Goal: Task Accomplishment & Management: Use online tool/utility

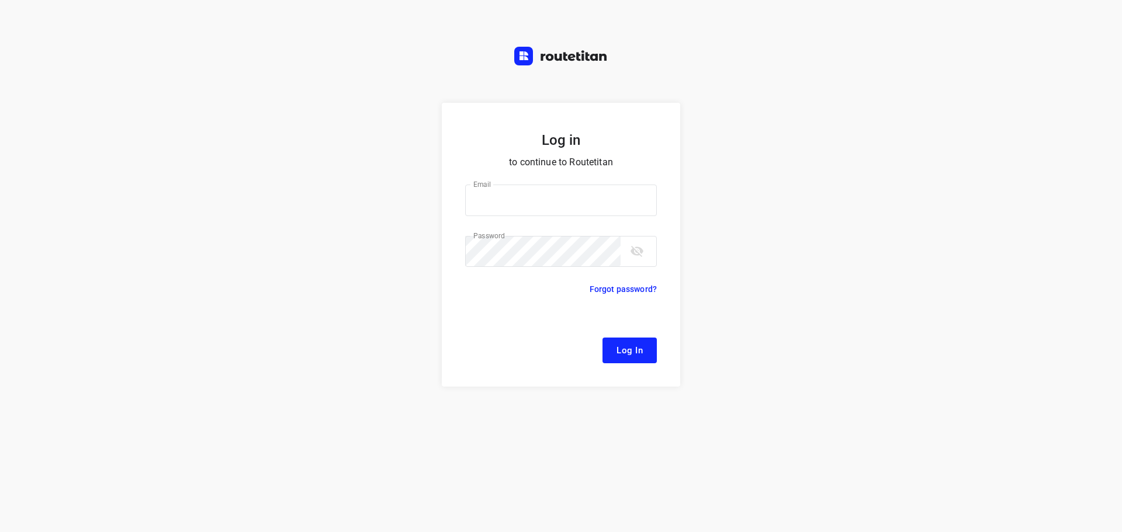
type input "[EMAIL_ADDRESS][DOMAIN_NAME]"
click at [617, 350] on span "Log In" at bounding box center [629, 350] width 26 height 15
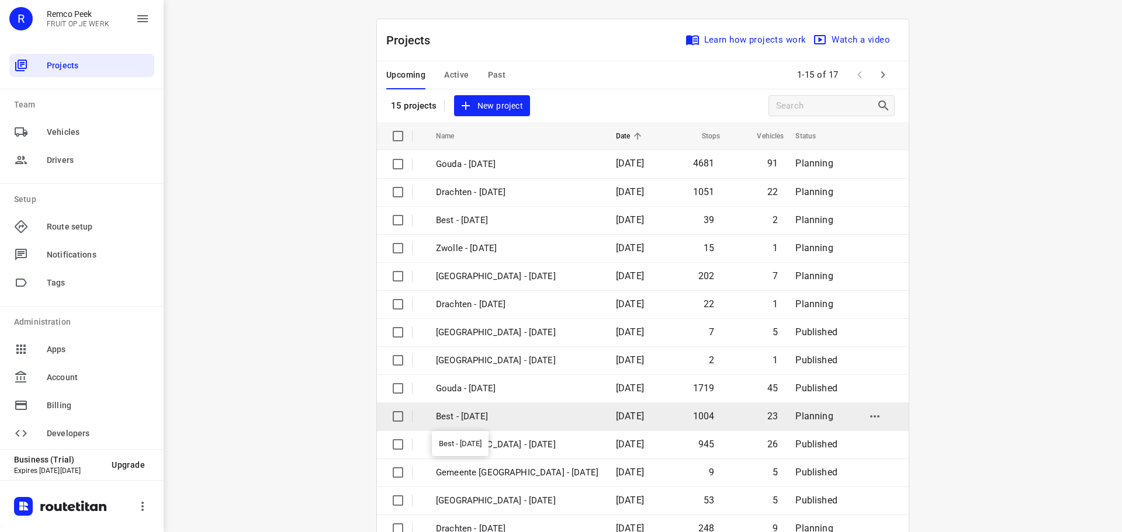
click at [526, 414] on p "Best - [DATE]" at bounding box center [517, 416] width 162 height 13
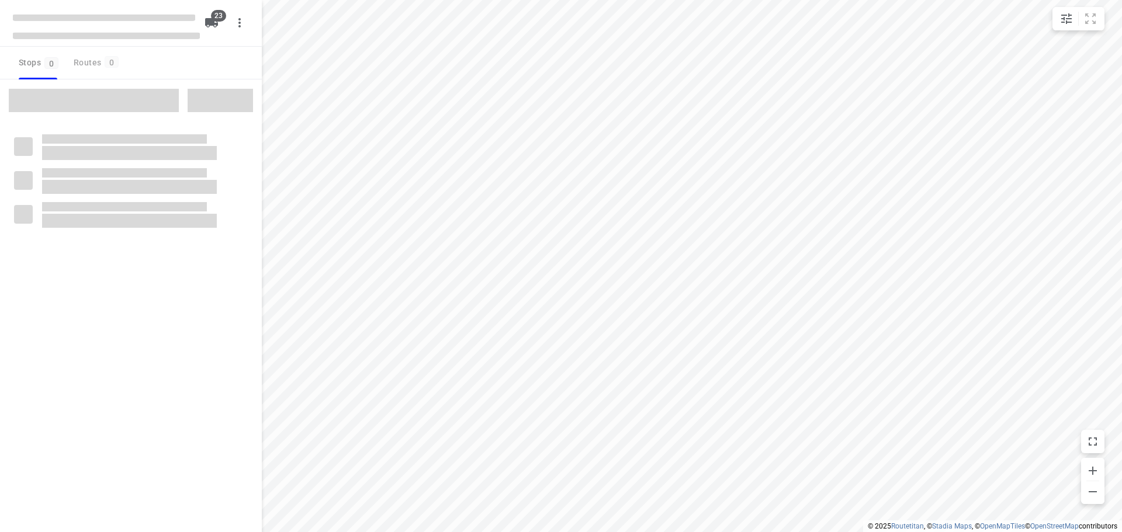
type input "distance"
checkbox input "true"
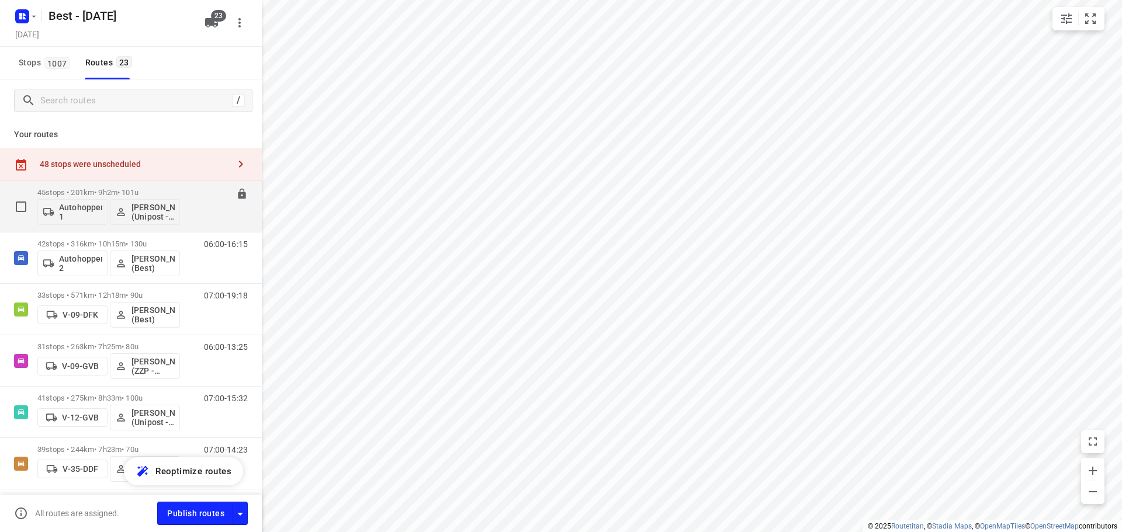
click at [152, 195] on p "45 stops • 201km • 9h2m • 101u" at bounding box center [108, 192] width 143 height 9
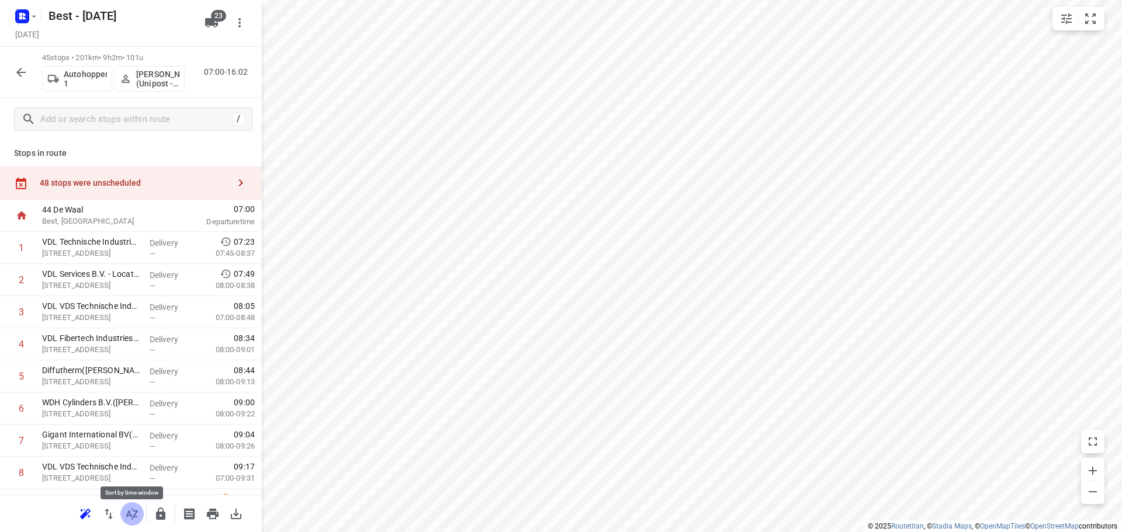
click at [129, 516] on icon "button" at bounding box center [132, 514] width 14 height 14
click at [150, 174] on div "48 stops were unscheduled" at bounding box center [131, 183] width 262 height 33
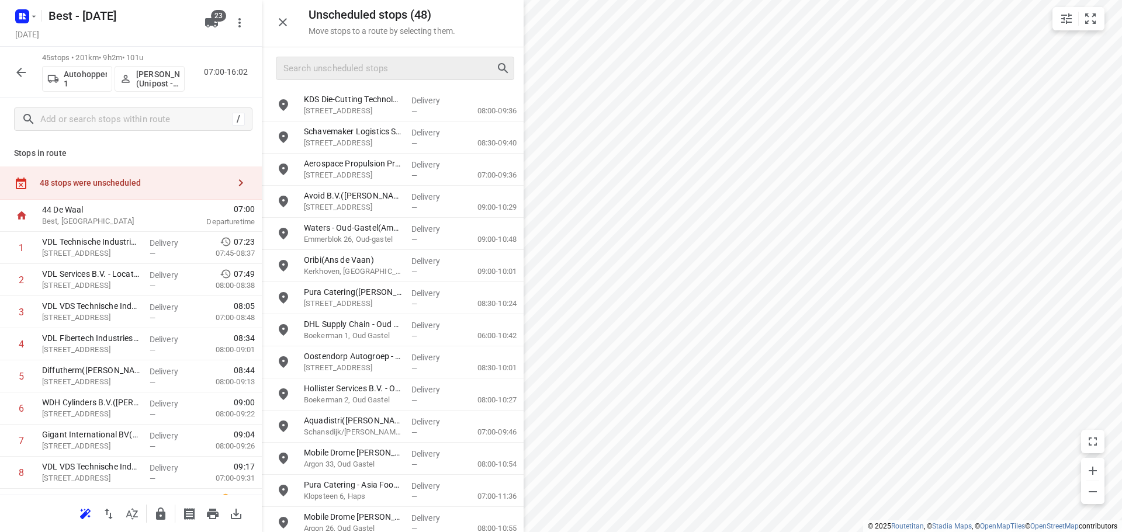
click at [380, 78] on div at bounding box center [395, 68] width 238 height 23
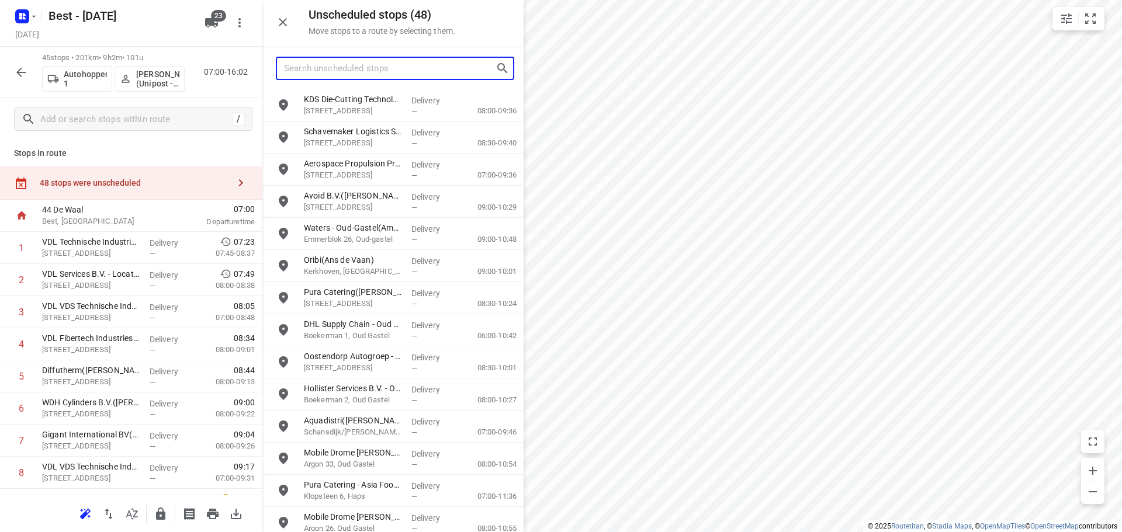
click at [385, 68] on input "Search unscheduled stops" at bounding box center [389, 69] width 211 height 18
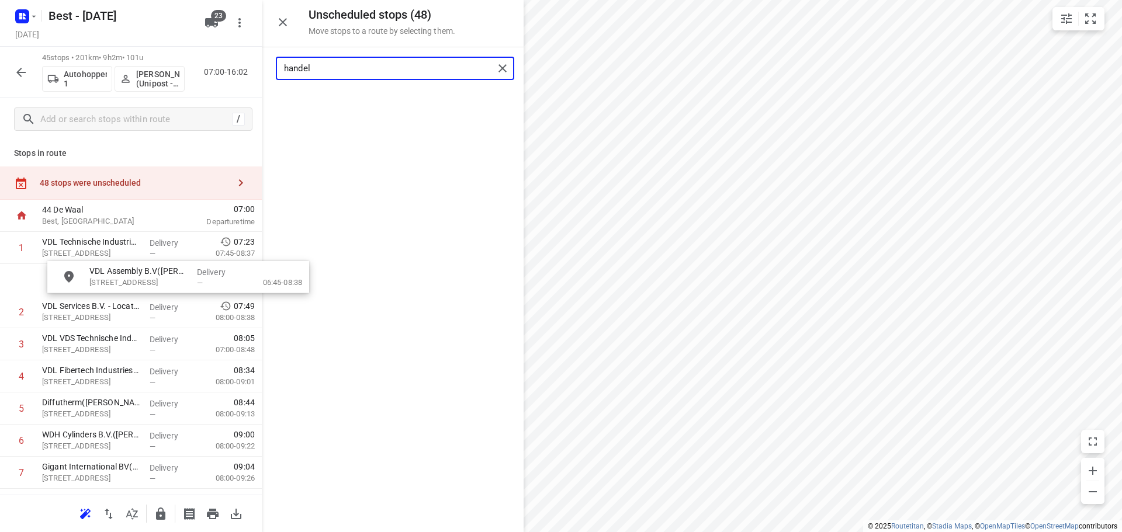
drag, startPoint x: 364, startPoint y: 128, endPoint x: 164, endPoint y: 278, distance: 250.1
type input "handel"
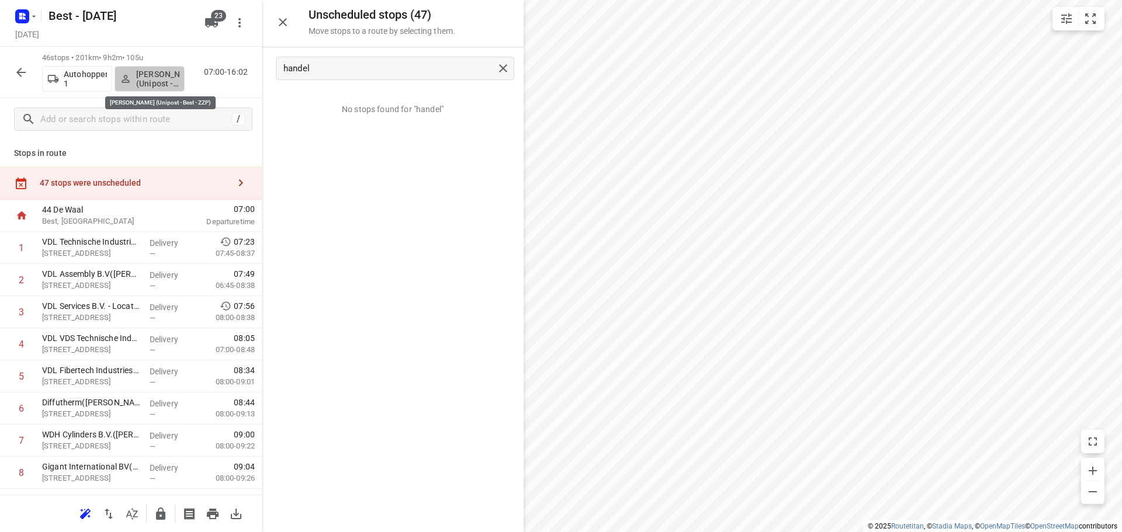
click at [148, 78] on p "Ahmad Abazid (Unipost - Best - ZZP)" at bounding box center [157, 79] width 43 height 19
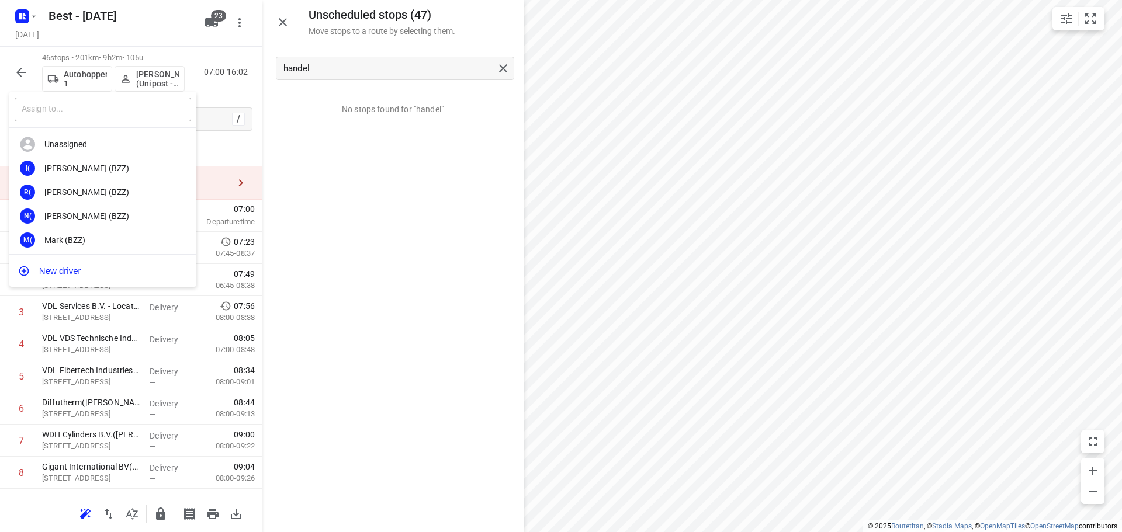
click at [125, 115] on input "text" at bounding box center [103, 110] width 176 height 24
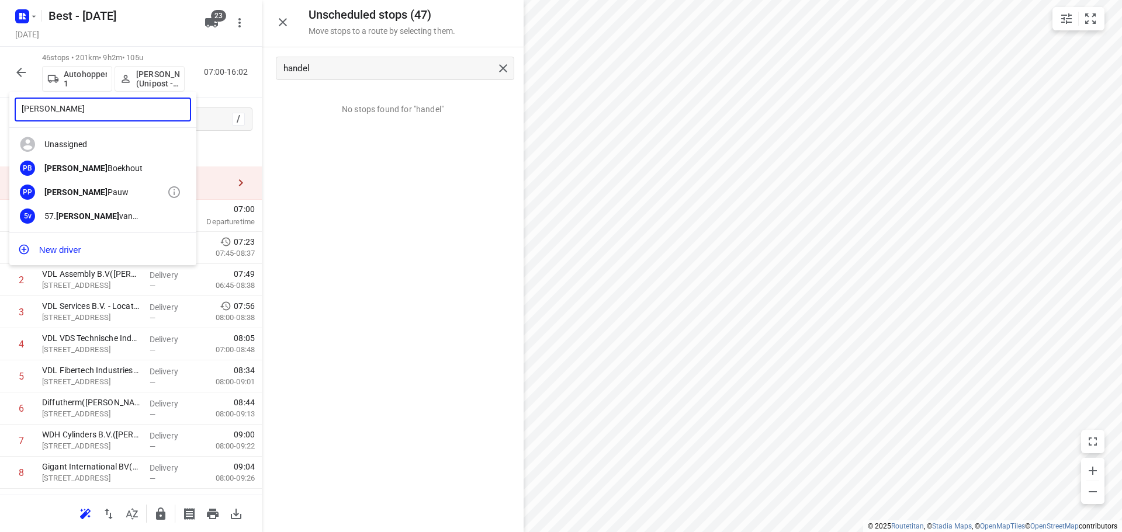
type input "patrick"
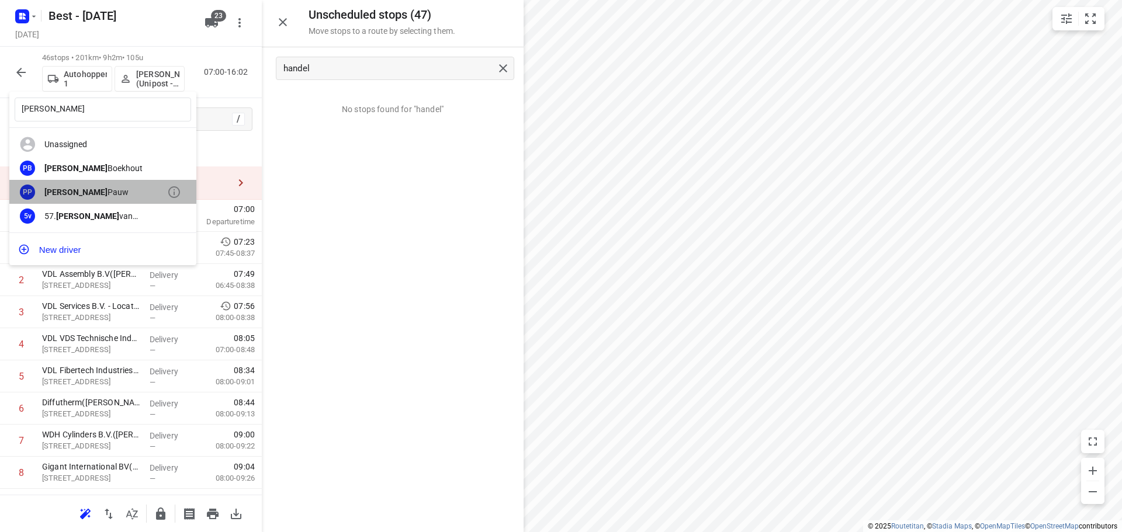
click at [96, 188] on div "Patrick Pauw" at bounding box center [105, 192] width 123 height 9
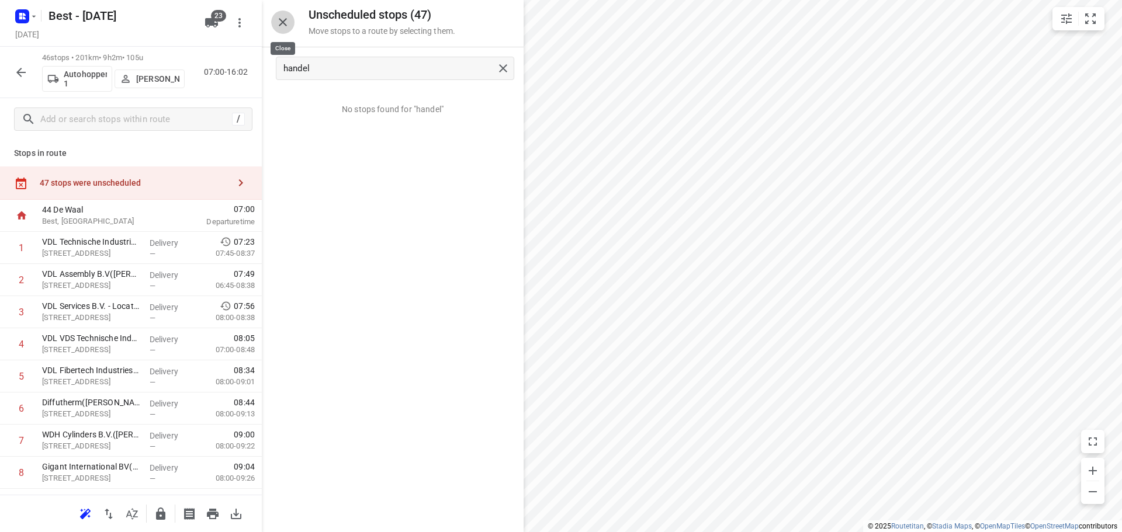
click at [288, 24] on icon "button" at bounding box center [283, 22] width 14 height 14
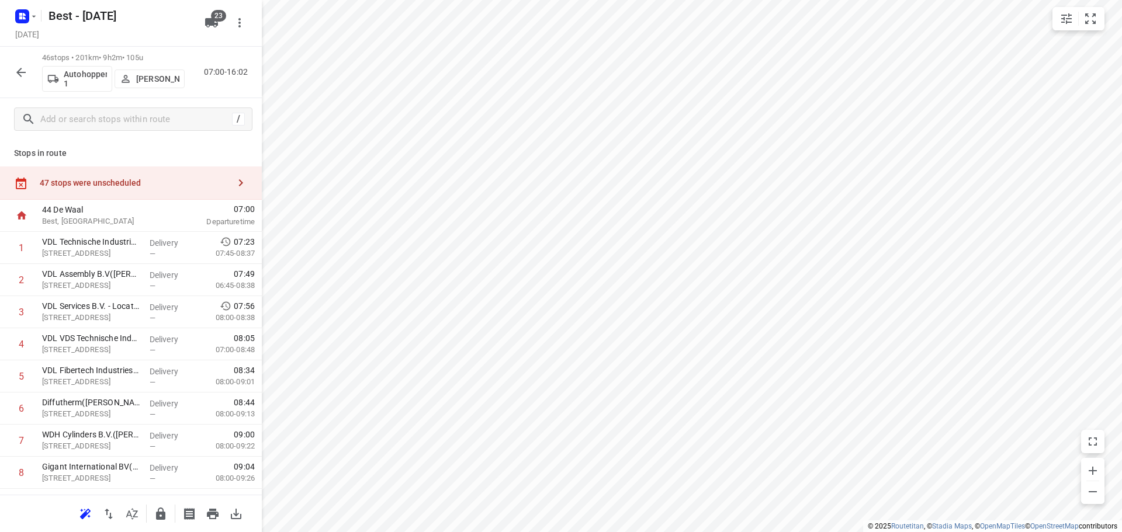
drag, startPoint x: 162, startPoint y: 176, endPoint x: 226, endPoint y: 176, distance: 63.7
click at [168, 176] on div "47 stops were unscheduled" at bounding box center [131, 183] width 262 height 33
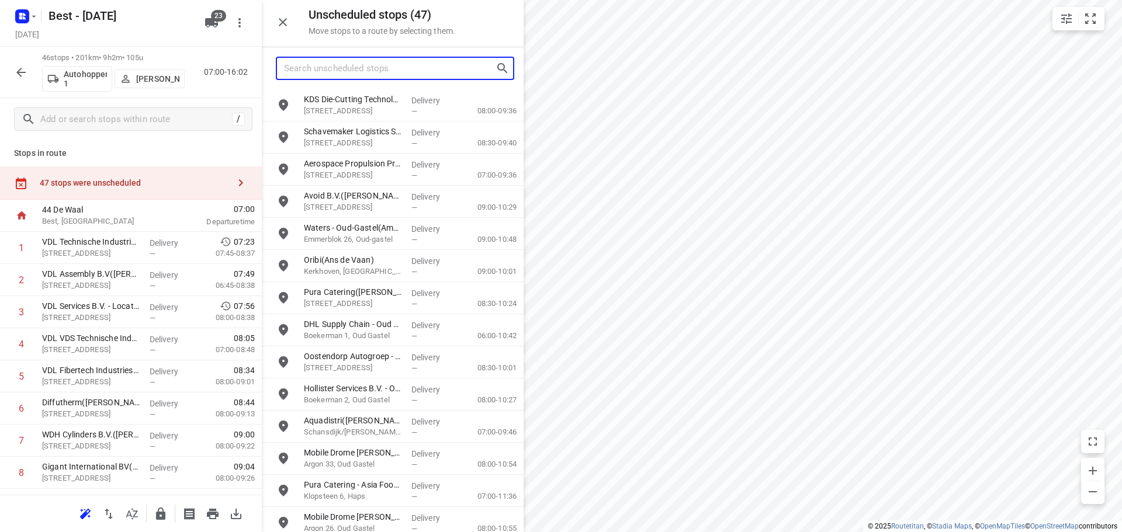
click at [400, 60] on input "Search unscheduled stops" at bounding box center [389, 69] width 211 height 18
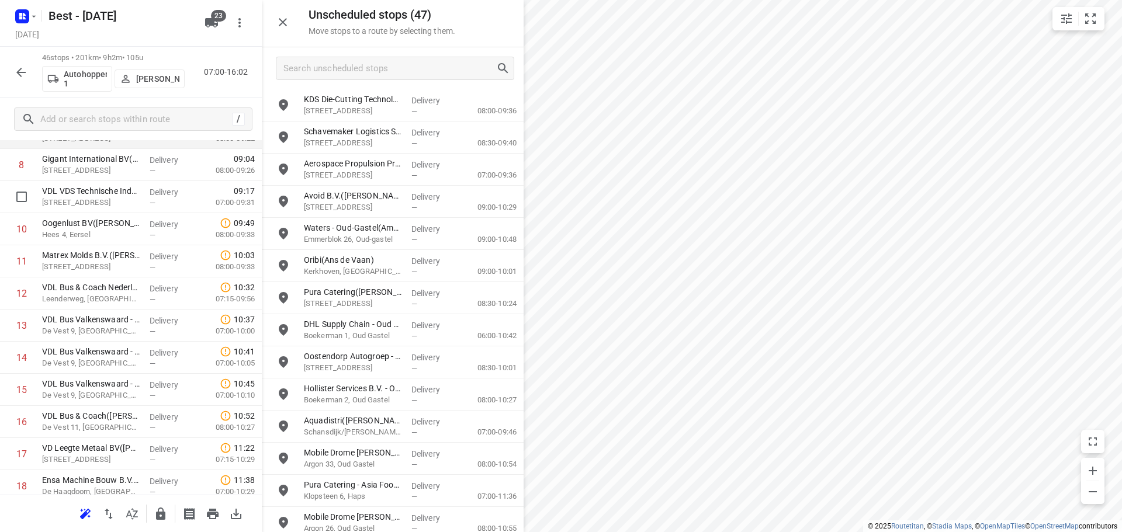
scroll to position [409, 0]
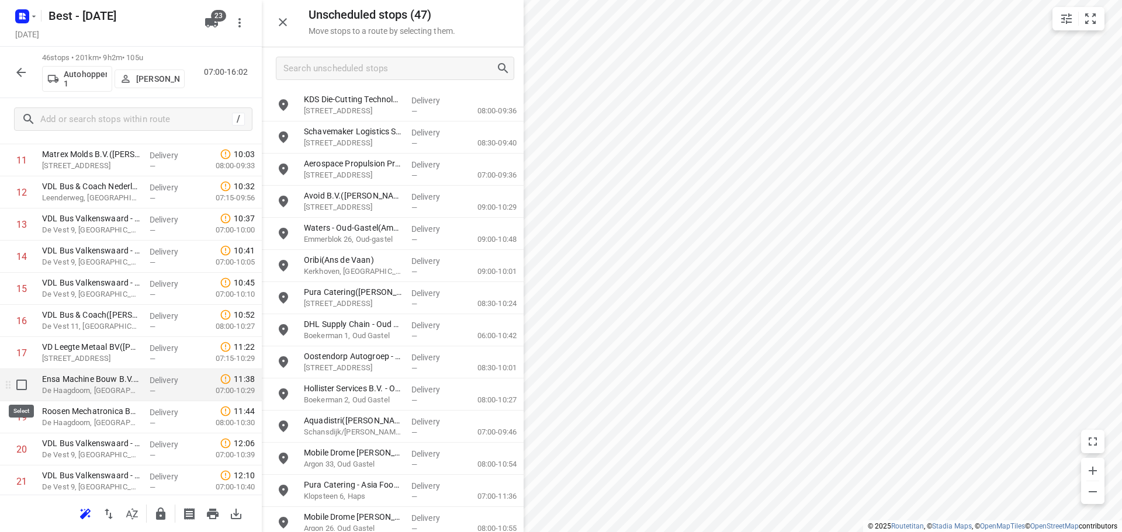
click at [19, 390] on input "checkbox" at bounding box center [21, 384] width 23 height 23
checkbox input "true"
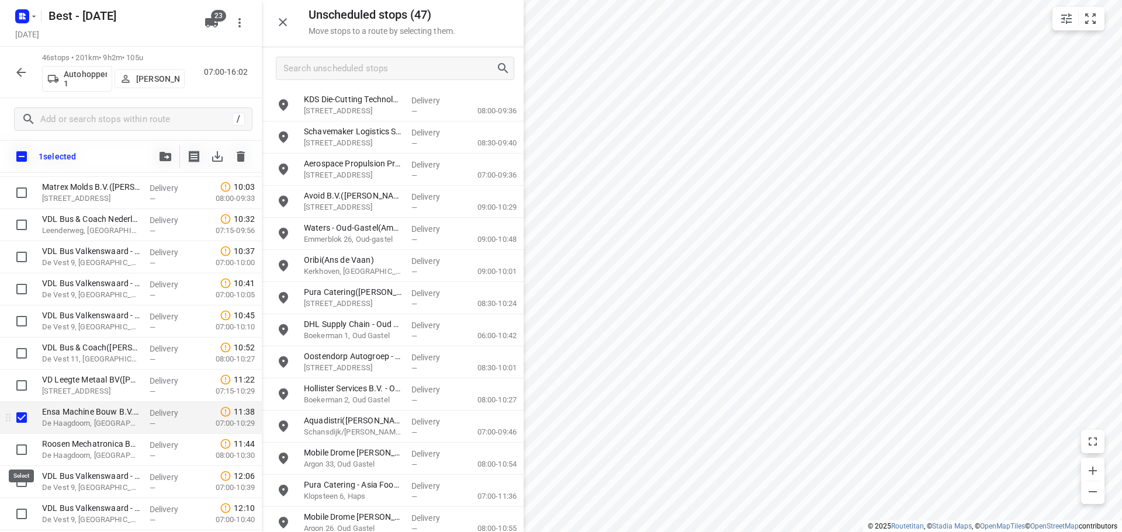
drag, startPoint x: 28, startPoint y: 446, endPoint x: 30, endPoint y: 429, distance: 16.5
click at [29, 446] on input "checkbox" at bounding box center [21, 449] width 23 height 23
checkbox input "true"
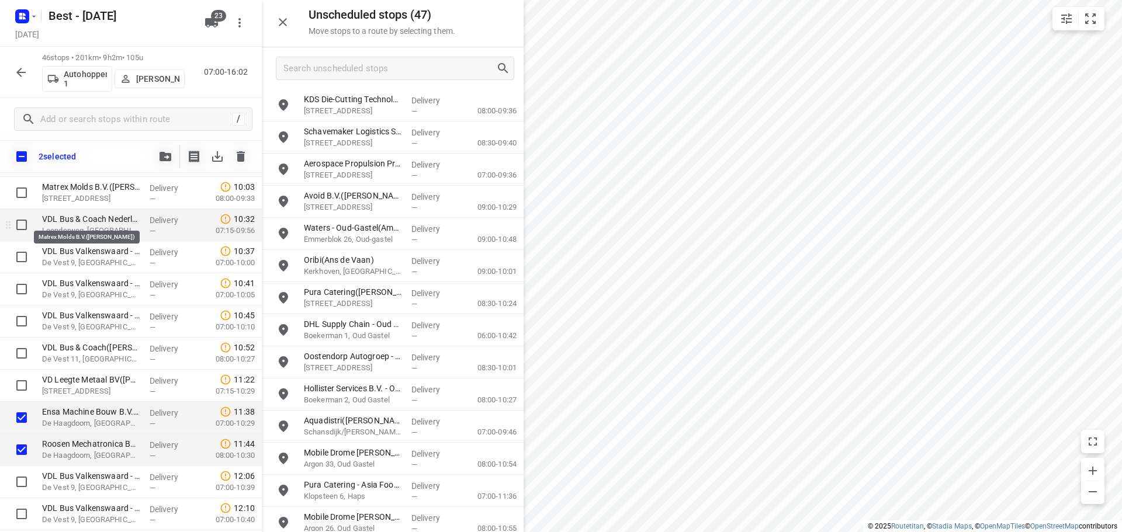
scroll to position [351, 0]
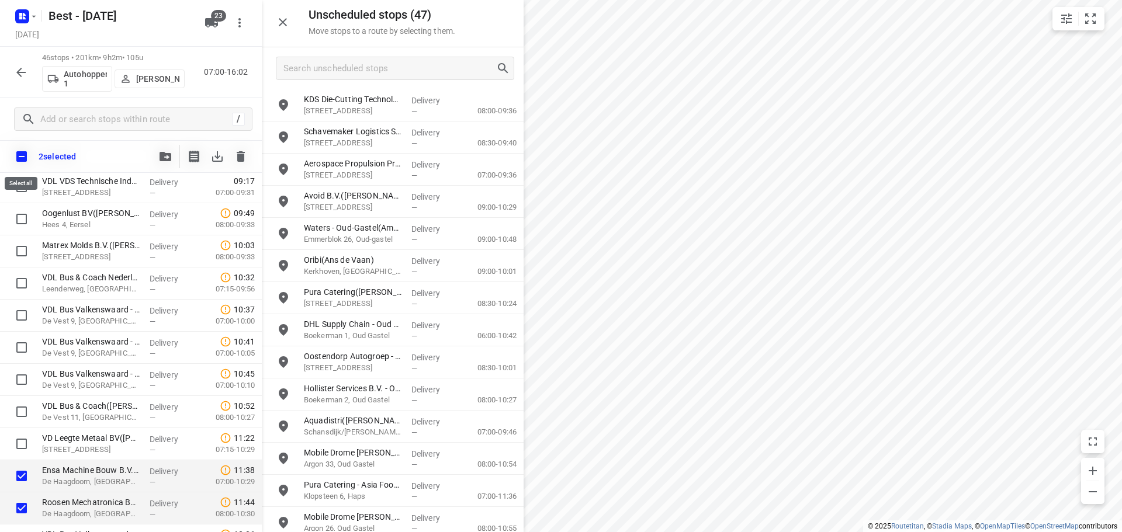
click at [28, 159] on input "checkbox" at bounding box center [21, 156] width 25 height 25
checkbox input "true"
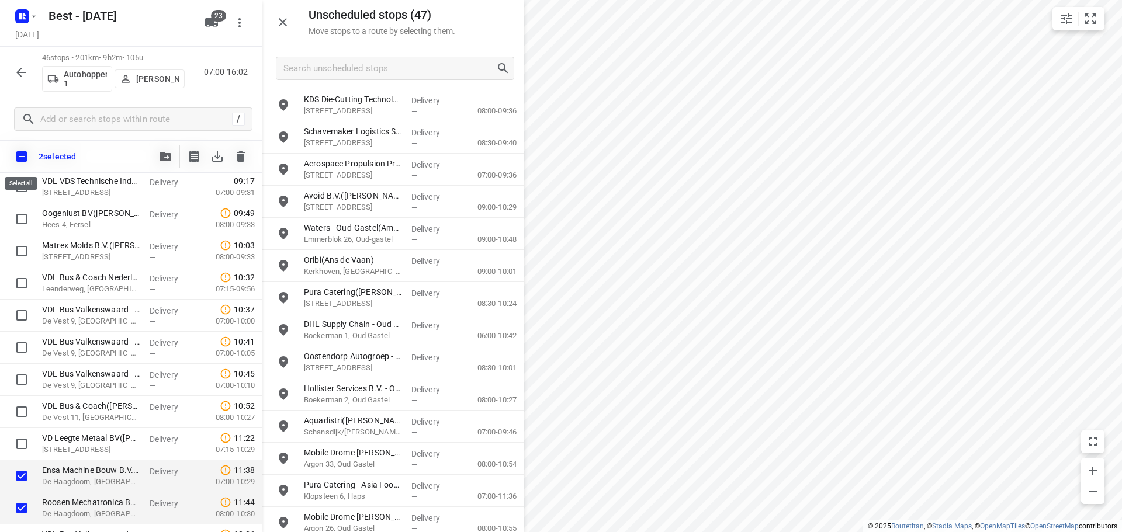
checkbox input "true"
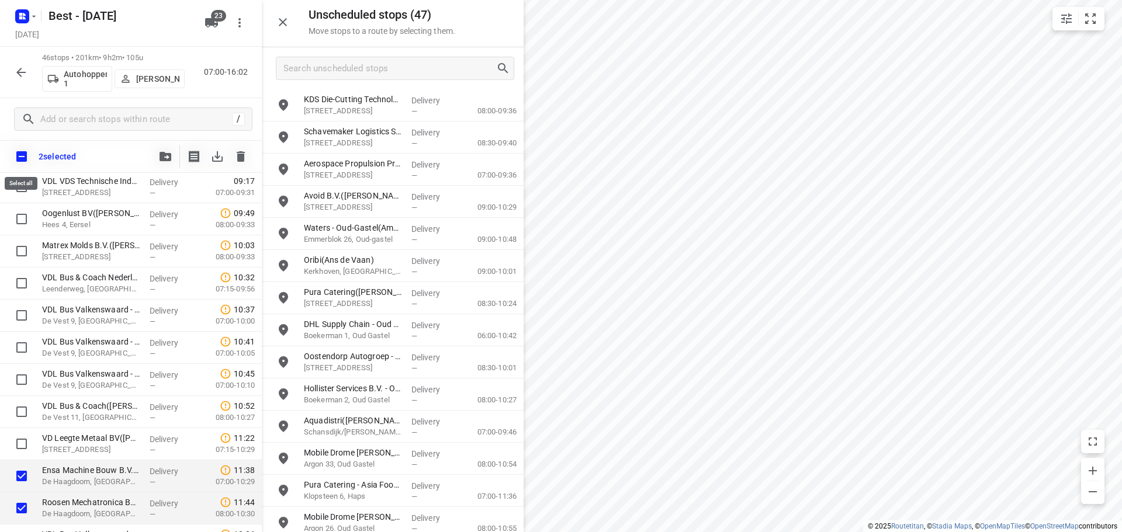
checkbox input "true"
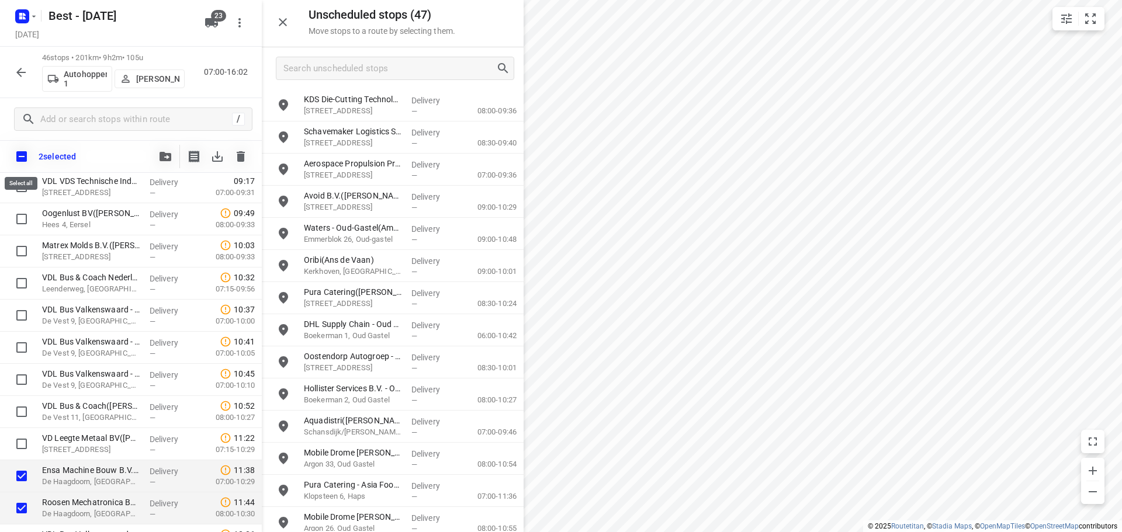
checkbox input "true"
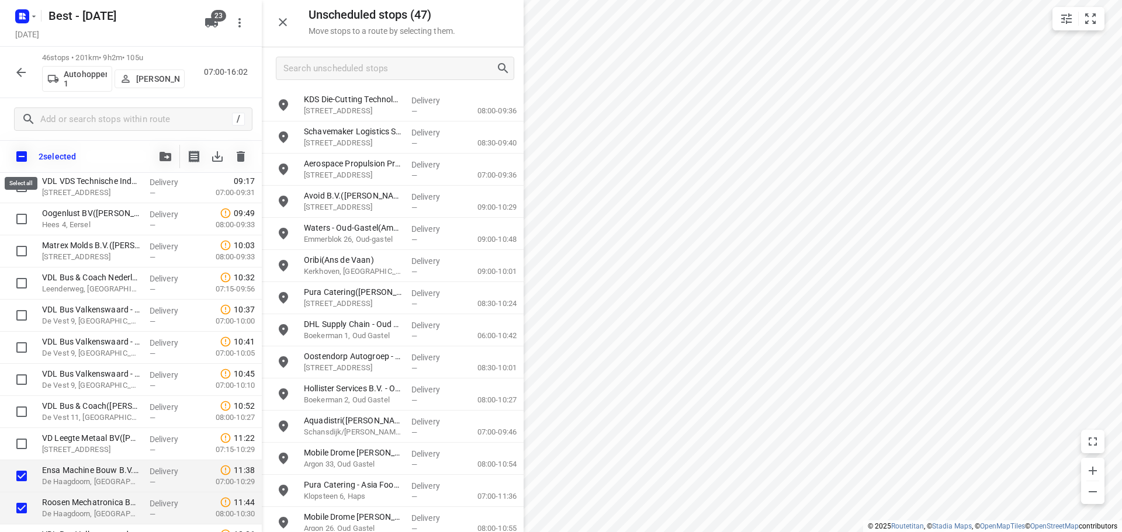
checkbox input "true"
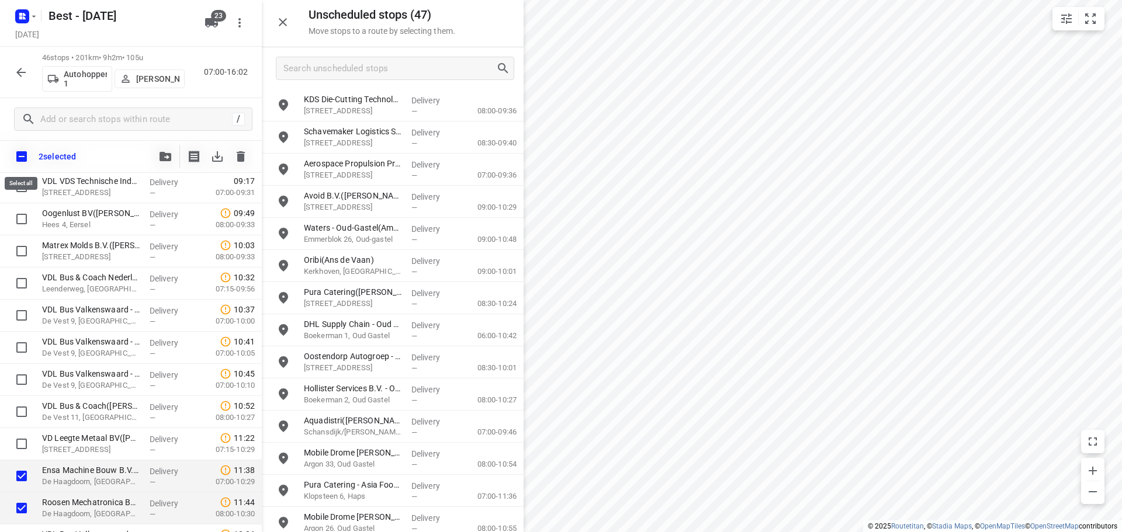
checkbox input "true"
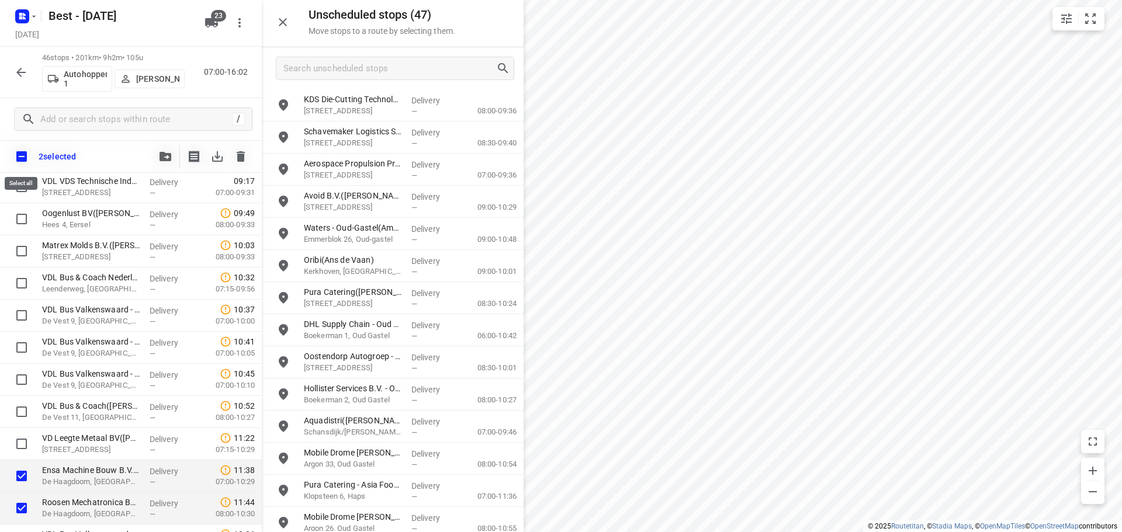
checkbox input "true"
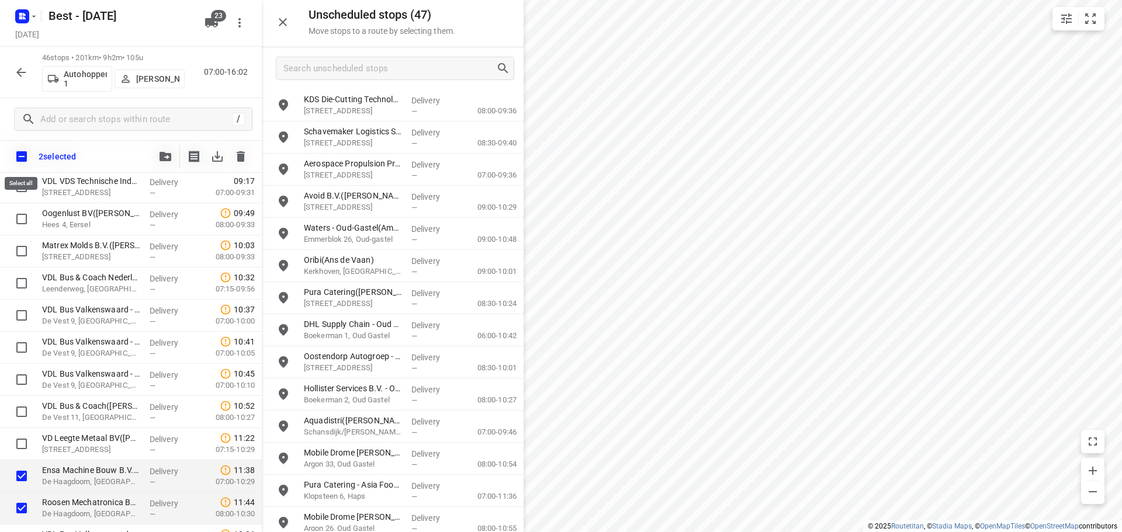
checkbox input "true"
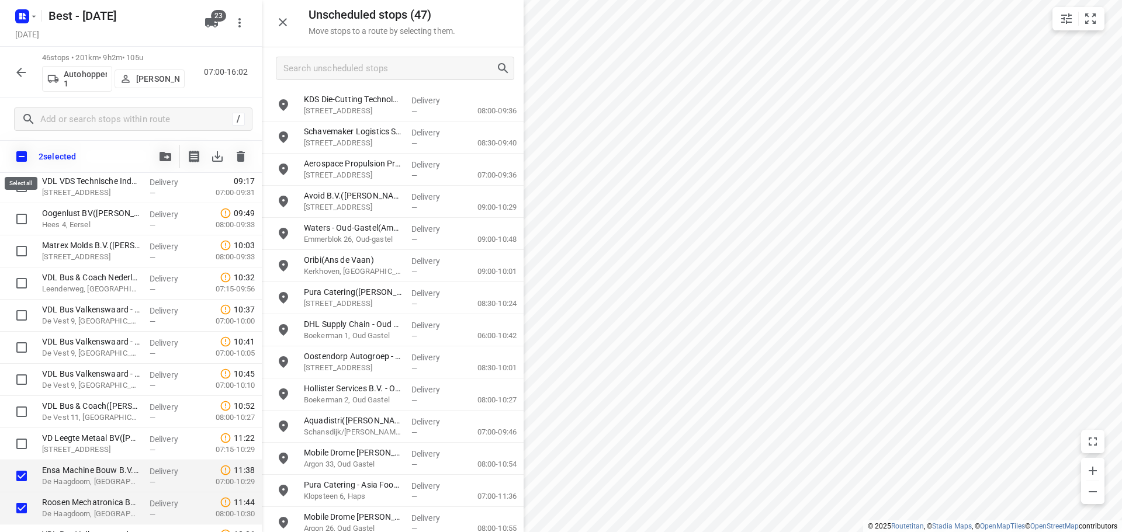
checkbox input "true"
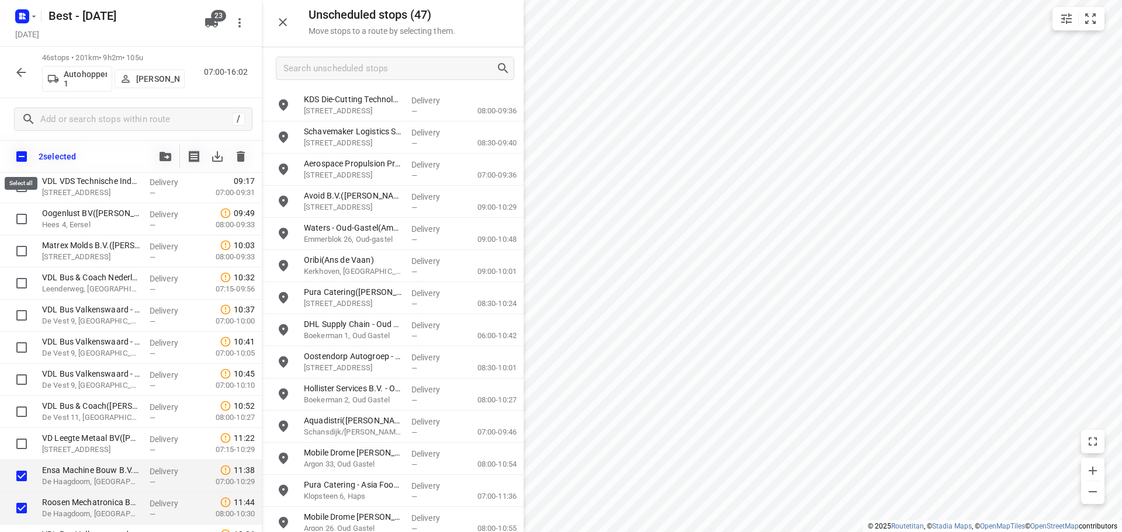
checkbox input "true"
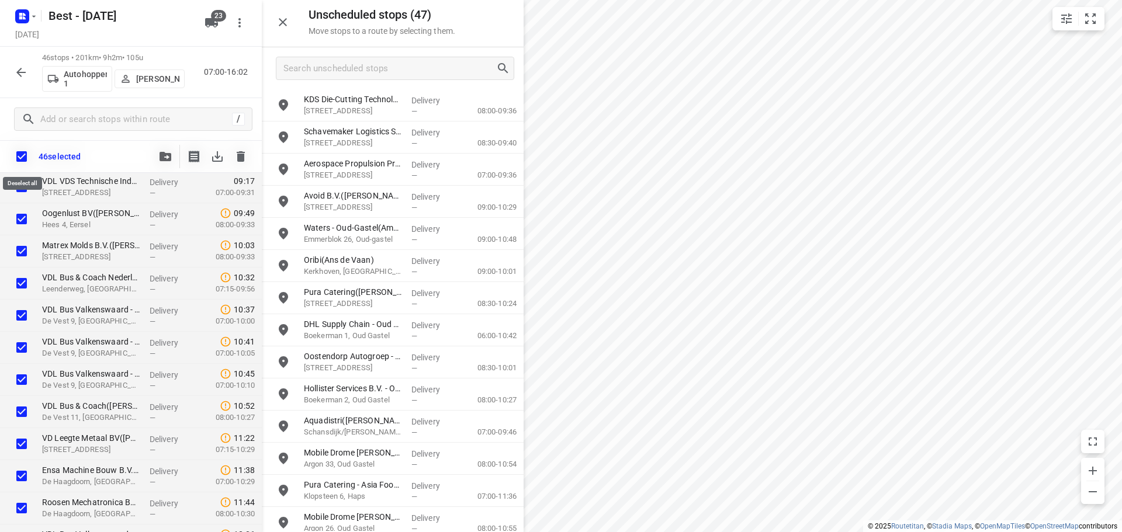
click at [28, 159] on input "checkbox" at bounding box center [21, 156] width 25 height 25
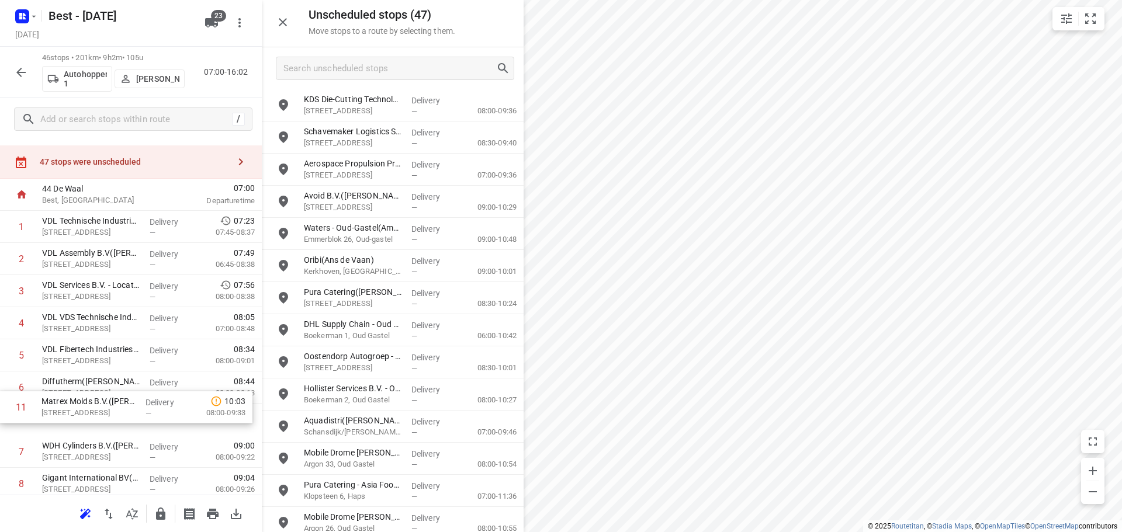
scroll to position [25, 0]
drag, startPoint x: 104, startPoint y: 322, endPoint x: 110, endPoint y: 383, distance: 60.5
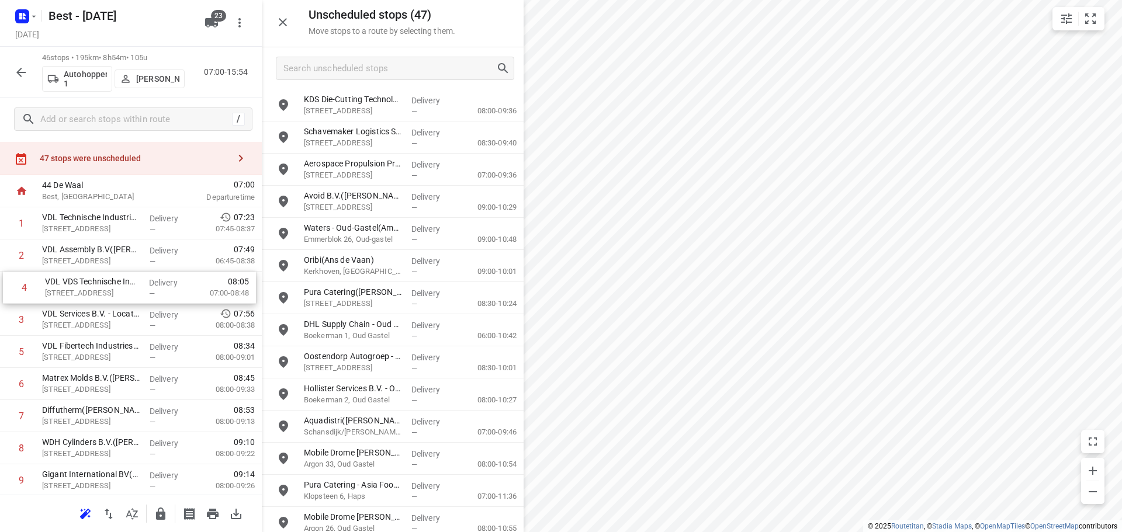
drag, startPoint x: 129, startPoint y: 308, endPoint x: 138, endPoint y: 240, distance: 68.9
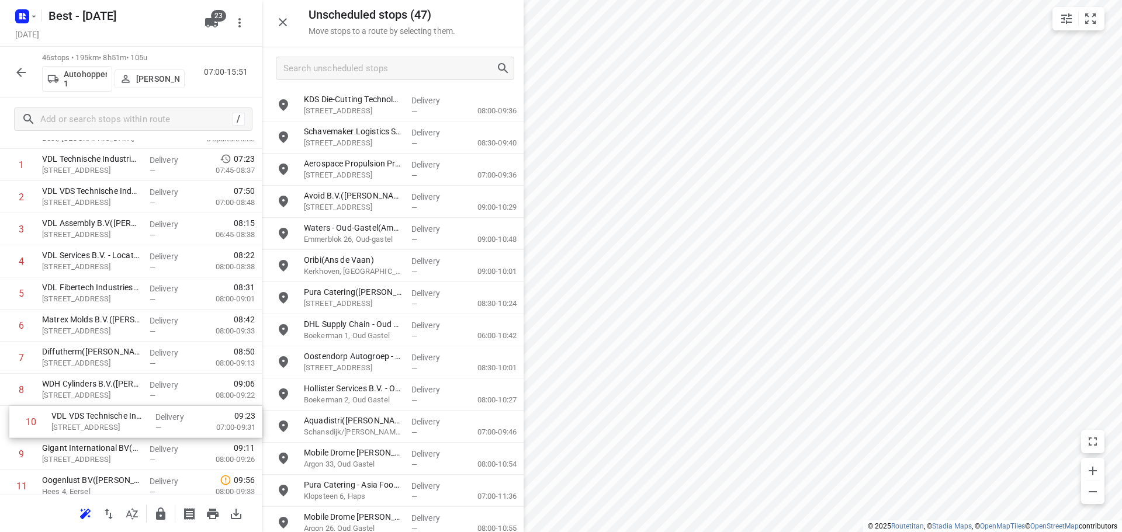
scroll to position [86, 0]
drag, startPoint x: 79, startPoint y: 447, endPoint x: 83, endPoint y: 218, distance: 229.1
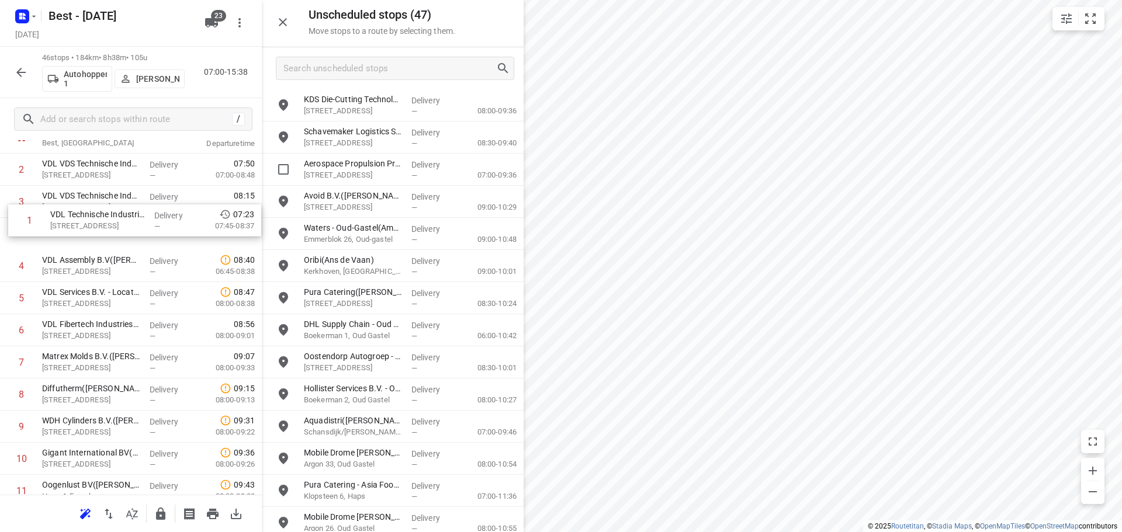
scroll to position [75, 0]
drag, startPoint x: 128, startPoint y: 193, endPoint x: 125, endPoint y: 238, distance: 45.7
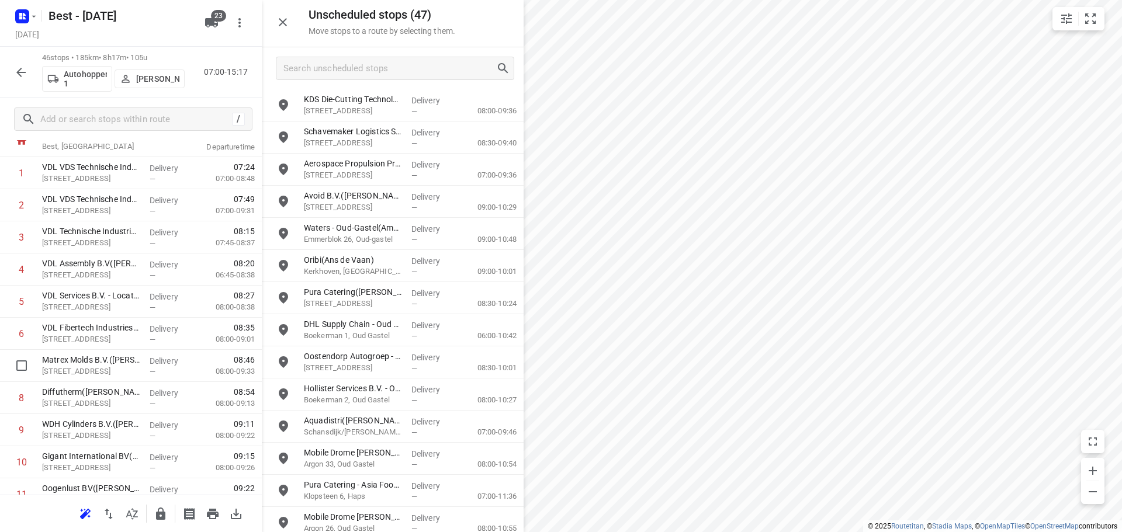
drag, startPoint x: 115, startPoint y: 372, endPoint x: 129, endPoint y: 331, distance: 43.2
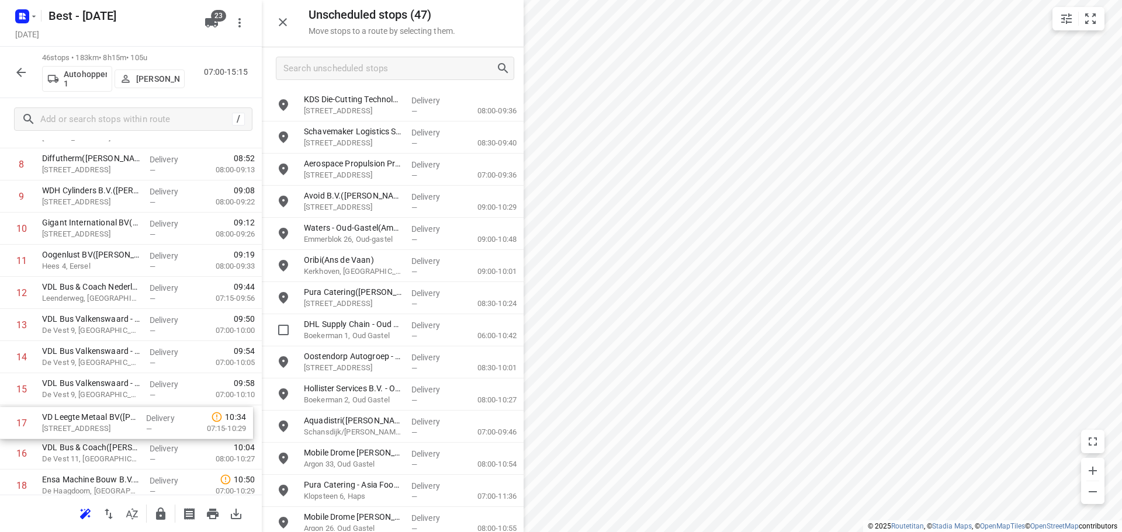
scroll to position [314, 0]
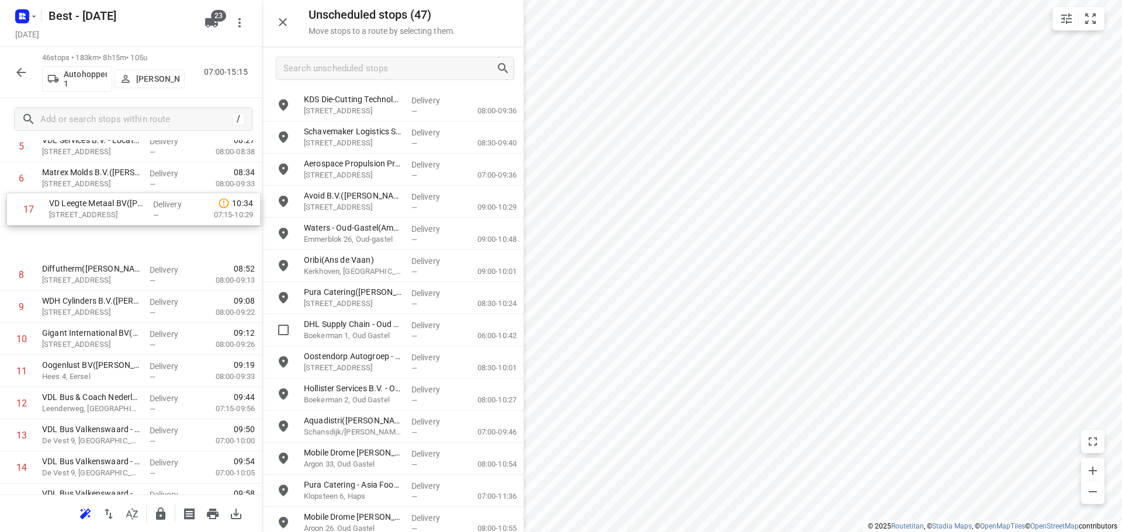
drag, startPoint x: 124, startPoint y: 448, endPoint x: 131, endPoint y: 195, distance: 253.1
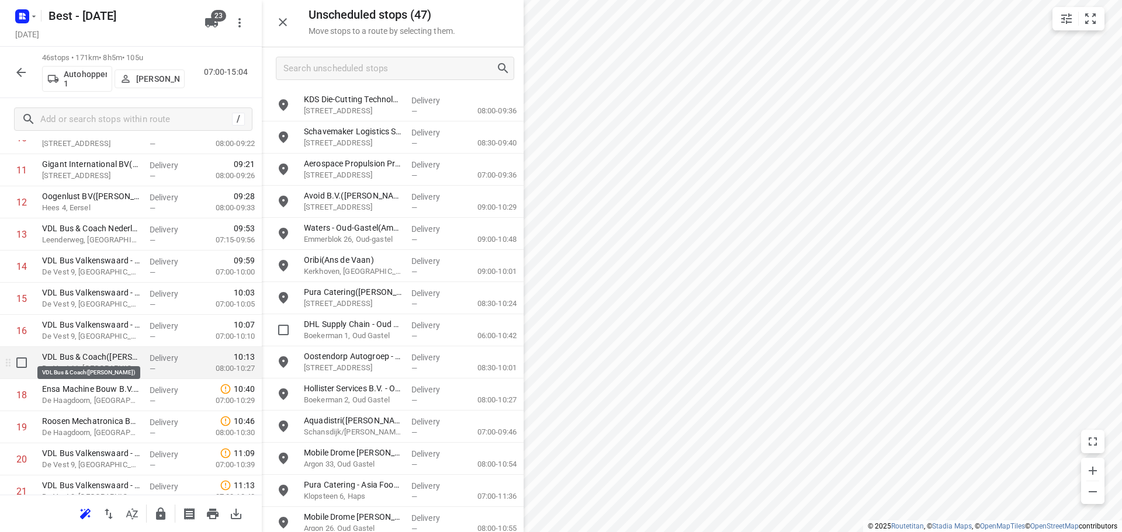
scroll to position [404, 0]
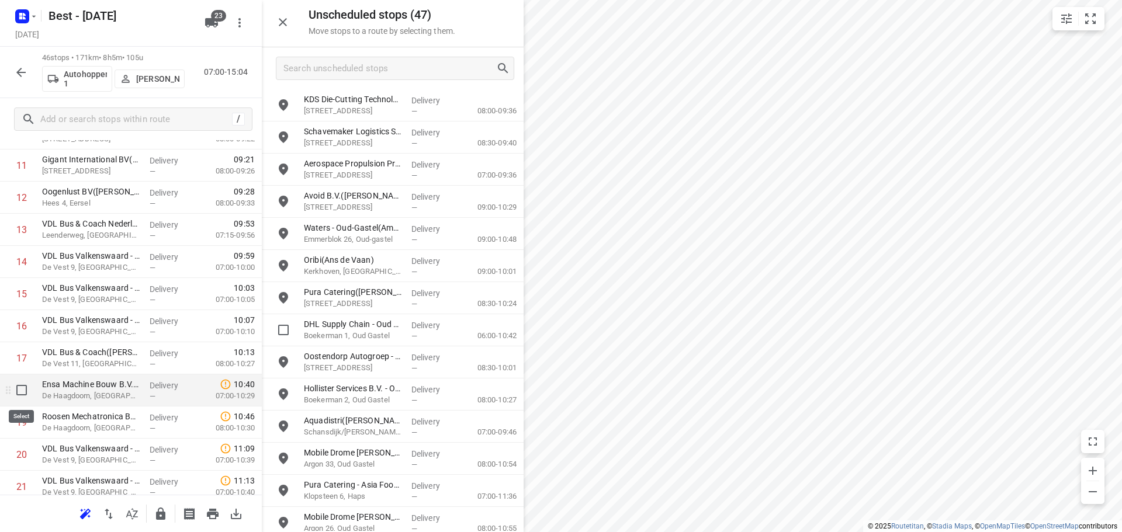
click at [19, 391] on input "checkbox" at bounding box center [21, 390] width 23 height 23
checkbox input "true"
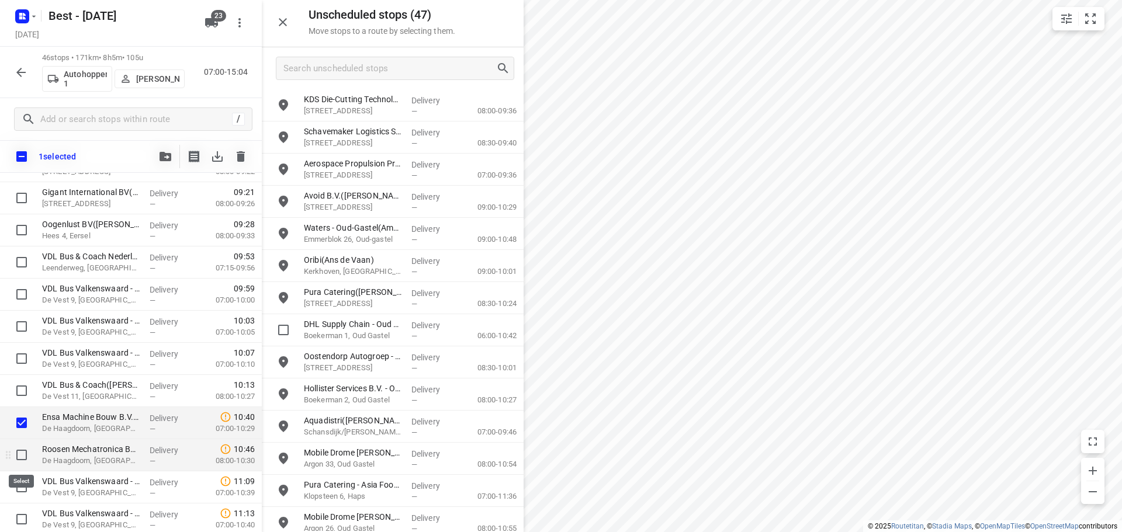
click at [18, 449] on input "checkbox" at bounding box center [21, 454] width 23 height 23
checkbox input "true"
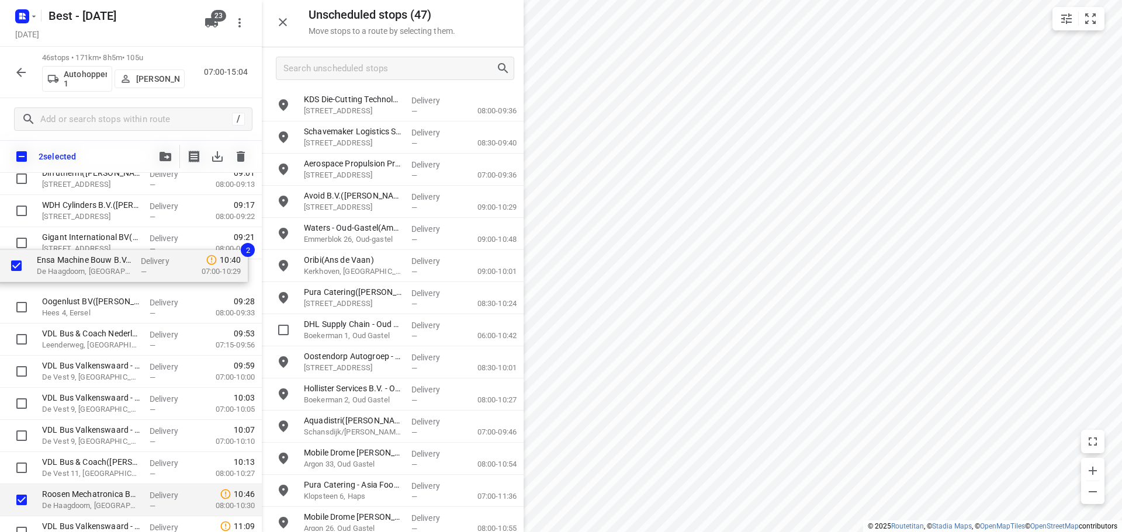
scroll to position [358, 0]
drag, startPoint x: 84, startPoint y: 422, endPoint x: 77, endPoint y: 266, distance: 156.7
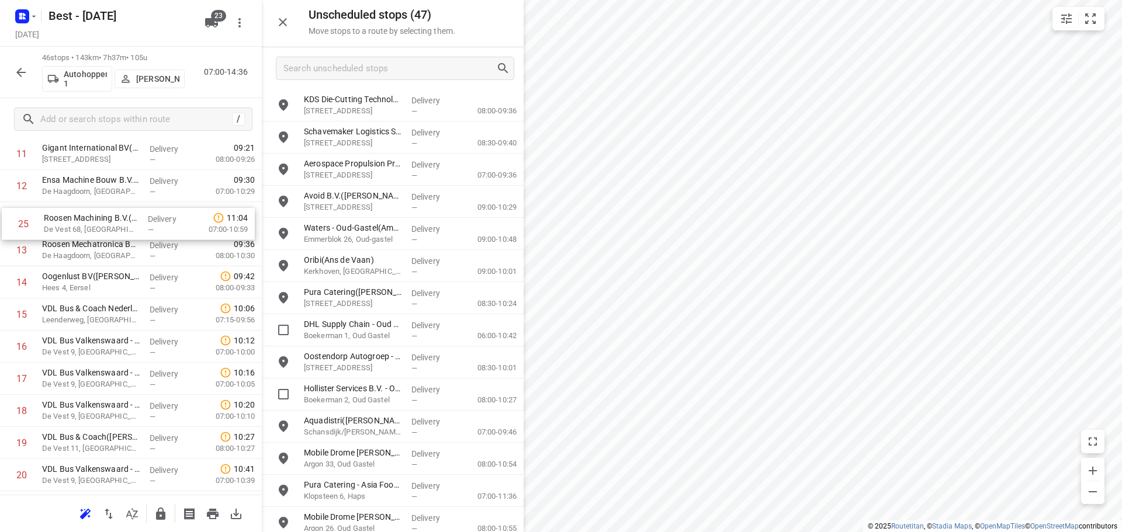
scroll to position [414, 0]
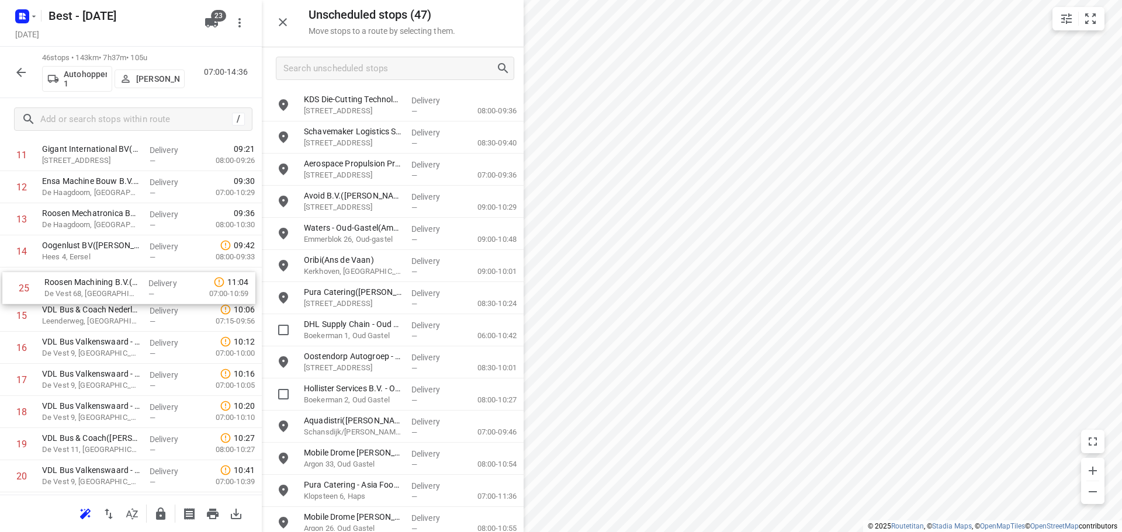
drag, startPoint x: 124, startPoint y: 365, endPoint x: 130, endPoint y: 276, distance: 89.0
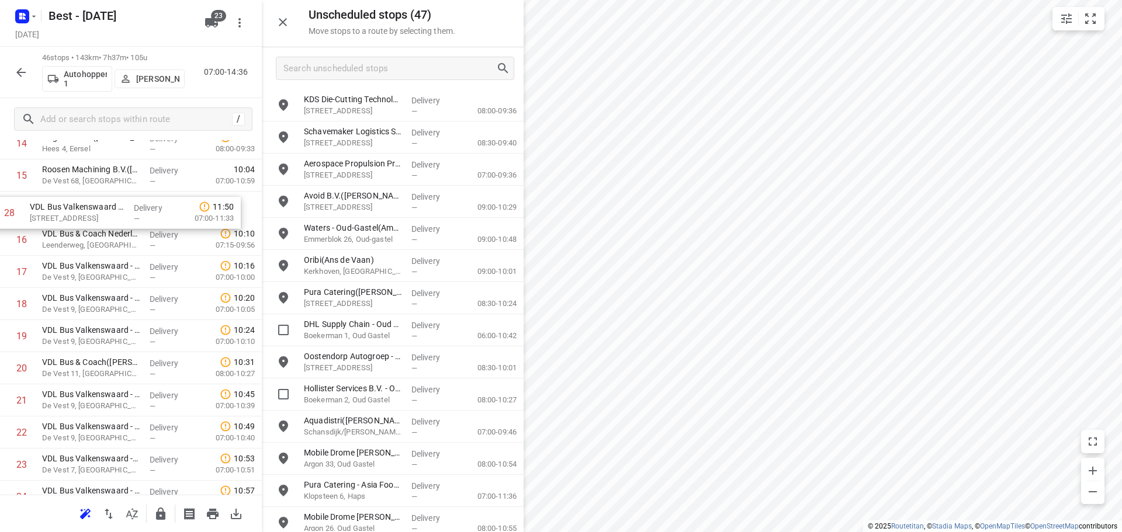
drag, startPoint x: 106, startPoint y: 463, endPoint x: 96, endPoint y: 206, distance: 256.7
click at [96, 206] on div "1 VDL VDS Technische Industrie bv(Jelle Vrijdag ) Industrieweg 29, Hapert Deliv…" at bounding box center [131, 449] width 262 height 1478
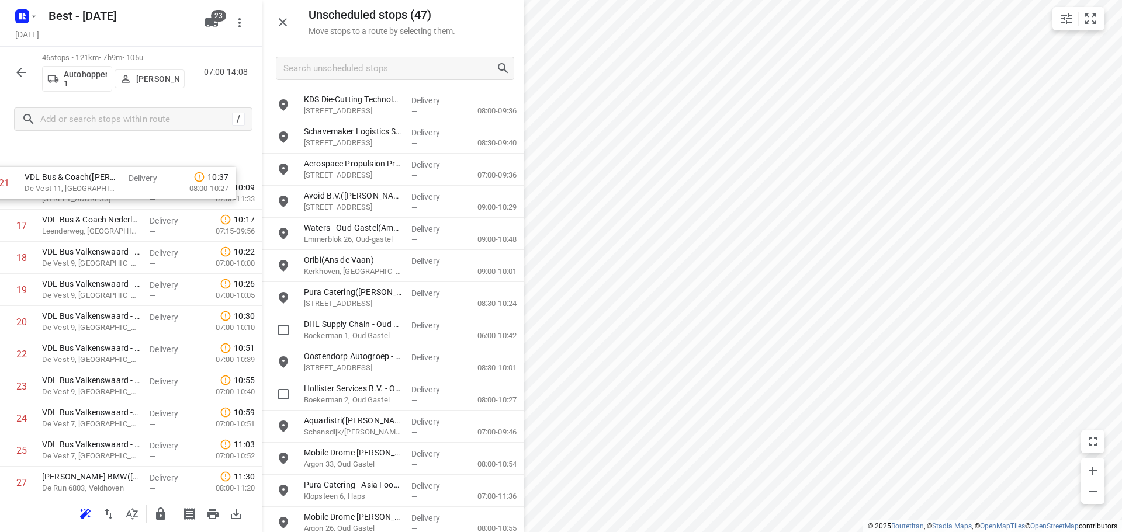
scroll to position [518, 0]
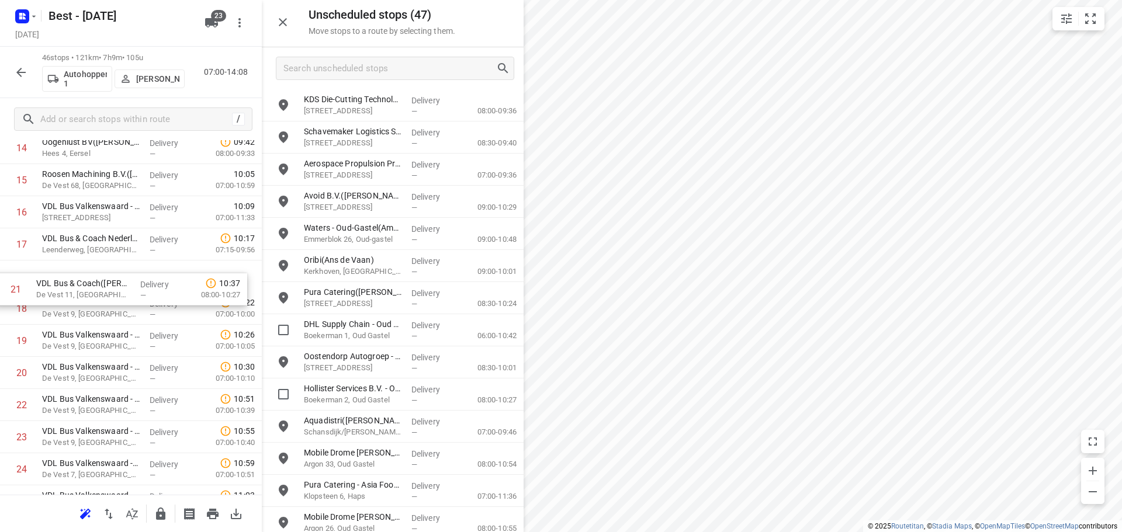
drag, startPoint x: 114, startPoint y: 268, endPoint x: 107, endPoint y: 253, distance: 16.5
click at [107, 256] on div "1 VDL VDS Technische Industrie bv(Jelle Vrijdag ) Industrieweg 29, Hapert Deliv…" at bounding box center [131, 453] width 262 height 1478
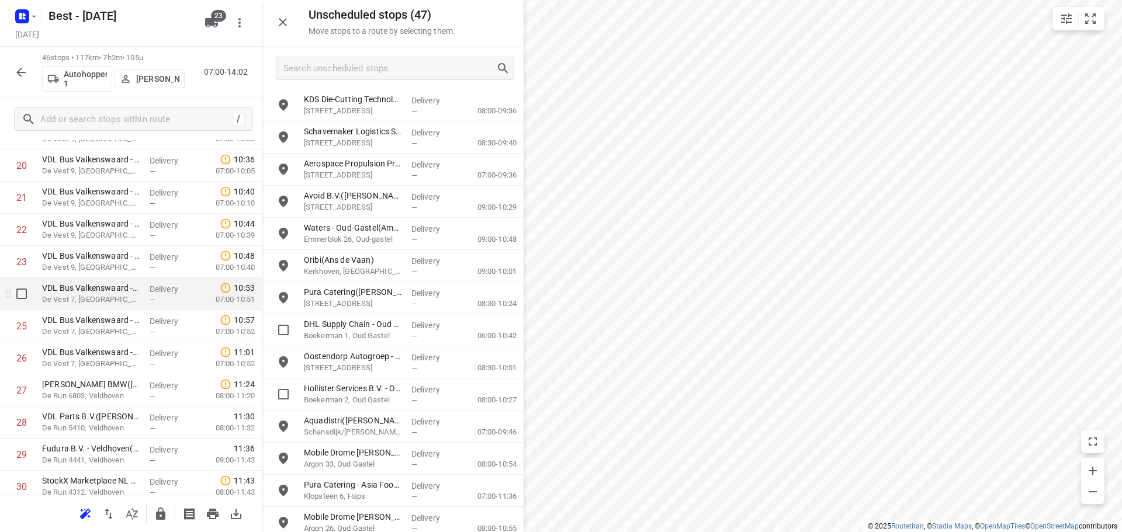
scroll to position [751, 0]
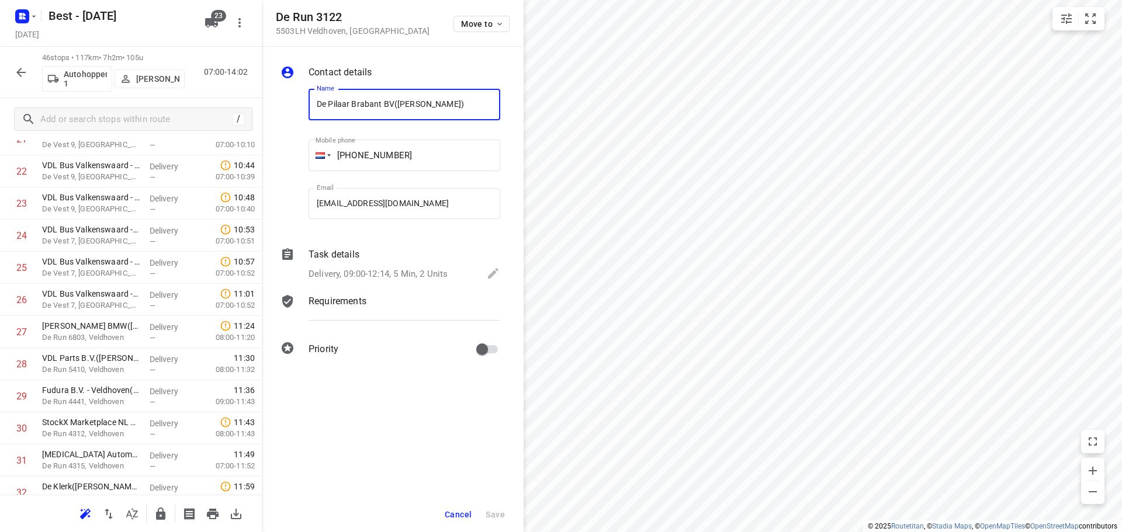
click at [487, 32] on div "Move to" at bounding box center [481, 23] width 56 height 25
click at [485, 30] on button "Move to" at bounding box center [481, 24] width 56 height 16
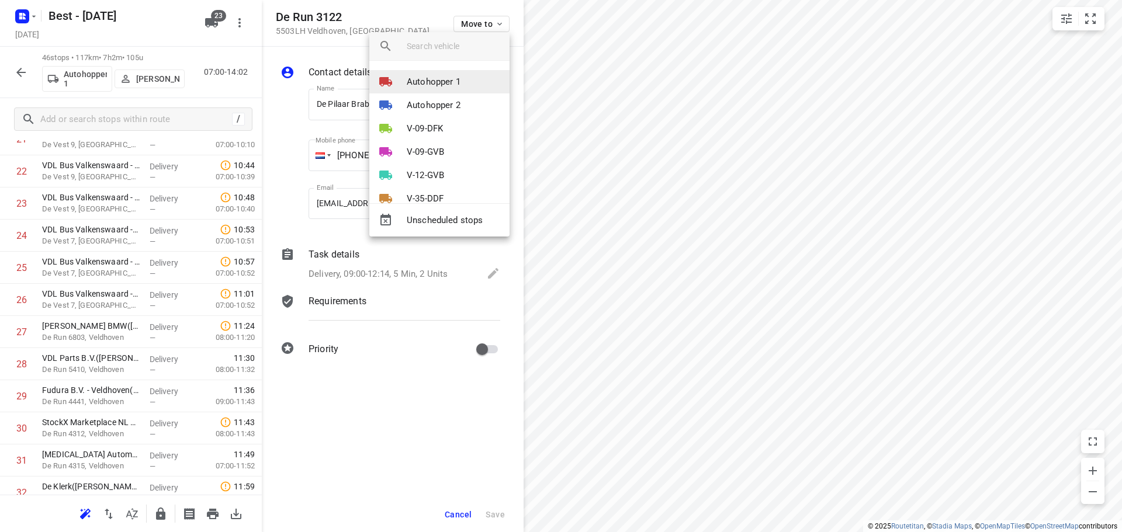
click at [437, 75] on p "Autohopper 1" at bounding box center [434, 81] width 54 height 13
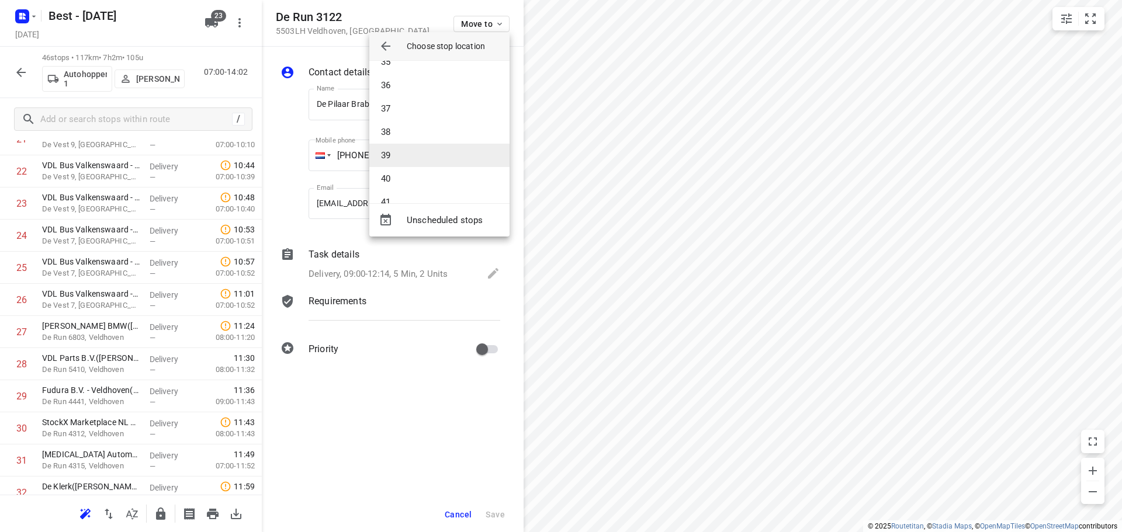
scroll to position [818, 0]
click at [418, 80] on li "36" at bounding box center [439, 76] width 140 height 23
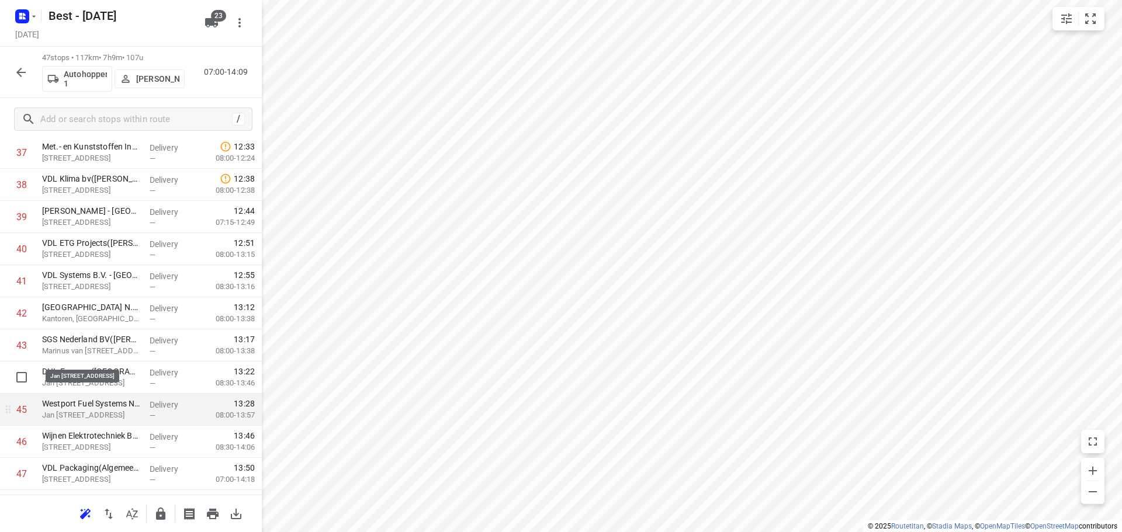
scroll to position [1279, 0]
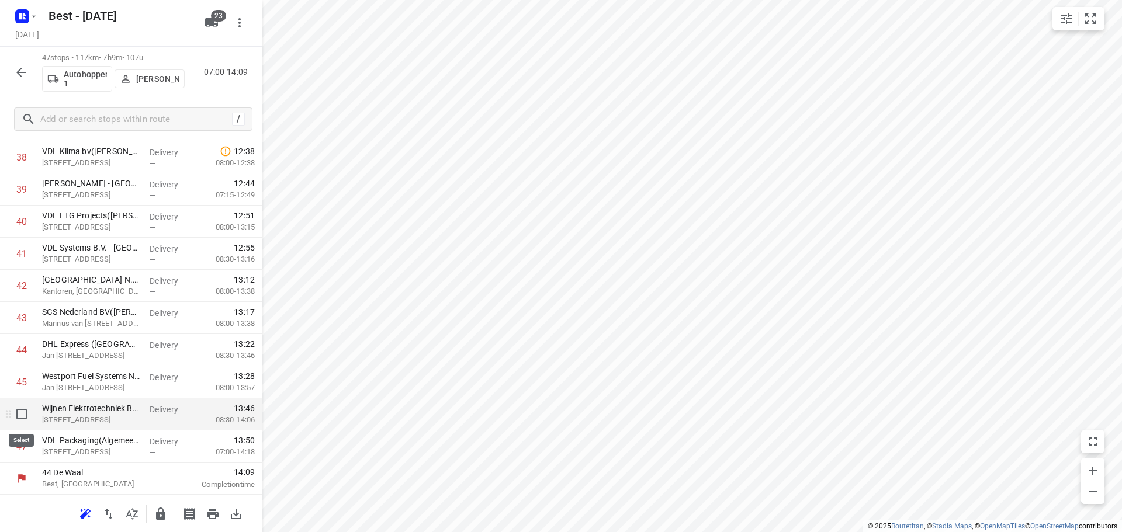
click at [18, 411] on input "checkbox" at bounding box center [21, 414] width 23 height 23
checkbox input "true"
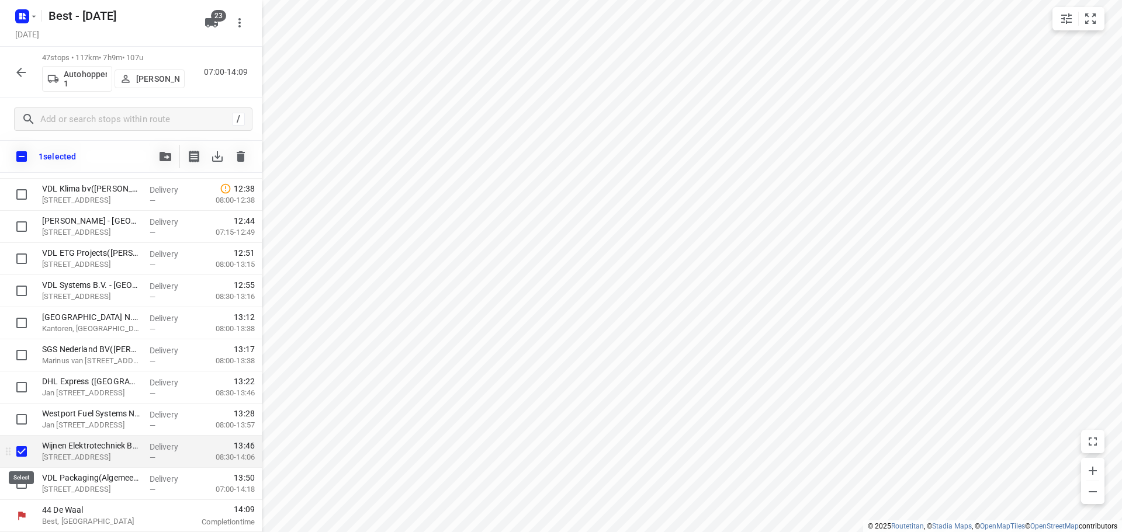
scroll to position [1275, 0]
click at [23, 484] on input "checkbox" at bounding box center [21, 483] width 23 height 23
checkbox input "true"
click at [165, 164] on button "button" at bounding box center [165, 156] width 23 height 23
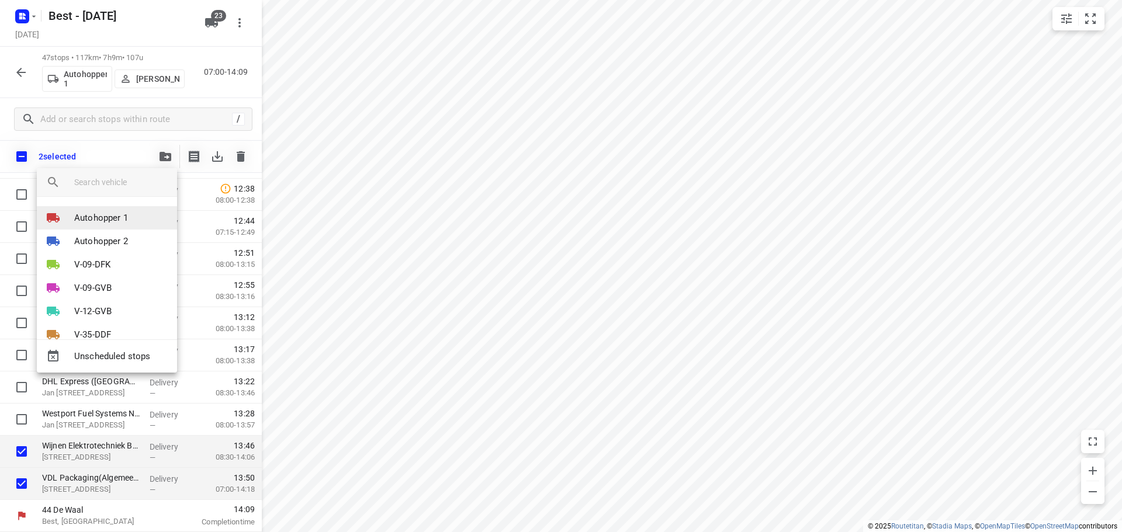
click at [119, 204] on div "Autohopper 1 Autohopper 2 V-09-DFK V-09-GVB V-12-GVB V-35-DDF V-43-DDK V-71-LVK…" at bounding box center [107, 268] width 140 height 143
click at [121, 220] on p "Autohopper 1" at bounding box center [101, 217] width 54 height 13
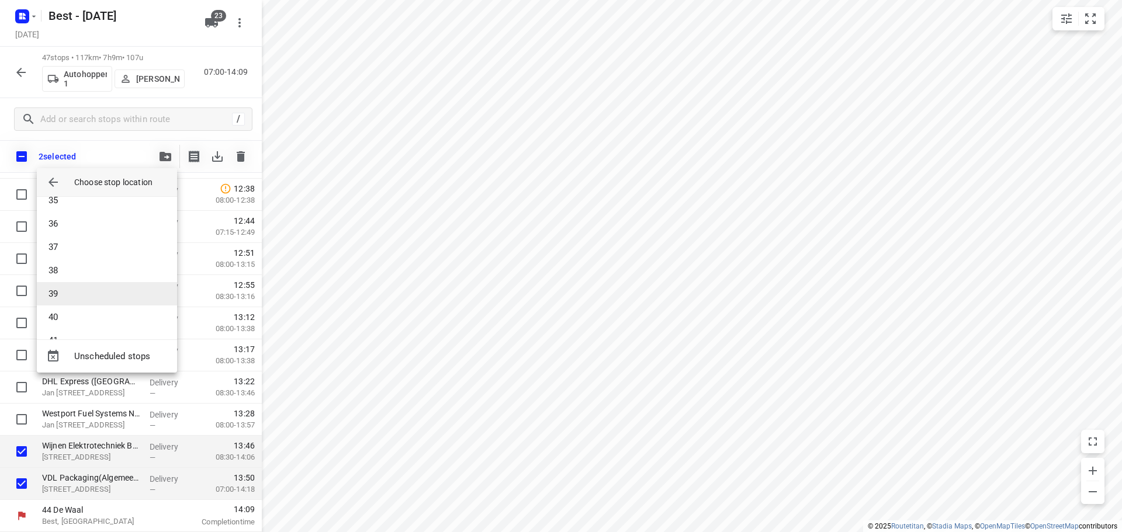
scroll to position [818, 0]
click at [82, 238] on li "37" at bounding box center [107, 236] width 140 height 23
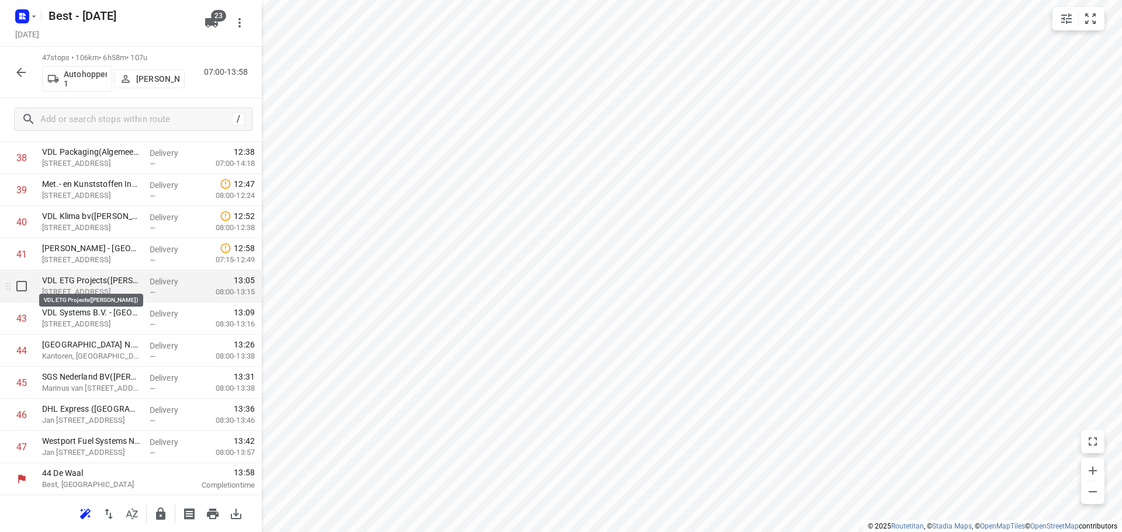
scroll to position [1279, 0]
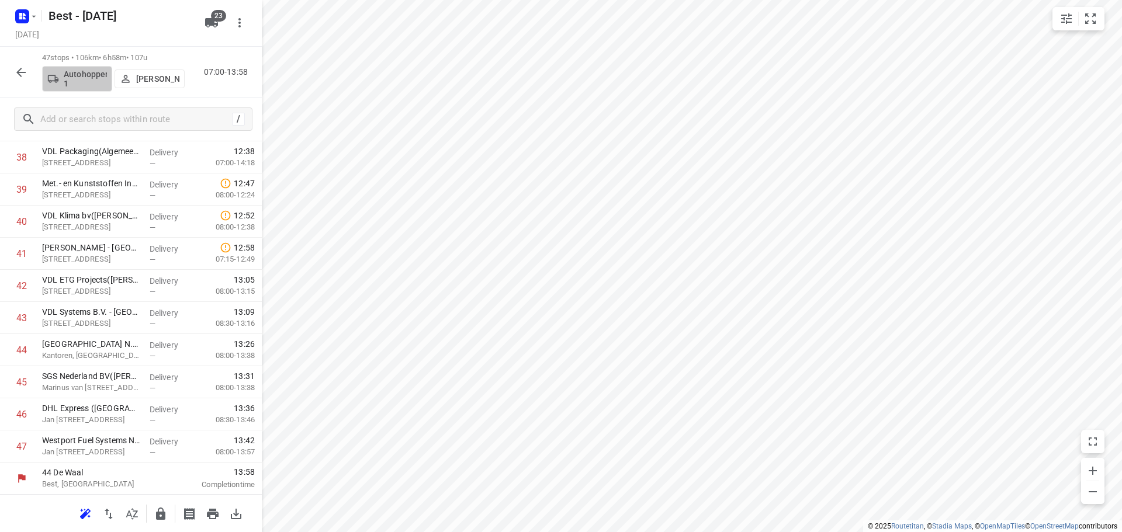
click at [71, 74] on p "Autohopper 1" at bounding box center [85, 79] width 43 height 19
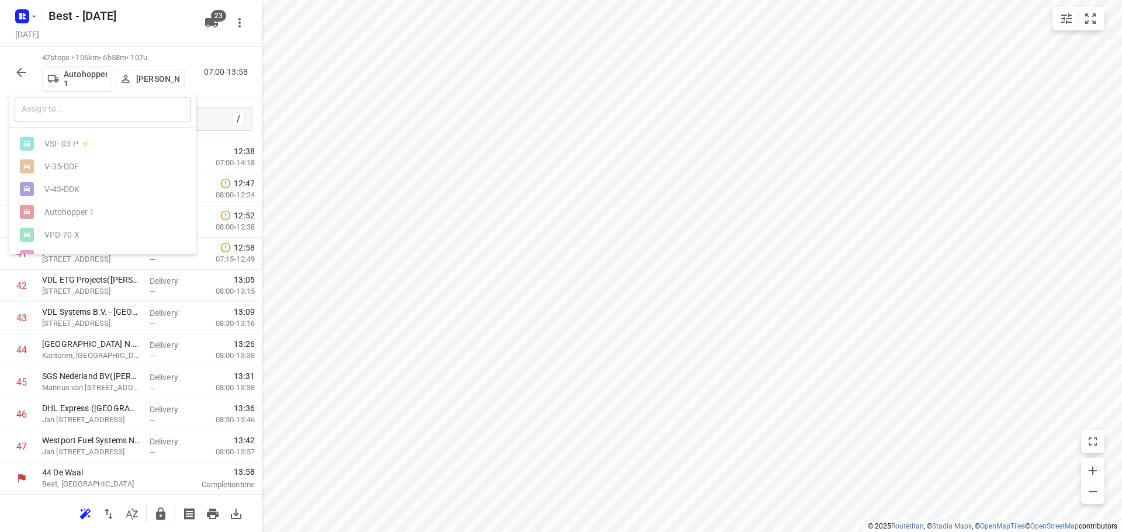
click at [99, 117] on input "text" at bounding box center [103, 110] width 176 height 24
click at [105, 93] on div "​" at bounding box center [102, 110] width 187 height 36
click at [24, 70] on div at bounding box center [561, 266] width 1122 height 532
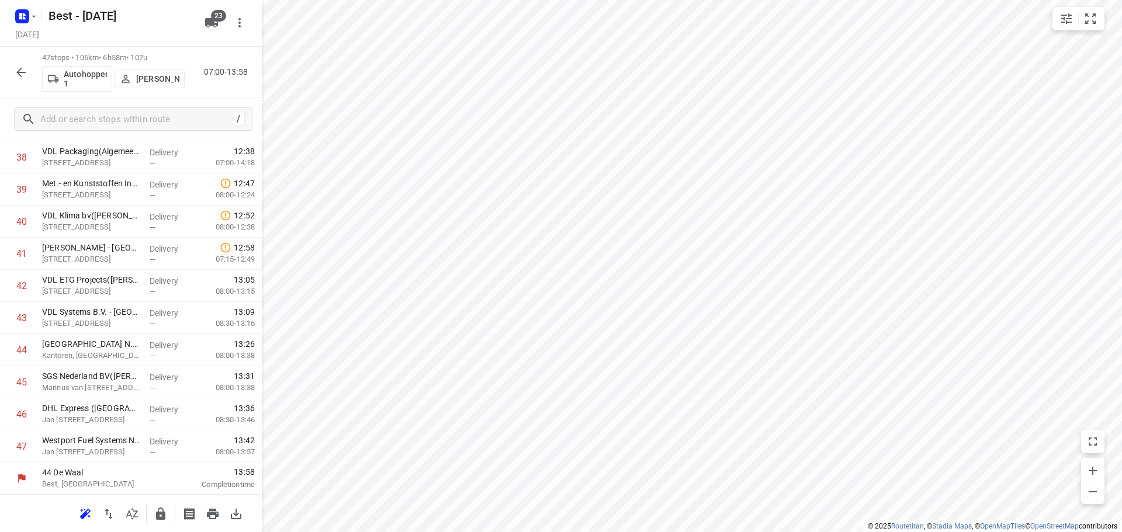
click at [32, 78] on div at bounding box center [20, 72] width 23 height 23
click at [24, 75] on icon "button" at bounding box center [21, 72] width 14 height 14
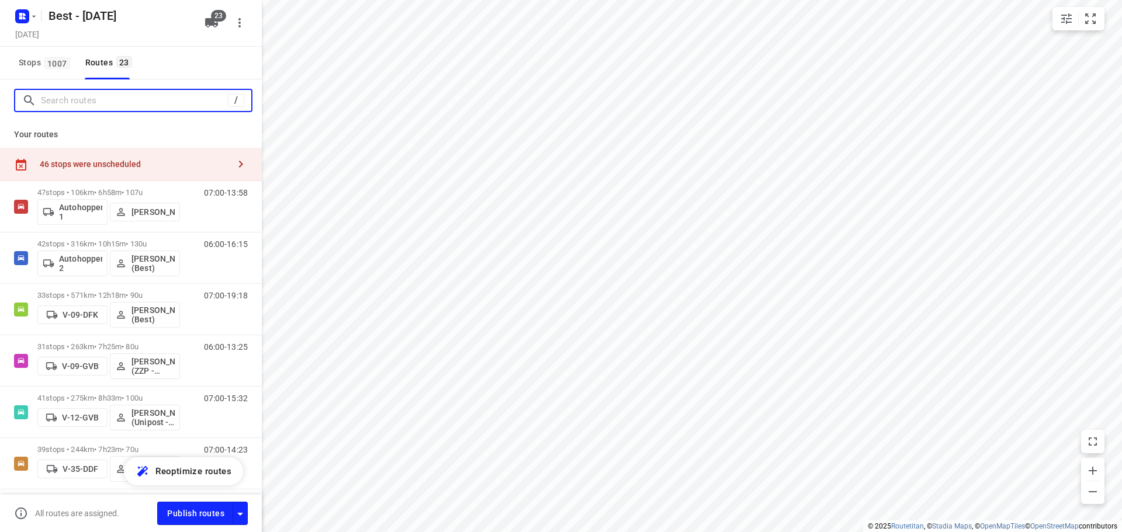
drag, startPoint x: 78, startPoint y: 101, endPoint x: 105, endPoint y: 88, distance: 30.3
click at [80, 100] on input "Search routes" at bounding box center [134, 101] width 187 height 18
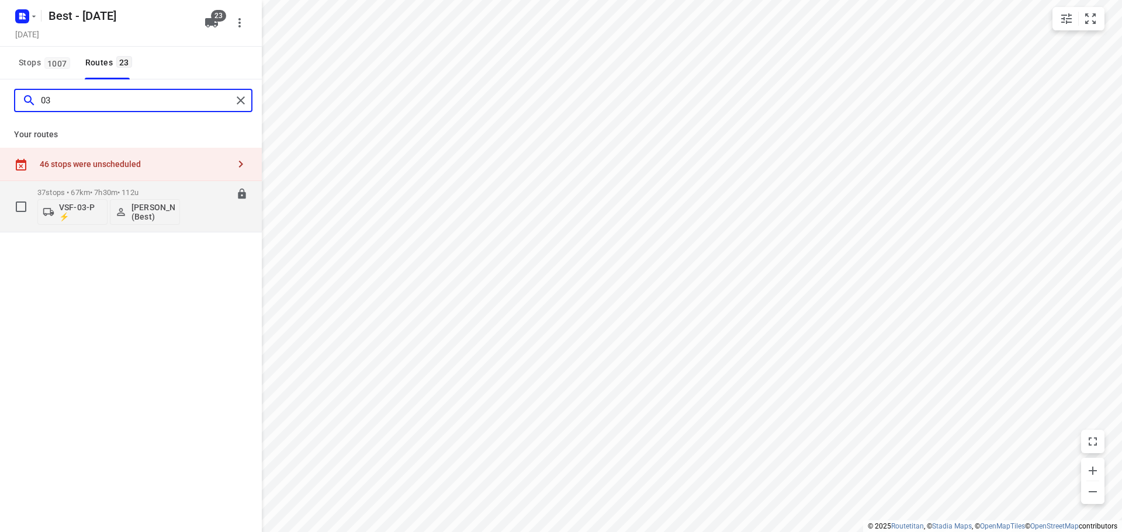
type input "03"
click at [57, 227] on div "37 stops • 67km • 7h30m • 112u VSF-03-P ⚡ Demi Walraven (Best)" at bounding box center [108, 206] width 143 height 48
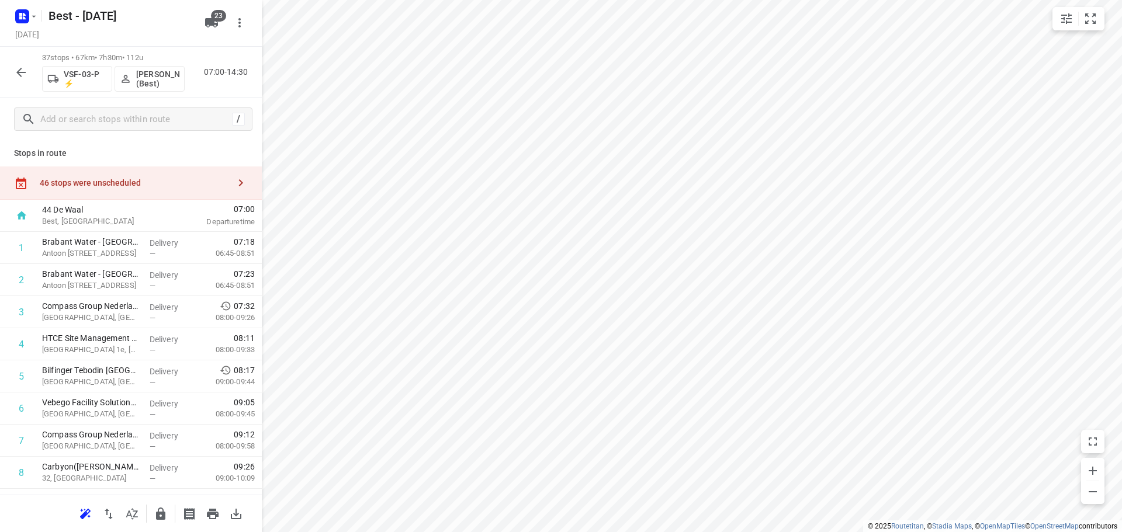
click at [89, 91] on button "VSF-03-P ⚡" at bounding box center [77, 79] width 70 height 26
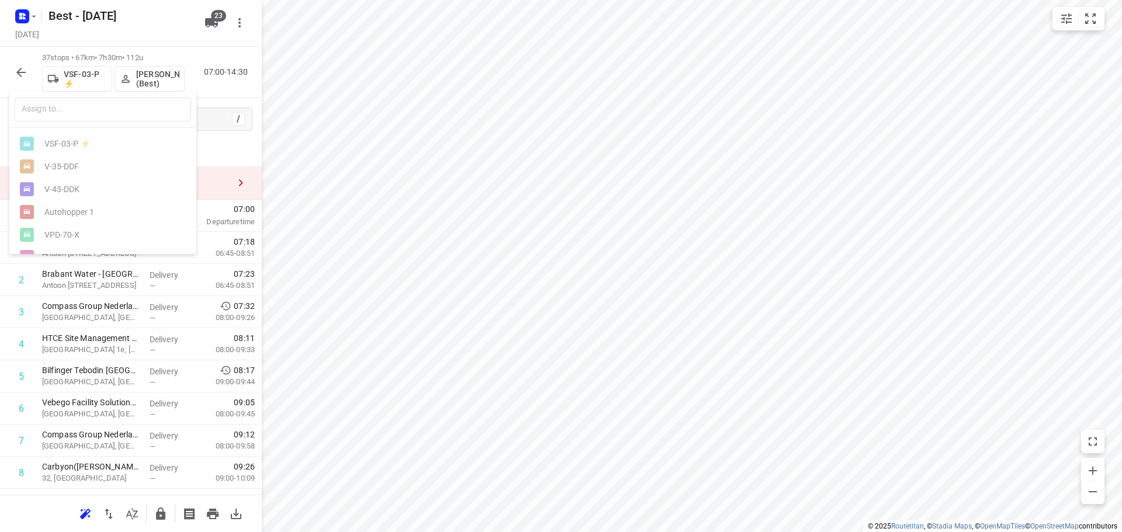
click at [89, 84] on div at bounding box center [561, 266] width 1122 height 532
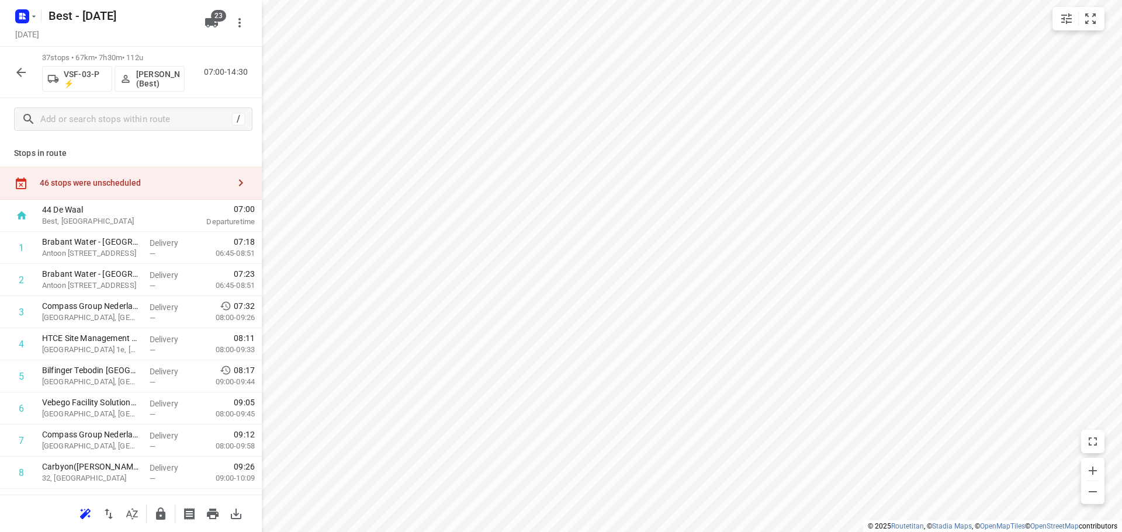
click at [84, 88] on p "VSF-03-P ⚡" at bounding box center [85, 79] width 43 height 19
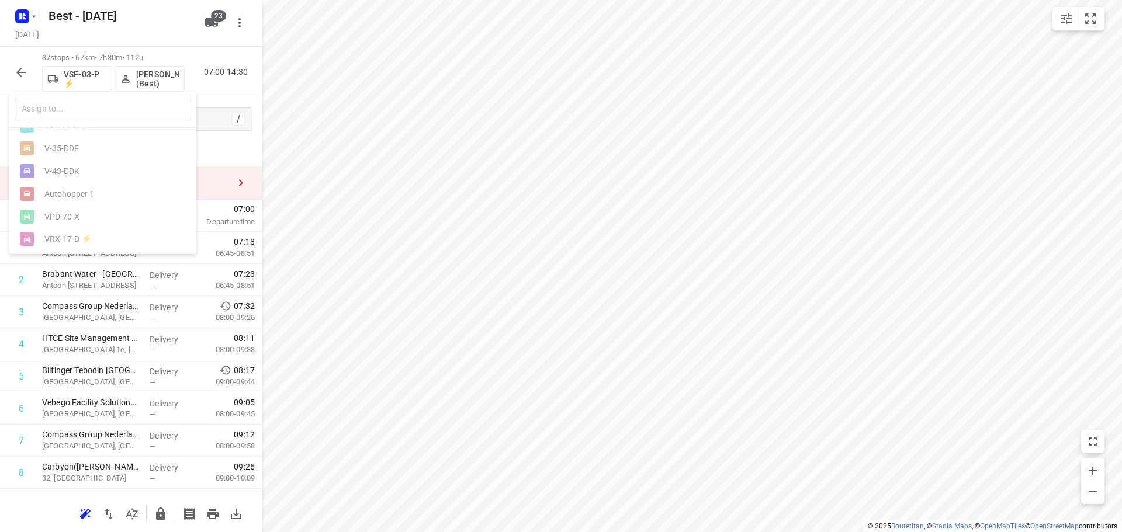
scroll to position [0, 0]
click at [207, 21] on div at bounding box center [561, 266] width 1122 height 532
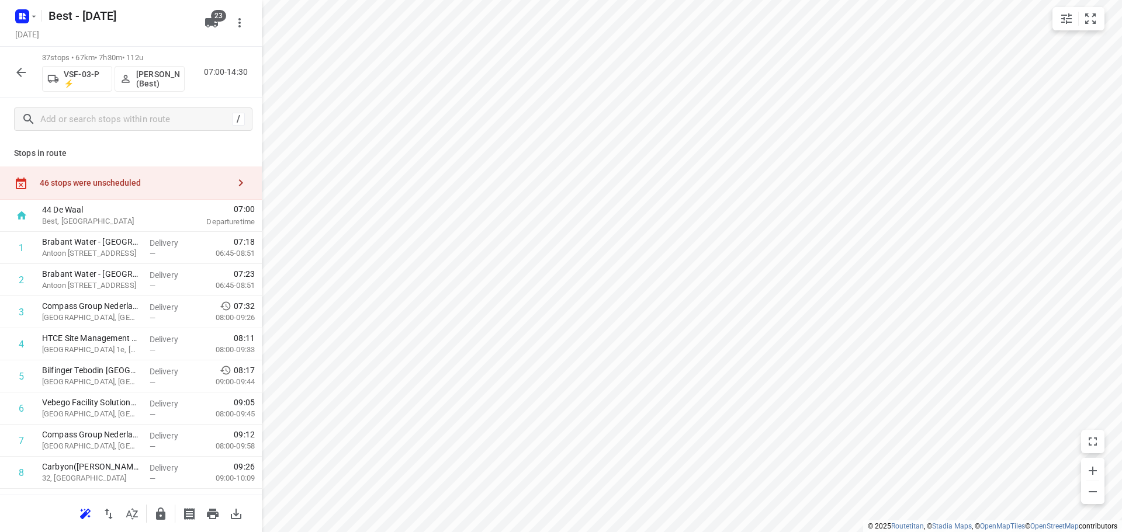
click at [207, 21] on icon "button" at bounding box center [211, 22] width 13 height 9
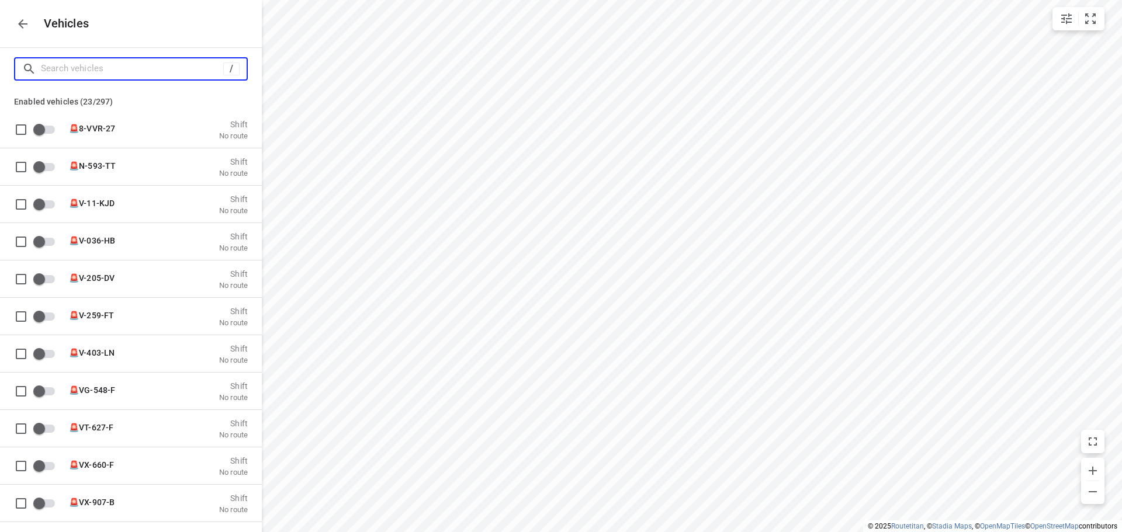
click at [202, 63] on input "Search vehicles" at bounding box center [132, 69] width 182 height 18
type input "1"
checkbox input "true"
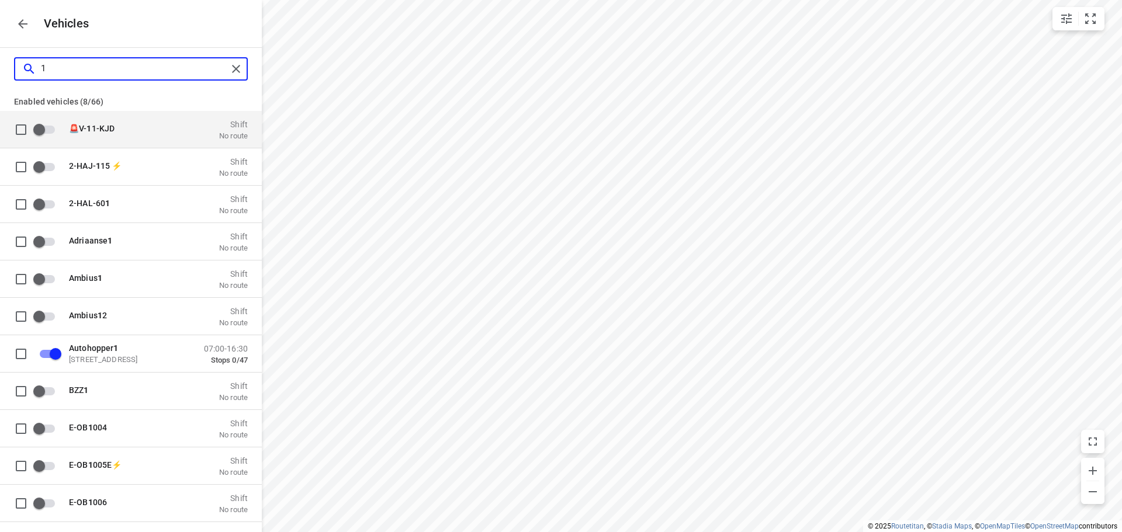
type input "17"
checkbox input "true"
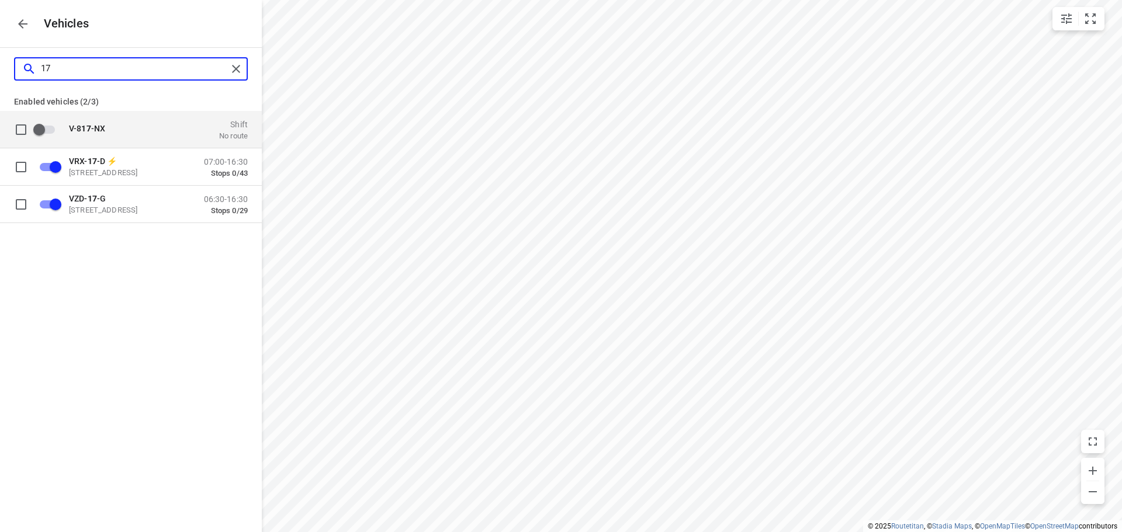
type input "17"
checkbox input "false"
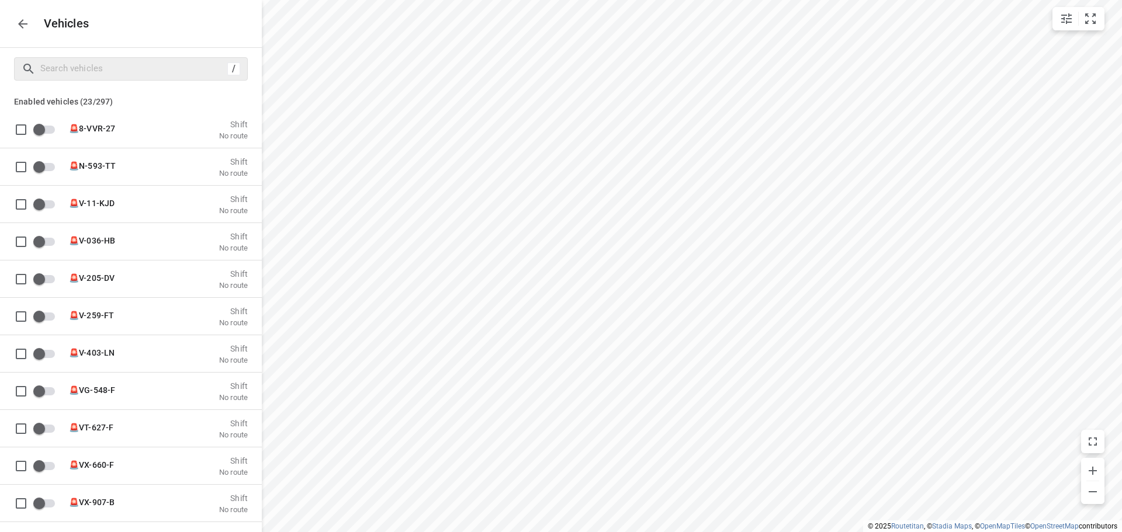
click at [23, 26] on icon "button" at bounding box center [23, 24] width 14 height 14
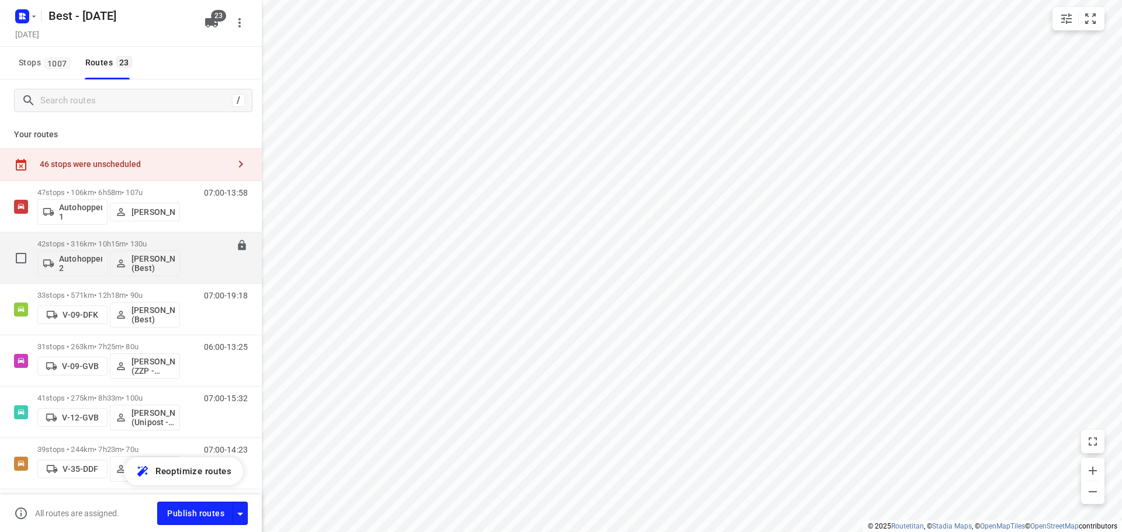
click at [86, 250] on div "Autohopper 2 Merijn Janssen (Best)" at bounding box center [108, 262] width 143 height 28
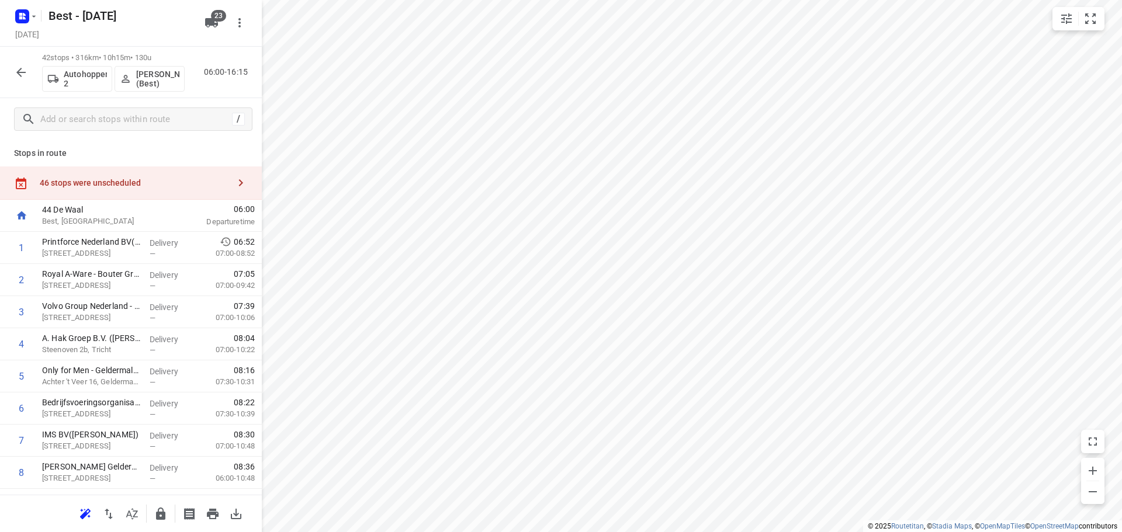
click at [139, 508] on button "button" at bounding box center [131, 513] width 23 height 23
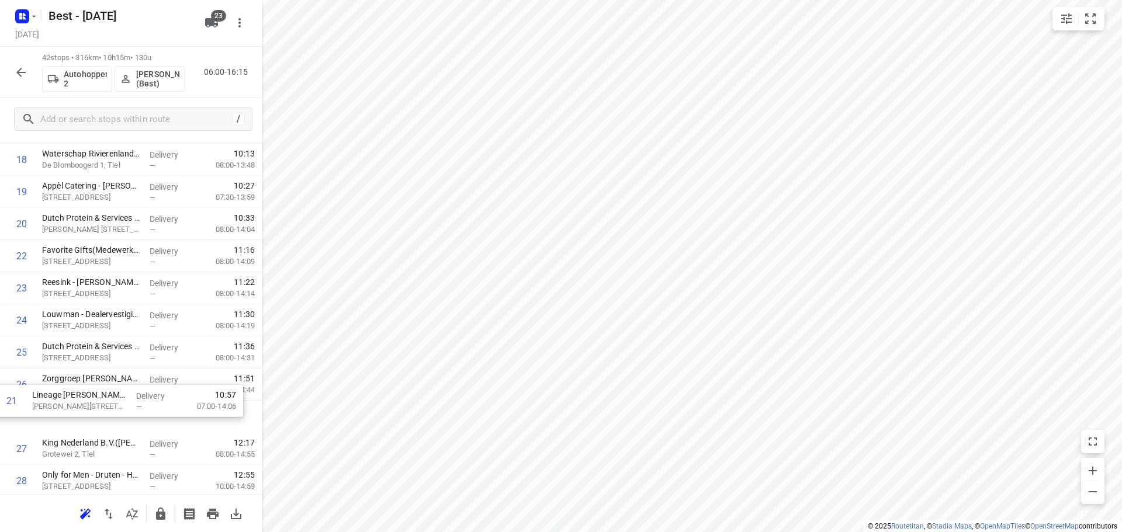
scroll to position [644, 0]
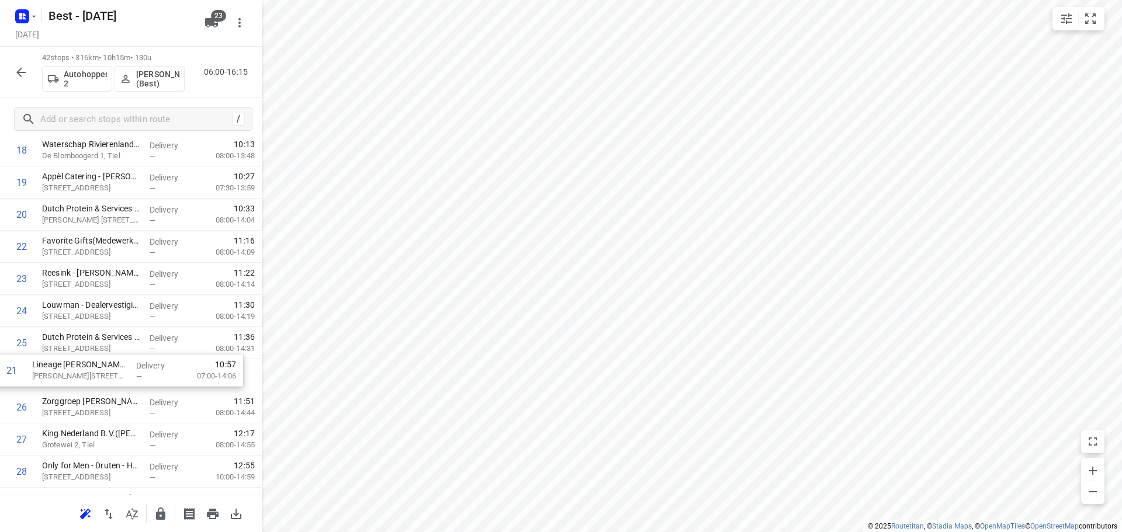
drag, startPoint x: 147, startPoint y: 367, endPoint x: 137, endPoint y: 386, distance: 20.4
click at [137, 386] on div "1 Printforce Nederland BV(Eric van Iperen) Textielweg 12, Culemborg Delivery — …" at bounding box center [131, 263] width 262 height 1350
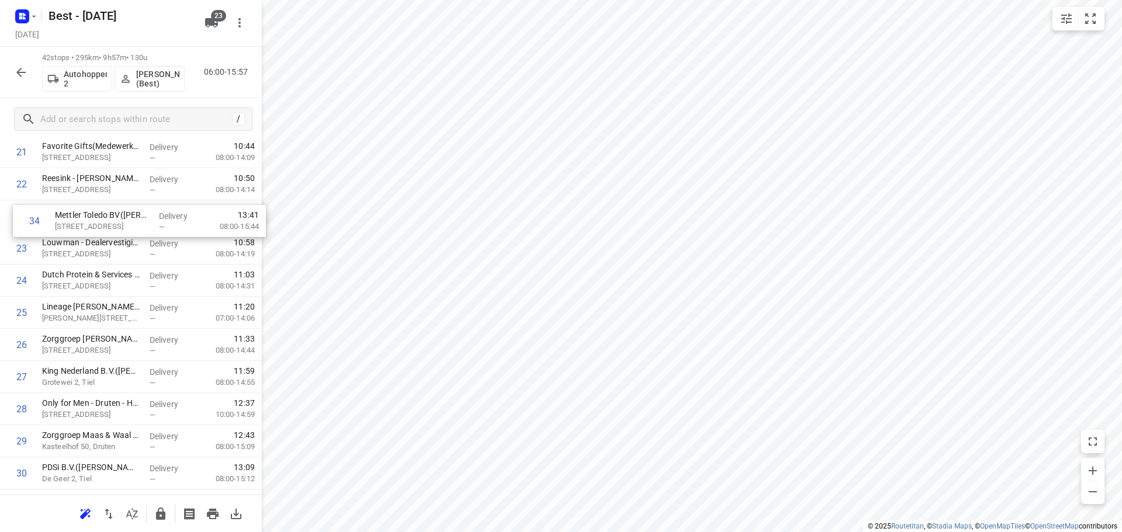
scroll to position [736, 0]
drag, startPoint x: 117, startPoint y: 419, endPoint x: 124, endPoint y: 233, distance: 186.5
click at [124, 233] on div "1 Printforce Nederland BV(Eric van Iperen) Textielweg 12, Culemborg Delivery — …" at bounding box center [131, 171] width 262 height 1350
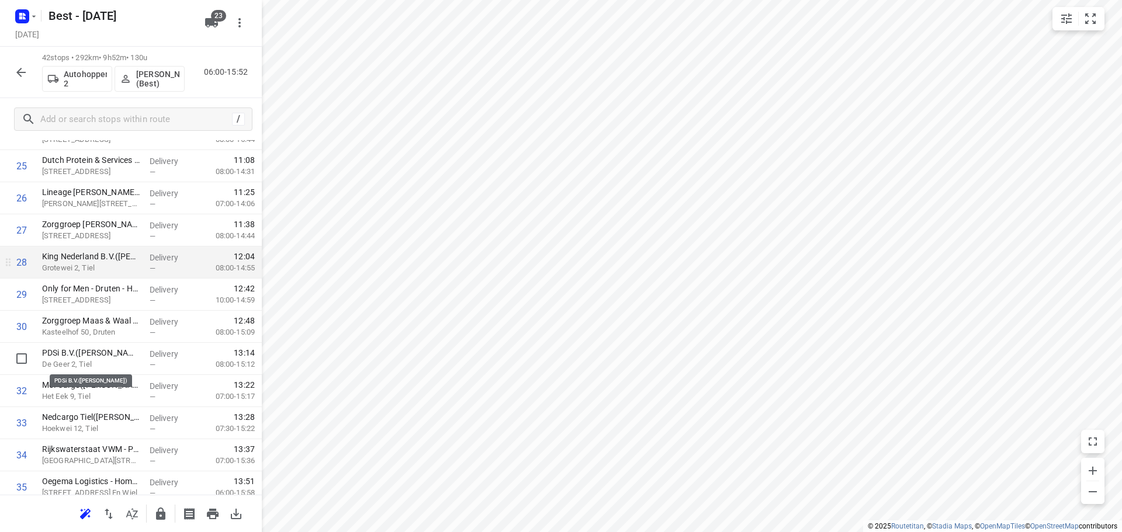
scroll to position [795, 0]
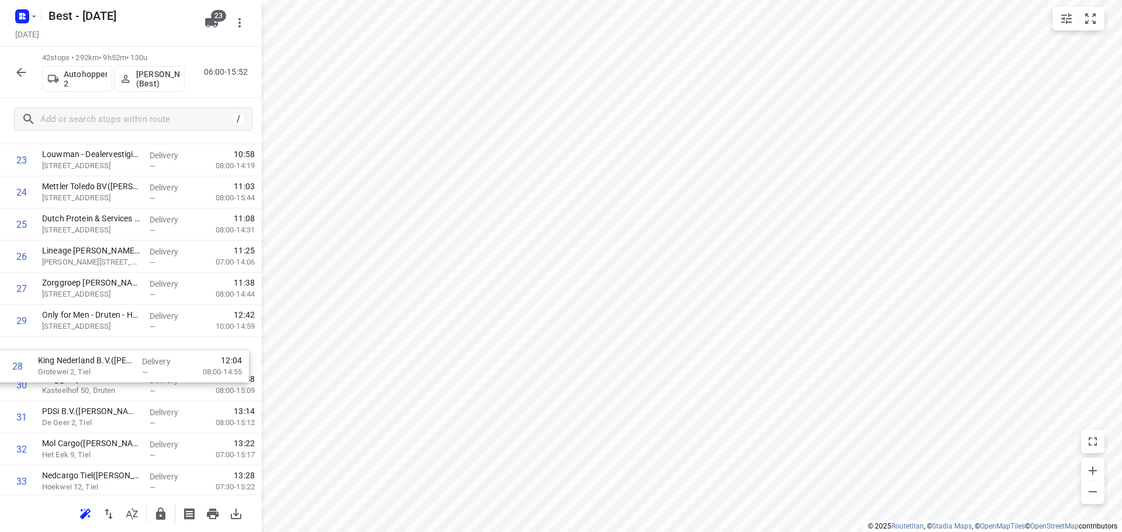
drag, startPoint x: 111, startPoint y: 318, endPoint x: 107, endPoint y: 367, distance: 49.8
click at [107, 367] on div "1 Printforce Nederland BV(Eric van Iperen) Textielweg 12, Culemborg Delivery — …" at bounding box center [131, 112] width 262 height 1350
drag, startPoint x: 147, startPoint y: 374, endPoint x: 148, endPoint y: 354, distance: 19.9
click at [148, 355] on div "1 Printforce Nederland BV(Eric van Iperen) Textielweg 12, Culemborg Delivery — …" at bounding box center [131, 112] width 262 height 1350
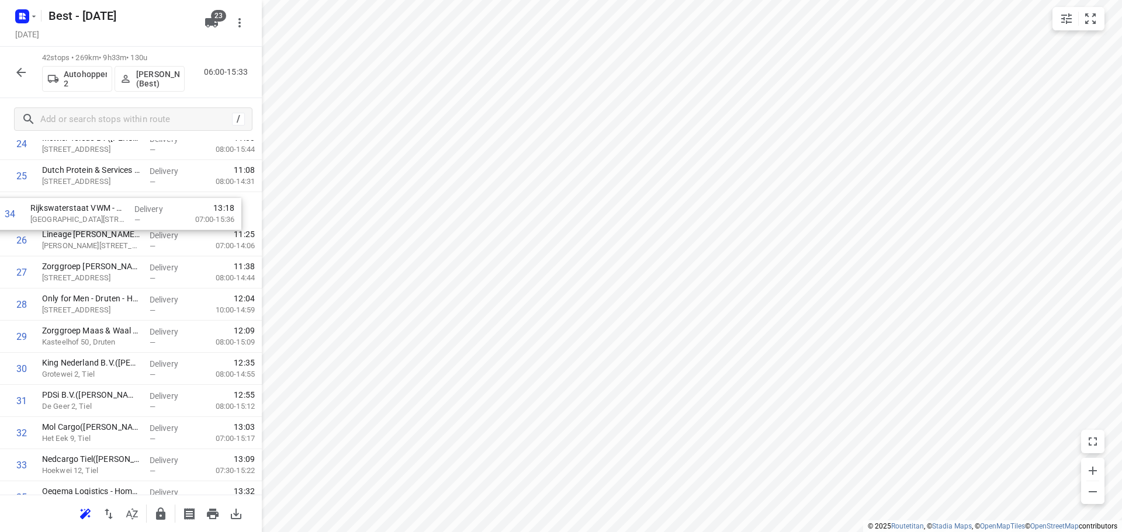
scroll to position [832, 0]
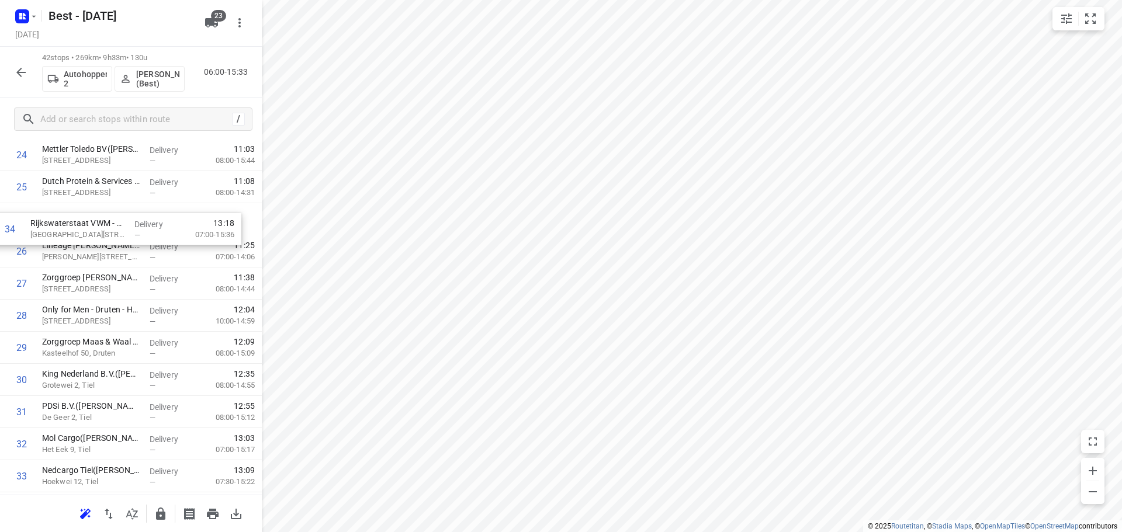
drag, startPoint x: 107, startPoint y: 400, endPoint x: 98, endPoint y: 226, distance: 174.9
click at [98, 226] on div "1 Printforce Nederland BV(Eric van Iperen) Textielweg 12, Culemborg Delivery — …" at bounding box center [131, 75] width 262 height 1350
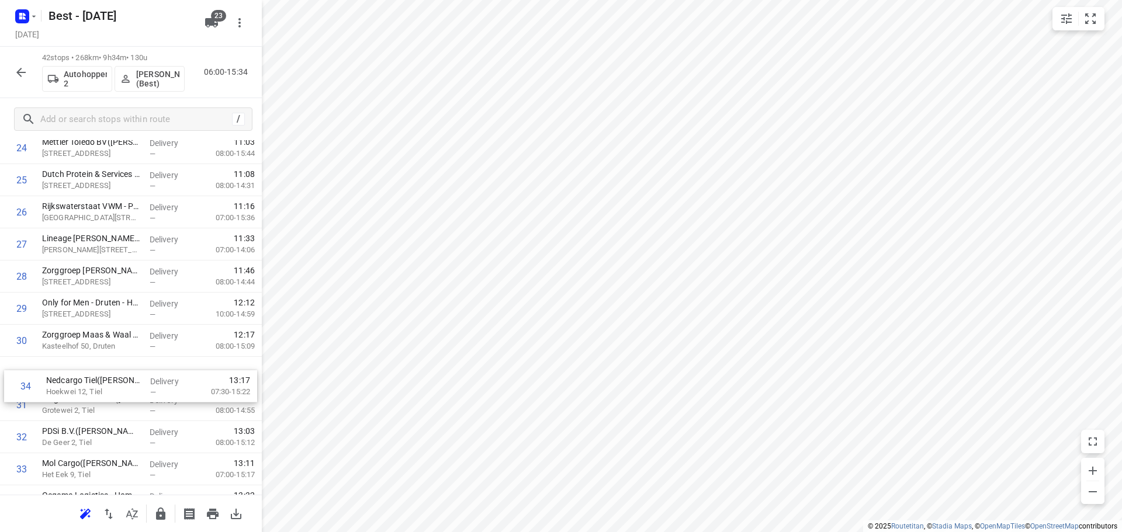
scroll to position [839, 0]
drag, startPoint x: 78, startPoint y: 466, endPoint x: 82, endPoint y: 359, distance: 107.6
click at [82, 359] on div "1 Printforce Nederland BV(Eric van Iperen) Textielweg 12, Culemborg Delivery — …" at bounding box center [131, 68] width 262 height 1350
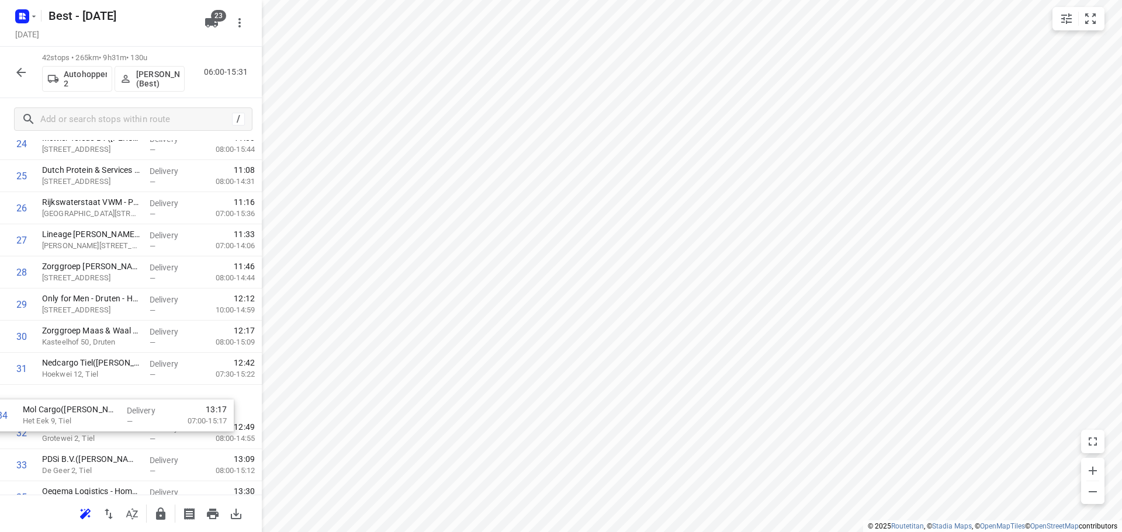
scroll to position [844, 0]
drag, startPoint x: 174, startPoint y: 466, endPoint x: 152, endPoint y: 383, distance: 86.4
click at [152, 383] on div "1 Printforce Nederland BV(Eric van Iperen) Textielweg 12, Culemborg Delivery — …" at bounding box center [131, 63] width 262 height 1350
click at [159, 512] on icon "button" at bounding box center [160, 514] width 9 height 12
click at [26, 76] on icon "button" at bounding box center [21, 72] width 14 height 14
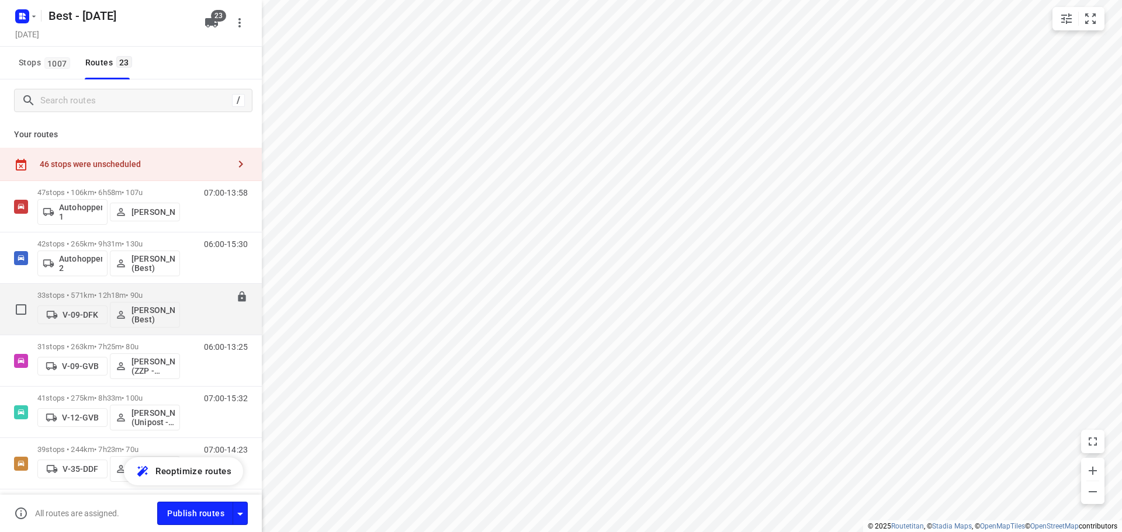
click at [89, 300] on div "V-09-DFK Tony van Doren (Best)" at bounding box center [108, 314] width 143 height 28
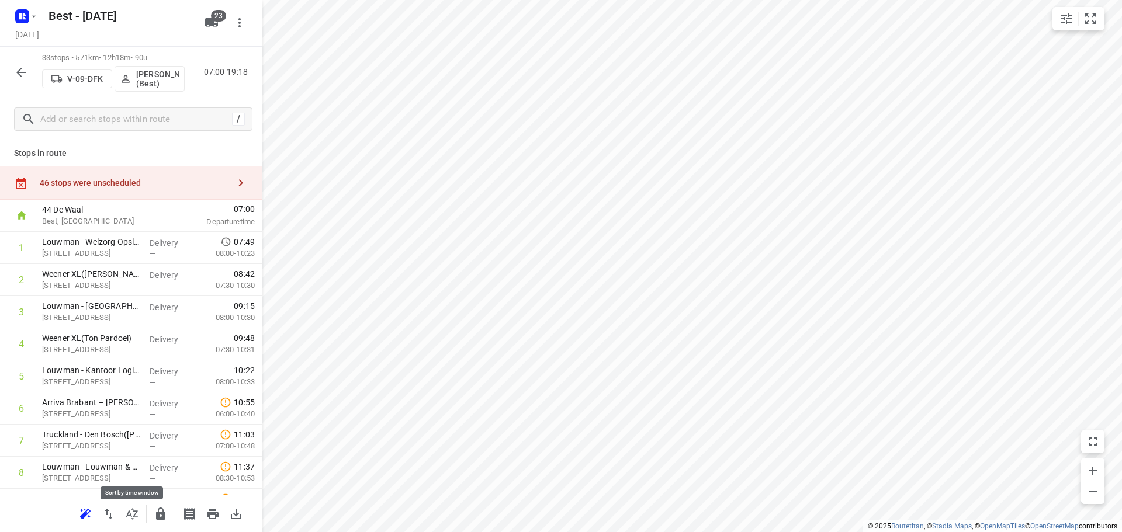
click at [131, 516] on icon "button" at bounding box center [132, 513] width 12 height 11
click at [162, 116] on input "text" at bounding box center [134, 119] width 187 height 18
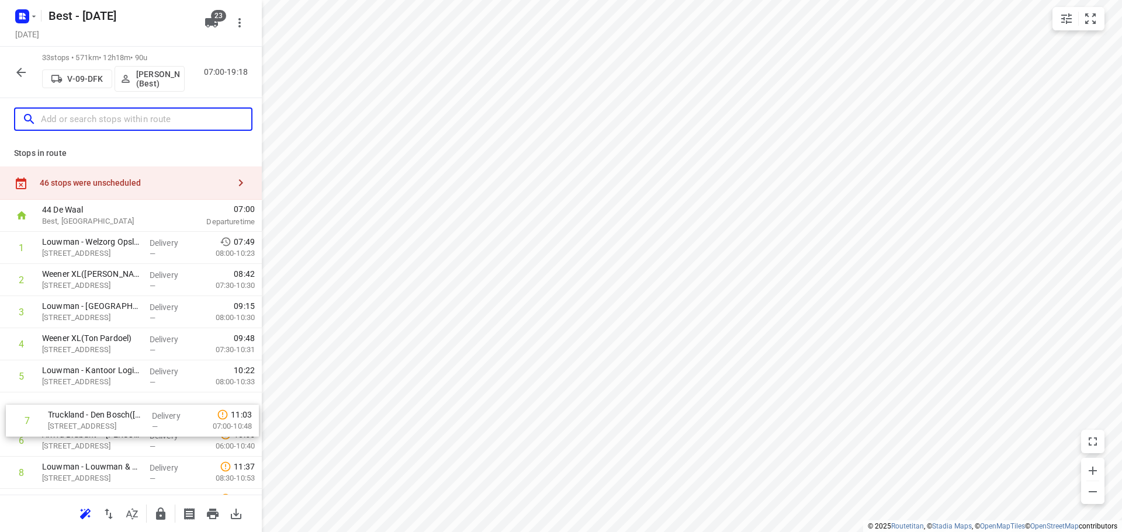
scroll to position [4, 0]
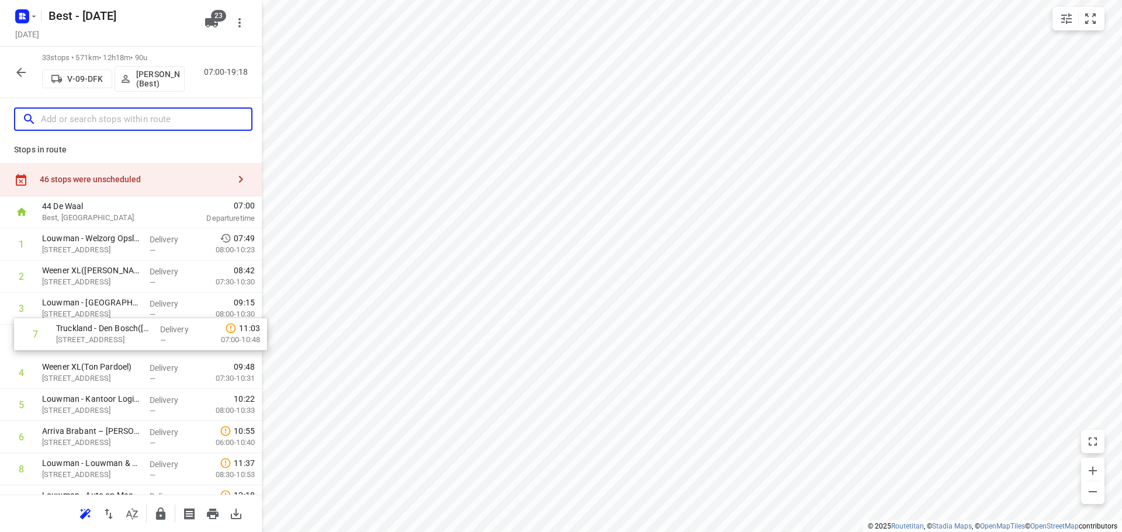
drag, startPoint x: 112, startPoint y: 410, endPoint x: 120, endPoint y: 299, distance: 111.3
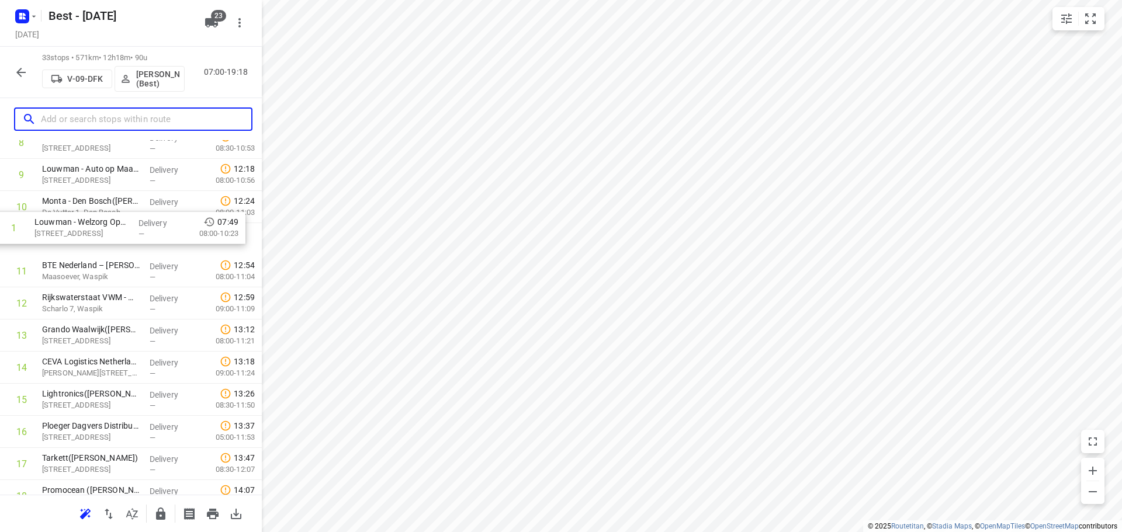
scroll to position [296, 0]
drag, startPoint x: 117, startPoint y: 261, endPoint x: 107, endPoint y: 278, distance: 19.4
click at [107, 278] on div "1 Louwman - Welzorg Opslag- en Distributiecentrum(Manon van Leeuwen-Feenstra (W…" at bounding box center [131, 466] width 262 height 1060
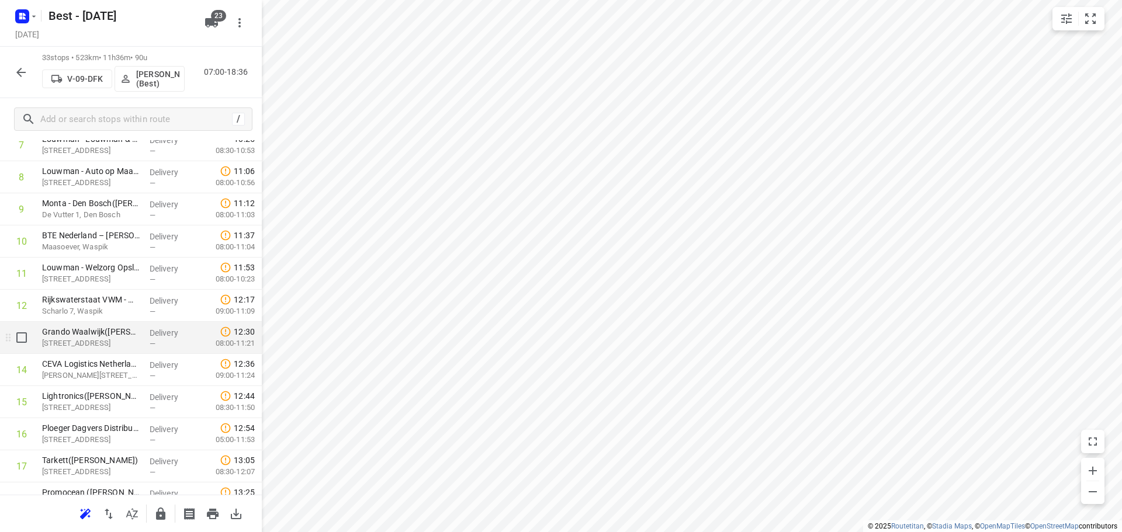
scroll to position [62, 0]
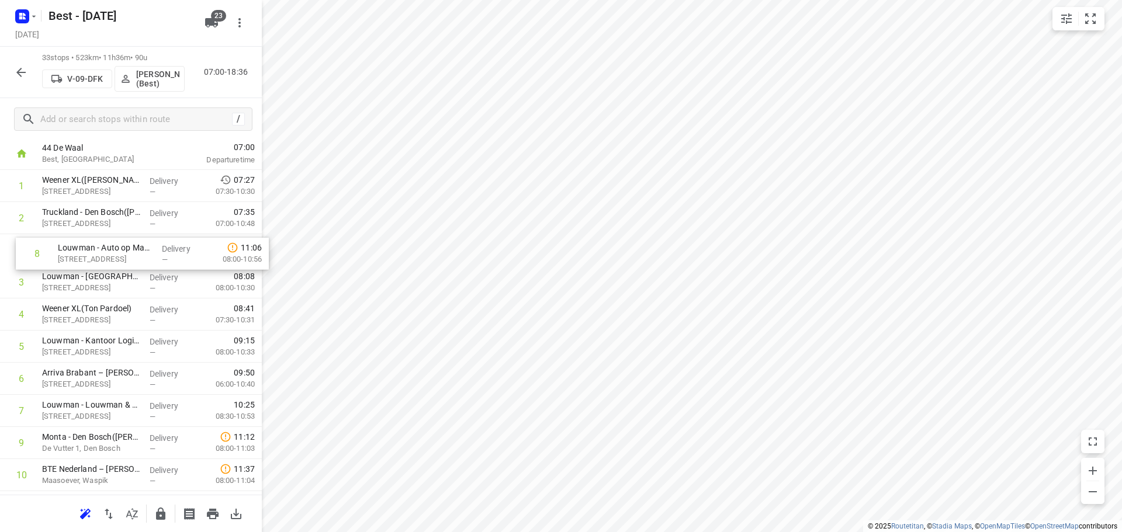
drag, startPoint x: 97, startPoint y: 405, endPoint x: 113, endPoint y: 245, distance: 160.9
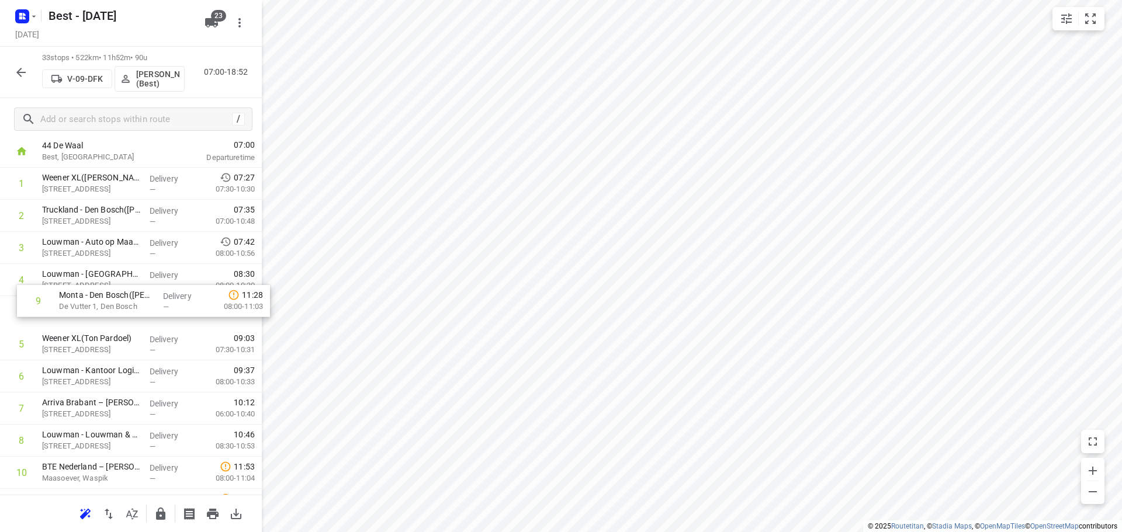
drag, startPoint x: 111, startPoint y: 442, endPoint x: 128, endPoint y: 293, distance: 149.9
drag, startPoint x: 107, startPoint y: 314, endPoint x: 109, endPoint y: 278, distance: 35.7
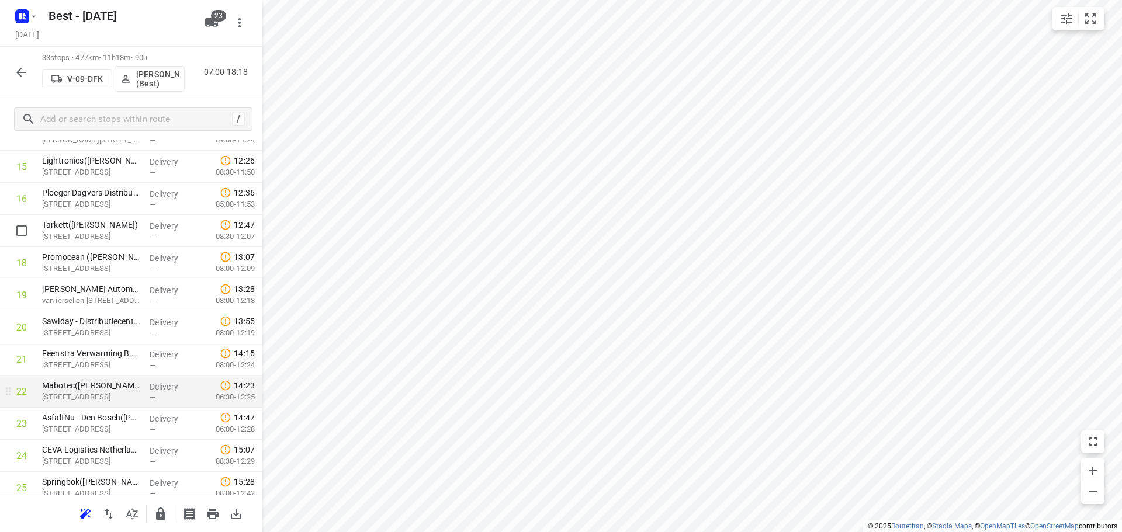
scroll to position [532, 0]
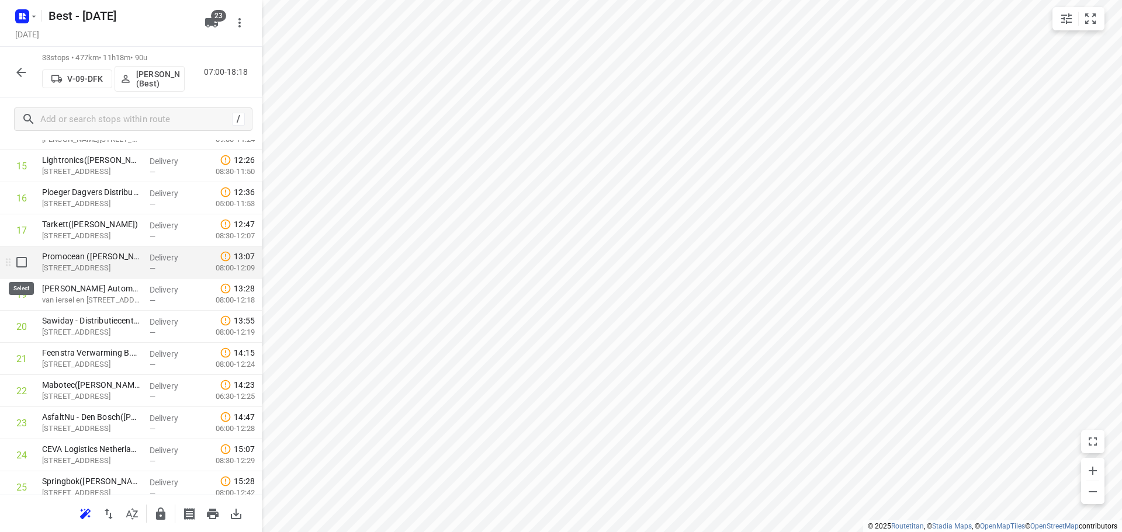
click at [25, 265] on input "checkbox" at bounding box center [21, 262] width 23 height 23
checkbox input "true"
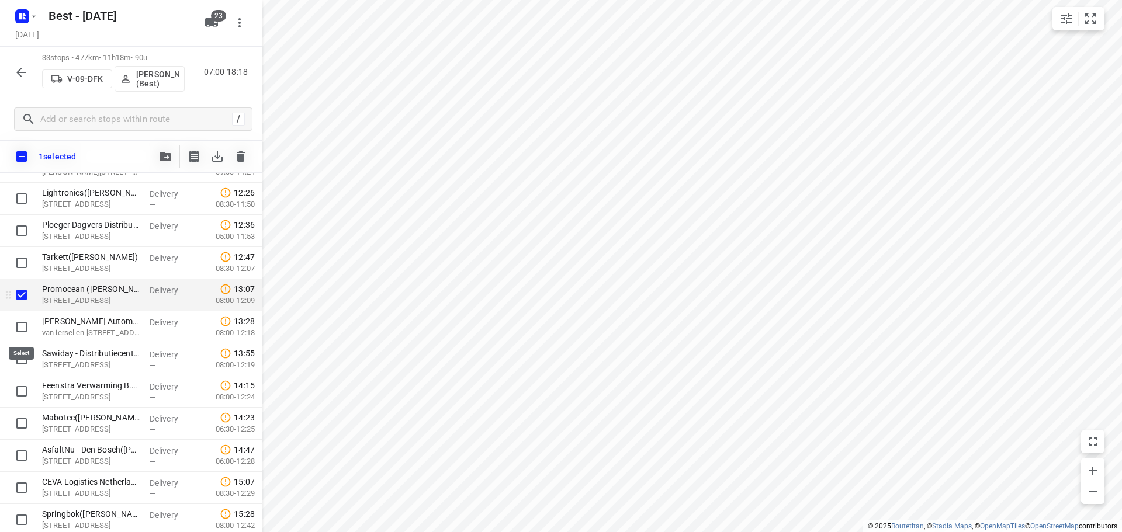
click at [20, 324] on input "checkbox" at bounding box center [21, 326] width 23 height 23
checkbox input "true"
click at [162, 157] on icon "button" at bounding box center [165, 156] width 12 height 9
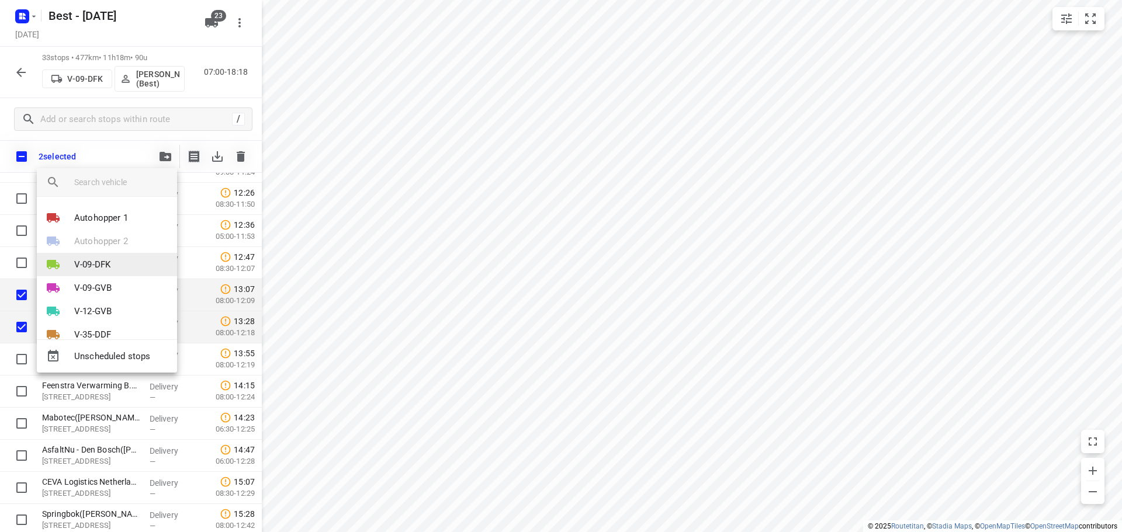
click at [108, 271] on p "V-09-DFK" at bounding box center [92, 264] width 36 height 13
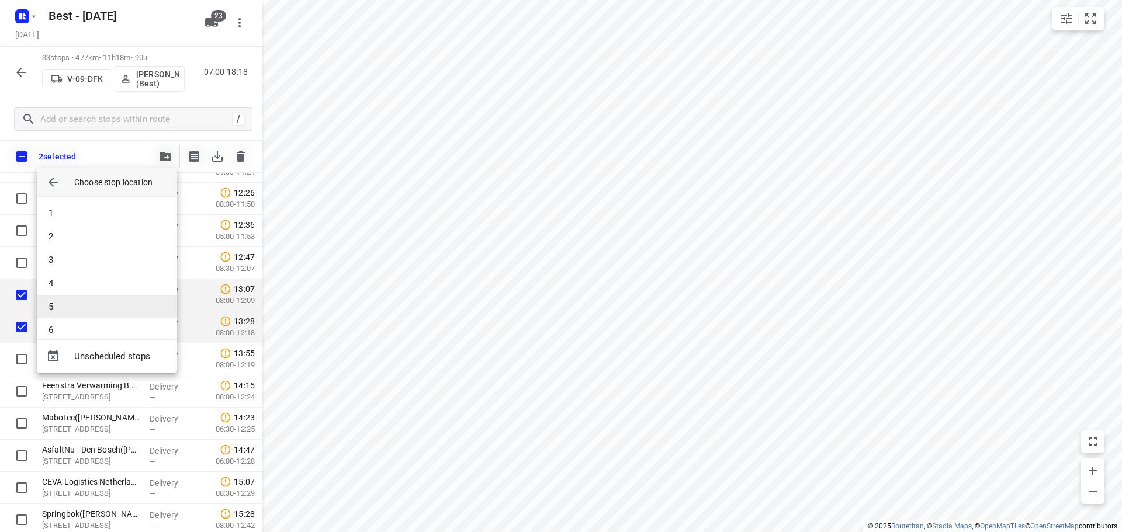
click at [88, 307] on li "5" at bounding box center [107, 306] width 140 height 23
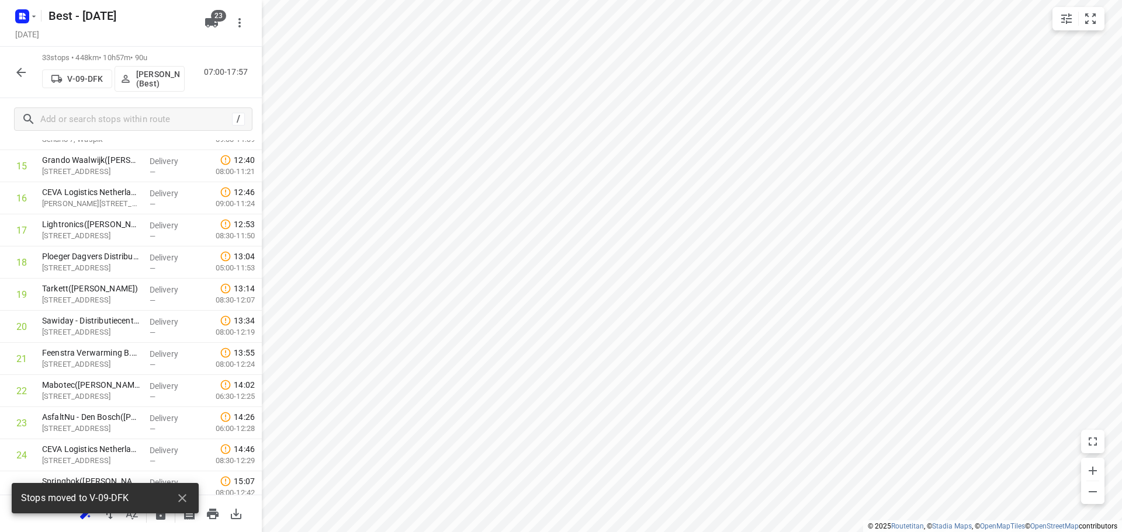
click at [22, 74] on icon "button" at bounding box center [21, 72] width 14 height 14
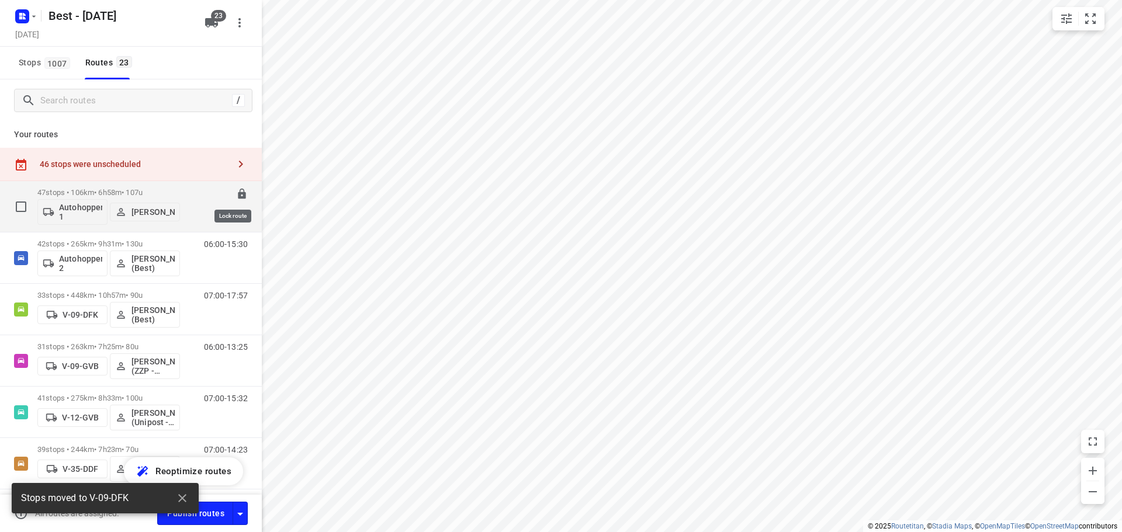
click at [238, 193] on icon at bounding box center [242, 194] width 8 height 11
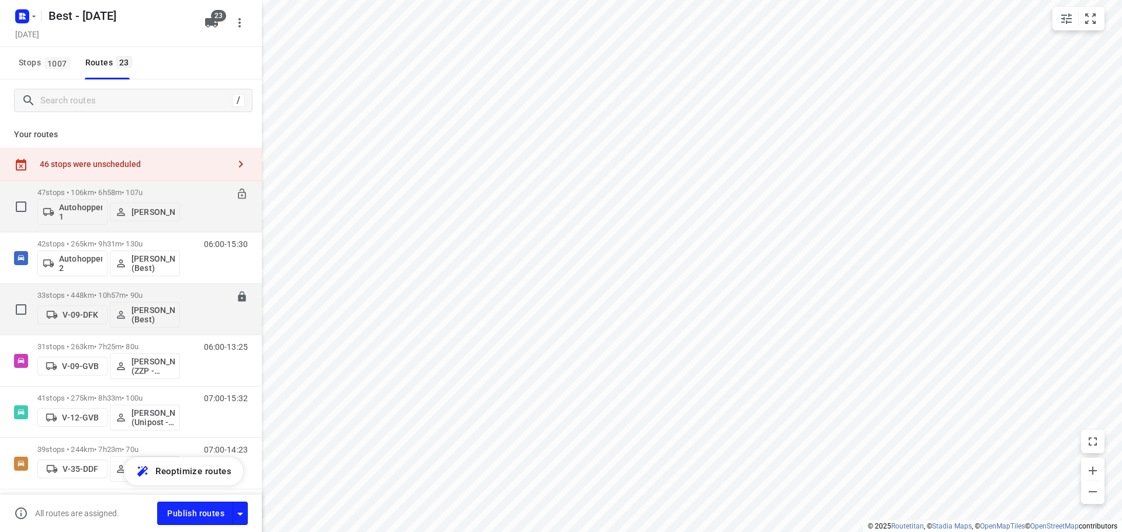
click at [102, 299] on p "33 stops • 448km • 10h57m • 90u" at bounding box center [108, 295] width 143 height 9
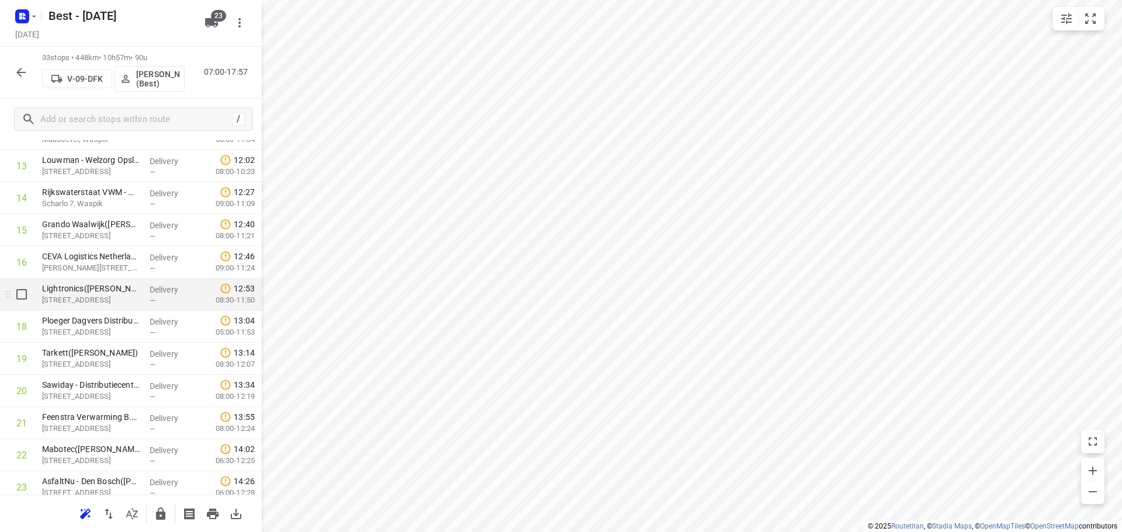
scroll to position [584, 0]
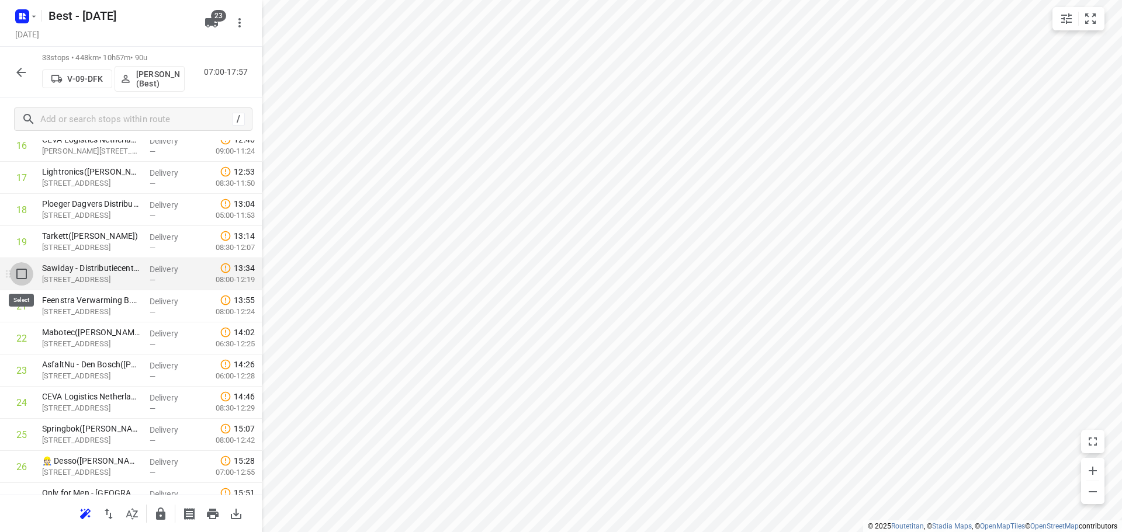
click at [22, 279] on input "checkbox" at bounding box center [21, 273] width 23 height 23
checkbox input "true"
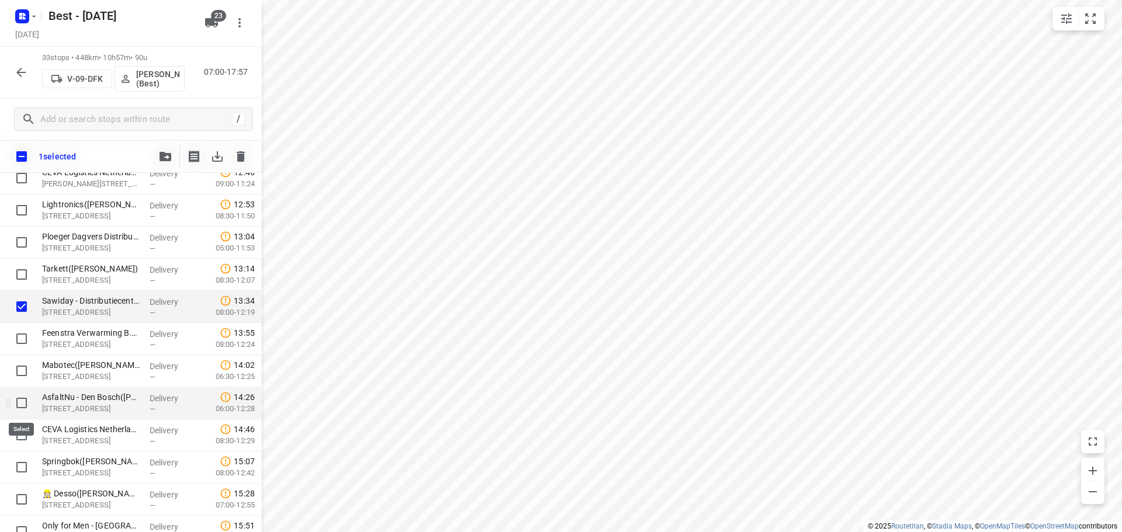
drag, startPoint x: 13, startPoint y: 400, endPoint x: 13, endPoint y: 409, distance: 8.8
click at [13, 400] on input "checkbox" at bounding box center [21, 402] width 23 height 23
checkbox input "true"
click at [18, 469] on input "checkbox" at bounding box center [21, 467] width 23 height 23
checkbox input "true"
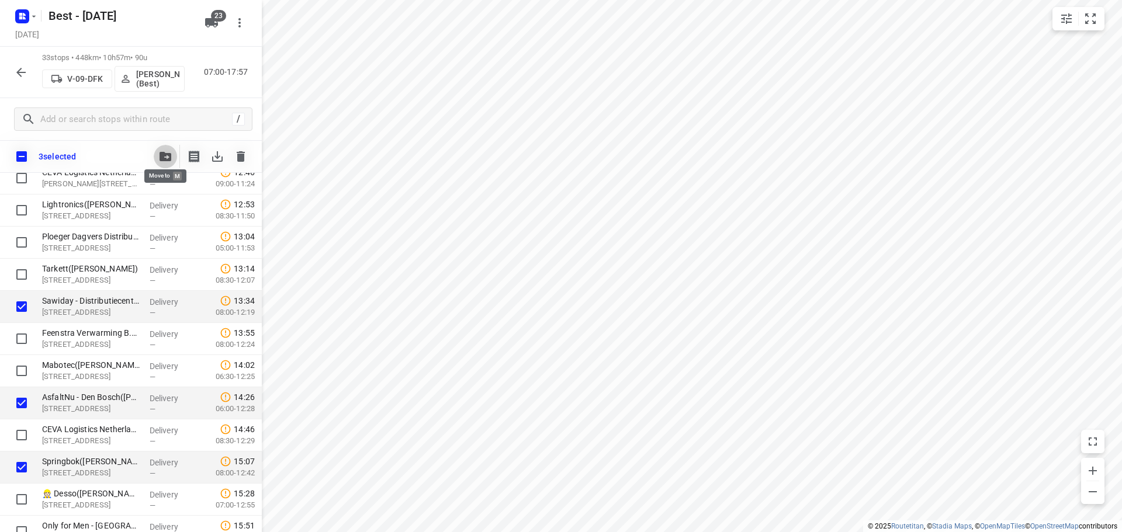
click at [158, 162] on button "button" at bounding box center [165, 156] width 23 height 23
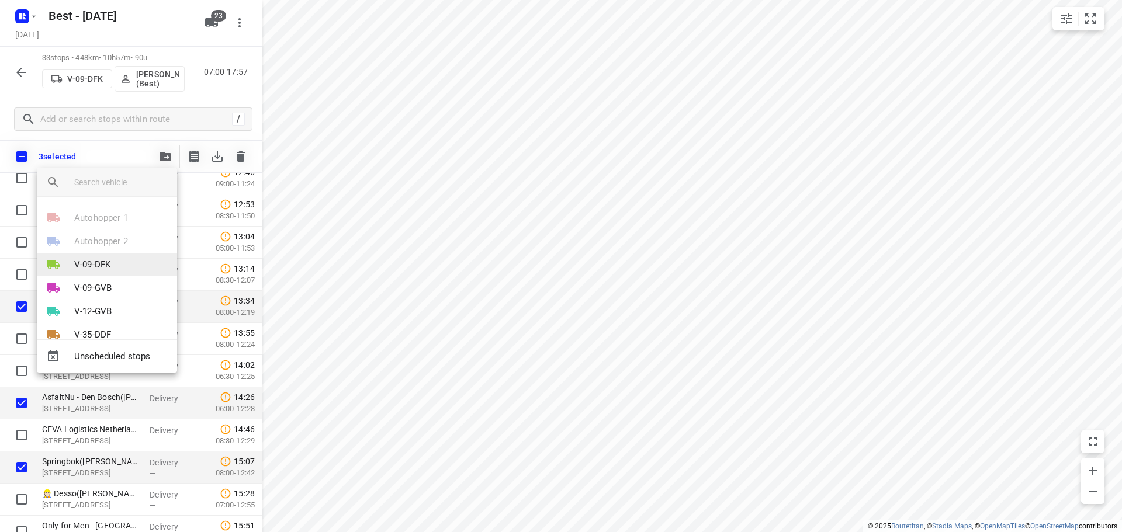
click at [103, 261] on p "V-09-DFK" at bounding box center [92, 264] width 36 height 13
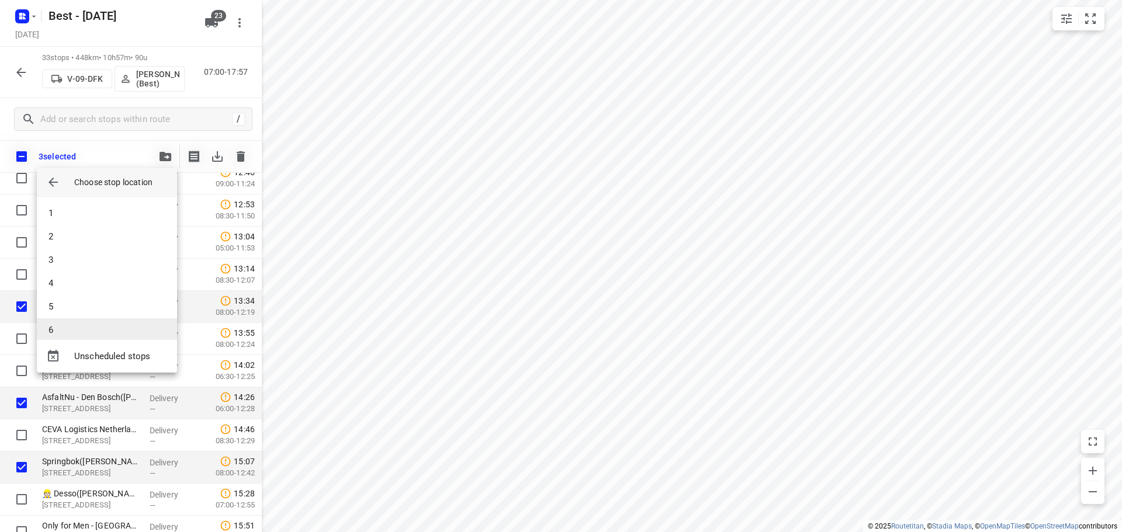
click at [73, 331] on li "6" at bounding box center [107, 329] width 140 height 23
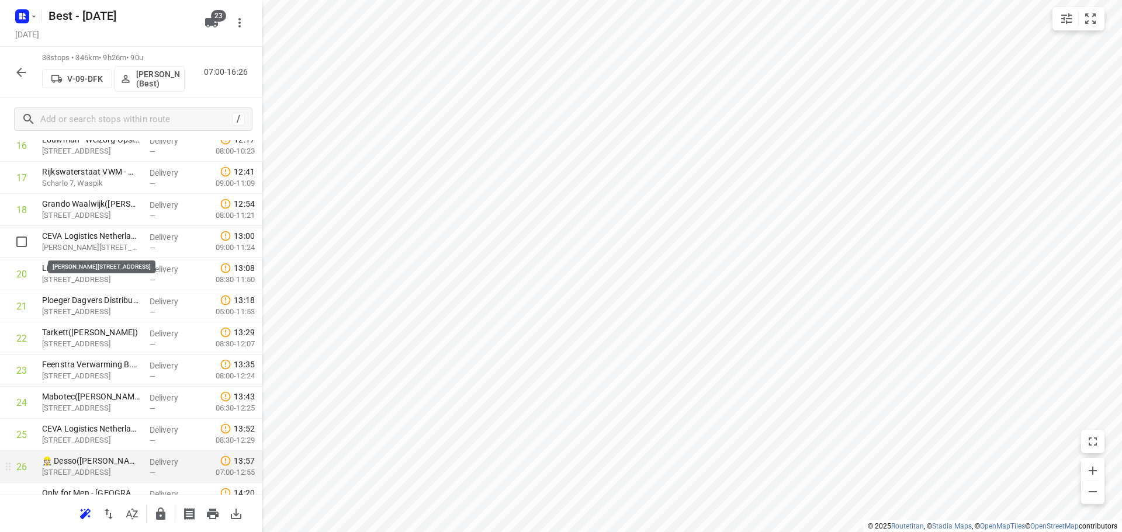
scroll to position [760, 0]
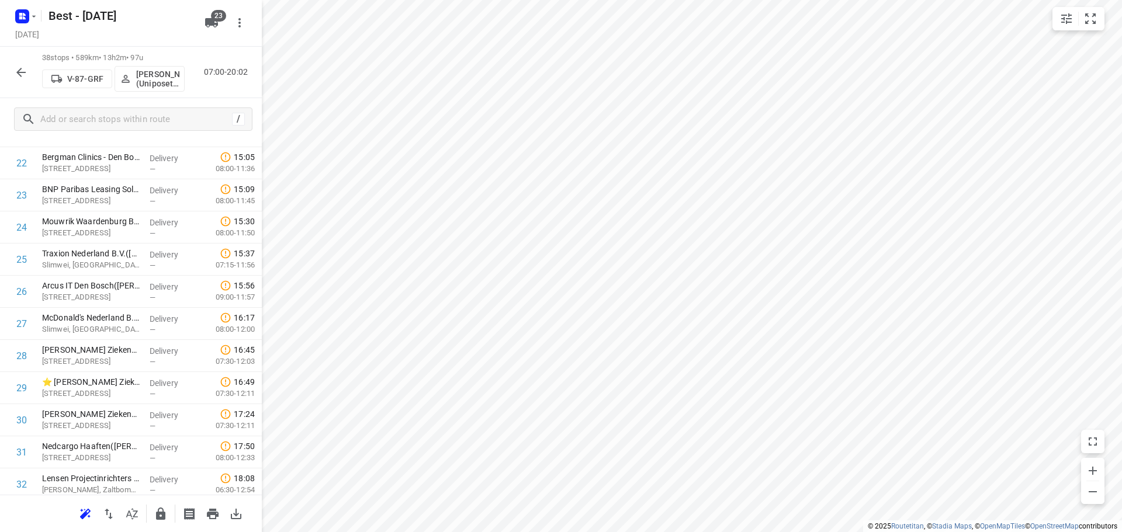
click at [129, 518] on icon "button" at bounding box center [132, 514] width 14 height 14
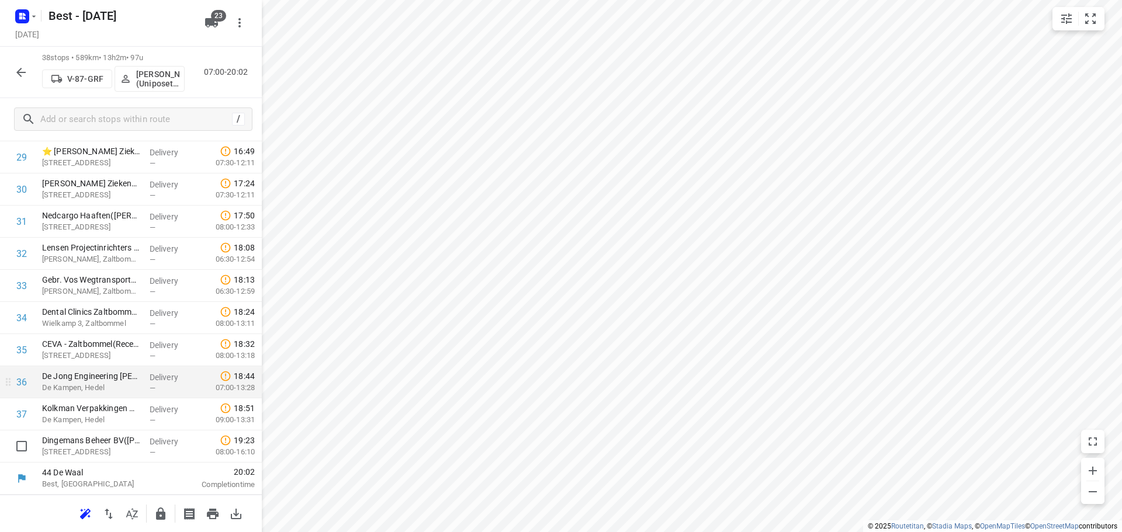
click at [23, 449] on input "checkbox" at bounding box center [21, 446] width 23 height 23
checkbox input "true"
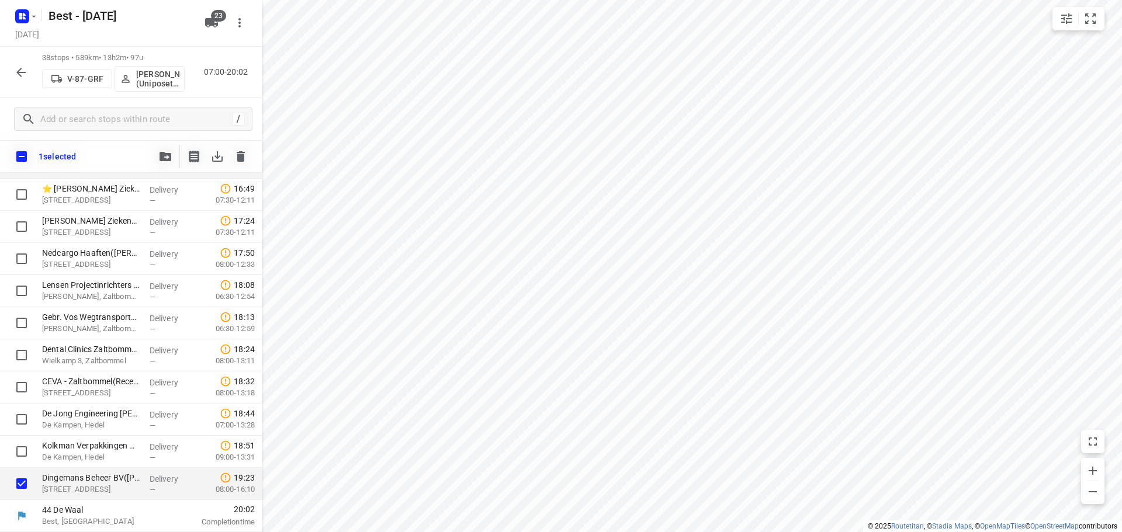
scroll to position [986, 0]
click at [153, 162] on div "1 selected" at bounding box center [131, 156] width 262 height 33
click at [164, 153] on icon "button" at bounding box center [165, 156] width 12 height 9
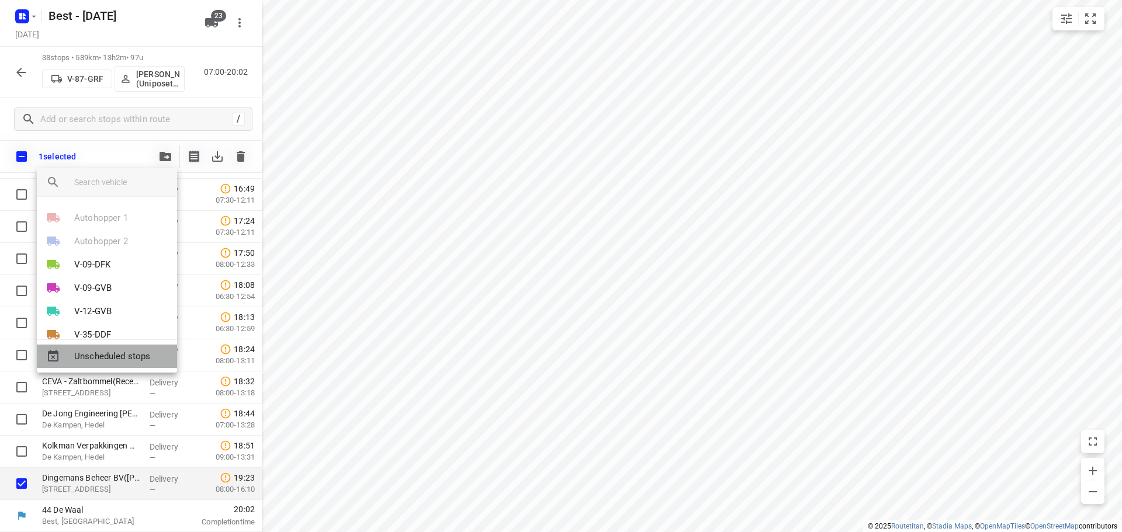
click at [115, 355] on span "Unscheduled stops" at bounding box center [120, 356] width 93 height 13
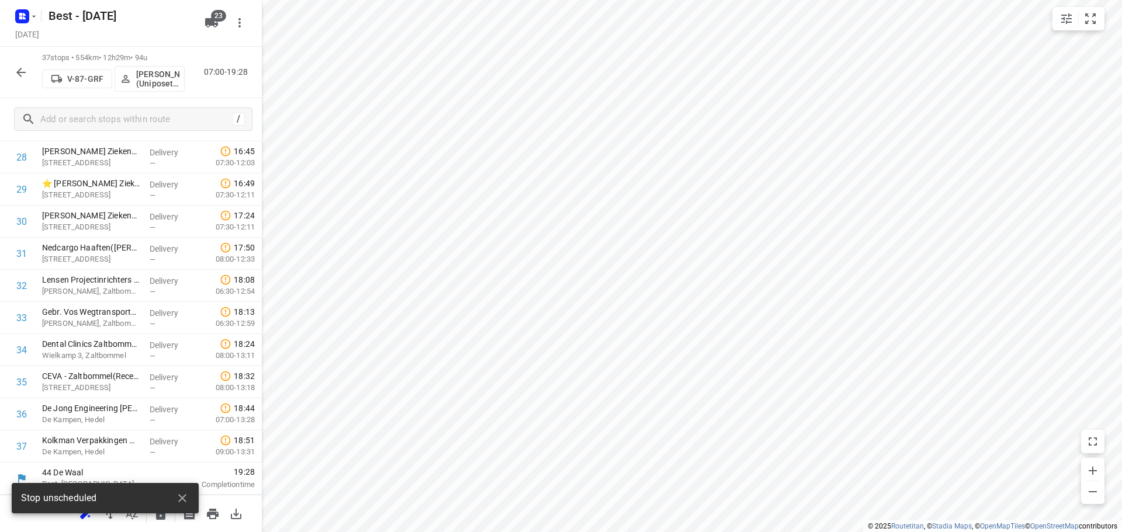
scroll to position [958, 0]
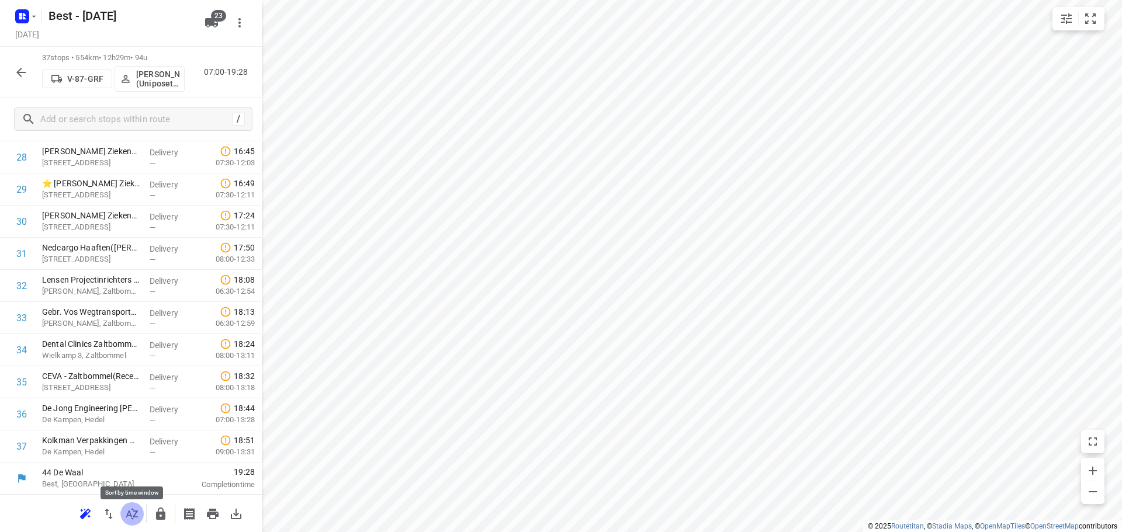
click at [138, 517] on icon "button" at bounding box center [132, 514] width 14 height 14
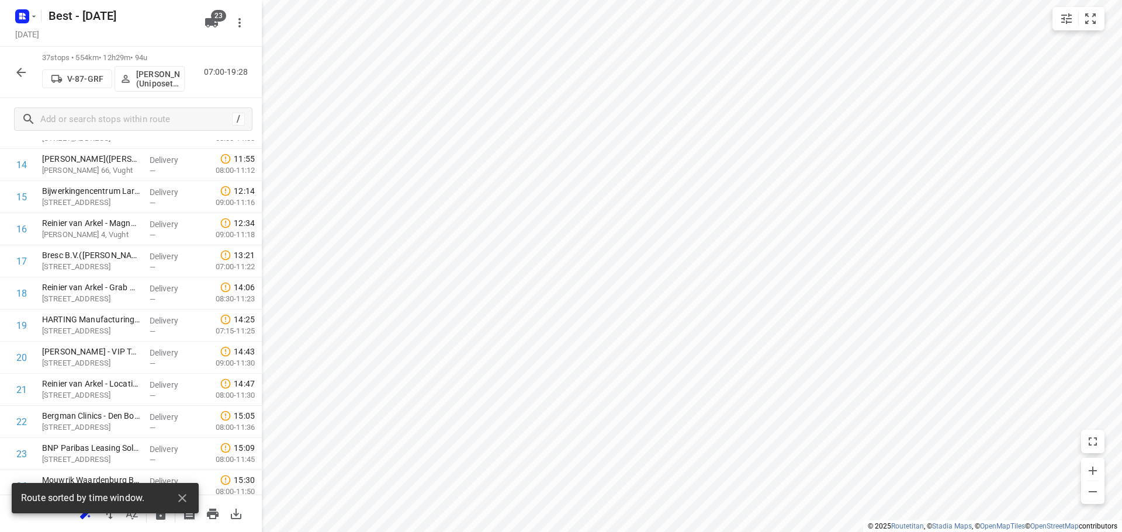
scroll to position [0, 0]
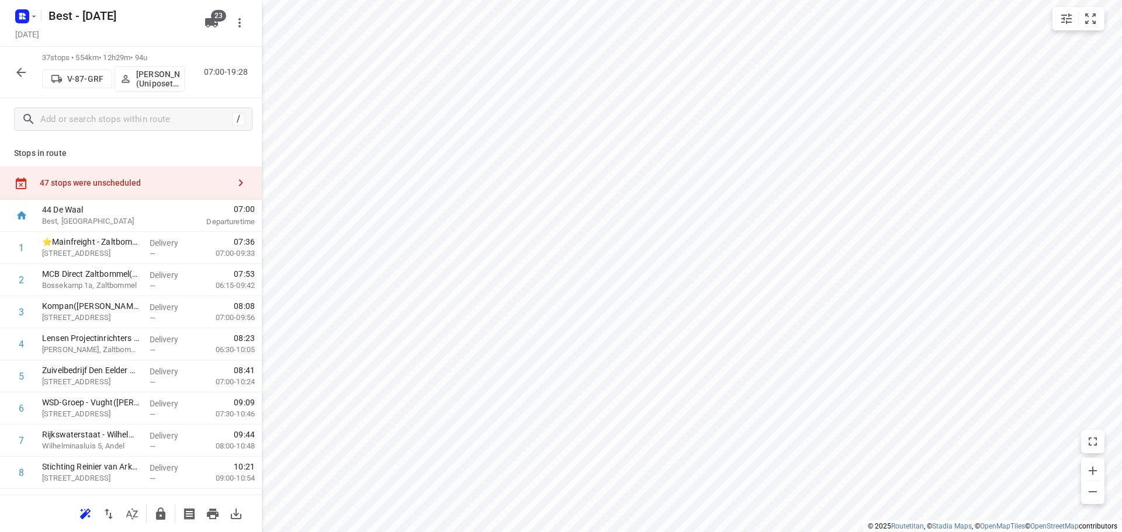
click at [201, 176] on div "47 stops were unscheduled" at bounding box center [131, 183] width 262 height 33
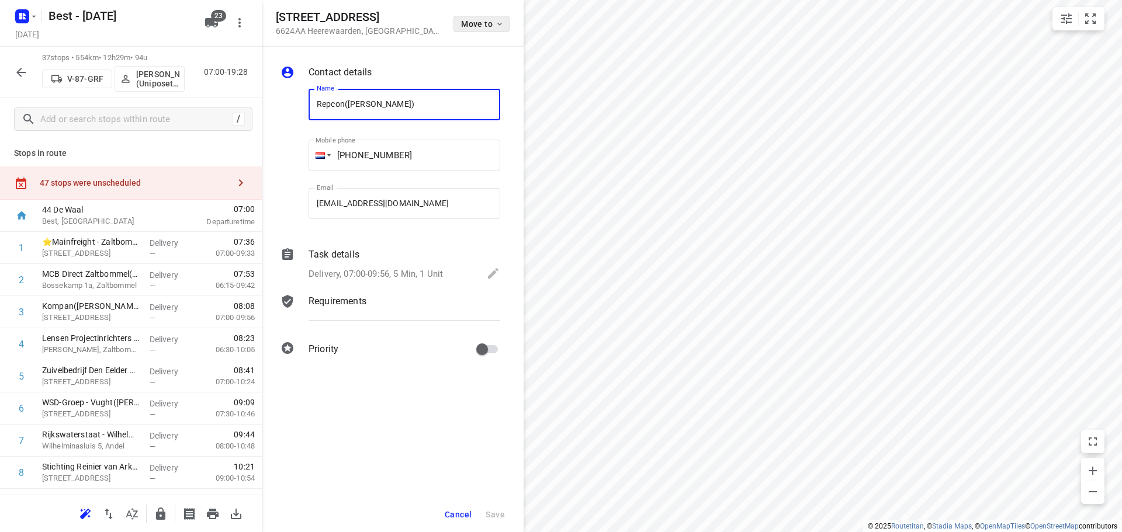
click at [477, 31] on button "Move to" at bounding box center [481, 24] width 56 height 16
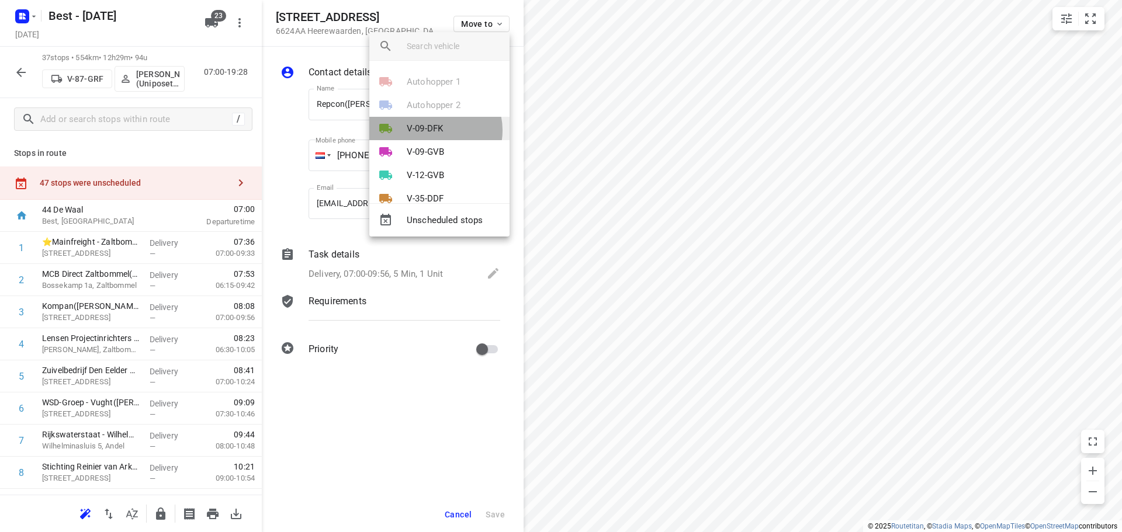
click at [434, 130] on p "V-09-DFK" at bounding box center [425, 128] width 36 height 13
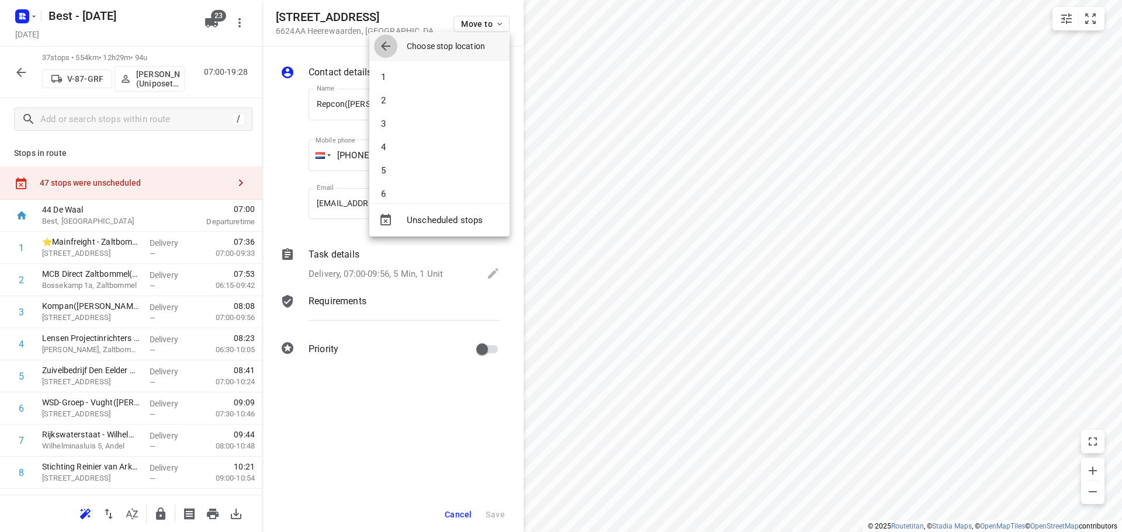
click at [379, 45] on icon "button" at bounding box center [386, 46] width 14 height 14
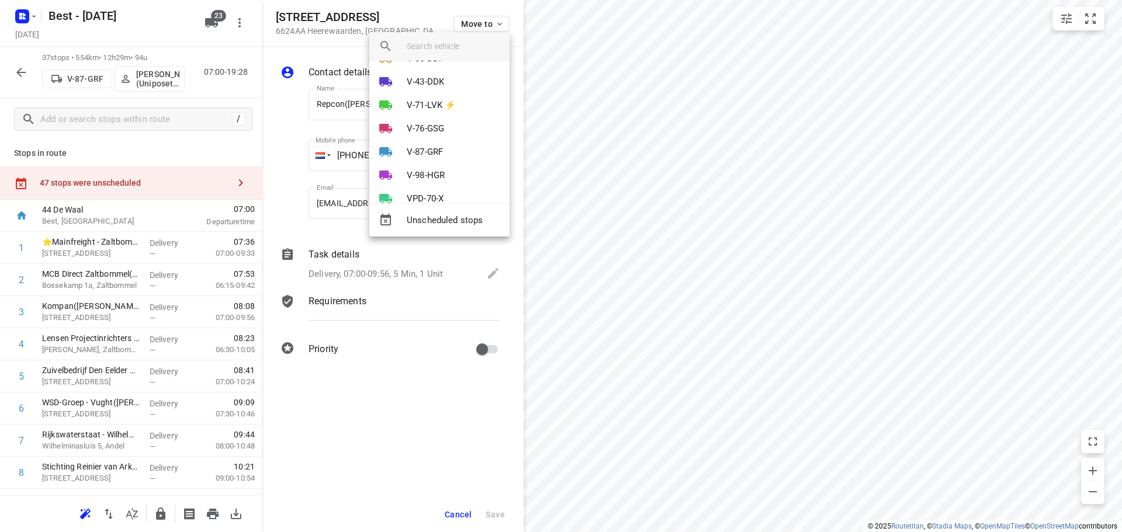
scroll to position [126, 0]
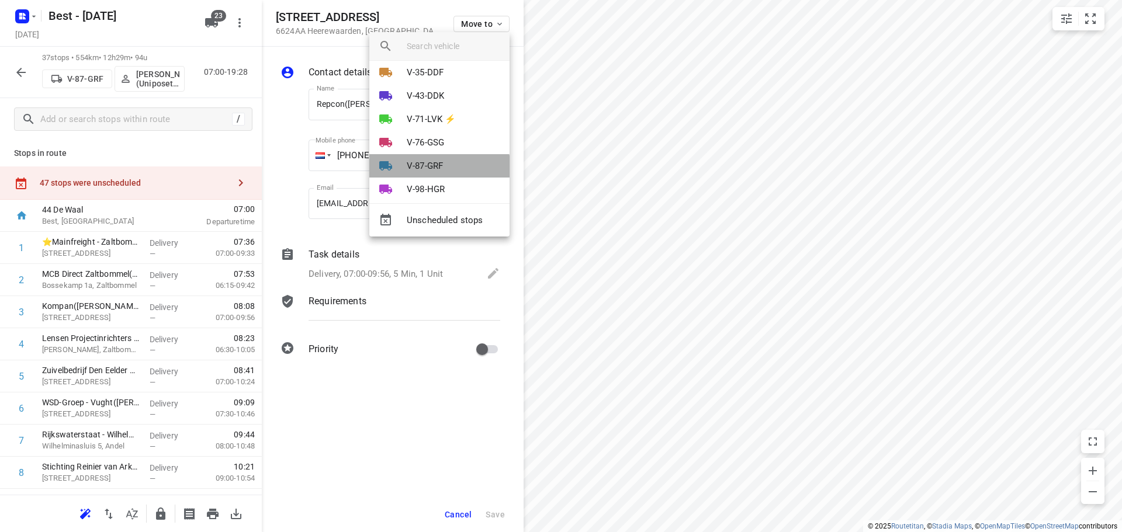
click at [439, 172] on p "V-87-GRF" at bounding box center [425, 165] width 36 height 13
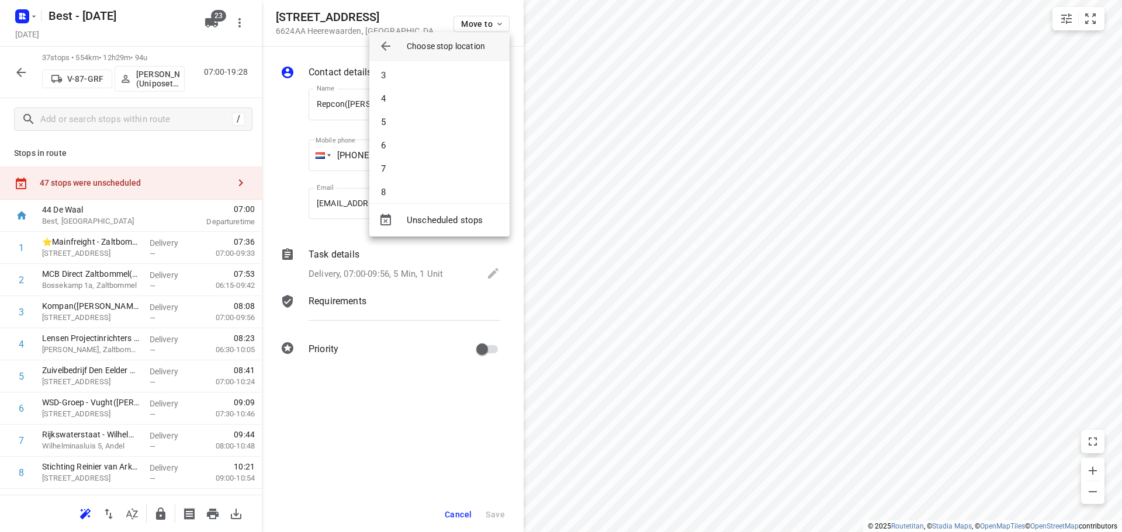
scroll to position [0, 0]
click at [407, 141] on li "4" at bounding box center [439, 147] width 140 height 23
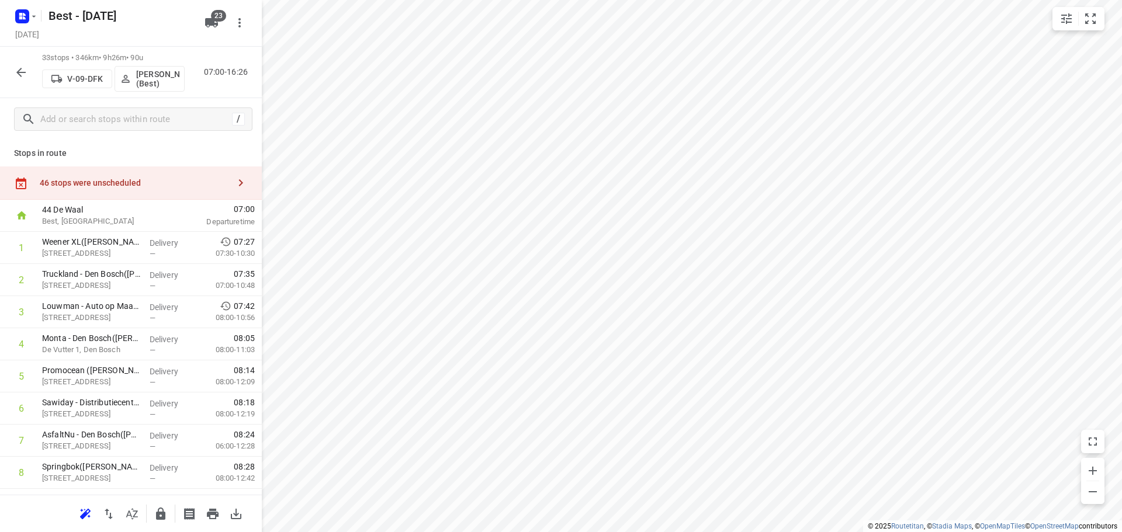
click at [2, 71] on div "33 stops • 346km • 9h26m • 90u V-09-DFK Tony van Doren (Best) 07:00-16:26" at bounding box center [131, 72] width 262 height 51
click at [9, 70] on div "33 stops • 346km • 9h26m • 90u V-09-DFK Tony van Doren (Best) 07:00-16:26" at bounding box center [131, 72] width 262 height 51
click at [15, 68] on icon "button" at bounding box center [21, 72] width 14 height 14
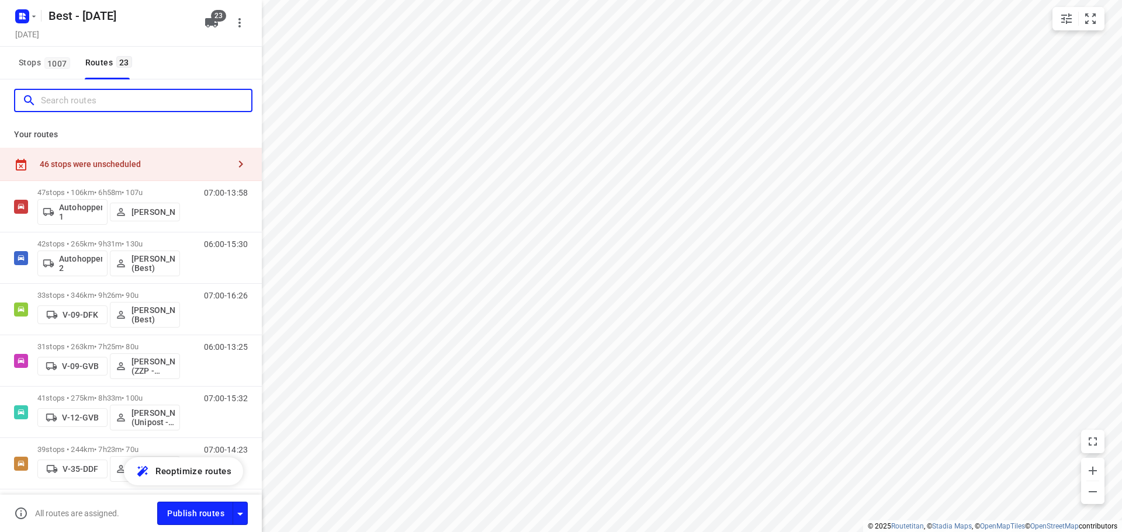
click at [103, 105] on input "Search routes" at bounding box center [146, 101] width 210 height 18
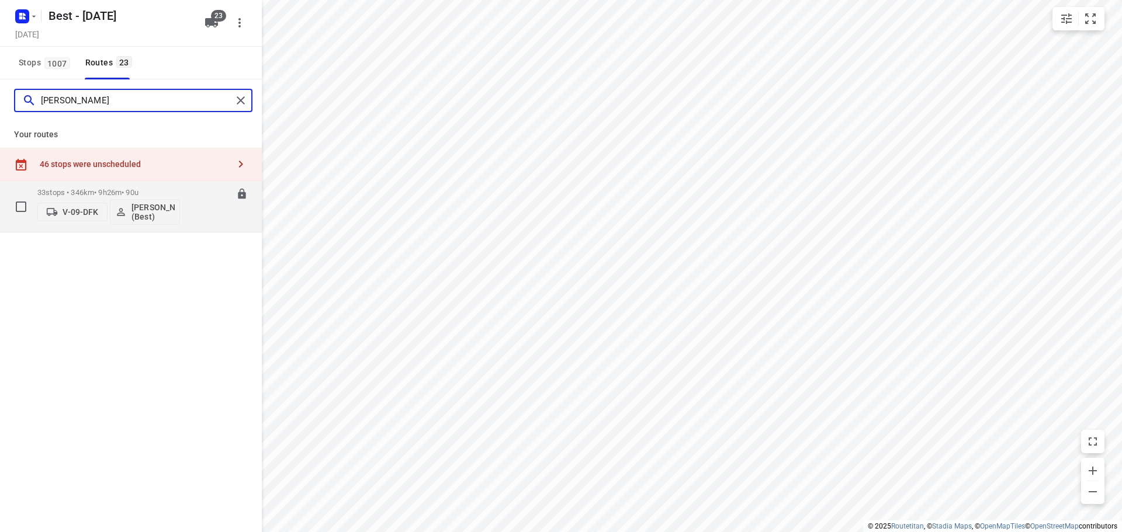
type input "tony"
click at [114, 190] on p "33 stops • 346km • 9h26m • 90u" at bounding box center [108, 192] width 143 height 9
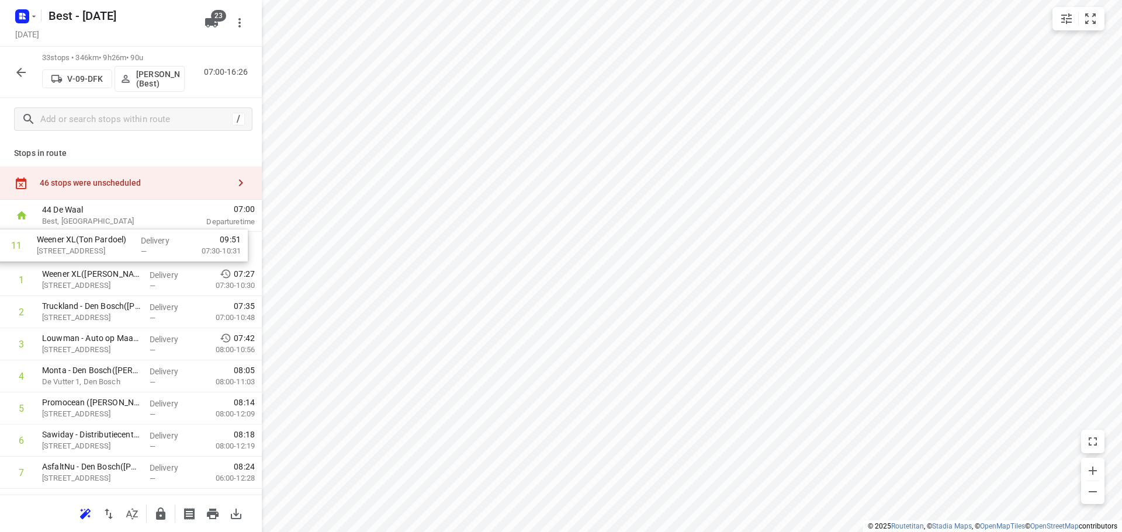
drag, startPoint x: 99, startPoint y: 317, endPoint x: 90, endPoint y: 240, distance: 77.7
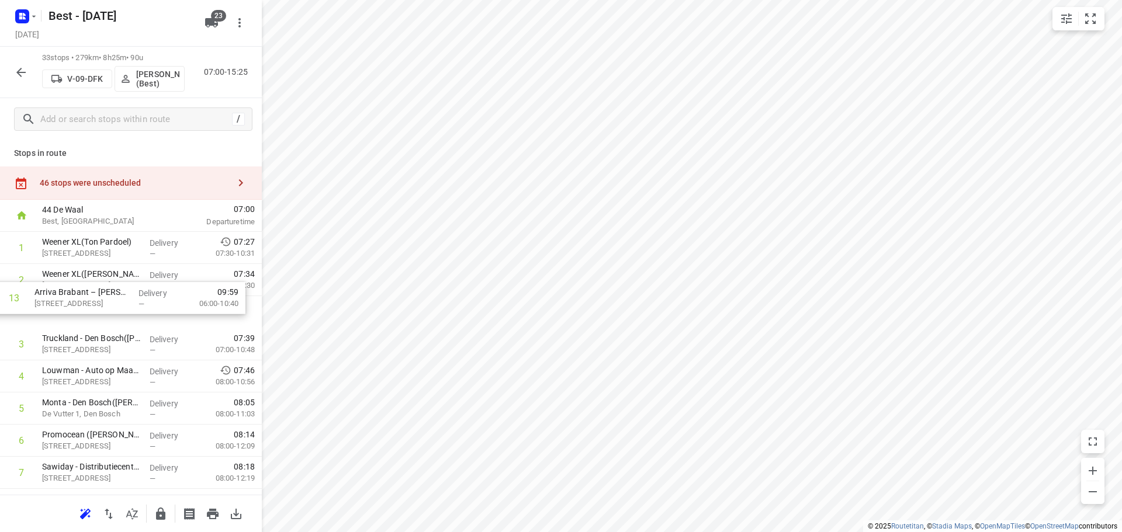
drag, startPoint x: 110, startPoint y: 445, endPoint x: 103, endPoint y: 281, distance: 164.3
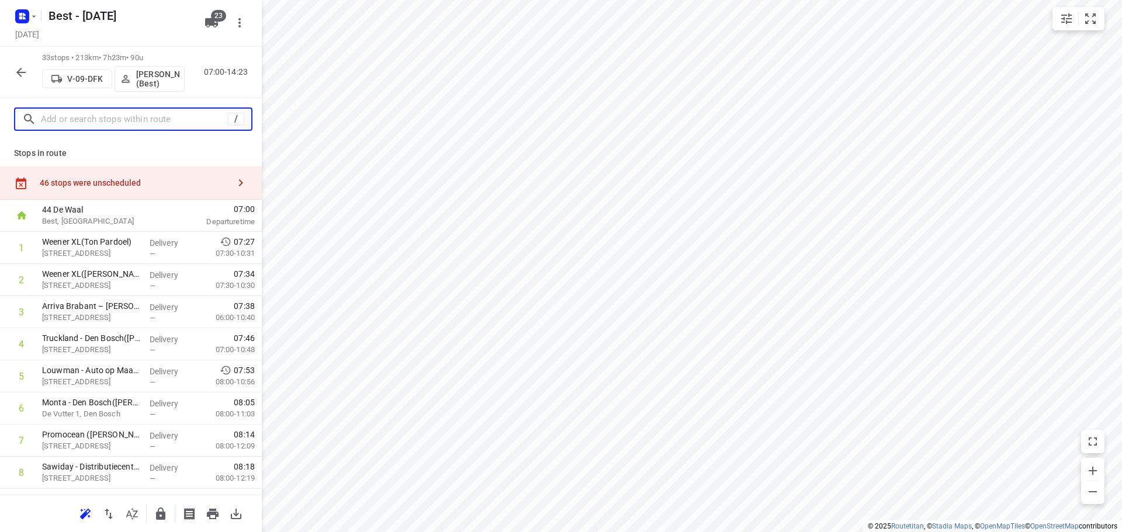
click at [162, 116] on input "text" at bounding box center [134, 119] width 187 height 18
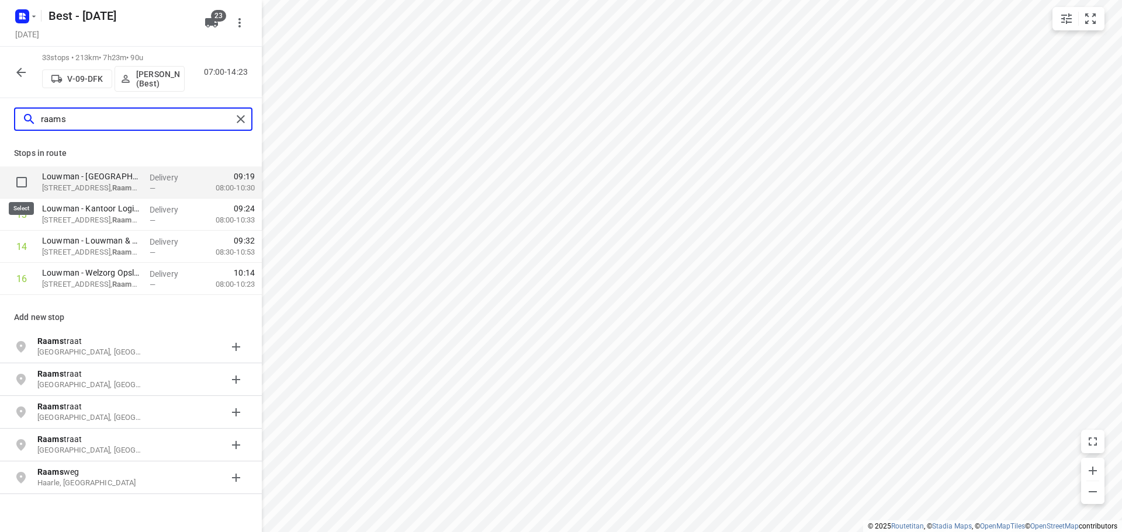
type input "raams"
click at [25, 187] on input "checkbox" at bounding box center [21, 182] width 23 height 23
checkbox input "true"
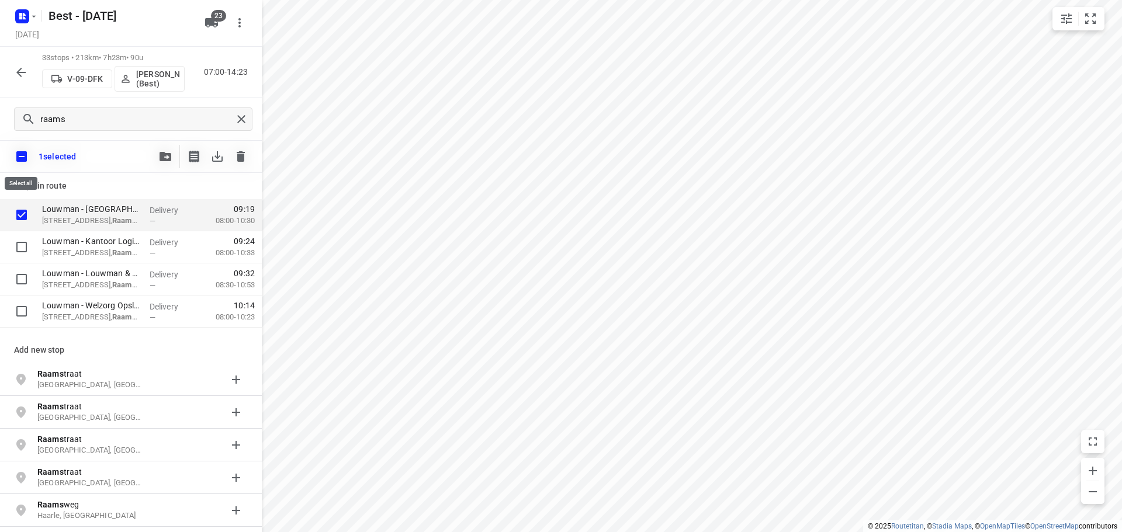
click at [23, 161] on input "checkbox" at bounding box center [21, 156] width 25 height 25
checkbox input "false"
checkbox input "true"
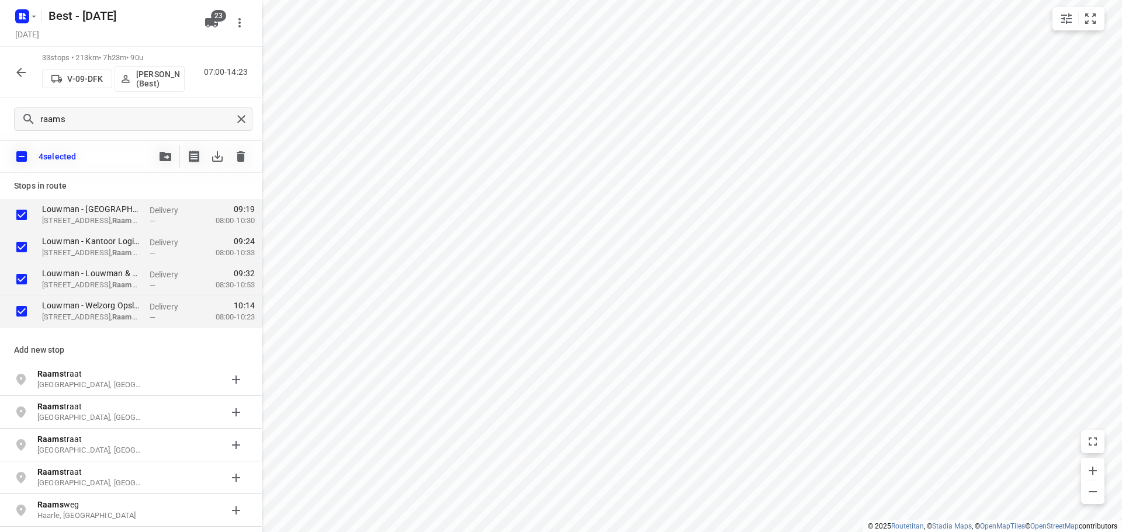
drag, startPoint x: 147, startPoint y: 152, endPoint x: 156, endPoint y: 150, distance: 9.1
click at [154, 150] on div "4 selected" at bounding box center [131, 156] width 262 height 33
click at [157, 150] on button "button" at bounding box center [165, 156] width 23 height 23
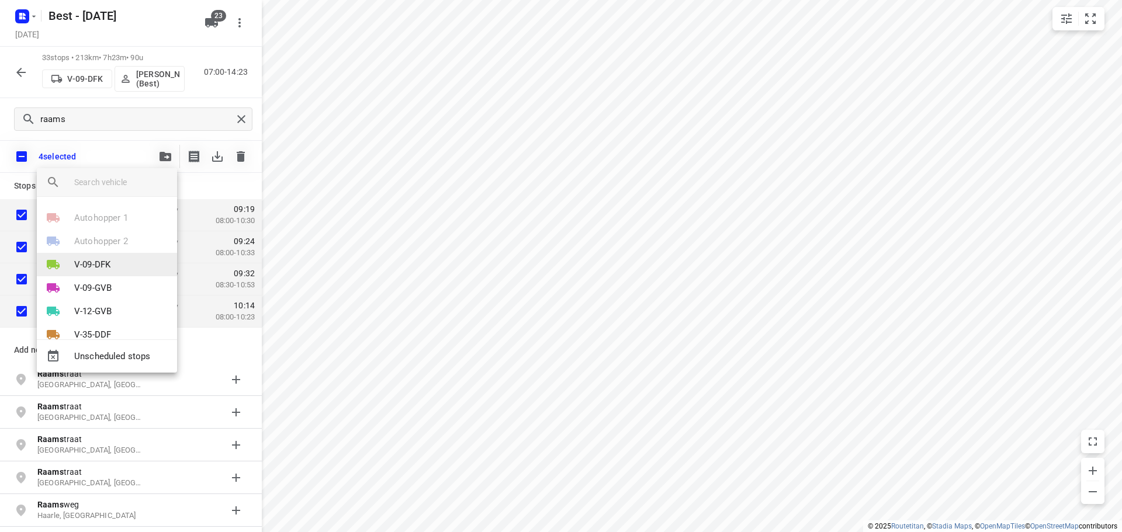
click at [110, 268] on p "V-09-DFK" at bounding box center [92, 264] width 36 height 13
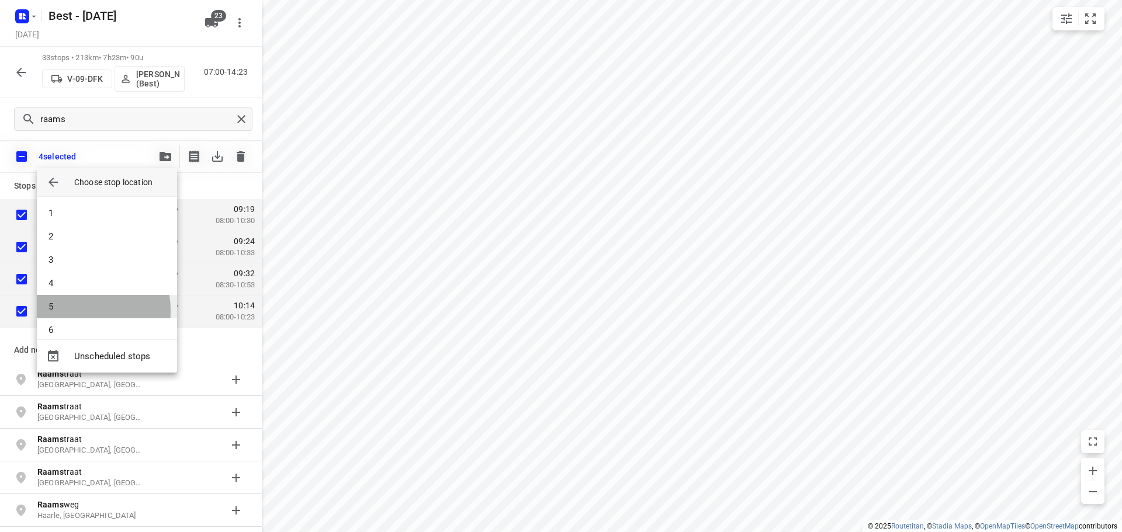
click at [79, 311] on li "5" at bounding box center [107, 306] width 140 height 23
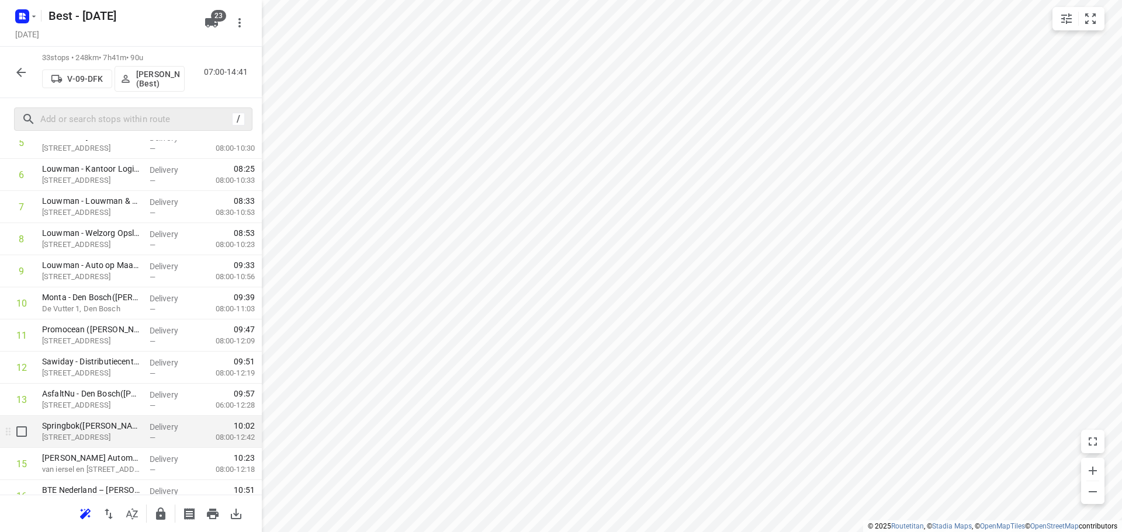
scroll to position [292, 0]
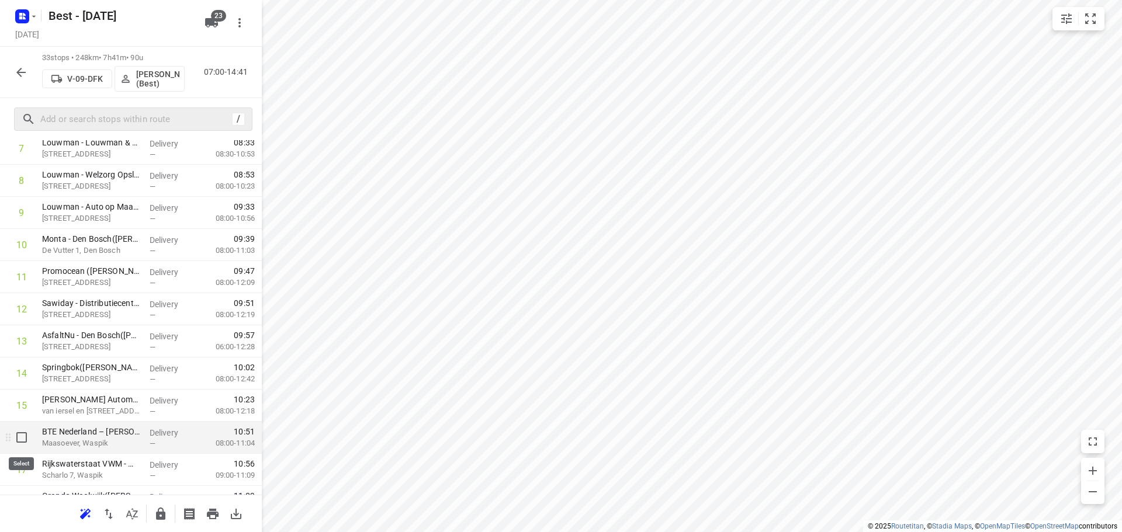
click at [22, 446] on input "checkbox" at bounding box center [21, 437] width 23 height 23
checkbox input "true"
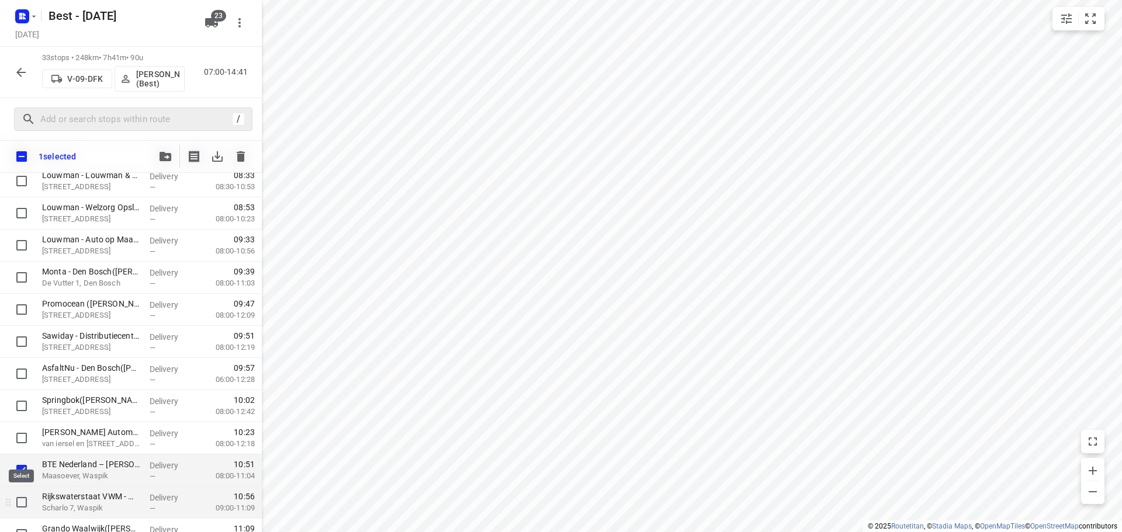
click at [21, 507] on input "checkbox" at bounding box center [21, 502] width 23 height 23
checkbox input "true"
click at [155, 147] on div at bounding box center [165, 156] width 23 height 23
click at [164, 157] on icon "button" at bounding box center [165, 156] width 12 height 9
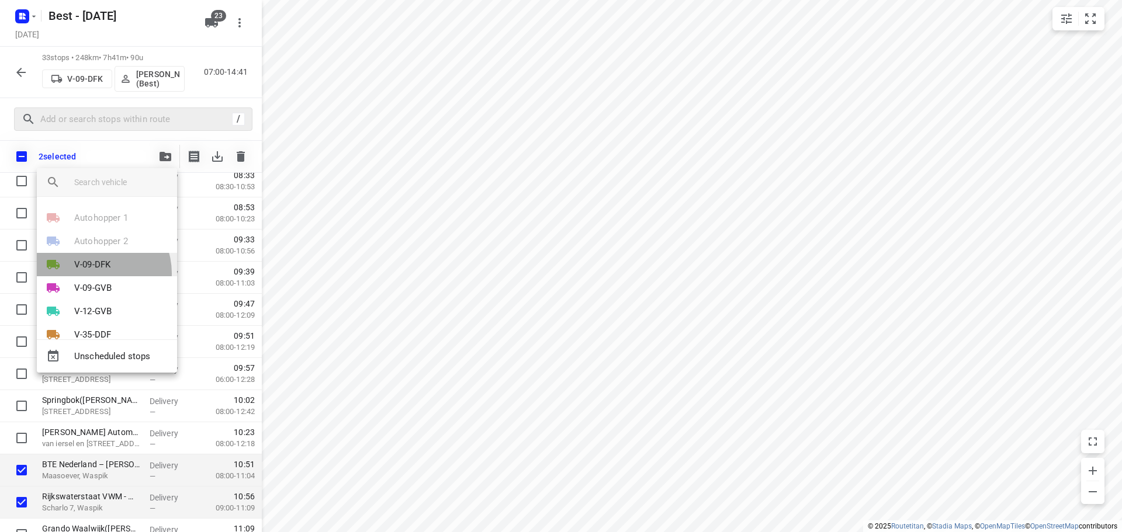
click at [94, 273] on li "V-09-DFK" at bounding box center [107, 264] width 140 height 23
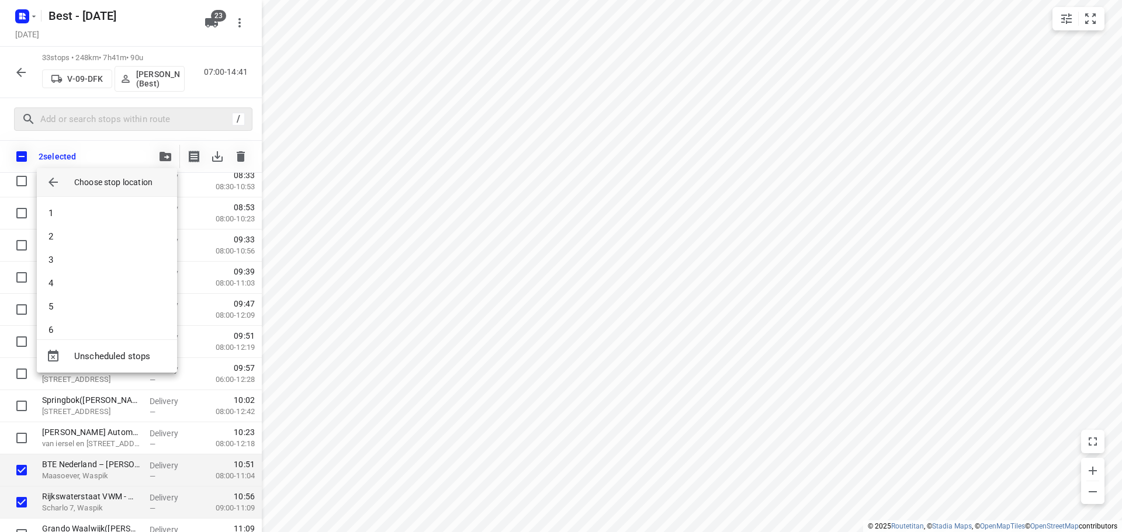
scroll to position [117, 0]
click at [65, 280] on li "9" at bounding box center [107, 283] width 140 height 23
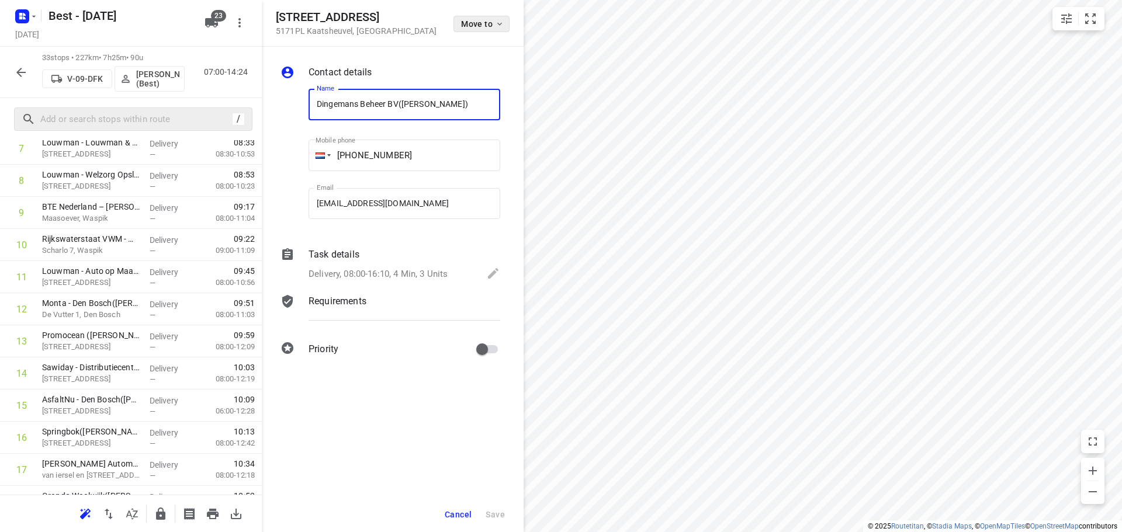
click at [471, 18] on button "Move to" at bounding box center [481, 24] width 56 height 16
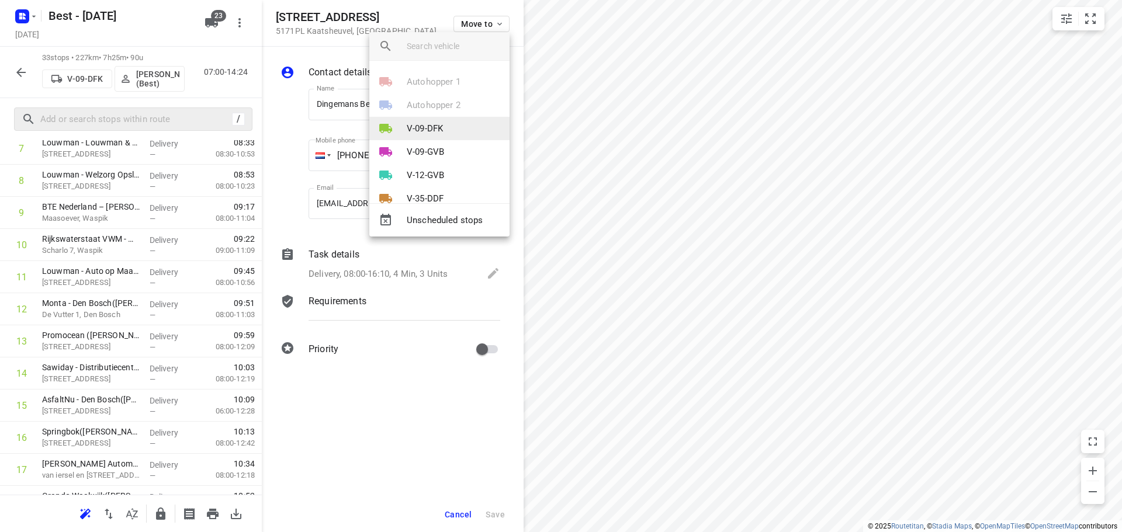
click at [410, 131] on p "V-09-DFK" at bounding box center [425, 128] width 36 height 13
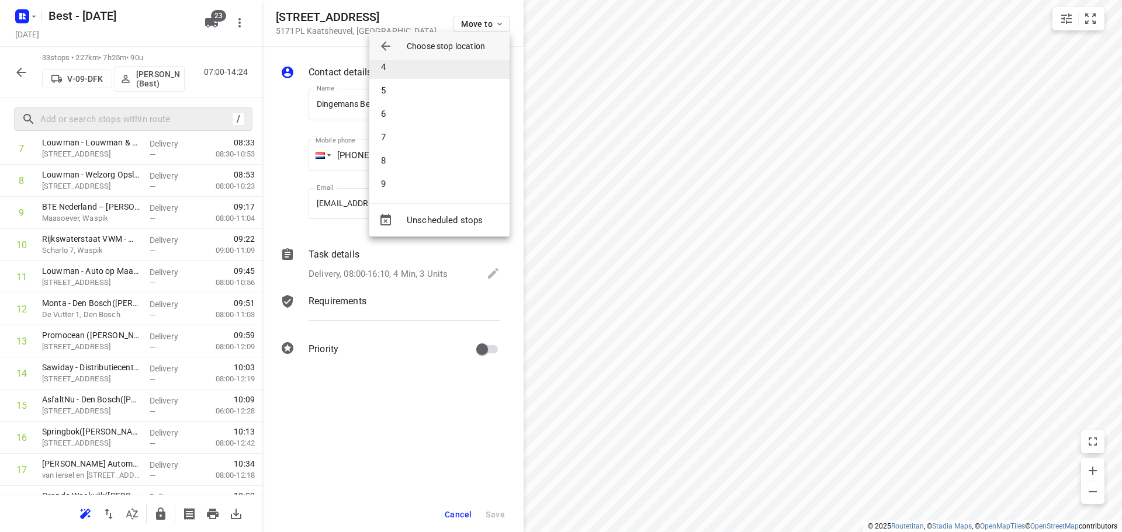
scroll to position [175, 0]
click at [404, 140] on li "11" at bounding box center [439, 135] width 140 height 23
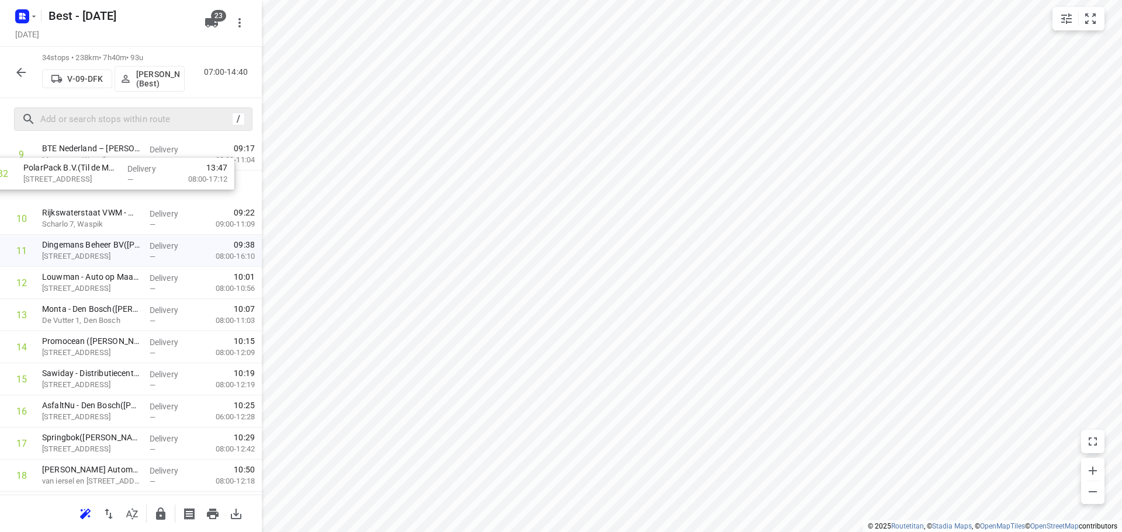
scroll to position [339, 0]
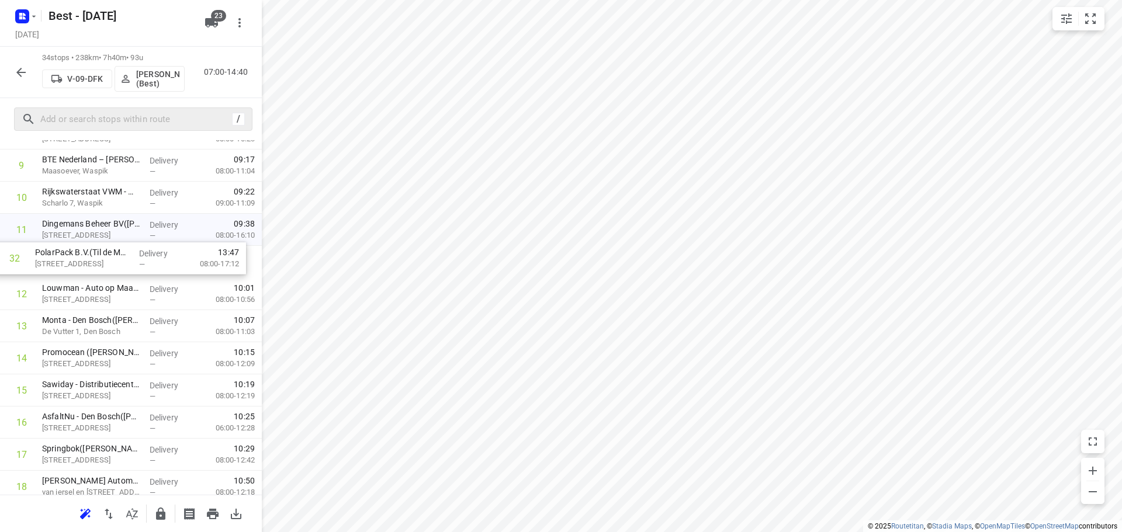
drag, startPoint x: 102, startPoint y: 416, endPoint x: 98, endPoint y: 247, distance: 169.5
click at [98, 247] on div "1 Weener XL(Ton Pardoel) Boksheuvelstraat 1, 's-hertogenbosch Delivery — 07:27 …" at bounding box center [131, 439] width 262 height 1093
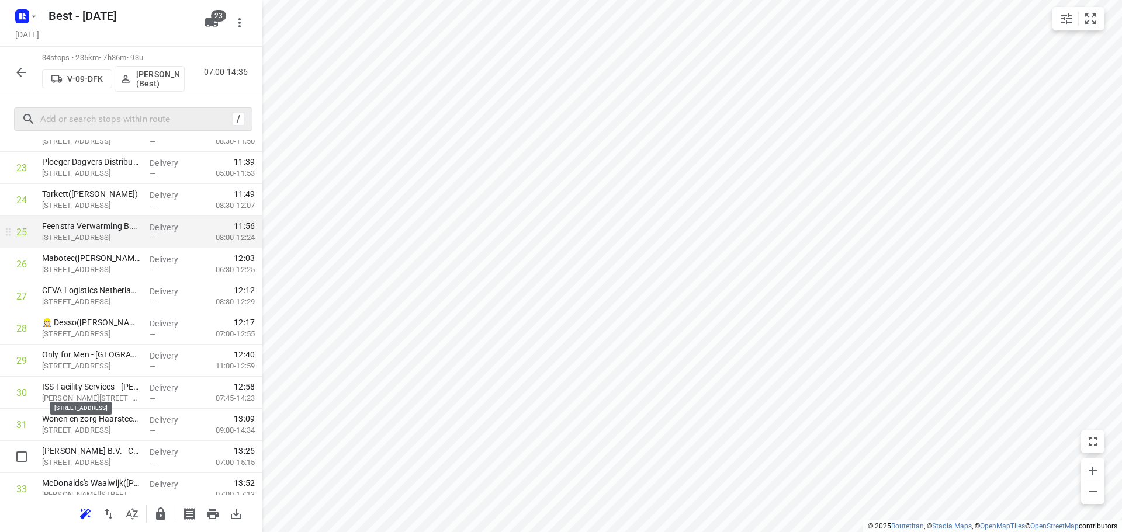
scroll to position [862, 0]
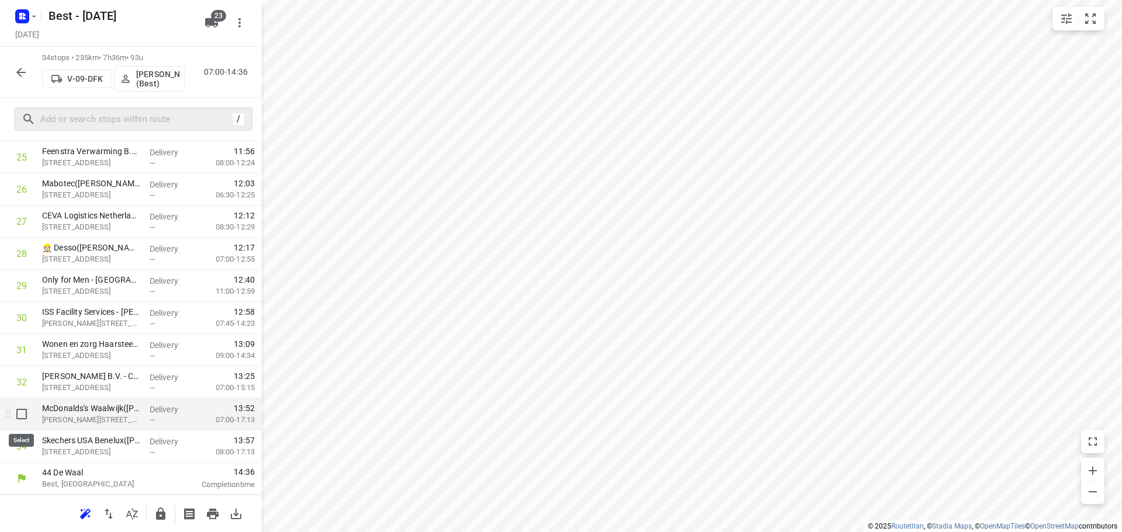
click at [25, 409] on input "checkbox" at bounding box center [21, 414] width 23 height 23
checkbox input "true"
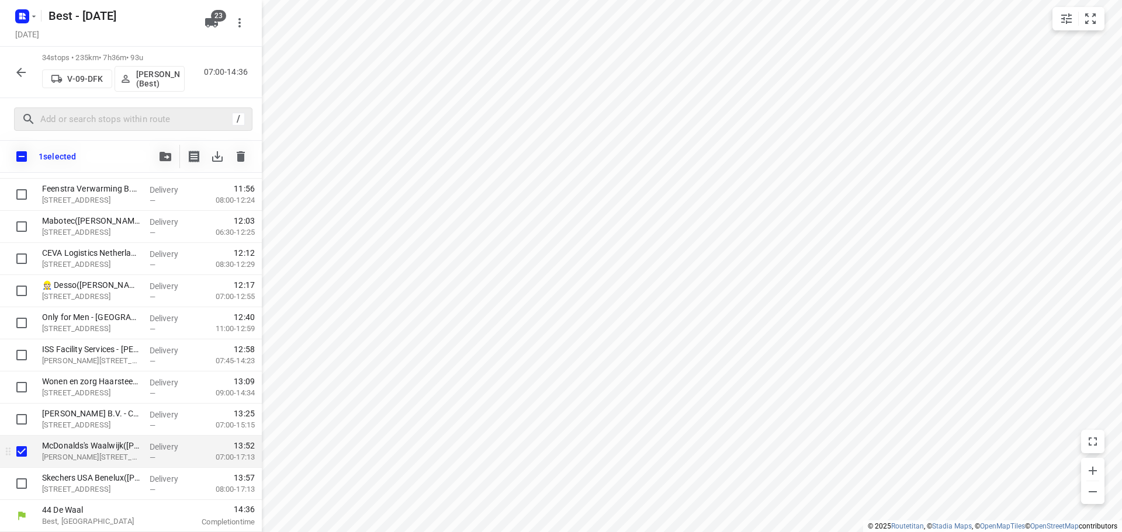
scroll to position [857, 0]
click at [16, 480] on input "checkbox" at bounding box center [21, 483] width 23 height 23
checkbox input "true"
click at [165, 150] on button "button" at bounding box center [165, 156] width 23 height 23
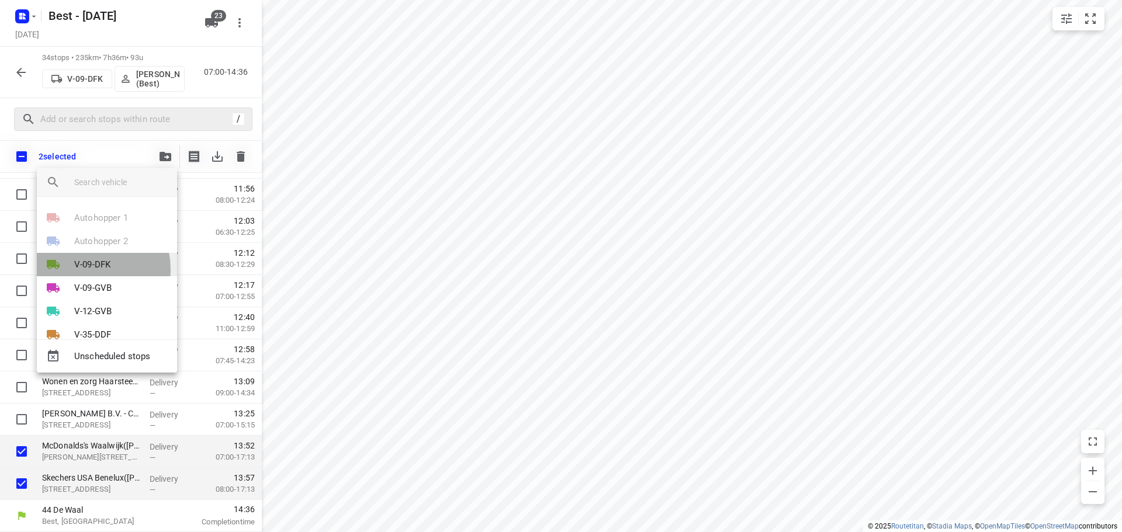
click at [87, 269] on p "V-09-DFK" at bounding box center [92, 264] width 36 height 13
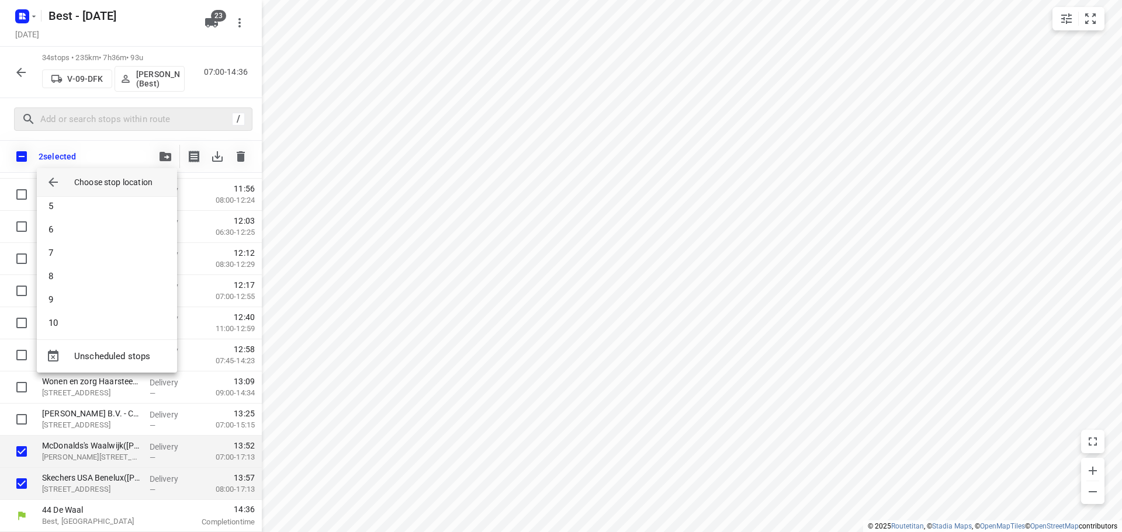
scroll to position [234, 0]
click at [80, 266] on li "13" at bounding box center [107, 259] width 140 height 23
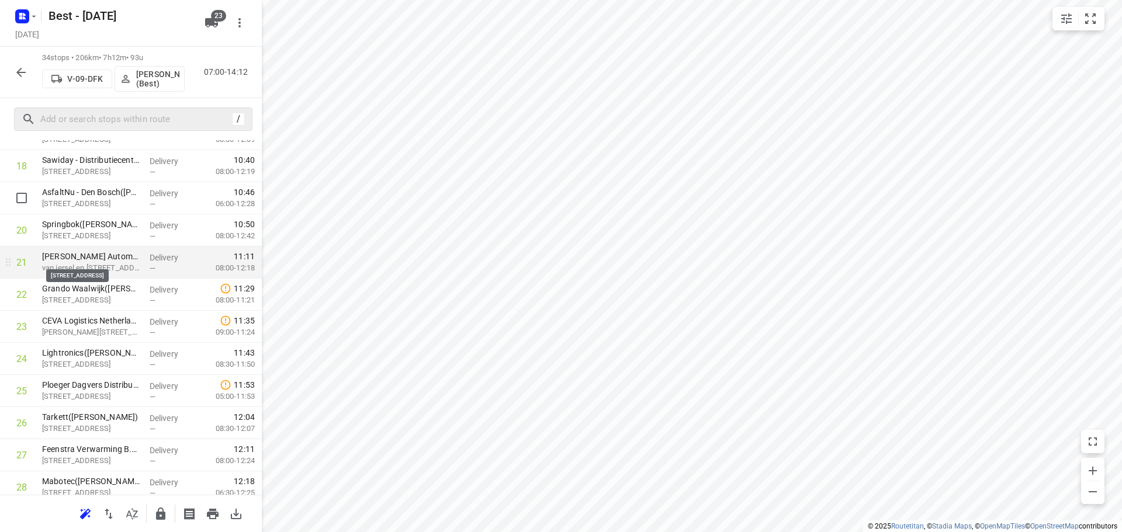
scroll to position [278, 0]
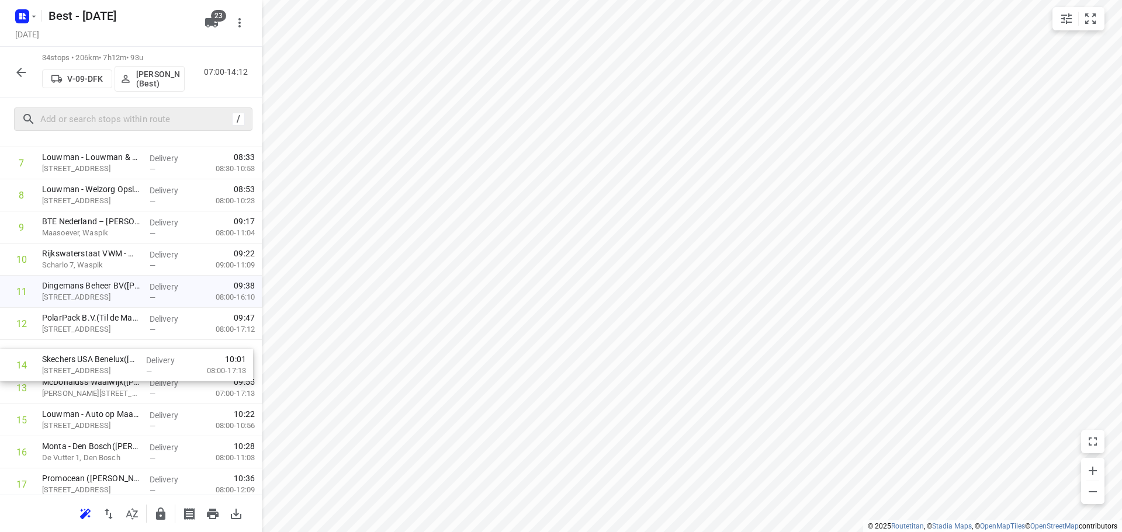
drag, startPoint x: 58, startPoint y: 385, endPoint x: 59, endPoint y: 349, distance: 36.2
click at [59, 350] on div "1 Weener XL(Ton Pardoel) Boksheuvelstraat 1, 's-hertogenbosch Delivery — 07:27 …" at bounding box center [131, 500] width 262 height 1093
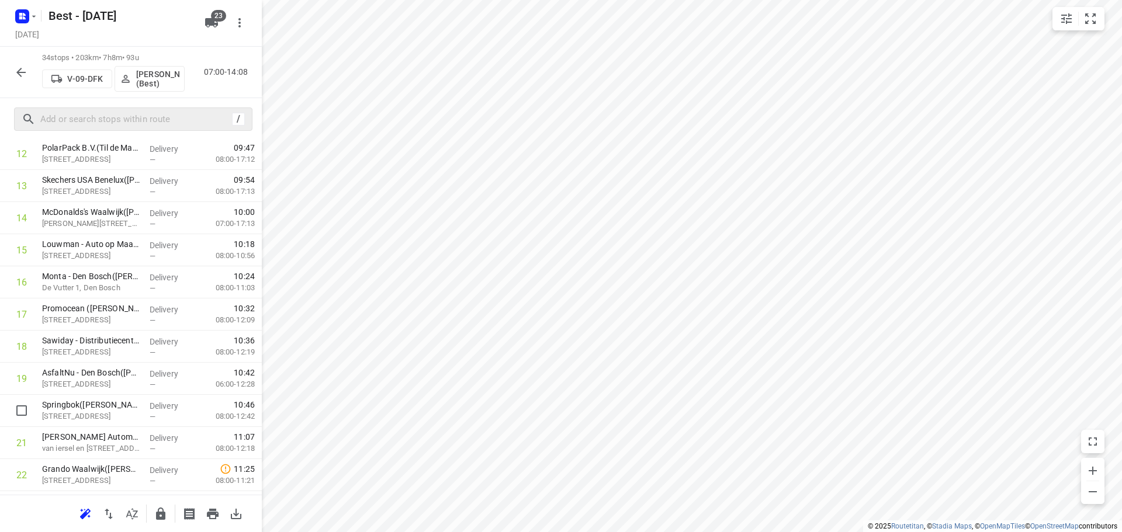
scroll to position [570, 0]
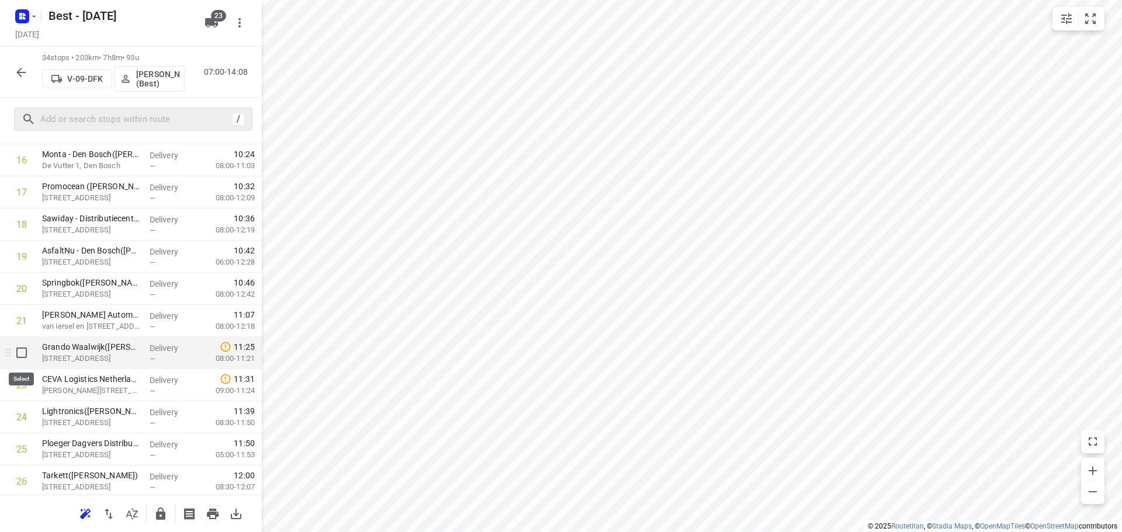
click at [20, 356] on input "checkbox" at bounding box center [21, 352] width 23 height 23
checkbox input "true"
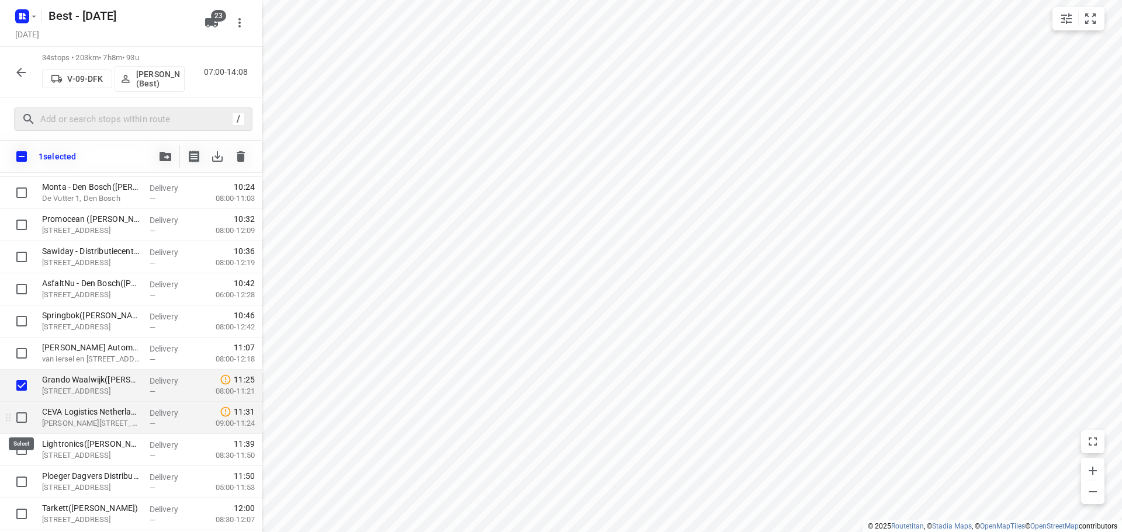
click at [15, 417] on input "checkbox" at bounding box center [21, 417] width 23 height 23
checkbox input "true"
click at [171, 151] on button "button" at bounding box center [165, 156] width 23 height 23
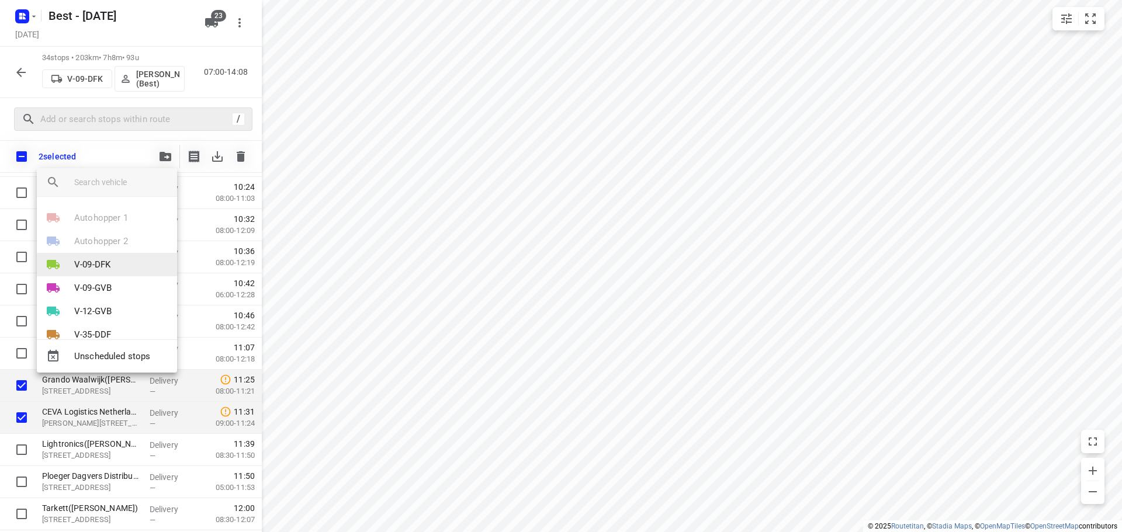
click at [102, 263] on p "V-09-DFK" at bounding box center [92, 264] width 36 height 13
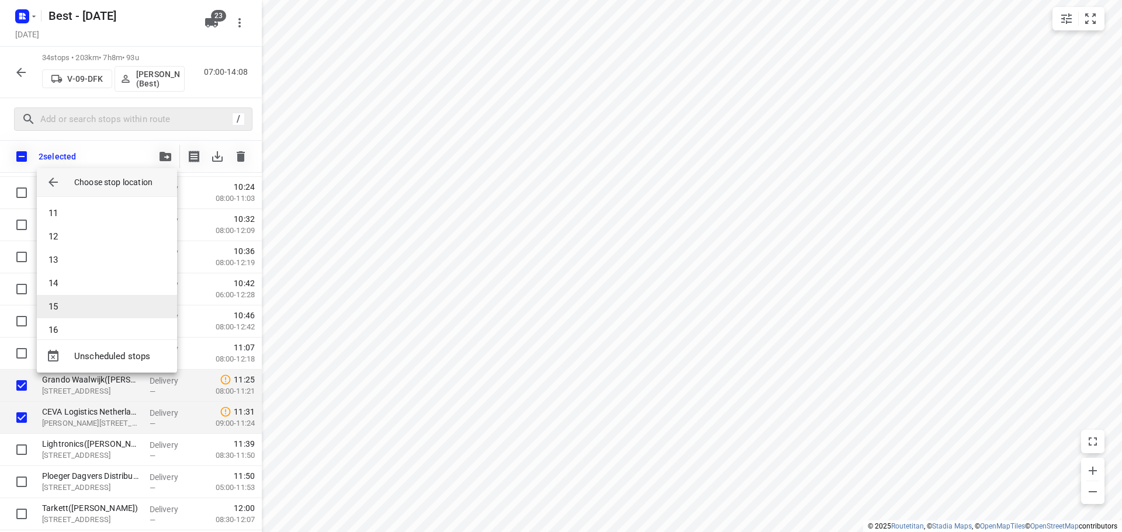
click at [64, 310] on li "15" at bounding box center [107, 306] width 140 height 23
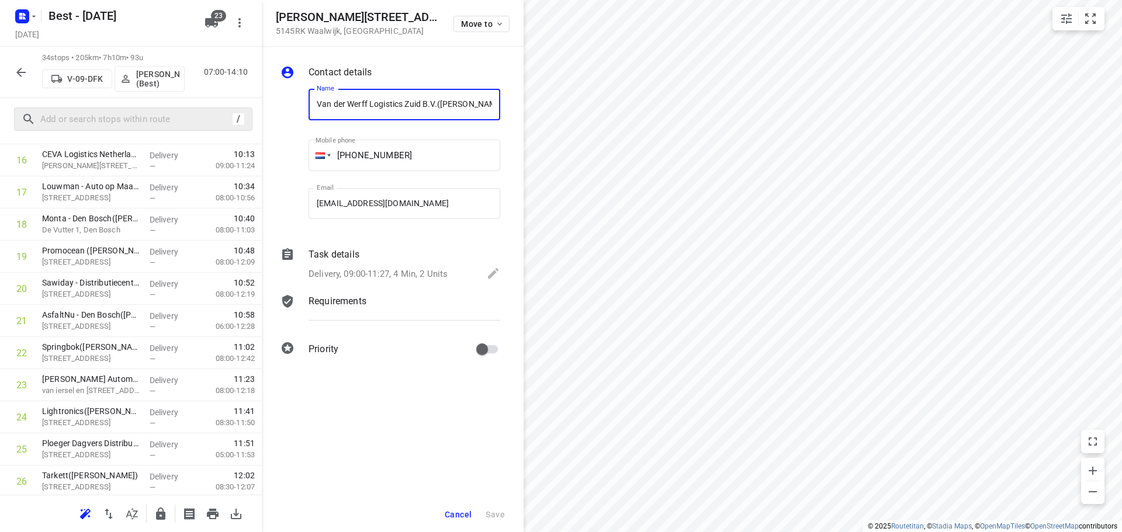
scroll to position [0, 27]
click at [482, 17] on button "Move to" at bounding box center [481, 24] width 56 height 16
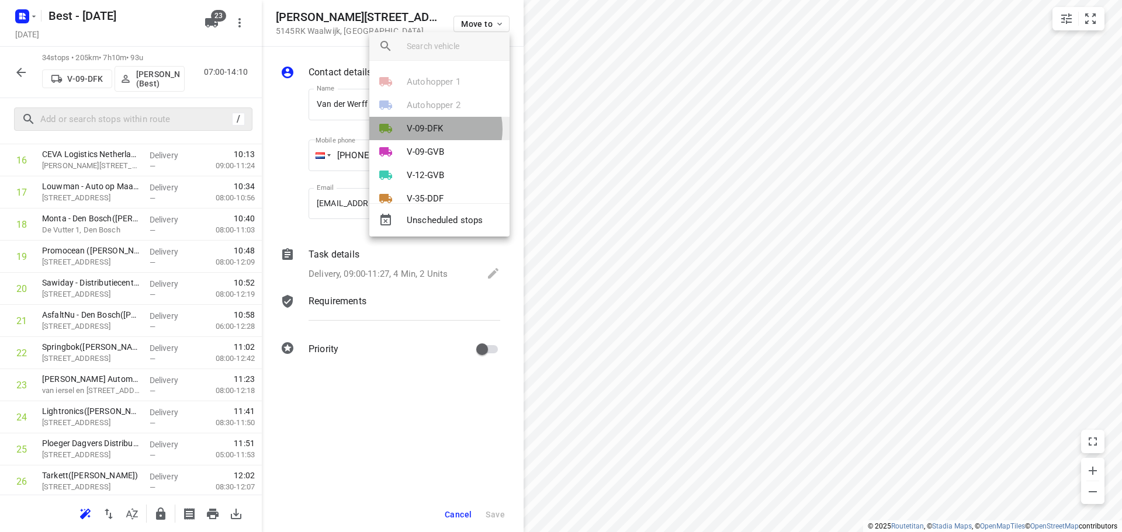
click at [435, 129] on p "V-09-DFK" at bounding box center [425, 128] width 36 height 13
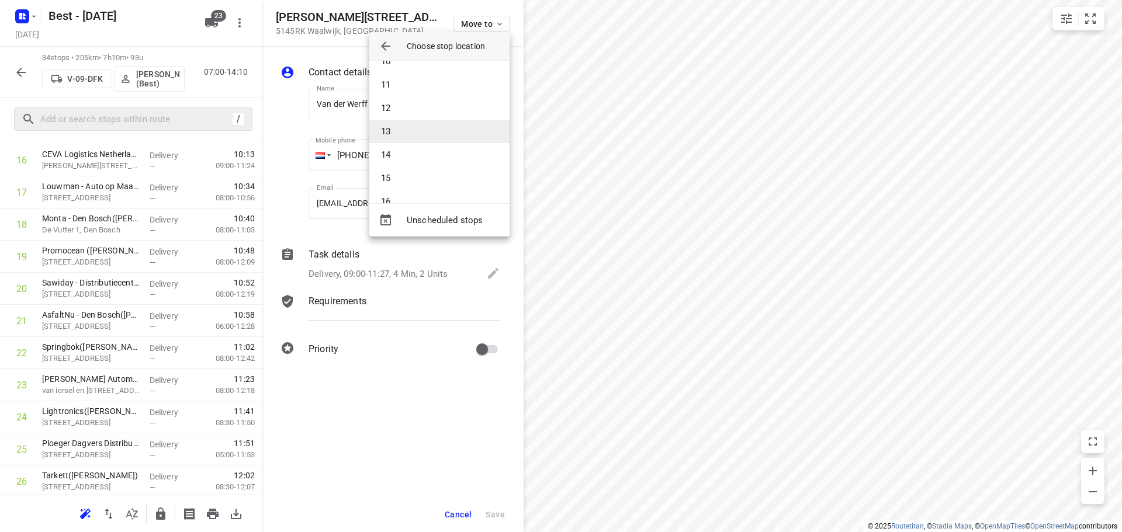
scroll to position [292, 0]
click at [411, 162] on li "17" at bounding box center [439, 158] width 140 height 23
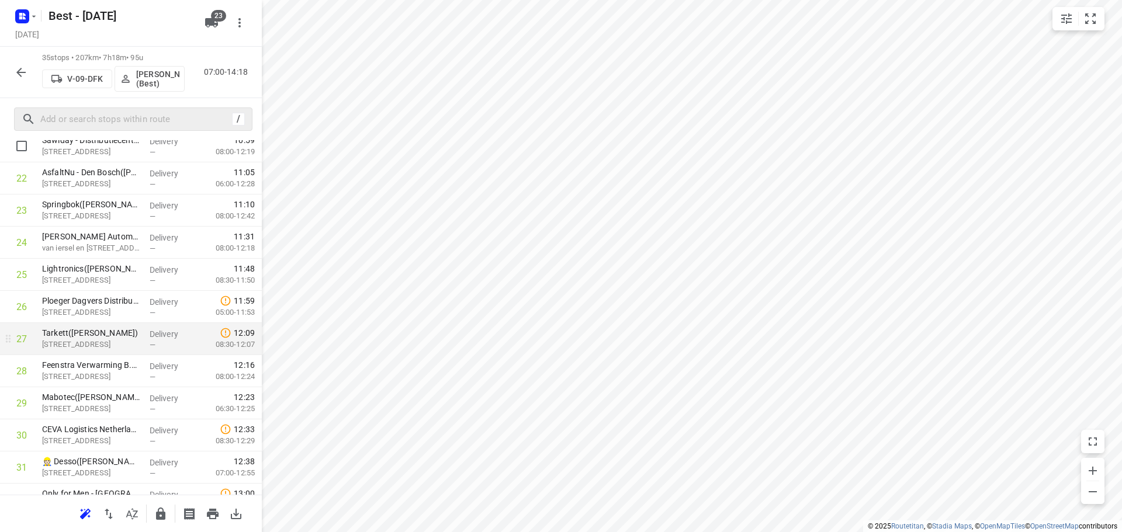
scroll to position [745, 0]
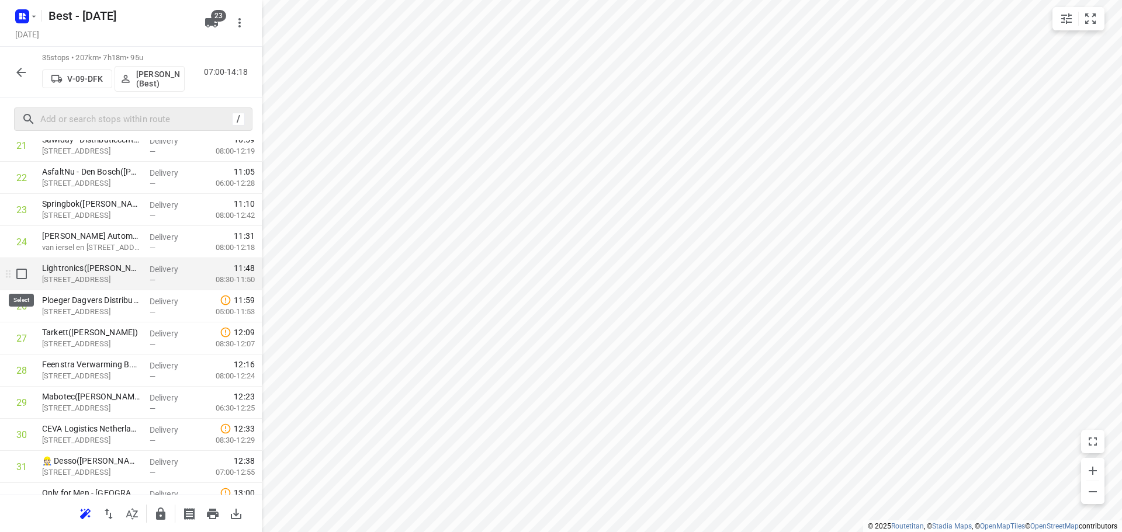
click at [24, 273] on input "checkbox" at bounding box center [21, 273] width 23 height 23
checkbox input "true"
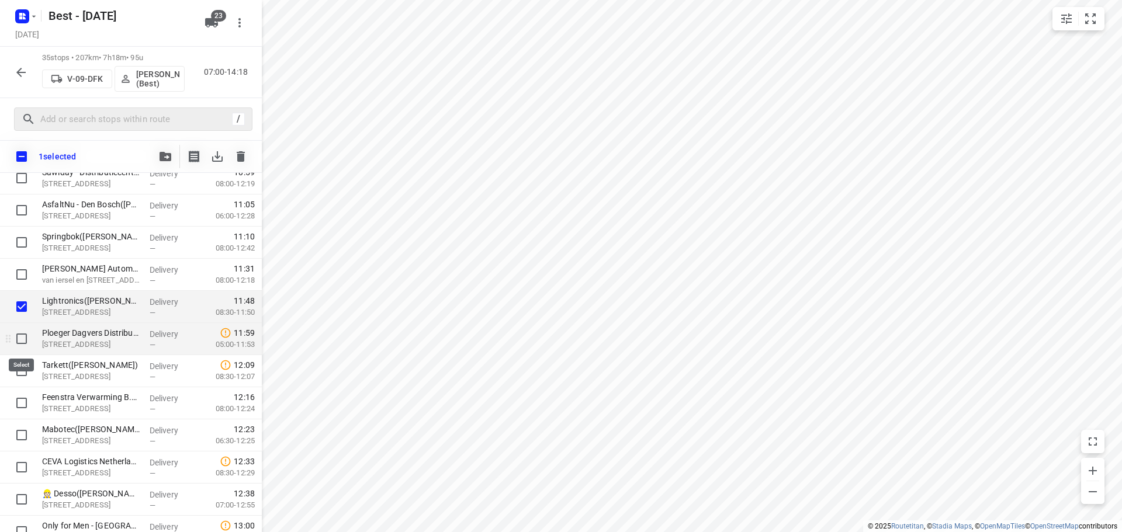
click at [22, 341] on input "checkbox" at bounding box center [21, 338] width 23 height 23
checkbox input "true"
click at [161, 151] on button "button" at bounding box center [165, 156] width 23 height 23
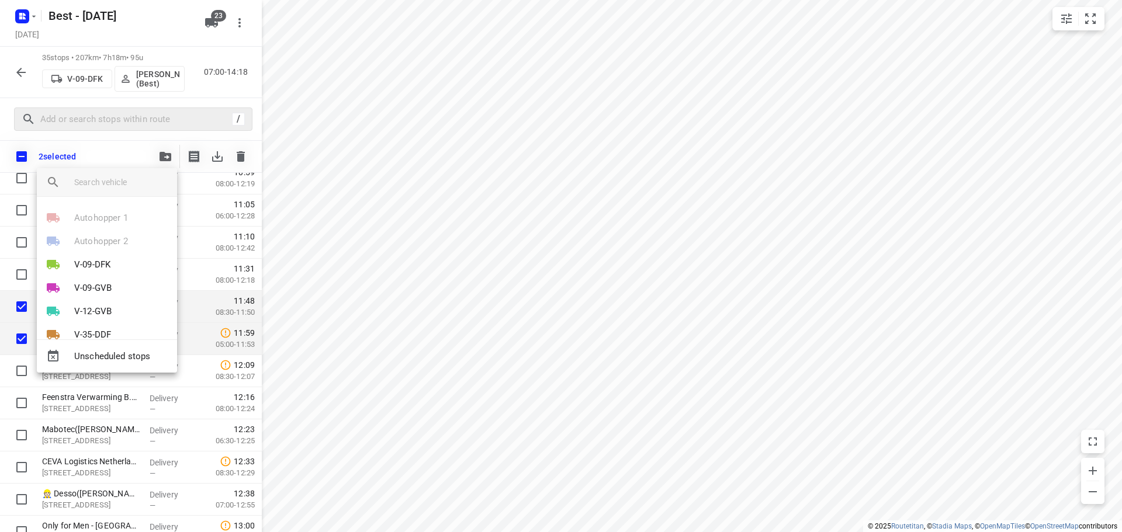
drag, startPoint x: 98, startPoint y: 245, endPoint x: 93, endPoint y: 261, distance: 16.3
click at [98, 247] on div "Autohopper 2" at bounding box center [107, 241] width 140 height 23
click at [93, 261] on p "V-09-DFK" at bounding box center [92, 264] width 36 height 13
drag, startPoint x: 86, startPoint y: 297, endPoint x: 87, endPoint y: 312, distance: 15.2
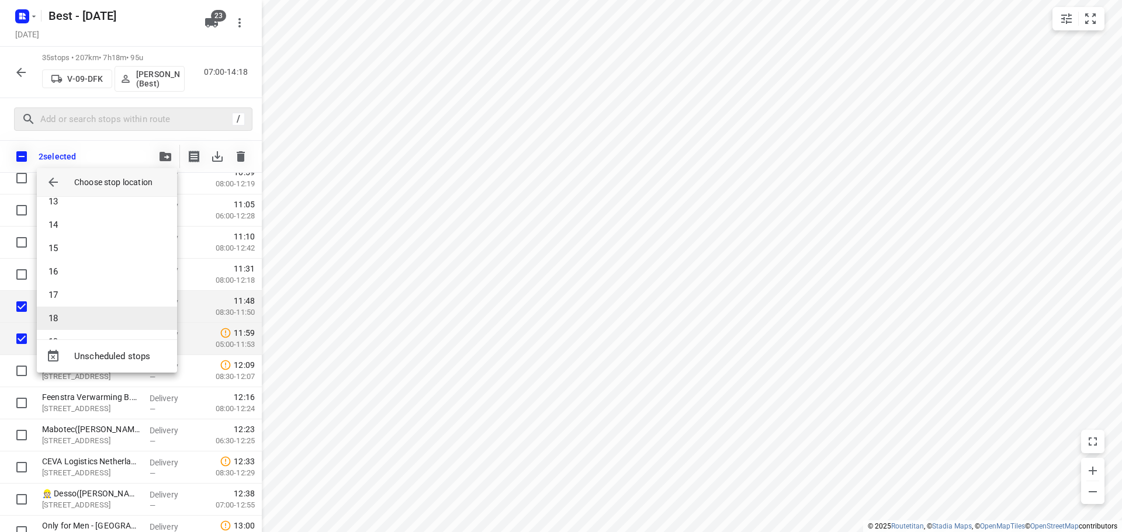
click at [87, 312] on div "1 2 3 4 5 6 7 8 9 10 11 12 13 14 15 16 17 18 19 20 21 22 23 24 25 (current loca…" at bounding box center [107, 268] width 140 height 143
click at [87, 312] on li "18" at bounding box center [107, 318] width 140 height 23
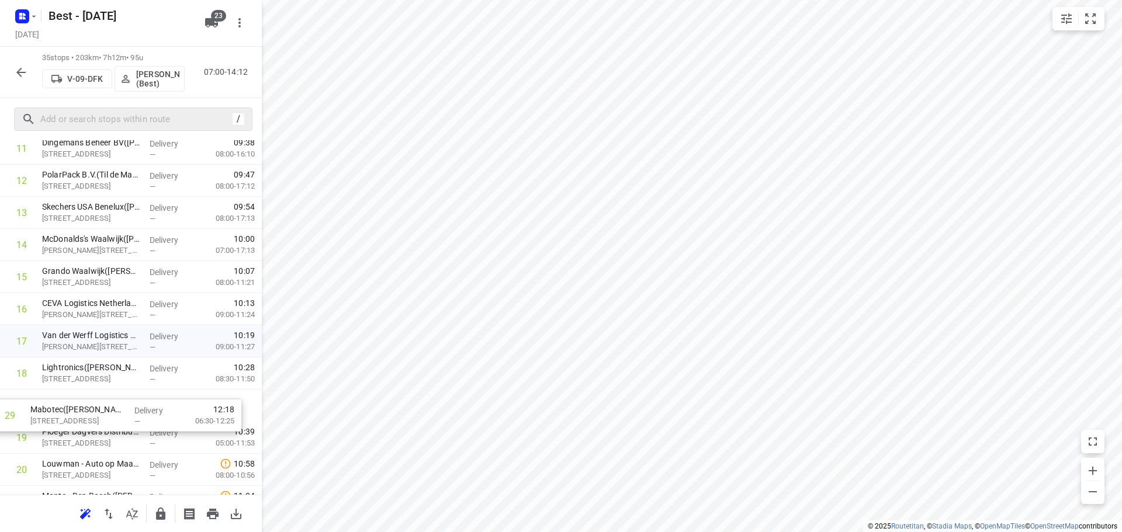
scroll to position [424, 0]
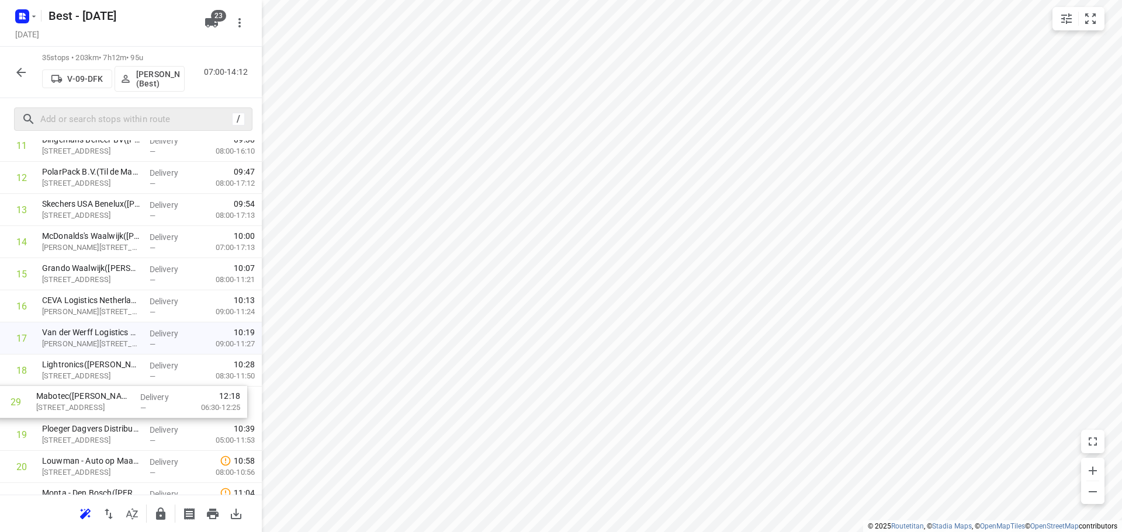
drag, startPoint x: 139, startPoint y: 337, endPoint x: 136, endPoint y: 403, distance: 65.5
click at [136, 403] on div "1 Weener XL(Ton Pardoel) Boksheuvelstraat 1, 's-hertogenbosch Delivery — 07:27 …" at bounding box center [131, 370] width 262 height 1125
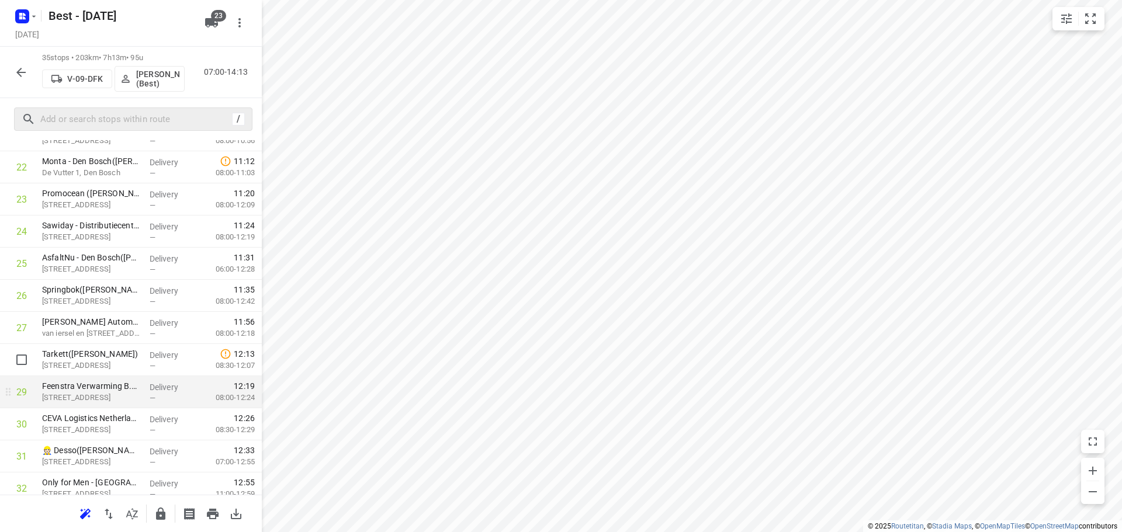
scroll to position [774, 0]
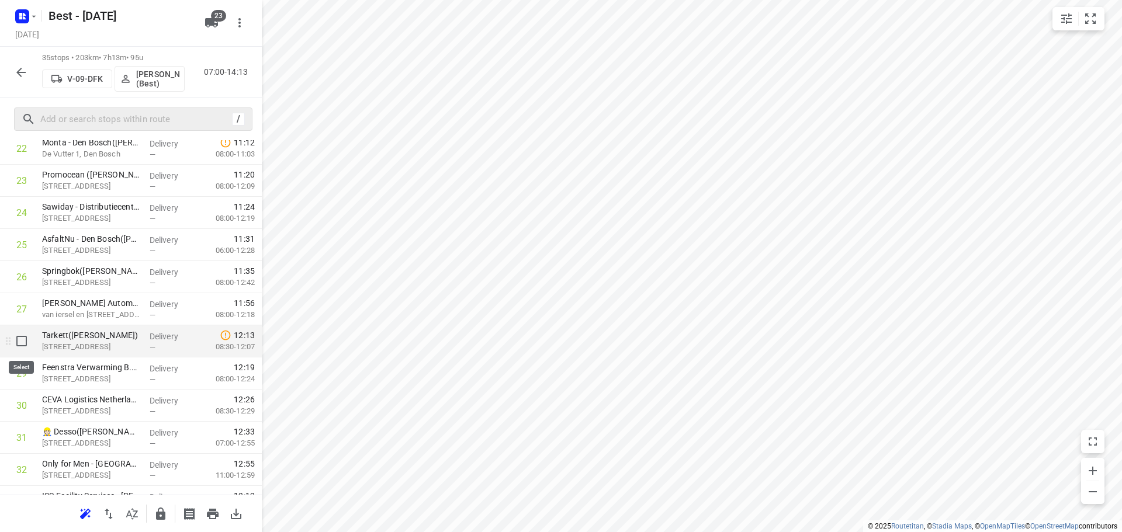
click at [18, 345] on input "checkbox" at bounding box center [21, 341] width 23 height 23
checkbox input "true"
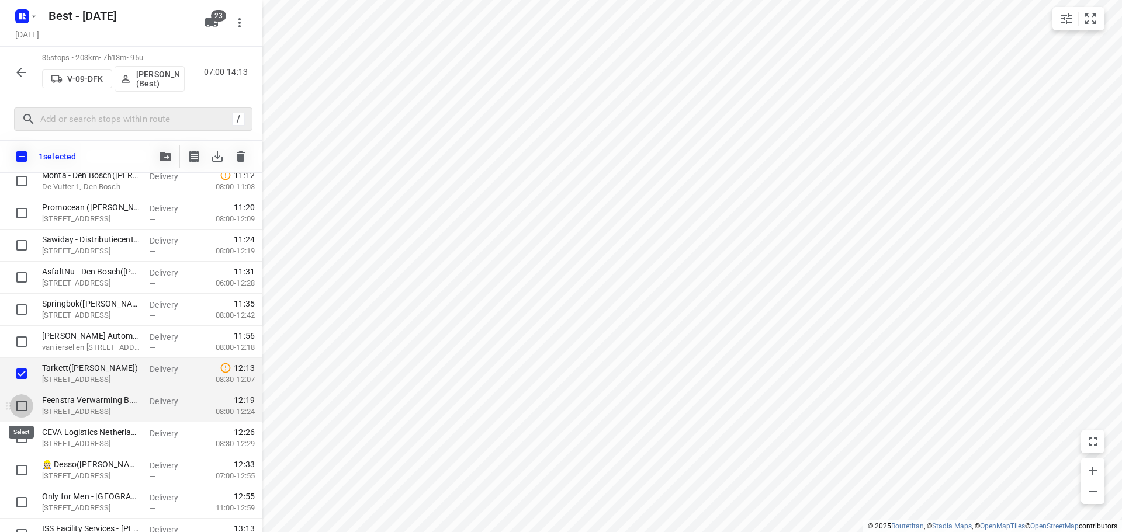
click at [18, 406] on input "checkbox" at bounding box center [21, 405] width 23 height 23
checkbox input "true"
click at [173, 152] on button "button" at bounding box center [165, 156] width 23 height 23
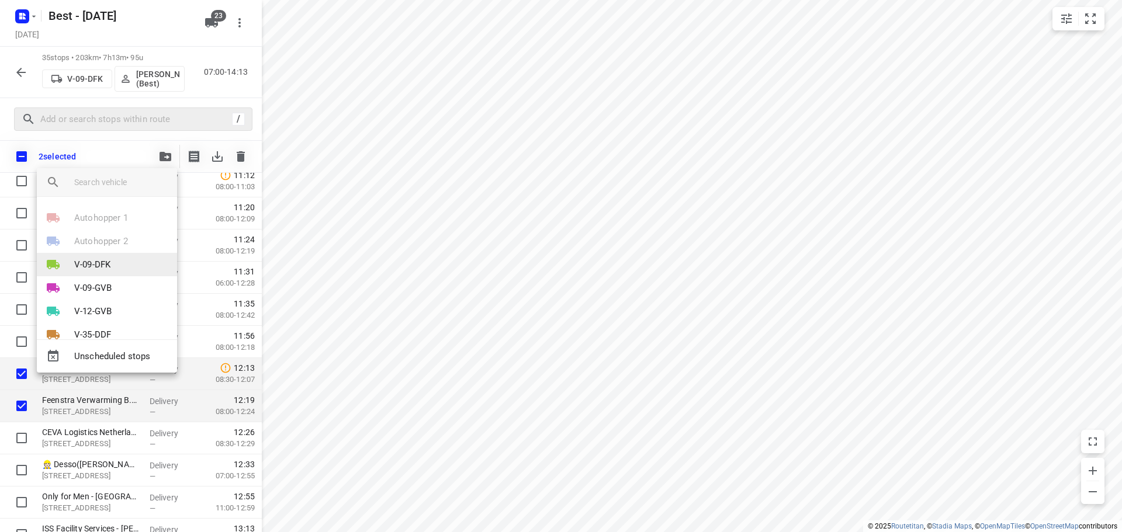
click at [92, 262] on p "V-09-DFK" at bounding box center [92, 264] width 36 height 13
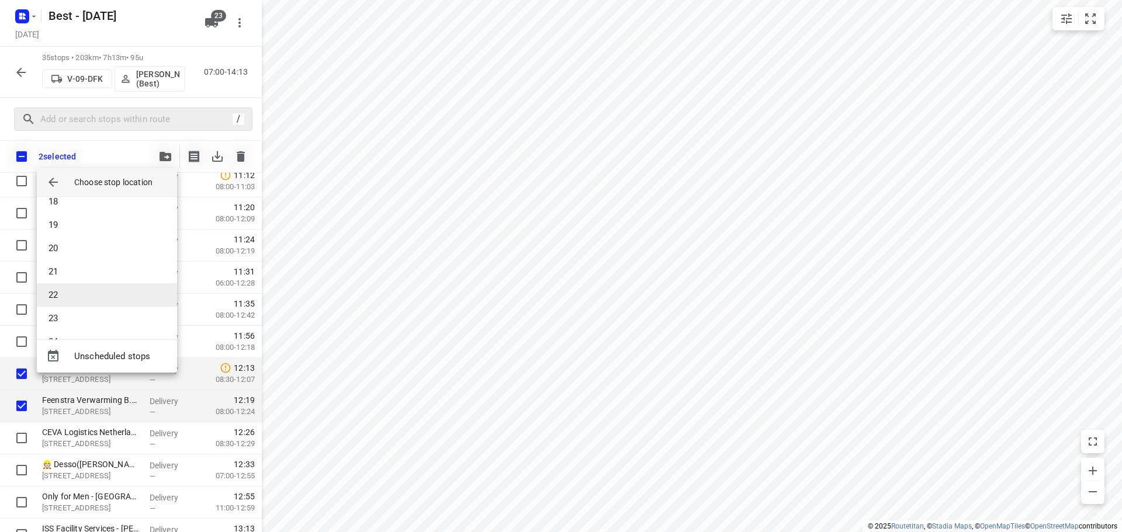
scroll to position [292, 0]
drag, startPoint x: 70, startPoint y: 315, endPoint x: 81, endPoint y: 318, distance: 11.5
click at [81, 318] on li "18" at bounding box center [107, 318] width 140 height 23
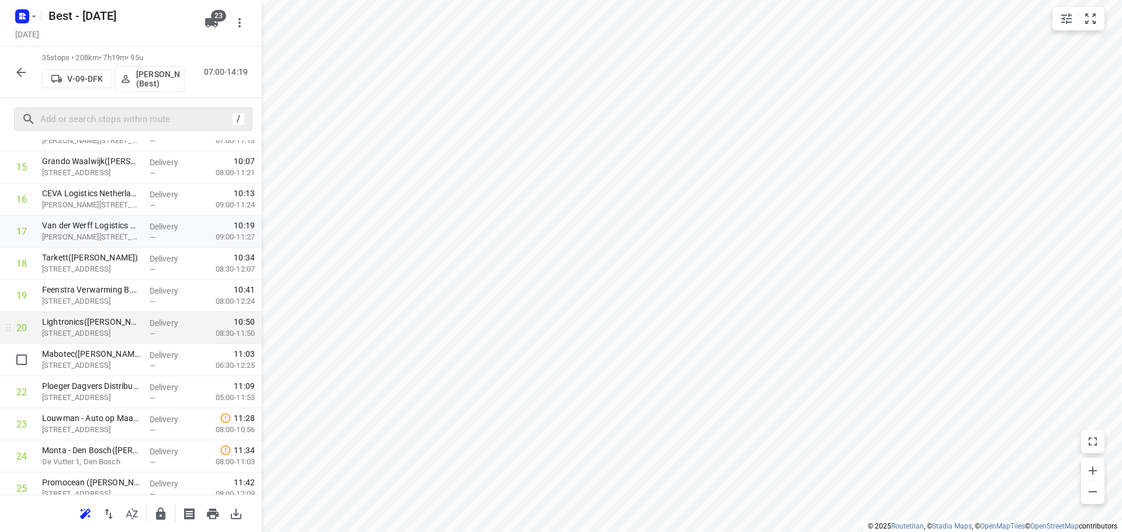
scroll to position [540, 0]
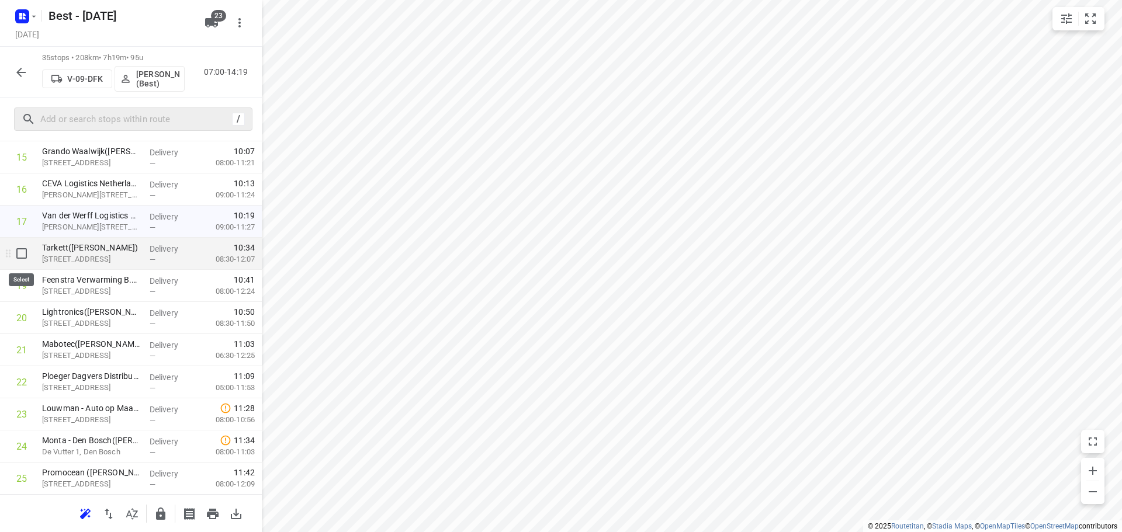
click at [29, 256] on input "checkbox" at bounding box center [21, 253] width 23 height 23
checkbox input "true"
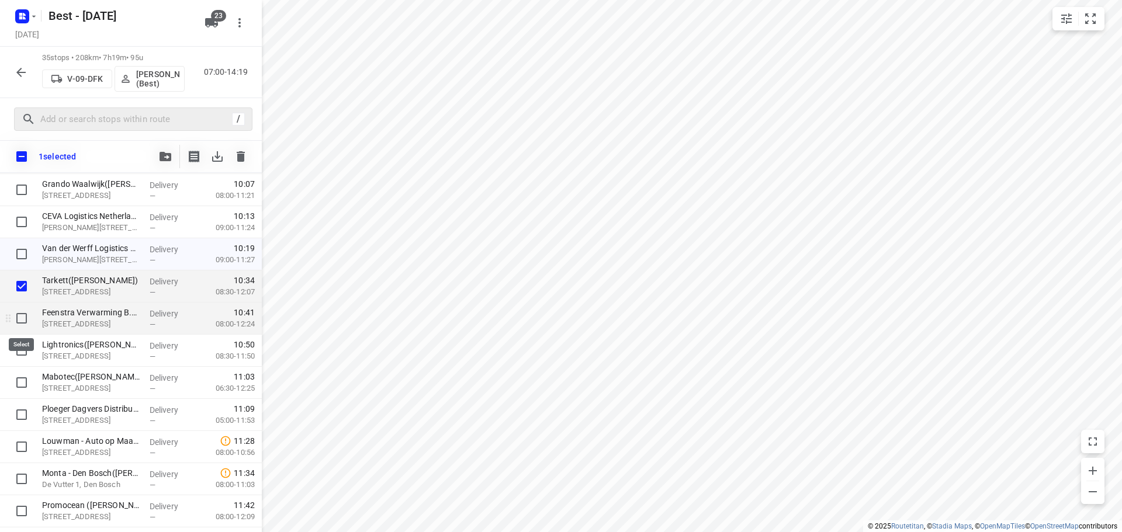
click at [29, 319] on input "checkbox" at bounding box center [21, 318] width 23 height 23
checkbox input "true"
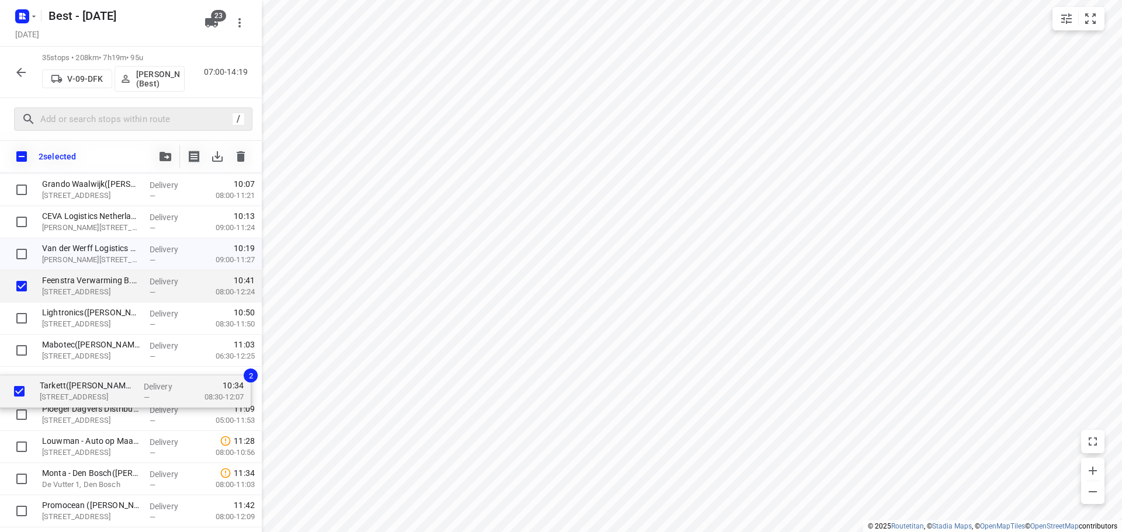
drag, startPoint x: 80, startPoint y: 289, endPoint x: 78, endPoint y: 397, distance: 108.7
click at [78, 397] on div "Weener XL(Ton Pardoel) Boksheuvelstraat 1, 's-hertogenbosch Delivery — 07:27 07…" at bounding box center [131, 286] width 262 height 1125
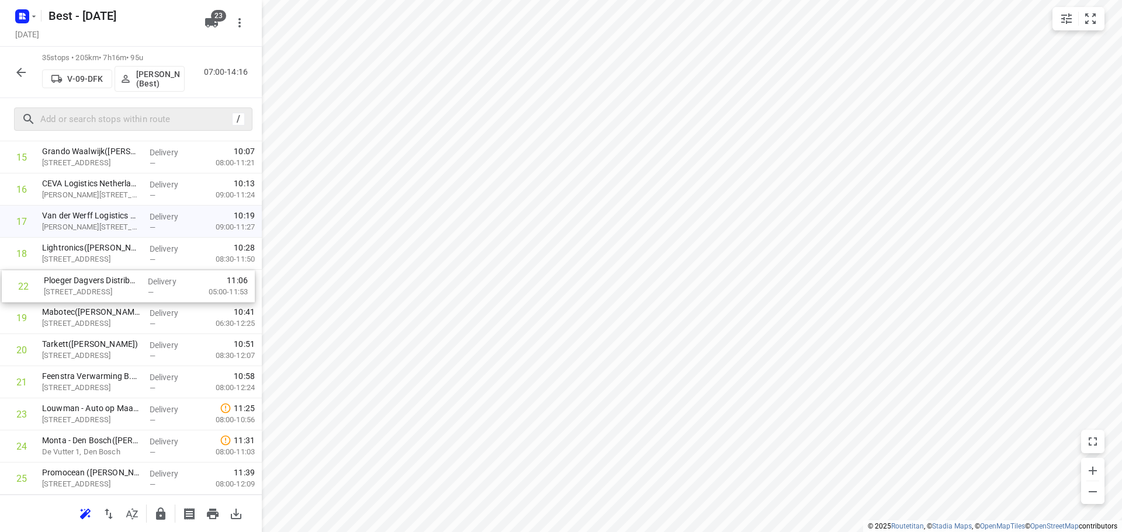
drag, startPoint x: 110, startPoint y: 384, endPoint x: 113, endPoint y: 282, distance: 102.9
click at [113, 282] on div "1 Weener XL(Ton Pardoel) Boksheuvelstraat 1, 's-hertogenbosch Delivery — 07:27 …" at bounding box center [131, 254] width 262 height 1125
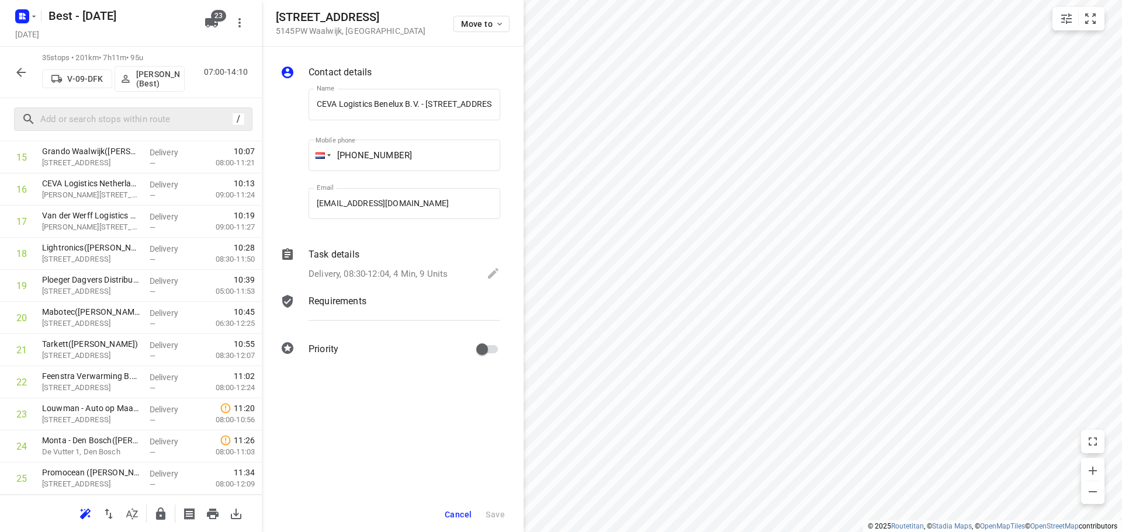
scroll to position [0, 68]
click at [490, 25] on span "Move to" at bounding box center [482, 23] width 43 height 9
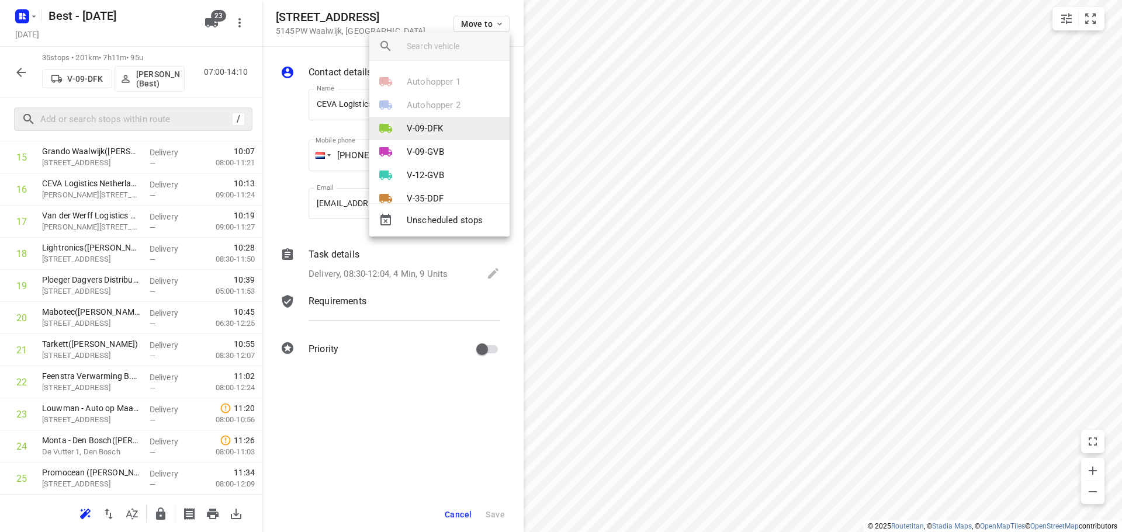
click at [436, 120] on li "V-09-DFK" at bounding box center [439, 128] width 140 height 23
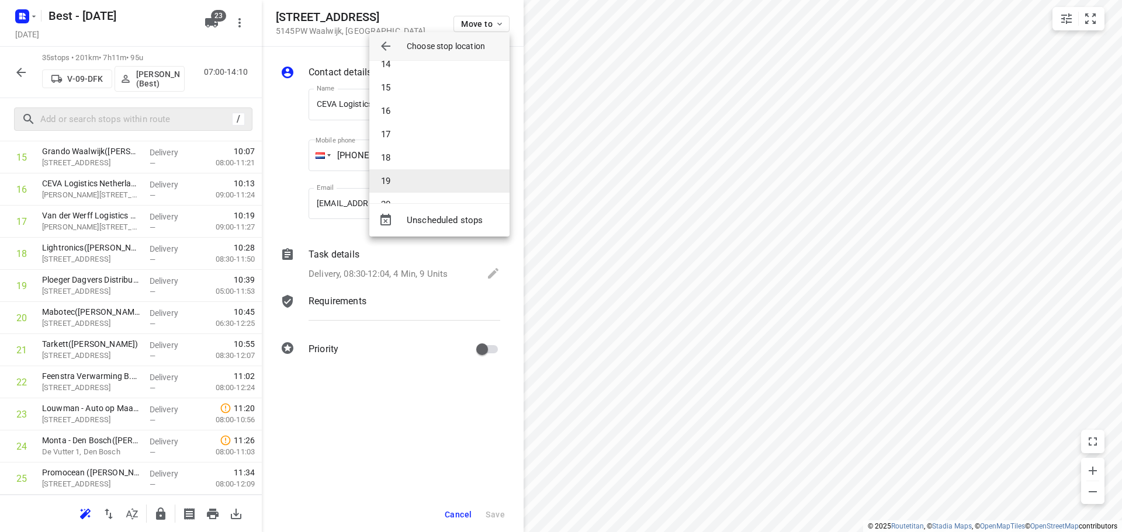
scroll to position [351, 0]
click at [424, 179] on li "20" at bounding box center [439, 170] width 140 height 23
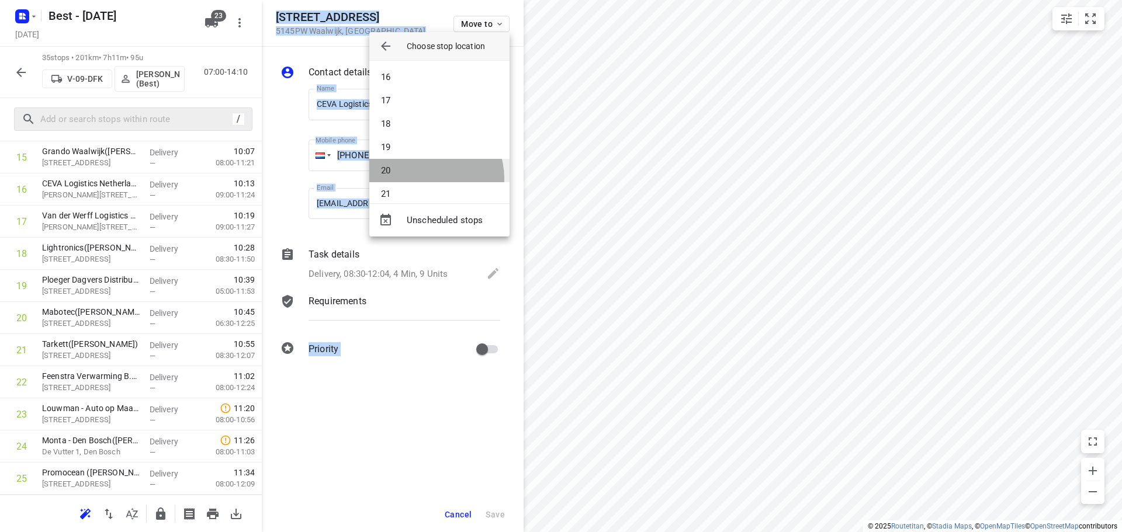
click at [424, 179] on div "i © 2025 Routetitan , © Stadia Maps , © OpenMapTiles © OpenStreetMap contributo…" at bounding box center [561, 266] width 1122 height 532
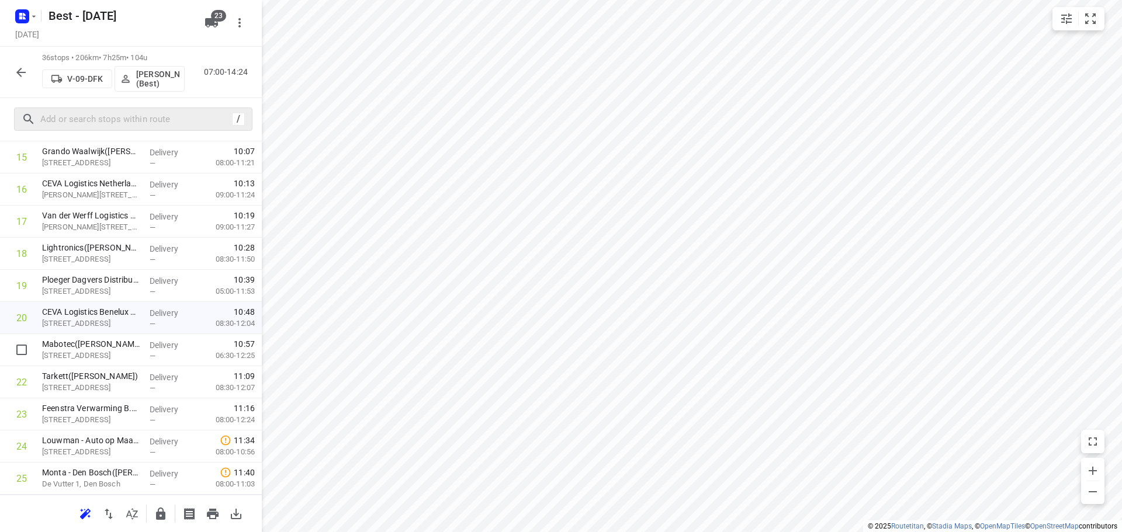
drag, startPoint x: 81, startPoint y: 351, endPoint x: 84, endPoint y: 322, distance: 28.3
click at [84, 322] on div "1 Weener XL(Ton Pardoel) Boksheuvelstraat 1, 's-hertogenbosch Delivery — 07:27 …" at bounding box center [131, 270] width 262 height 1157
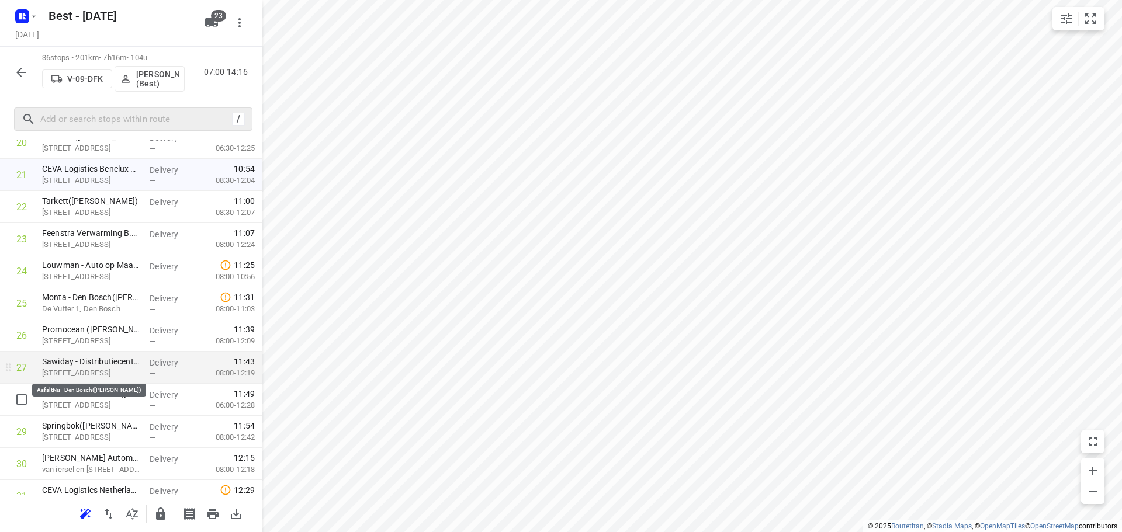
scroll to position [774, 0]
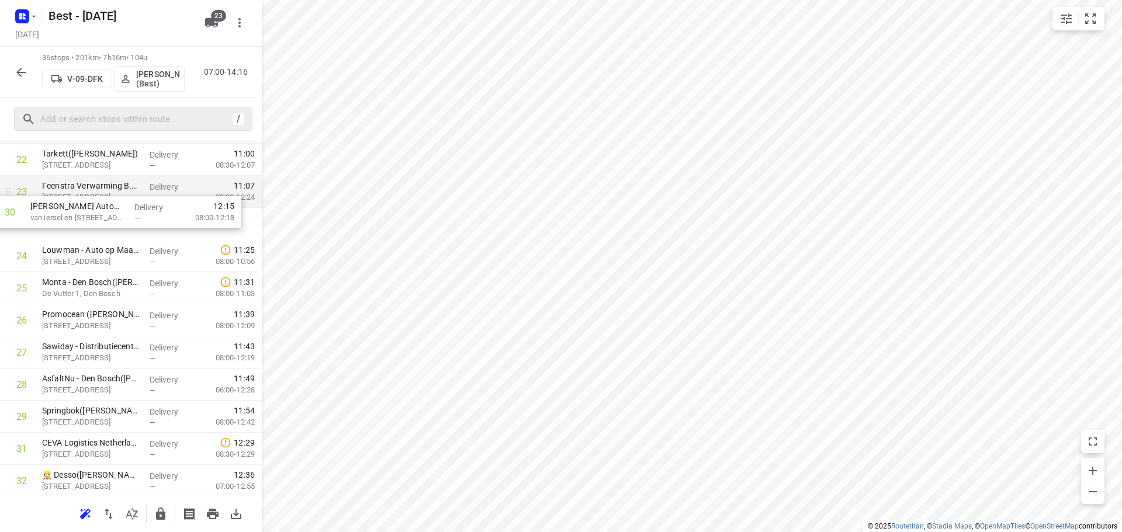
drag, startPoint x: 98, startPoint y: 396, endPoint x: 89, endPoint y: 198, distance: 198.3
click at [89, 198] on div "1 Weener XL(Ton Pardoel) Boksheuvelstraat 1, 's-hertogenbosch Delivery — 07:27 …" at bounding box center [131, 47] width 262 height 1157
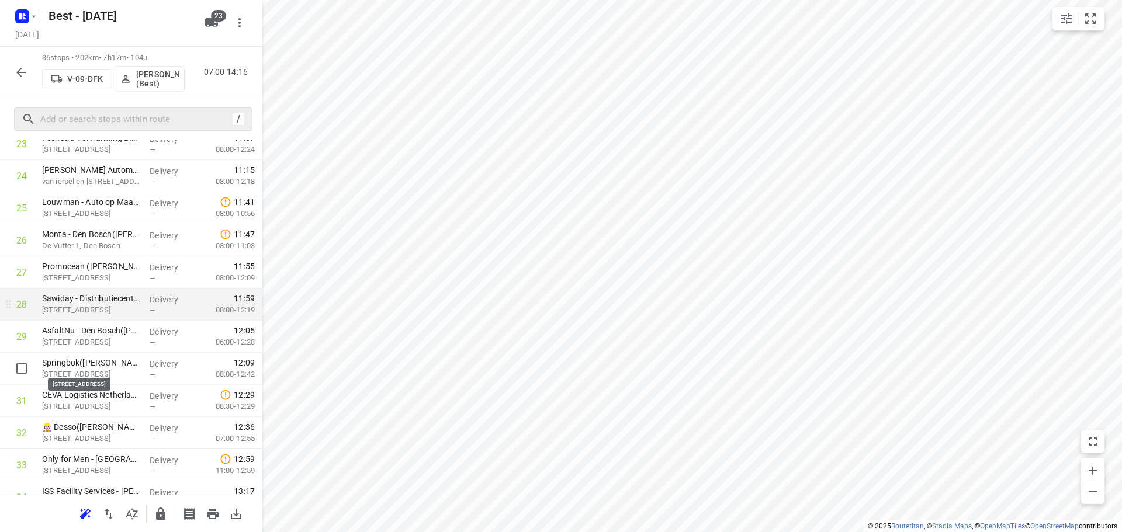
scroll to position [821, 0]
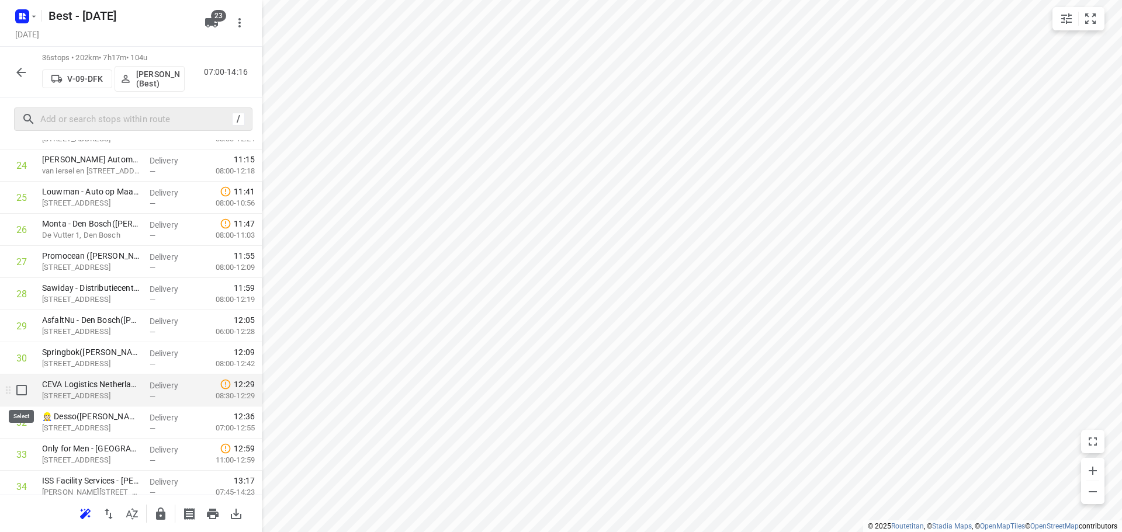
click at [20, 386] on input "checkbox" at bounding box center [21, 390] width 23 height 23
checkbox input "true"
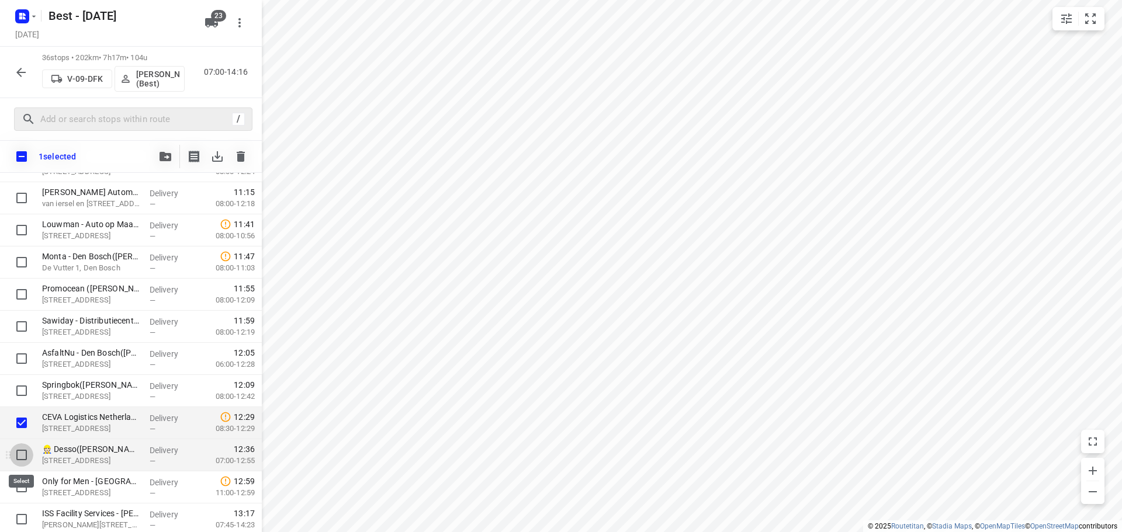
click at [19, 452] on input "checkbox" at bounding box center [21, 454] width 23 height 23
checkbox input "true"
click at [19, 483] on input "checkbox" at bounding box center [21, 487] width 23 height 23
checkbox input "true"
click at [167, 155] on icon "button" at bounding box center [165, 156] width 12 height 9
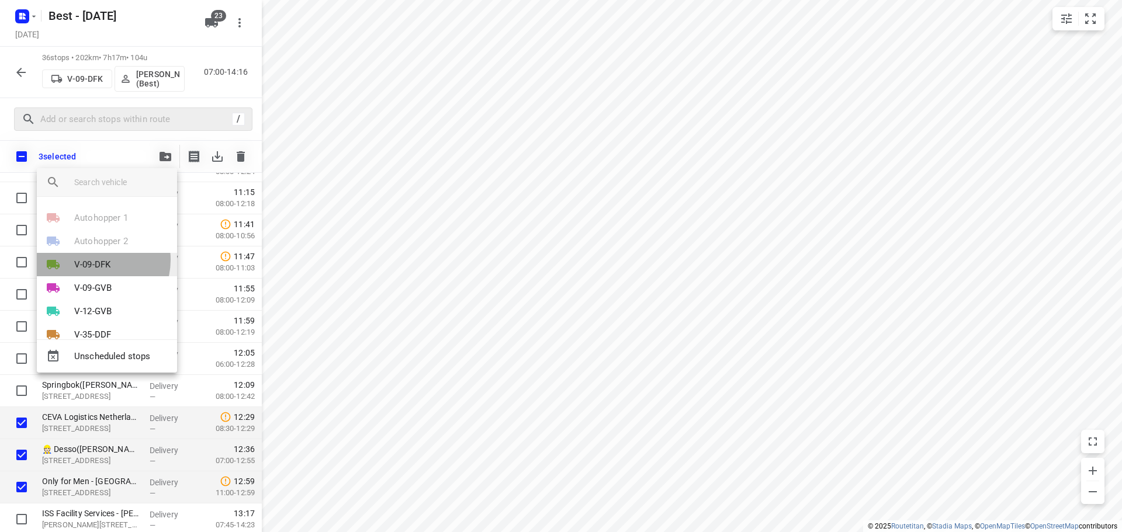
click at [94, 260] on p "V-09-DFK" at bounding box center [92, 264] width 36 height 13
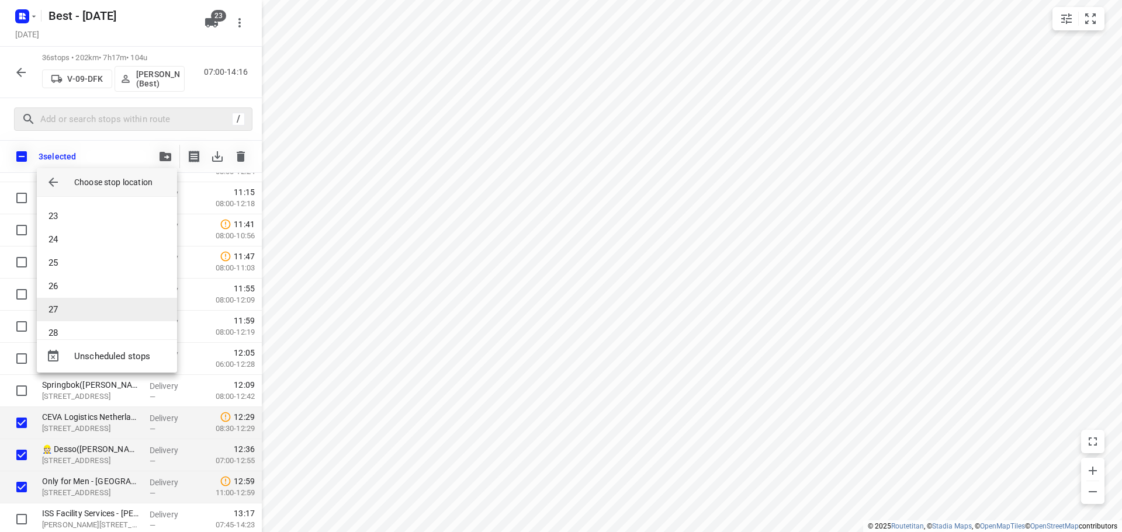
scroll to position [526, 0]
click at [82, 245] on li "25" at bounding box center [107, 248] width 140 height 23
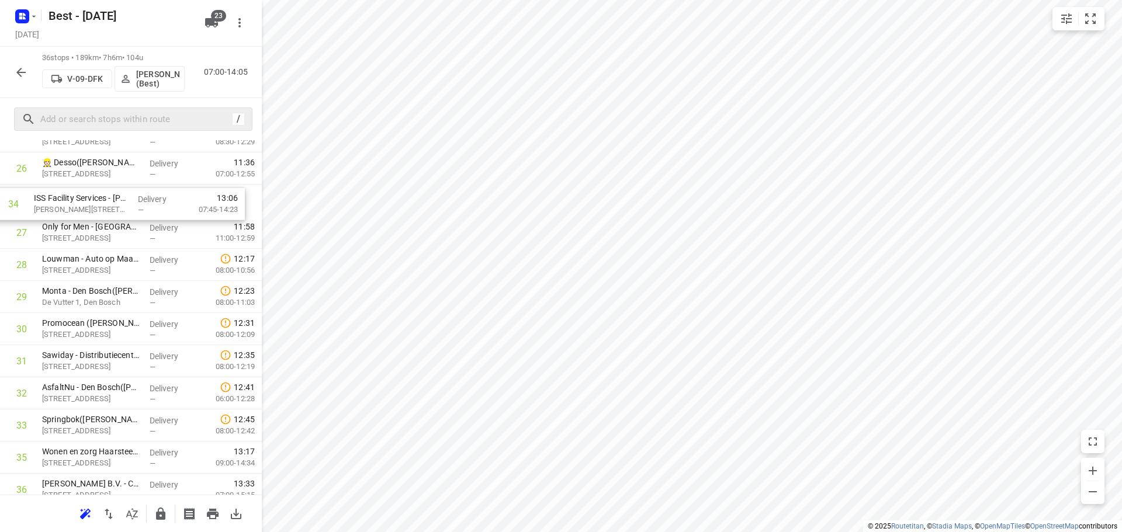
scroll to position [880, 0]
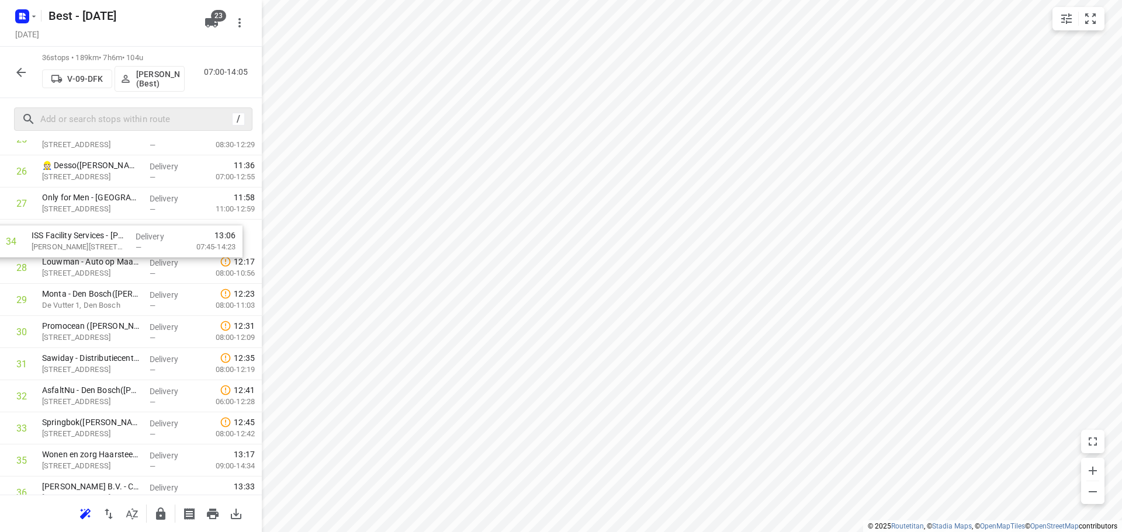
drag, startPoint x: 107, startPoint y: 298, endPoint x: 102, endPoint y: 221, distance: 76.7
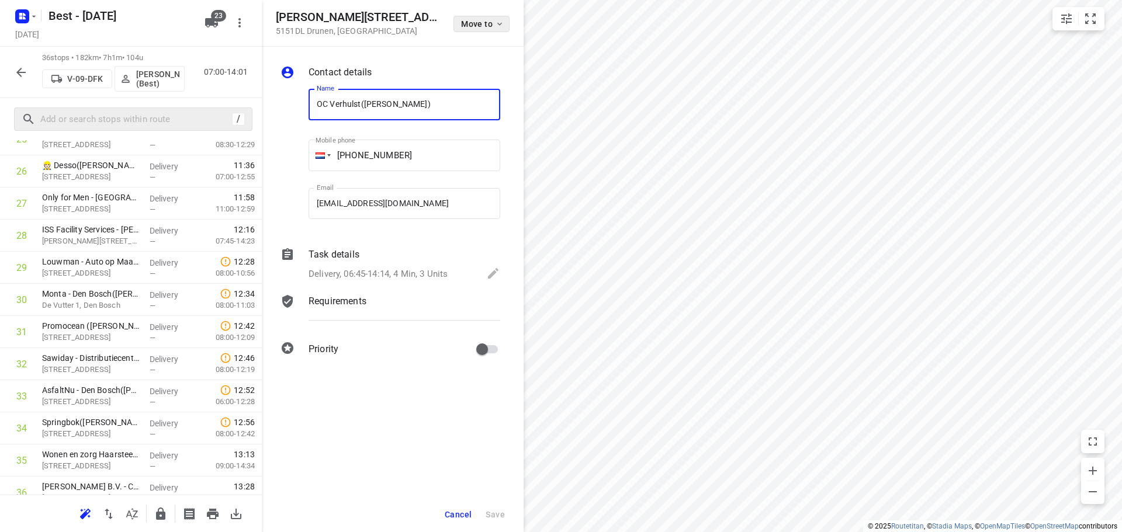
click at [469, 16] on button "Move to" at bounding box center [481, 24] width 56 height 16
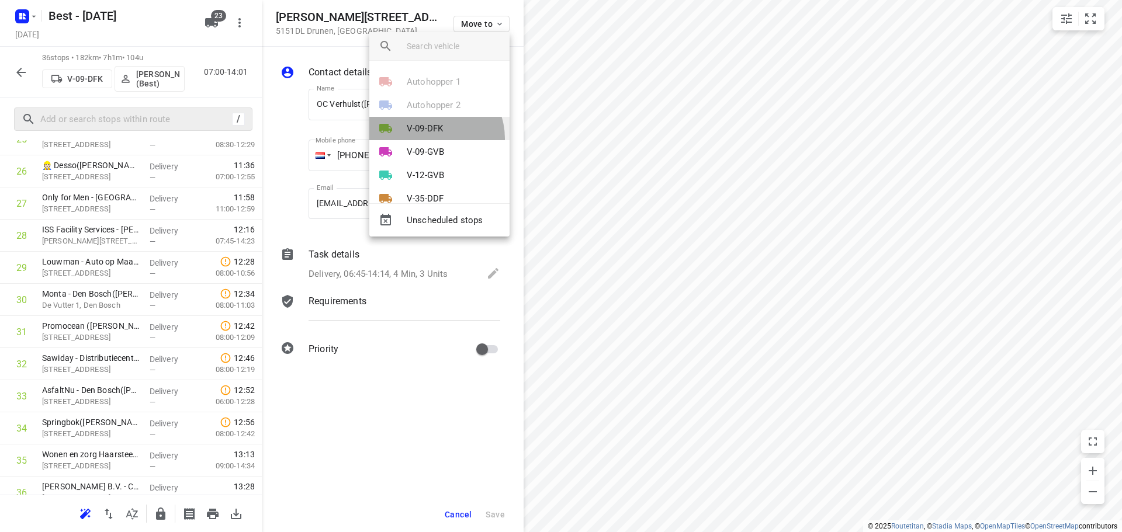
click at [431, 138] on li "V-09-DFK" at bounding box center [439, 128] width 140 height 23
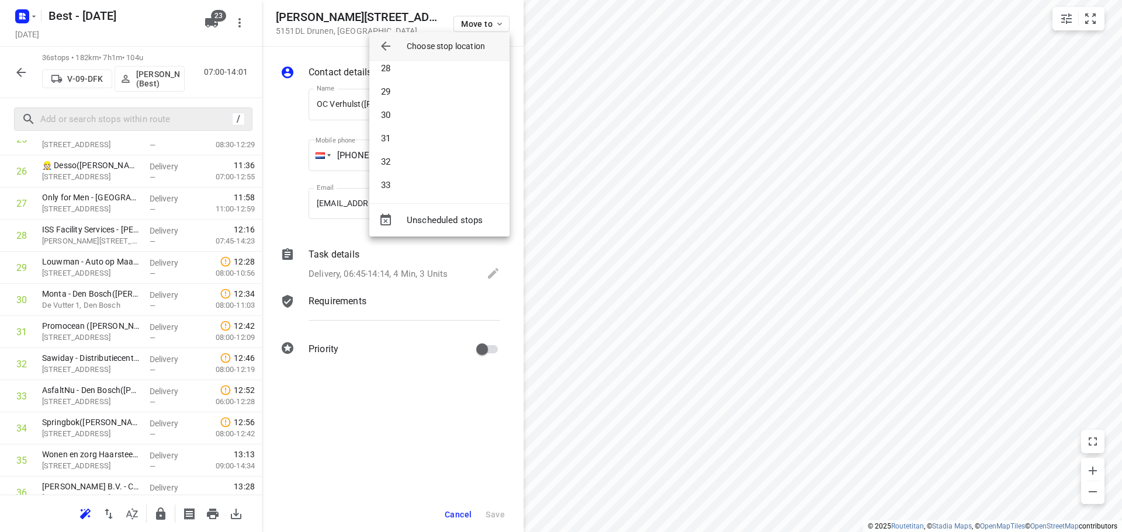
scroll to position [643, 0]
click at [414, 96] on li "29" at bounding box center [439, 88] width 140 height 23
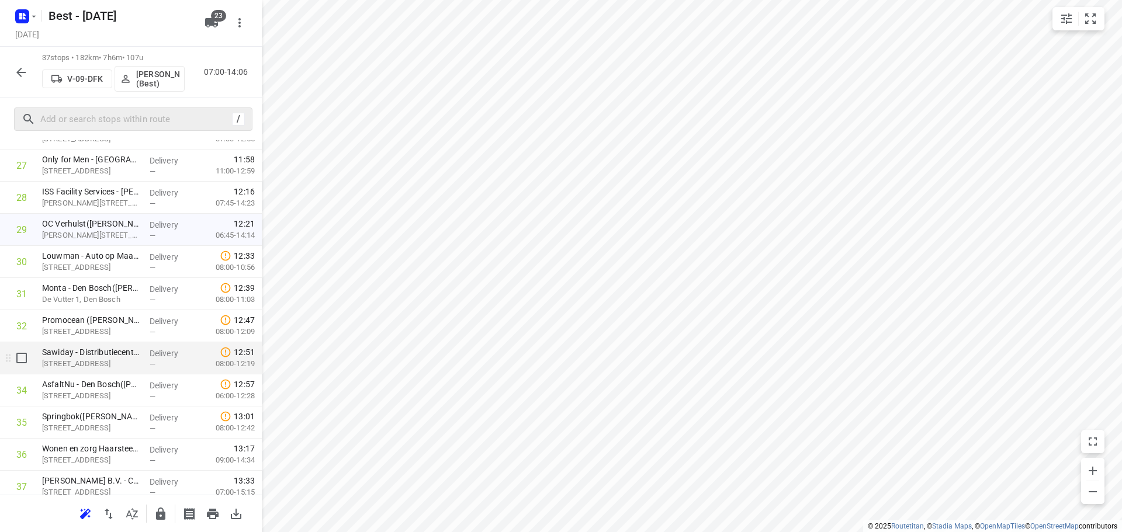
scroll to position [958, 0]
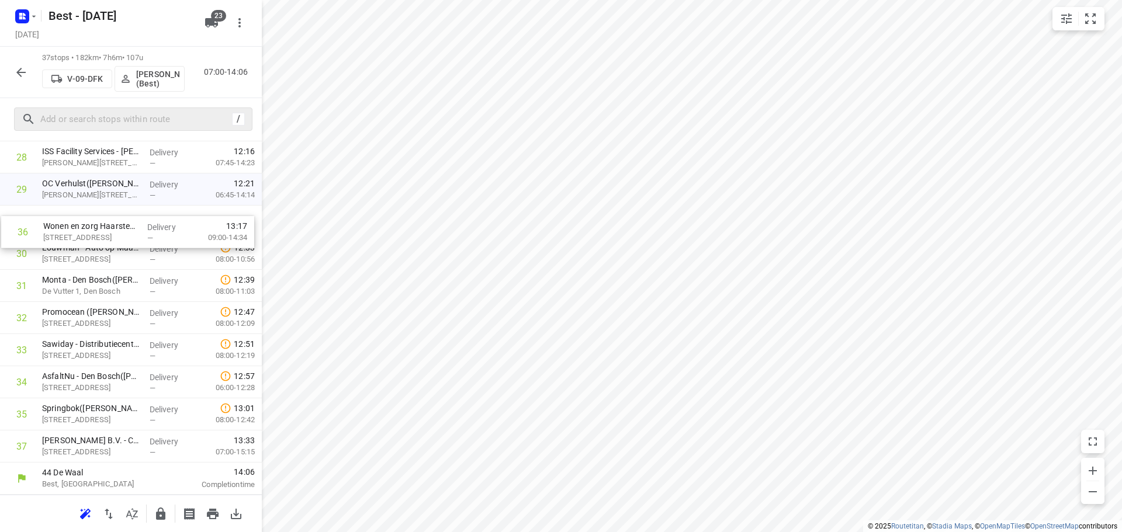
drag, startPoint x: 51, startPoint y: 413, endPoint x: 57, endPoint y: 219, distance: 194.6
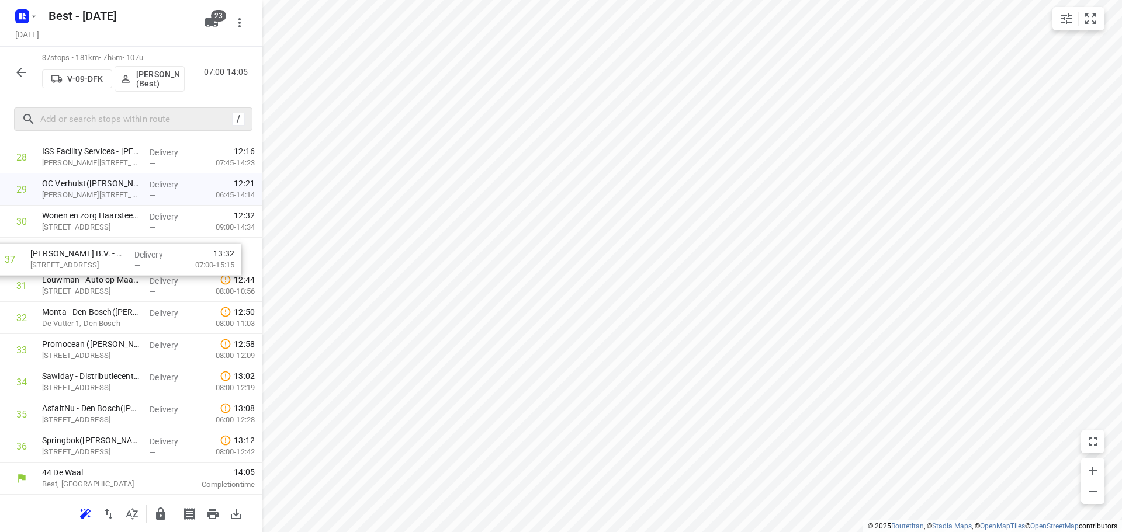
drag, startPoint x: 108, startPoint y: 448, endPoint x: 99, endPoint y: 250, distance: 197.7
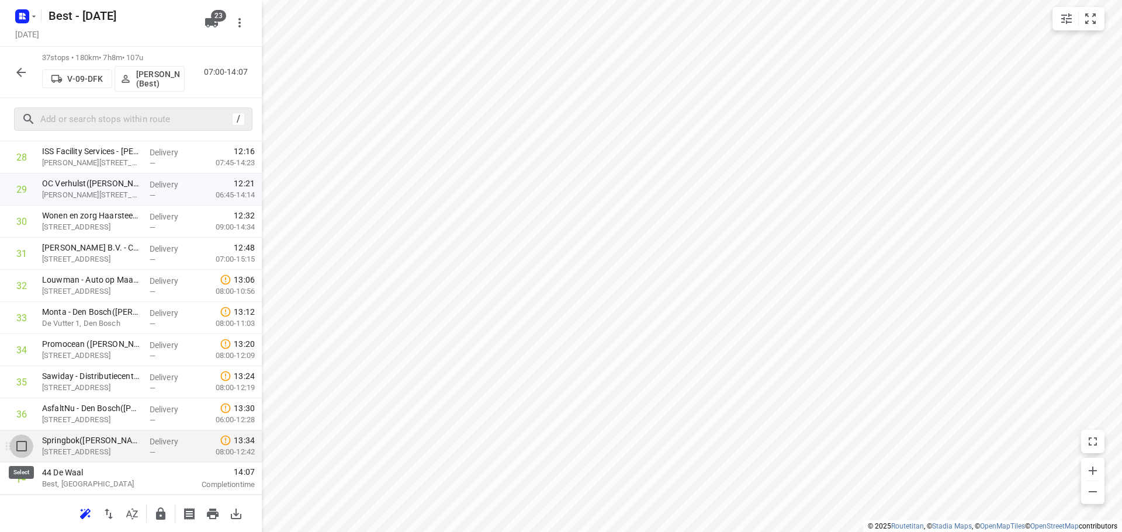
click at [20, 448] on input "checkbox" at bounding box center [21, 446] width 23 height 23
checkbox input "true"
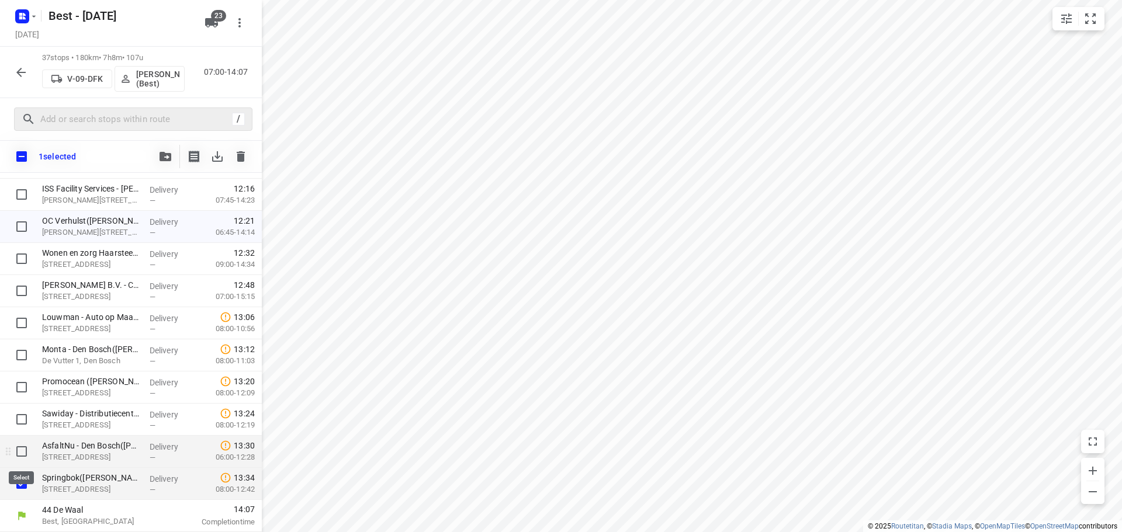
click at [18, 448] on input "checkbox" at bounding box center [21, 451] width 23 height 23
checkbox input "true"
click at [14, 418] on input "checkbox" at bounding box center [21, 419] width 23 height 23
checkbox input "true"
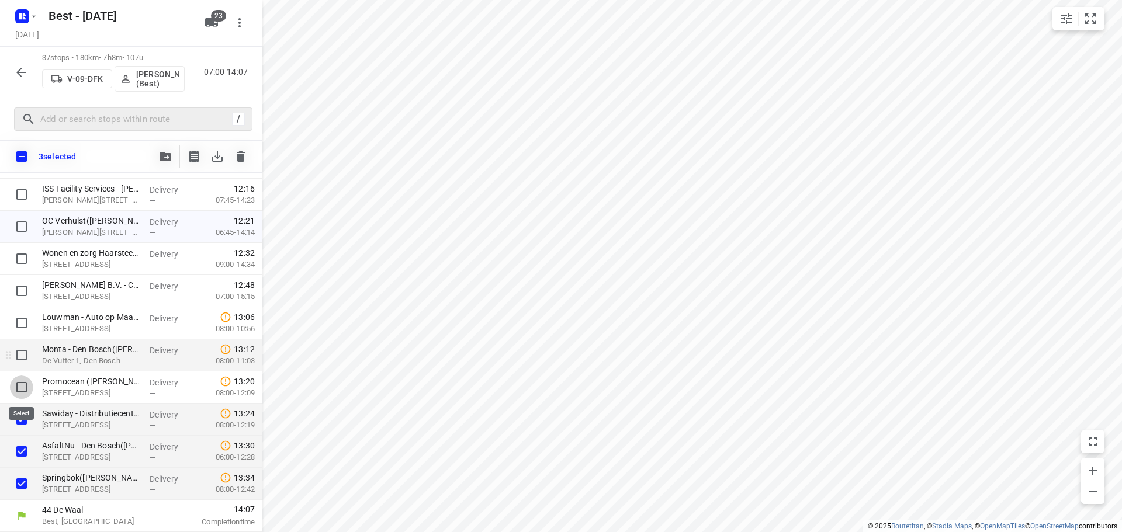
drag, startPoint x: 17, startPoint y: 382, endPoint x: 23, endPoint y: 362, distance: 21.3
click at [18, 382] on input "checkbox" at bounding box center [21, 387] width 23 height 23
checkbox input "true"
click at [24, 354] on input "checkbox" at bounding box center [21, 355] width 23 height 23
checkbox input "true"
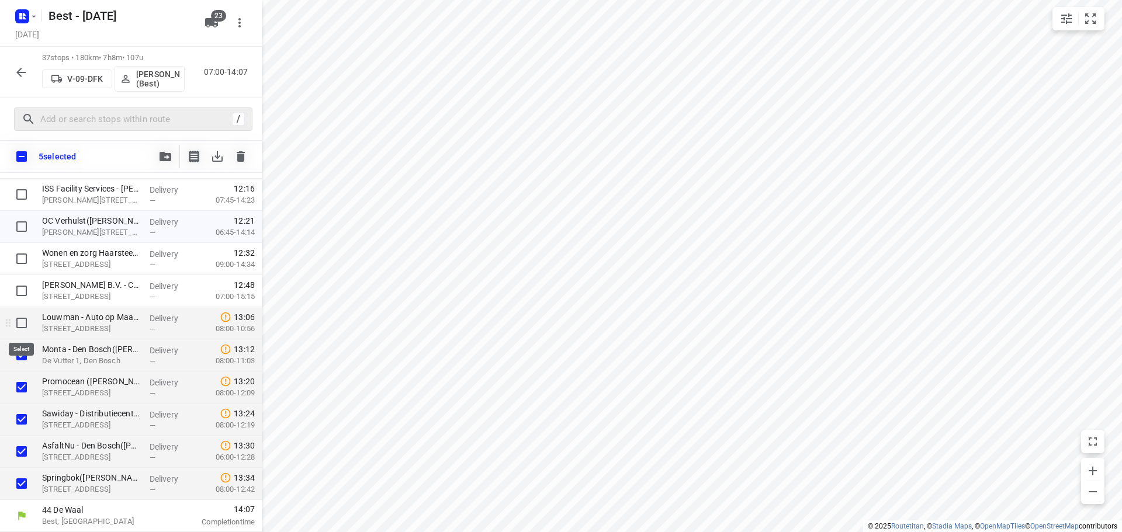
click at [27, 320] on input "checkbox" at bounding box center [21, 322] width 23 height 23
checkbox input "true"
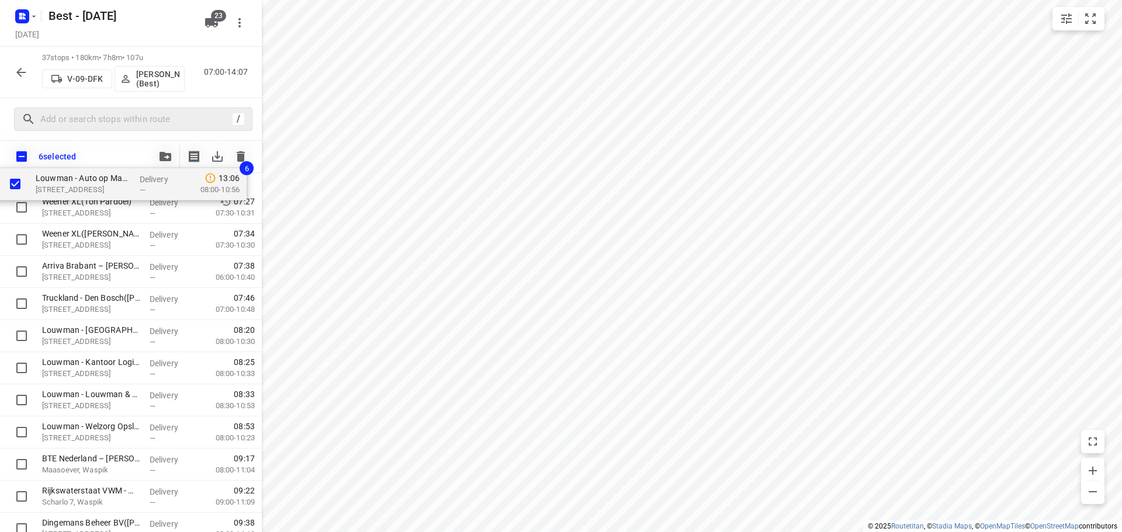
scroll to position [0, 0]
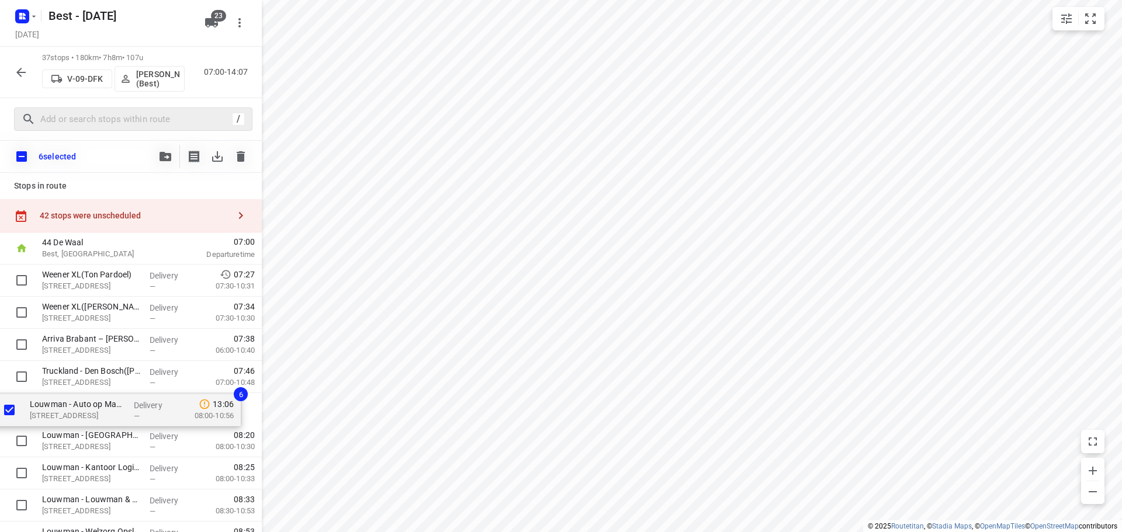
drag, startPoint x: 87, startPoint y: 324, endPoint x: 75, endPoint y: 406, distance: 83.2
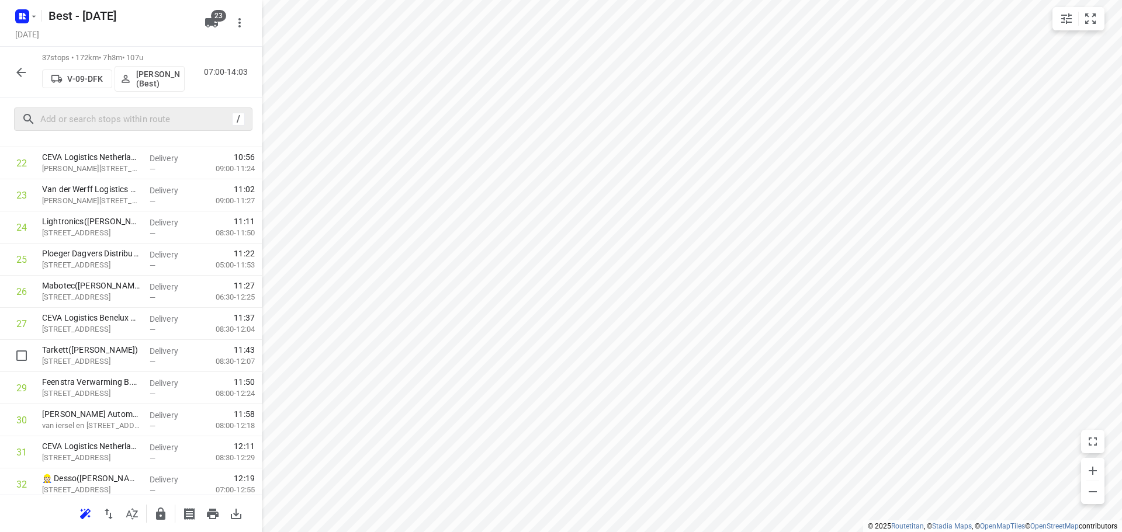
scroll to position [958, 0]
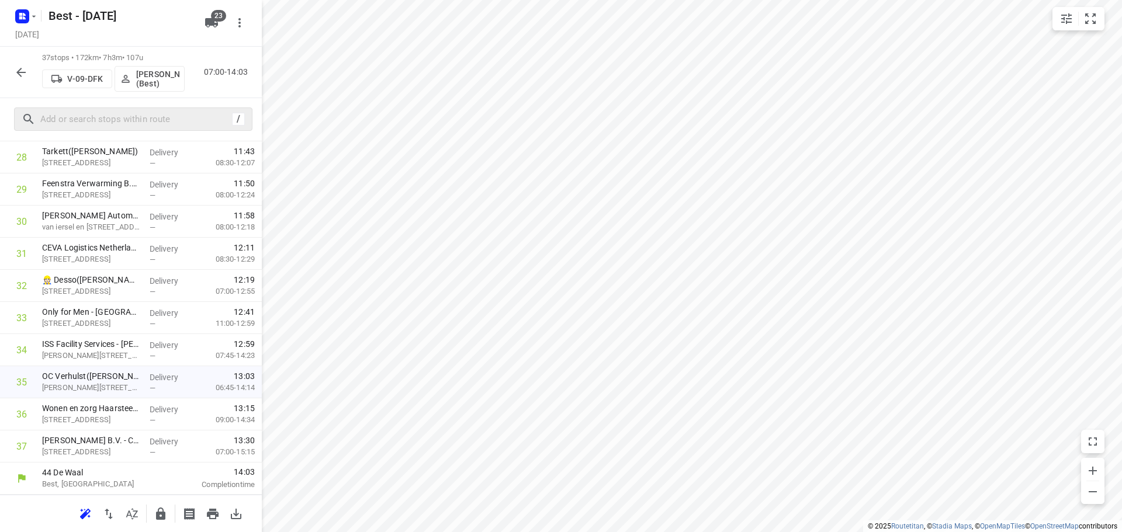
click at [162, 508] on icon "button" at bounding box center [161, 514] width 14 height 14
click at [24, 72] on icon "button" at bounding box center [20, 72] width 9 height 9
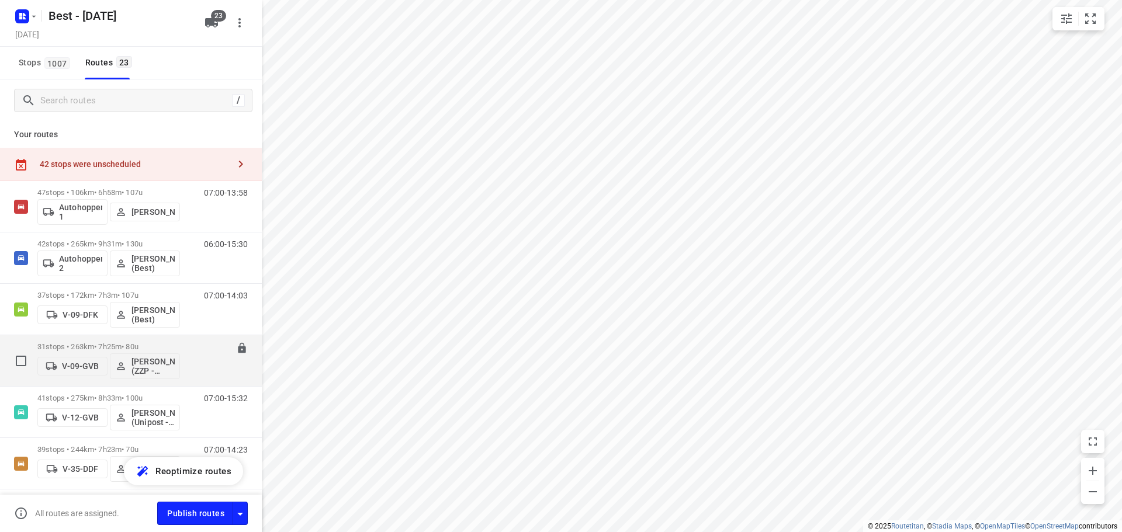
click at [89, 338] on div "31 stops • 263km • 7h25m • 80u V-09-GVB Jesse Hokkelman (ZZP - Best)" at bounding box center [108, 361] width 143 height 48
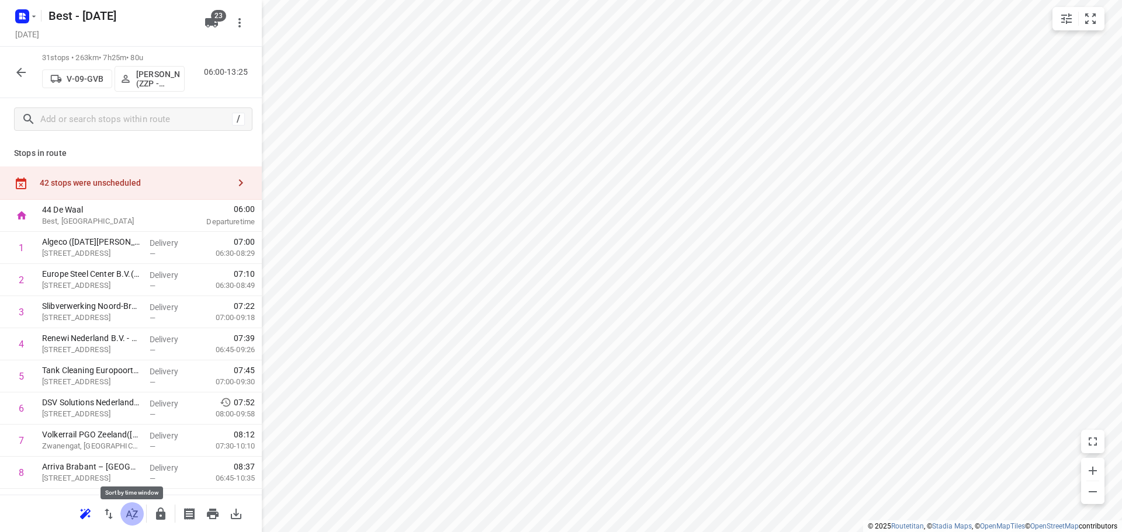
click at [129, 517] on icon "button" at bounding box center [132, 514] width 14 height 14
click at [169, 172] on div "42 stops were unscheduled" at bounding box center [131, 183] width 262 height 33
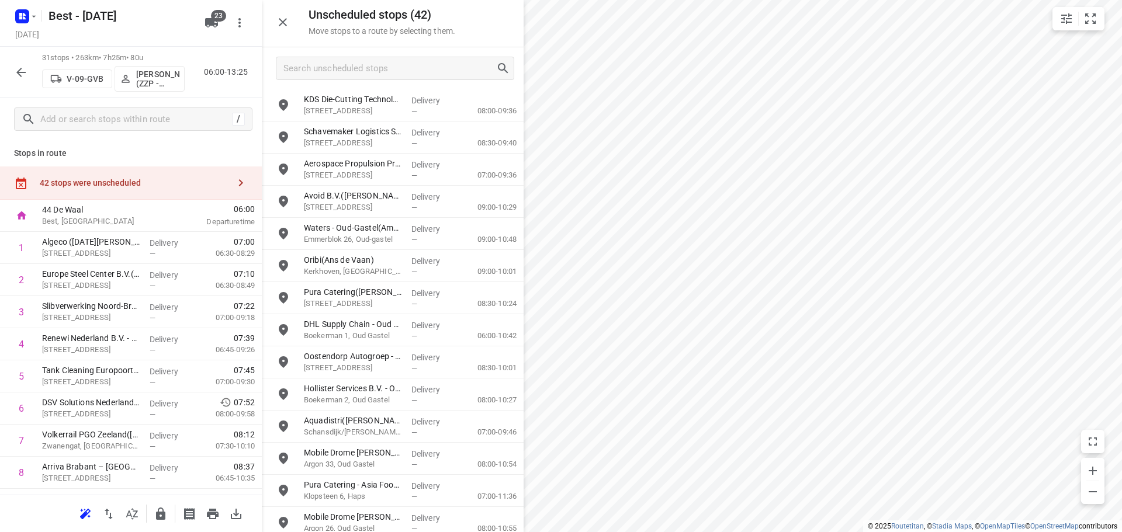
click at [360, 56] on div at bounding box center [393, 68] width 262 height 42
click at [360, 60] on input "Search unscheduled stops" at bounding box center [389, 69] width 211 height 18
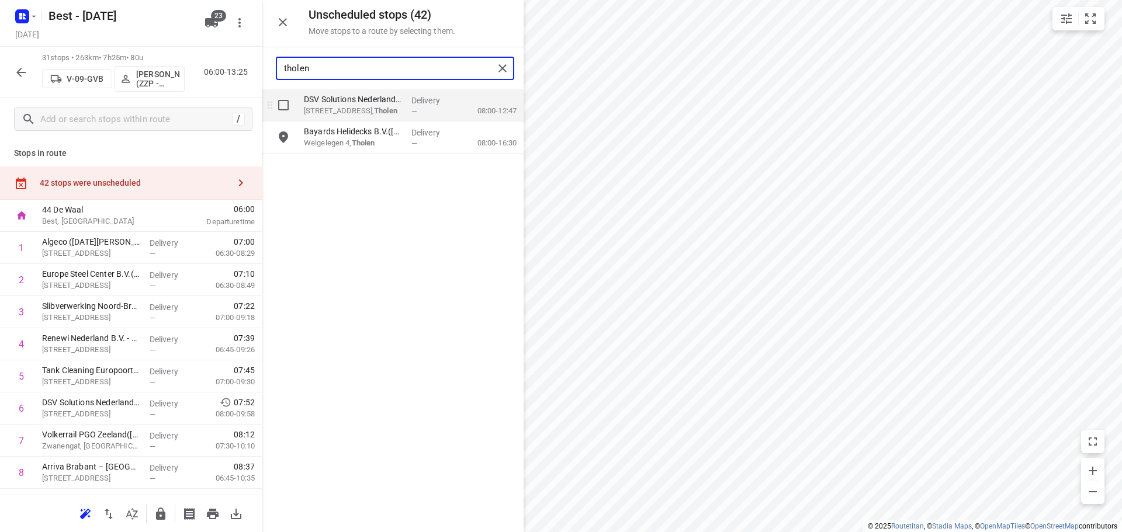
type input "tholen"
click at [294, 106] on input "grid" at bounding box center [283, 104] width 23 height 23
checkbox input "true"
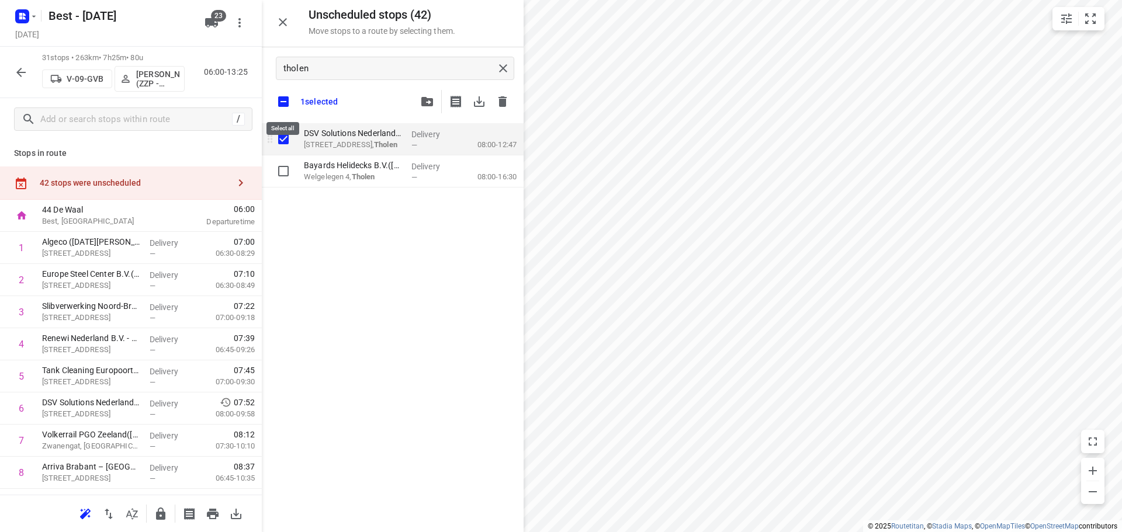
click at [294, 106] on input "checkbox" at bounding box center [283, 101] width 25 height 25
checkbox input "false"
checkbox input "true"
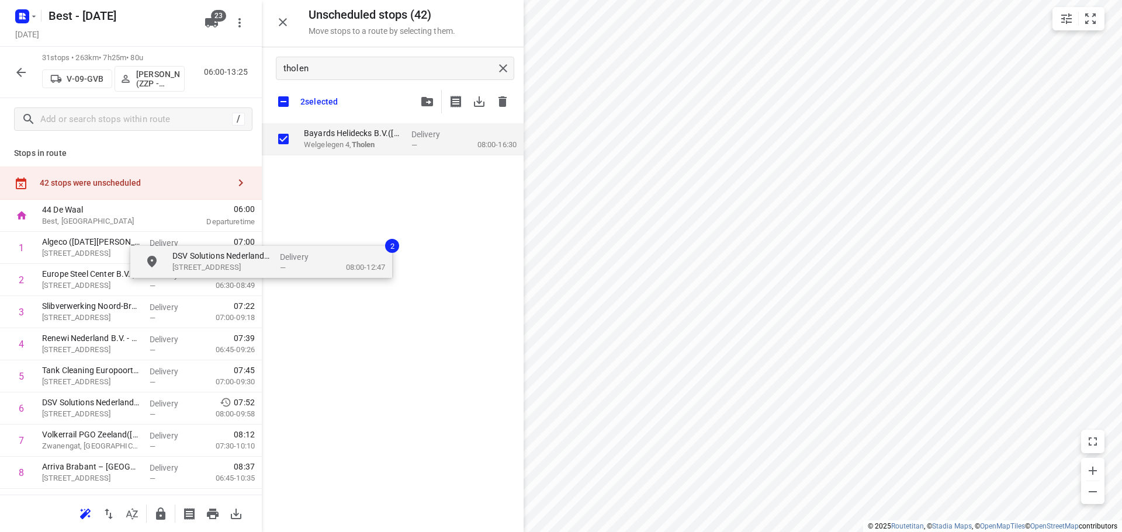
checkbox input "true"
drag, startPoint x: 327, startPoint y: 142, endPoint x: 142, endPoint y: 313, distance: 251.8
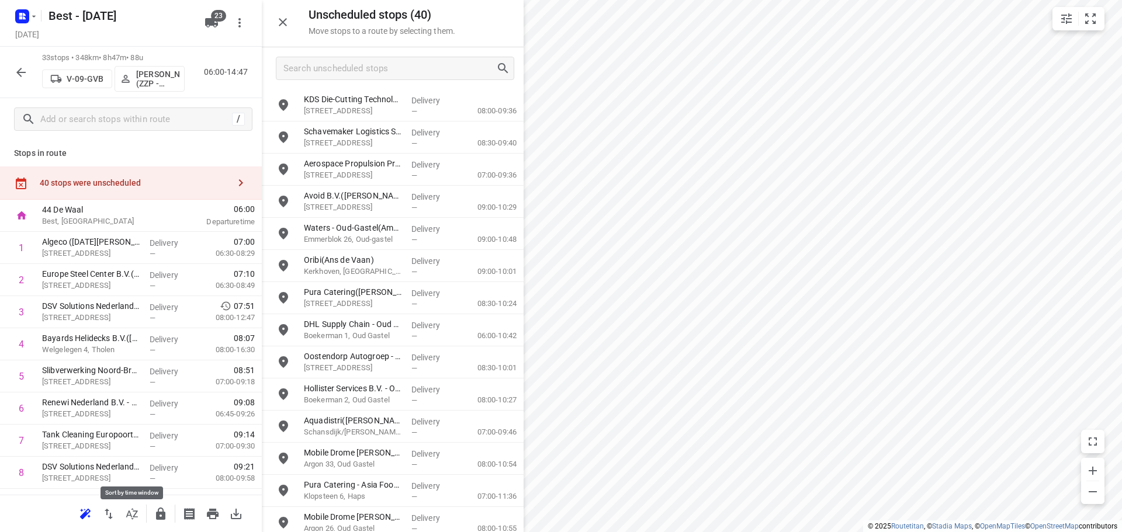
click at [137, 509] on icon "button" at bounding box center [132, 514] width 14 height 14
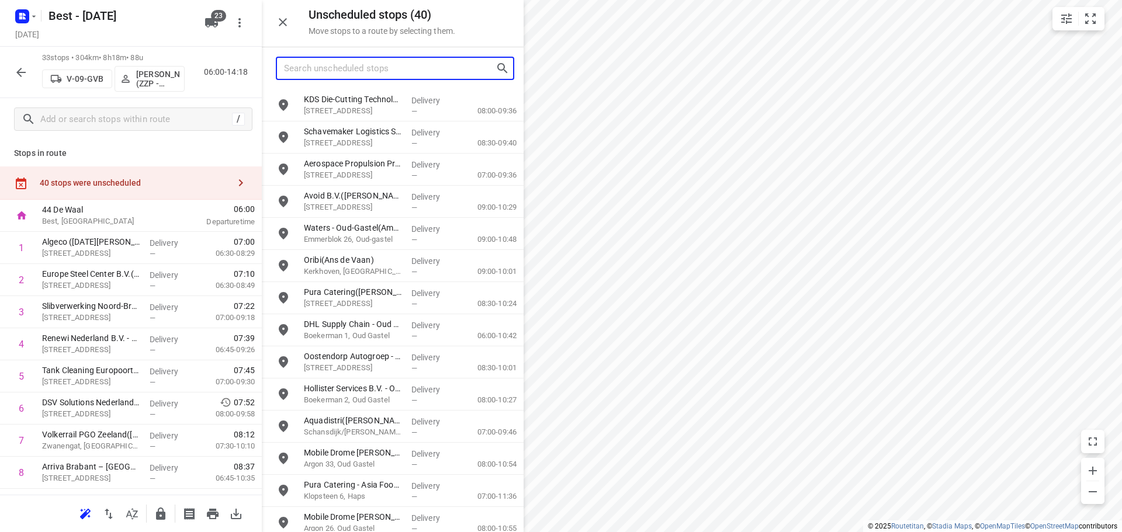
click at [428, 68] on input "Search unscheduled stops" at bounding box center [389, 69] width 211 height 18
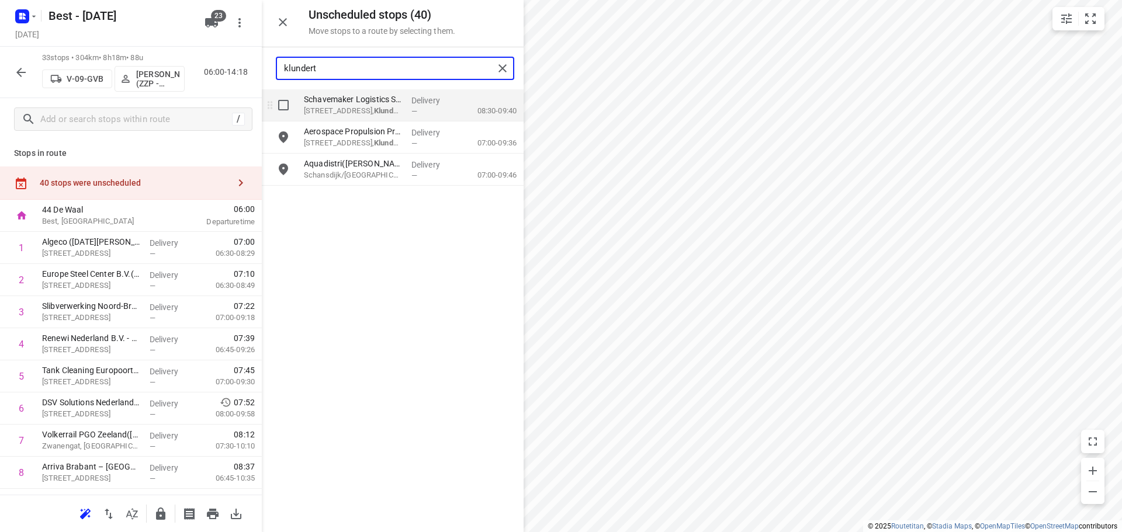
type input "klundert"
click at [276, 109] on input "grid" at bounding box center [283, 104] width 23 height 23
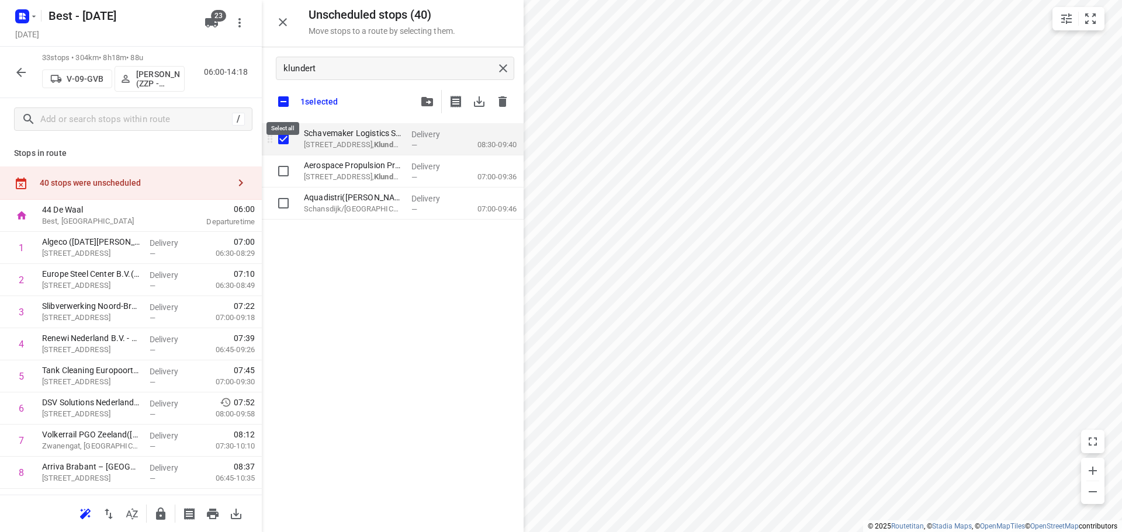
checkbox input "true"
click at [276, 109] on input "checkbox" at bounding box center [283, 101] width 25 height 25
checkbox input "false"
checkbox input "true"
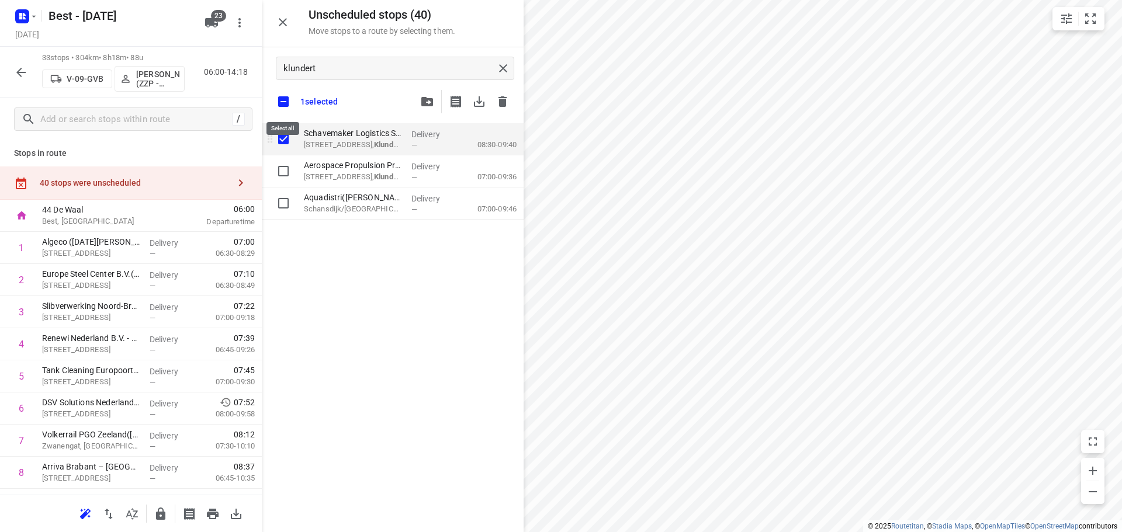
checkbox input "true"
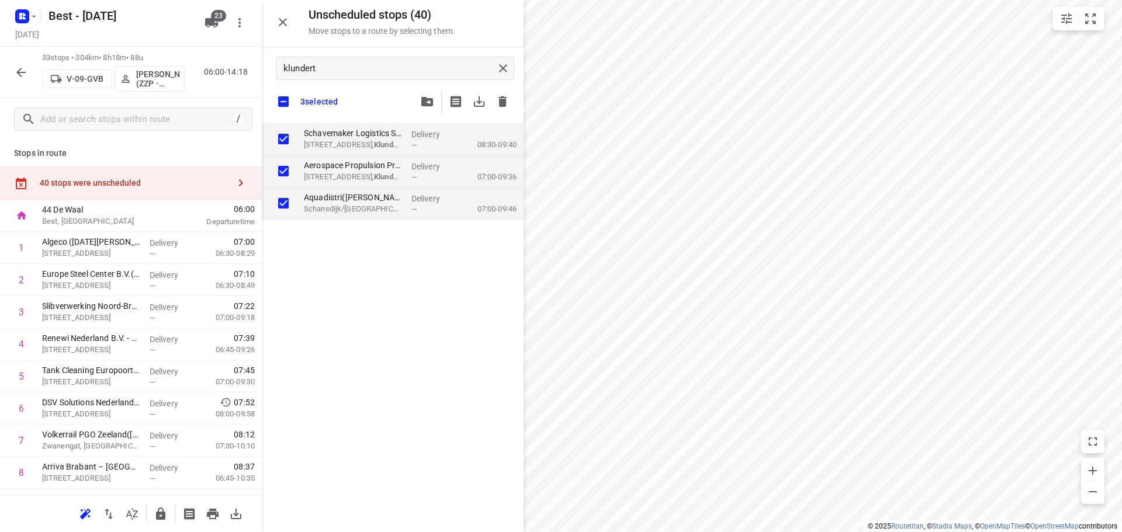
checkbox input "true"
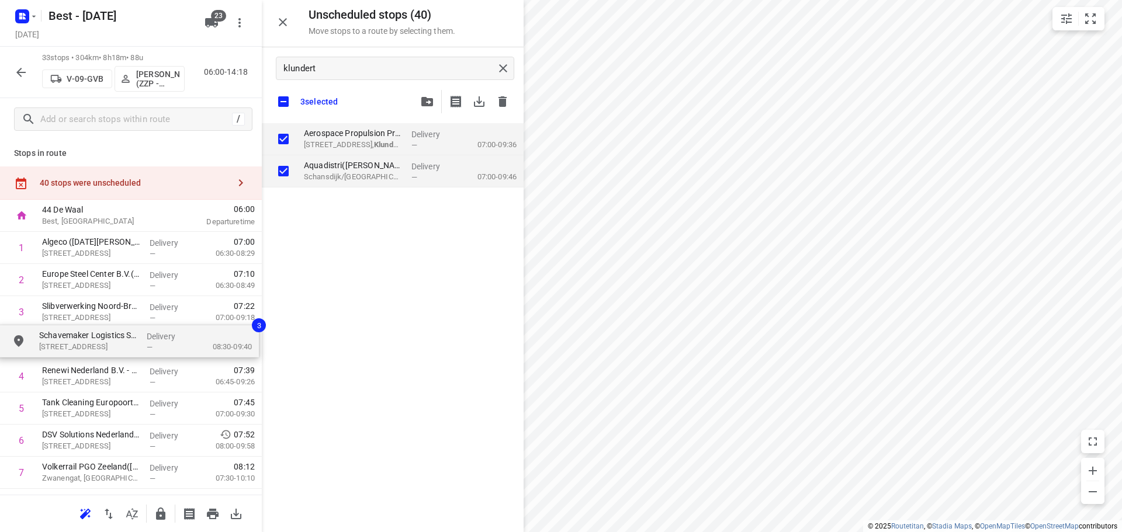
drag, startPoint x: 328, startPoint y: 145, endPoint x: 51, endPoint y: 357, distance: 348.8
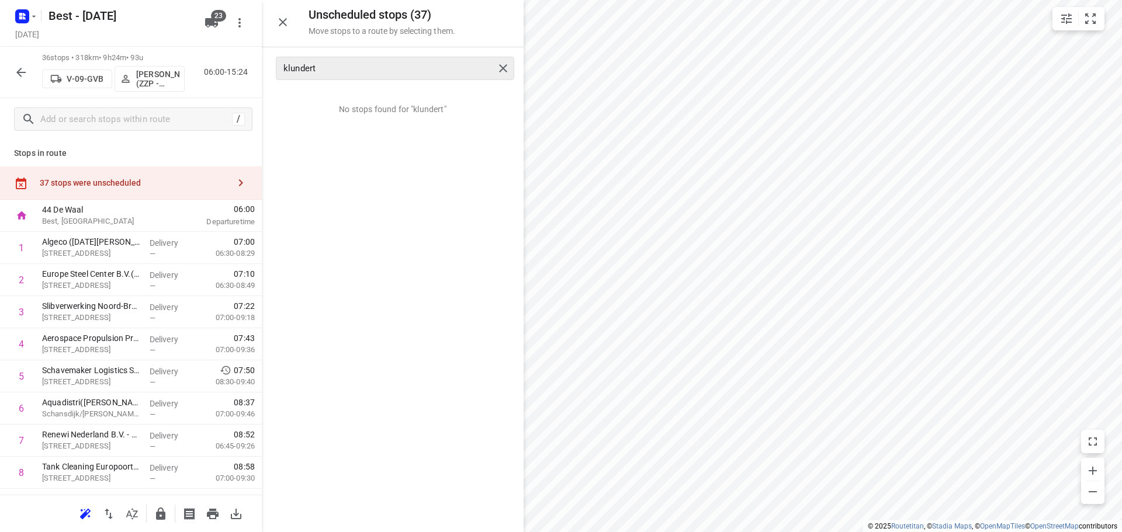
click at [505, 58] on div "klundert" at bounding box center [395, 68] width 238 height 23
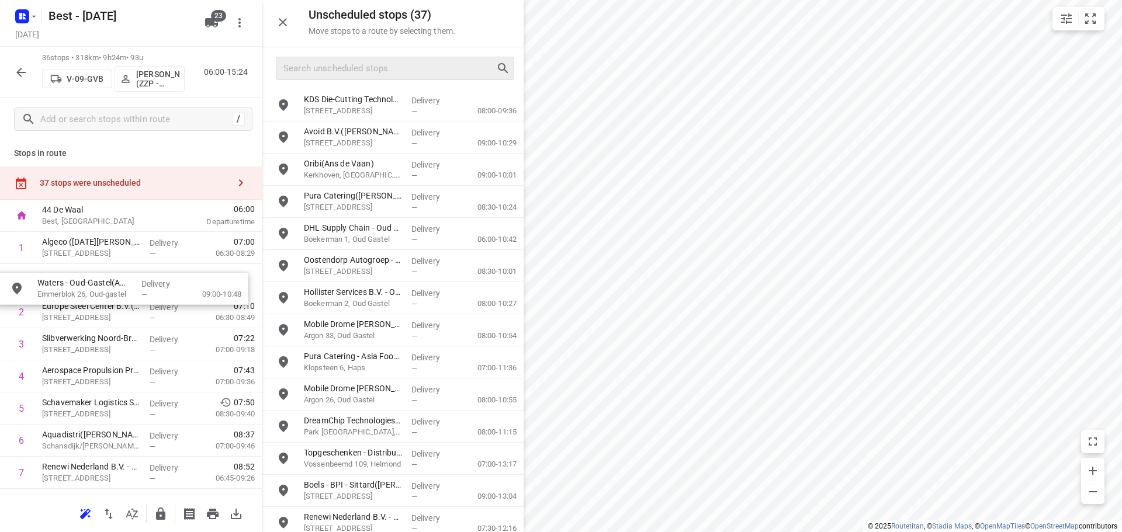
drag, startPoint x: 405, startPoint y: 169, endPoint x: 107, endPoint y: 311, distance: 330.3
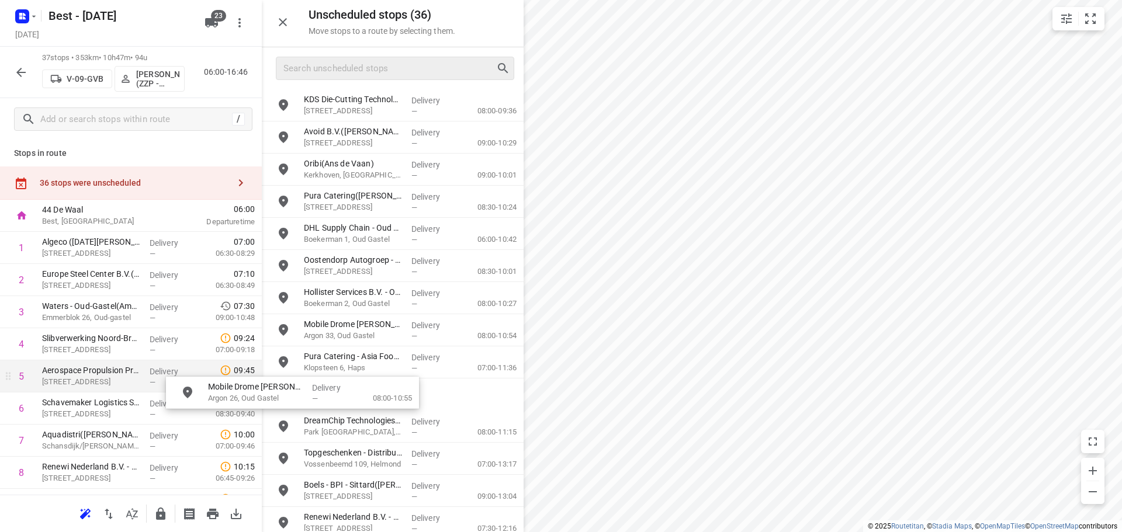
drag, startPoint x: 278, startPoint y: 391, endPoint x: 226, endPoint y: 387, distance: 51.6
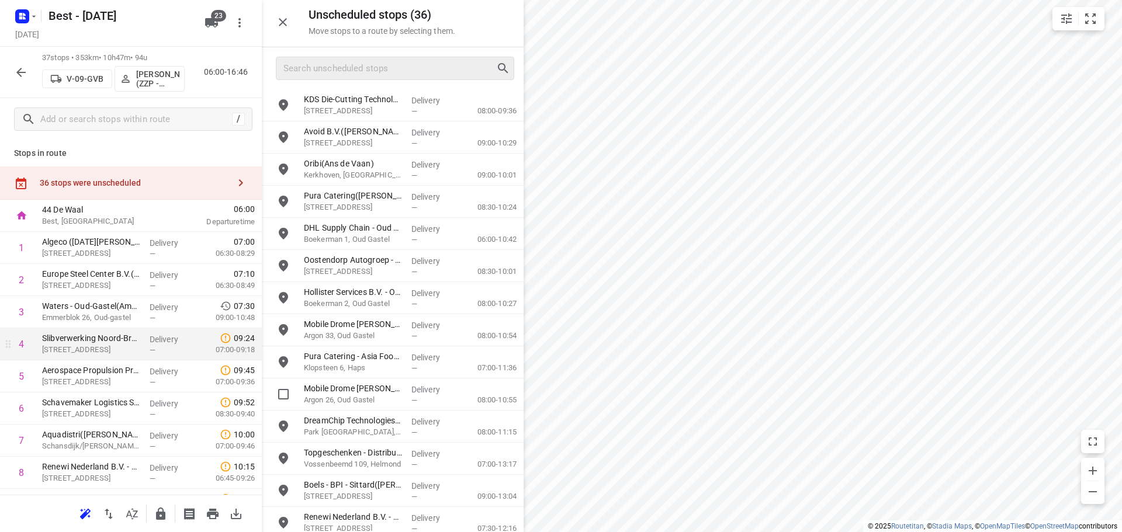
drag, startPoint x: 382, startPoint y: 398, endPoint x: 103, endPoint y: 355, distance: 281.5
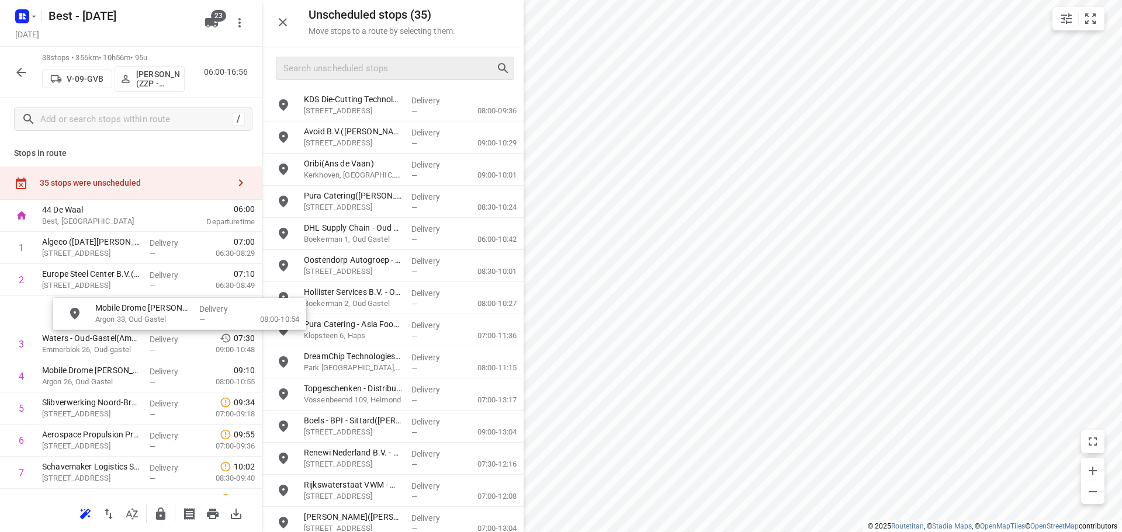
drag, startPoint x: 366, startPoint y: 337, endPoint x: 144, endPoint y: 314, distance: 223.1
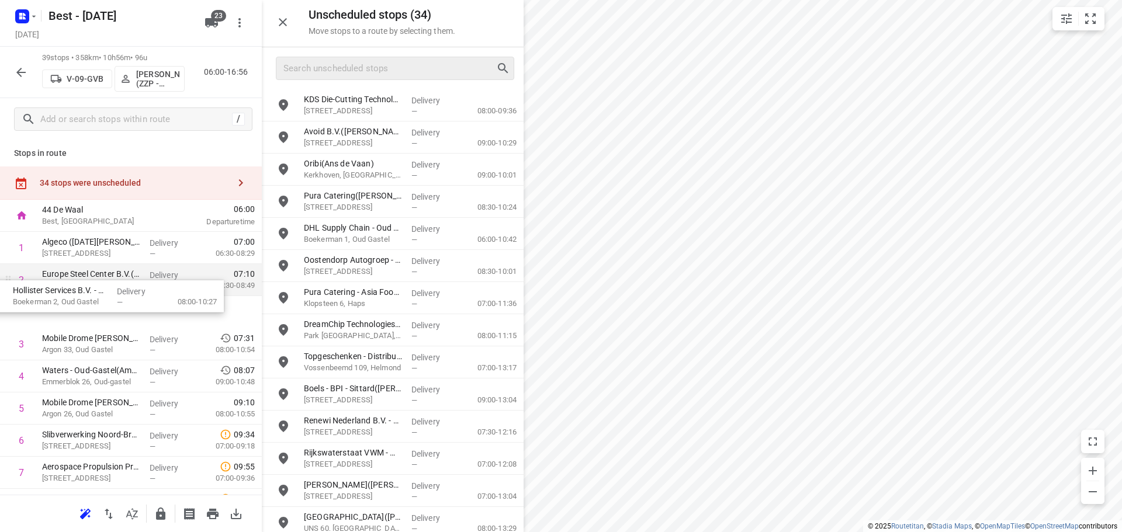
drag, startPoint x: 115, startPoint y: 292, endPoint x: 95, endPoint y: 292, distance: 19.9
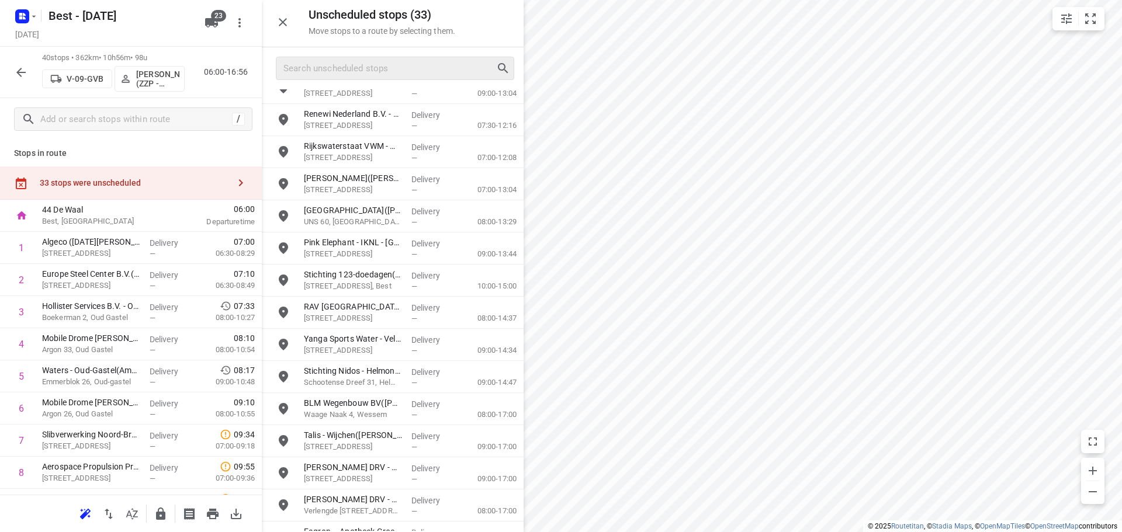
scroll to position [270, 0]
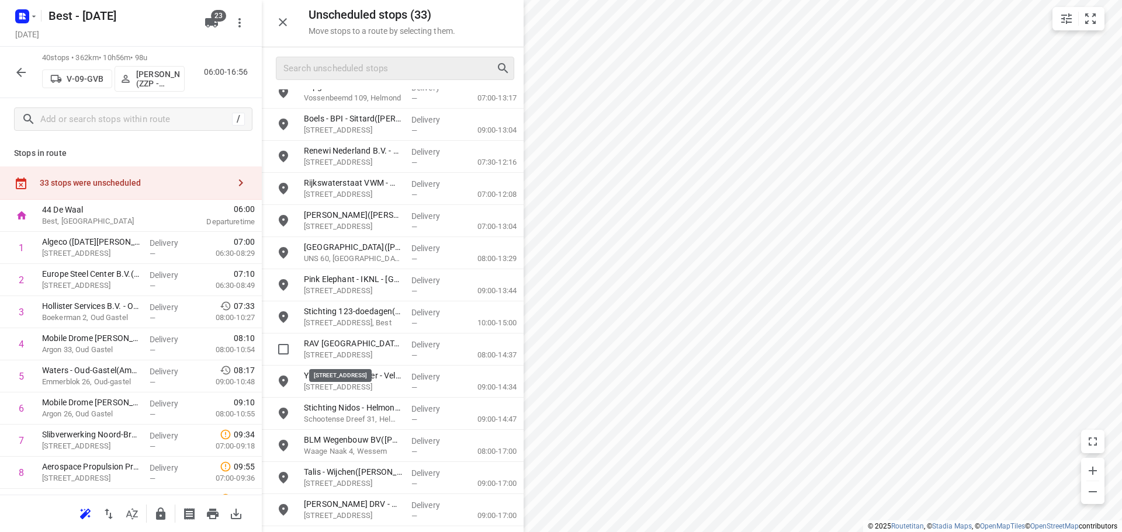
drag, startPoint x: 396, startPoint y: 356, endPoint x: 98, endPoint y: 345, distance: 298.1
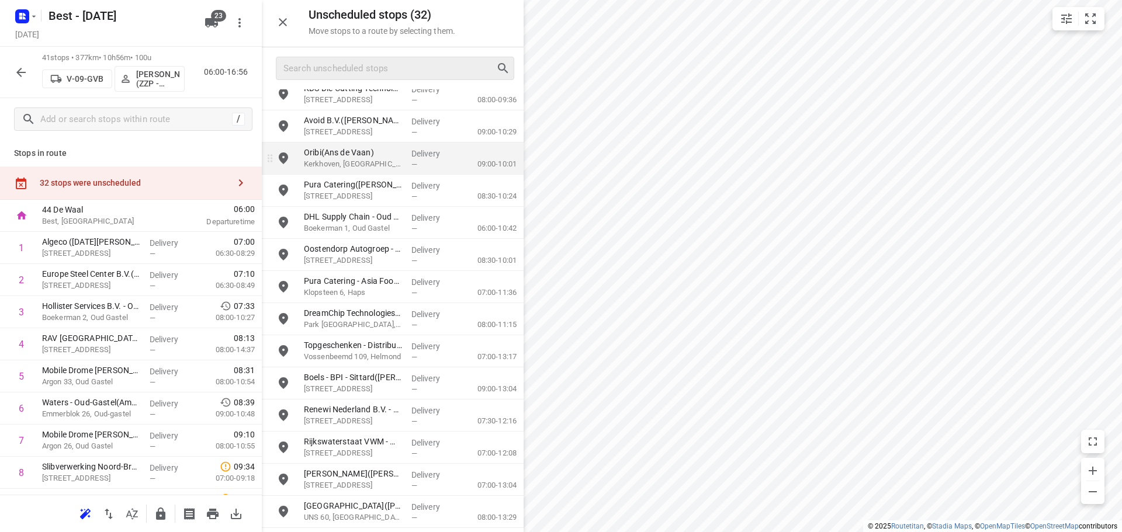
scroll to position [0, 0]
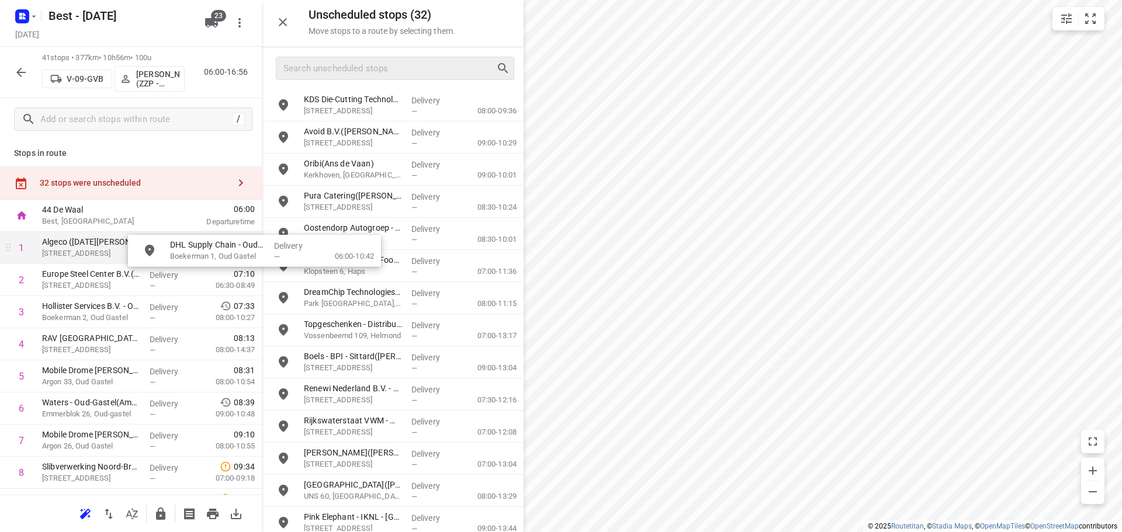
drag, startPoint x: 351, startPoint y: 241, endPoint x: 171, endPoint y: 267, distance: 181.3
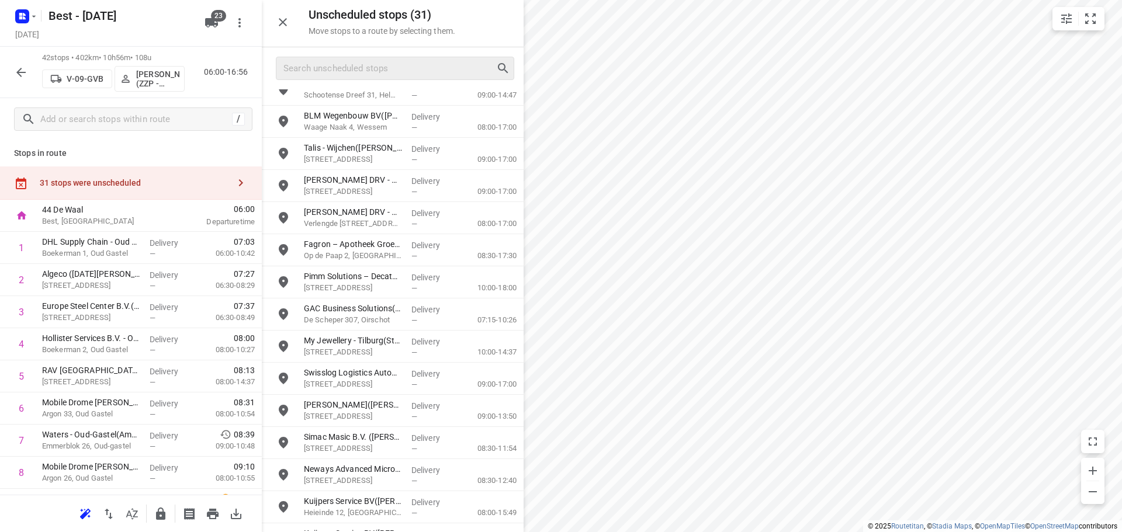
scroll to position [556, 0]
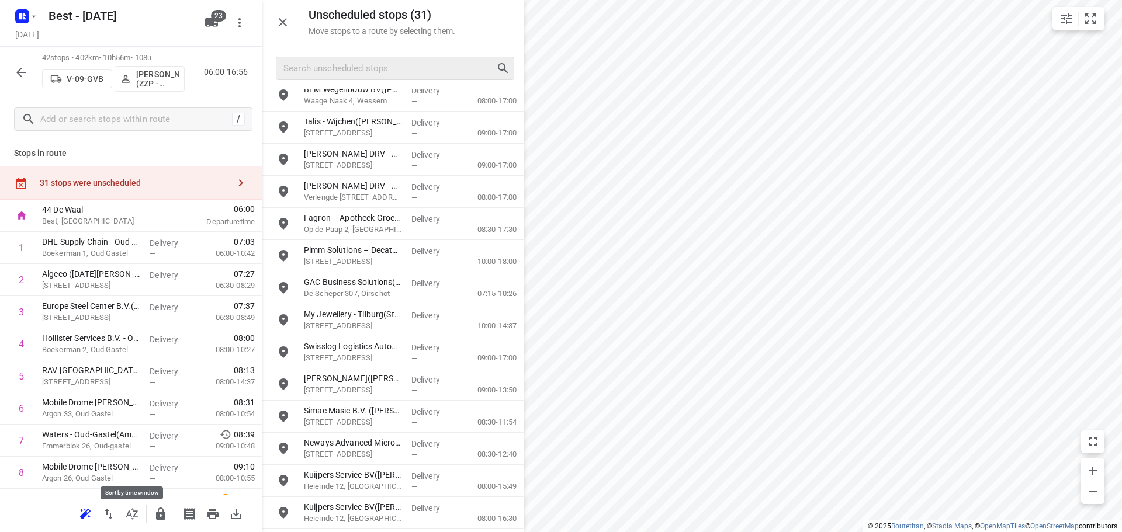
click at [134, 509] on icon "button" at bounding box center [132, 514] width 14 height 14
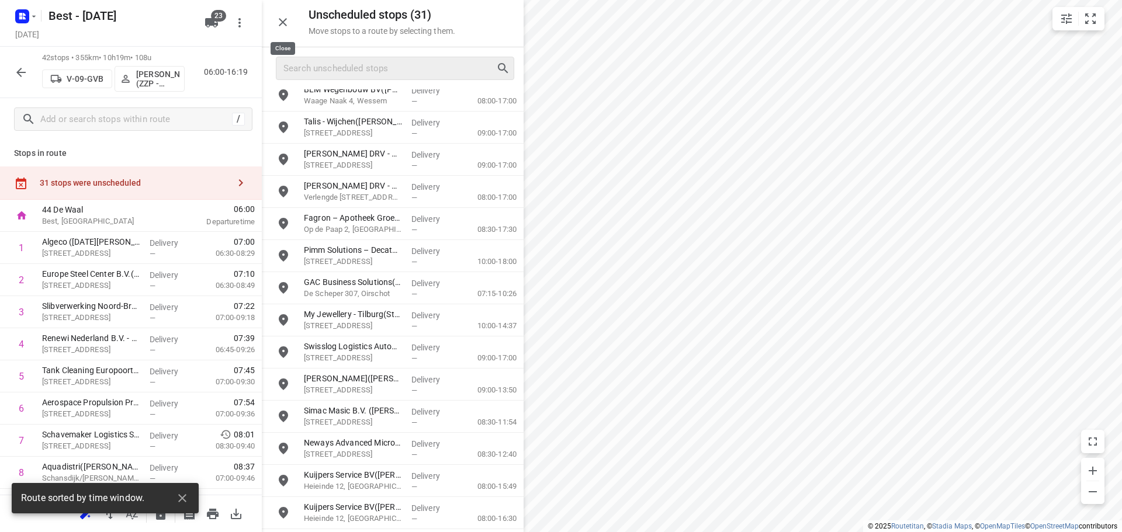
drag, startPoint x: 262, startPoint y: 21, endPoint x: 270, endPoint y: 22, distance: 8.3
click at [262, 21] on div "Unscheduled stops ( 31 ) Move stops to a route by selecting them." at bounding box center [393, 23] width 262 height 47
click at [277, 23] on icon "button" at bounding box center [283, 22] width 14 height 14
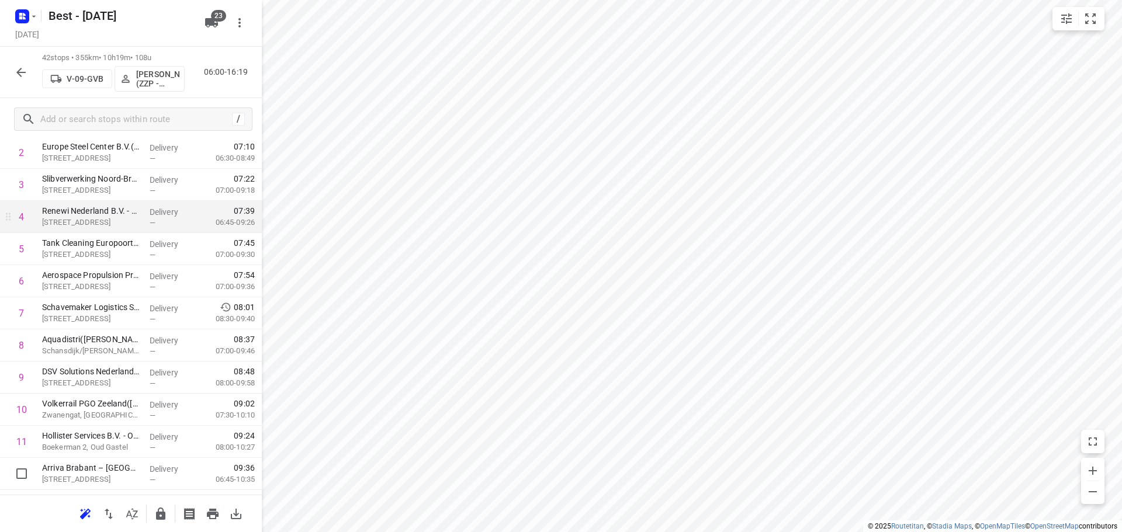
scroll to position [234, 0]
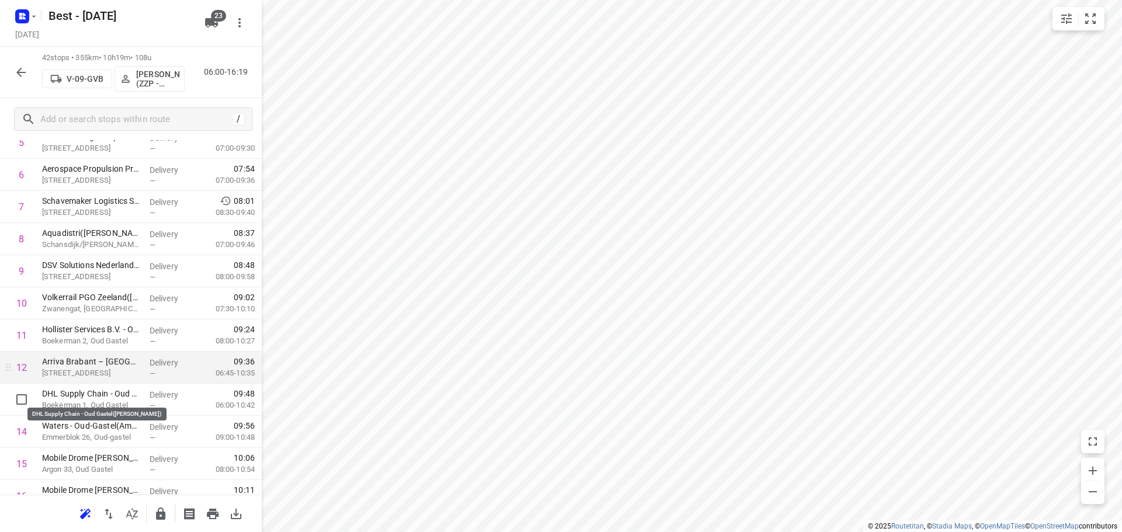
drag, startPoint x: 88, startPoint y: 394, endPoint x: 90, endPoint y: 367, distance: 26.3
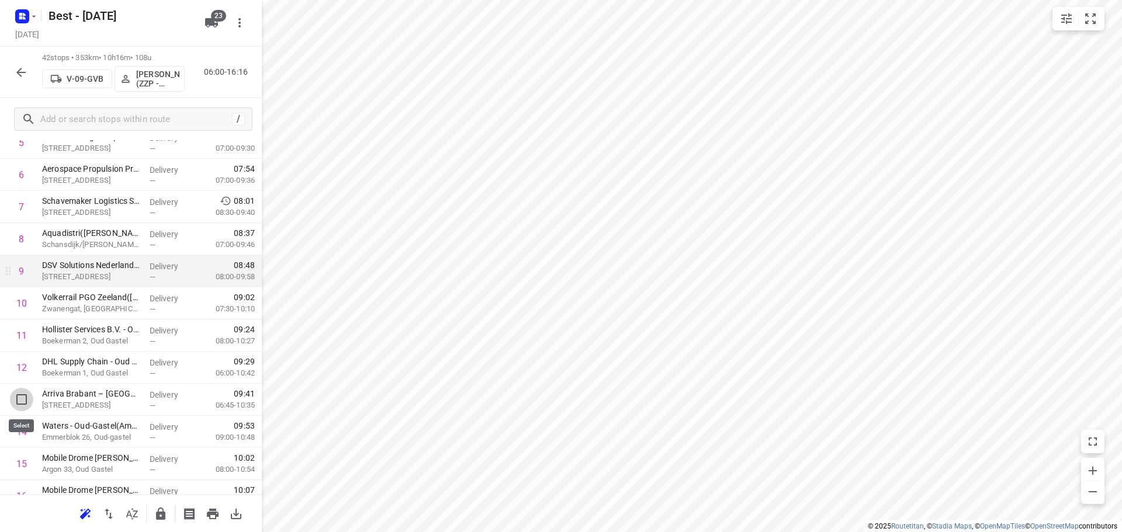
drag, startPoint x: 16, startPoint y: 397, endPoint x: 133, endPoint y: 297, distance: 154.2
click at [15, 397] on input "checkbox" at bounding box center [21, 399] width 23 height 23
checkbox input "true"
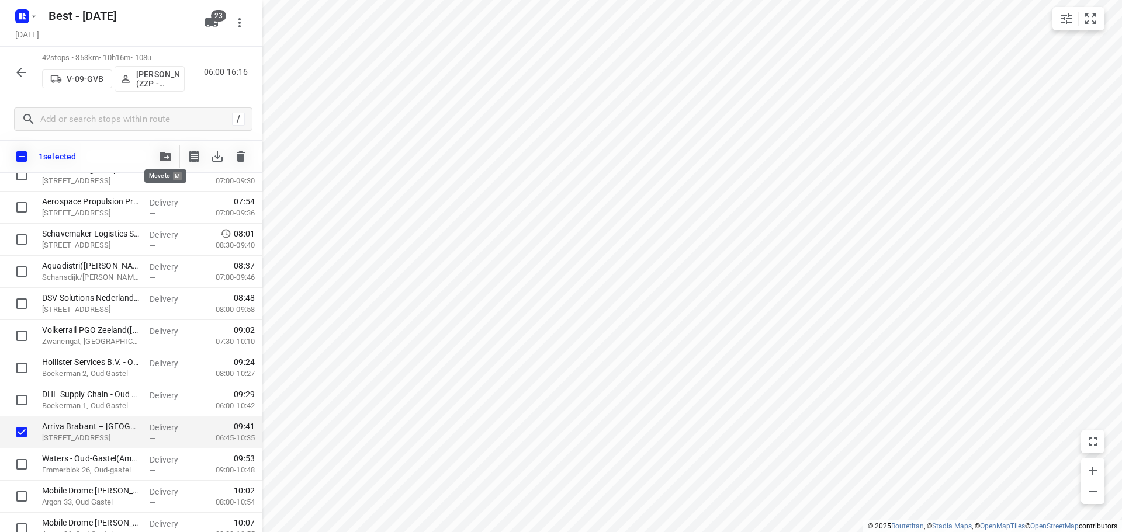
click at [170, 155] on icon "button" at bounding box center [165, 156] width 12 height 9
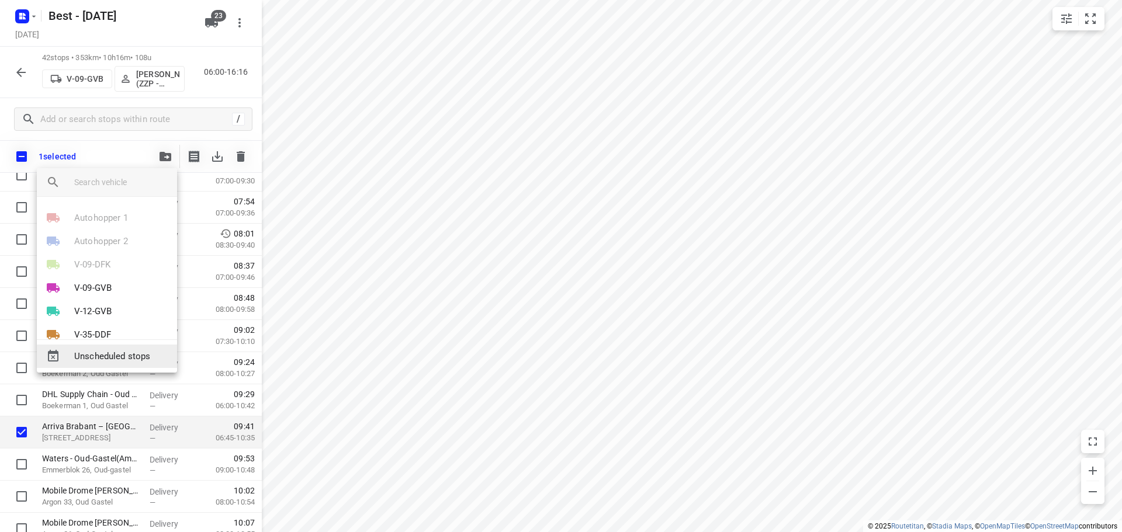
click at [124, 353] on span "Unscheduled stops" at bounding box center [120, 356] width 93 height 13
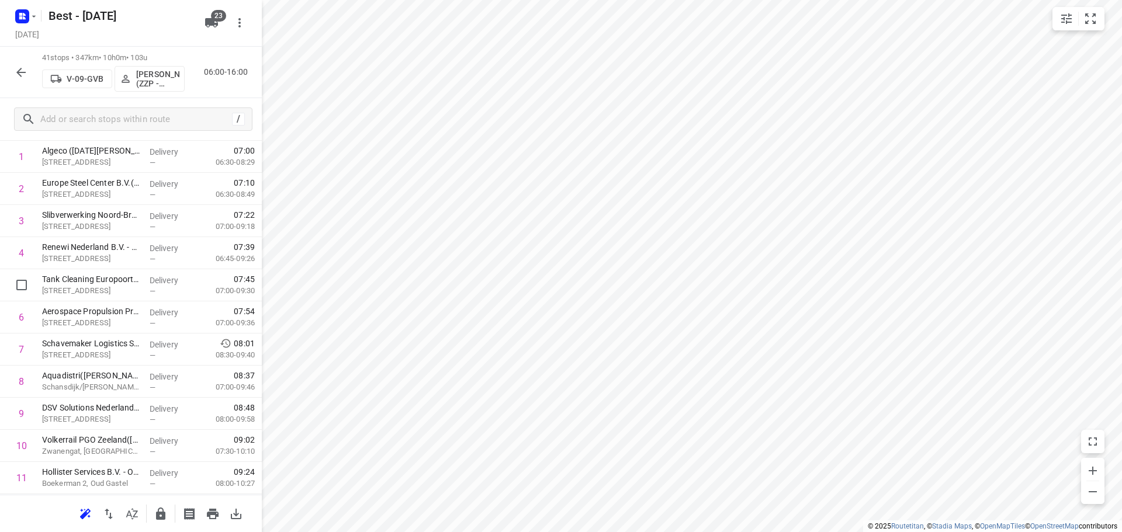
scroll to position [0, 0]
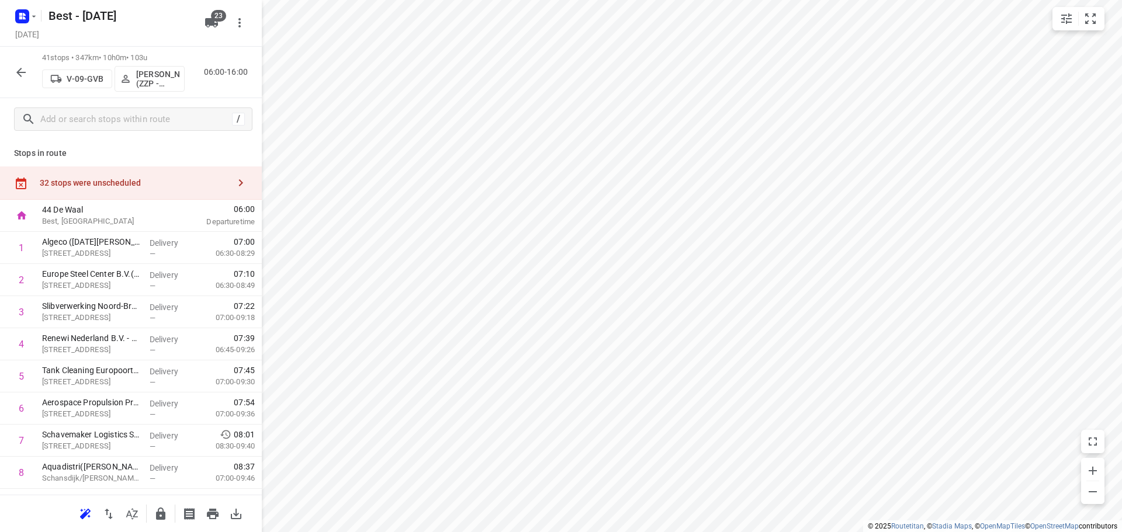
click at [205, 172] on div "32 stops were unscheduled" at bounding box center [131, 183] width 262 height 33
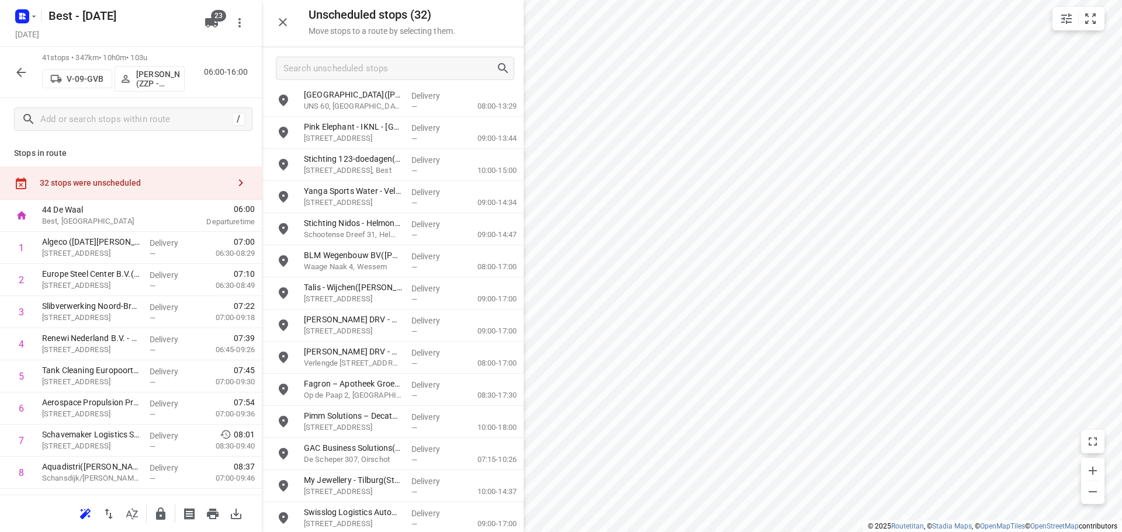
scroll to position [467, 0]
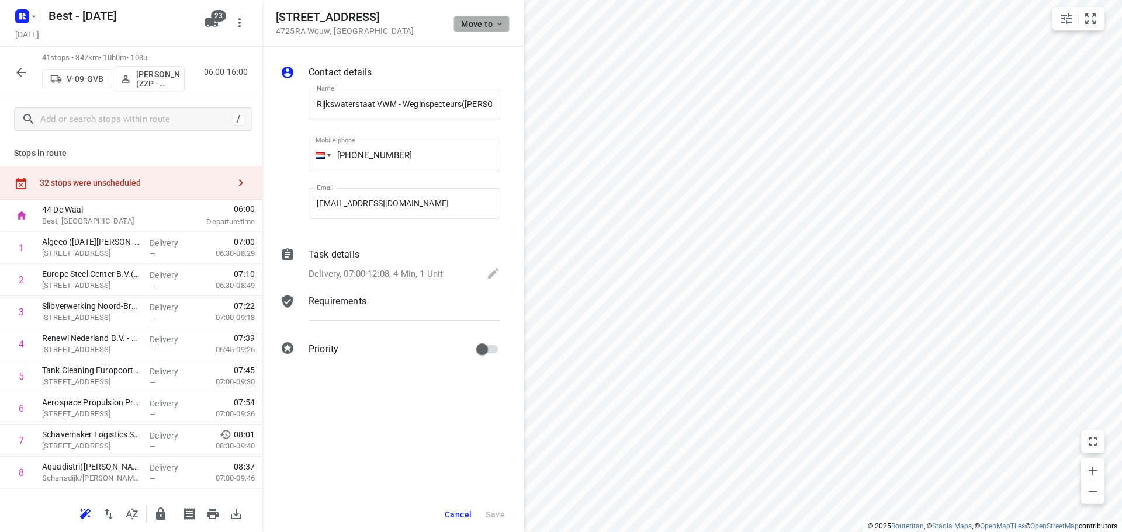
click at [460, 20] on button "Move to" at bounding box center [481, 24] width 56 height 16
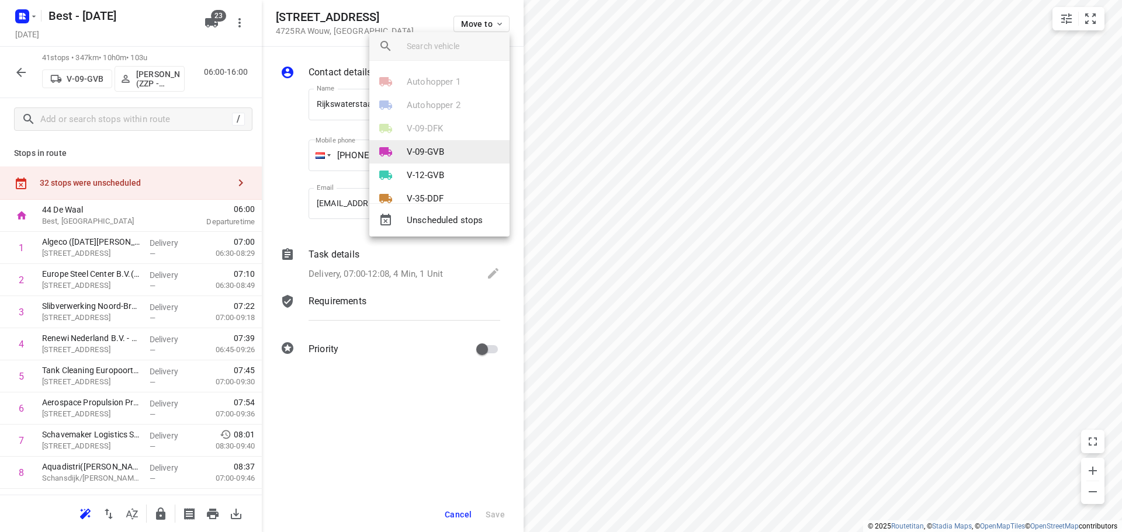
click at [432, 149] on p "V-09-GVB" at bounding box center [425, 151] width 37 height 13
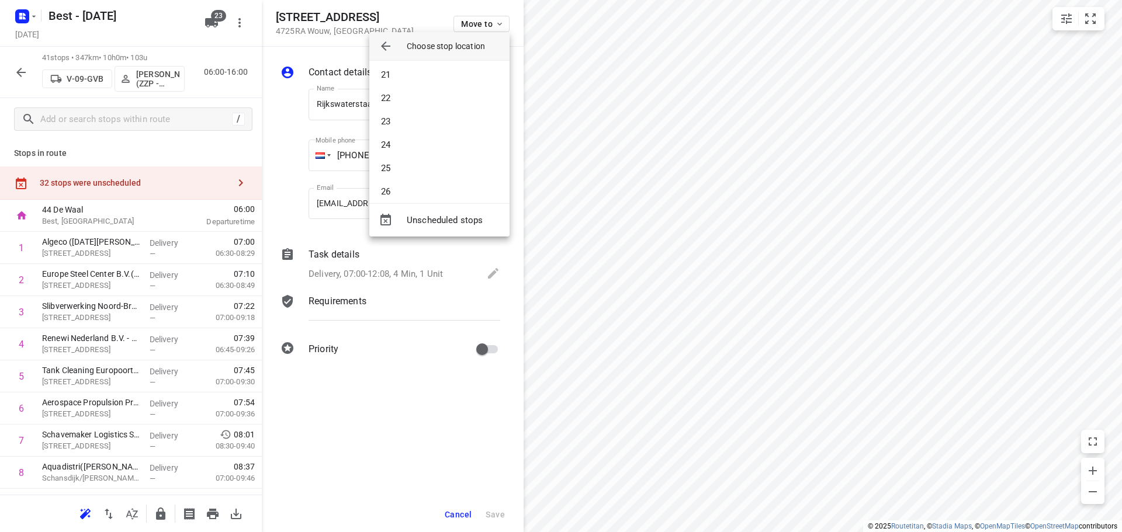
scroll to position [526, 0]
click at [405, 132] on li "26" at bounding box center [439, 135] width 140 height 23
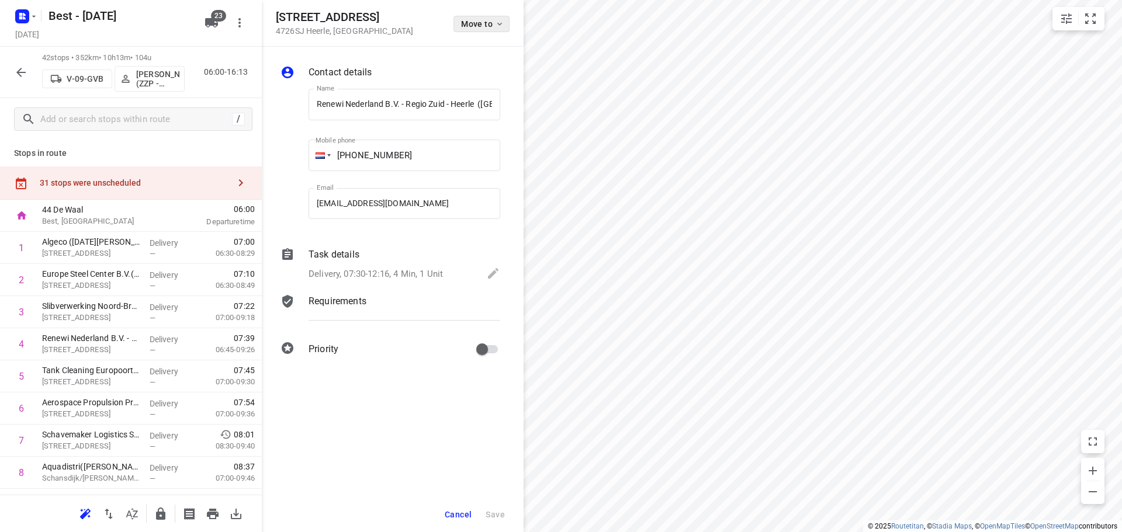
scroll to position [0, 63]
click at [497, 6] on div "Boerenweg 8A 4726SJ Heerle , Netherlands Move to" at bounding box center [393, 23] width 262 height 47
click at [488, 18] on button "Move to" at bounding box center [481, 24] width 56 height 16
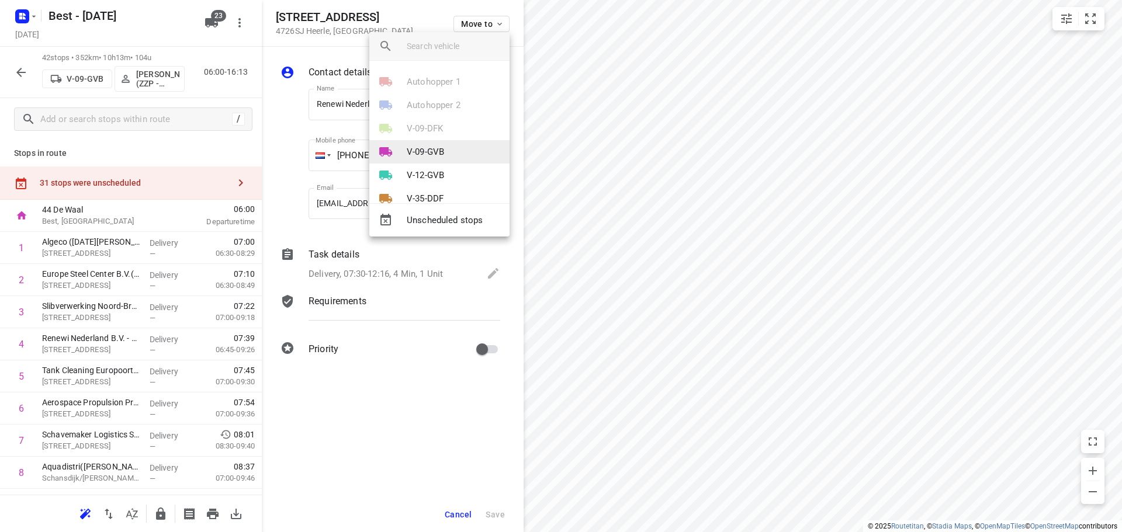
click at [448, 154] on li "V-09-GVB" at bounding box center [439, 151] width 140 height 23
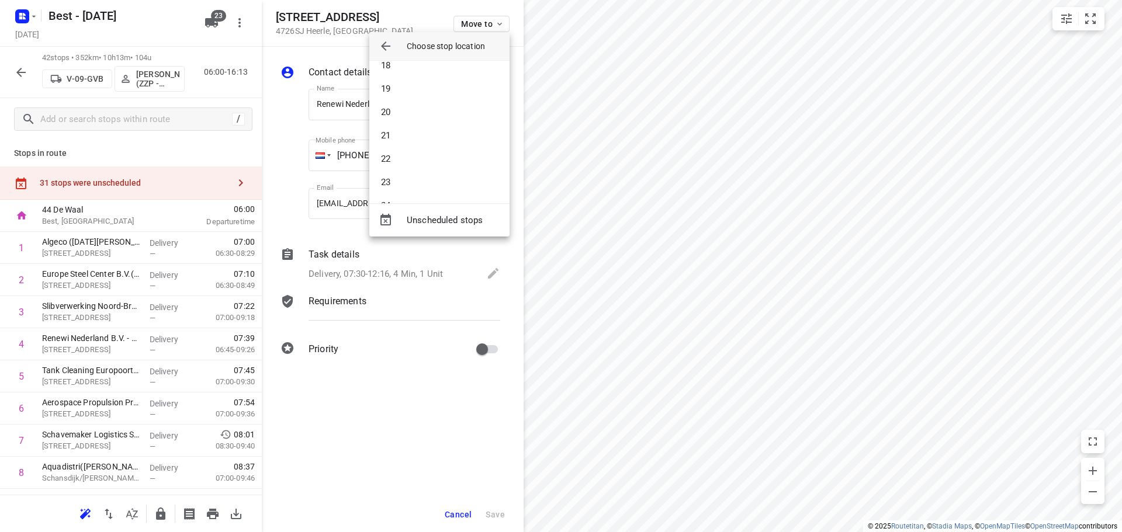
scroll to position [526, 0]
click at [432, 162] on li "27" at bounding box center [439, 158] width 140 height 23
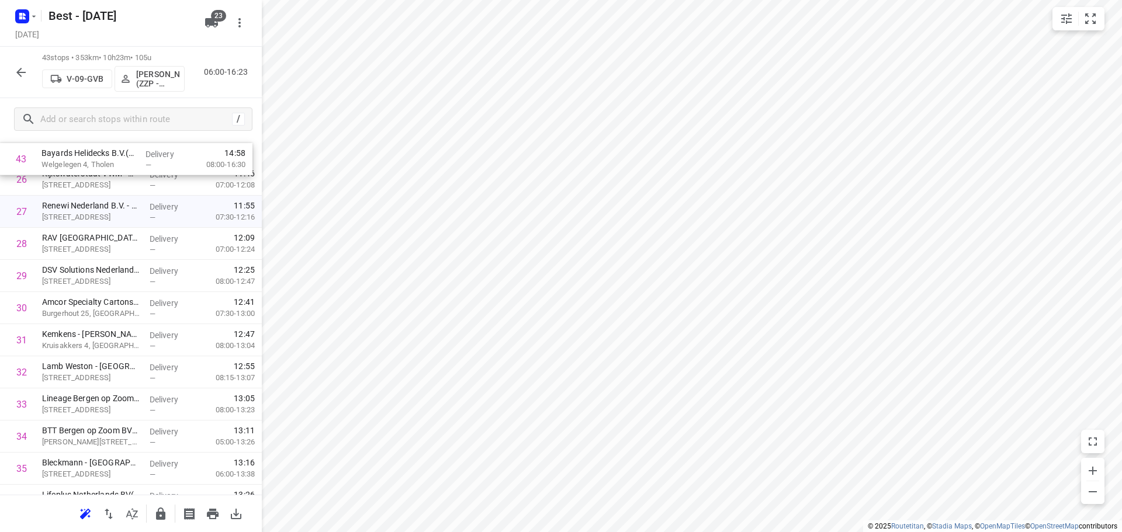
scroll to position [844, 0]
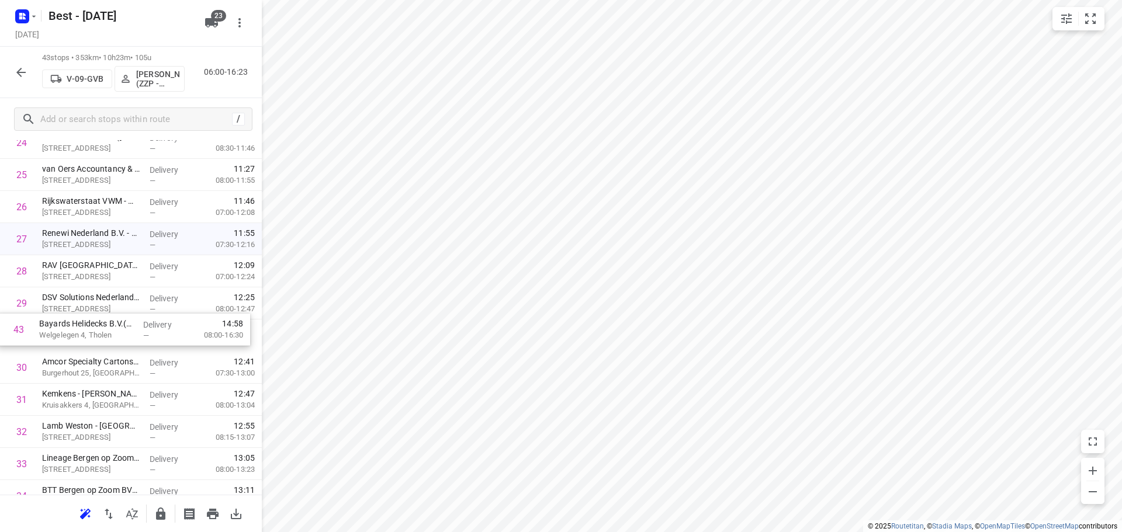
drag, startPoint x: 64, startPoint y: 440, endPoint x: 64, endPoint y: 322, distance: 118.0
click at [64, 322] on div "1 Algeco (Lucia Blok ) Appelweg 14, Moerdijk Delivery — 07:00 06:30-08:29 2 Eur…" at bounding box center [131, 79] width 262 height 1382
click at [158, 516] on icon "button" at bounding box center [160, 514] width 9 height 12
click at [18, 68] on icon "button" at bounding box center [21, 72] width 14 height 14
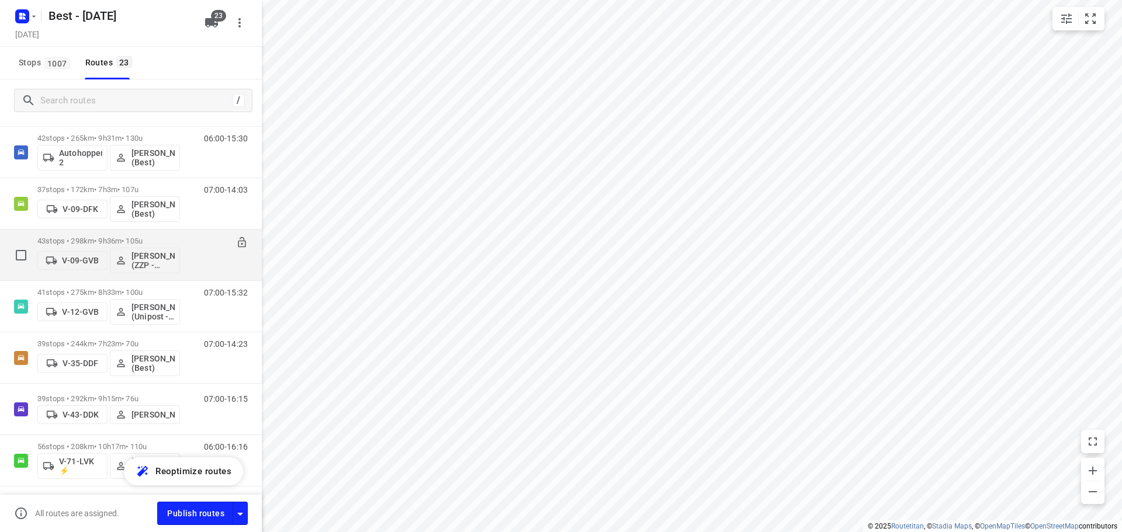
scroll to position [234, 0]
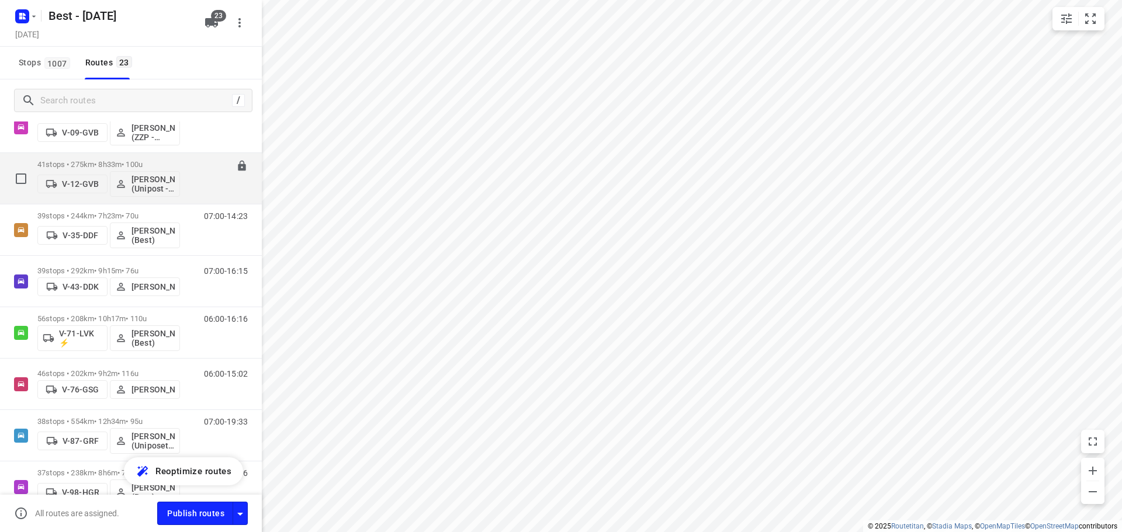
click at [86, 159] on div "41 stops • 275km • 8h33m • 100u V-12-GVB Bilal Alzeadi (Unipost - Best - ZZP)" at bounding box center [108, 178] width 143 height 48
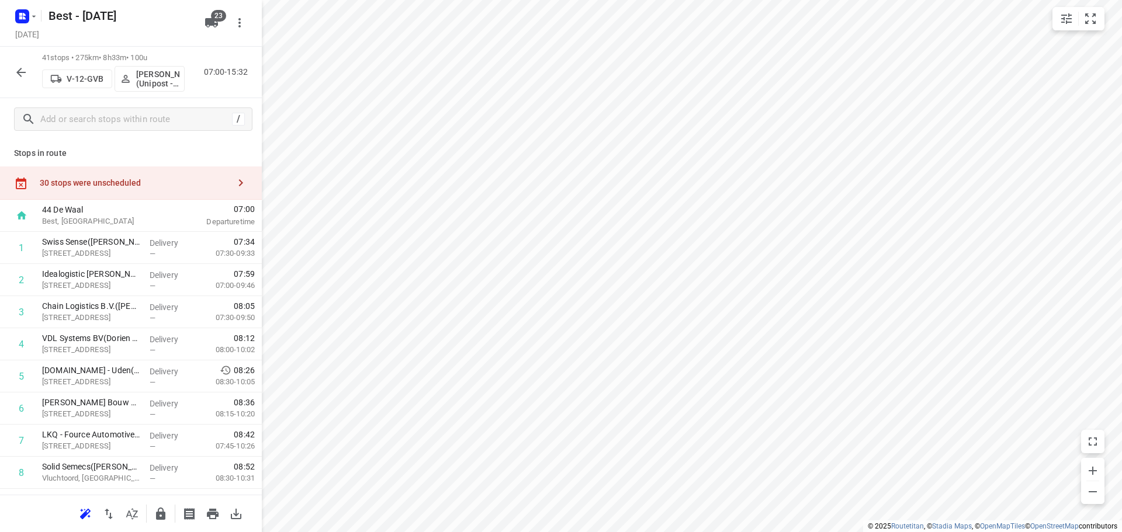
click at [141, 514] on button "button" at bounding box center [131, 513] width 23 height 23
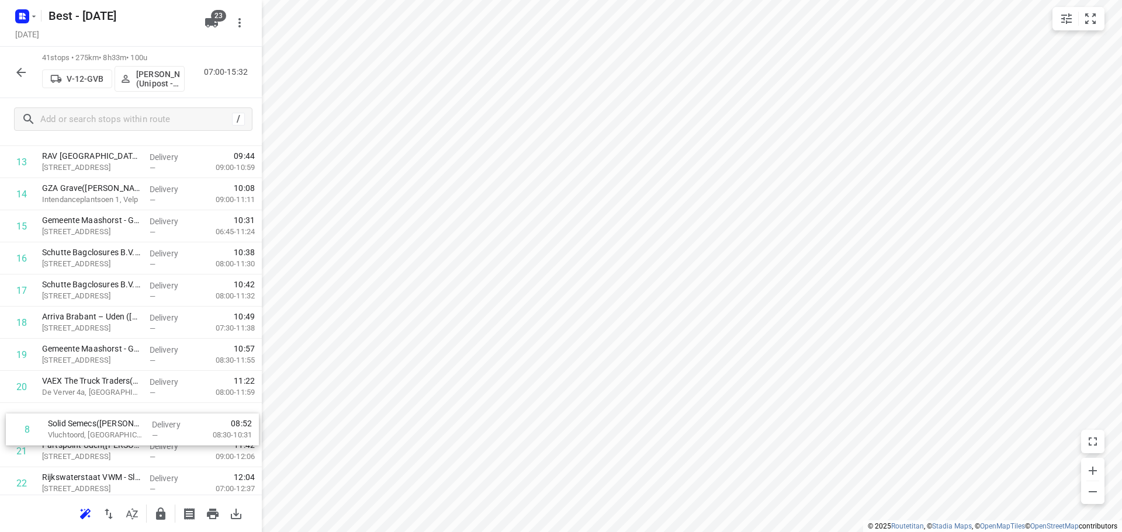
drag, startPoint x: 116, startPoint y: 237, endPoint x: 123, endPoint y: 445, distance: 207.5
click at [123, 445] on div "1 Swiss Sense(Rinke Wijnheijmer) Jagersveld 15, Uden Delivery — 07:34 07:30-09:…" at bounding box center [131, 451] width 262 height 1317
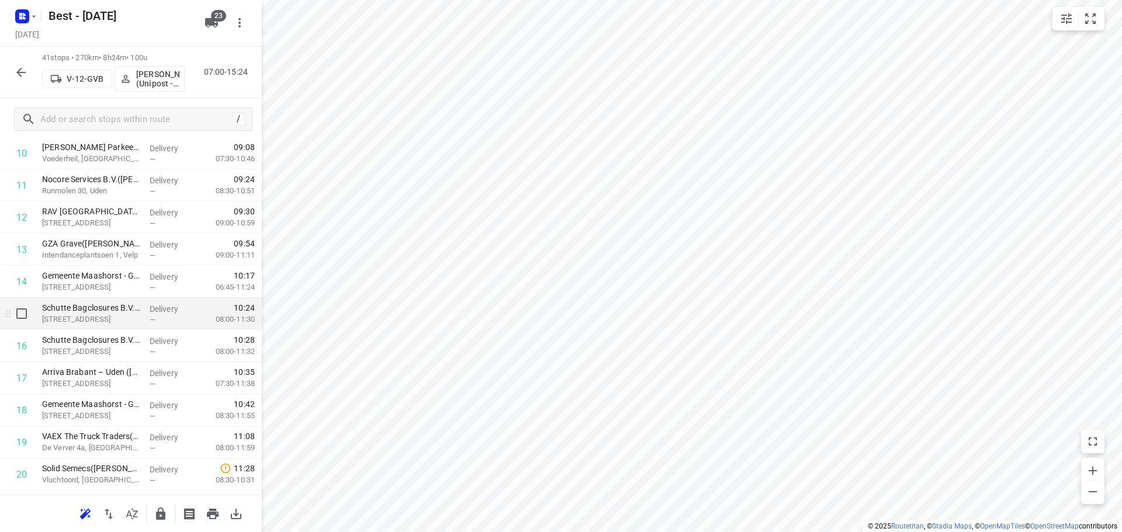
scroll to position [383, 0]
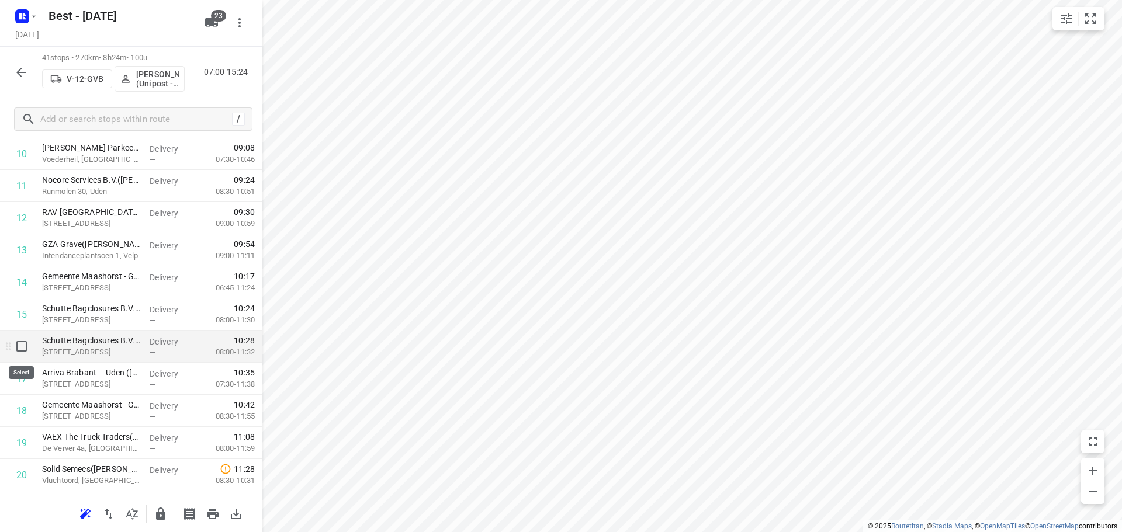
click at [16, 346] on input "checkbox" at bounding box center [21, 346] width 23 height 23
checkbox input "true"
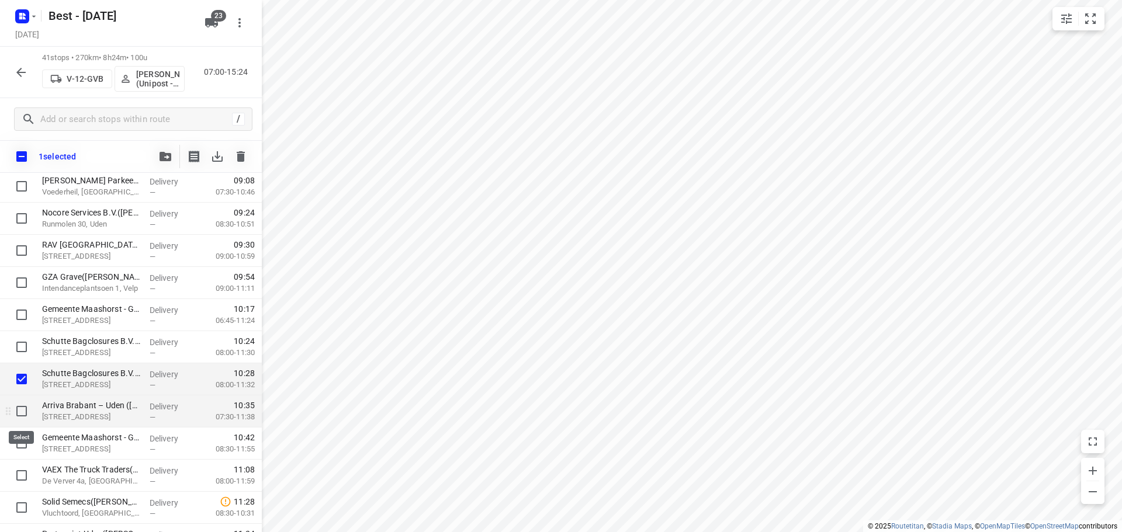
click at [25, 400] on input "checkbox" at bounding box center [21, 411] width 23 height 23
checkbox input "true"
drag, startPoint x: 158, startPoint y: 167, endPoint x: 162, endPoint y: 162, distance: 6.7
click at [159, 167] on div at bounding box center [165, 156] width 23 height 23
click at [162, 162] on button "button" at bounding box center [165, 156] width 23 height 23
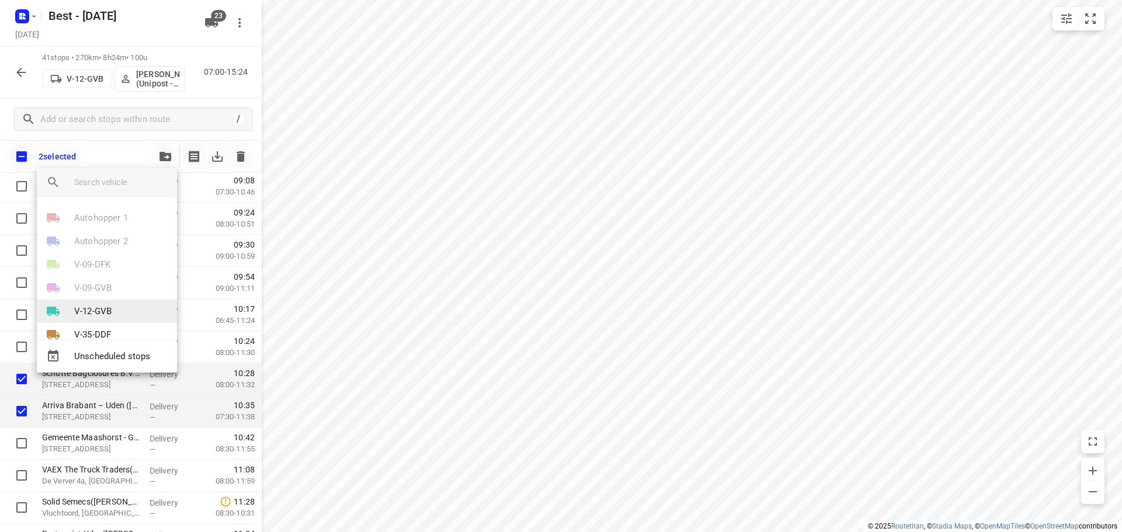
click at [87, 303] on li "V-12-GVB" at bounding box center [107, 311] width 140 height 23
click at [93, 298] on li "5" at bounding box center [107, 306] width 140 height 23
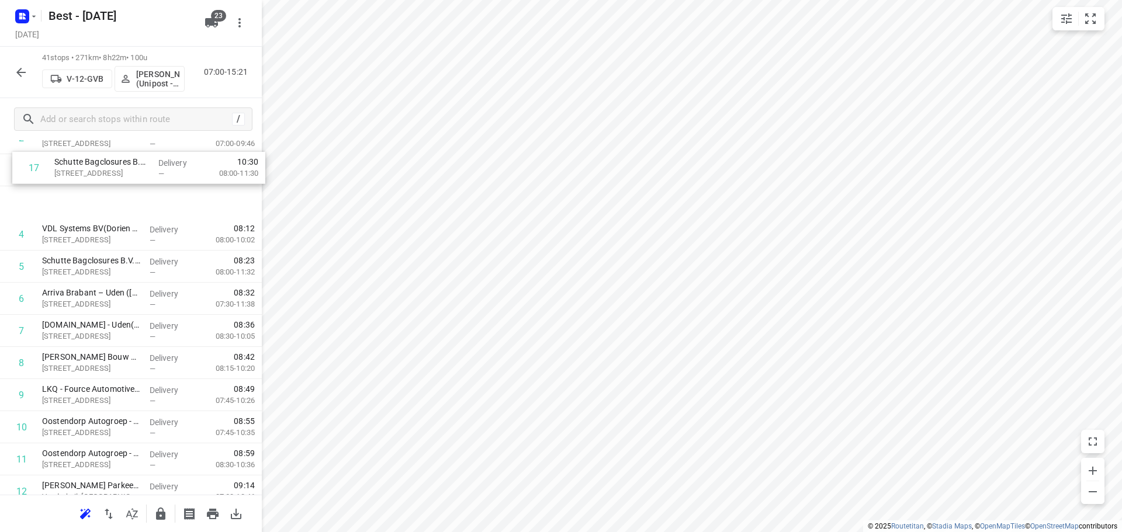
scroll to position [106, 0]
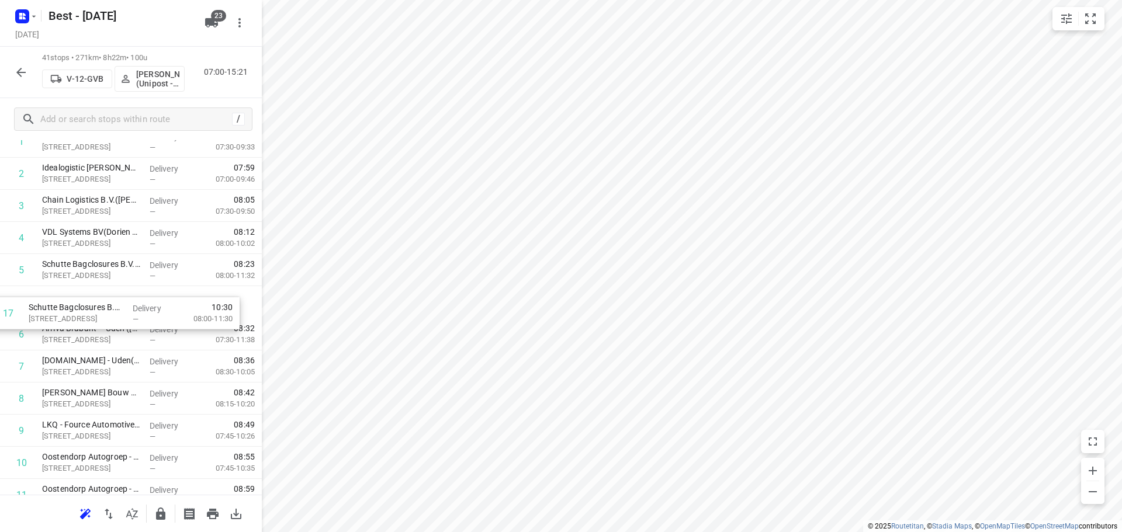
drag, startPoint x: 98, startPoint y: 372, endPoint x: 88, endPoint y: 296, distance: 76.7
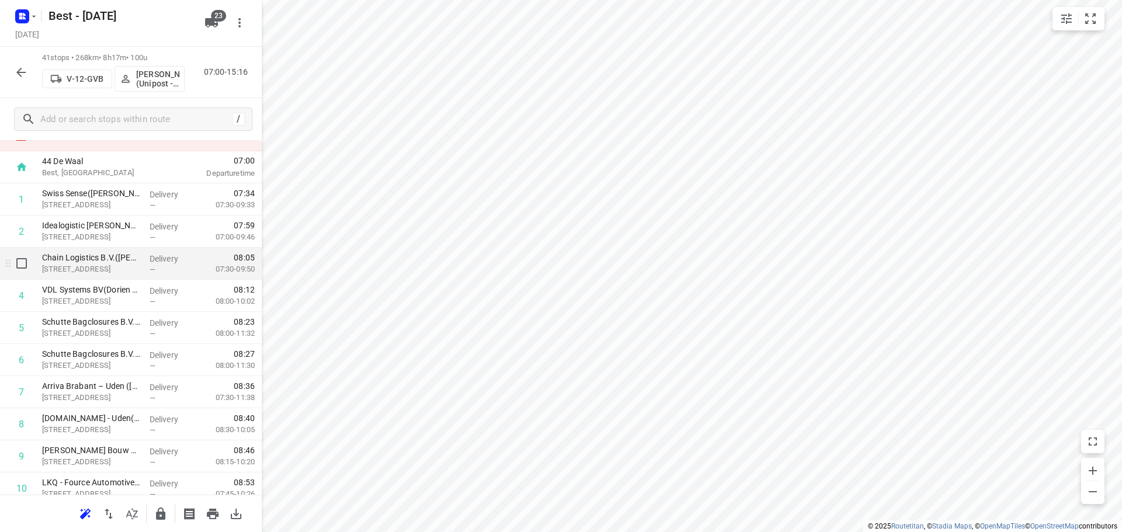
scroll to position [0, 0]
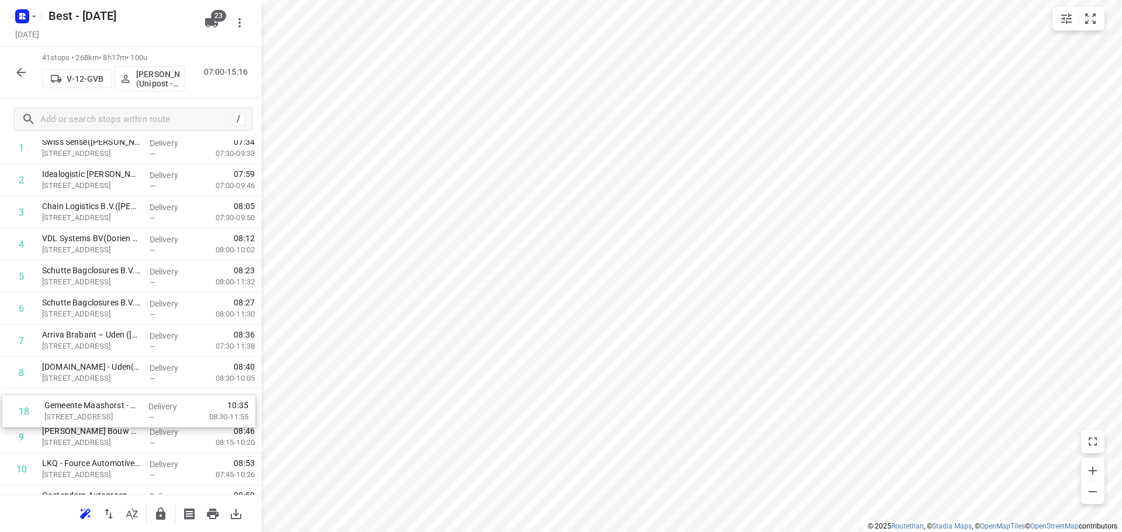
drag, startPoint x: 85, startPoint y: 448, endPoint x: 89, endPoint y: 402, distance: 46.3
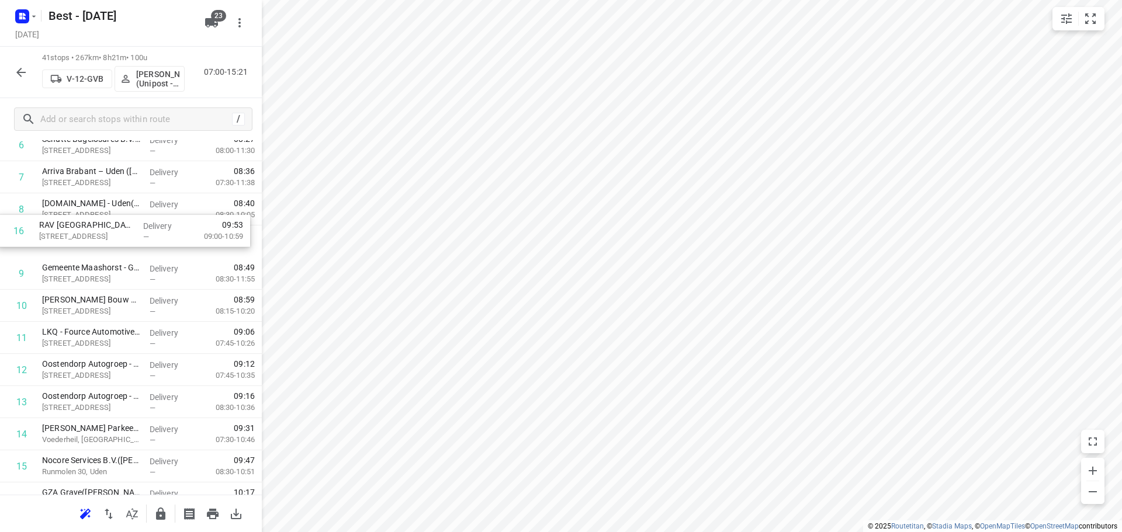
scroll to position [259, 0]
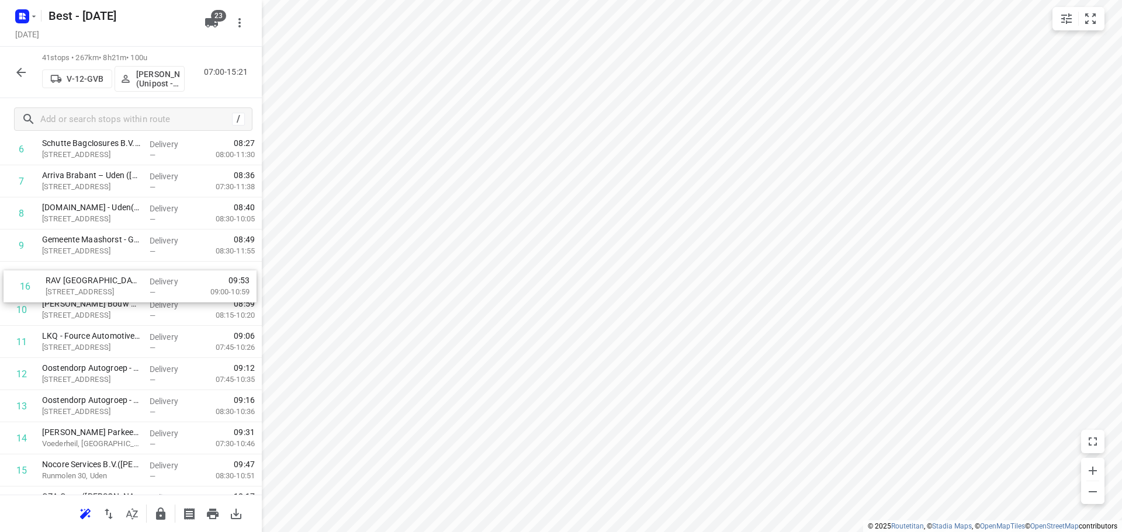
drag, startPoint x: 87, startPoint y: 454, endPoint x: 95, endPoint y: 271, distance: 183.0
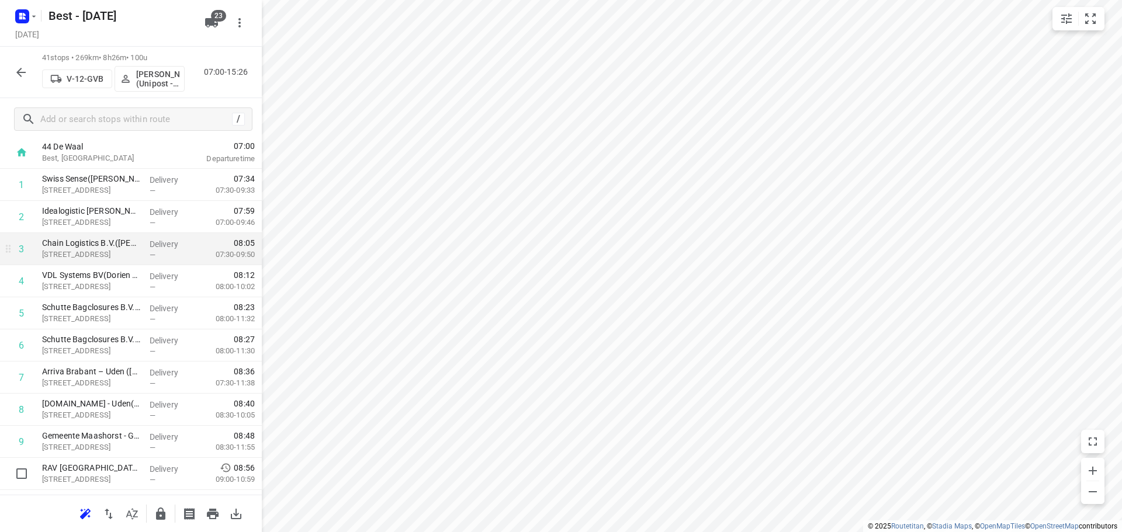
scroll to position [0, 0]
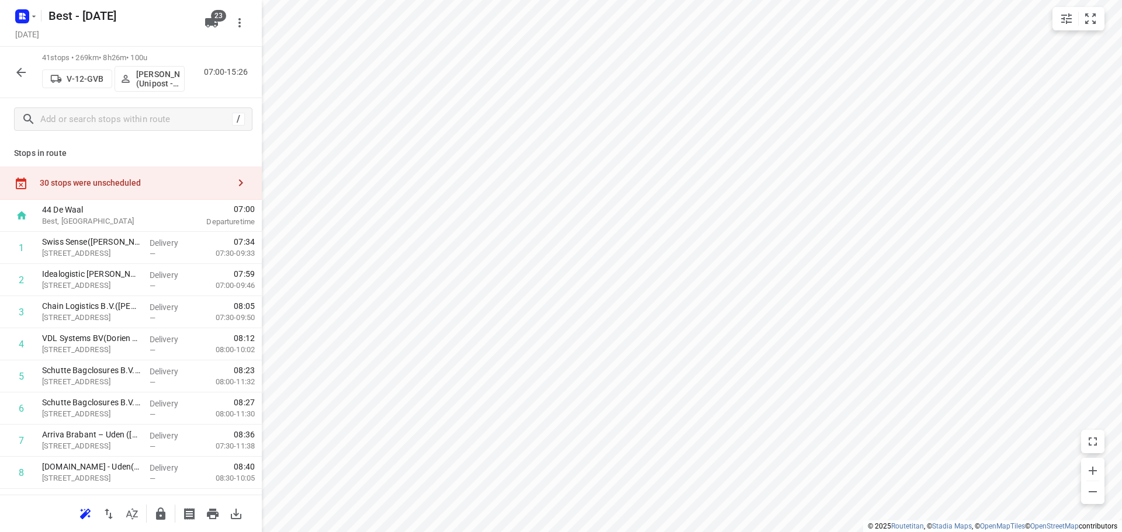
click at [195, 204] on span "07:00" at bounding box center [216, 209] width 77 height 12
click at [202, 179] on div "30 stops were unscheduled" at bounding box center [134, 182] width 189 height 9
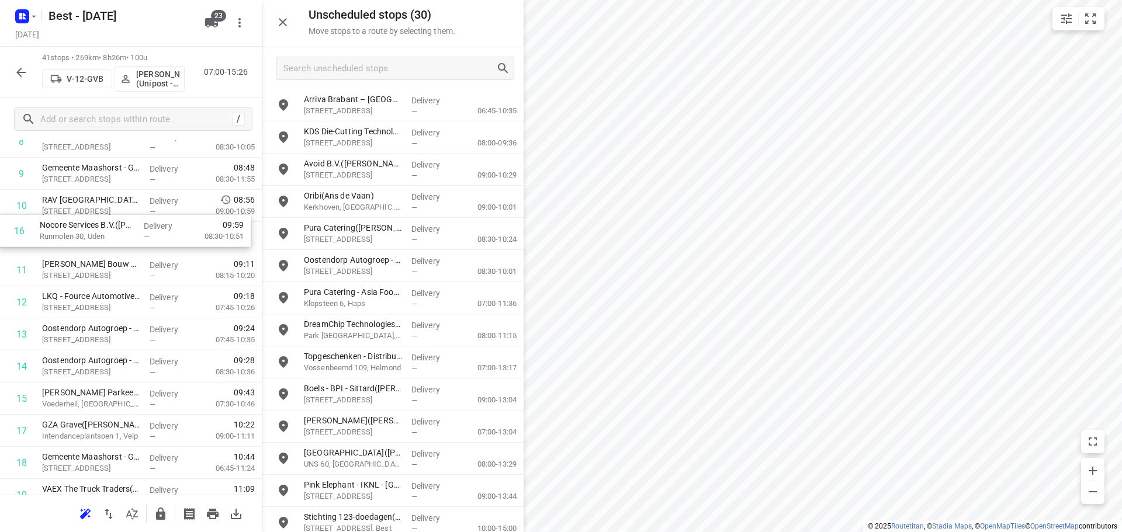
scroll to position [325, 0]
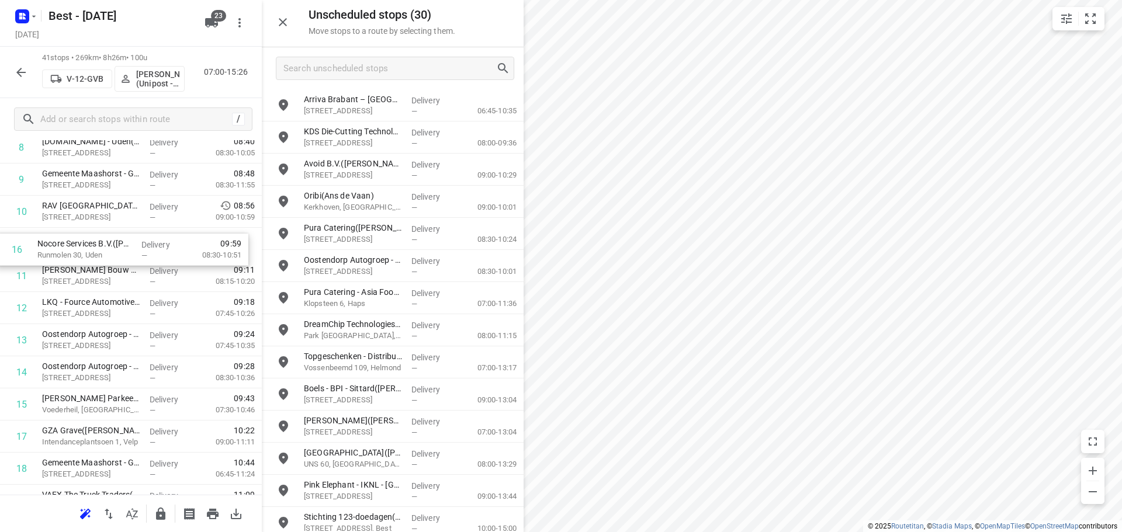
drag, startPoint x: 112, startPoint y: 369, endPoint x: 108, endPoint y: 235, distance: 133.9
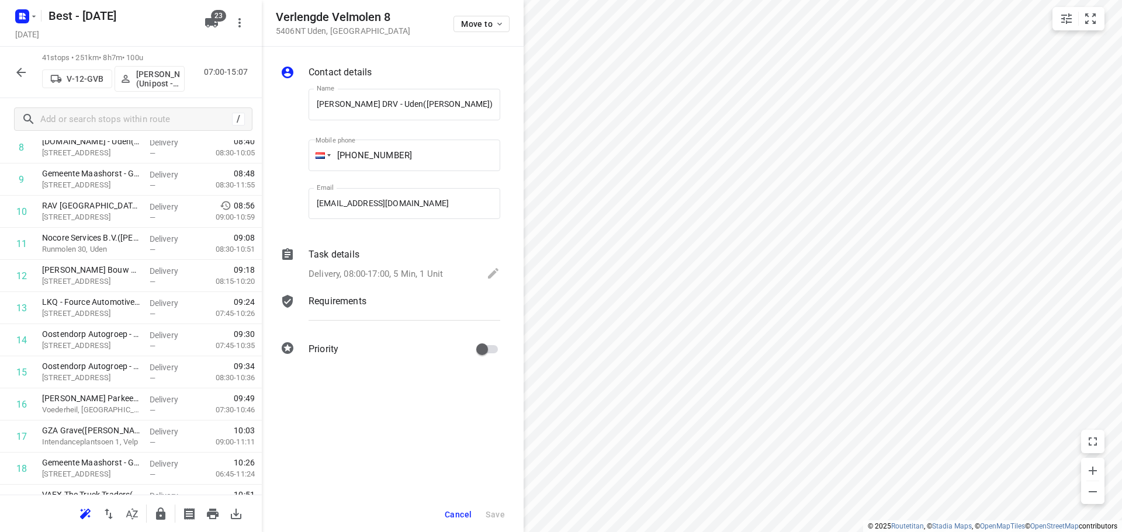
click at [474, 15] on div "Move to" at bounding box center [481, 23] width 56 height 25
click at [473, 23] on span "Move to" at bounding box center [482, 23] width 43 height 9
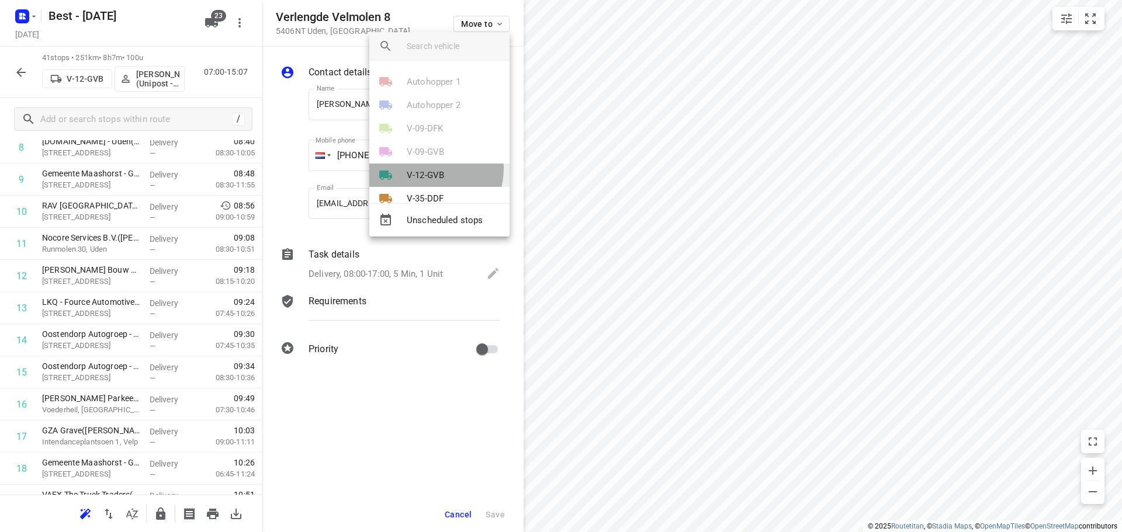
click at [421, 169] on p "V-12-GVB" at bounding box center [425, 175] width 37 height 13
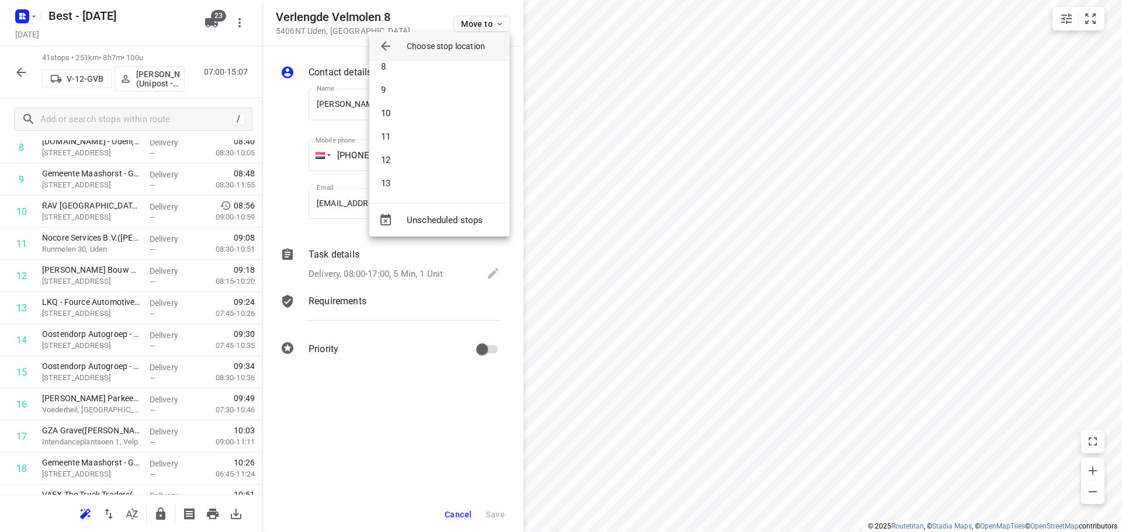
scroll to position [175, 0]
click at [419, 165] on li "12" at bounding box center [439, 158] width 140 height 23
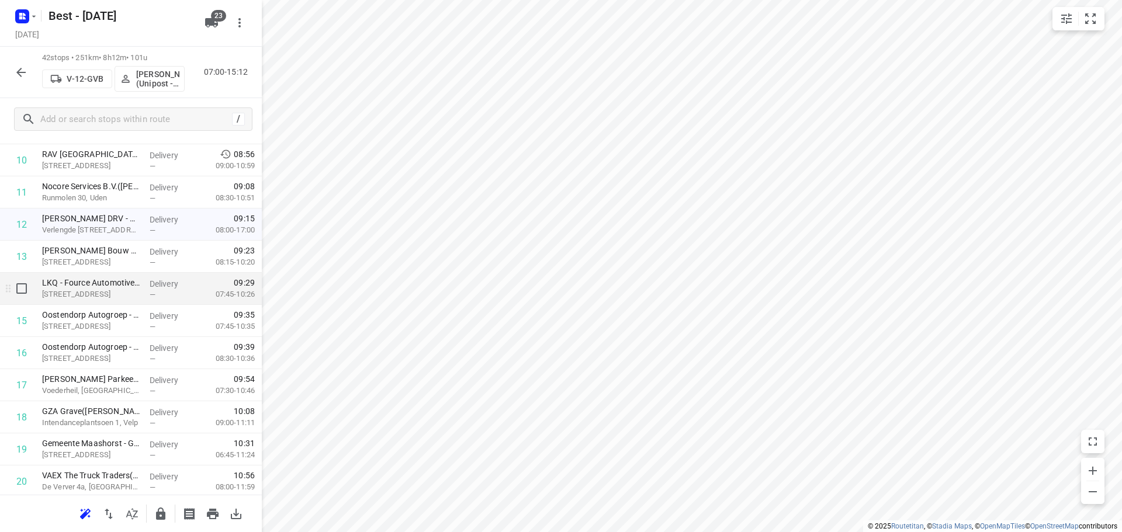
scroll to position [442, 0]
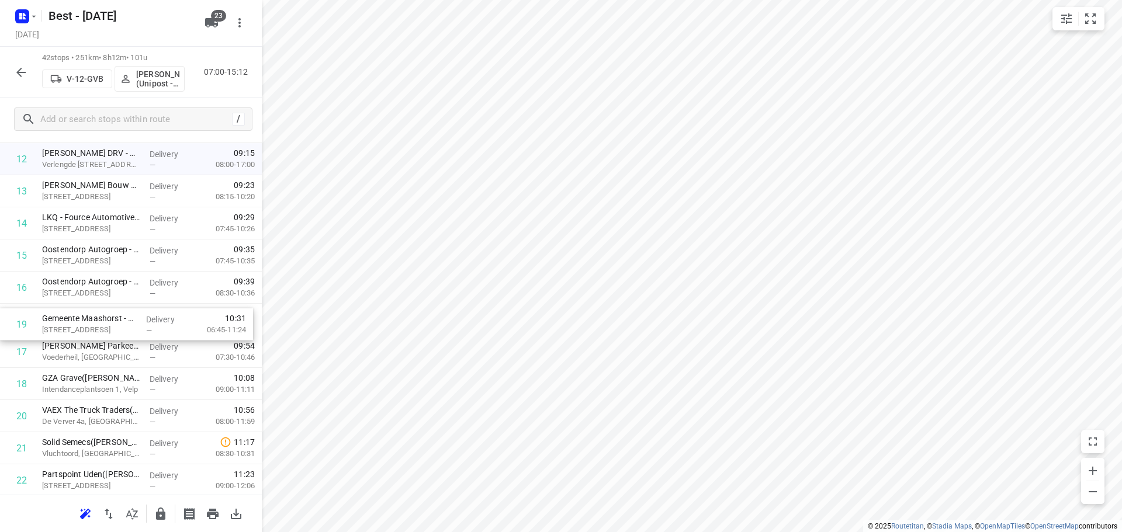
drag, startPoint x: 123, startPoint y: 393, endPoint x: 123, endPoint y: 328, distance: 64.9
click at [123, 328] on div "1 Swiss Sense(Rinke Wijnheijmer) Jagersveld 15, Uden Delivery — 07:34 07:30-09:…" at bounding box center [131, 465] width 262 height 1350
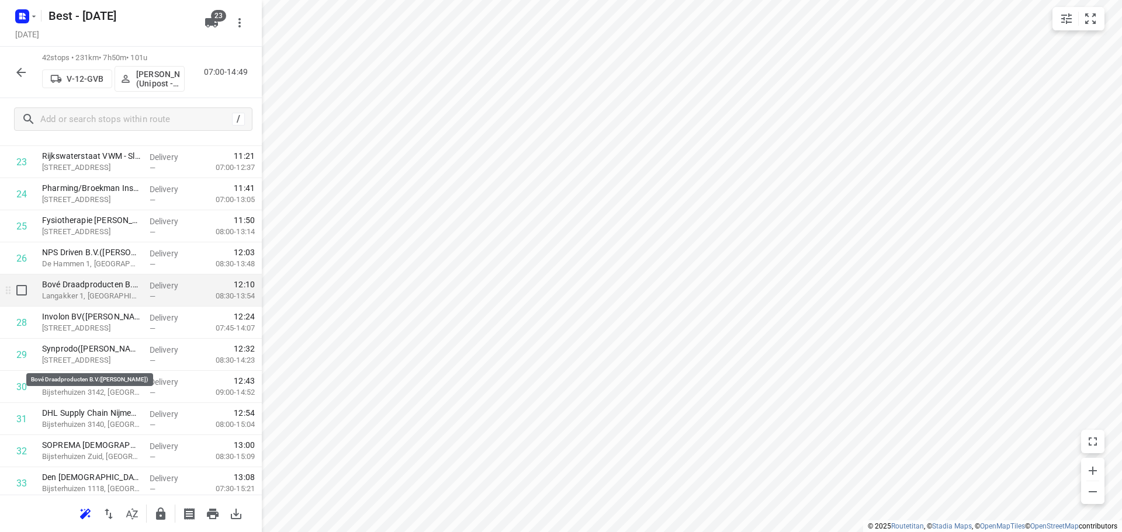
scroll to position [501, 0]
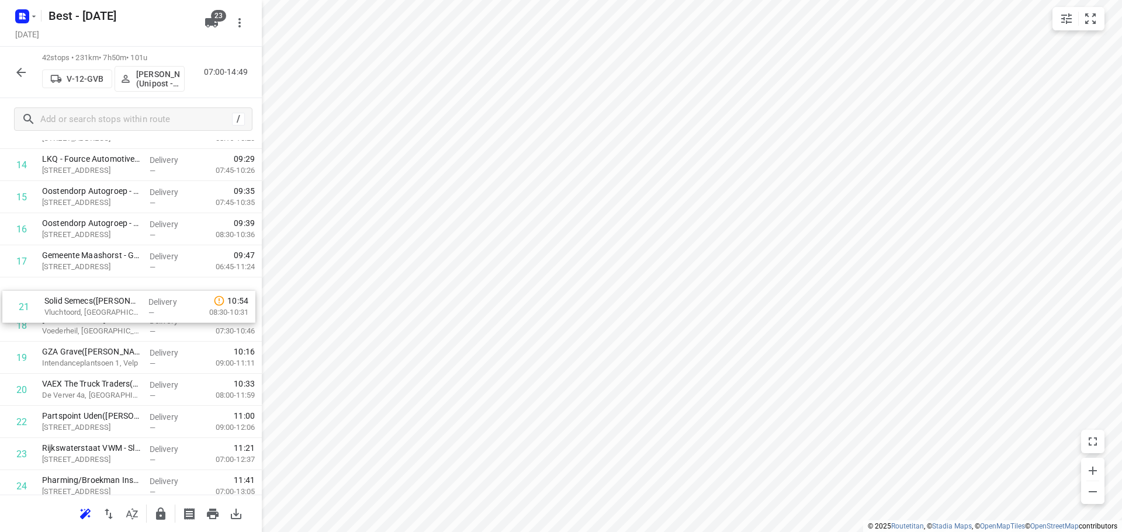
drag, startPoint x: 78, startPoint y: 386, endPoint x: 81, endPoint y: 290, distance: 95.9
click at [81, 290] on div "1 Swiss Sense(Rinke Wijnheijmer) Jagersveld 15, Uden Delivery — 07:34 07:30-09:…" at bounding box center [131, 406] width 262 height 1350
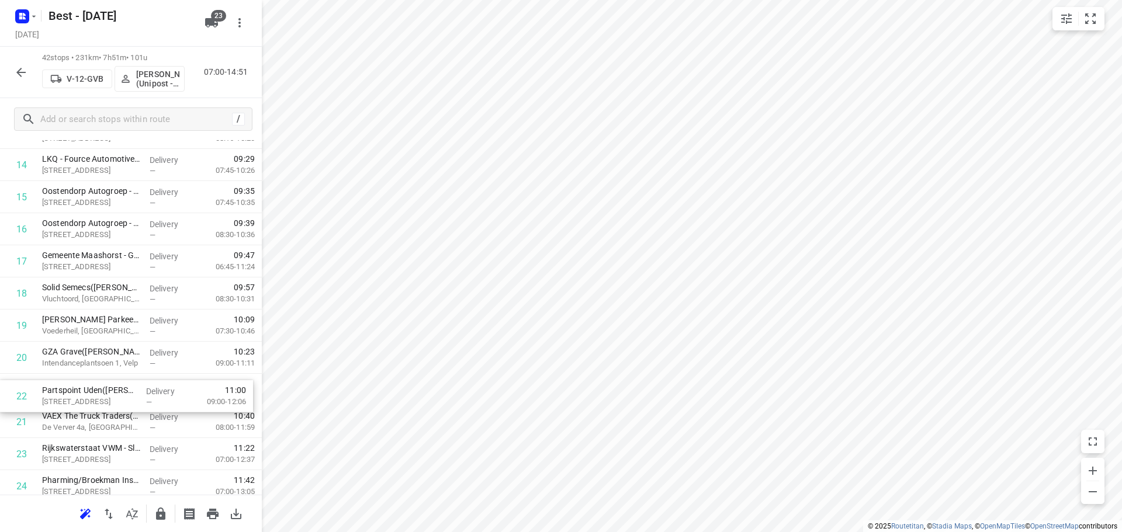
scroll to position [502, 0]
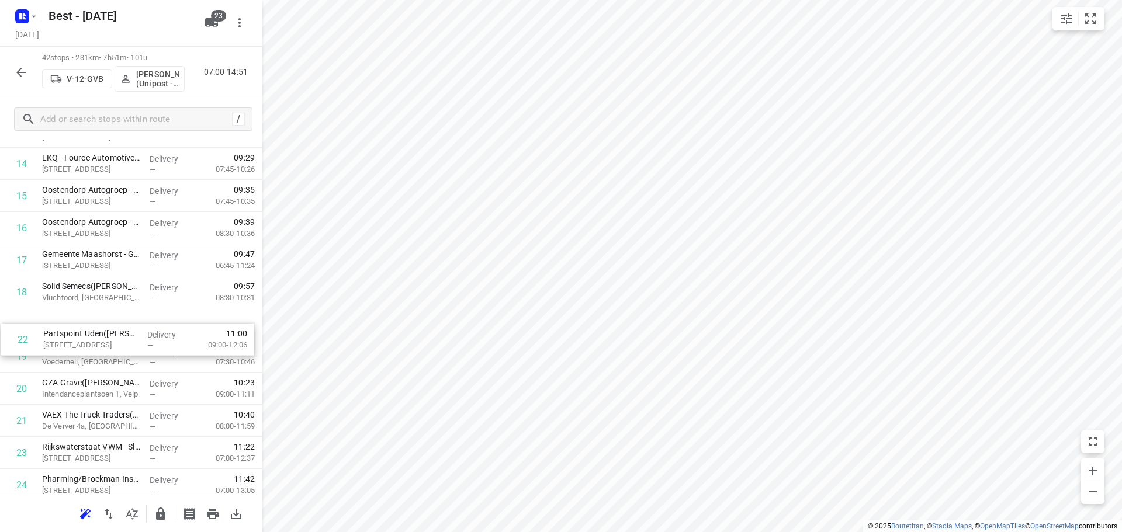
drag, startPoint x: 114, startPoint y: 412, endPoint x: 117, endPoint y: 306, distance: 105.8
click at [117, 306] on div "1 Swiss Sense(Rinke Wijnheijmer) Jagersveld 15, Uden Delivery — 07:34 07:30-09:…" at bounding box center [131, 405] width 262 height 1350
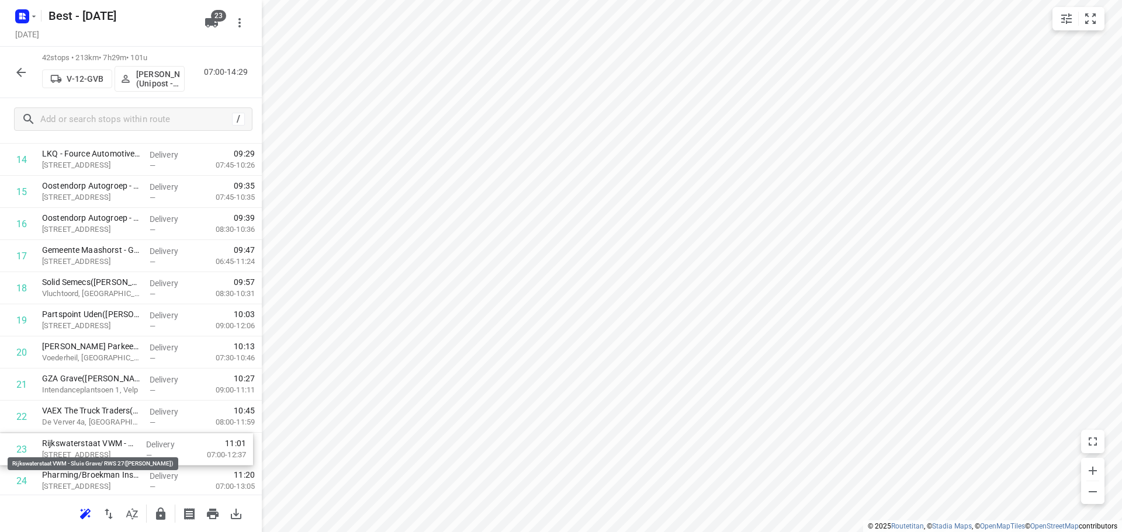
drag, startPoint x: 71, startPoint y: 446, endPoint x: 73, endPoint y: 406, distance: 39.8
click at [73, 408] on div "1 Swiss Sense(Rinke Wijnheijmer) Jagersveld 15, Uden Delivery — 07:34 07:30-09:…" at bounding box center [131, 401] width 262 height 1350
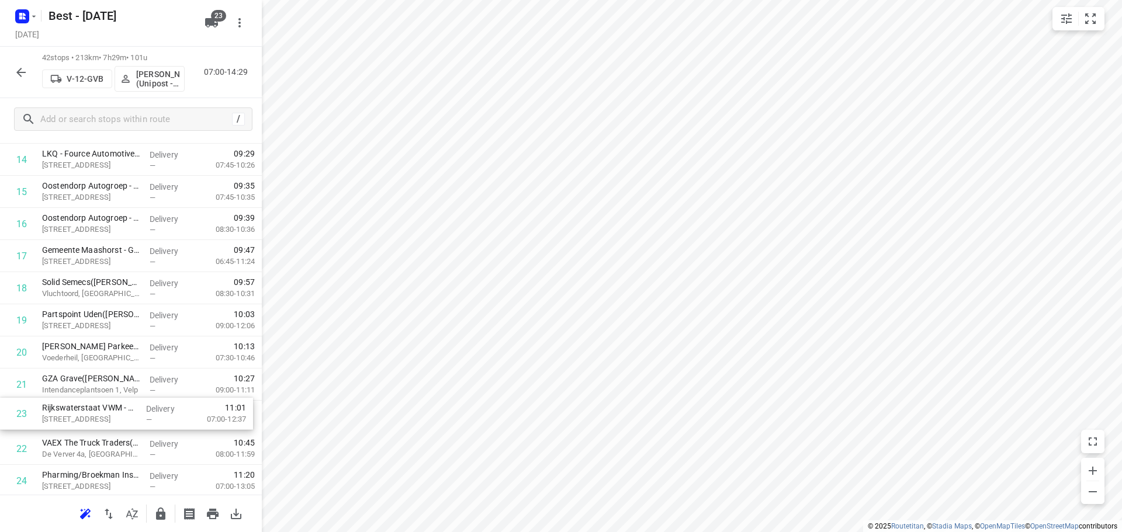
scroll to position [509, 0]
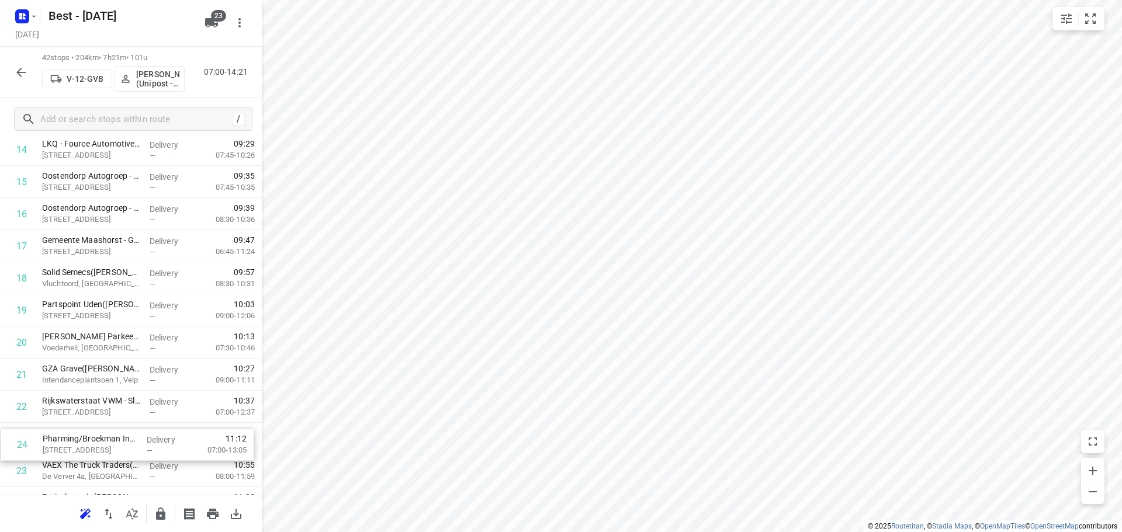
drag, startPoint x: 75, startPoint y: 471, endPoint x: 78, endPoint y: 425, distance: 46.8
click at [78, 426] on div "1 Swiss Sense(Rinke Wijnheijmer) Jagersveld 15, Uden Delivery — 07:34 07:30-09:…" at bounding box center [131, 391] width 262 height 1350
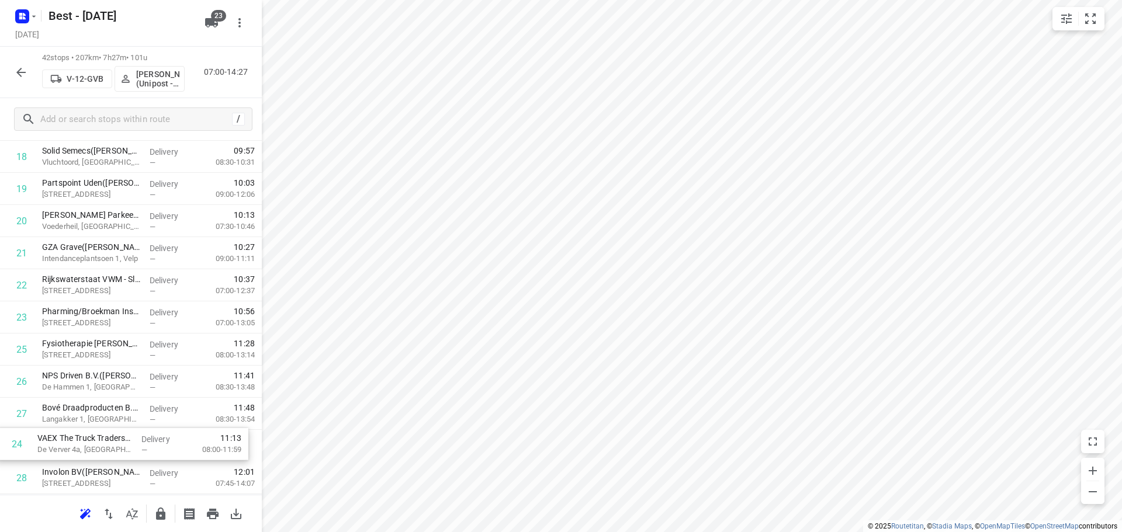
drag, startPoint x: 142, startPoint y: 414, endPoint x: 139, endPoint y: 449, distance: 34.6
click at [138, 451] on div "1 Swiss Sense(Rinke Wijnheijmer) Jagersveld 15, Uden Delivery — 07:34 07:30-09:…" at bounding box center [131, 270] width 262 height 1350
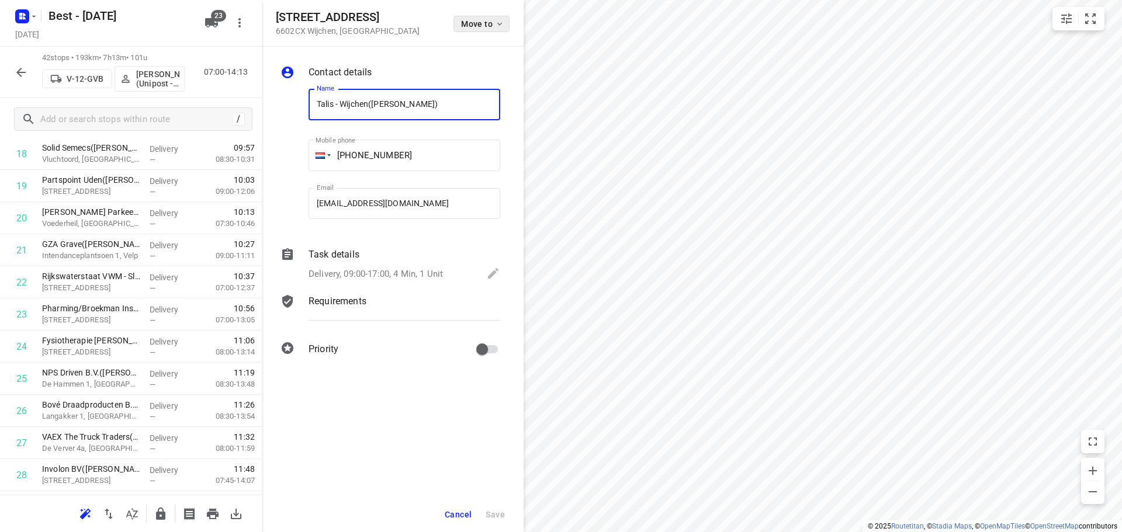
click at [467, 22] on span "Move to" at bounding box center [482, 23] width 43 height 9
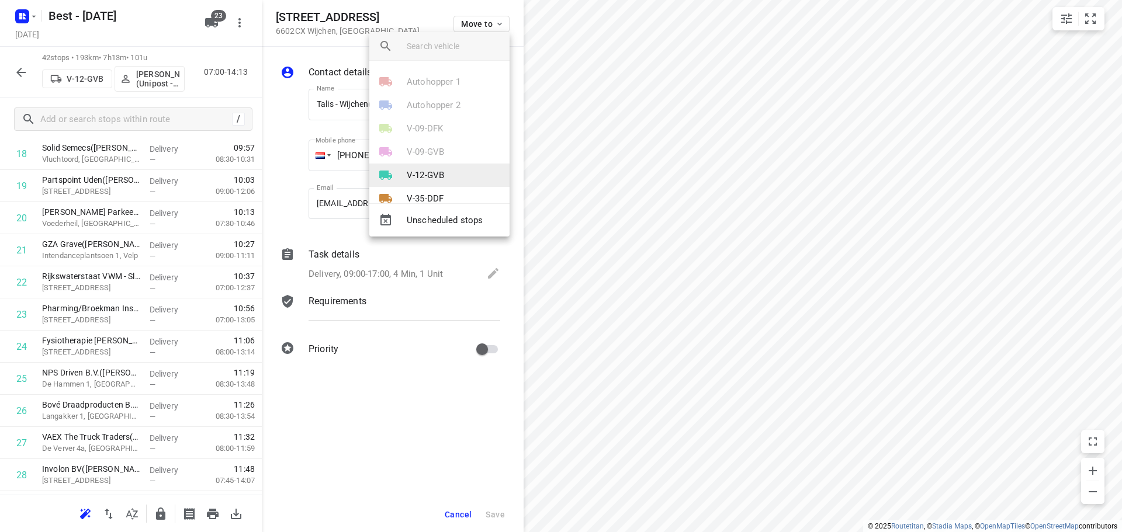
click at [431, 178] on p "V-12-GVB" at bounding box center [425, 175] width 37 height 13
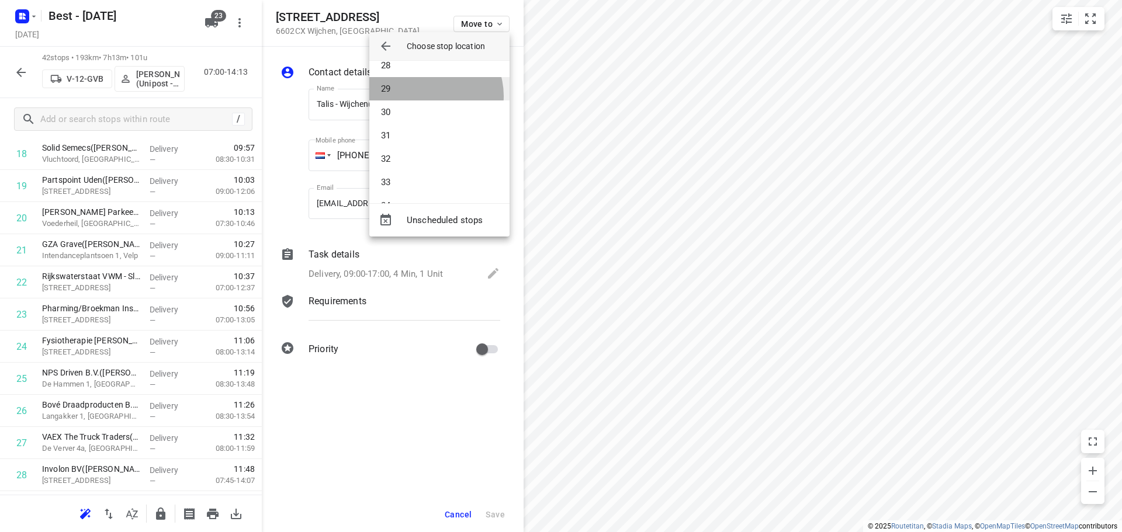
click at [428, 96] on li "29" at bounding box center [439, 88] width 140 height 23
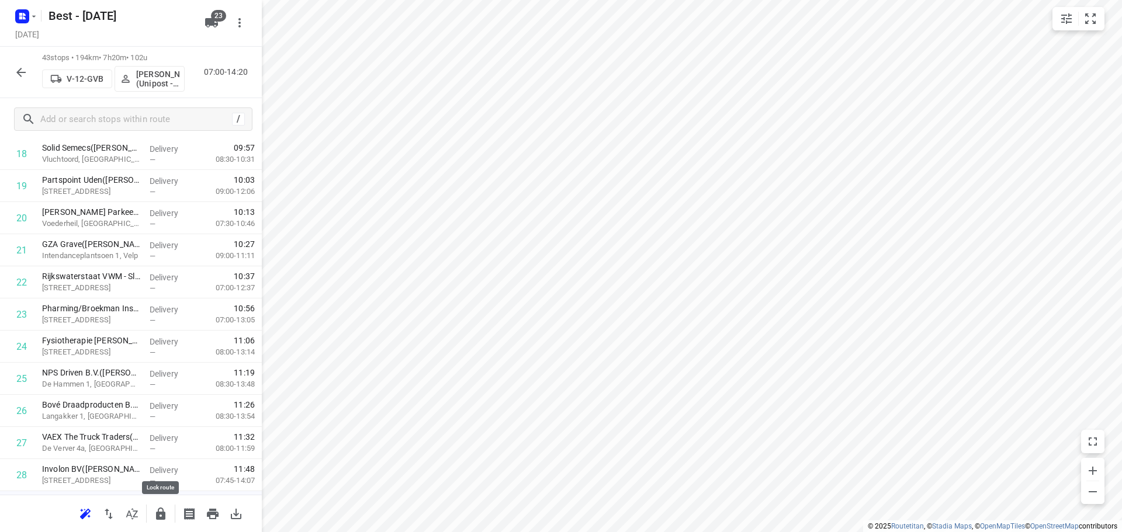
click at [152, 518] on button "button" at bounding box center [160, 513] width 23 height 23
click at [13, 81] on button "button" at bounding box center [20, 72] width 23 height 23
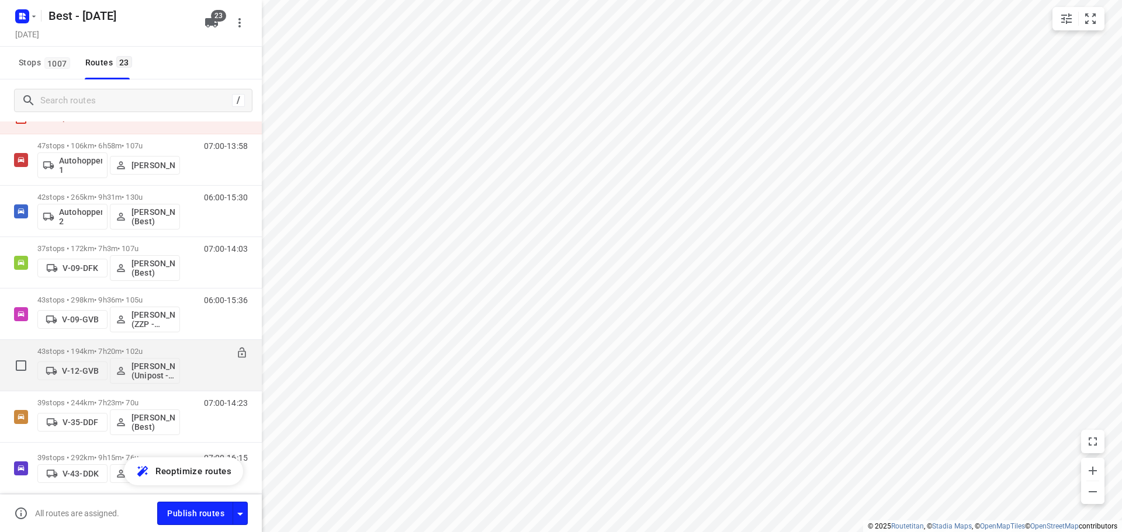
scroll to position [117, 0]
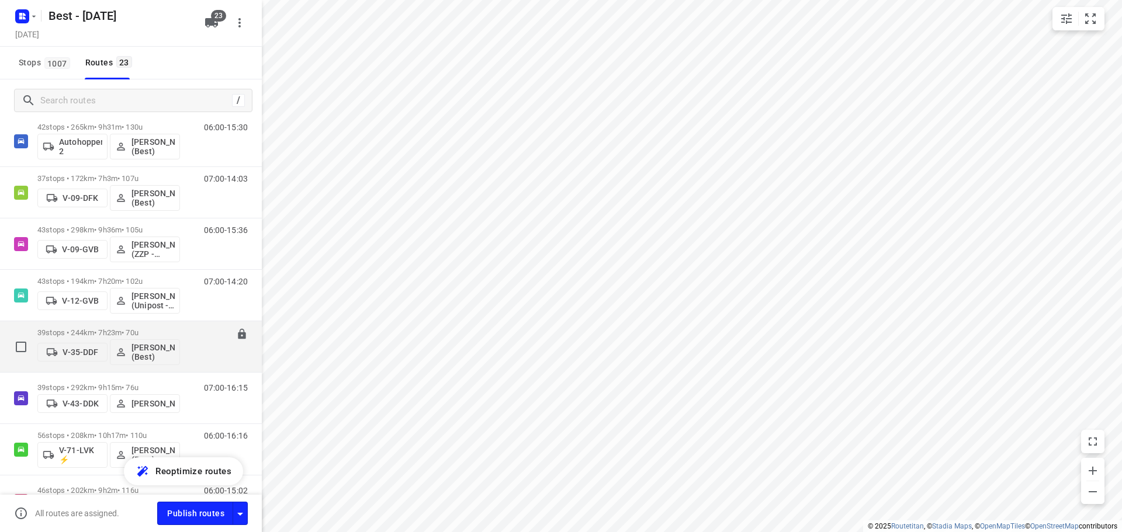
click at [81, 324] on div "39 stops • 244km • 7h23m • 70u V-35-DDF Mustafa Omar (Best)" at bounding box center [108, 346] width 143 height 48
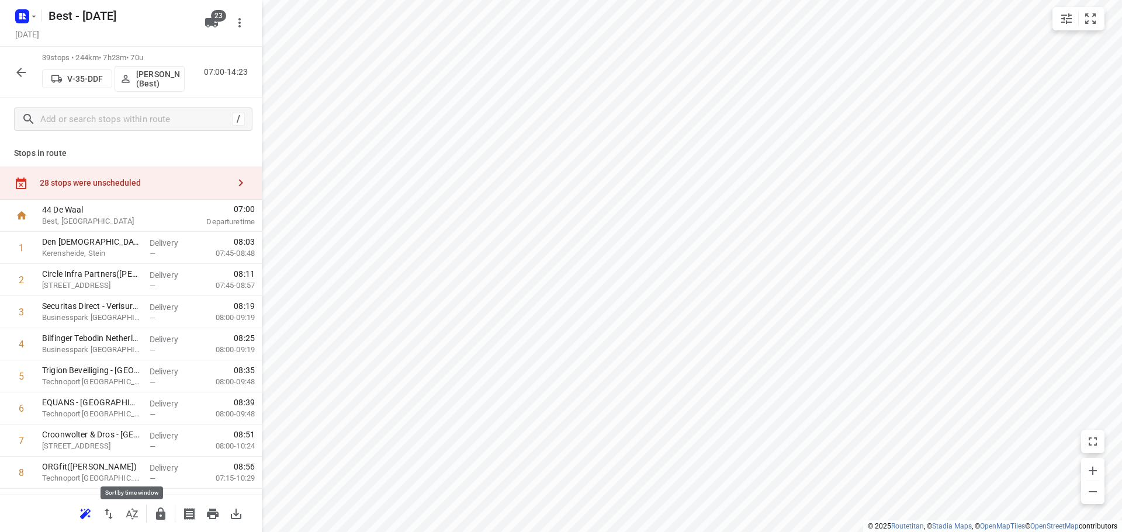
click at [129, 519] on icon "button" at bounding box center [132, 514] width 14 height 14
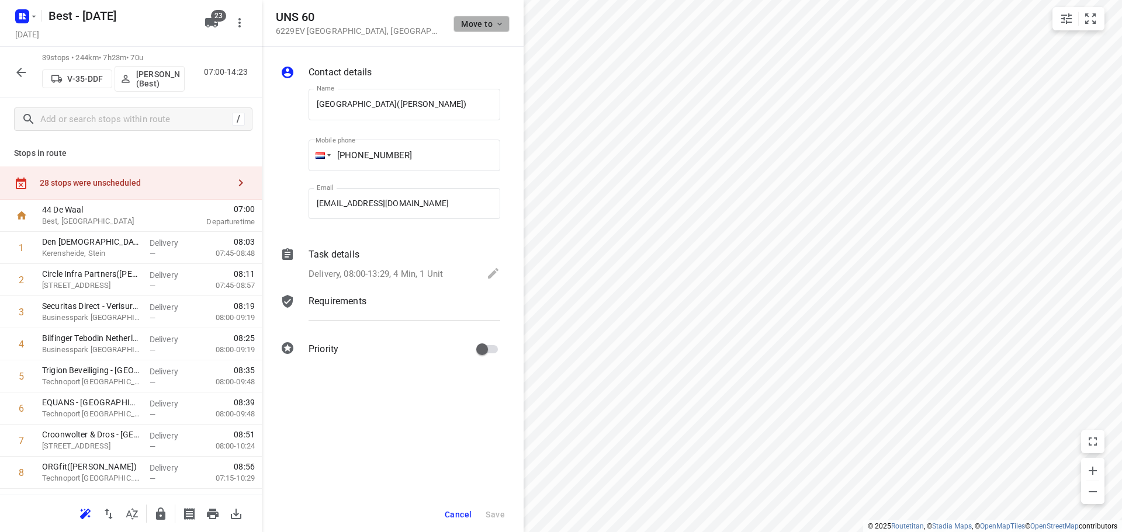
scroll to position [0, 0]
click at [494, 26] on span "Move to" at bounding box center [482, 23] width 43 height 9
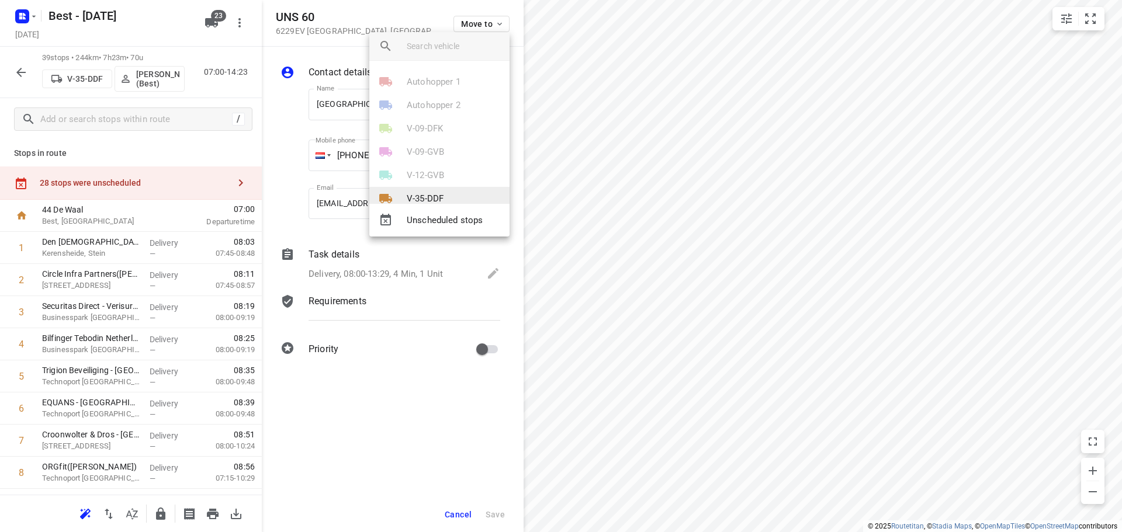
click at [438, 190] on li "V-35-DDF" at bounding box center [439, 198] width 140 height 23
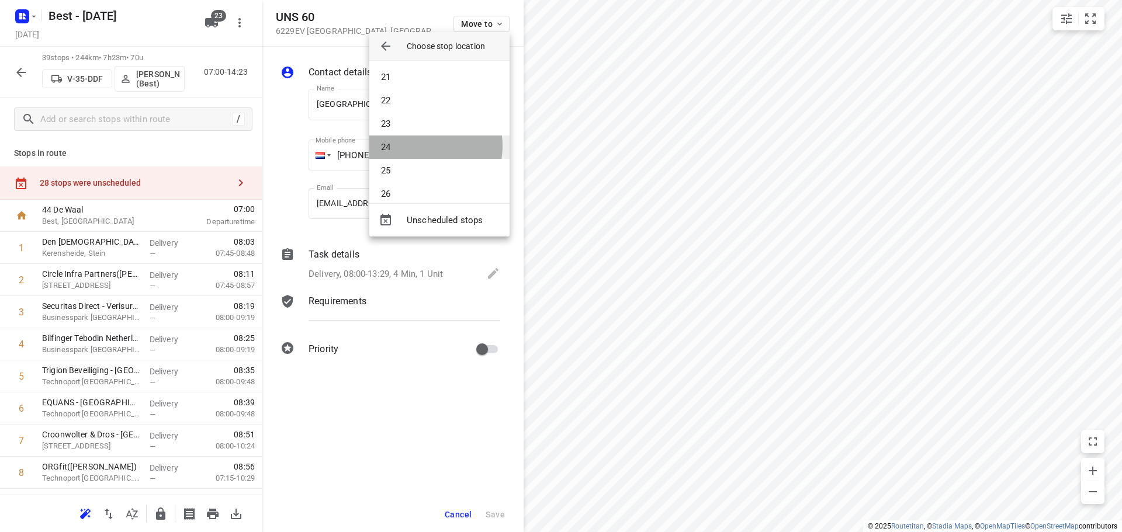
click at [421, 146] on li "24" at bounding box center [439, 147] width 140 height 23
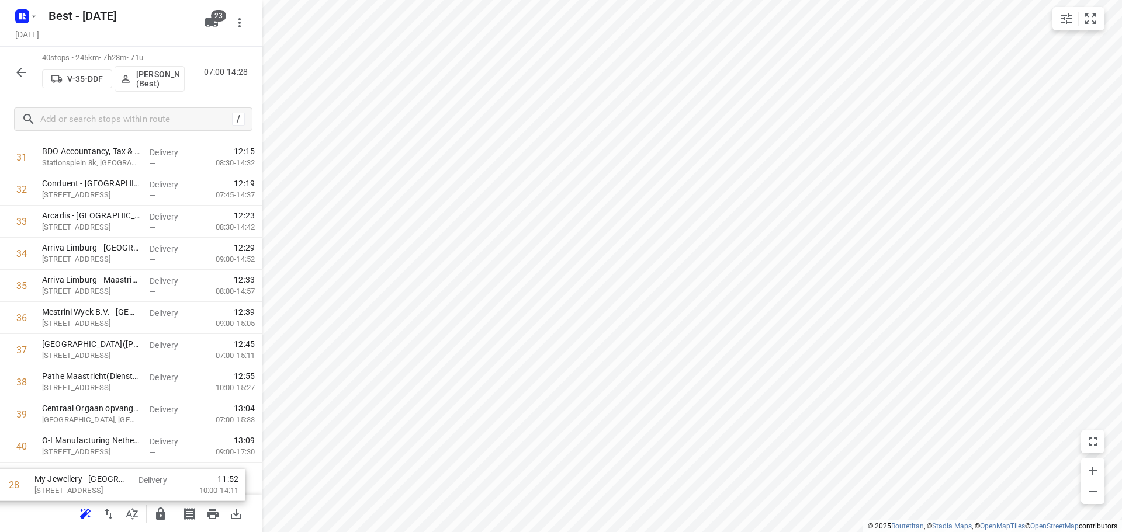
scroll to position [1055, 0]
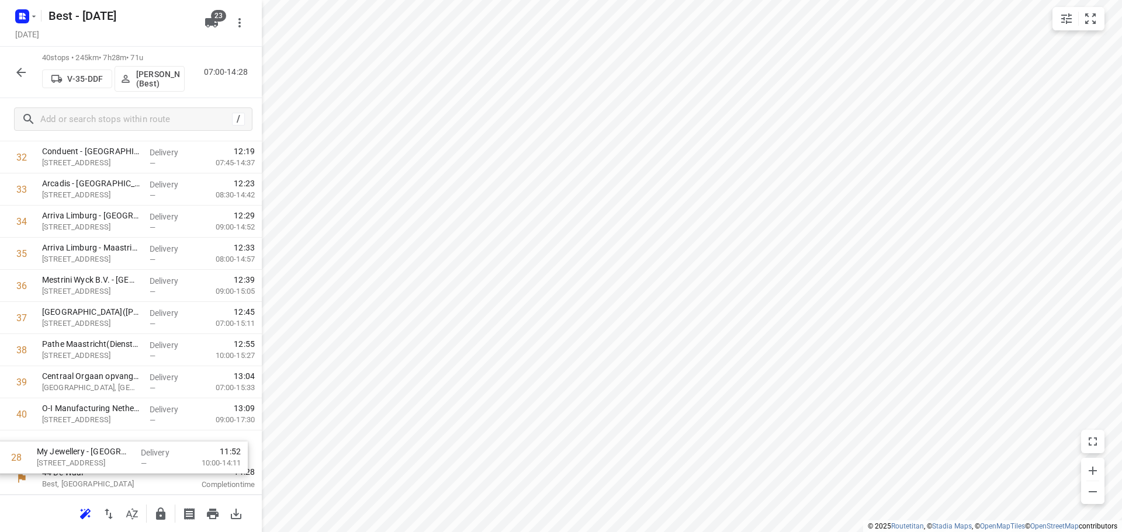
drag, startPoint x: 122, startPoint y: 190, endPoint x: 119, endPoint y: 463, distance: 272.9
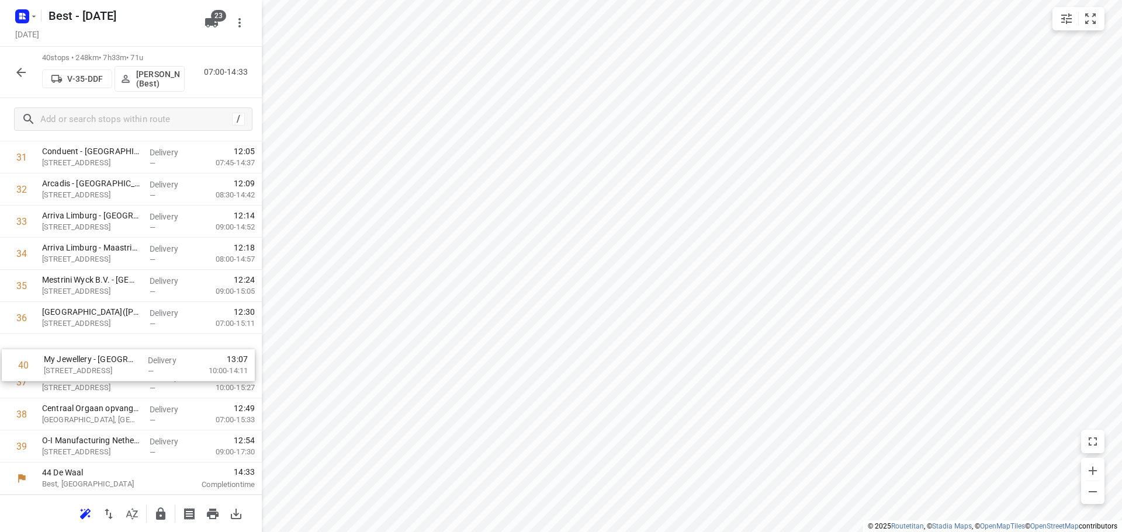
drag, startPoint x: 102, startPoint y: 448, endPoint x: 110, endPoint y: 335, distance: 113.1
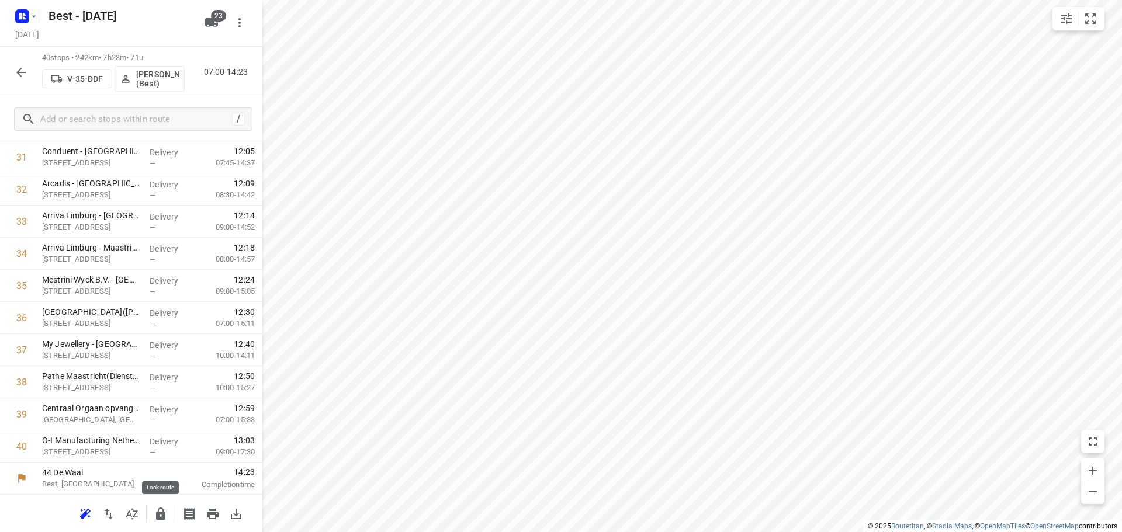
click at [157, 510] on icon "button" at bounding box center [161, 514] width 14 height 14
click at [22, 66] on icon "button" at bounding box center [21, 72] width 14 height 14
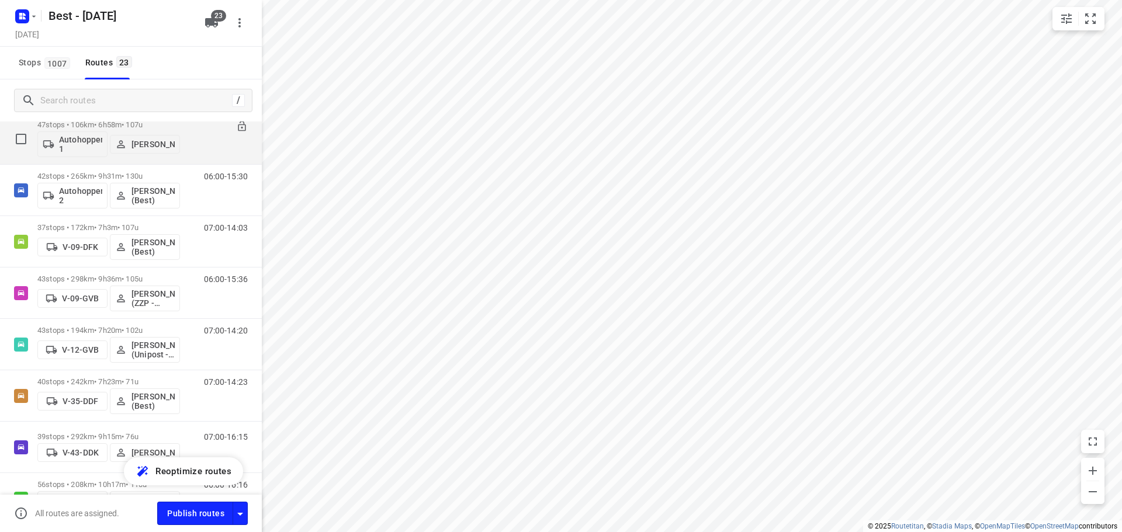
scroll to position [175, 0]
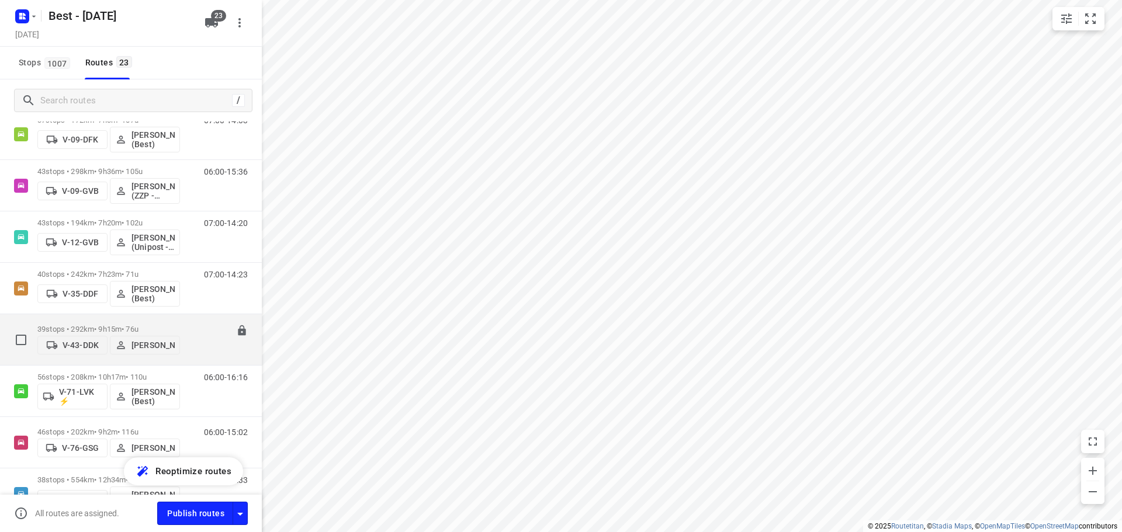
click at [65, 325] on p "39 stops • 292km • 9h15m • 76u" at bounding box center [108, 329] width 143 height 9
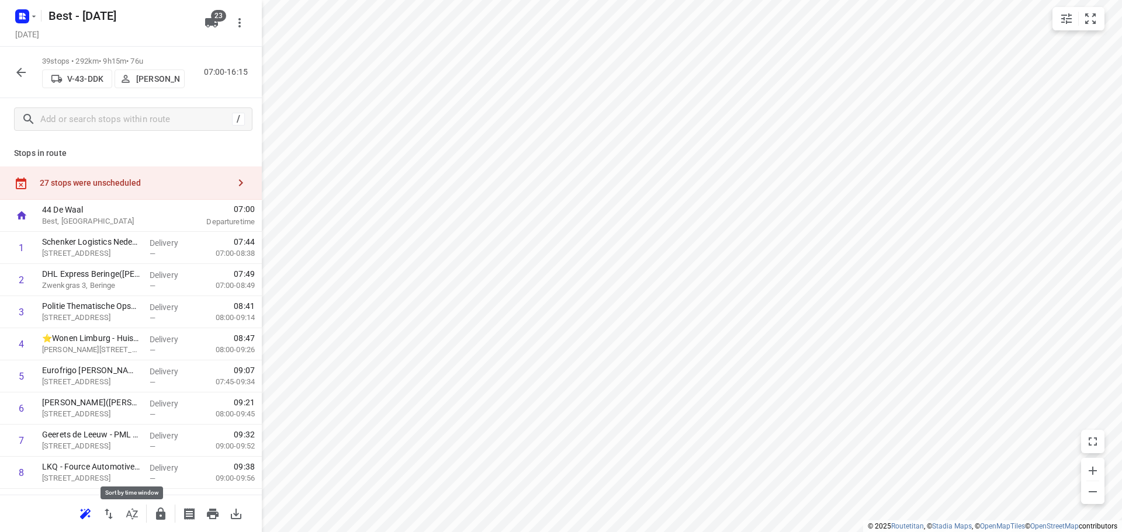
click at [131, 512] on icon "button" at bounding box center [132, 514] width 14 height 14
click at [133, 505] on button "button" at bounding box center [131, 513] width 23 height 23
click at [136, 511] on icon "button" at bounding box center [132, 513] width 12 height 11
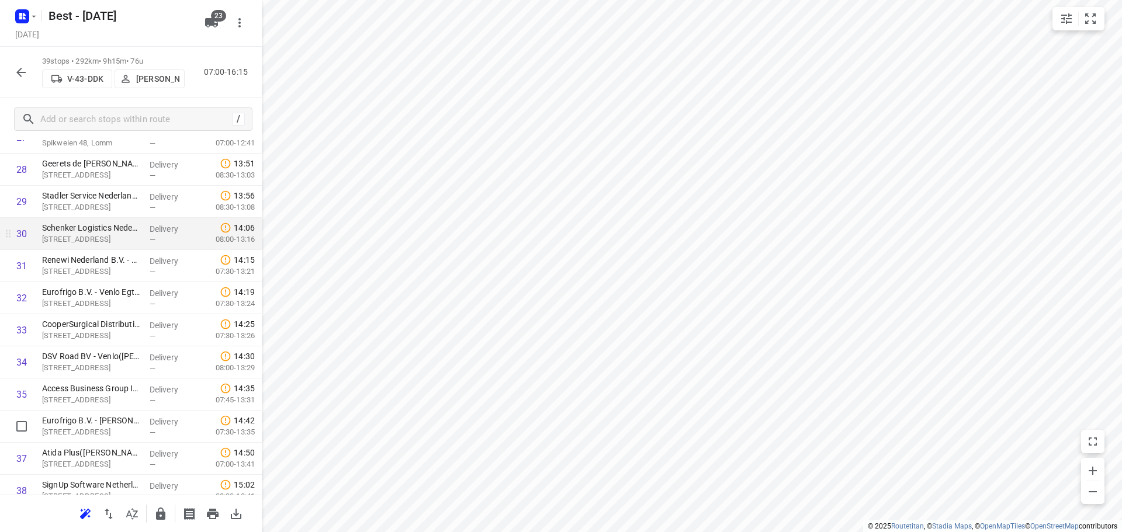
scroll to position [1022, 0]
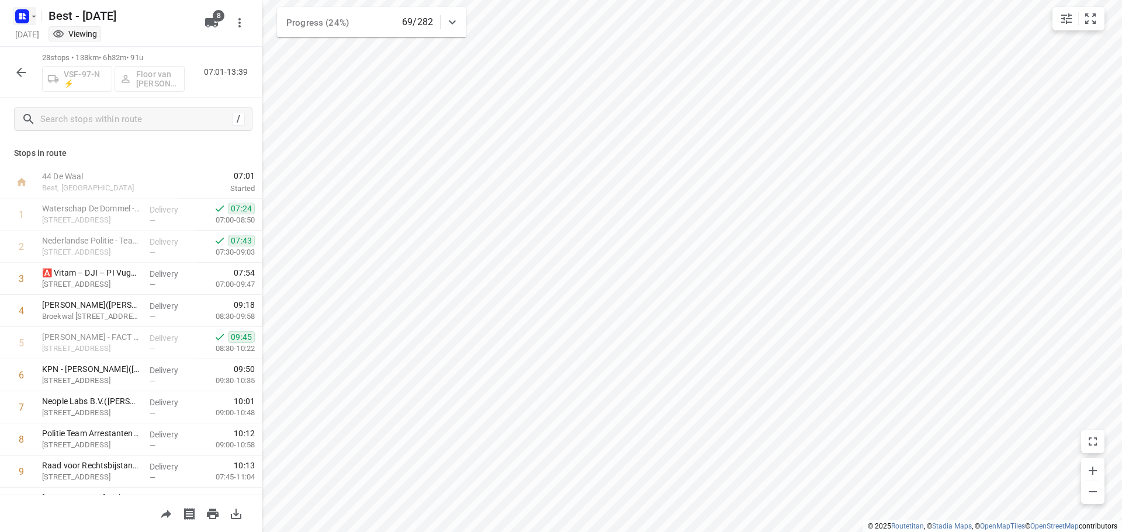
scroll to position [227, 0]
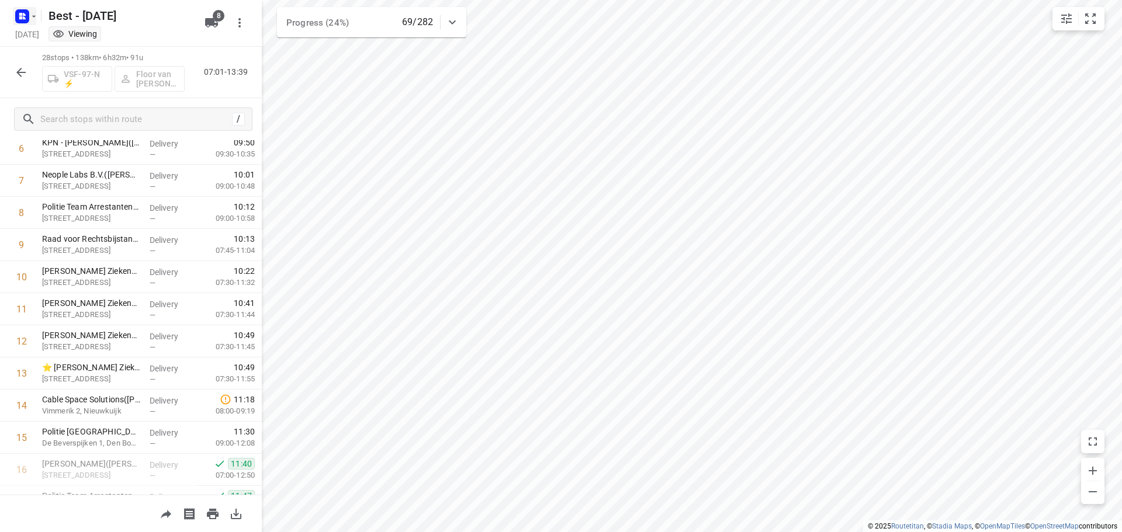
click at [36, 16] on icon "button" at bounding box center [33, 16] width 9 height 9
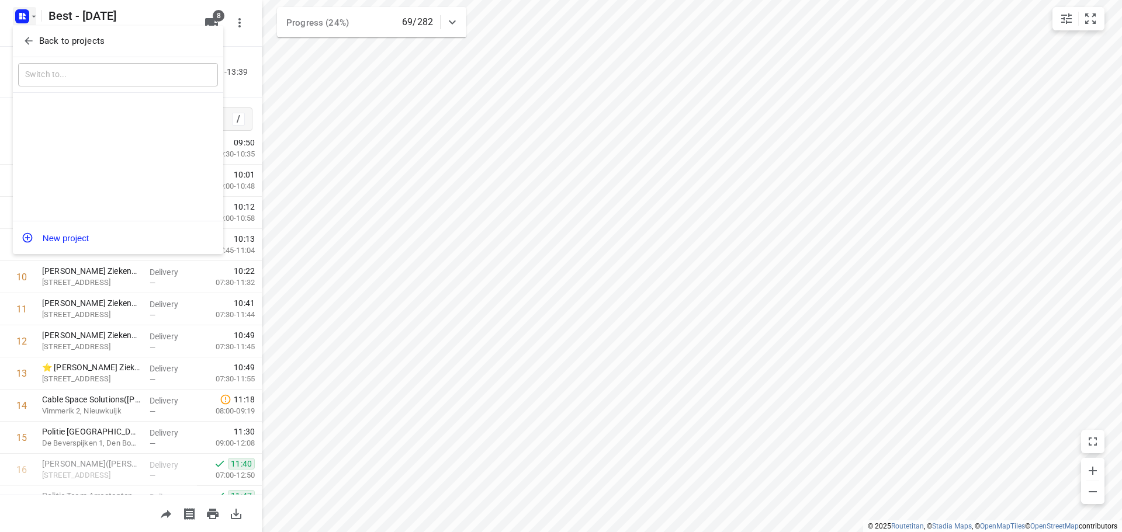
click at [36, 47] on span "Back to projects" at bounding box center [118, 40] width 190 height 13
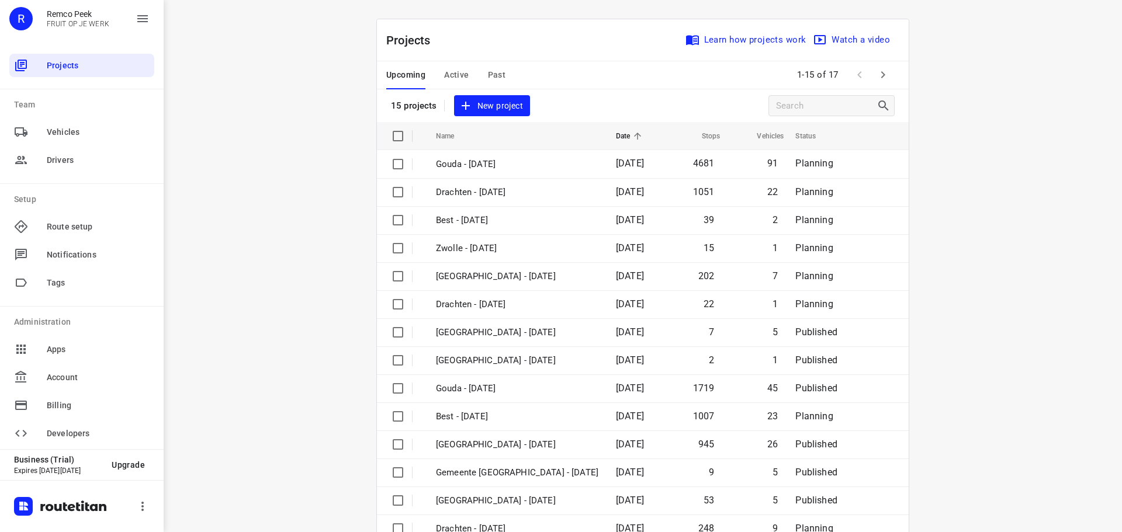
click at [493, 64] on button "Past" at bounding box center [497, 75] width 18 height 28
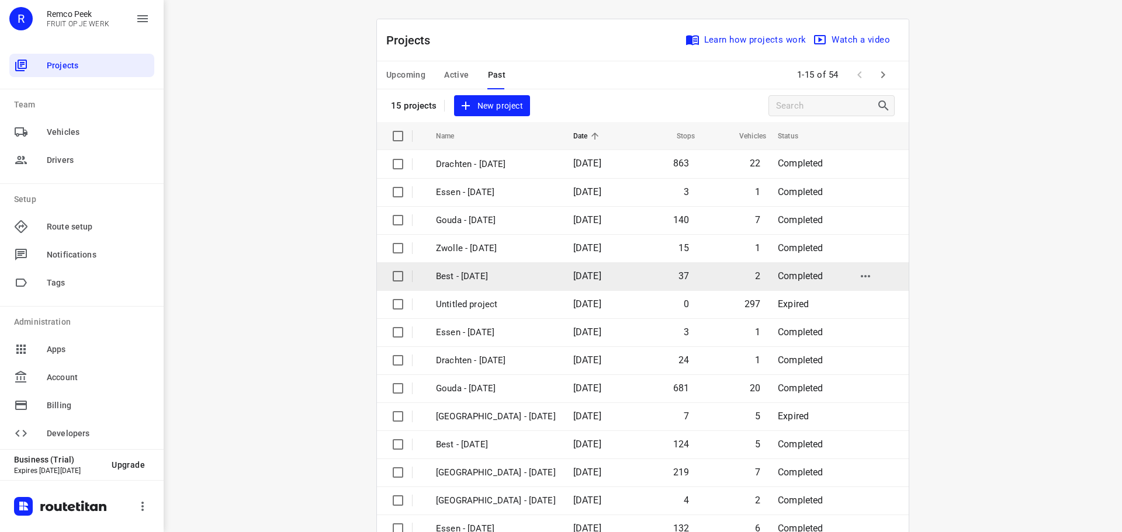
scroll to position [58, 0]
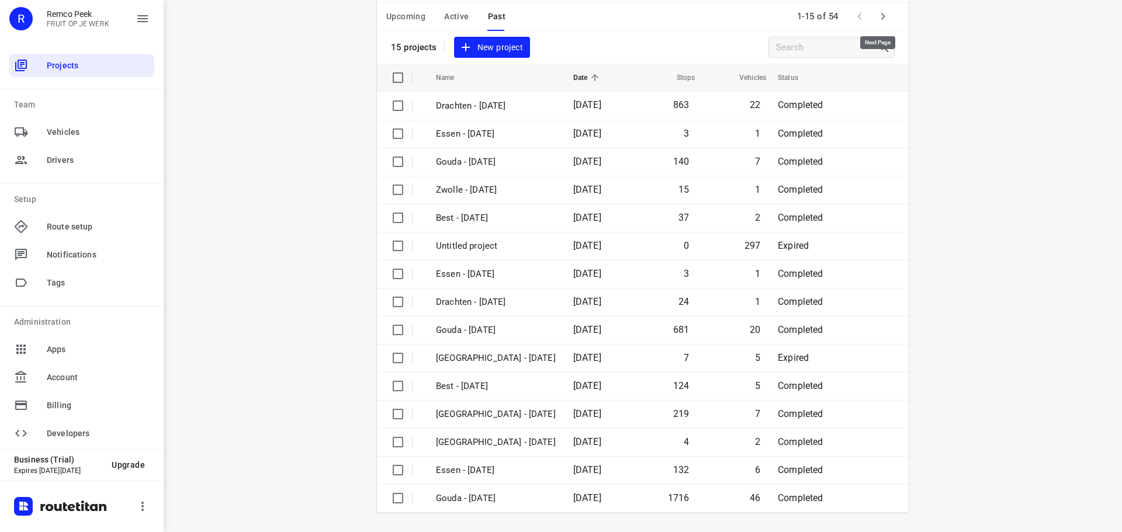
click at [885, 14] on icon "button" at bounding box center [883, 16] width 14 height 14
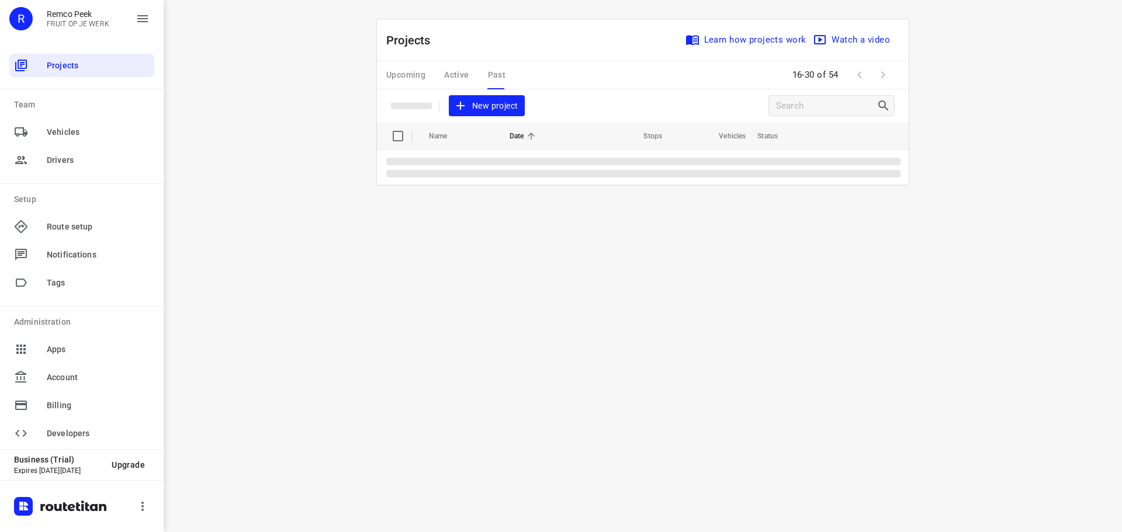
scroll to position [0, 0]
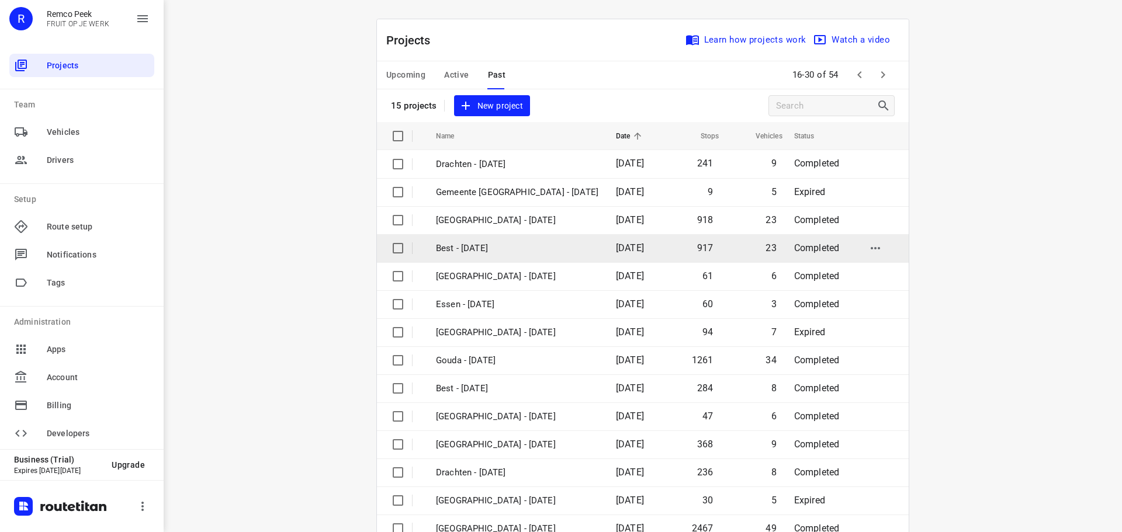
click at [530, 255] on td "Best - [DATE]" at bounding box center [515, 248] width 182 height 28
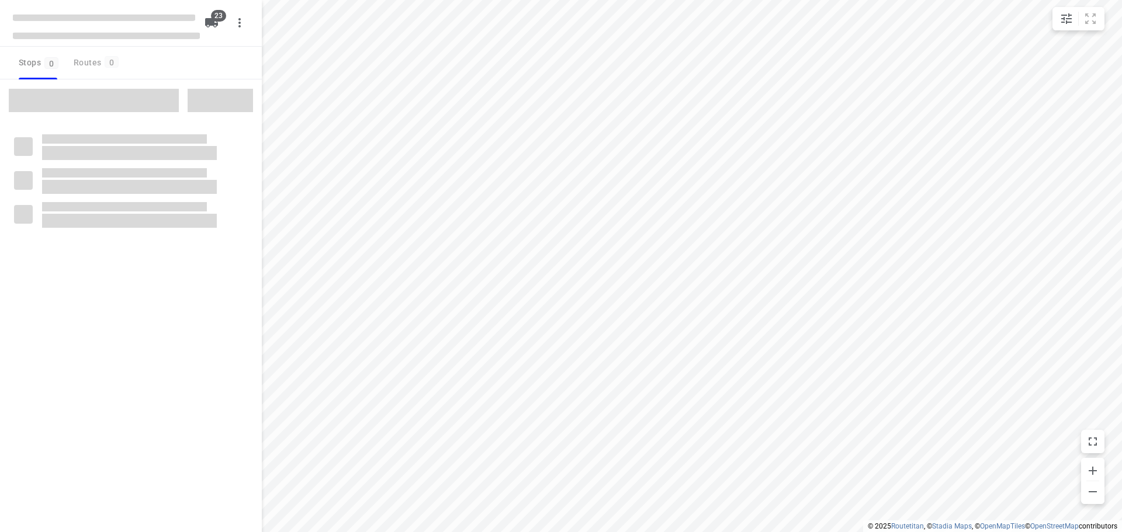
type input "distance"
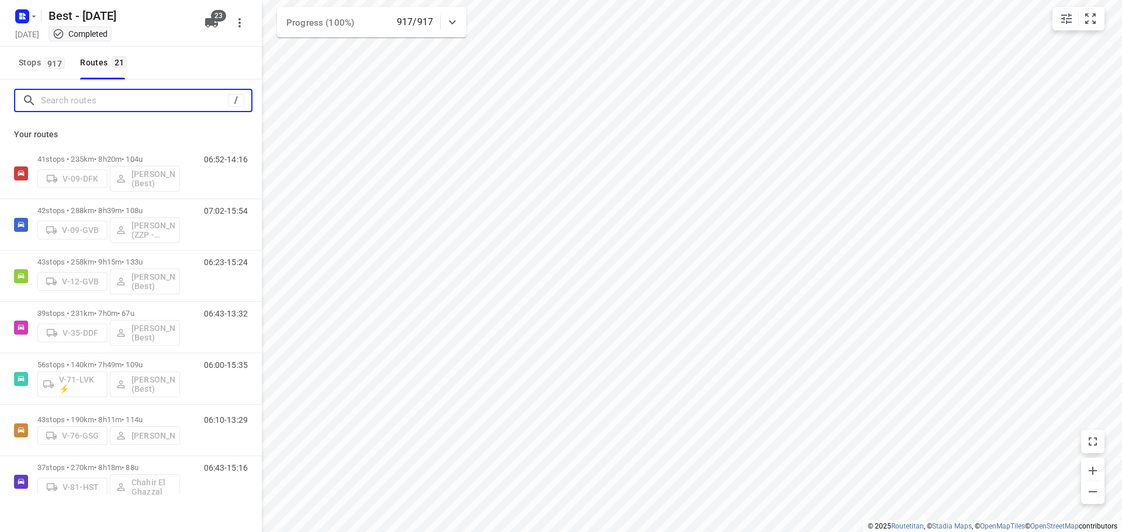
click at [70, 98] on input "Search routes" at bounding box center [134, 101] width 187 height 18
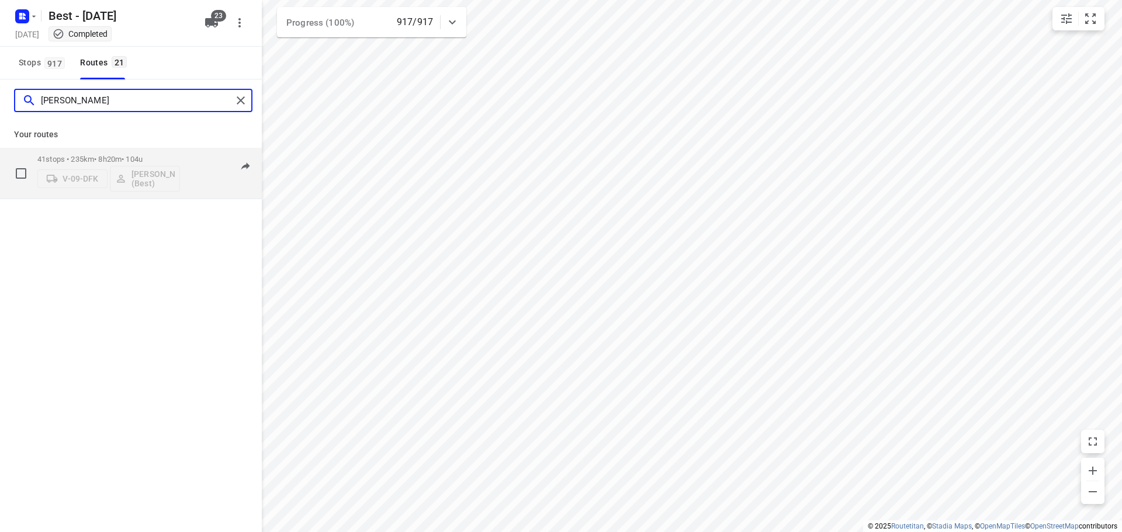
type input "tony"
click at [85, 155] on p "41 stops • 235km • 8h20m • 104u" at bounding box center [108, 159] width 143 height 9
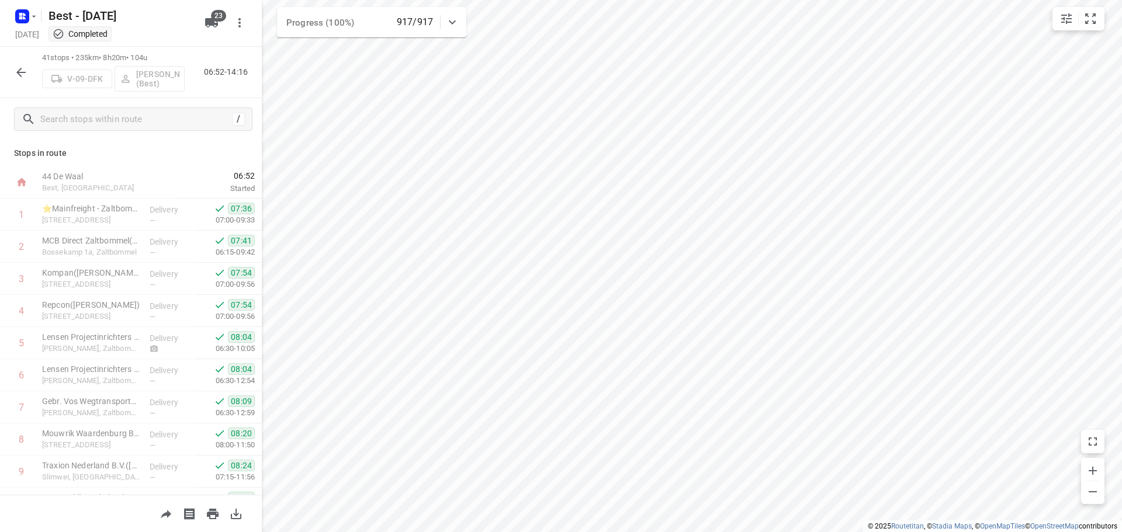
click at [13, 74] on button "button" at bounding box center [20, 72] width 23 height 23
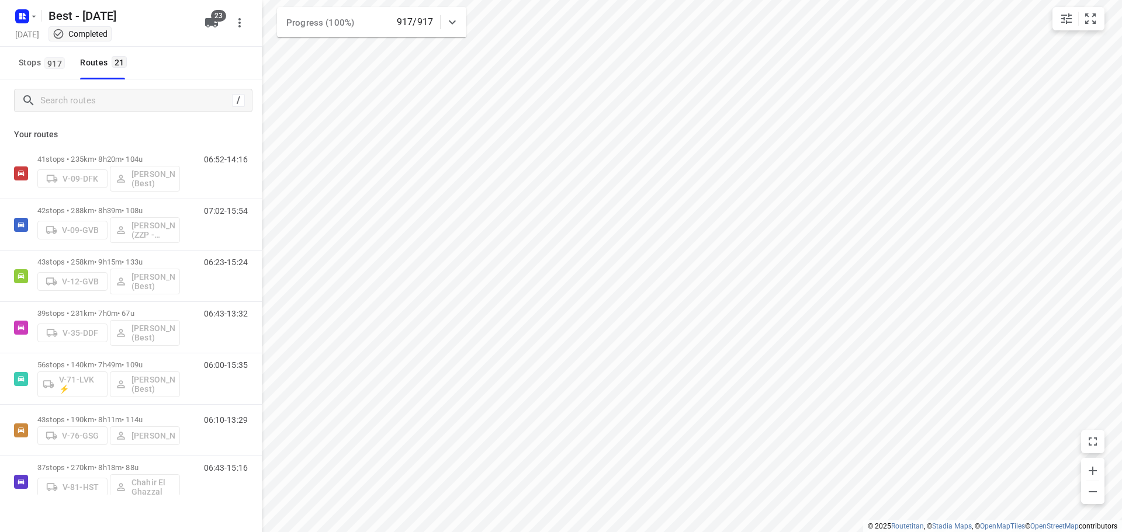
drag, startPoint x: 70, startPoint y: 118, endPoint x: 78, endPoint y: 116, distance: 8.4
click at [71, 118] on div "/" at bounding box center [131, 100] width 262 height 42
click at [92, 112] on div "/" at bounding box center [131, 100] width 262 height 42
drag, startPoint x: 99, startPoint y: 106, endPoint x: 126, endPoint y: 100, distance: 27.4
click at [99, 106] on input "Search routes" at bounding box center [136, 101] width 190 height 18
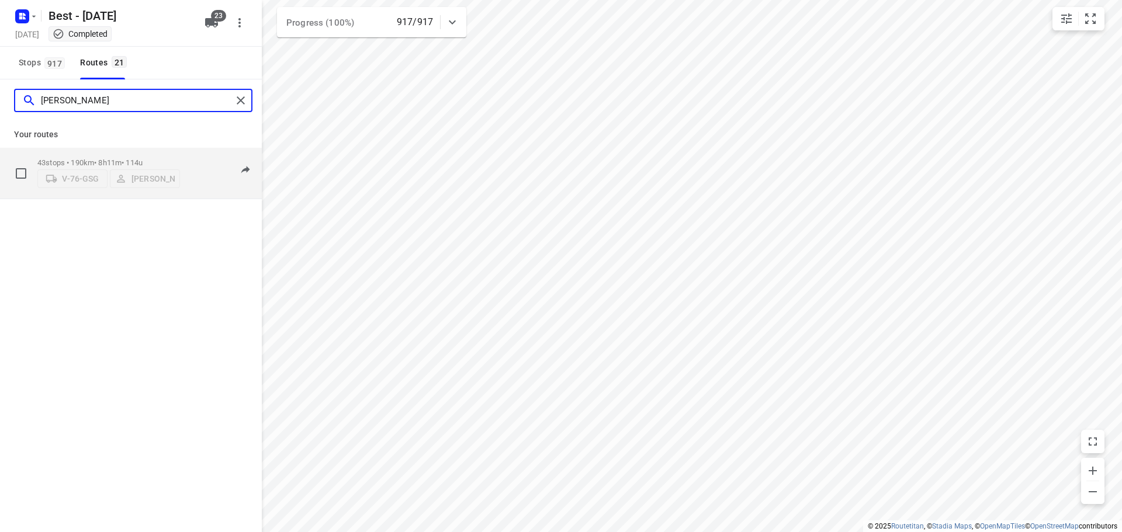
type input "lisa"
click at [72, 161] on p "43 stops • 190km • 8h11m • 114u" at bounding box center [108, 162] width 143 height 9
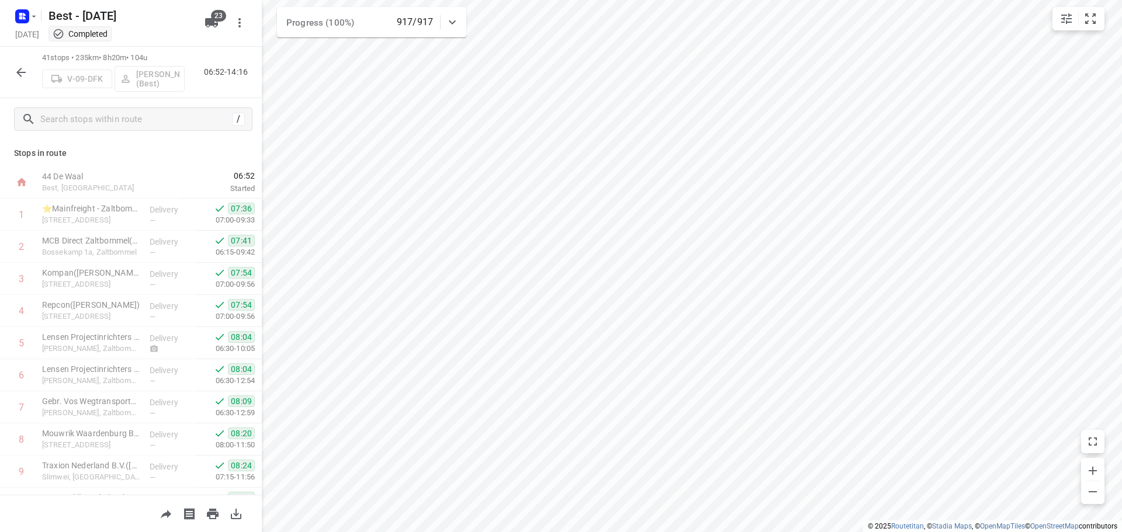
click at [19, 77] on icon "button" at bounding box center [21, 72] width 14 height 14
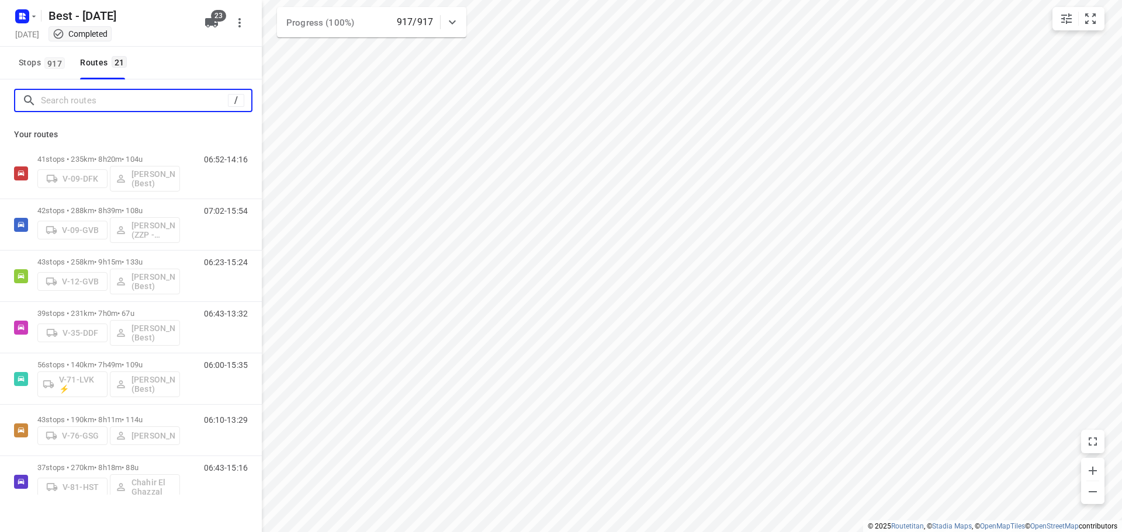
click at [82, 106] on input "Search routes" at bounding box center [134, 101] width 187 height 18
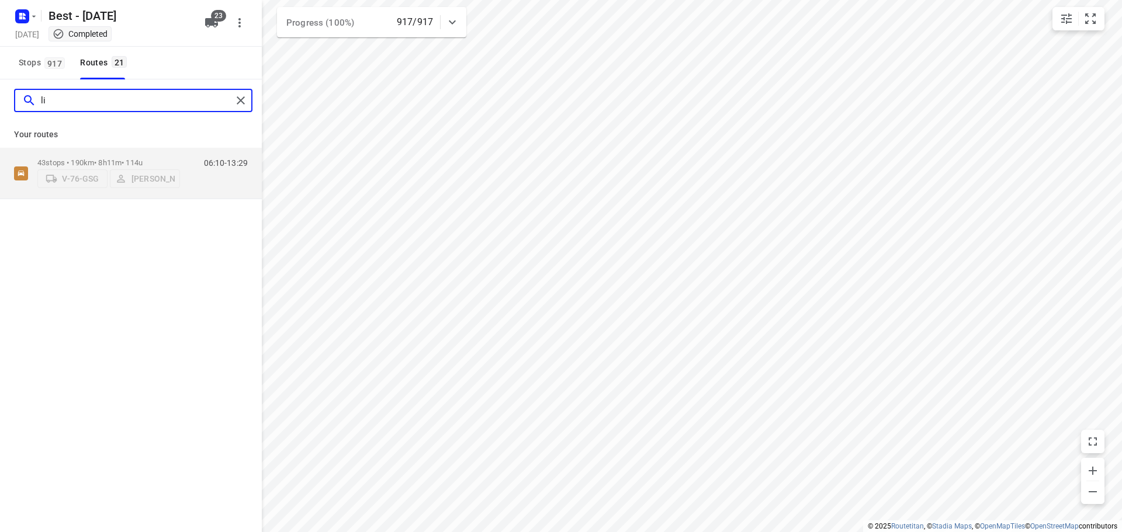
type input "l"
type input "moha"
click at [108, 158] on p "48 stops • 324km • 9h47m • 73u" at bounding box center [108, 159] width 143 height 9
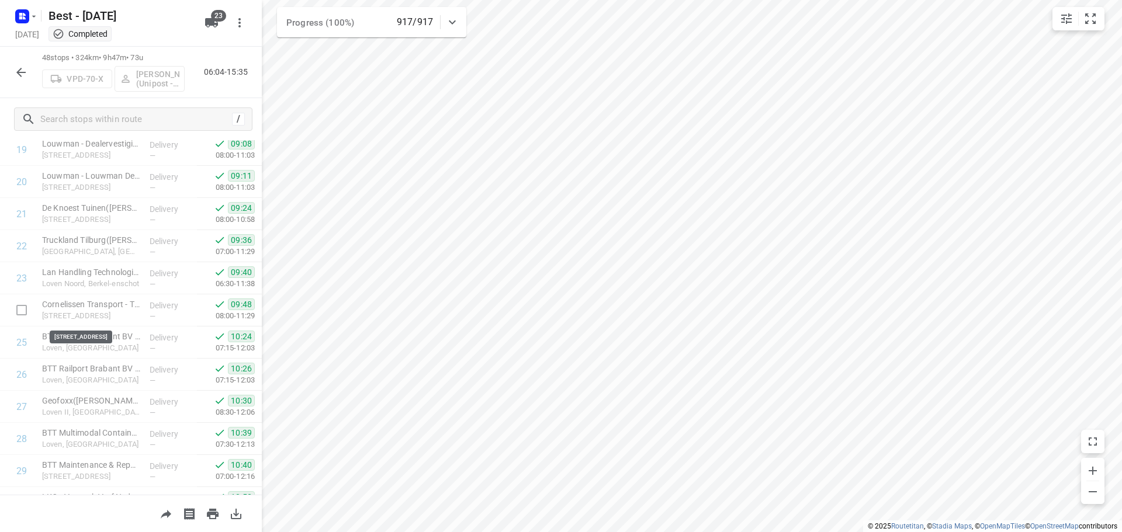
scroll to position [876, 0]
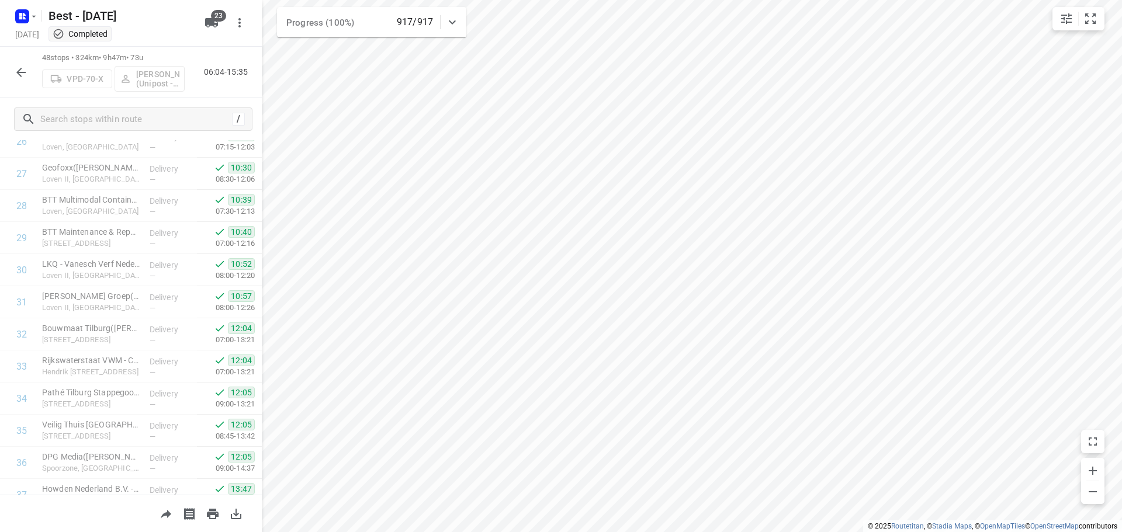
drag, startPoint x: 13, startPoint y: 82, endPoint x: 26, endPoint y: 92, distance: 15.9
click at [14, 82] on div at bounding box center [20, 72] width 23 height 23
drag, startPoint x: 29, startPoint y: 83, endPoint x: 25, endPoint y: 78, distance: 6.3
click at [28, 82] on div at bounding box center [20, 72] width 23 height 23
click at [25, 78] on icon "button" at bounding box center [21, 72] width 14 height 14
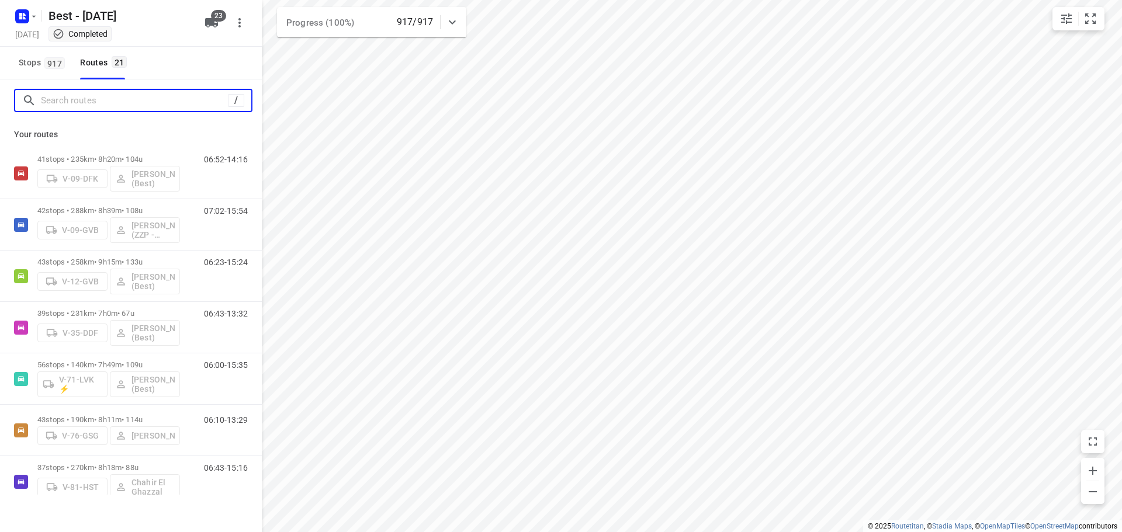
click at [74, 99] on input "Search routes" at bounding box center [134, 101] width 187 height 18
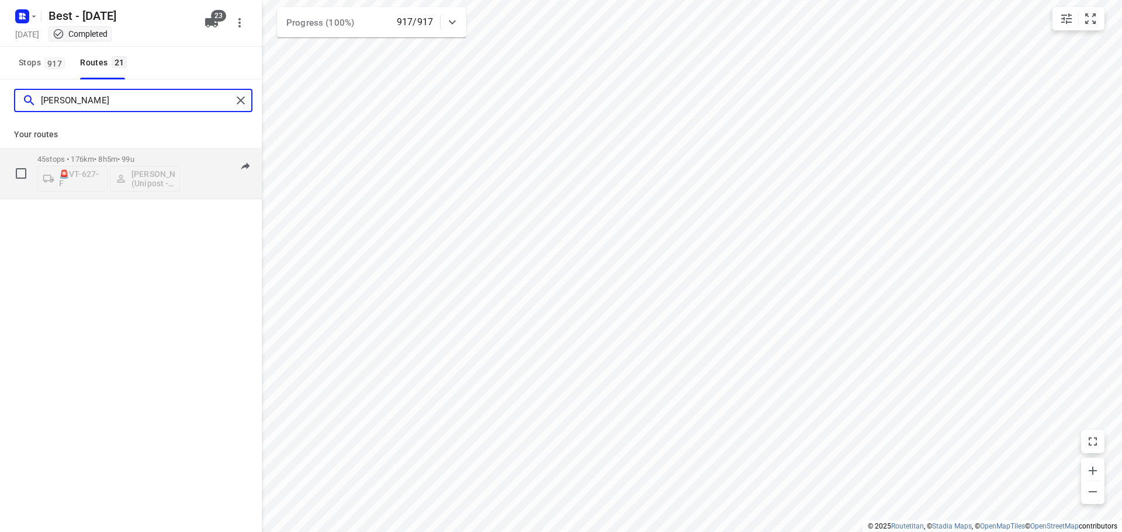
type input "ahmad"
click at [48, 164] on div "🚨VT-627-F Ahmad Abazid (Unipost - Best - ZZP)" at bounding box center [108, 178] width 143 height 28
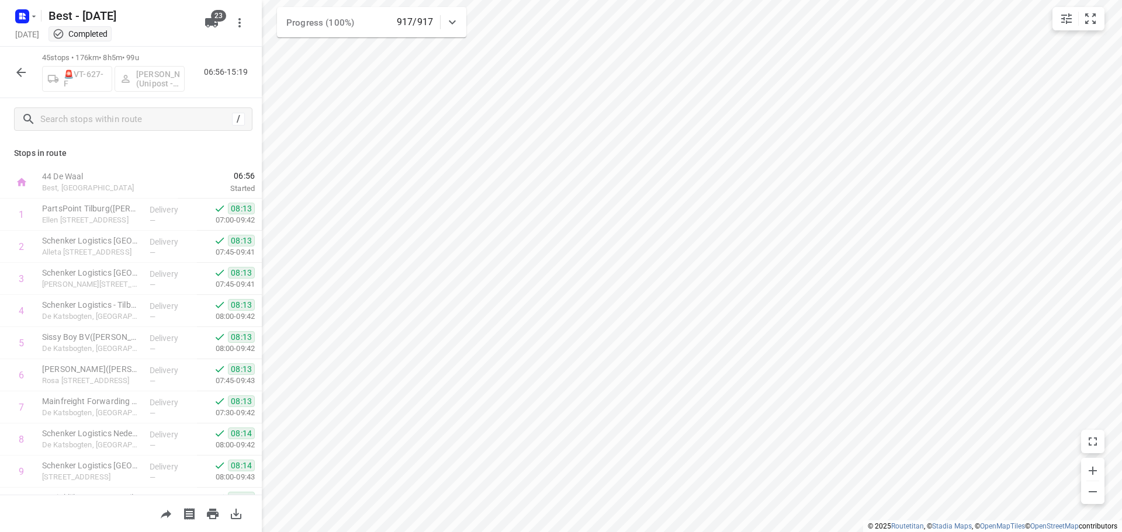
click at [16, 74] on icon "button" at bounding box center [21, 72] width 14 height 14
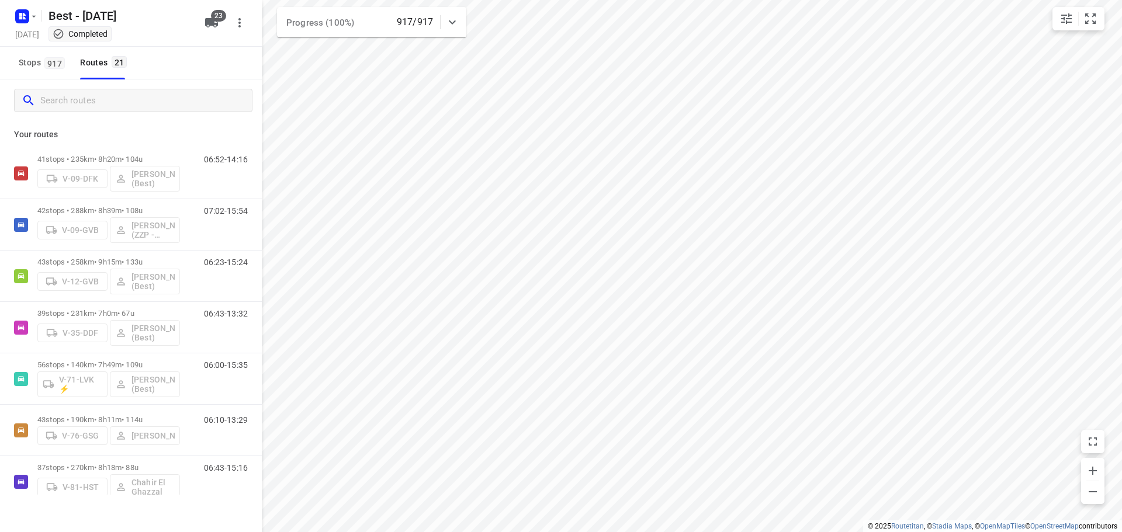
click at [42, 98] on input "Search routes" at bounding box center [145, 101] width 211 height 18
drag, startPoint x: 46, startPoint y: 108, endPoint x: 53, endPoint y: 100, distance: 10.8
click at [45, 106] on input "Search routes" at bounding box center [145, 101] width 211 height 18
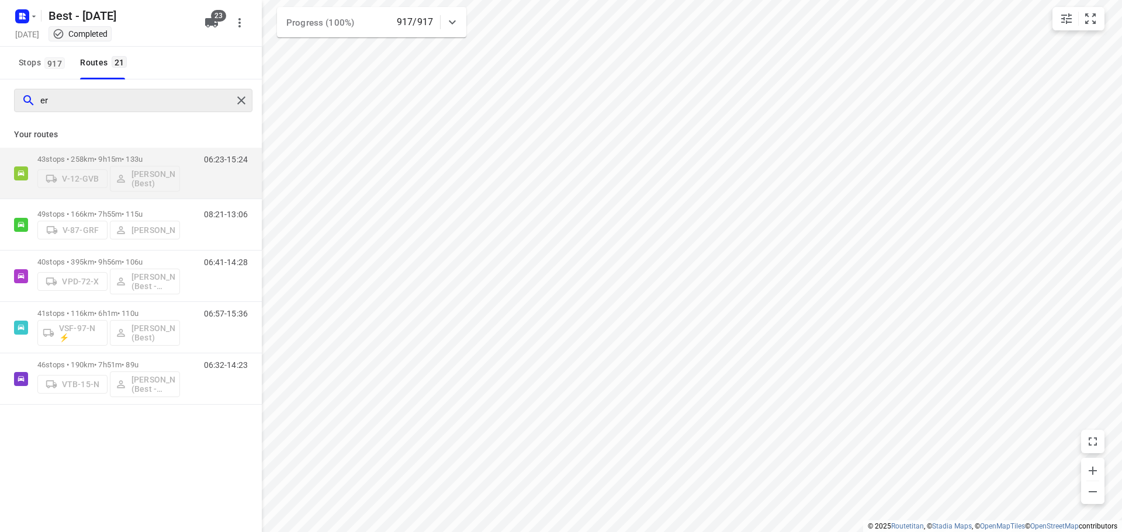
type input "e"
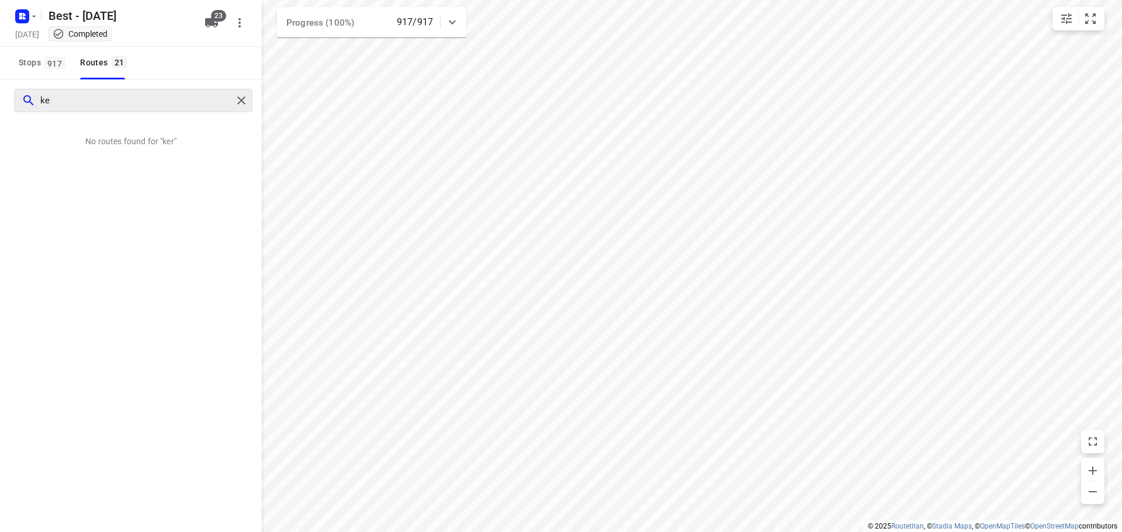
type input "k"
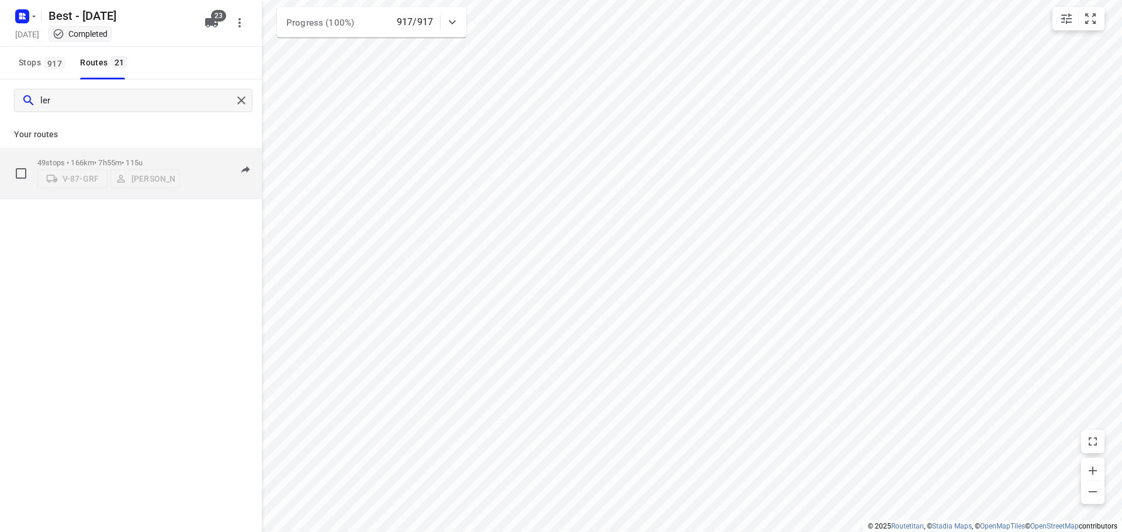
type input "ler"
click at [95, 152] on div "49 stops • 166km • 7h55m • 115u V-87-GRF Leroy van Westerhoven" at bounding box center [108, 172] width 143 height 41
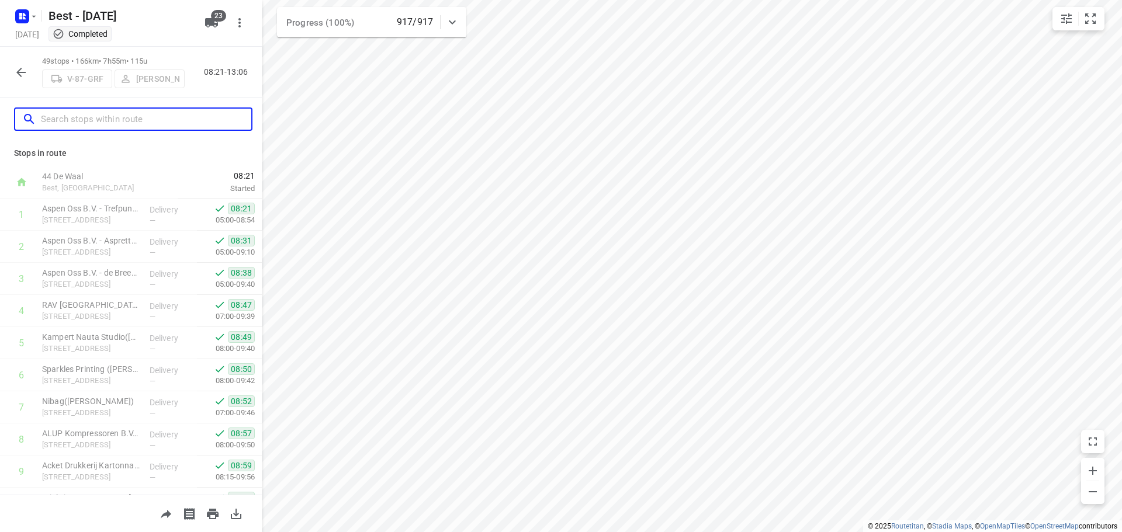
click at [114, 120] on input "text" at bounding box center [146, 119] width 210 height 18
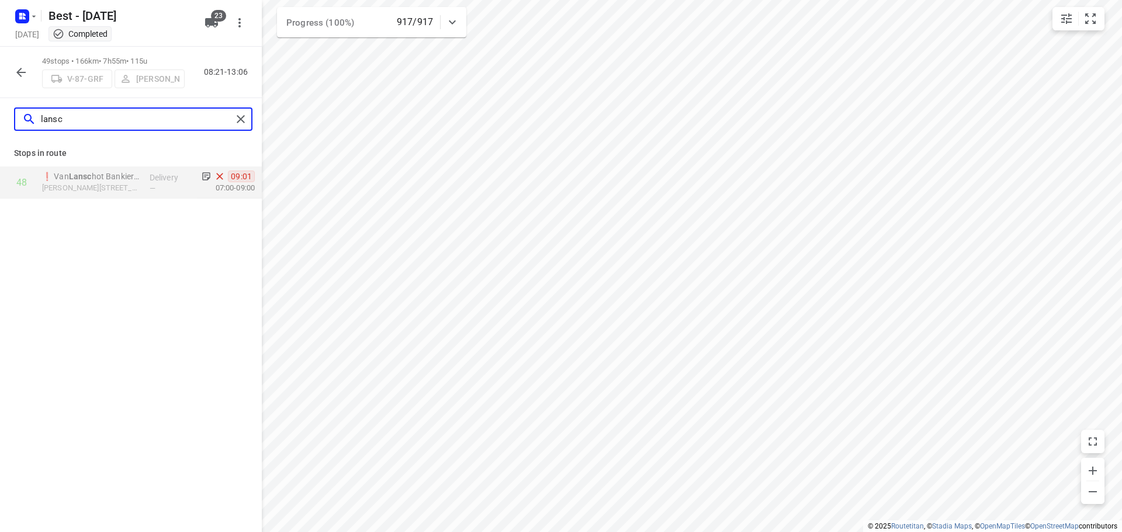
type input "lansc"
click at [199, 249] on div "Stops in route 48 ❗ Van Lansc hot Bankiers Den Bosch - Leonardo Da Vinciplein(F…" at bounding box center [131, 336] width 262 height 392
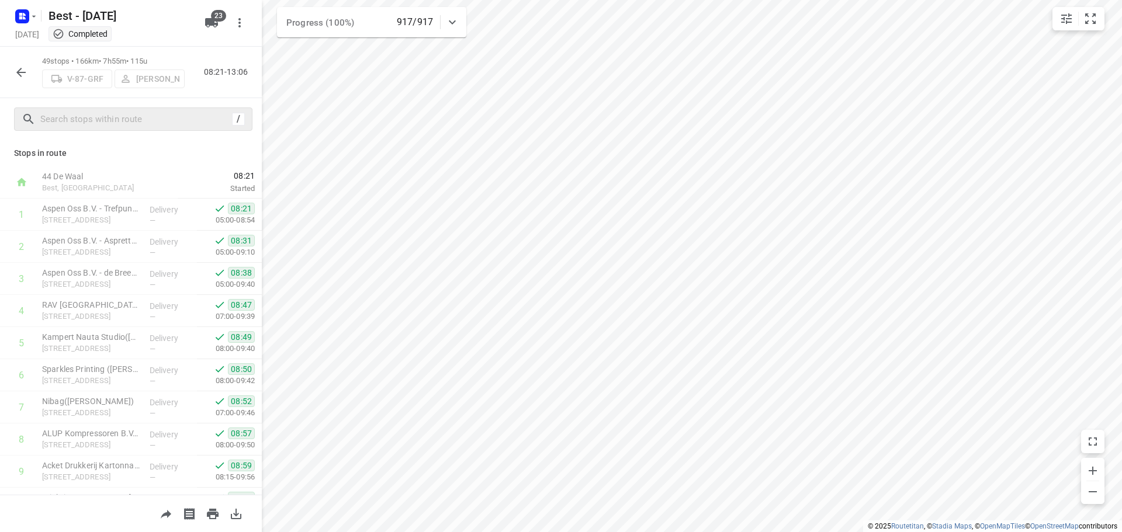
click at [21, 79] on icon "button" at bounding box center [21, 72] width 14 height 14
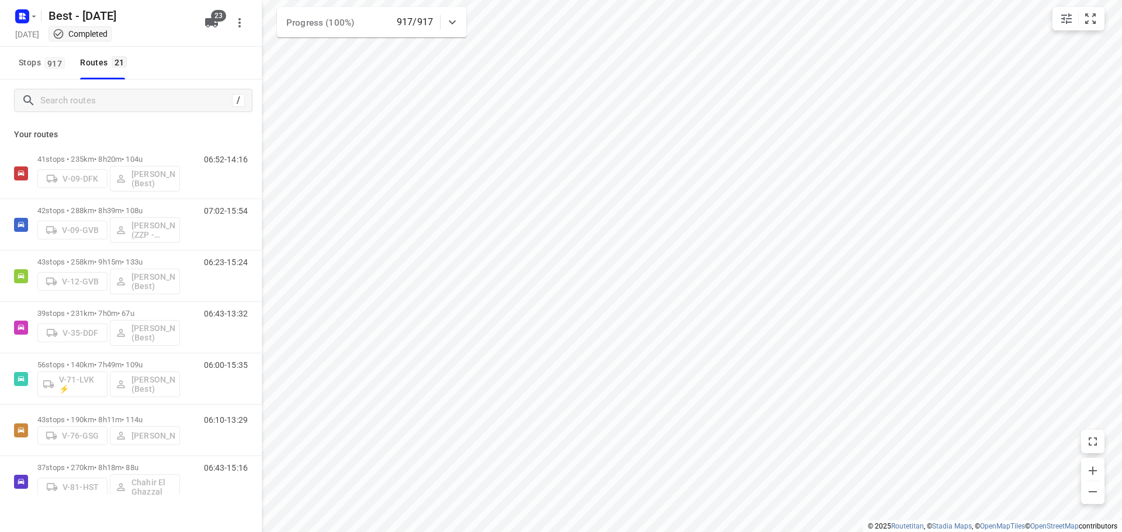
click at [65, 114] on div "/" at bounding box center [131, 100] width 262 height 42
click at [71, 101] on input "Search routes" at bounding box center [134, 101] width 187 height 18
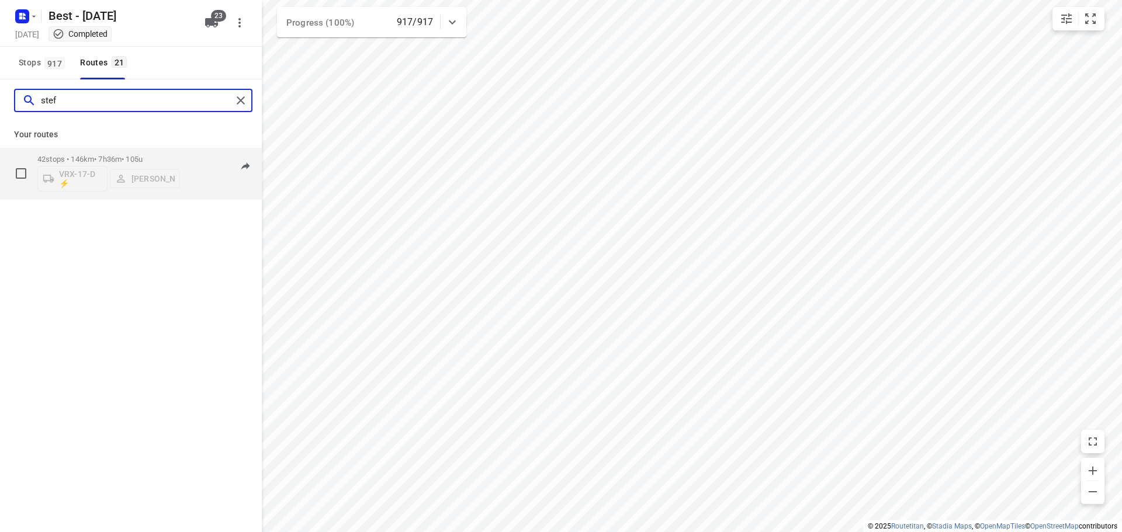
type input "stef"
click at [75, 158] on p "42 stops • 146km • 7h36m • 105u" at bounding box center [108, 159] width 143 height 9
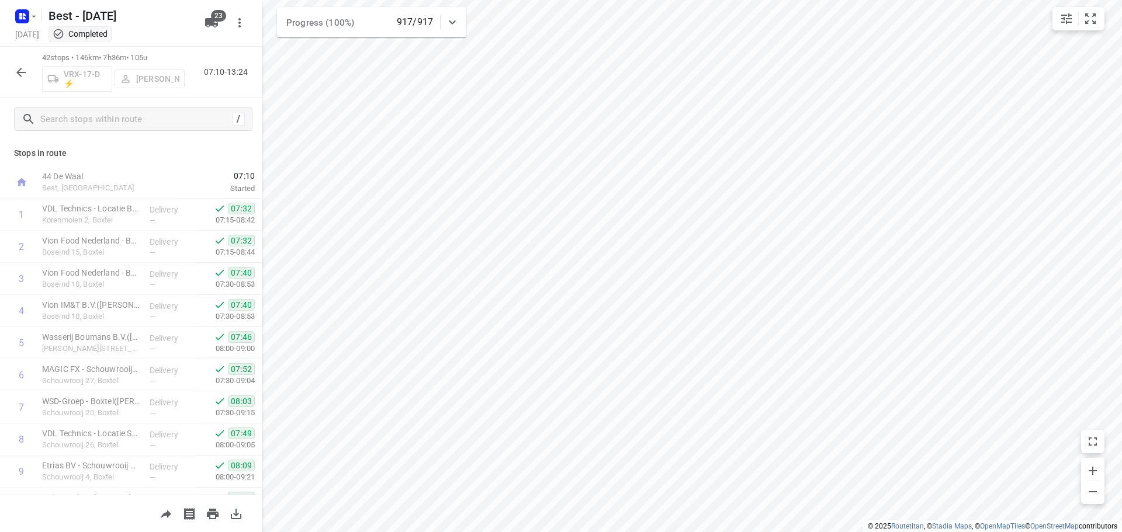
click at [8, 82] on div "42 stops • 146km • 7h36m • 105u VRX-17-D ⚡ Stefan van Dijck 07:10-13:24" at bounding box center [131, 72] width 262 height 51
click at [19, 78] on icon "button" at bounding box center [21, 72] width 14 height 14
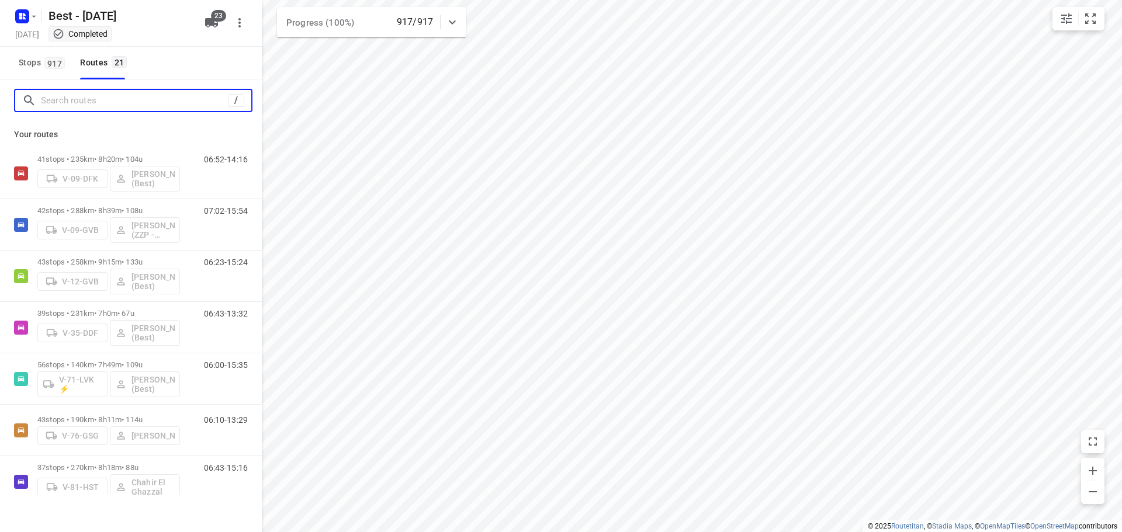
click at [47, 109] on input "Search routes" at bounding box center [134, 101] width 187 height 18
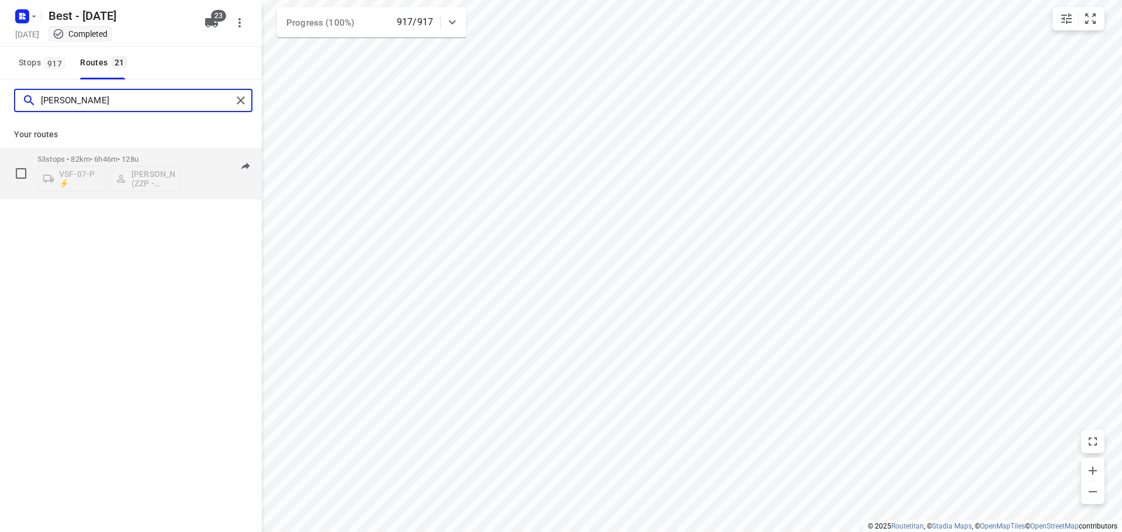
type input "eugen"
click at [89, 152] on div "53 stops • 82km • 6h46m • 128u VSF-07-P ⚡ Eugenio van den Heuvel (ZZP - Best)" at bounding box center [108, 173] width 143 height 48
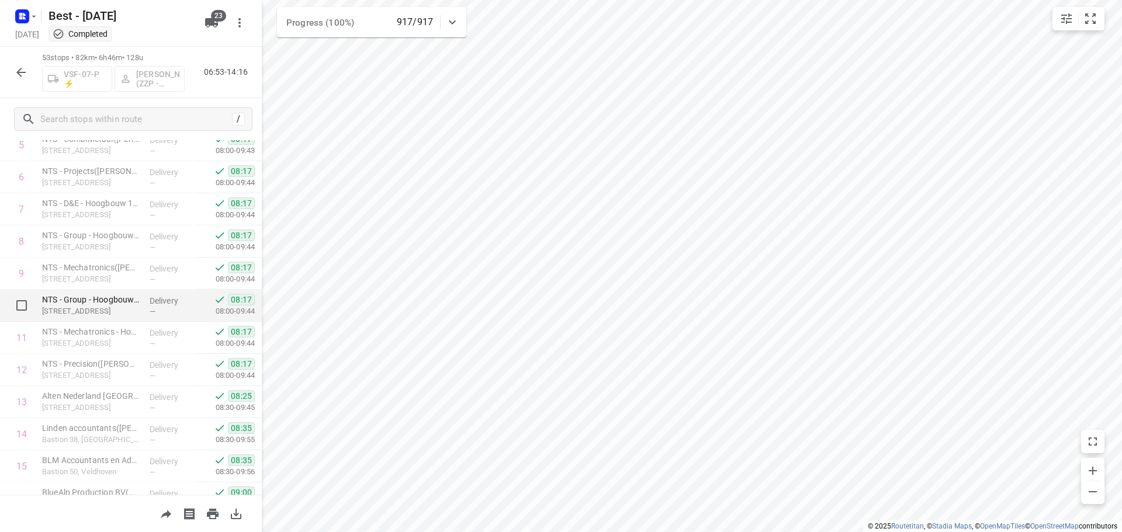
scroll to position [234, 0]
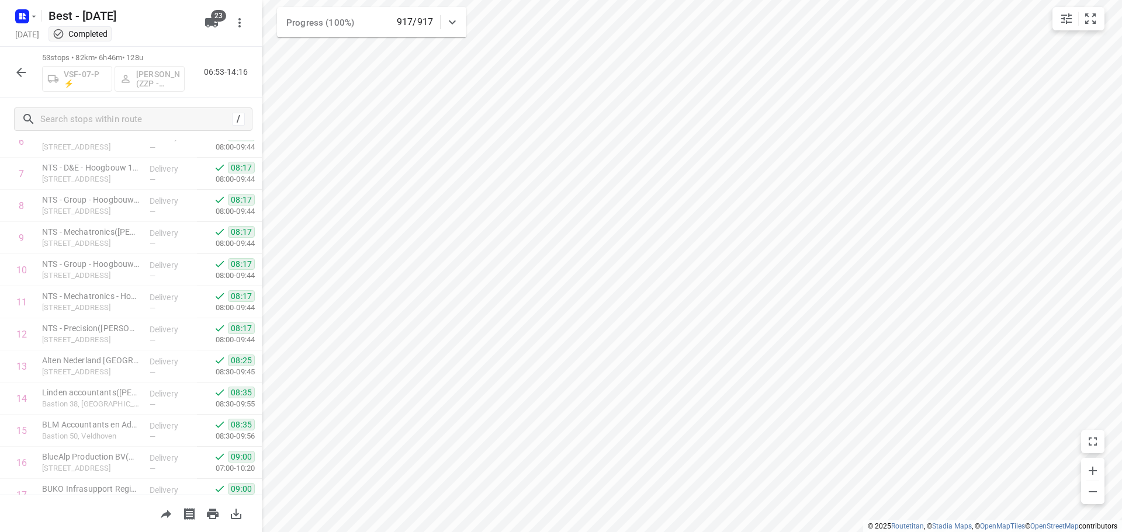
click at [21, 62] on button "button" at bounding box center [20, 72] width 23 height 23
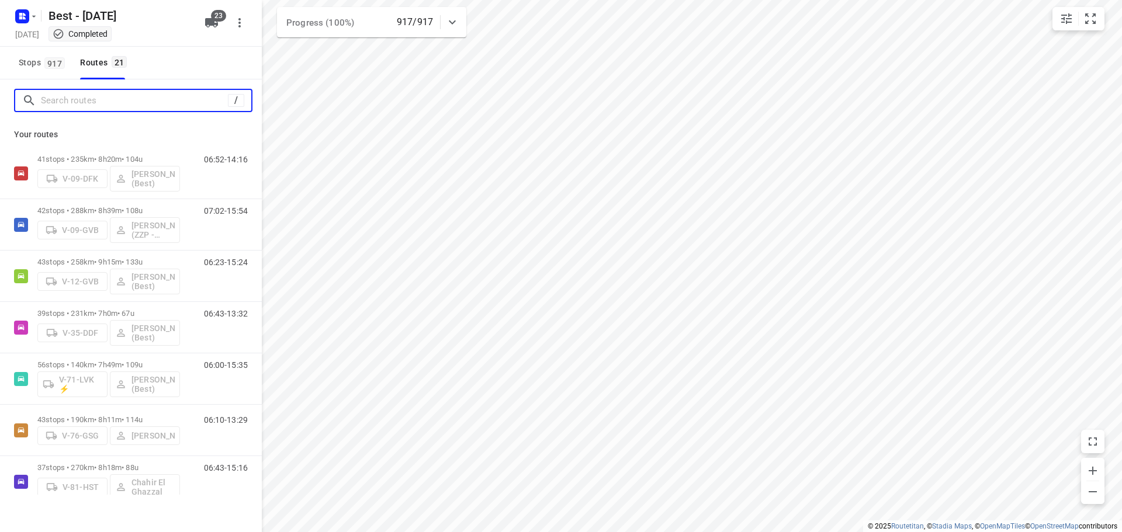
click at [100, 109] on input "Search routes" at bounding box center [134, 101] width 187 height 18
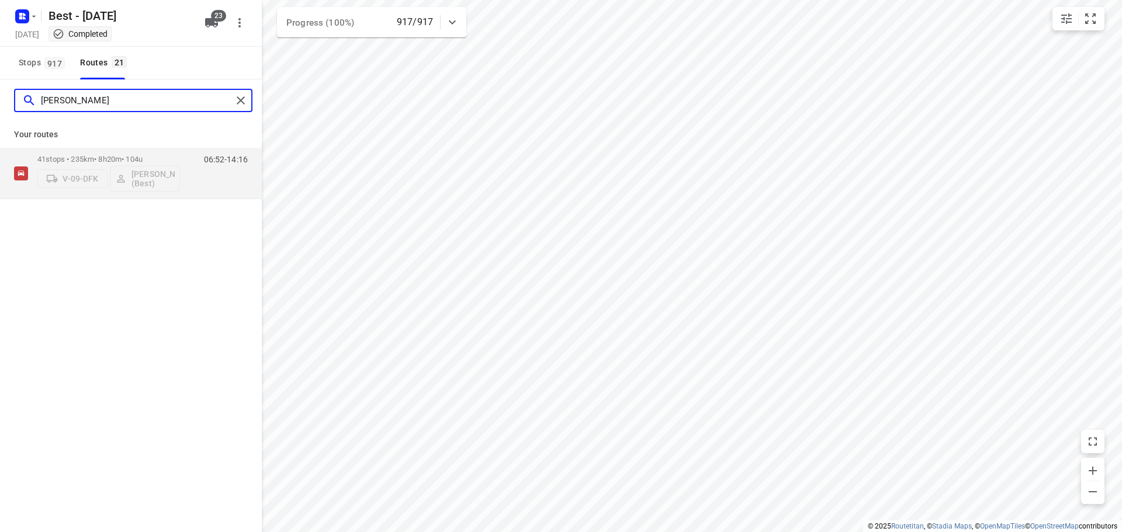
type input "[PERSON_NAME]"
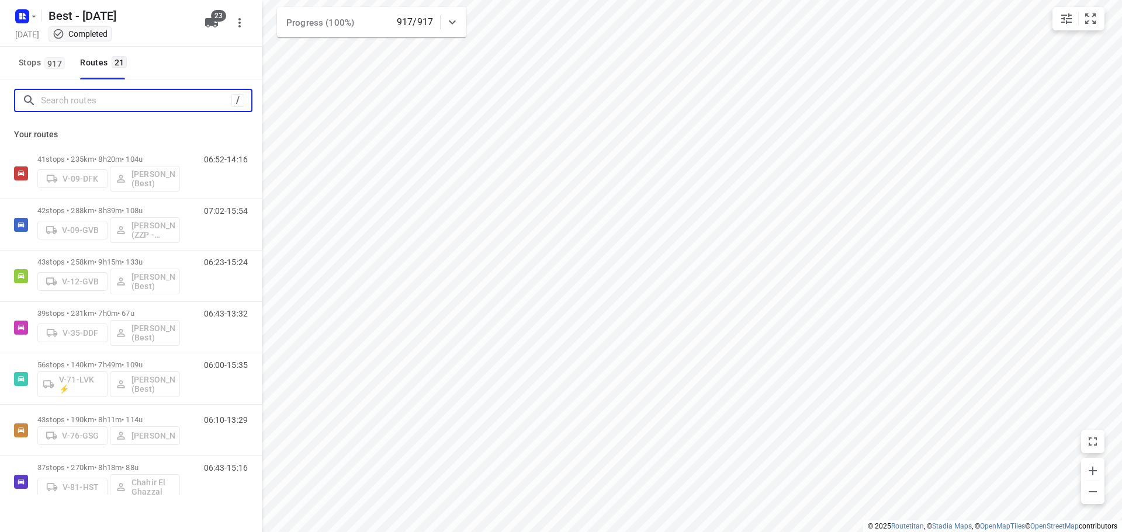
click at [129, 96] on input "Search routes" at bounding box center [136, 101] width 190 height 18
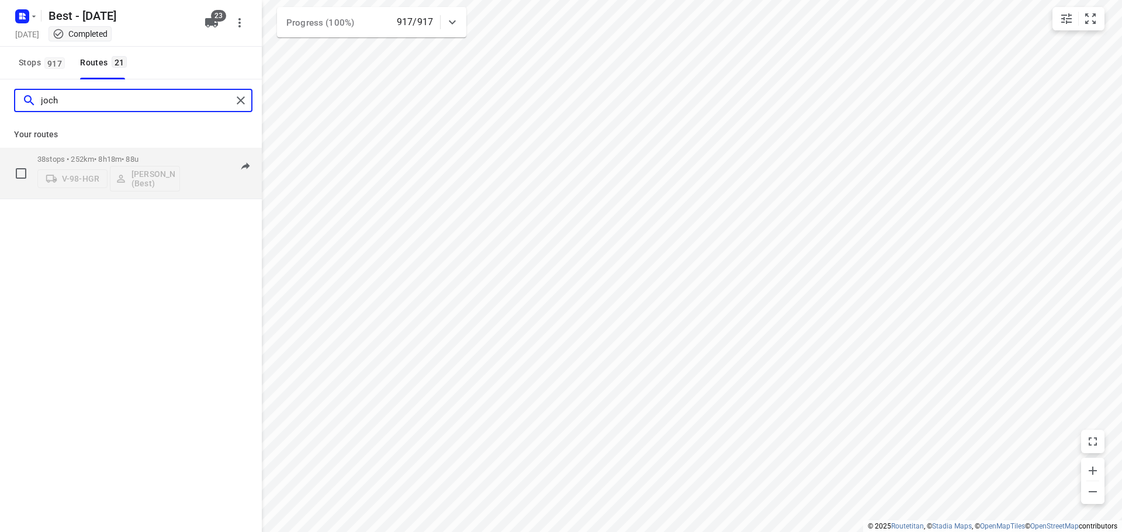
type input "joch"
click at [110, 156] on p "38 stops • 252km • 8h18m • 88u" at bounding box center [108, 159] width 143 height 9
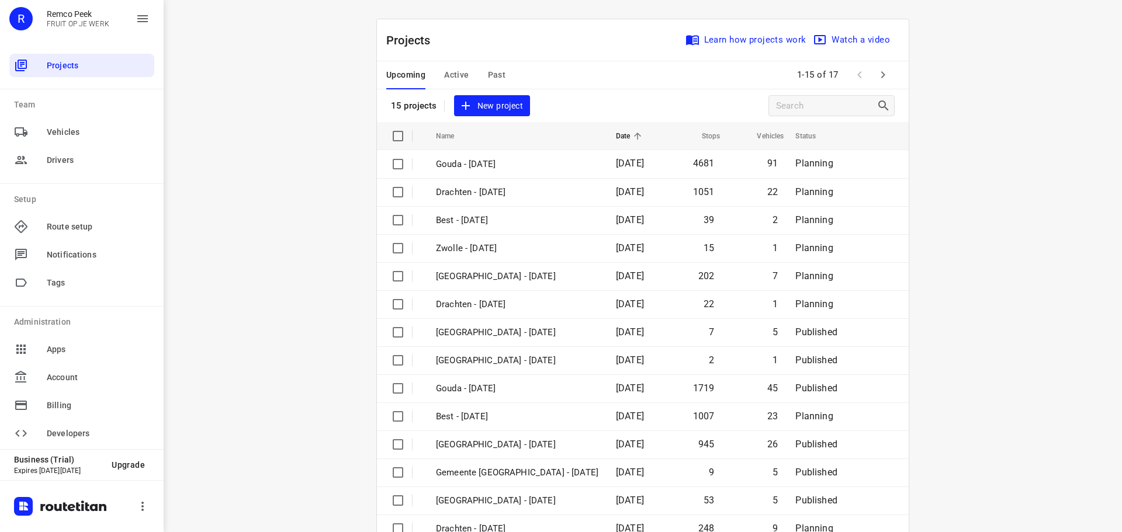
click at [445, 85] on button "Active" at bounding box center [456, 75] width 25 height 28
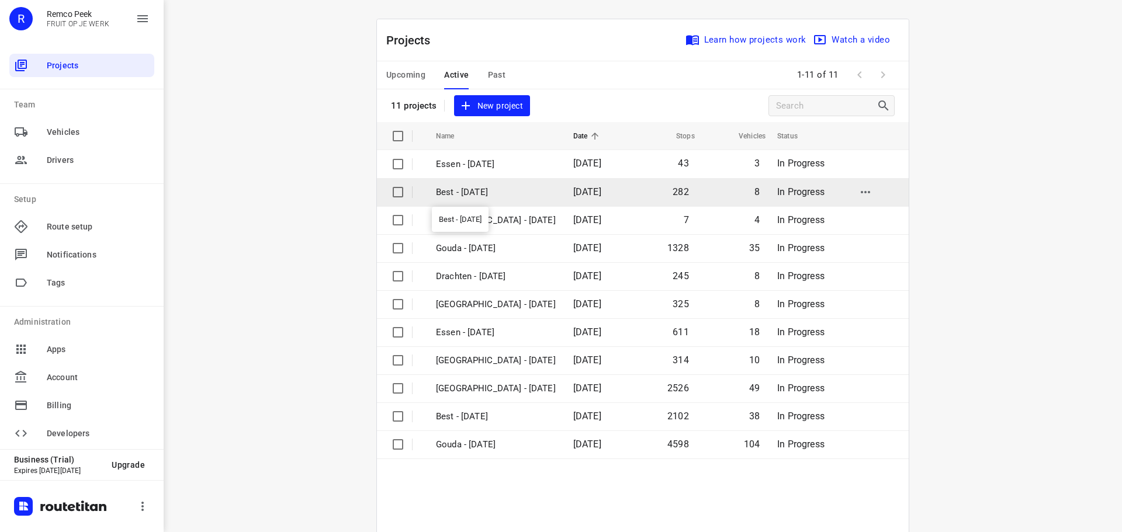
click at [491, 189] on p "Best - [DATE]" at bounding box center [496, 192] width 120 height 13
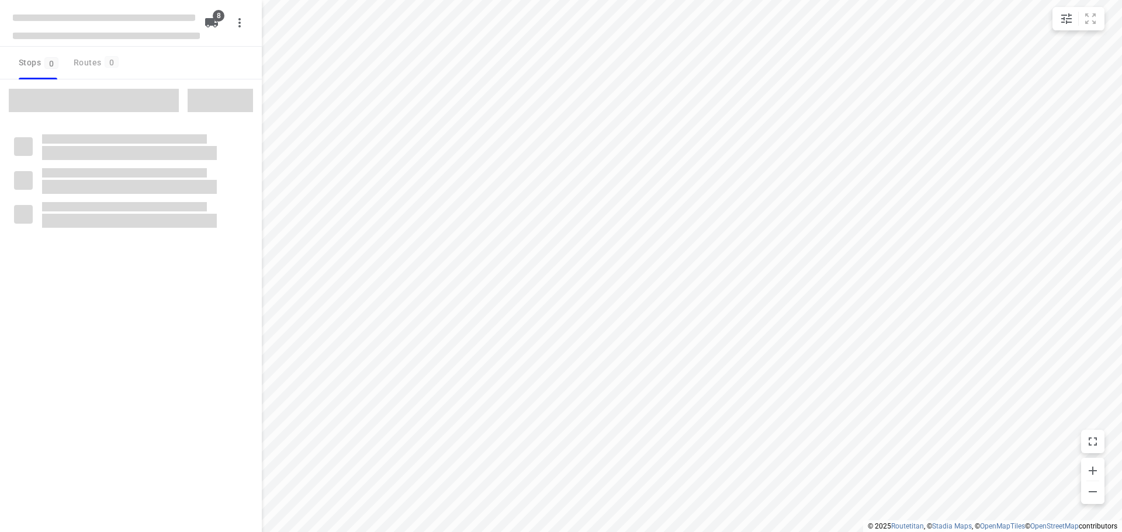
type input "distance"
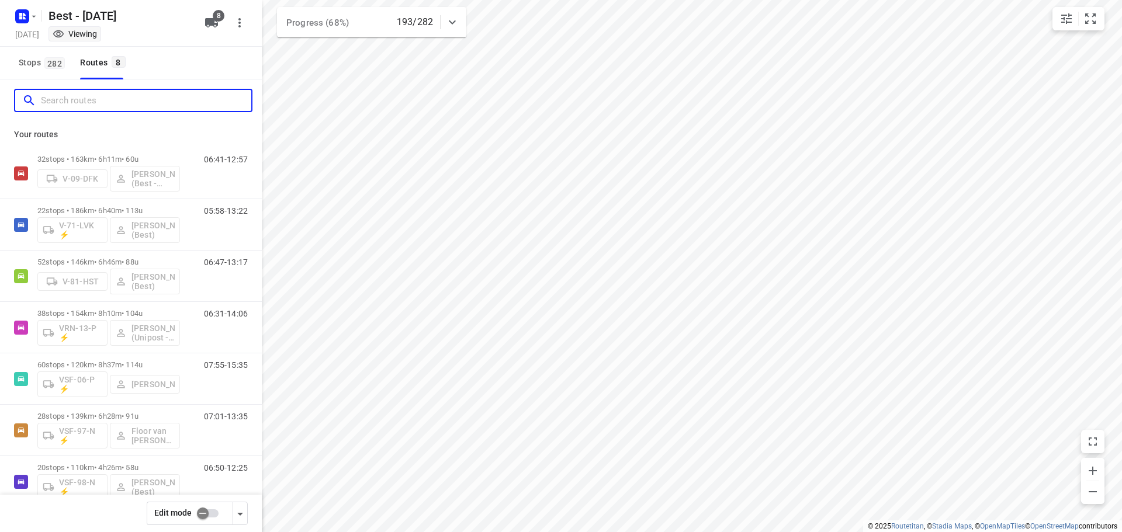
click at [70, 98] on input "Search routes" at bounding box center [146, 101] width 210 height 18
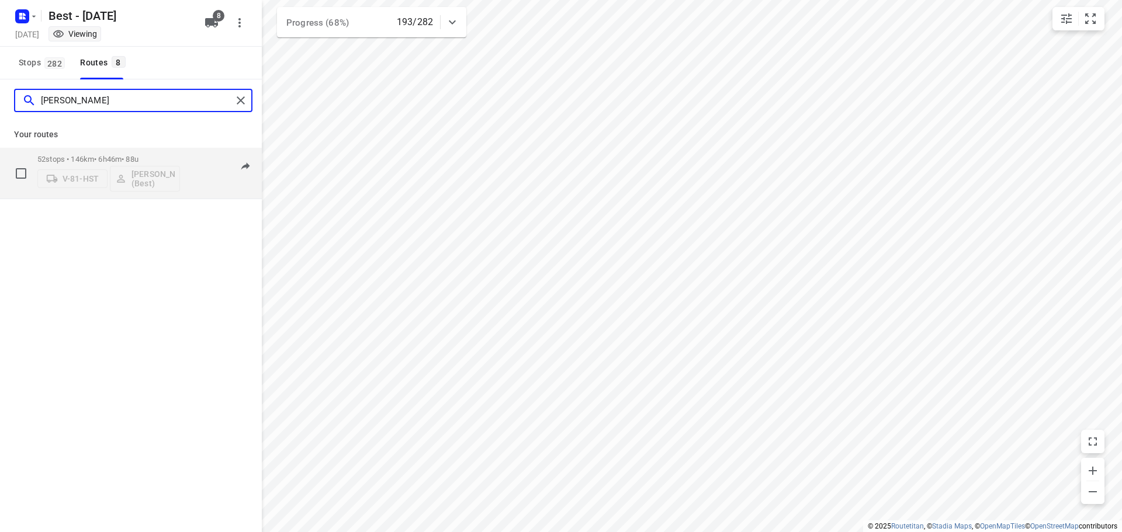
type input "[PERSON_NAME]"
click at [86, 152] on div "52 stops • 146km • 6h46m • 88u V-81-HST Tony van Doren (Best)" at bounding box center [108, 173] width 143 height 48
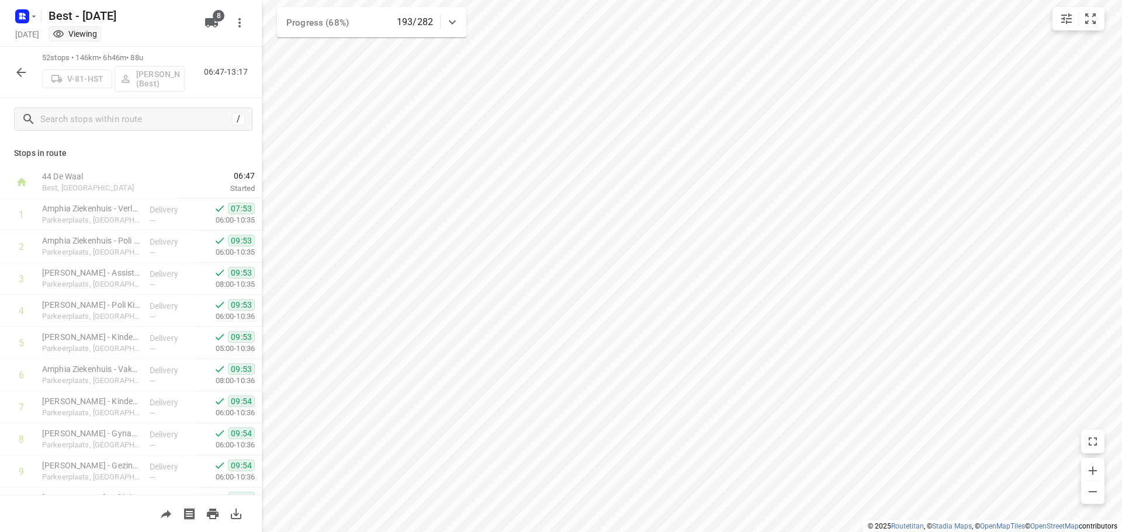
click at [19, 68] on icon "button" at bounding box center [21, 72] width 14 height 14
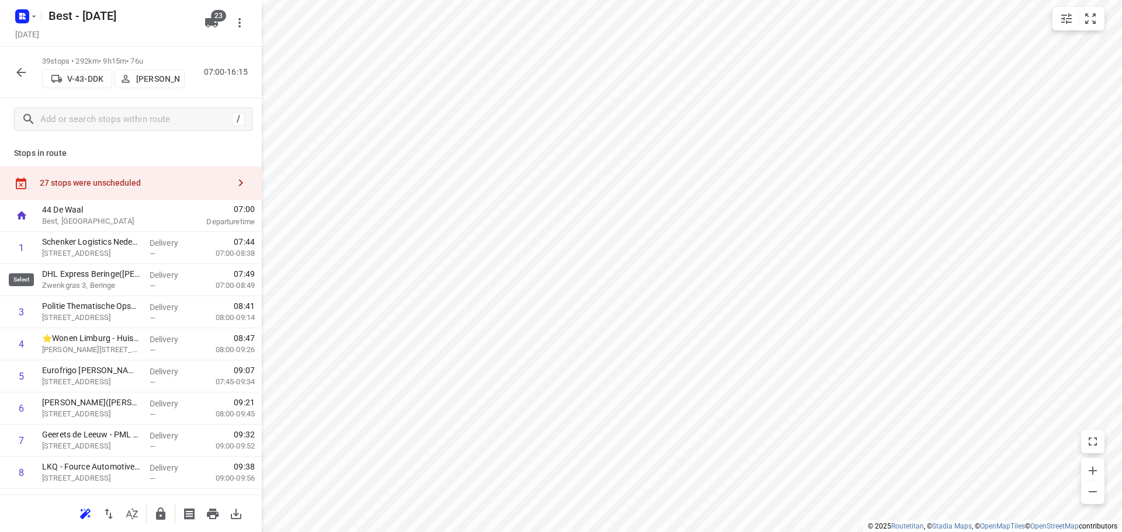
scroll to position [1022, 0]
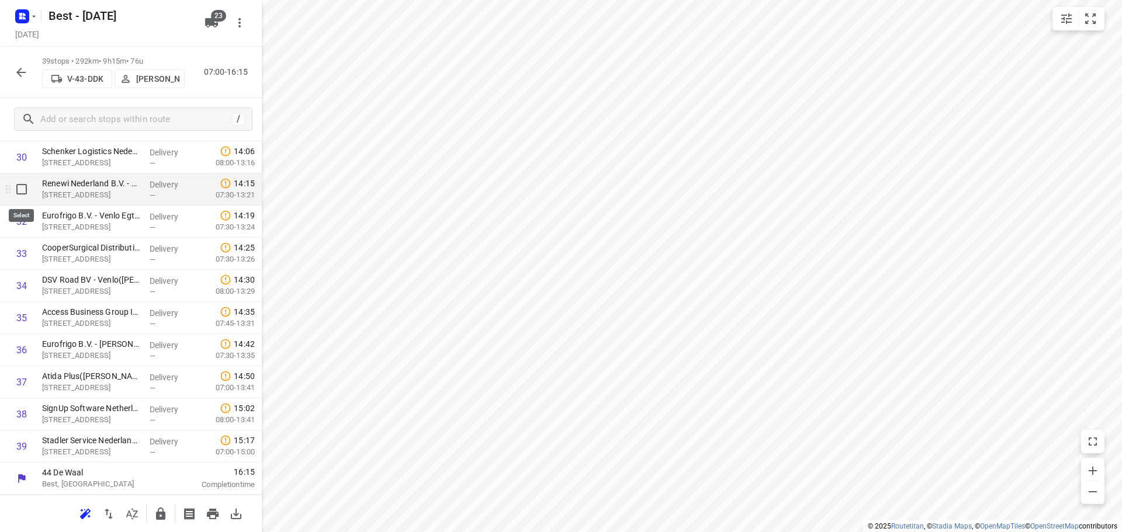
click at [25, 193] on input "checkbox" at bounding box center [21, 189] width 23 height 23
checkbox input "true"
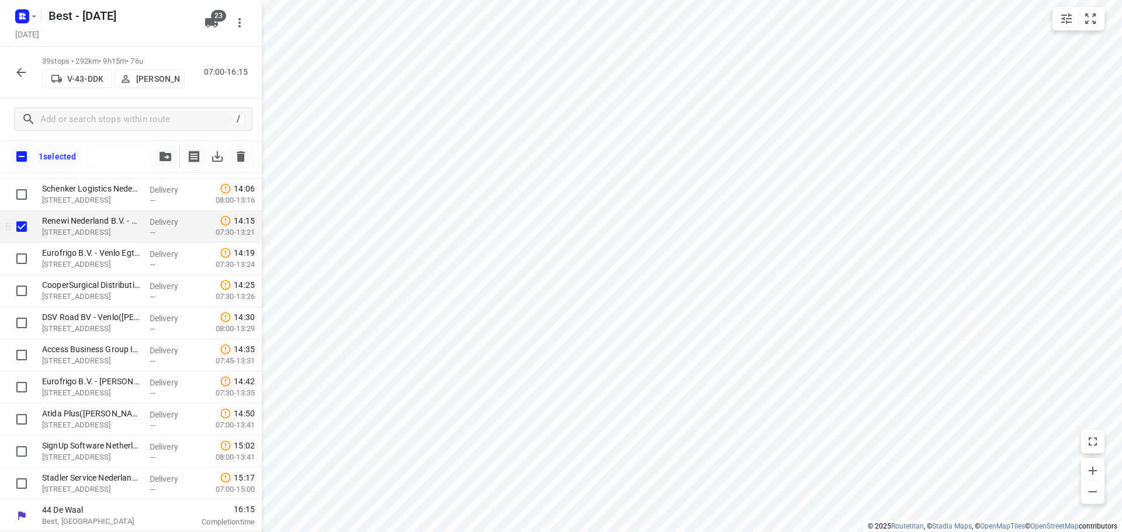
scroll to position [1018, 0]
click at [26, 261] on input "checkbox" at bounding box center [21, 258] width 23 height 23
checkbox input "true"
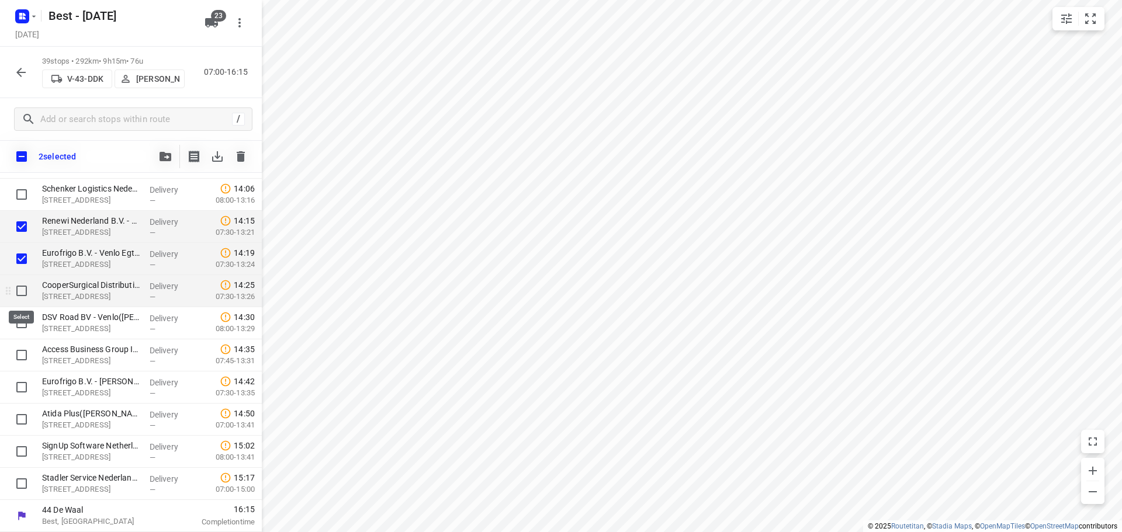
click at [25, 289] on input "checkbox" at bounding box center [21, 290] width 23 height 23
checkbox input "true"
click at [22, 313] on input "checkbox" at bounding box center [21, 322] width 23 height 23
checkbox input "true"
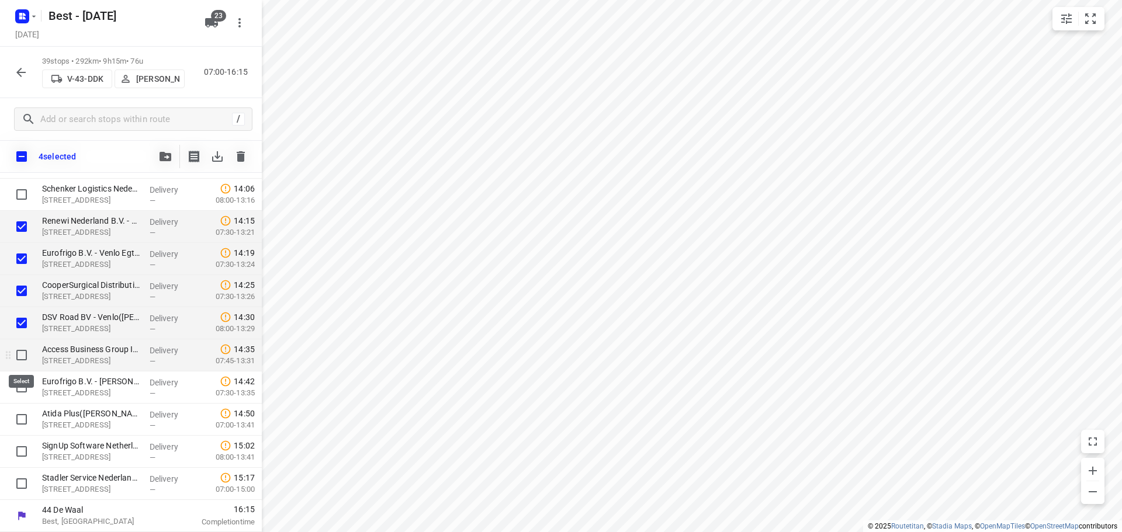
click at [22, 361] on input "checkbox" at bounding box center [21, 355] width 23 height 23
checkbox input "true"
click at [18, 386] on input "checkbox" at bounding box center [21, 387] width 23 height 23
checkbox input "true"
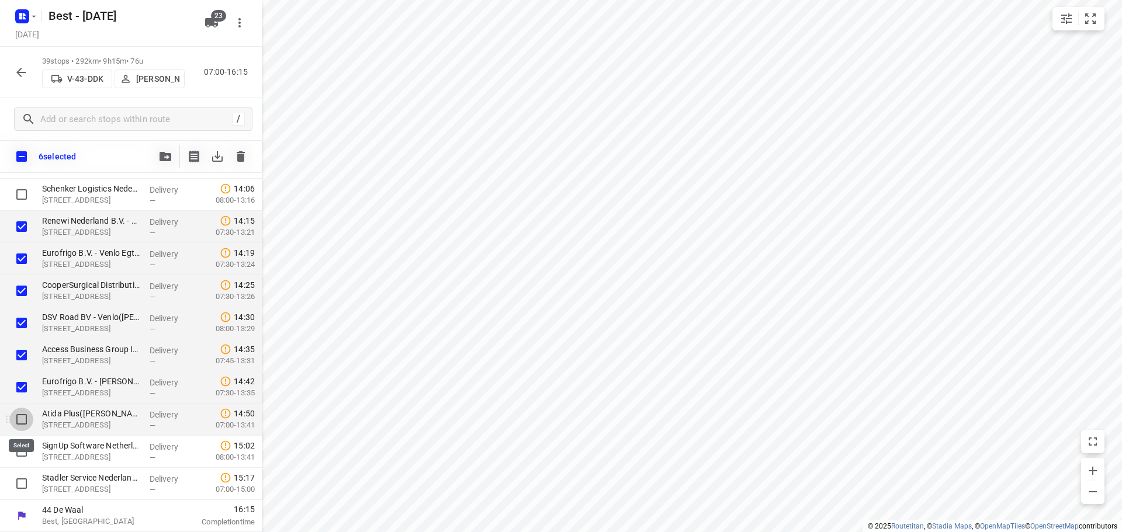
click at [22, 422] on input "checkbox" at bounding box center [21, 419] width 23 height 23
checkbox input "true"
click at [22, 154] on input "checkbox" at bounding box center [21, 156] width 25 height 25
checkbox input "true"
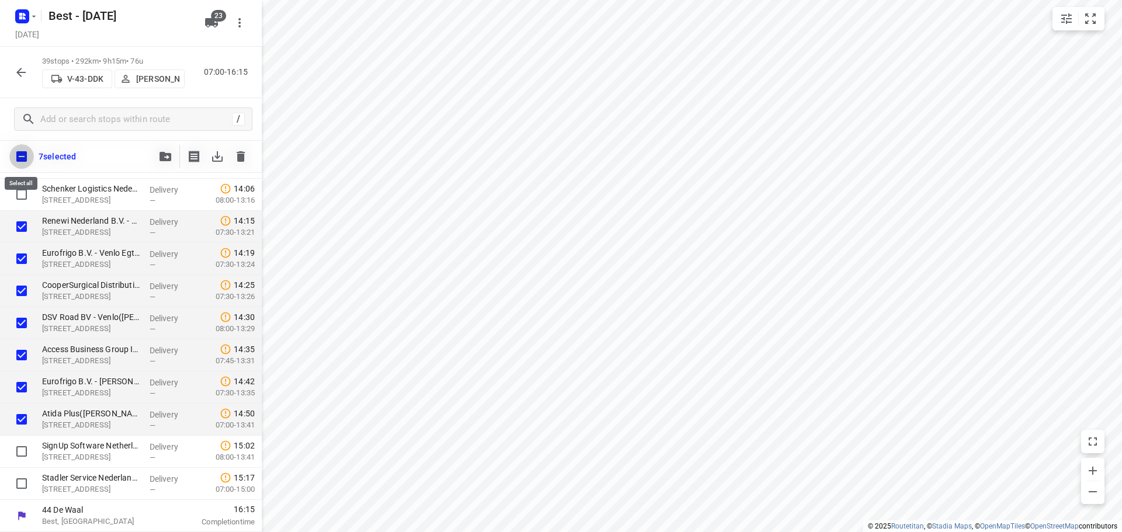
checkbox input "true"
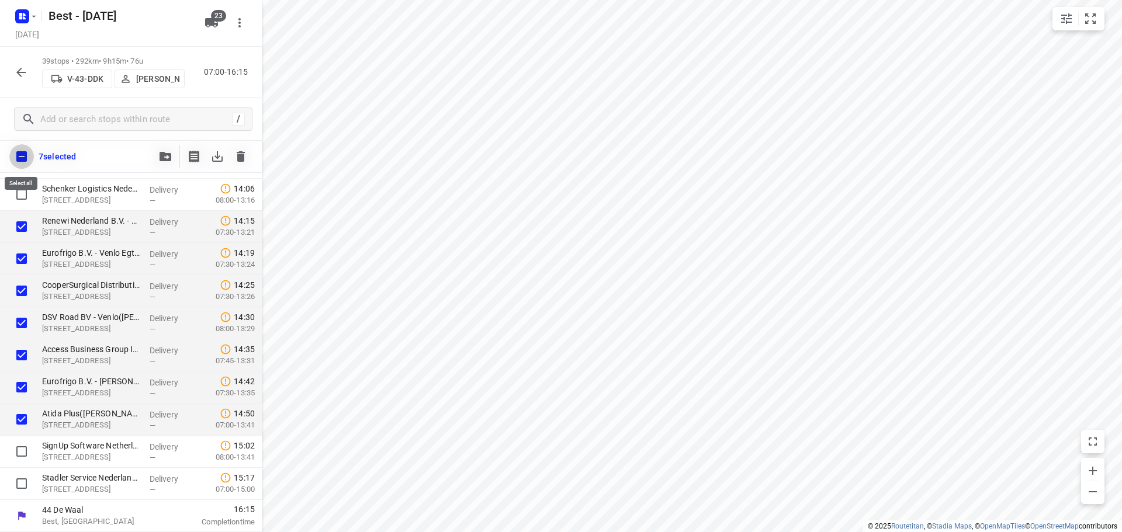
checkbox input "true"
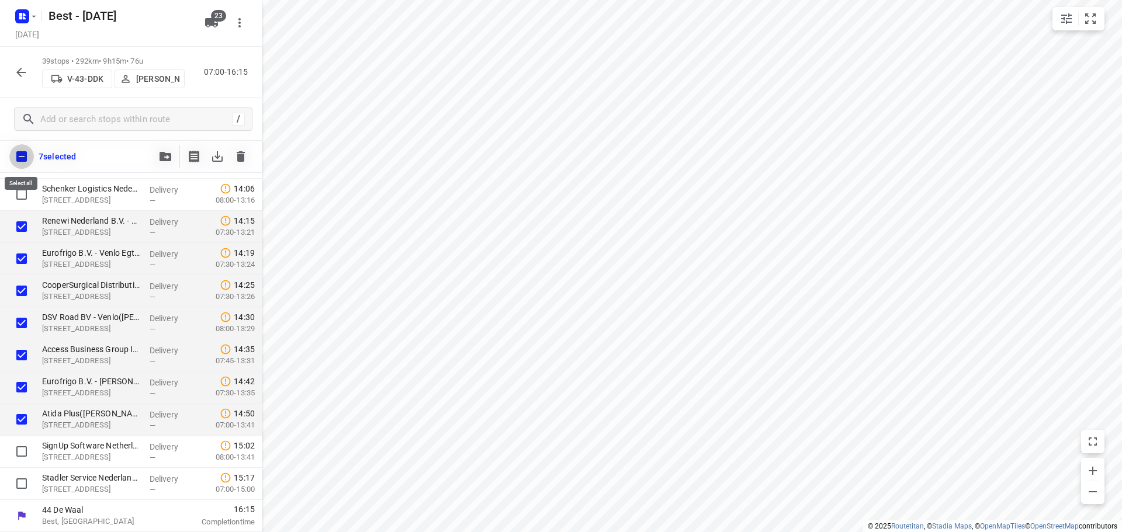
checkbox input "true"
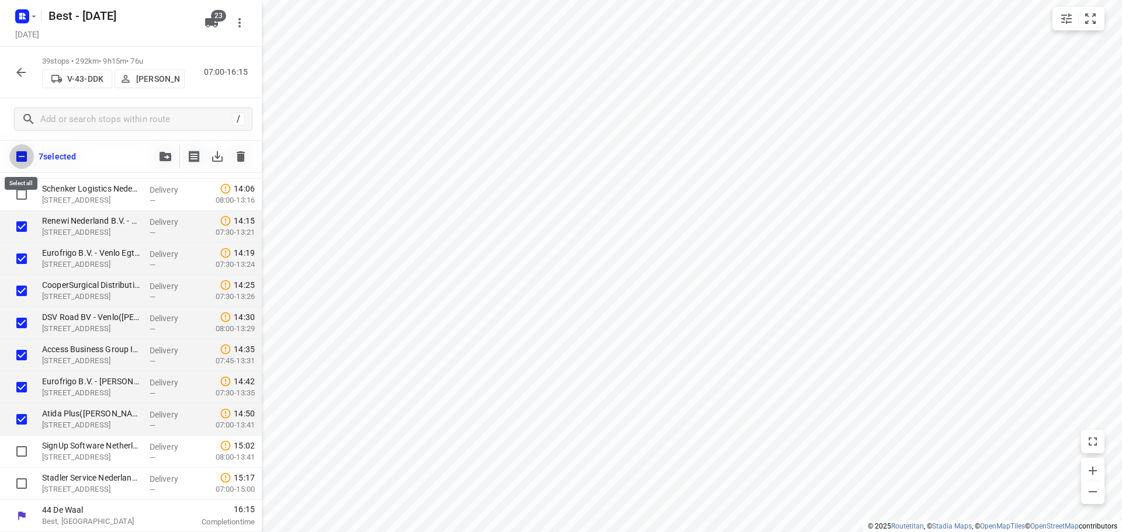
checkbox input "true"
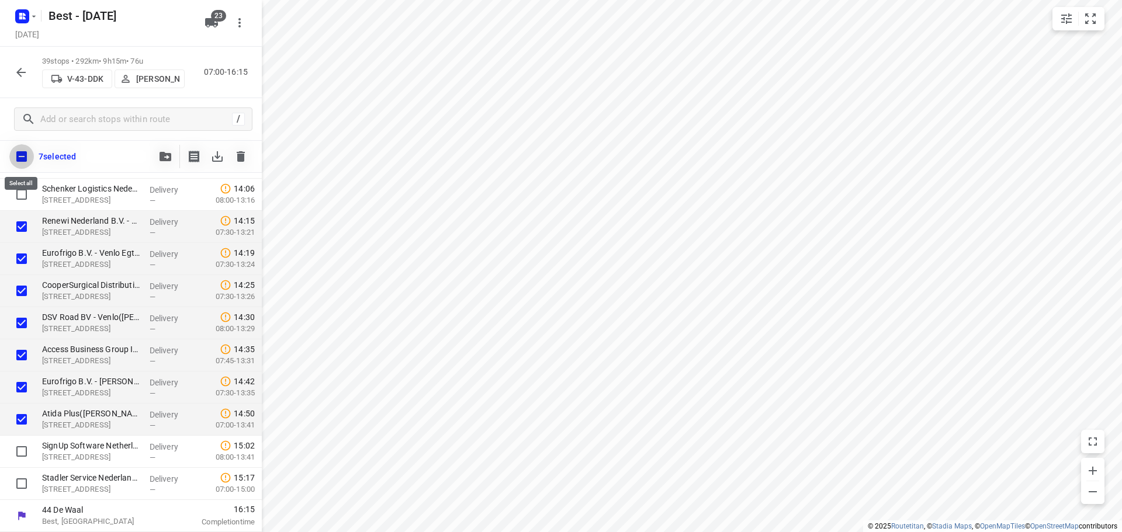
checkbox input "true"
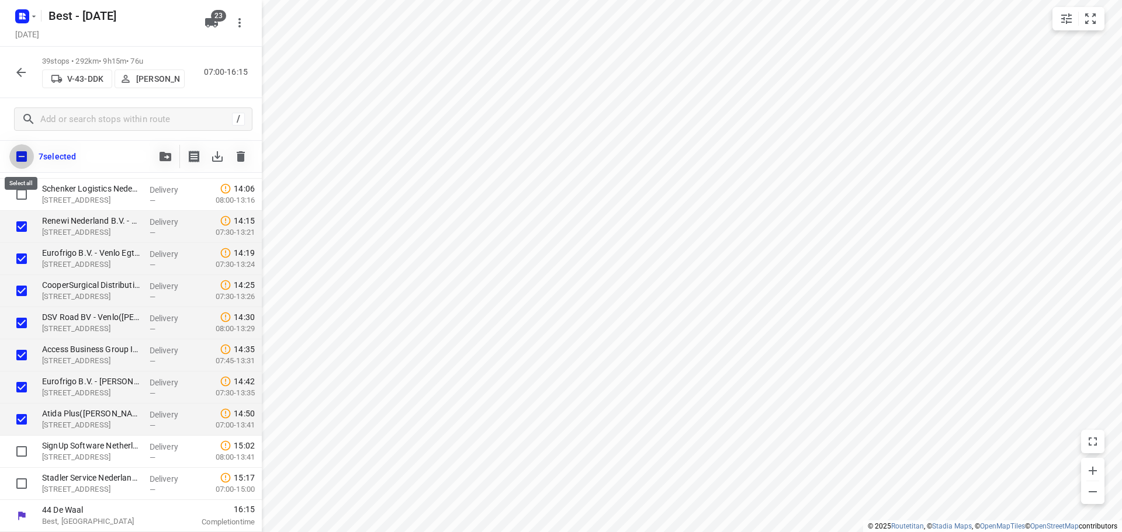
checkbox input "true"
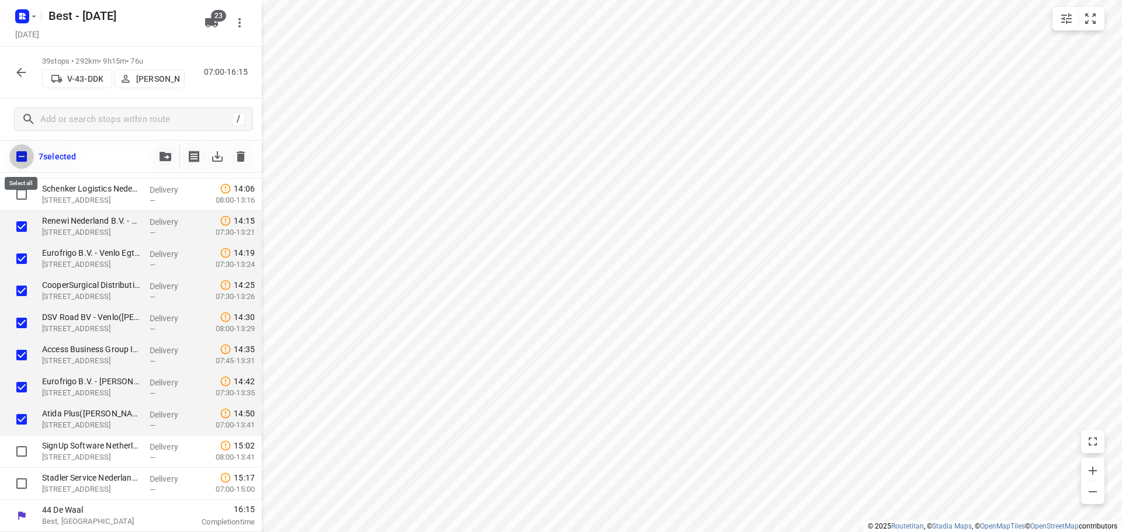
checkbox input "true"
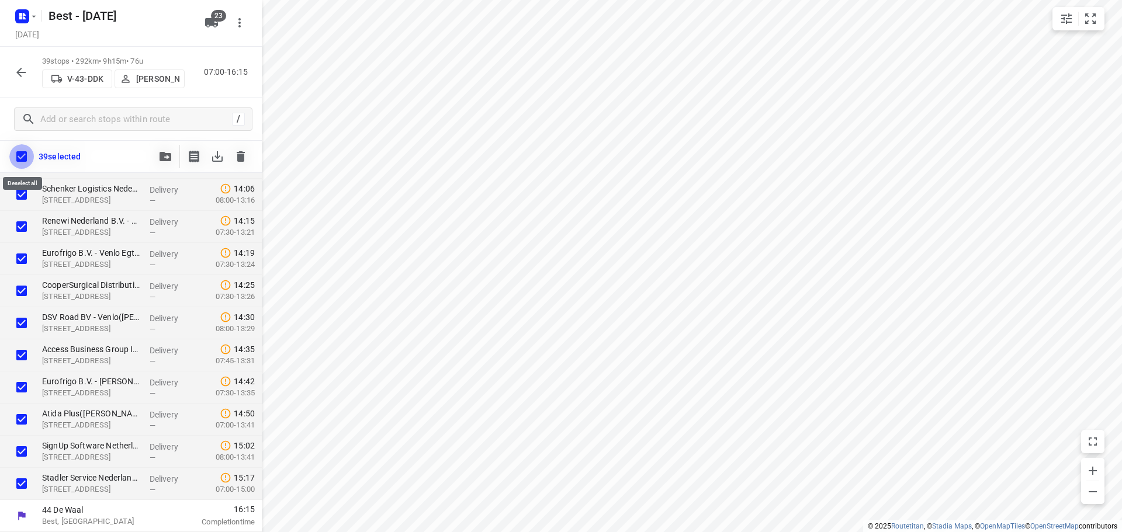
click at [22, 154] on input "checkbox" at bounding box center [21, 156] width 25 height 25
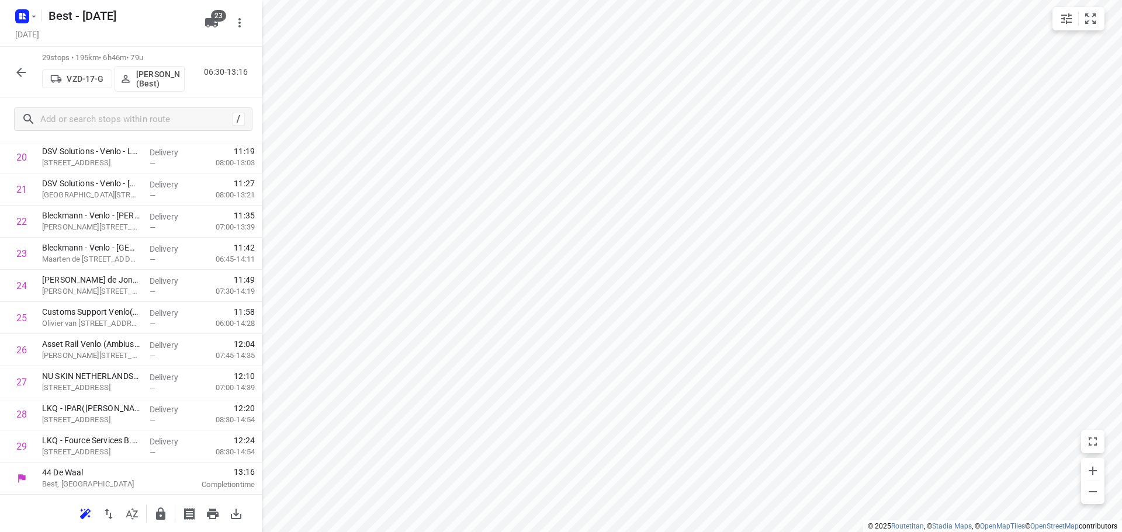
scroll to position [701, 0]
click at [165, 512] on icon "button" at bounding box center [160, 514] width 9 height 12
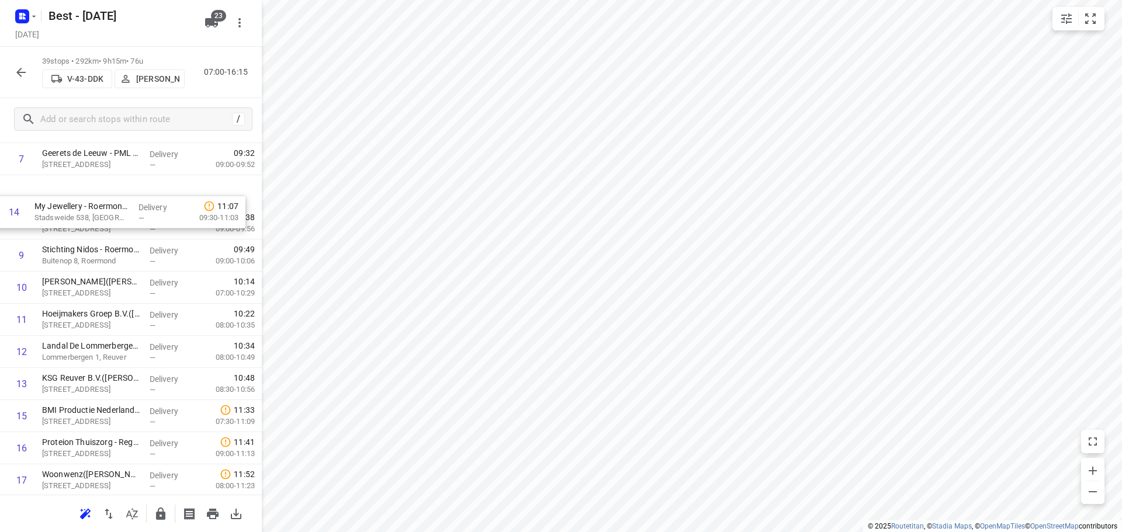
scroll to position [268, 0]
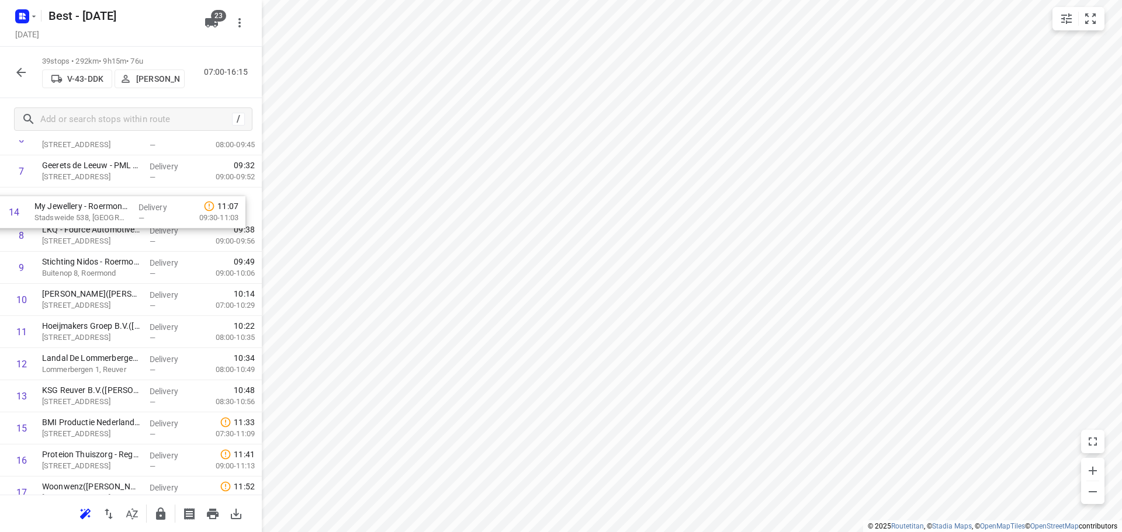
drag, startPoint x: 113, startPoint y: 282, endPoint x: 110, endPoint y: 206, distance: 75.4
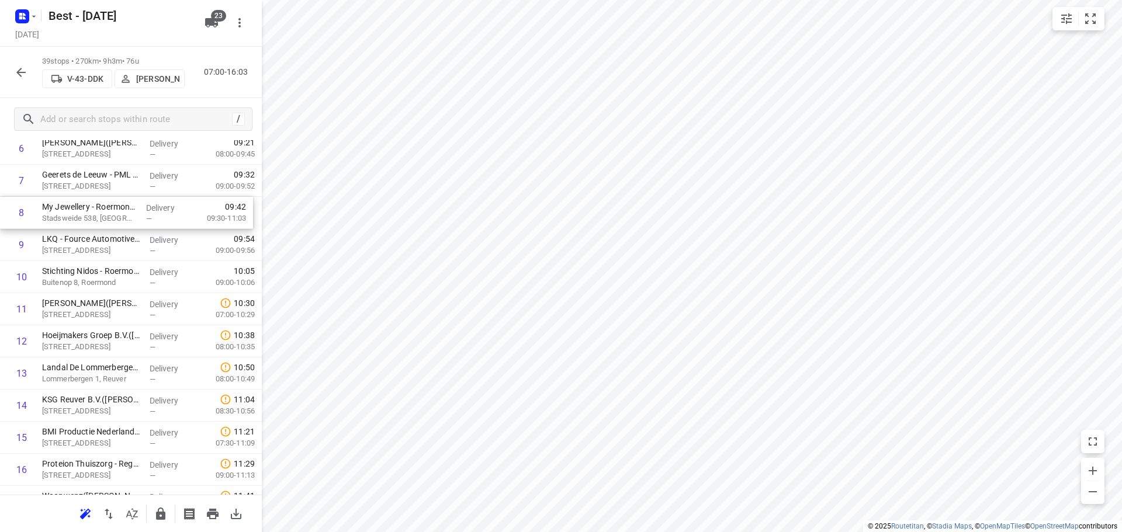
drag, startPoint x: 118, startPoint y: 207, endPoint x: 119, endPoint y: 223, distance: 16.4
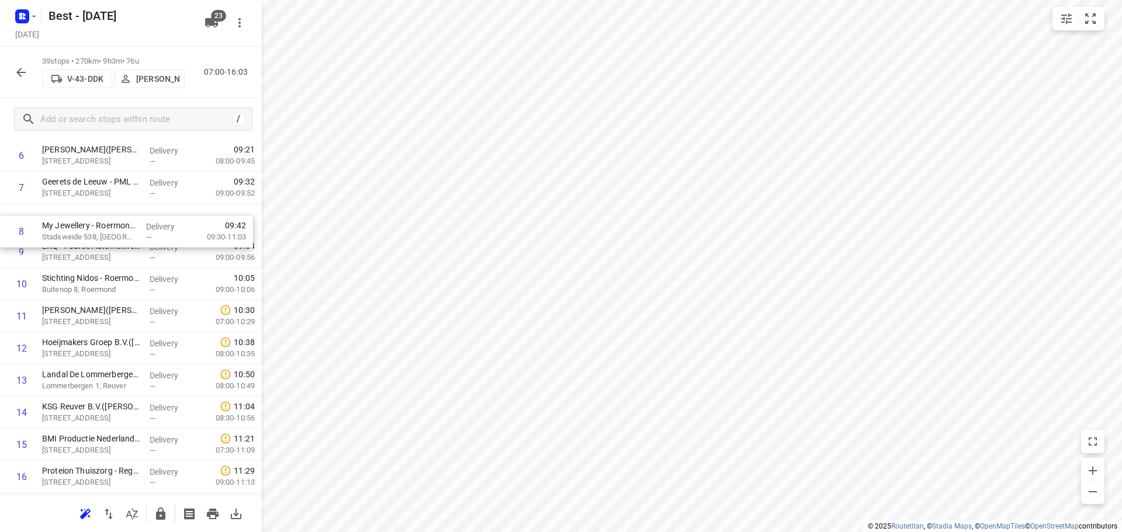
scroll to position [252, 0]
drag, startPoint x: 119, startPoint y: 224, endPoint x: 119, endPoint y: 260, distance: 35.6
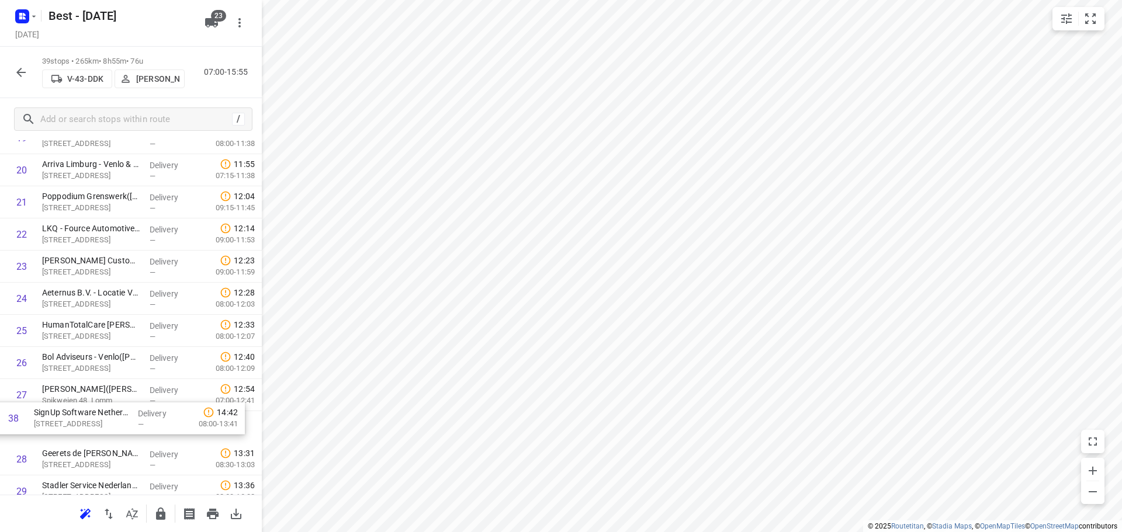
scroll to position [688, 0]
drag, startPoint x: 104, startPoint y: 455, endPoint x: 93, endPoint y: 371, distance: 84.2
click at [93, 371] on div "1 Schenker Logistics Nederland B.V. - Beringe Contractlogistiek(Peter Bos) Scho…" at bounding box center [131, 170] width 262 height 1253
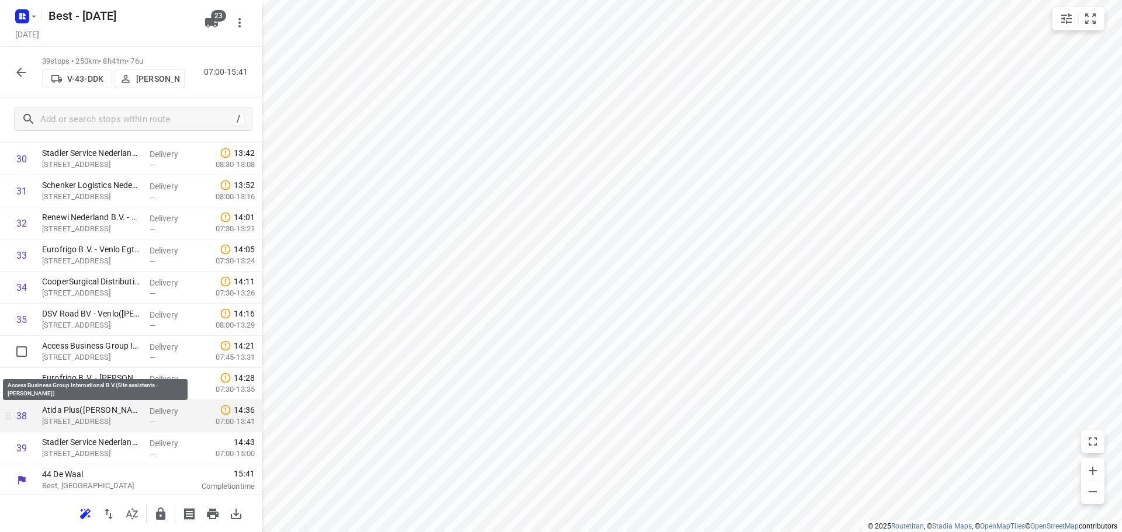
scroll to position [1022, 0]
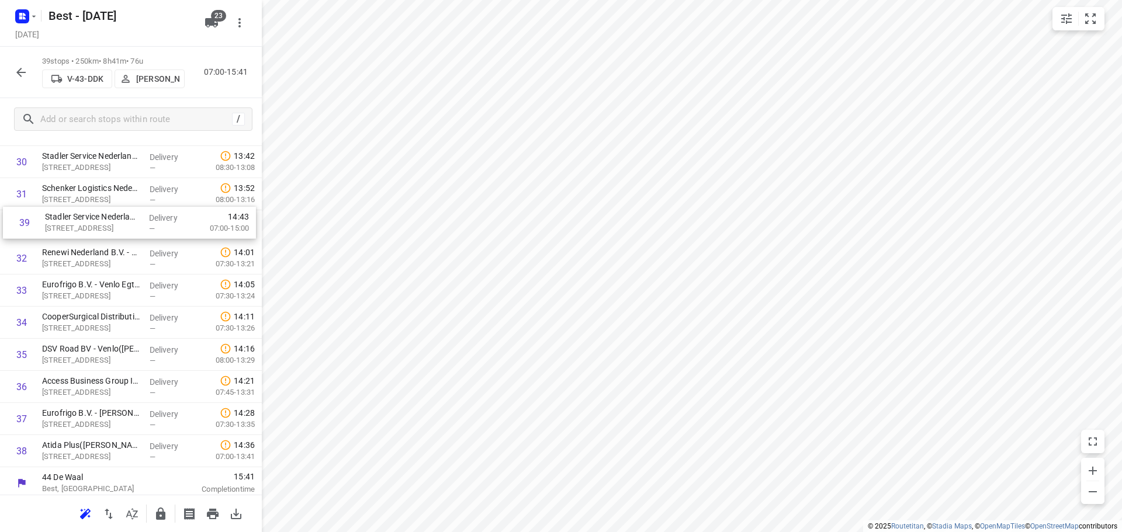
drag, startPoint x: 123, startPoint y: 435, endPoint x: 129, endPoint y: 210, distance: 225.0
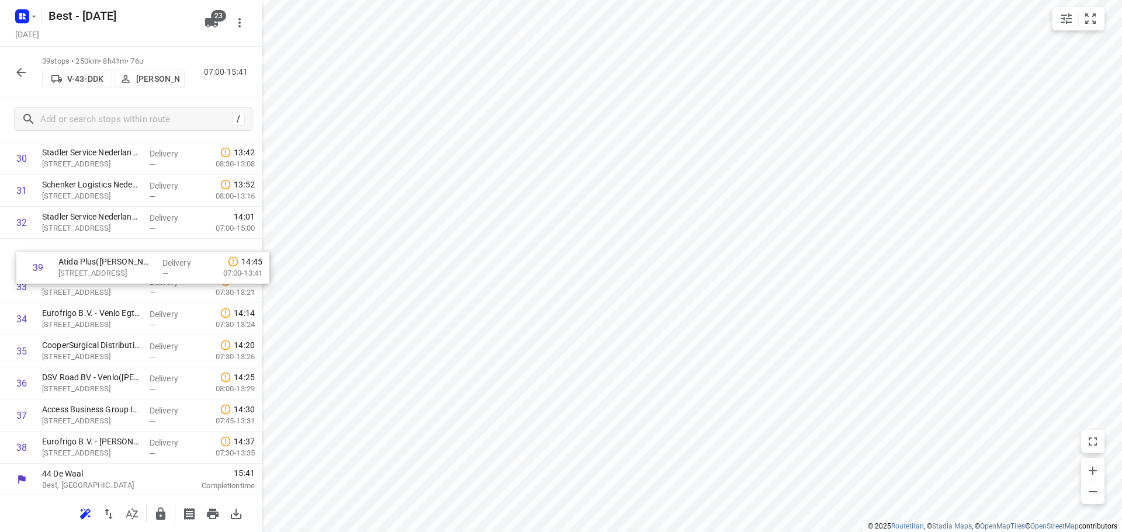
drag, startPoint x: 96, startPoint y: 460, endPoint x: 113, endPoint y: 257, distance: 203.4
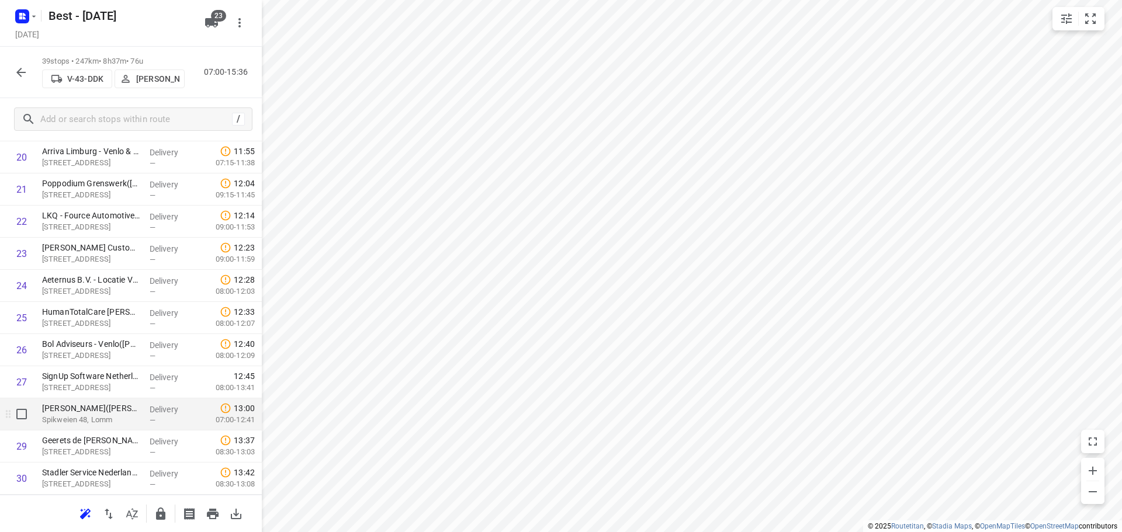
scroll to position [1022, 0]
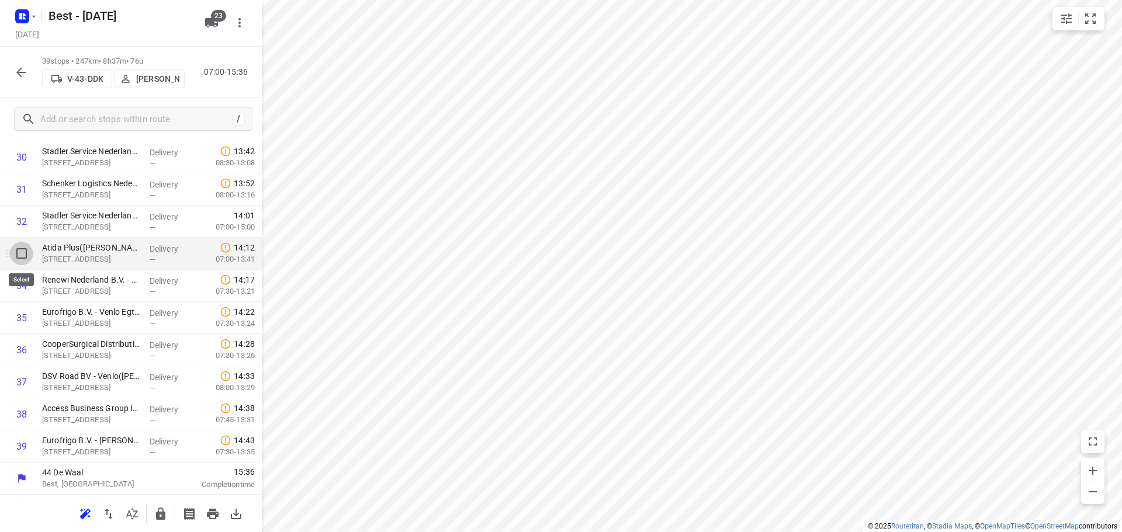
click at [18, 247] on input "checkbox" at bounding box center [21, 253] width 23 height 23
checkbox input "true"
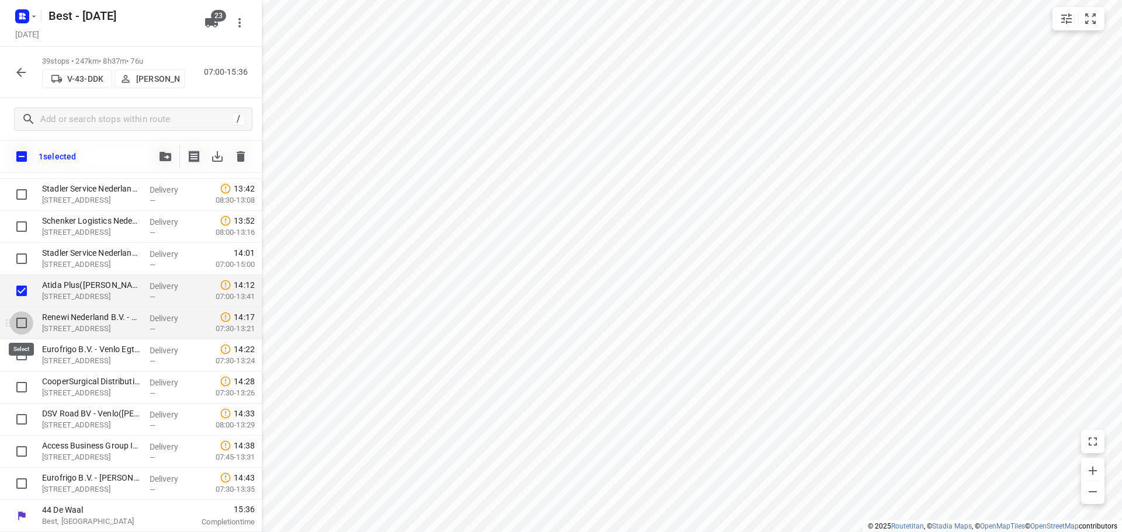
click at [19, 327] on input "checkbox" at bounding box center [21, 322] width 23 height 23
checkbox input "true"
click at [16, 352] on input "checkbox" at bounding box center [21, 355] width 23 height 23
checkbox input "true"
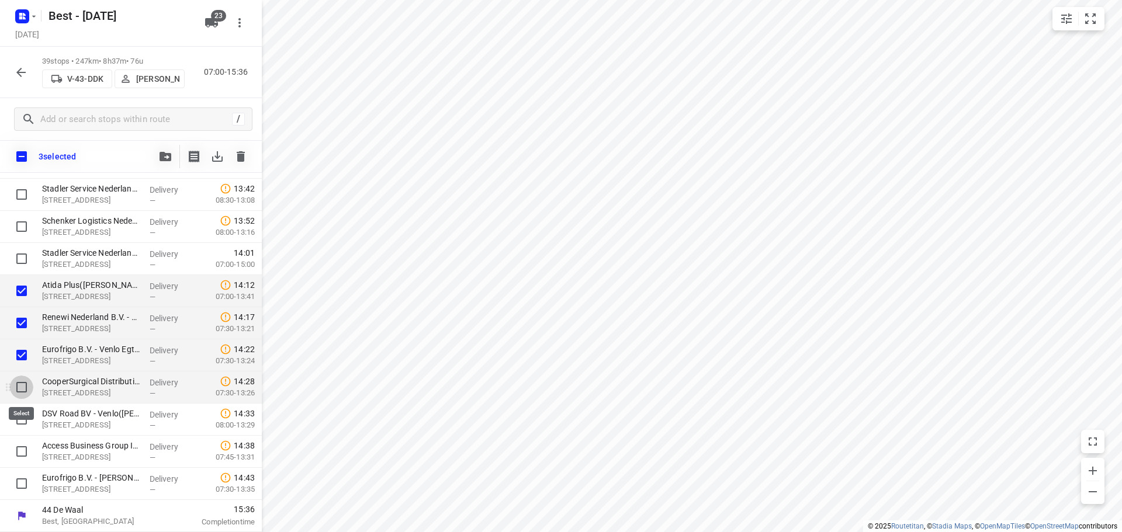
click at [20, 393] on input "checkbox" at bounding box center [21, 387] width 23 height 23
checkbox input "true"
click at [21, 415] on input "checkbox" at bounding box center [21, 419] width 23 height 23
checkbox input "true"
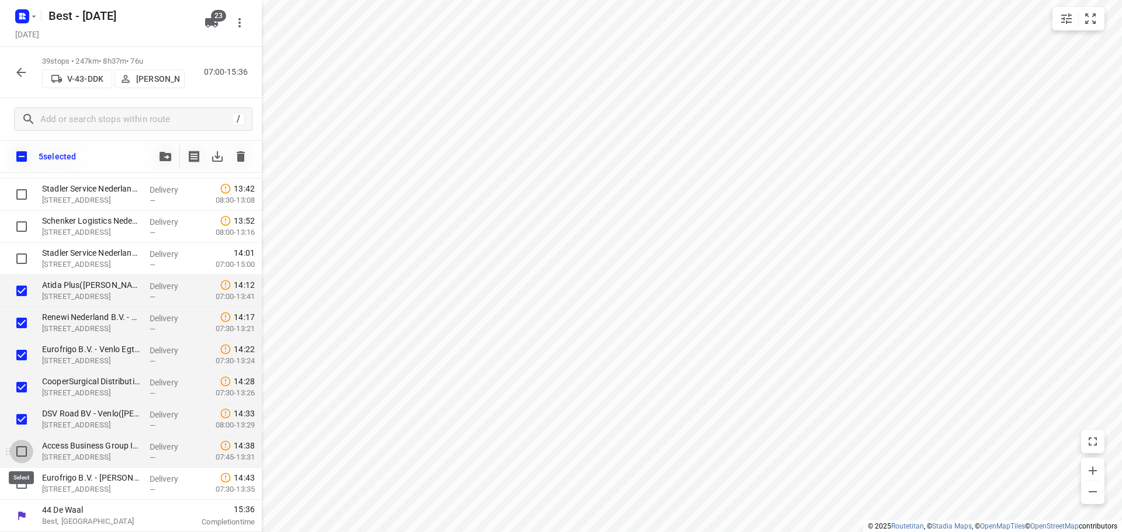
click at [19, 444] on input "checkbox" at bounding box center [21, 451] width 23 height 23
checkbox input "true"
click at [14, 480] on input "checkbox" at bounding box center [21, 483] width 23 height 23
checkbox input "true"
click at [156, 176] on div "Delivery —" at bounding box center [171, 163] width 53 height 32
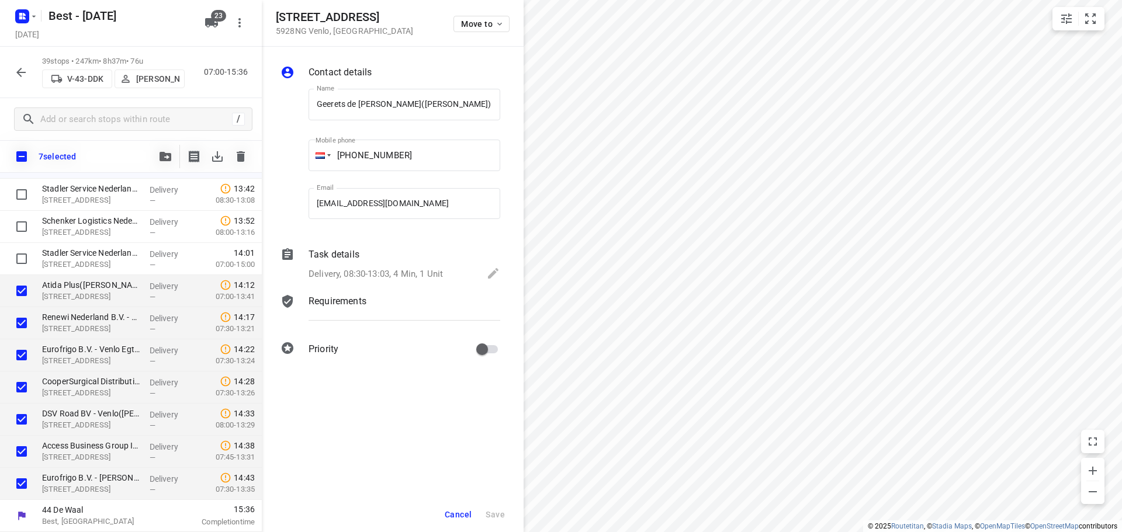
scroll to position [0, 72]
click at [171, 154] on icon "button" at bounding box center [165, 156] width 12 height 9
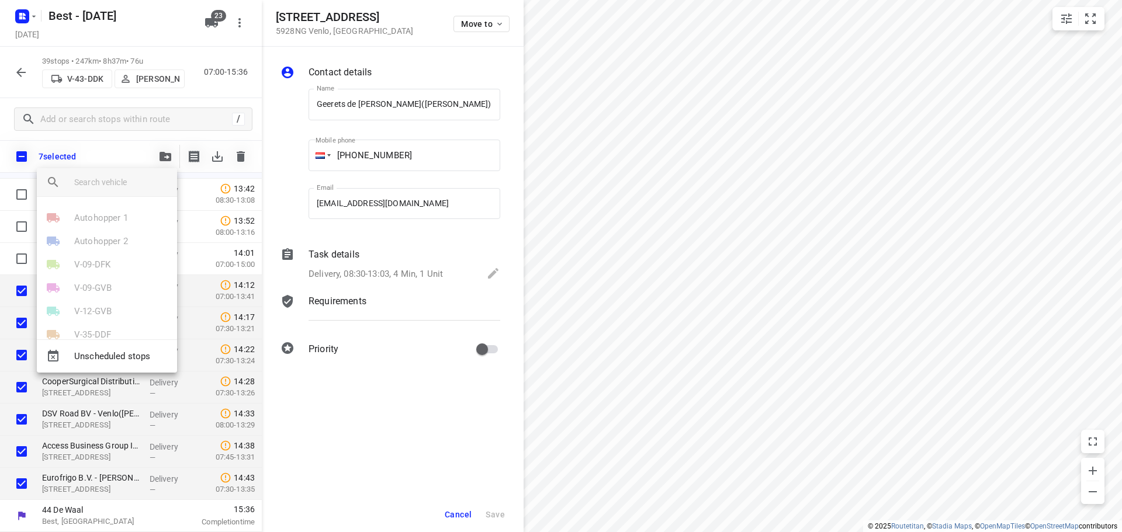
click at [110, 369] on div "Unscheduled stops" at bounding box center [107, 355] width 140 height 33
click at [119, 353] on span "Unscheduled stops" at bounding box center [120, 356] width 93 height 13
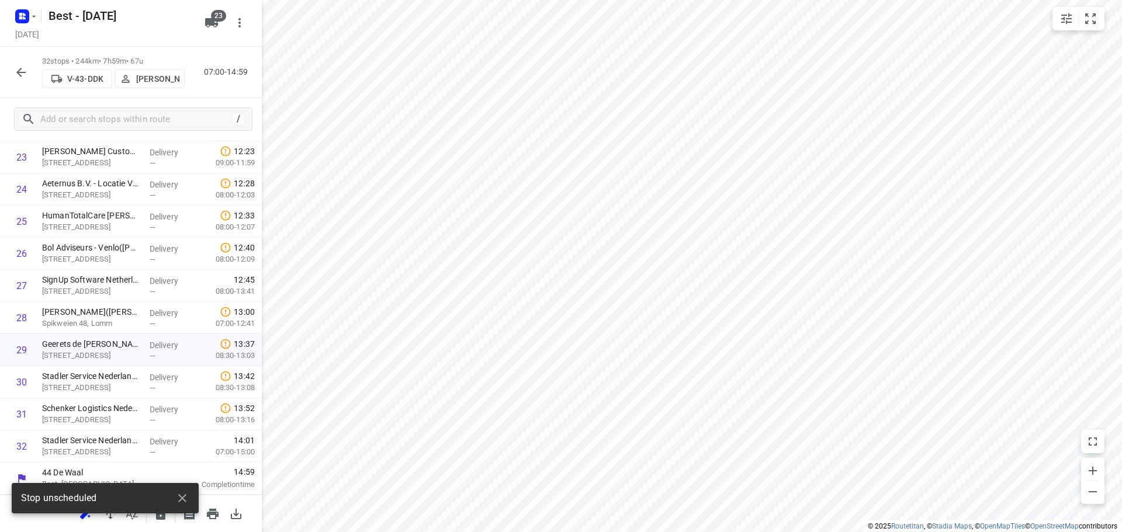
scroll to position [797, 0]
click at [186, 493] on icon "button" at bounding box center [182, 498] width 14 height 14
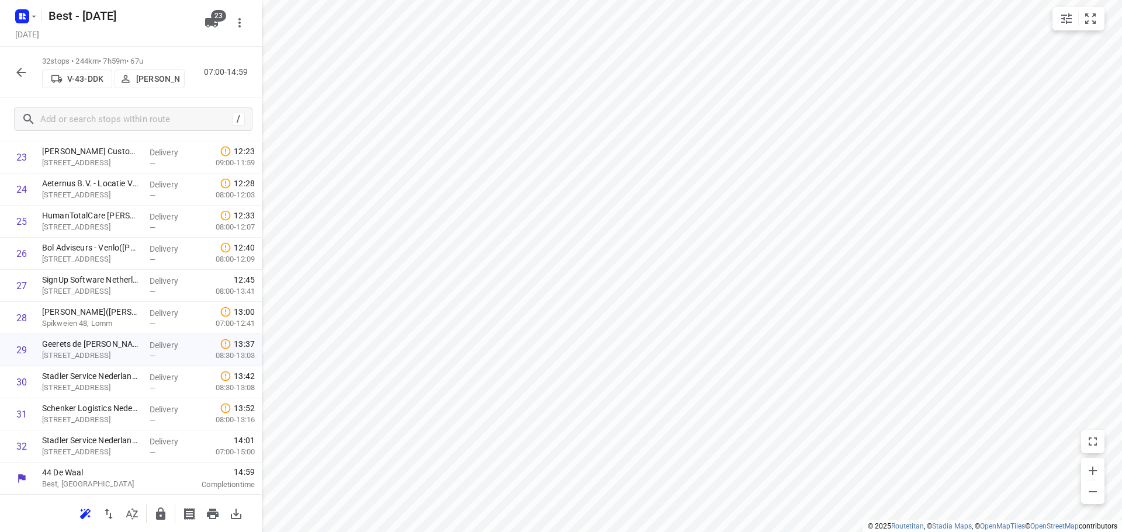
click at [168, 513] on button "button" at bounding box center [160, 513] width 23 height 23
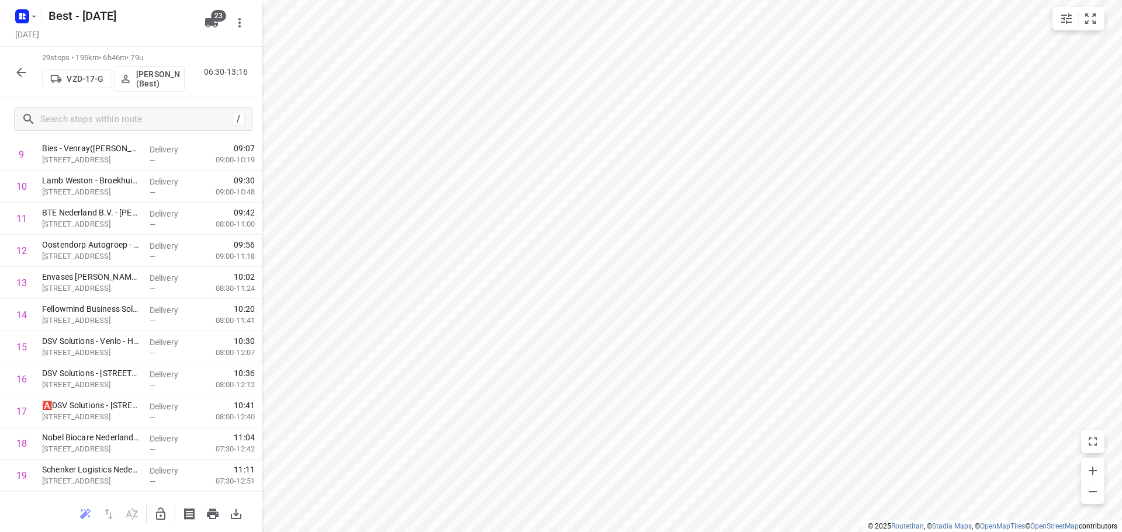
scroll to position [0, 0]
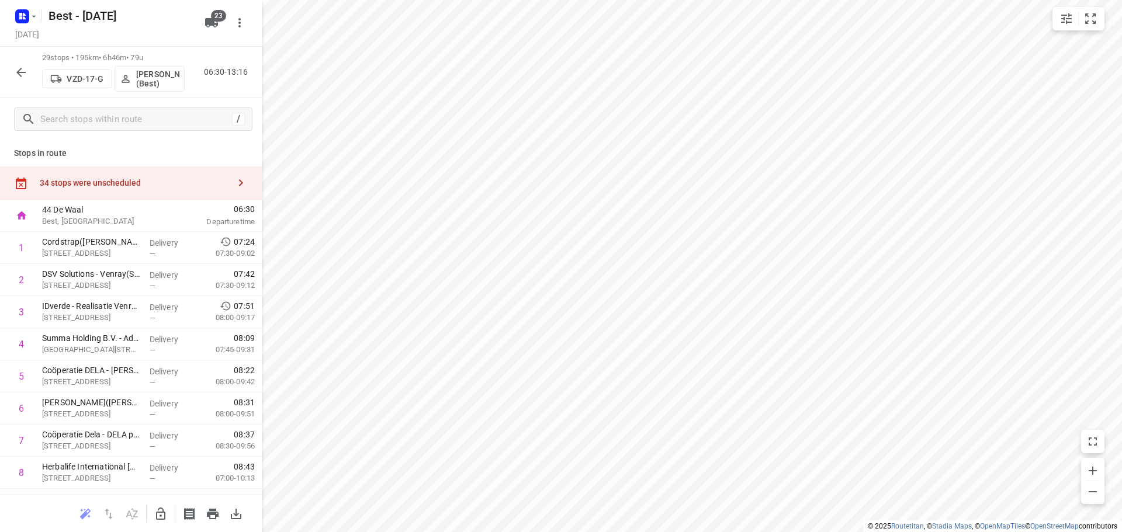
click at [212, 175] on div "34 stops were unscheduled" at bounding box center [131, 183] width 262 height 33
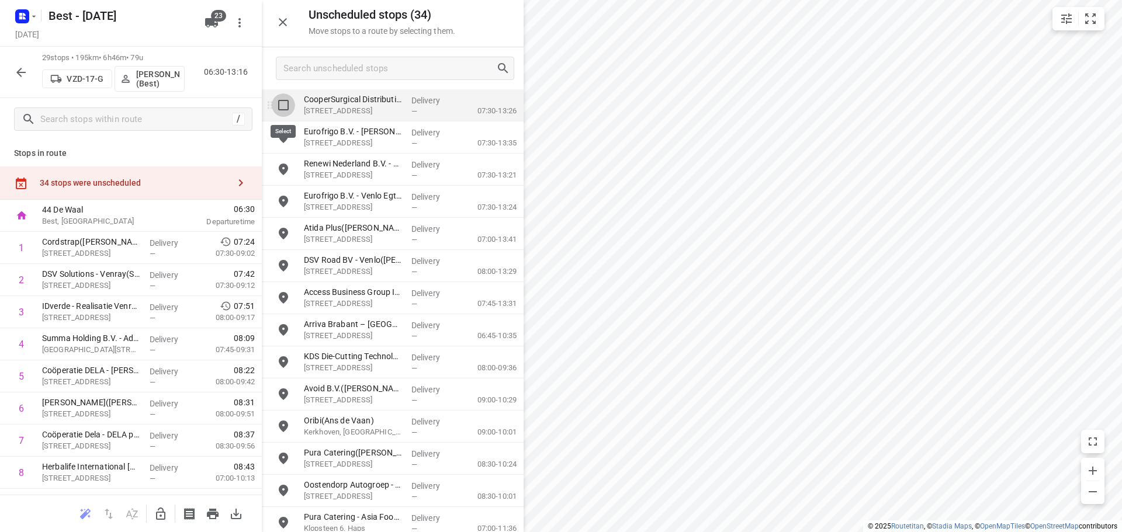
click at [283, 109] on input "grid" at bounding box center [283, 104] width 23 height 23
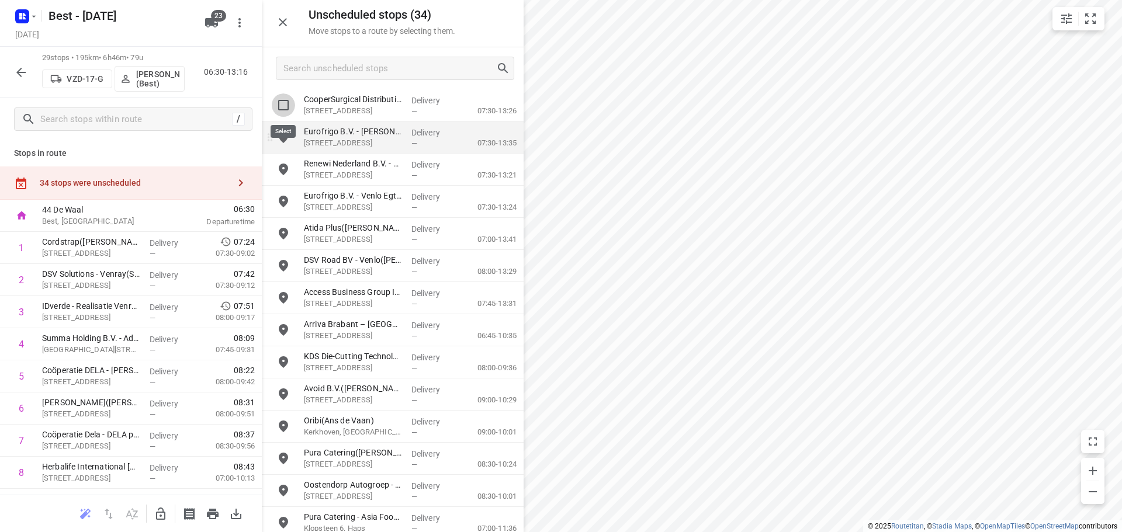
checkbox input "true"
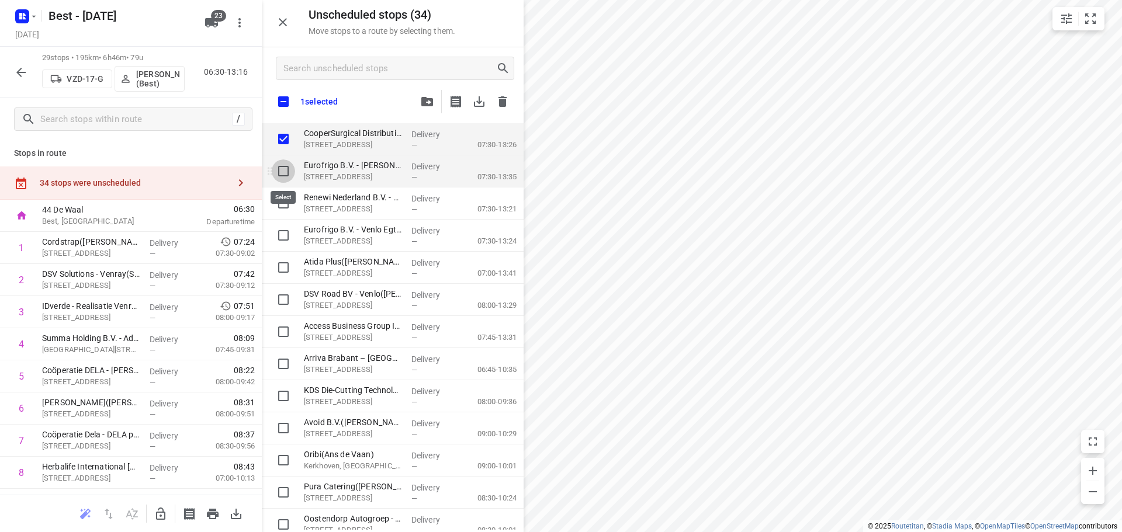
click at [282, 171] on input "grid" at bounding box center [283, 170] width 23 height 23
checkbox input "true"
click at [282, 200] on input "grid" at bounding box center [283, 203] width 23 height 23
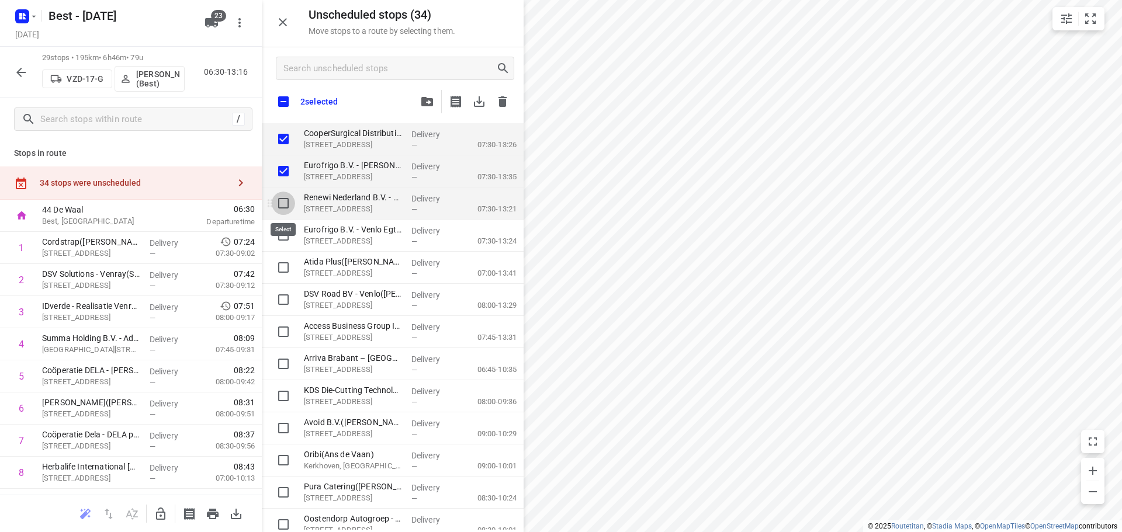
checkbox input "true"
click at [284, 227] on input "grid" at bounding box center [283, 235] width 23 height 23
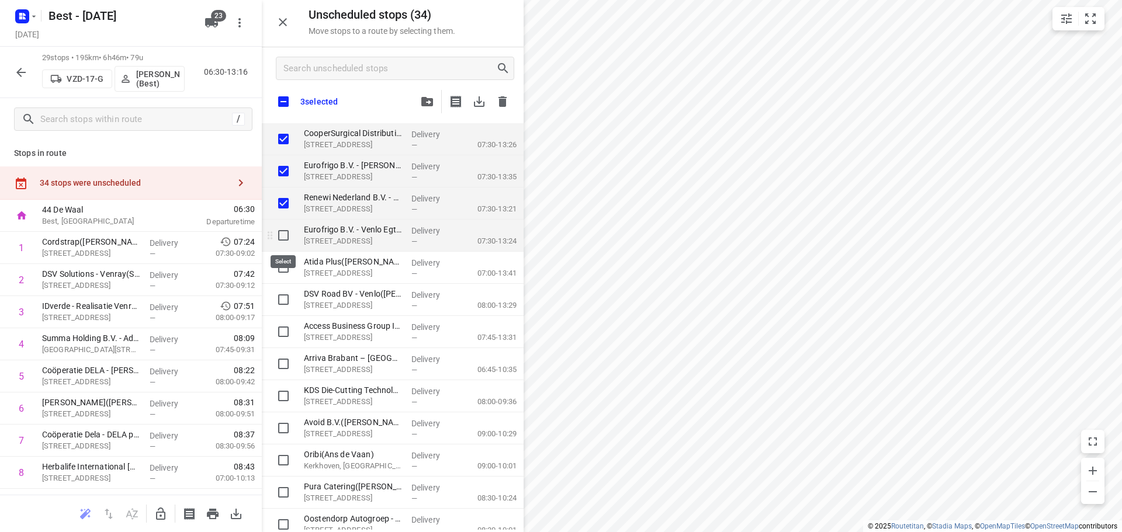
checkbox input "true"
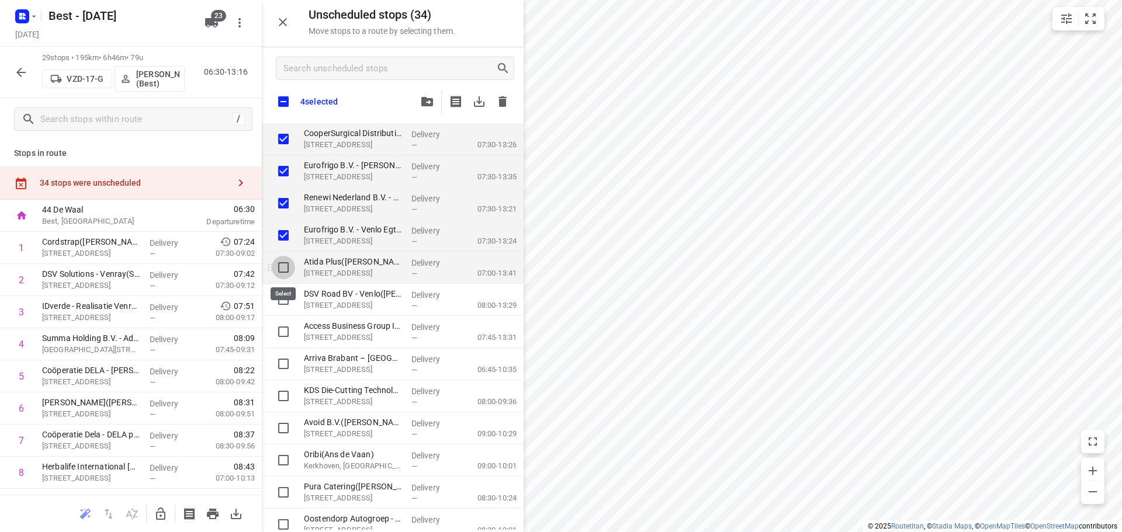
click at [285, 272] on input "grid" at bounding box center [283, 267] width 23 height 23
checkbox input "true"
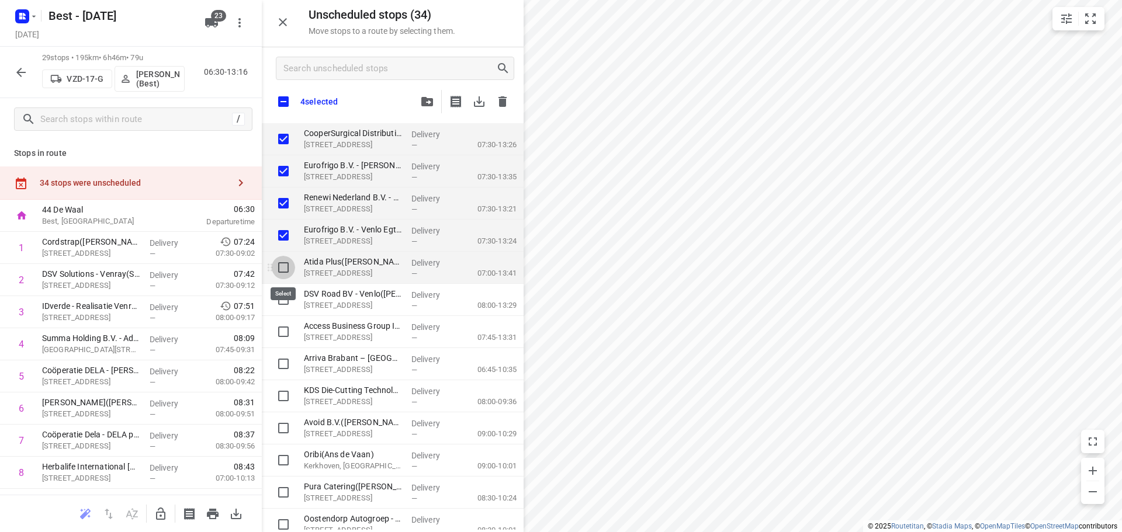
checkbox input "true"
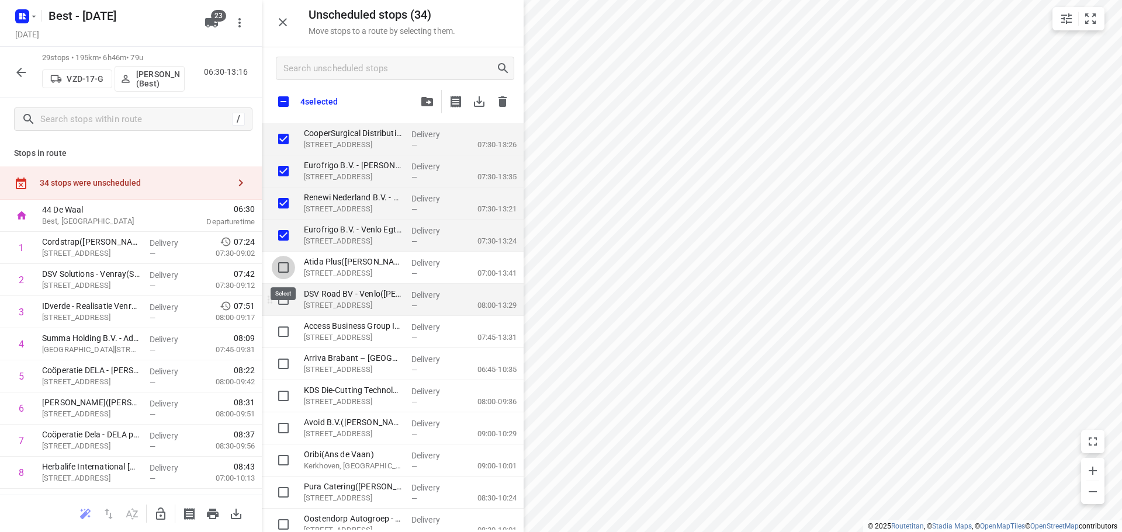
checkbox input "true"
click at [286, 301] on input "grid" at bounding box center [283, 299] width 23 height 23
checkbox input "true"
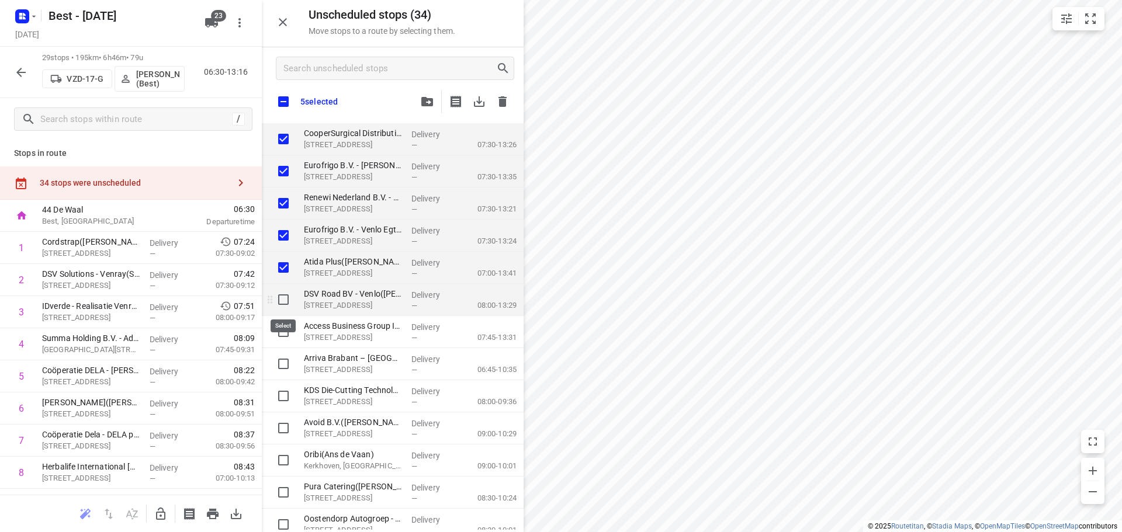
checkbox input "true"
click at [286, 326] on input "grid" at bounding box center [283, 331] width 23 height 23
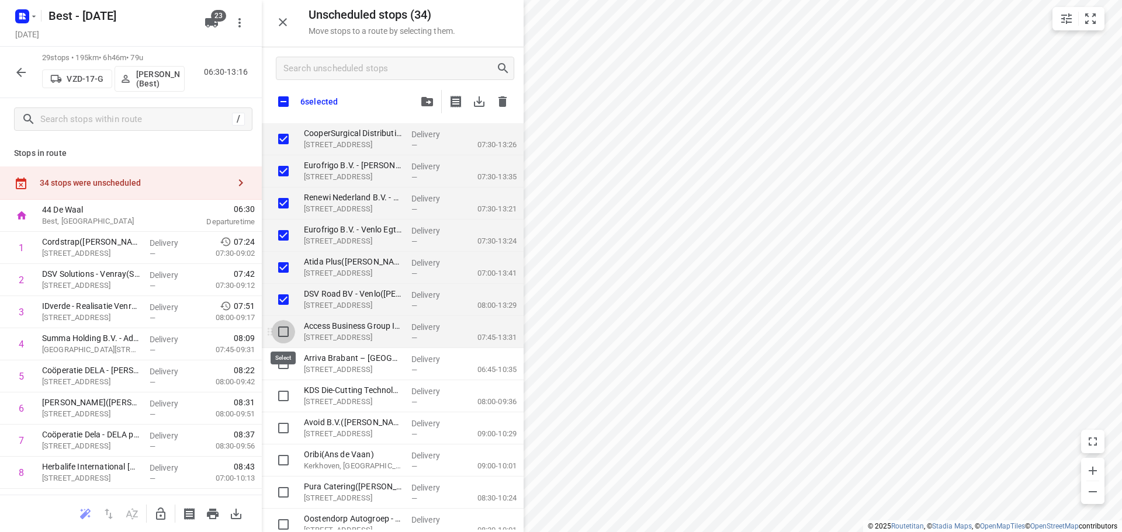
checkbox input "true"
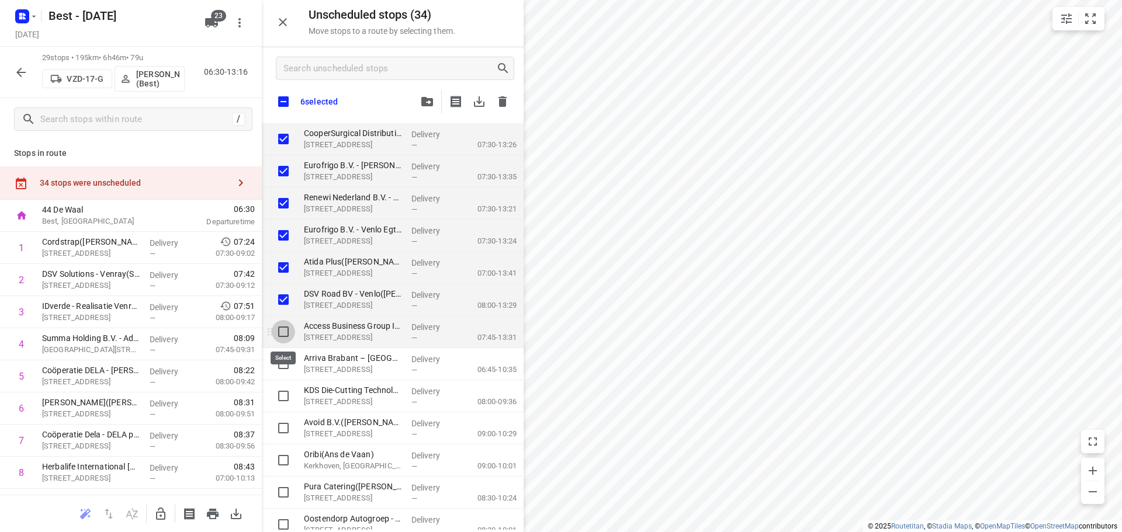
checkbox input "true"
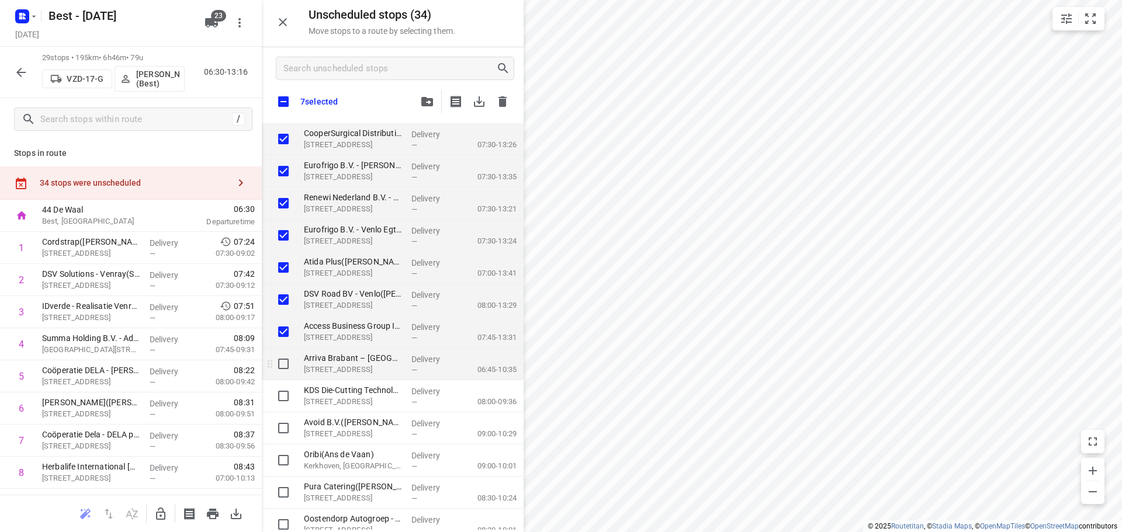
checkbox input "true"
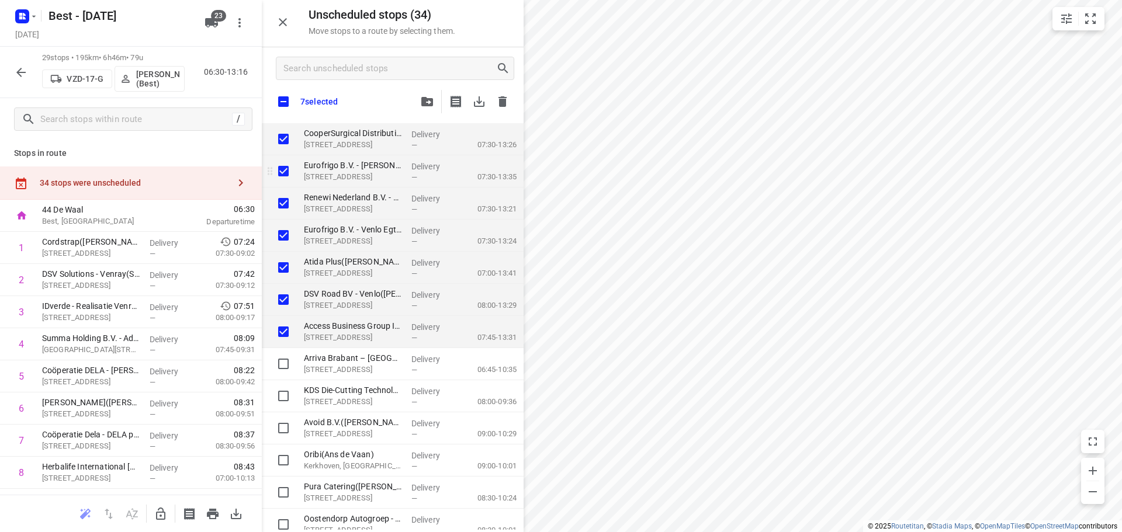
checkbox input "true"
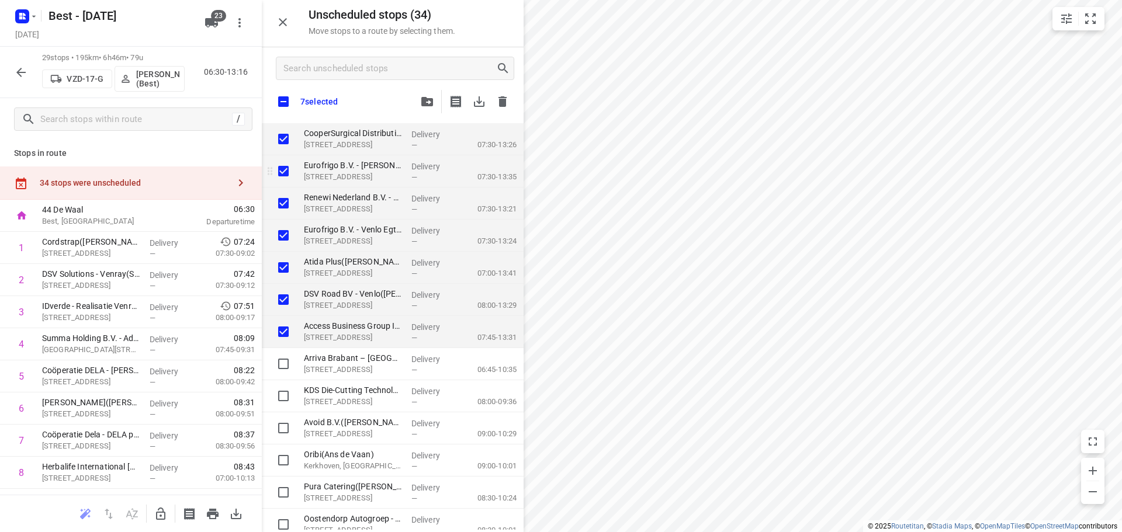
checkbox input "true"
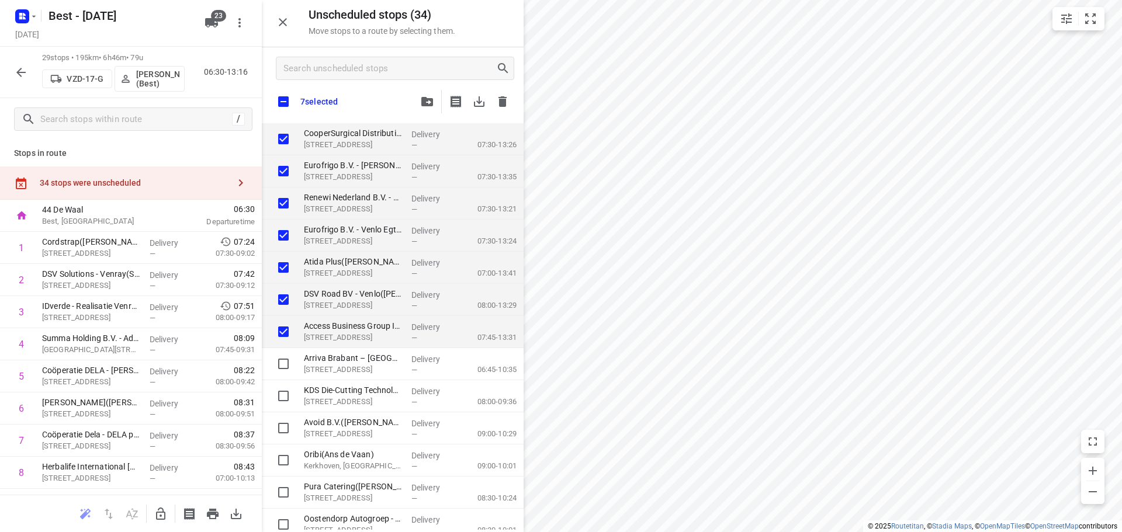
checkbox input "true"
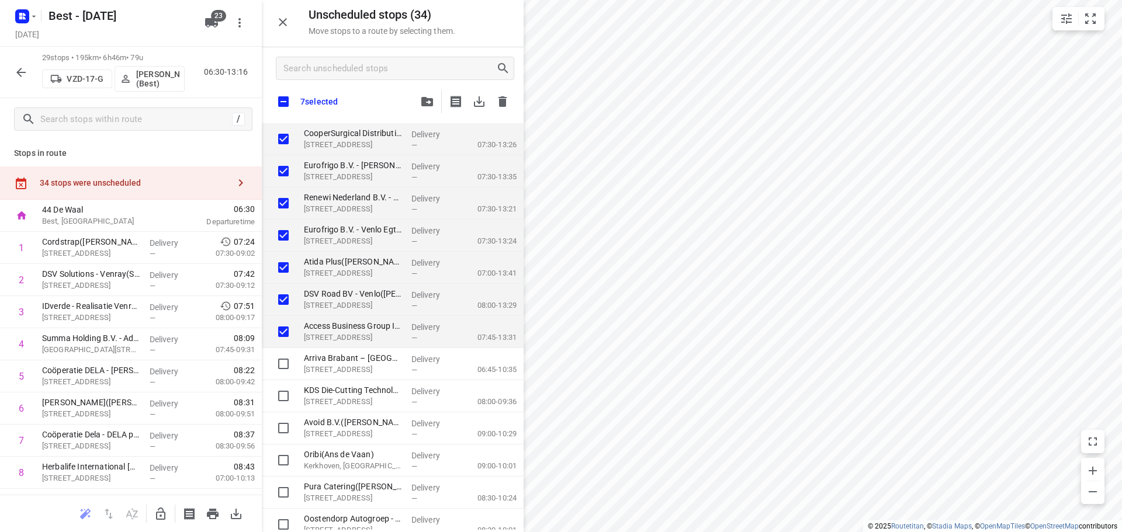
checkbox input "true"
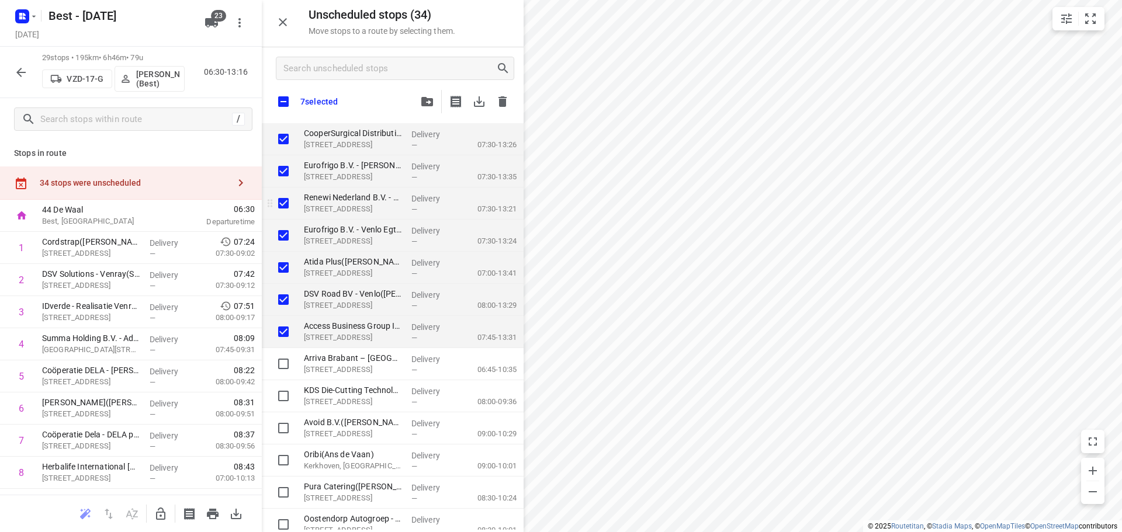
checkbox input "true"
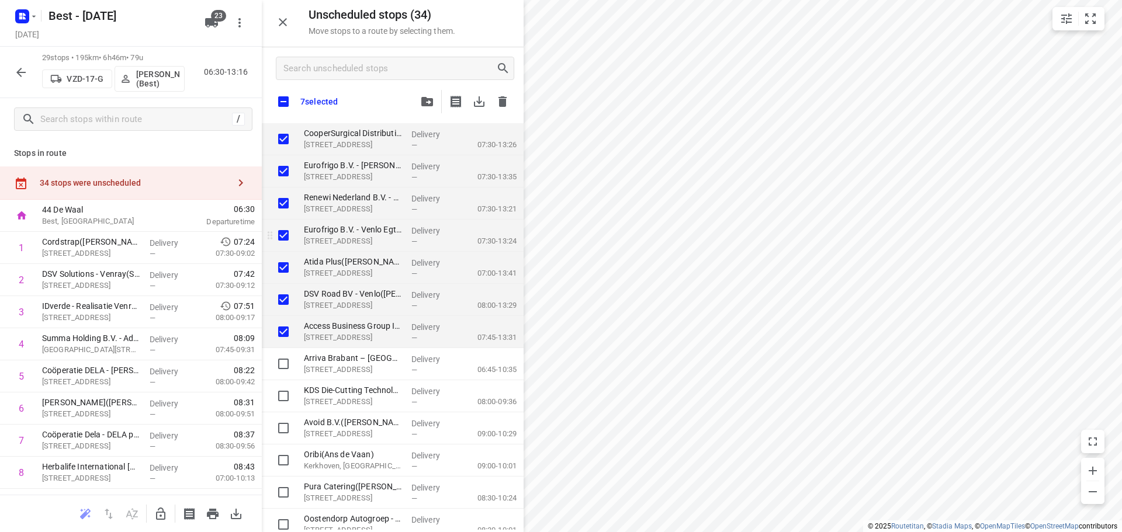
checkbox input "true"
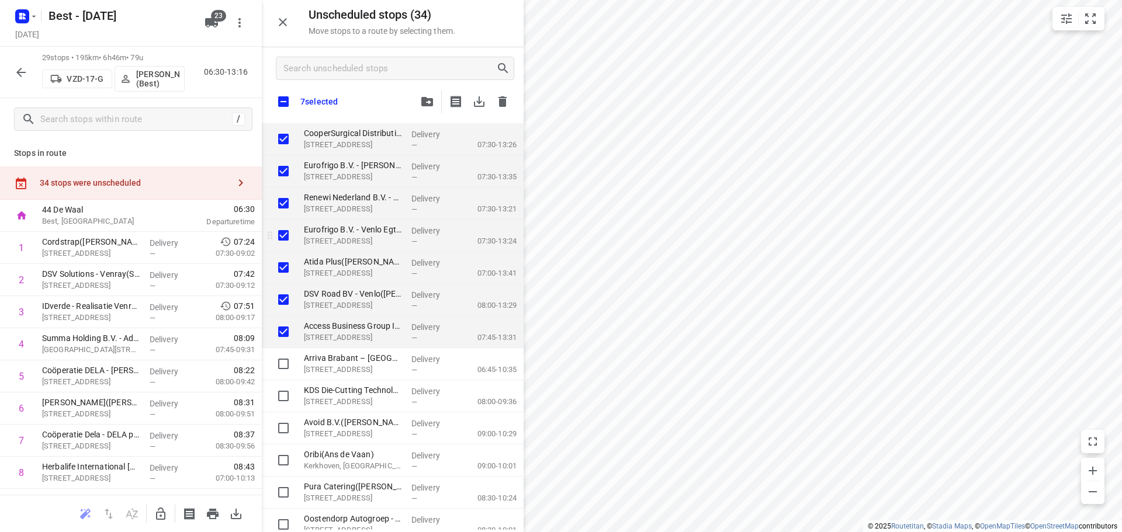
checkbox input "true"
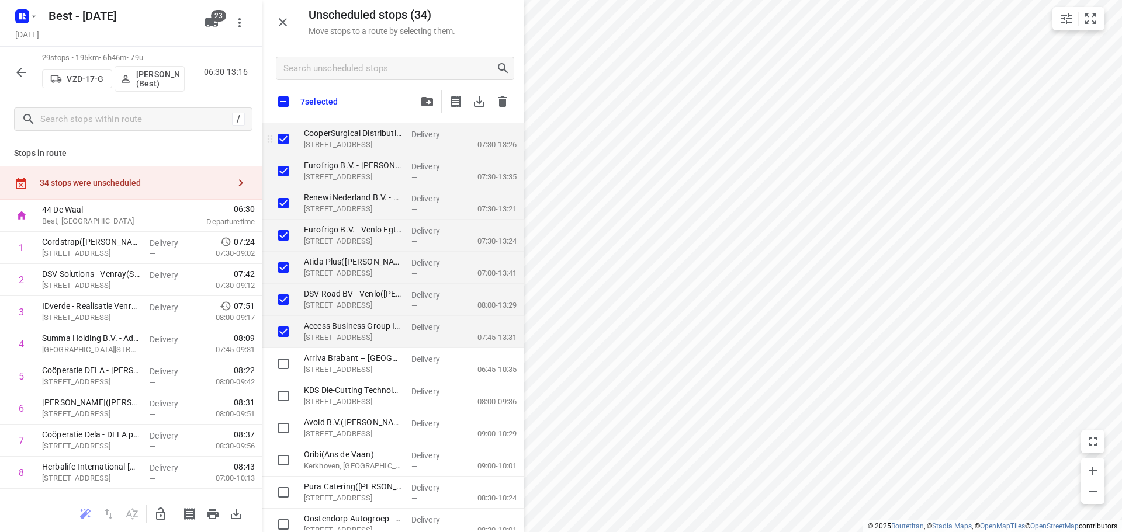
checkbox input "true"
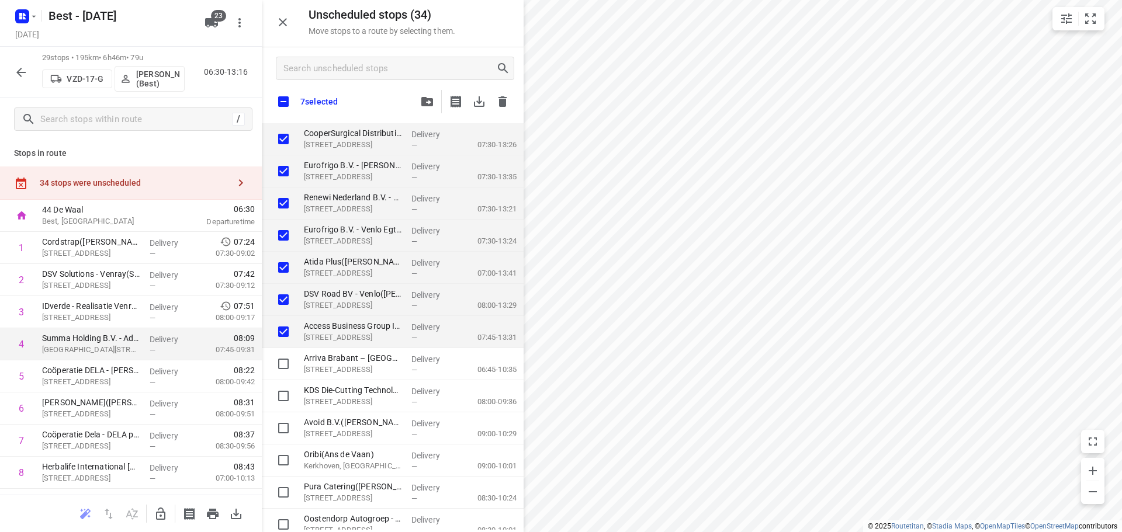
checkbox input "true"
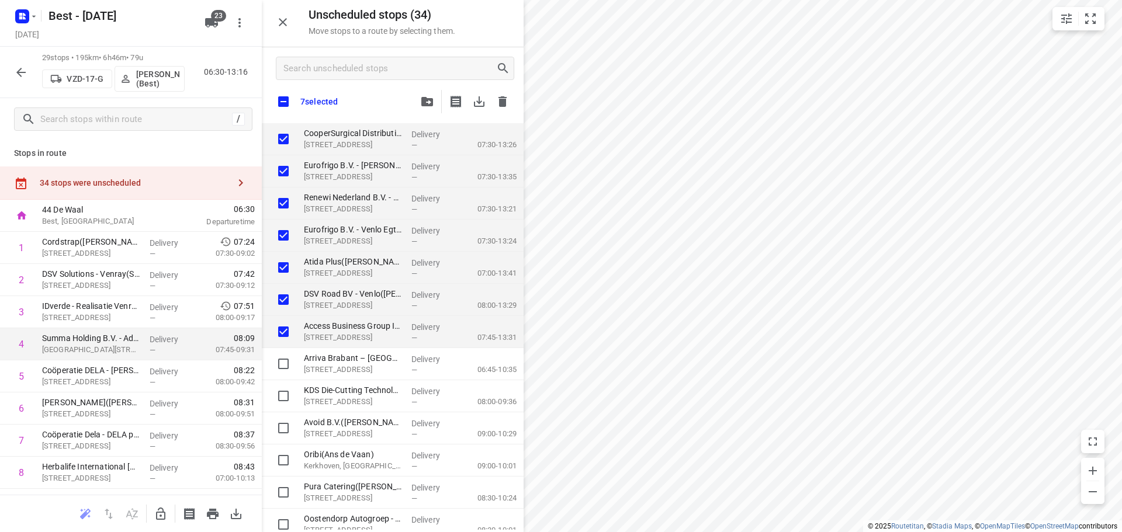
checkbox input "true"
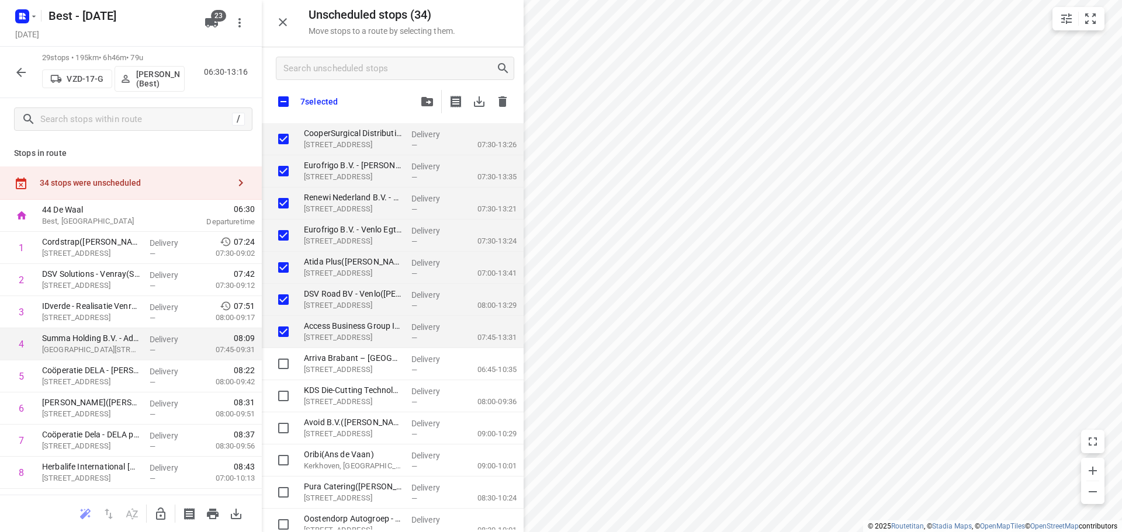
checkbox input "true"
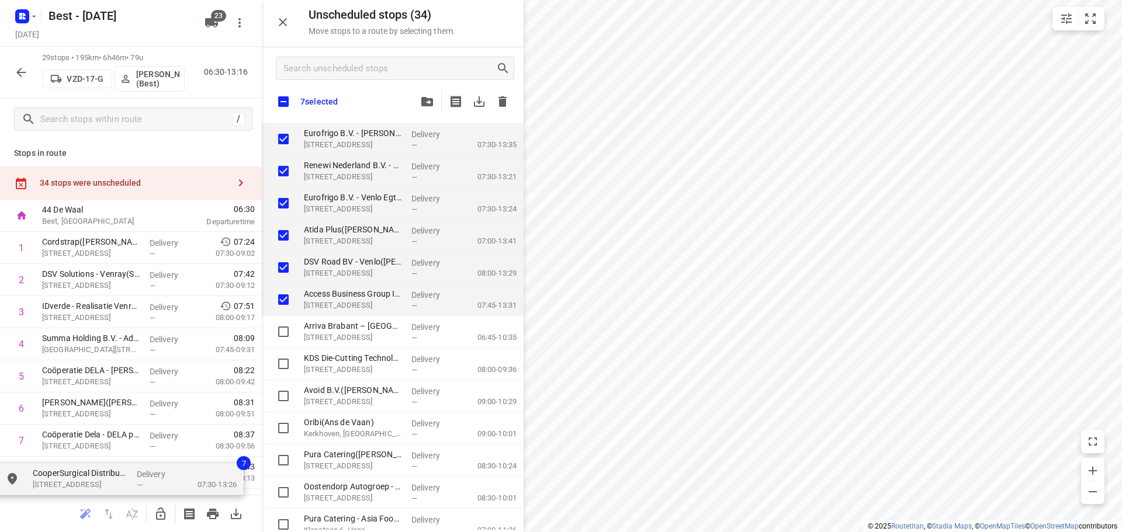
checkbox input "true"
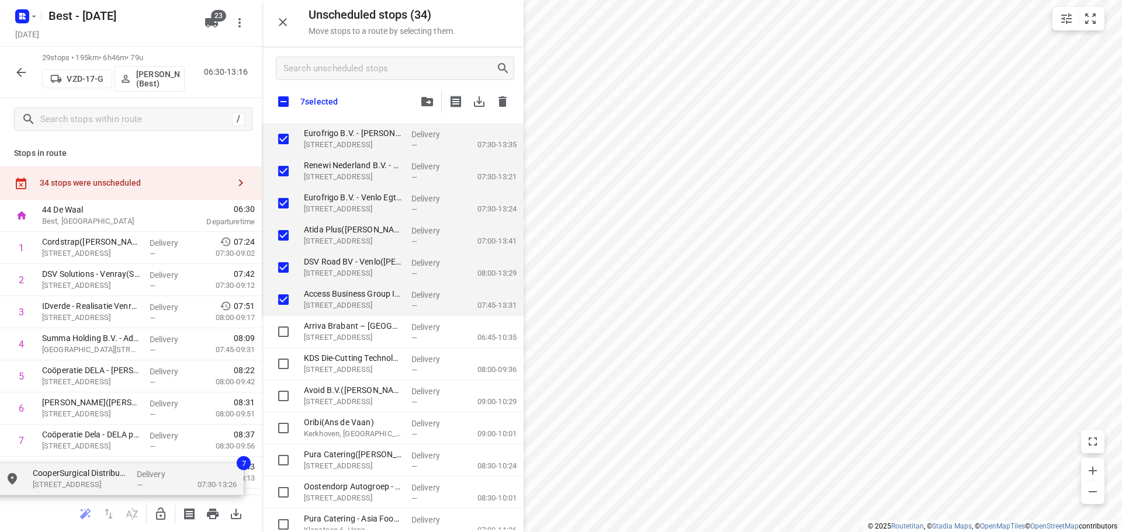
checkbox input "true"
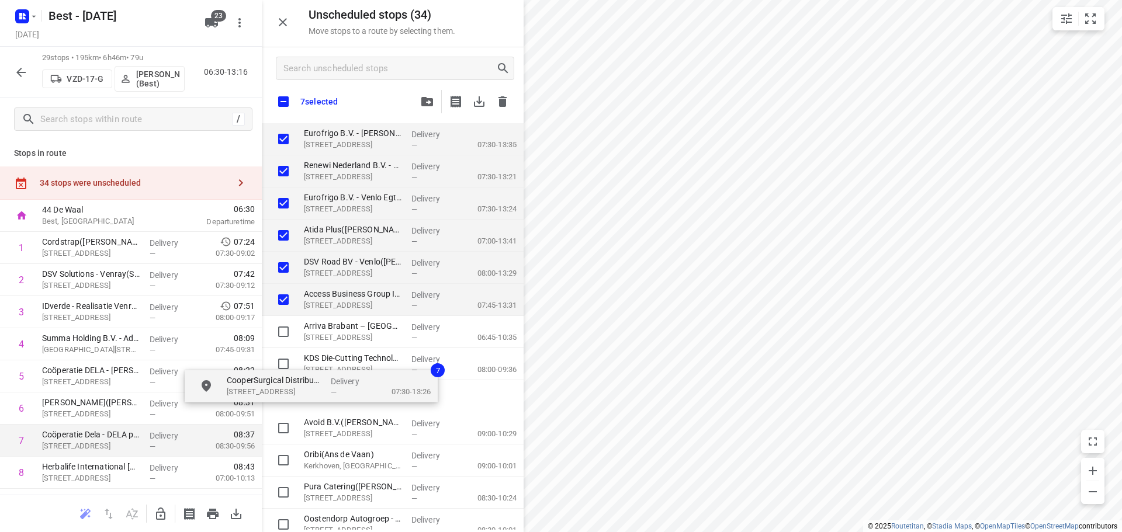
drag, startPoint x: 340, startPoint y: 143, endPoint x: 223, endPoint y: 453, distance: 331.7
checkbox input "true"
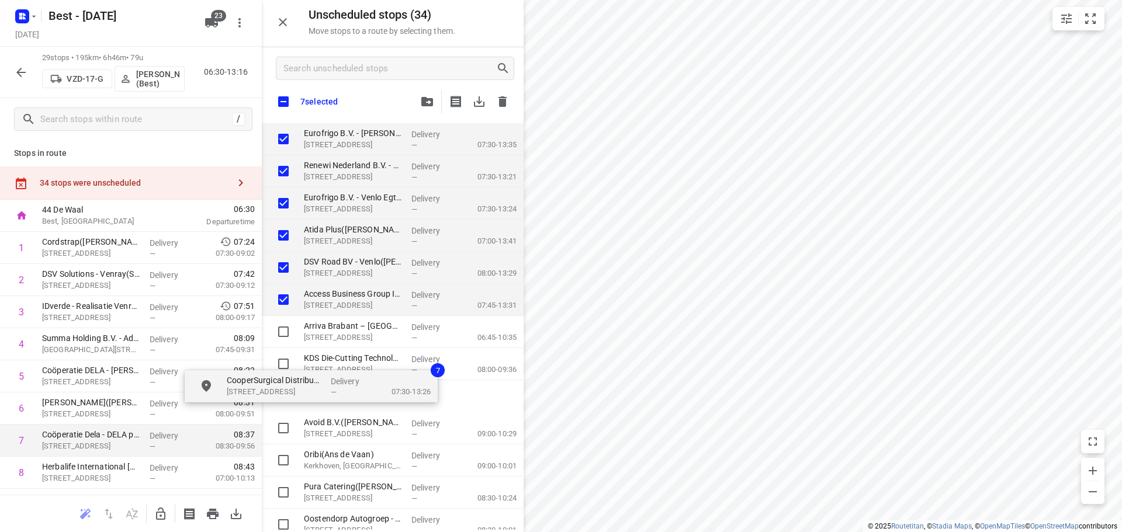
checkbox input "true"
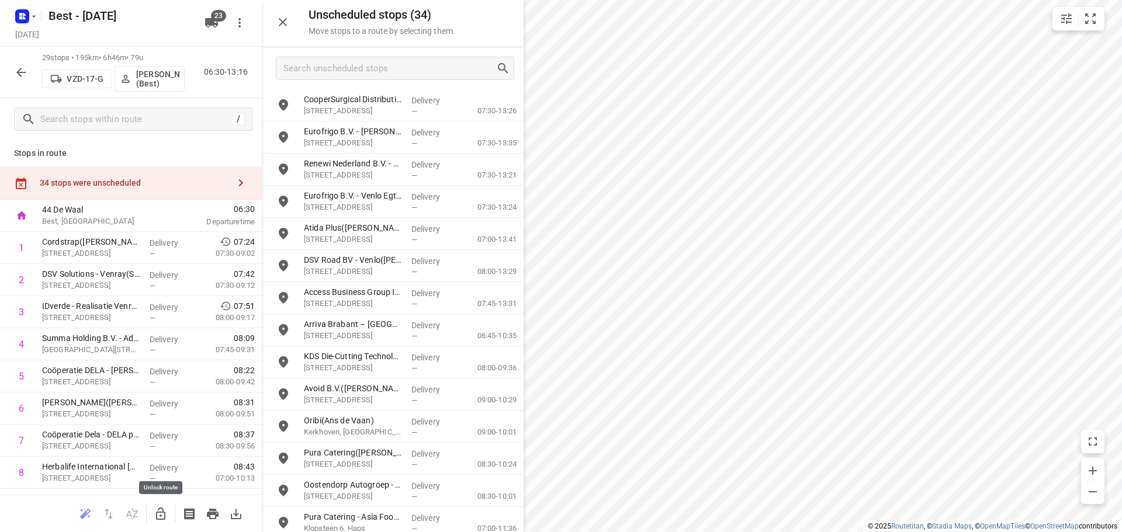
click at [163, 507] on icon "button" at bounding box center [161, 514] width 14 height 14
click at [286, 105] on input "grid" at bounding box center [283, 104] width 23 height 23
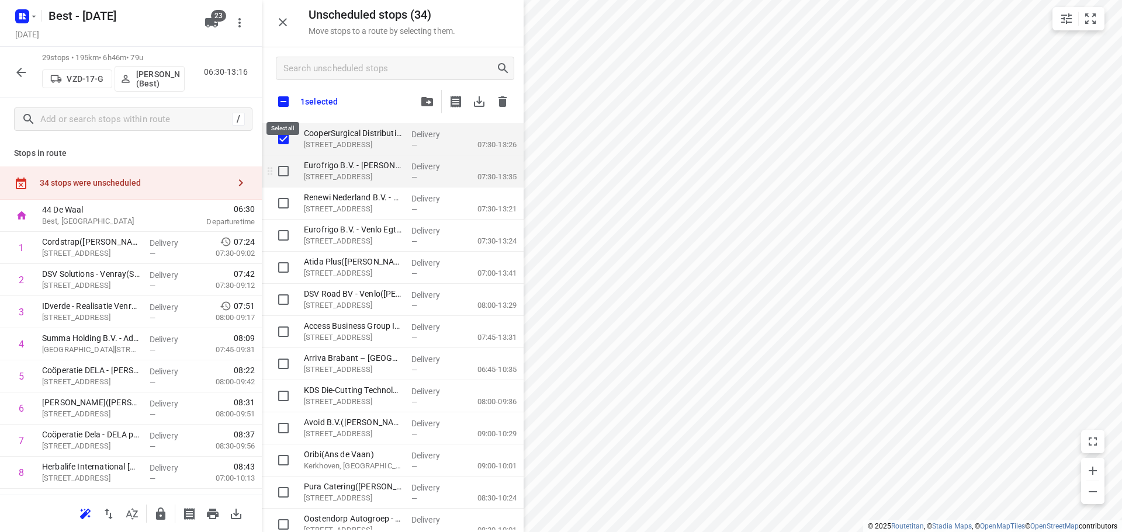
checkbox input "true"
click at [278, 171] on input "grid" at bounding box center [283, 170] width 23 height 23
checkbox input "true"
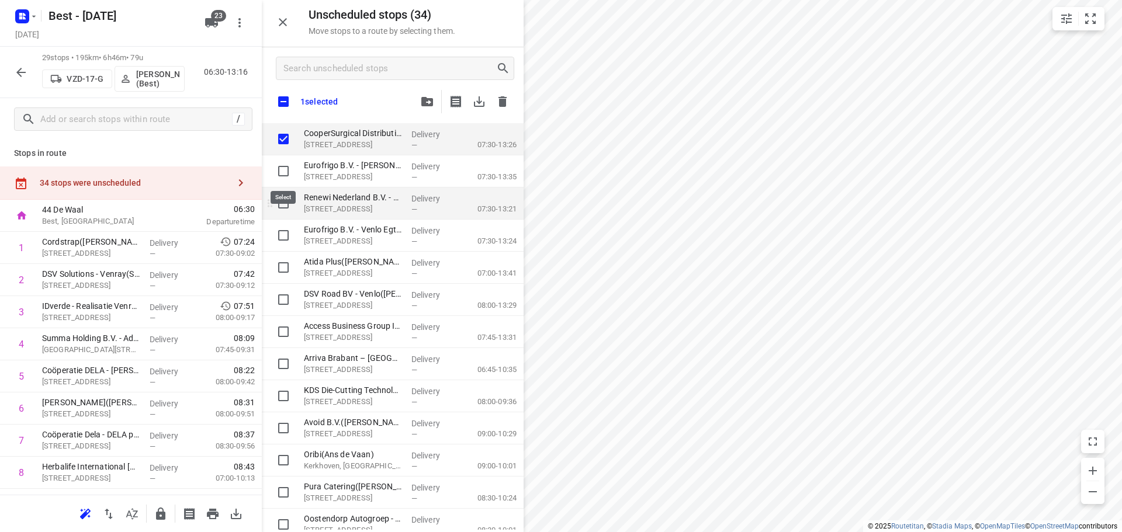
checkbox input "true"
click at [279, 205] on input "grid" at bounding box center [283, 203] width 23 height 23
checkbox input "true"
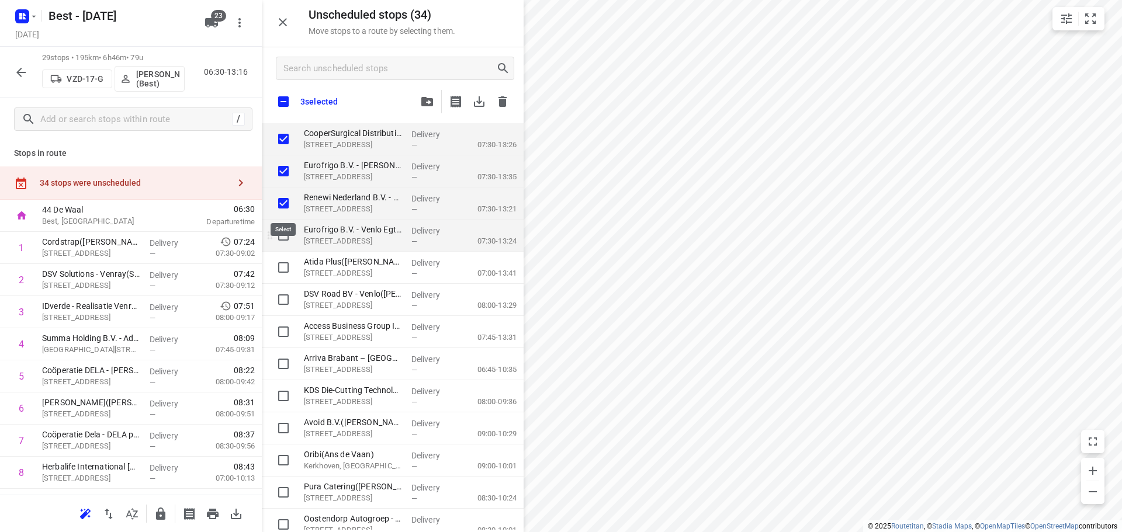
checkbox input "true"
click at [283, 225] on input "grid" at bounding box center [283, 235] width 23 height 23
checkbox input "true"
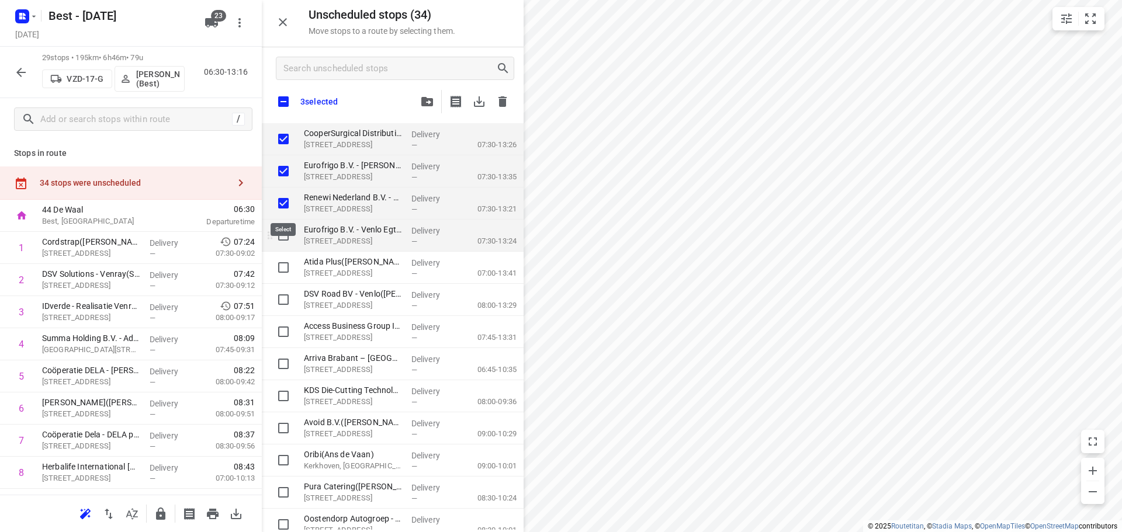
checkbox input "true"
click at [282, 273] on input "grid" at bounding box center [283, 267] width 23 height 23
checkbox input "true"
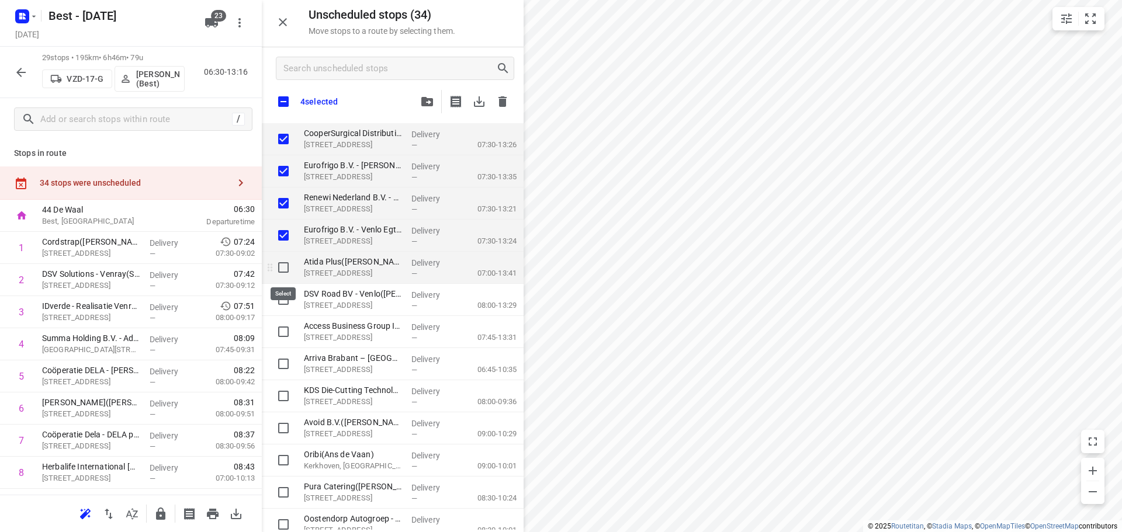
checkbox input "true"
click at [280, 292] on input "grid" at bounding box center [283, 299] width 23 height 23
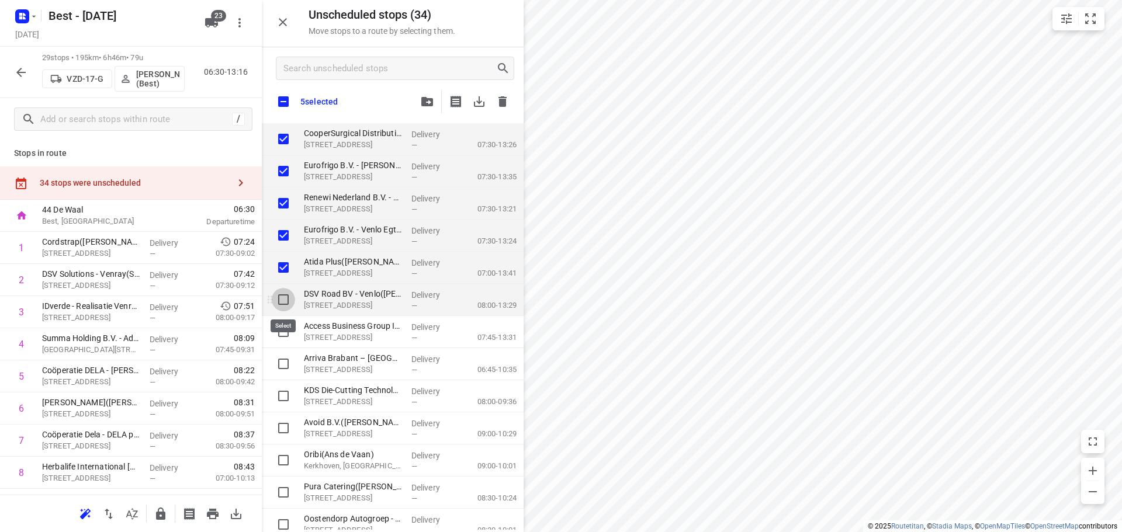
checkbox input "true"
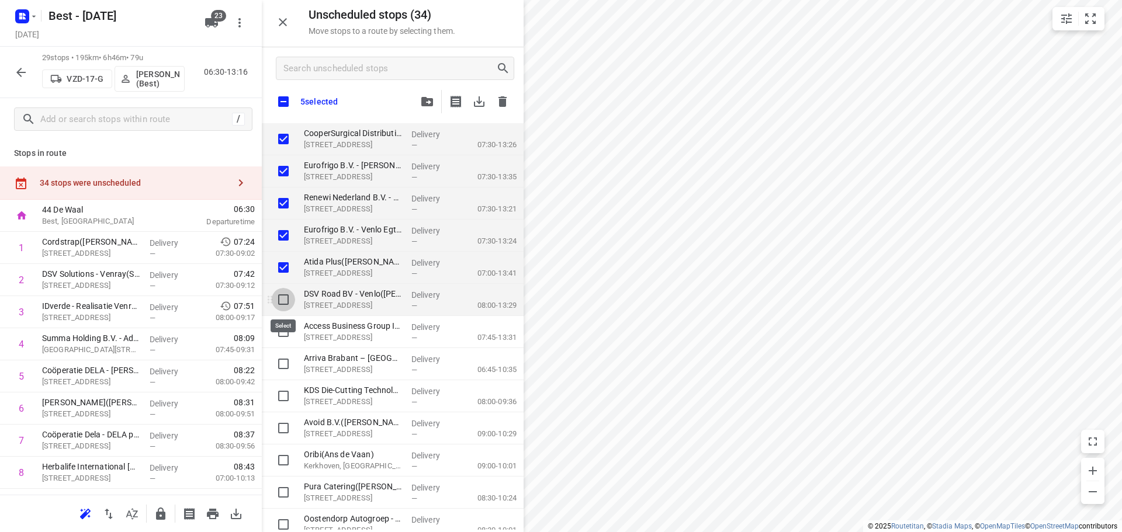
checkbox input "true"
drag, startPoint x: 278, startPoint y: 330, endPoint x: 462, endPoint y: 269, distance: 194.2
click at [281, 330] on input "grid" at bounding box center [283, 331] width 23 height 23
checkbox input "true"
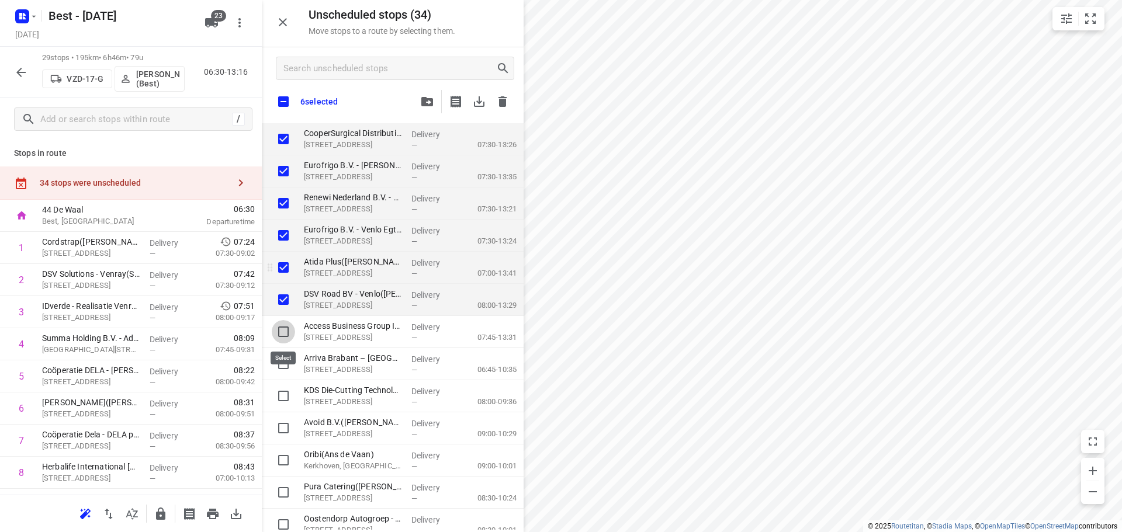
checkbox input "true"
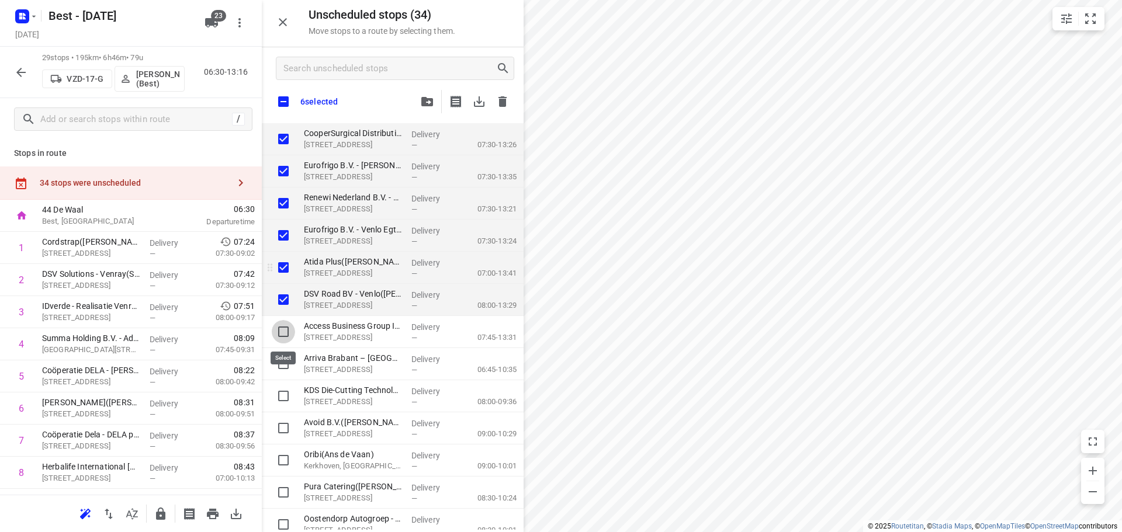
checkbox input "true"
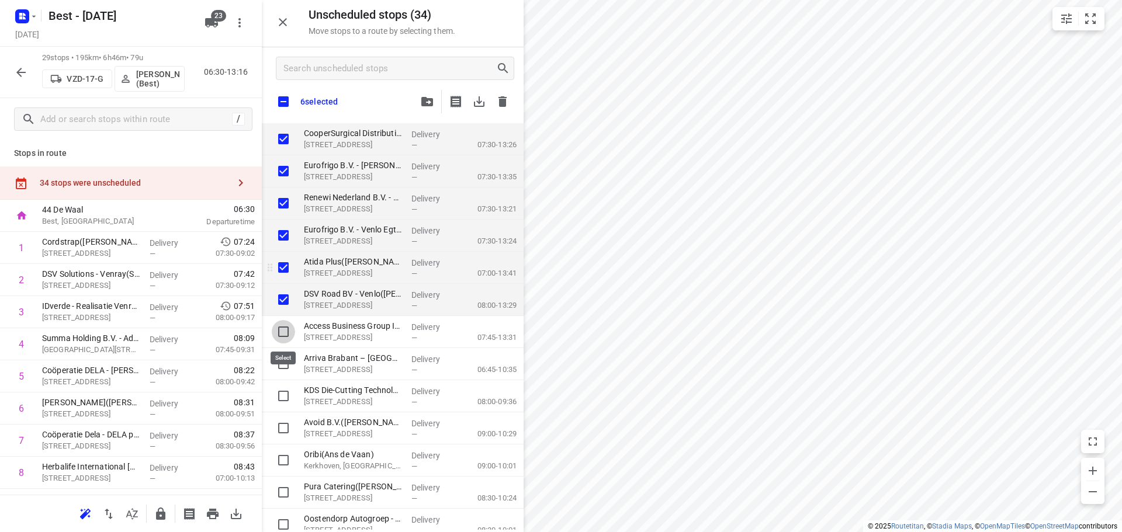
checkbox input "true"
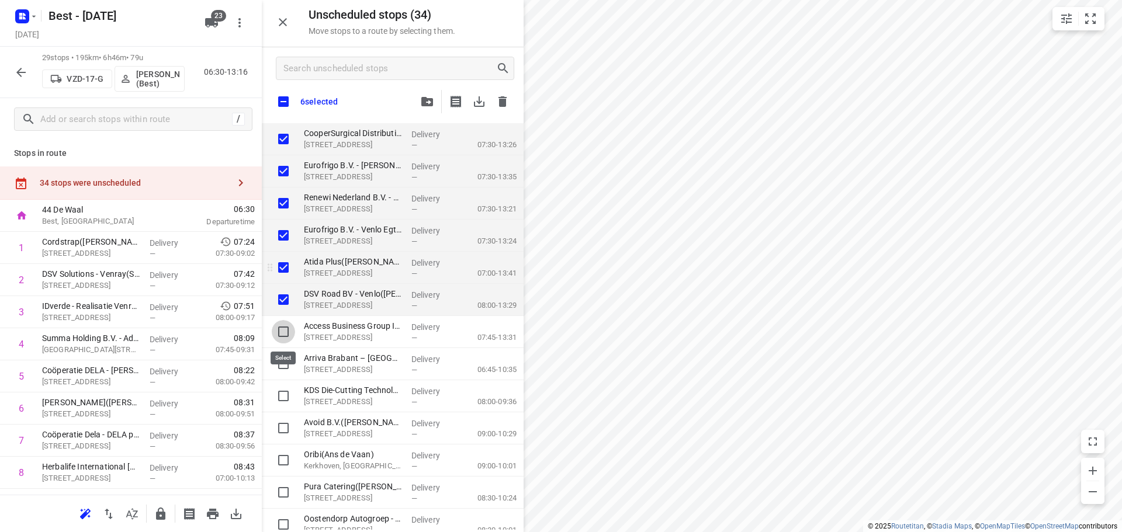
checkbox input "true"
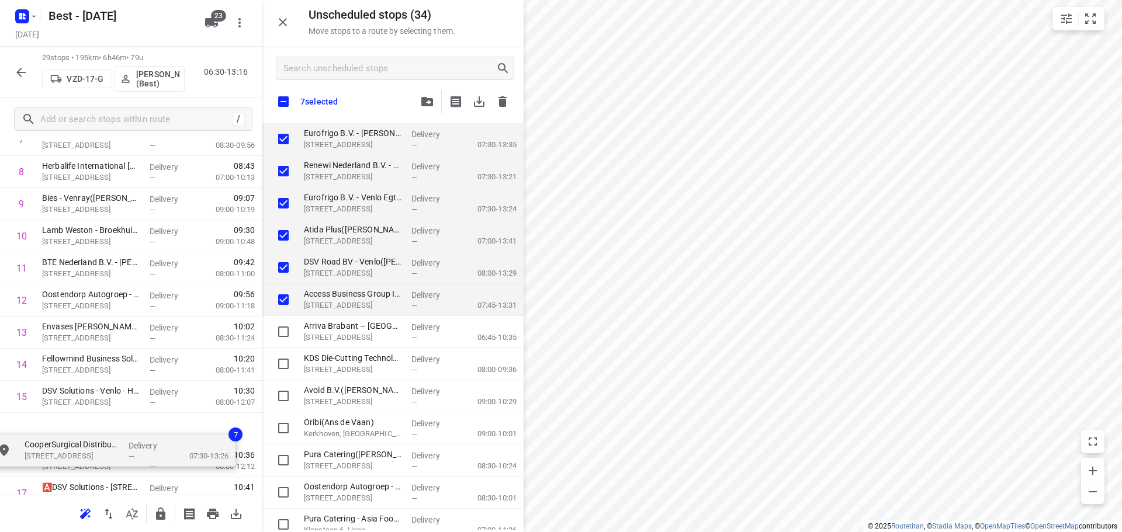
scroll to position [301, 0]
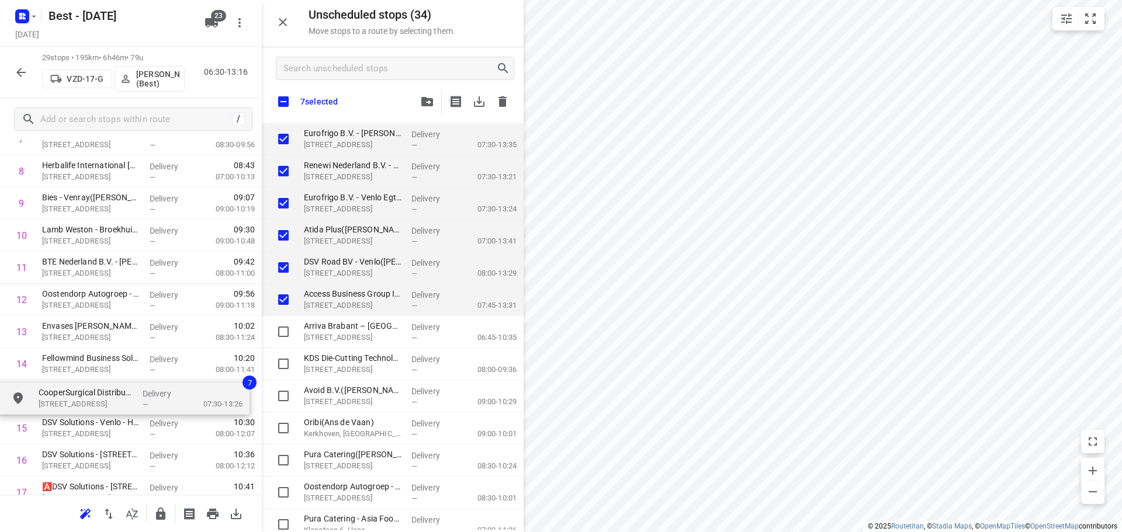
drag, startPoint x: 345, startPoint y: 176, endPoint x: 113, endPoint y: 402, distance: 323.5
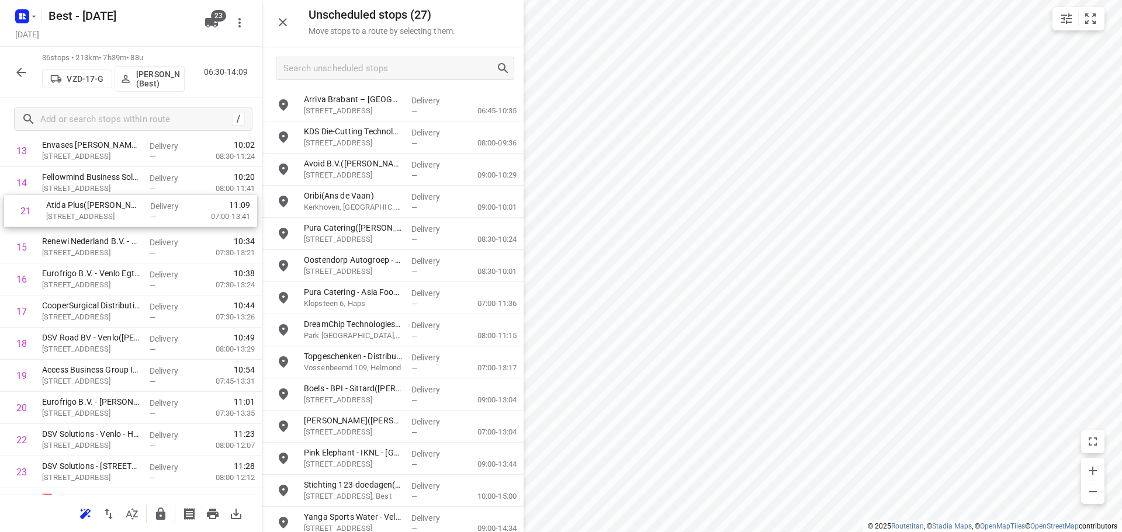
drag, startPoint x: 70, startPoint y: 350, endPoint x: 76, endPoint y: 203, distance: 146.8
click at [76, 203] on div "1 Cordstrap(Annick Hessing) Nobelstraat 1, Oostrum Delivery — 07:24 07:30-09:02…" at bounding box center [131, 327] width 262 height 1157
click at [154, 517] on icon "button" at bounding box center [161, 514] width 14 height 14
click at [20, 70] on icon "button" at bounding box center [20, 72] width 9 height 9
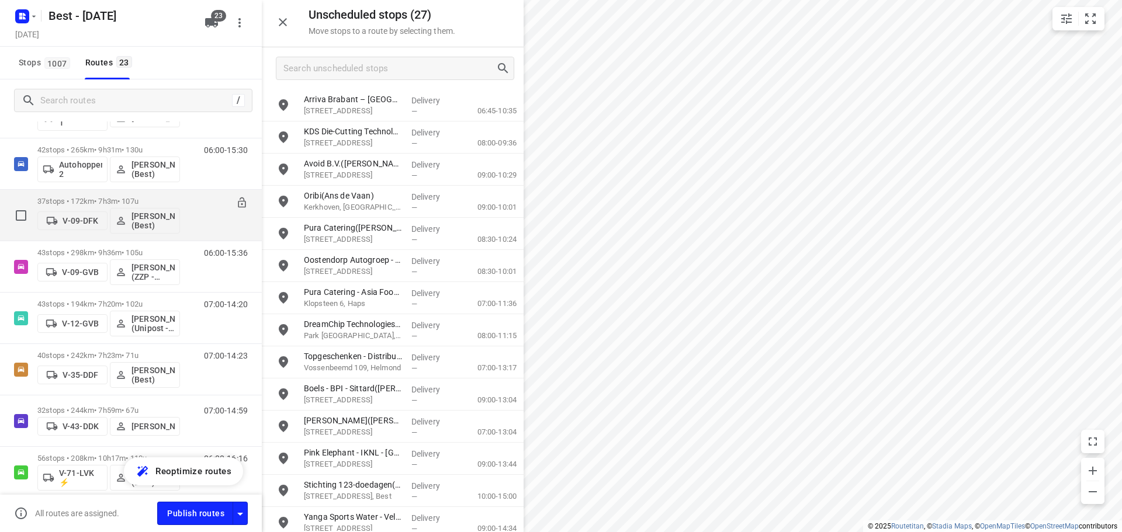
scroll to position [234, 0]
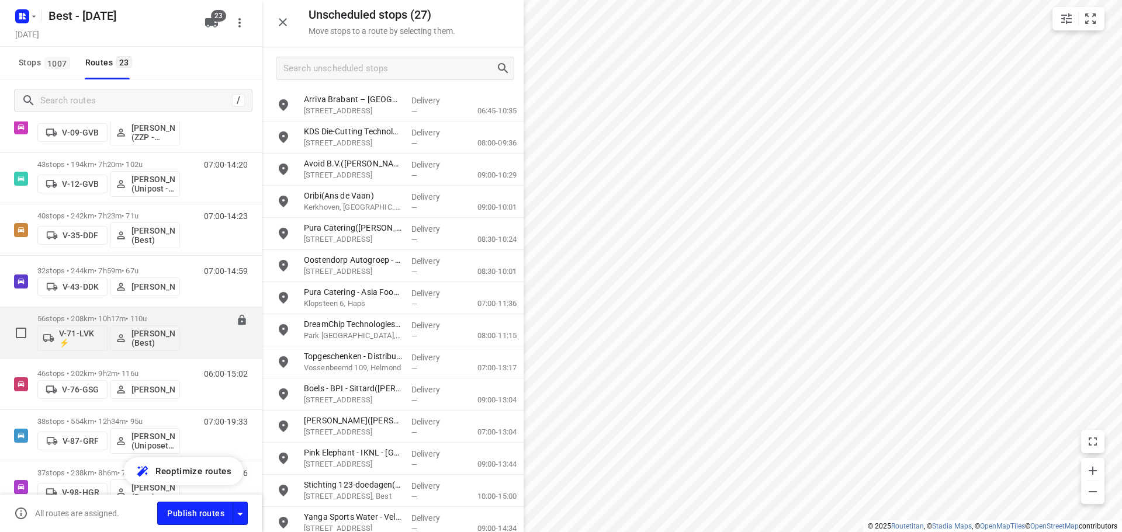
click at [91, 313] on div "56 stops • 208km • 10h17m • 110u V-71-LVK ⚡ Nikki van Hasselt - van Doren (Best)" at bounding box center [108, 332] width 143 height 48
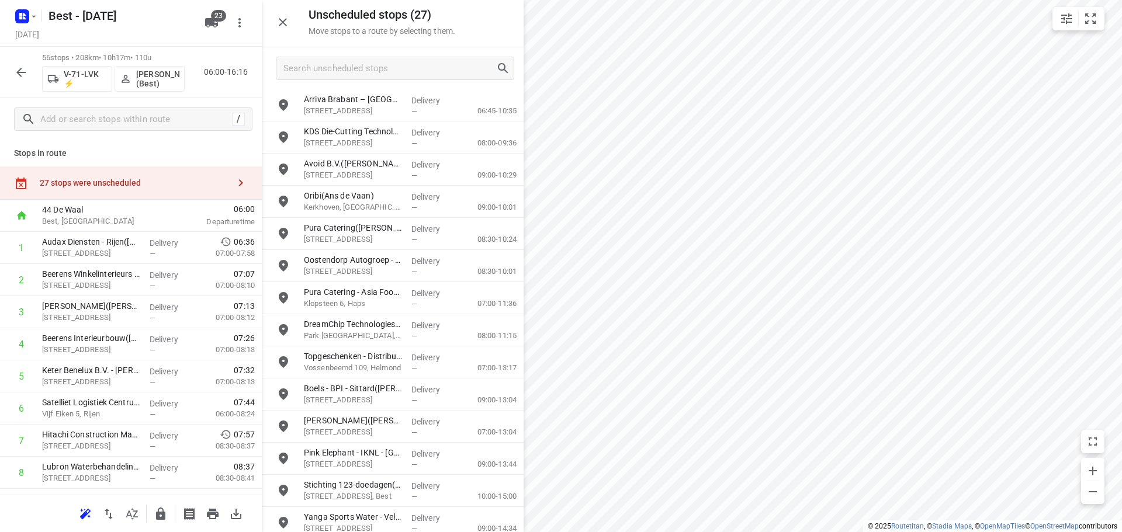
click at [5, 65] on div "56 stops • 208km • 10h17m • 110u V-71-LVK ⚡ Nikki van Hasselt - van Doren (Best…" at bounding box center [131, 72] width 262 height 51
click at [11, 67] on button "button" at bounding box center [20, 72] width 23 height 23
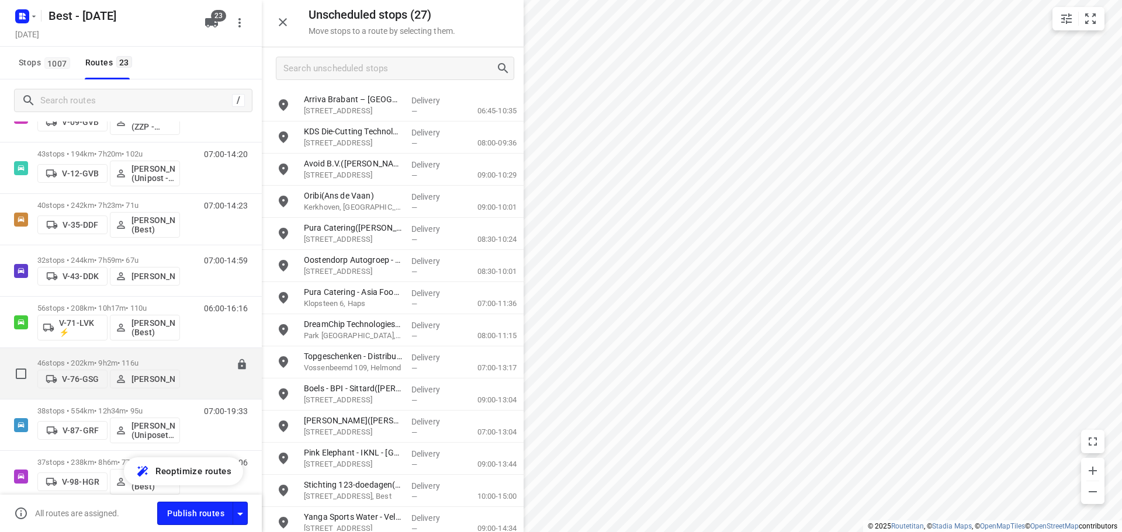
scroll to position [292, 0]
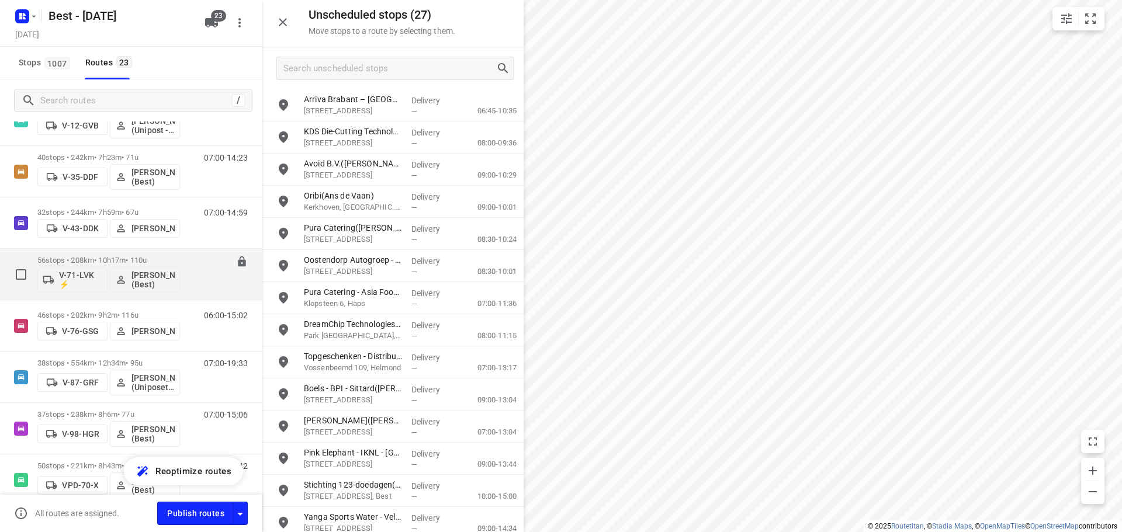
click at [109, 259] on p "56 stops • 208km • 10h17m • 110u" at bounding box center [108, 260] width 143 height 9
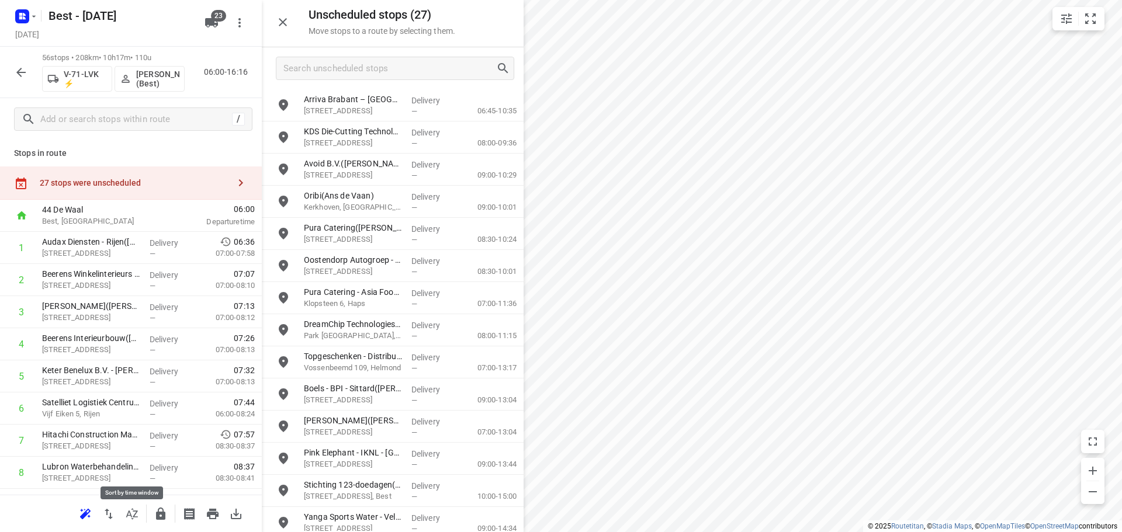
drag, startPoint x: 130, startPoint y: 522, endPoint x: 133, endPoint y: 516, distance: 6.5
click at [133, 516] on button "button" at bounding box center [131, 513] width 23 height 23
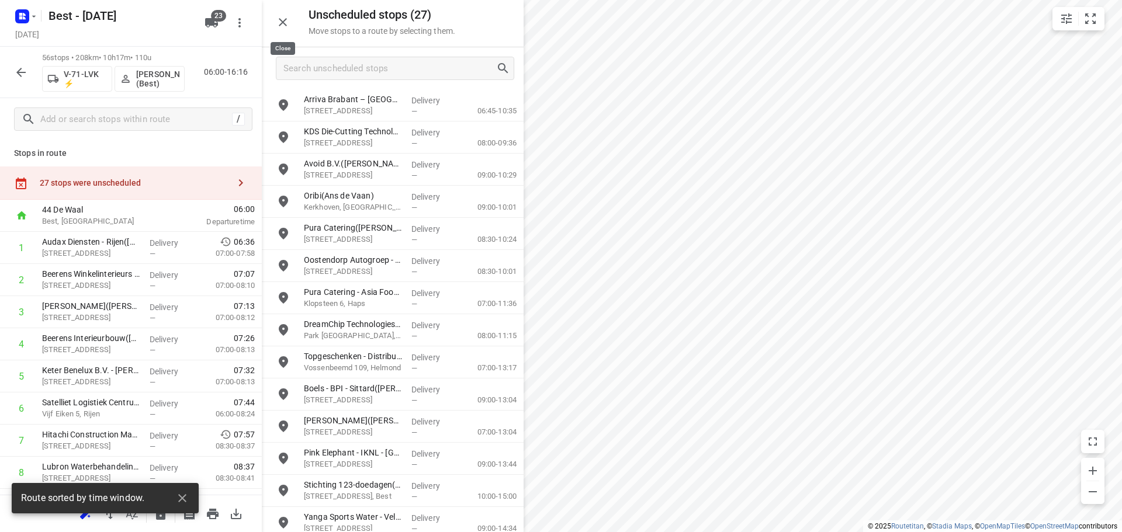
click at [287, 23] on icon "button" at bounding box center [283, 22] width 14 height 14
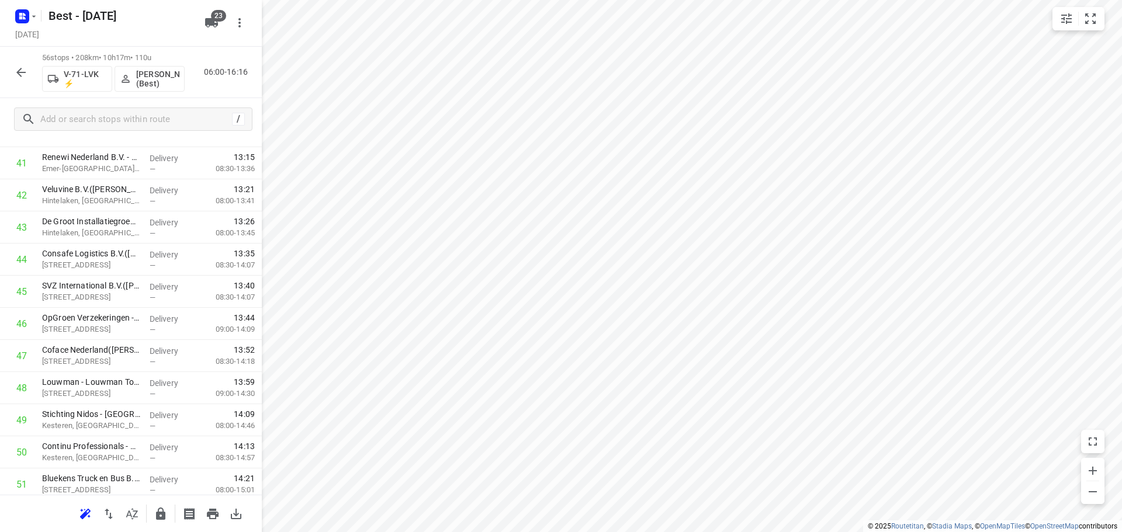
scroll to position [1569, 0]
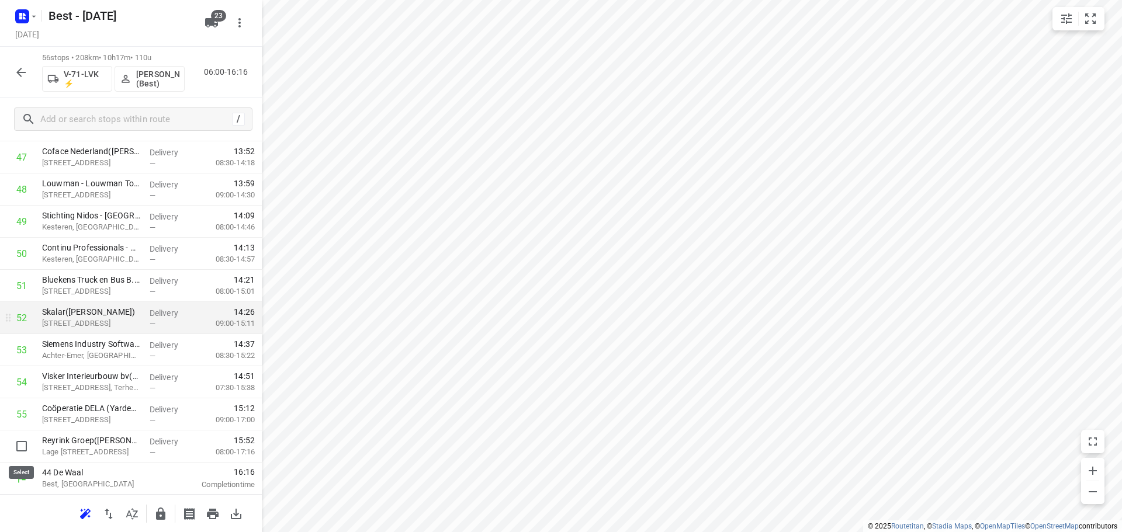
drag, startPoint x: 20, startPoint y: 450, endPoint x: 70, endPoint y: 342, distance: 119.2
click at [20, 446] on input "checkbox" at bounding box center [21, 446] width 23 height 23
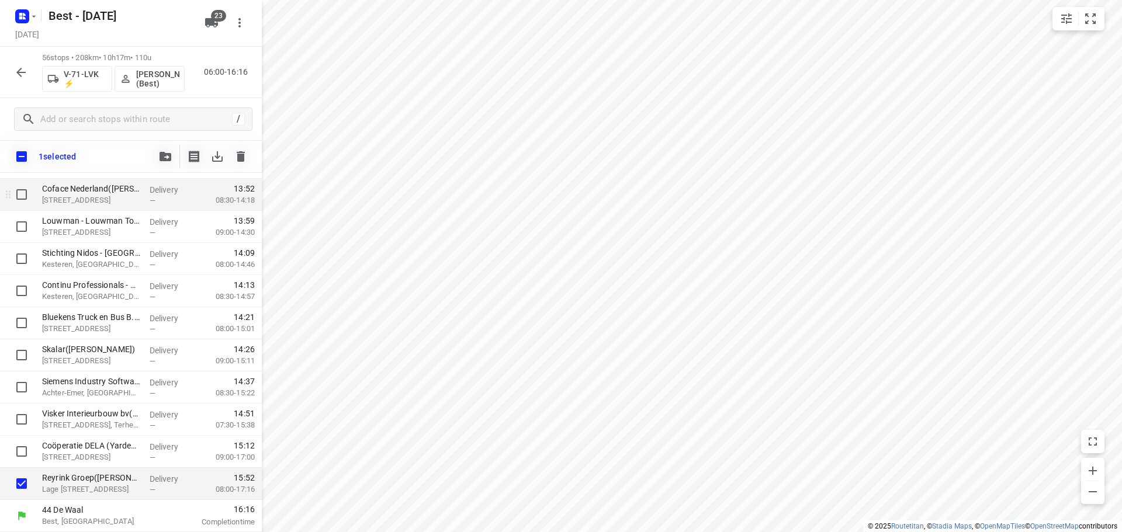
scroll to position [1564, 0]
click at [161, 156] on icon "button" at bounding box center [165, 156] width 12 height 9
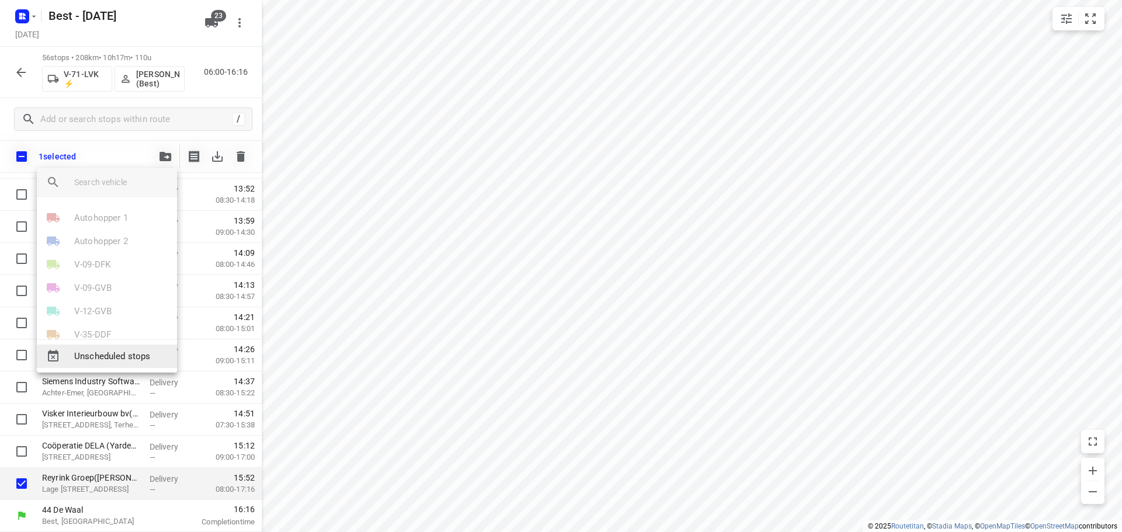
click at [115, 361] on span "Unscheduled stops" at bounding box center [120, 356] width 93 height 13
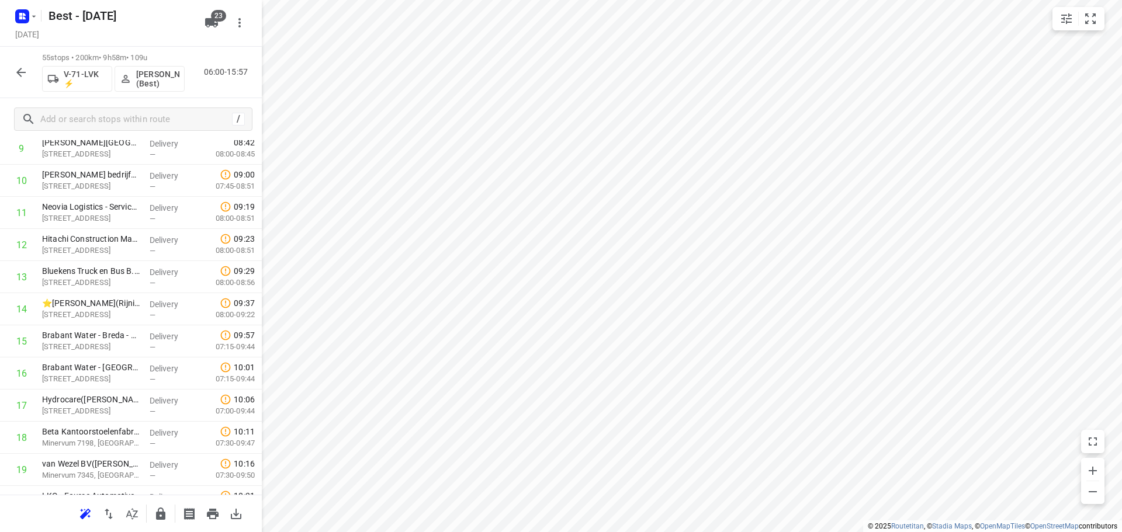
scroll to position [0, 0]
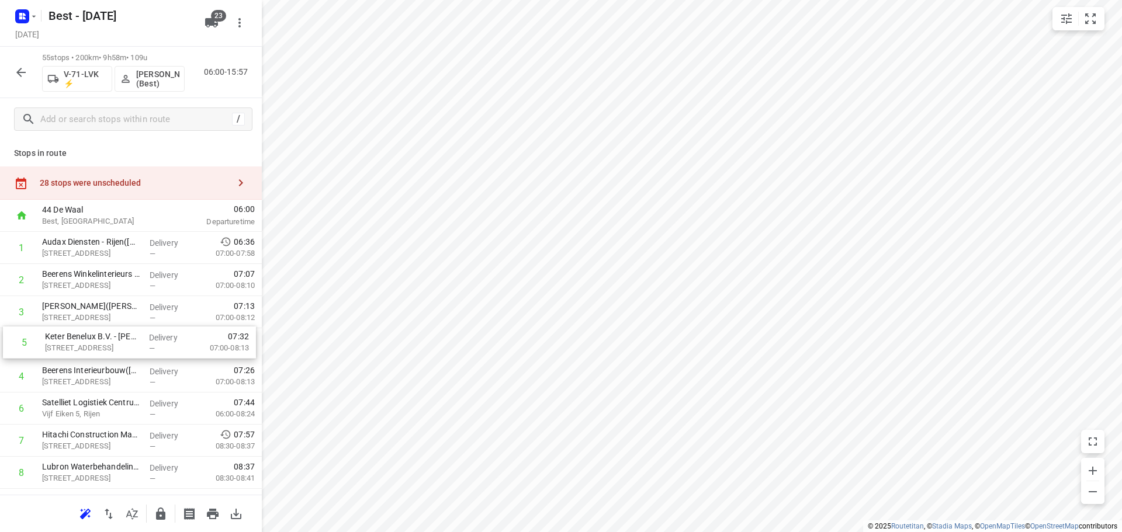
drag, startPoint x: 95, startPoint y: 348, endPoint x: 95, endPoint y: 309, distance: 38.6
drag, startPoint x: 87, startPoint y: 386, endPoint x: 83, endPoint y: 285, distance: 100.6
drag, startPoint x: 79, startPoint y: 410, endPoint x: 89, endPoint y: 245, distance: 164.4
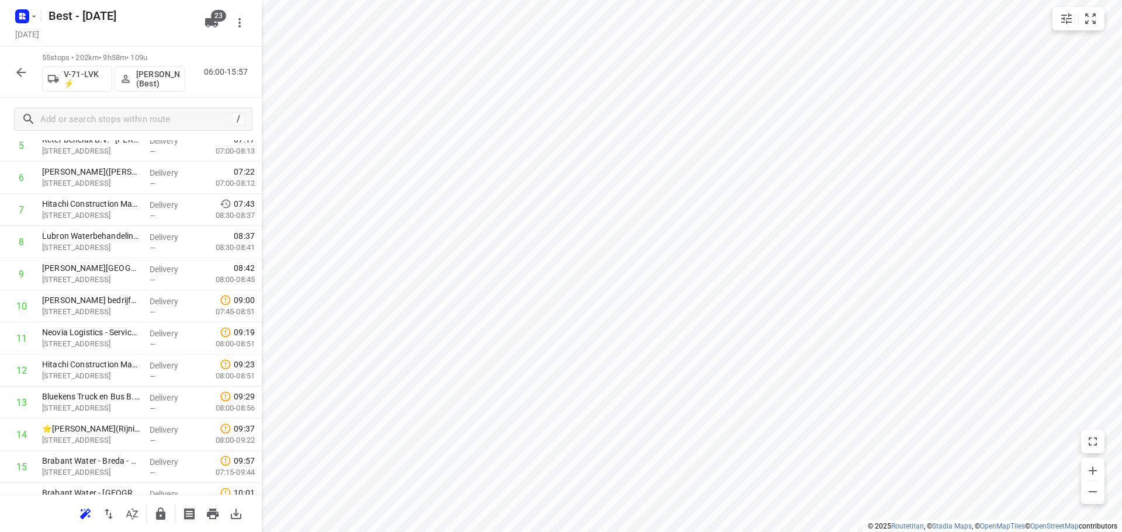
scroll to position [234, 0]
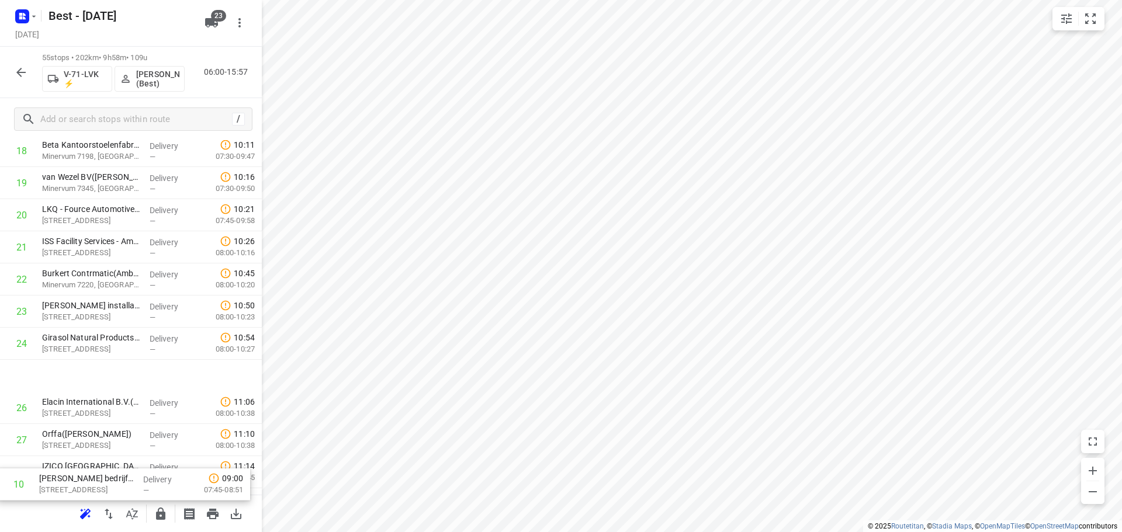
drag, startPoint x: 107, startPoint y: 308, endPoint x: 103, endPoint y: 475, distance: 167.1
click at [103, 477] on div "1 Satelliet Logistiek Centrum(Chantal van Laarhoven) Vijf Eiken 5, Rijen Delive…" at bounding box center [131, 504] width 262 height 1767
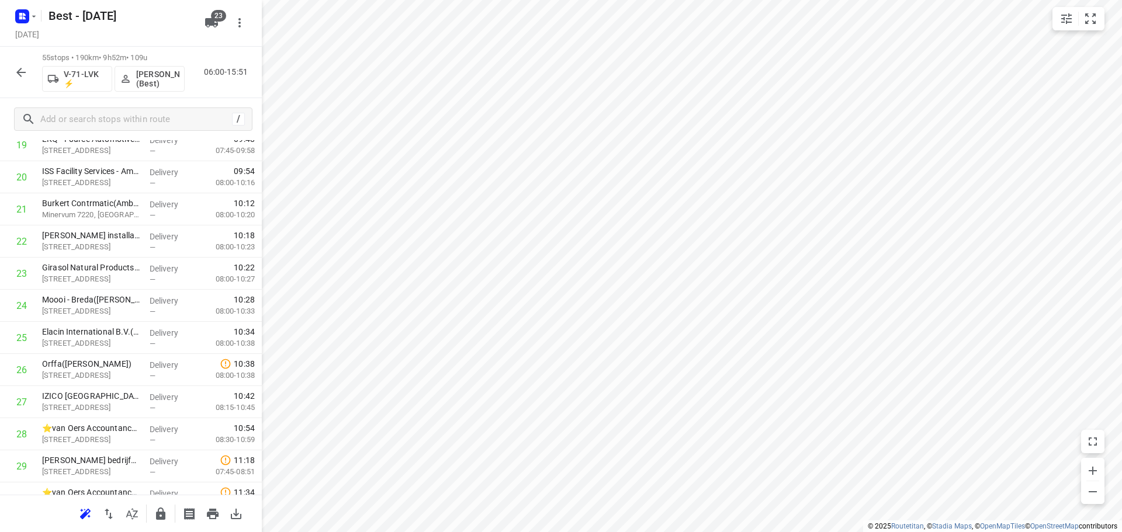
scroll to position [1537, 0]
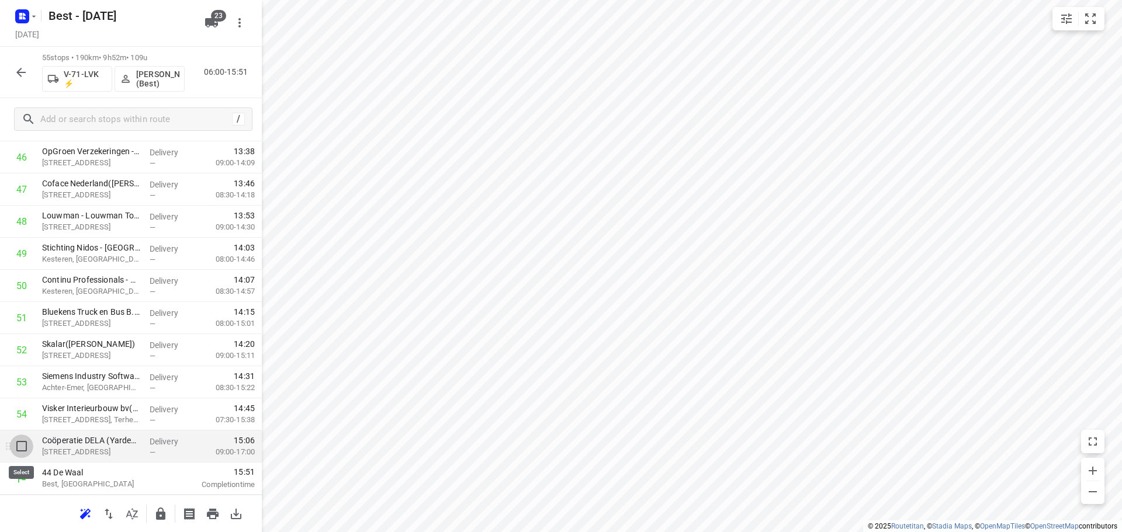
drag, startPoint x: 33, startPoint y: 452, endPoint x: 106, endPoint y: 283, distance: 183.4
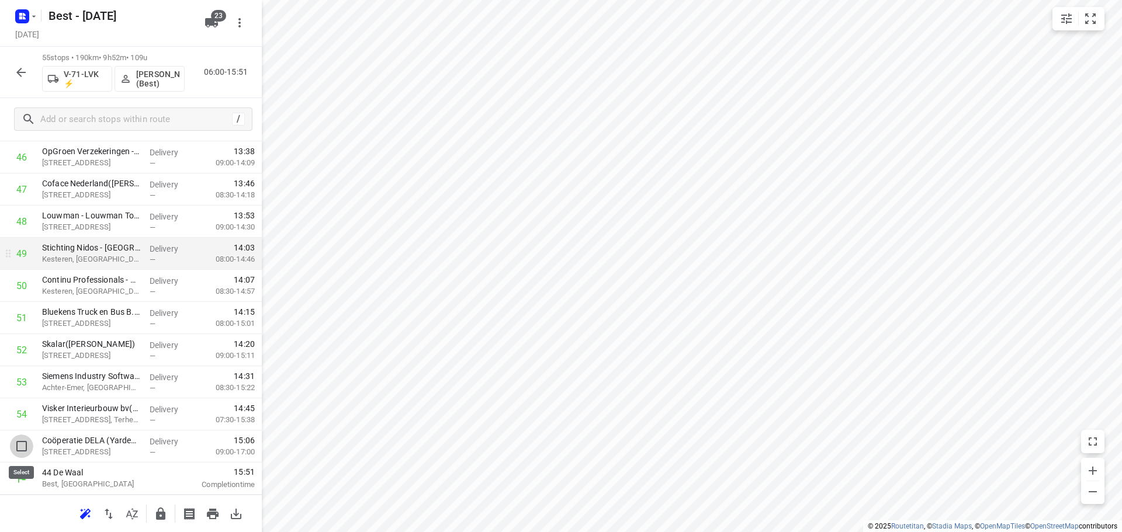
click at [33, 451] on input "checkbox" at bounding box center [21, 446] width 23 height 23
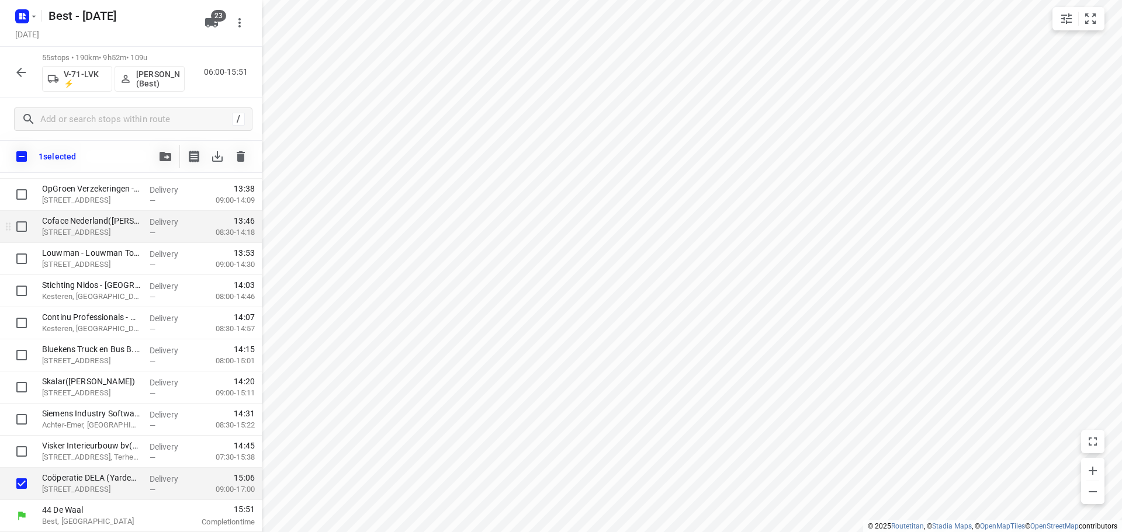
scroll to position [1532, 0]
click at [168, 154] on icon "button" at bounding box center [165, 156] width 12 height 9
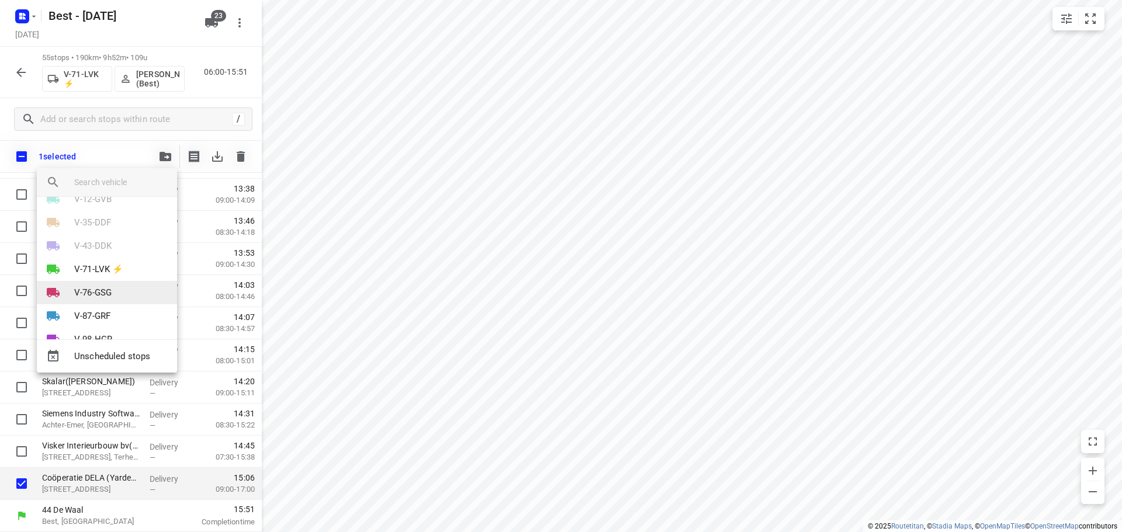
scroll to position [117, 0]
click at [107, 261] on p "V-71-LVK ⚡" at bounding box center [98, 264] width 49 height 13
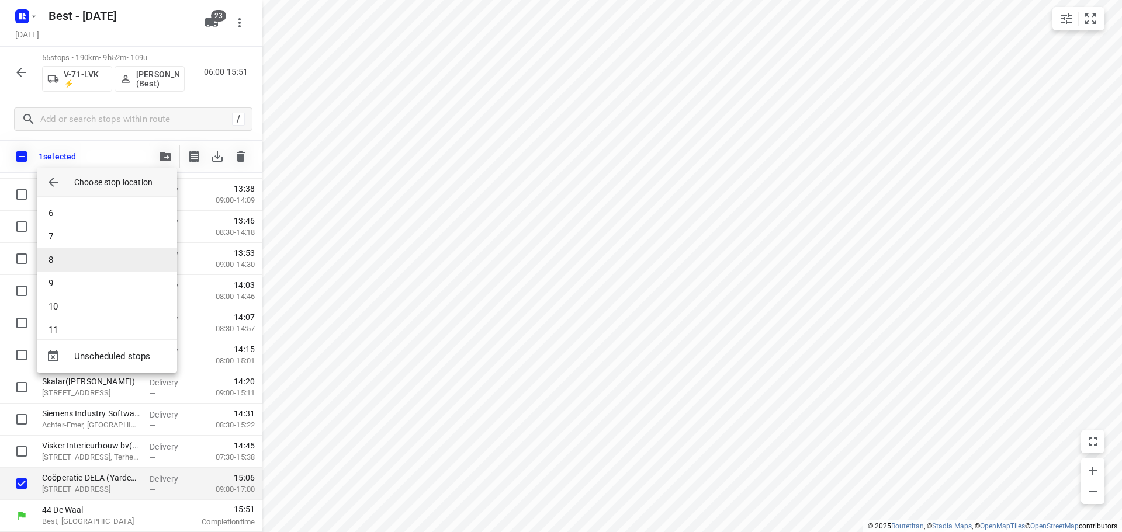
scroll to position [234, 0]
click at [90, 270] on li "13" at bounding box center [107, 259] width 140 height 23
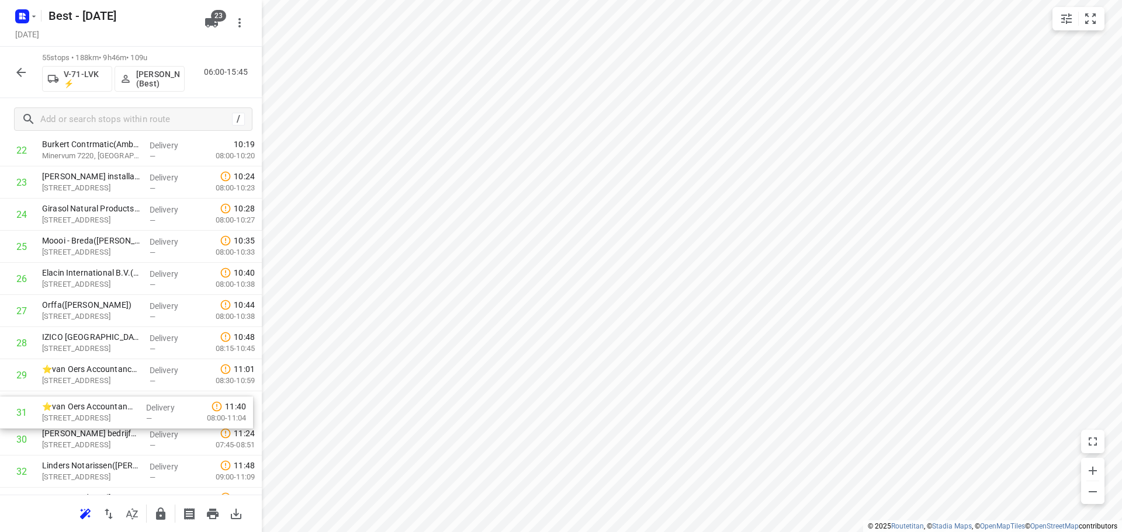
scroll to position [776, 0]
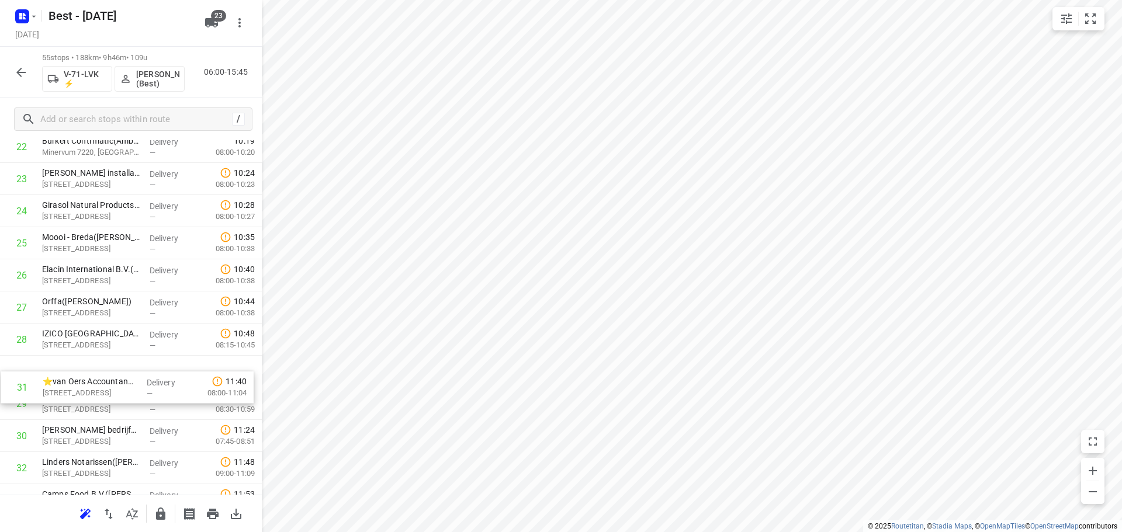
drag, startPoint x: 119, startPoint y: 429, endPoint x: 120, endPoint y: 373, distance: 56.1
click at [120, 373] on div "1 Satelliet Logistiek Centrum(Chantal van Laarhoven) Vijf Eiken 5, Rijen Delive…" at bounding box center [131, 339] width 262 height 1767
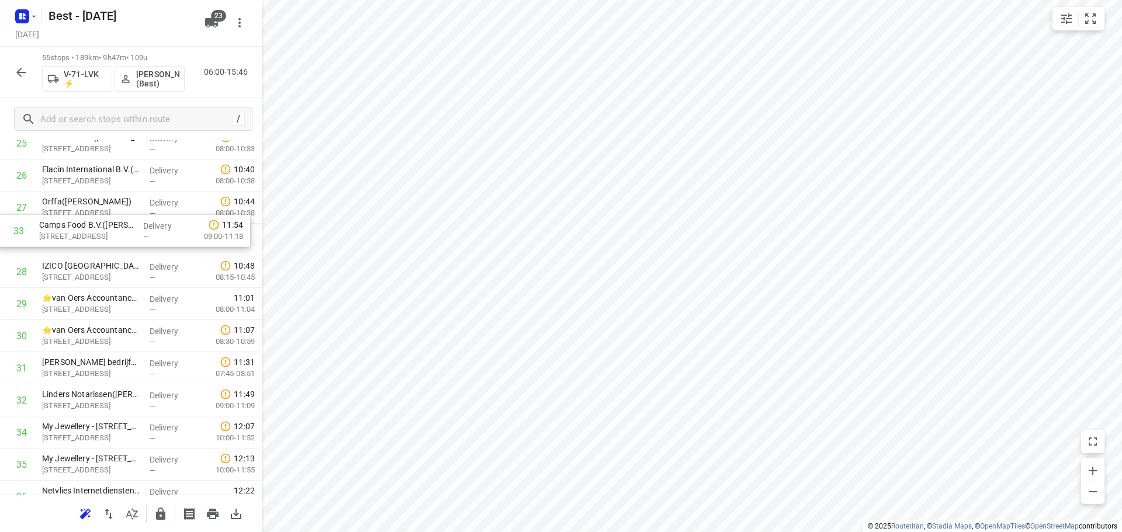
scroll to position [876, 0]
drag, startPoint x: 99, startPoint y: 379, endPoint x: 96, endPoint y: 223, distance: 156.0
click at [96, 223] on div "1 Satelliet Logistiek Centrum(Chantal van Laarhoven) Vijf Eiken 5, Rijen Delive…" at bounding box center [131, 239] width 262 height 1767
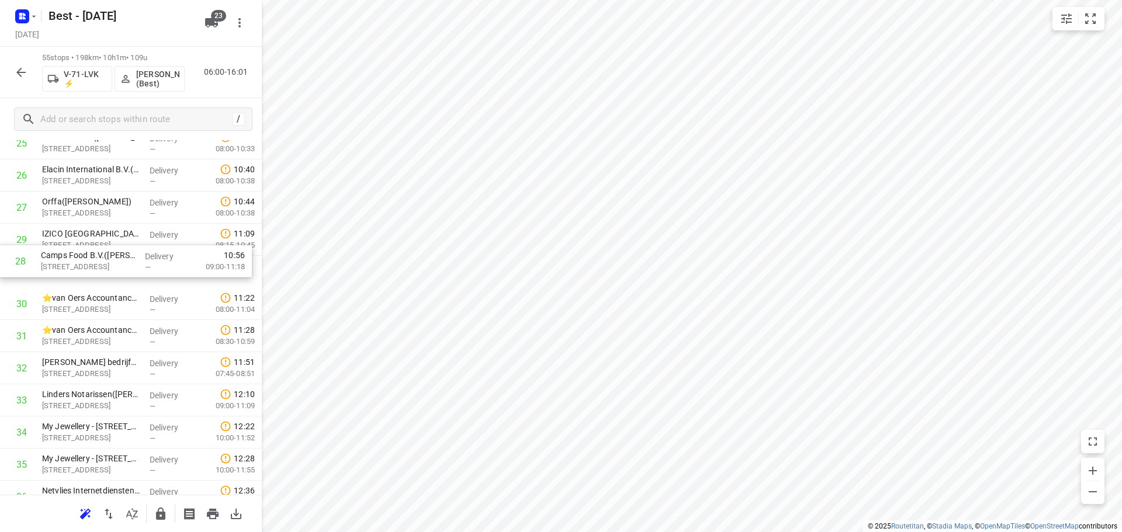
drag, startPoint x: 103, startPoint y: 240, endPoint x: 101, endPoint y: 269, distance: 29.3
click at [101, 269] on div "1 Satelliet Logistiek Centrum(Chantal van Laarhoven) Vijf Eiken 5, Rijen Delive…" at bounding box center [131, 239] width 262 height 1767
drag, startPoint x: 92, startPoint y: 380, endPoint x: 107, endPoint y: 293, distance: 88.4
click at [107, 293] on div "1 Satelliet Logistiek Centrum(Chantal van Laarhoven) Vijf Eiken 5, Rijen Delive…" at bounding box center [131, 239] width 262 height 1767
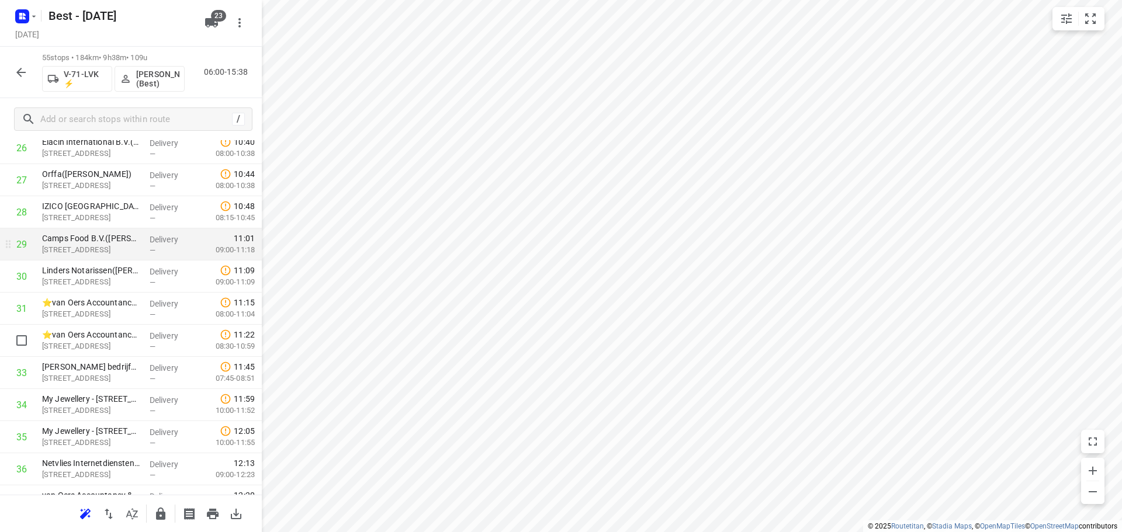
scroll to position [993, 0]
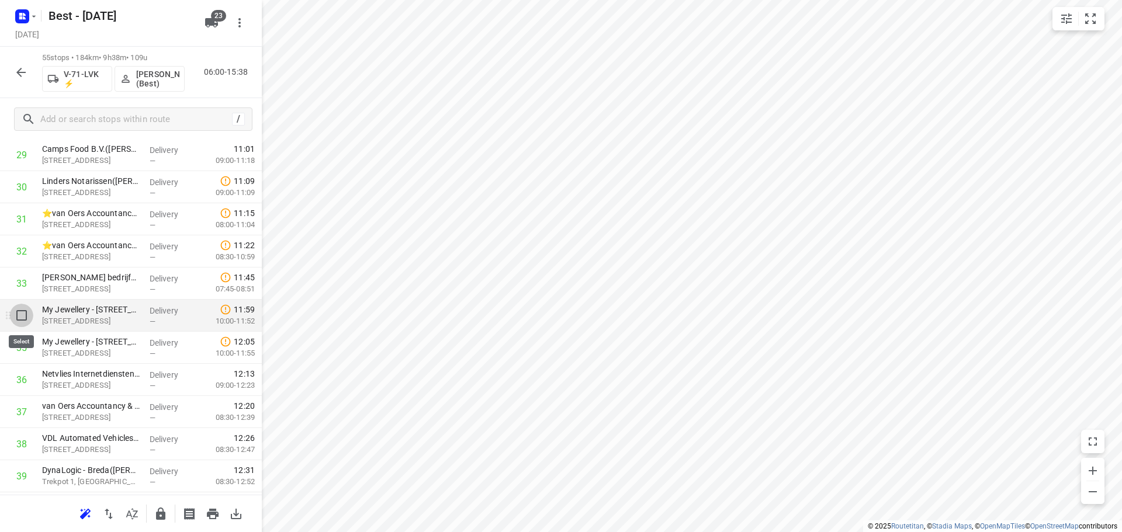
click at [22, 315] on input "checkbox" at bounding box center [21, 315] width 23 height 23
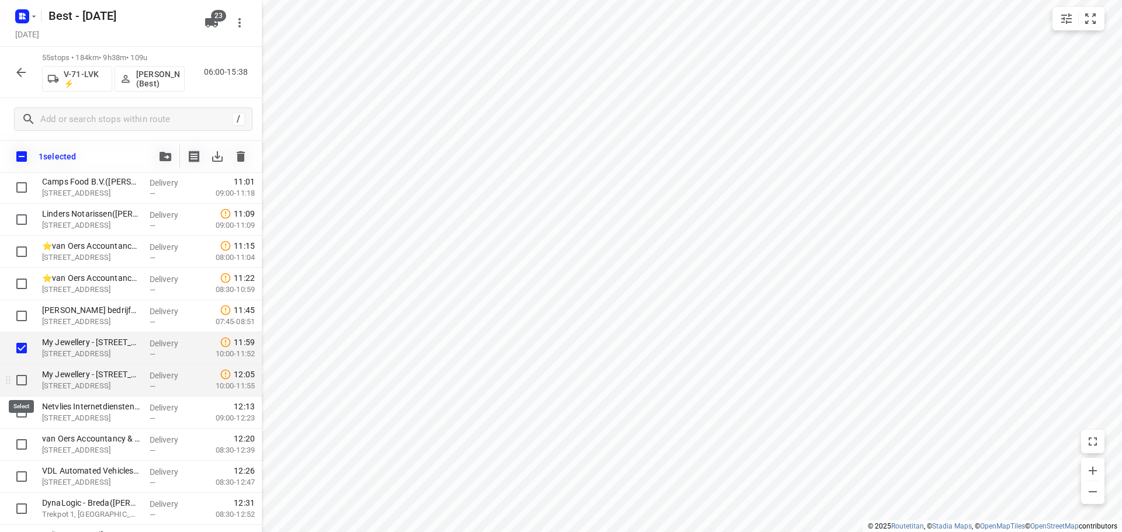
click at [22, 379] on input "checkbox" at bounding box center [21, 380] width 23 height 23
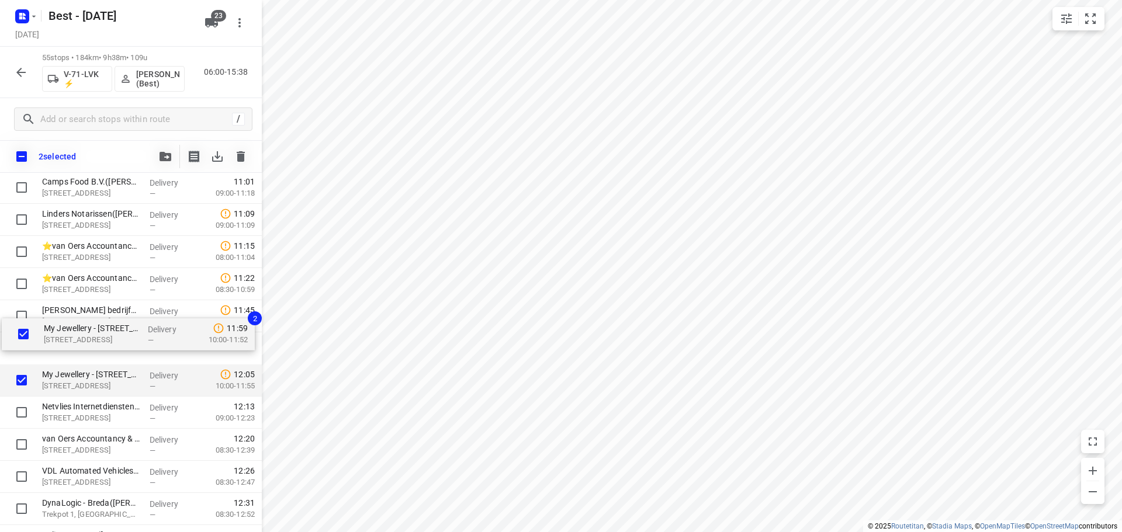
drag, startPoint x: 78, startPoint y: 345, endPoint x: 83, endPoint y: 313, distance: 32.5
click at [83, 313] on div "Satelliet Logistiek Centrum(Chantal van Laarhoven) Vijf Eiken 5, Rijen Delivery…" at bounding box center [131, 155] width 262 height 1767
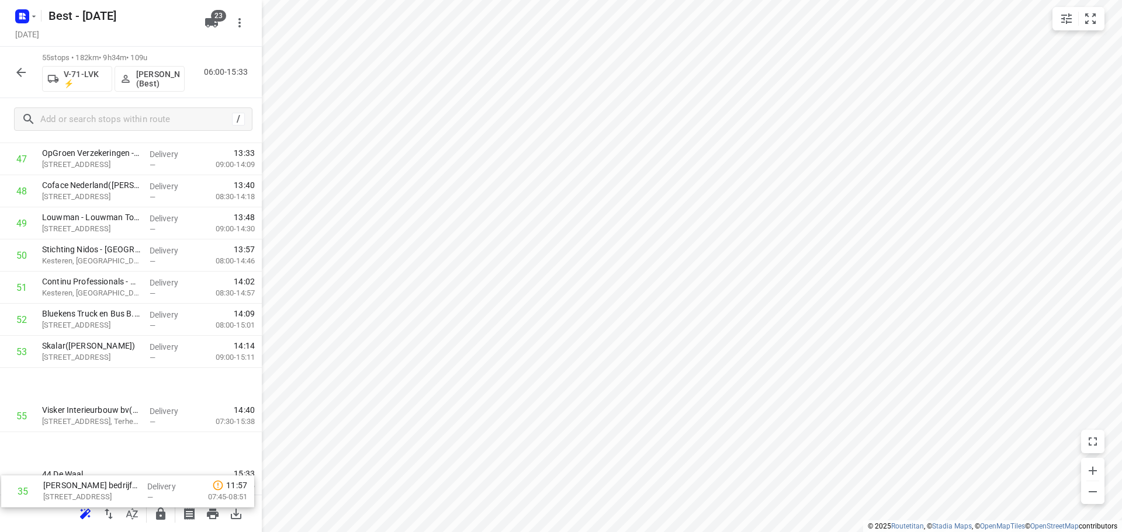
drag, startPoint x: 122, startPoint y: 339, endPoint x: 125, endPoint y: 480, distance: 140.2
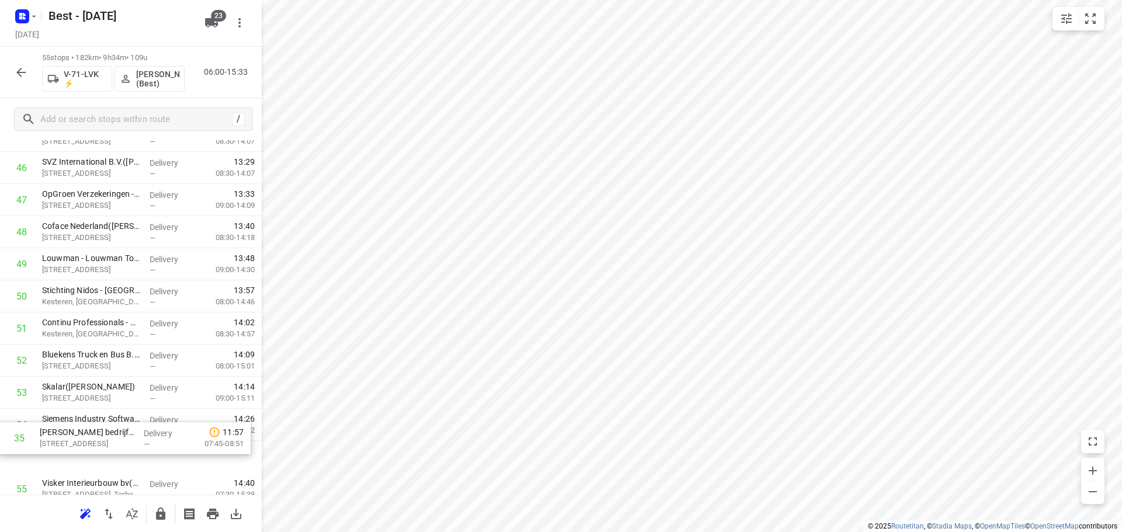
scroll to position [1537, 0]
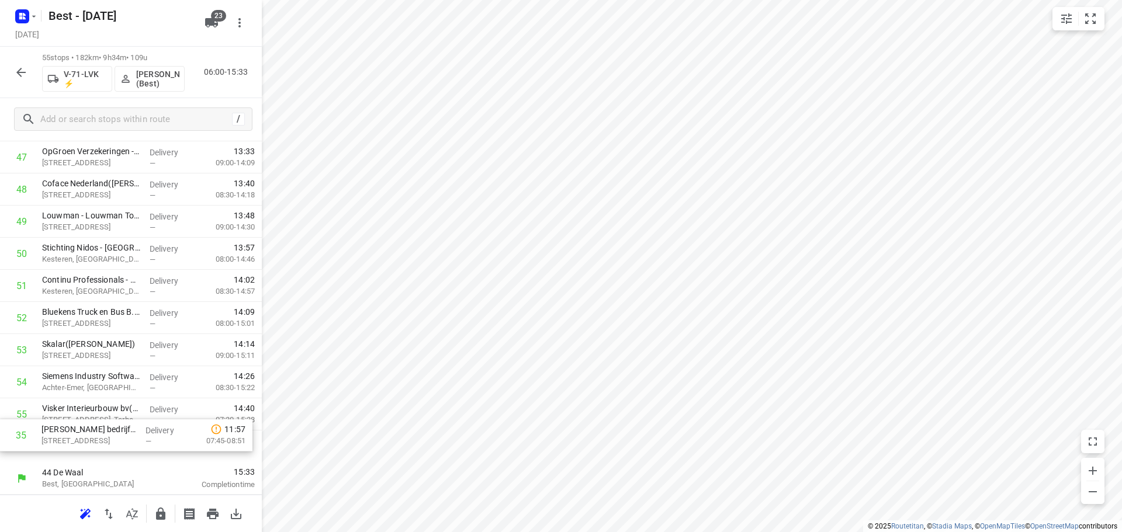
drag, startPoint x: 113, startPoint y: 213, endPoint x: 113, endPoint y: 441, distance: 227.3
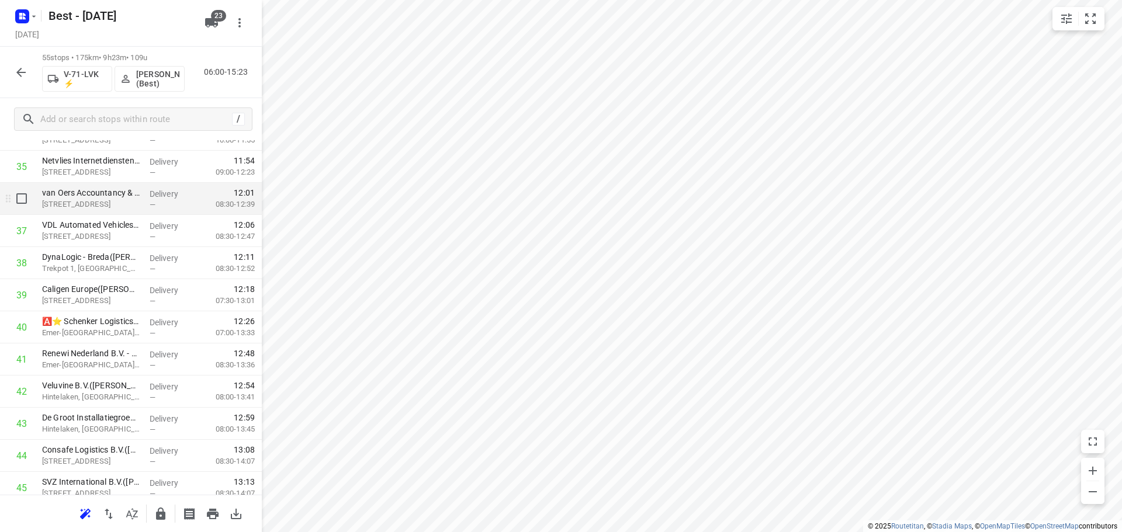
scroll to position [1244, 0]
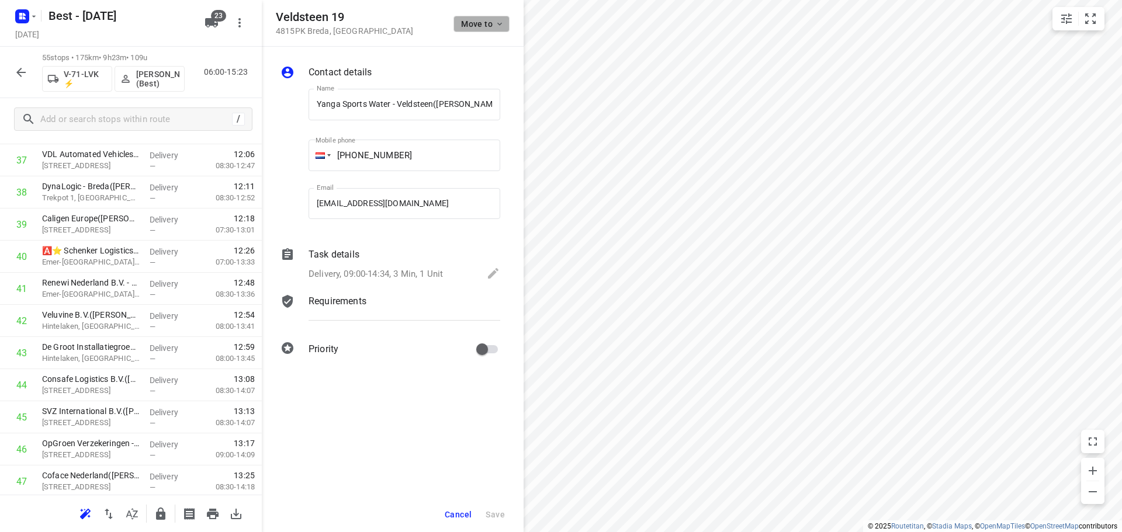
click at [484, 24] on span "Move to" at bounding box center [482, 23] width 43 height 9
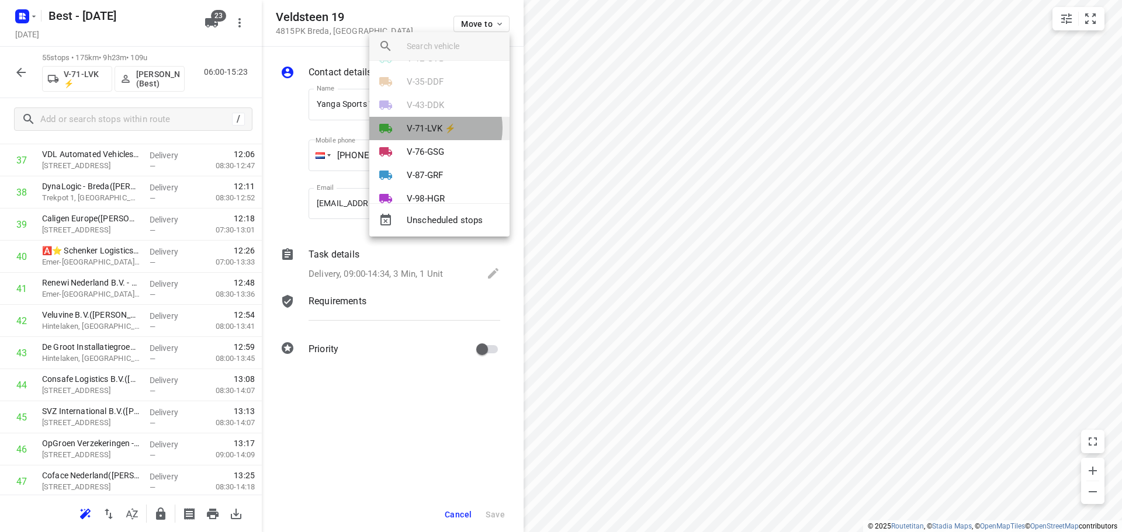
click at [433, 128] on p "V-71-LVK ⚡" at bounding box center [431, 128] width 49 height 13
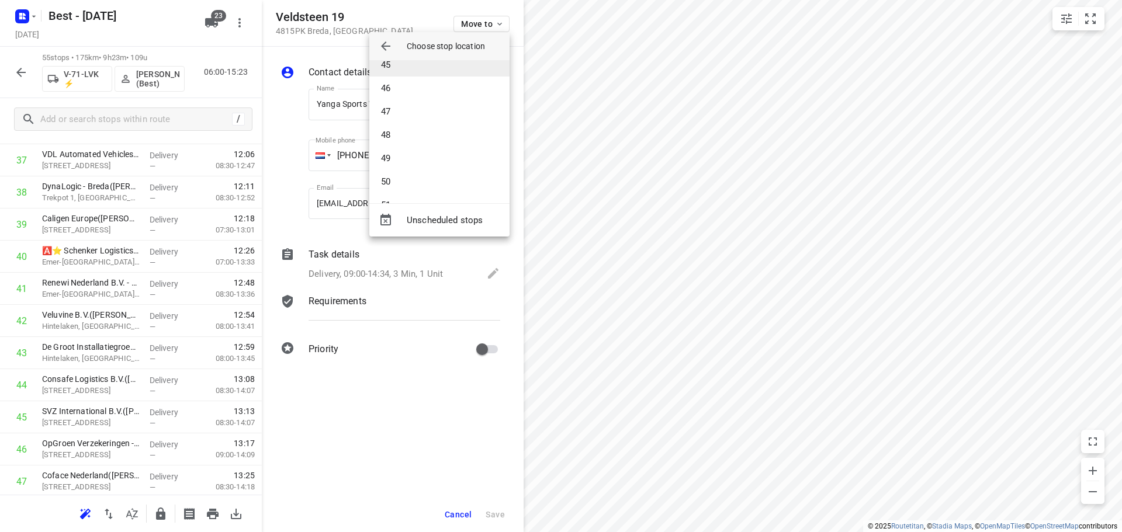
scroll to position [1052, 0]
click at [407, 145] on li "49" at bounding box center [439, 147] width 140 height 23
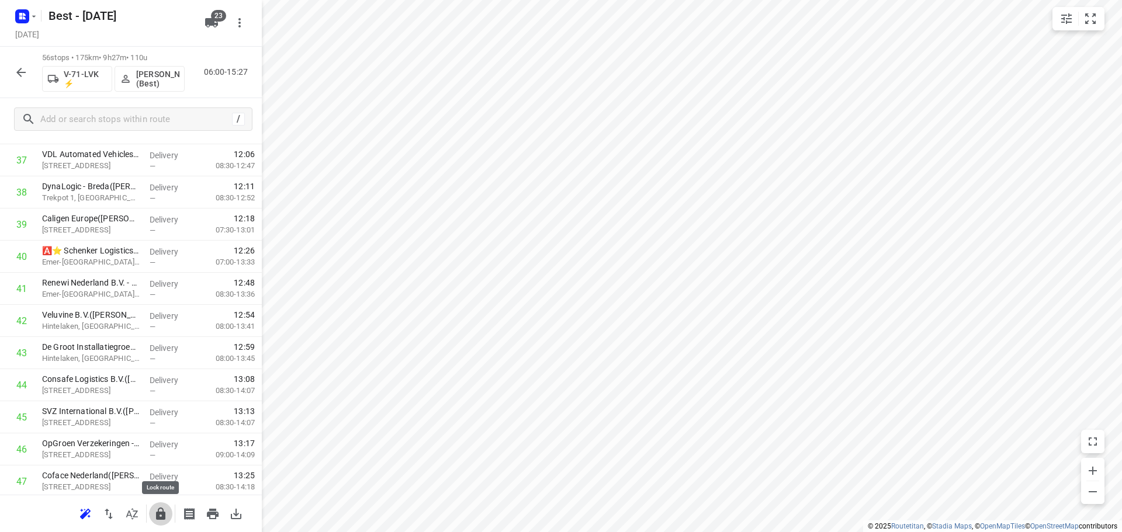
click at [158, 520] on icon "button" at bounding box center [161, 514] width 14 height 14
click at [28, 73] on button "button" at bounding box center [20, 72] width 23 height 23
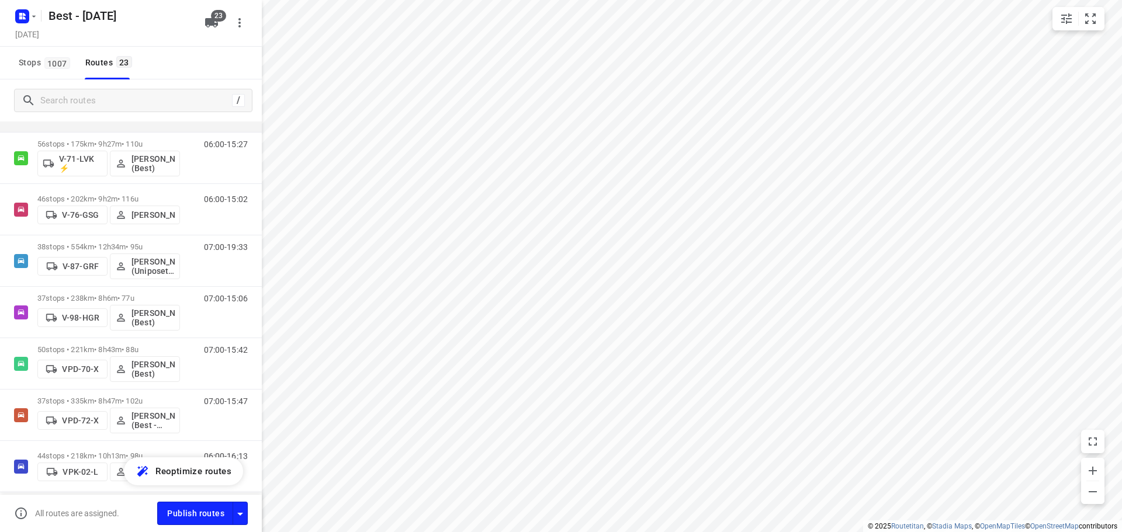
scroll to position [409, 0]
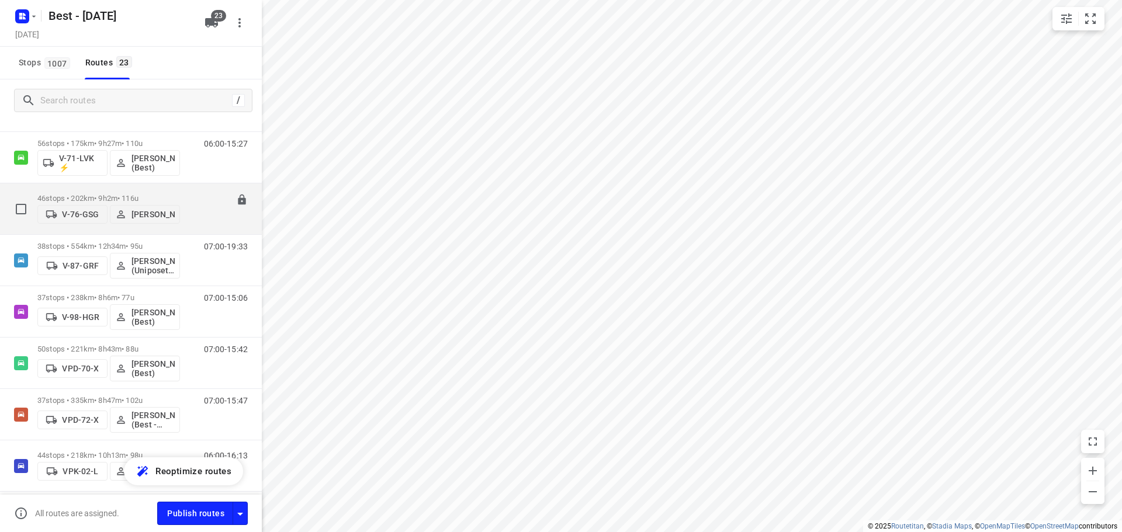
click at [96, 189] on div "46 stops • 202km • 9h2m • 116u V-76-GSG Lisa van Rosmalen" at bounding box center [108, 208] width 143 height 41
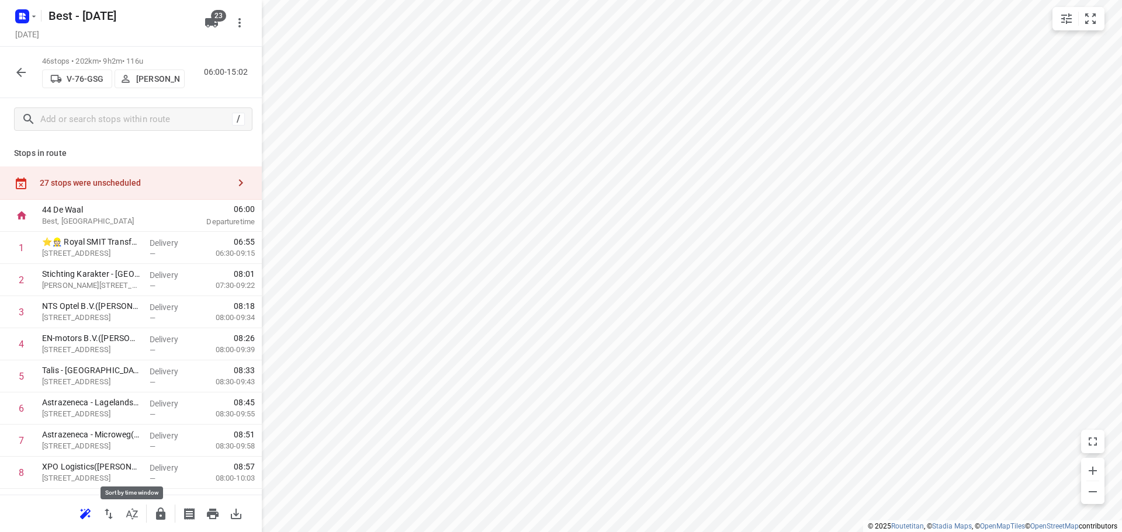
click at [133, 518] on icon "button" at bounding box center [132, 513] width 12 height 11
click at [158, 179] on div "27 stops were unscheduled" at bounding box center [134, 182] width 189 height 9
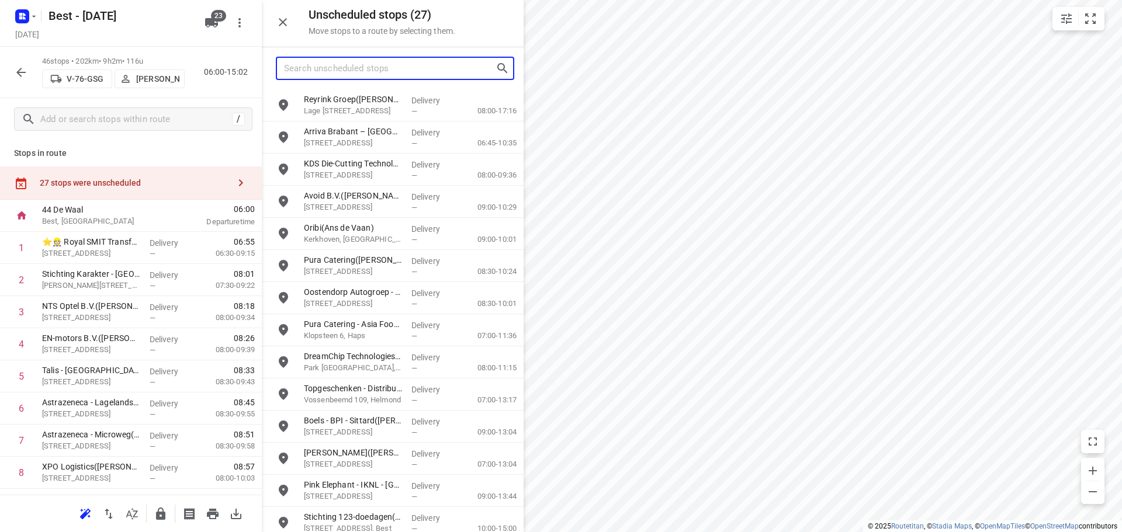
click at [379, 76] on input "Search unscheduled stops" at bounding box center [389, 69] width 211 height 18
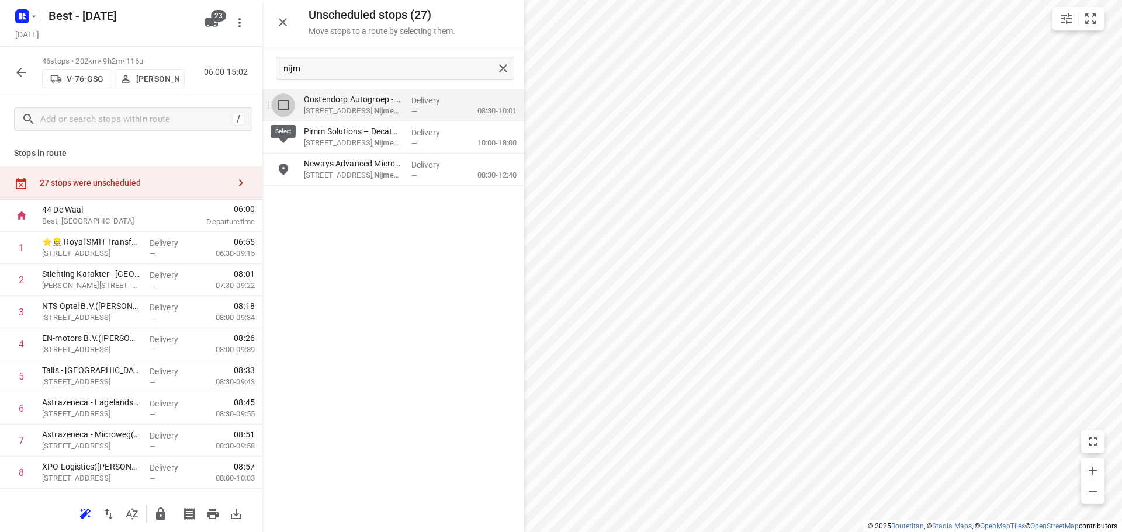
click at [285, 98] on input "grid" at bounding box center [283, 104] width 23 height 23
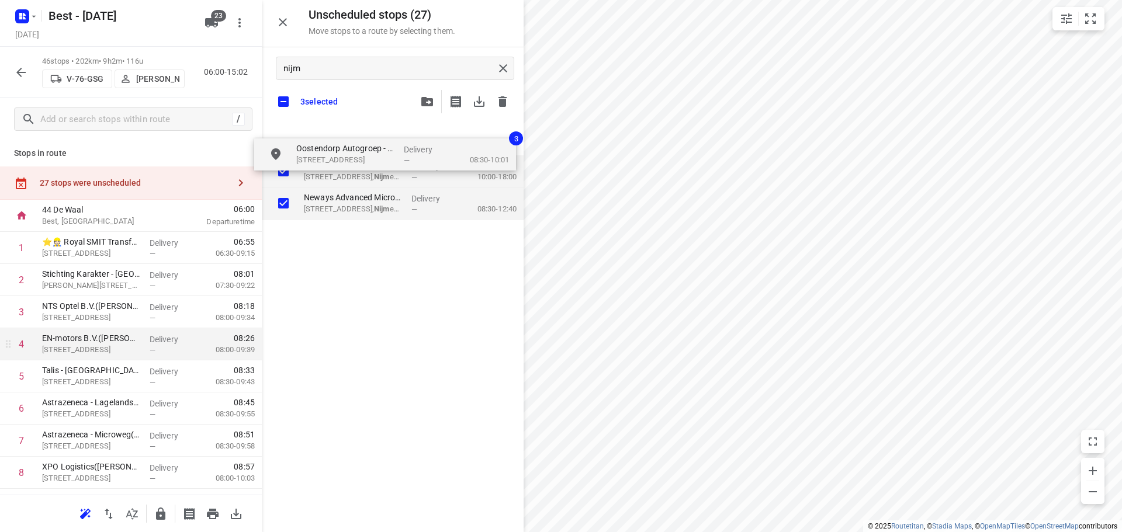
drag, startPoint x: 332, startPoint y: 144, endPoint x: 40, endPoint y: 356, distance: 360.9
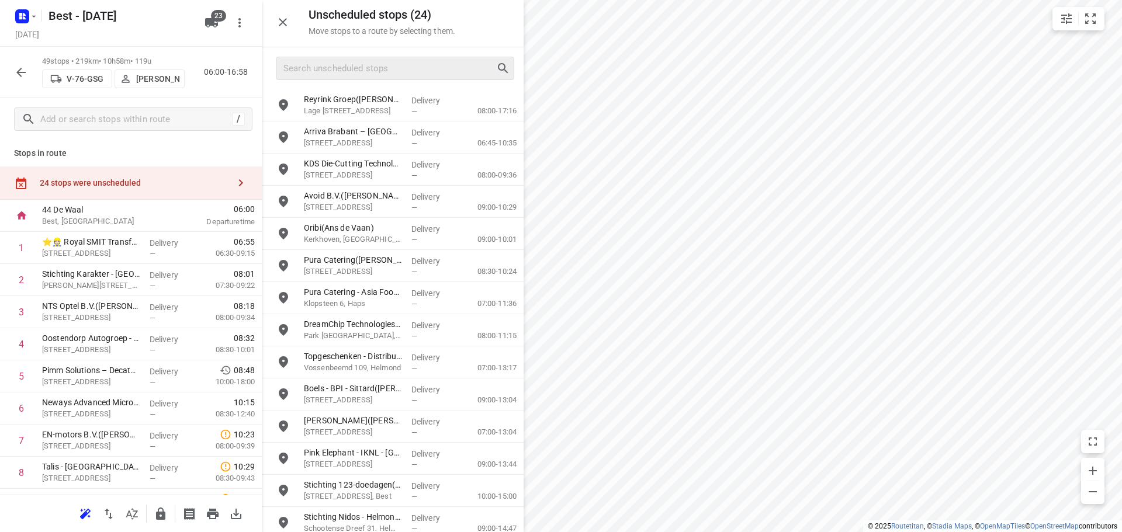
click at [283, 13] on button "button" at bounding box center [282, 22] width 23 height 23
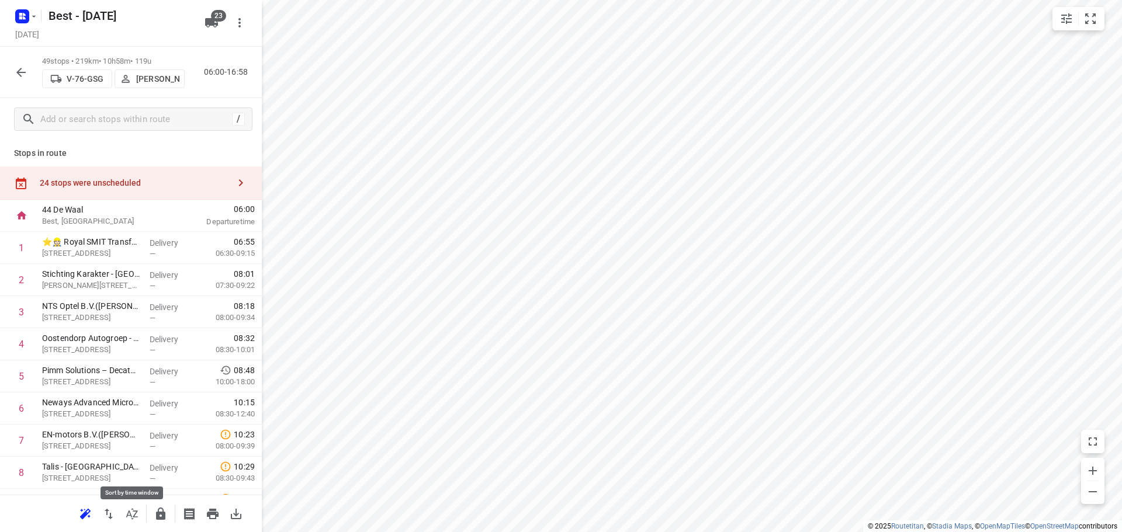
click at [133, 522] on button "button" at bounding box center [131, 513] width 23 height 23
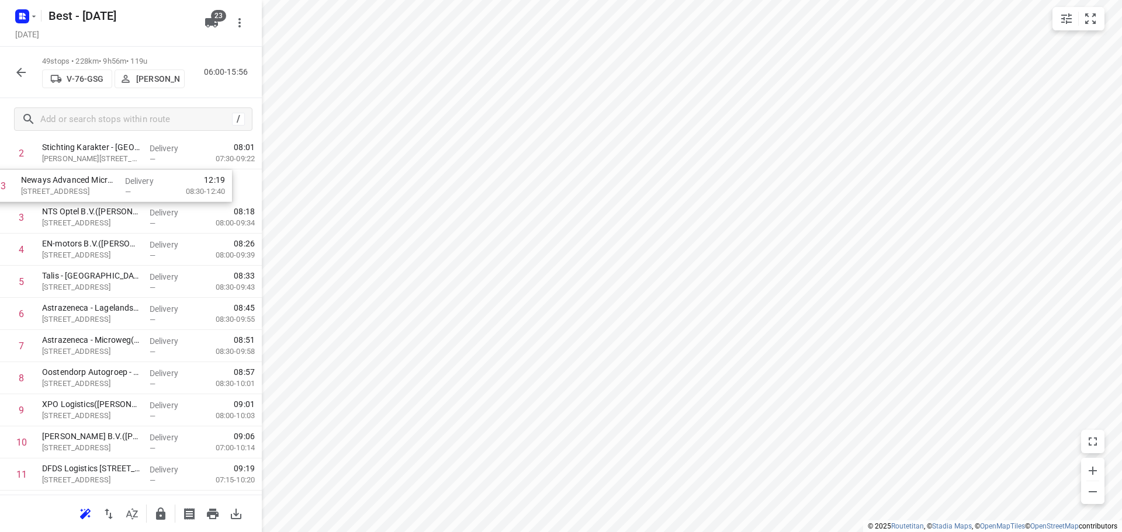
scroll to position [77, 0]
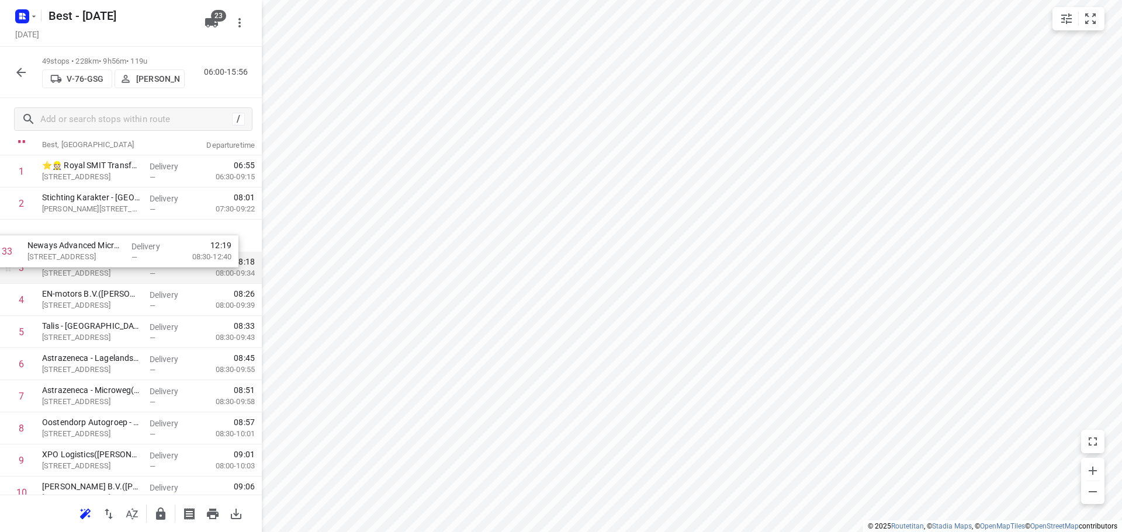
drag, startPoint x: 112, startPoint y: 224, endPoint x: 105, endPoint y: 250, distance: 27.4
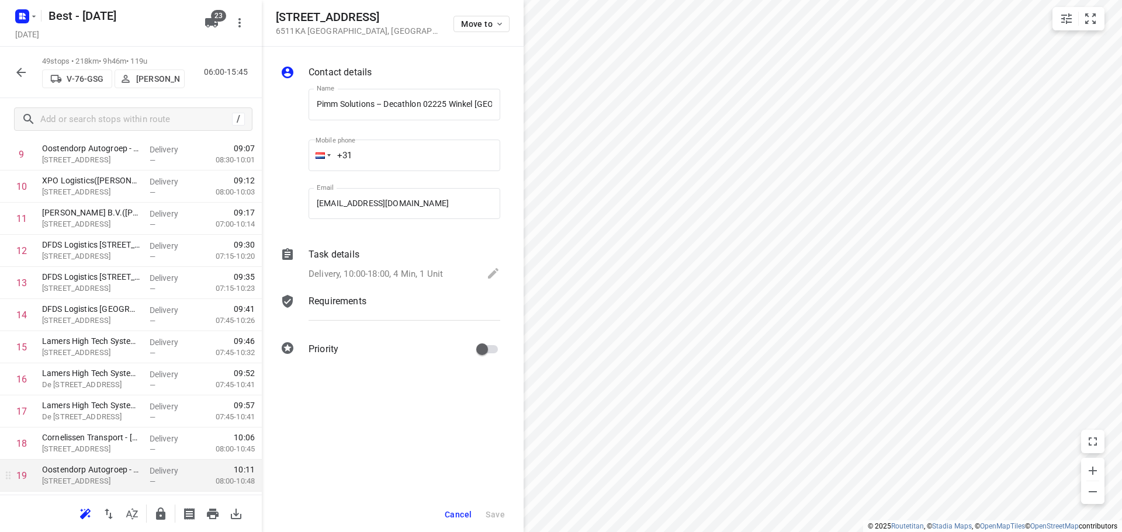
scroll to position [0, 132]
click at [471, 19] on span "Move to" at bounding box center [482, 23] width 43 height 9
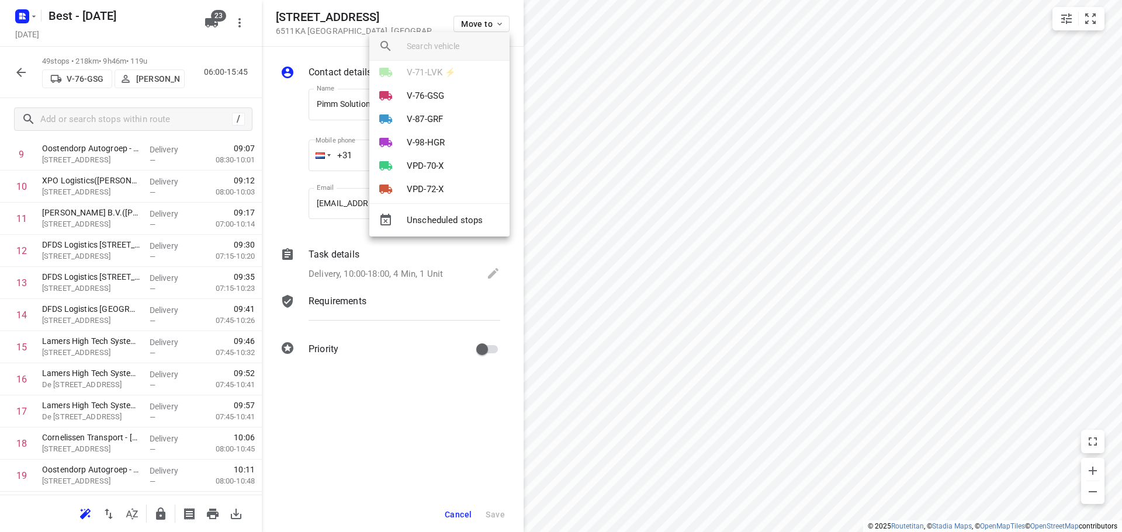
scroll to position [175, 0]
click at [448, 86] on li "V-76-GSG" at bounding box center [439, 93] width 140 height 23
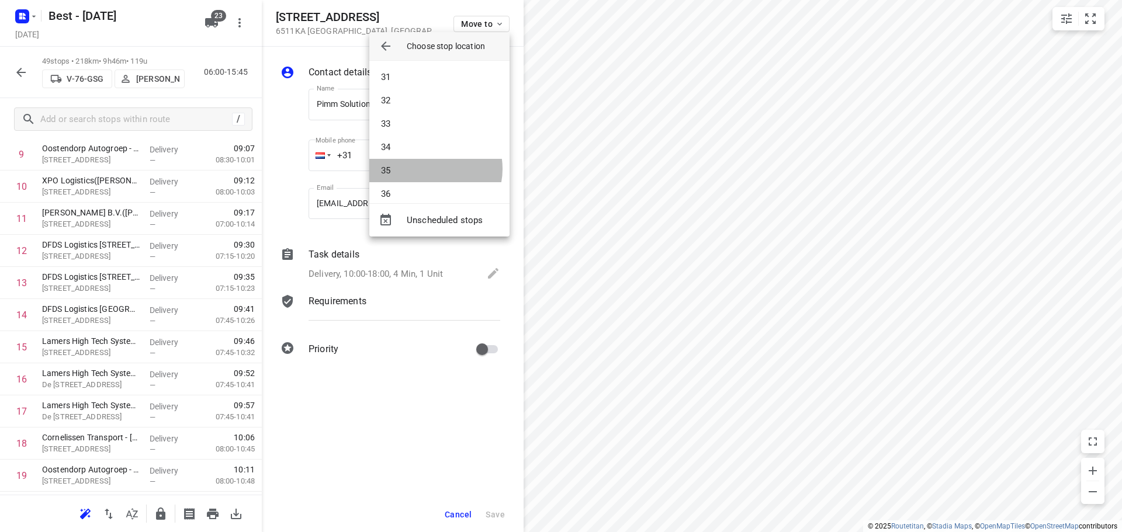
click at [429, 169] on li "35" at bounding box center [439, 170] width 140 height 23
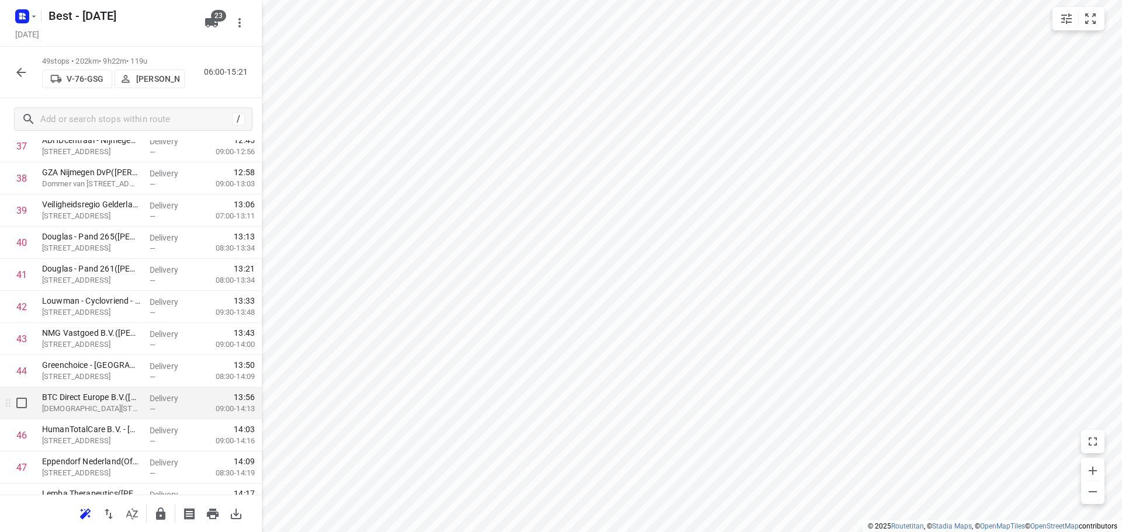
scroll to position [1344, 0]
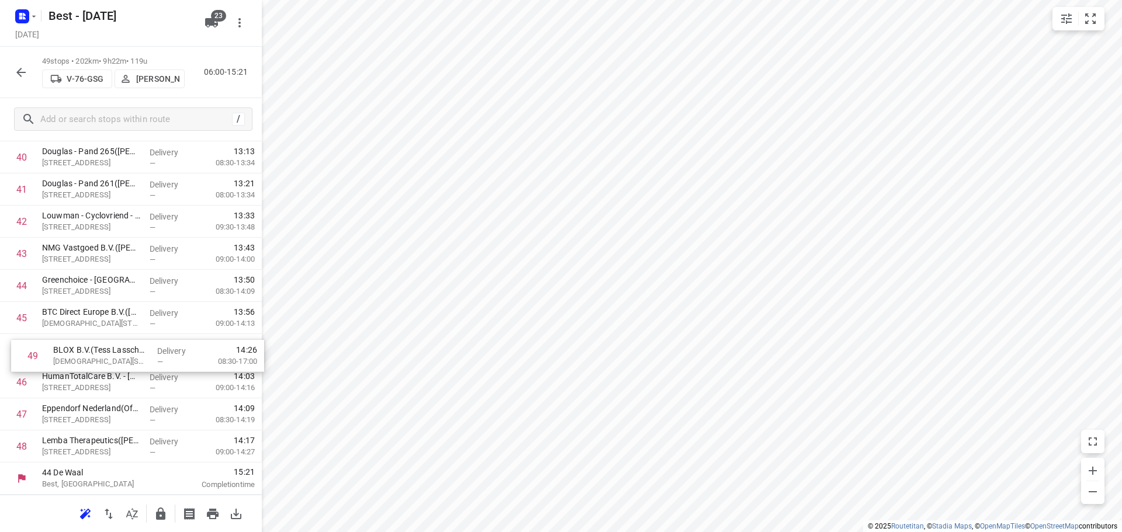
drag, startPoint x: 108, startPoint y: 449, endPoint x: 119, endPoint y: 339, distance: 110.4
click at [158, 515] on icon "button" at bounding box center [160, 514] width 9 height 12
click at [32, 77] on button "button" at bounding box center [20, 72] width 23 height 23
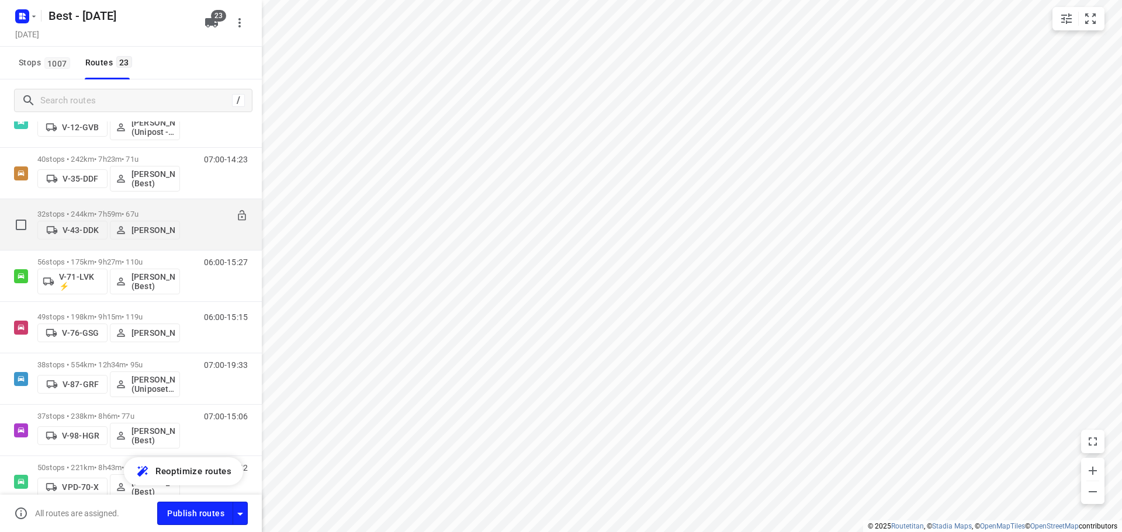
scroll to position [292, 0]
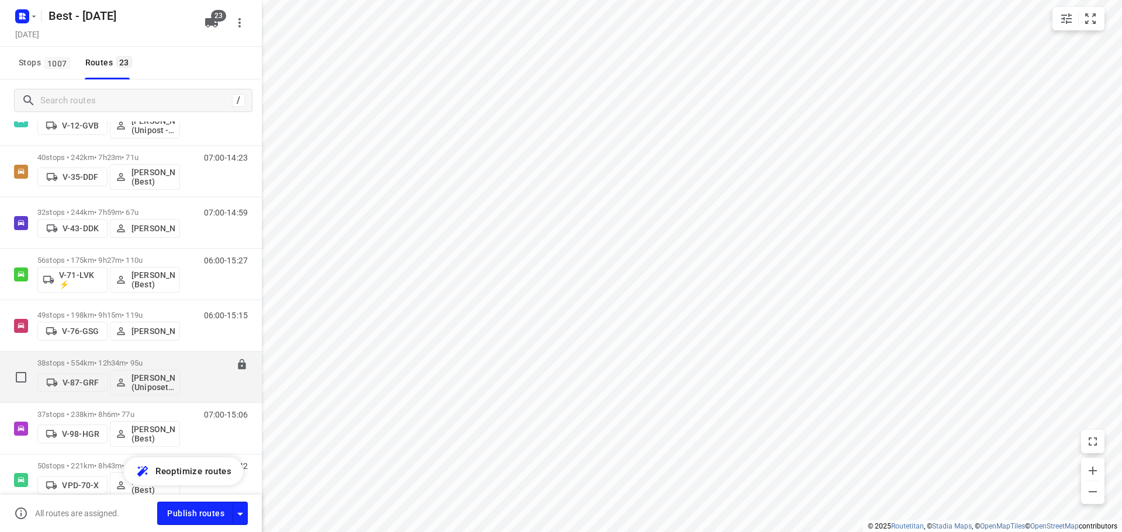
click at [74, 366] on p "38 stops • 554km • 12h34m • 95u" at bounding box center [108, 363] width 143 height 9
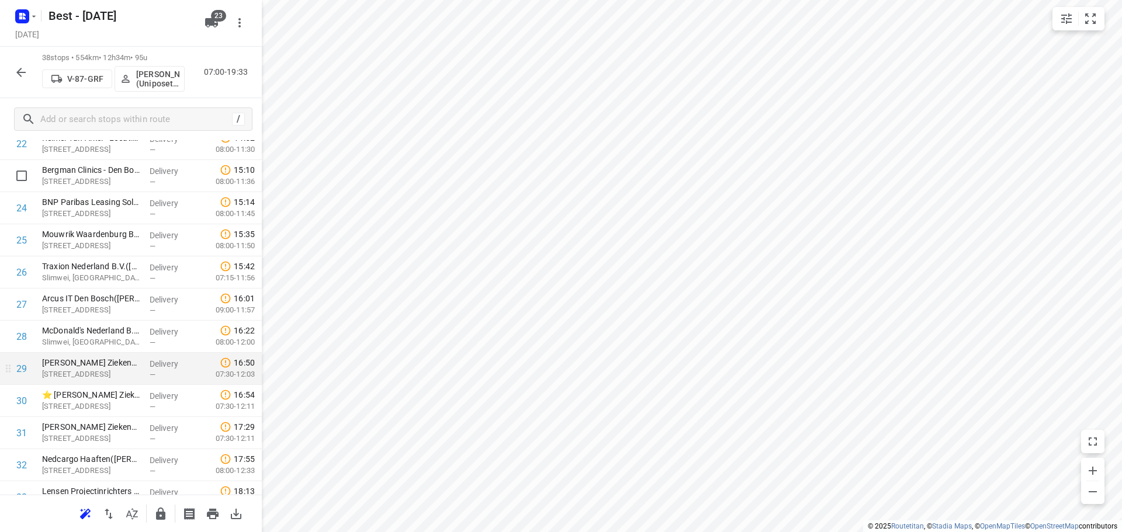
scroll to position [935, 0]
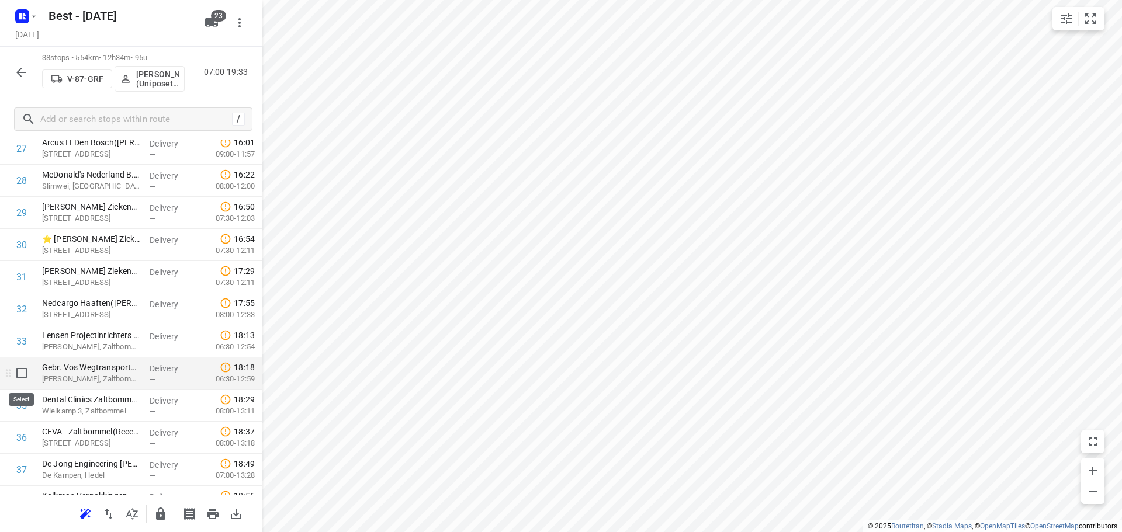
click at [19, 372] on input "checkbox" at bounding box center [21, 373] width 23 height 23
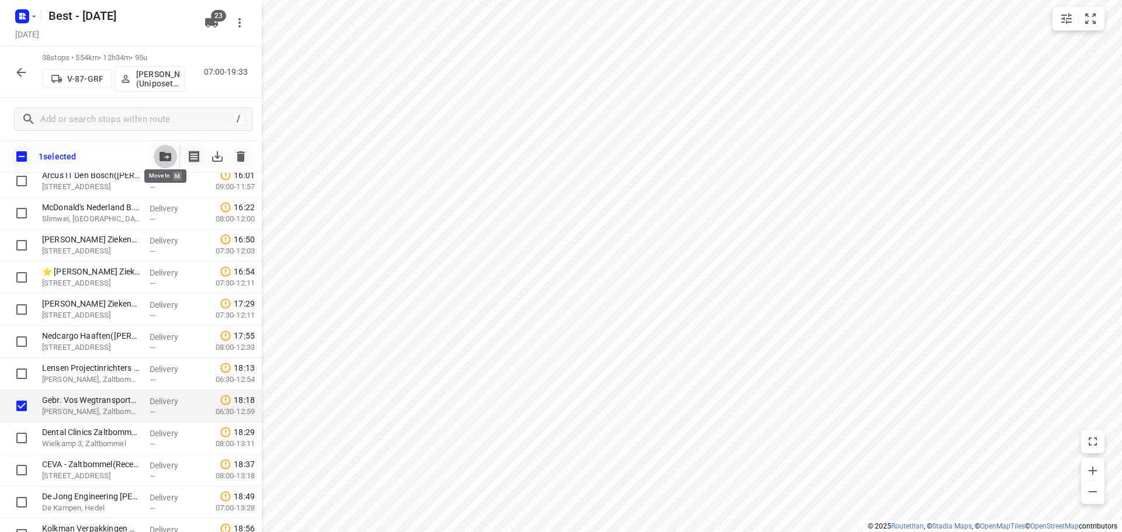
click at [159, 152] on span "button" at bounding box center [165, 156] width 14 height 9
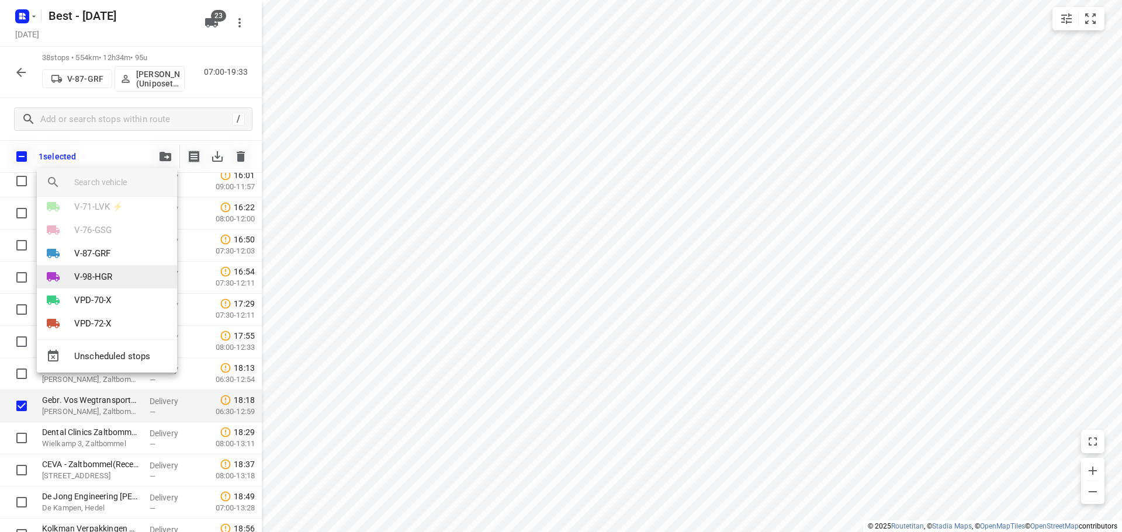
scroll to position [175, 0]
click at [91, 248] on p "V-87-GRF" at bounding box center [92, 253] width 36 height 13
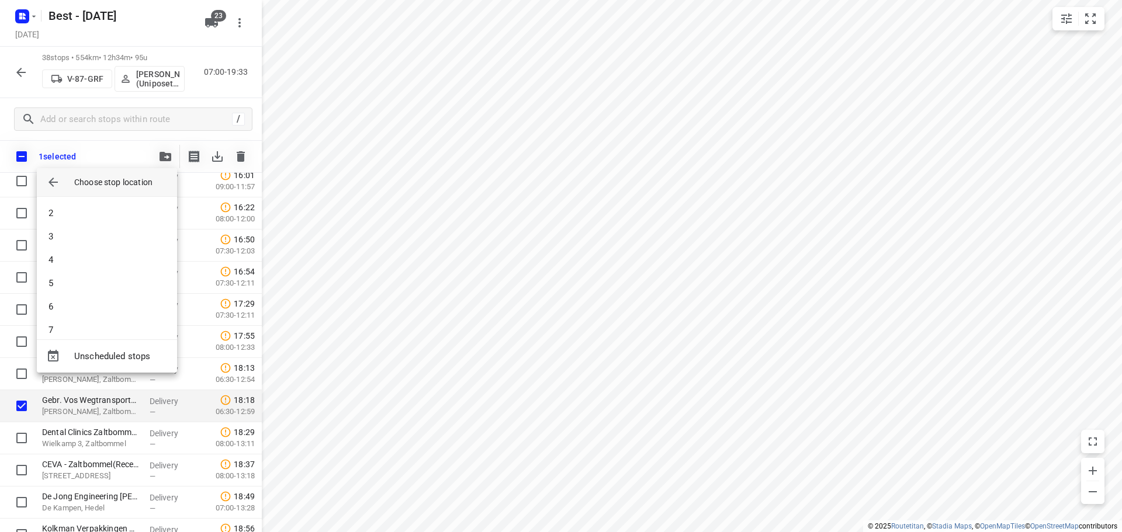
scroll to position [0, 0]
click at [80, 307] on li "5" at bounding box center [107, 306] width 140 height 23
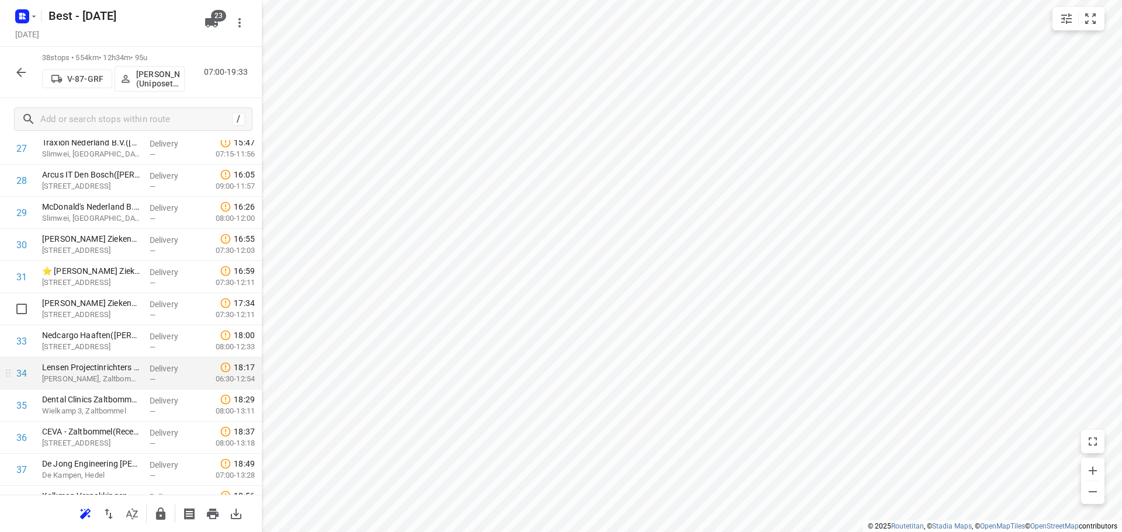
scroll to position [990, 0]
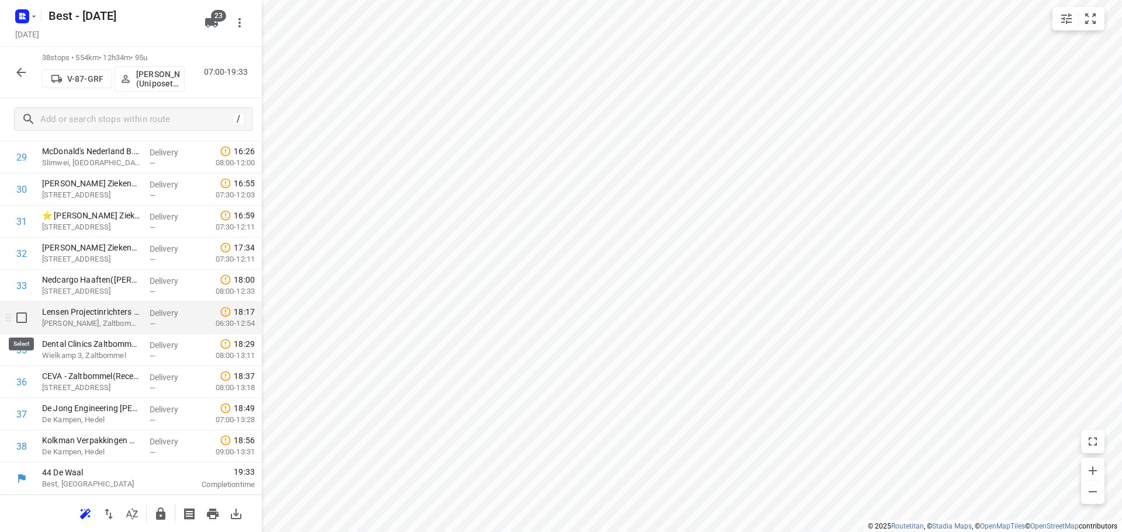
click at [14, 321] on input "checkbox" at bounding box center [21, 317] width 23 height 23
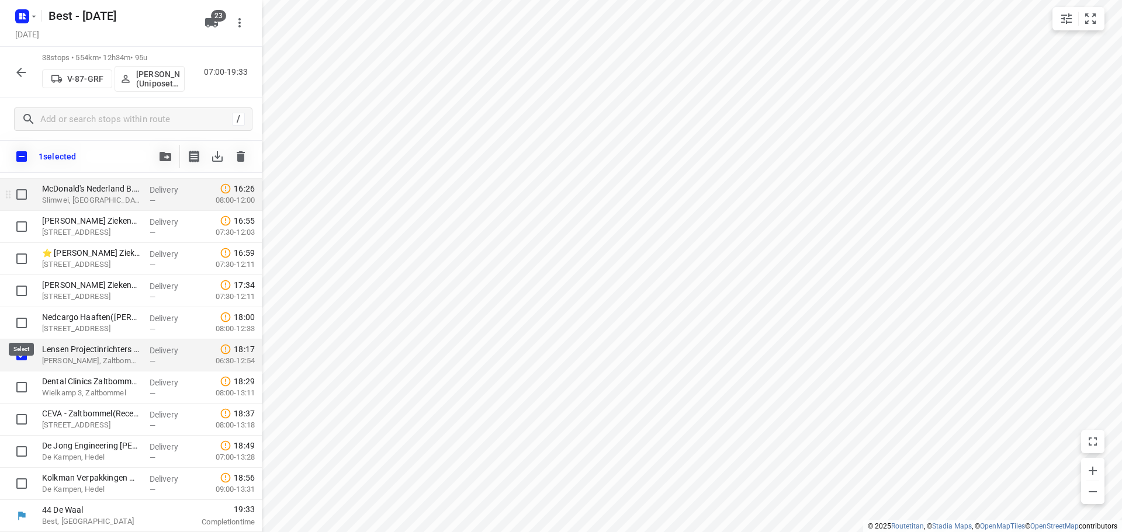
scroll to position [986, 0]
click at [168, 167] on button "button" at bounding box center [165, 156] width 23 height 23
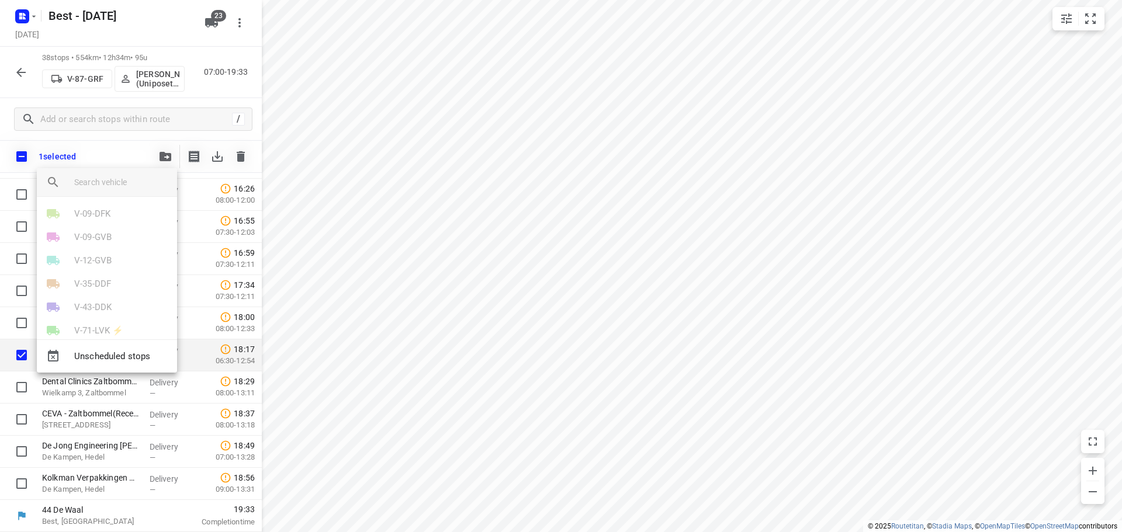
scroll to position [117, 0]
click at [92, 300] on li "V-87-GRF" at bounding box center [107, 311] width 140 height 23
click at [66, 235] on li "7" at bounding box center [107, 236] width 140 height 23
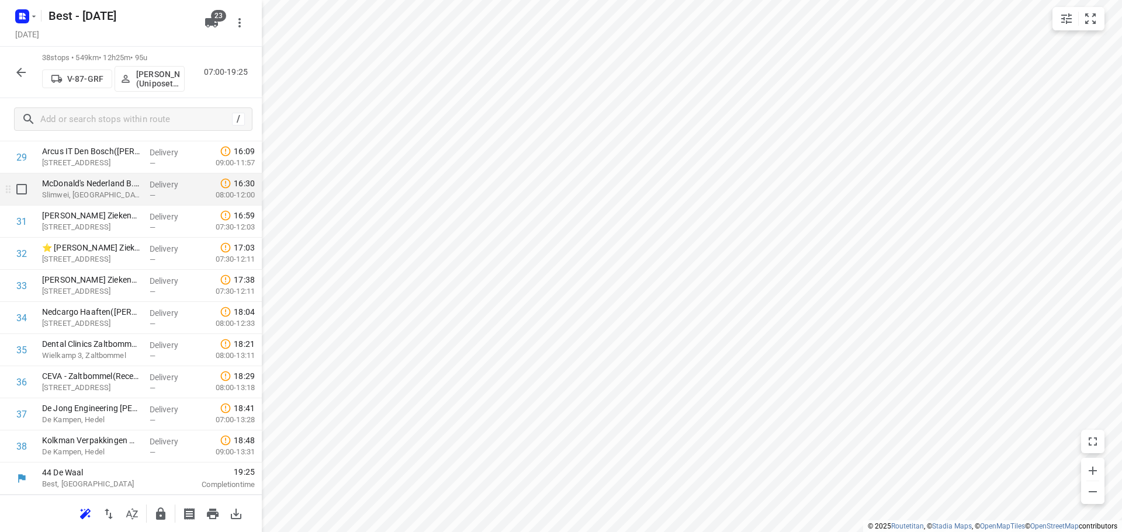
scroll to position [932, 0]
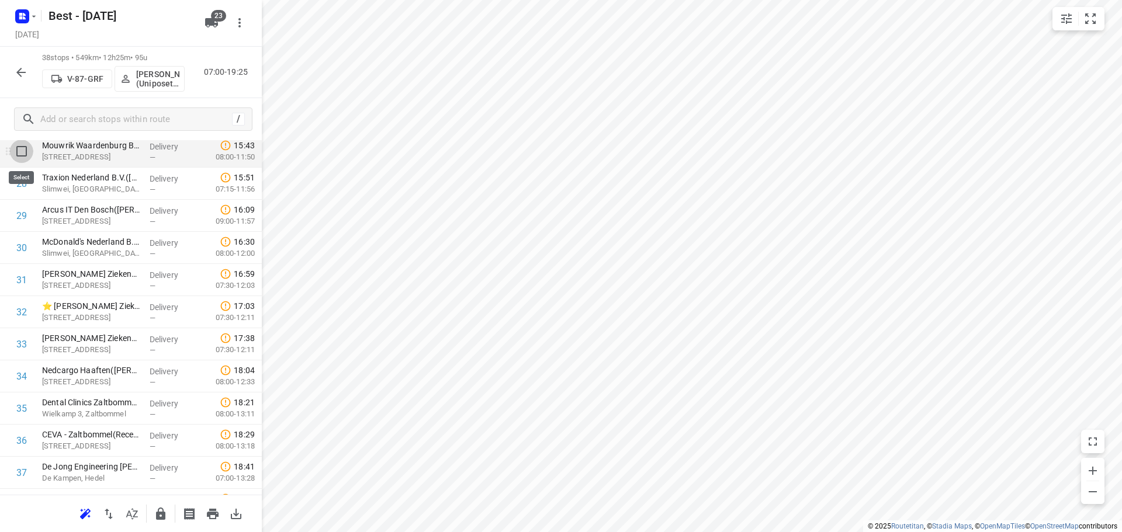
click at [23, 152] on input "checkbox" at bounding box center [21, 151] width 23 height 23
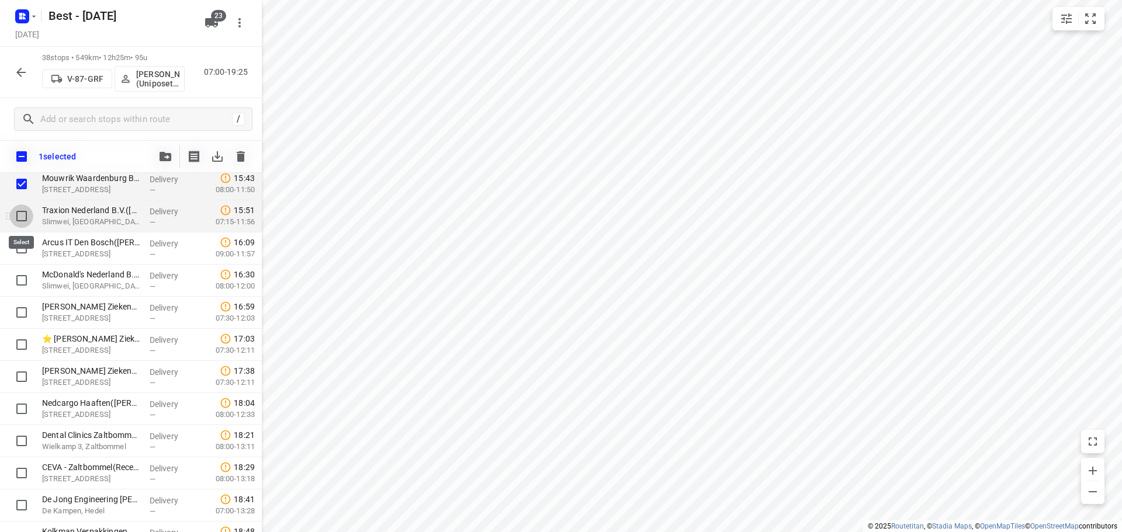
click at [26, 216] on input "checkbox" at bounding box center [21, 215] width 23 height 23
click at [23, 276] on input "checkbox" at bounding box center [21, 280] width 23 height 23
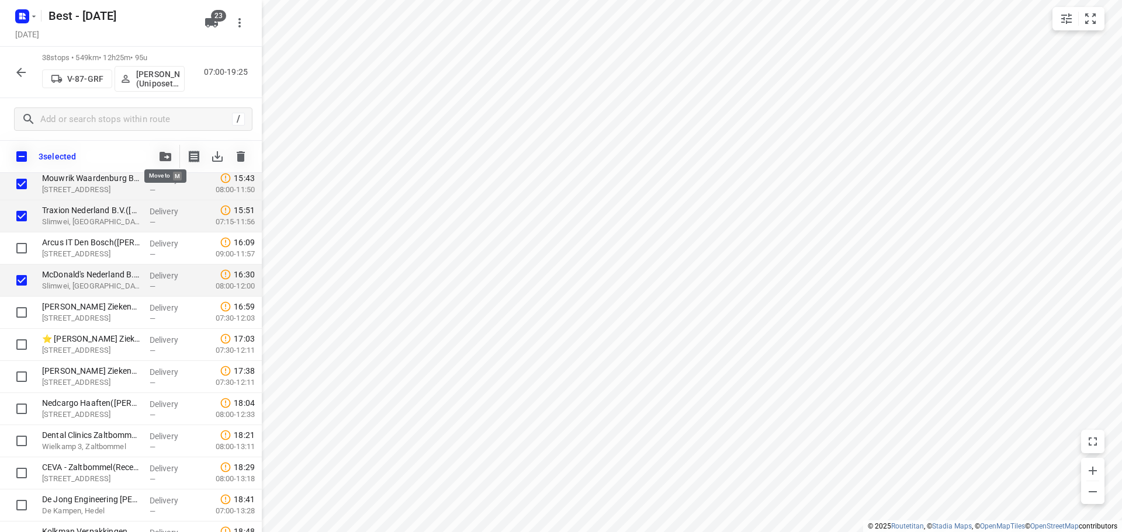
click at [164, 155] on icon "button" at bounding box center [165, 156] width 12 height 9
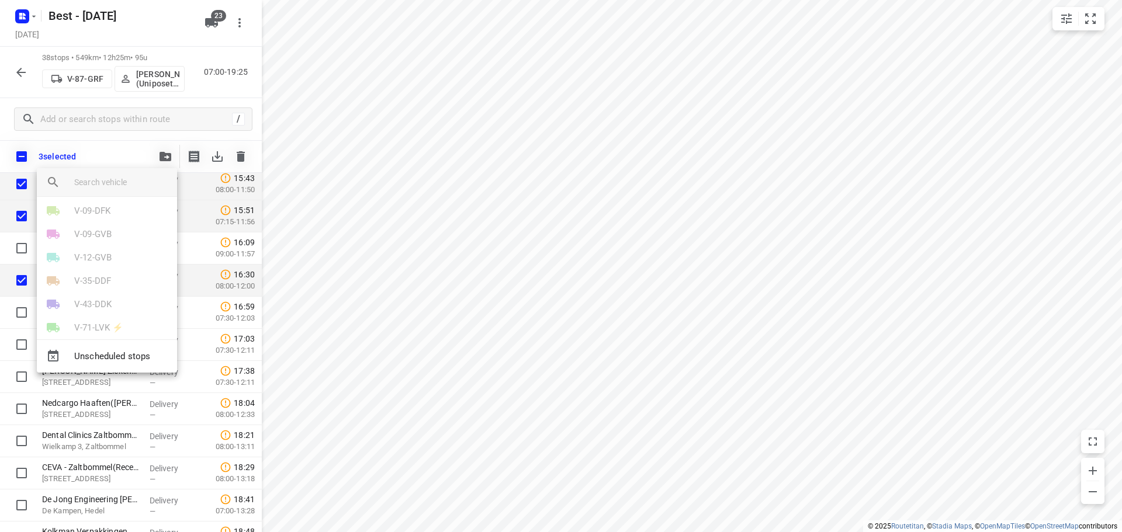
scroll to position [117, 0]
click at [88, 303] on li "V-87-GRF" at bounding box center [107, 311] width 140 height 23
click at [66, 259] on li "8" at bounding box center [107, 259] width 140 height 23
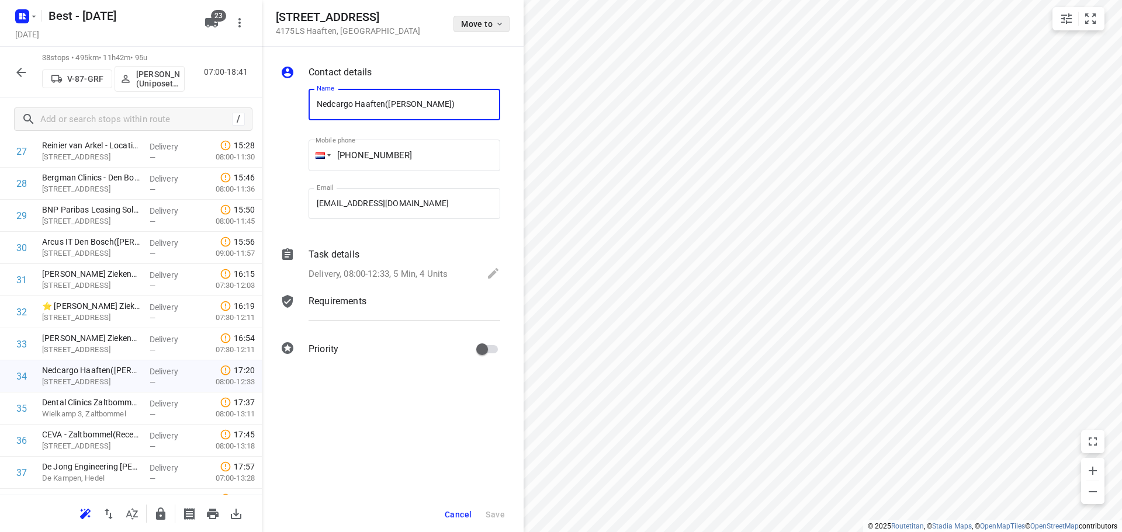
click at [459, 20] on button "Move to" at bounding box center [481, 24] width 56 height 16
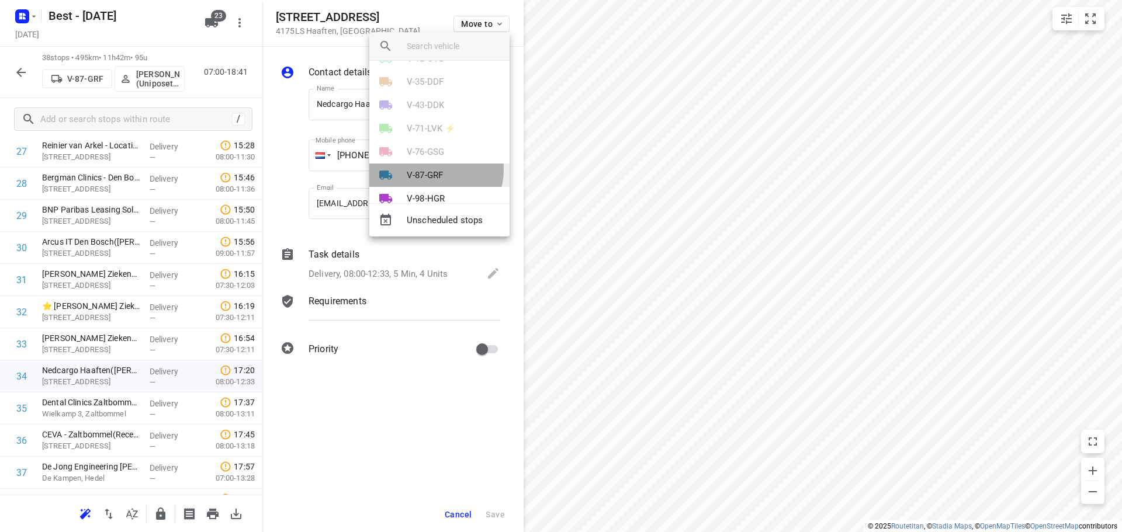
click at [429, 169] on p "V-87-GRF" at bounding box center [425, 175] width 36 height 13
click at [423, 188] on li "11" at bounding box center [439, 193] width 140 height 23
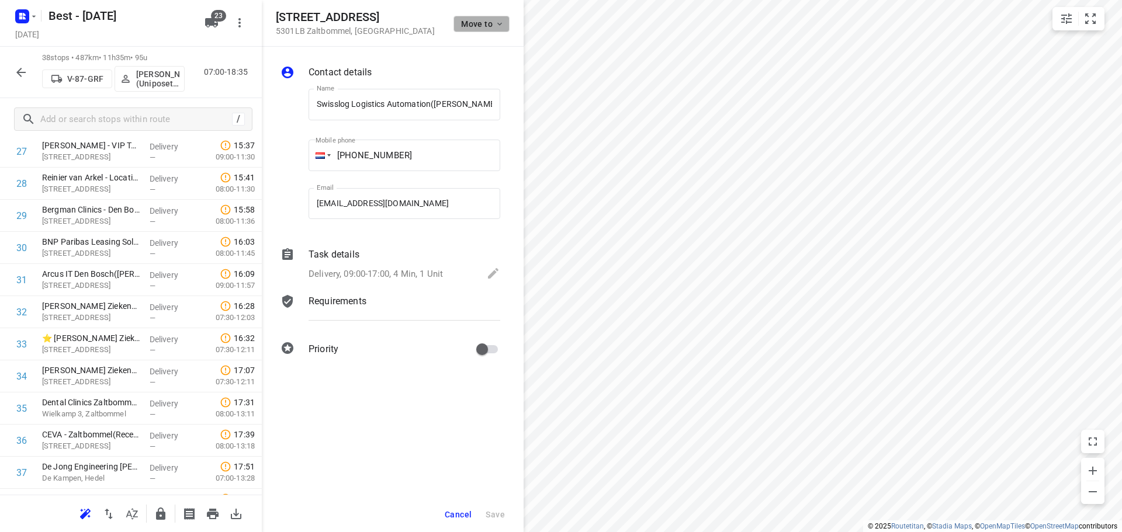
click at [472, 26] on span "Move to" at bounding box center [482, 23] width 43 height 9
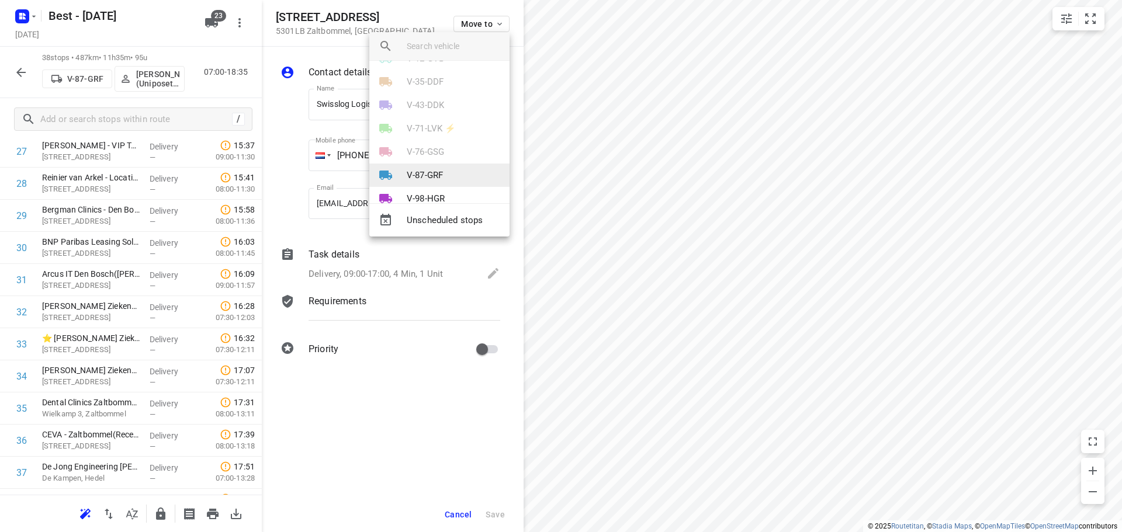
click at [434, 164] on li "V-87-GRF" at bounding box center [439, 175] width 140 height 23
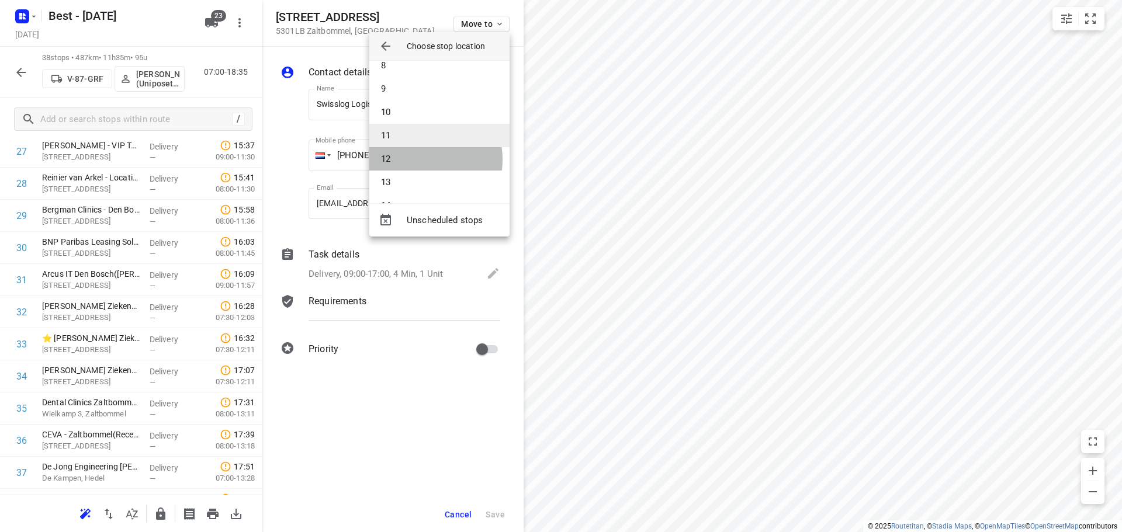
click at [419, 159] on li "12" at bounding box center [439, 158] width 140 height 23
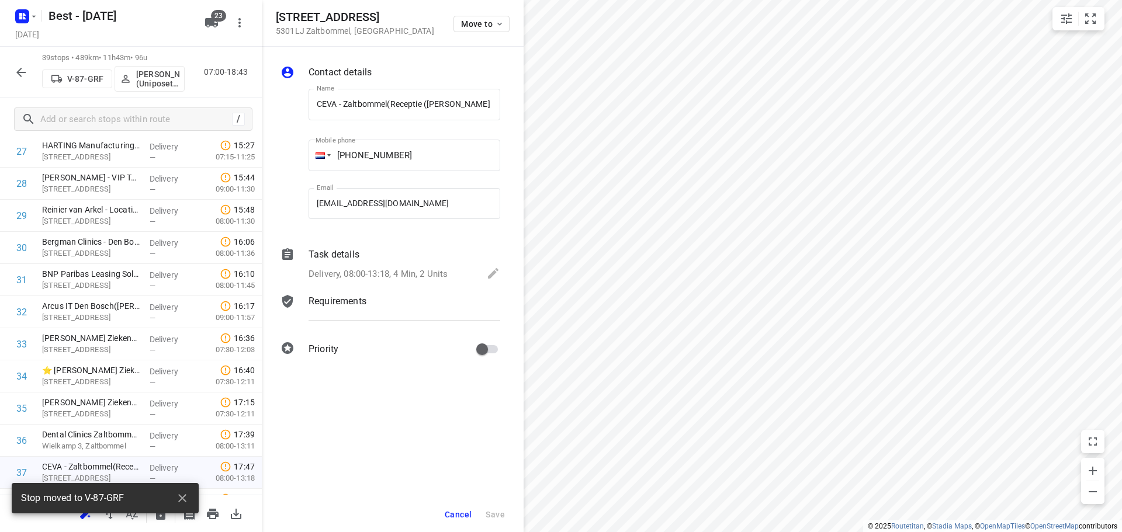
scroll to position [0, 1]
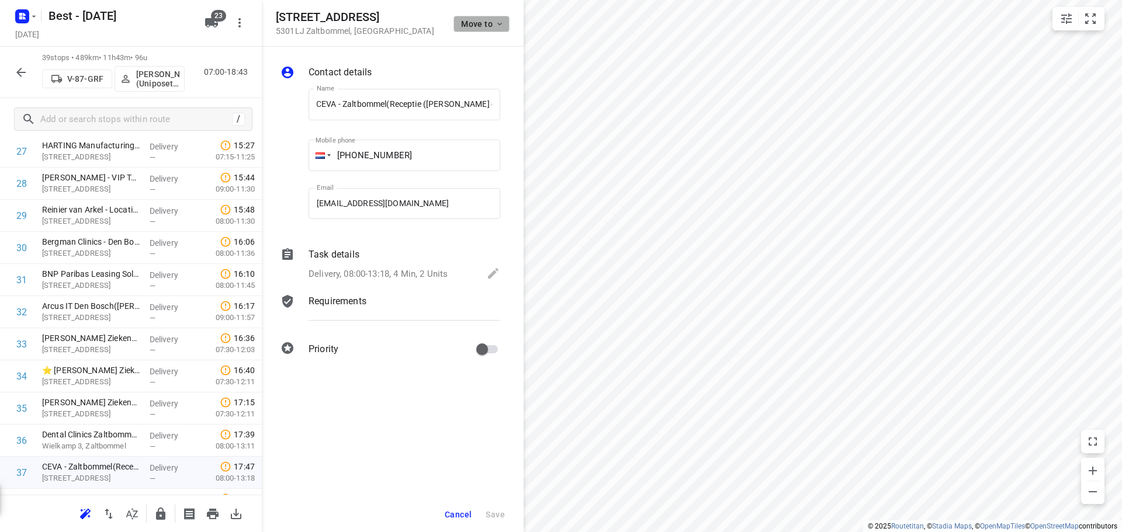
click at [489, 23] on span "Move to" at bounding box center [482, 23] width 43 height 9
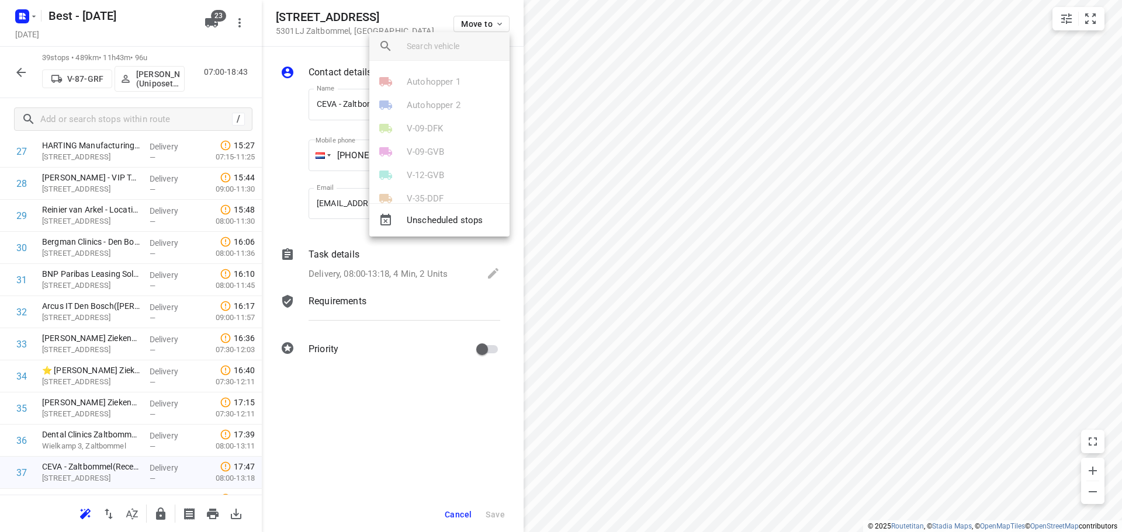
scroll to position [175, 0]
click at [440, 115] on p "V-87-GRF" at bounding box center [425, 116] width 36 height 13
click at [414, 172] on li "13" at bounding box center [439, 182] width 140 height 23
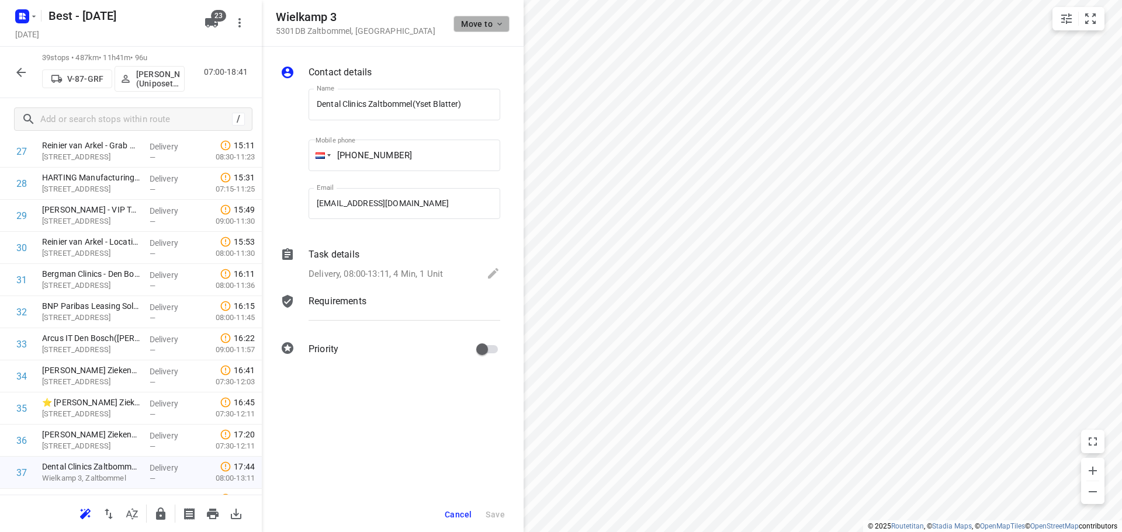
click at [464, 22] on span "Move to" at bounding box center [482, 23] width 43 height 9
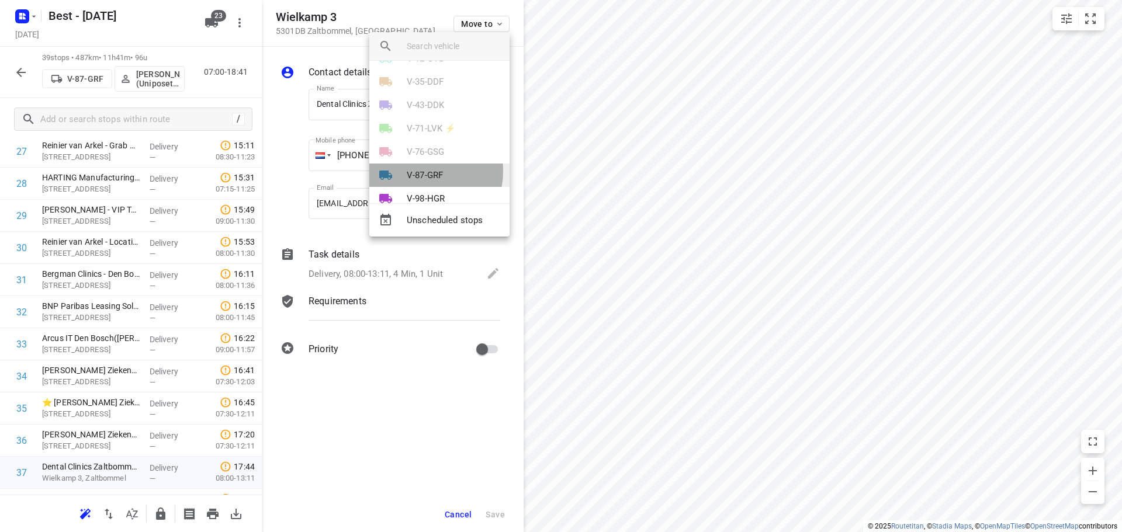
click at [419, 171] on p "V-87-GRF" at bounding box center [425, 175] width 36 height 13
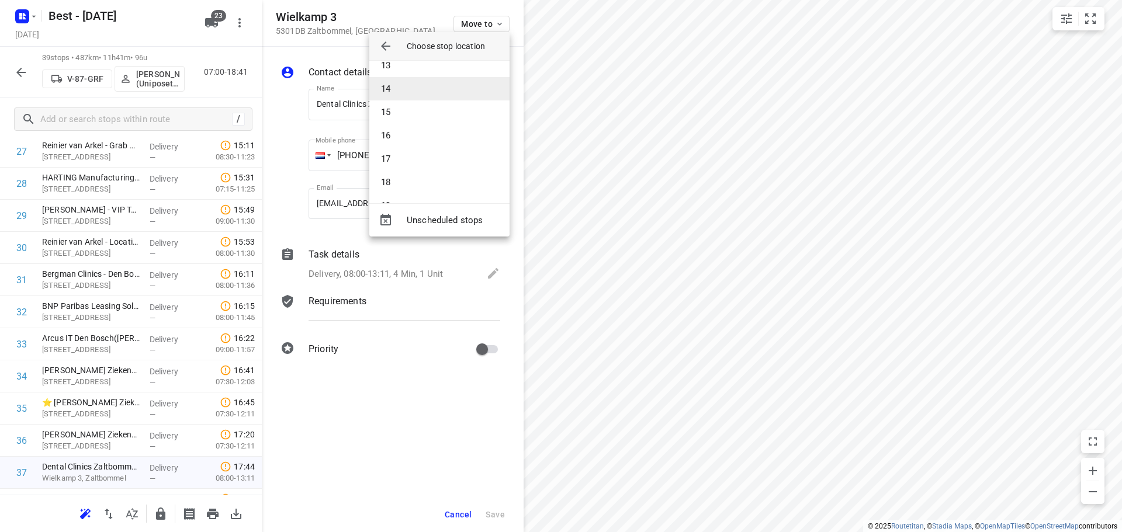
click at [403, 88] on li "14" at bounding box center [439, 88] width 140 height 23
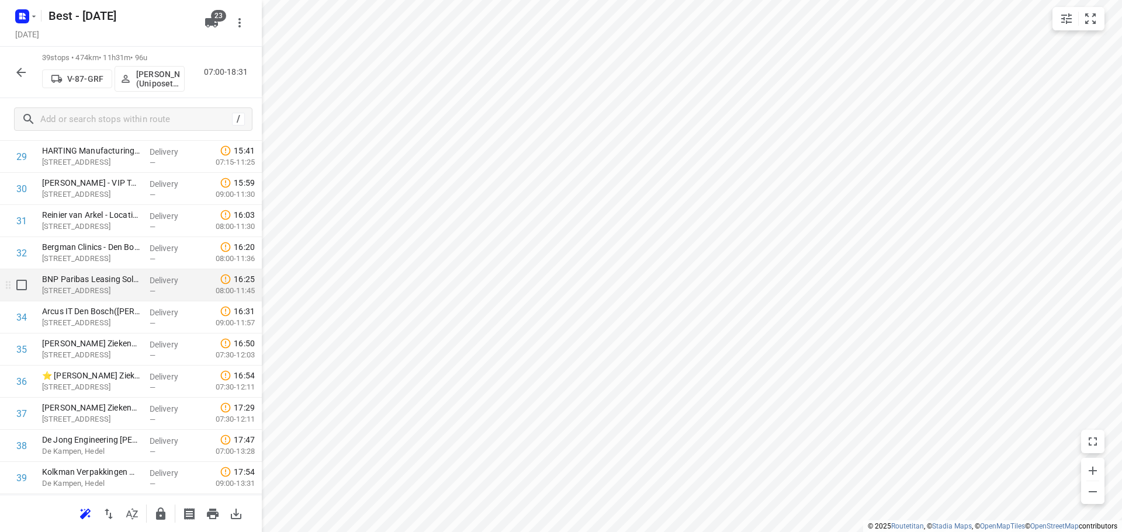
scroll to position [1022, 0]
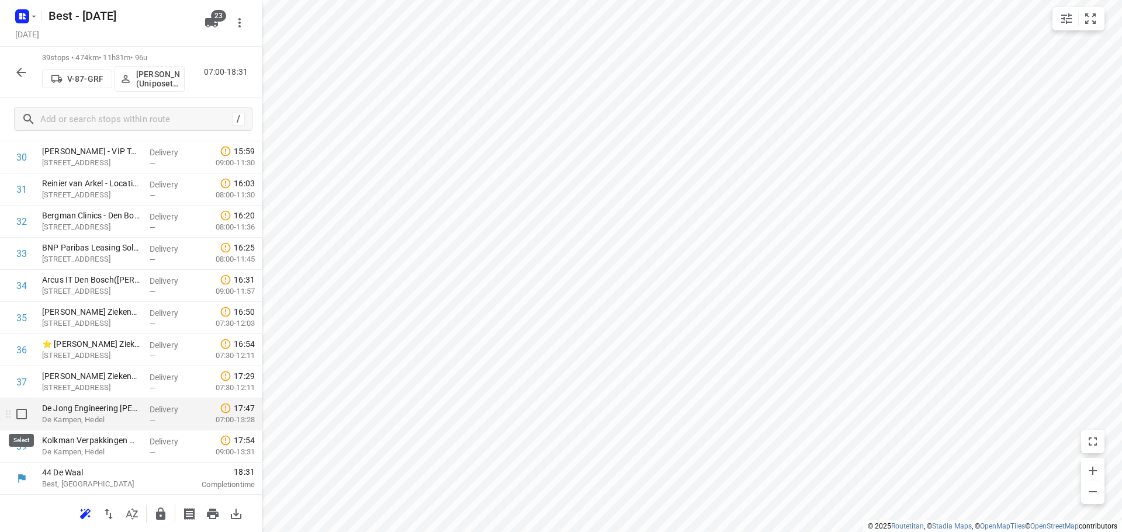
click at [20, 417] on input "checkbox" at bounding box center [21, 414] width 23 height 23
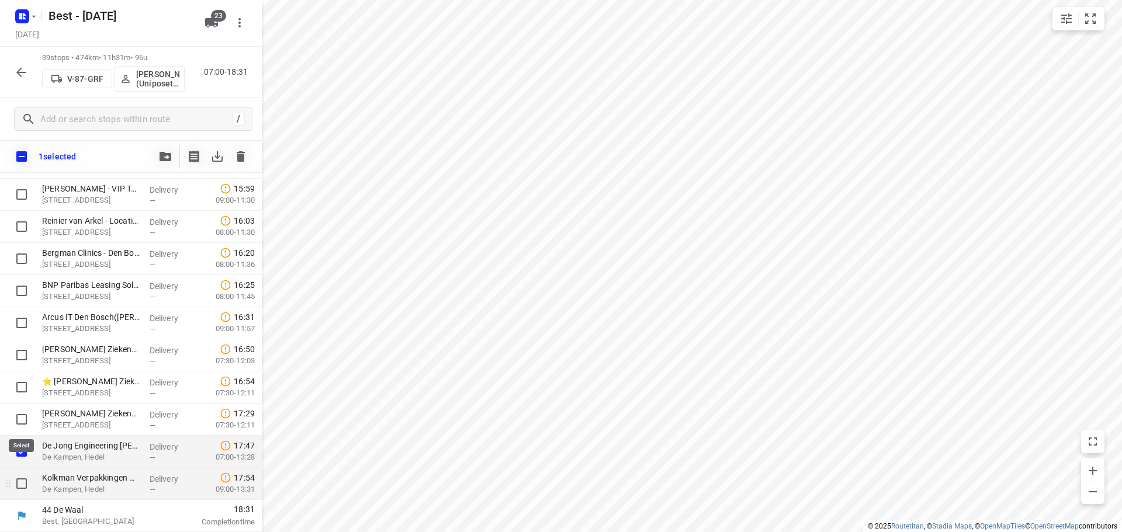
scroll to position [1018, 0]
drag, startPoint x: 22, startPoint y: 480, endPoint x: 32, endPoint y: 421, distance: 60.5
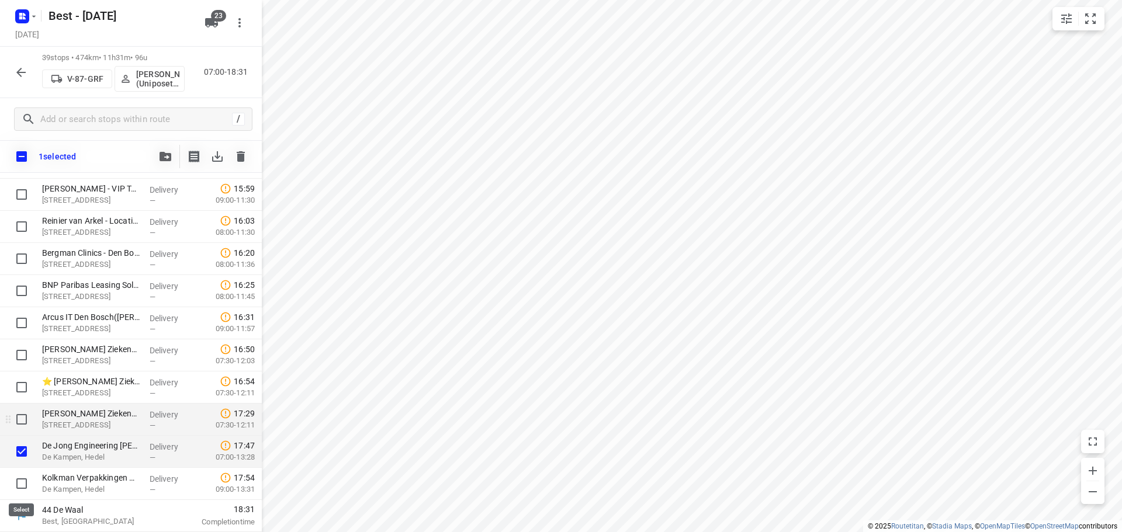
click at [22, 478] on input "checkbox" at bounding box center [21, 483] width 23 height 23
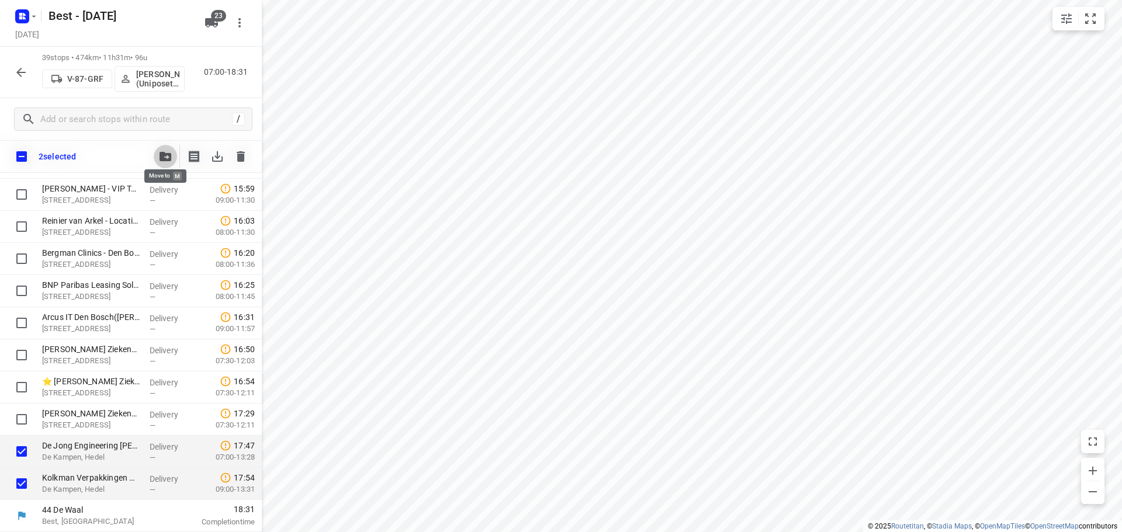
click at [160, 155] on icon "button" at bounding box center [165, 156] width 12 height 9
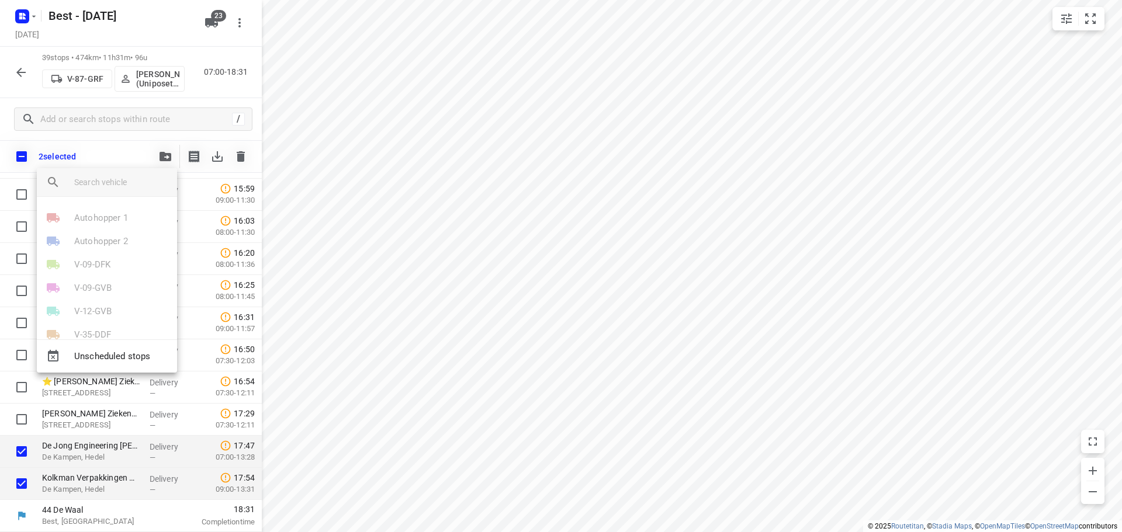
scroll to position [117, 0]
click at [94, 305] on p "V-87-GRF" at bounding box center [92, 311] width 36 height 13
click at [82, 277] on li "16" at bounding box center [107, 271] width 140 height 23
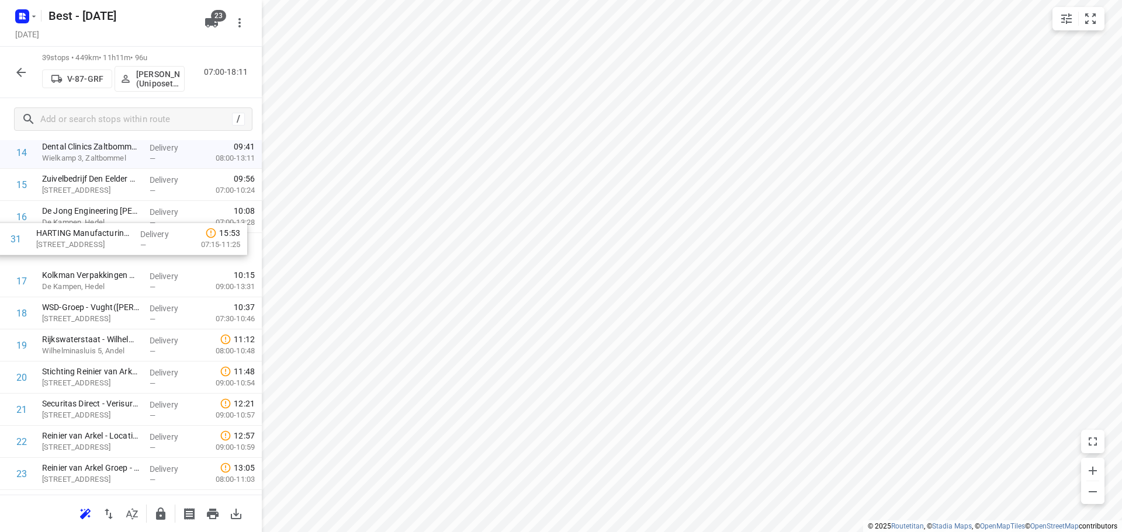
scroll to position [508, 0]
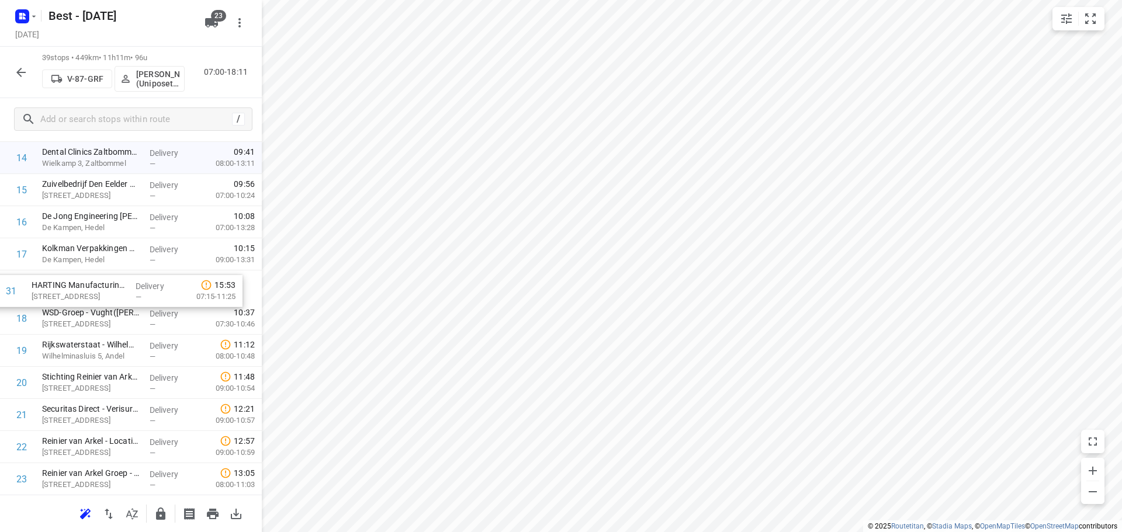
drag, startPoint x: 79, startPoint y: 317, endPoint x: 70, endPoint y: 294, distance: 24.6
click at [70, 294] on div "1 ⭐Mainfreight - Zaltbommel1(Maria Strous ) Wildemanweg 2, Zaltbommel Delivery …" at bounding box center [131, 350] width 262 height 1253
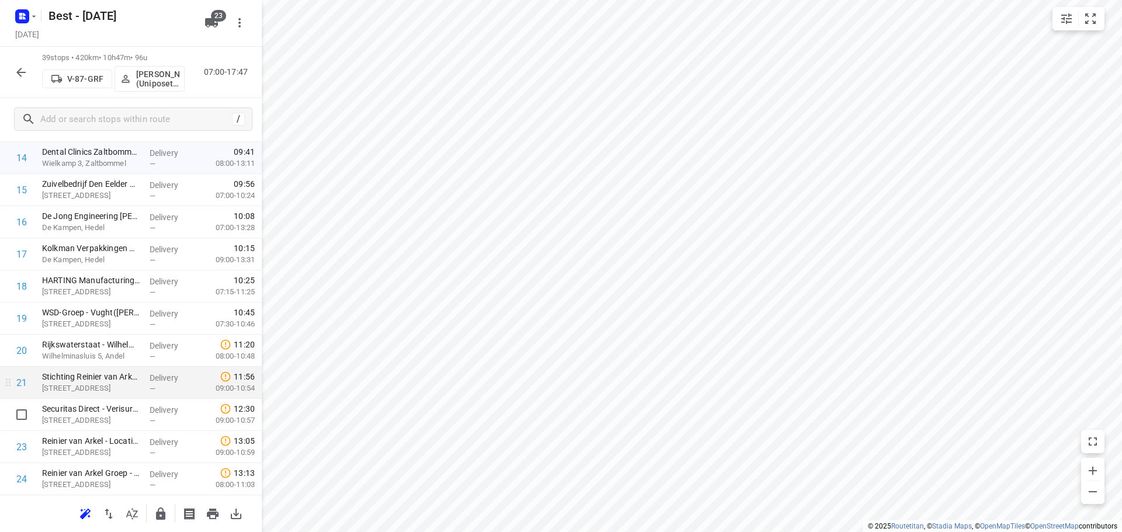
scroll to position [625, 0]
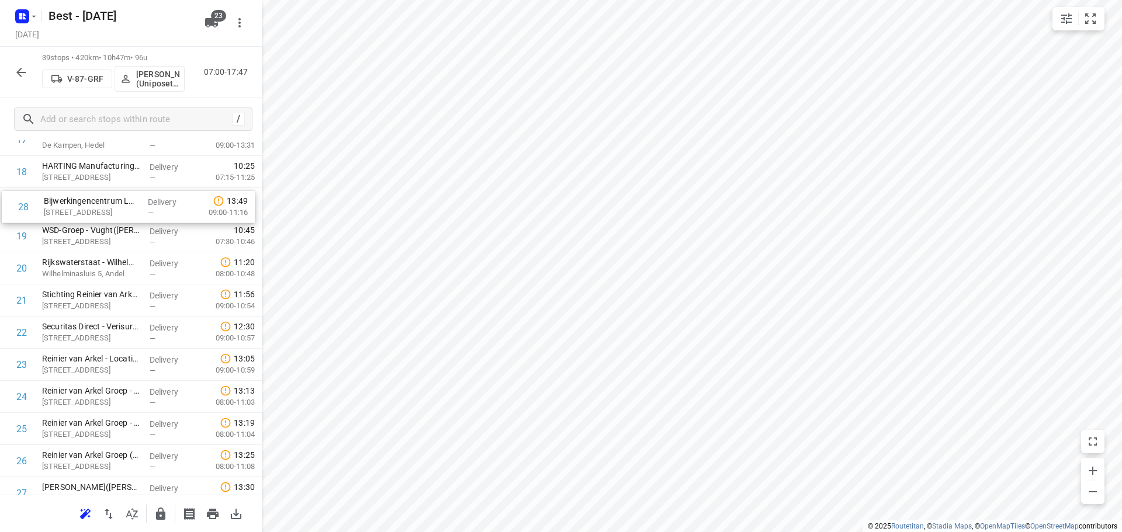
drag, startPoint x: 80, startPoint y: 436, endPoint x: 78, endPoint y: 198, distance: 237.8
click at [78, 198] on div "1 ⭐Mainfreight - Zaltbommel1(Maria Strous ) Wildemanweg 2, Zaltbommel Delivery …" at bounding box center [131, 236] width 262 height 1253
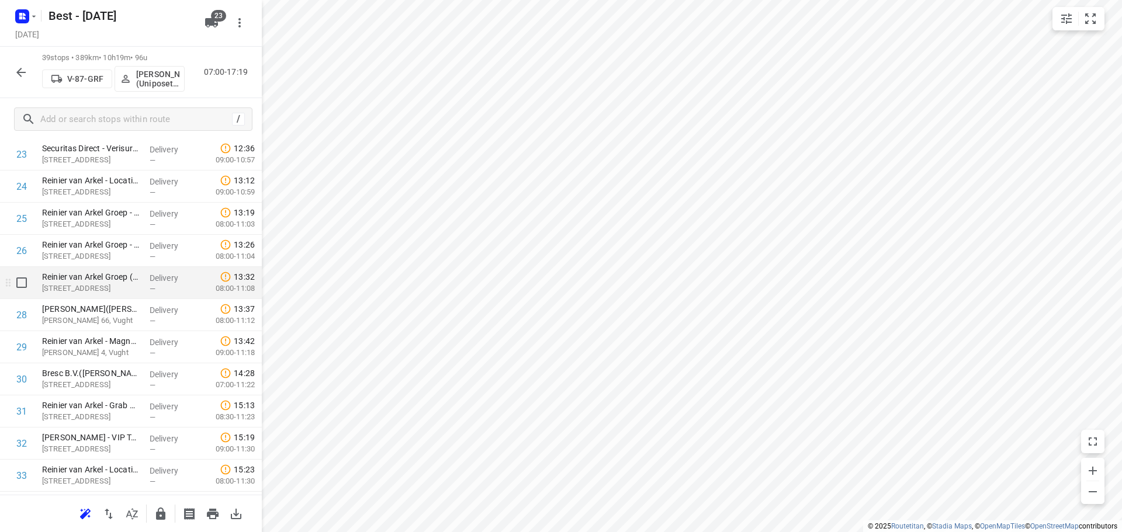
scroll to position [970, 0]
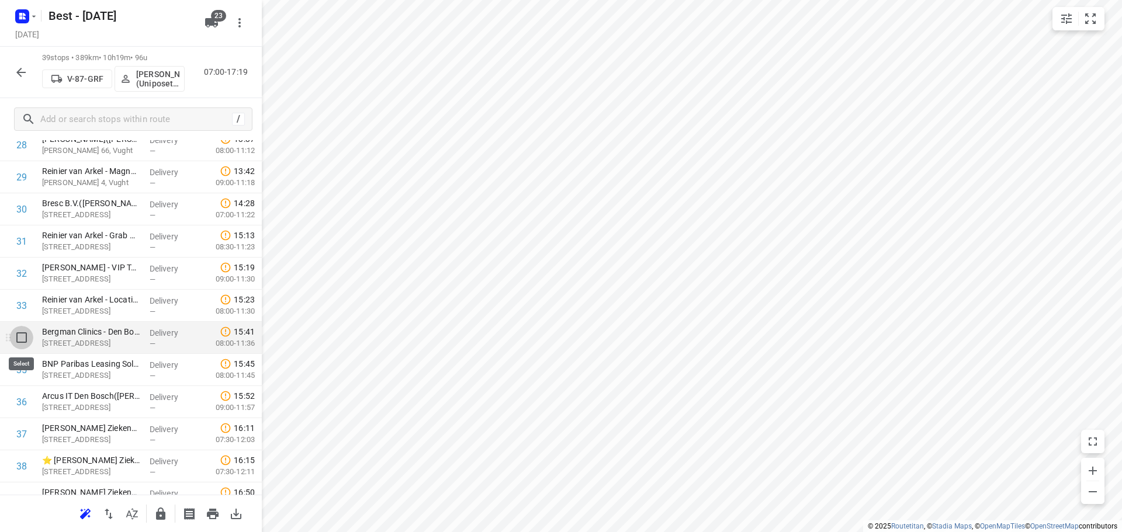
click at [23, 344] on input "checkbox" at bounding box center [21, 337] width 23 height 23
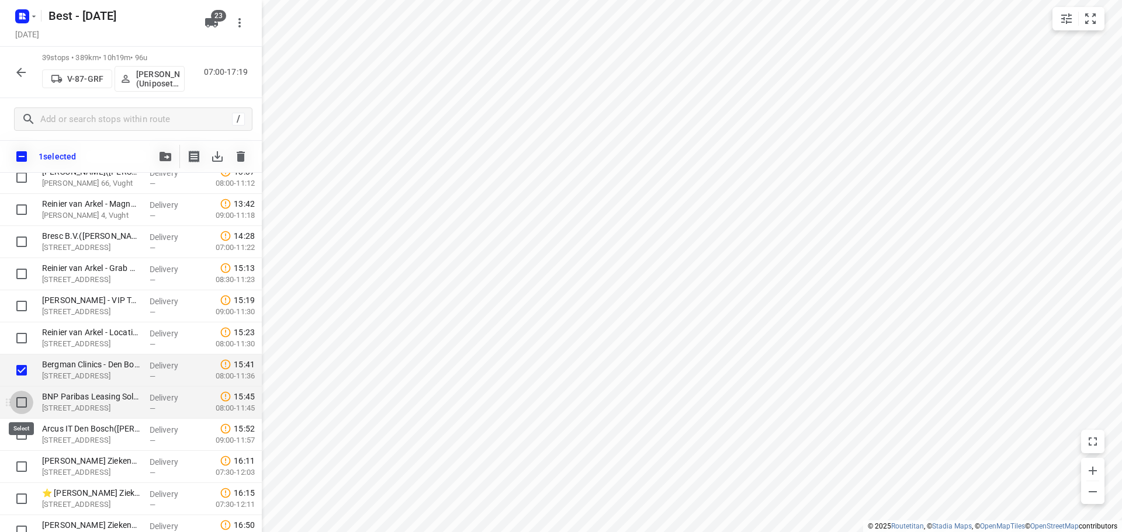
click at [17, 396] on input "checkbox" at bounding box center [21, 402] width 23 height 23
click at [20, 431] on input "checkbox" at bounding box center [21, 434] width 23 height 23
click at [161, 147] on button "button" at bounding box center [165, 156] width 23 height 23
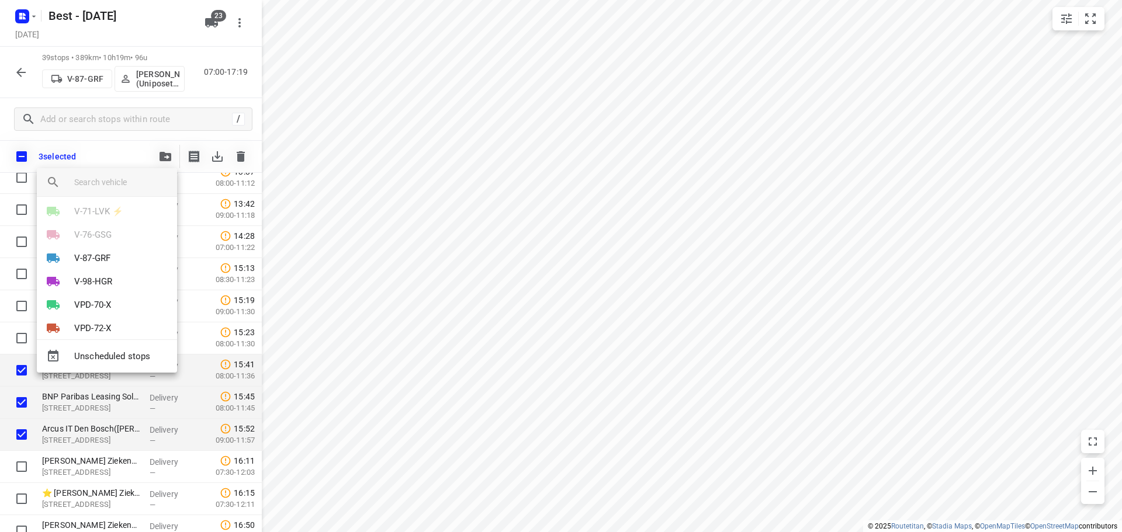
scroll to position [117, 0]
click at [110, 306] on p "V-87-GRF" at bounding box center [92, 311] width 36 height 13
click at [90, 240] on li "20" at bounding box center [107, 248] width 140 height 23
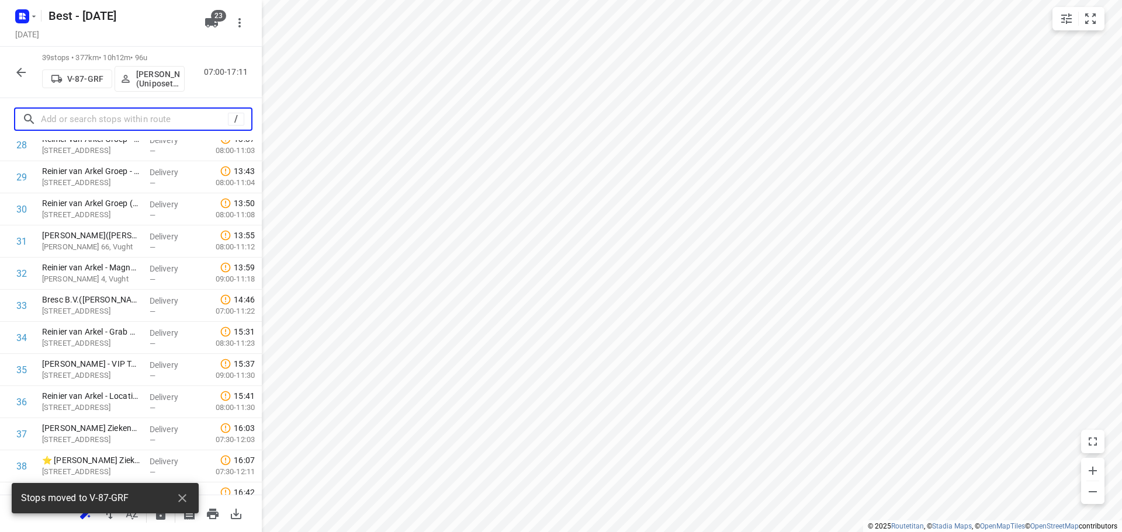
click at [165, 121] on input "text" at bounding box center [134, 119] width 187 height 18
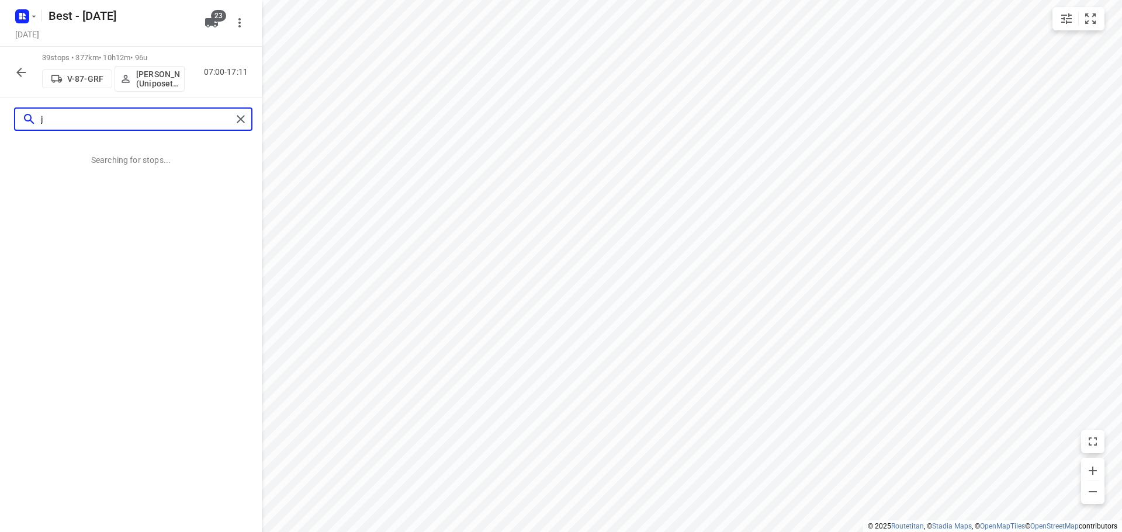
scroll to position [0, 0]
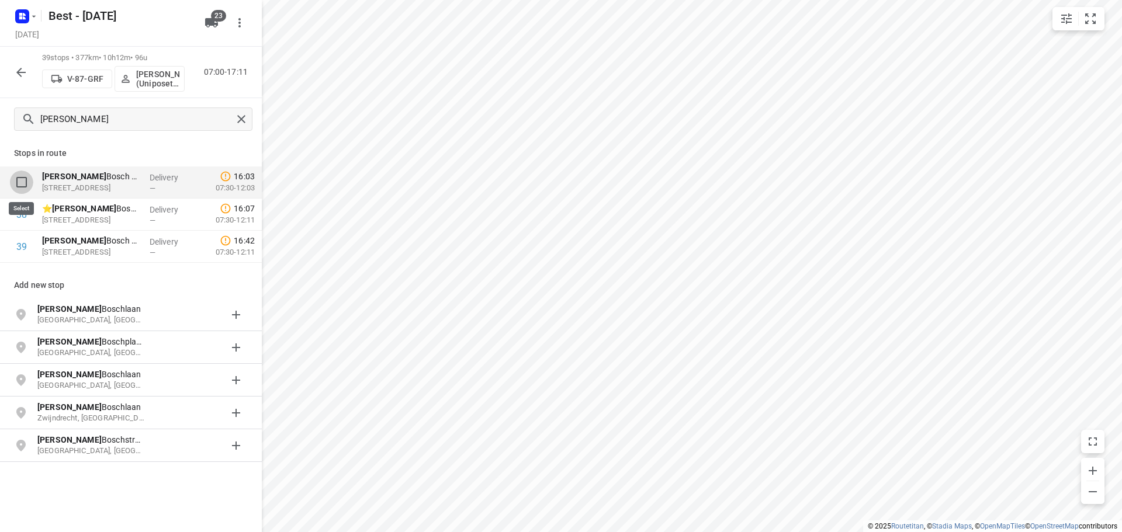
click at [20, 179] on input "checkbox" at bounding box center [21, 182] width 23 height 23
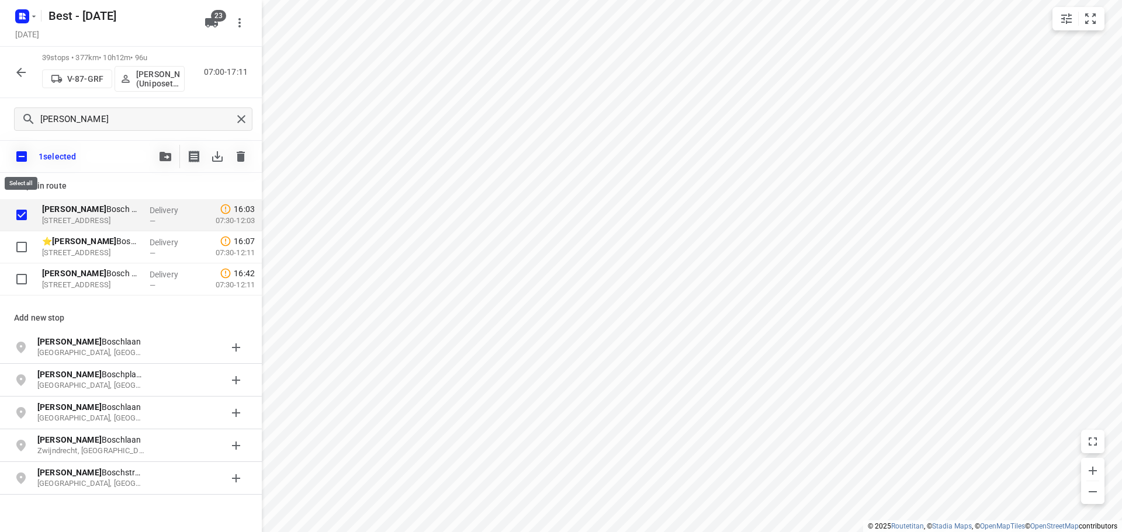
click at [25, 159] on input "checkbox" at bounding box center [21, 156] width 25 height 25
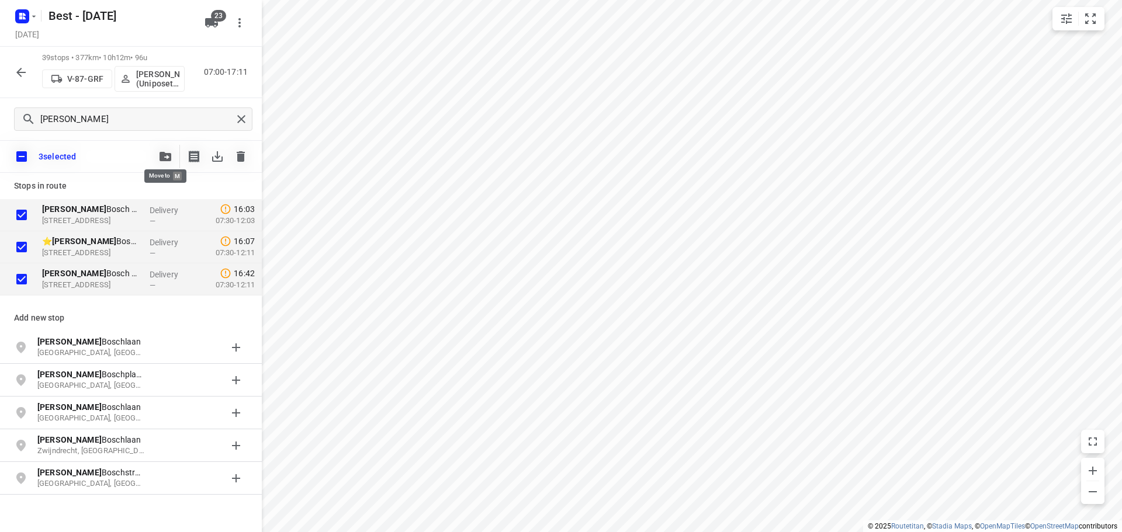
click at [171, 155] on icon "button" at bounding box center [165, 156] width 12 height 9
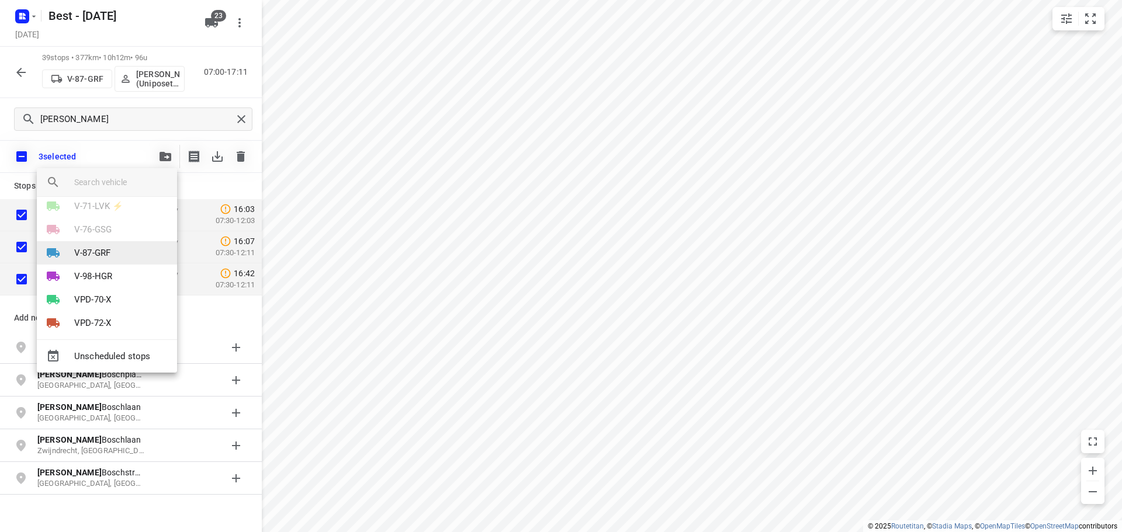
click at [105, 258] on p "V-87-GRF" at bounding box center [92, 253] width 36 height 13
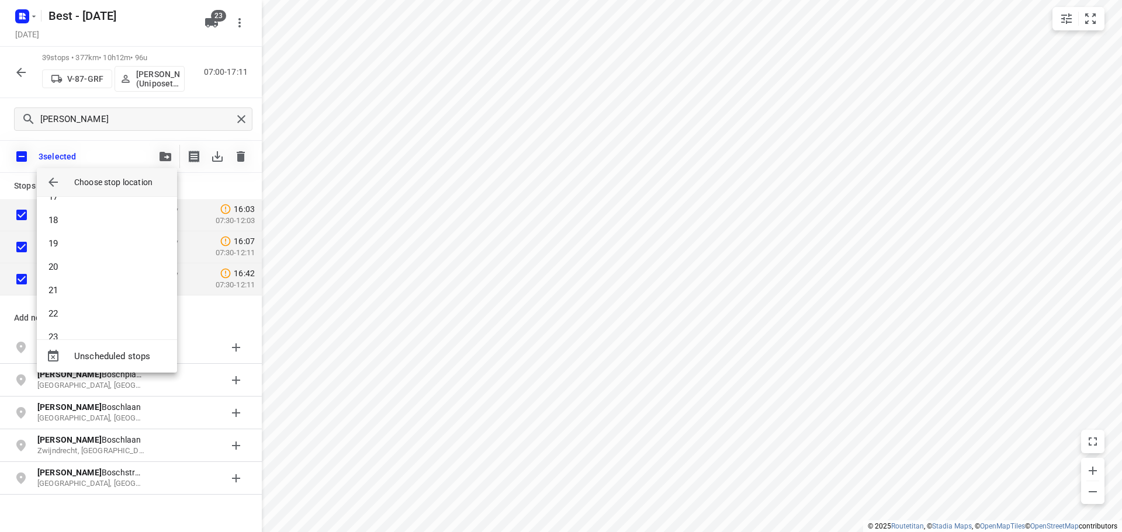
scroll to position [409, 0]
click at [89, 287] on li "22" at bounding box center [107, 294] width 140 height 23
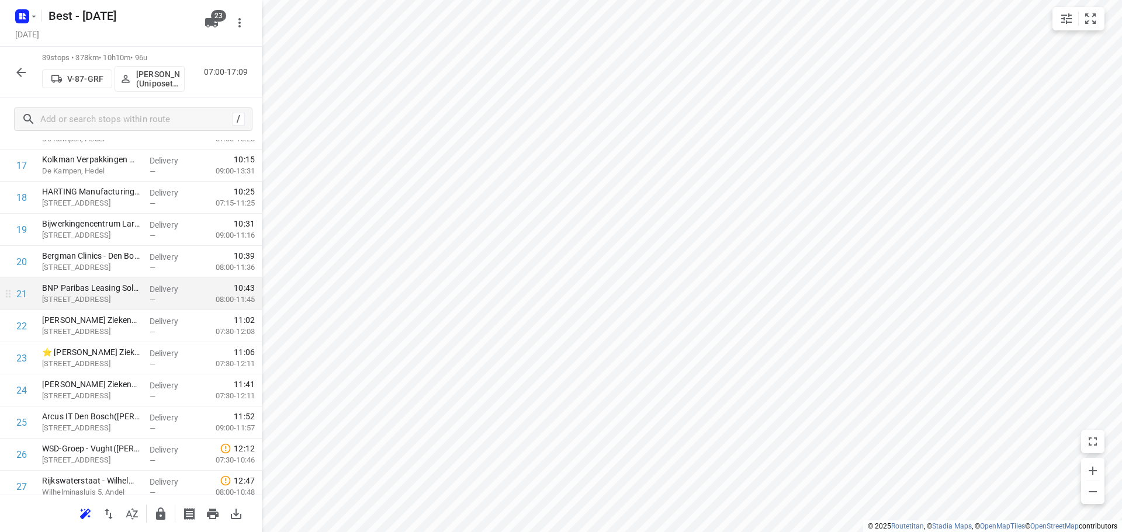
scroll to position [643, 0]
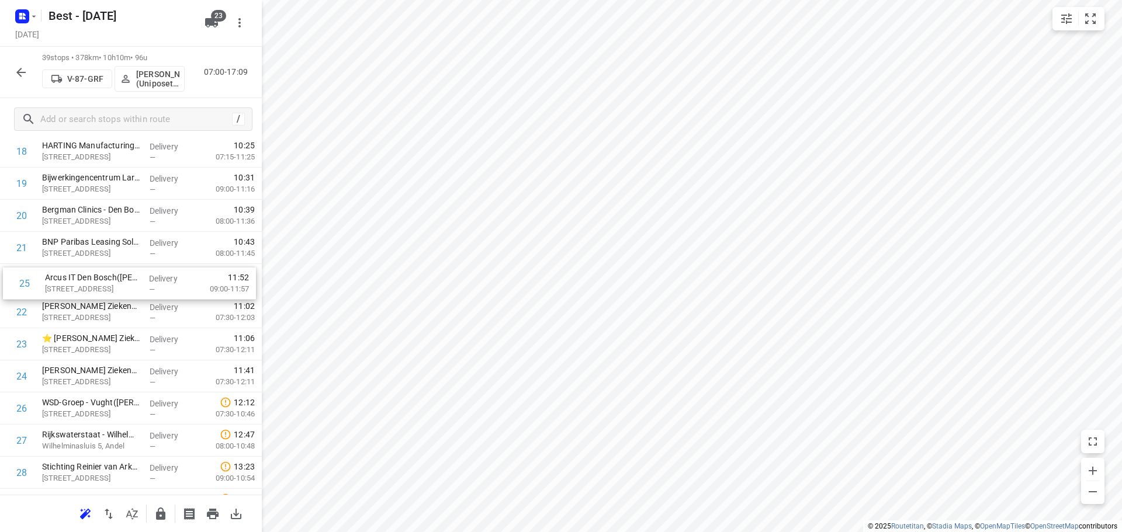
drag, startPoint x: 109, startPoint y: 376, endPoint x: 111, endPoint y: 277, distance: 98.8
click at [112, 278] on div "1 ⭐Mainfreight - Zaltbommel1(Maria Strous ) Wildemanweg 2, Zaltbommel Delivery …" at bounding box center [131, 215] width 262 height 1253
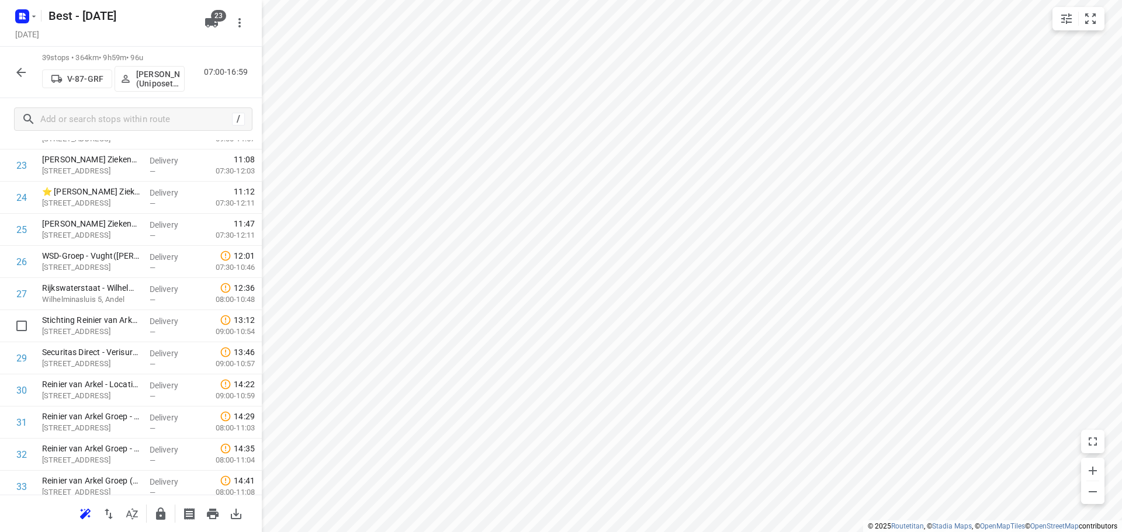
scroll to position [789, 0]
click at [17, 296] on input "checkbox" at bounding box center [21, 294] width 23 height 23
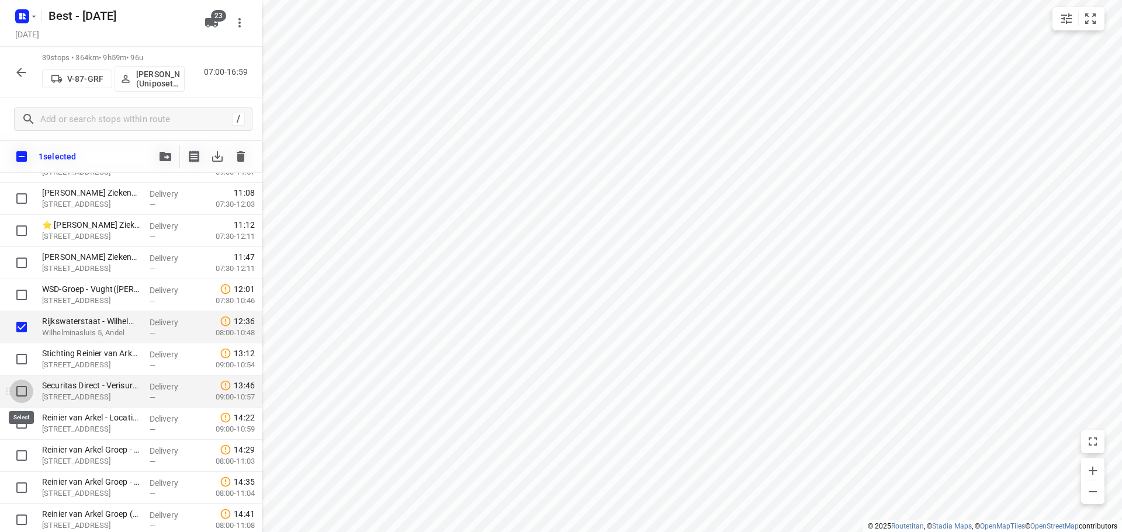
click at [20, 394] on input "checkbox" at bounding box center [21, 391] width 23 height 23
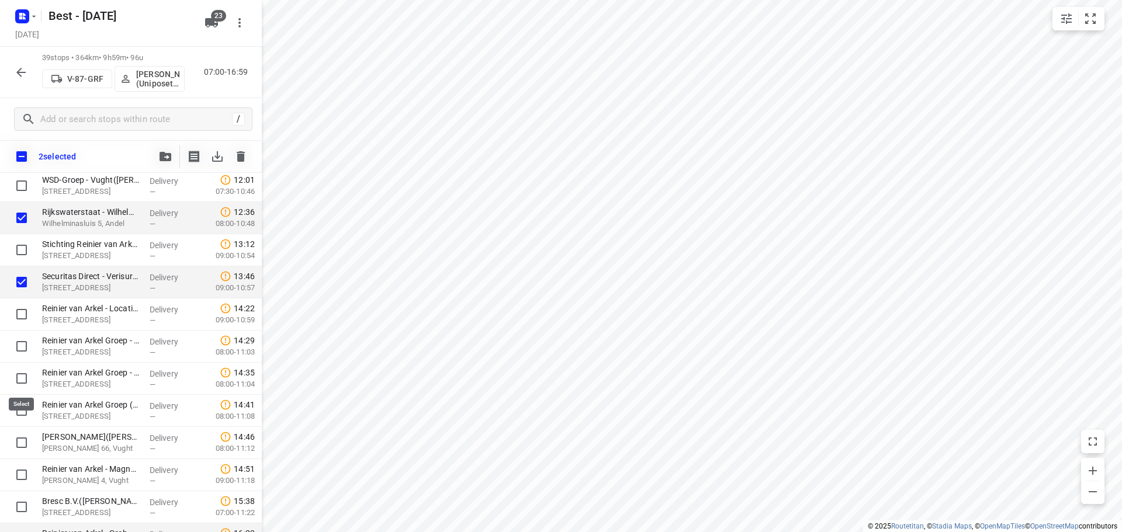
scroll to position [1018, 0]
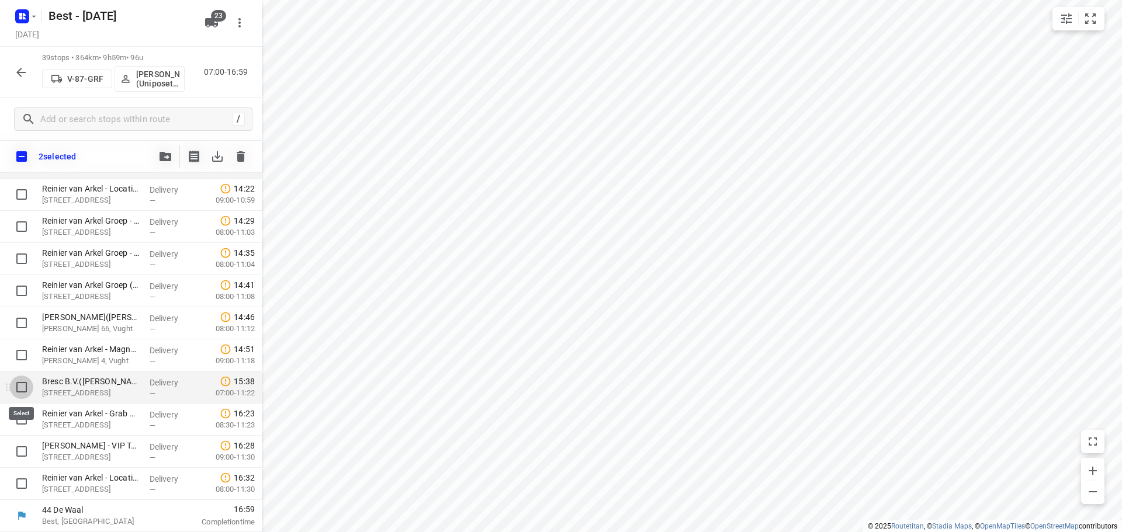
click at [22, 383] on input "checkbox" at bounding box center [21, 387] width 23 height 23
click at [167, 163] on button "button" at bounding box center [165, 156] width 23 height 23
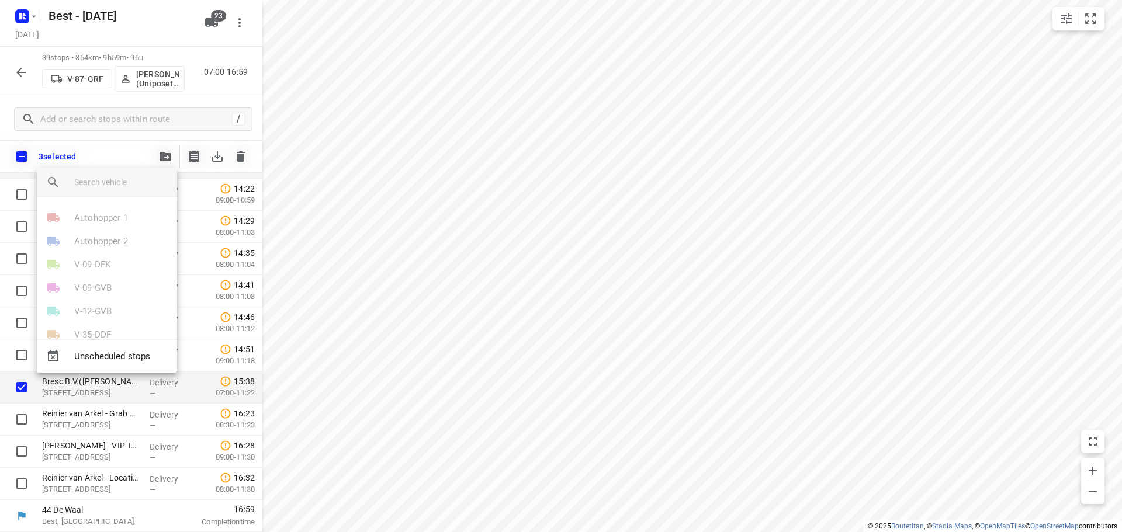
click at [106, 158] on div at bounding box center [561, 266] width 1122 height 532
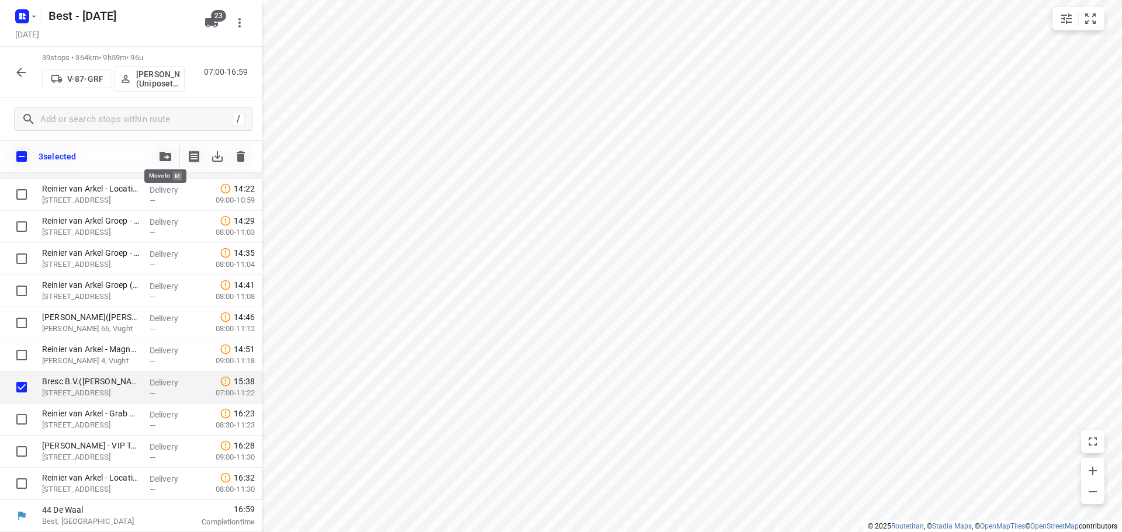
click at [173, 160] on button "button" at bounding box center [165, 156] width 23 height 23
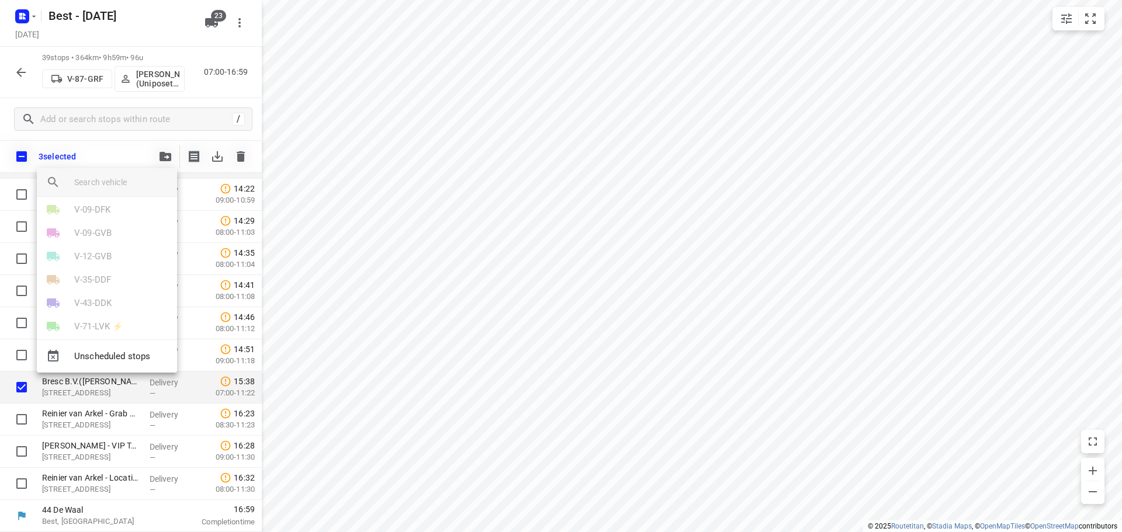
scroll to position [117, 0]
click at [105, 306] on p "V-87-GRF" at bounding box center [92, 311] width 36 height 13
click at [70, 327] on li "16" at bounding box center [107, 329] width 140 height 23
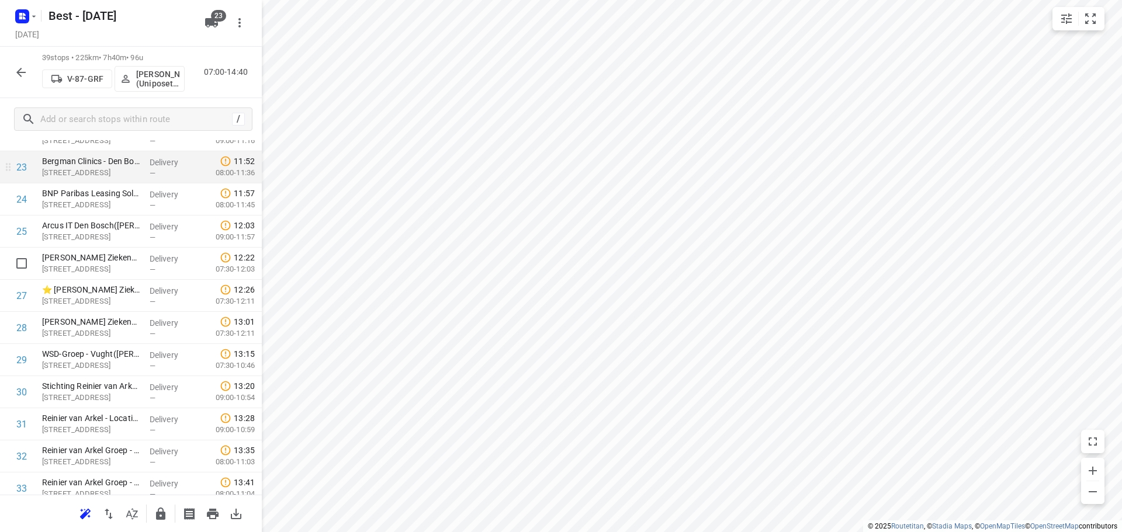
scroll to position [789, 0]
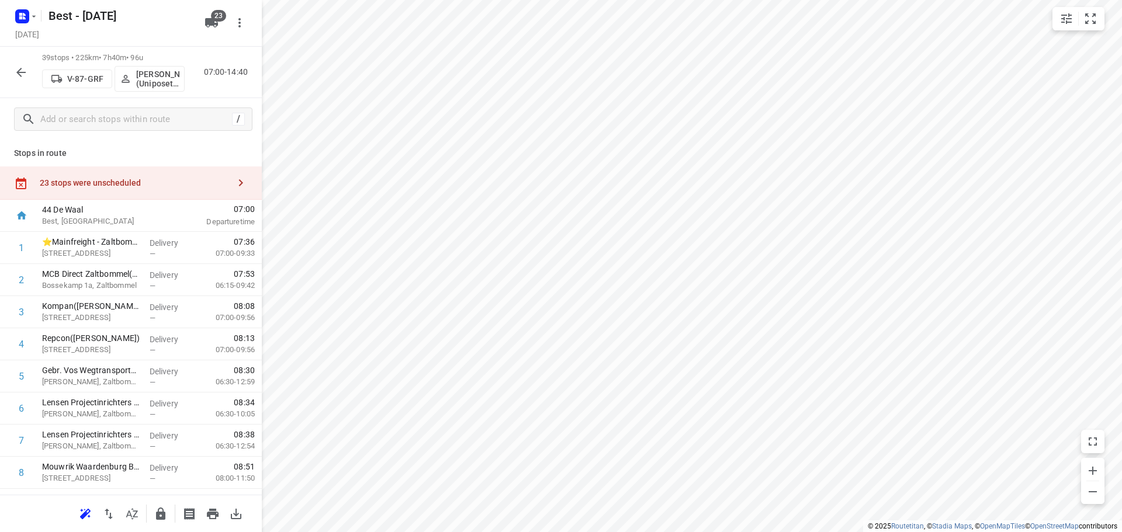
click at [164, 516] on icon "button" at bounding box center [160, 514] width 9 height 12
click at [30, 72] on button "button" at bounding box center [20, 72] width 23 height 23
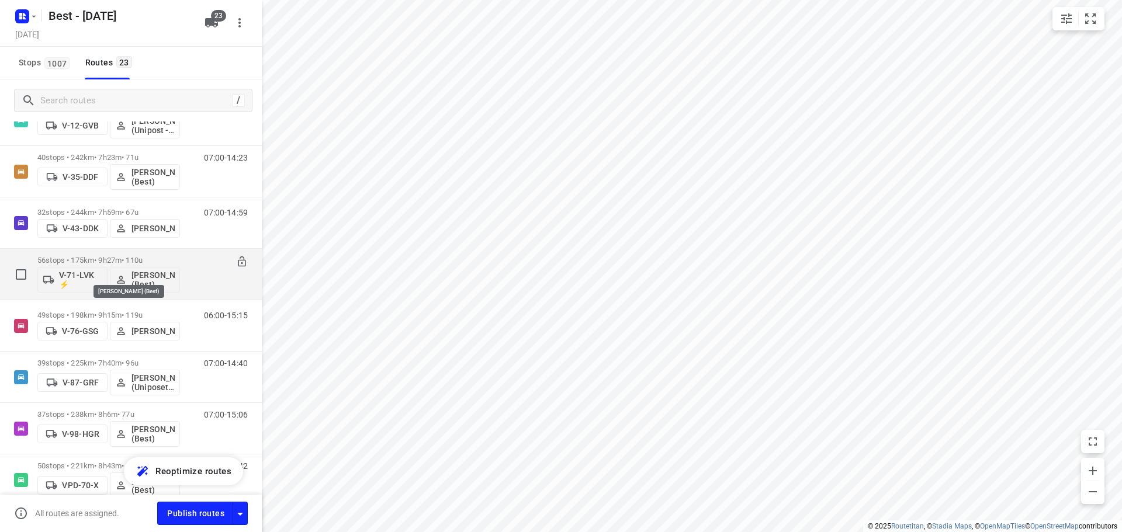
scroll to position [526, 0]
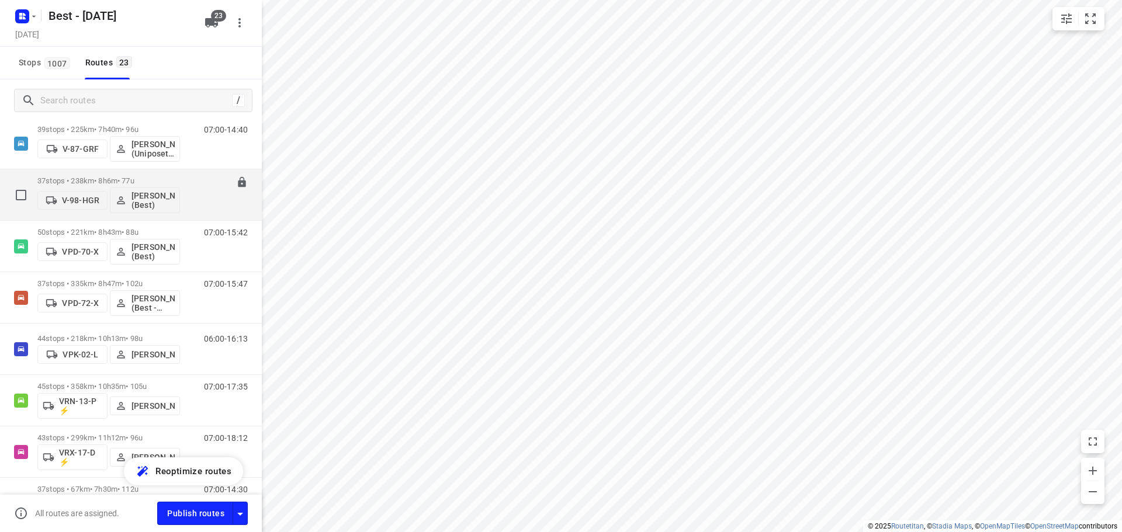
click at [93, 176] on p "37 stops • 238km • 8h6m • 77u" at bounding box center [108, 180] width 143 height 9
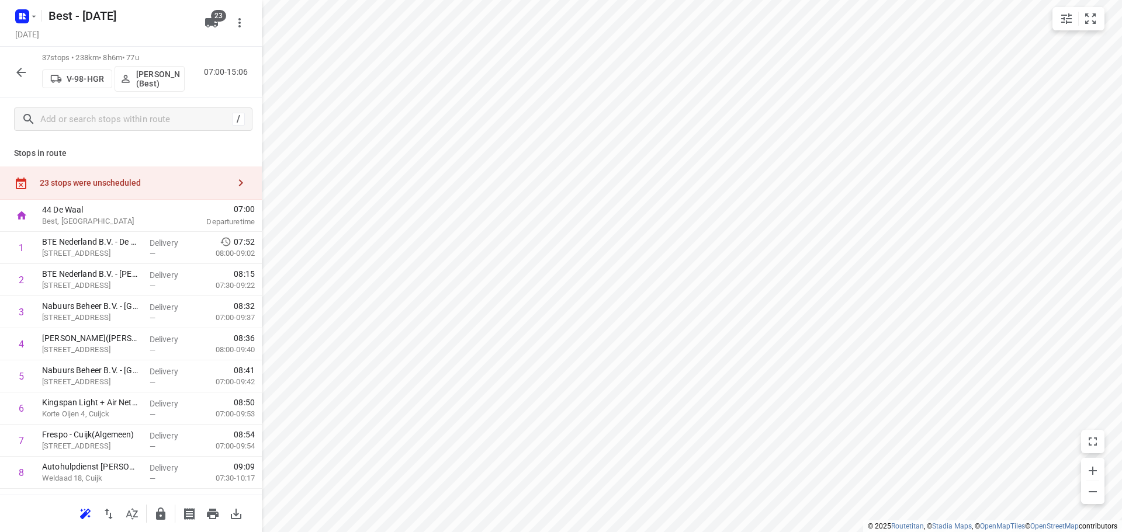
click at [134, 511] on icon "button" at bounding box center [132, 513] width 12 height 11
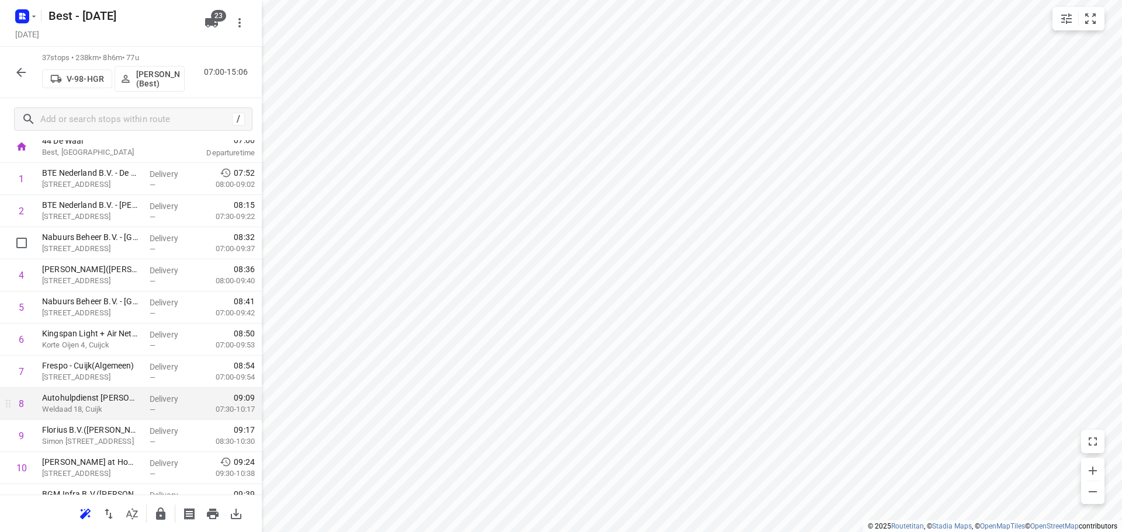
scroll to position [175, 0]
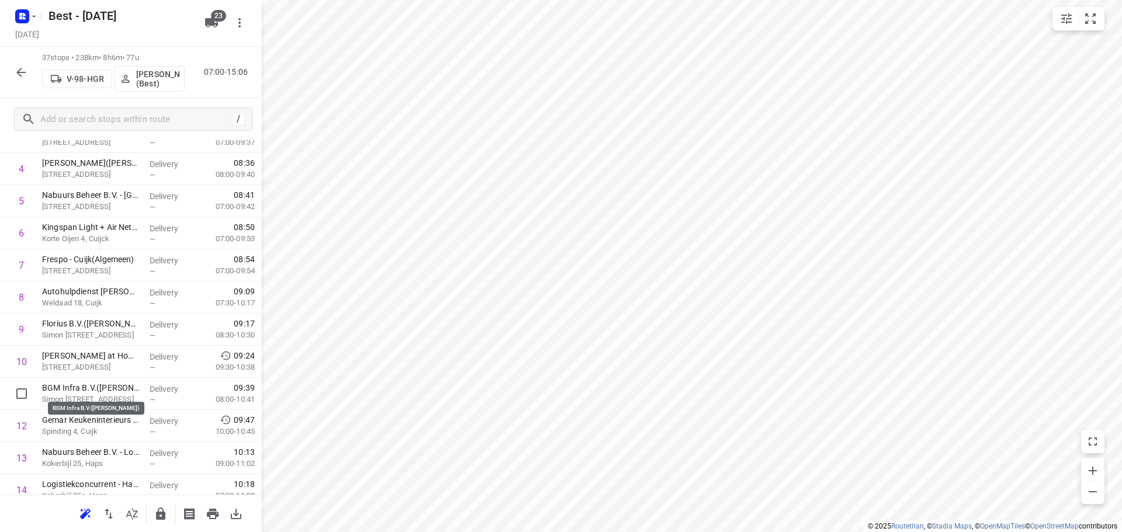
drag, startPoint x: 79, startPoint y: 384, endPoint x: 79, endPoint y: 348, distance: 36.2
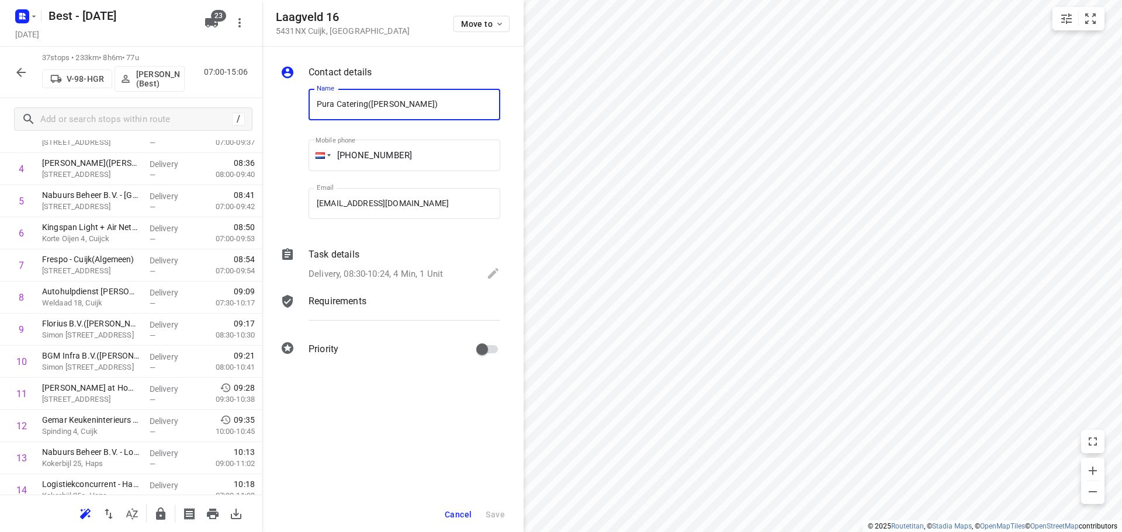
click at [494, 6] on div "Laagveld 16 5431NX Cuijk , Netherlands Move to" at bounding box center [393, 23] width 262 height 47
click at [492, 20] on span "Move to" at bounding box center [482, 23] width 43 height 9
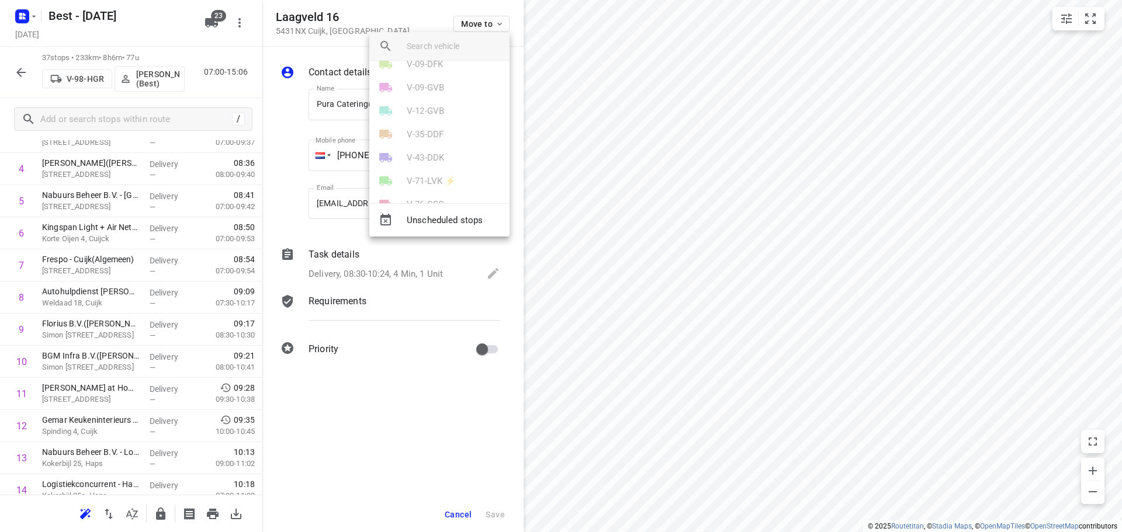
scroll to position [117, 0]
click at [427, 172] on div "V-87-GRF" at bounding box center [439, 175] width 140 height 23
click at [426, 181] on div "V-87-GRF" at bounding box center [439, 175] width 140 height 23
click at [426, 187] on li "V-98-HGR" at bounding box center [439, 198] width 140 height 23
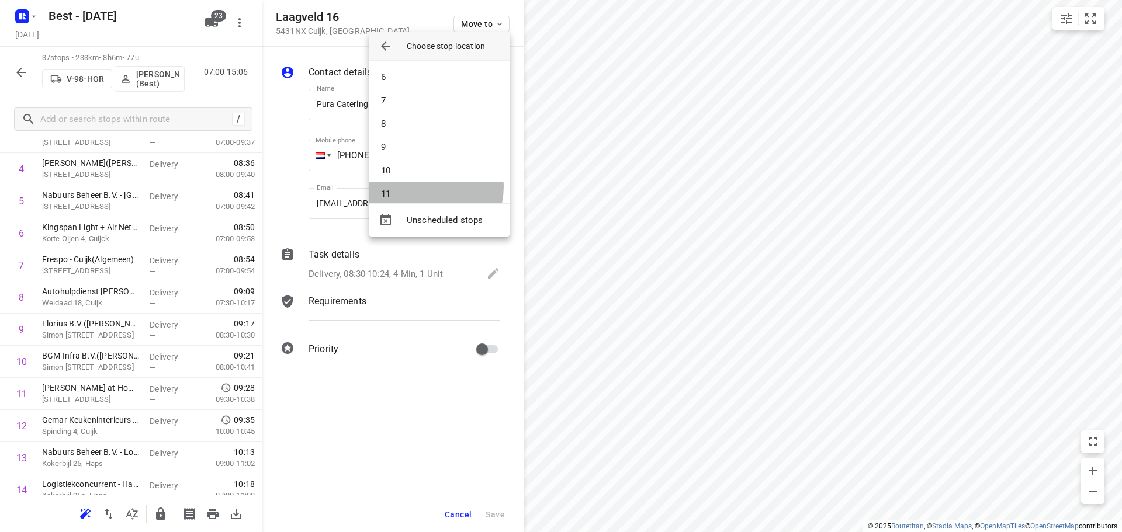
click at [425, 187] on li "11" at bounding box center [439, 193] width 140 height 23
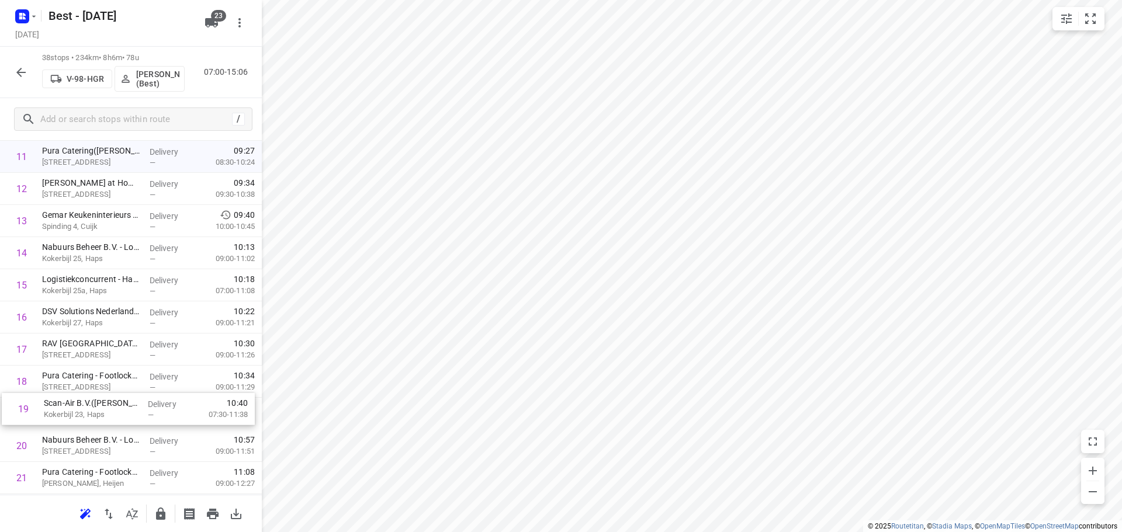
scroll to position [412, 0]
drag, startPoint x: 115, startPoint y: 420, endPoint x: 120, endPoint y: 344, distance: 76.7
click at [120, 344] on div "1 BTE Nederland B.V. - De Hamer Beton B.V. (Nijmegen)(Sultan) Weezenhof 9307, N…" at bounding box center [131, 429] width 262 height 1221
drag, startPoint x: 96, startPoint y: 418, endPoint x: 103, endPoint y: 380, distance: 38.7
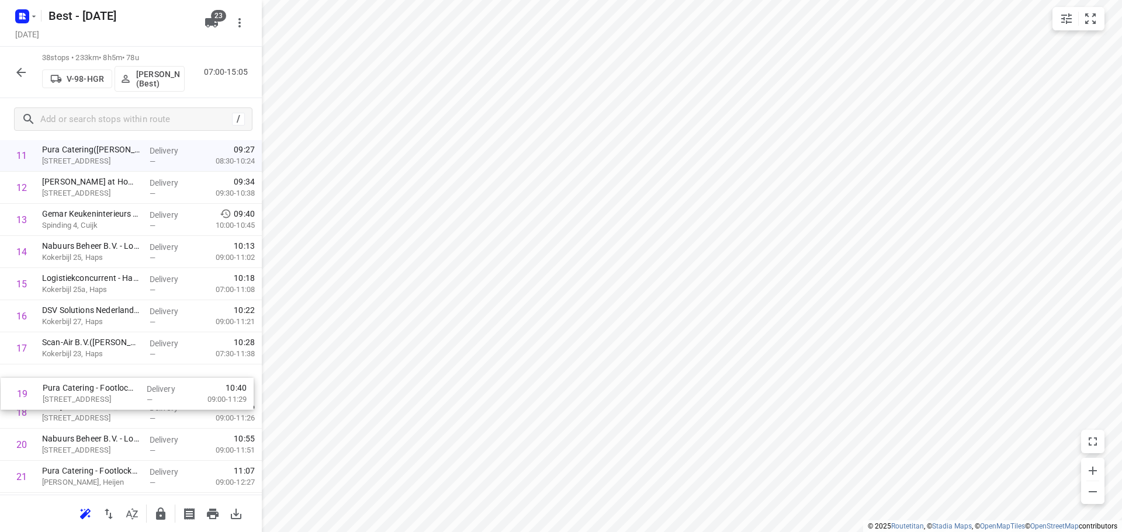
click at [101, 383] on div "1 BTE Nederland B.V. - De Hamer Beton B.V. (Nijmegen)(Sultan) Weezenhof 9307, N…" at bounding box center [131, 428] width 262 height 1221
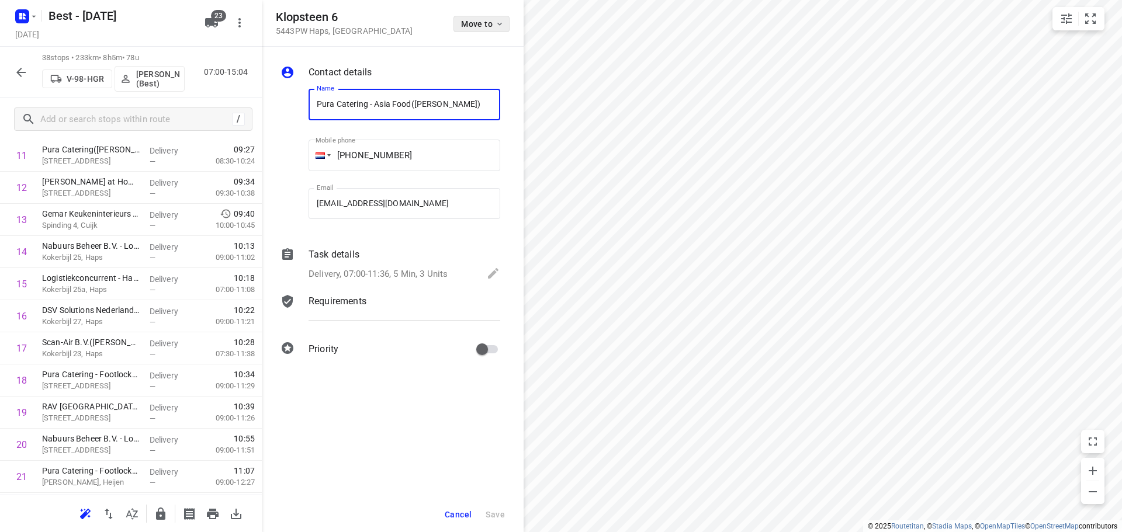
click at [470, 18] on button "Move to" at bounding box center [481, 24] width 56 height 16
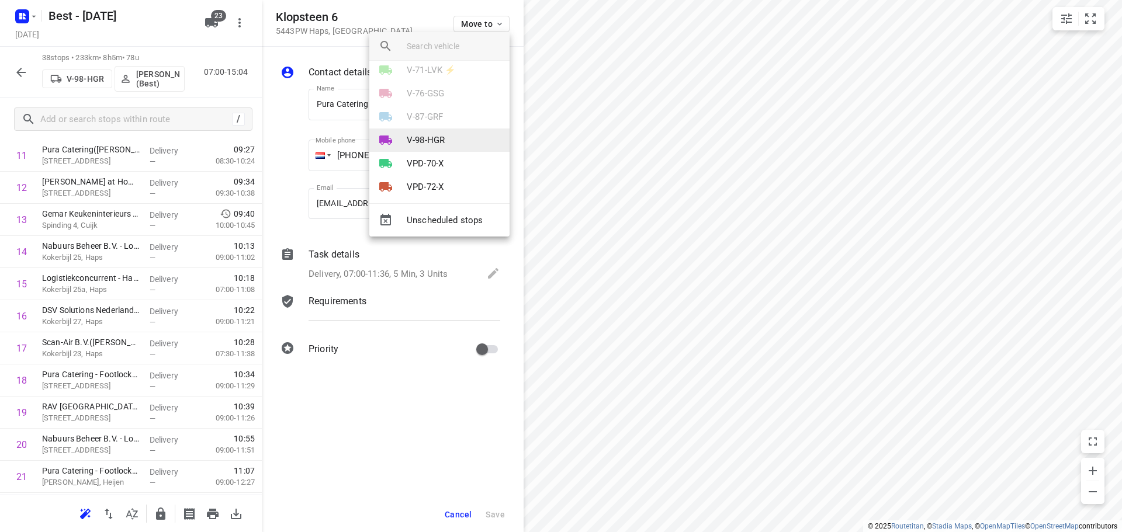
click at [419, 134] on p "V-98-HGR" at bounding box center [426, 140] width 38 height 13
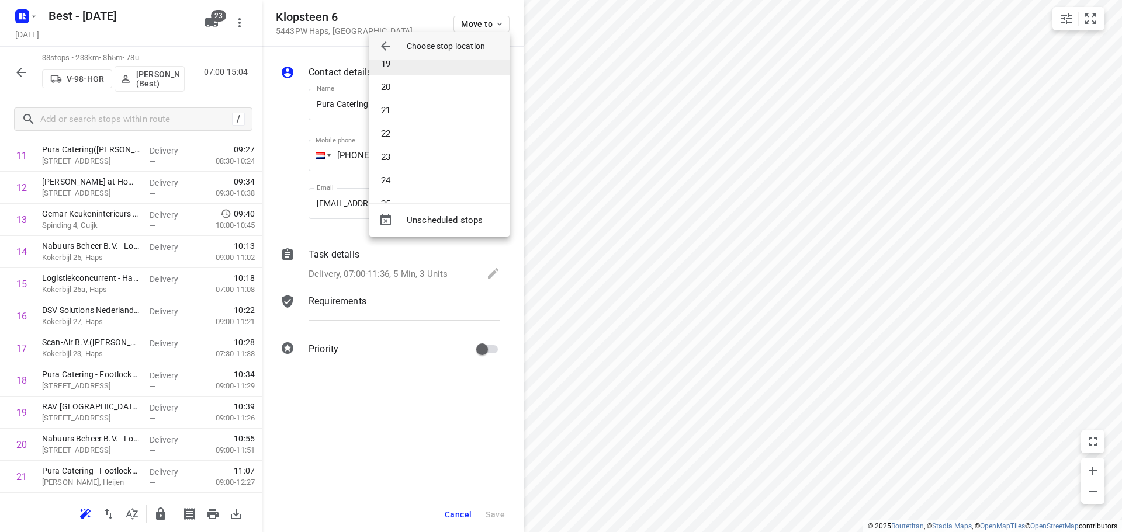
scroll to position [409, 0]
click at [403, 120] on li "20" at bounding box center [439, 111] width 140 height 23
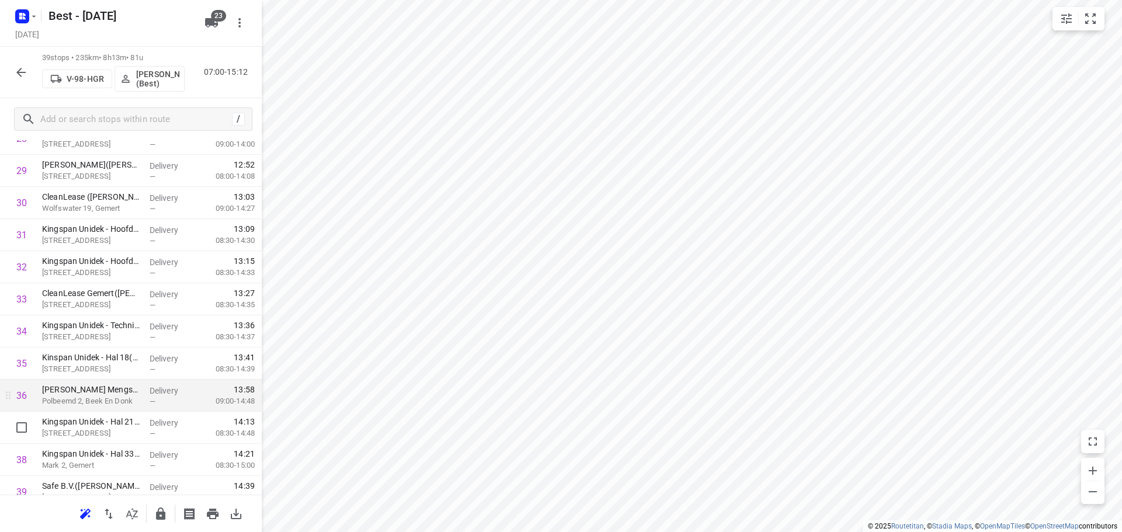
scroll to position [1022, 0]
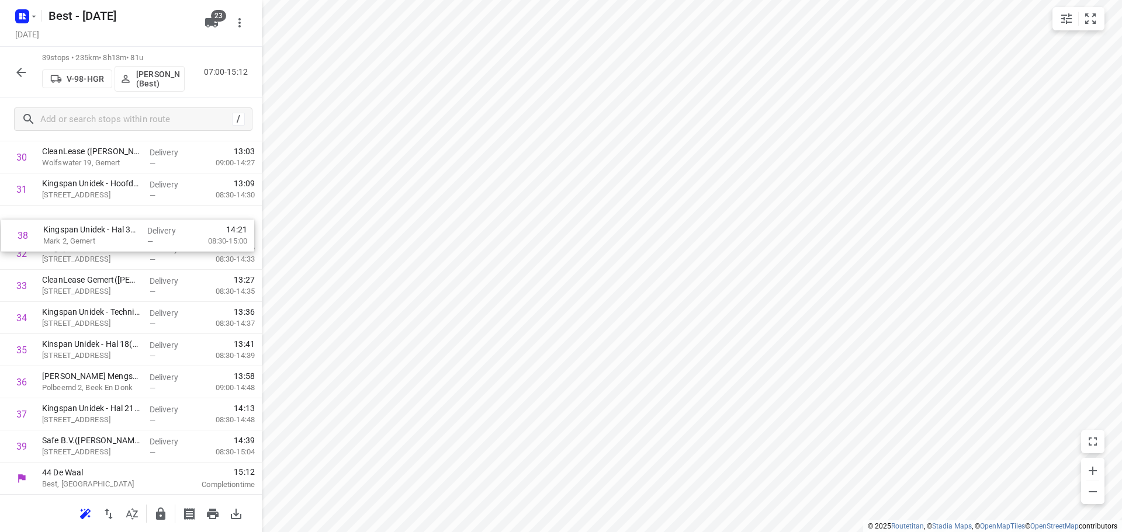
drag, startPoint x: 102, startPoint y: 414, endPoint x: 103, endPoint y: 228, distance: 185.8
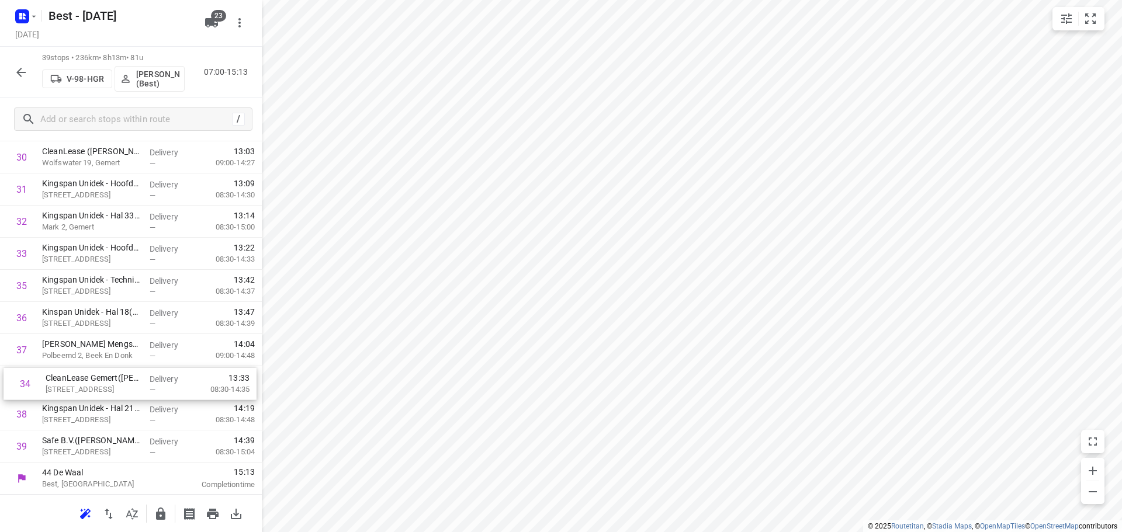
drag, startPoint x: 98, startPoint y: 290, endPoint x: 101, endPoint y: 392, distance: 101.7
drag, startPoint x: 106, startPoint y: 424, endPoint x: 116, endPoint y: 322, distance: 102.2
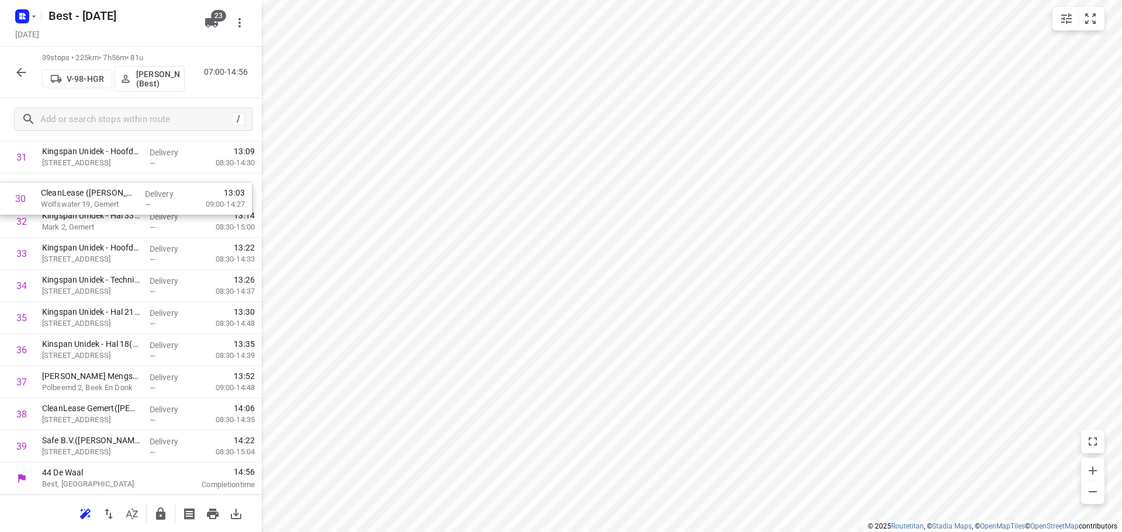
scroll to position [1016, 0]
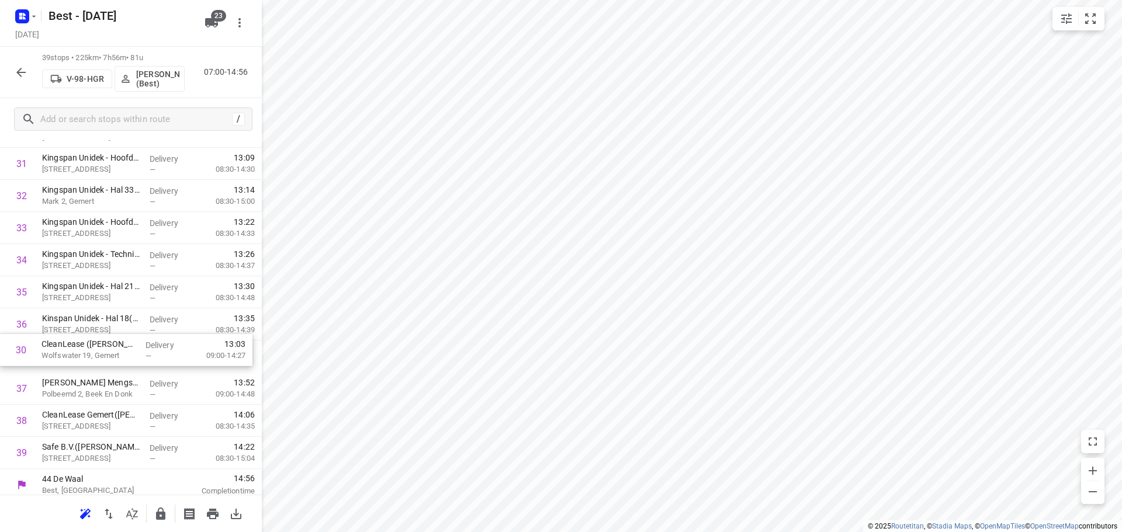
drag, startPoint x: 118, startPoint y: 164, endPoint x: 117, endPoint y: 359, distance: 195.7
drag, startPoint x: 102, startPoint y: 422, endPoint x: 112, endPoint y: 370, distance: 52.3
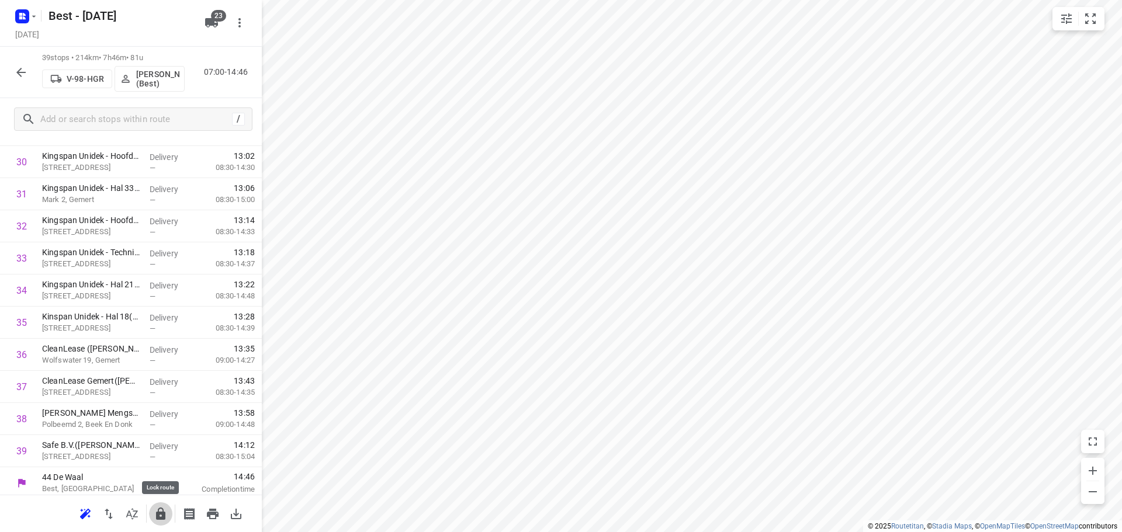
click at [152, 512] on button "button" at bounding box center [160, 513] width 23 height 23
click at [23, 69] on icon "button" at bounding box center [21, 72] width 14 height 14
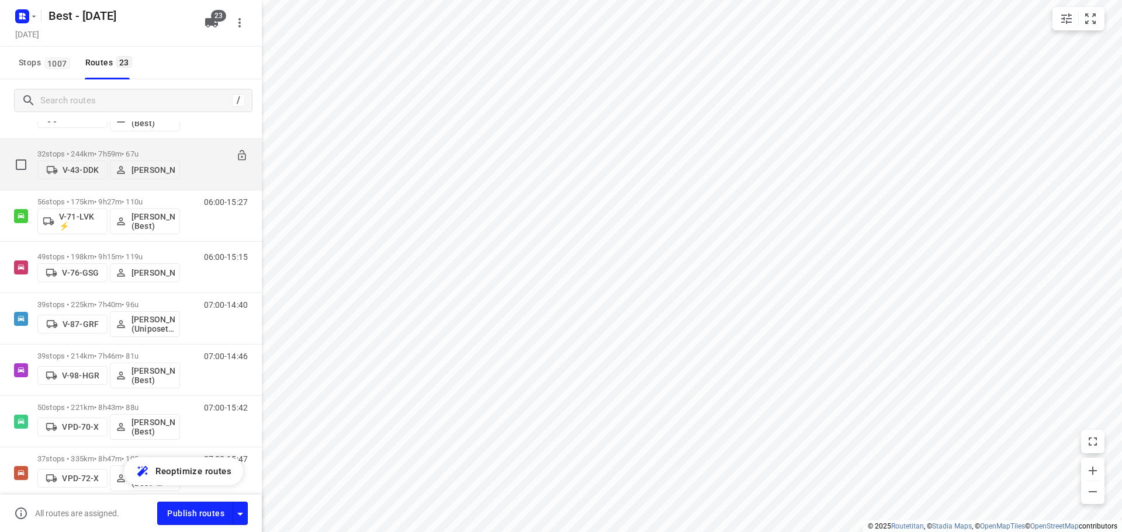
scroll to position [467, 0]
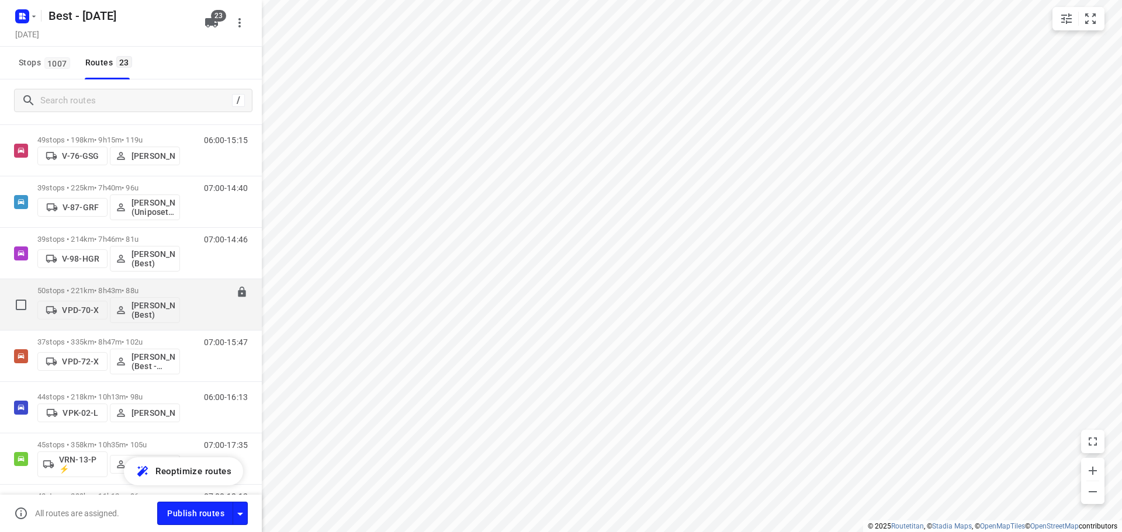
click at [98, 280] on div "50 stops • 221km • 8h43m • 88u VPD-70-X Lisa Scheepers (Best) 07:00-15:42" at bounding box center [131, 304] width 262 height 51
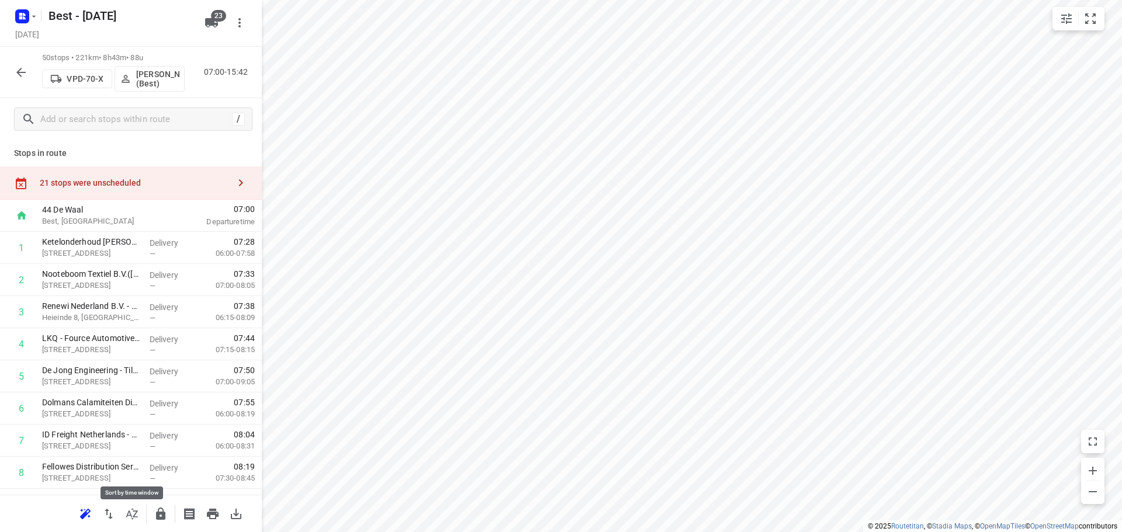
click at [133, 514] on icon "button" at bounding box center [132, 514] width 14 height 14
click at [145, 194] on div "21 stops were unscheduled" at bounding box center [131, 183] width 262 height 33
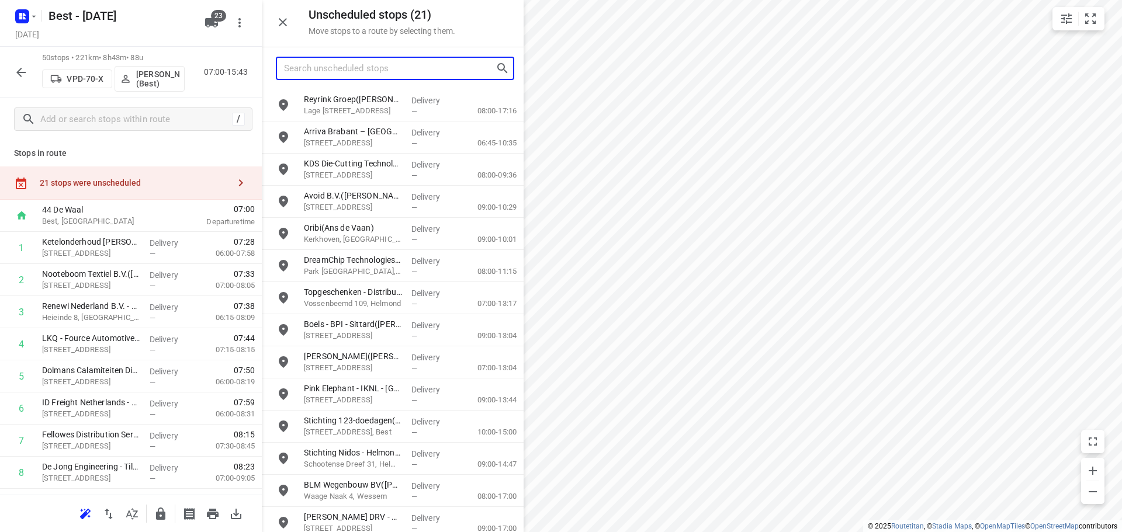
click at [357, 73] on input "Search unscheduled stops" at bounding box center [389, 69] width 211 height 18
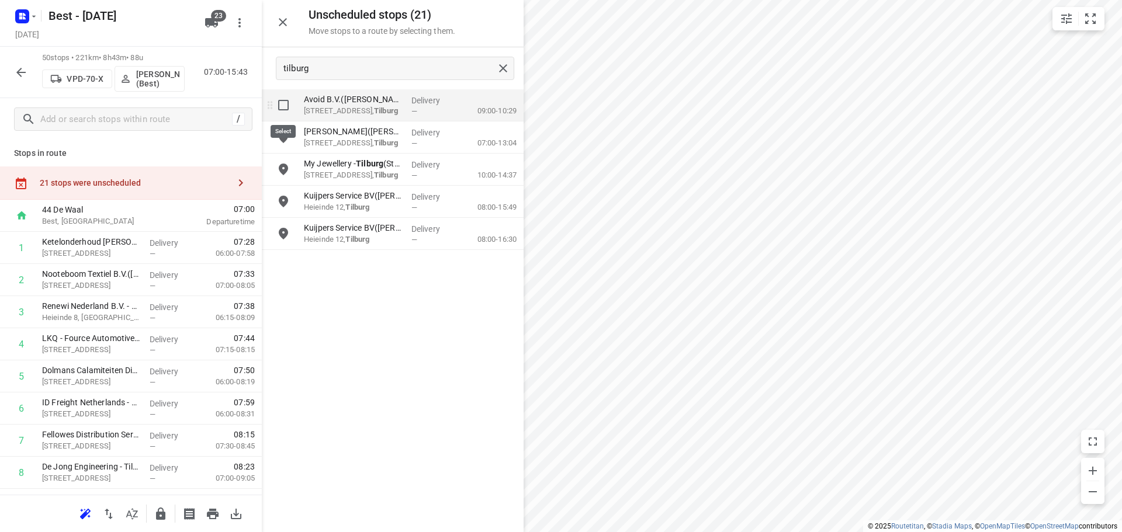
click at [289, 107] on input "grid" at bounding box center [283, 104] width 23 height 23
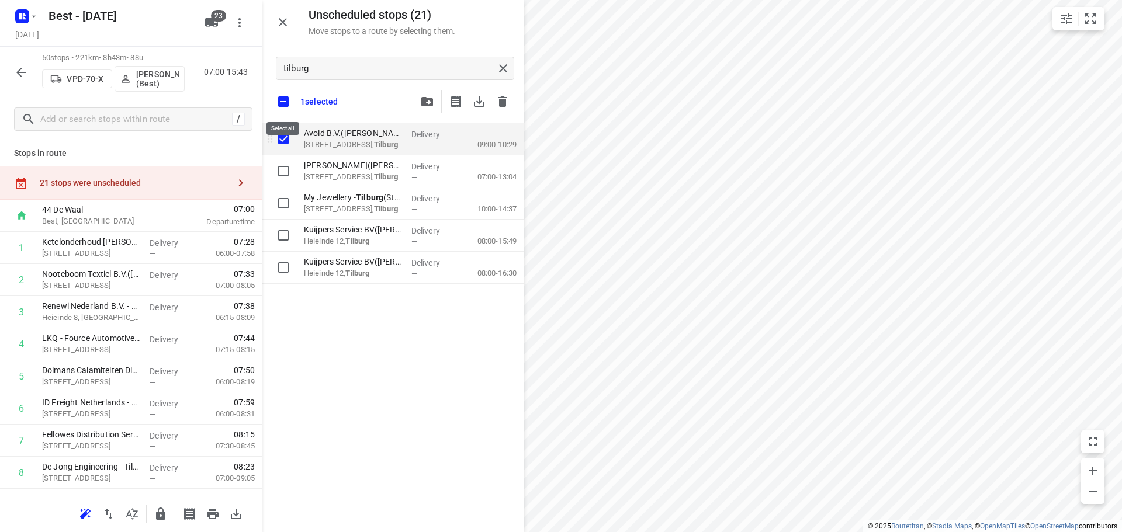
click at [289, 107] on input "checkbox" at bounding box center [283, 101] width 25 height 25
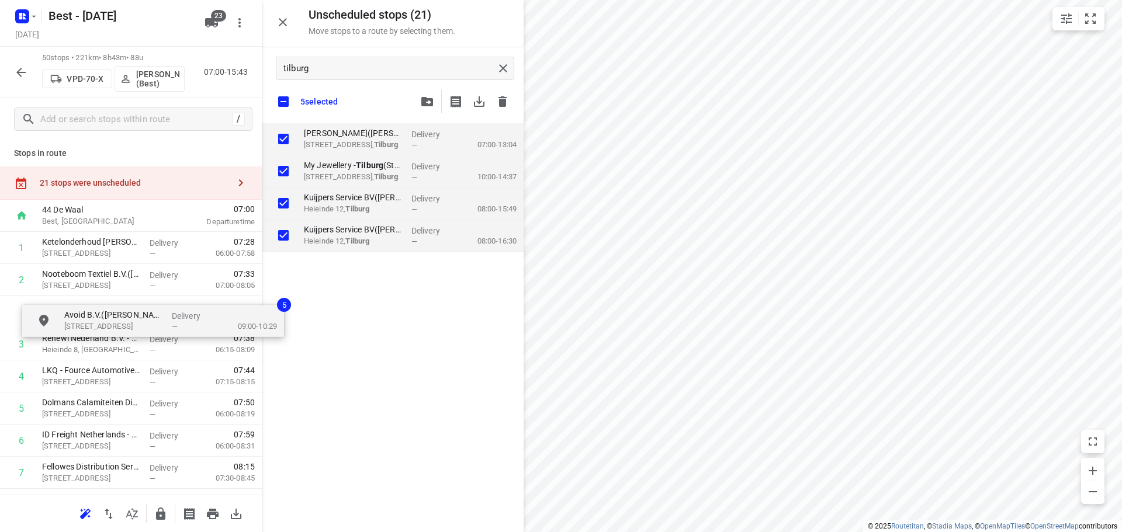
drag, startPoint x: 317, startPoint y: 133, endPoint x: 40, endPoint y: 339, distance: 345.6
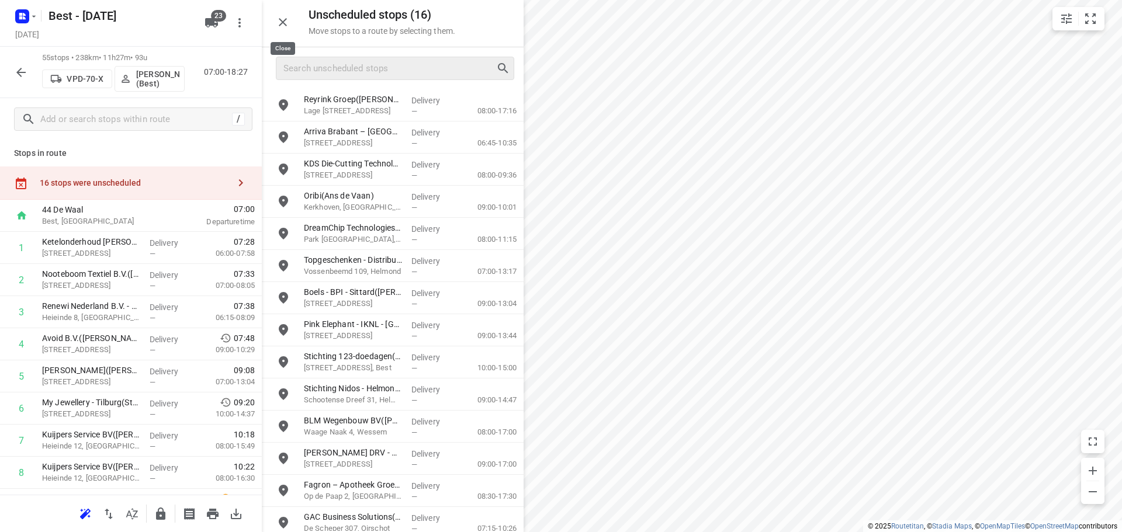
click at [275, 22] on button "button" at bounding box center [282, 22] width 23 height 23
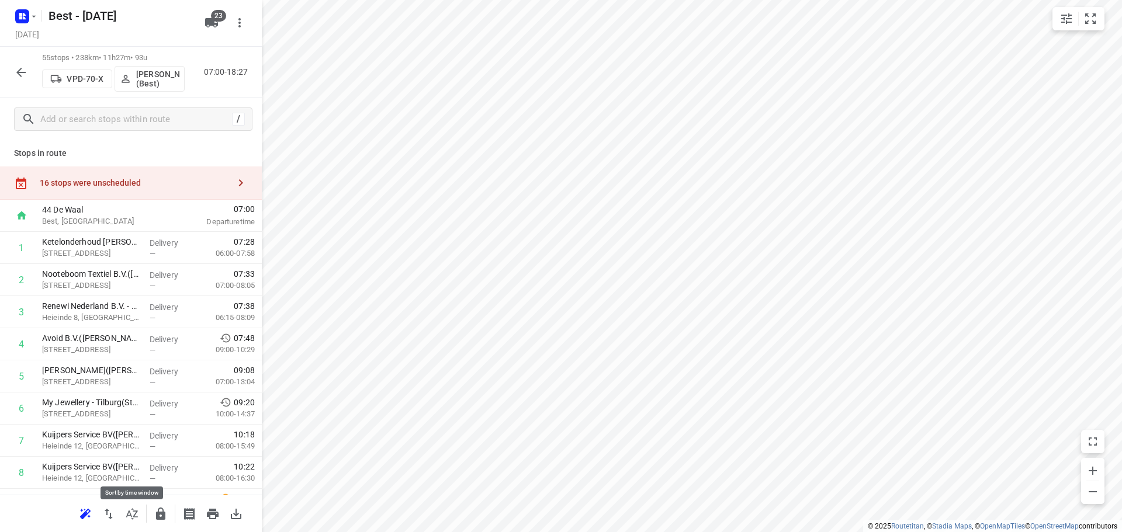
click at [136, 514] on icon "button" at bounding box center [132, 514] width 14 height 14
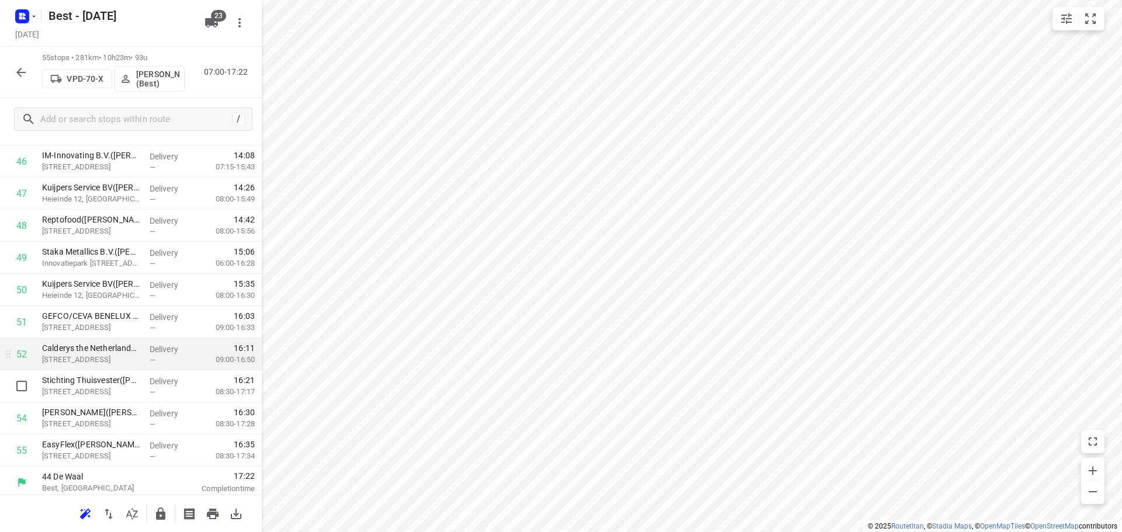
scroll to position [1537, 0]
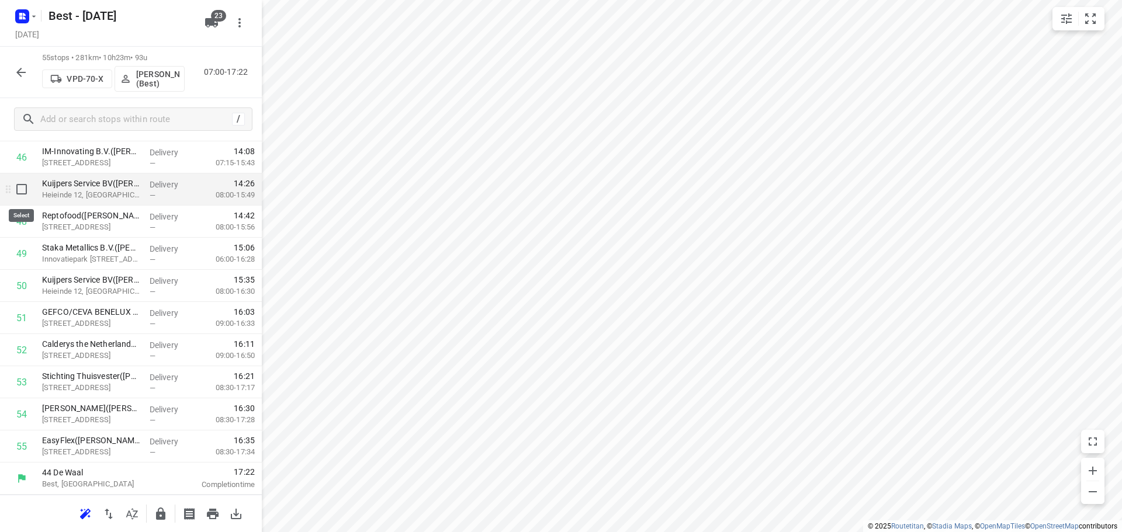
click at [24, 193] on input "checkbox" at bounding box center [21, 189] width 23 height 23
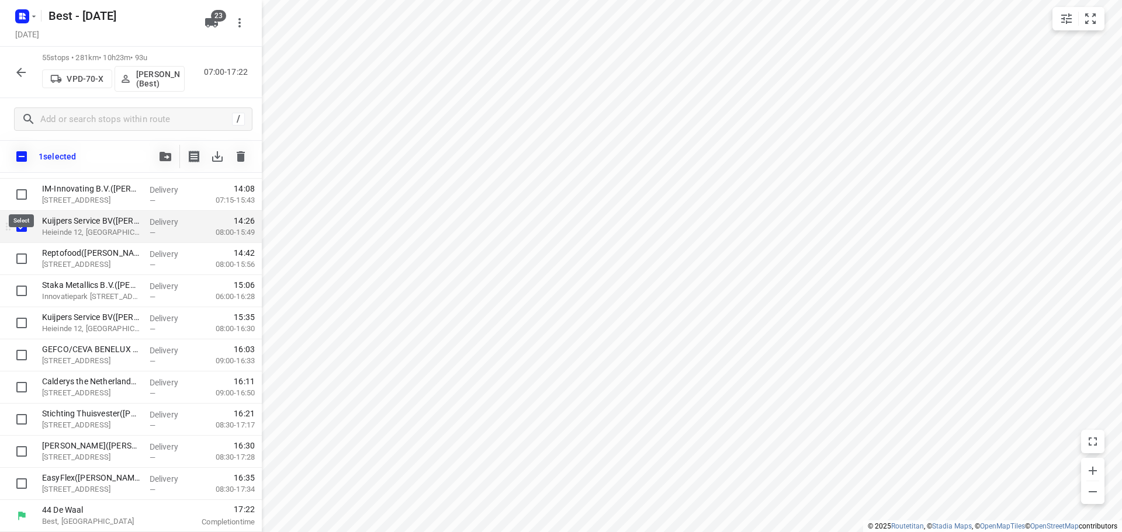
scroll to position [1532, 0]
click at [20, 318] on input "checkbox" at bounding box center [21, 322] width 23 height 23
click at [168, 163] on button "button" at bounding box center [165, 156] width 23 height 23
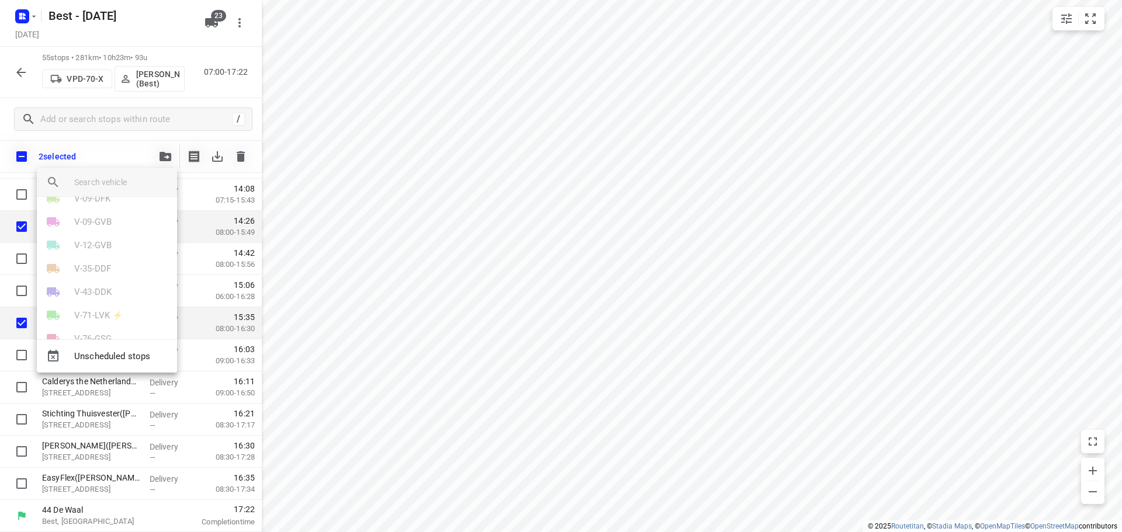
scroll to position [175, 0]
click at [89, 293] on p "VPD-70-X" at bounding box center [92, 299] width 37 height 13
click at [72, 220] on li "4" at bounding box center [107, 224] width 140 height 23
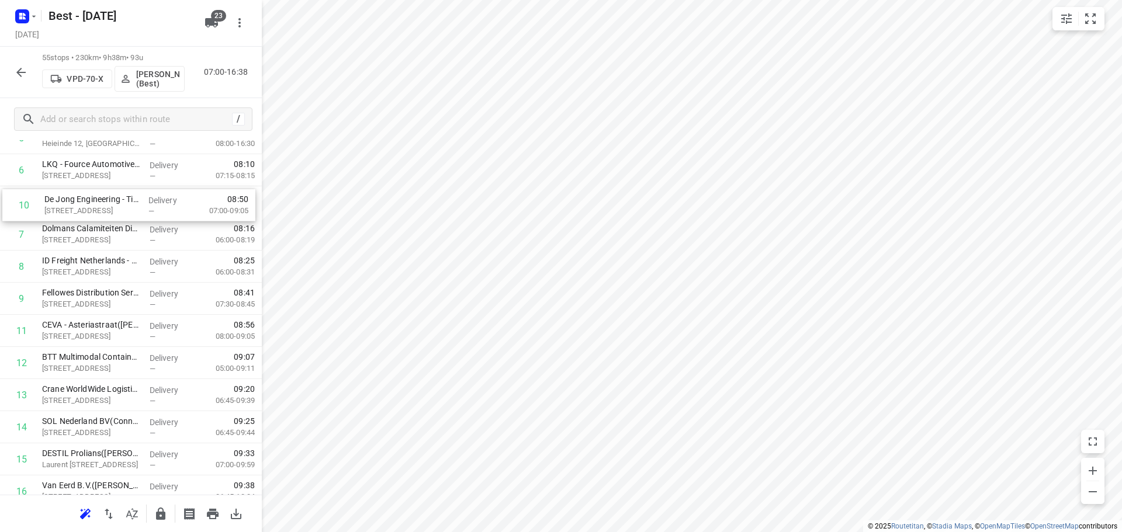
scroll to position [222, 0]
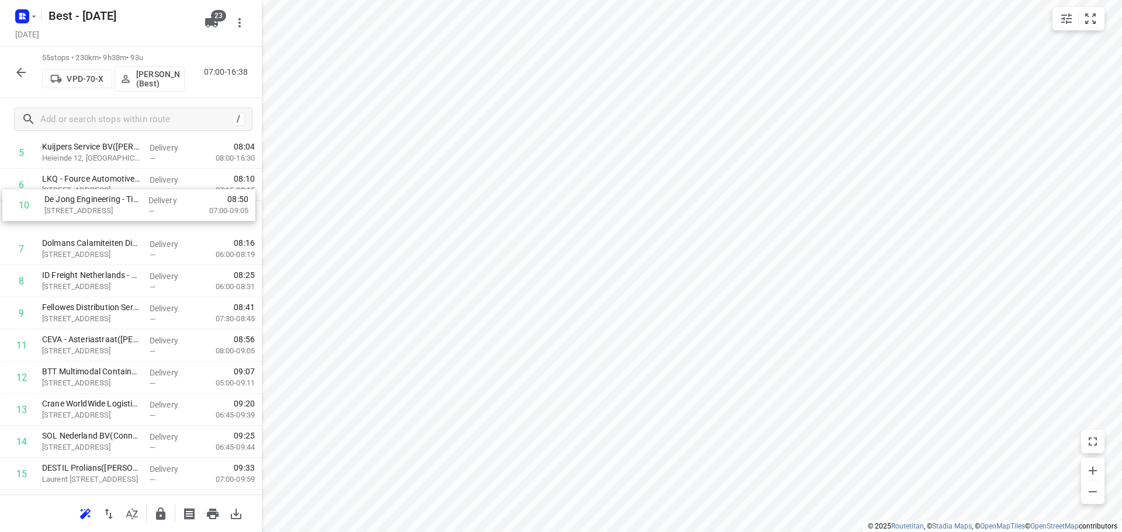
drag, startPoint x: 91, startPoint y: 284, endPoint x: 93, endPoint y: 195, distance: 89.4
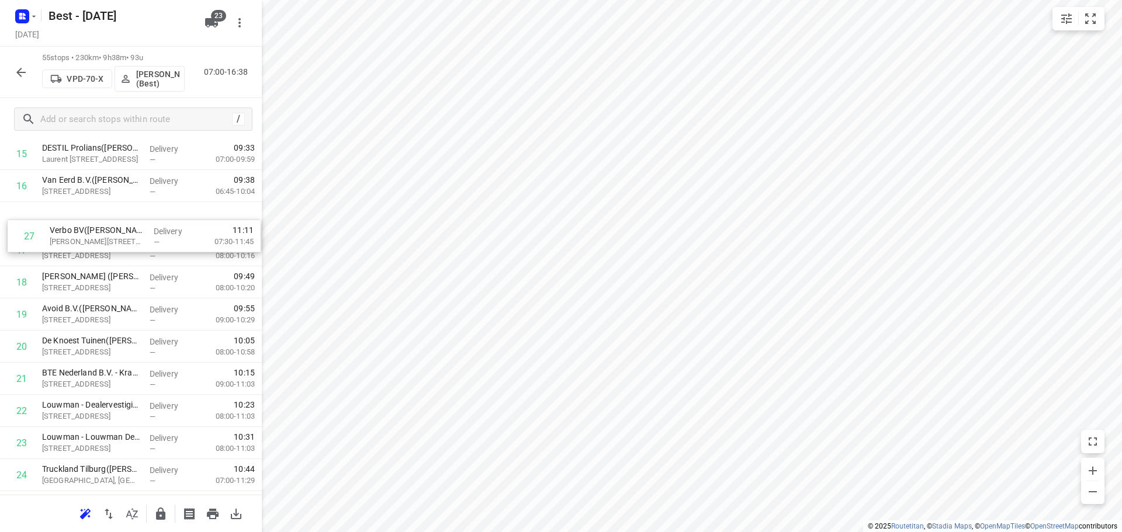
scroll to position [540, 0]
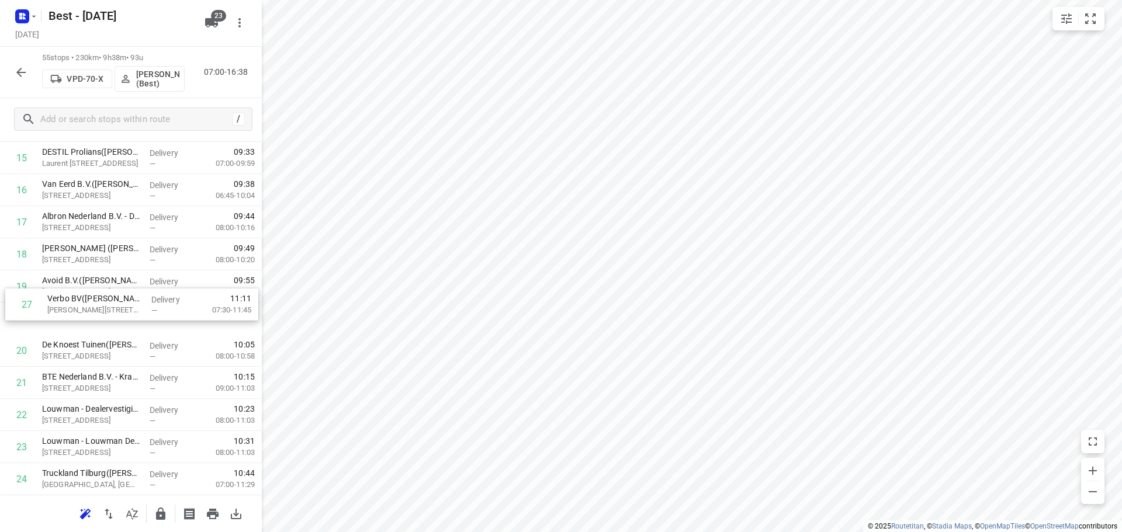
drag, startPoint x: 128, startPoint y: 367, endPoint x: 133, endPoint y: 293, distance: 75.0
drag, startPoint x: 110, startPoint y: 376, endPoint x: 110, endPoint y: 335, distance: 40.9
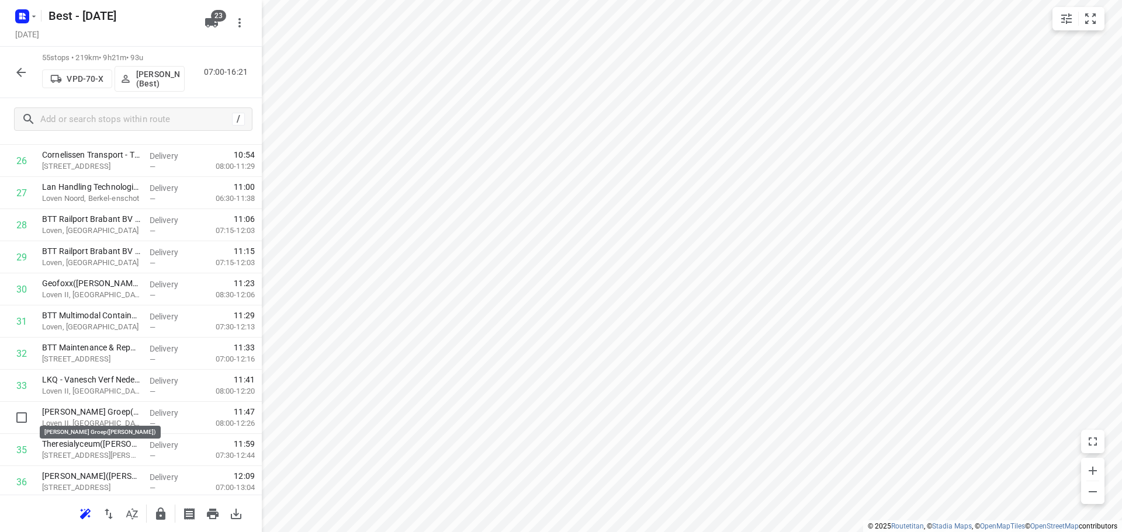
scroll to position [891, 0]
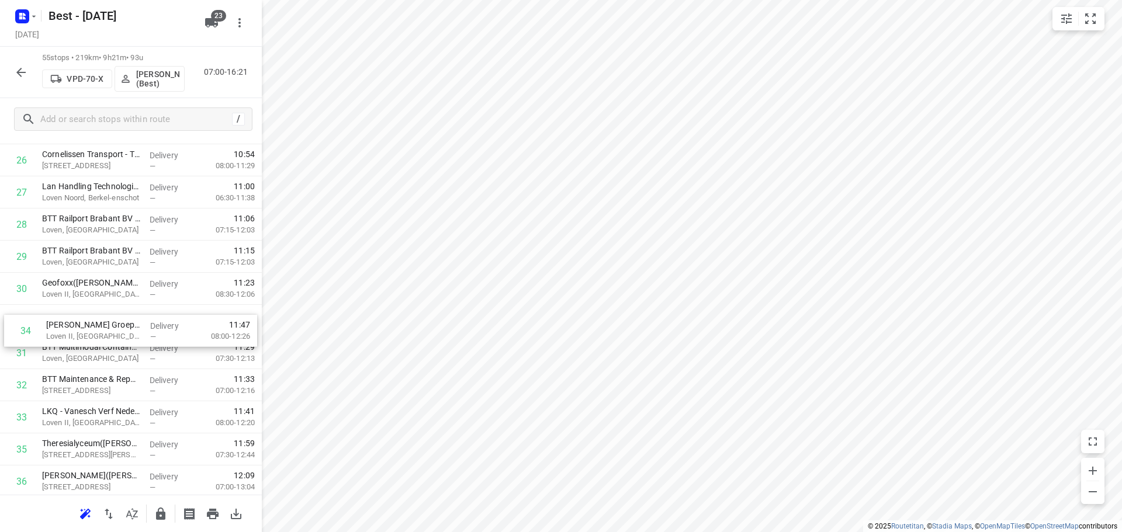
drag, startPoint x: 116, startPoint y: 407, endPoint x: 119, endPoint y: 315, distance: 91.8
click at [119, 315] on div "1 Ketelonderhoud Jonker - Tilburg(Rob Westra) Boterberg 1, Tilburg Delivery — 0…" at bounding box center [131, 224] width 262 height 1767
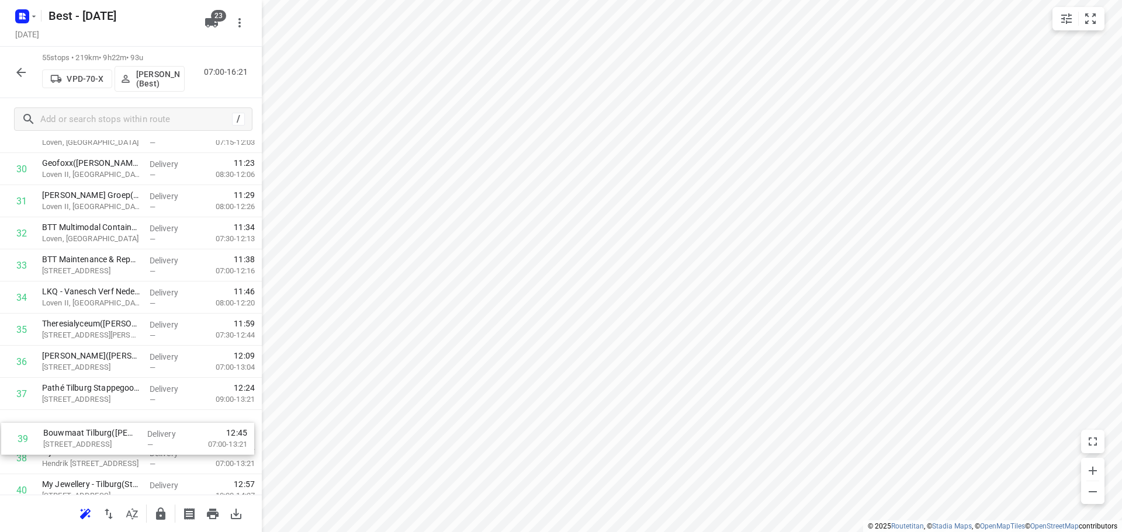
scroll to position [1011, 0]
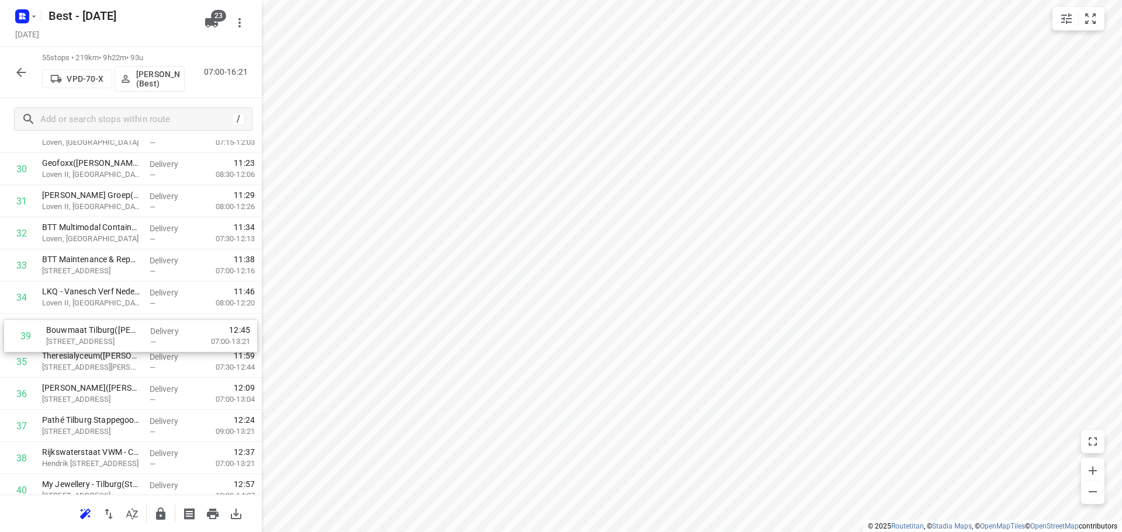
drag, startPoint x: 99, startPoint y: 448, endPoint x: 103, endPoint y: 311, distance: 136.8
click at [103, 311] on div "1 Ketelonderhoud Jonker - Tilburg(Rob Westra) Boterberg 1, Tilburg Delivery — 0…" at bounding box center [131, 104] width 262 height 1767
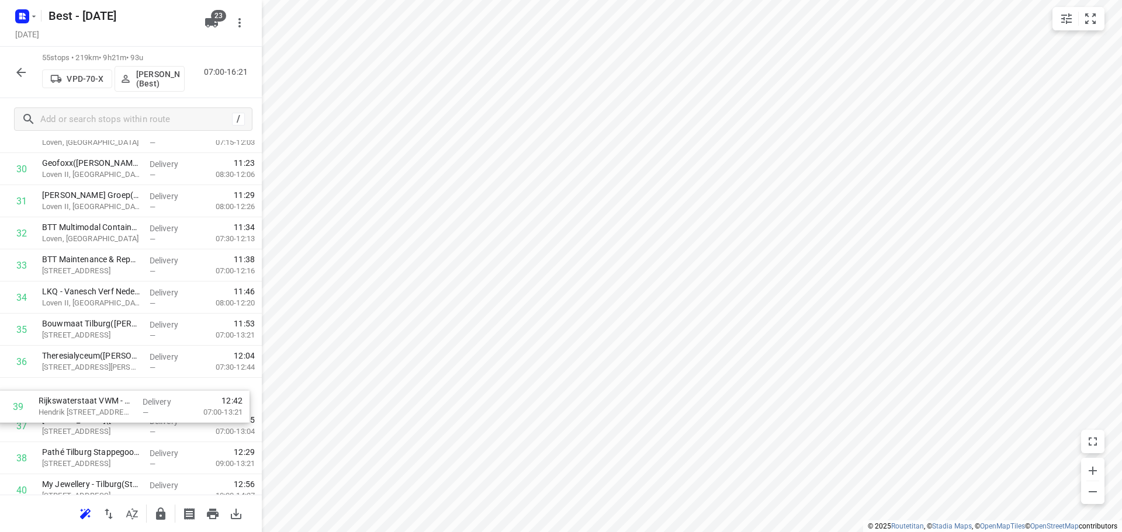
scroll to position [1014, 0]
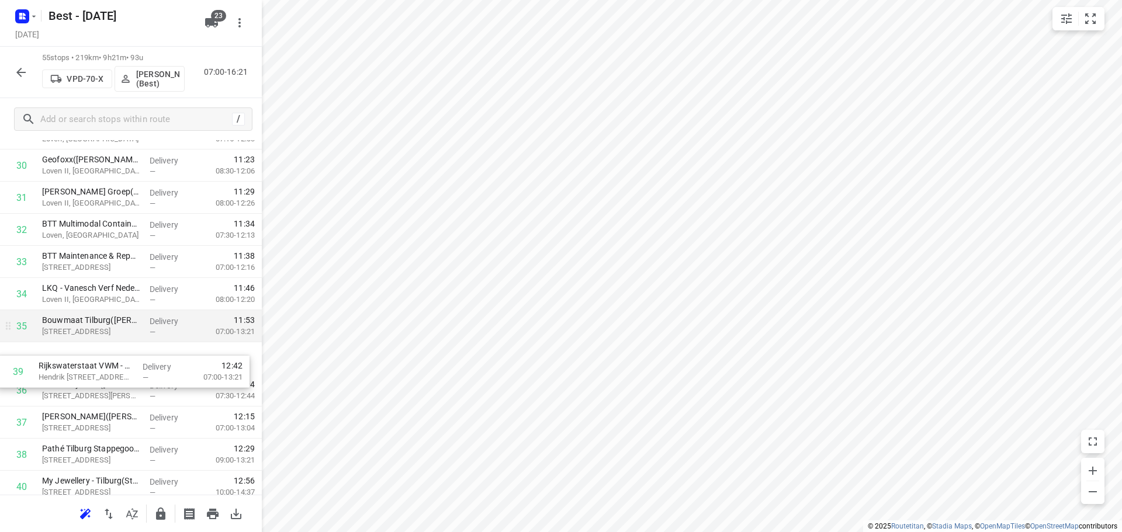
drag, startPoint x: 105, startPoint y: 445, endPoint x: 103, endPoint y: 338, distance: 106.3
click at [103, 338] on div "1 Ketelonderhoud Jonker - Tilburg(Rob Westra) Boterberg 1, Tilburg Delivery — 0…" at bounding box center [131, 101] width 262 height 1767
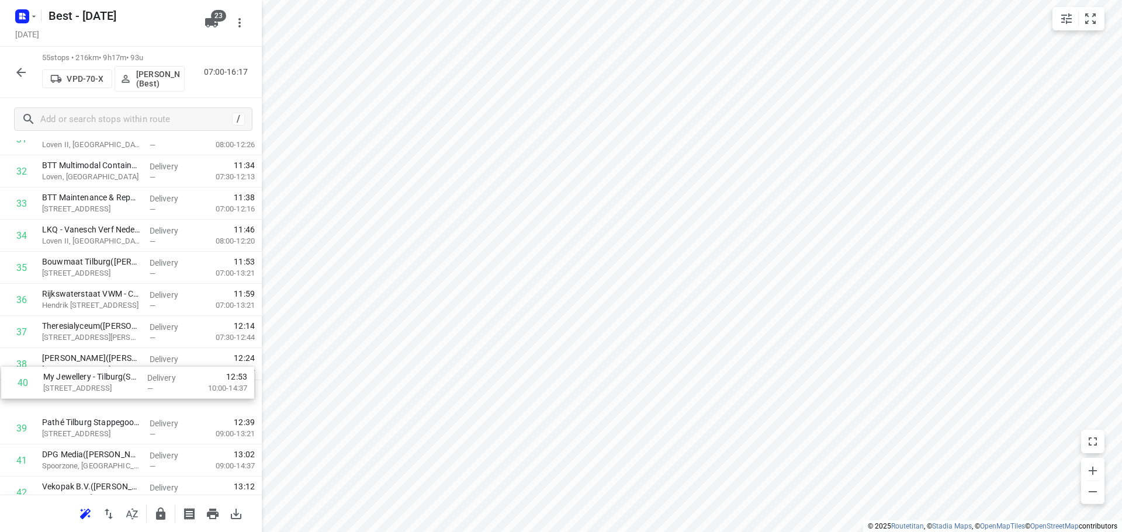
scroll to position [1074, 0]
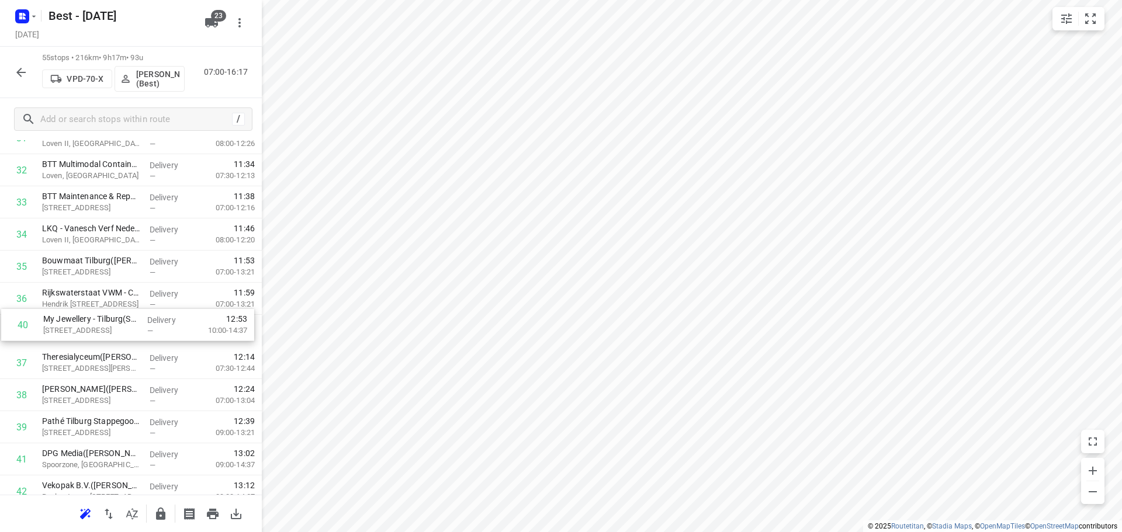
drag, startPoint x: 101, startPoint y: 425, endPoint x: 102, endPoint y: 314, distance: 111.6
click at [102, 314] on div "1 Ketelonderhoud Jonker - Tilburg(Rob Westra) Boterberg 1, Tilburg Delivery — 0…" at bounding box center [131, 41] width 262 height 1767
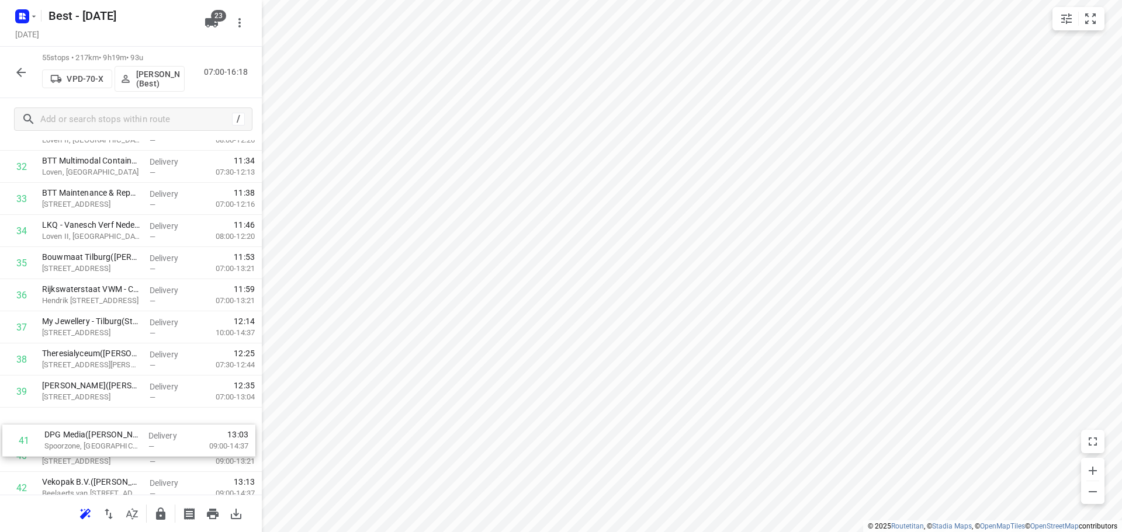
scroll to position [1079, 0]
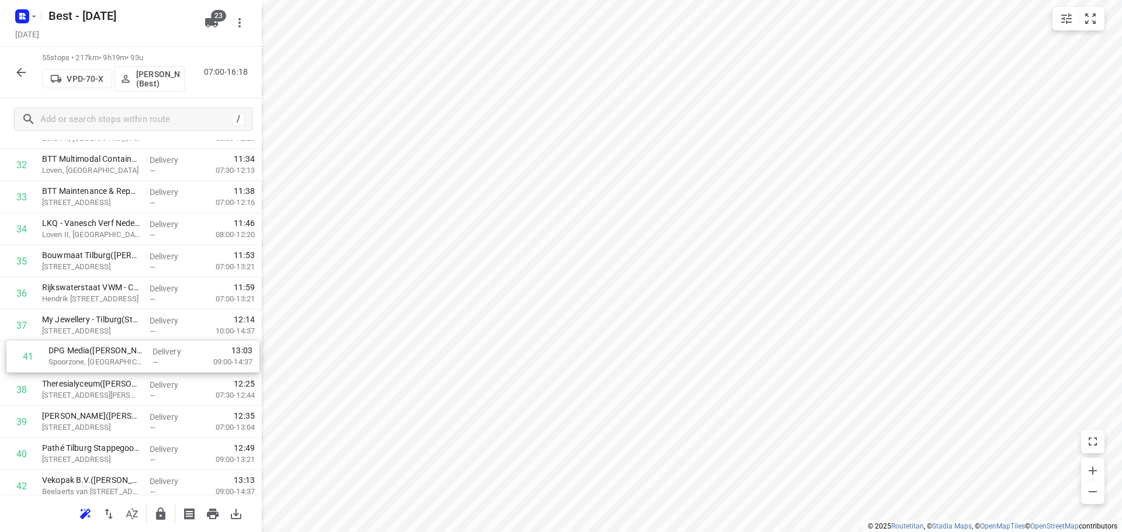
drag, startPoint x: 86, startPoint y: 448, endPoint x: 94, endPoint y: 341, distance: 107.2
click at [94, 341] on div "1 Ketelonderhoud Jonker - Tilburg(Rob Westra) Boterberg 1, Tilburg Delivery — 0…" at bounding box center [131, 36] width 262 height 1767
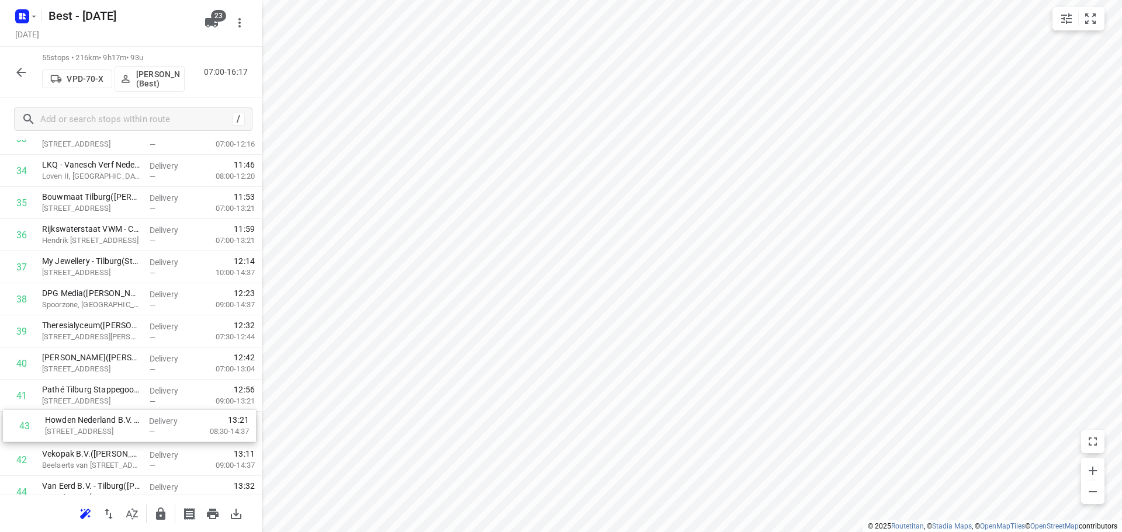
scroll to position [1142, 0]
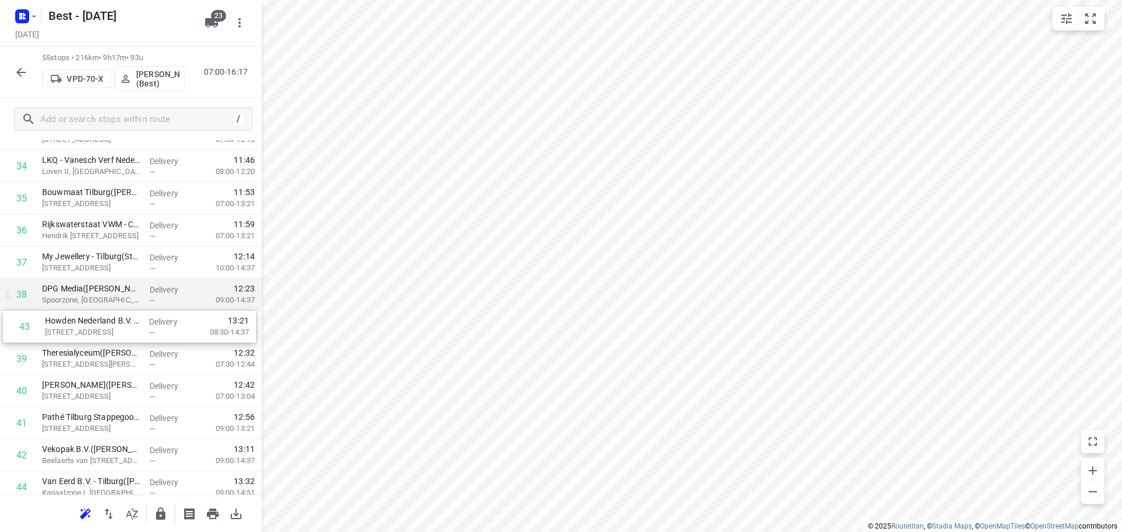
drag, startPoint x: 107, startPoint y: 453, endPoint x: 111, endPoint y: 304, distance: 148.5
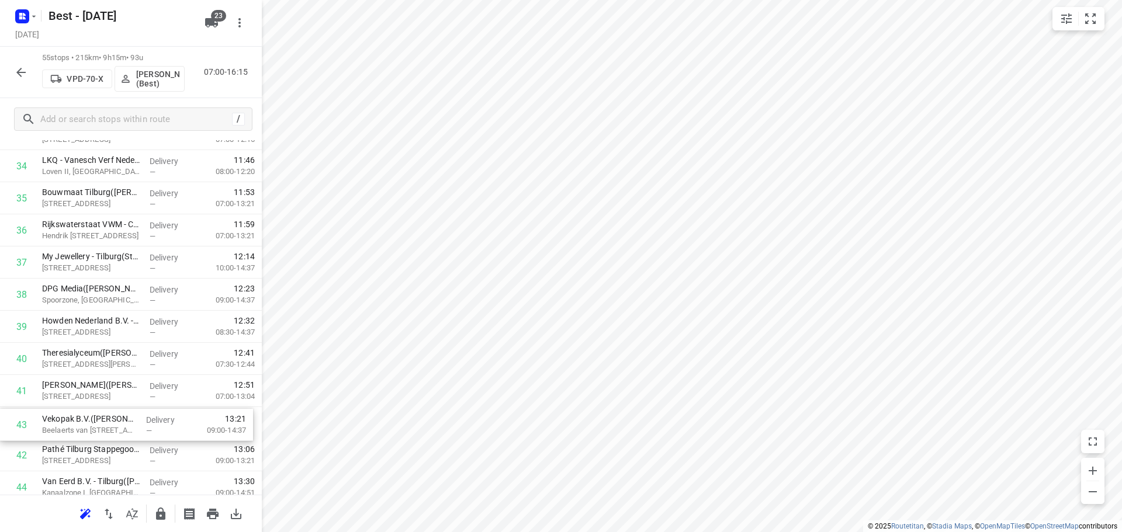
scroll to position [1149, 0]
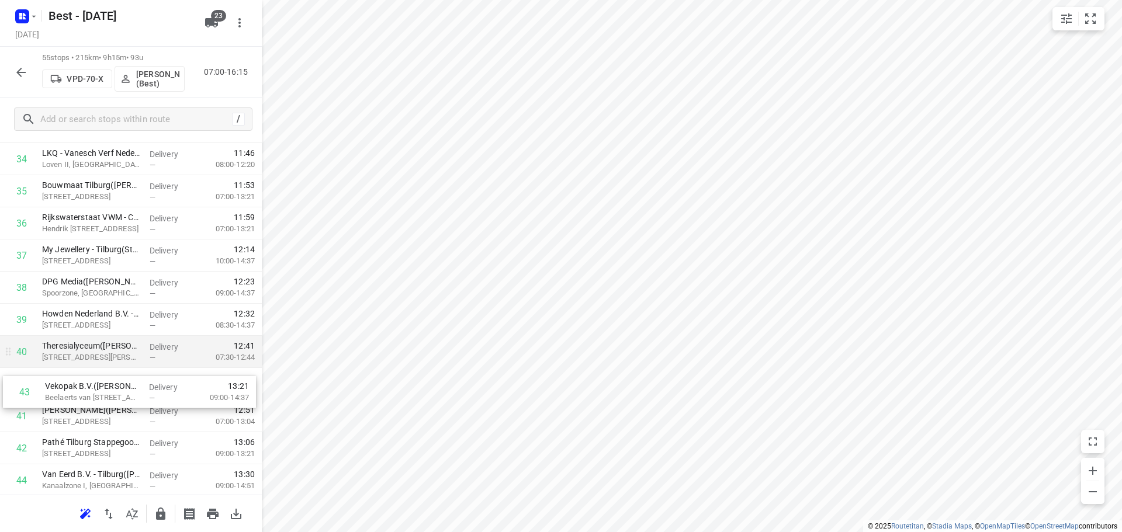
drag, startPoint x: 123, startPoint y: 448, endPoint x: 129, endPoint y: 365, distance: 83.1
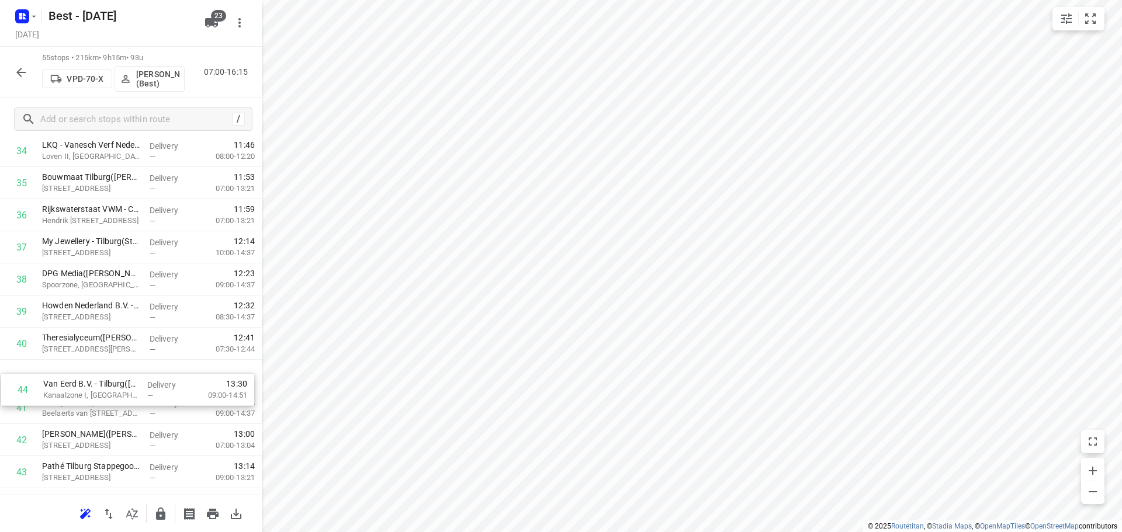
scroll to position [1157, 0]
drag, startPoint x: 84, startPoint y: 471, endPoint x: 85, endPoint y: 386, distance: 85.9
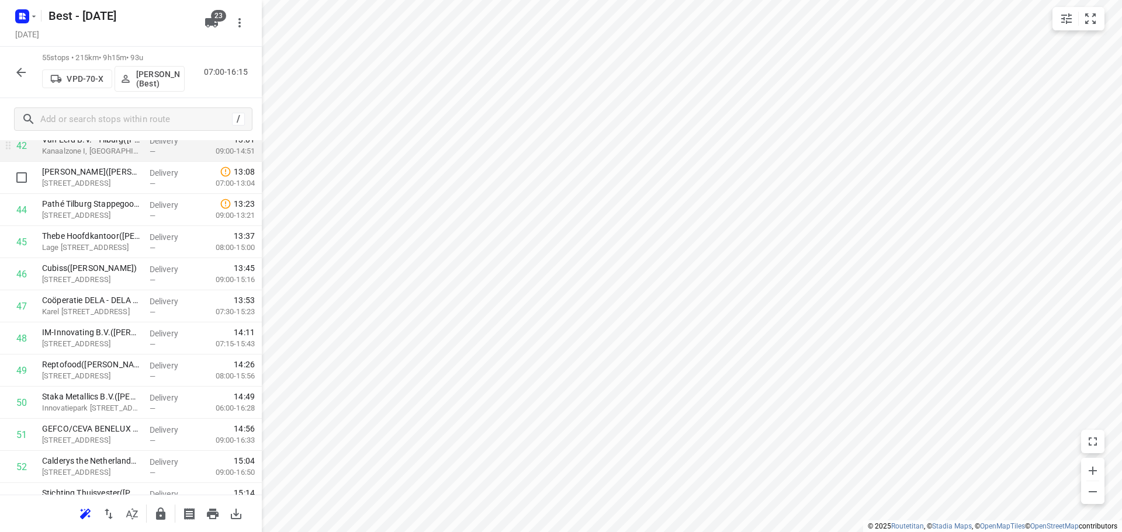
scroll to position [1391, 0]
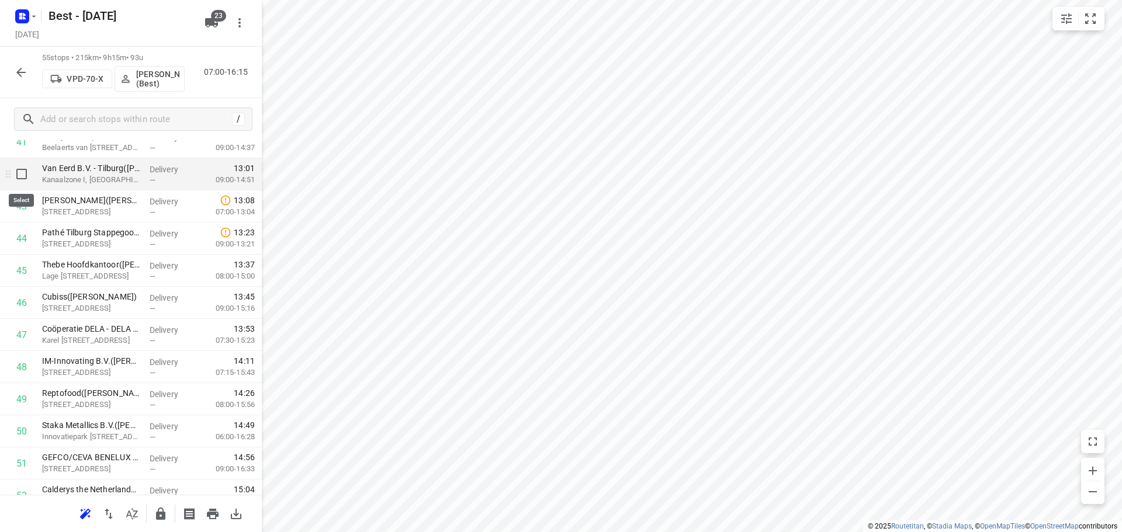
click at [23, 185] on input "checkbox" at bounding box center [21, 173] width 23 height 23
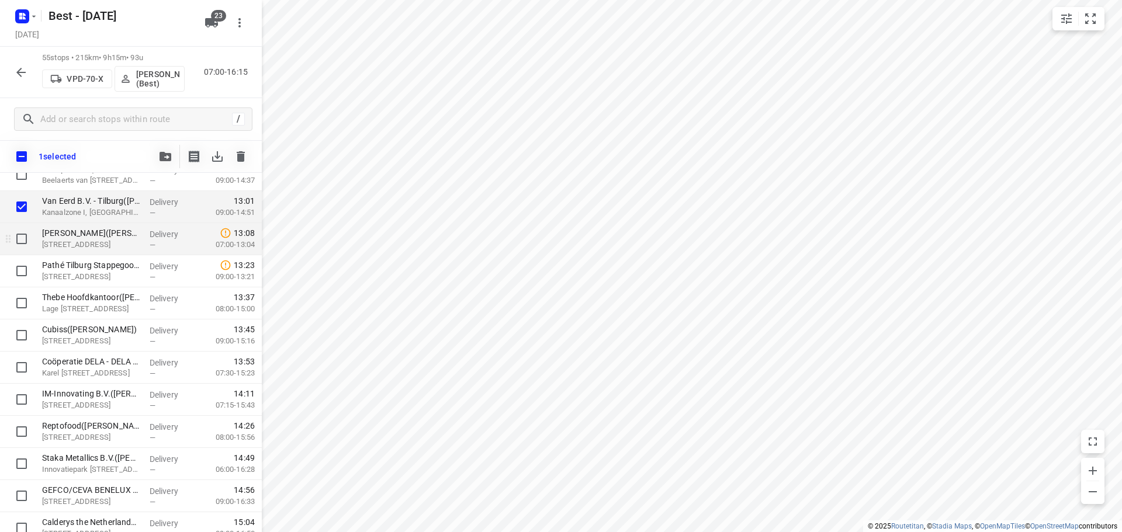
click at [9, 233] on div at bounding box center [18, 239] width 37 height 32
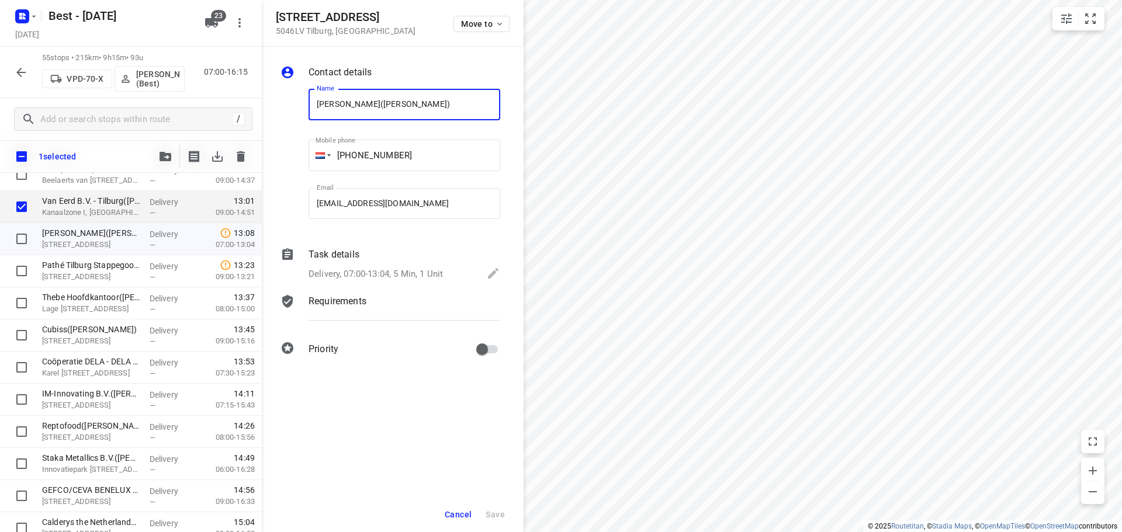
click at [455, 518] on span "Cancel" at bounding box center [458, 514] width 27 height 9
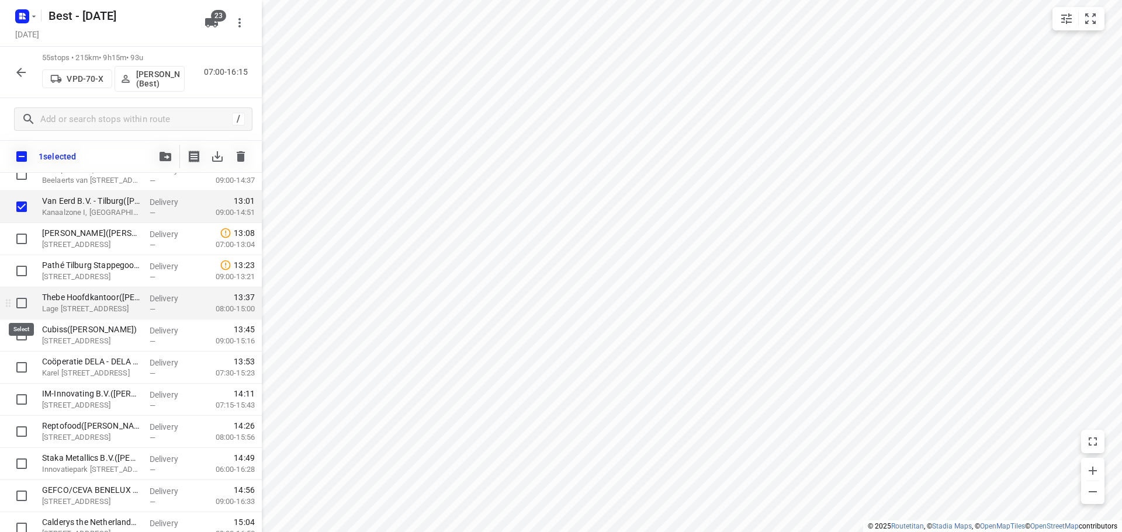
click at [22, 307] on input "checkbox" at bounding box center [21, 303] width 23 height 23
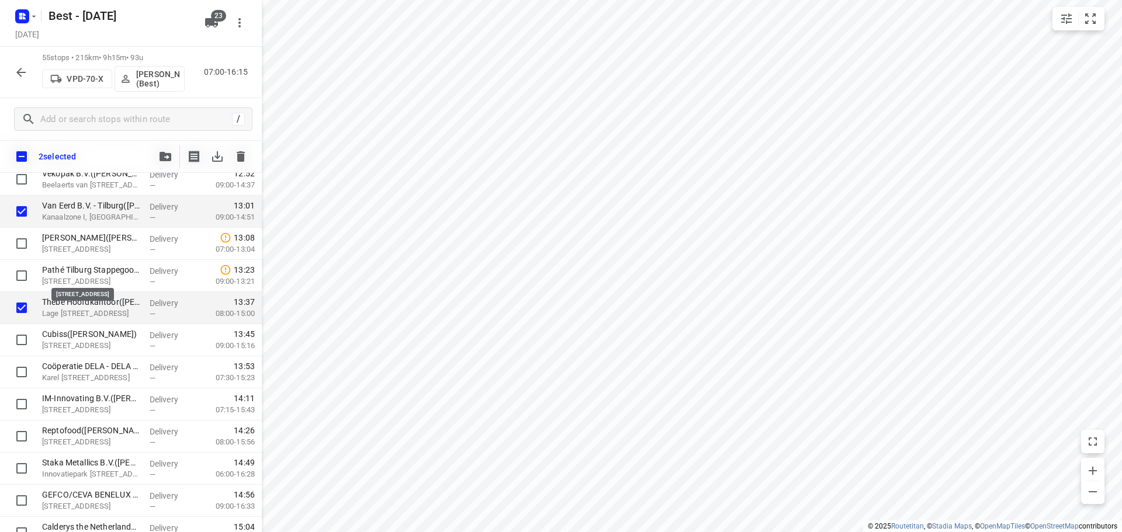
scroll to position [1298, 0]
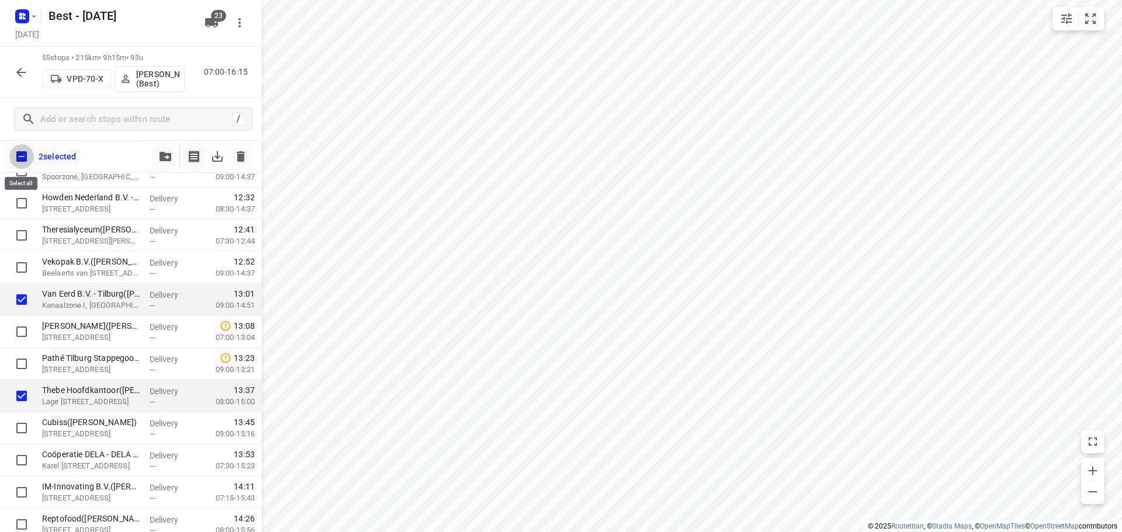
click at [25, 155] on input "checkbox" at bounding box center [21, 156] width 25 height 25
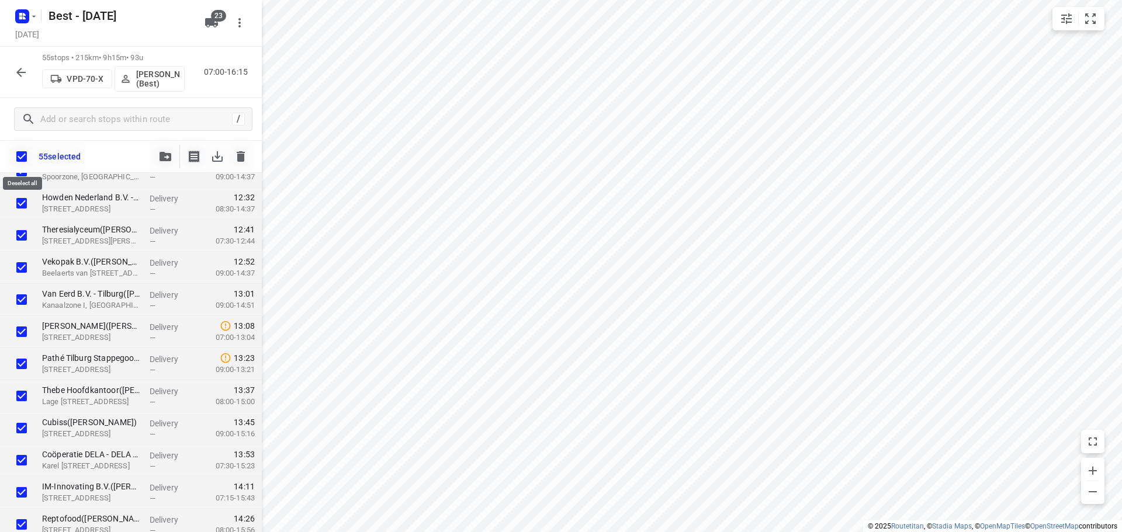
click at [25, 155] on input "checkbox" at bounding box center [21, 156] width 25 height 25
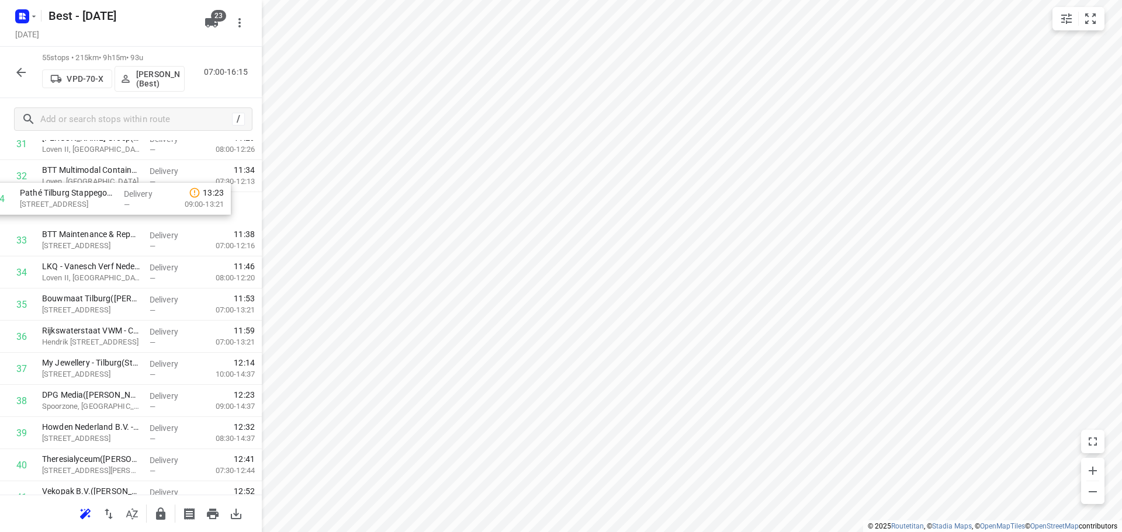
scroll to position [1056, 0]
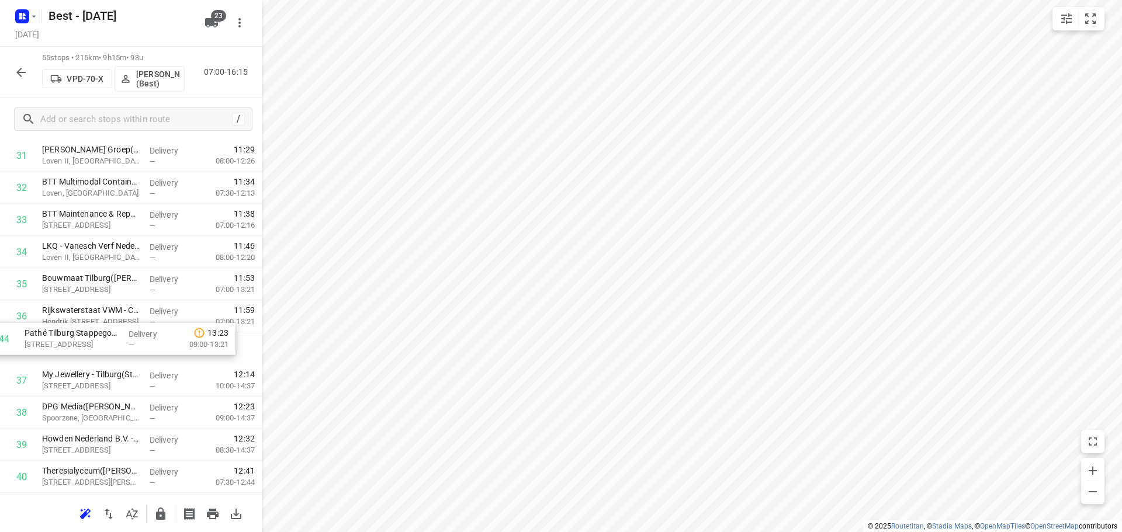
drag, startPoint x: 92, startPoint y: 322, endPoint x: 74, endPoint y: 328, distance: 19.0
click at [74, 328] on div "1 Ketelonderhoud Jonker - Tilburg(Rob Westra) Boterberg 1, Tilburg Delivery — 0…" at bounding box center [131, 59] width 262 height 1767
click at [170, 514] on button "button" at bounding box center [160, 513] width 23 height 23
click at [25, 75] on icon "button" at bounding box center [21, 72] width 14 height 14
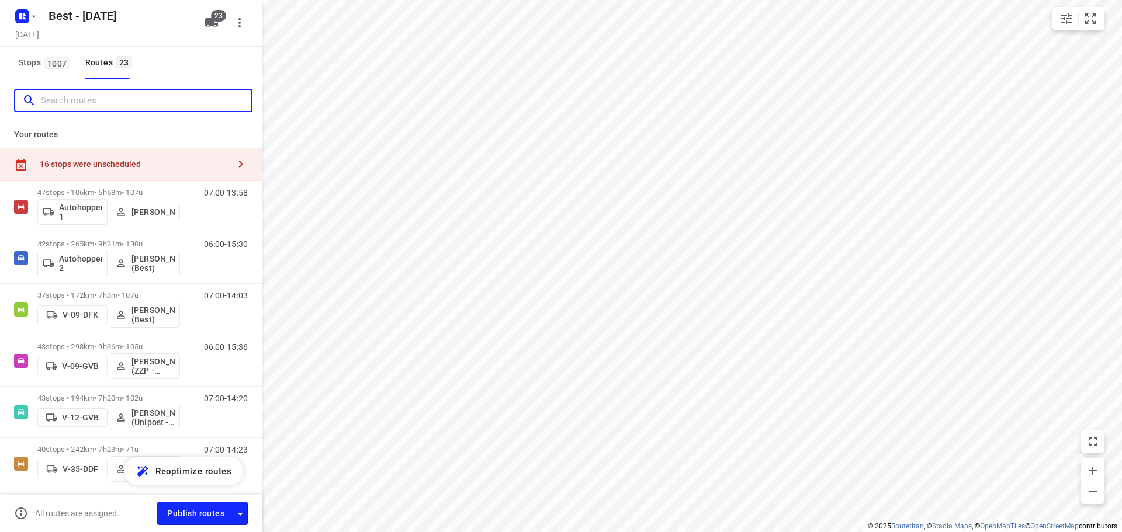
click at [124, 99] on input "Search routes" at bounding box center [146, 101] width 210 height 18
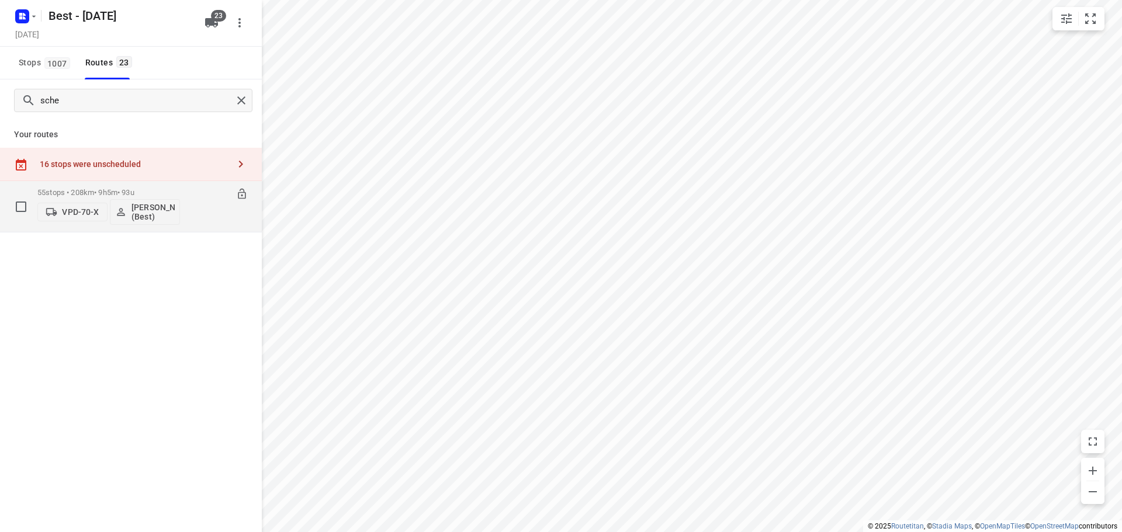
click at [89, 195] on p "55 stops • 208km • 9h5m • 93u" at bounding box center [108, 192] width 143 height 9
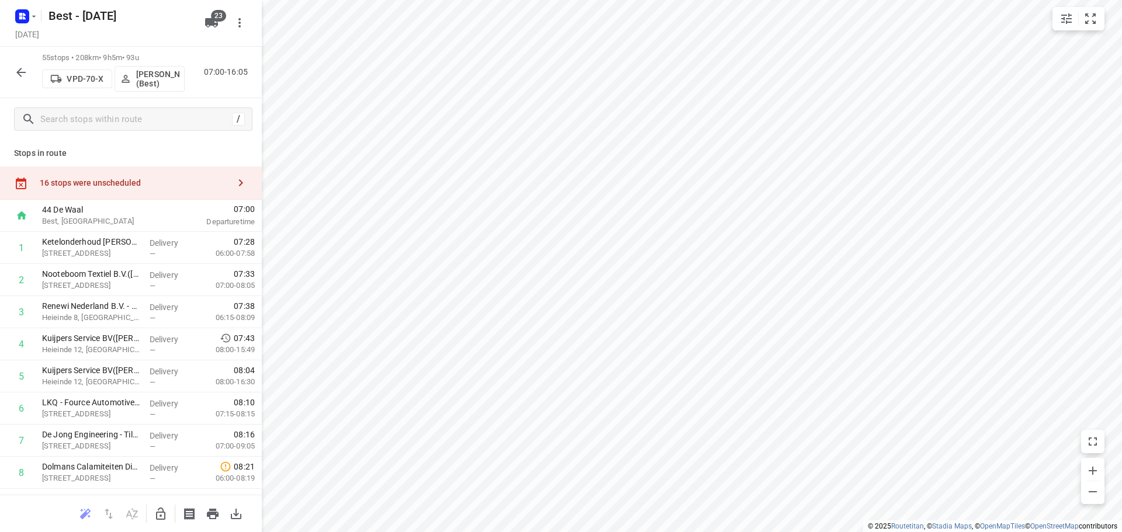
click at [26, 63] on button "button" at bounding box center [20, 72] width 23 height 23
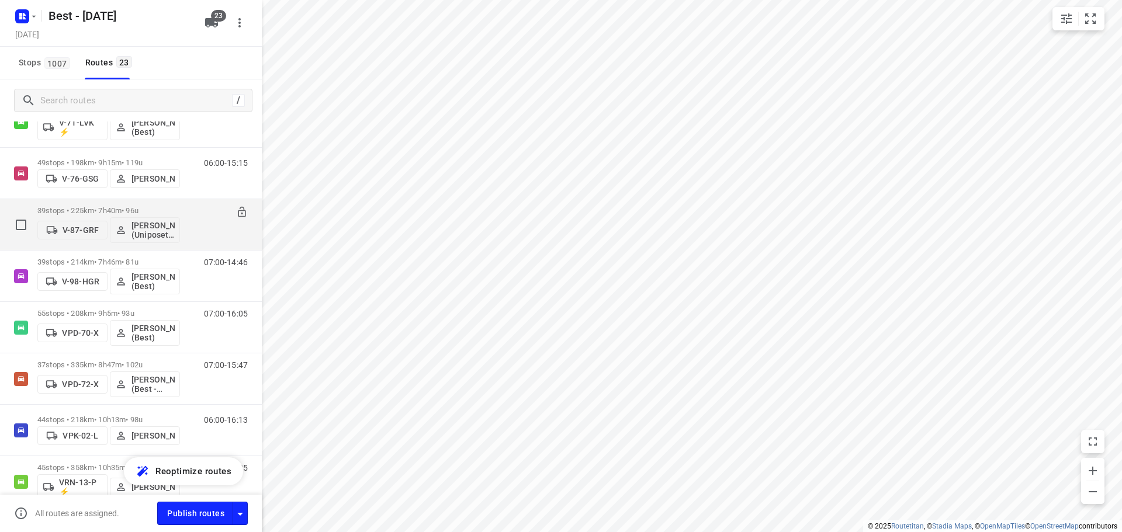
scroll to position [584, 0]
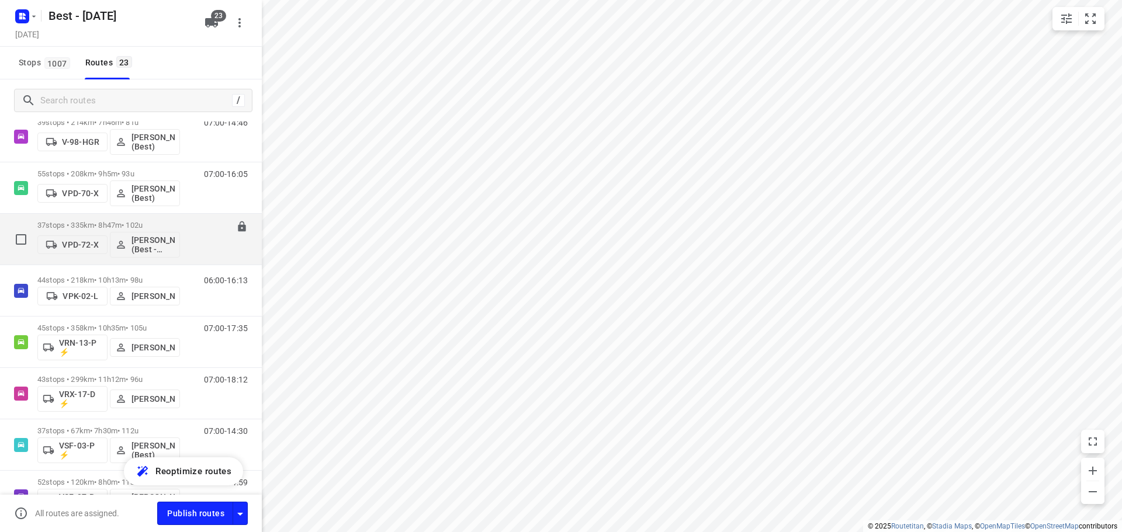
click at [113, 217] on div "37 stops • 335km • 8h47m • 102u VPD-72-X Maurice Vanderfeesten (Best - ZZP)" at bounding box center [108, 239] width 143 height 48
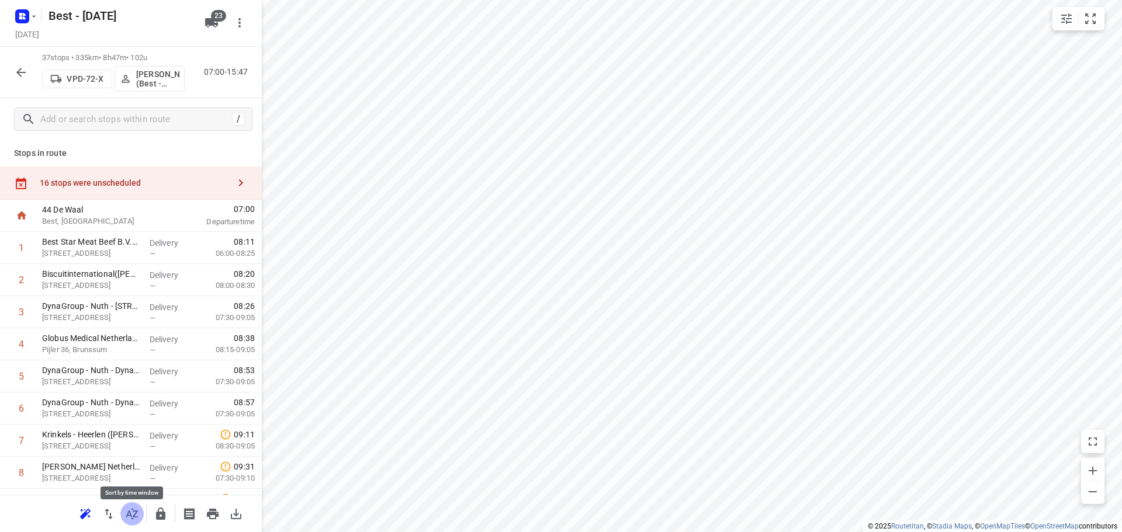
click at [133, 515] on icon "button" at bounding box center [132, 514] width 14 height 14
drag, startPoint x: 152, startPoint y: 374, endPoint x: 151, endPoint y: 331, distance: 43.8
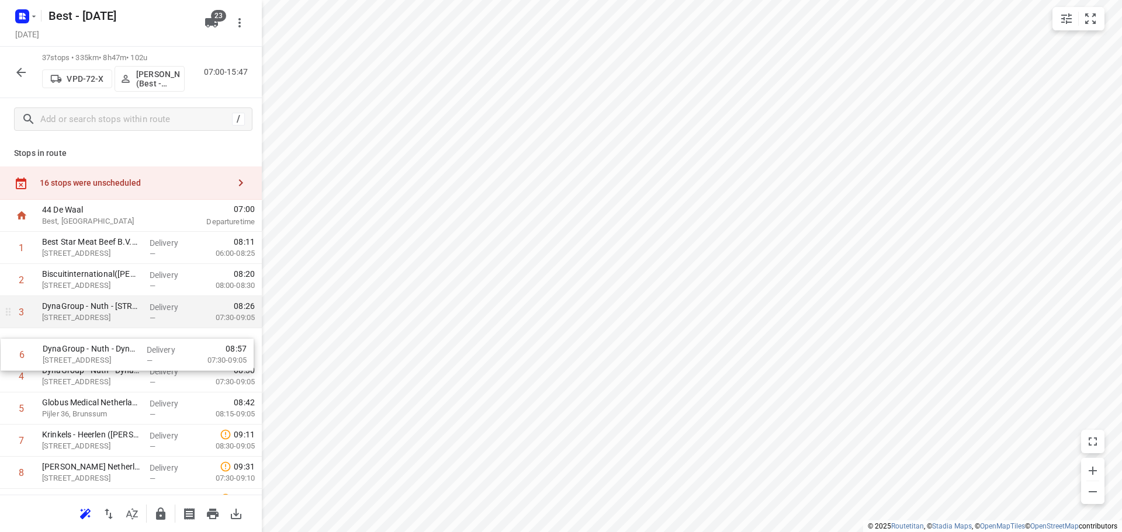
drag, startPoint x: 109, startPoint y: 401, endPoint x: 112, endPoint y: 320, distance: 80.7
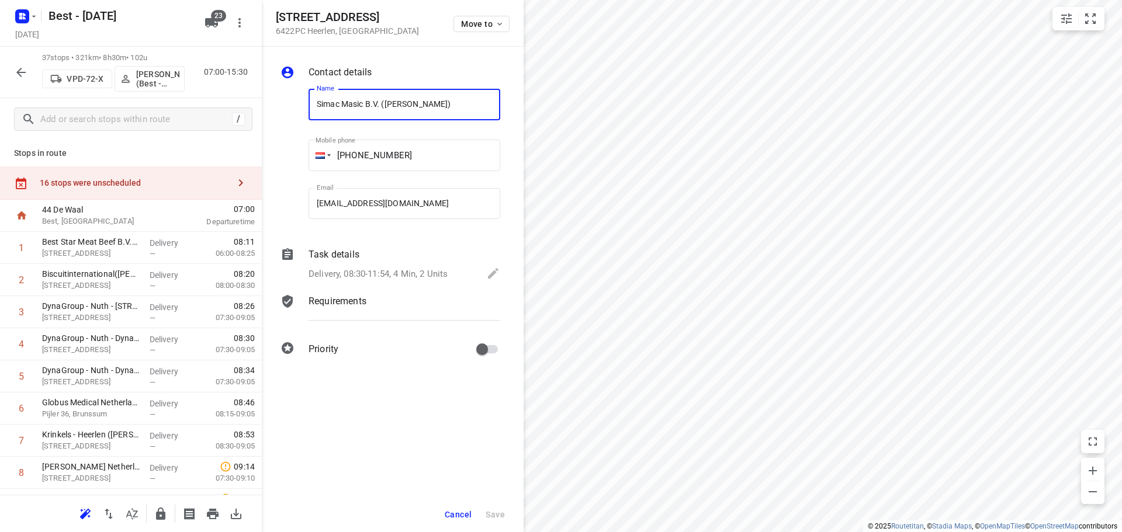
click at [492, 9] on div "Sourethweg 4 6422PC Heerlen , Netherlands Move to" at bounding box center [393, 23] width 262 height 47
click at [486, 20] on span "Move to" at bounding box center [482, 23] width 43 height 9
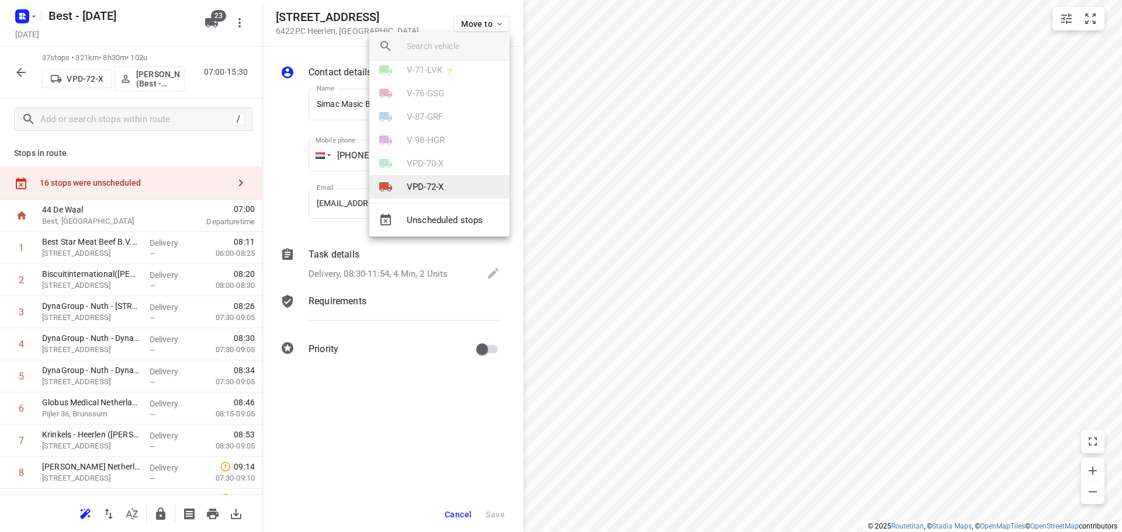
click at [443, 179] on li "VPD-72-X" at bounding box center [439, 186] width 140 height 23
click at [438, 172] on li "30" at bounding box center [439, 170] width 140 height 23
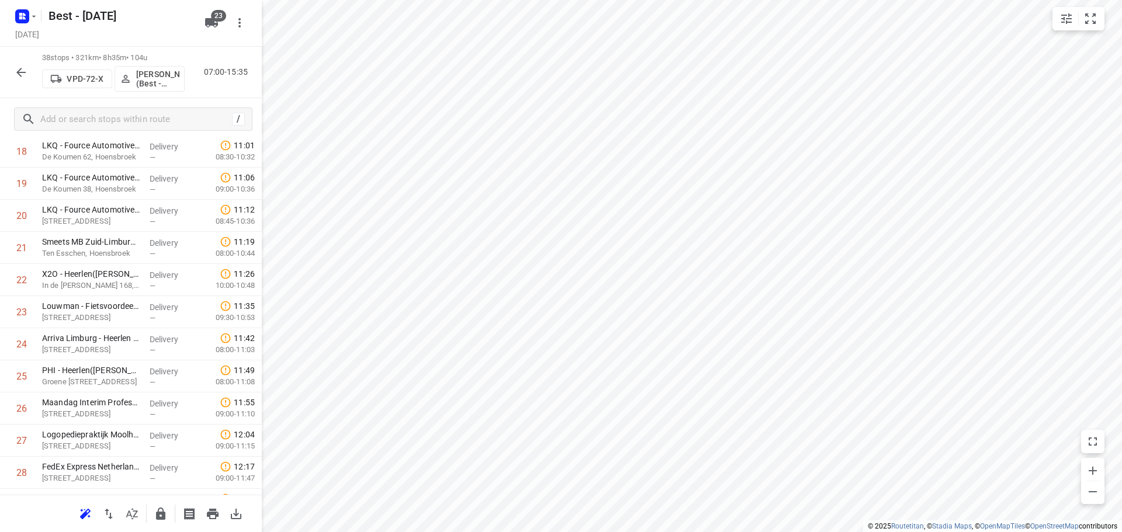
scroll to position [990, 0]
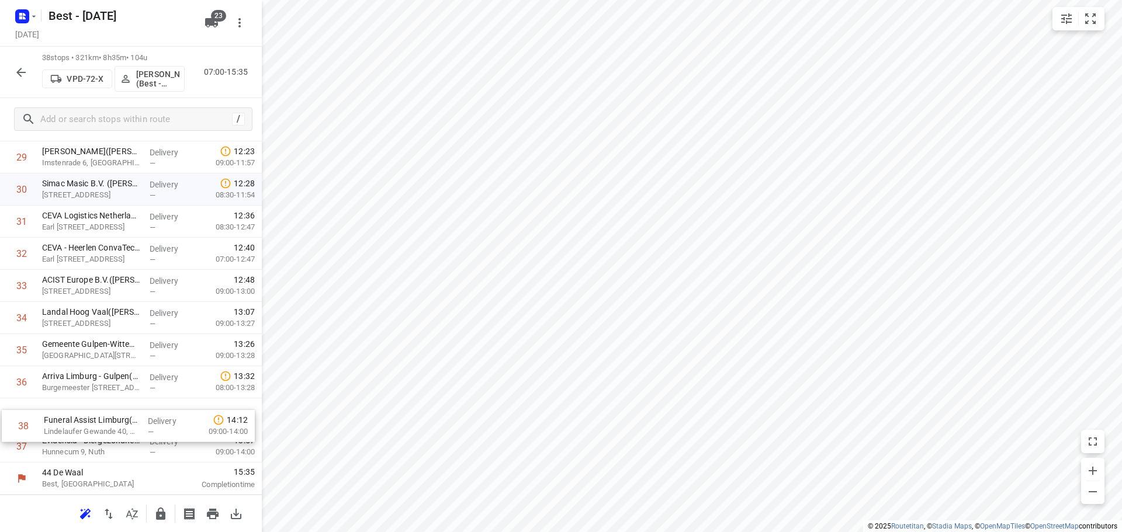
drag, startPoint x: 102, startPoint y: 450, endPoint x: 105, endPoint y: 415, distance: 34.6
click at [157, 504] on button "button" at bounding box center [160, 513] width 23 height 23
click at [16, 70] on icon "button" at bounding box center [21, 72] width 14 height 14
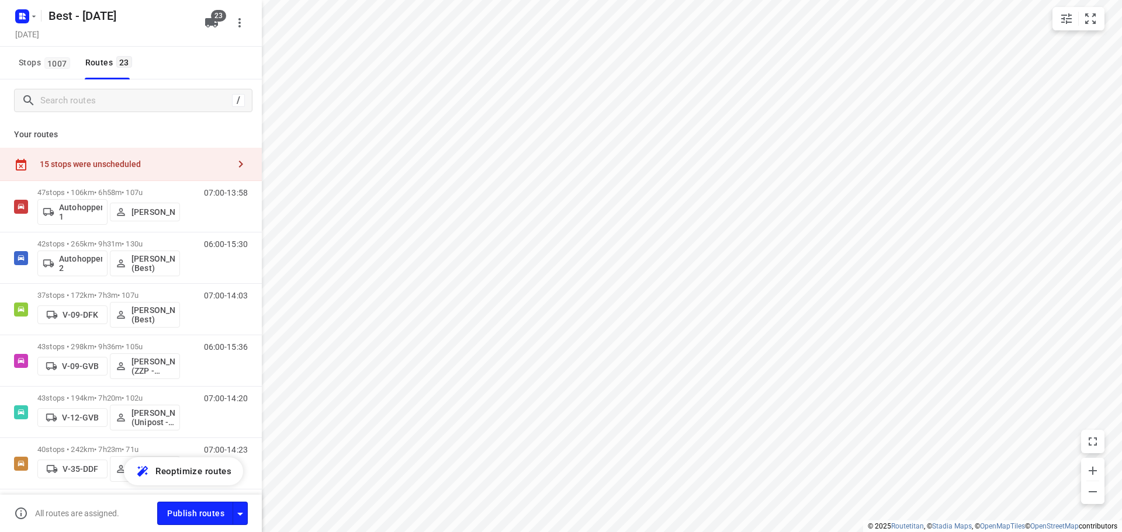
click at [192, 165] on div "15 stops were unscheduled" at bounding box center [134, 163] width 189 height 9
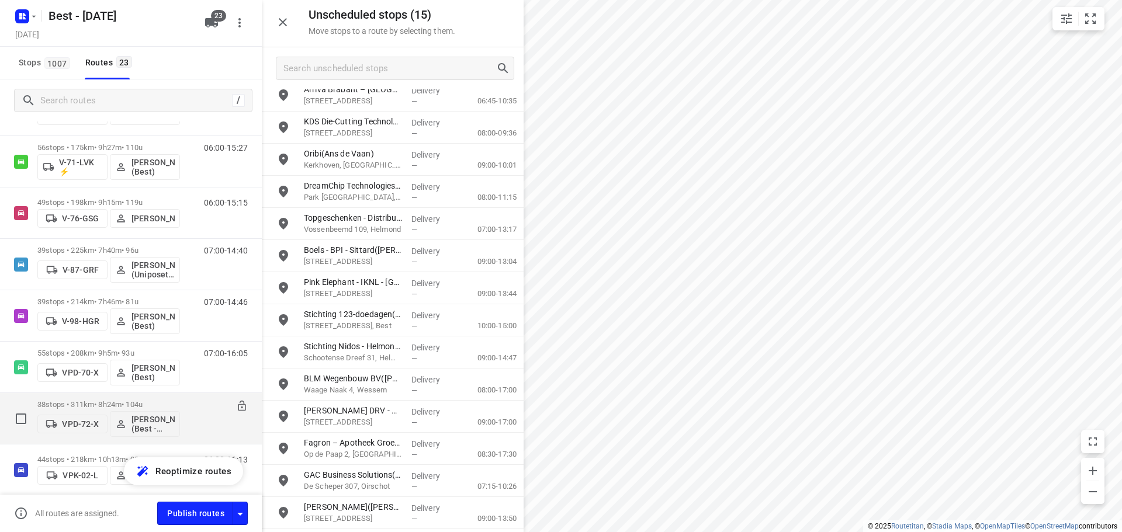
scroll to position [526, 0]
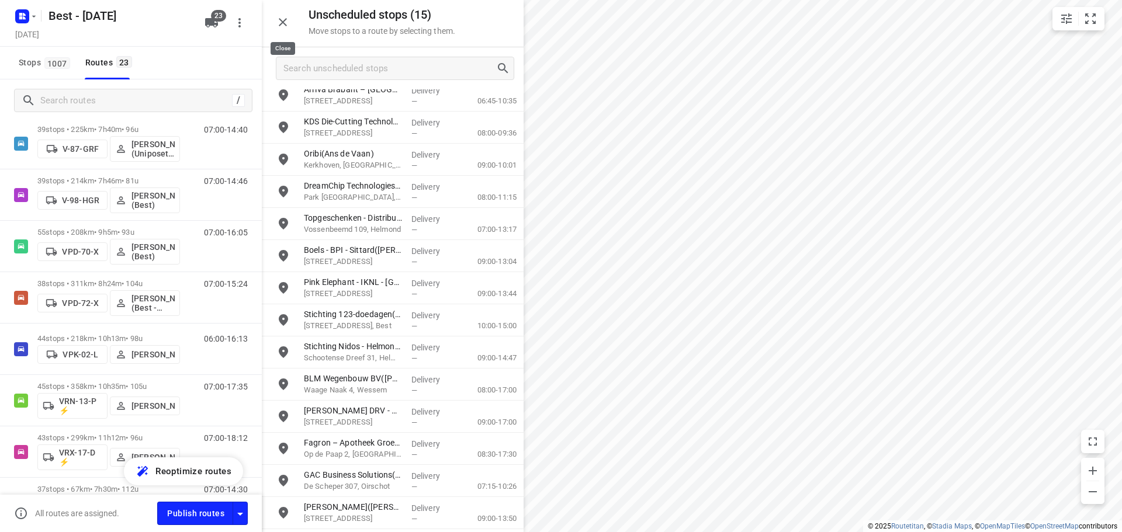
click at [282, 26] on icon "button" at bounding box center [283, 22] width 14 height 14
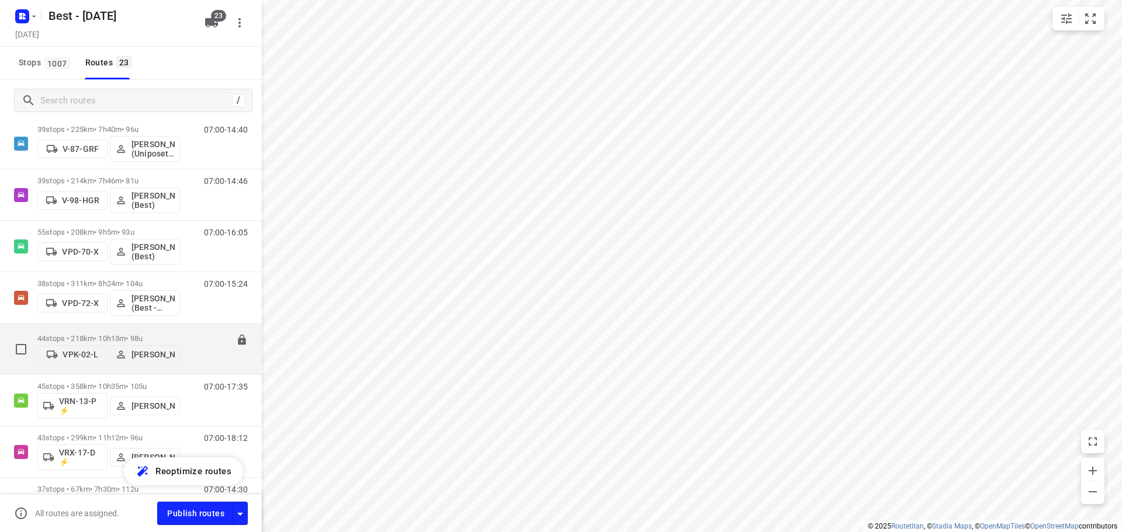
click at [94, 338] on p "44 stops • 218km • 10h13m • 98u" at bounding box center [108, 338] width 143 height 9
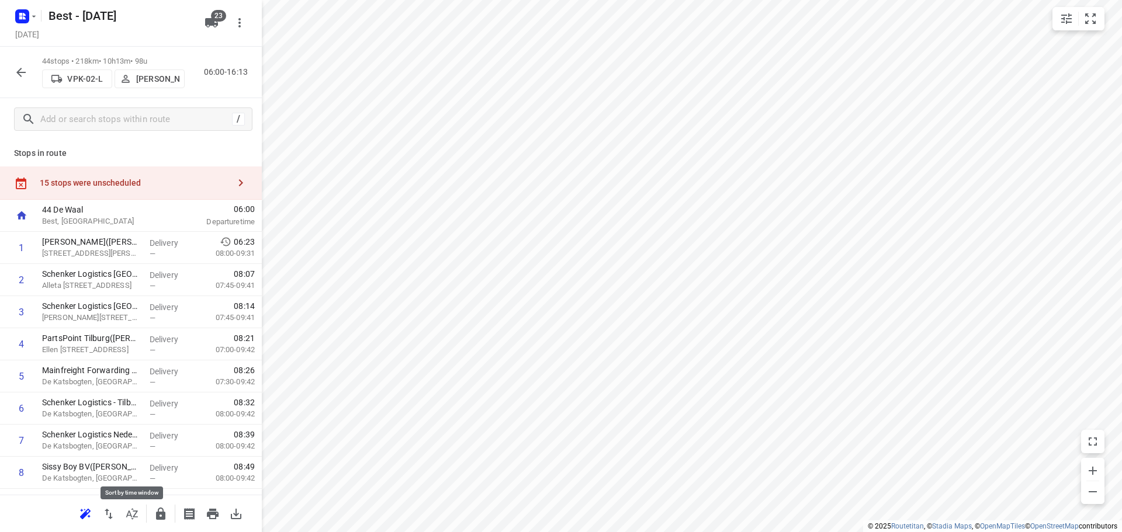
click at [129, 507] on icon "button" at bounding box center [132, 514] width 14 height 14
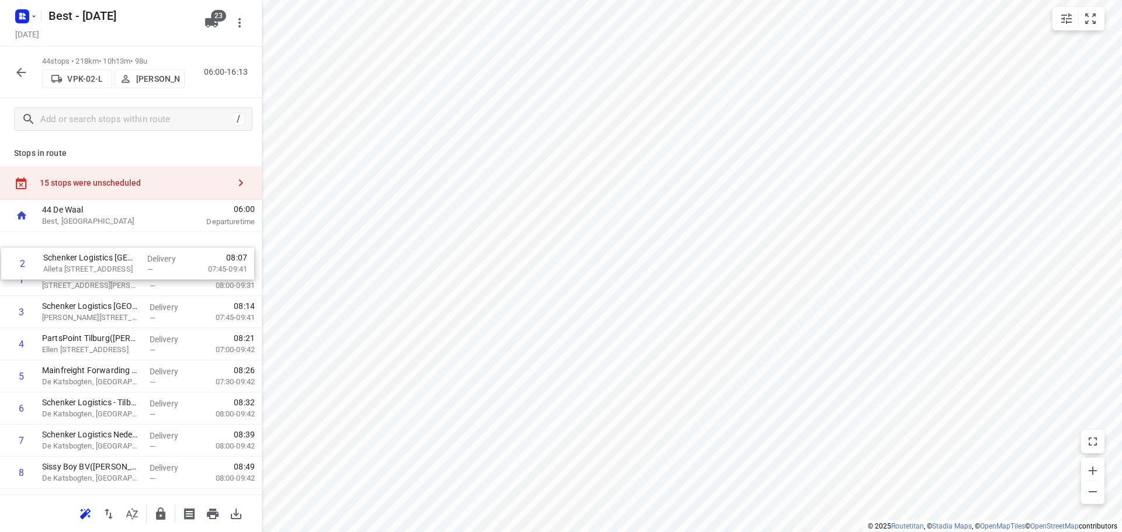
drag, startPoint x: 129, startPoint y: 285, endPoint x: 130, endPoint y: 248, distance: 36.3
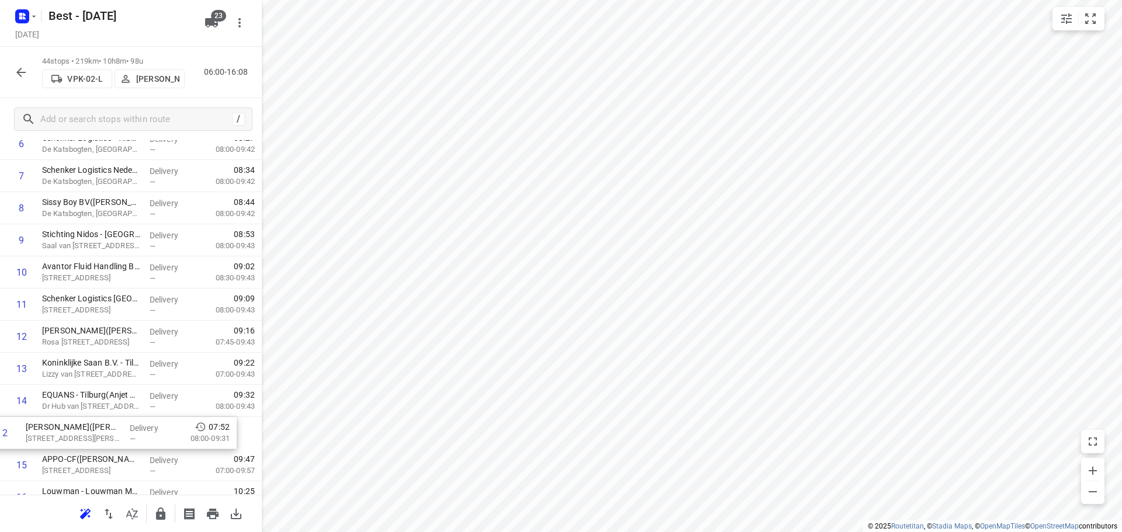
drag, startPoint x: 119, startPoint y: 280, endPoint x: 105, endPoint y: 428, distance: 148.5
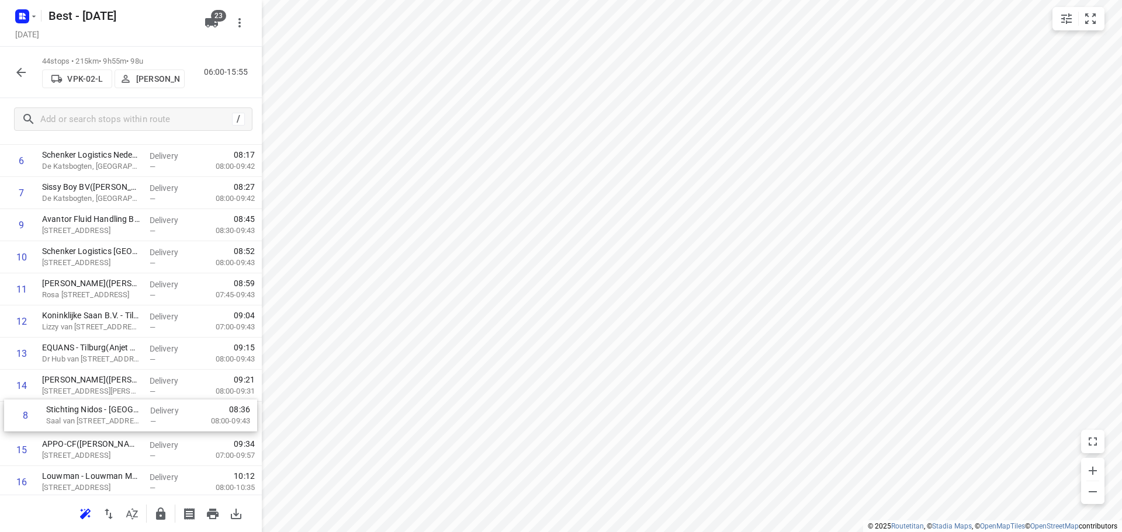
drag, startPoint x: 110, startPoint y: 240, endPoint x: 113, endPoint y: 425, distance: 185.2
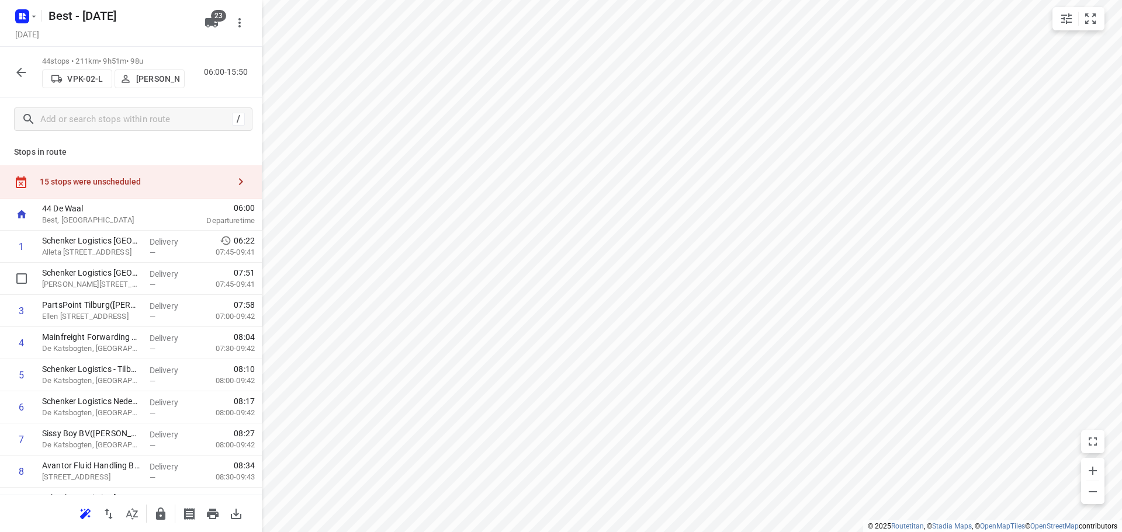
scroll to position [0, 0]
drag, startPoint x: 81, startPoint y: 375, endPoint x: 77, endPoint y: 303, distance: 71.9
drag, startPoint x: 100, startPoint y: 432, endPoint x: 107, endPoint y: 331, distance: 101.3
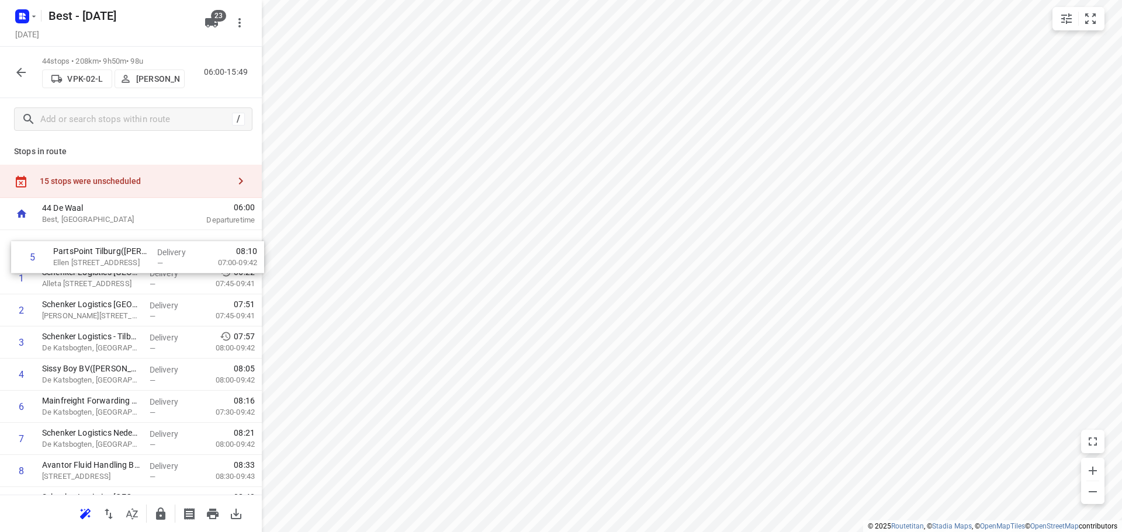
drag, startPoint x: 76, startPoint y: 374, endPoint x: 86, endPoint y: 243, distance: 131.9
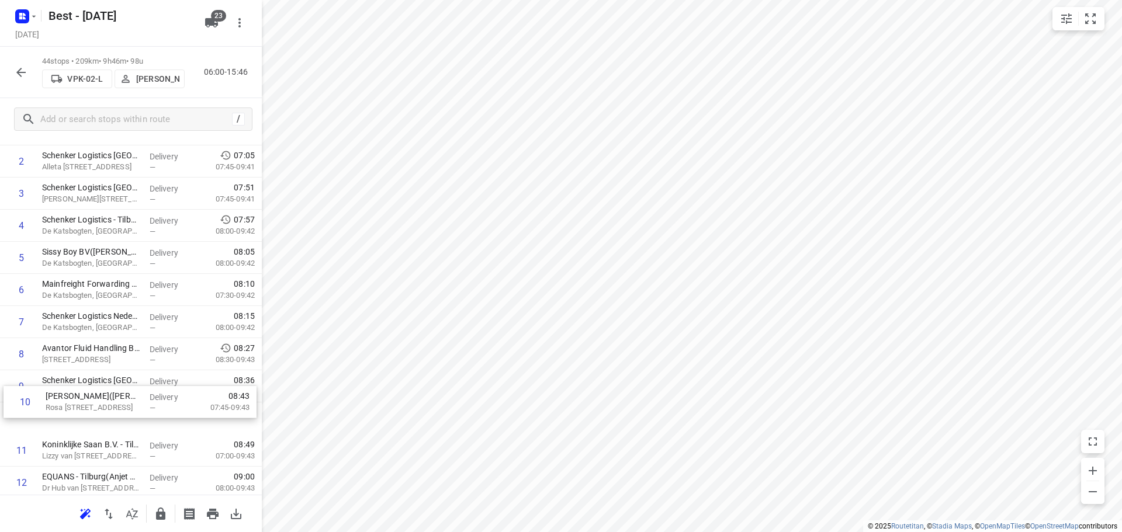
scroll to position [120, 0]
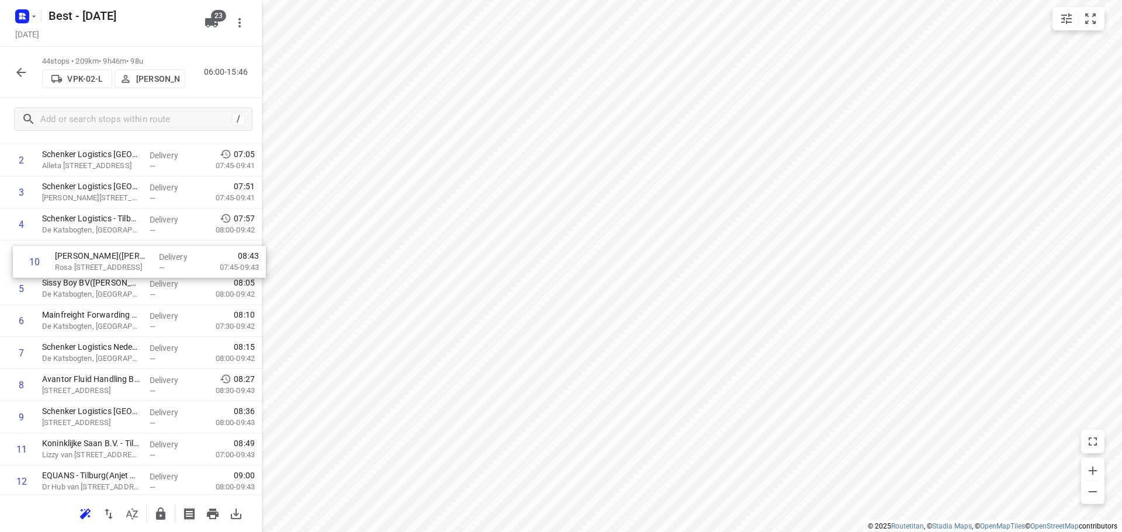
drag, startPoint x: 118, startPoint y: 421, endPoint x: 126, endPoint y: 285, distance: 135.8
drag, startPoint x: 100, startPoint y: 365, endPoint x: 104, endPoint y: 339, distance: 25.9
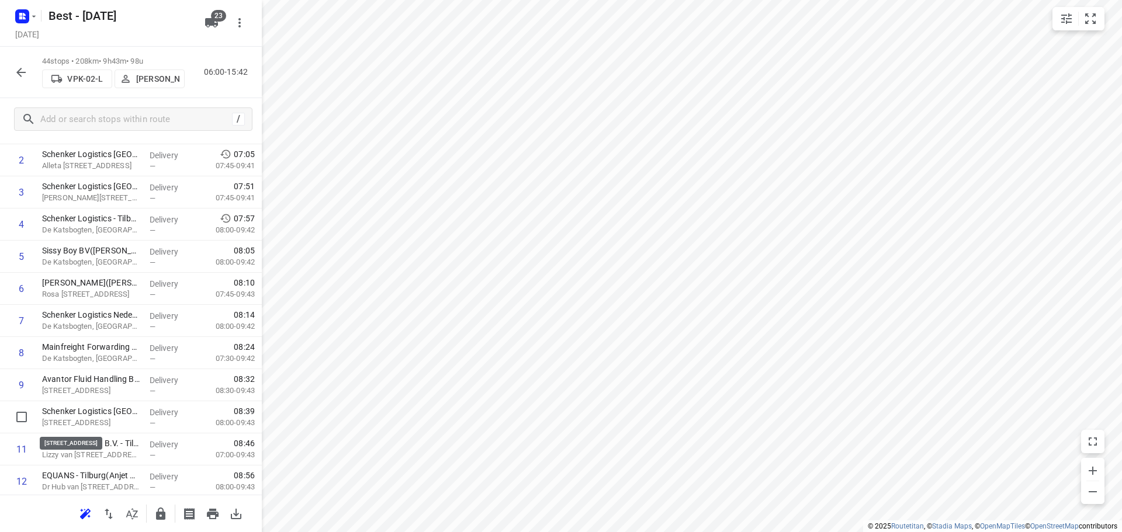
scroll to position [121, 0]
drag, startPoint x: 124, startPoint y: 418, endPoint x: 124, endPoint y: 371, distance: 47.3
drag, startPoint x: 106, startPoint y: 445, endPoint x: 115, endPoint y: 414, distance: 32.0
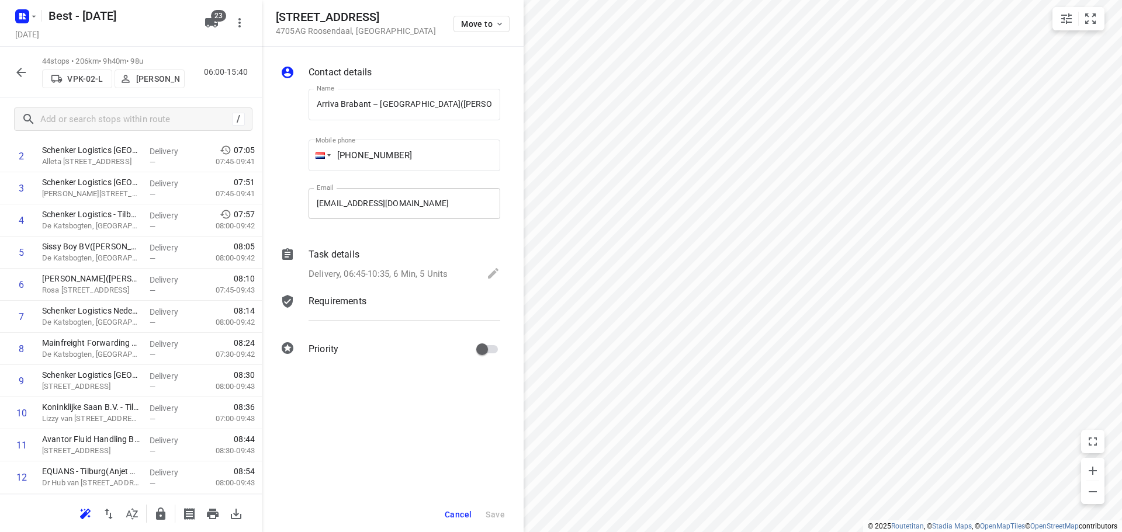
scroll to position [0, 5]
click at [467, 22] on span "Move to" at bounding box center [482, 23] width 43 height 9
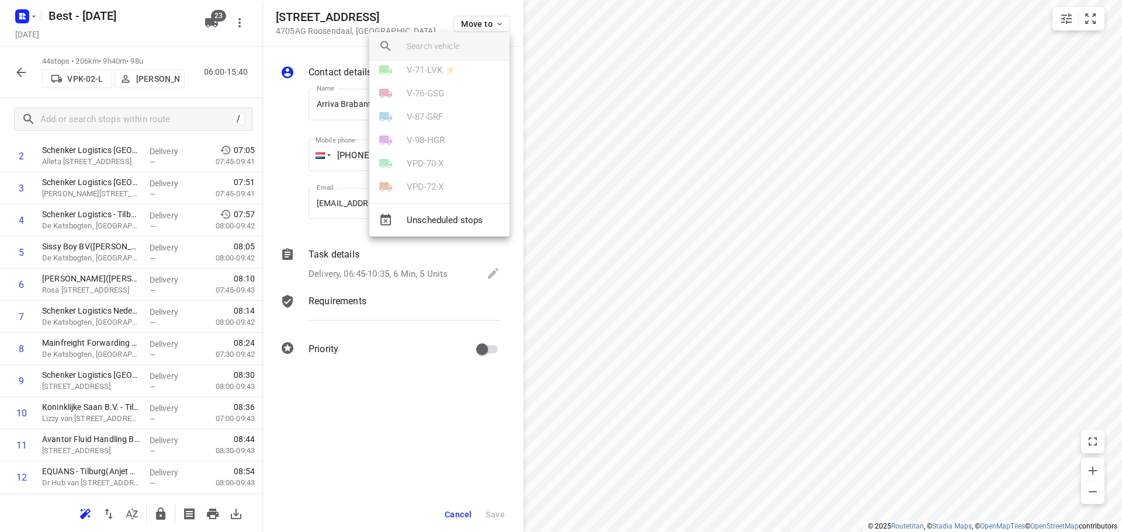
scroll to position [234, 0]
click at [416, 152] on p "VPK-02-L" at bounding box center [425, 151] width 36 height 13
click at [404, 184] on li "16" at bounding box center [439, 193] width 140 height 23
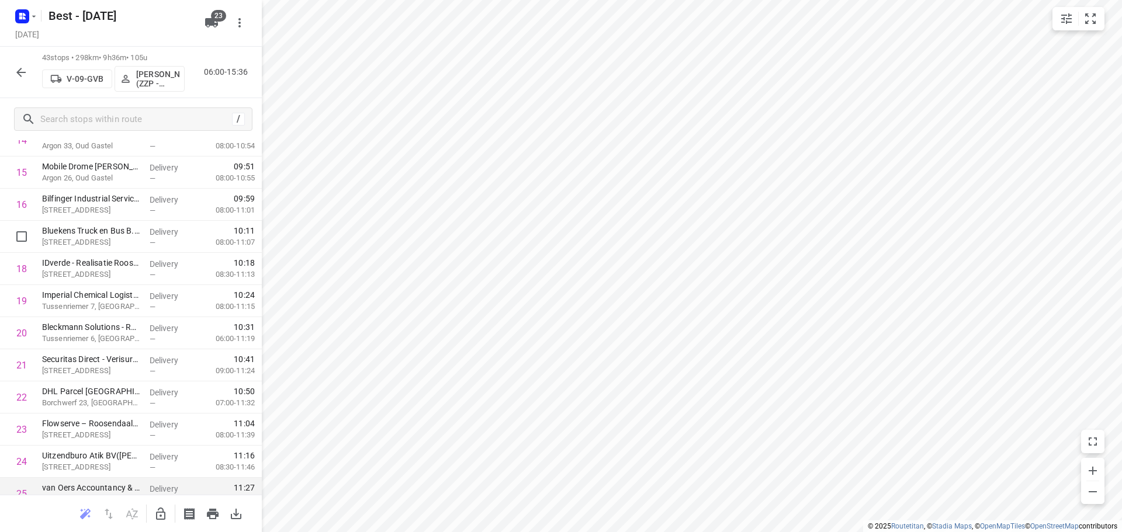
scroll to position [650, 0]
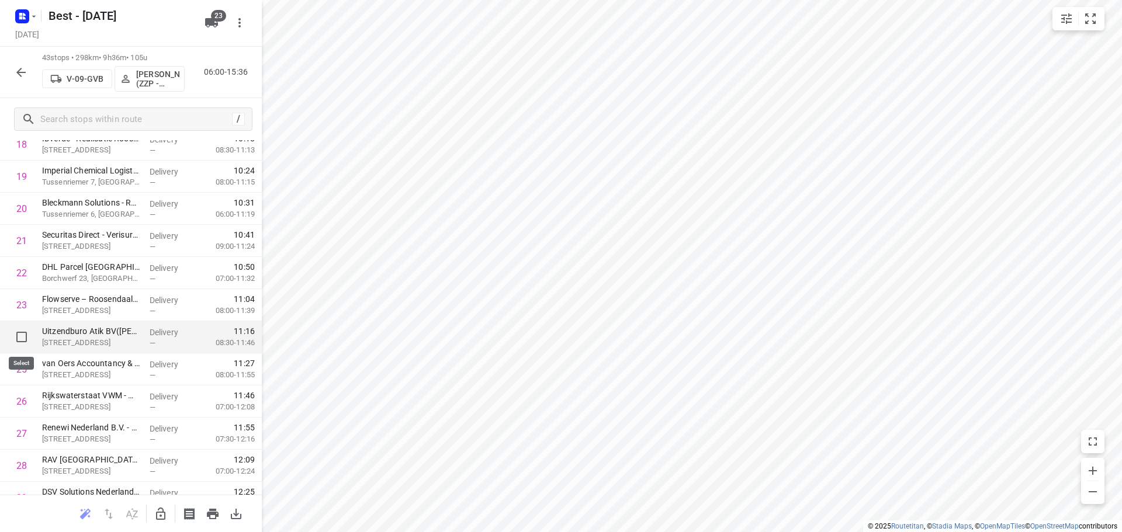
click at [18, 333] on input "checkbox" at bounding box center [21, 336] width 23 height 23
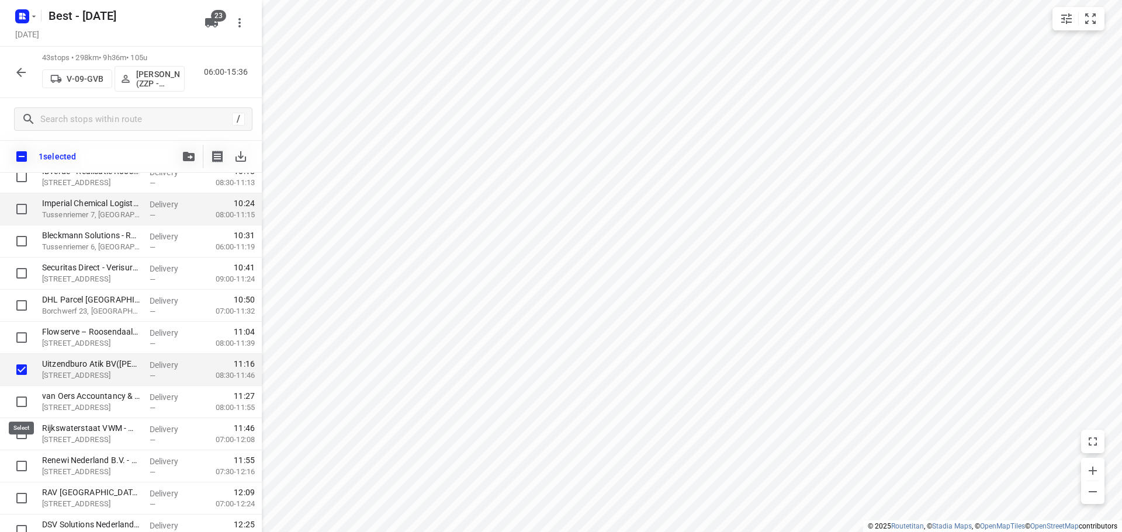
drag, startPoint x: 17, startPoint y: 397, endPoint x: 98, endPoint y: 207, distance: 206.5
click at [20, 393] on input "checkbox" at bounding box center [21, 401] width 23 height 23
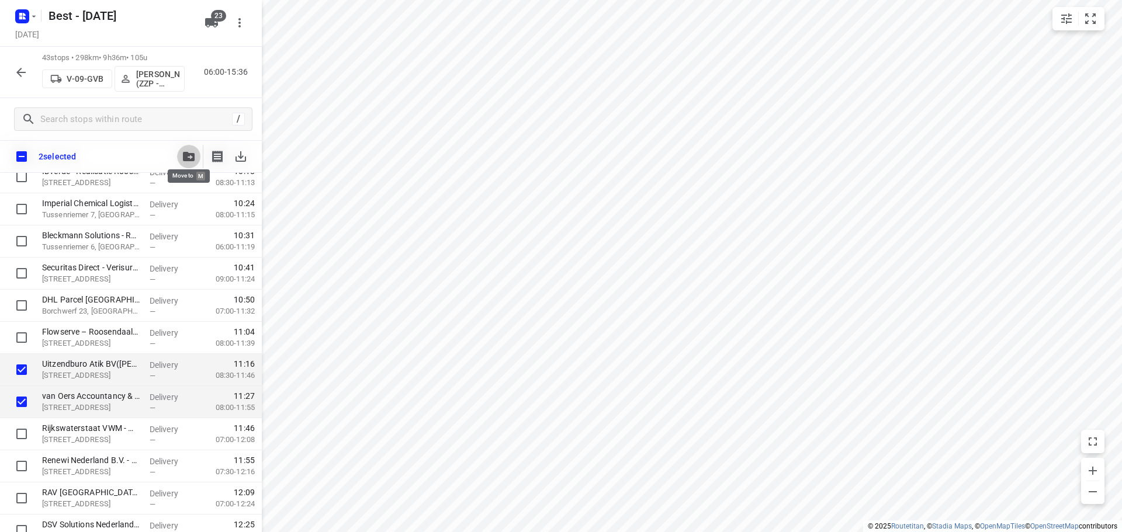
click at [182, 153] on span "button" at bounding box center [189, 156] width 14 height 9
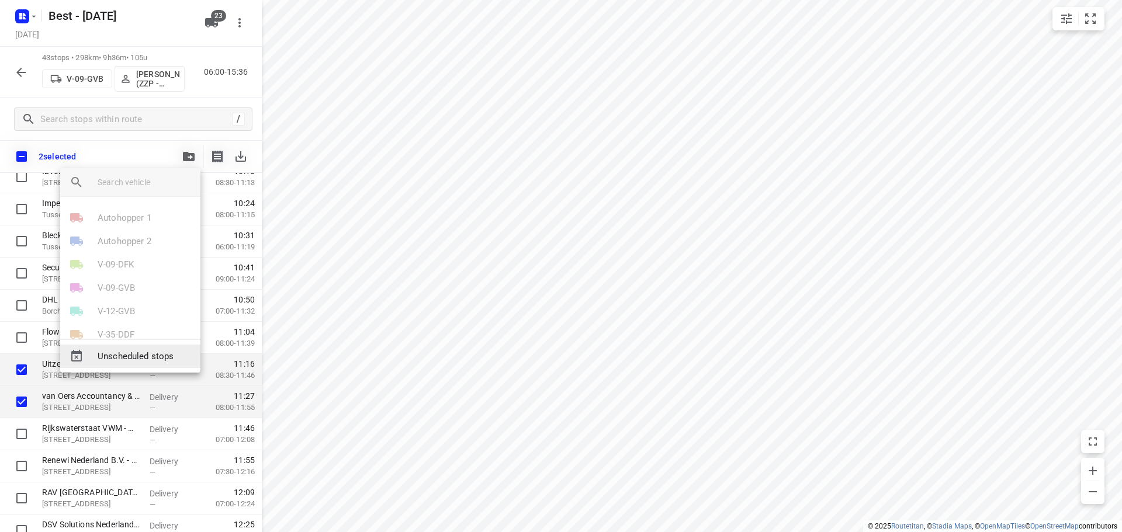
click at [111, 353] on span "Unscheduled stops" at bounding box center [144, 356] width 93 height 13
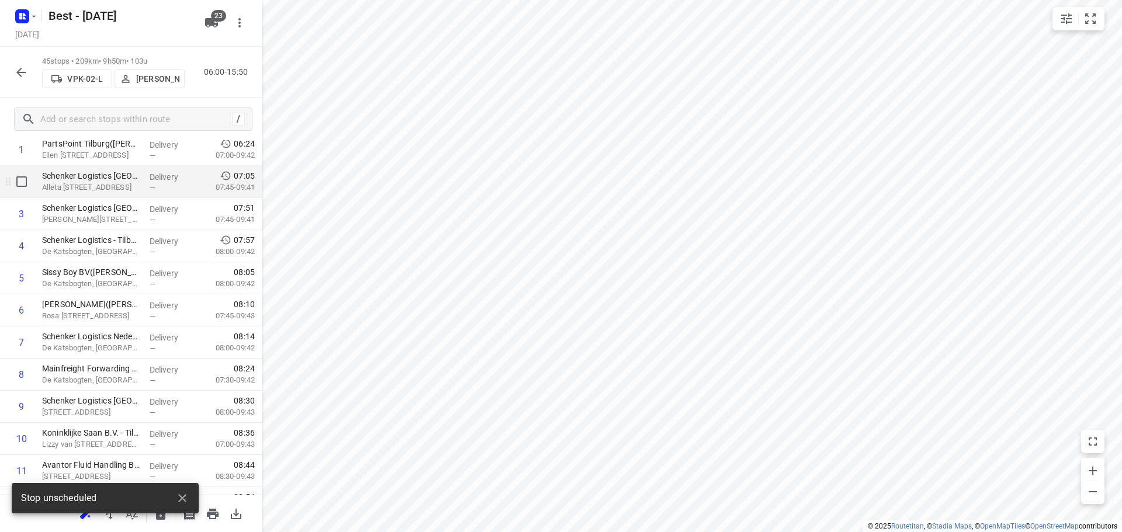
scroll to position [0, 0]
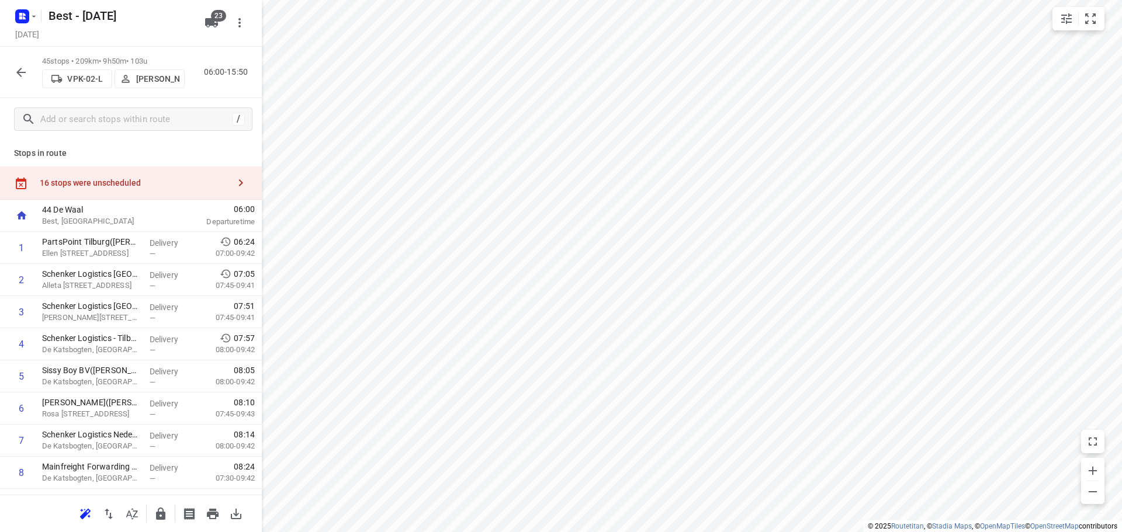
click at [203, 181] on div "16 stops were unscheduled" at bounding box center [134, 182] width 189 height 9
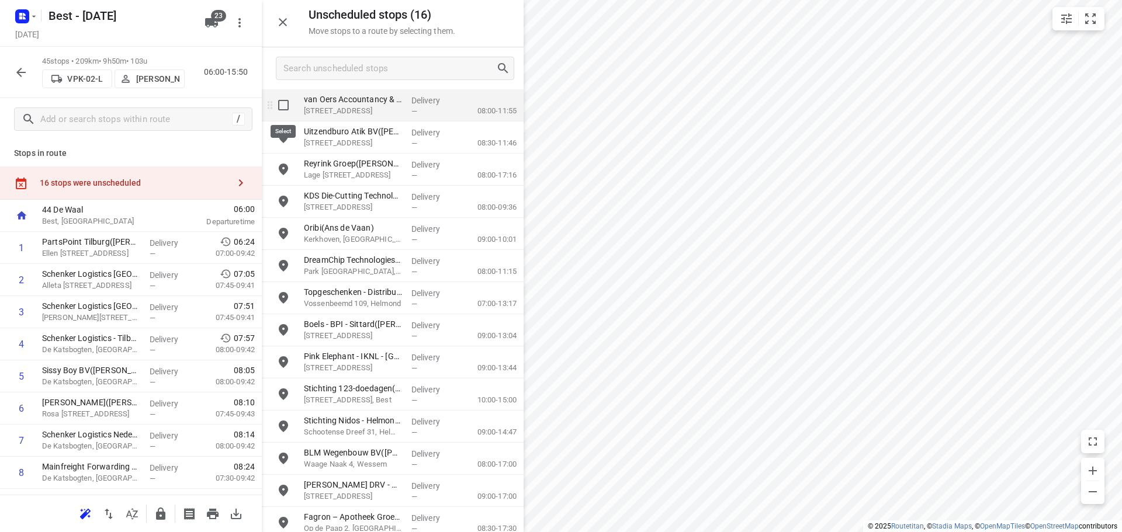
click at [285, 112] on input "grid" at bounding box center [283, 104] width 23 height 23
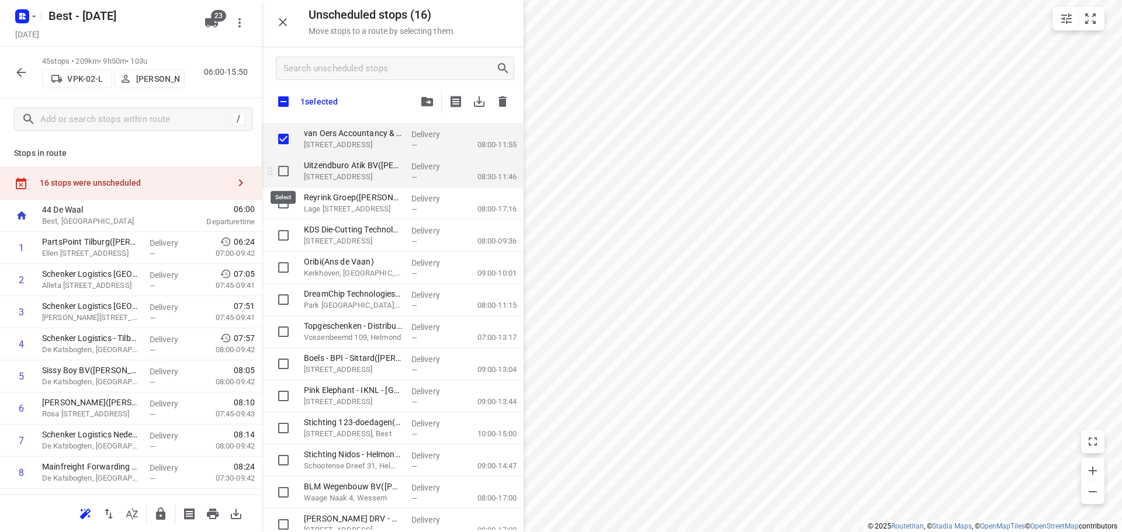
click at [283, 165] on input "grid" at bounding box center [283, 170] width 23 height 23
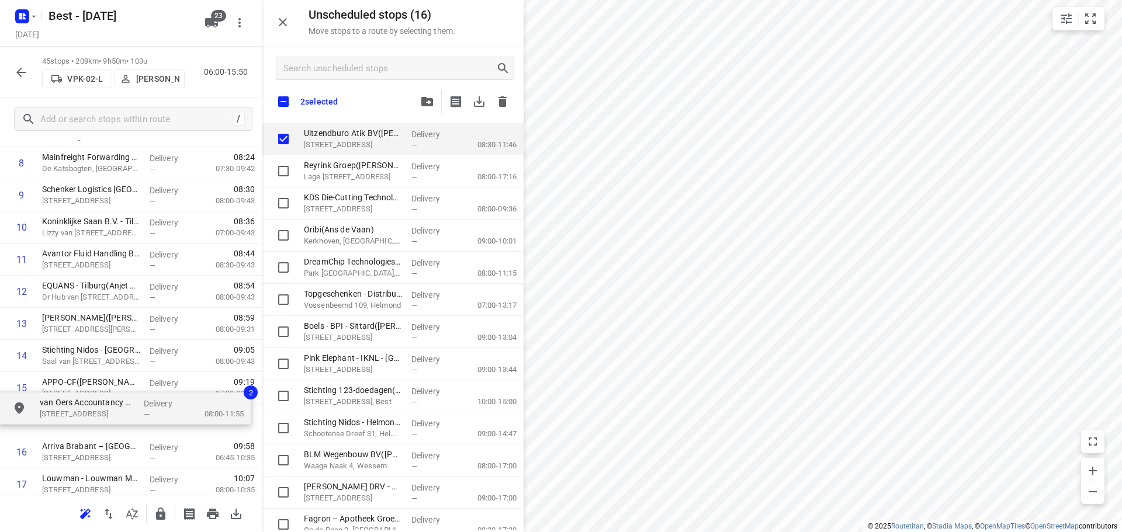
scroll to position [315, 0]
drag, startPoint x: 389, startPoint y: 141, endPoint x: 124, endPoint y: 415, distance: 380.5
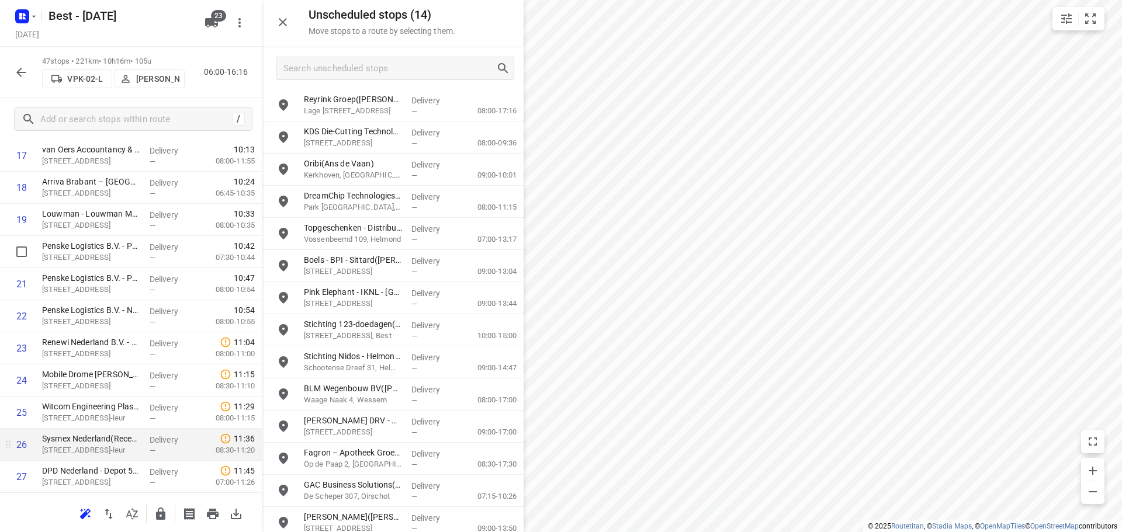
scroll to position [665, 0]
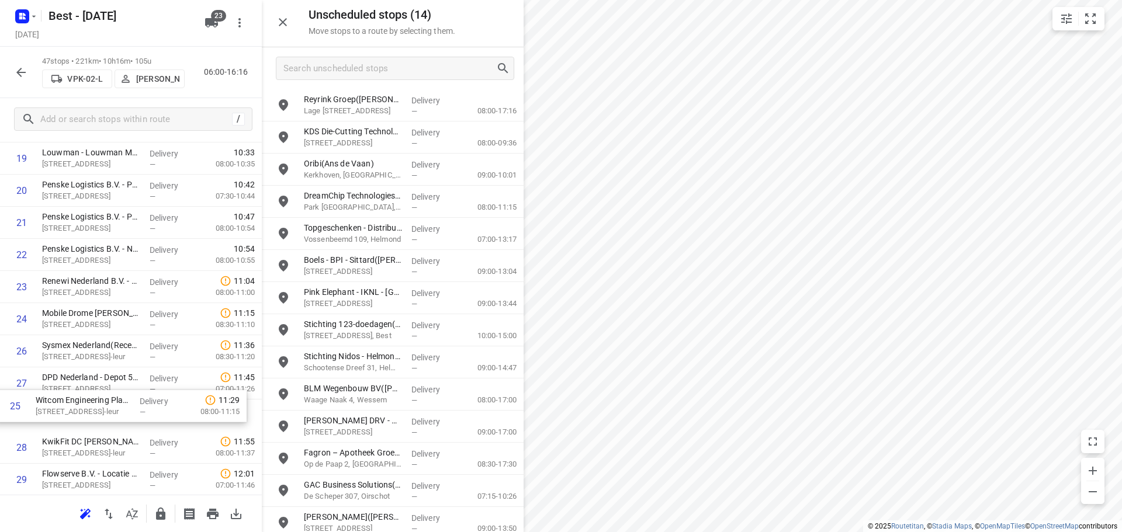
drag, startPoint x: 119, startPoint y: 339, endPoint x: 113, endPoint y: 395, distance: 55.9
click at [113, 395] on div "1 PartsPoint Tilburg(Rick De Roij) Ellen Pankhurststraat 3A, Tilburg Delivery —…" at bounding box center [131, 319] width 262 height 1510
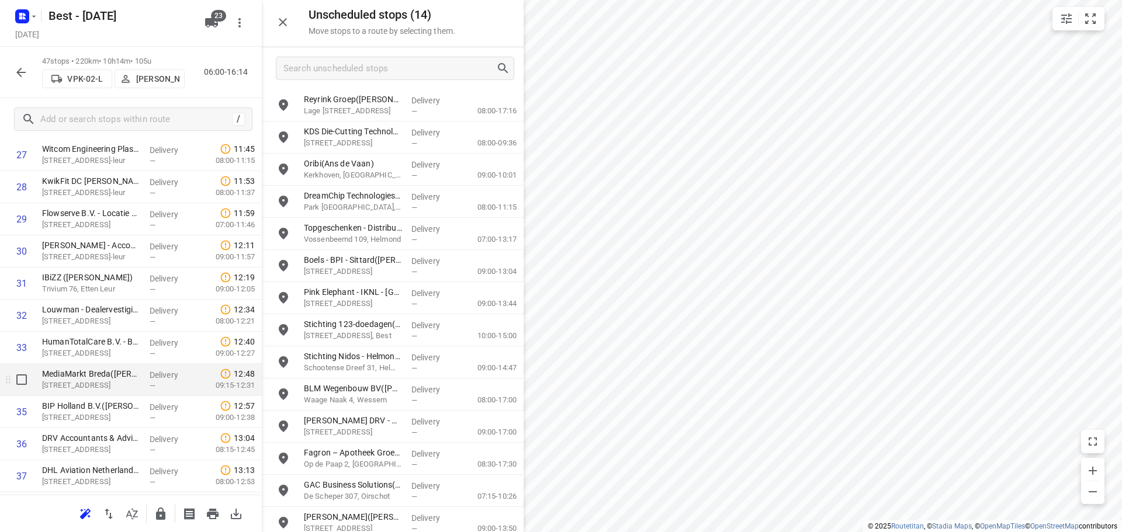
scroll to position [1020, 0]
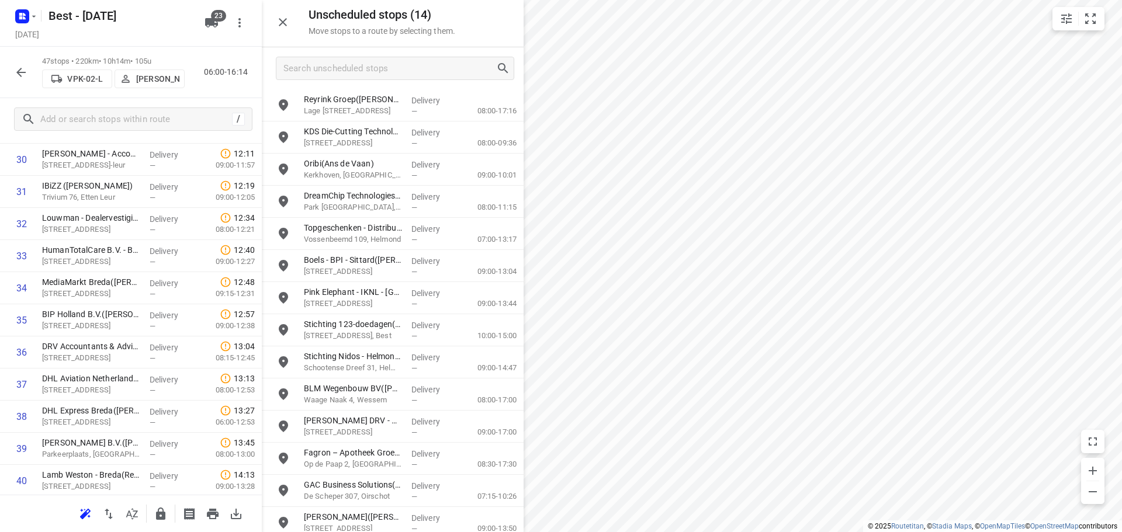
click at [161, 515] on icon "button" at bounding box center [161, 514] width 14 height 14
click at [284, 33] on button "button" at bounding box center [282, 22] width 23 height 23
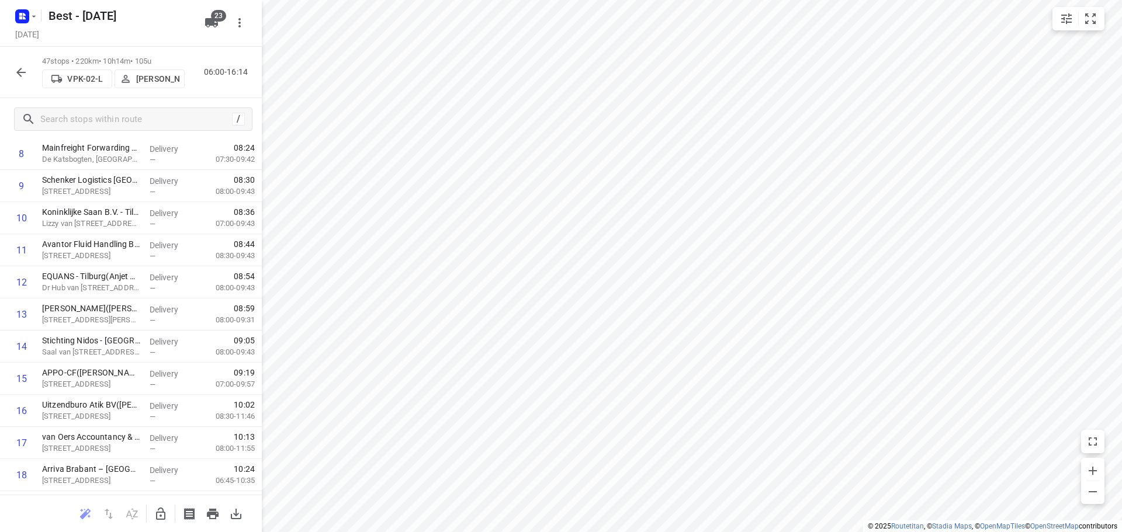
scroll to position [0, 0]
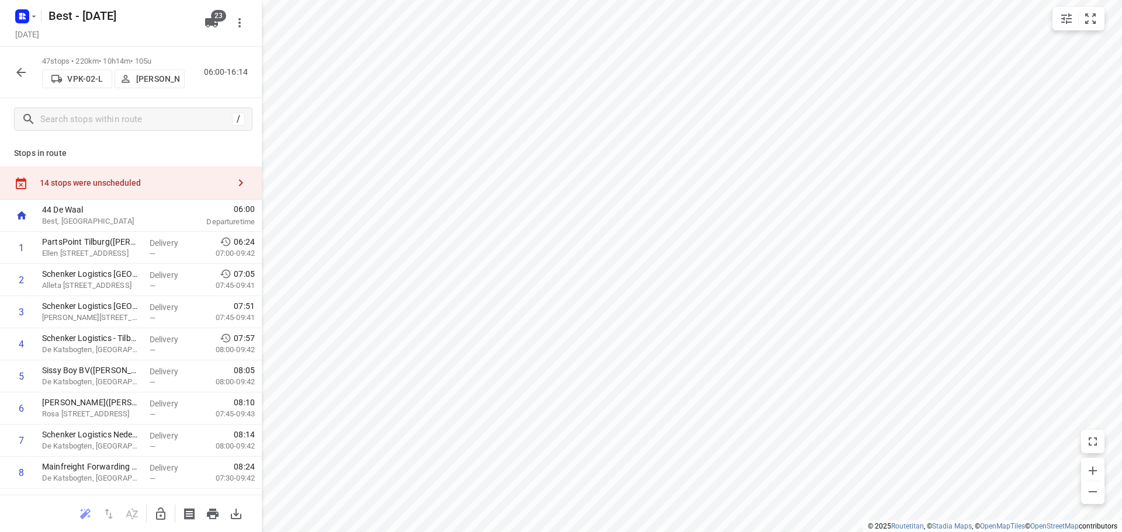
click at [17, 71] on icon "button" at bounding box center [21, 72] width 14 height 14
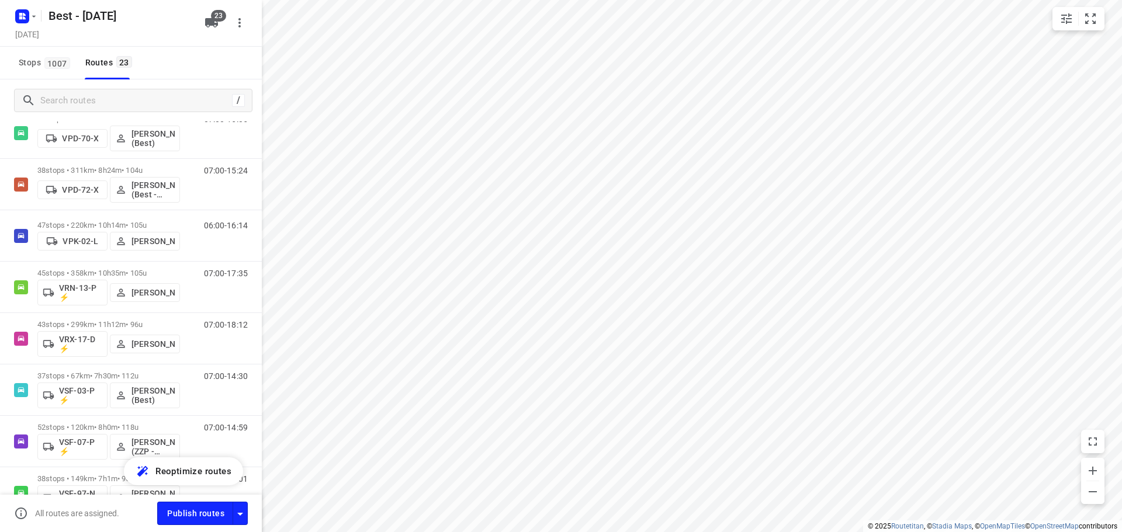
scroll to position [643, 0]
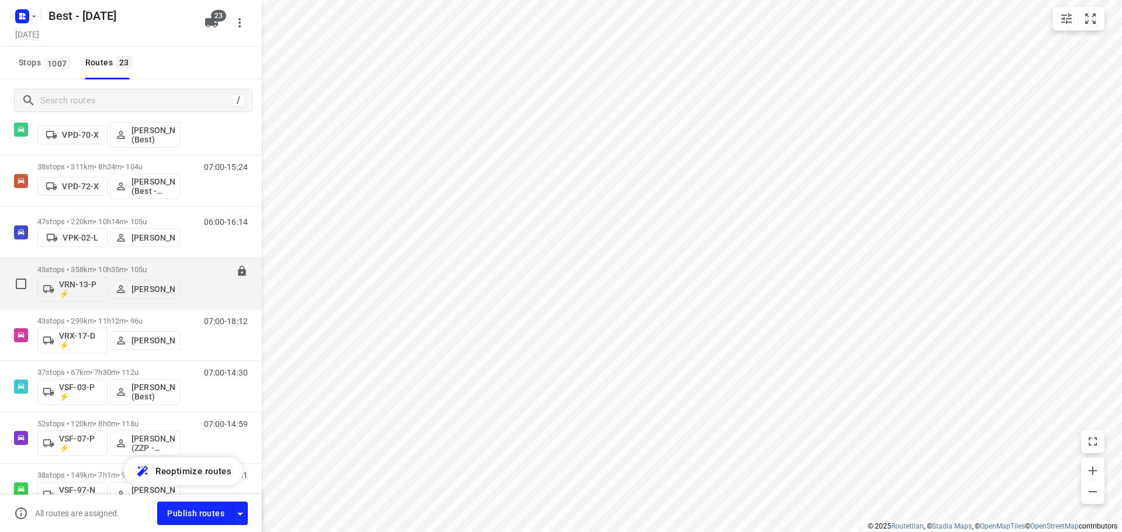
click at [99, 268] on p "45 stops • 358km • 10h35m • 105u" at bounding box center [108, 269] width 143 height 9
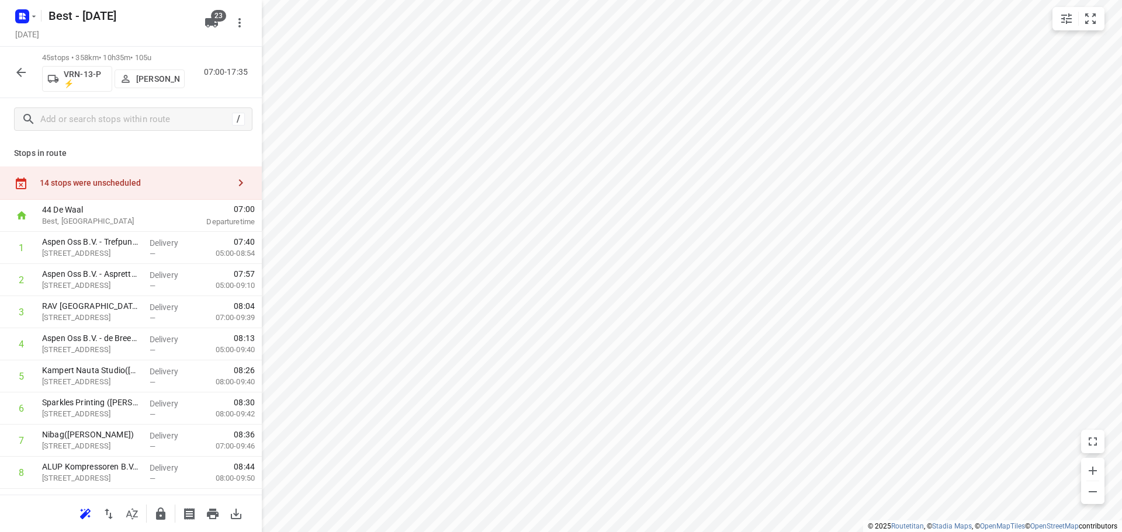
click at [129, 514] on icon "button" at bounding box center [132, 514] width 14 height 14
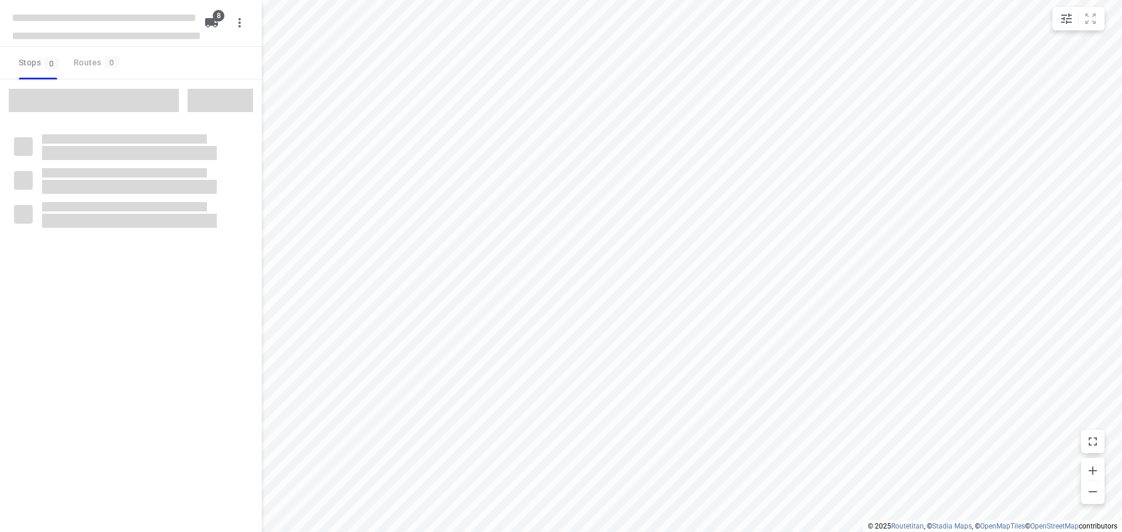
type input "distance"
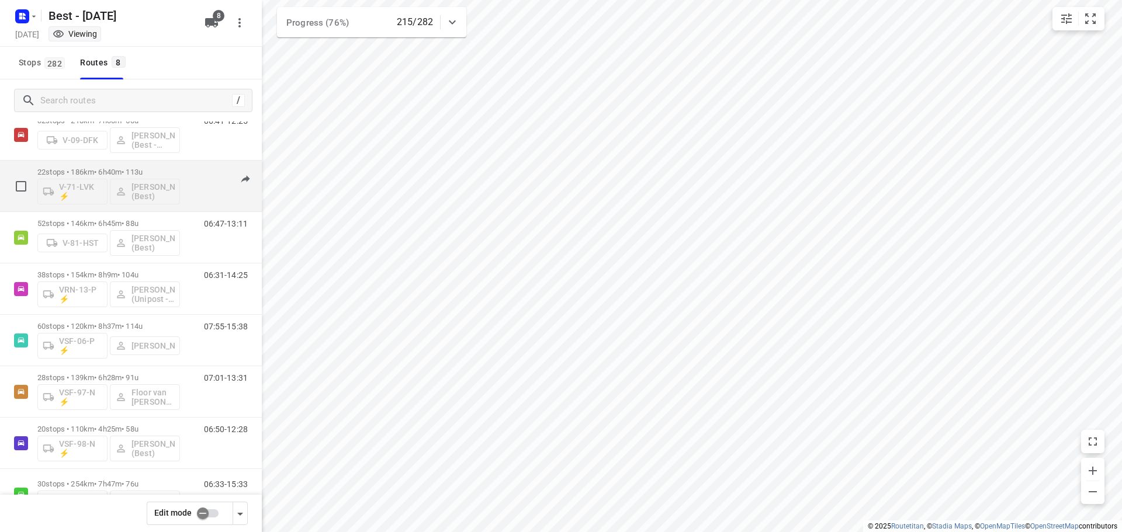
scroll to position [76, 0]
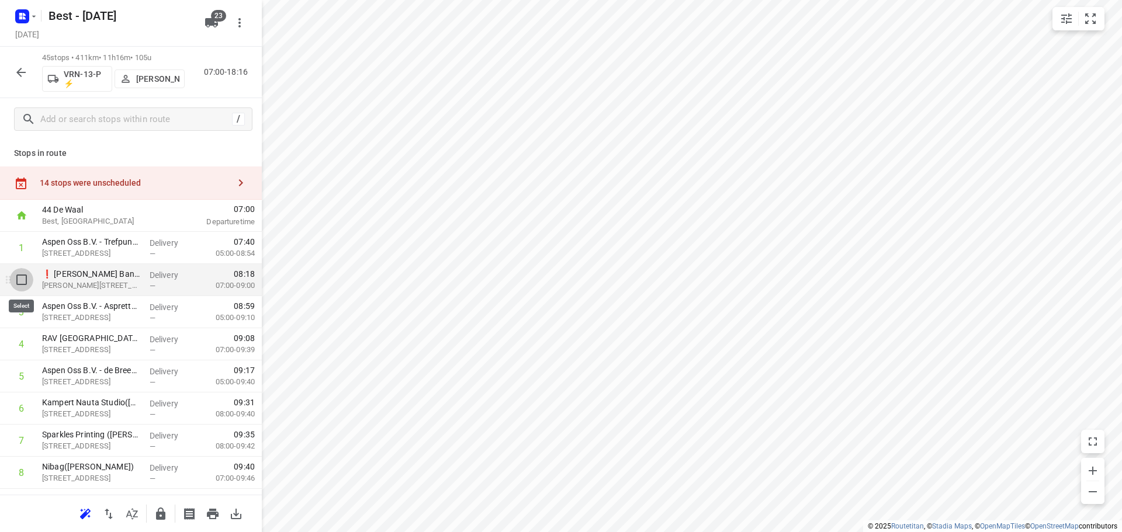
drag, startPoint x: 25, startPoint y: 280, endPoint x: 50, endPoint y: 237, distance: 50.2
click at [26, 279] on input "checkbox" at bounding box center [21, 279] width 23 height 23
checkbox input "true"
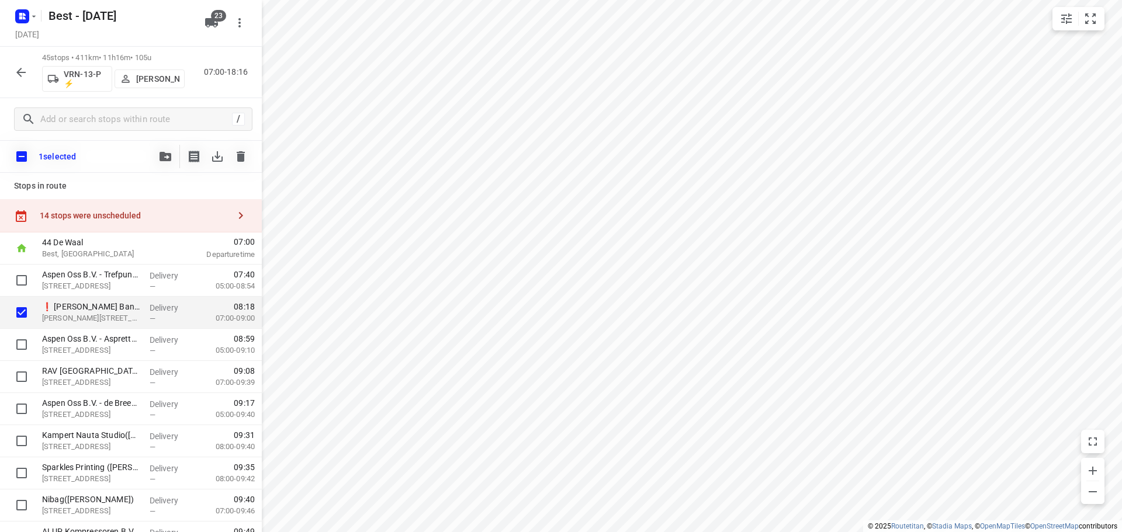
click at [168, 156] on icon "button" at bounding box center [165, 156] width 12 height 9
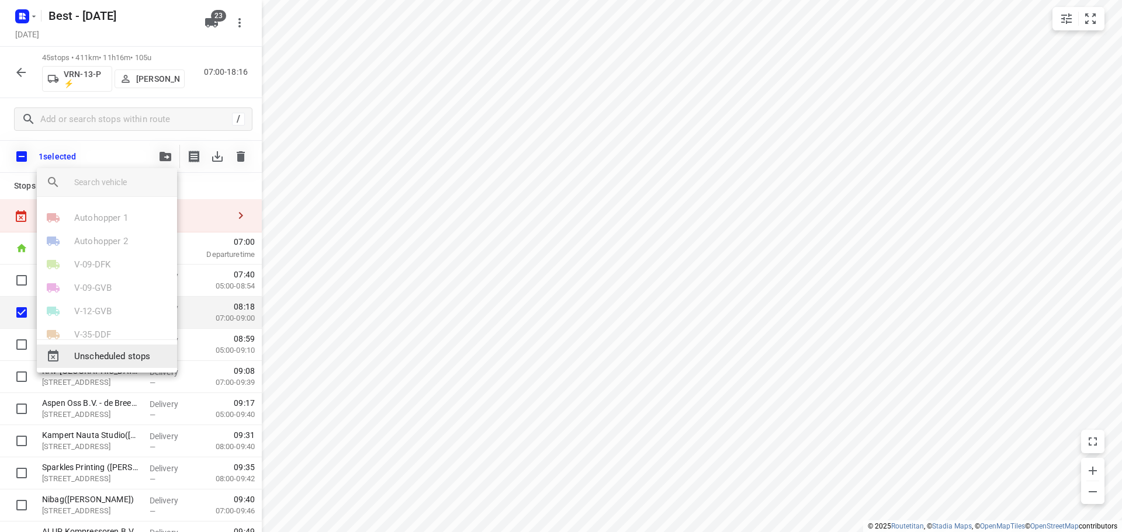
click at [129, 360] on span "Unscheduled stops" at bounding box center [120, 356] width 93 height 13
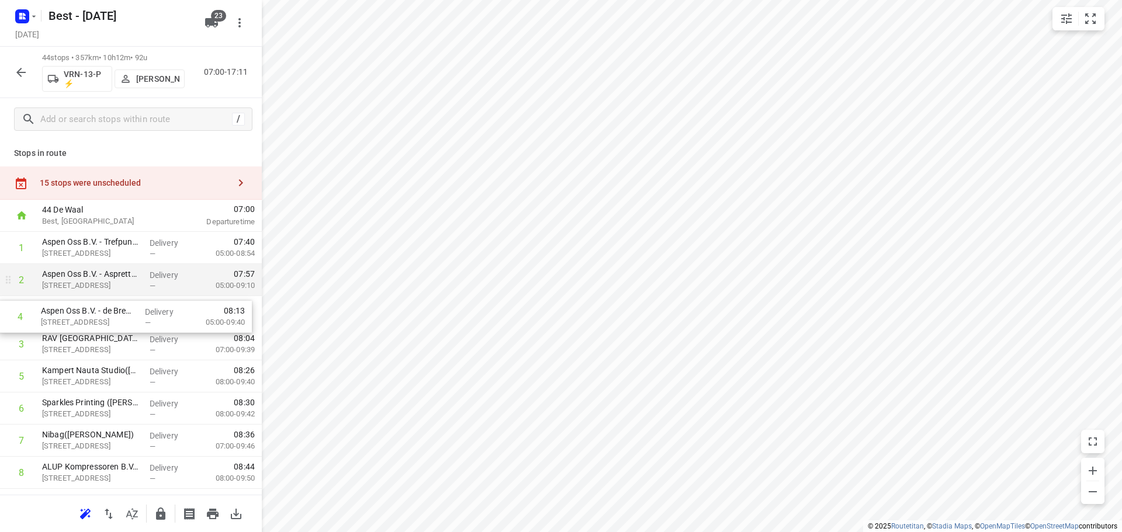
drag, startPoint x: 121, startPoint y: 340, endPoint x: 120, endPoint y: 294, distance: 45.6
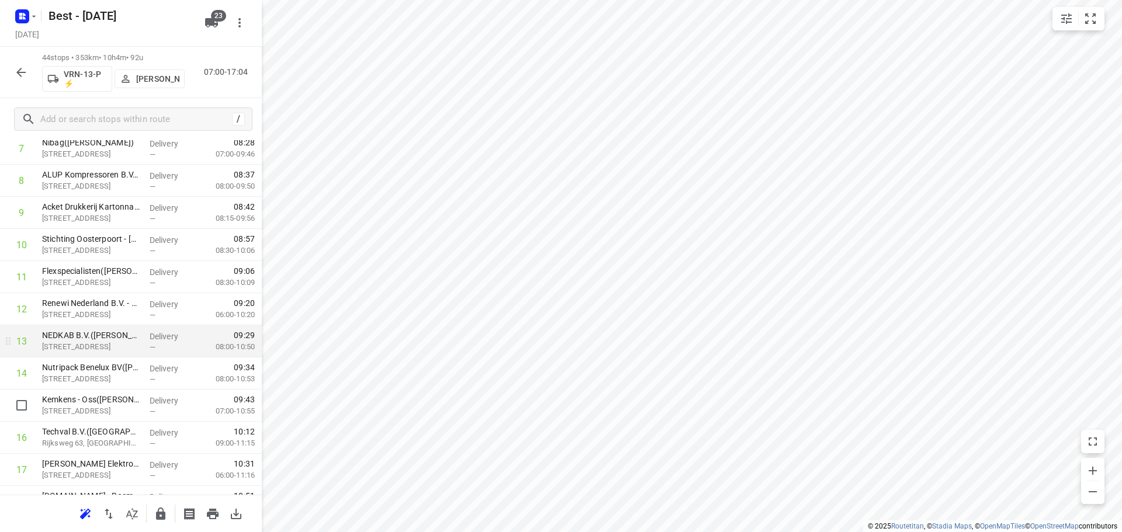
scroll to position [409, 0]
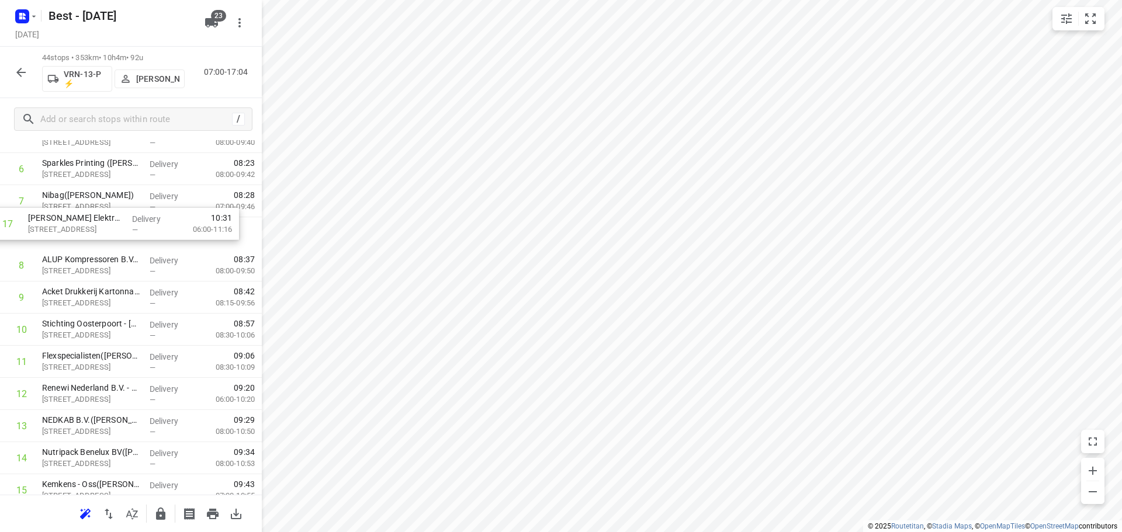
drag, startPoint x: 152, startPoint y: 352, endPoint x: 137, endPoint y: 224, distance: 128.8
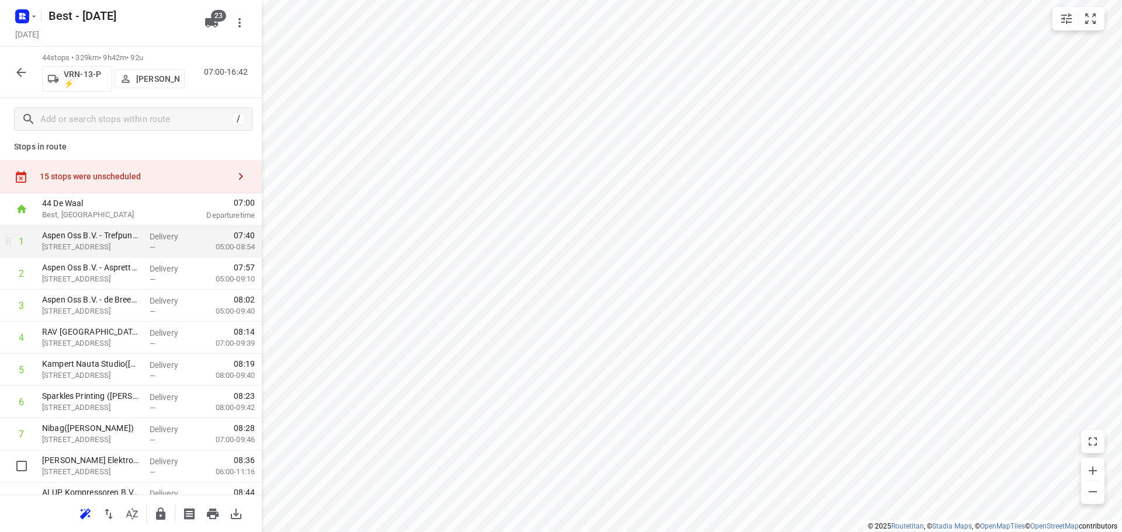
scroll to position [0, 0]
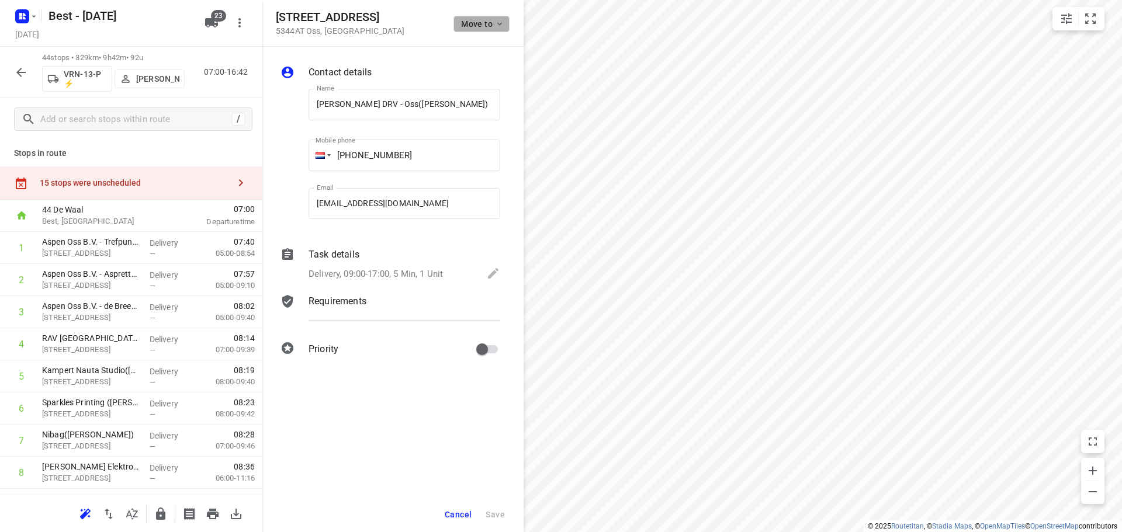
click at [476, 21] on span "Move to" at bounding box center [482, 23] width 43 height 9
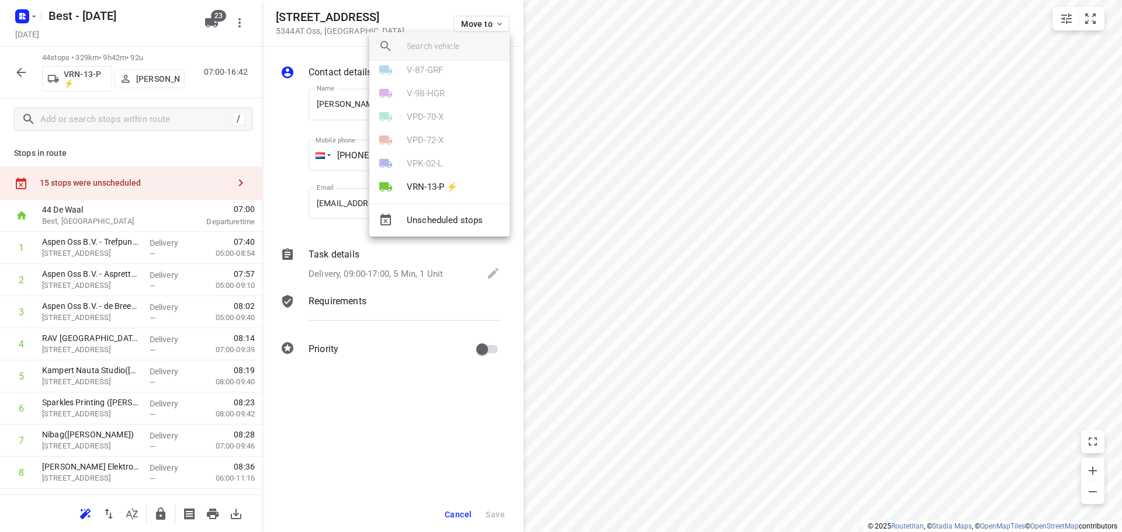
scroll to position [292, 0]
click at [422, 109] on li "VRN-13-P ⚡" at bounding box center [439, 116] width 140 height 23
click at [409, 122] on li "13" at bounding box center [439, 123] width 140 height 23
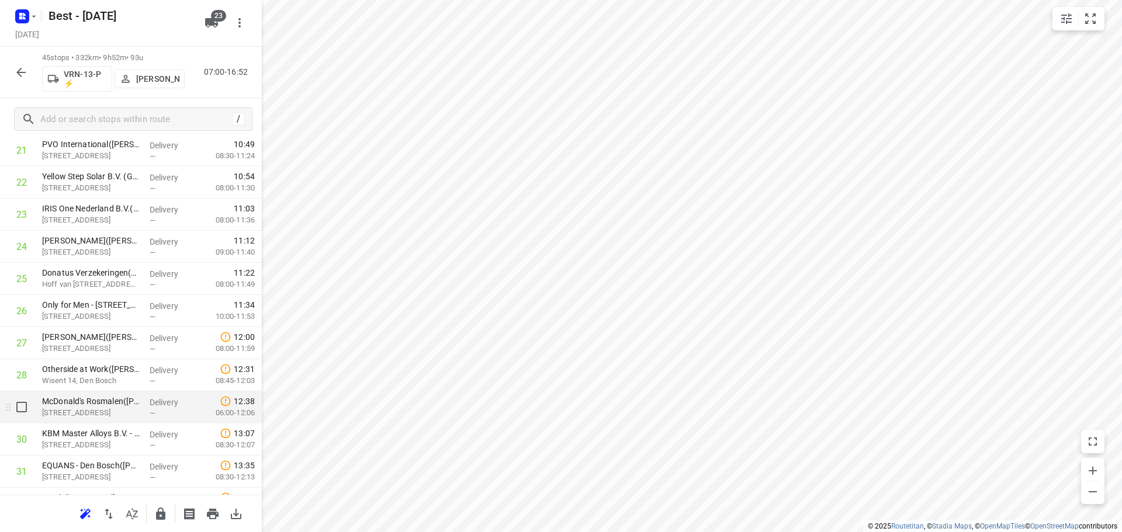
scroll to position [760, 0]
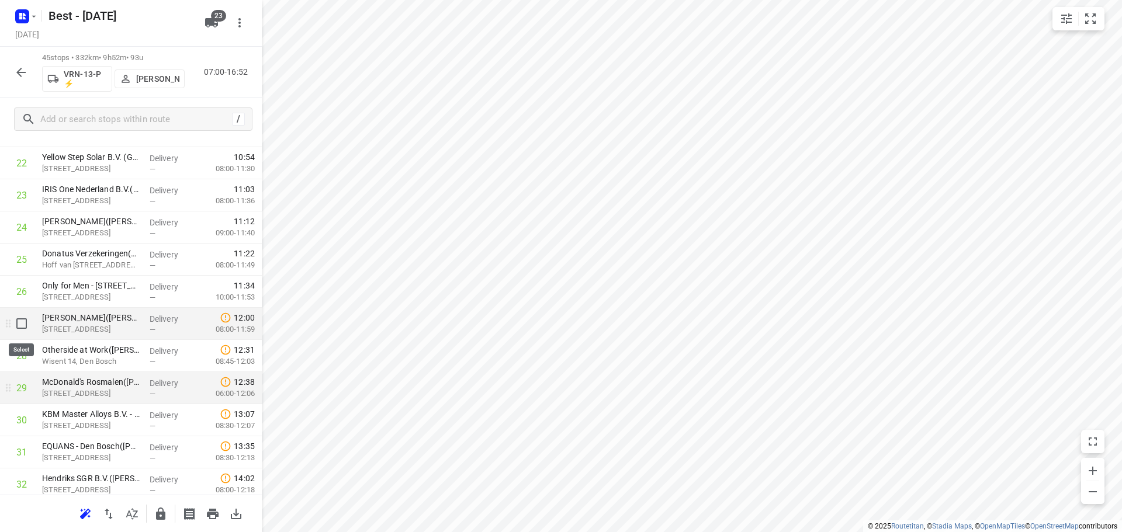
click at [19, 325] on input "checkbox" at bounding box center [21, 323] width 23 height 23
checkbox input "true"
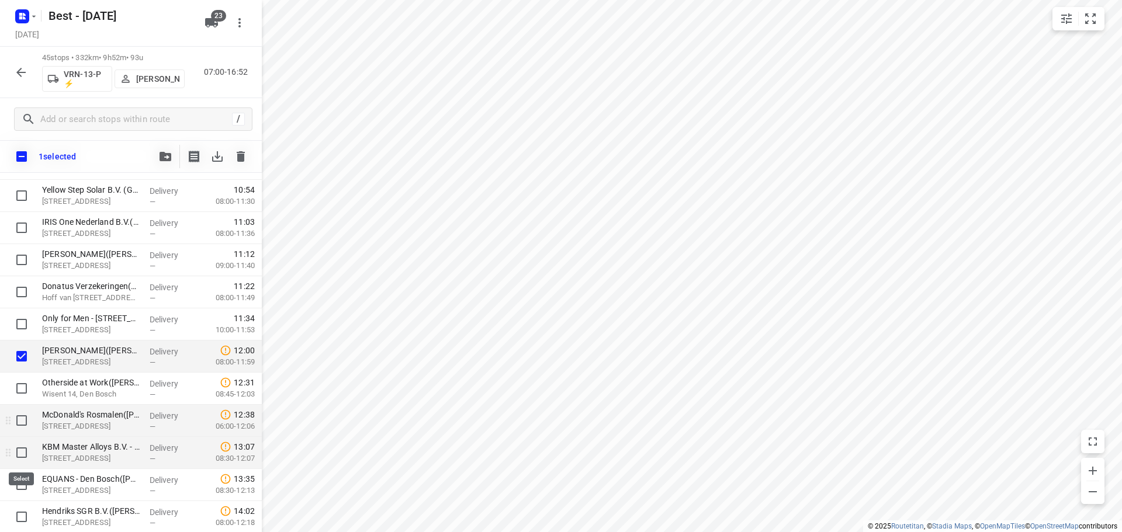
drag, startPoint x: 25, startPoint y: 450, endPoint x: 34, endPoint y: 401, distance: 49.9
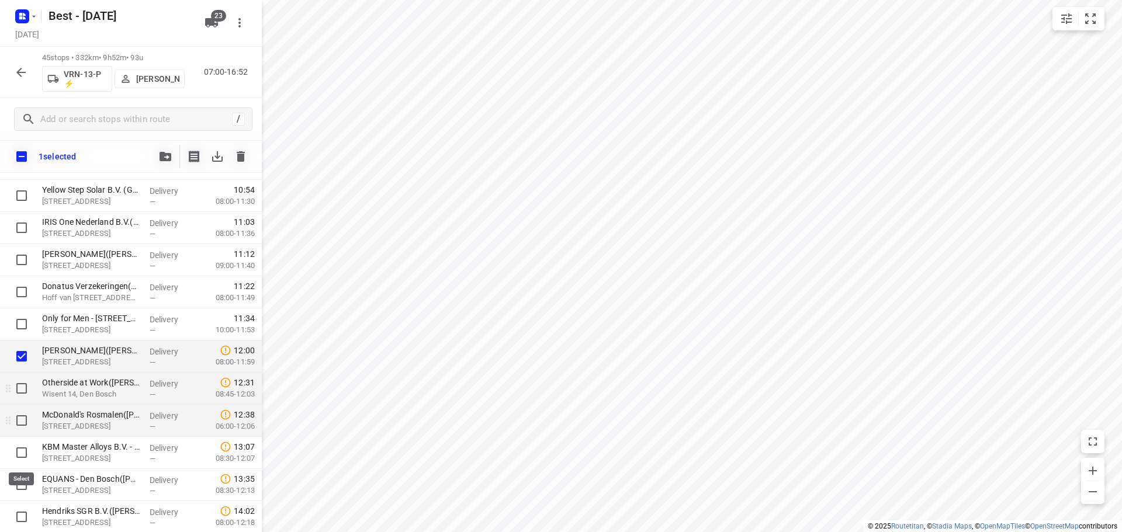
click at [25, 448] on input "checkbox" at bounding box center [21, 452] width 23 height 23
checkbox input "true"
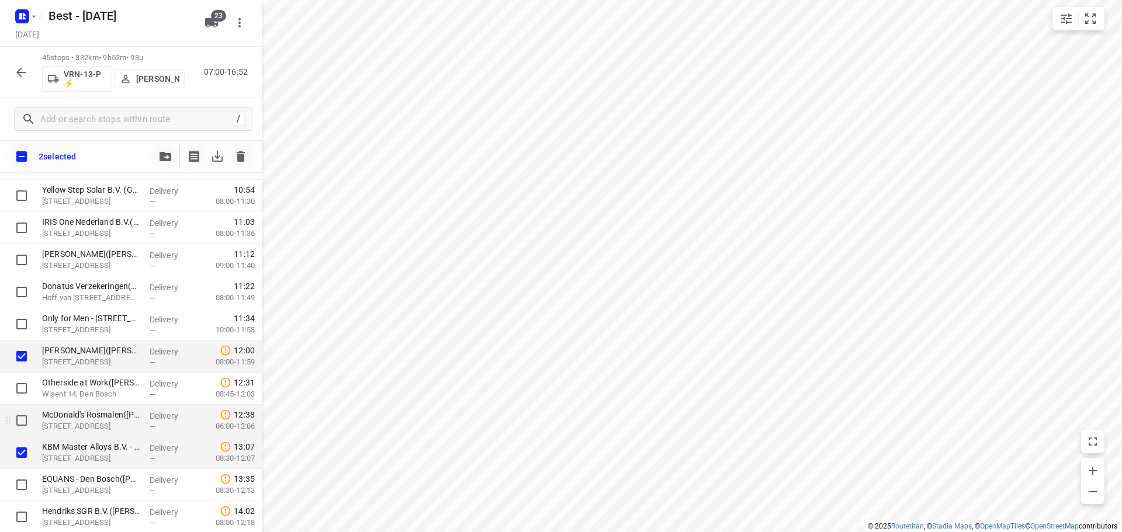
click at [169, 153] on icon "button" at bounding box center [165, 156] width 12 height 9
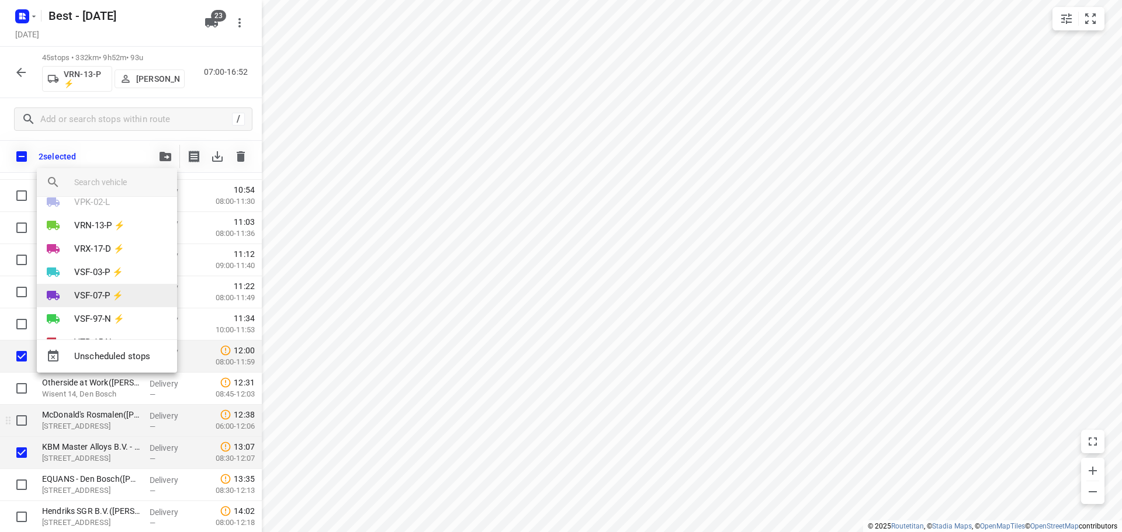
scroll to position [301, 0]
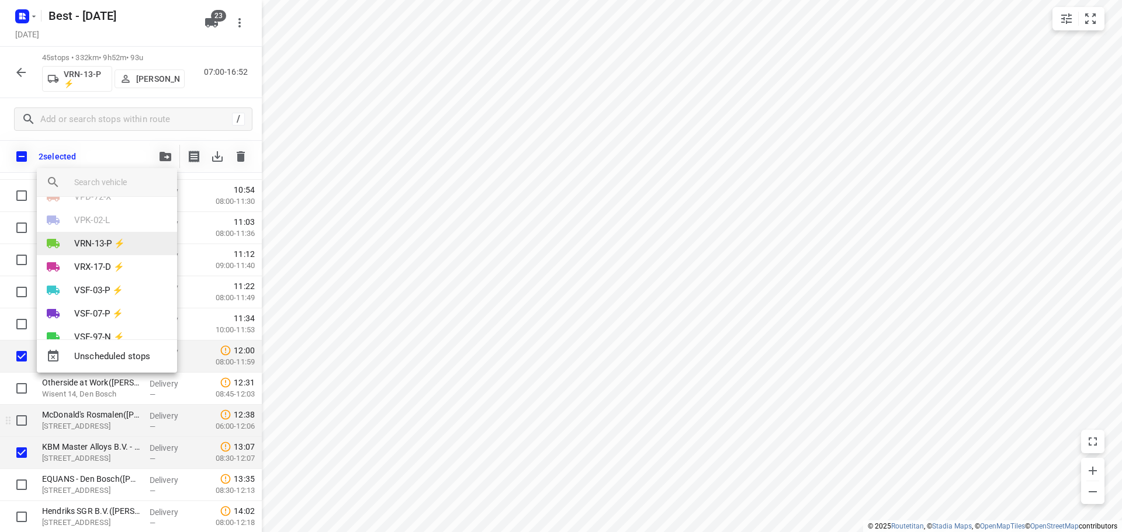
click at [109, 242] on p "VRN-13-P ⚡" at bounding box center [99, 243] width 51 height 13
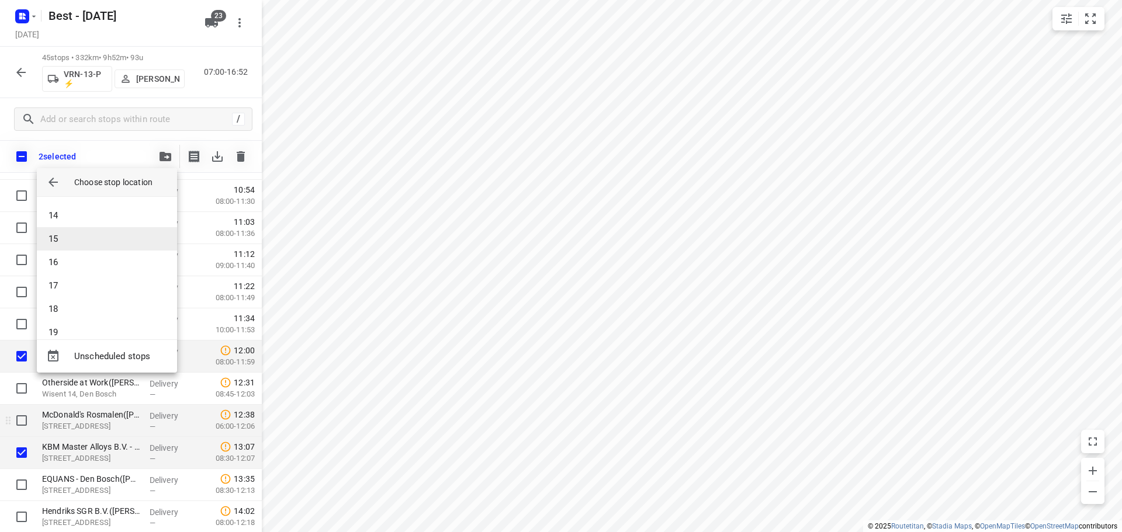
click at [100, 244] on li "15" at bounding box center [107, 238] width 140 height 23
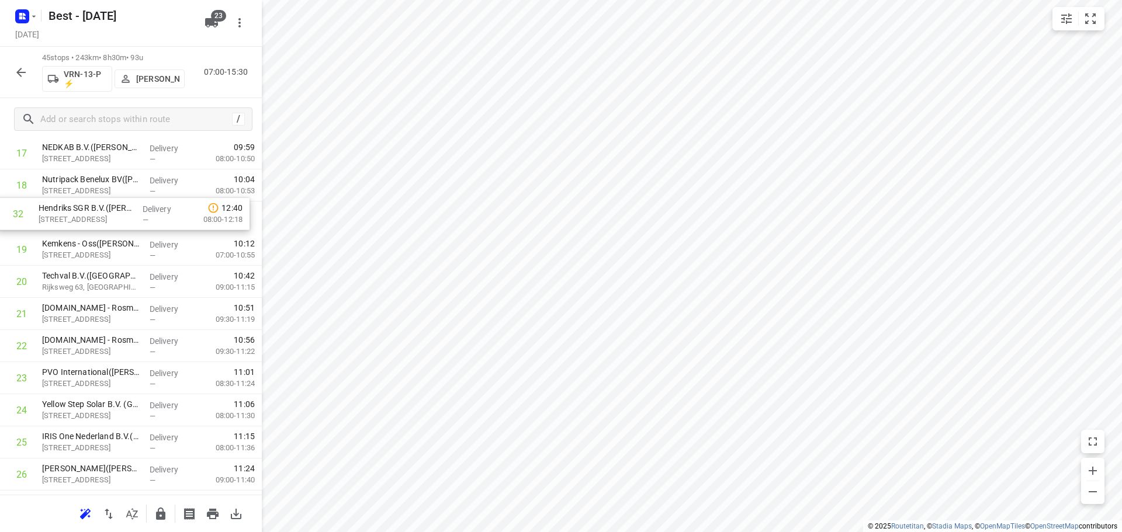
scroll to position [602, 0]
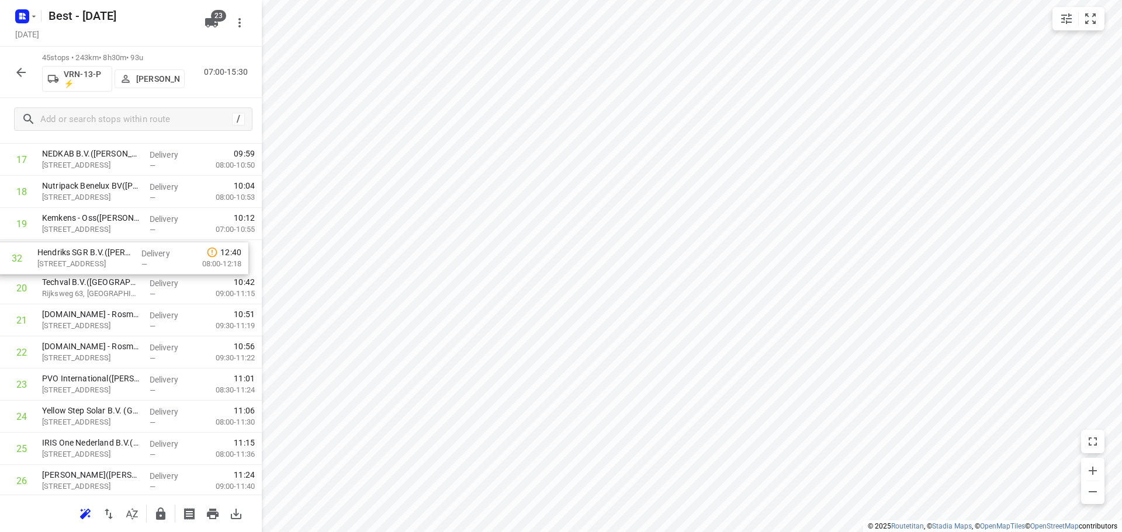
drag, startPoint x: 104, startPoint y: 312, endPoint x: 100, endPoint y: 255, distance: 56.8
click at [100, 255] on div "1 Aspen Oss B.V. - Trefpunt De Geer(Rody van Elst / Rodney Hartogs/Peter Smit) …" at bounding box center [131, 353] width 262 height 1446
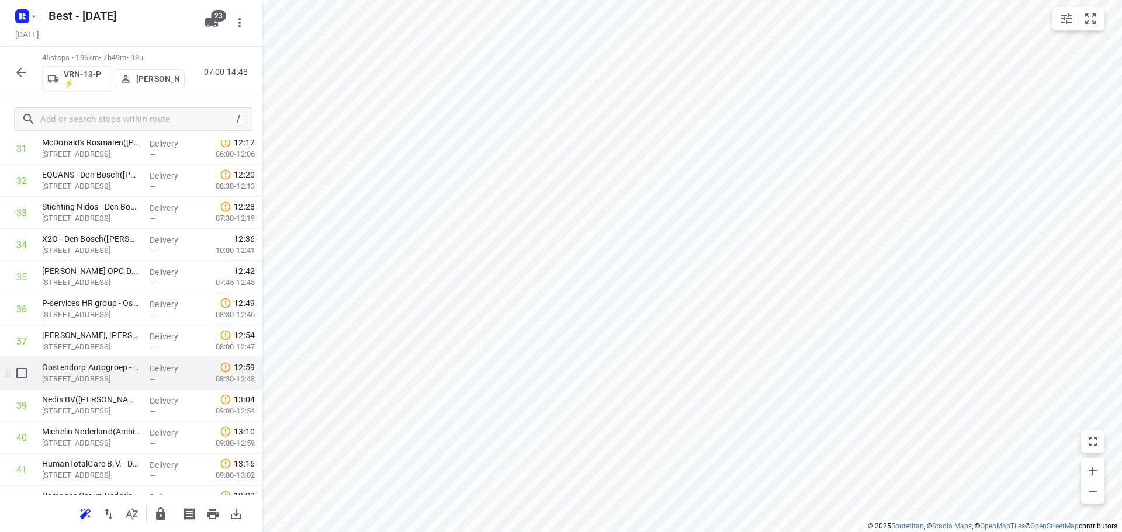
scroll to position [1070, 0]
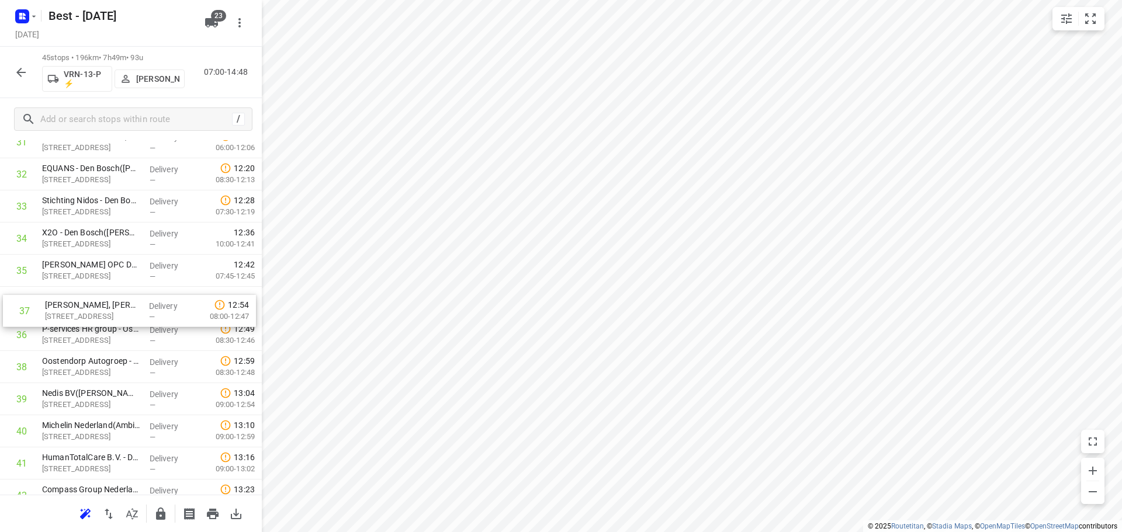
drag, startPoint x: 114, startPoint y: 334, endPoint x: 118, endPoint y: 298, distance: 35.9
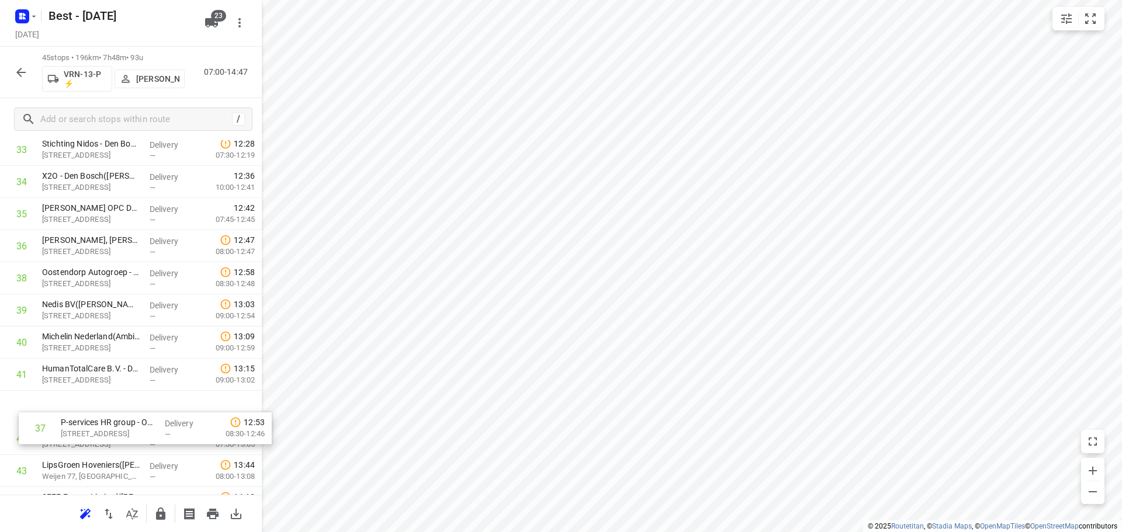
drag, startPoint x: 106, startPoint y: 327, endPoint x: 115, endPoint y: 404, distance: 77.6
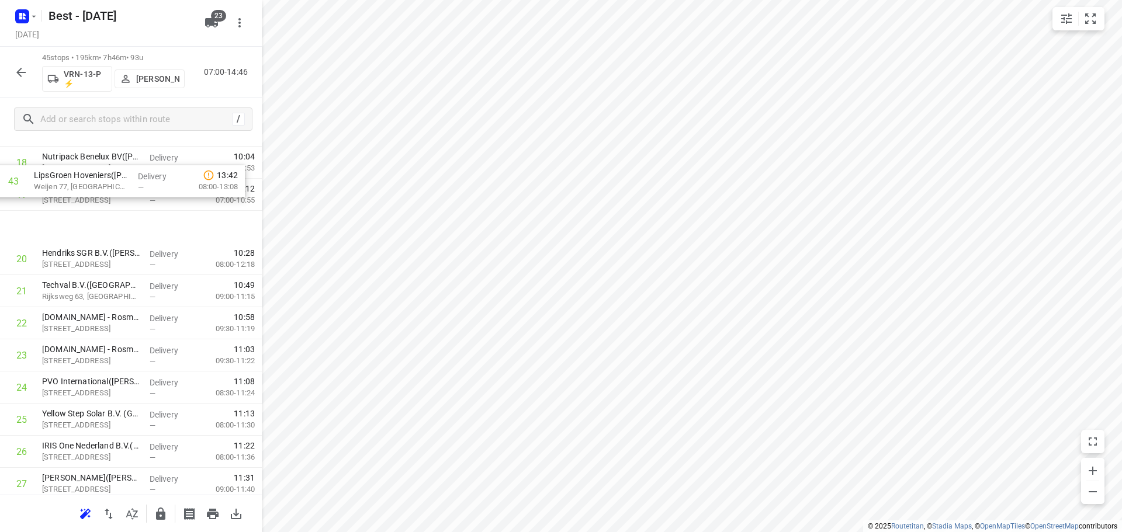
scroll to position [627, 0]
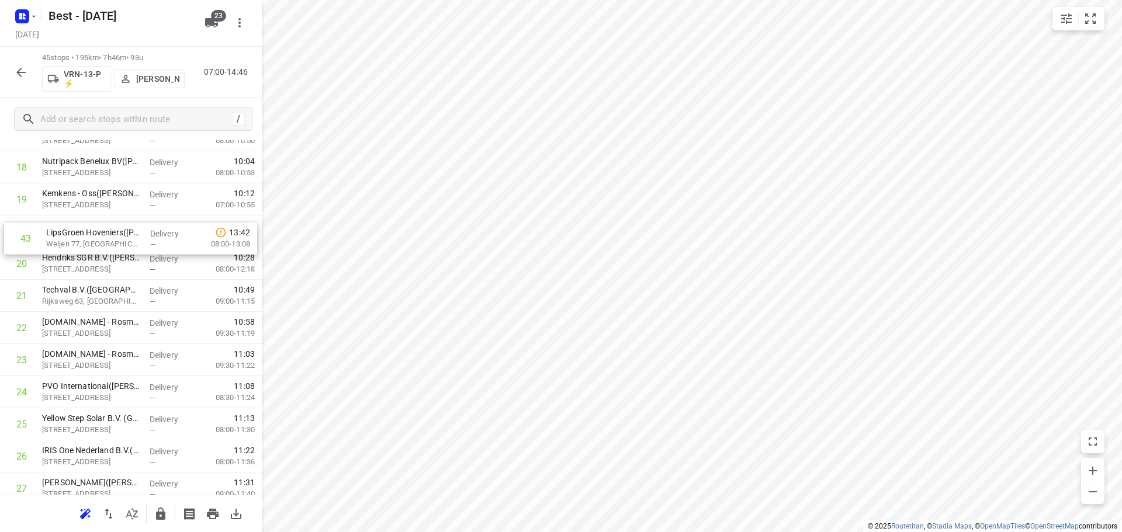
drag, startPoint x: 179, startPoint y: 386, endPoint x: 183, endPoint y: 239, distance: 146.7
click at [183, 239] on div "1 Aspen Oss B.V. - Trefpunt De Geer(Rody van Elst / Rodney Hartogs/Peter Smit) …" at bounding box center [131, 328] width 262 height 1446
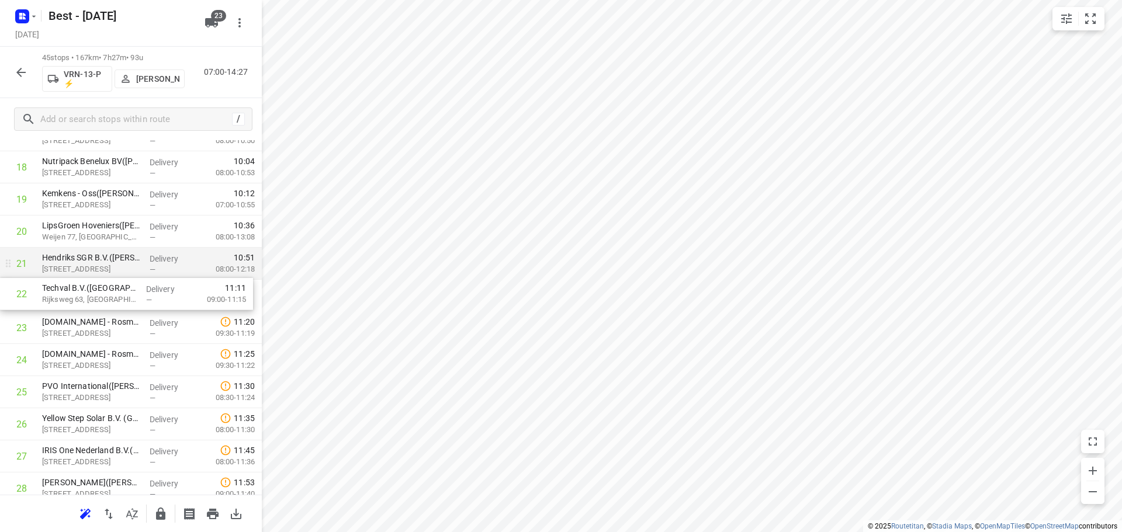
click at [136, 276] on div "1 Aspen Oss B.V. - Trefpunt De Geer(Rody van Elst / Rodney Hartogs/Peter Smit) …" at bounding box center [131, 328] width 262 height 1446
drag, startPoint x: 129, startPoint y: 227, endPoint x: 124, endPoint y: 258, distance: 31.9
click at [124, 258] on div "1 Aspen Oss B.V. - Trefpunt De Geer(Rody van Elst / Rodney Hartogs/Peter Smit) …" at bounding box center [131, 328] width 262 height 1446
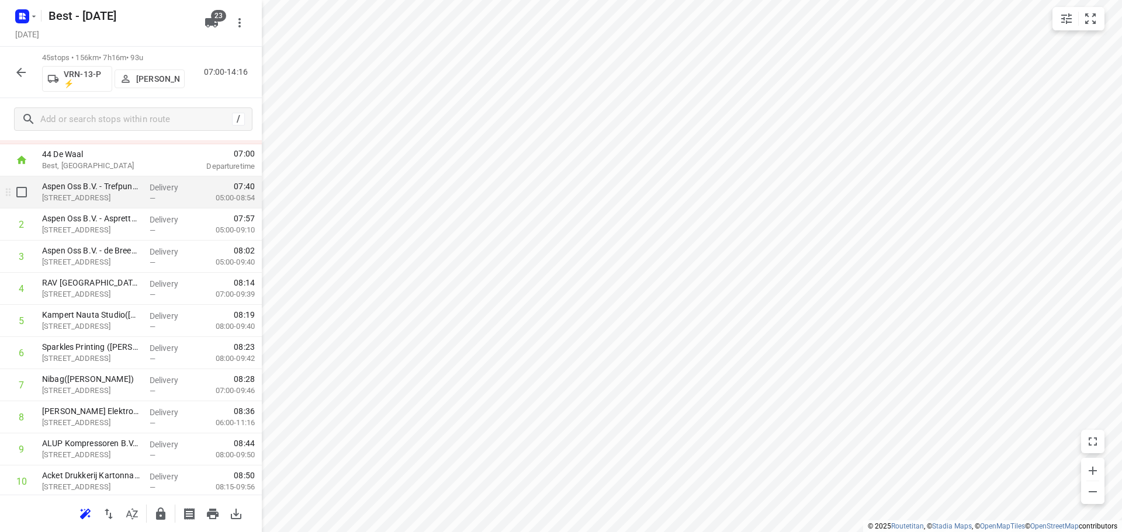
scroll to position [0, 0]
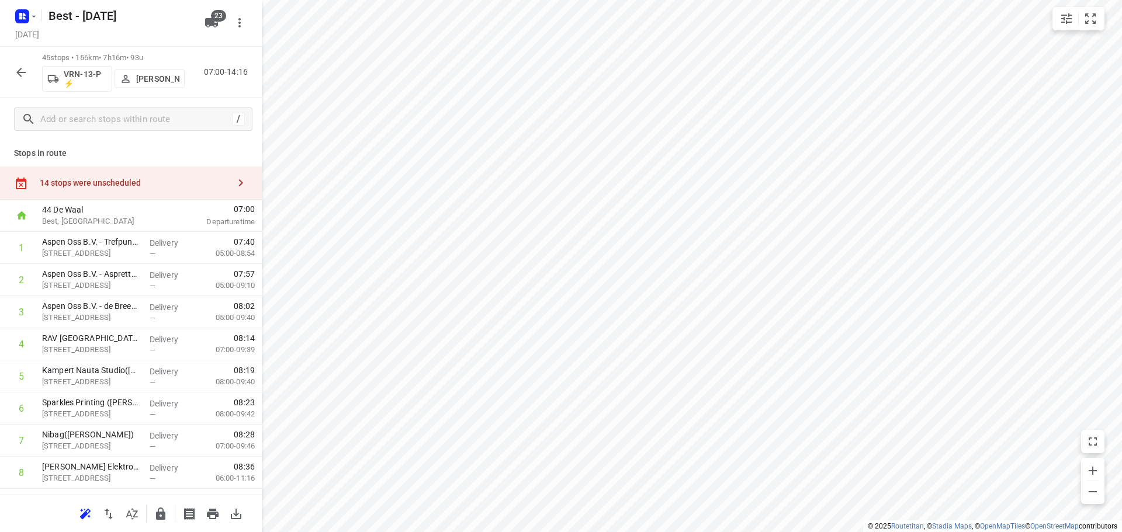
click at [213, 198] on div "14 stops were unscheduled" at bounding box center [131, 183] width 262 height 33
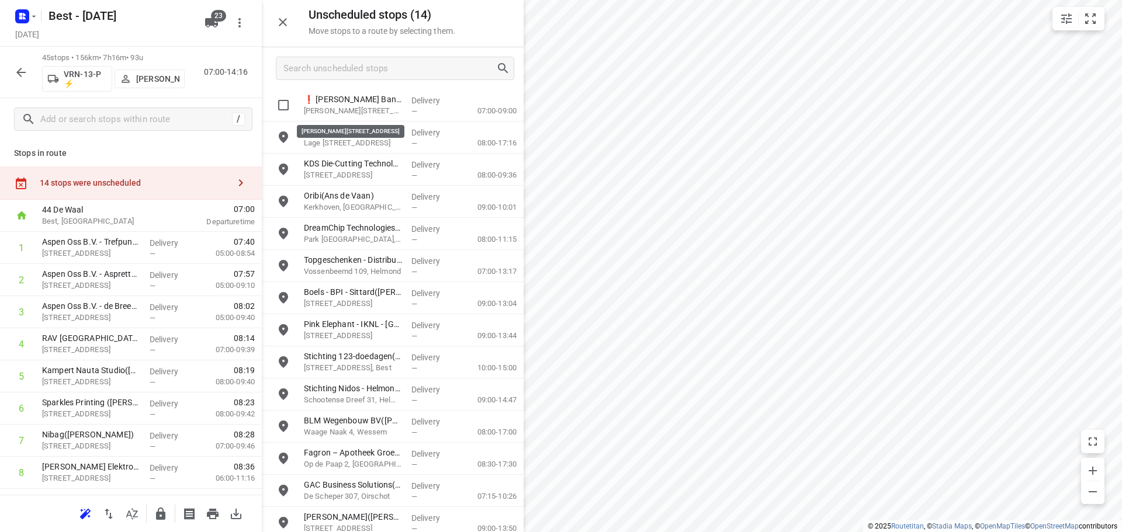
click at [332, 106] on p "Leonardo da Vinciplein 60, Den Bosch" at bounding box center [353, 111] width 98 height 12
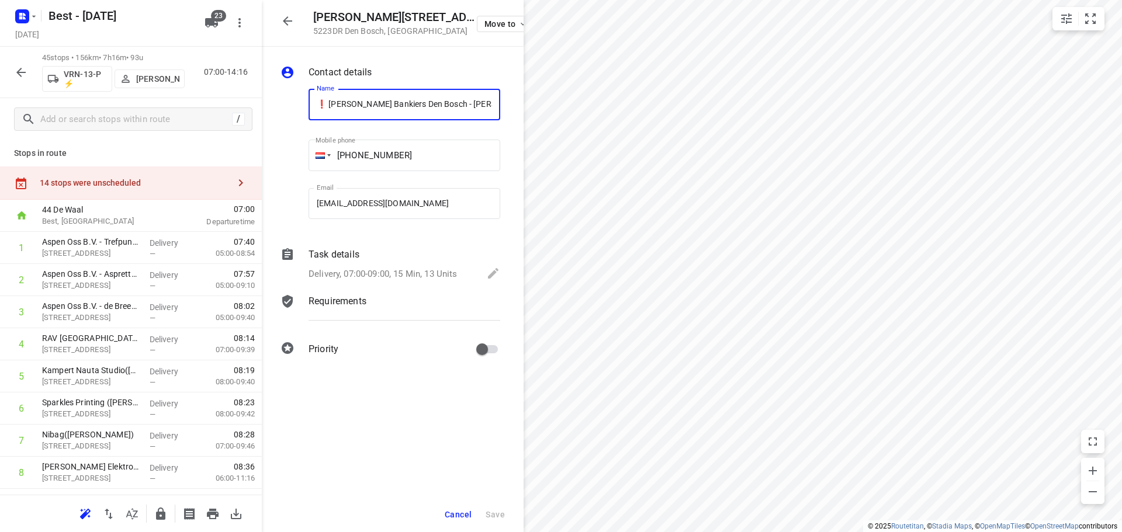
scroll to position [0, 156]
click at [441, 512] on div "Cancel Save" at bounding box center [393, 514] width 262 height 35
click at [453, 523] on button "Cancel" at bounding box center [458, 514] width 36 height 21
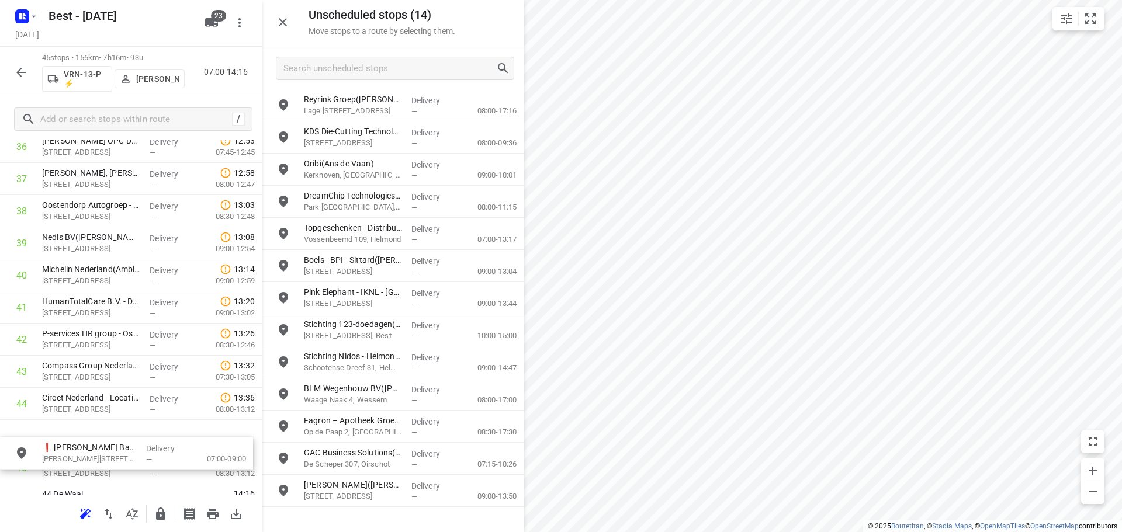
scroll to position [1247, 0]
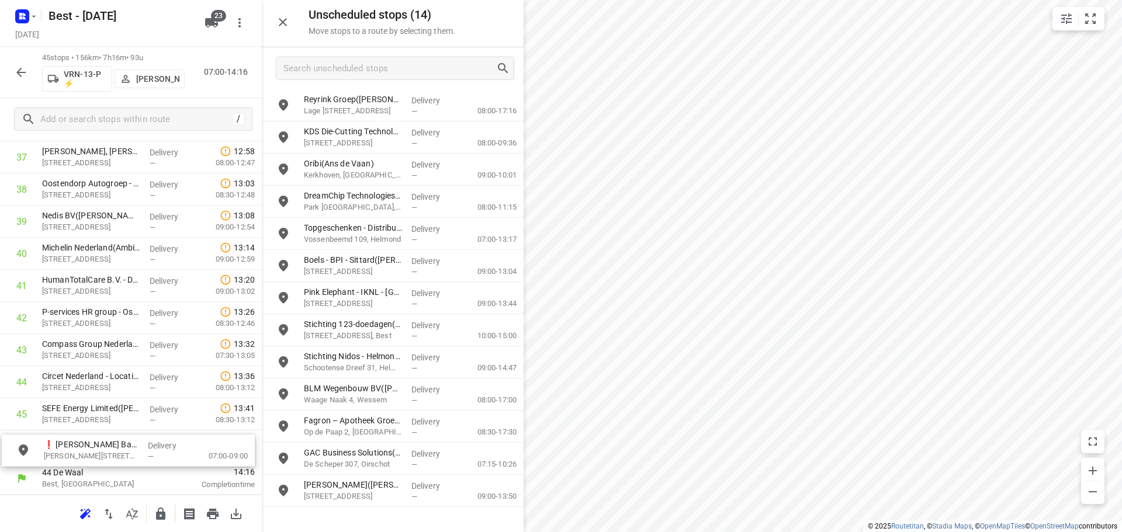
drag, startPoint x: 322, startPoint y: 103, endPoint x: 58, endPoint y: 453, distance: 438.9
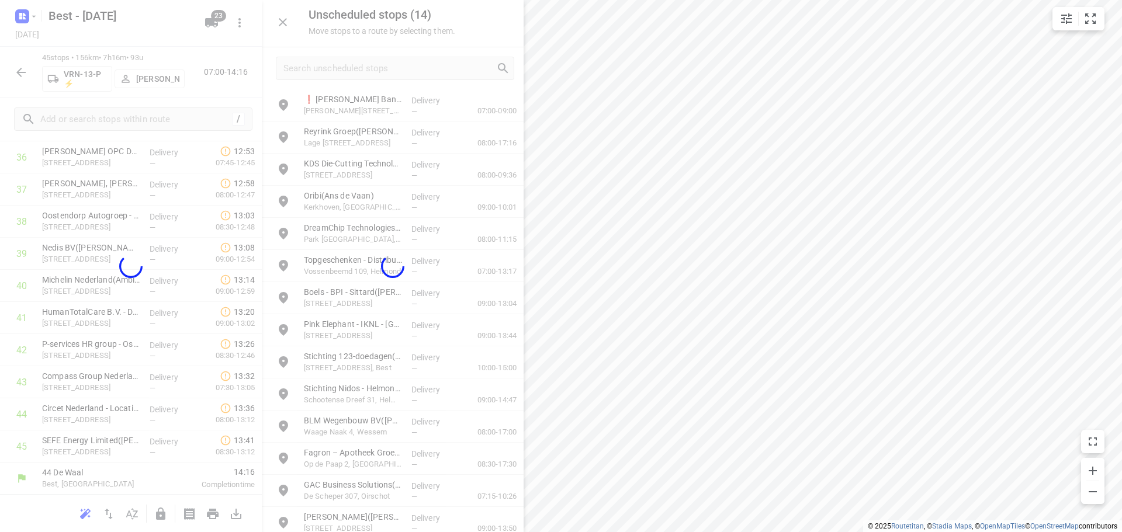
scroll to position [1215, 0]
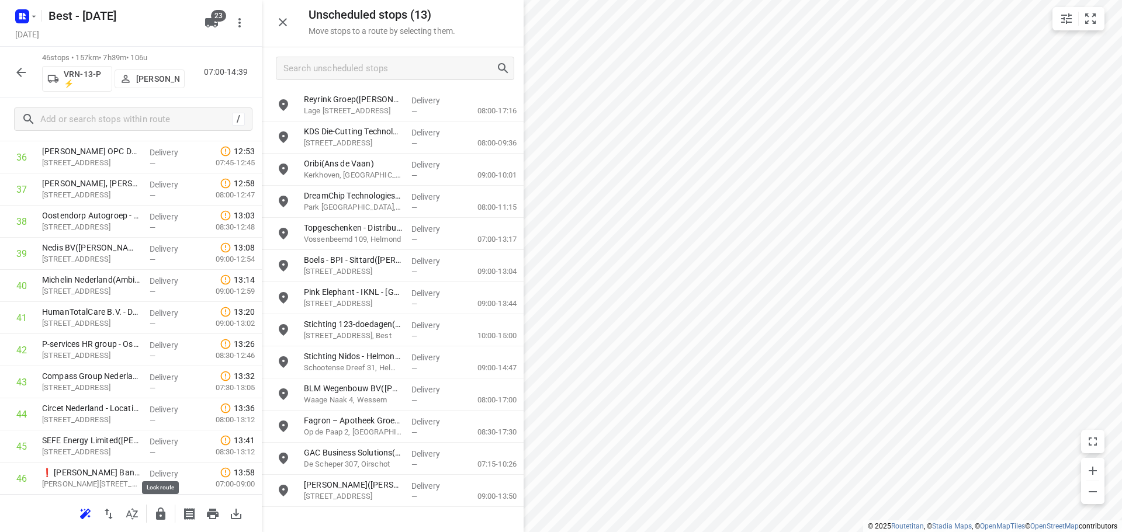
click at [168, 513] on button "button" at bounding box center [160, 513] width 23 height 23
click at [26, 77] on icon "button" at bounding box center [21, 72] width 14 height 14
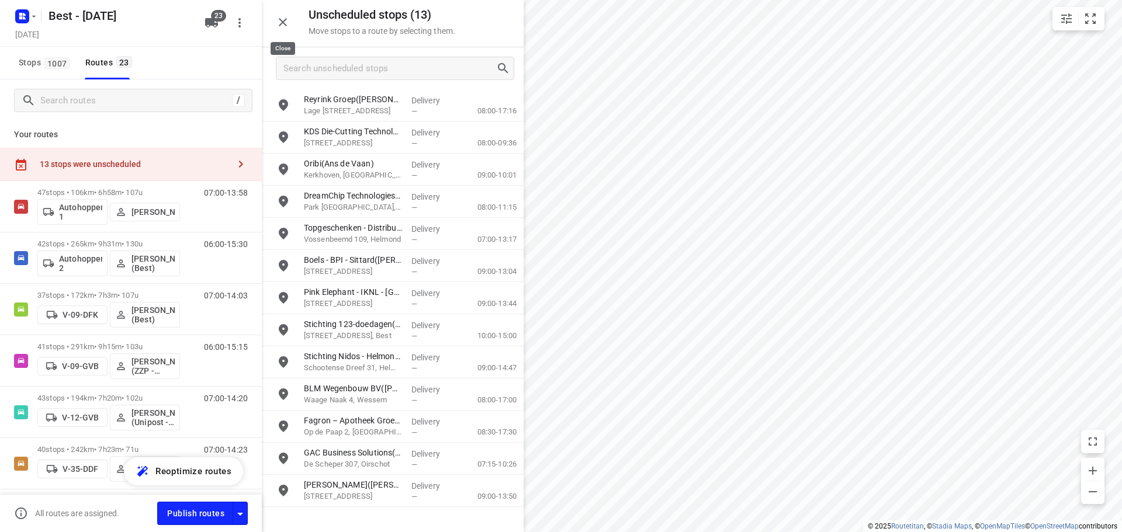
click at [273, 25] on button "button" at bounding box center [282, 22] width 23 height 23
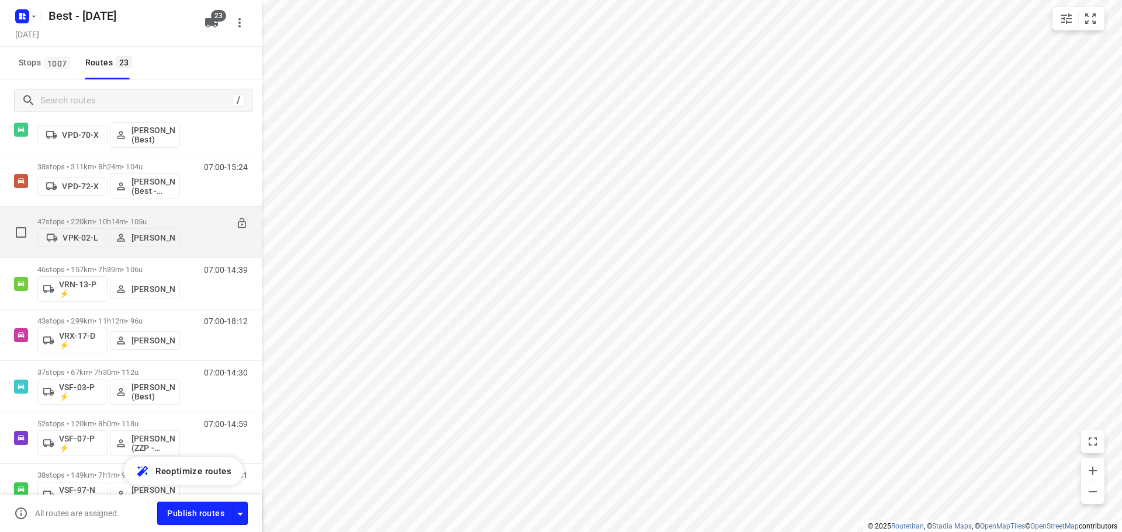
scroll to position [760, 0]
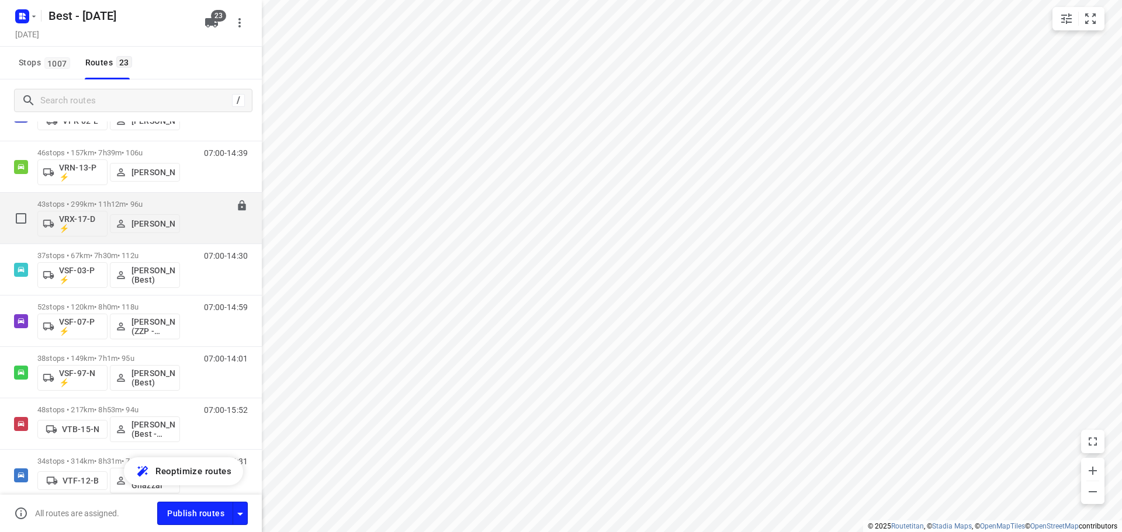
click at [115, 199] on div "43 stops • 299km • 11h12m • 96u VRX-17-D ⚡ Stefan van Dijck" at bounding box center [108, 218] width 143 height 48
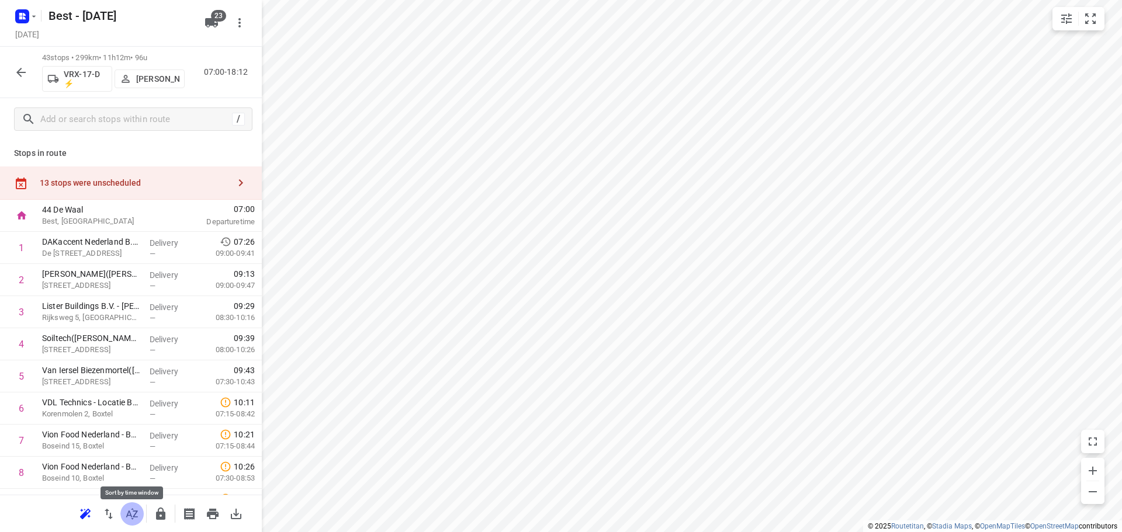
click at [134, 512] on icon "button" at bounding box center [132, 514] width 14 height 14
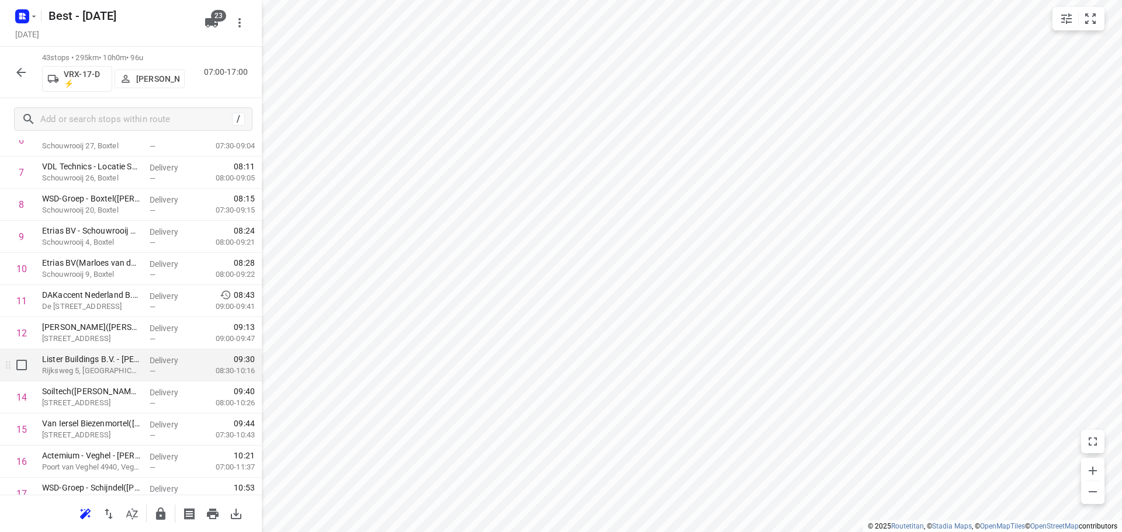
scroll to position [292, 0]
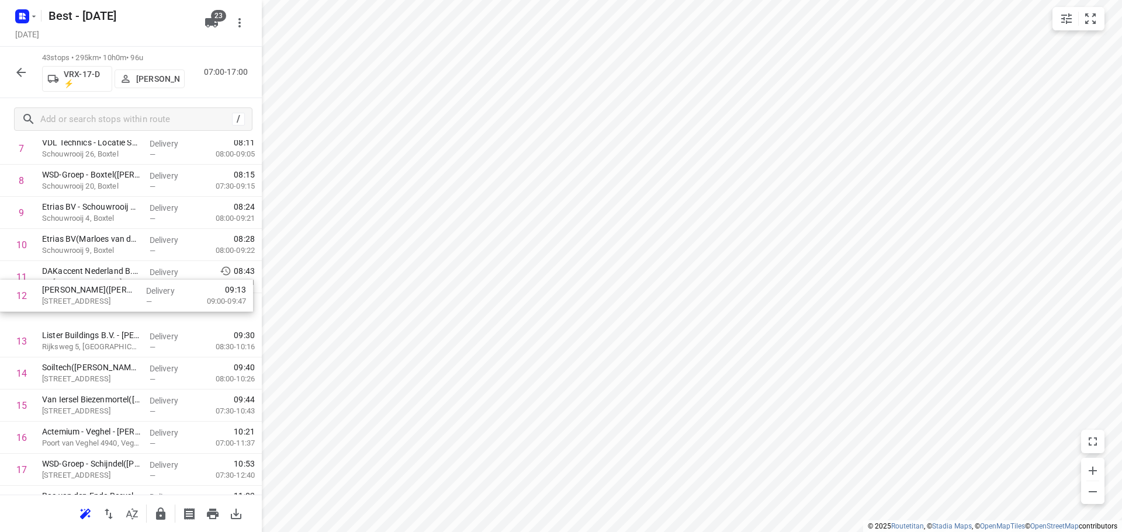
drag, startPoint x: 96, startPoint y: 316, endPoint x: 100, endPoint y: 280, distance: 35.9
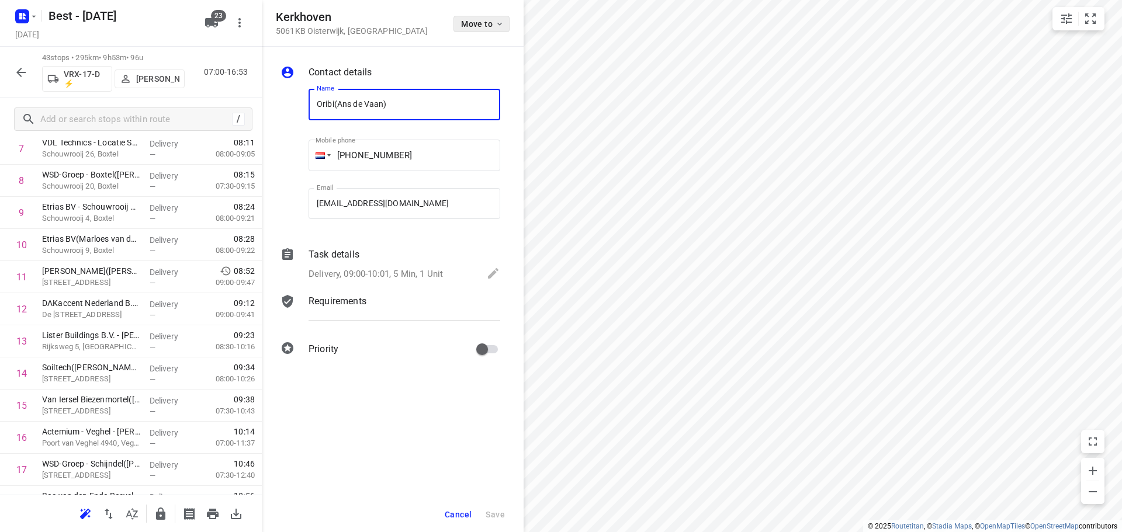
click at [488, 18] on button "Move to" at bounding box center [481, 24] width 56 height 16
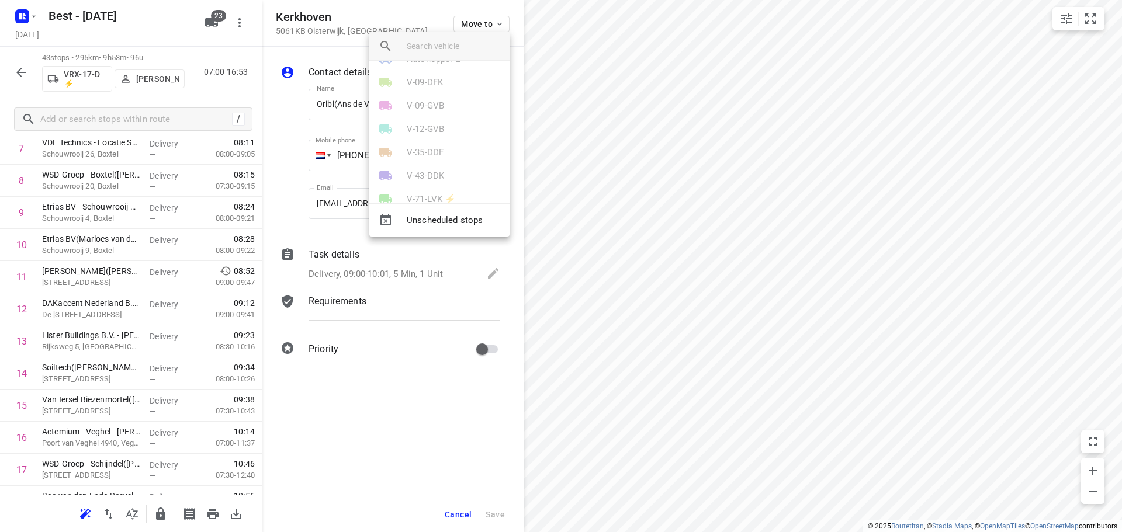
scroll to position [234, 0]
click at [442, 197] on p "VRX-17-D ⚡" at bounding box center [432, 198] width 50 height 13
click at [408, 106] on li "12" at bounding box center [439, 100] width 140 height 23
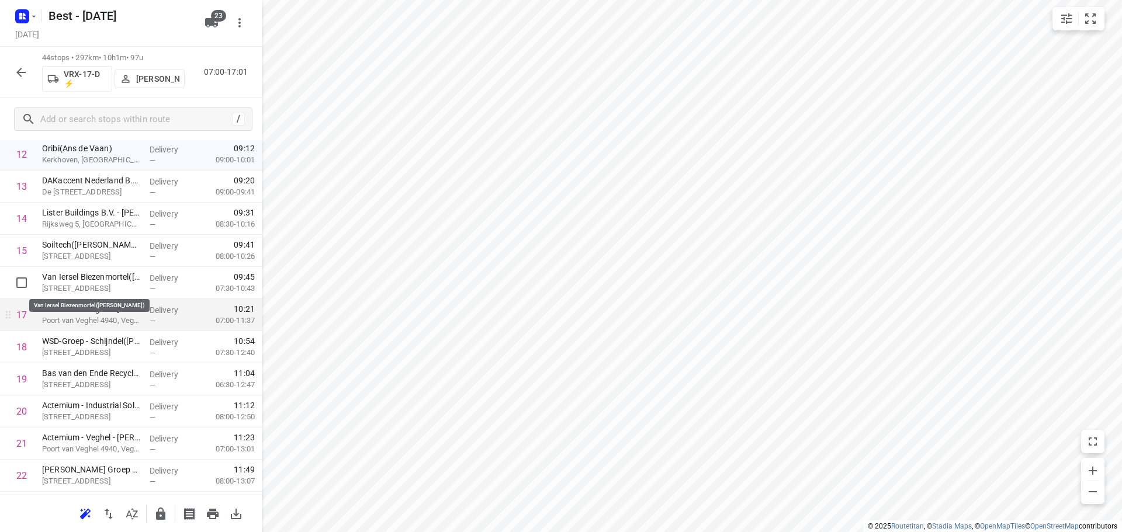
scroll to position [467, 0]
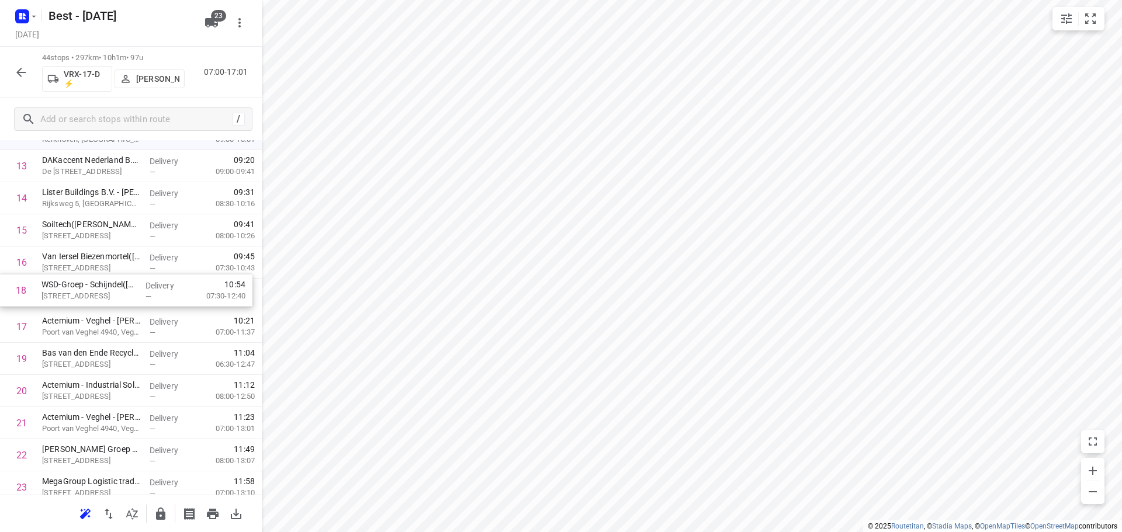
drag, startPoint x: 117, startPoint y: 300, endPoint x: 119, endPoint y: 282, distance: 18.2
click at [119, 282] on div "1 VDL Technics - Locatie Boxtel(Jurgen Vlassak) Korenmolen 2, Boxtel Delivery —…" at bounding box center [131, 472] width 262 height 1414
drag, startPoint x: 104, startPoint y: 354, endPoint x: 109, endPoint y: 328, distance: 26.8
click at [109, 328] on div "1 VDL Technics - Locatie Boxtel(Jurgen Vlassak) Korenmolen 2, Boxtel Delivery —…" at bounding box center [131, 472] width 262 height 1414
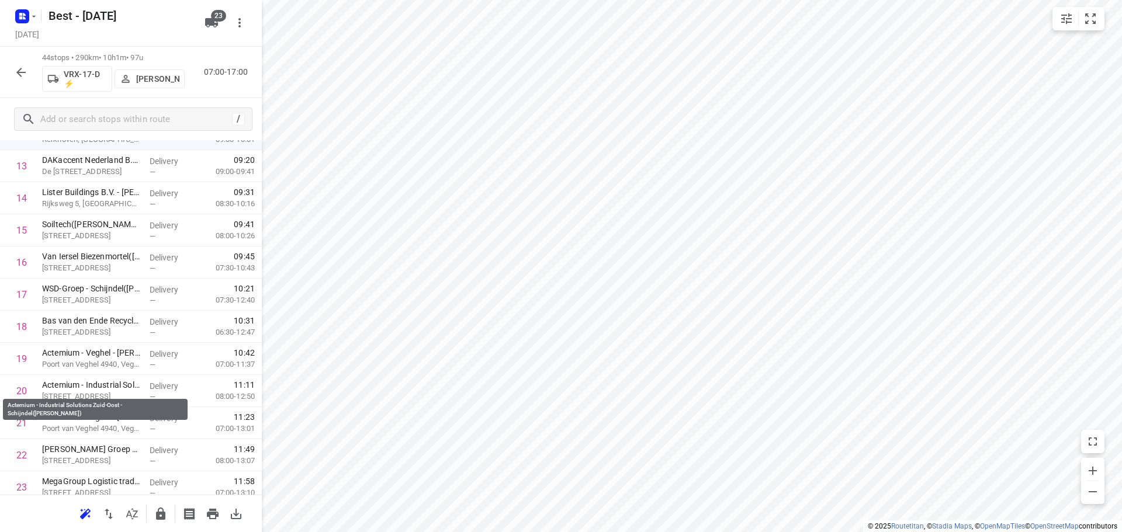
drag, startPoint x: 103, startPoint y: 387, endPoint x: 109, endPoint y: 347, distance: 40.2
click at [109, 351] on div "1 VDL Technics - Locatie Boxtel(Jurgen Vlassak) Korenmolen 2, Boxtel Delivery —…" at bounding box center [131, 472] width 262 height 1414
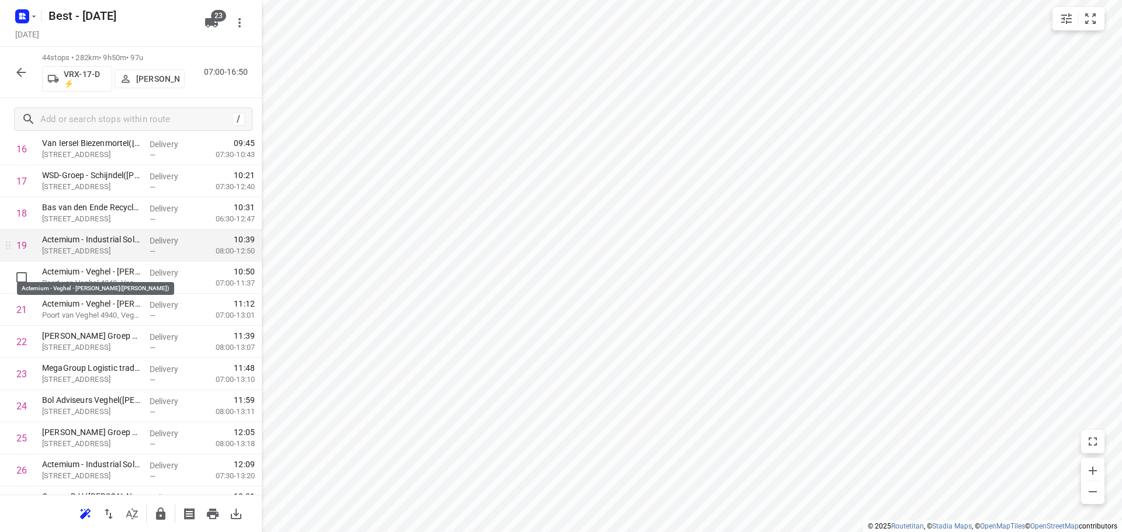
scroll to position [584, 0]
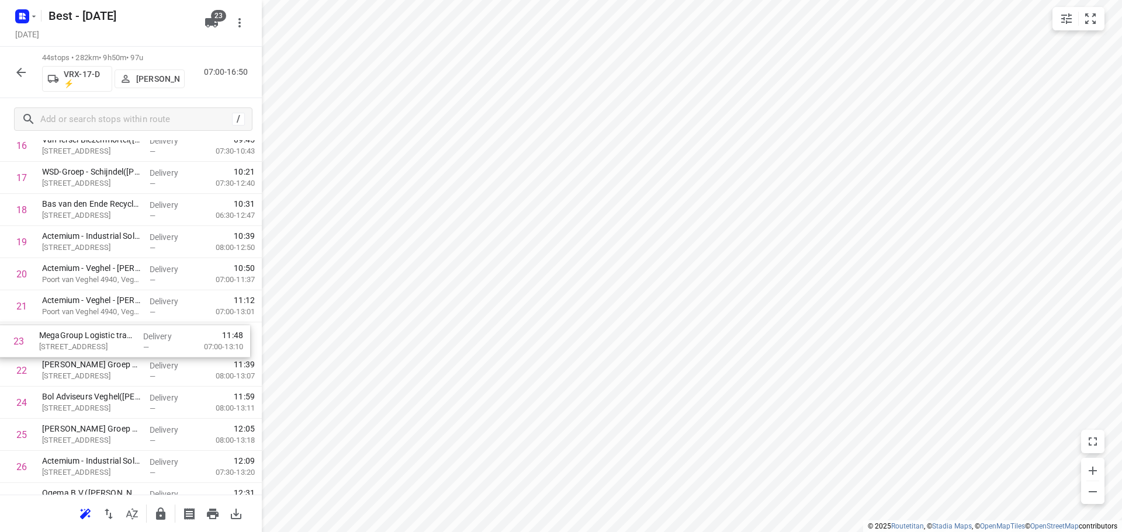
drag, startPoint x: 156, startPoint y: 353, endPoint x: 151, endPoint y: 325, distance: 28.4
click at [151, 325] on div "1 VDL Technics - Locatie Boxtel(Jurgen Vlassak) Korenmolen 2, Boxtel Delivery —…" at bounding box center [131, 355] width 262 height 1414
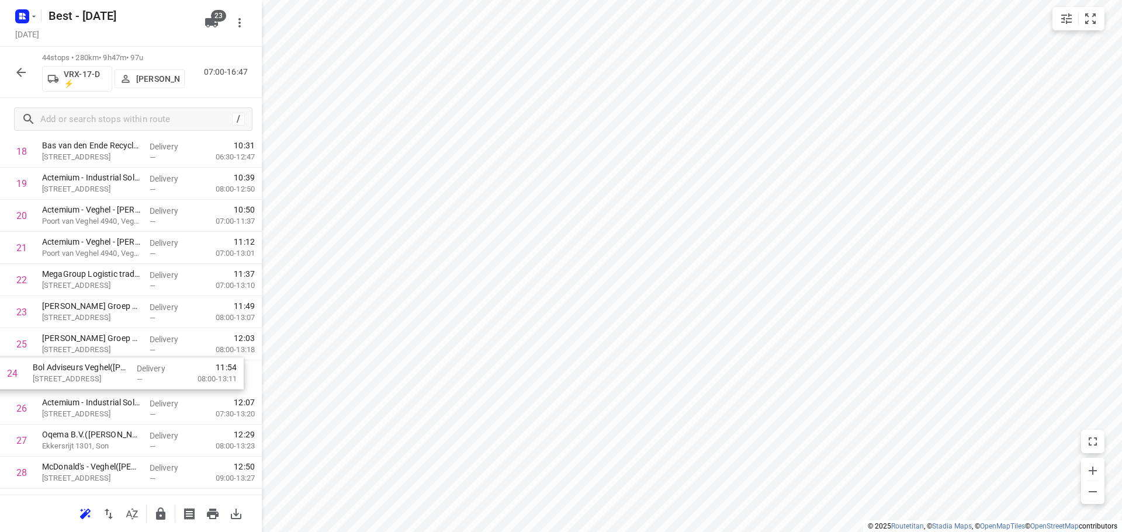
drag, startPoint x: 120, startPoint y: 348, endPoint x: 103, endPoint y: 416, distance: 69.7
click at [103, 416] on div "1 VDL Technics - Locatie Boxtel(Jurgen Vlassak) Korenmolen 2, Boxtel Delivery —…" at bounding box center [131, 296] width 262 height 1414
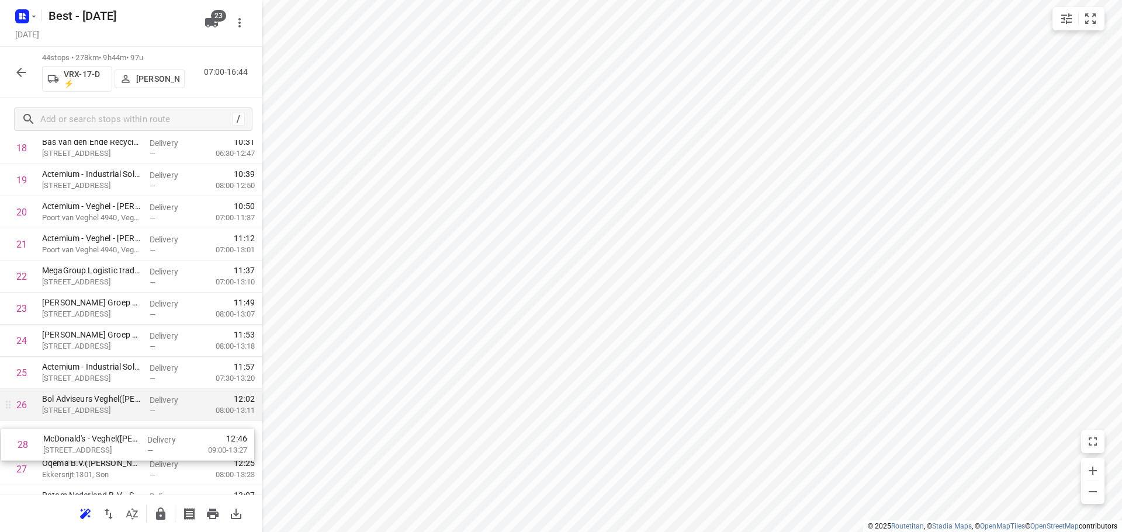
scroll to position [651, 0]
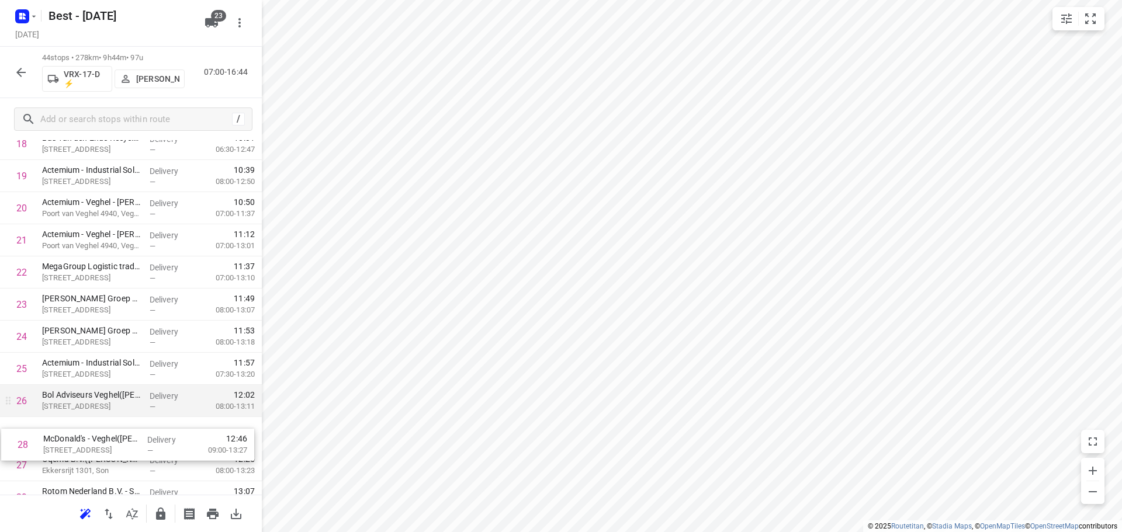
drag, startPoint x: 57, startPoint y: 462, endPoint x: 63, endPoint y: 415, distance: 47.2
click at [63, 417] on div "1 VDL Technics - Locatie Boxtel(Jurgen Vlassak) Korenmolen 2, Boxtel Delivery —…" at bounding box center [131, 289] width 262 height 1414
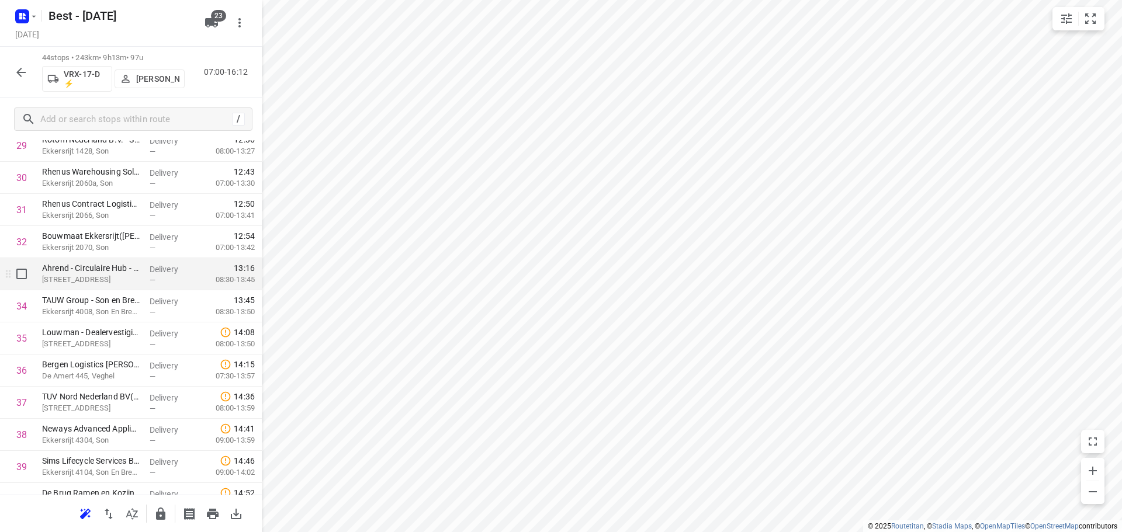
scroll to position [1183, 0]
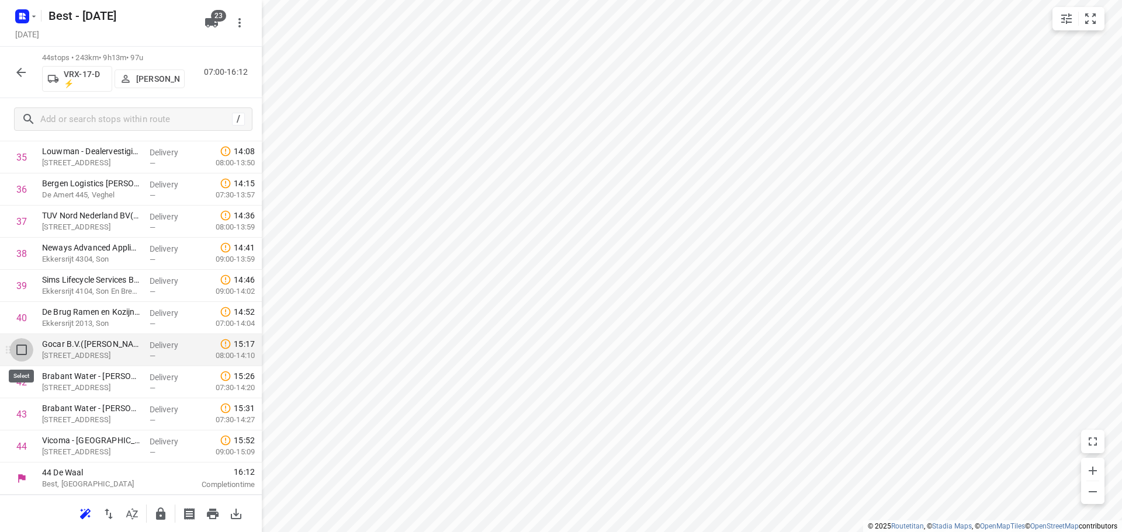
click at [24, 357] on input "checkbox" at bounding box center [21, 349] width 23 height 23
checkbox input "true"
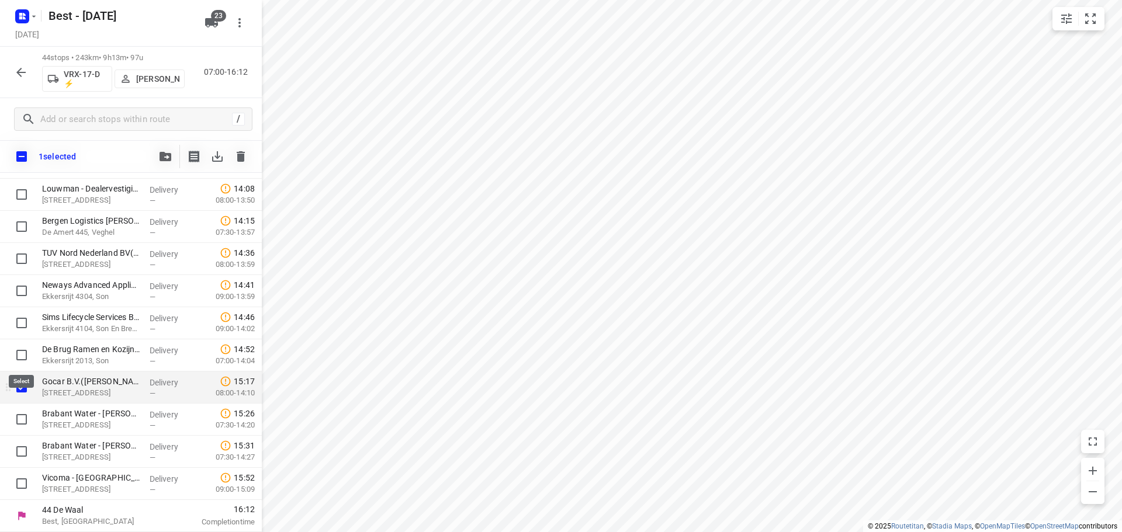
scroll to position [1178, 0]
click at [28, 414] on input "checkbox" at bounding box center [21, 419] width 23 height 23
checkbox input "true"
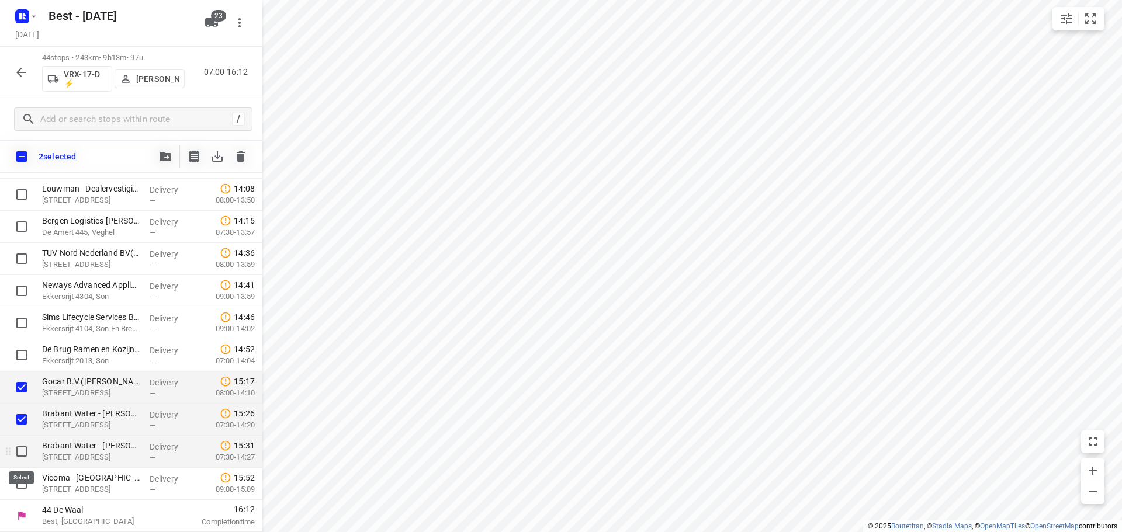
click at [25, 449] on input "checkbox" at bounding box center [21, 451] width 23 height 23
checkbox input "true"
drag, startPoint x: 25, startPoint y: 475, endPoint x: 31, endPoint y: 471, distance: 7.3
click at [26, 475] on input "checkbox" at bounding box center [21, 483] width 23 height 23
click at [26, 485] on input "checkbox" at bounding box center [21, 483] width 23 height 23
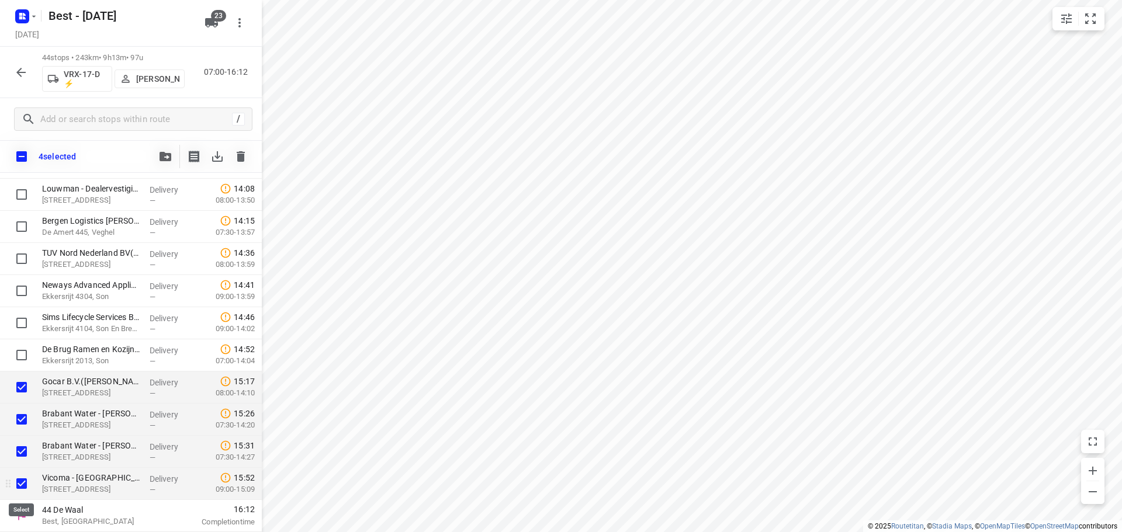
checkbox input "false"
click at [171, 152] on icon "button" at bounding box center [165, 156] width 12 height 9
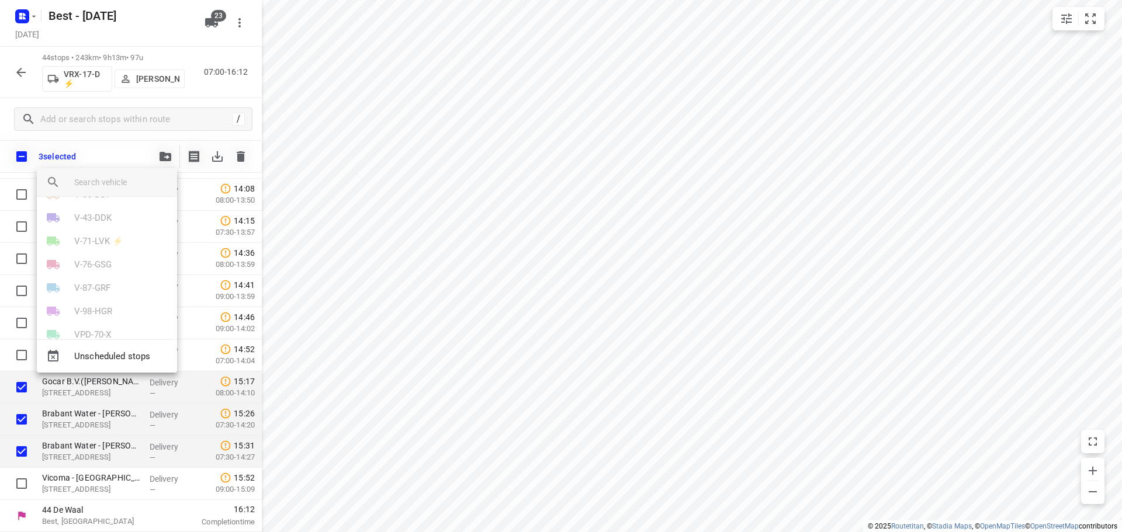
scroll to position [234, 0]
click at [120, 332] on p "VRX-17-D ⚡" at bounding box center [99, 334] width 50 height 13
click at [82, 268] on li "28" at bounding box center [107, 259] width 140 height 23
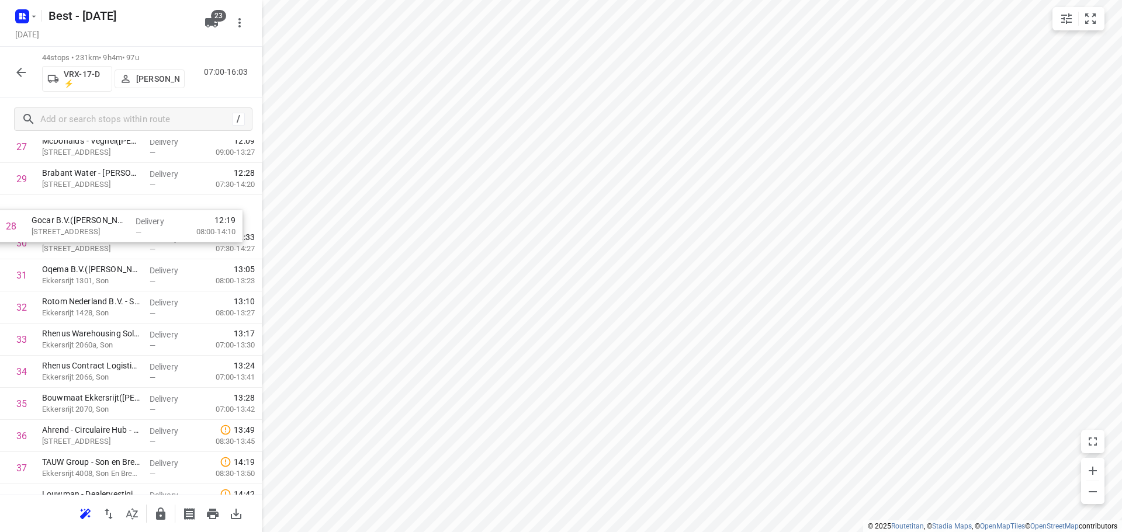
scroll to position [933, 0]
drag, startPoint x: 172, startPoint y: 176, endPoint x: 164, endPoint y: 262, distance: 86.3
click at [164, 262] on div "1 VDL Technics - Locatie Boxtel(Jurgen Vlassak) Korenmolen 2, Boxtel Delivery —…" at bounding box center [131, 6] width 262 height 1414
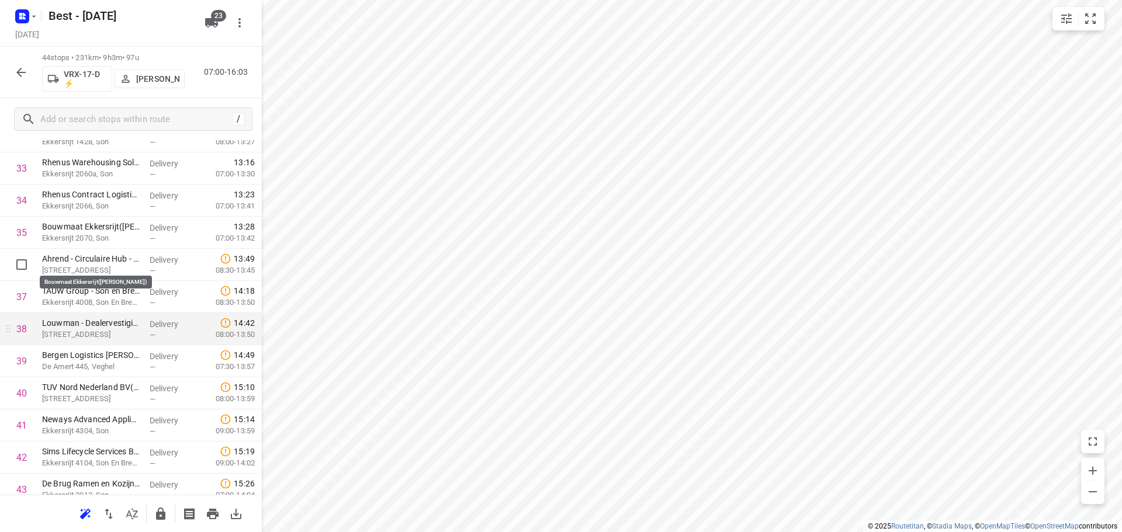
scroll to position [1167, 0]
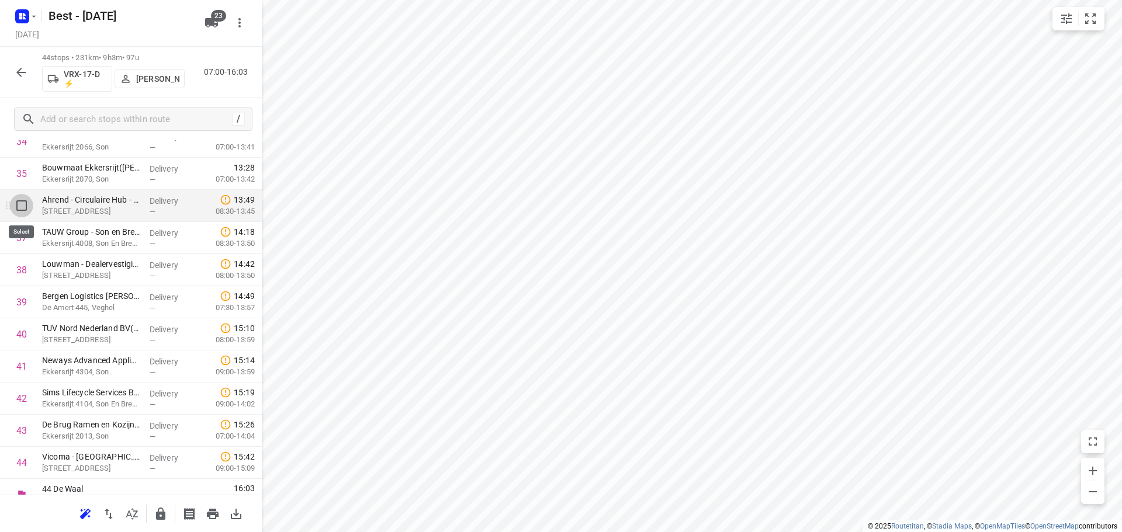
click at [22, 214] on input "checkbox" at bounding box center [21, 205] width 23 height 23
checkbox input "true"
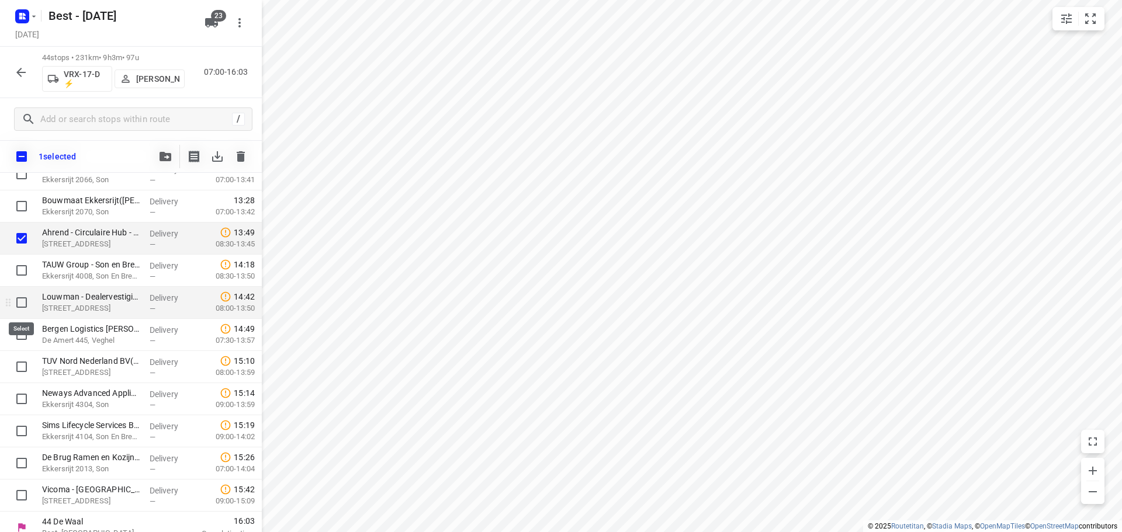
click at [18, 304] on input "checkbox" at bounding box center [21, 302] width 23 height 23
checkbox input "true"
click at [18, 328] on input "checkbox" at bounding box center [21, 334] width 23 height 23
checkbox input "true"
click at [167, 155] on icon "button" at bounding box center [165, 156] width 12 height 9
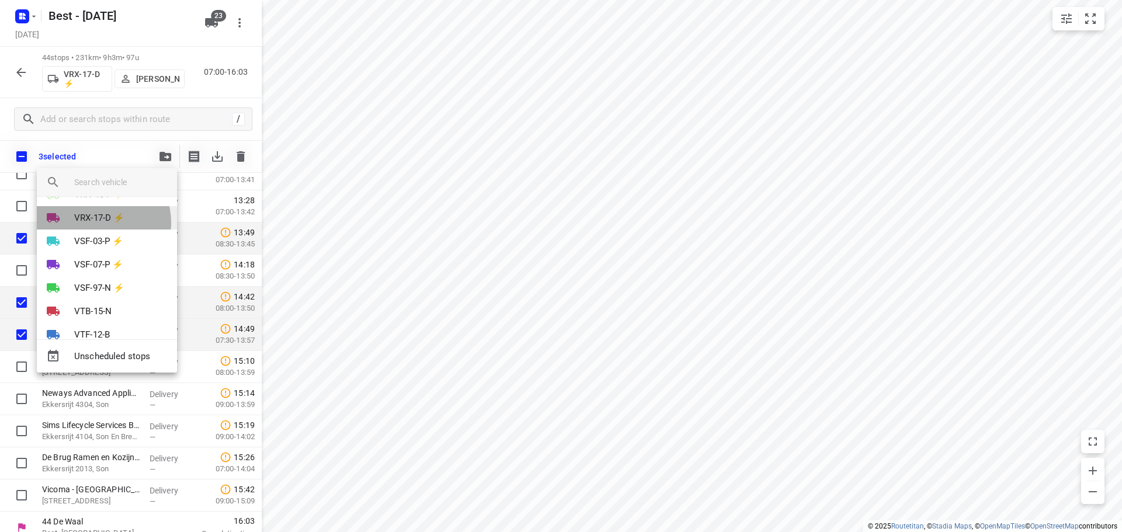
click at [102, 223] on p "VRX-17-D ⚡" at bounding box center [99, 217] width 50 height 13
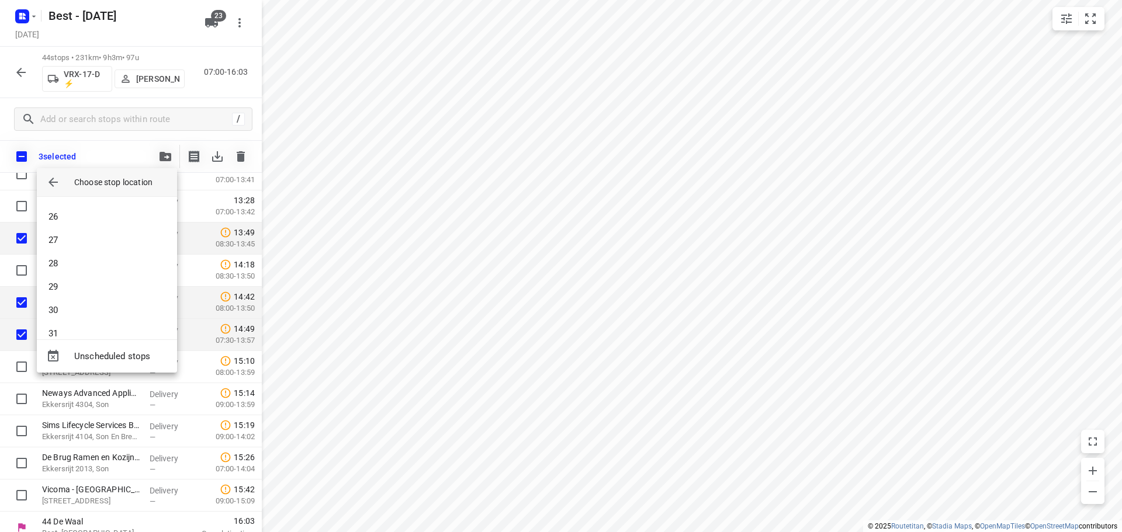
scroll to position [584, 0]
click at [88, 324] on li "31" at bounding box center [107, 329] width 140 height 23
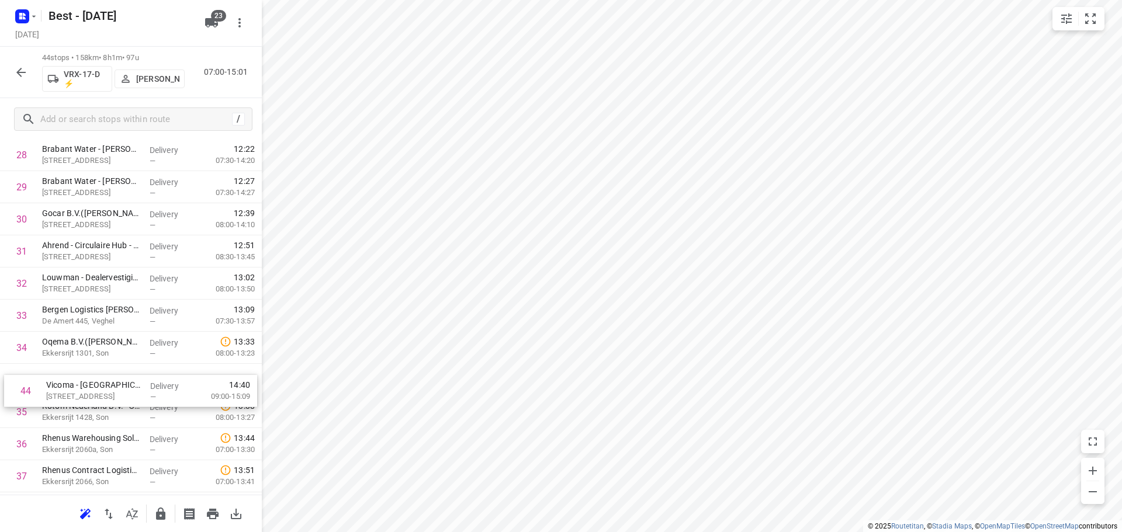
scroll to position [961, 0]
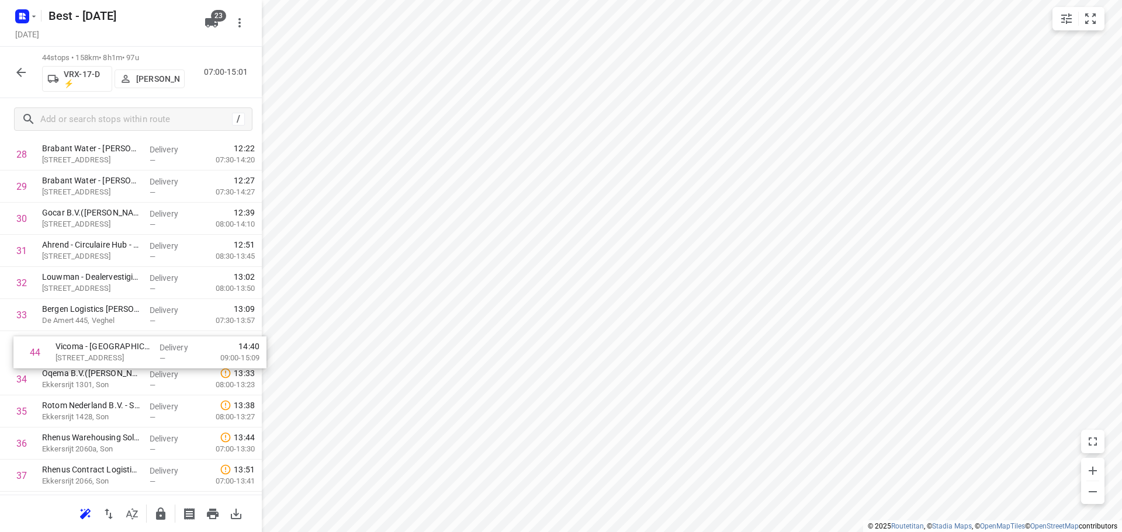
drag, startPoint x: 134, startPoint y: 433, endPoint x: 149, endPoint y: 334, distance: 99.8
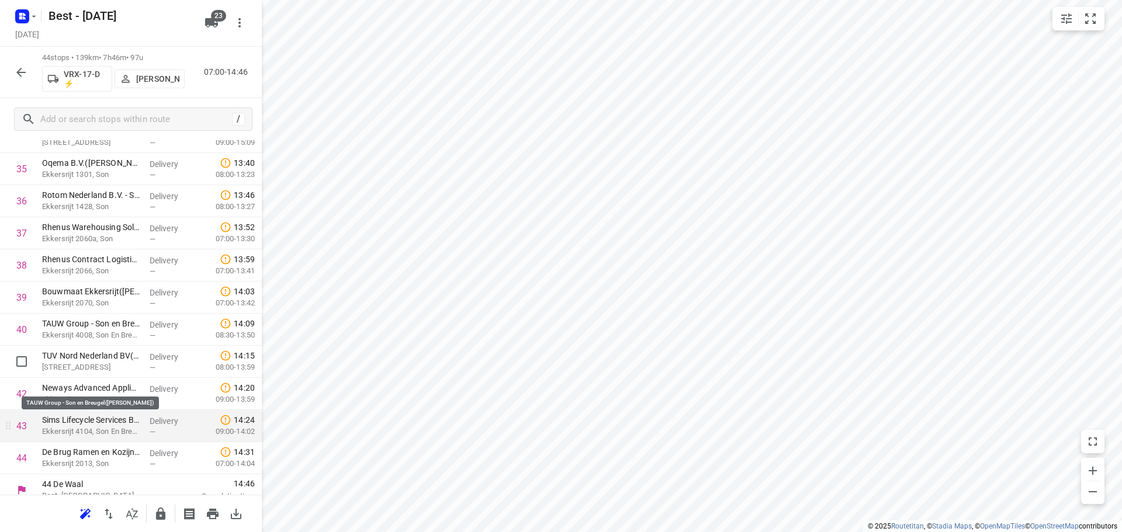
scroll to position [1183, 0]
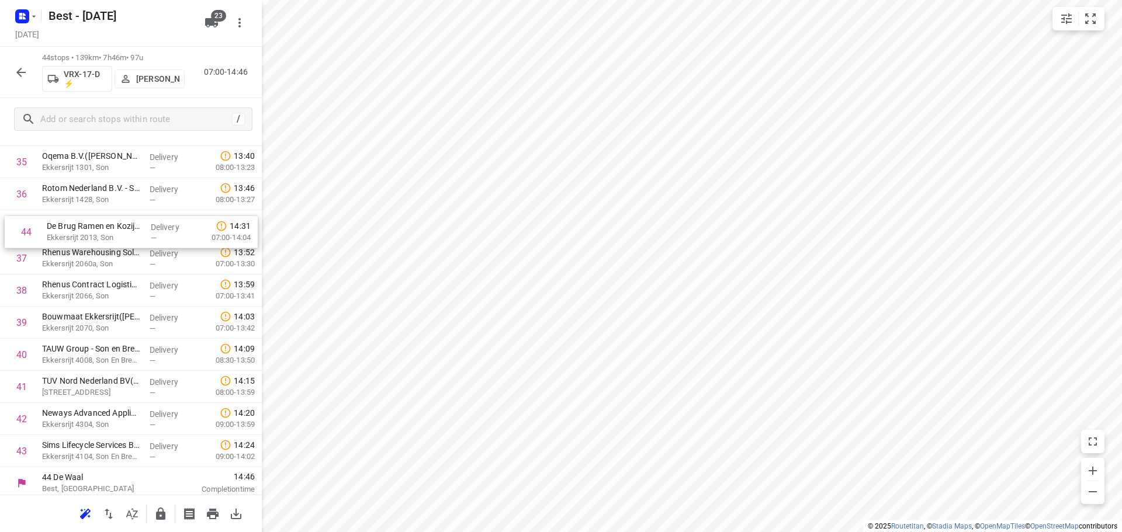
drag, startPoint x: 100, startPoint y: 442, endPoint x: 109, endPoint y: 222, distance: 220.4
click at [158, 511] on icon "button" at bounding box center [160, 514] width 9 height 12
click at [20, 71] on icon "button" at bounding box center [21, 72] width 14 height 14
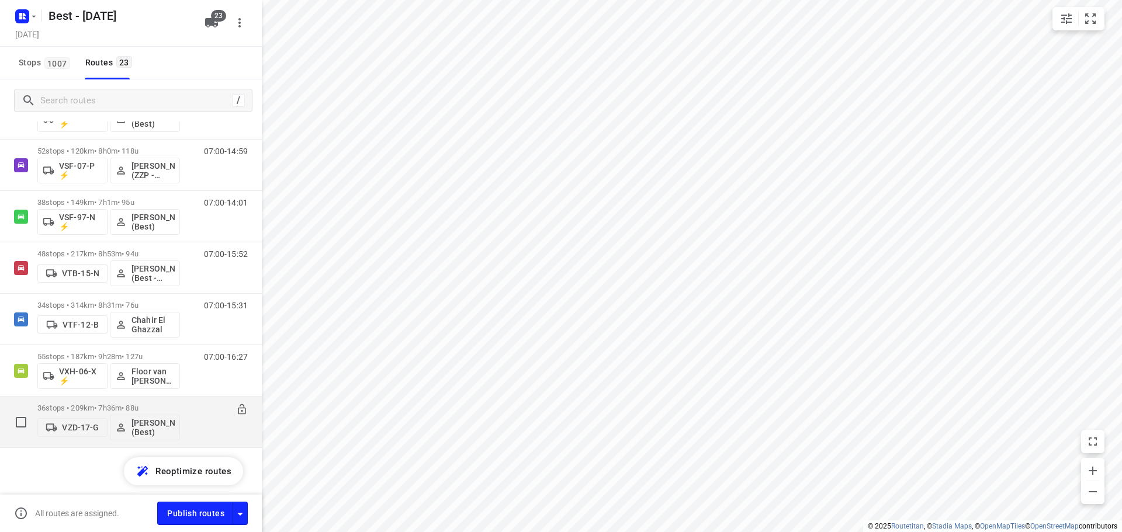
scroll to position [799, 0]
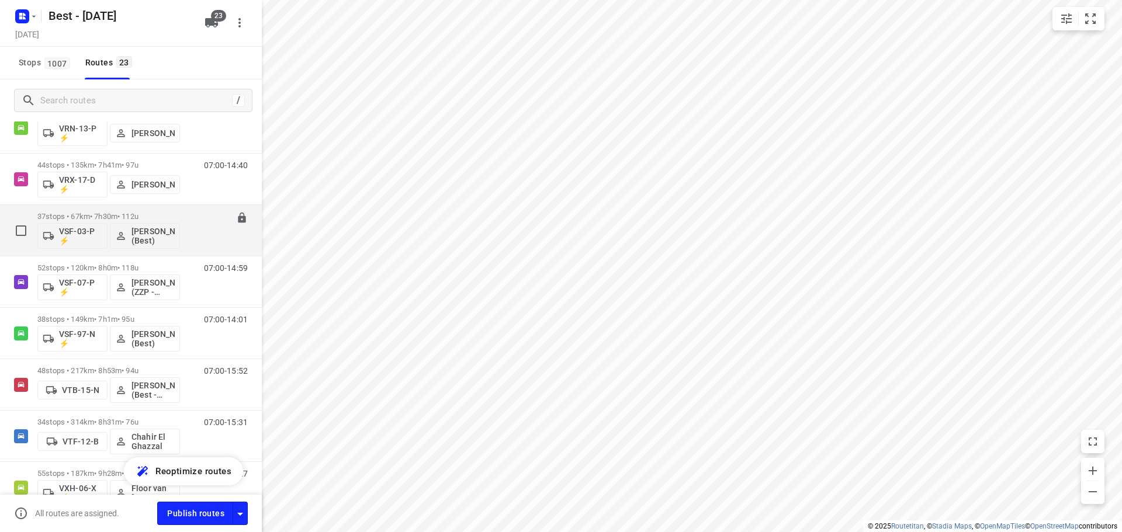
click at [130, 214] on p "37 stops • 67km • 7h30m • 112u" at bounding box center [108, 216] width 143 height 9
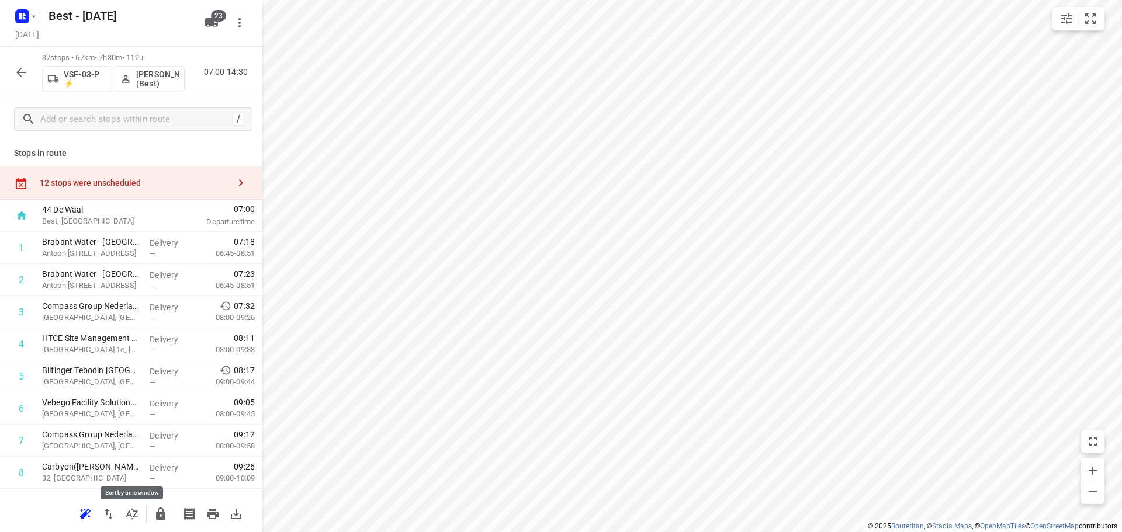
click at [131, 511] on icon "button" at bounding box center [132, 514] width 14 height 14
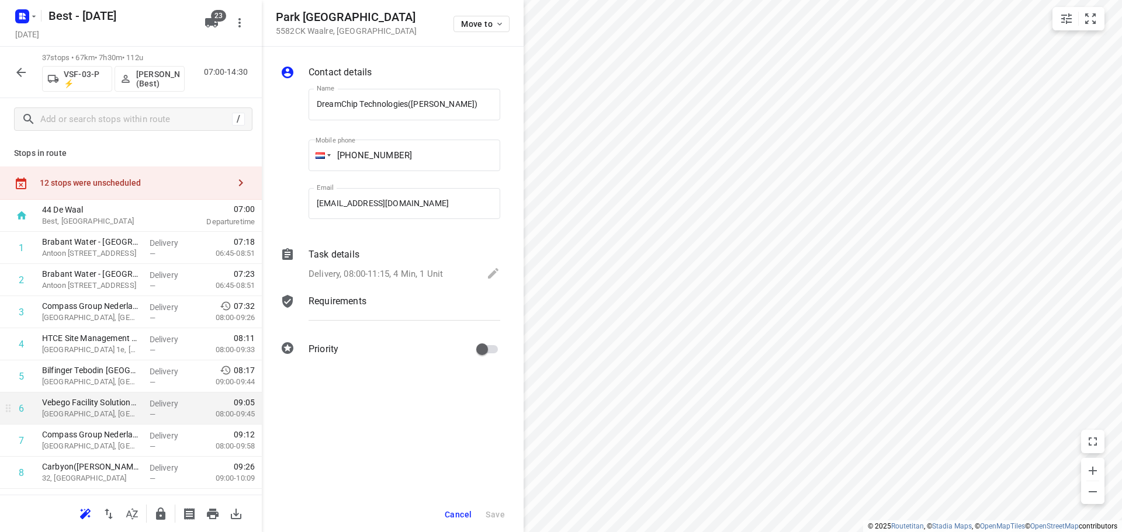
scroll to position [0, 1]
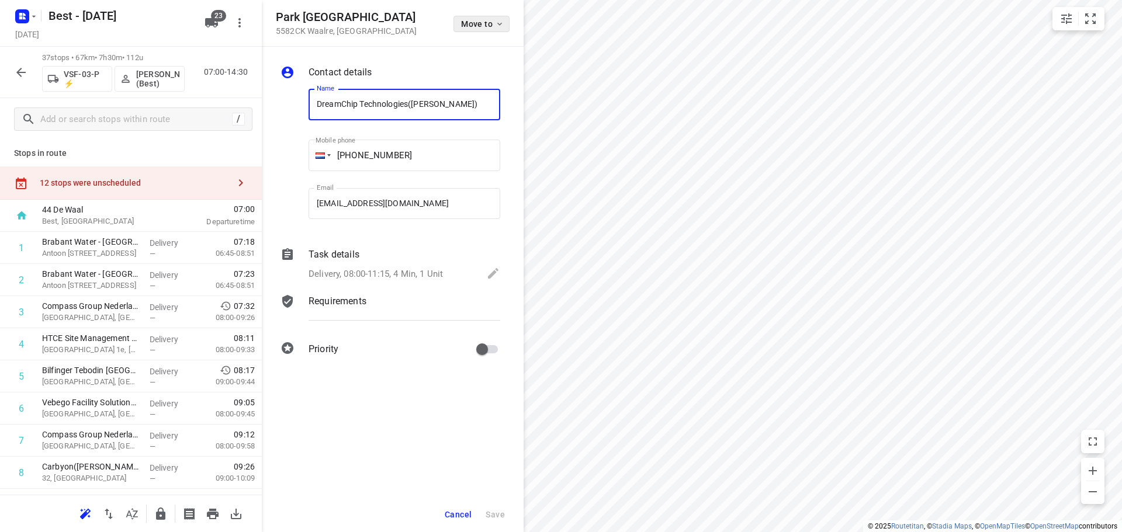
click at [483, 25] on span "Move to" at bounding box center [482, 23] width 43 height 9
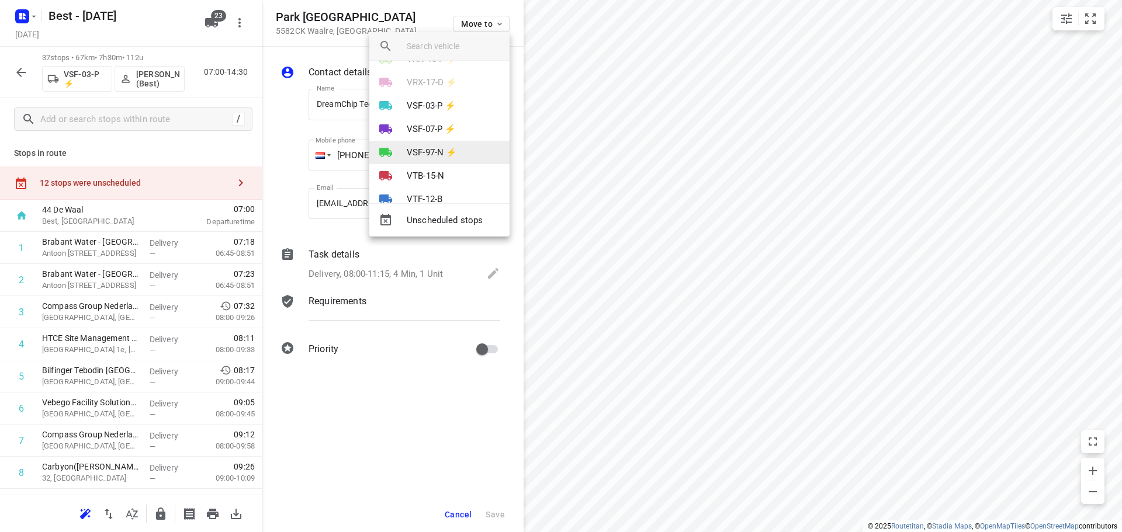
scroll to position [351, 0]
click at [434, 105] on p "VSF-03-P ⚡" at bounding box center [431, 105] width 49 height 13
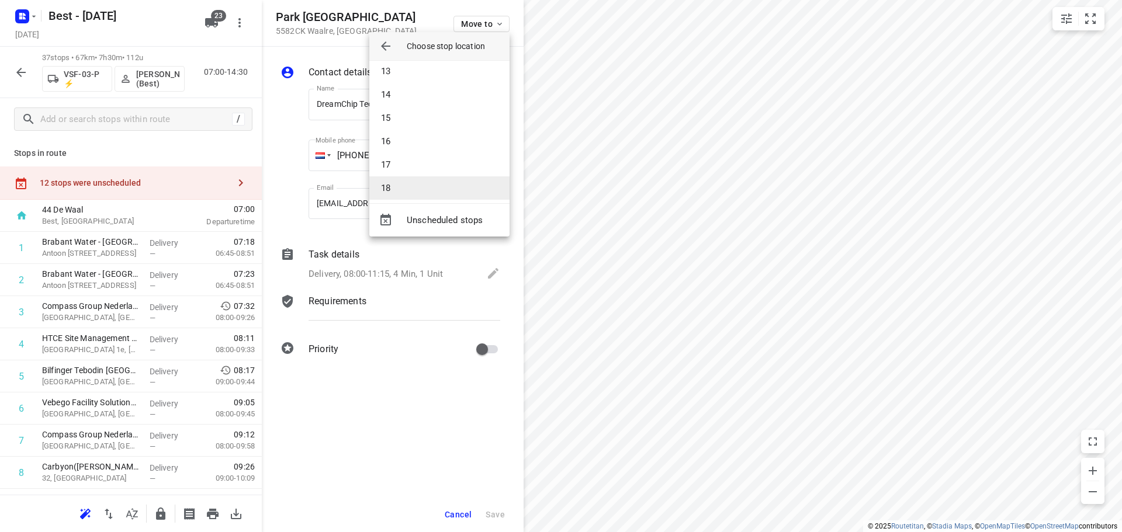
scroll to position [234, 0]
click at [418, 125] on li "13" at bounding box center [439, 123] width 140 height 23
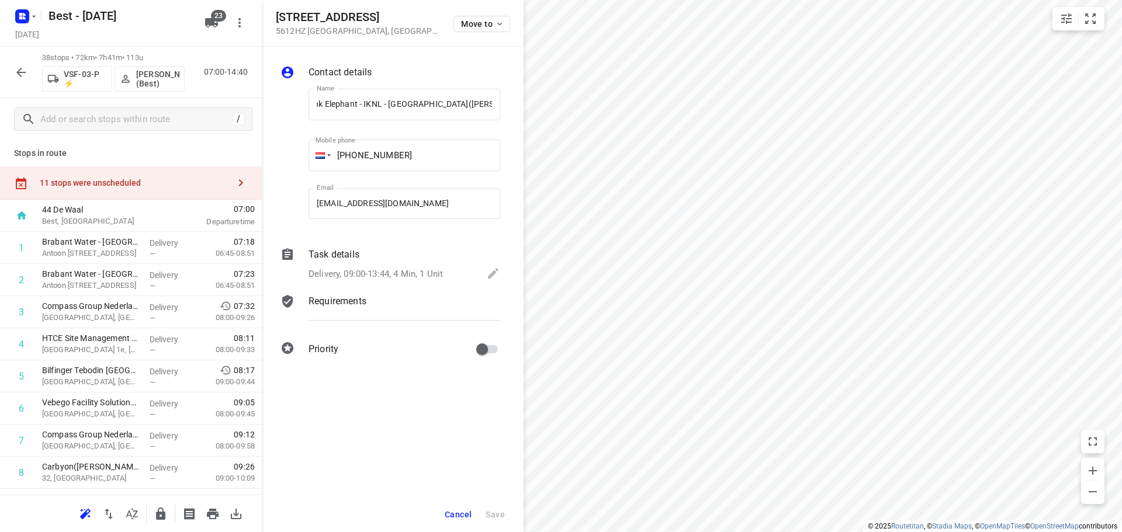
scroll to position [0, 0]
click at [462, 506] on button "Cancel" at bounding box center [458, 514] width 36 height 21
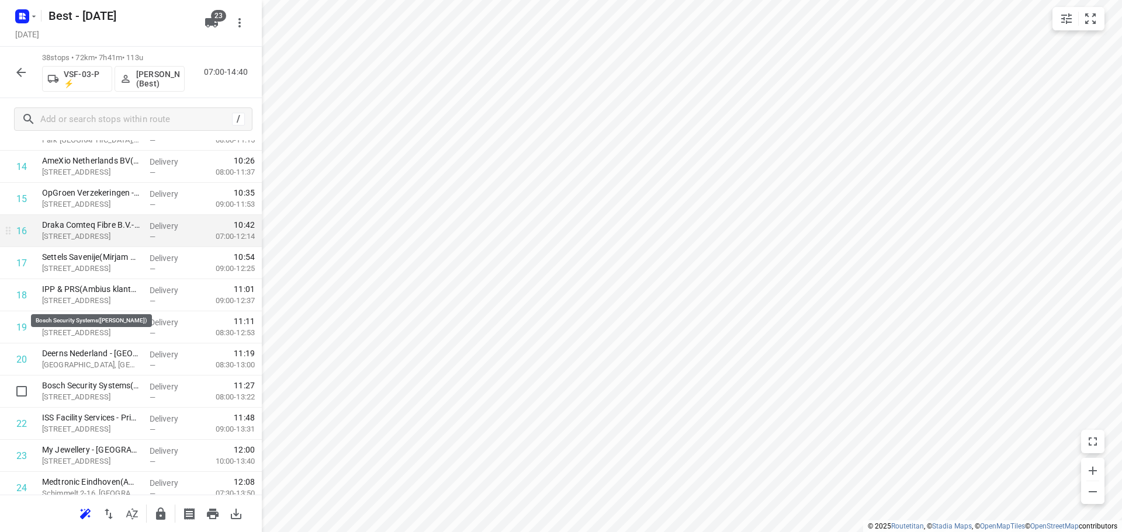
scroll to position [584, 0]
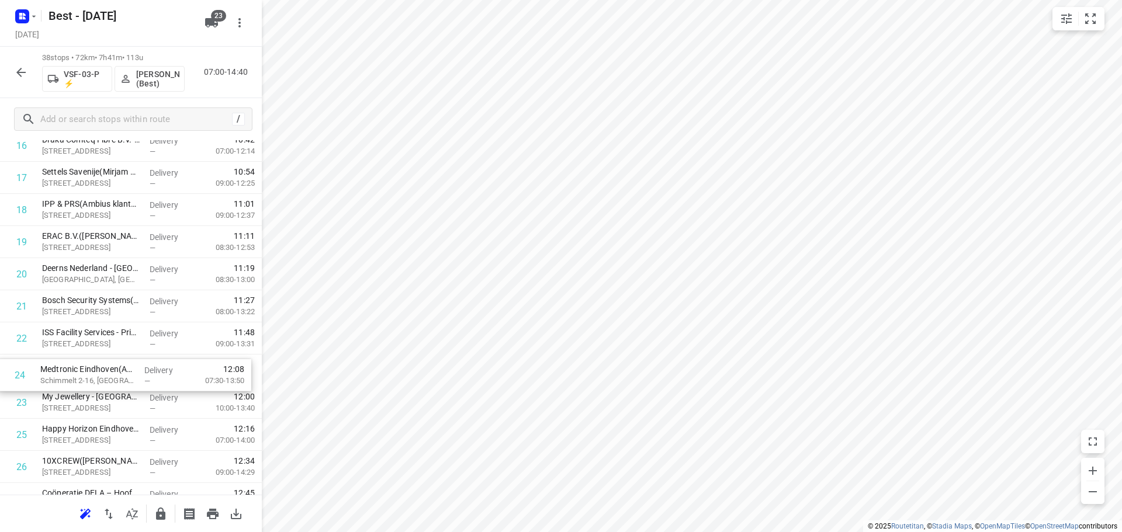
drag, startPoint x: 107, startPoint y: 396, endPoint x: 105, endPoint y: 355, distance: 40.9
click at [105, 359] on div "1 Brabant Water - Eindhoven - Kantoor(Arno Verspaandonk/ Dirk-Jan Stoop) Antoon…" at bounding box center [131, 258] width 262 height 1221
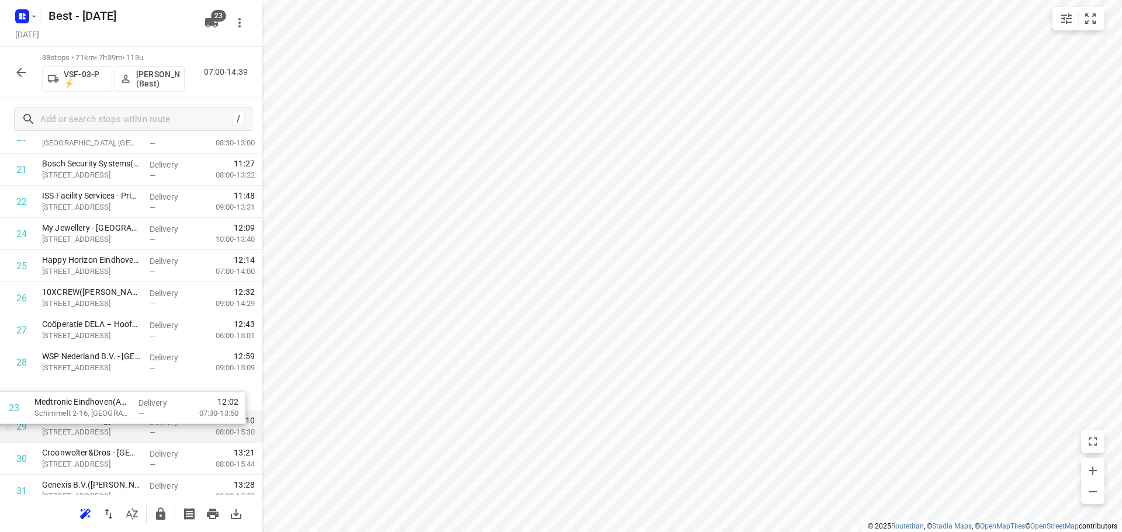
drag, startPoint x: 131, startPoint y: 368, endPoint x: 124, endPoint y: 410, distance: 42.7
click at [124, 410] on div "1 Brabant Water - Eindhoven - Kantoor(Arno Verspaandonk/ Dirk-Jan Stoop) Antoon…" at bounding box center [131, 121] width 262 height 1221
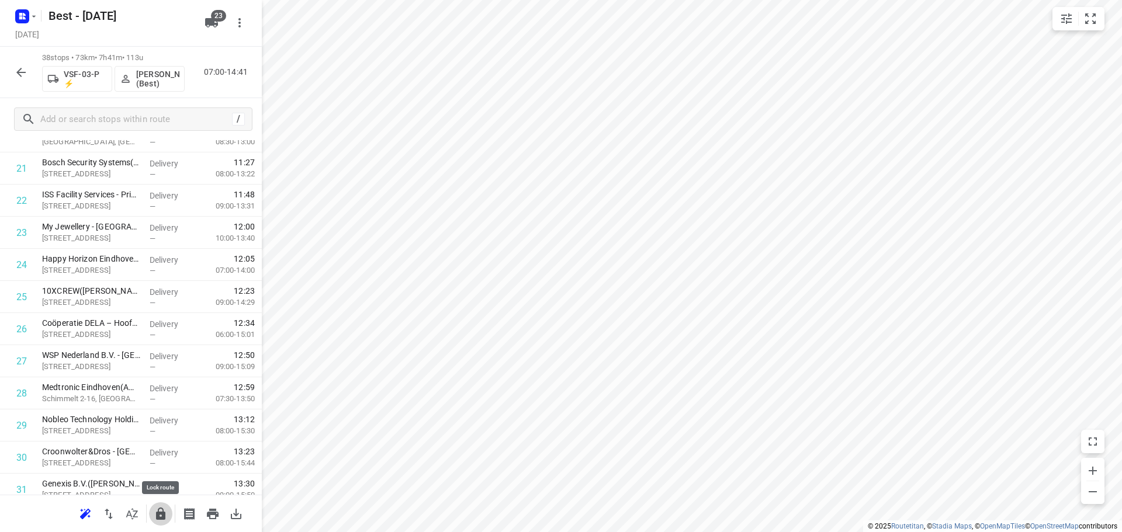
click at [152, 513] on button "button" at bounding box center [160, 513] width 23 height 23
click at [20, 69] on icon "button" at bounding box center [20, 72] width 9 height 9
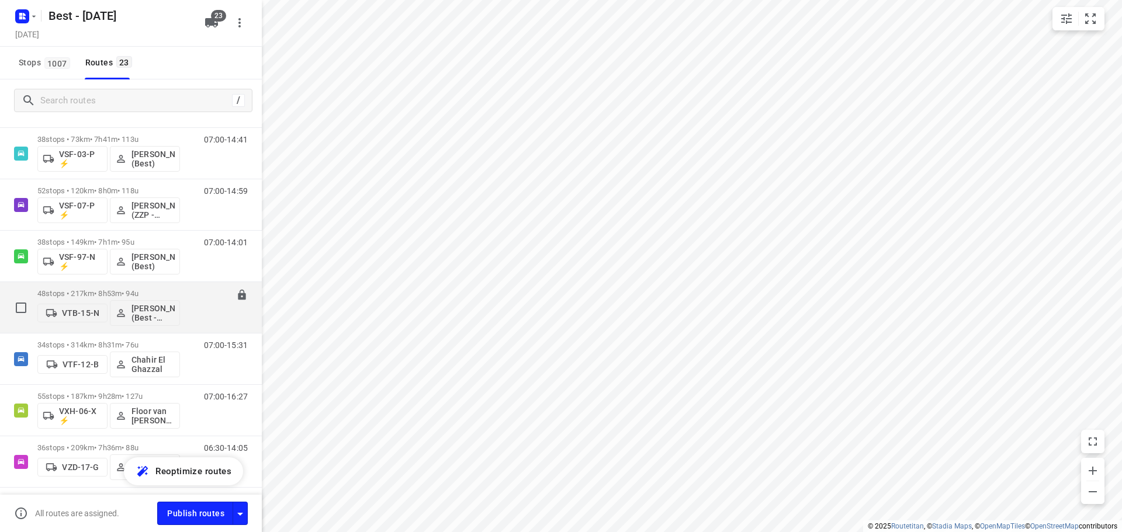
scroll to position [857, 0]
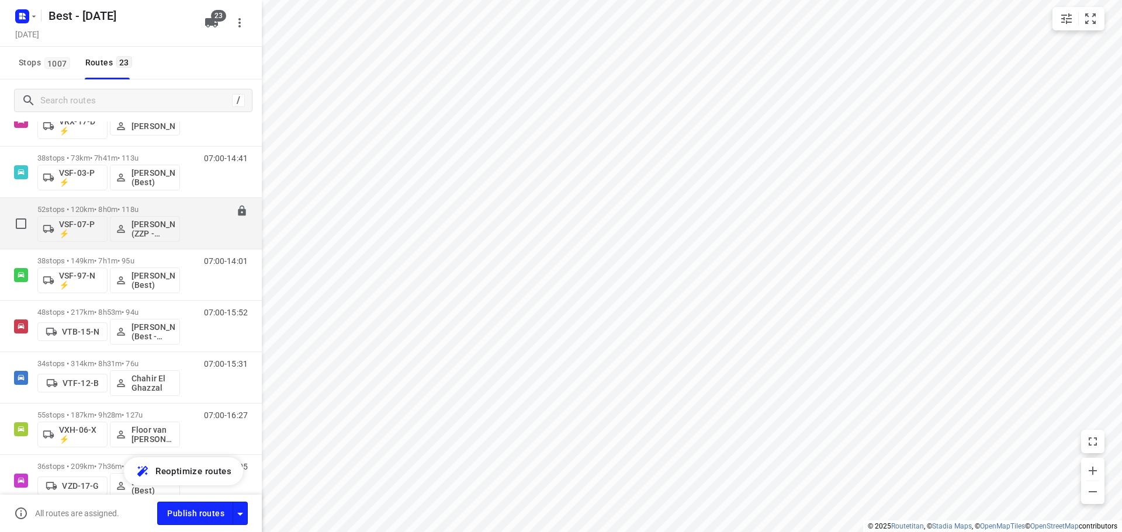
click at [113, 211] on p "52 stops • 120km • 8h0m • 118u" at bounding box center [108, 209] width 143 height 9
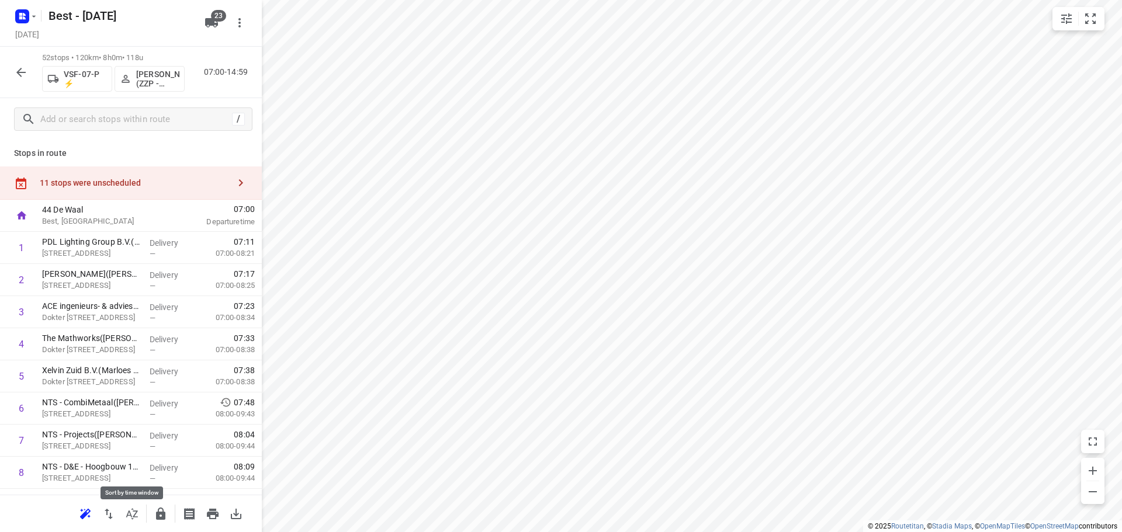
click at [130, 509] on icon "button" at bounding box center [132, 514] width 14 height 14
drag, startPoint x: 146, startPoint y: 312, endPoint x: 142, endPoint y: 272, distance: 39.9
drag, startPoint x: 128, startPoint y: 322, endPoint x: 130, endPoint y: 238, distance: 84.1
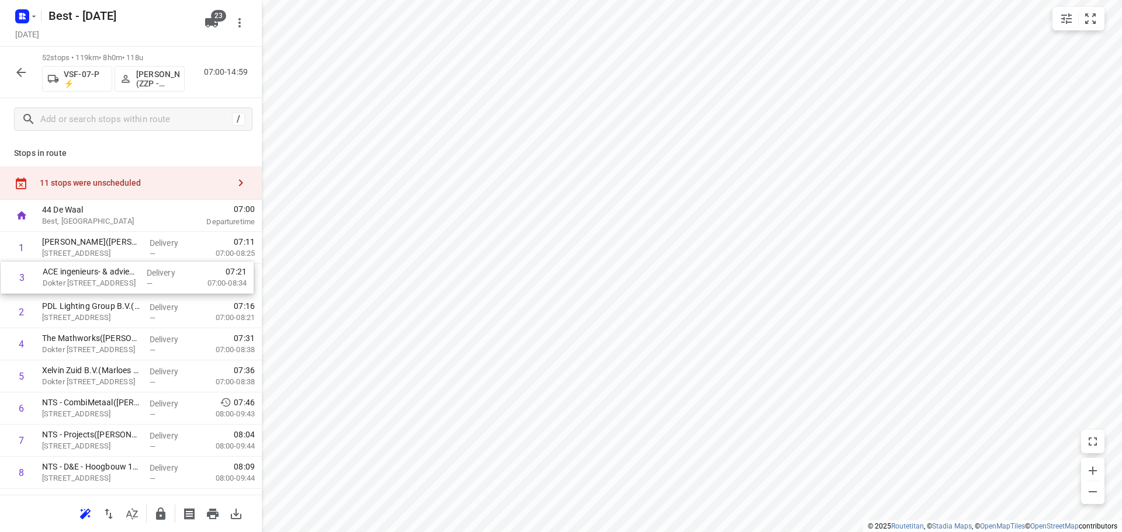
drag, startPoint x: 116, startPoint y: 312, endPoint x: 117, endPoint y: 266, distance: 45.6
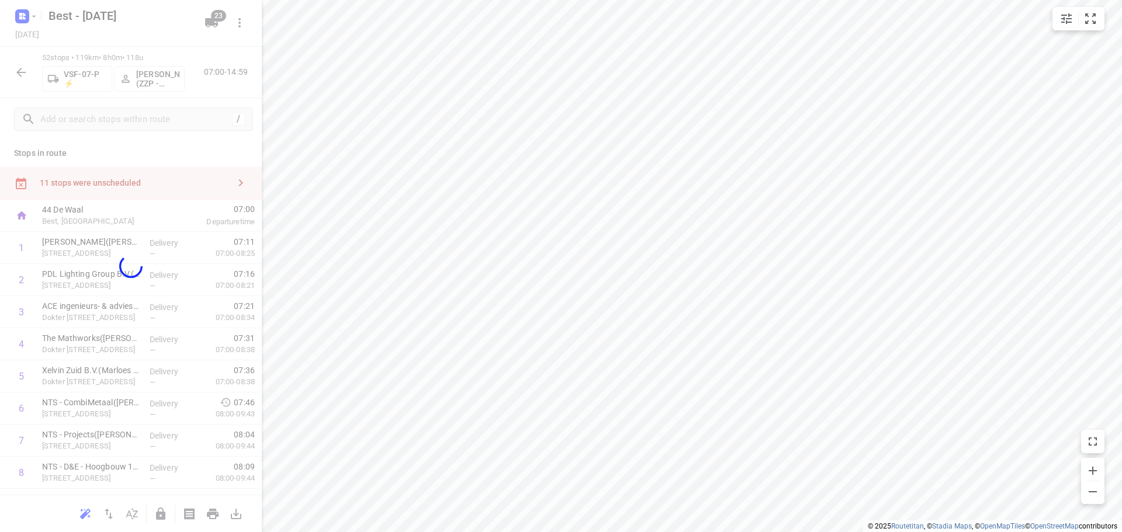
click at [117, 266] on div at bounding box center [131, 266] width 262 height 532
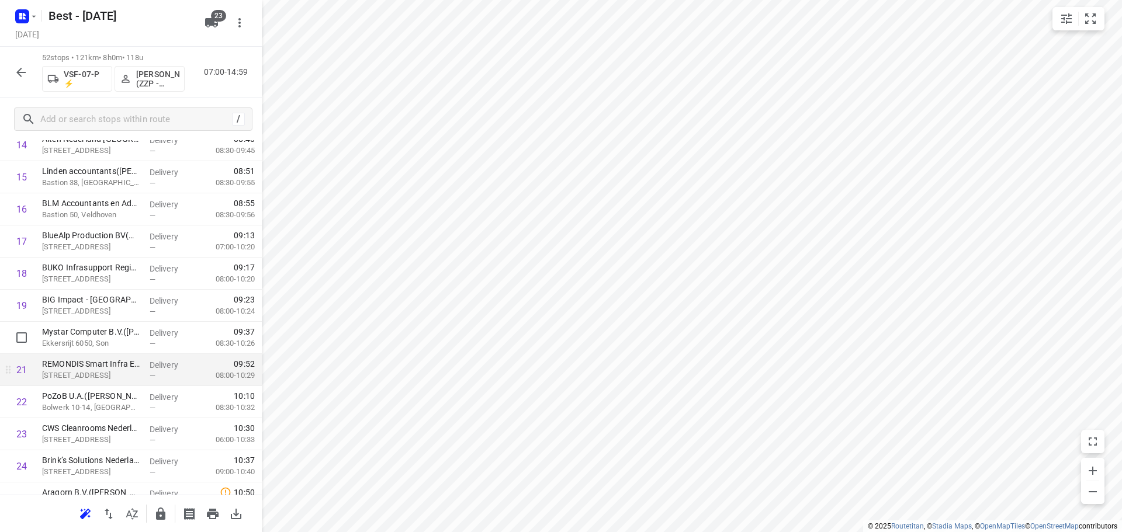
scroll to position [526, 0]
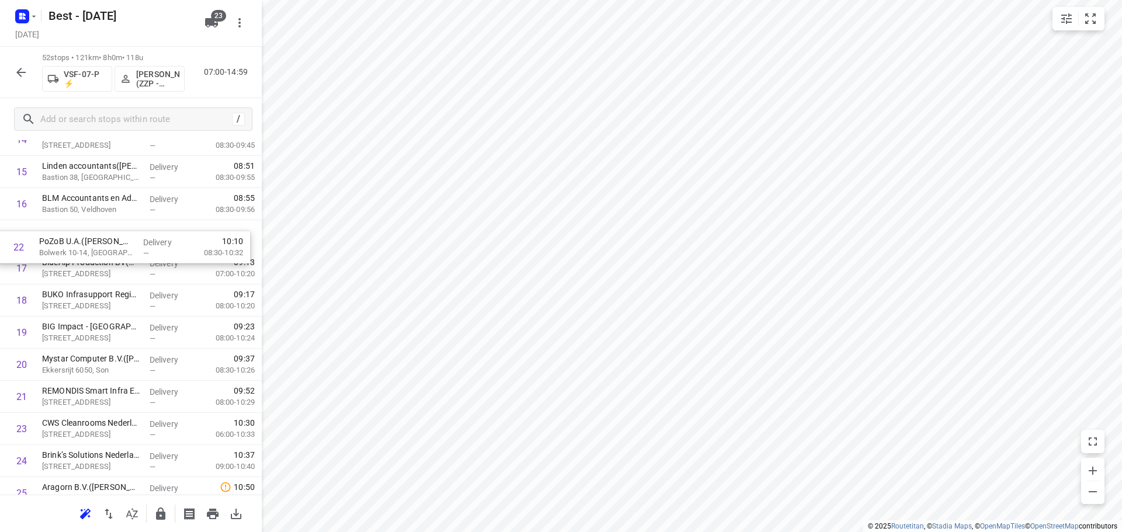
drag, startPoint x: 84, startPoint y: 401, endPoint x: 71, endPoint y: 240, distance: 162.3
click at [80, 244] on div "1 Caspar de Haan(Mischa Breuer) Hastelweg 218, Eindhoven Delivery — 07:11 07:00…" at bounding box center [131, 541] width 262 height 1671
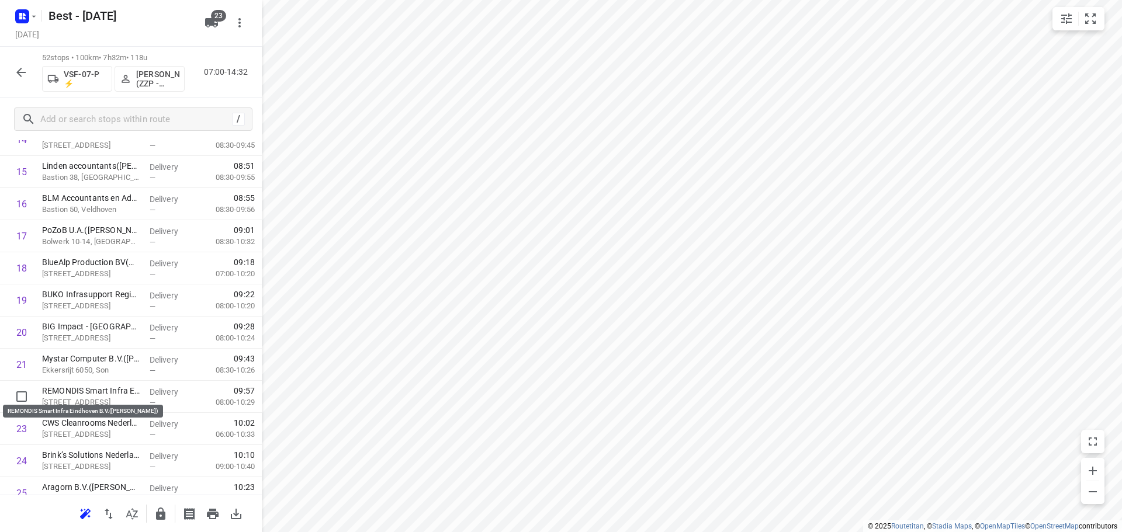
drag, startPoint x: 98, startPoint y: 387, endPoint x: 100, endPoint y: 353, distance: 34.0
click at [100, 353] on div "1 Caspar de Haan(Mischa Breuer) Hastelweg 218, Eindhoven Delivery — 07:11 07:00…" at bounding box center [131, 541] width 262 height 1671
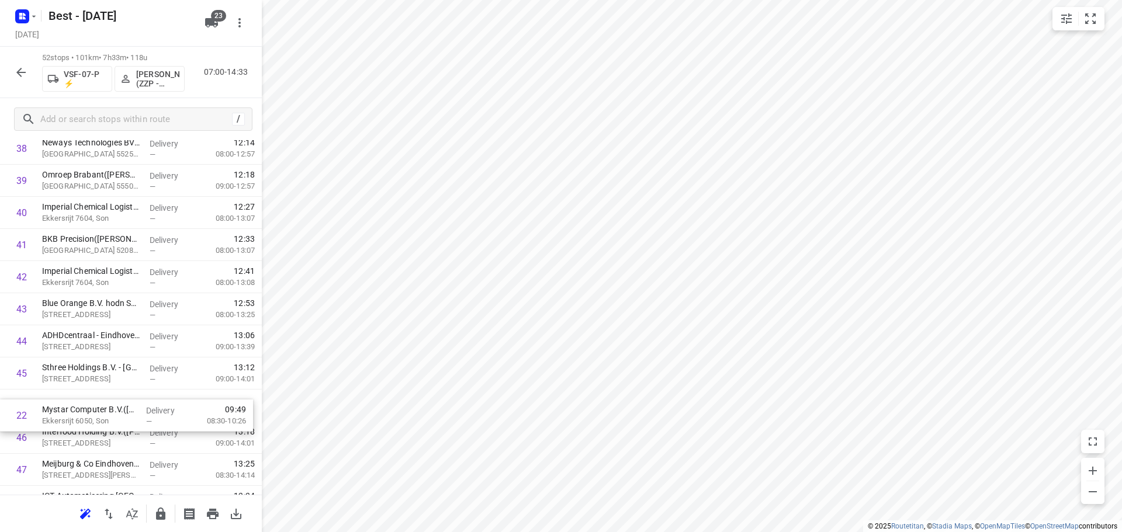
scroll to position [1263, 0]
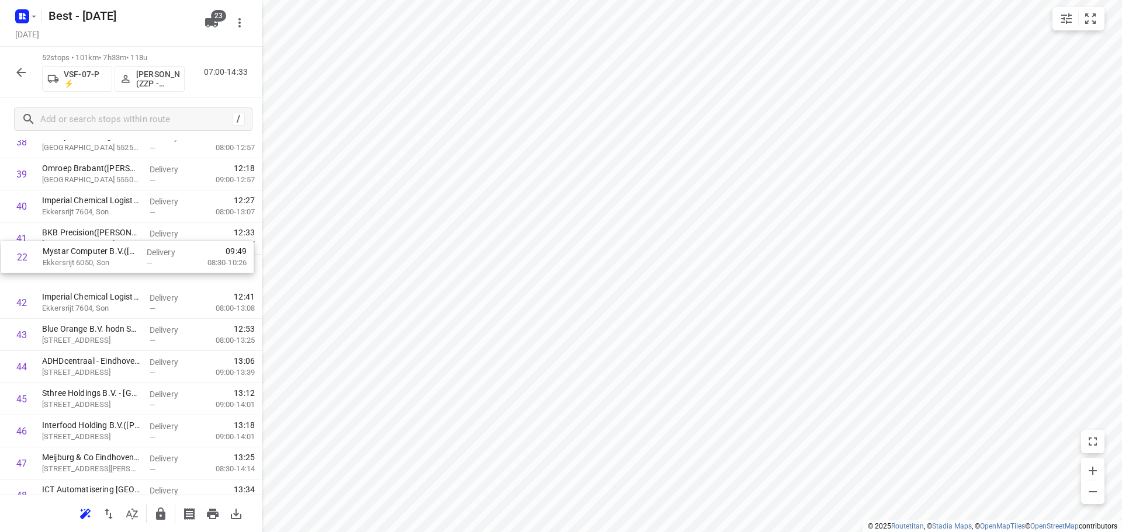
drag, startPoint x: 110, startPoint y: 223, endPoint x: 110, endPoint y: 263, distance: 40.3
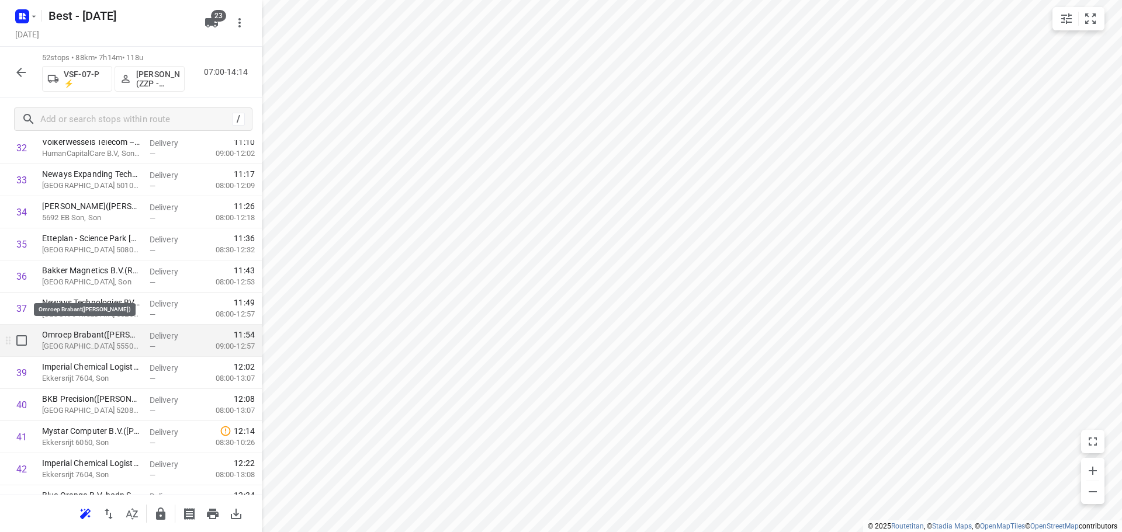
scroll to position [854, 0]
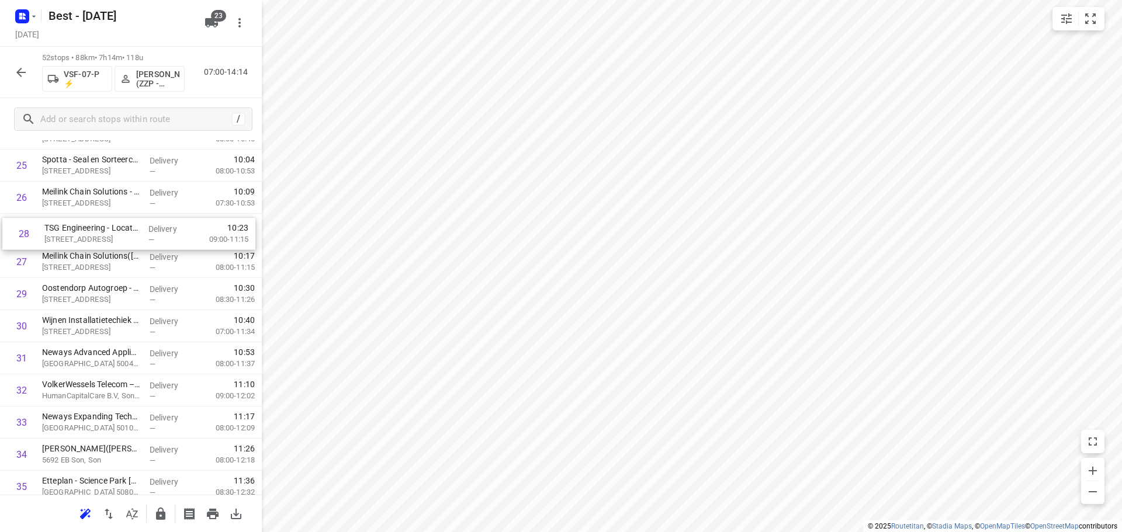
drag, startPoint x: 125, startPoint y: 262, endPoint x: 129, endPoint y: 223, distance: 39.9
click at [129, 226] on div "1 Caspar de Haan(Mischa Breuer) Hastelweg 218, Eindhoven Delivery — 07:11 07:00…" at bounding box center [131, 213] width 262 height 1671
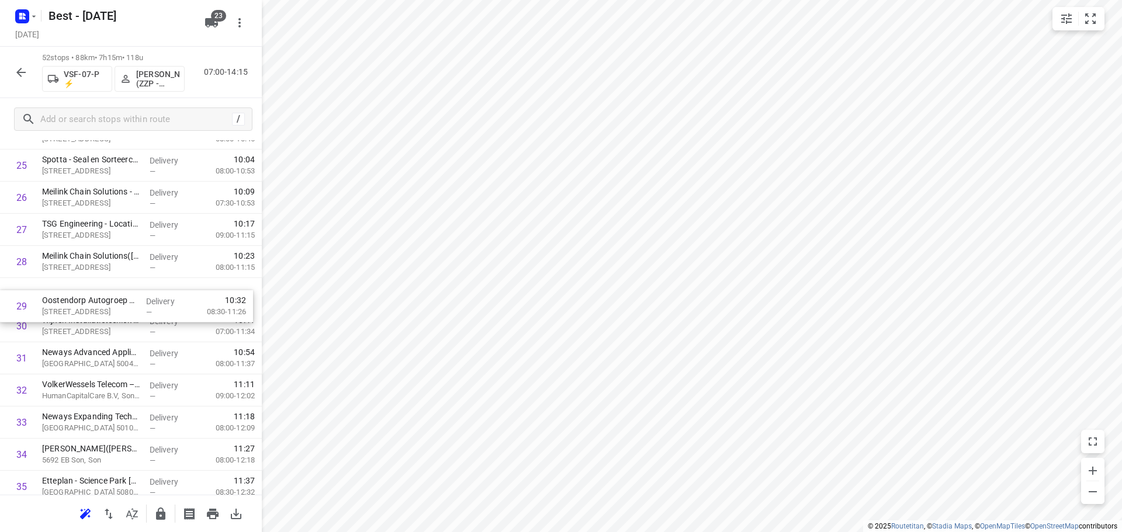
drag, startPoint x: 123, startPoint y: 295, endPoint x: 124, endPoint y: 322, distance: 26.9
click at [124, 322] on div "1 Caspar de Haan(Mischa Breuer) Hastelweg 218, Eindhoven Delivery — 07:11 07:00…" at bounding box center [131, 213] width 262 height 1671
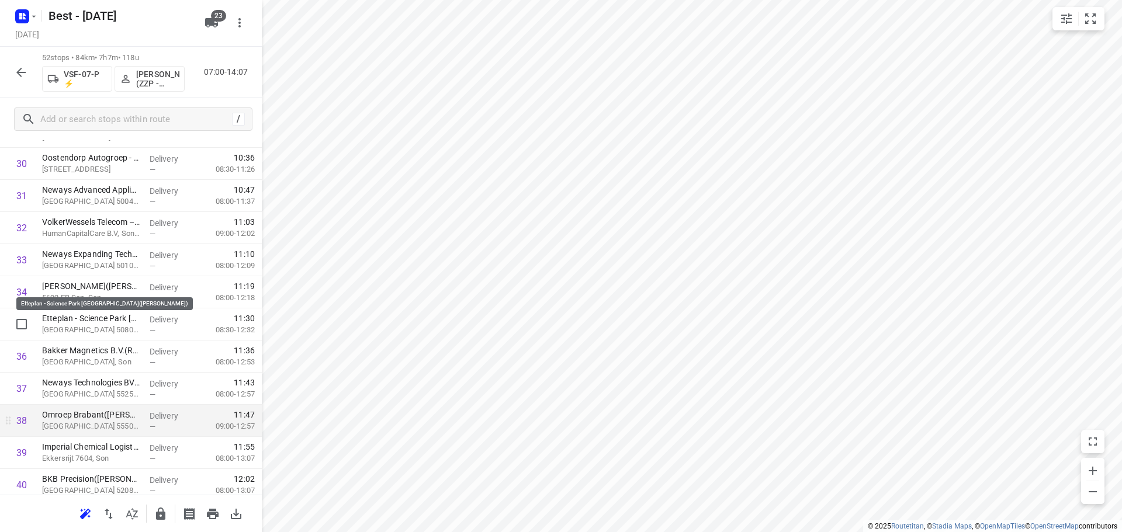
scroll to position [1146, 0]
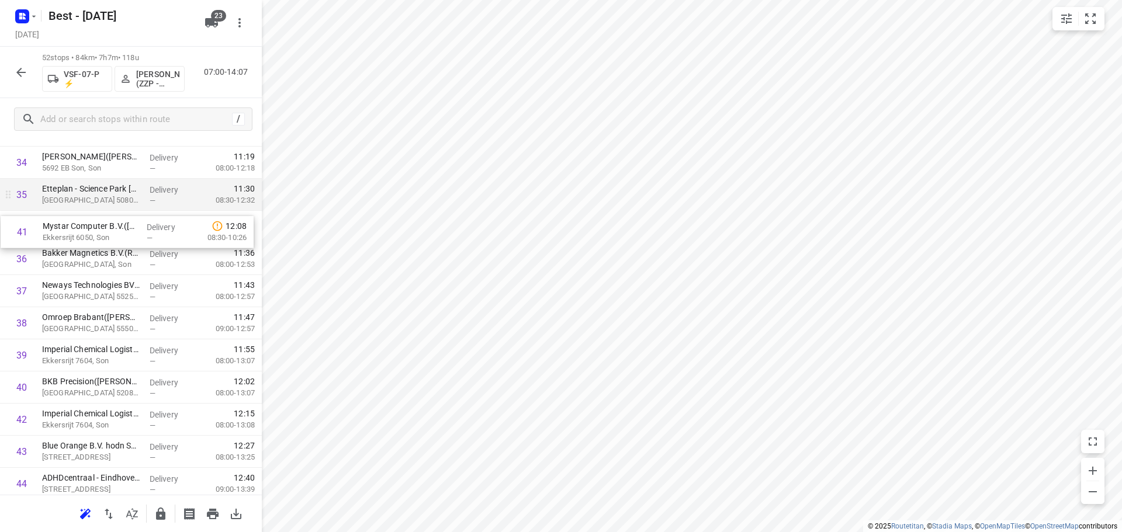
drag, startPoint x: 144, startPoint y: 383, endPoint x: 143, endPoint y: 209, distance: 174.1
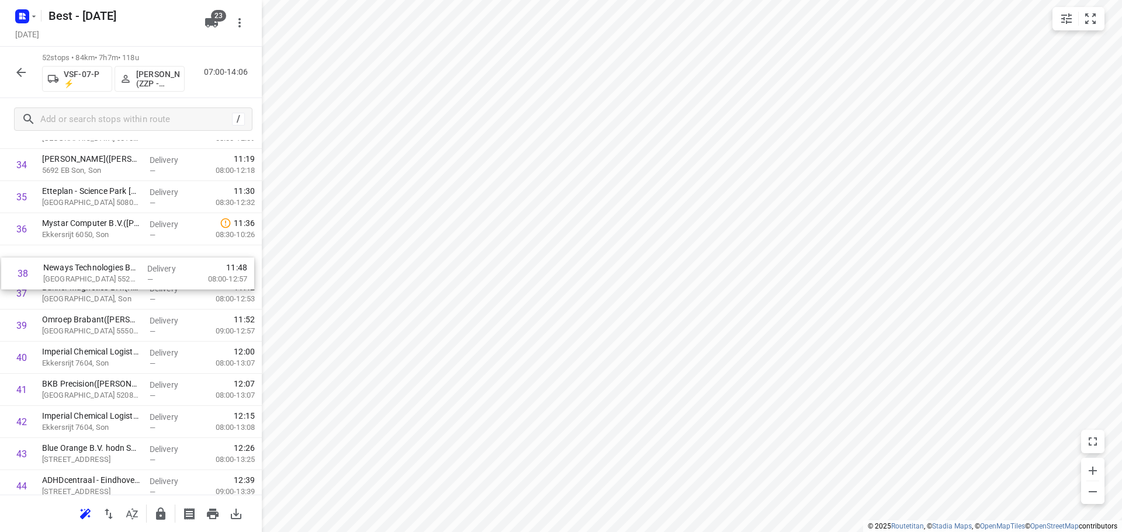
drag, startPoint x: 106, startPoint y: 295, endPoint x: 109, endPoint y: 249, distance: 46.3
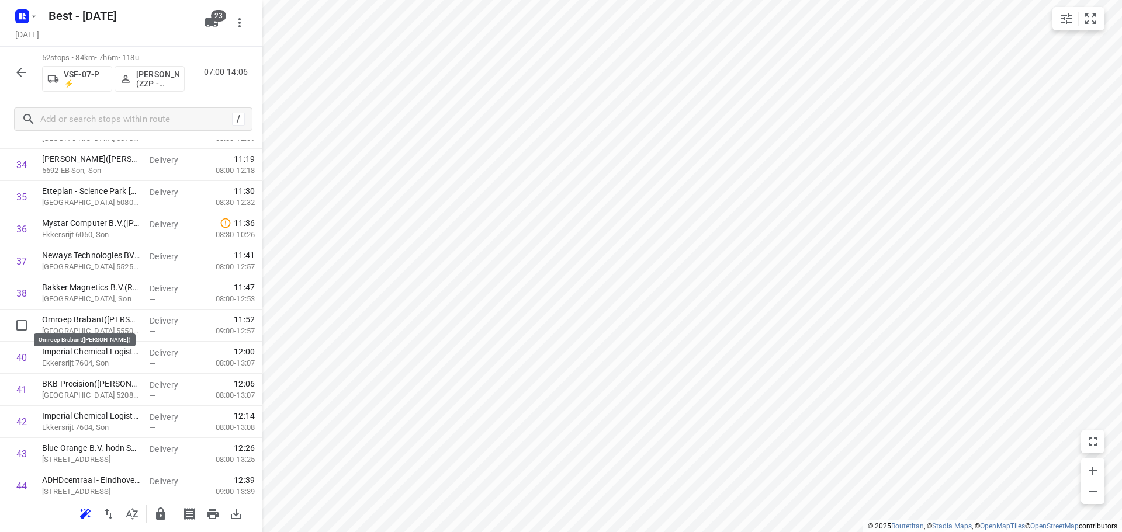
drag, startPoint x: 90, startPoint y: 316, endPoint x: 90, endPoint y: 253, distance: 63.1
drag, startPoint x: 66, startPoint y: 384, endPoint x: 69, endPoint y: 352, distance: 32.8
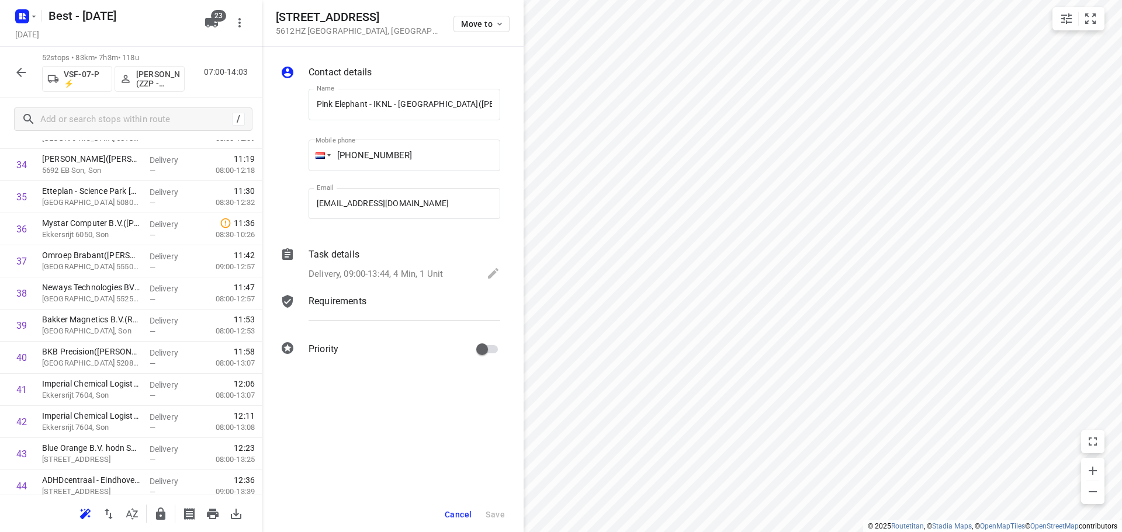
scroll to position [0, 10]
click at [486, 22] on span "Move to" at bounding box center [482, 23] width 43 height 9
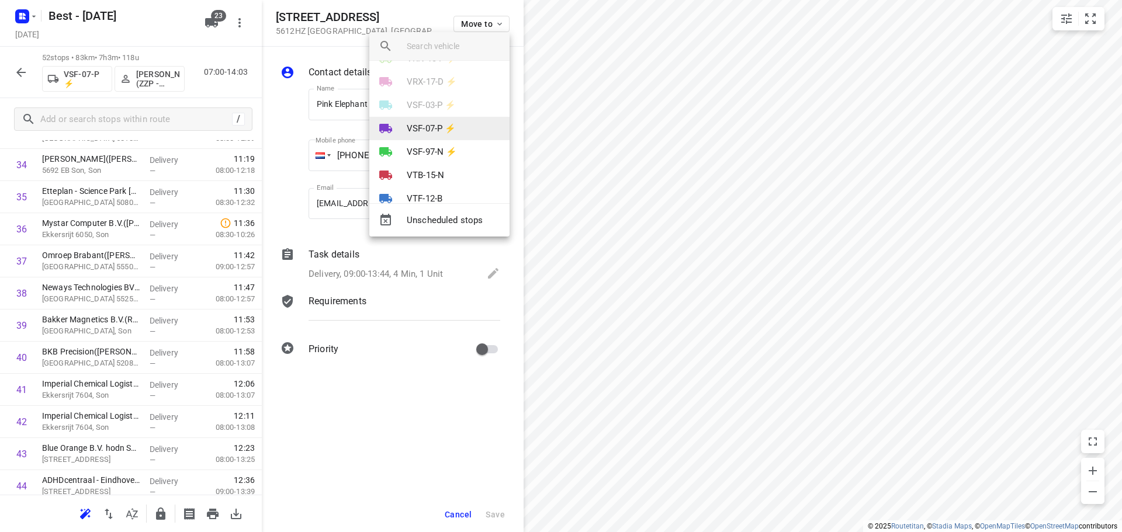
click at [429, 127] on p "VSF-07-P ⚡" at bounding box center [431, 128] width 49 height 13
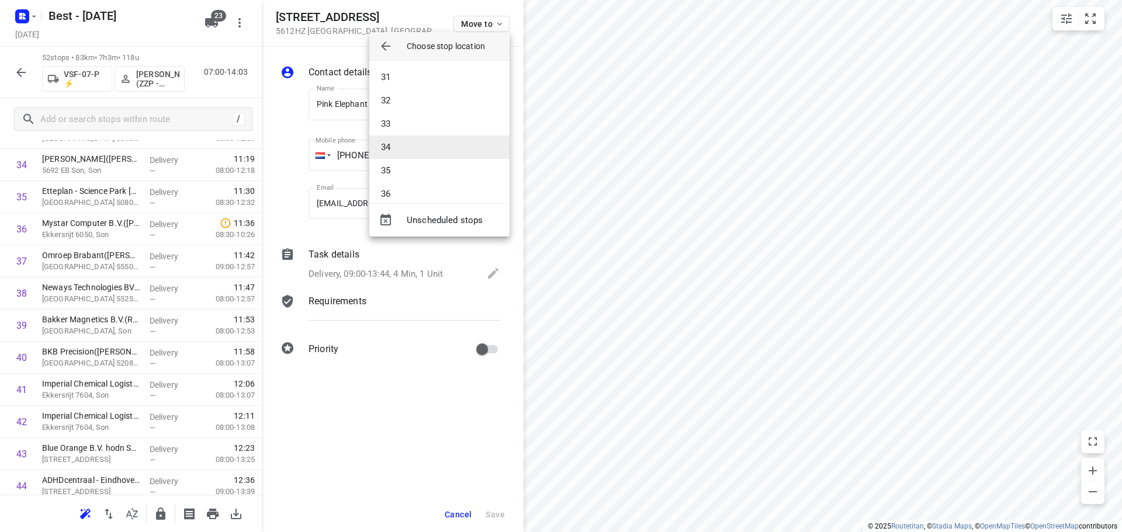
scroll to position [993, 0]
click at [424, 90] on li "44" at bounding box center [439, 88] width 140 height 23
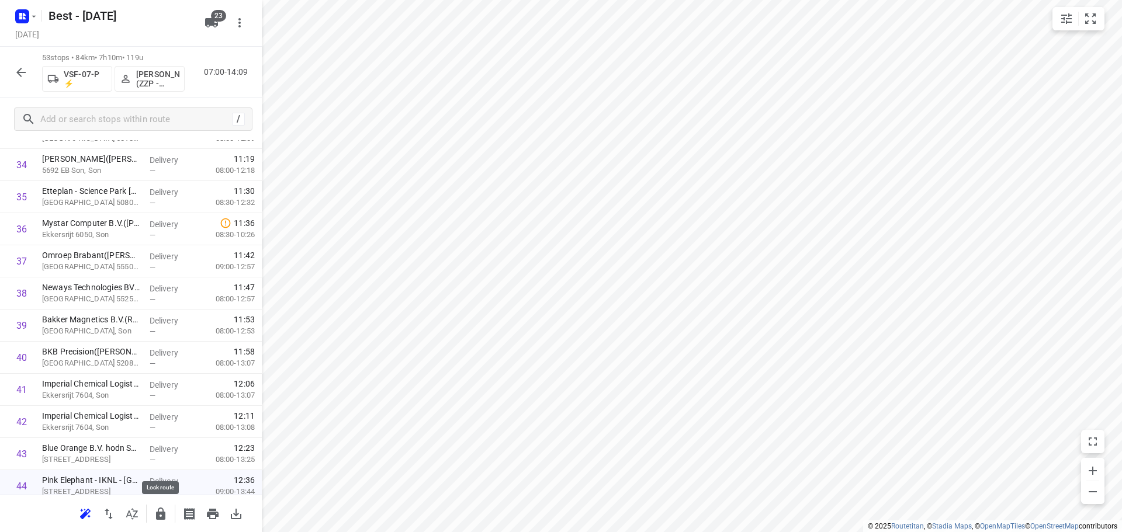
click at [160, 515] on icon "button" at bounding box center [161, 514] width 14 height 14
click at [19, 68] on icon "button" at bounding box center [21, 72] width 14 height 14
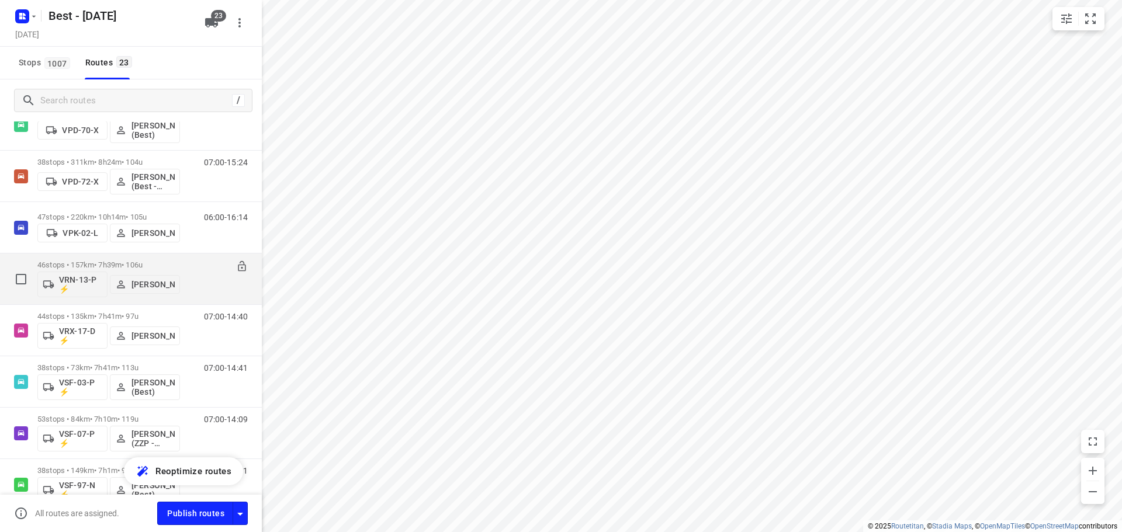
scroll to position [760, 0]
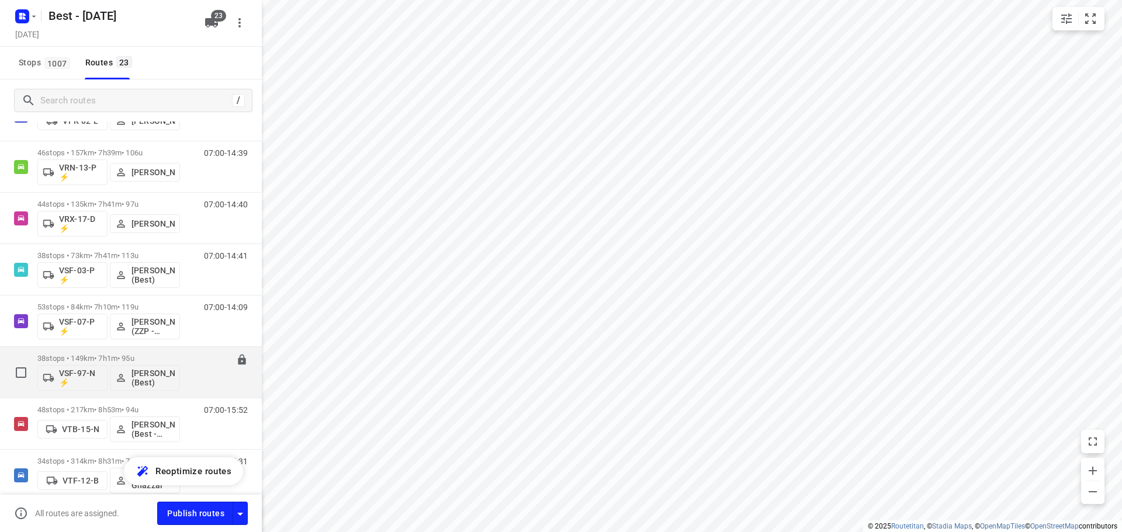
click at [99, 353] on div "38 stops • 149km • 7h1m • 95u VSF-97-N ⚡ Haider Abbas (Best)" at bounding box center [108, 372] width 143 height 48
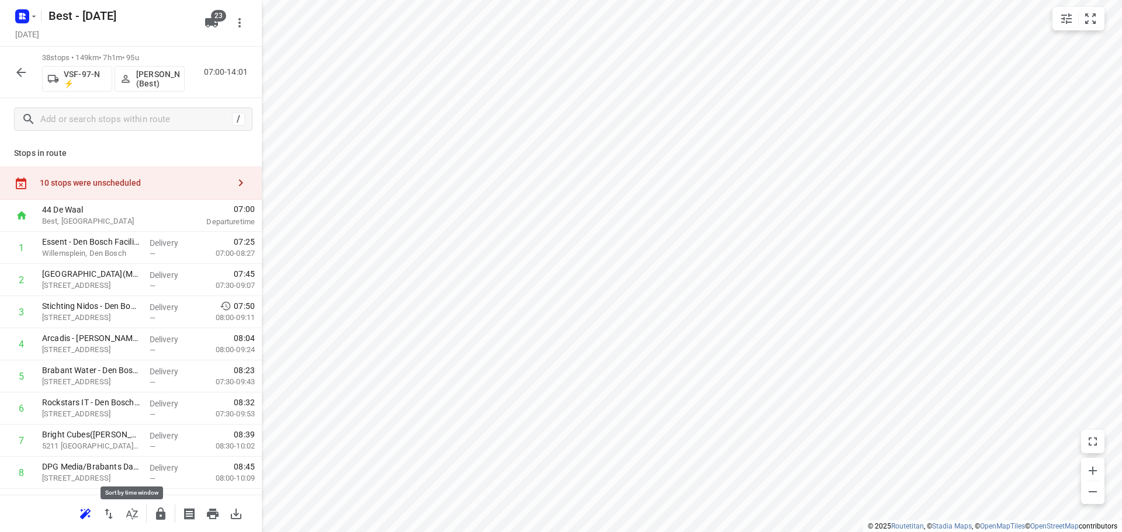
click at [133, 518] on icon "button" at bounding box center [132, 514] width 14 height 14
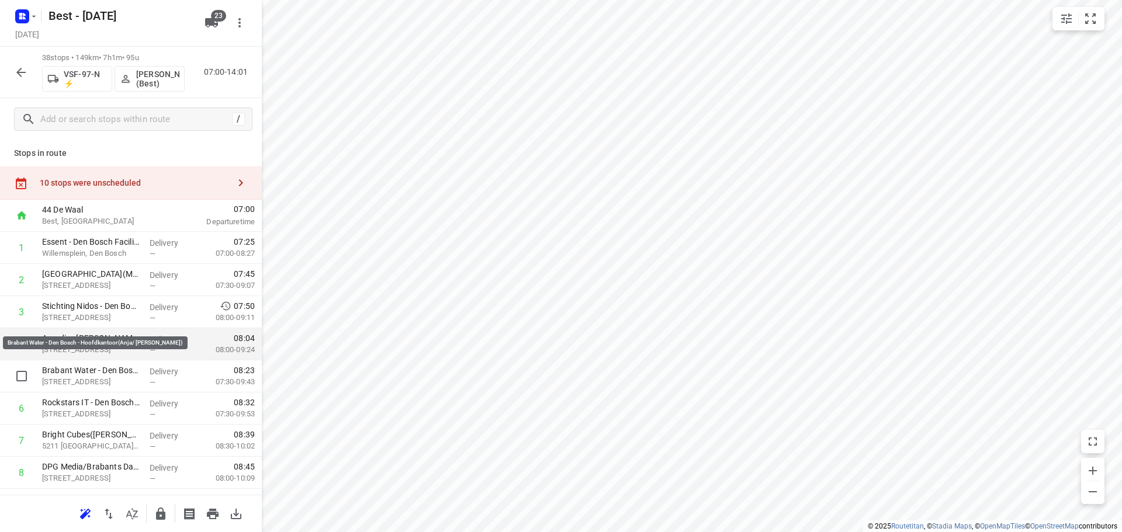
scroll to position [175, 0]
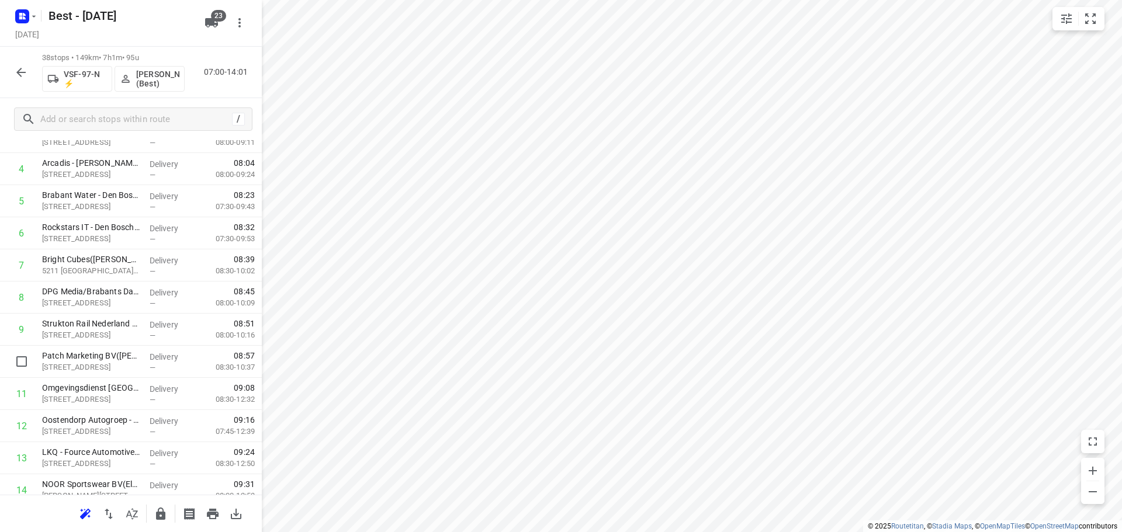
drag, startPoint x: 148, startPoint y: 365, endPoint x: 145, endPoint y: 335, distance: 29.9
drag, startPoint x: 102, startPoint y: 320, endPoint x: 108, endPoint y: 286, distance: 33.8
click at [108, 288] on div "1 Essent - Den Bosch Facilicom Solutions(Harrie van Knippenberg) Willemsplein, …" at bounding box center [131, 375] width 262 height 1221
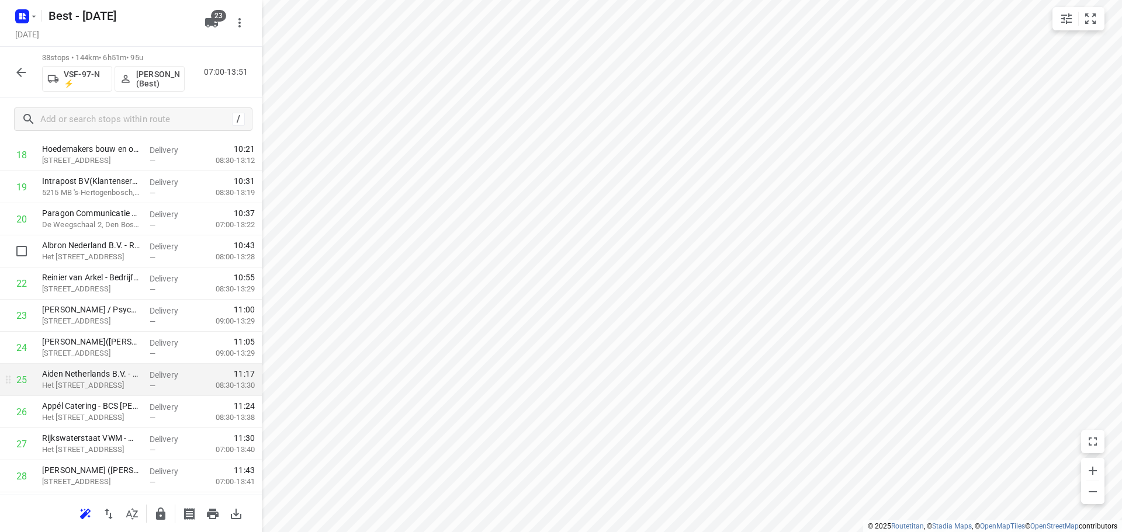
scroll to position [701, 0]
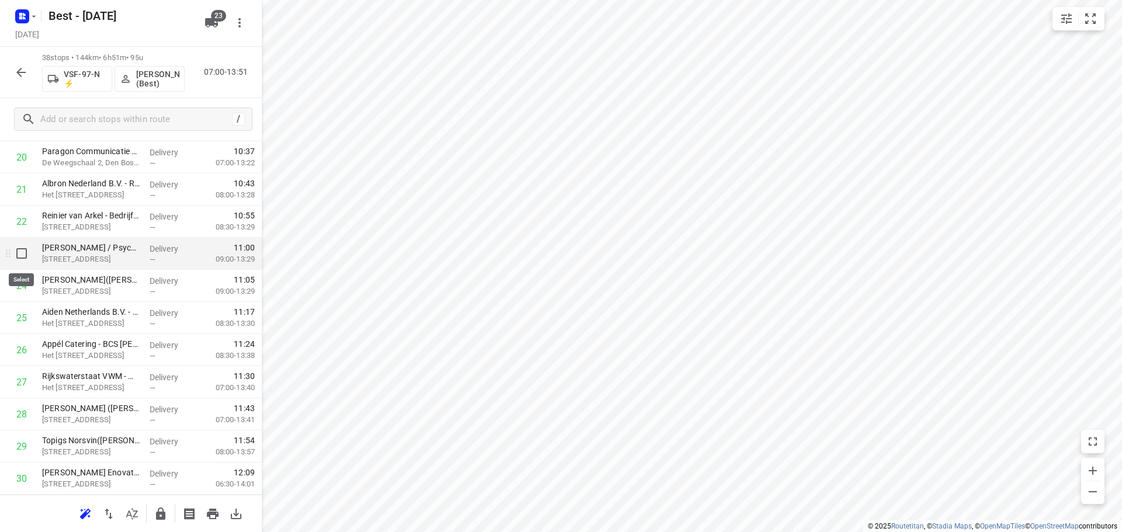
click at [20, 256] on input "checkbox" at bounding box center [21, 253] width 23 height 23
checkbox input "true"
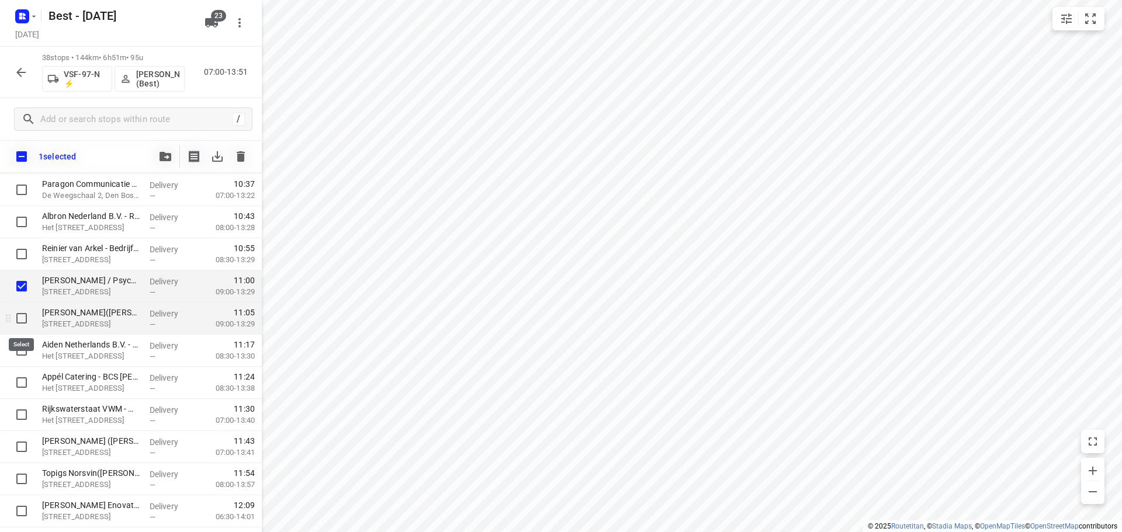
click at [15, 319] on input "checkbox" at bounding box center [21, 318] width 23 height 23
checkbox input "true"
click at [20, 442] on input "checkbox" at bounding box center [21, 446] width 23 height 23
checkbox input "true"
click at [165, 156] on icon "button" at bounding box center [165, 156] width 12 height 9
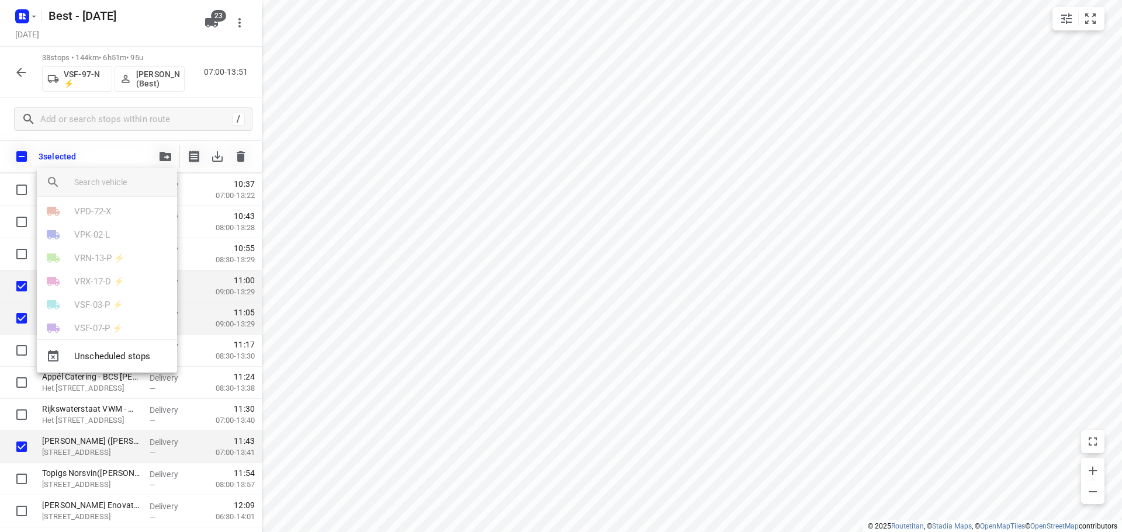
scroll to position [351, 0]
click at [93, 286] on p "VSF-97-N ⚡" at bounding box center [99, 288] width 50 height 13
click at [97, 266] on li "18" at bounding box center [107, 259] width 140 height 23
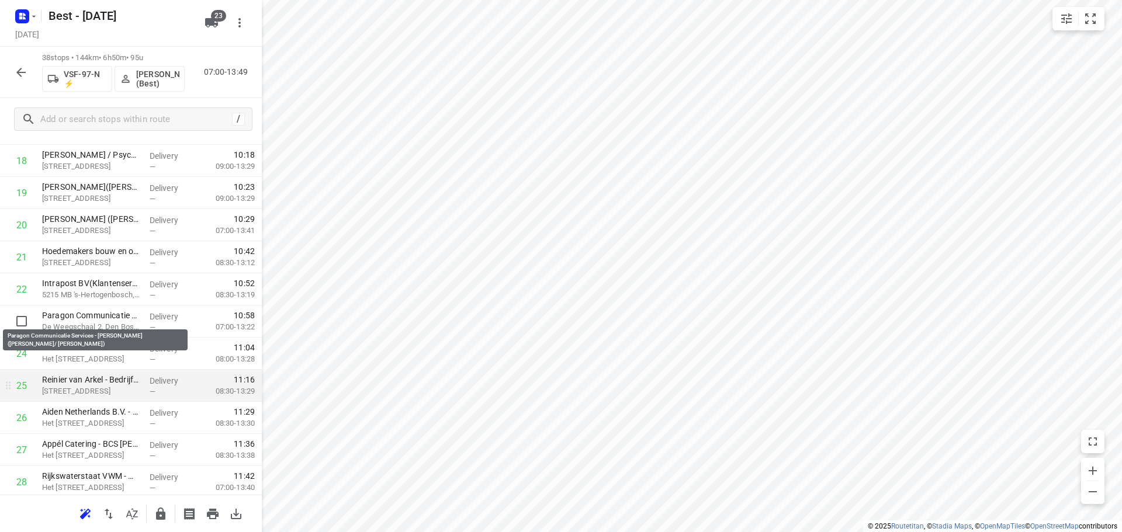
scroll to position [584, 0]
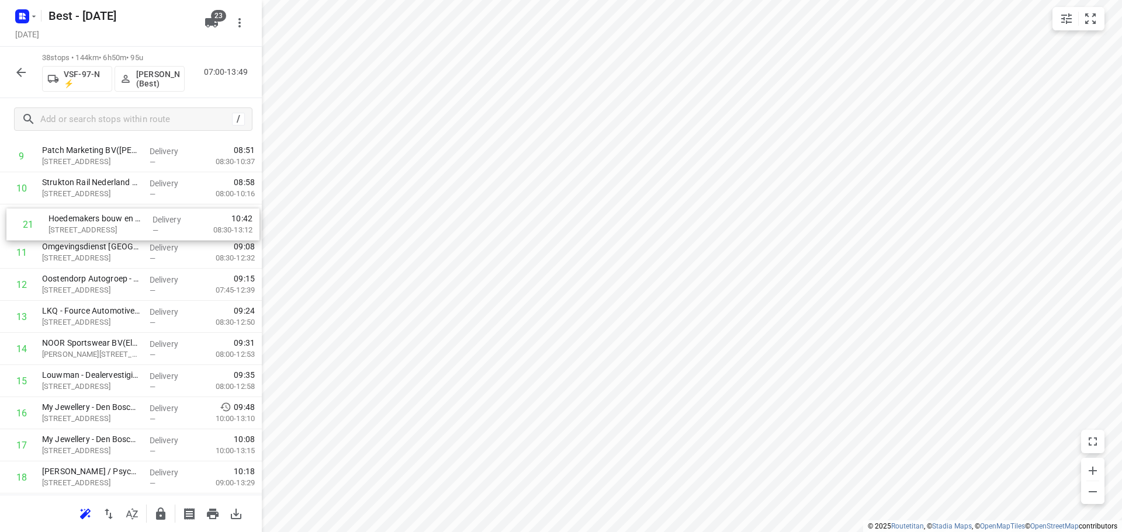
drag, startPoint x: 116, startPoint y: 272, endPoint x: 123, endPoint y: 223, distance: 48.9
click at [123, 223] on div "1 Essent - Den Bosch Facilicom Solutions(Harrie van Knippenberg) Willemsplein, …" at bounding box center [131, 493] width 262 height 1221
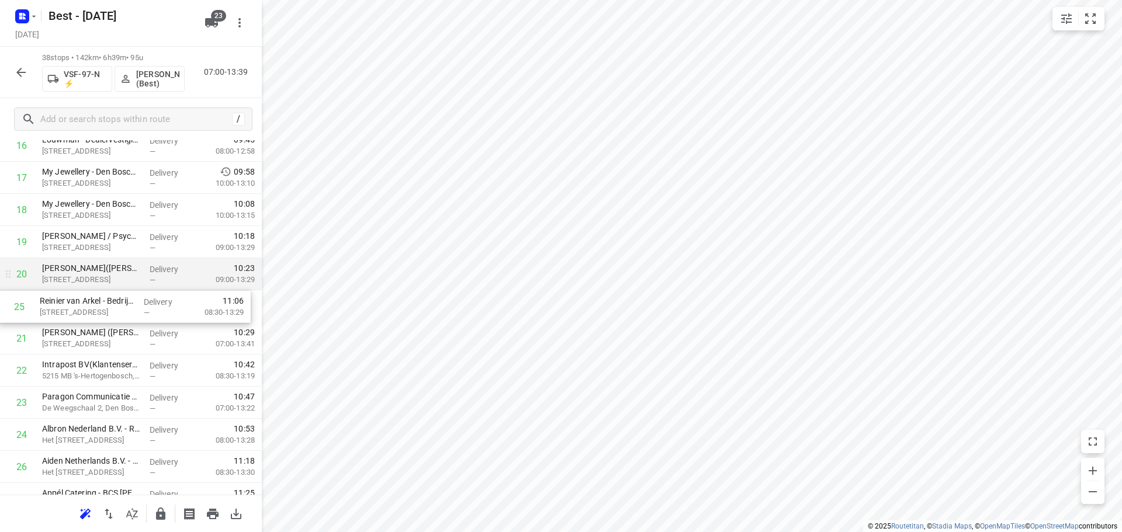
drag, startPoint x: 97, startPoint y: 438, endPoint x: 93, endPoint y: 288, distance: 149.6
click at [93, 288] on div "1 Essent - Den Bosch Facilicom Solutions(Harrie van Knippenberg) Willemsplein, …" at bounding box center [131, 258] width 262 height 1221
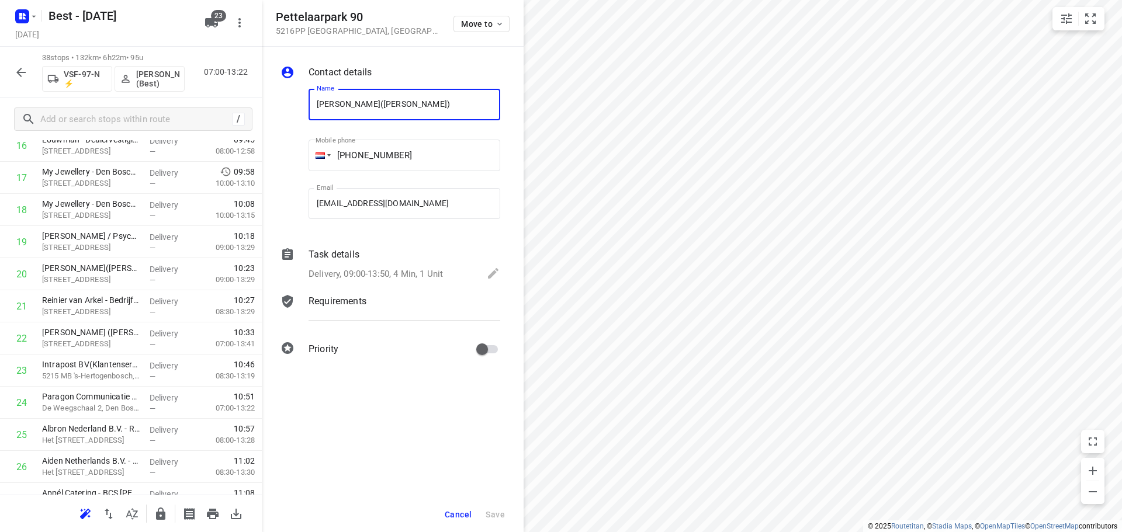
click at [480, 8] on div "Pettelaarpark 90 5216PP 's-hertogenbosch , Netherlands Move to" at bounding box center [393, 23] width 262 height 47
click at [477, 19] on span "Move to" at bounding box center [482, 23] width 43 height 9
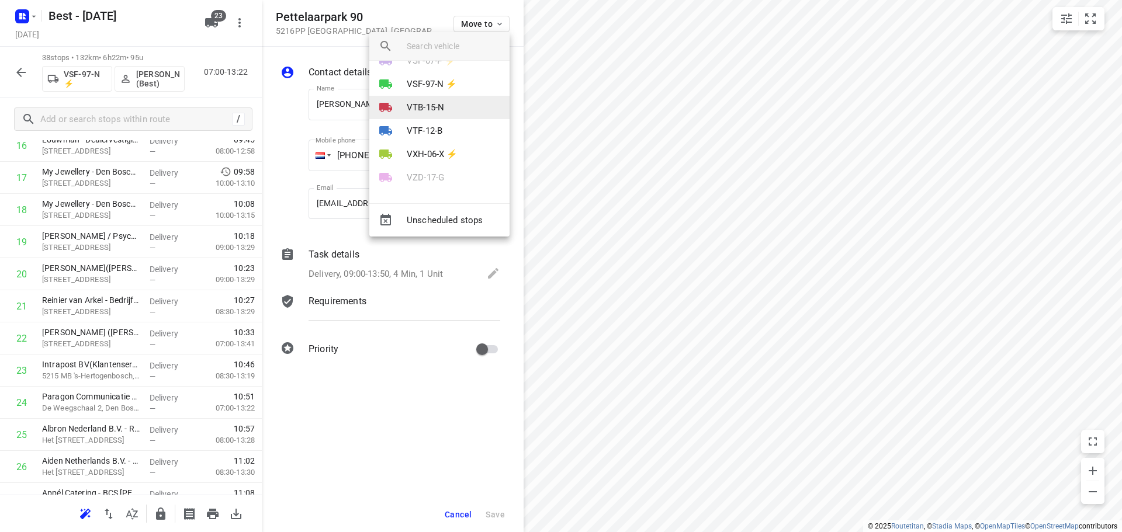
scroll to position [360, 0]
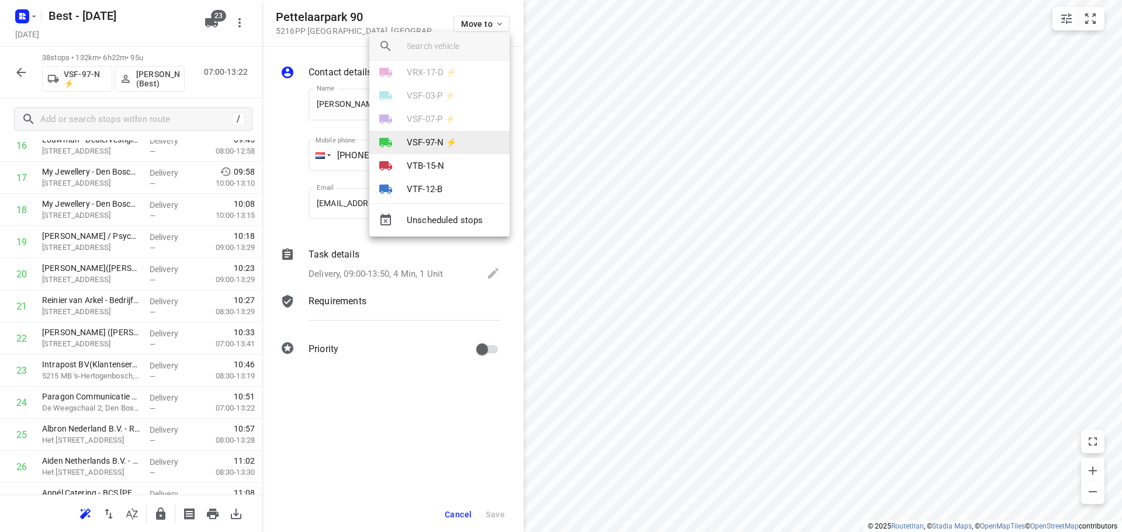
click at [419, 131] on li "VSF-97-N ⚡" at bounding box center [439, 142] width 140 height 23
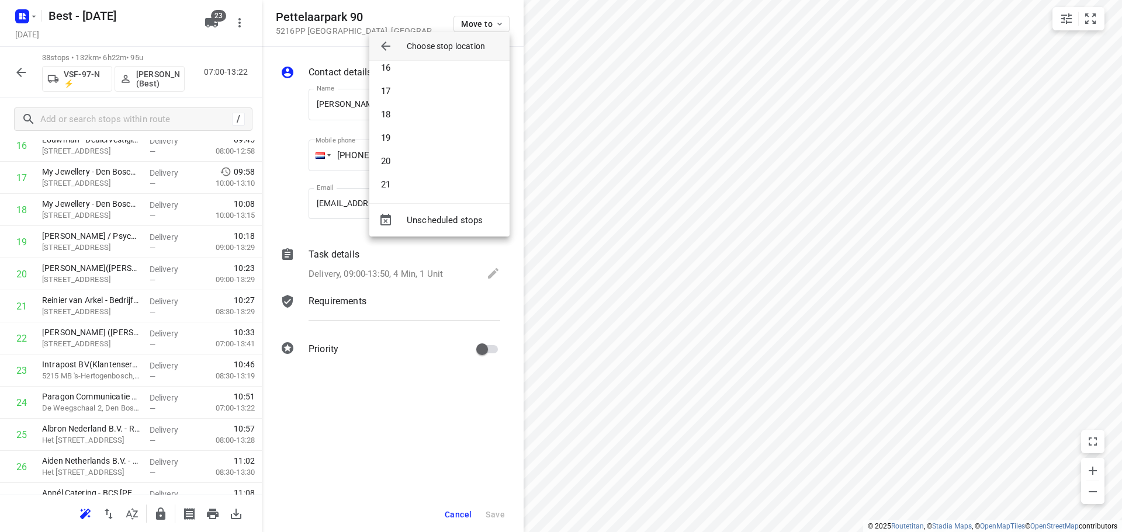
scroll to position [418, 0]
click at [411, 164] on li "23" at bounding box center [439, 172] width 140 height 23
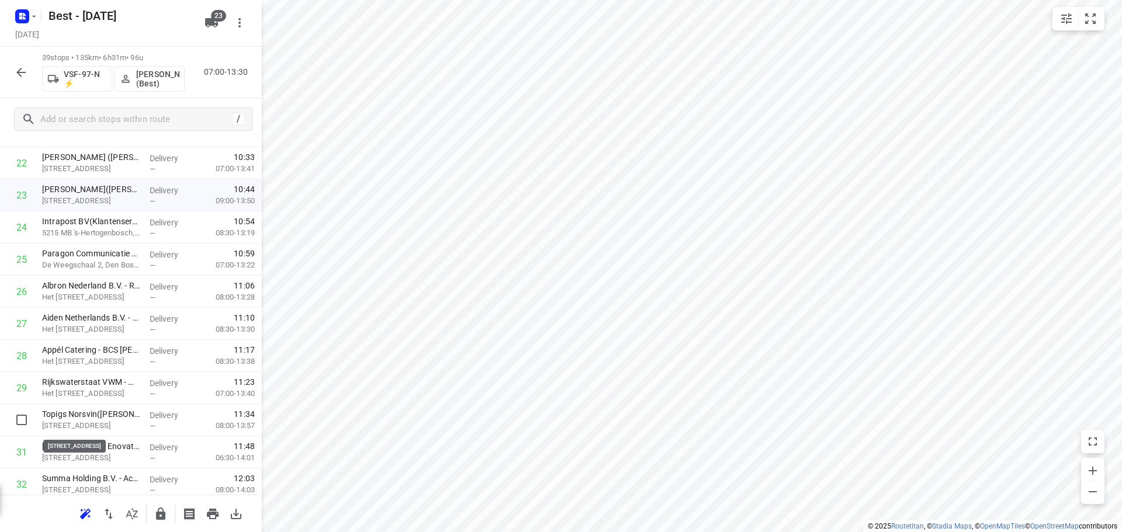
scroll to position [761, 0]
drag, startPoint x: 88, startPoint y: 420, endPoint x: 90, endPoint y: 234, distance: 185.8
click at [90, 234] on div "1 Essent - Den Bosch Facilicom Solutions(Harrie van Knippenberg) Willemsplein, …" at bounding box center [131, 97] width 262 height 1253
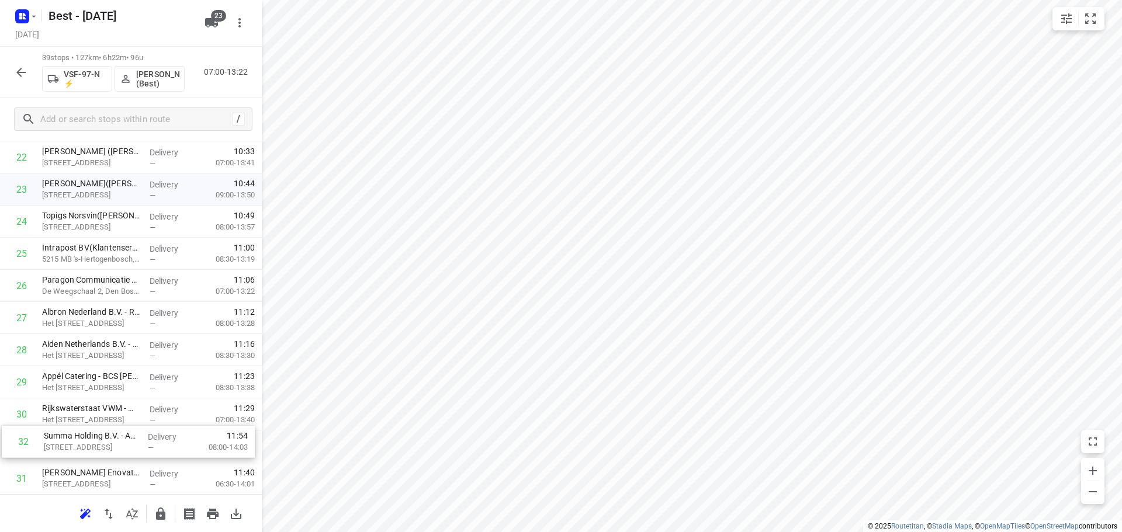
scroll to position [766, 0]
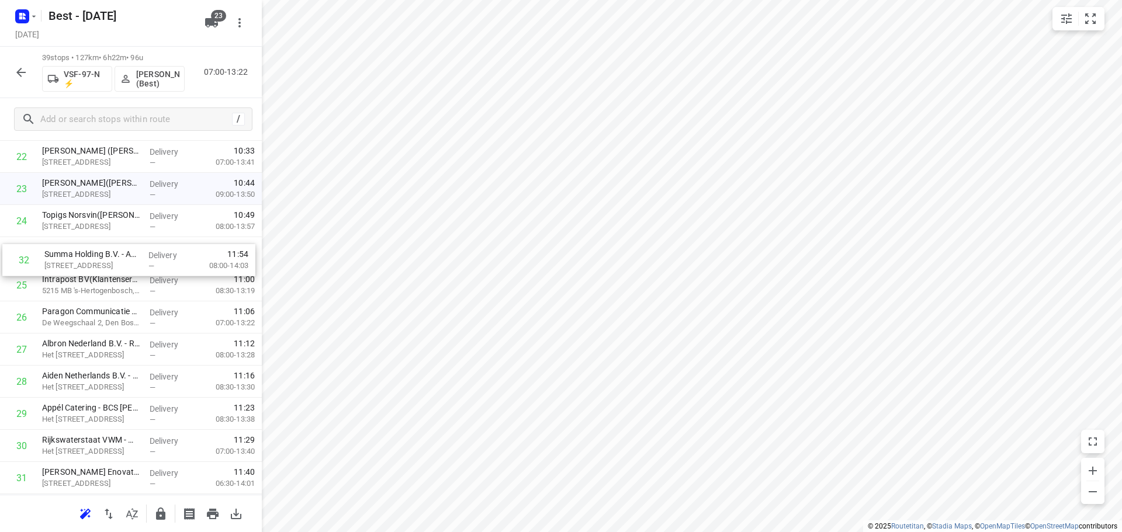
drag, startPoint x: 64, startPoint y: 475, endPoint x: 67, endPoint y: 245, distance: 230.2
click at [67, 245] on div "1 Essent - Den Bosch Facilicom Solutions(Harrie van Knippenberg) Willemsplein, …" at bounding box center [131, 92] width 262 height 1253
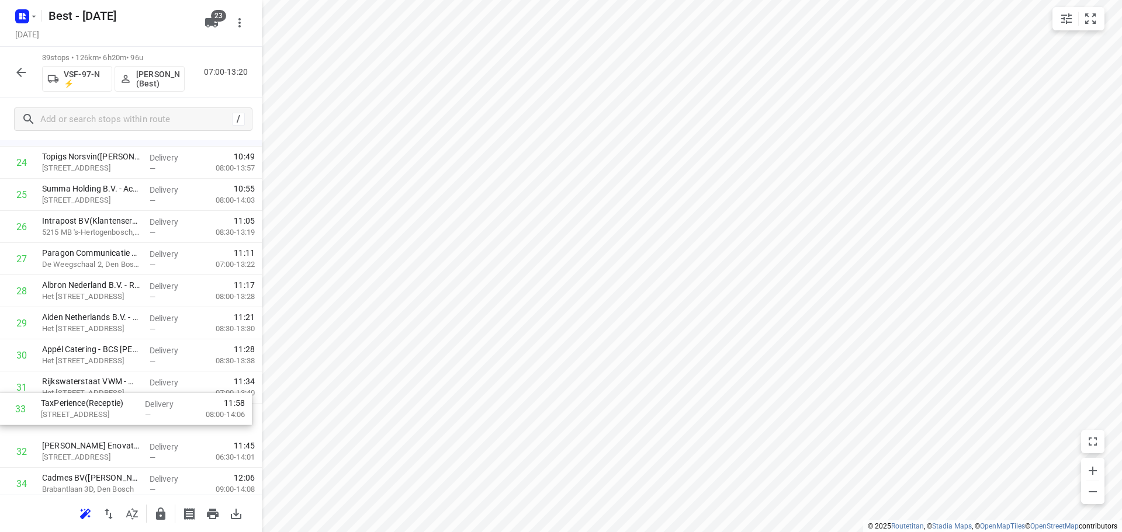
scroll to position [827, 0]
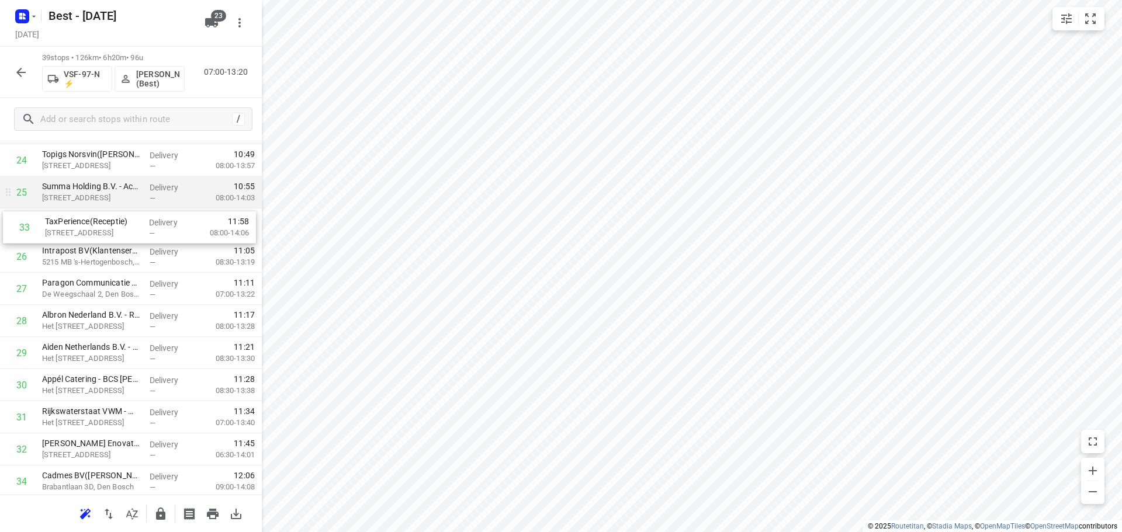
drag, startPoint x: 129, startPoint y: 439, endPoint x: 132, endPoint y: 209, distance: 230.8
click at [132, 209] on div "1 Essent - Den Bosch Facilicom Solutions(Harrie van Knippenberg) Willemsplein, …" at bounding box center [131, 31] width 262 height 1253
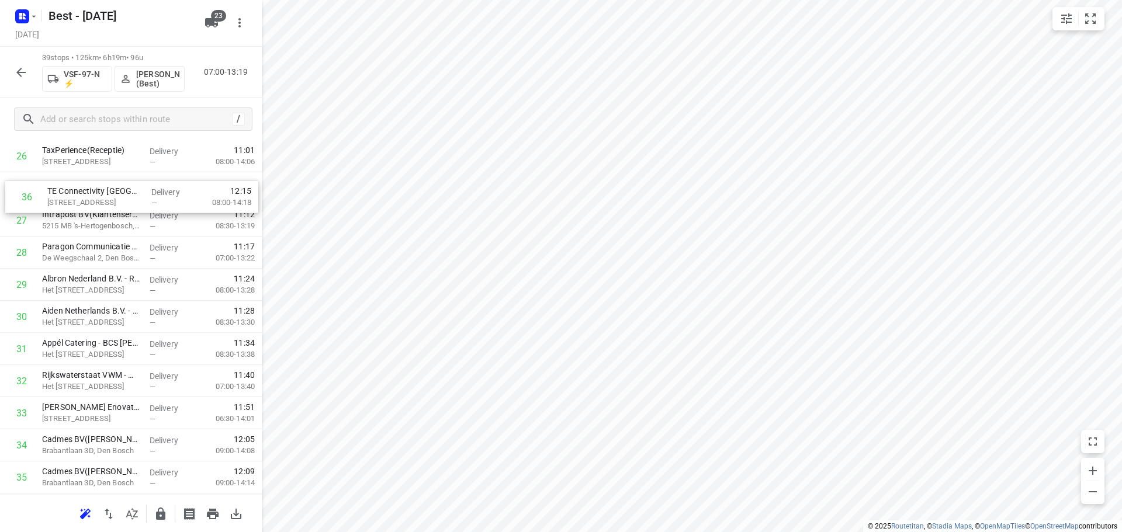
scroll to position [854, 0]
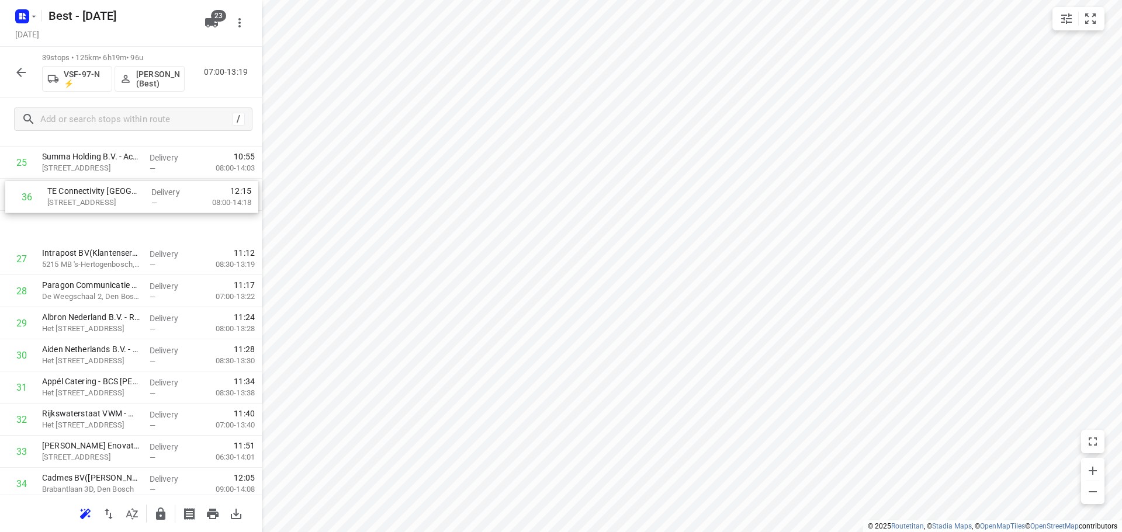
drag, startPoint x: 100, startPoint y: 412, endPoint x: 105, endPoint y: 190, distance: 221.5
click at [105, 190] on div "1 Essent - Den Bosch Facilicom Solutions(Harrie van Knippenberg) Willemsplein, …" at bounding box center [131, 1] width 262 height 1253
click at [102, 207] on div "Best - Wednesday Wednesday, Aug 13 23 39 stops • 125km • 6h19m • 96u VSF-97-N ⚡…" at bounding box center [131, 266] width 262 height 532
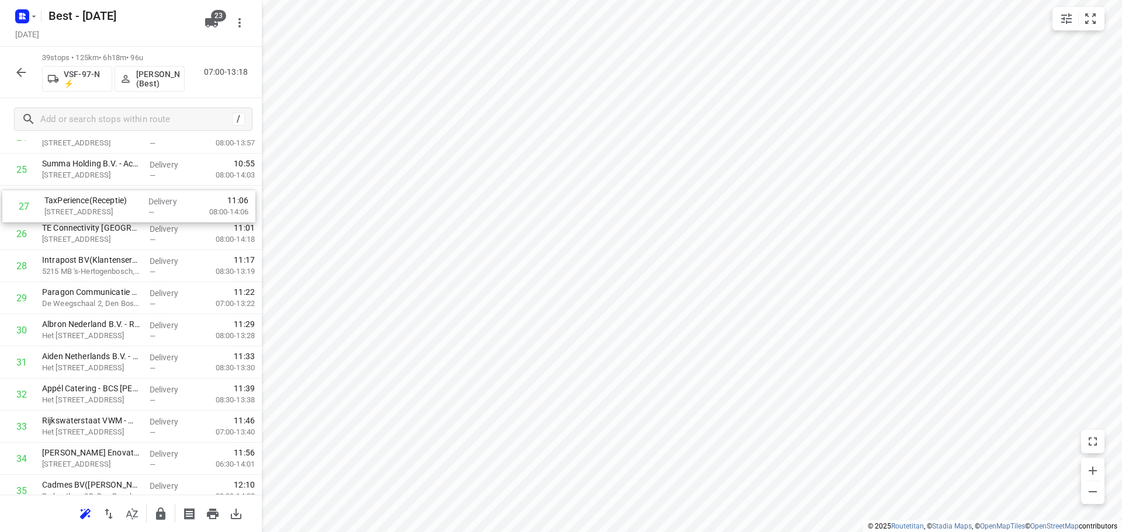
click at [84, 196] on div "1 Essent - Den Bosch Facilicom Solutions(Harrie van Knippenberg) Willemsplein, …" at bounding box center [131, 8] width 262 height 1253
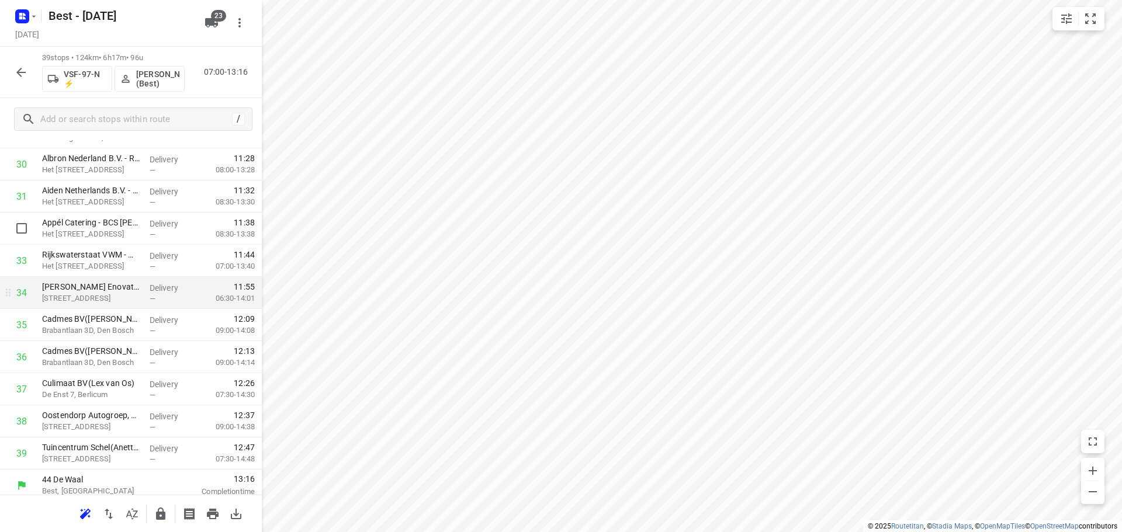
scroll to position [1022, 0]
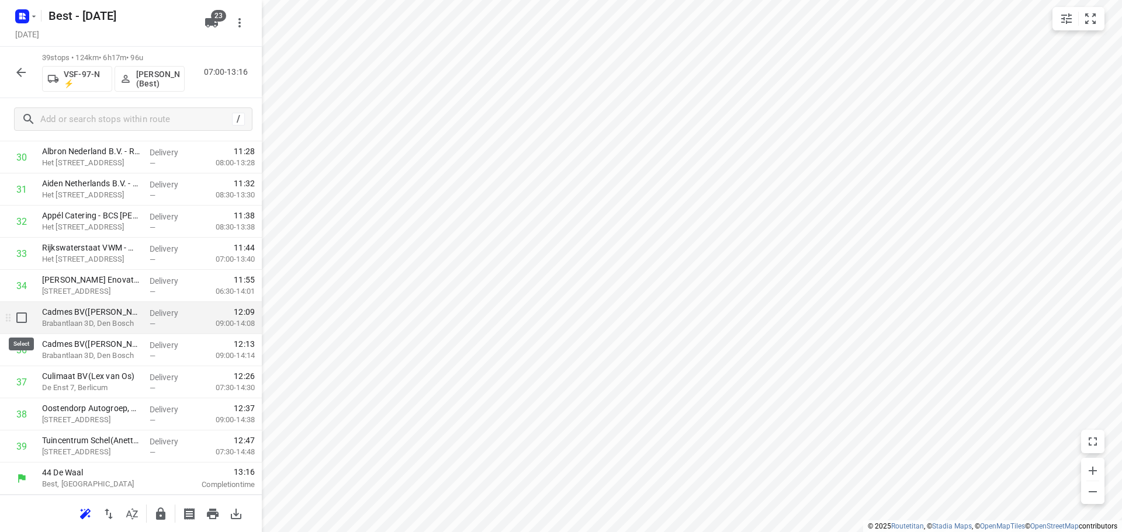
click at [27, 320] on input "checkbox" at bounding box center [21, 317] width 23 height 23
checkbox input "true"
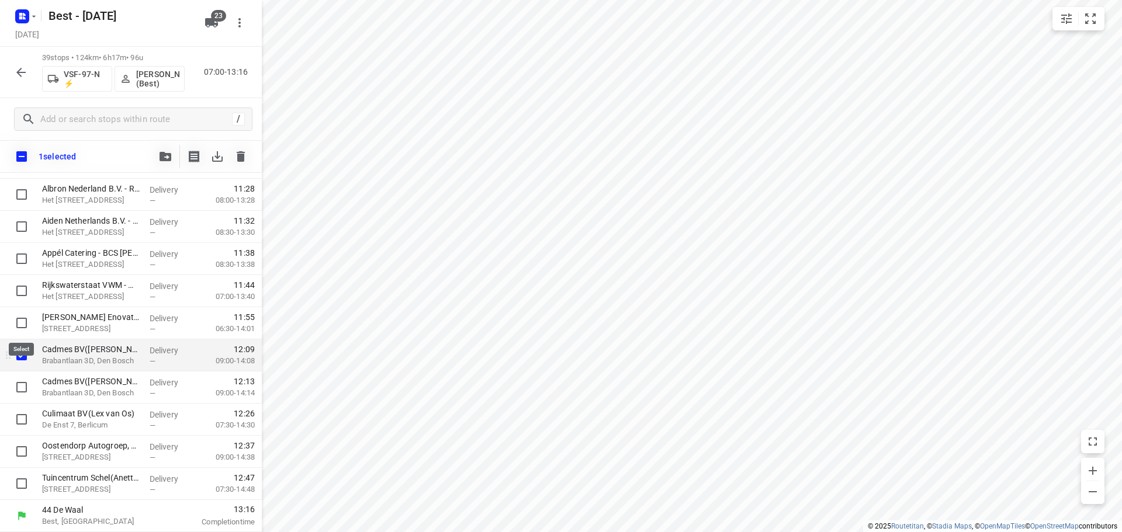
scroll to position [1018, 0]
click at [27, 388] on input "checkbox" at bounding box center [21, 387] width 23 height 23
checkbox input "true"
click at [164, 160] on icon "button" at bounding box center [165, 156] width 12 height 9
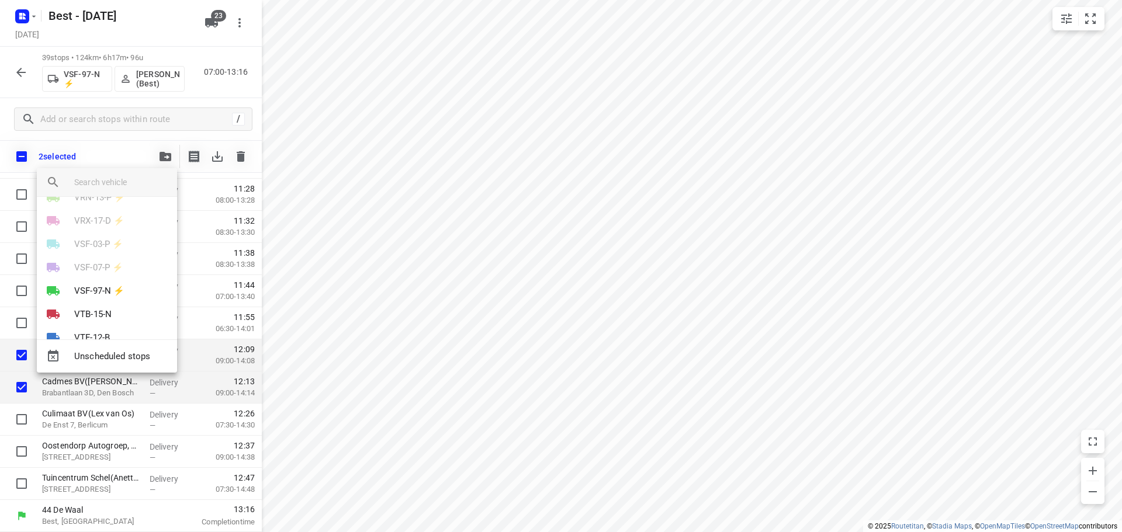
scroll to position [351, 0]
click at [101, 272] on div "VSF-07-P ⚡" at bounding box center [107, 264] width 140 height 23
click at [98, 278] on li "VSF-97-N ⚡" at bounding box center [107, 287] width 140 height 23
click at [87, 263] on li "28" at bounding box center [107, 259] width 140 height 23
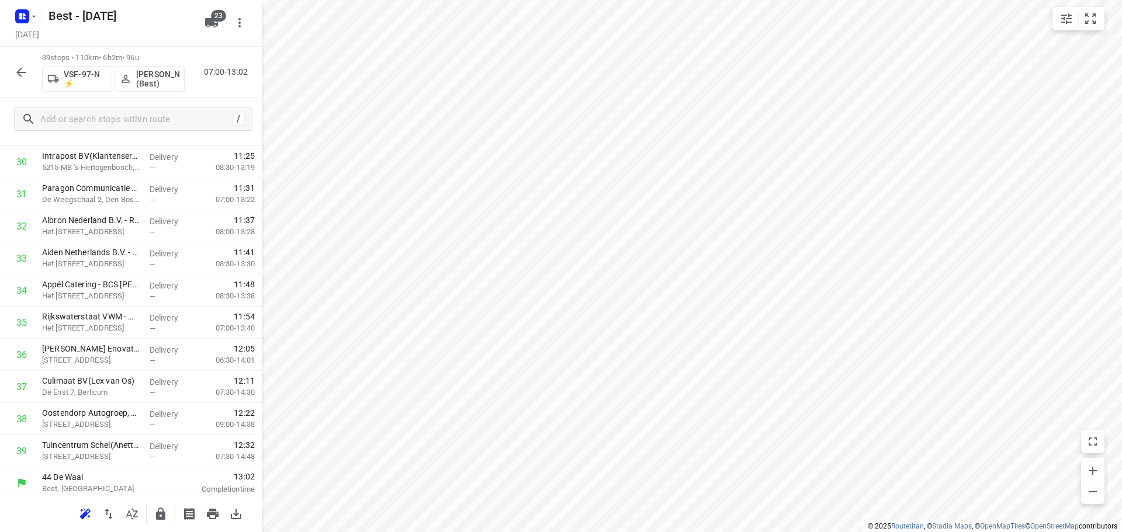
click at [23, 74] on icon "button" at bounding box center [21, 72] width 14 height 14
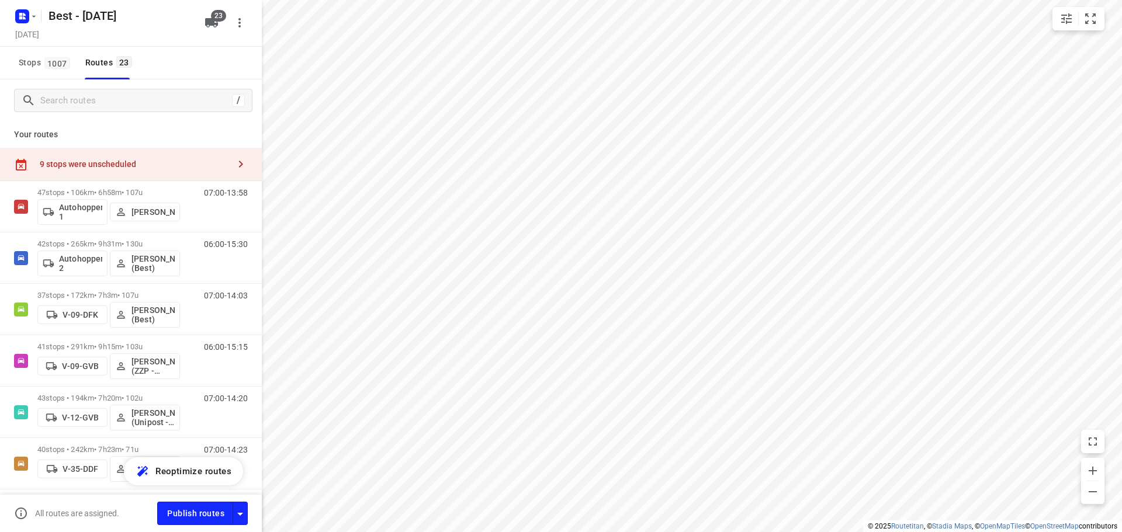
click at [96, 116] on div "/" at bounding box center [131, 100] width 262 height 42
click at [99, 105] on input "Search routes" at bounding box center [136, 101] width 190 height 18
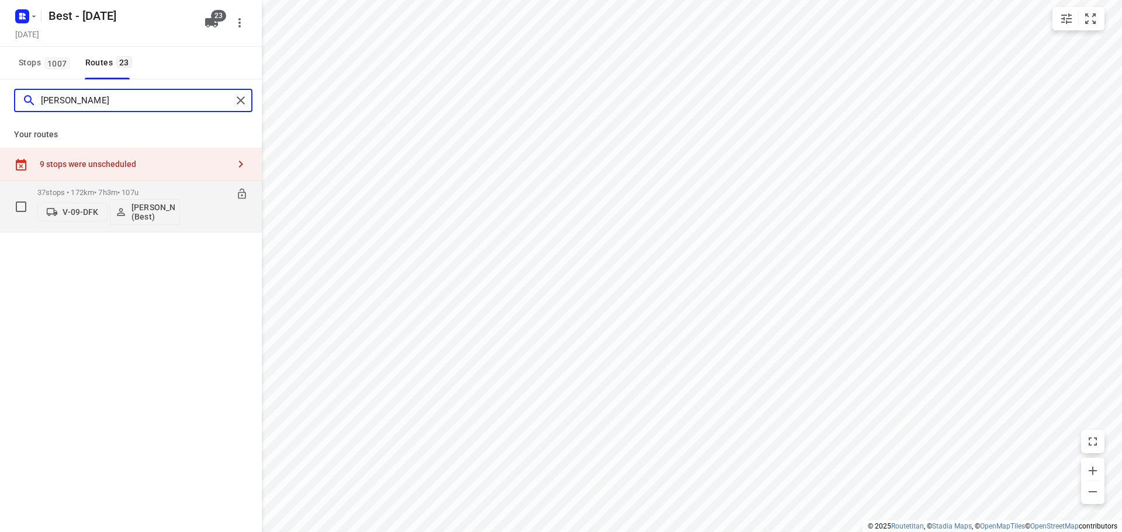
type input "tony"
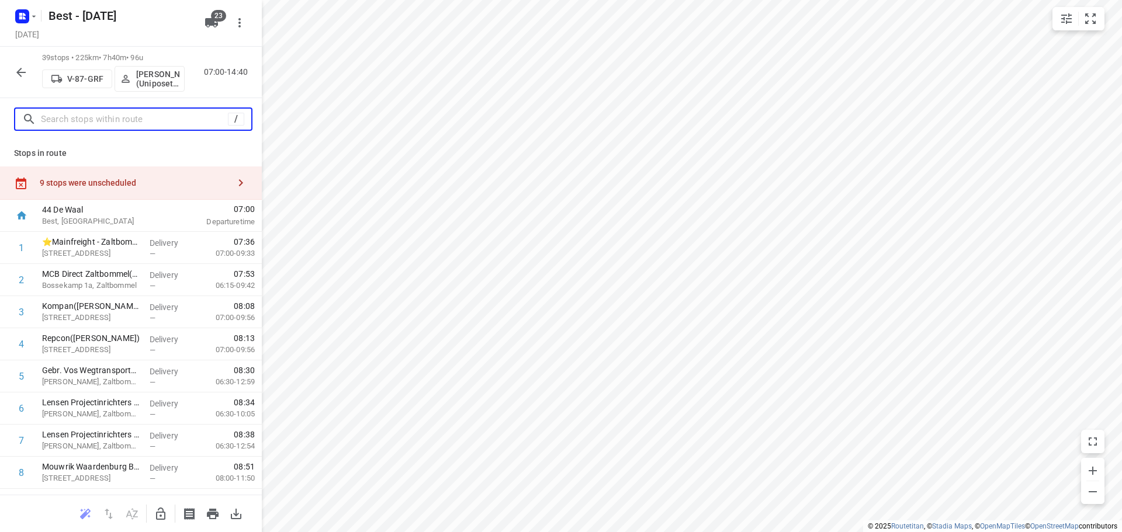
click at [93, 112] on input "text" at bounding box center [134, 119] width 187 height 18
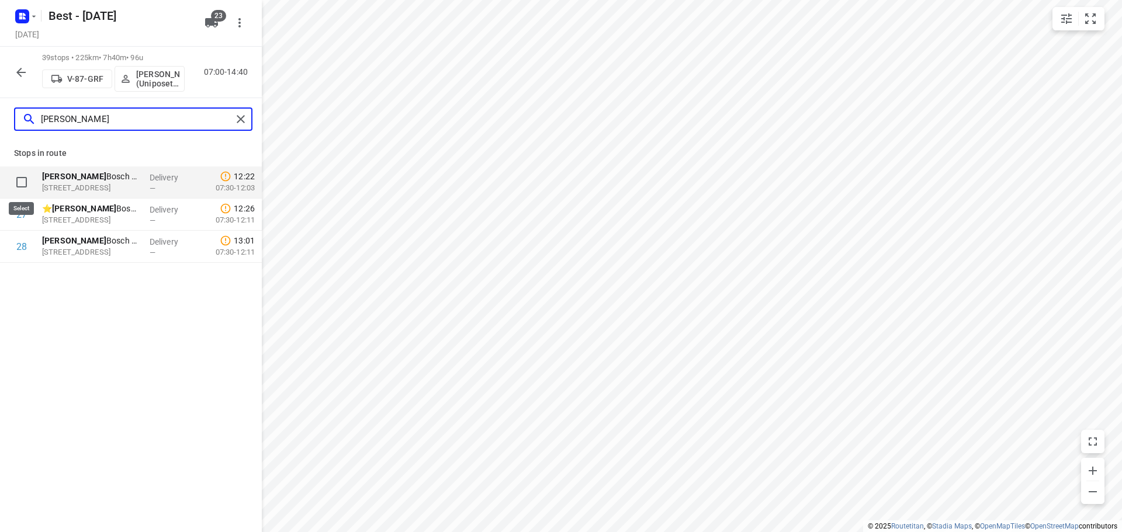
type input "jeroen"
click at [19, 179] on input "checkbox" at bounding box center [21, 182] width 23 height 23
checkbox input "true"
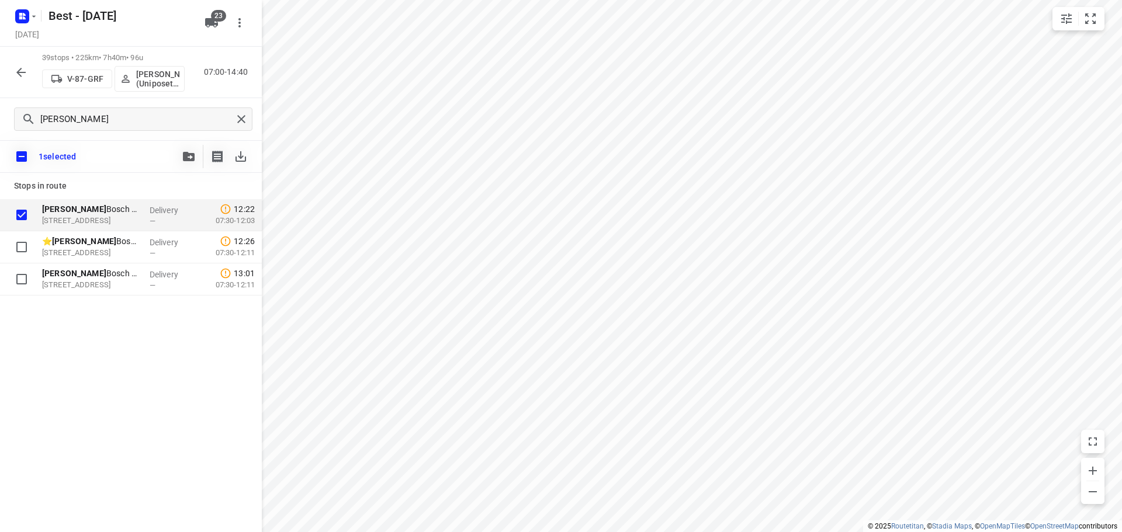
click at [19, 211] on input "checkbox" at bounding box center [21, 214] width 23 height 23
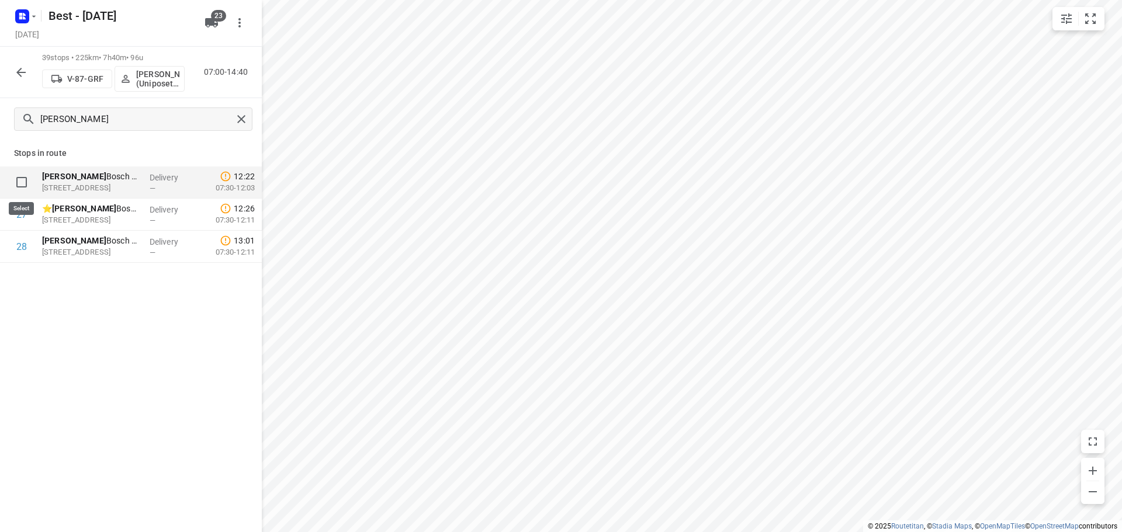
click at [20, 184] on input "checkbox" at bounding box center [21, 182] width 23 height 23
checkbox input "true"
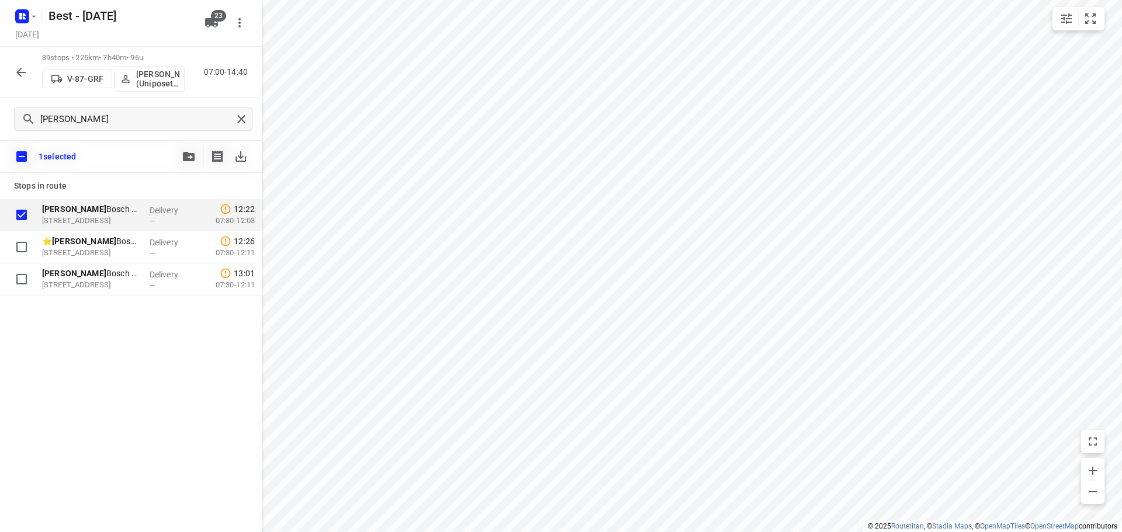
click at [20, 152] on input "checkbox" at bounding box center [21, 156] width 25 height 25
checkbox input "false"
checkbox input "true"
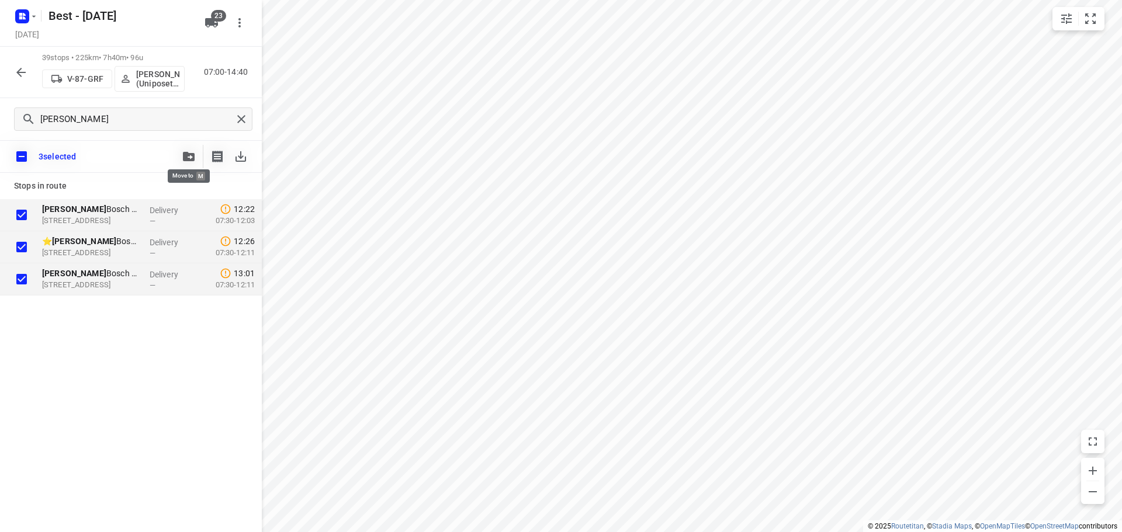
click at [193, 157] on icon "button" at bounding box center [189, 156] width 12 height 9
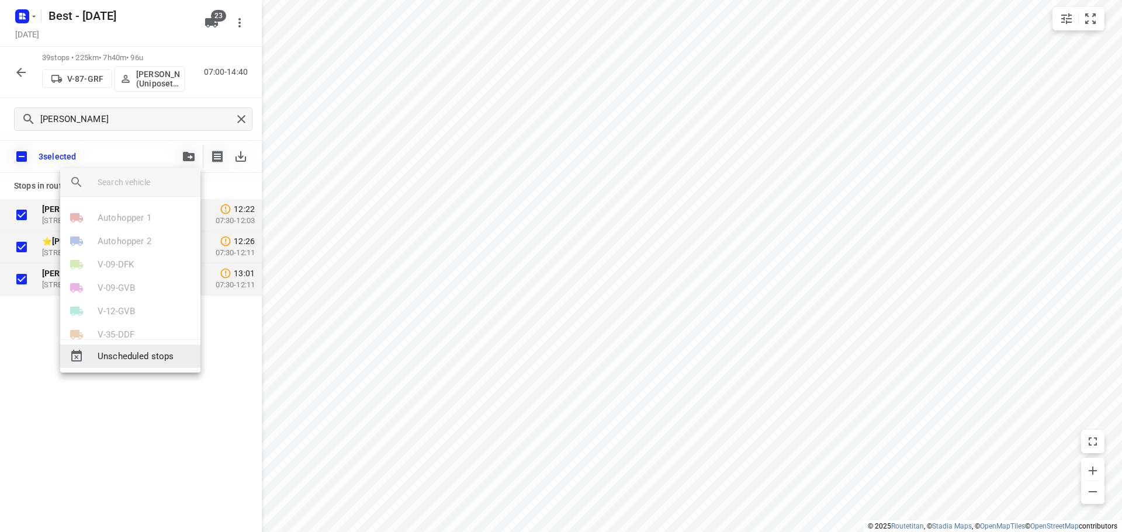
click at [114, 352] on span "Unscheduled stops" at bounding box center [144, 356] width 93 height 13
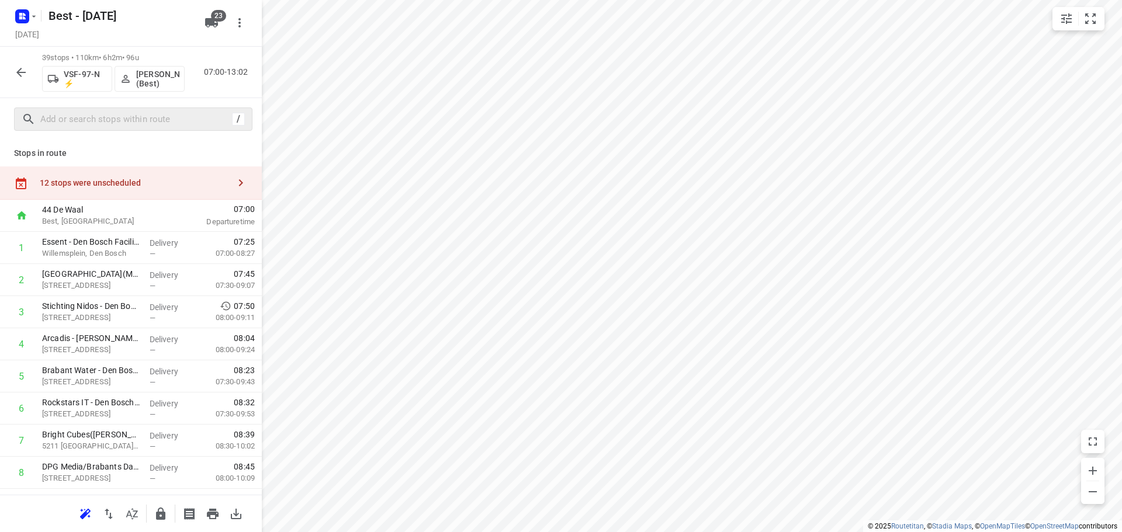
click at [163, 178] on div "12 stops were unscheduled" at bounding box center [134, 182] width 189 height 9
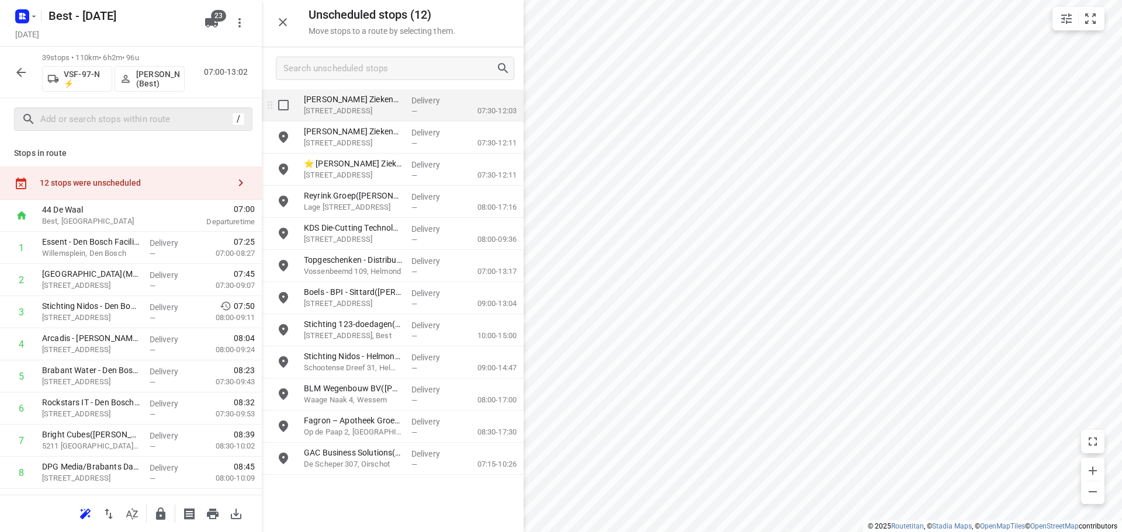
click at [298, 105] on div "grid" at bounding box center [280, 105] width 37 height 32
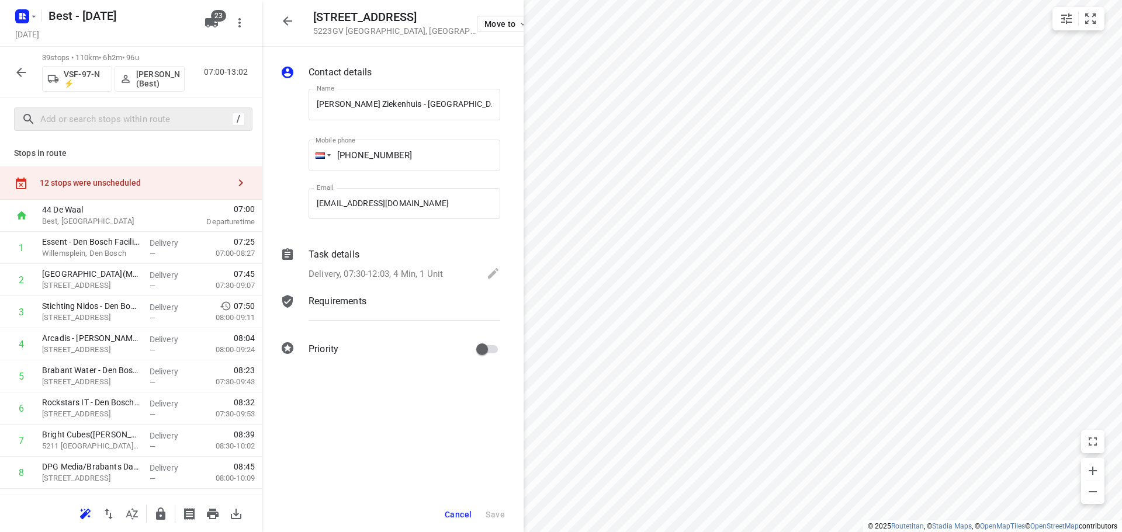
scroll to position [0, 44]
click at [189, 183] on div "12 stops were unscheduled" at bounding box center [134, 182] width 189 height 9
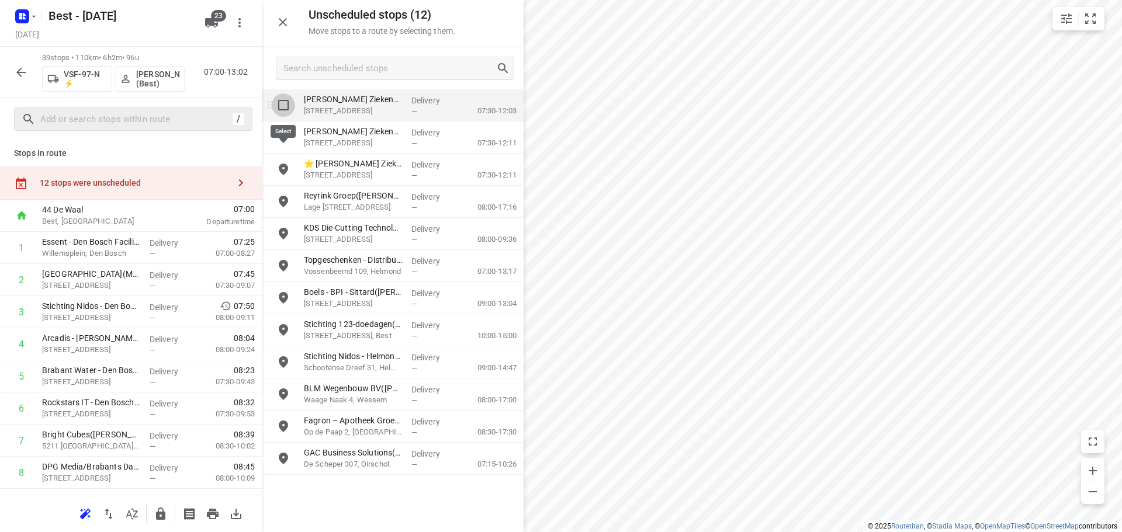
click at [279, 105] on input "grid" at bounding box center [283, 104] width 23 height 23
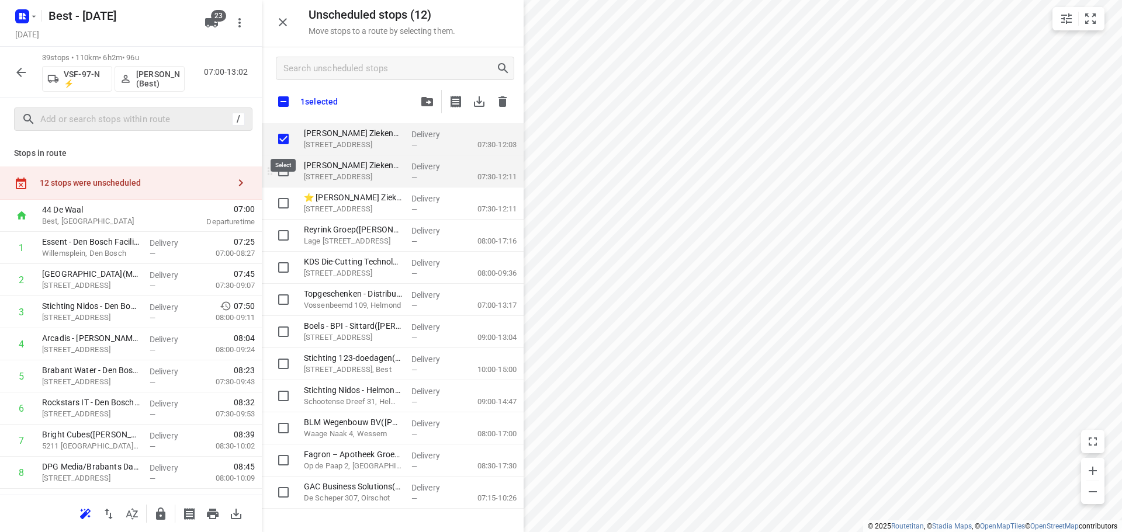
checkbox input "true"
click at [282, 169] on input "grid" at bounding box center [283, 170] width 23 height 23
checkbox input "true"
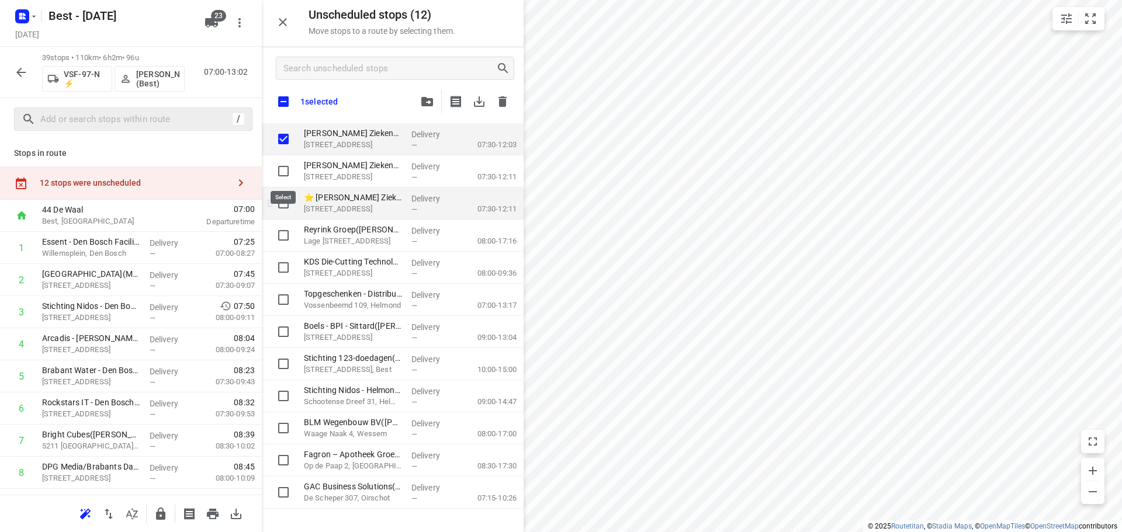
checkbox input "true"
click at [276, 203] on input "grid" at bounding box center [283, 203] width 23 height 23
checkbox input "true"
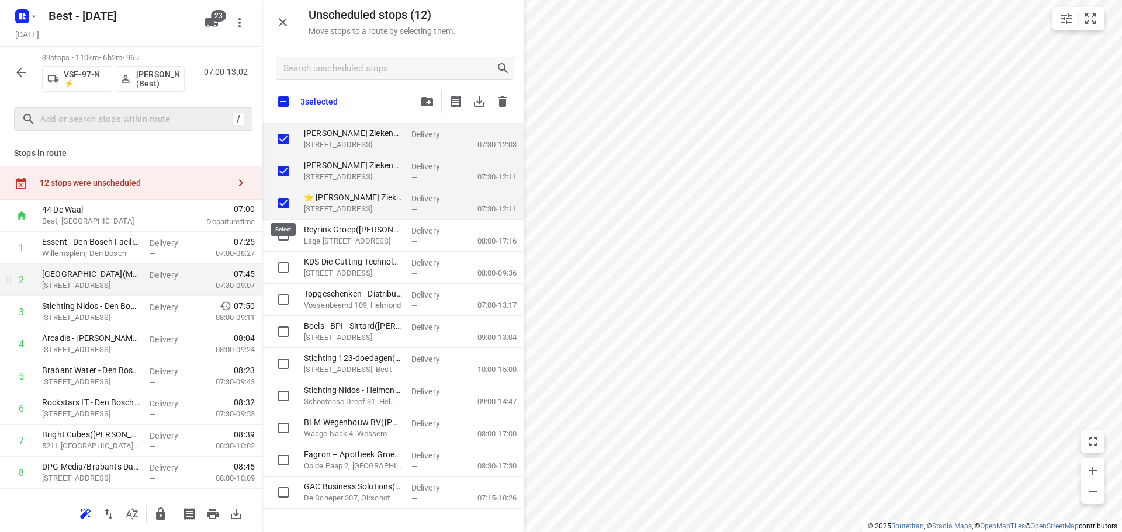
checkbox input "true"
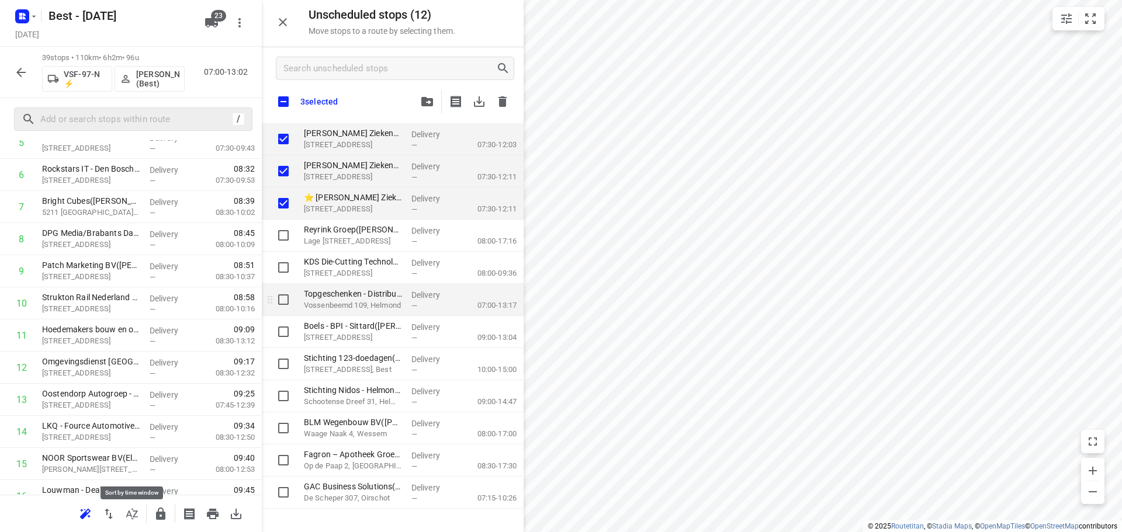
checkbox input "true"
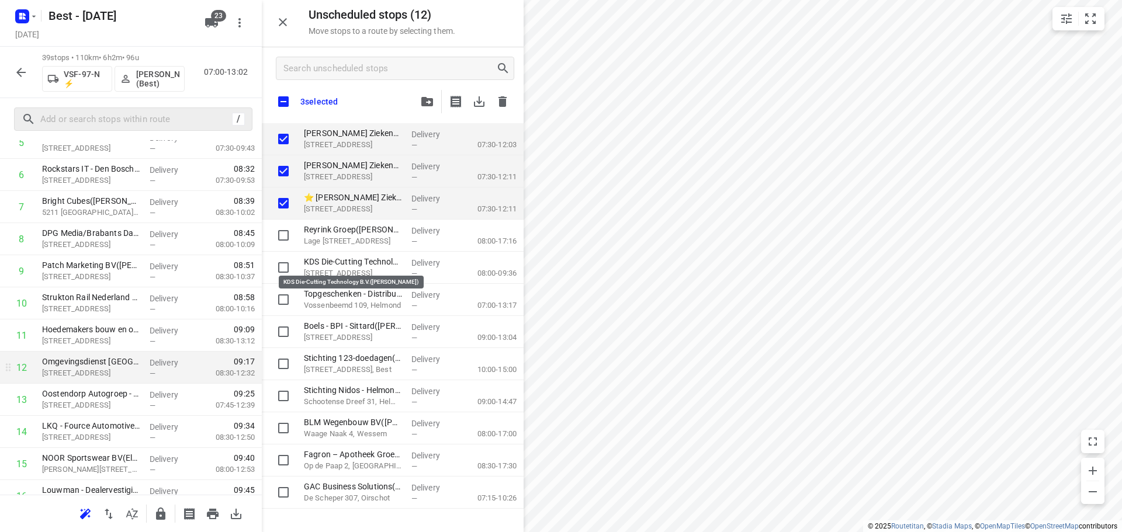
checkbox input "true"
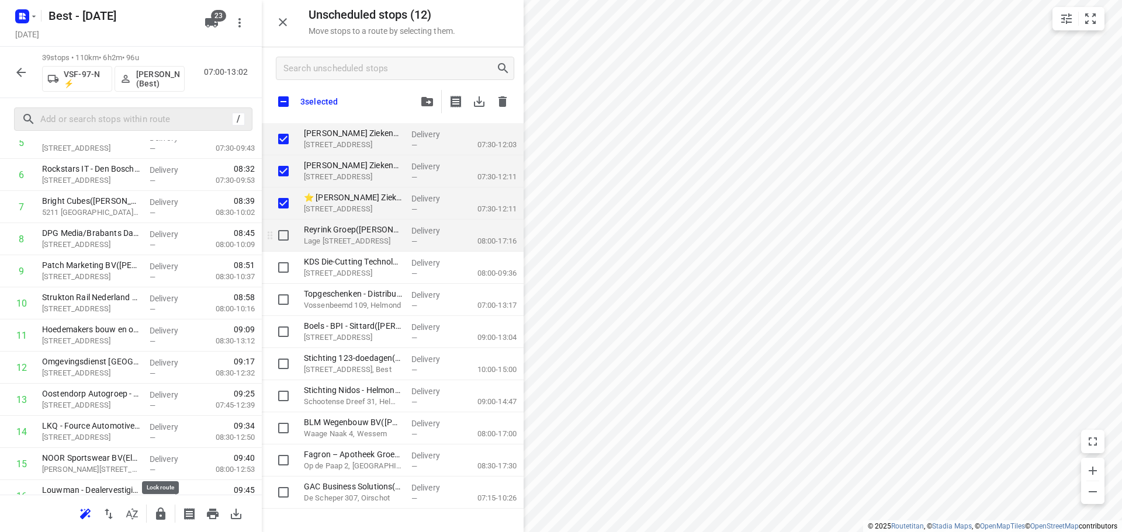
checkbox input "true"
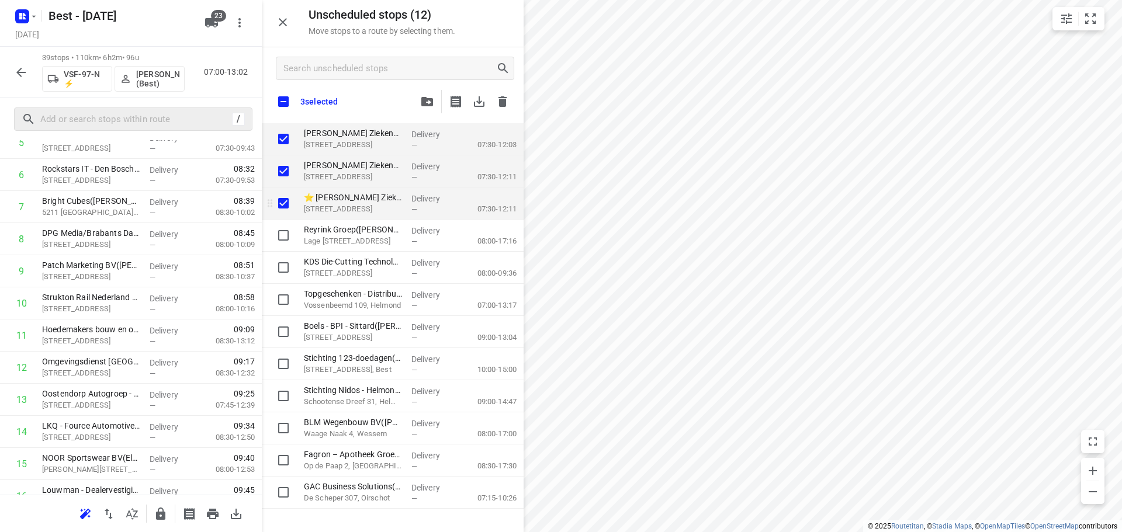
checkbox input "true"
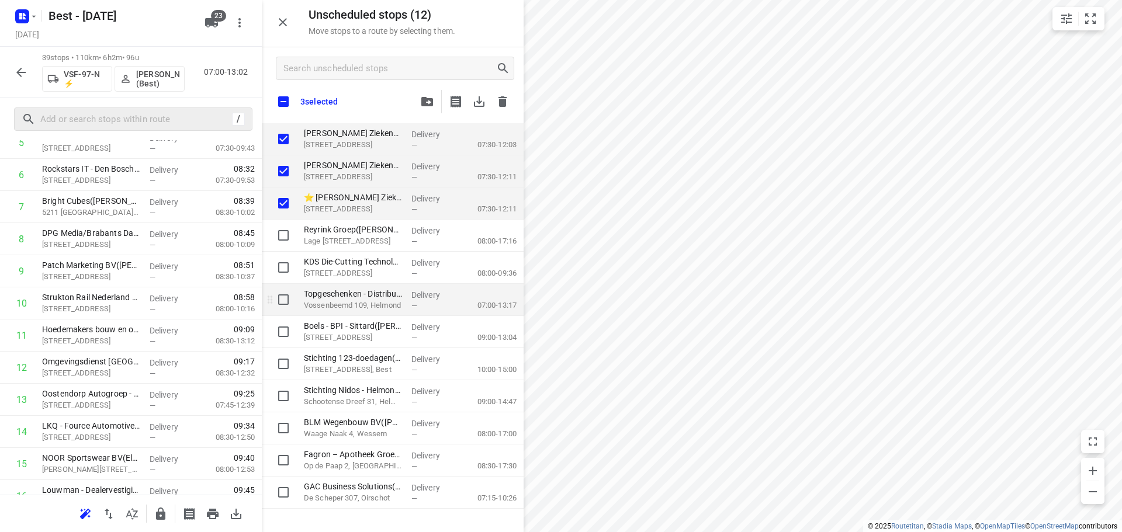
checkbox input "true"
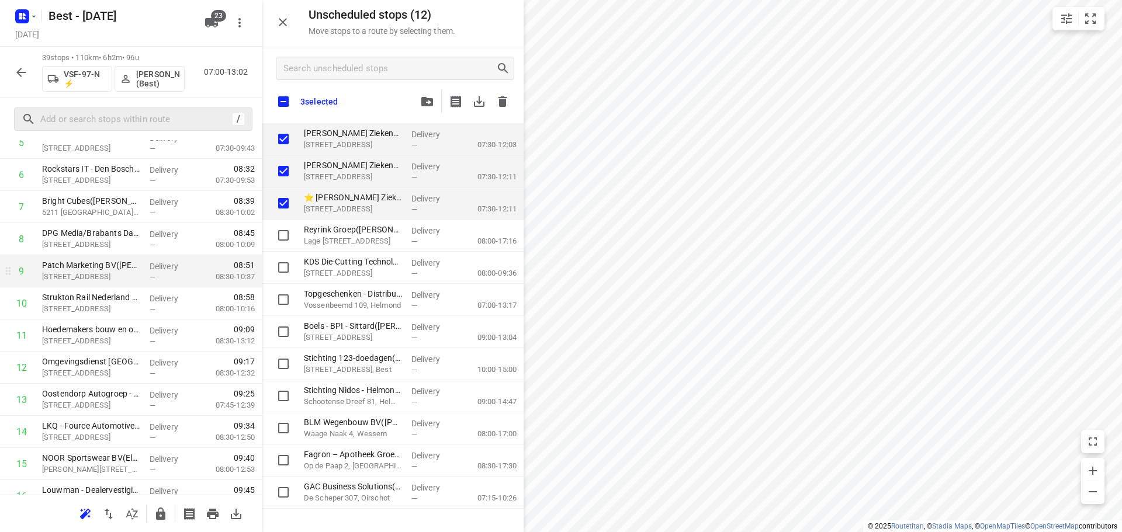
checkbox input "true"
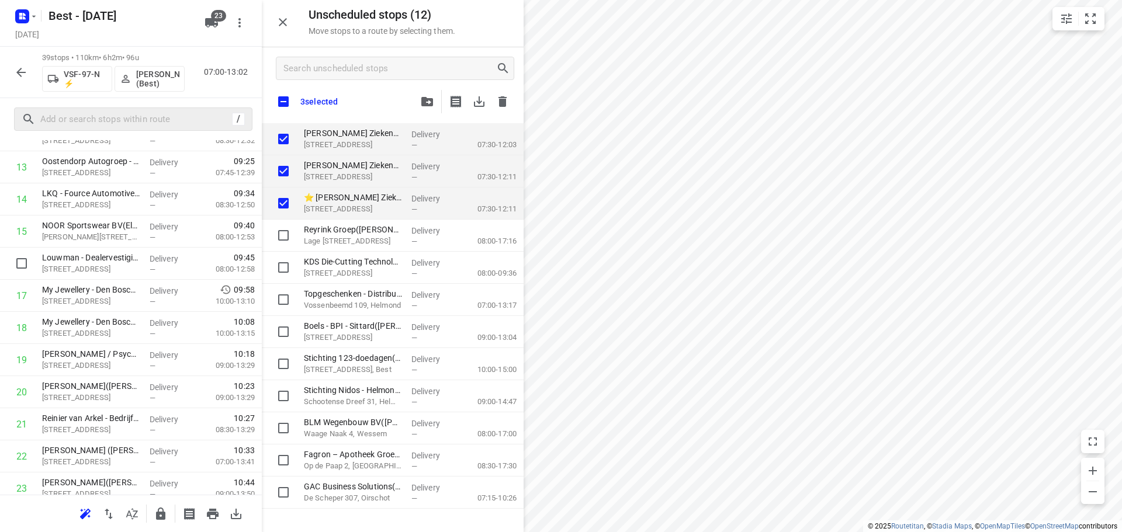
scroll to position [467, 0]
checkbox input "true"
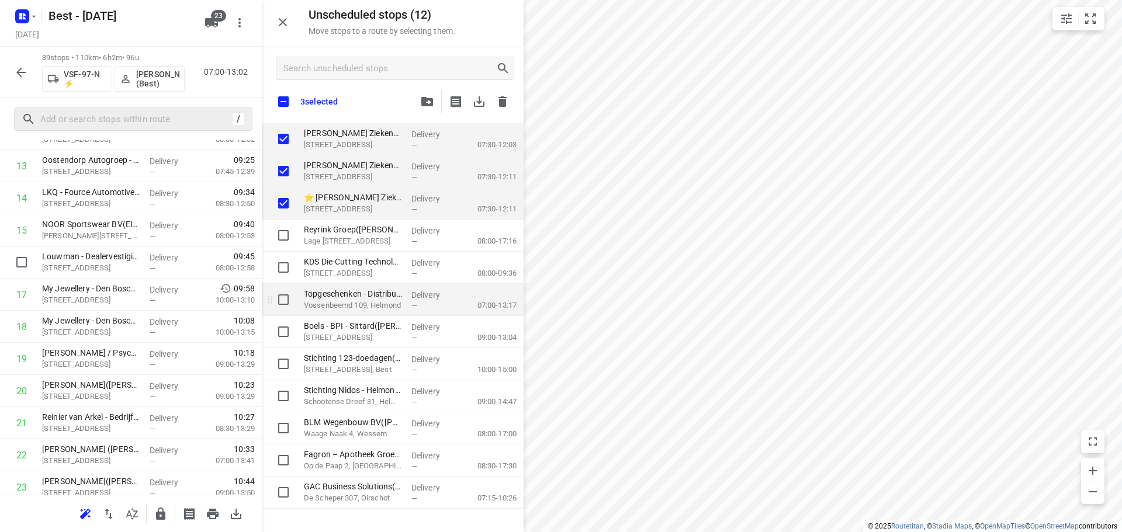
checkbox input "true"
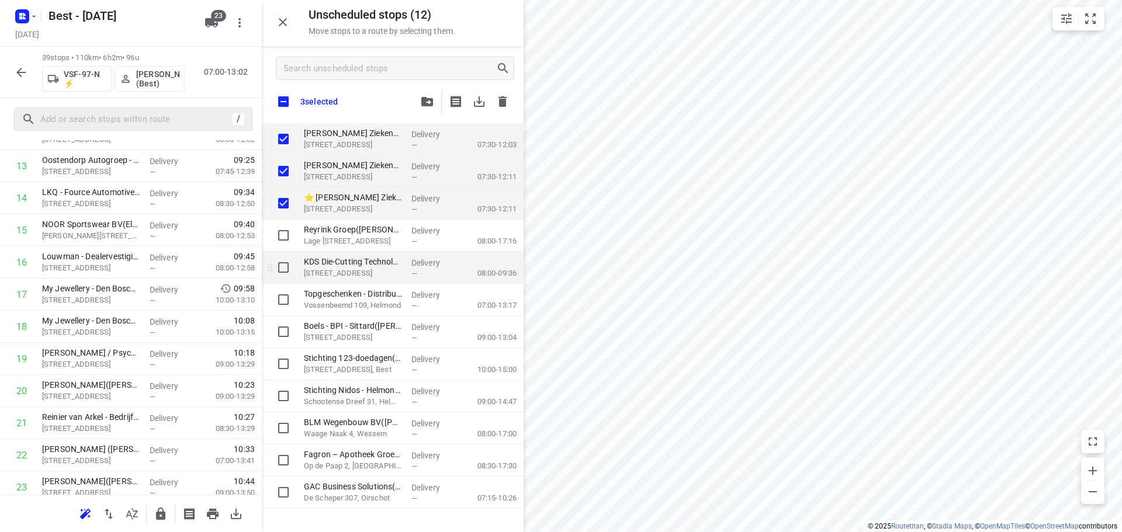
checkbox input "true"
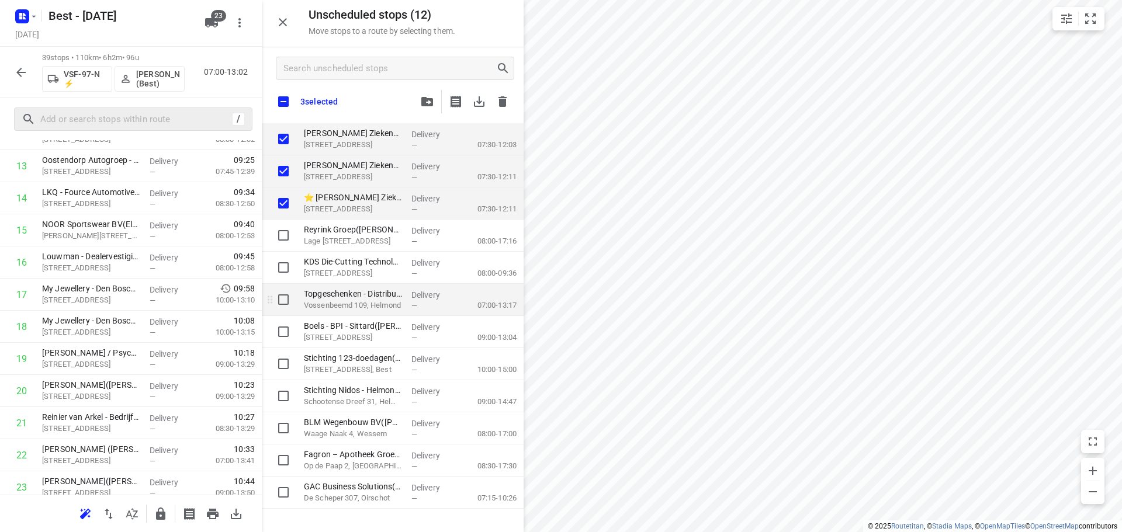
checkbox input "true"
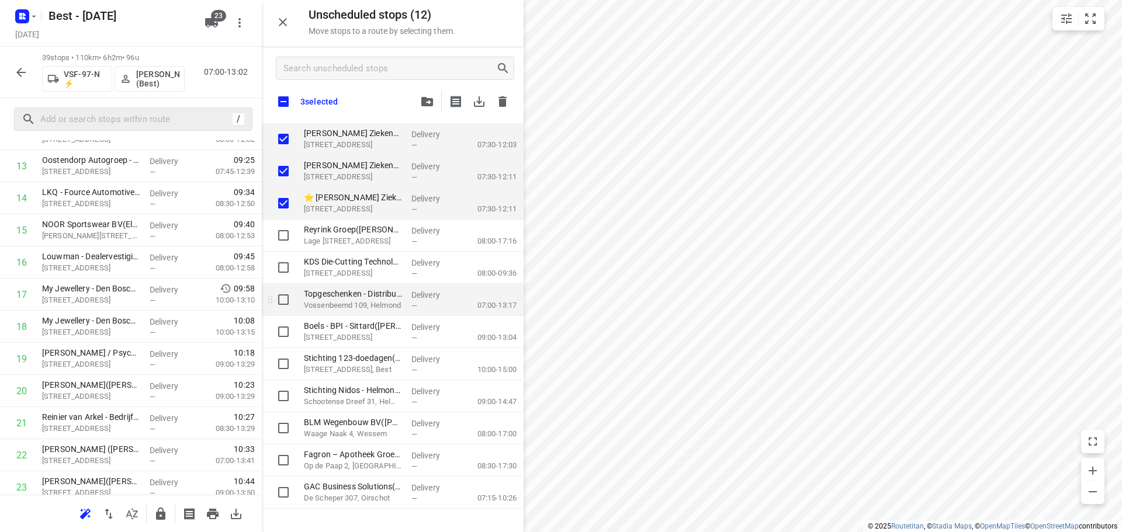
checkbox input "true"
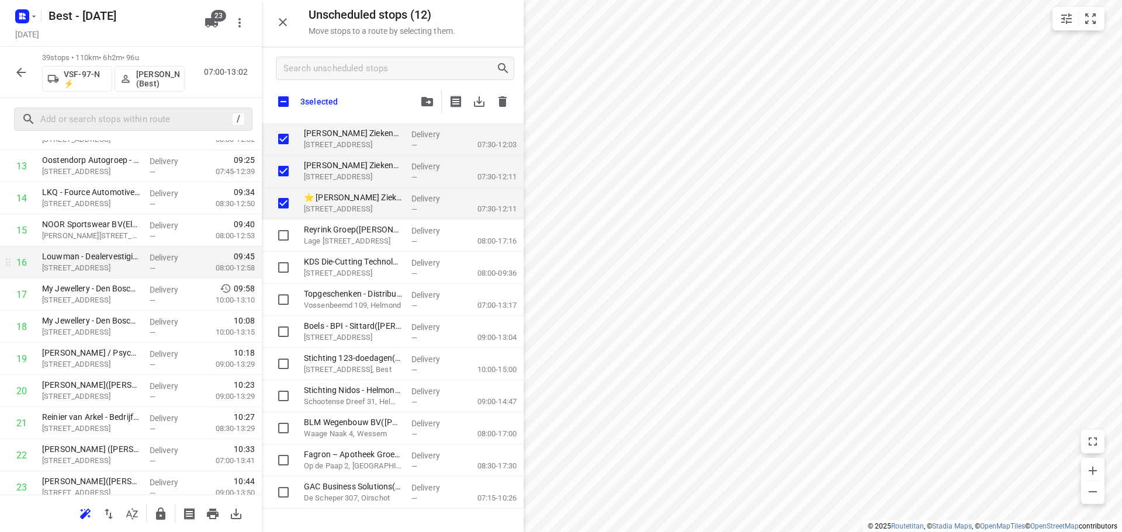
checkbox input "true"
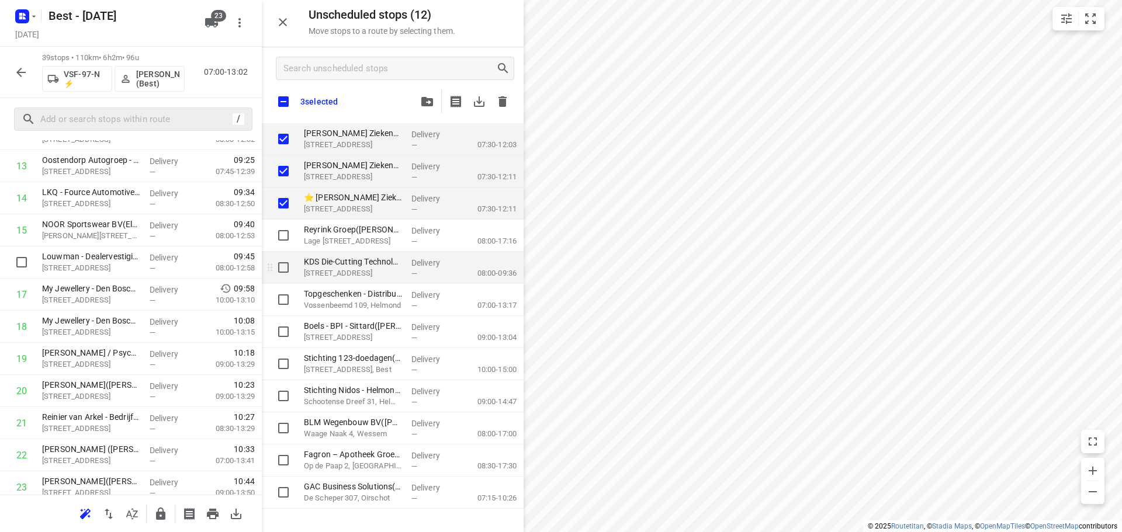
checkbox input "true"
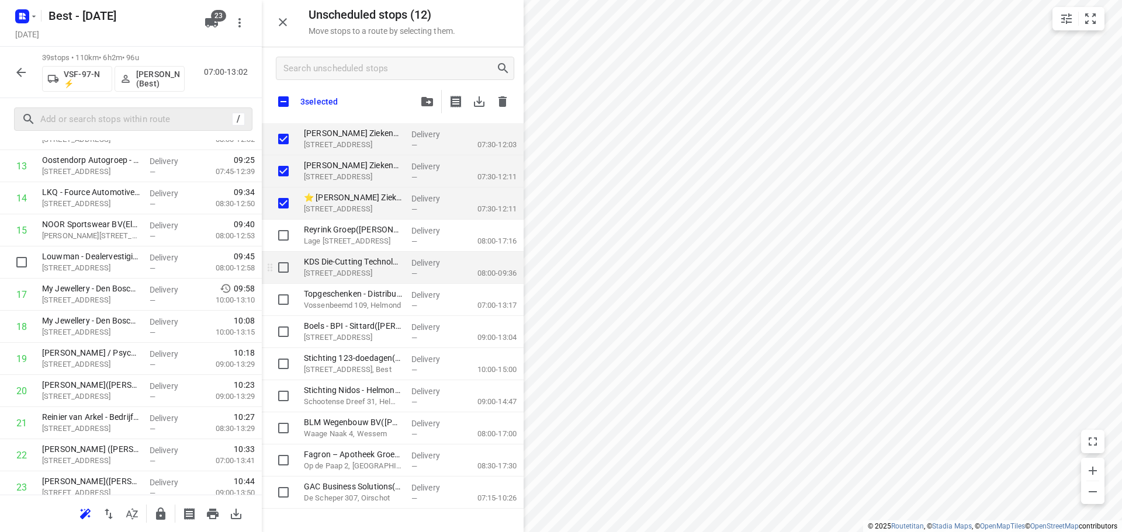
checkbox input "true"
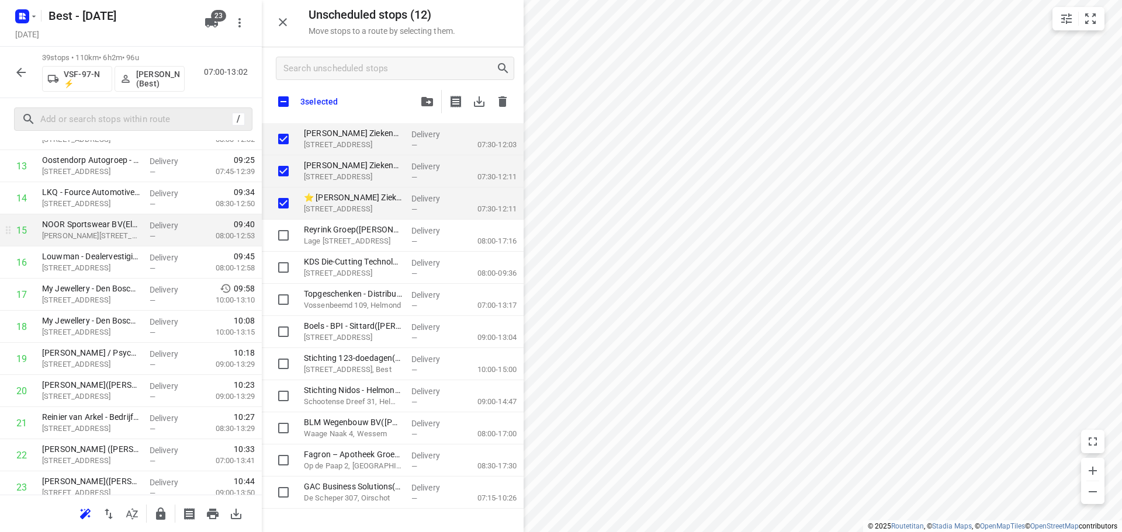
checkbox input "true"
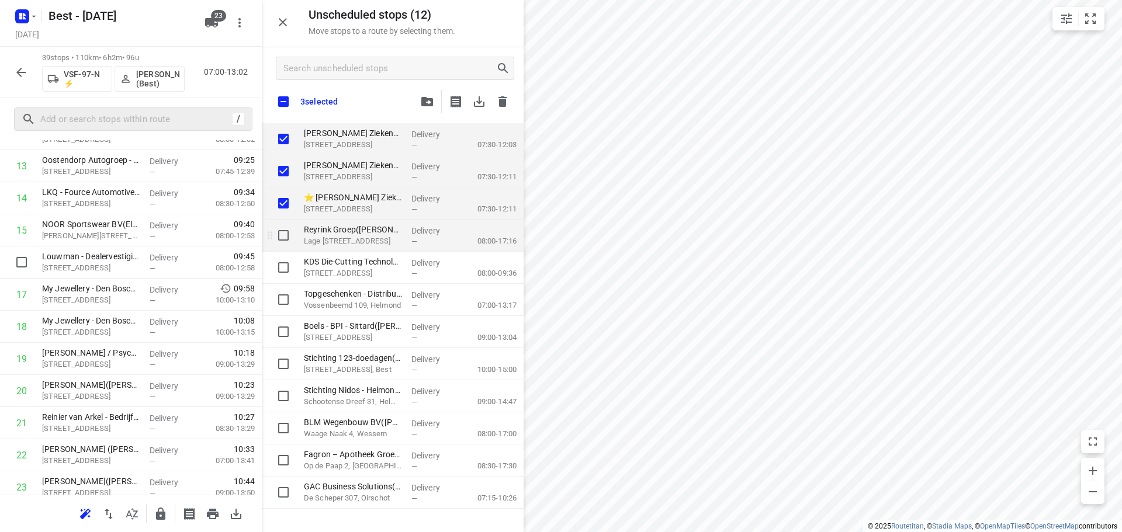
checkbox input "true"
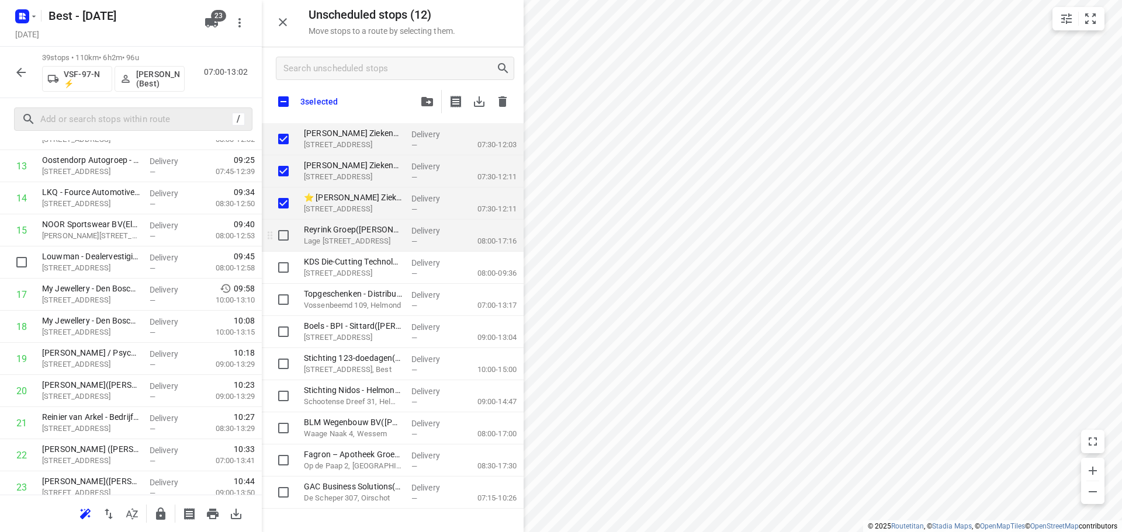
checkbox input "true"
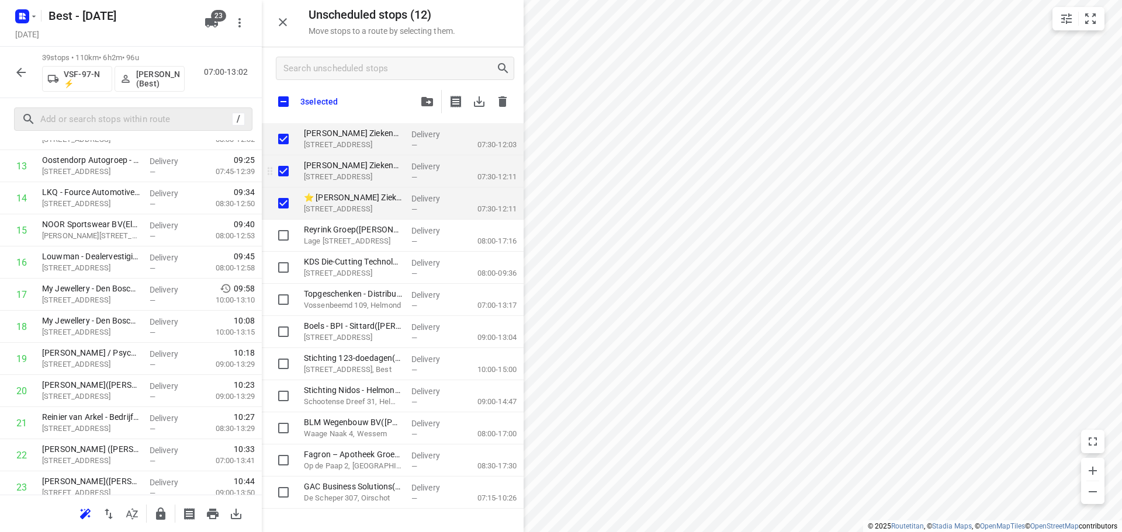
checkbox input "true"
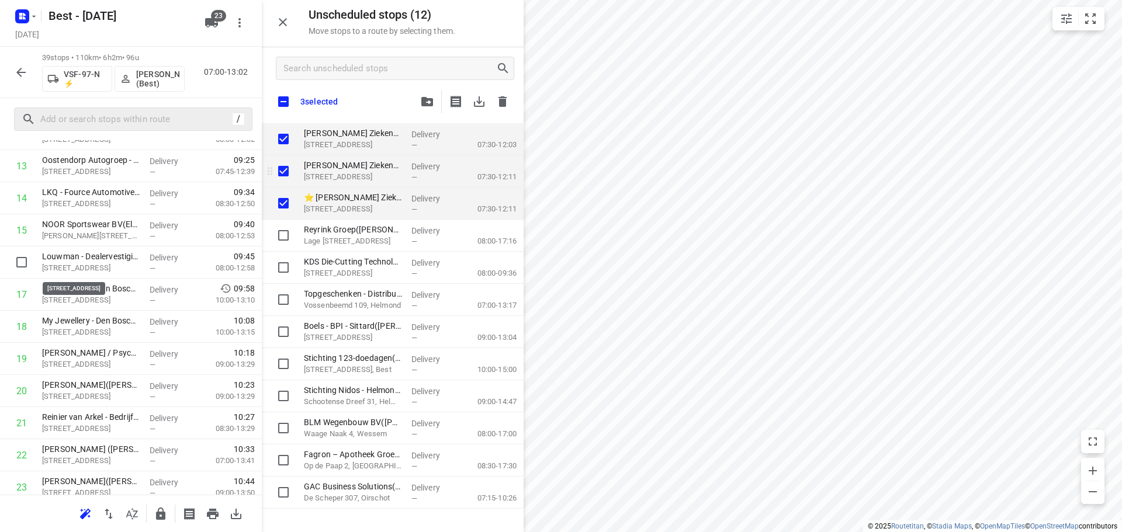
checkbox input "true"
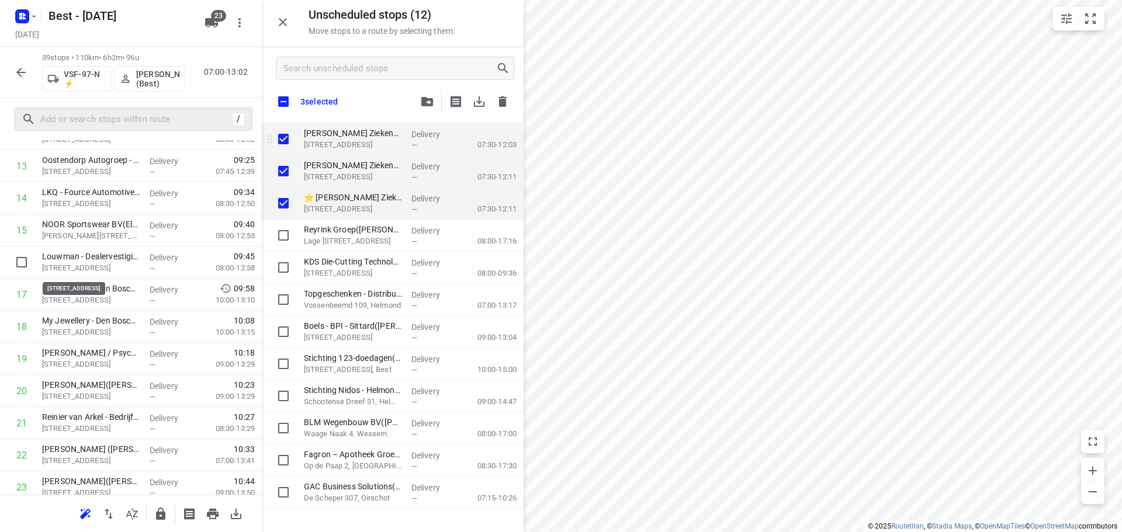
checkbox input "true"
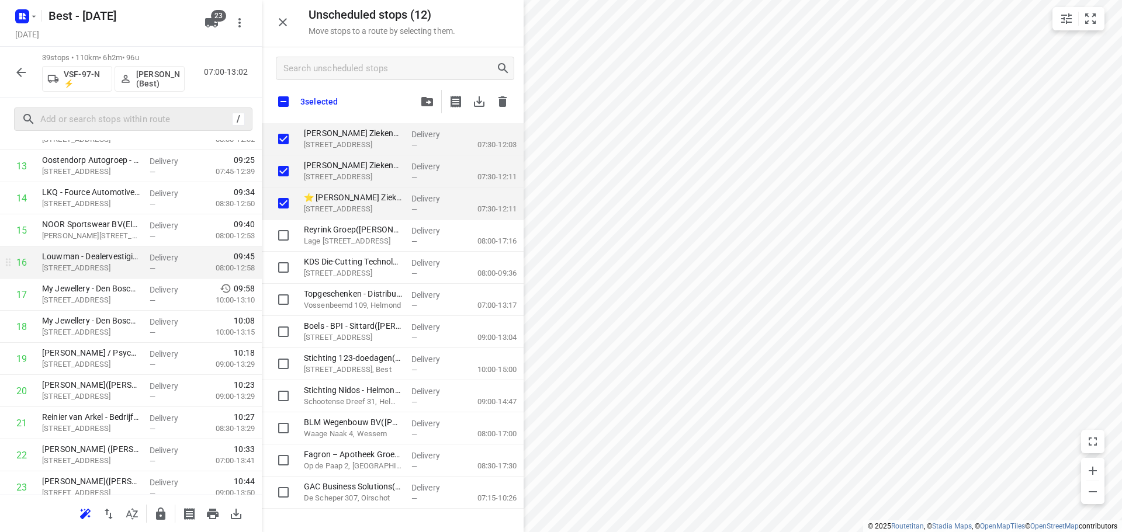
checkbox input "true"
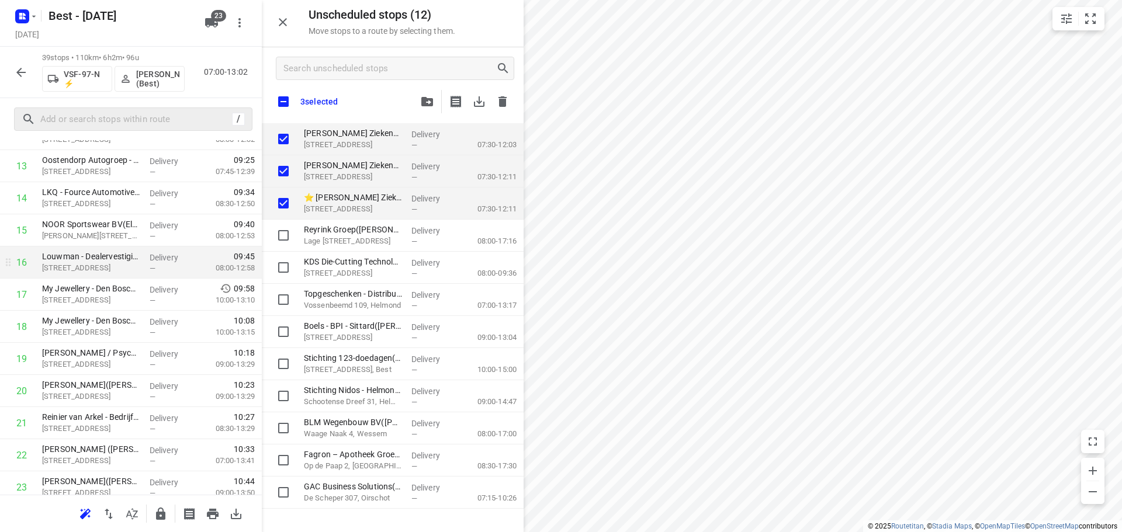
checkbox input "true"
drag, startPoint x: 355, startPoint y: 122, endPoint x: 289, endPoint y: 200, distance: 102.4
click at [145, 287] on div "Unscheduled stops ( 12 ) Move stops to a route by selecting them. 3 selected Je…" at bounding box center [131, 266] width 262 height 532
checkbox input "true"
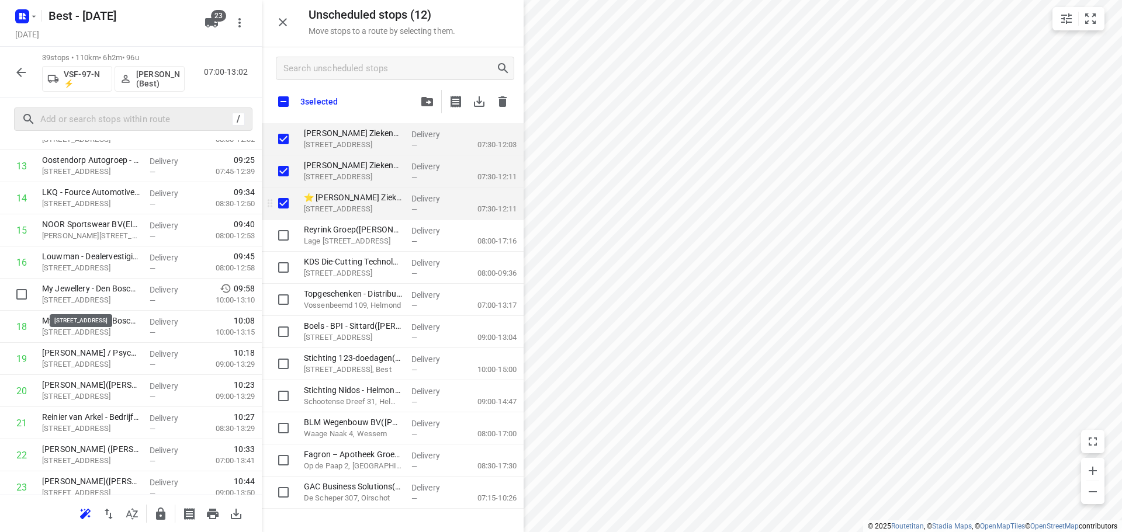
checkbox input "true"
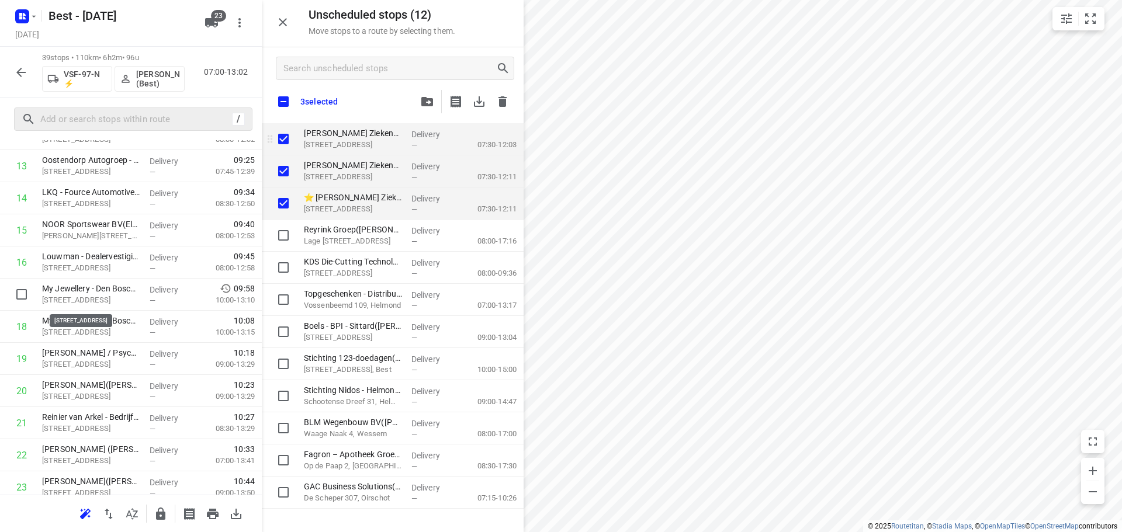
checkbox input "true"
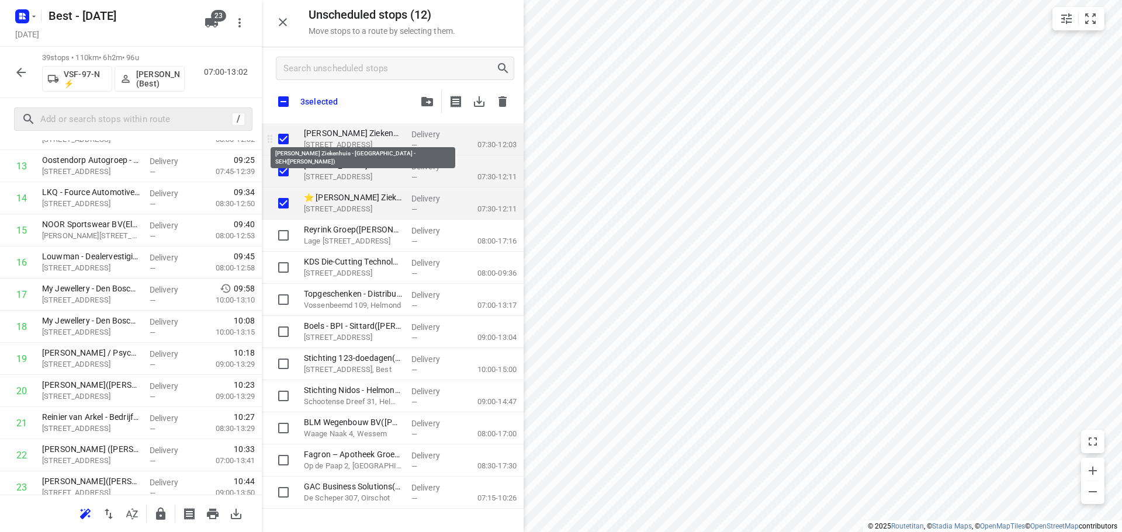
checkbox input "true"
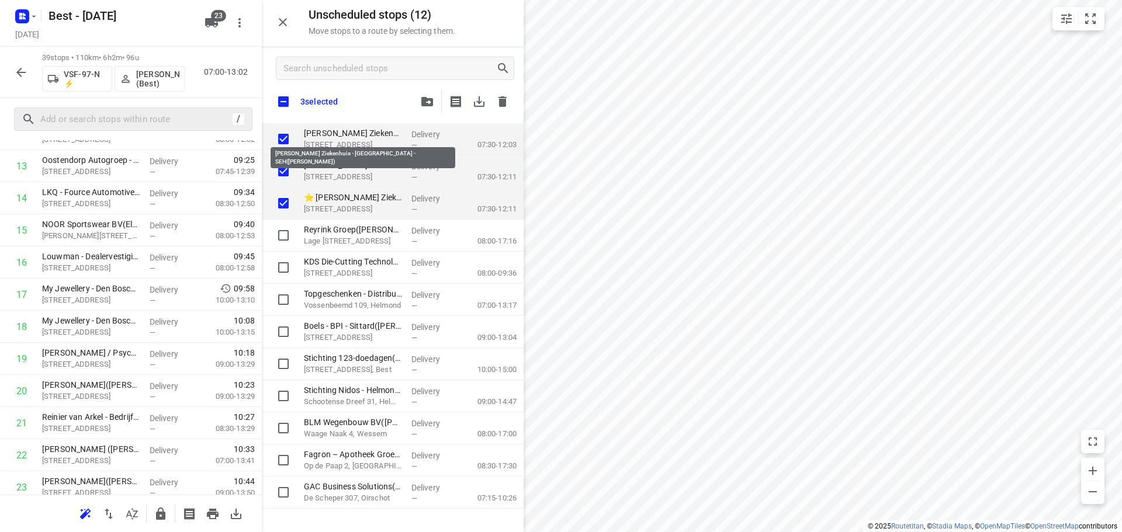
checkbox input "true"
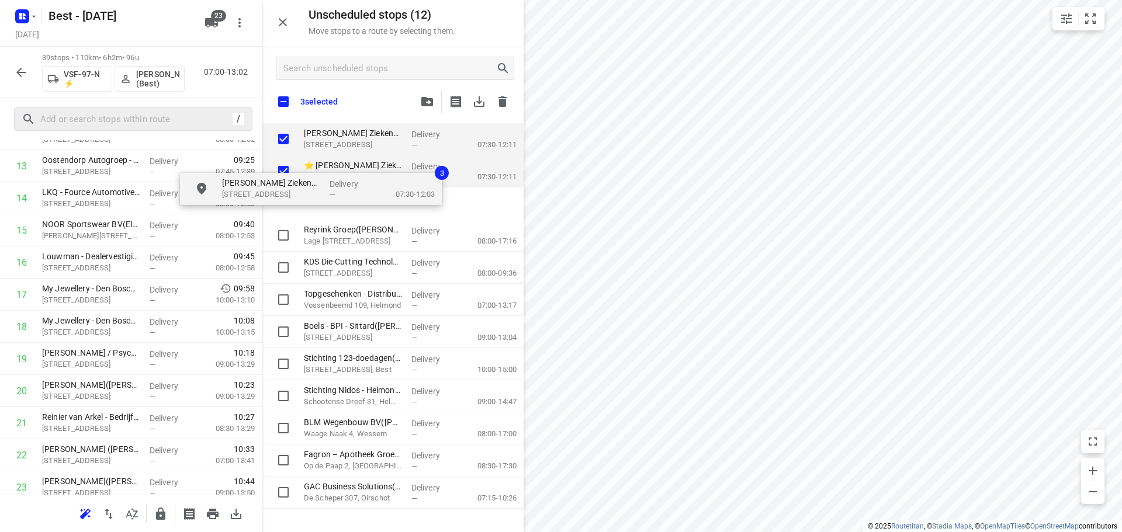
checkbox input "true"
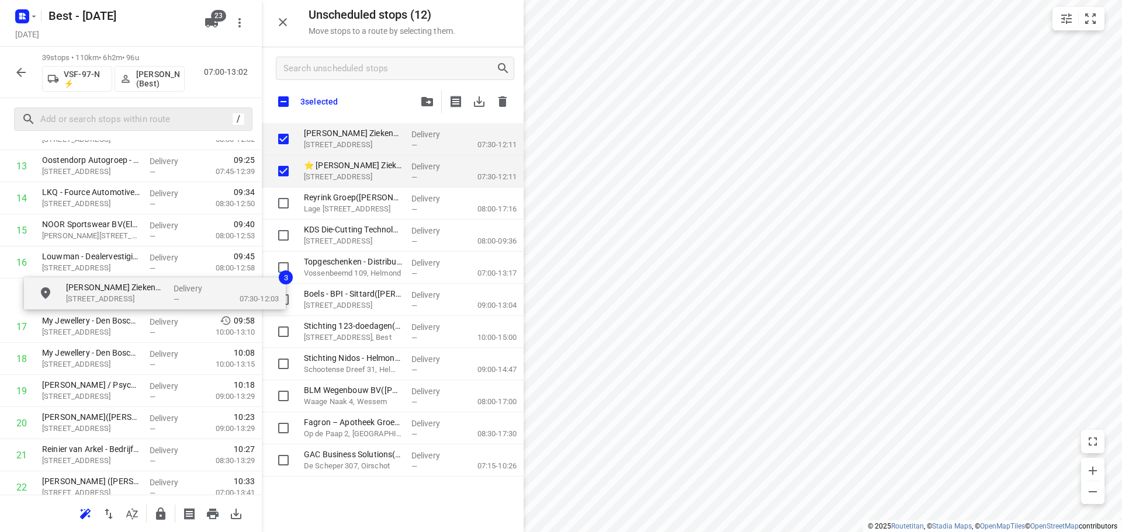
drag, startPoint x: 365, startPoint y: 137, endPoint x: 123, endPoint y: 290, distance: 286.4
checkbox input "true"
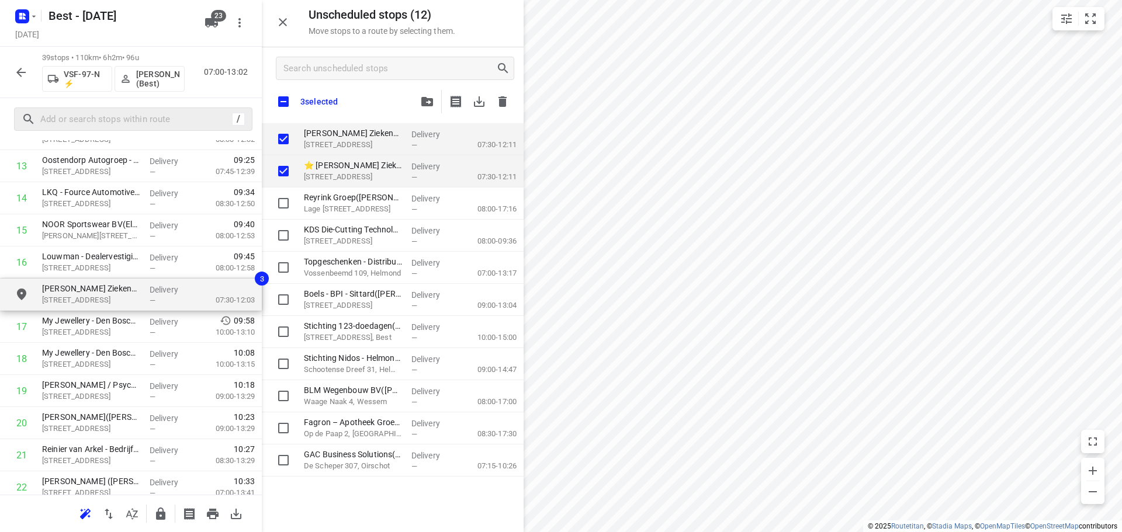
checkbox input "true"
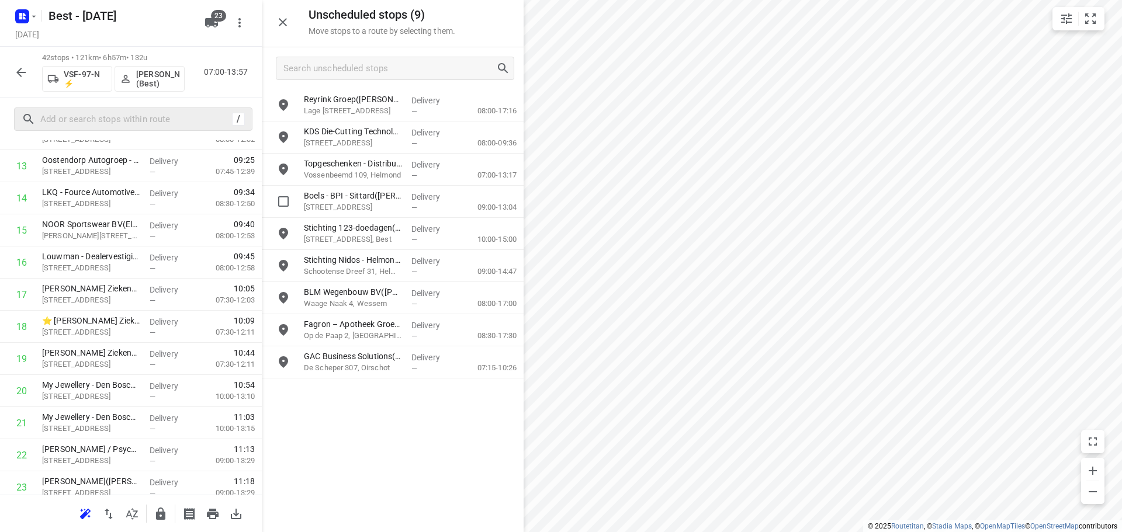
click at [394, 38] on div "Unscheduled stops ( 9 ) Move stops to a route by selecting them." at bounding box center [393, 23] width 262 height 47
click at [284, 23] on icon "button" at bounding box center [283, 22] width 8 height 8
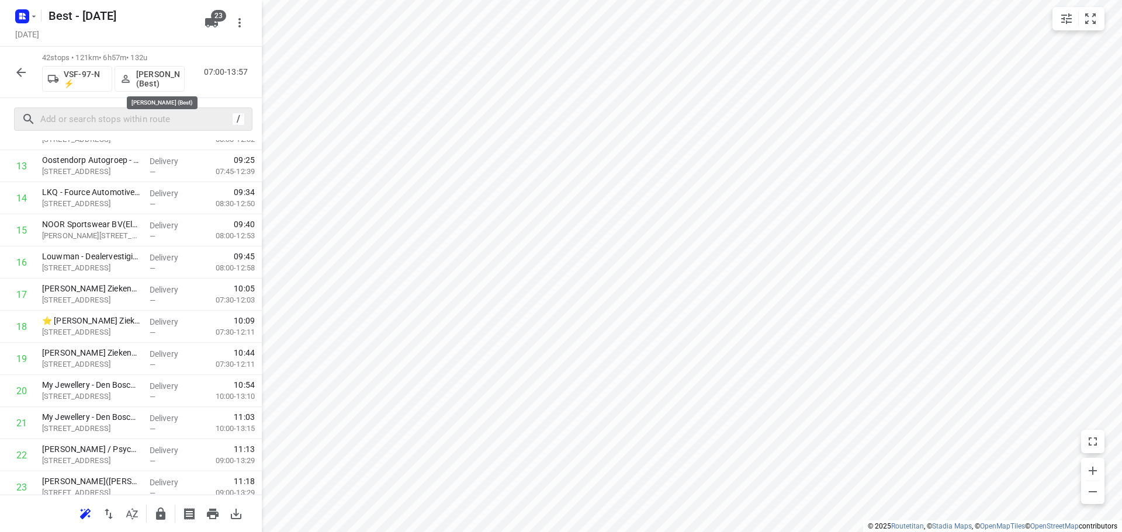
click at [153, 72] on p "Haider Abbas (Best)" at bounding box center [157, 79] width 43 height 19
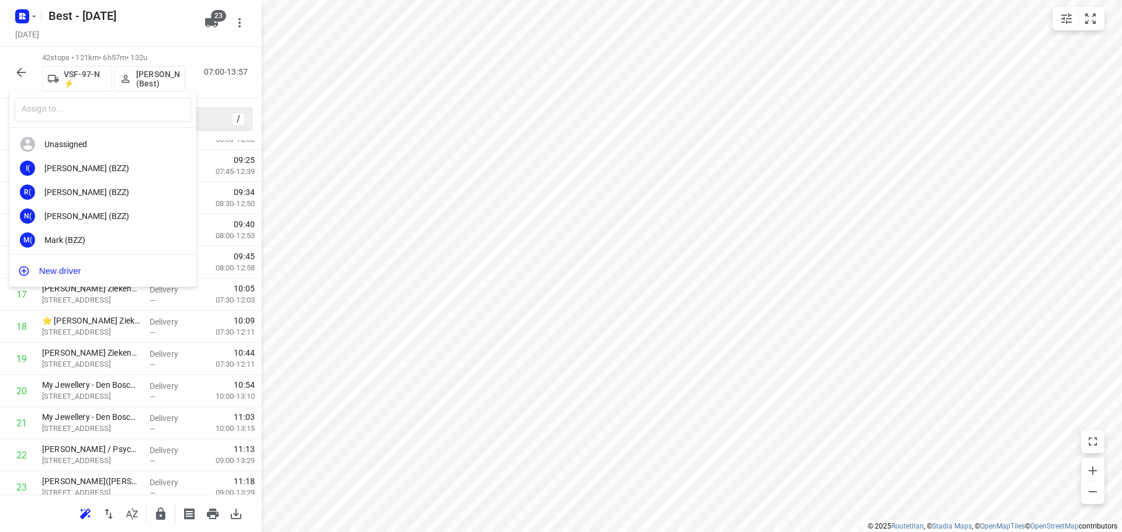
click at [366, 271] on div at bounding box center [561, 266] width 1122 height 532
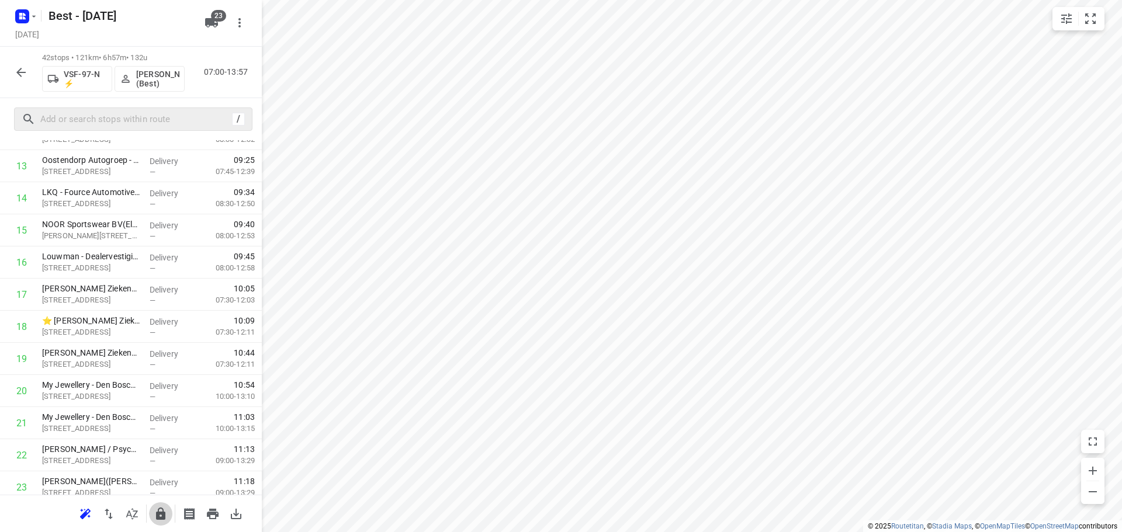
click at [158, 518] on icon "button" at bounding box center [160, 514] width 9 height 12
click at [30, 63] on div at bounding box center [20, 72] width 23 height 23
click at [27, 63] on button "button" at bounding box center [20, 72] width 23 height 23
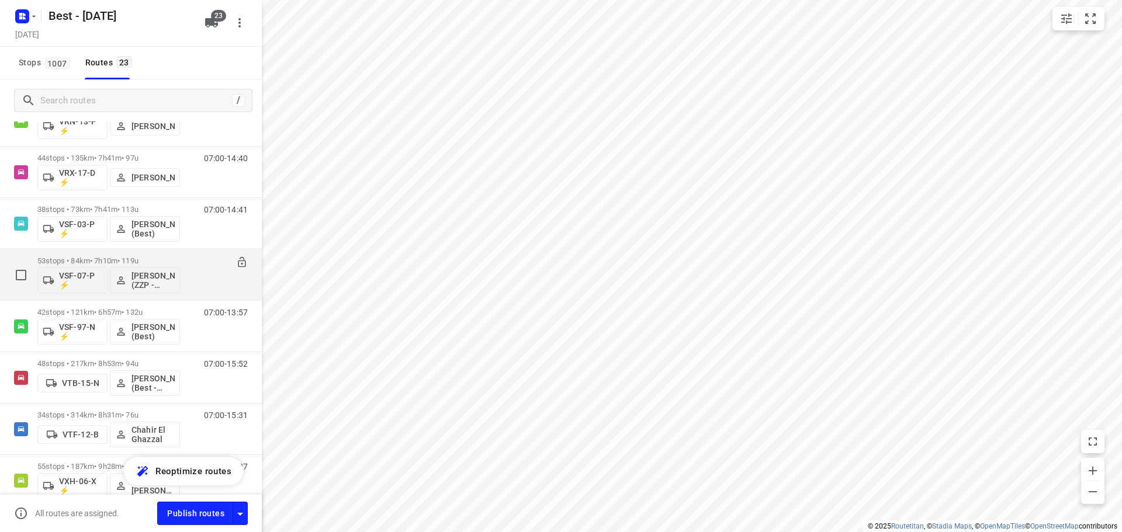
scroll to position [915, 0]
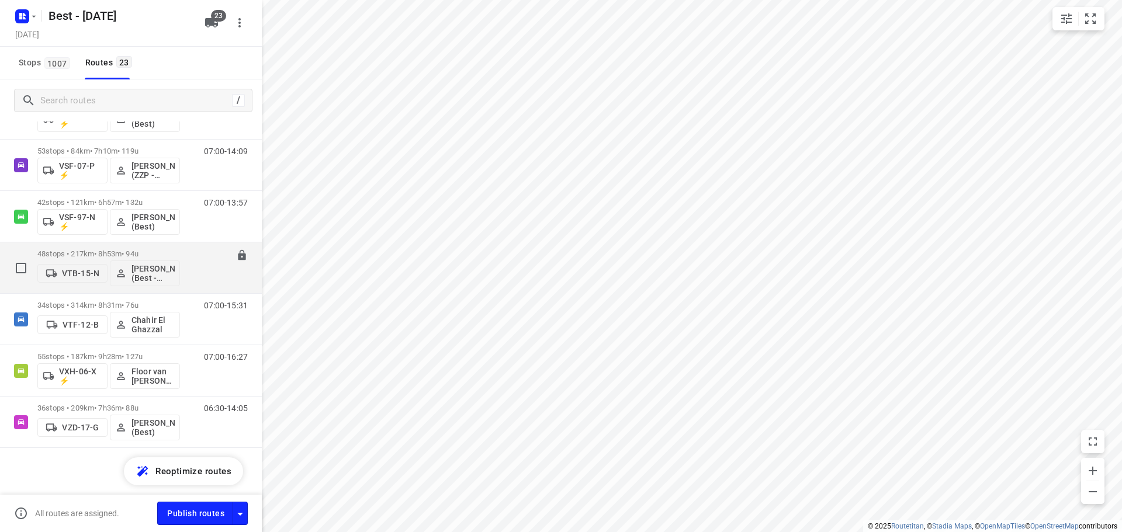
click at [151, 253] on p "48 stops • 217km • 8h53m • 94u" at bounding box center [108, 253] width 143 height 9
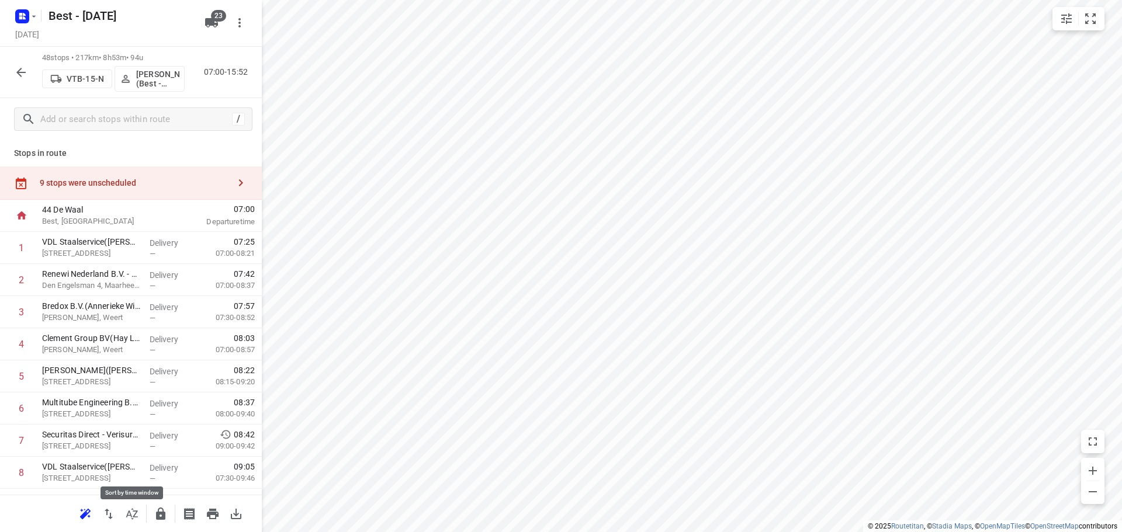
click at [129, 509] on icon "button" at bounding box center [132, 514] width 14 height 14
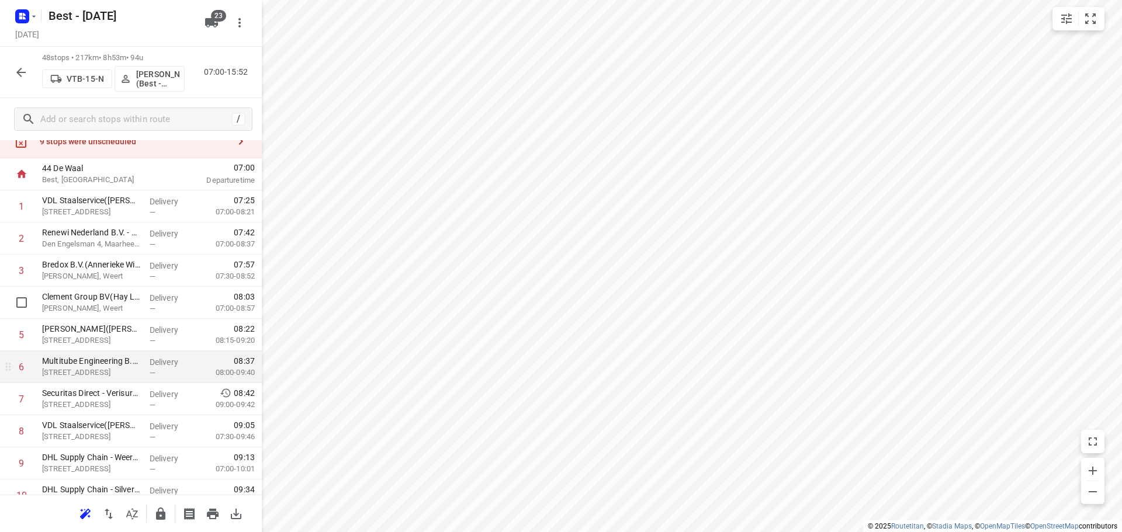
scroll to position [58, 0]
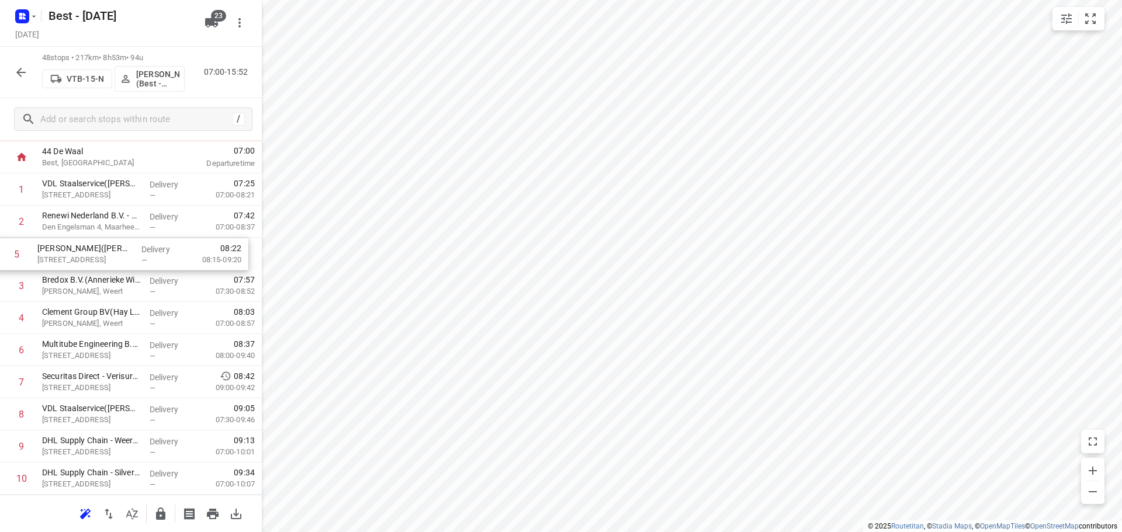
drag, startPoint x: 101, startPoint y: 324, endPoint x: 96, endPoint y: 254, distance: 69.7
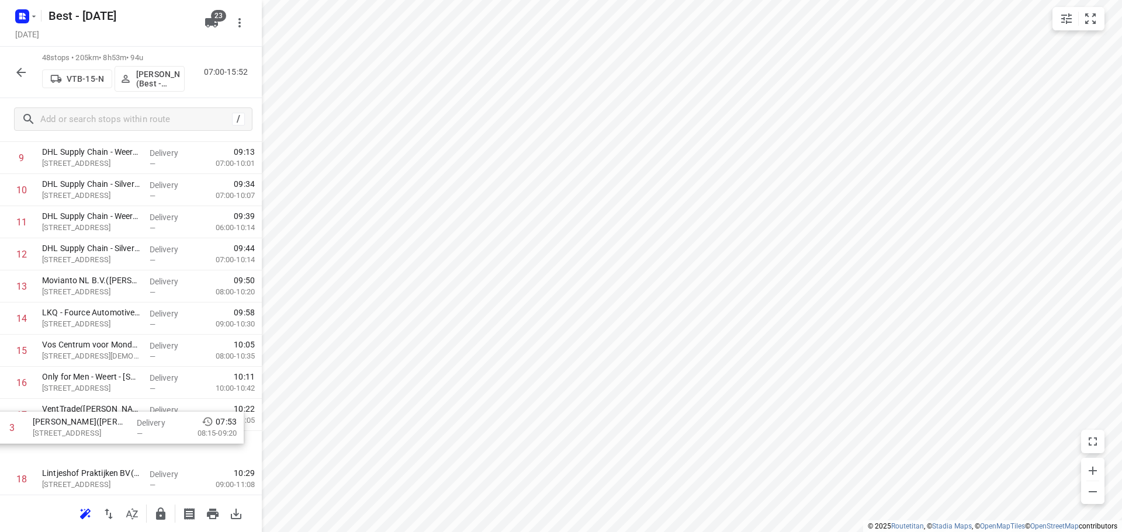
scroll to position [327, 0]
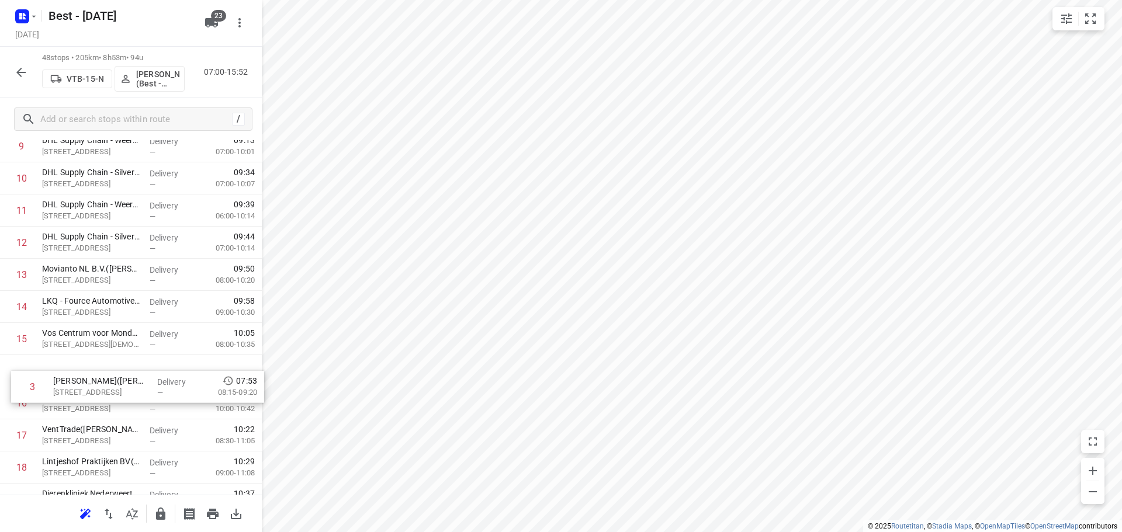
drag, startPoint x: 143, startPoint y: 253, endPoint x: 147, endPoint y: 407, distance: 153.7
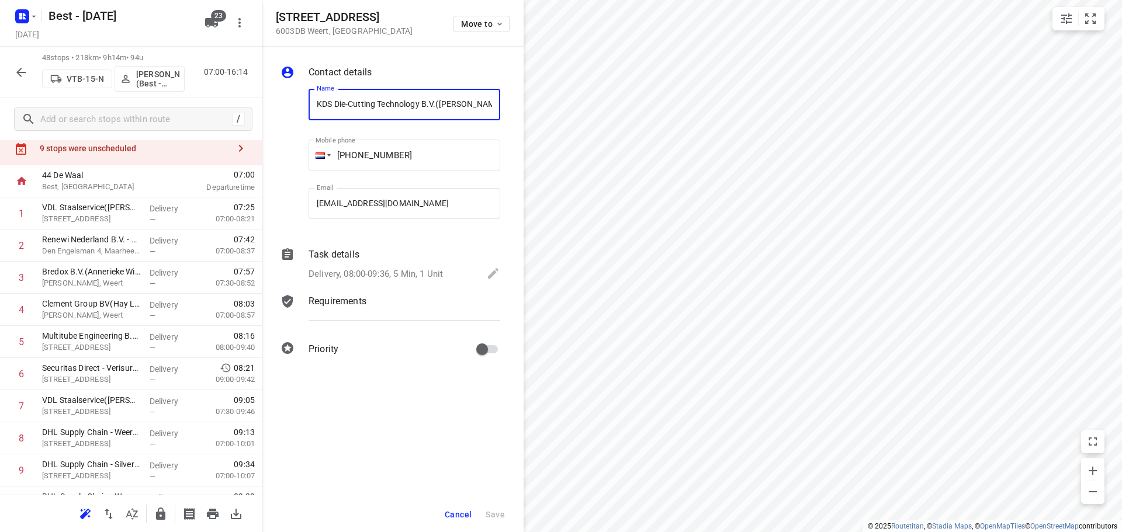
scroll to position [0, 22]
click at [480, 15] on div "Move to" at bounding box center [481, 23] width 56 height 25
click at [480, 26] on span "Move to" at bounding box center [482, 23] width 43 height 9
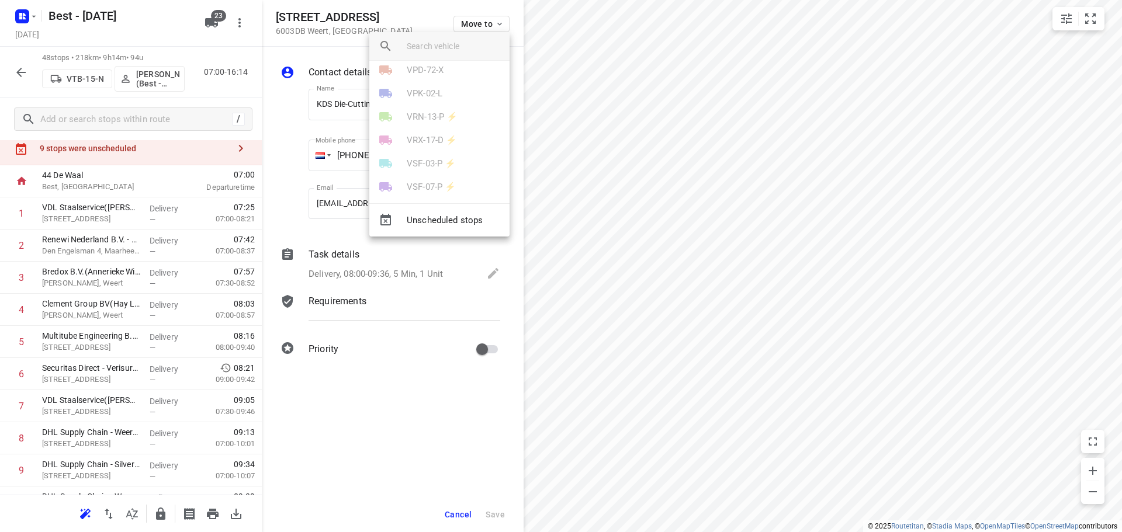
scroll to position [409, 0]
click at [436, 123] on p "VTB-15-N" at bounding box center [425, 116] width 37 height 13
click at [402, 175] on li "5" at bounding box center [439, 170] width 140 height 23
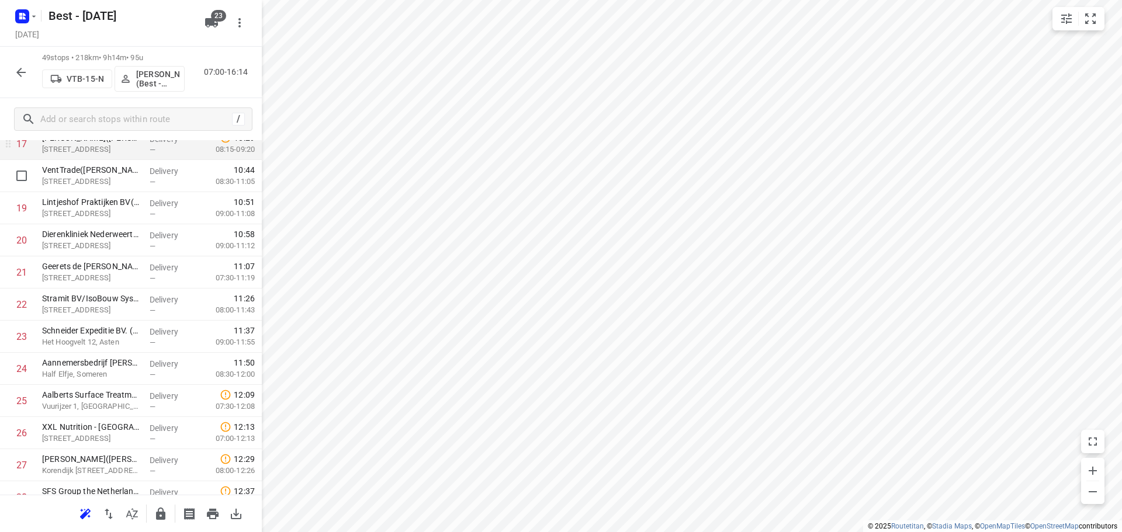
scroll to position [619, 0]
drag, startPoint x: 122, startPoint y: 366, endPoint x: 117, endPoint y: 333, distance: 33.7
click at [117, 333] on div "1 VDL Staalservice(Nancy Althusius) Industrieweg 107, Heeze Delivery — 07:25 07…" at bounding box center [131, 400] width 262 height 1575
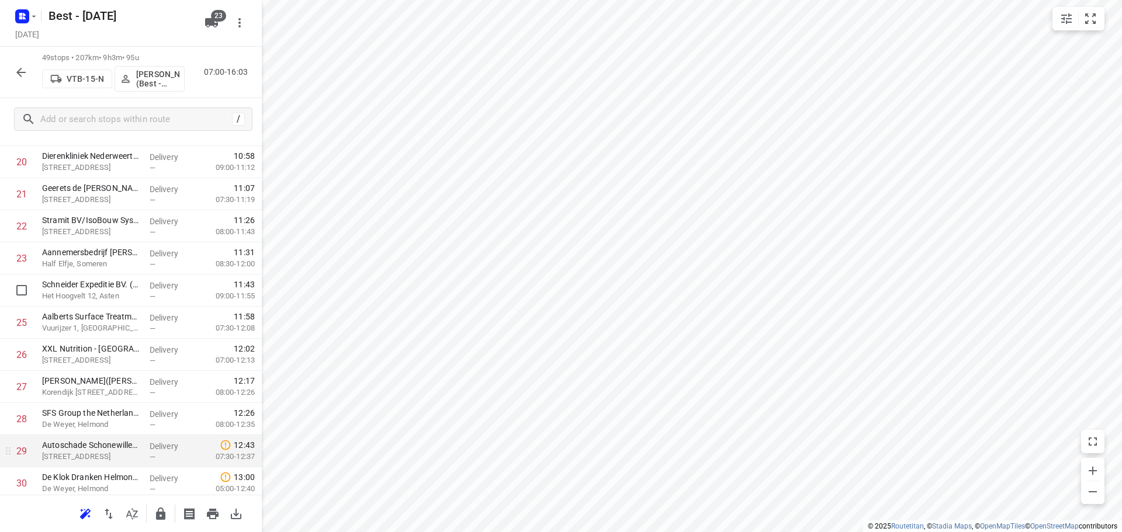
scroll to position [794, 0]
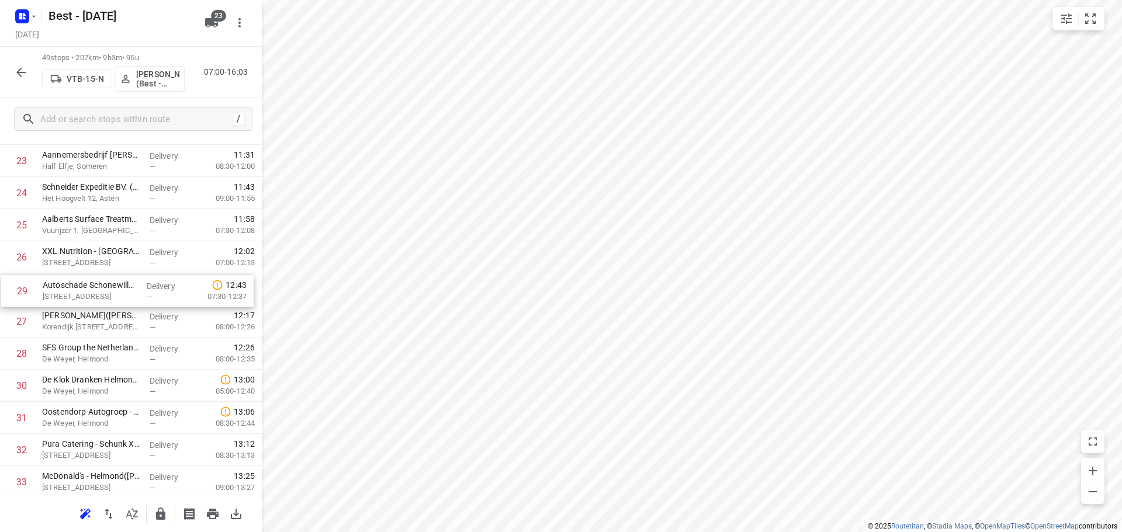
drag, startPoint x: 159, startPoint y: 352, endPoint x: 159, endPoint y: 285, distance: 67.2
click at [159, 285] on div "1 VDL Staalservice(Nancy Althusius) Industrieweg 107, Heeze Delivery — 07:25 07…" at bounding box center [131, 225] width 262 height 1575
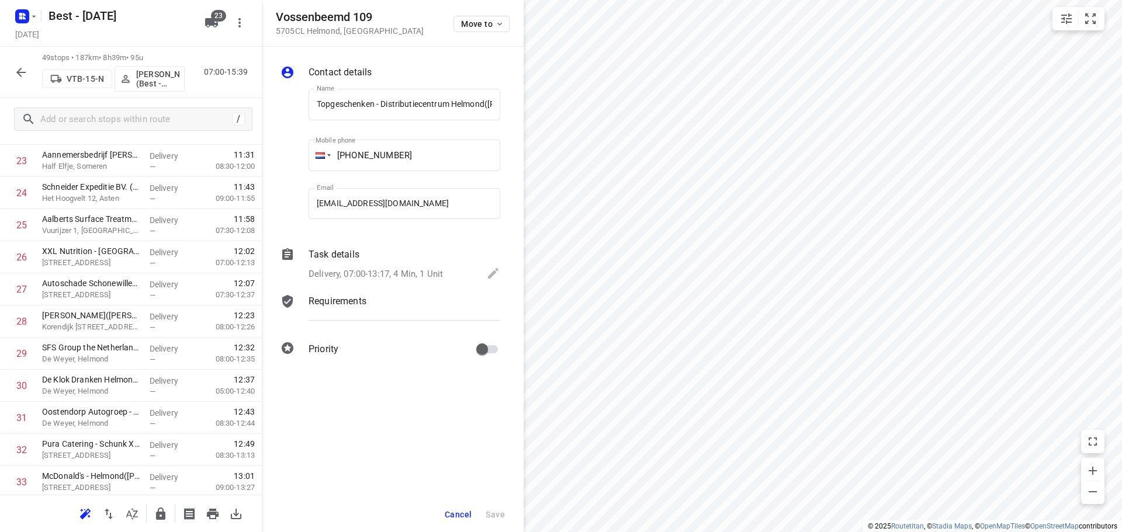
scroll to position [0, 63]
click at [493, 8] on div "Vossenbeemd 109 5705CL Helmond , Netherlands Move to" at bounding box center [393, 23] width 262 height 47
click at [482, 15] on div "Move to" at bounding box center [481, 23] width 56 height 25
click at [478, 20] on span "Move to" at bounding box center [482, 23] width 43 height 9
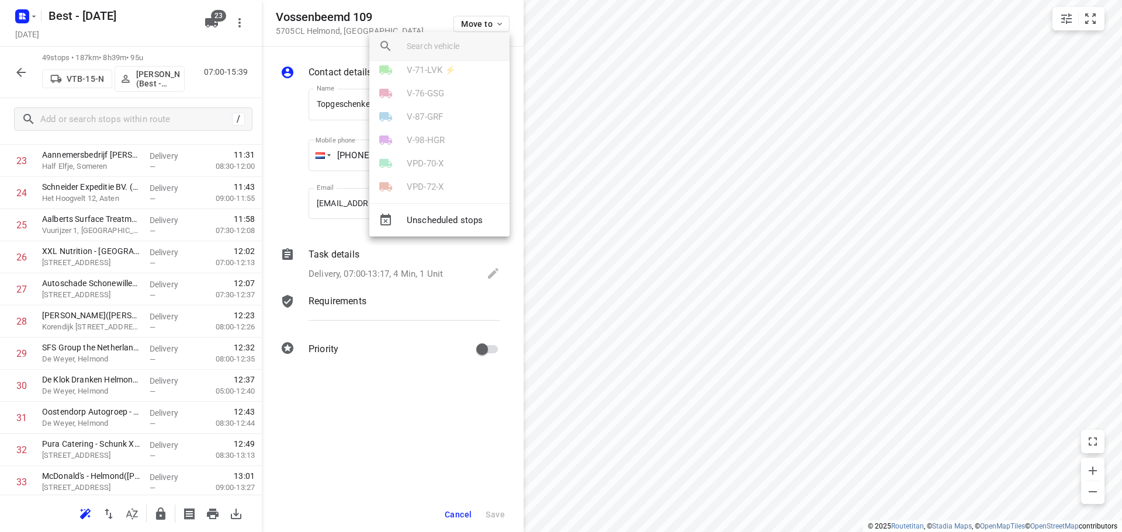
scroll to position [351, 0]
click at [439, 172] on p "VTB-15-N" at bounding box center [425, 175] width 37 height 13
click at [437, 172] on li "33" at bounding box center [439, 182] width 140 height 23
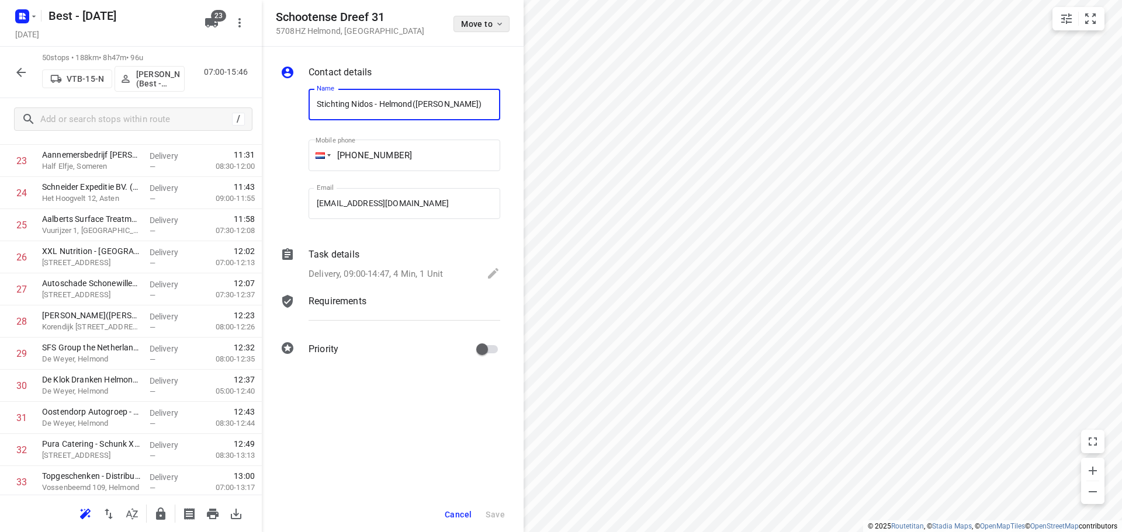
click at [484, 29] on button "Move to" at bounding box center [481, 24] width 56 height 16
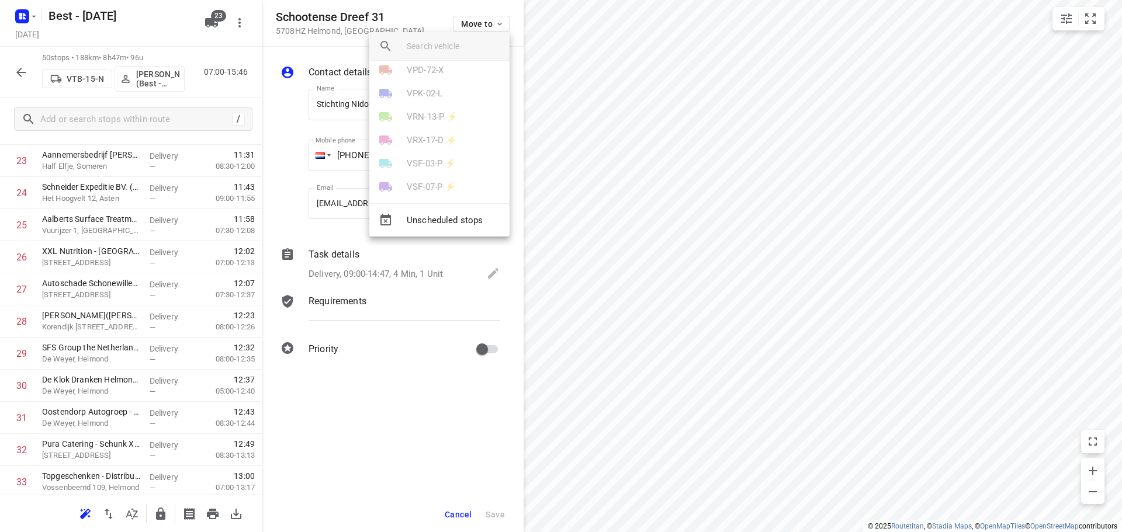
scroll to position [409, 0]
click at [433, 116] on p "VTB-15-N" at bounding box center [425, 116] width 37 height 13
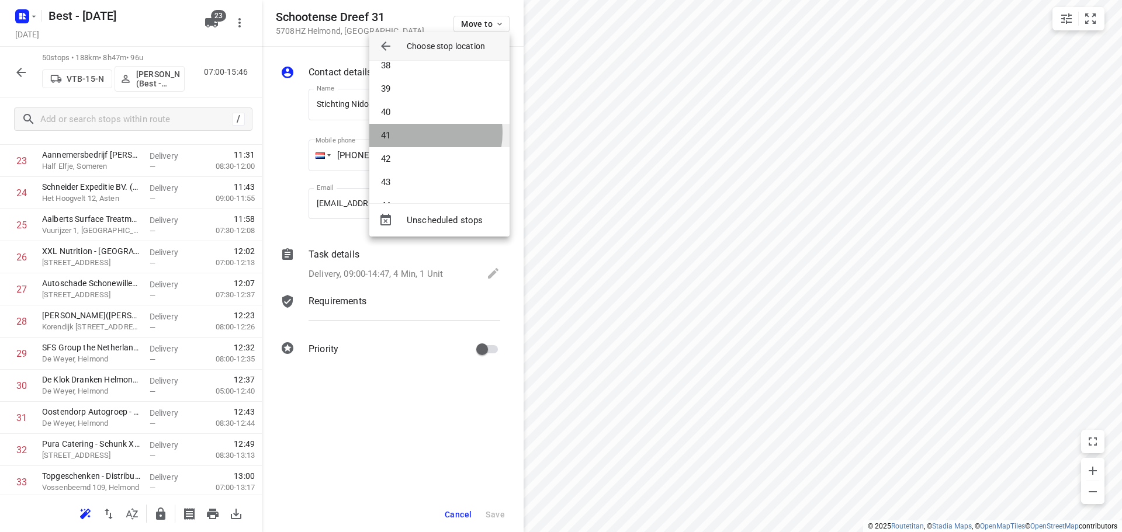
click at [417, 133] on li "41" at bounding box center [439, 135] width 140 height 23
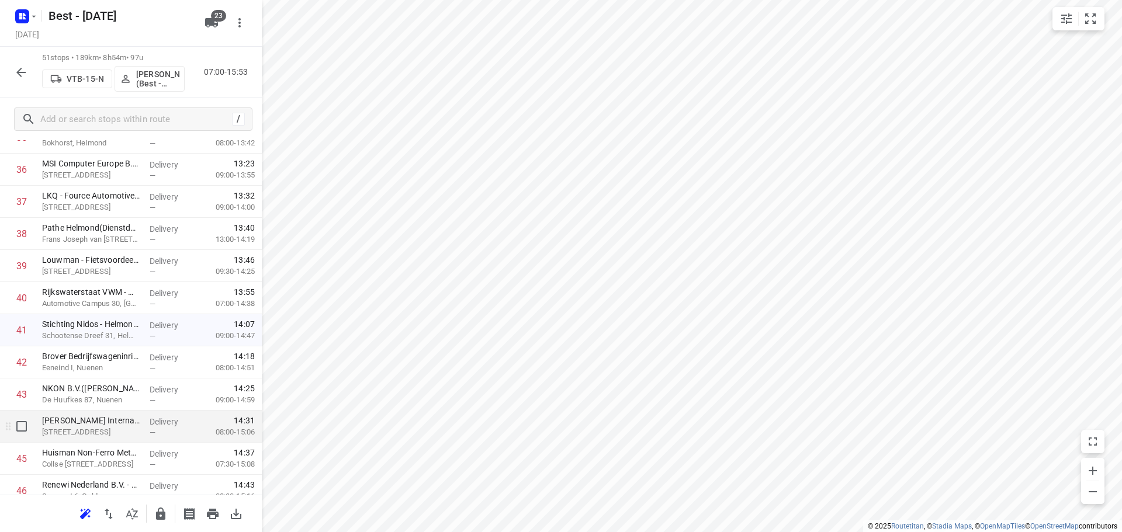
scroll to position [1408, 0]
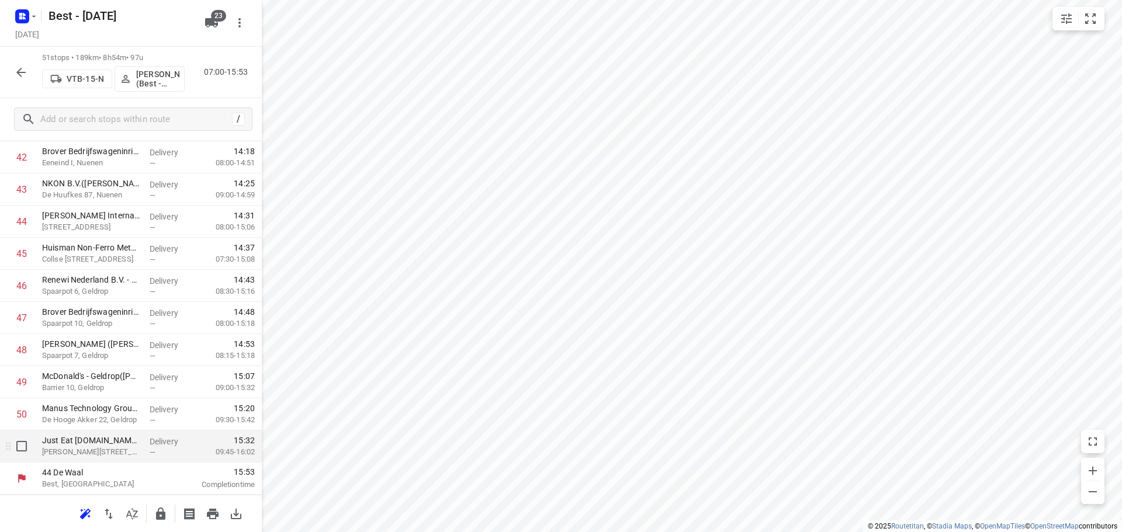
click at [6, 436] on div at bounding box center [18, 447] width 37 height 32
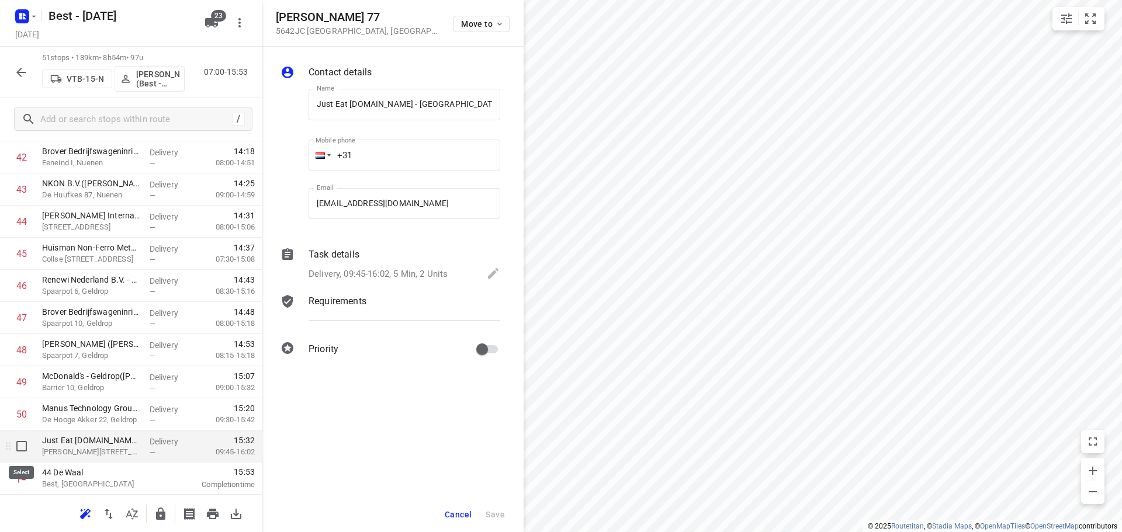
scroll to position [0, 30]
click at [478, 21] on span "Move to" at bounding box center [482, 23] width 43 height 9
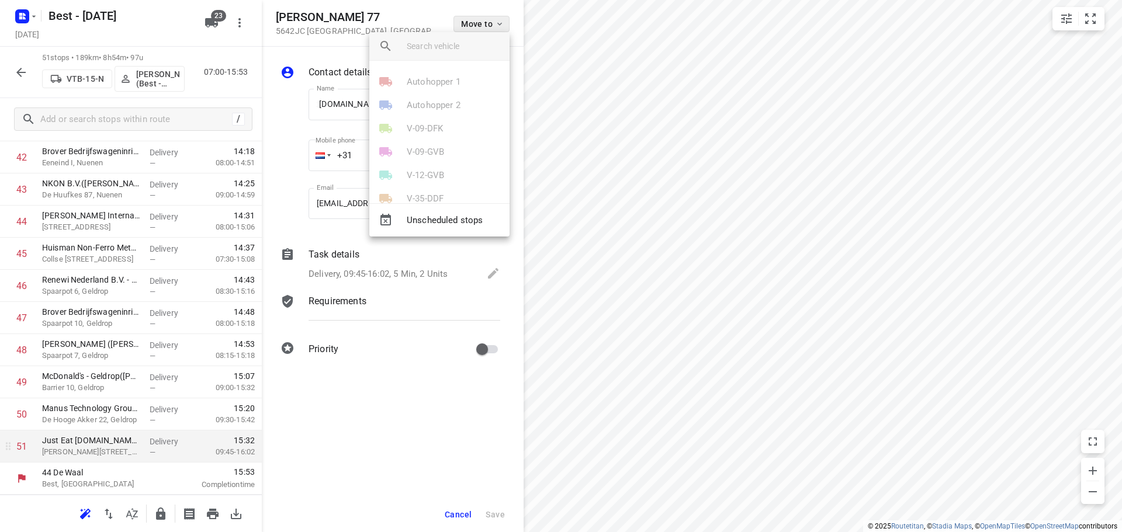
scroll to position [0, 0]
click at [409, 214] on span "Unscheduled stops" at bounding box center [453, 220] width 93 height 13
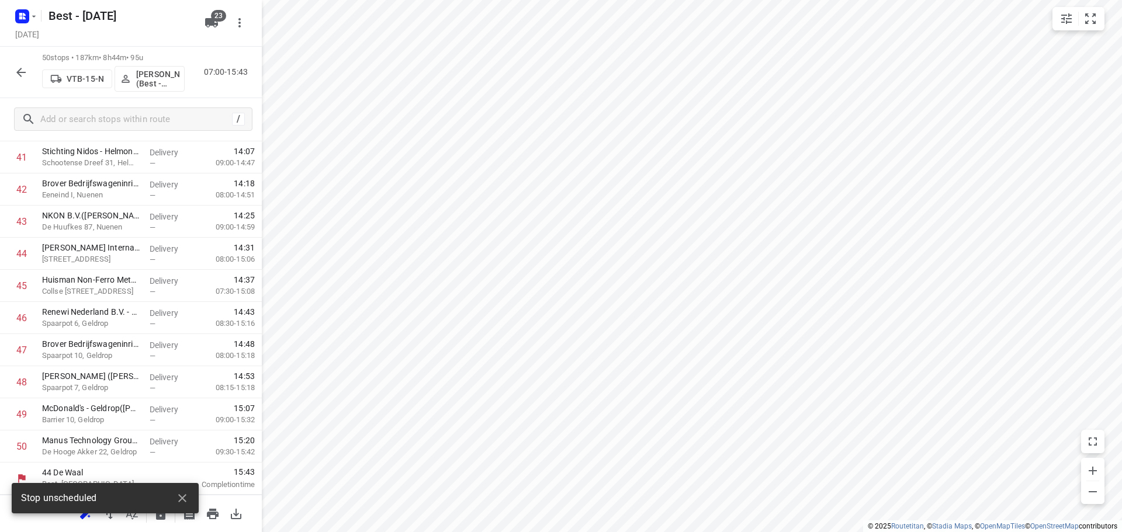
scroll to position [1376, 0]
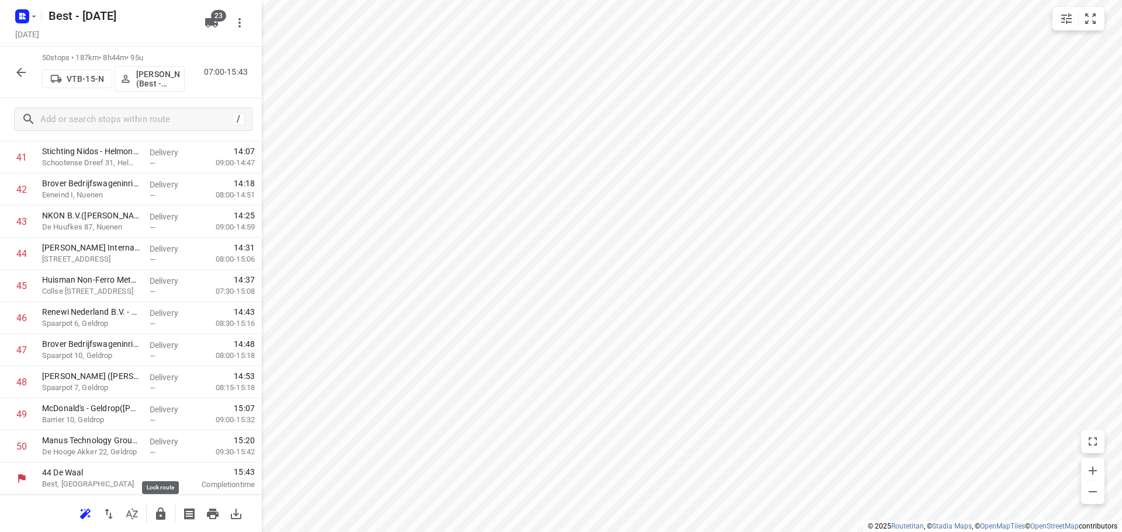
click at [158, 505] on button "button" at bounding box center [160, 513] width 23 height 23
click at [22, 72] on icon "button" at bounding box center [20, 72] width 9 height 9
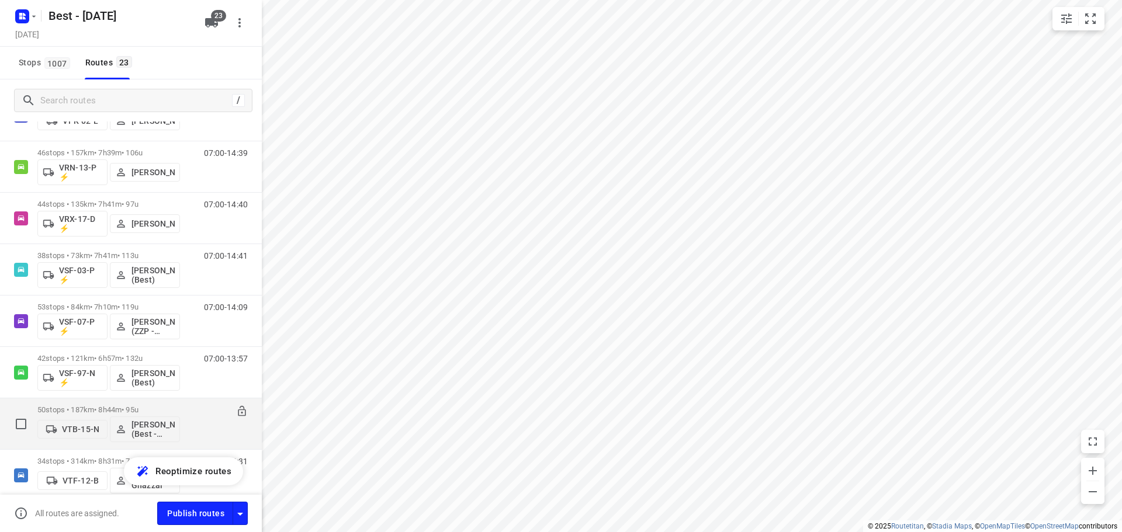
scroll to position [915, 0]
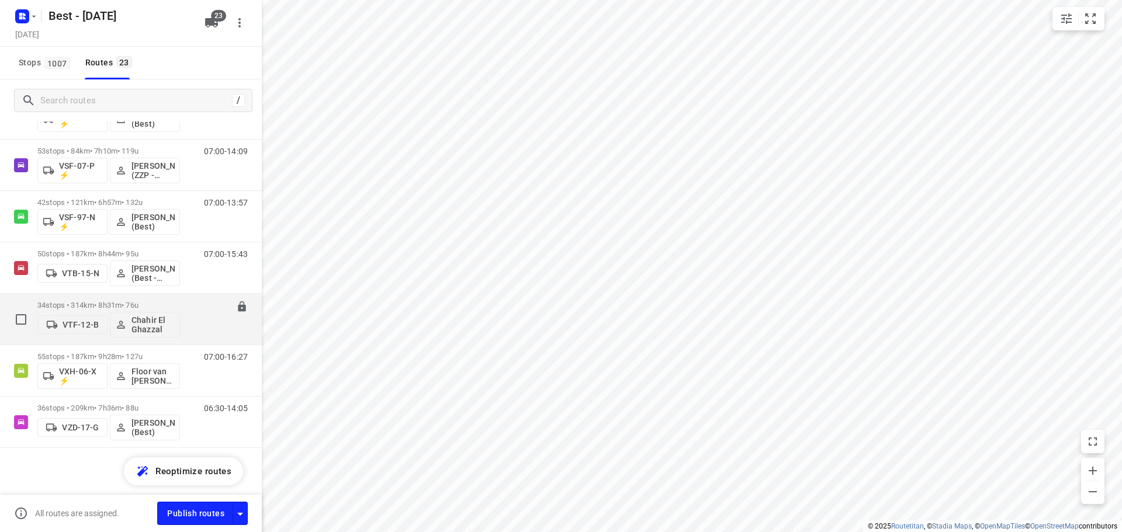
click at [100, 303] on p "34 stops • 314km • 8h31m • 76u" at bounding box center [108, 305] width 143 height 9
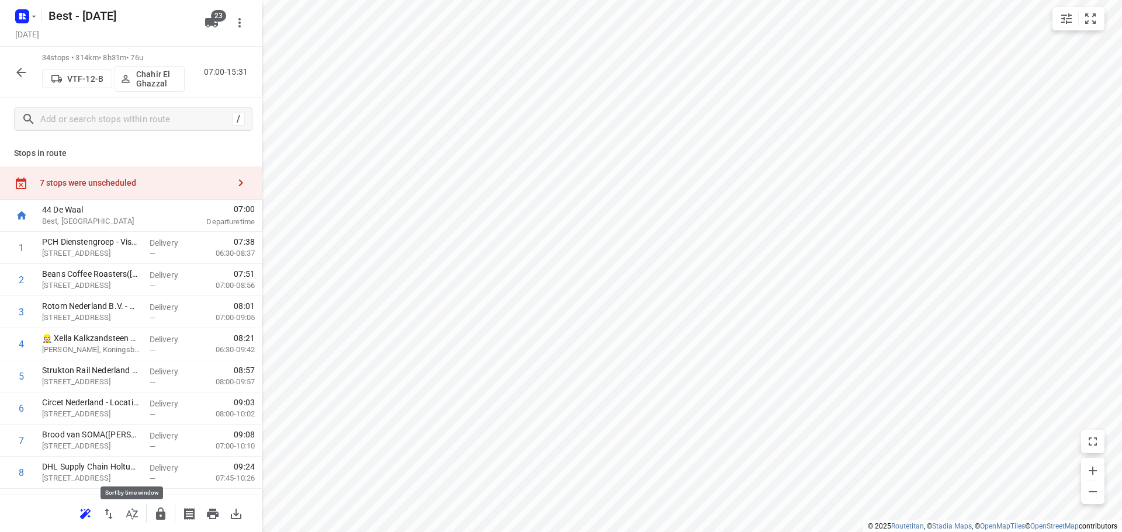
click at [127, 521] on icon "button" at bounding box center [132, 514] width 14 height 14
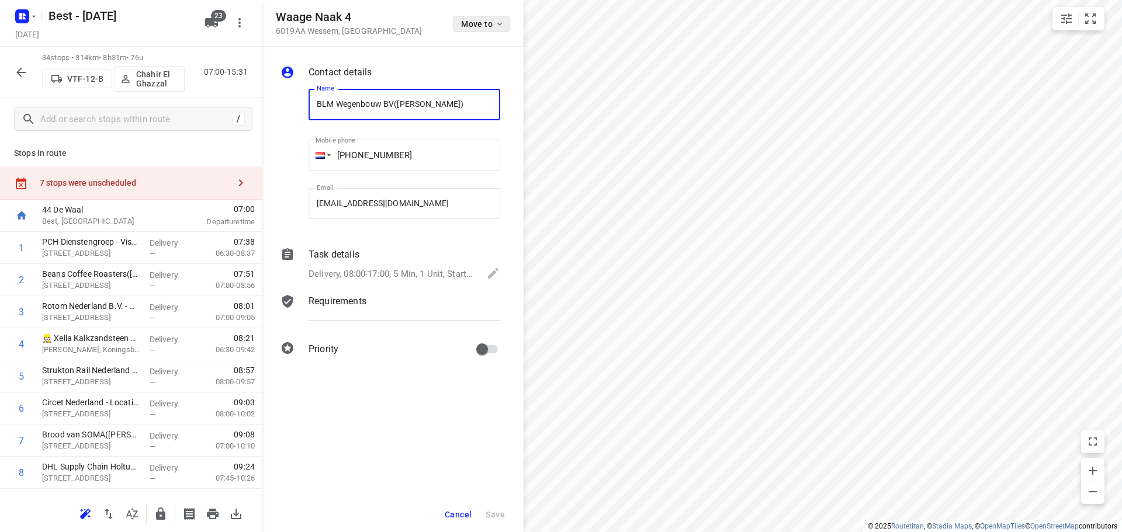
click at [469, 31] on button "Move to" at bounding box center [481, 24] width 56 height 16
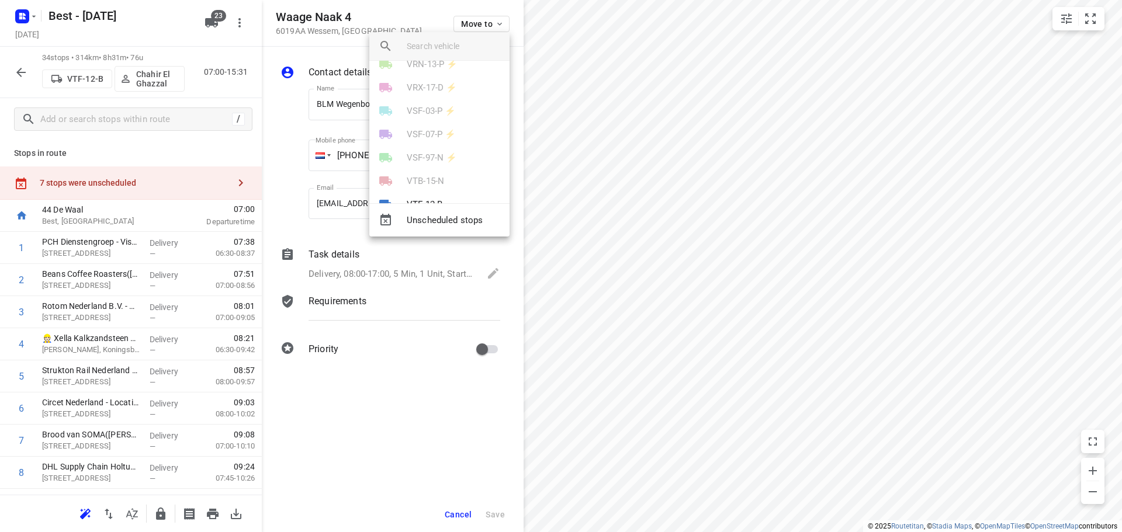
scroll to position [418, 0]
click at [448, 132] on li "VTF-12-B" at bounding box center [439, 130] width 140 height 23
click at [419, 128] on li "3" at bounding box center [439, 123] width 140 height 23
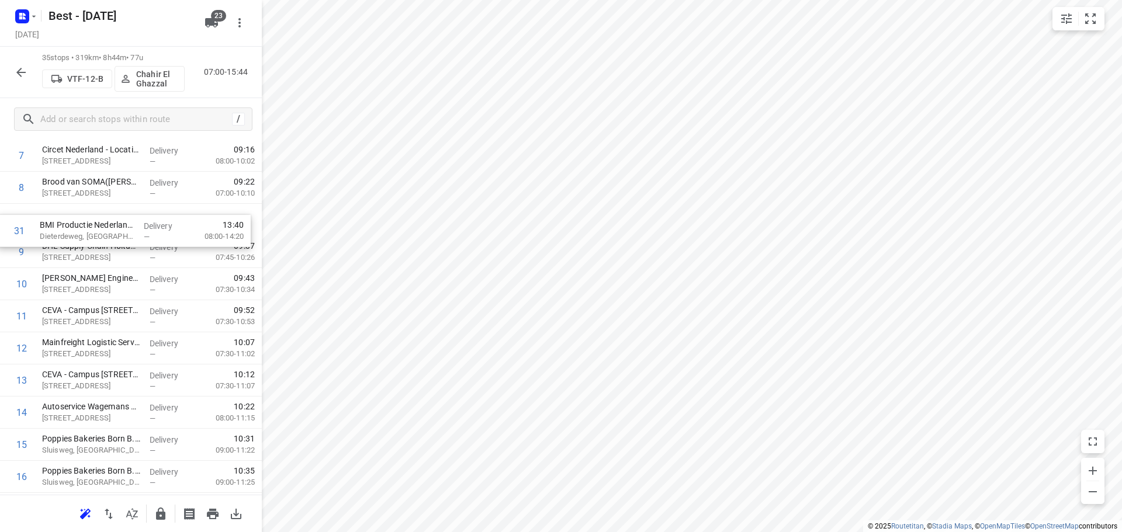
drag, startPoint x: 96, startPoint y: 321, endPoint x: 93, endPoint y: 227, distance: 94.1
click at [93, 227] on div "1 PCH Dienstengroep - Visser & Smit Hanab - Kelpen Oler(Dion Boezaart) Begijnho…" at bounding box center [131, 509] width 262 height 1125
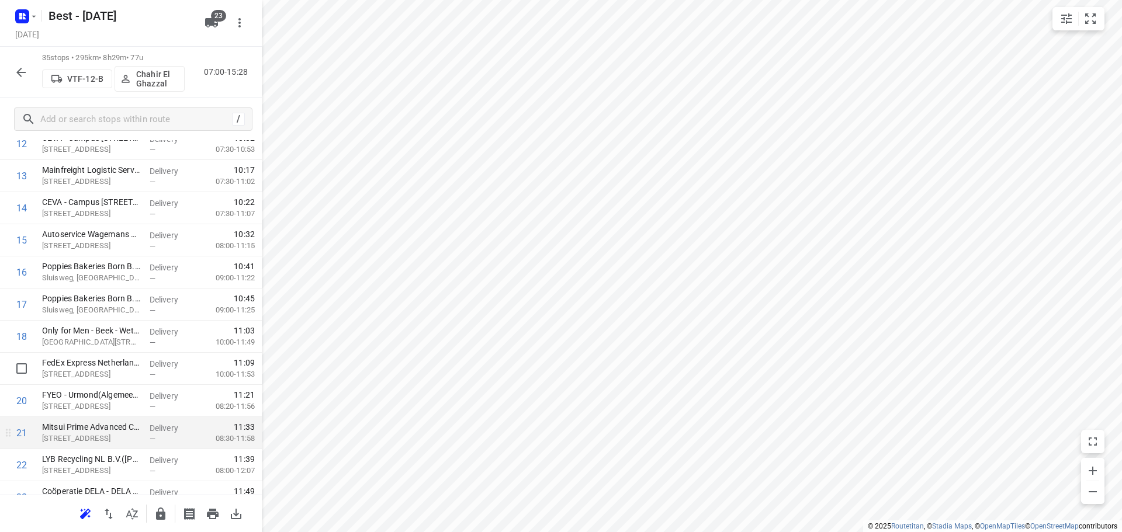
scroll to position [516, 0]
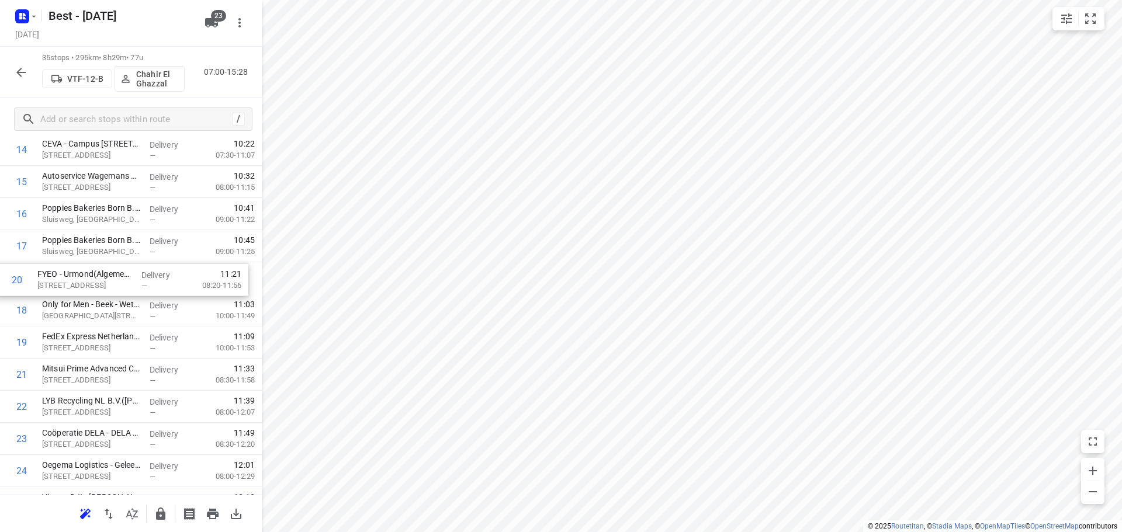
drag, startPoint x: 134, startPoint y: 349, endPoint x: 129, endPoint y: 276, distance: 72.6
click at [129, 278] on div "1 PCH Dienstengroep - Visser & Smit Hanab - Kelpen Oler(Dion Boezaart) Begijnho…" at bounding box center [131, 278] width 262 height 1125
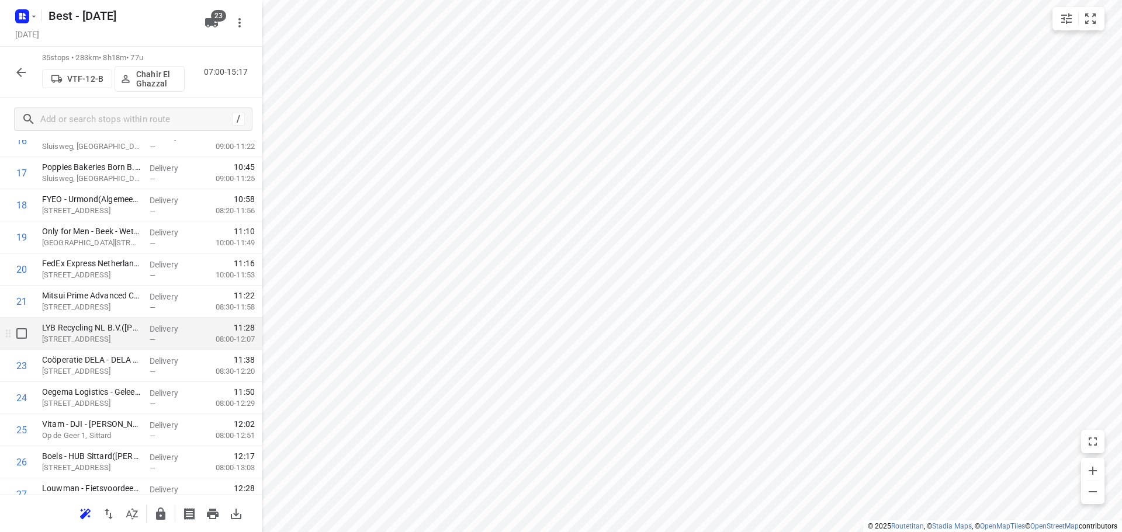
scroll to position [691, 0]
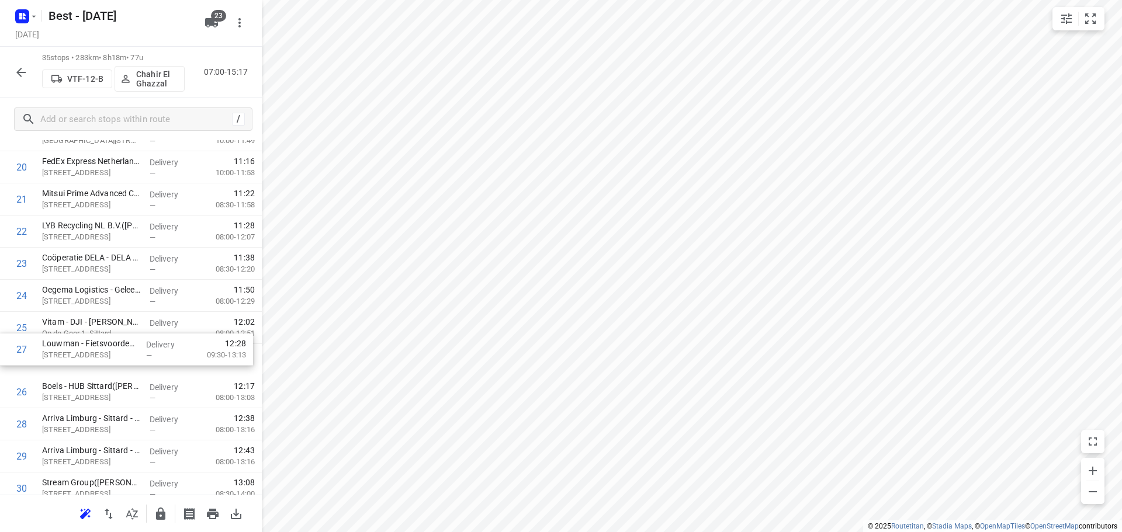
drag, startPoint x: 116, startPoint y: 382, endPoint x: 116, endPoint y: 310, distance: 71.3
click at [116, 310] on div "1 PCH Dienstengroep - Visser & Smit Hanab - Kelpen Oler(Dion Boezaart) Begijnho…" at bounding box center [131, 103] width 262 height 1125
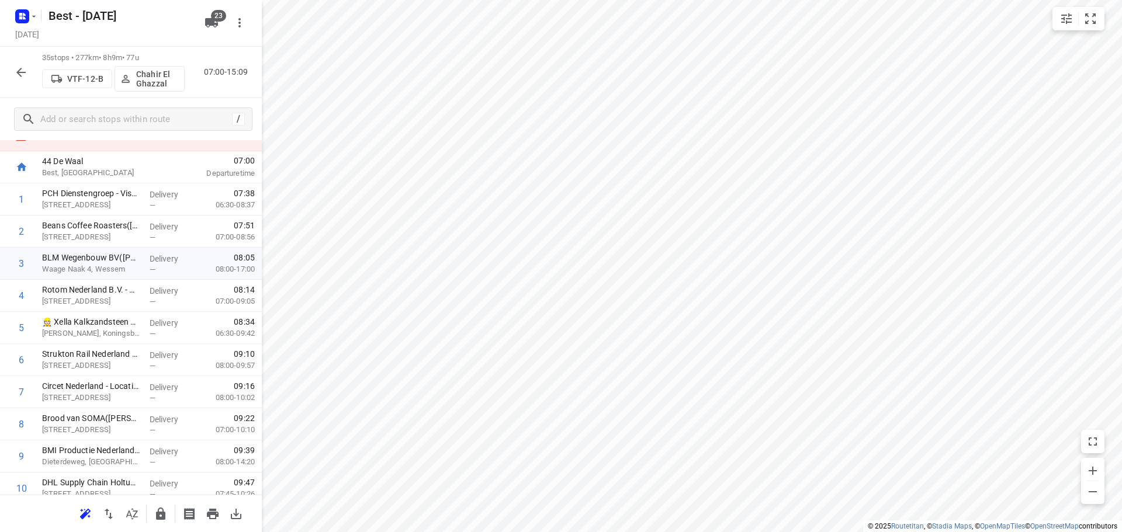
scroll to position [0, 0]
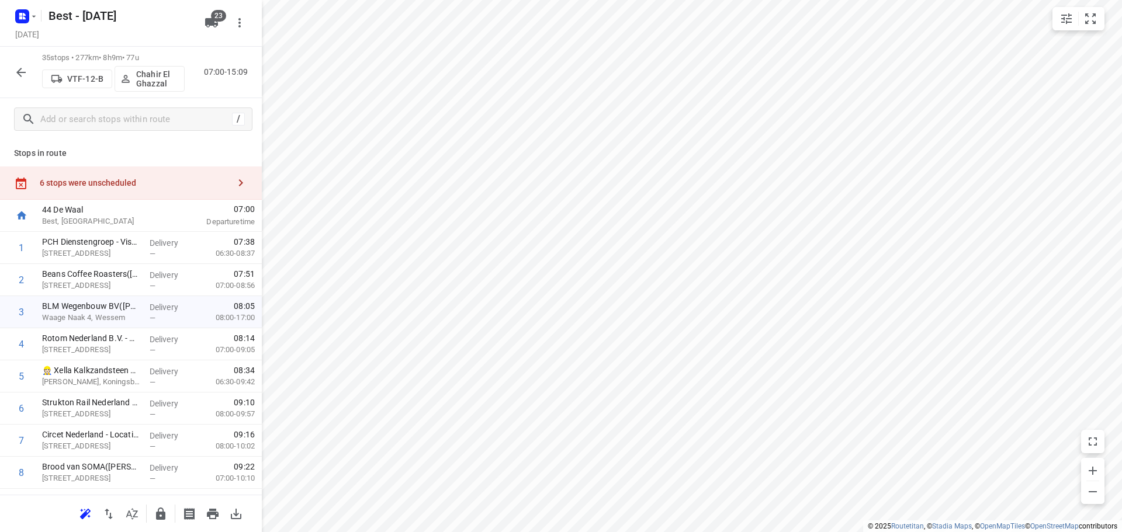
click at [214, 173] on div "6 stops were unscheduled" at bounding box center [131, 183] width 262 height 33
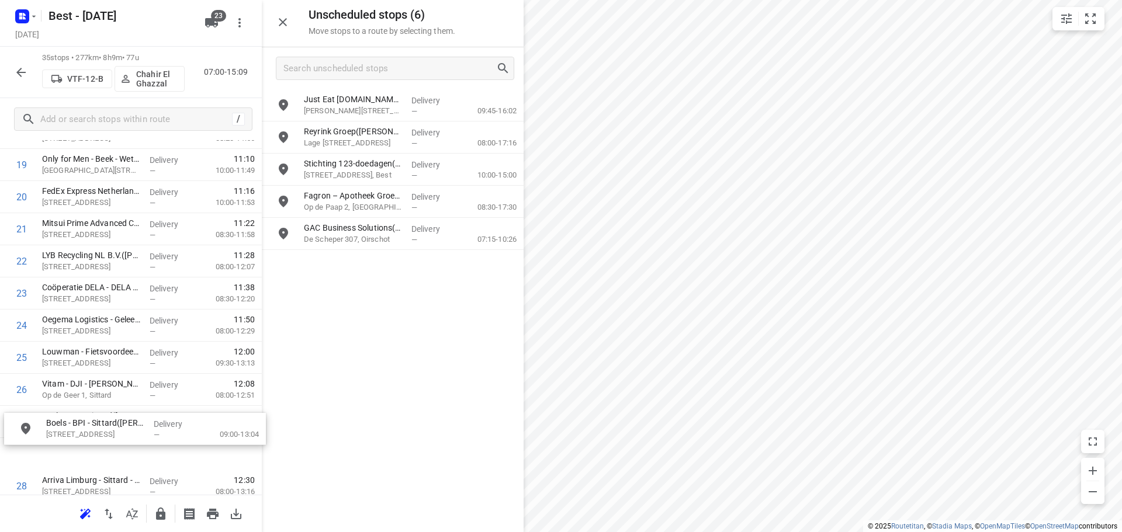
scroll to position [677, 0]
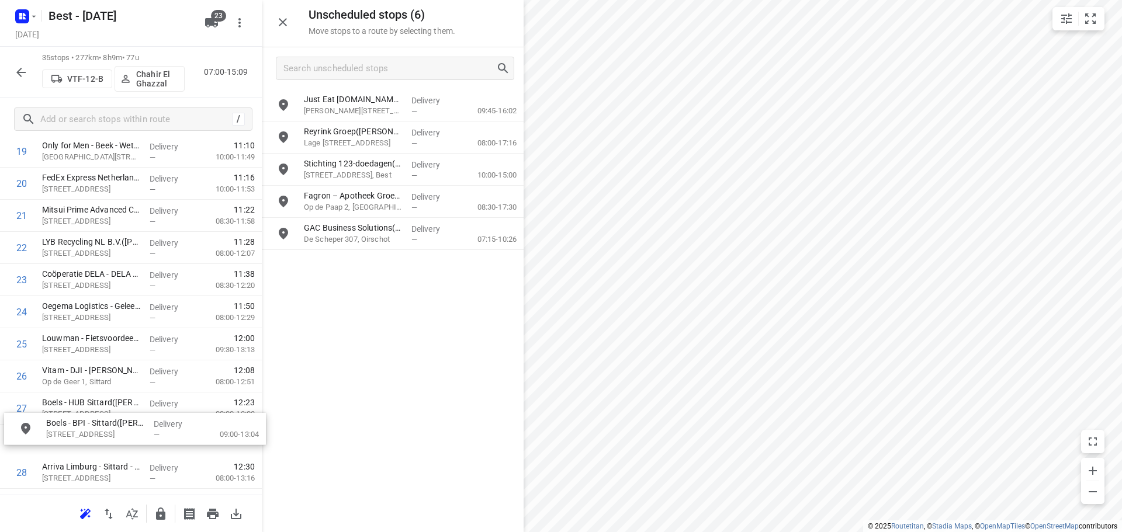
drag, startPoint x: 378, startPoint y: 179, endPoint x: 109, endPoint y: 442, distance: 376.0
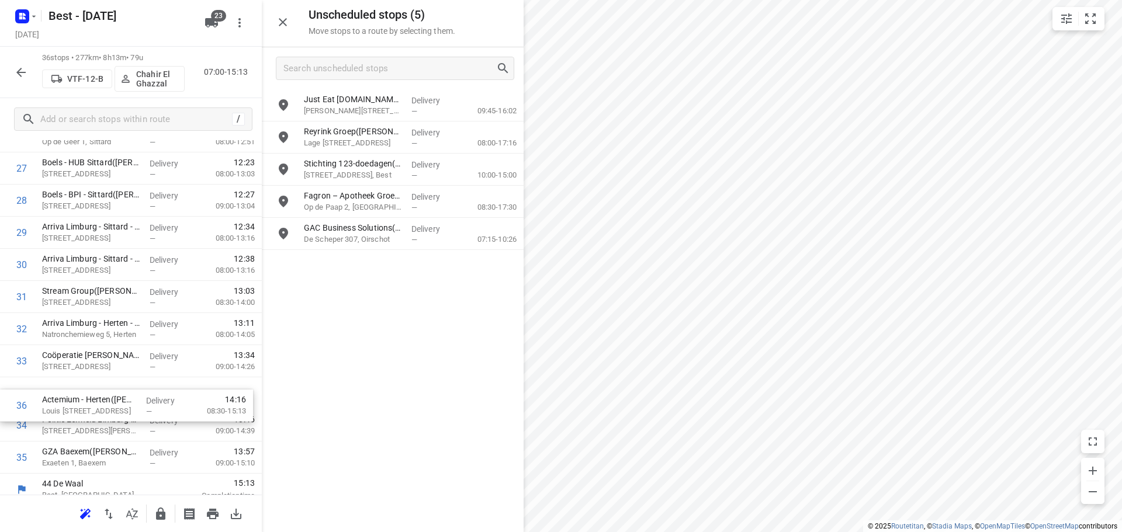
scroll to position [915, 0]
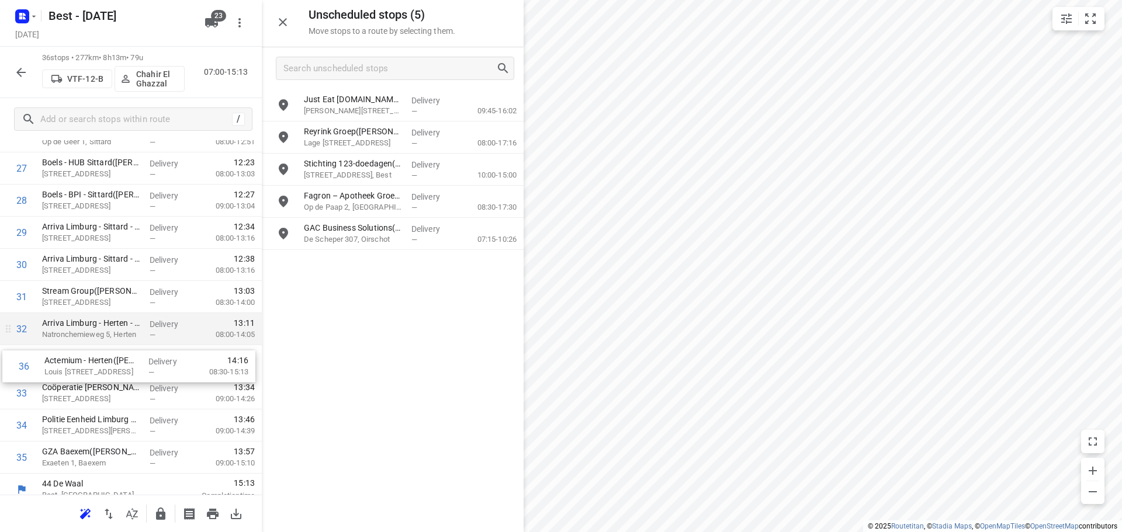
drag, startPoint x: 97, startPoint y: 447, endPoint x: 102, endPoint y: 334, distance: 112.9
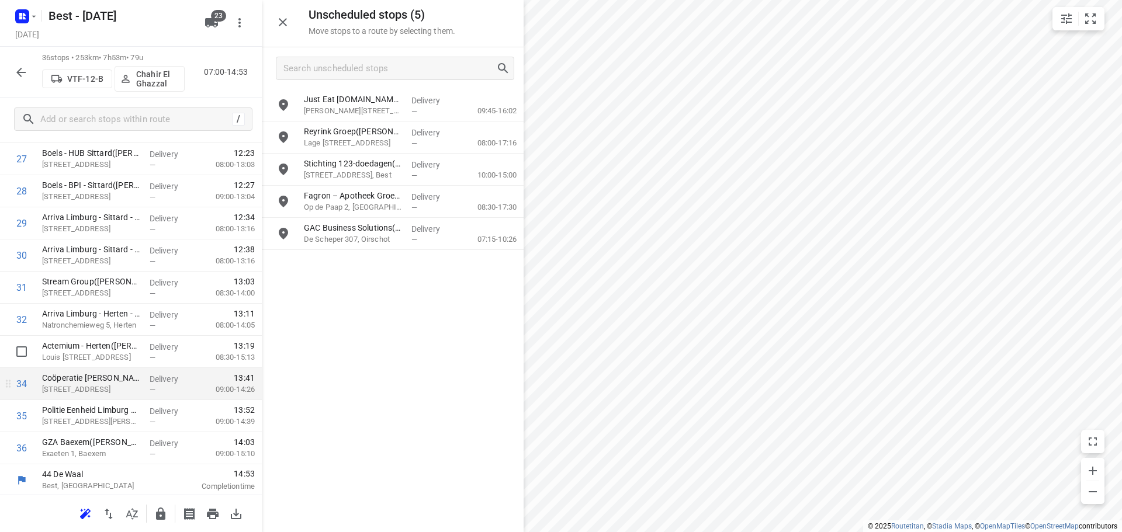
scroll to position [926, 0]
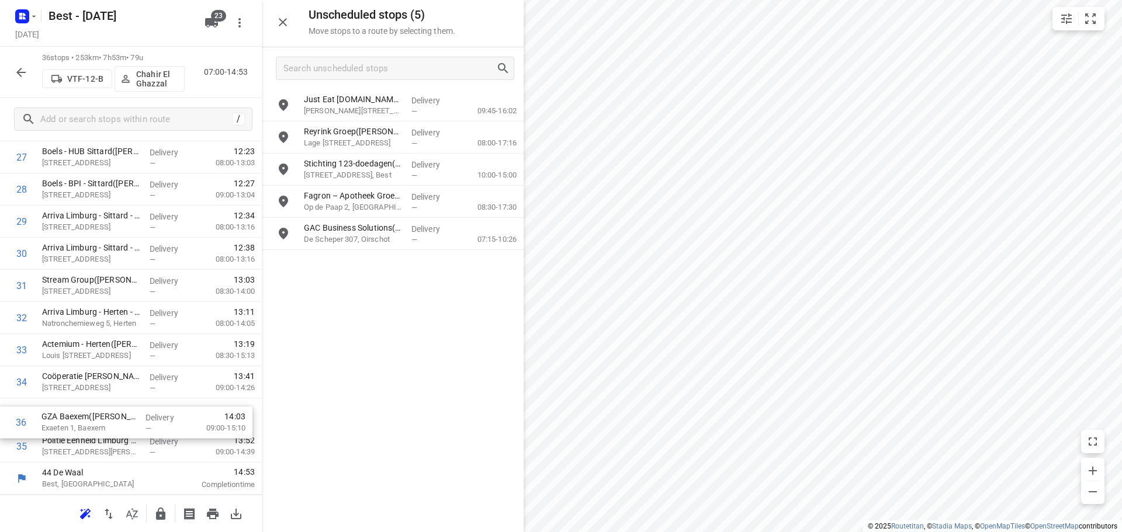
drag, startPoint x: 117, startPoint y: 445, endPoint x: 115, endPoint y: 391, distance: 53.8
click at [159, 515] on icon "button" at bounding box center [160, 514] width 9 height 12
click at [27, 80] on button "button" at bounding box center [20, 72] width 23 height 23
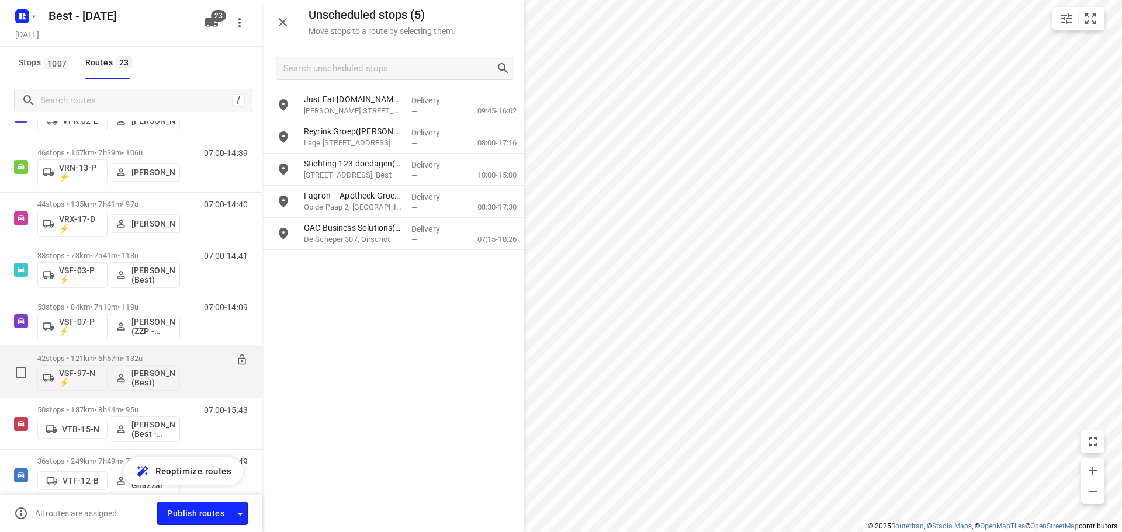
scroll to position [915, 0]
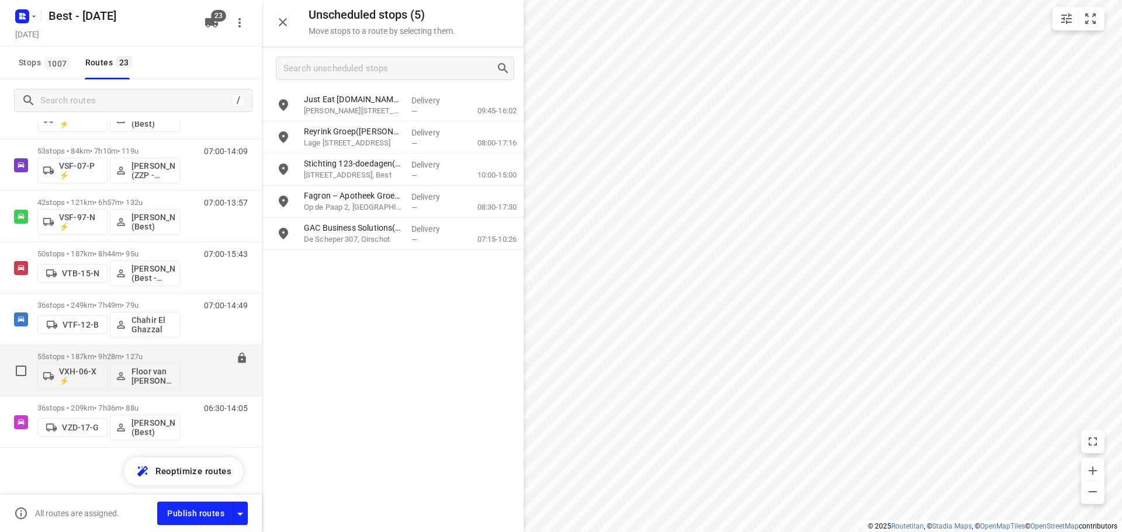
click at [100, 356] on p "55 stops • 187km • 9h28m • 127u" at bounding box center [108, 356] width 143 height 9
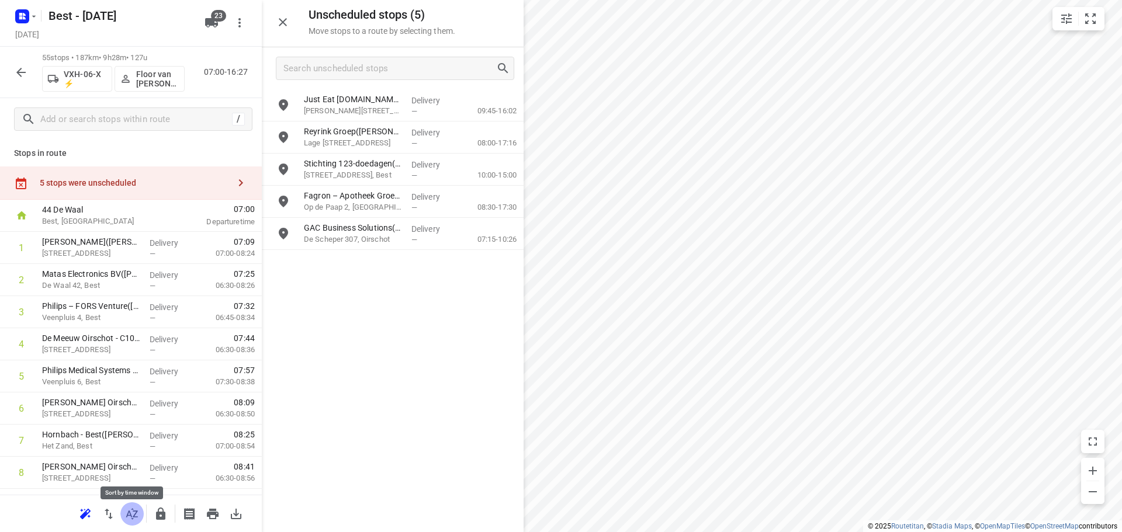
drag, startPoint x: 134, startPoint y: 517, endPoint x: 462, endPoint y: 401, distance: 347.0
click at [134, 516] on icon "button" at bounding box center [132, 513] width 12 height 11
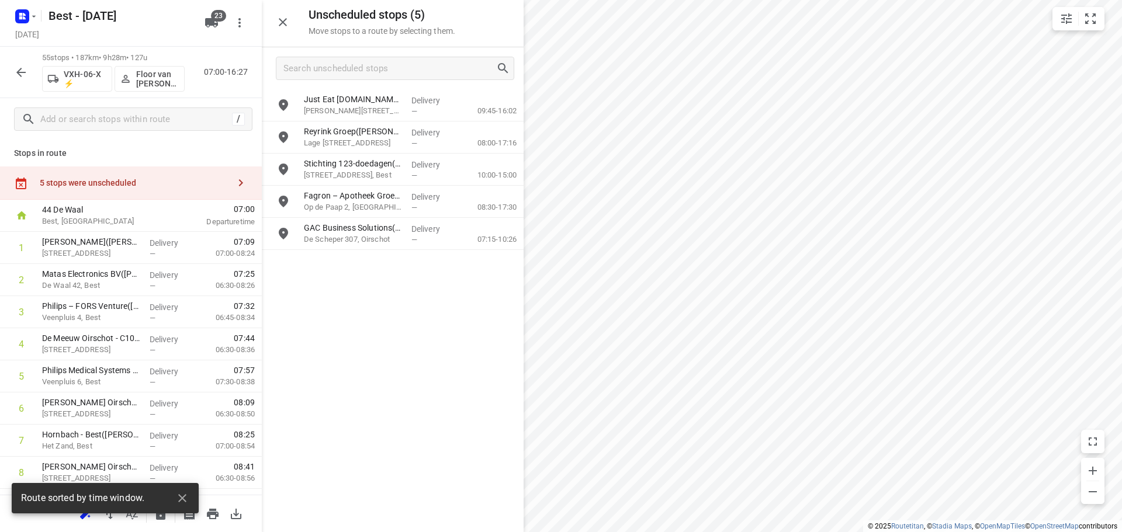
click at [281, 23] on icon "button" at bounding box center [283, 22] width 14 height 14
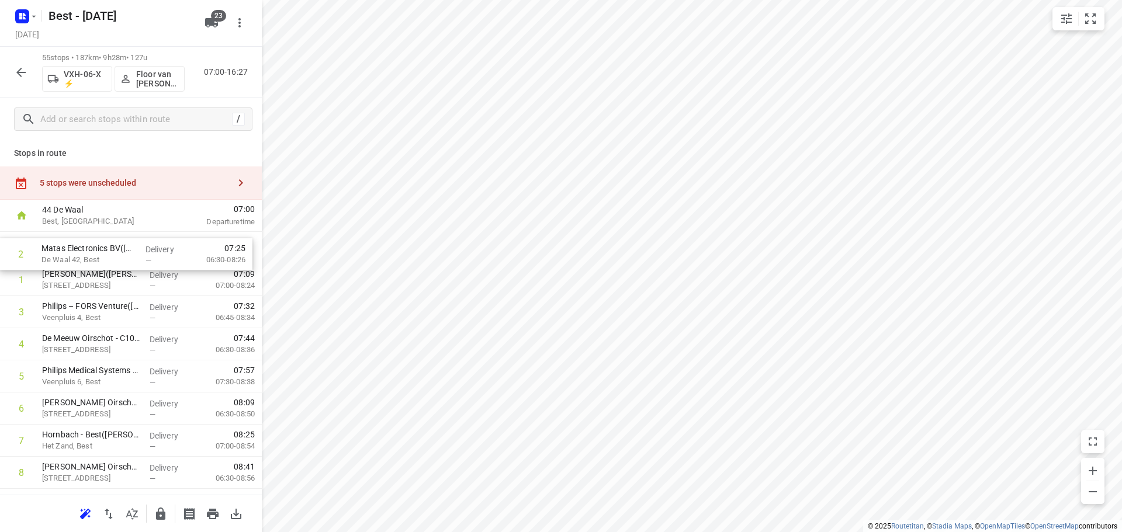
drag, startPoint x: 115, startPoint y: 242, endPoint x: 114, endPoint y: 234, distance: 8.3
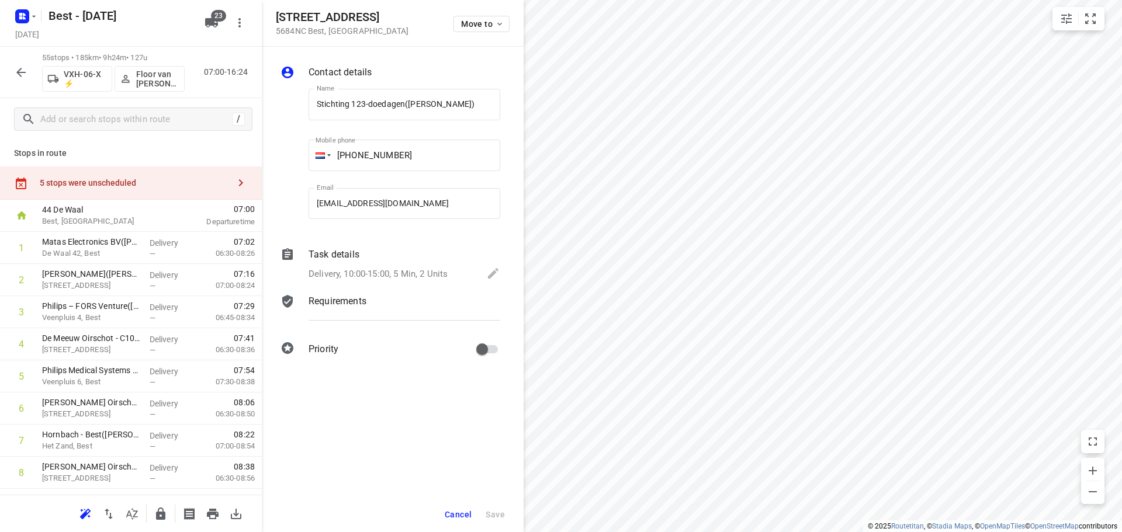
click at [437, 505] on div "Cancel Save" at bounding box center [393, 514] width 262 height 35
click at [444, 515] on button "Cancel" at bounding box center [458, 514] width 36 height 21
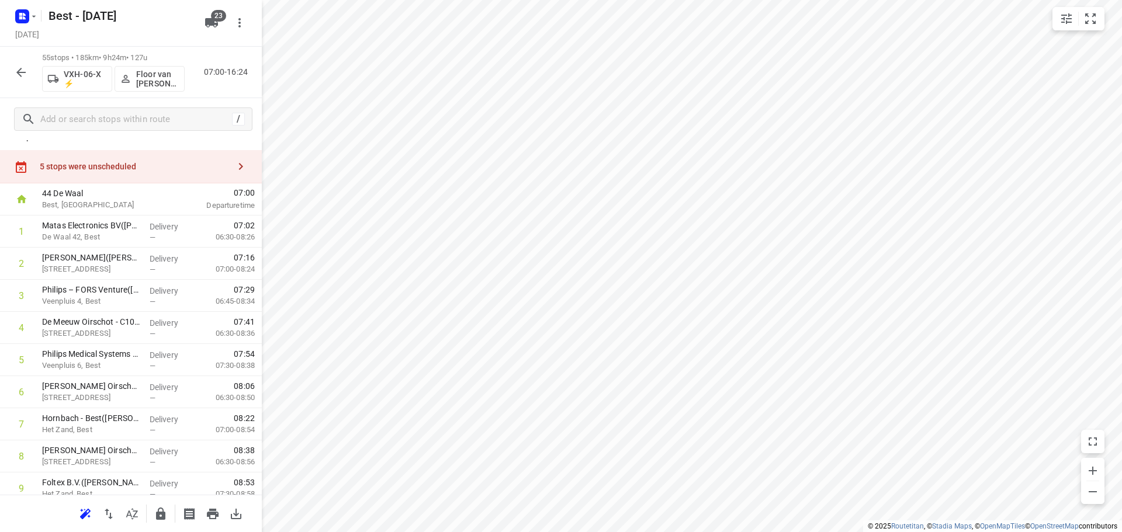
scroll to position [0, 0]
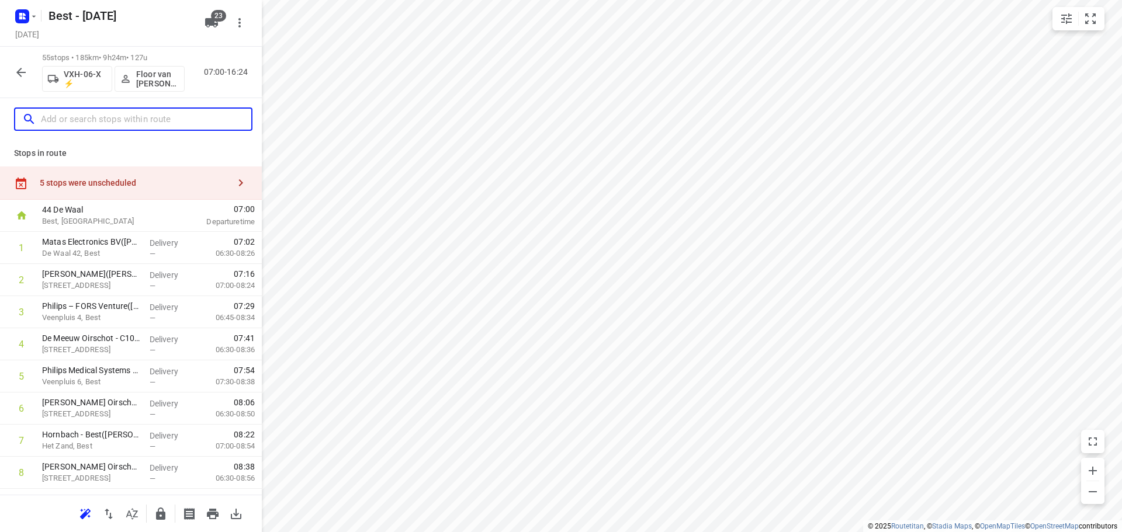
click at [134, 122] on input "text" at bounding box center [146, 119] width 210 height 18
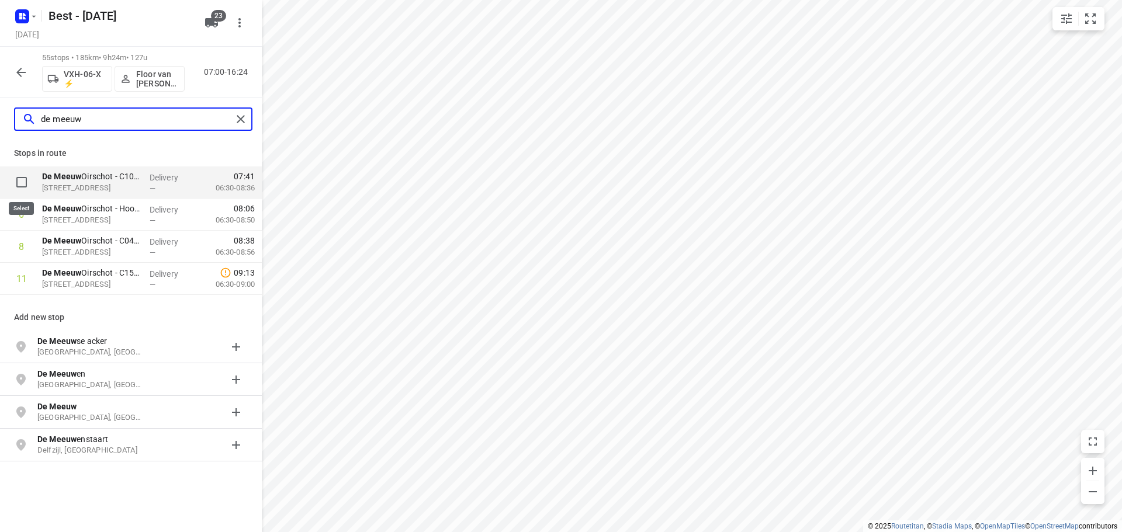
type input "de meeuw"
click at [19, 182] on input "checkbox" at bounding box center [21, 182] width 23 height 23
checkbox input "true"
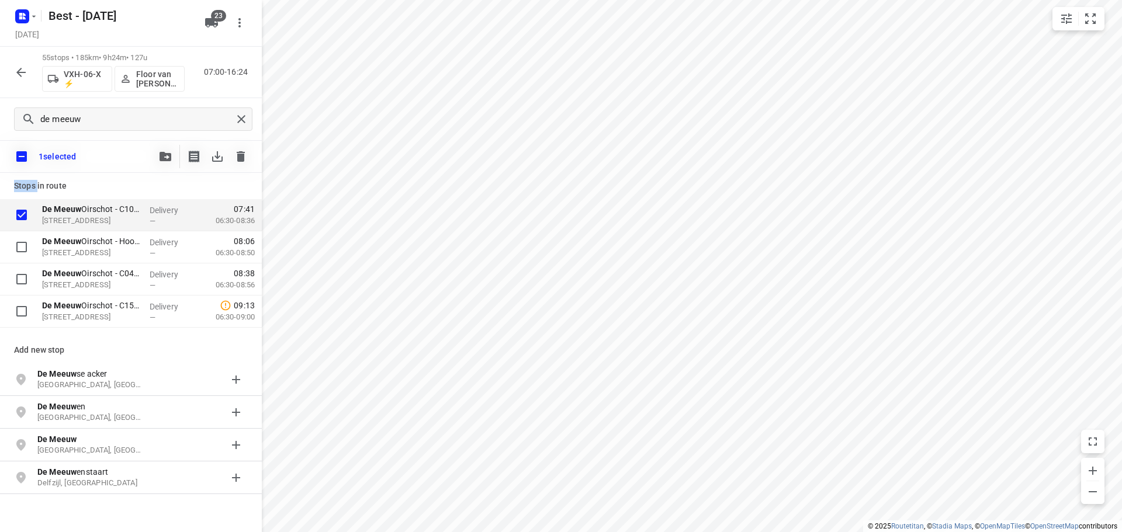
click at [19, 182] on p "Stops in route" at bounding box center [131, 186] width 234 height 12
click at [16, 159] on input "checkbox" at bounding box center [21, 156] width 25 height 25
checkbox input "false"
checkbox input "true"
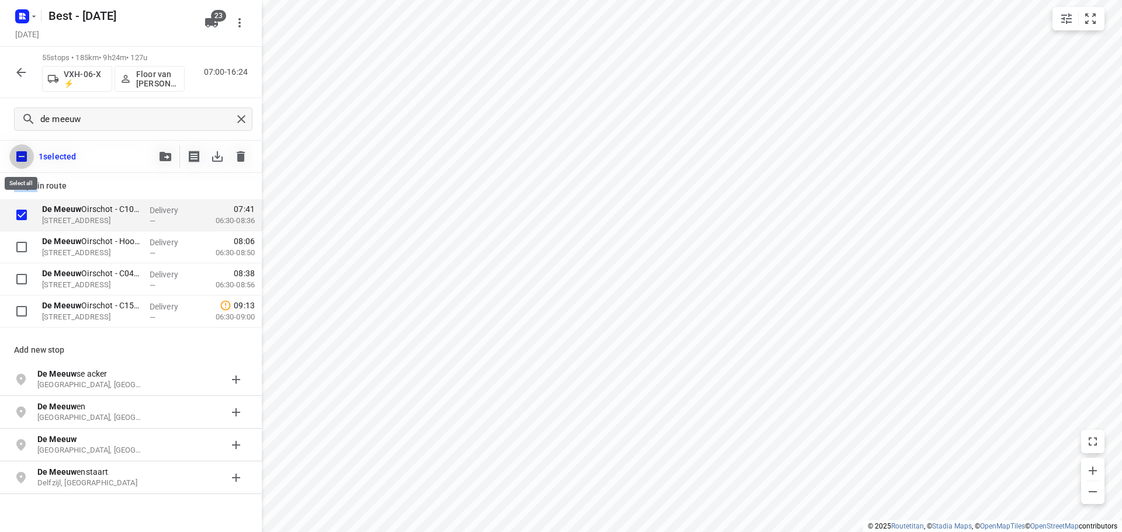
checkbox input "true"
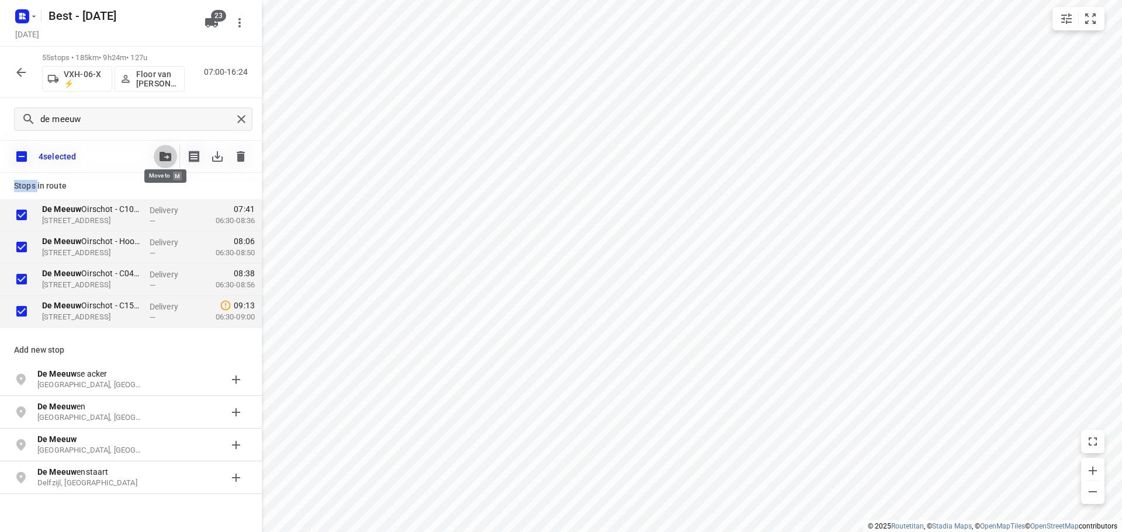
click at [161, 158] on icon "button" at bounding box center [165, 156] width 12 height 9
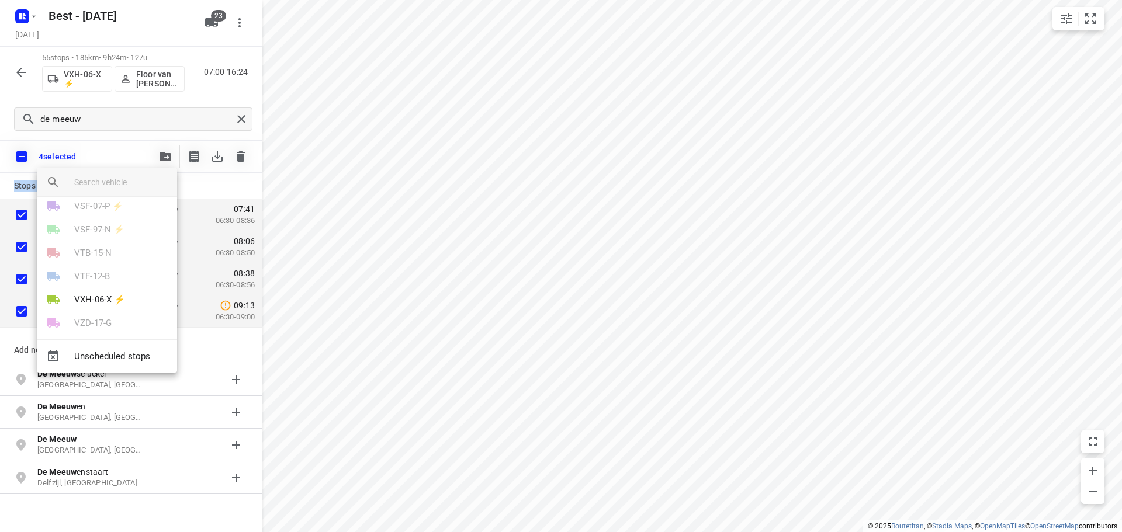
scroll to position [418, 0]
click at [111, 278] on div "VTF-12-B" at bounding box center [107, 266] width 140 height 23
click at [107, 284] on p "VXH-06-X ⚡" at bounding box center [99, 290] width 51 height 13
click at [77, 257] on li "3" at bounding box center [107, 250] width 140 height 23
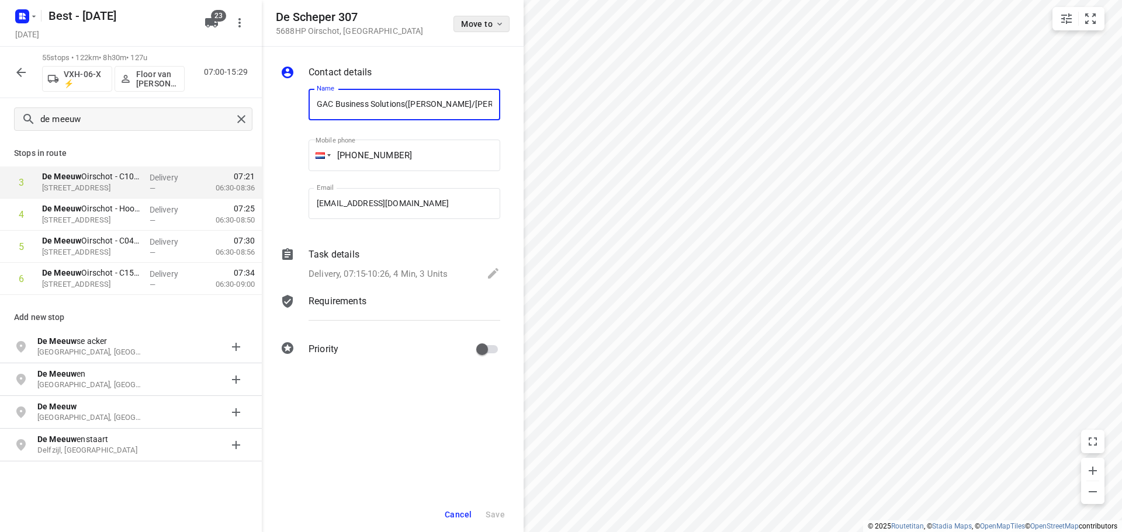
scroll to position [0, 72]
click at [488, 25] on span "Move to" at bounding box center [482, 23] width 43 height 9
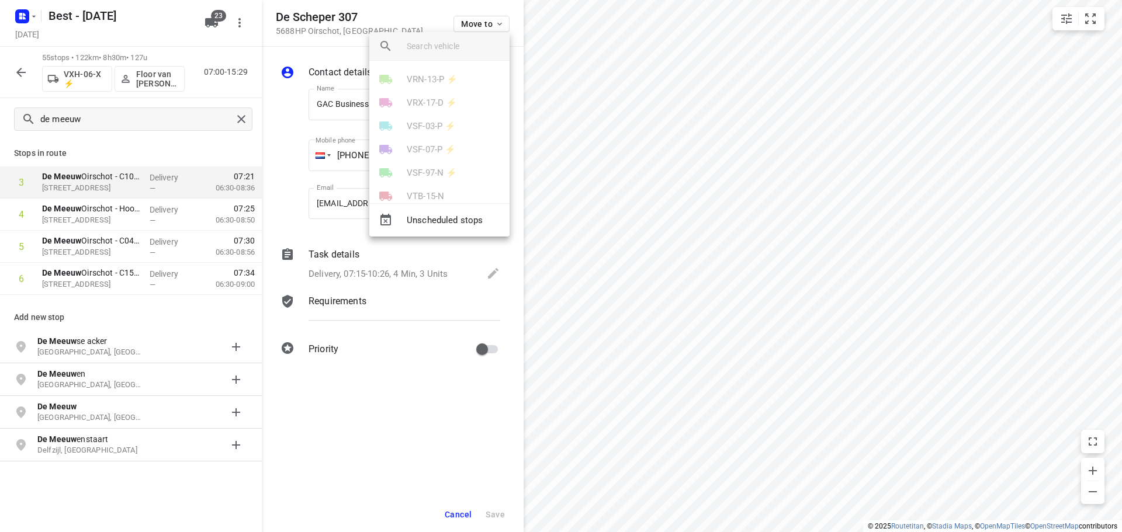
scroll to position [418, 0]
click at [426, 146] on li "VXH-06-X ⚡" at bounding box center [439, 154] width 140 height 23
click at [388, 99] on li "7" at bounding box center [439, 90] width 140 height 23
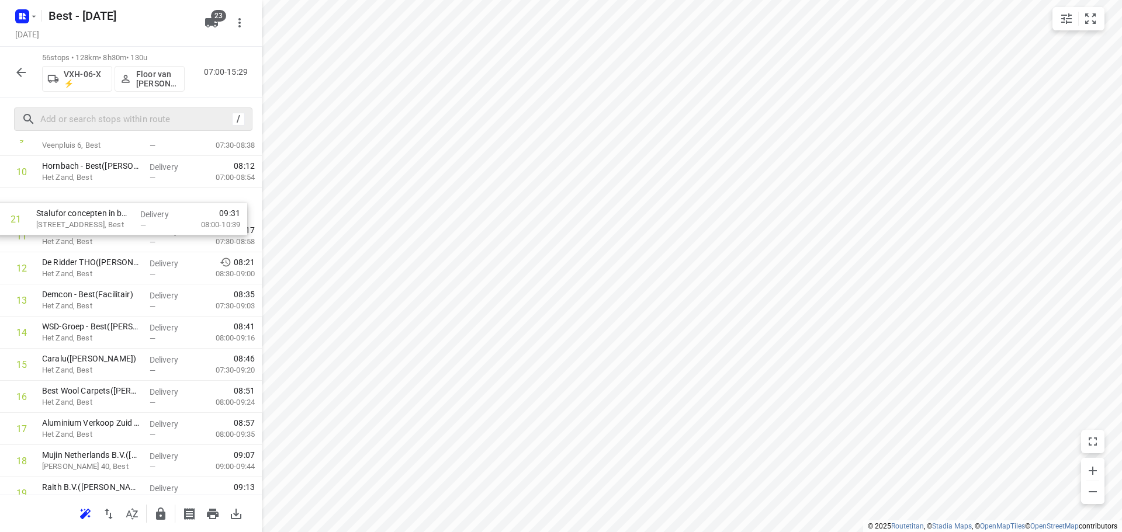
scroll to position [346, 0]
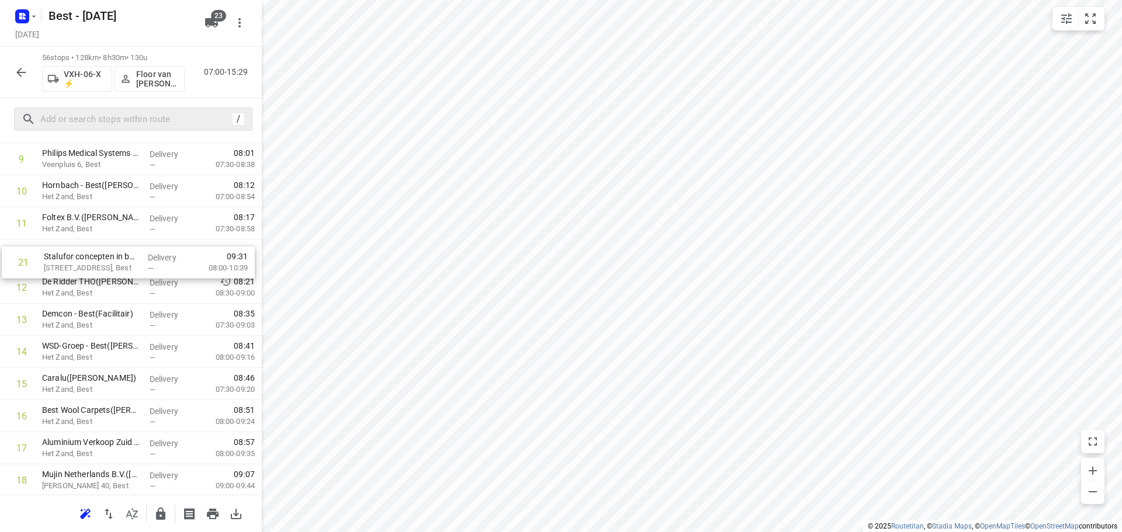
drag, startPoint x: 119, startPoint y: 359, endPoint x: 121, endPoint y: 248, distance: 111.0
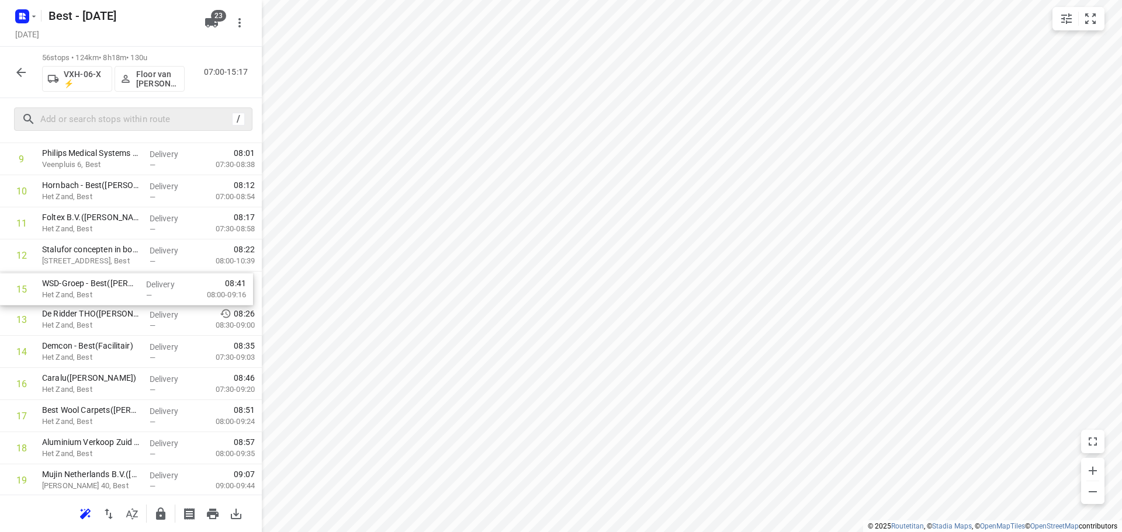
drag, startPoint x: 117, startPoint y: 356, endPoint x: 119, endPoint y: 283, distance: 73.1
drag, startPoint x: 69, startPoint y: 350, endPoint x: 72, endPoint y: 326, distance: 24.1
drag, startPoint x: 88, startPoint y: 387, endPoint x: 85, endPoint y: 341, distance: 46.2
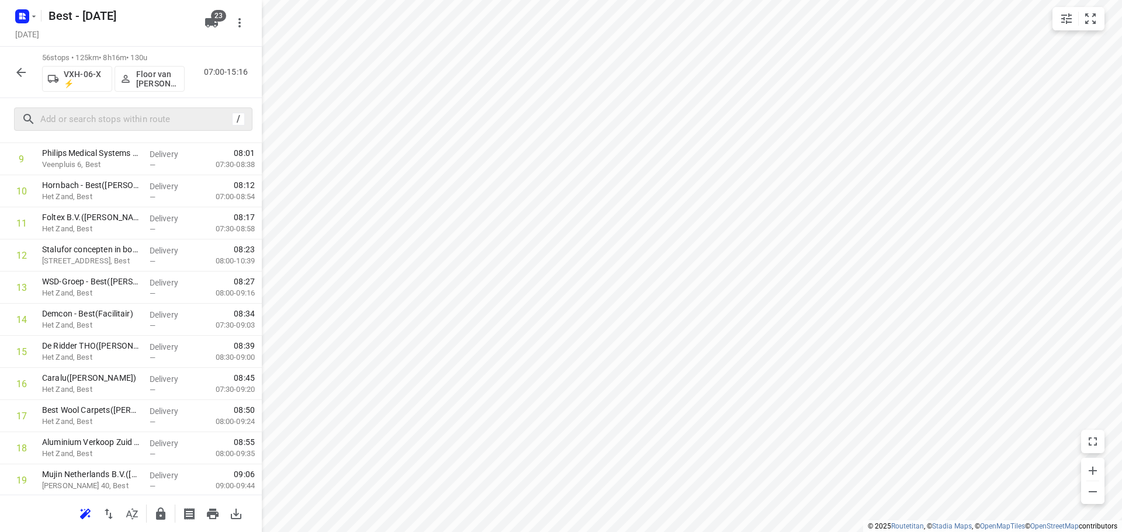
drag, startPoint x: 63, startPoint y: 410, endPoint x: 67, endPoint y: 303, distance: 107.0
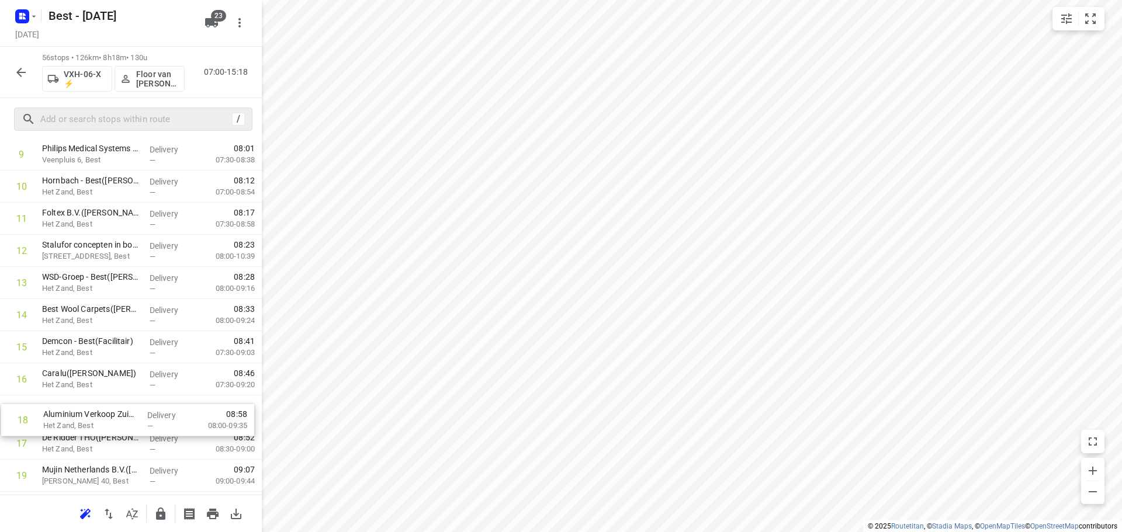
scroll to position [351, 0]
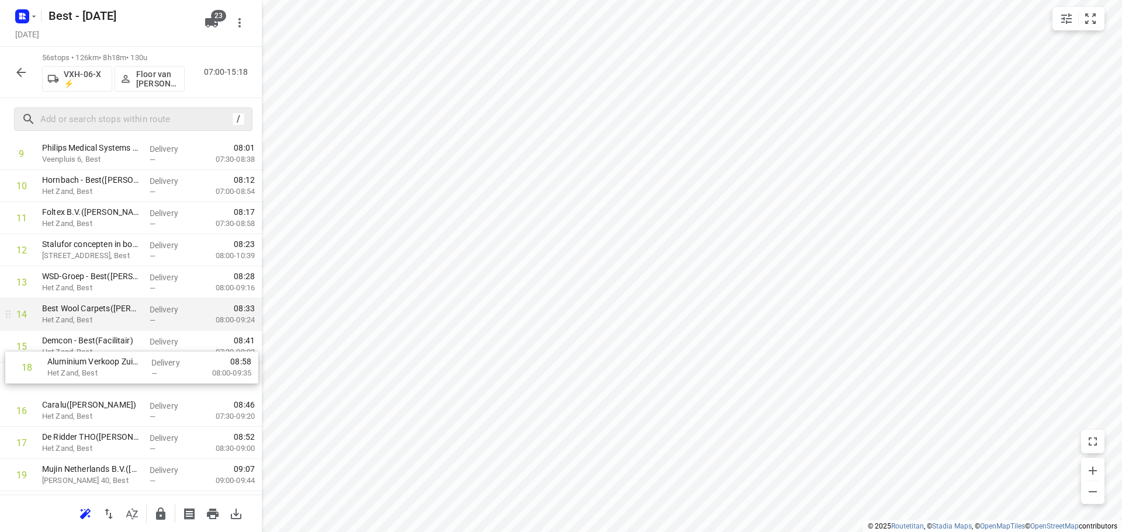
drag, startPoint x: 114, startPoint y: 441, endPoint x: 122, endPoint y: 322, distance: 118.8
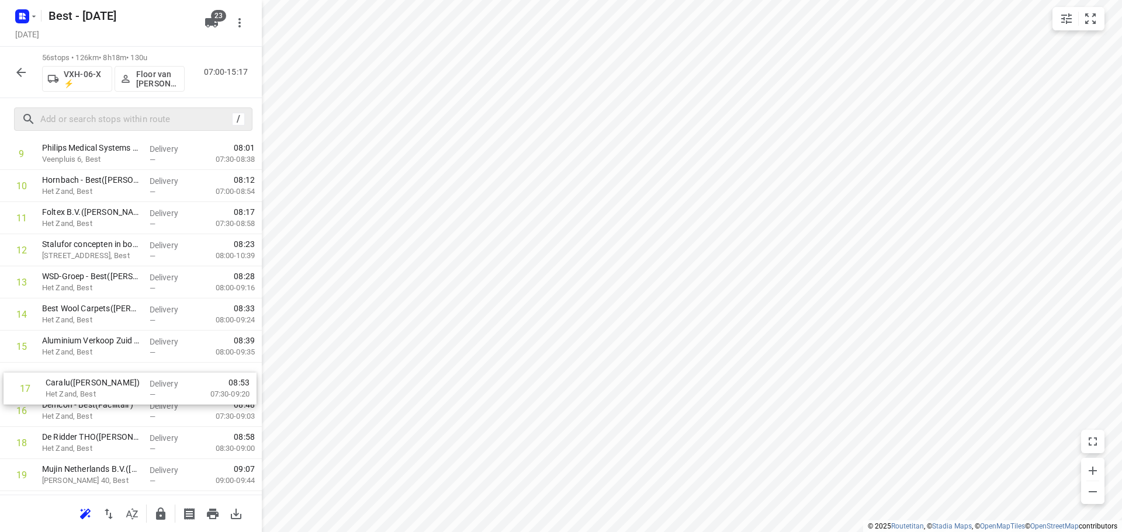
drag, startPoint x: 102, startPoint y: 407, endPoint x: 108, endPoint y: 366, distance: 42.0
drag, startPoint x: 110, startPoint y: 278, endPoint x: 101, endPoint y: 393, distance: 115.4
drag, startPoint x: 103, startPoint y: 240, endPoint x: 100, endPoint y: 368, distance: 128.6
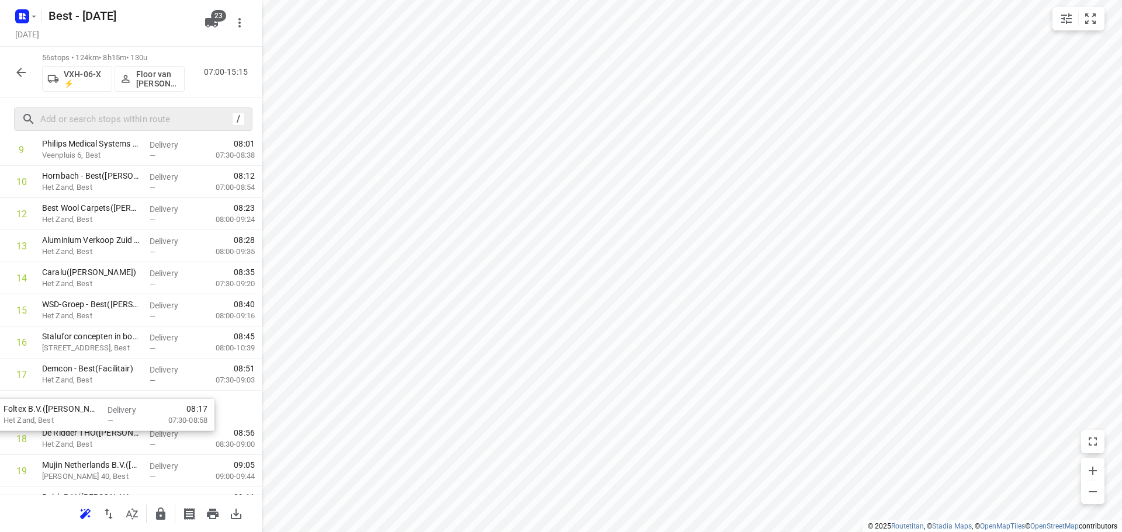
scroll to position [362, 0]
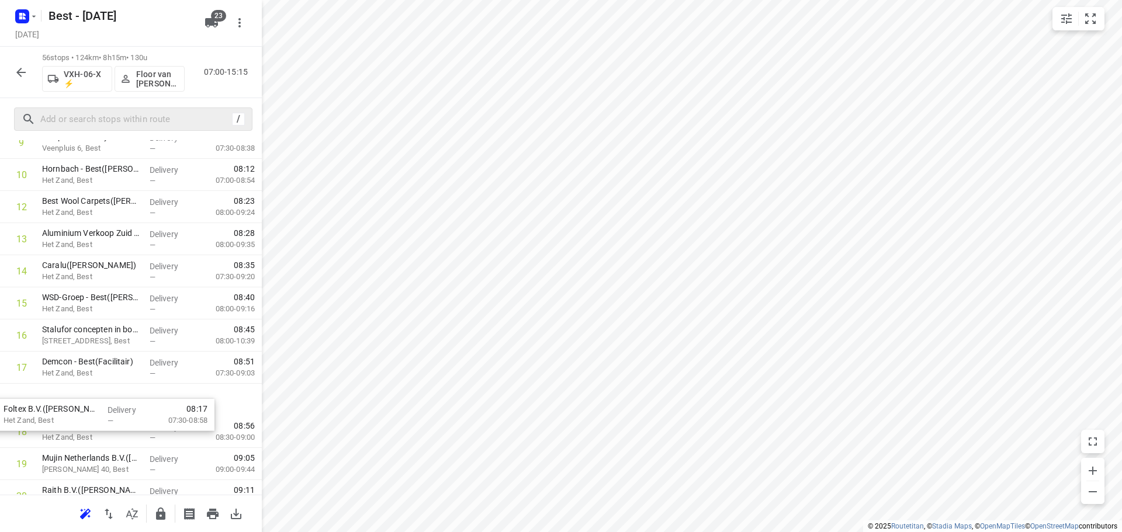
drag, startPoint x: 126, startPoint y: 221, endPoint x: 112, endPoint y: 400, distance: 179.3
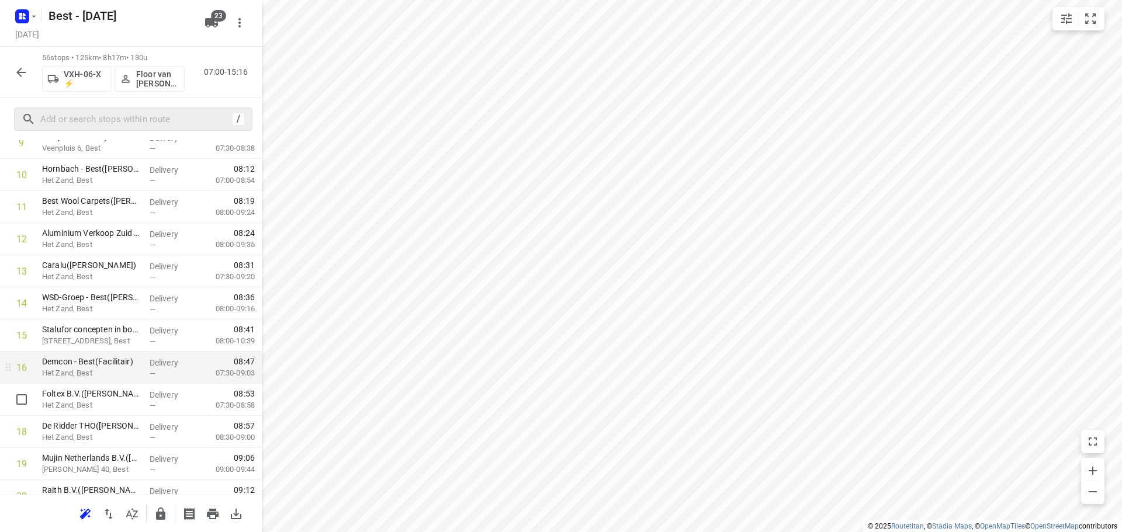
drag, startPoint x: 101, startPoint y: 404, endPoint x: 106, endPoint y: 383, distance: 21.1
drag, startPoint x: 99, startPoint y: 397, endPoint x: 111, endPoint y: 358, distance: 40.3
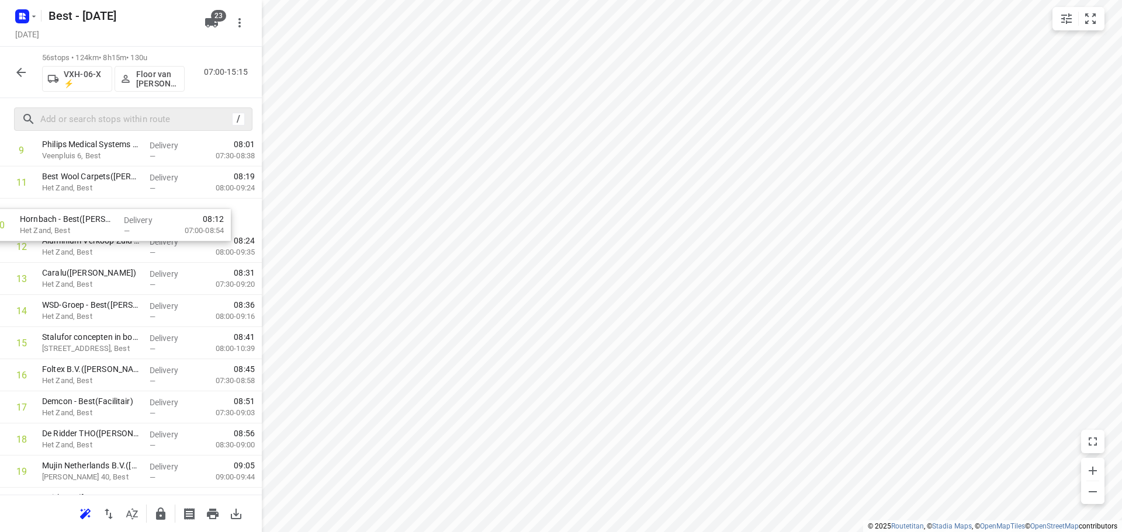
scroll to position [353, 0]
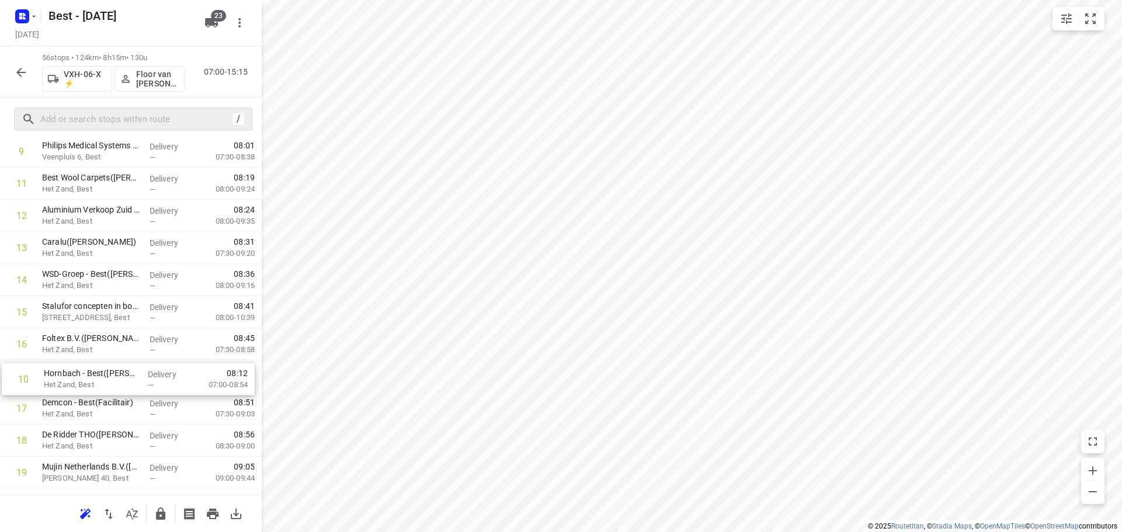
drag, startPoint x: 124, startPoint y: 179, endPoint x: 126, endPoint y: 382, distance: 203.3
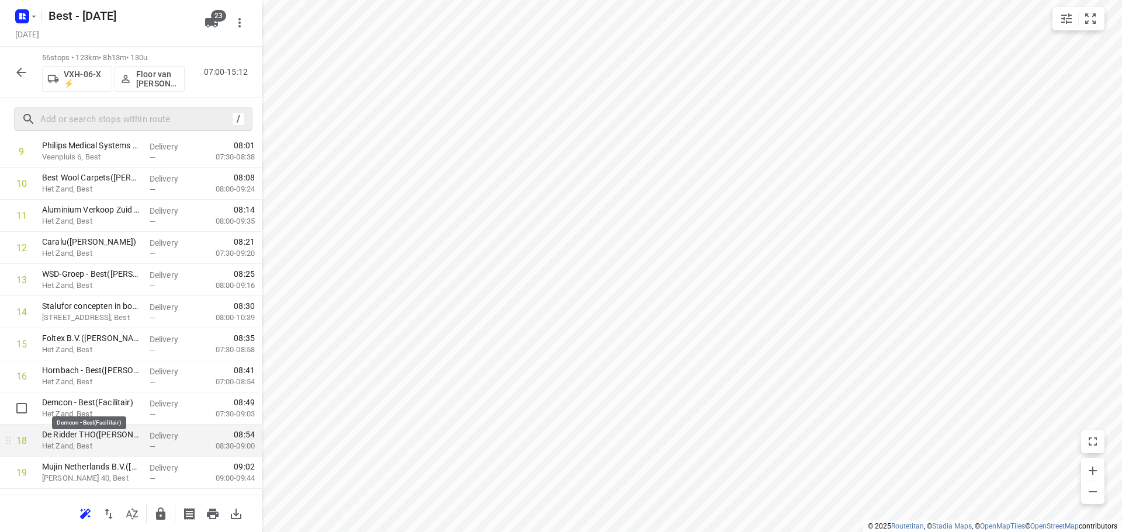
drag, startPoint x: 67, startPoint y: 405, endPoint x: 63, endPoint y: 424, distance: 19.1
drag, startPoint x: 67, startPoint y: 417, endPoint x: 65, endPoint y: 441, distance: 23.4
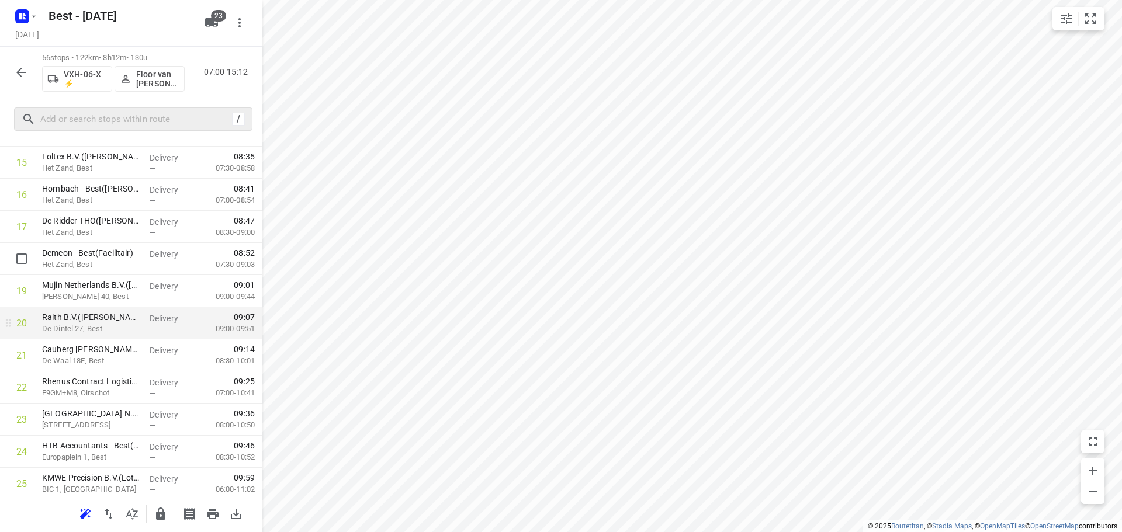
scroll to position [589, 0]
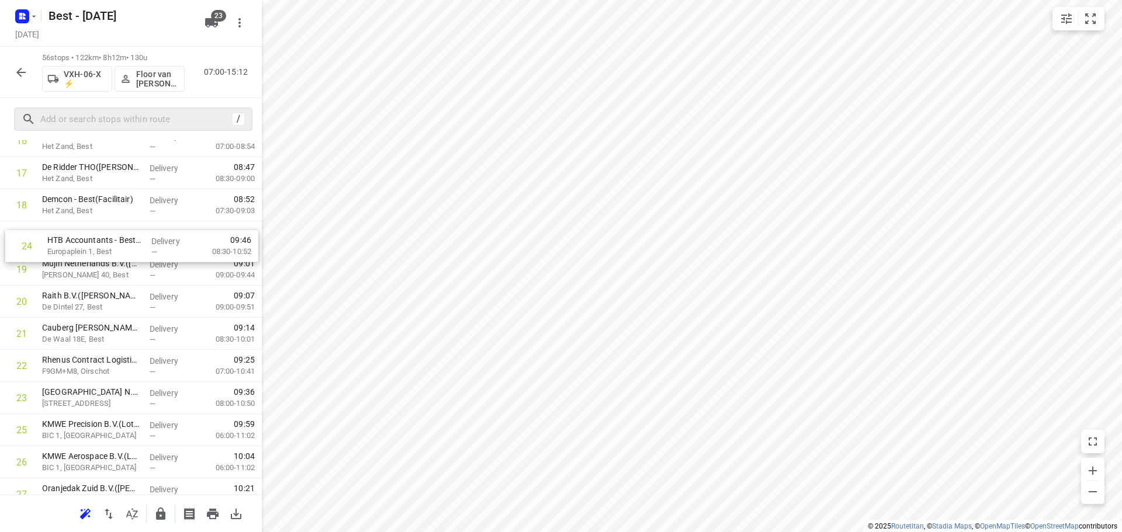
drag, startPoint x: 99, startPoint y: 391, endPoint x: 105, endPoint y: 223, distance: 168.3
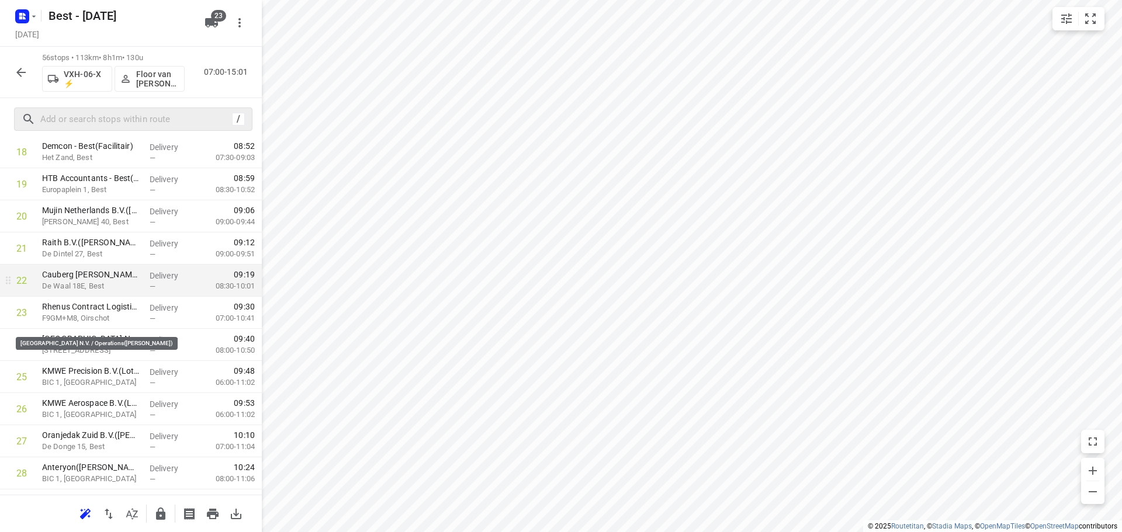
scroll to position [706, 0]
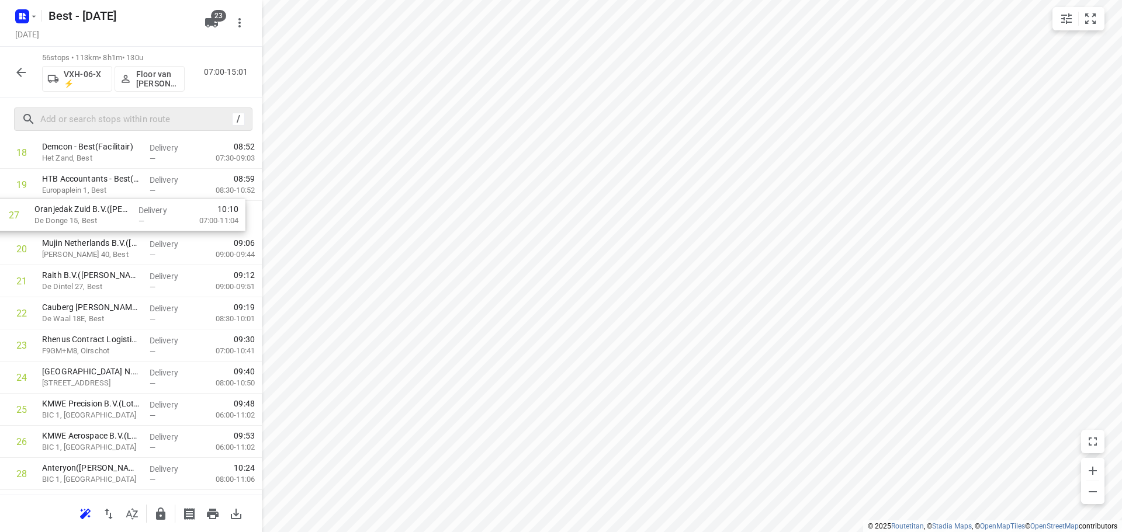
drag, startPoint x: 114, startPoint y: 370, endPoint x: 106, endPoint y: 203, distance: 167.8
click at [106, 203] on div "1 Matas Electronics BV(Bernadette Antonis) De Waal 42, Best Delivery — 07:02 06…" at bounding box center [131, 489] width 262 height 1799
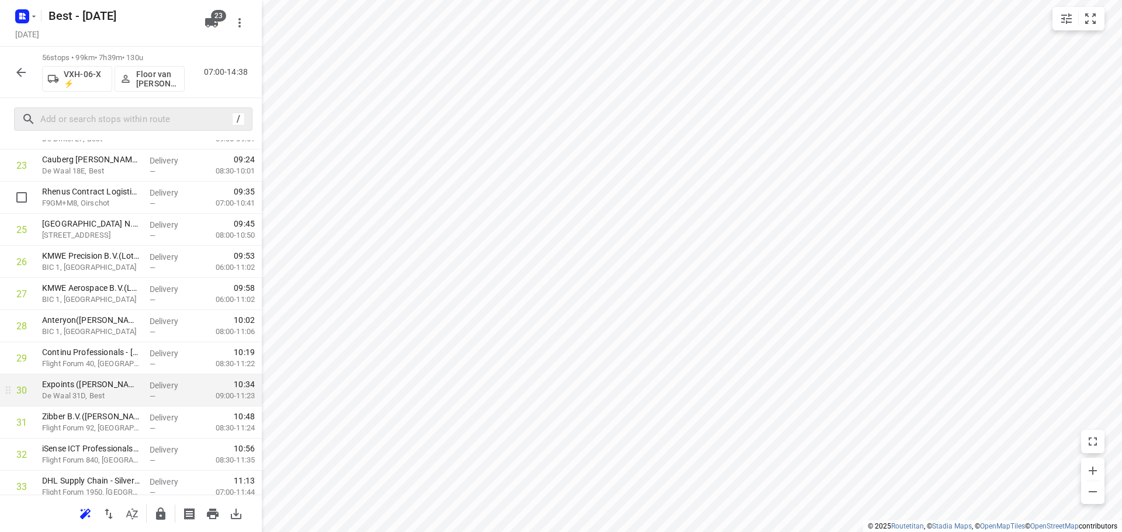
scroll to position [813, 0]
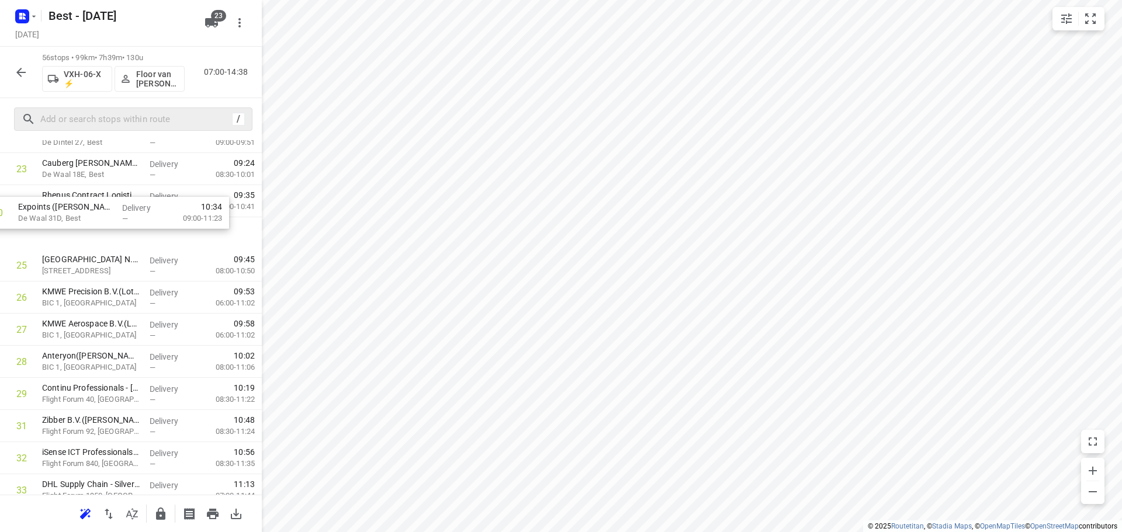
drag, startPoint x: 93, startPoint y: 339, endPoint x: 78, endPoint y: 203, distance: 137.0
click at [78, 203] on div "1 Matas Electronics BV(Bernadette Antonis) De Waal 42, Best Delivery — 07:02 06…" at bounding box center [131, 345] width 262 height 1799
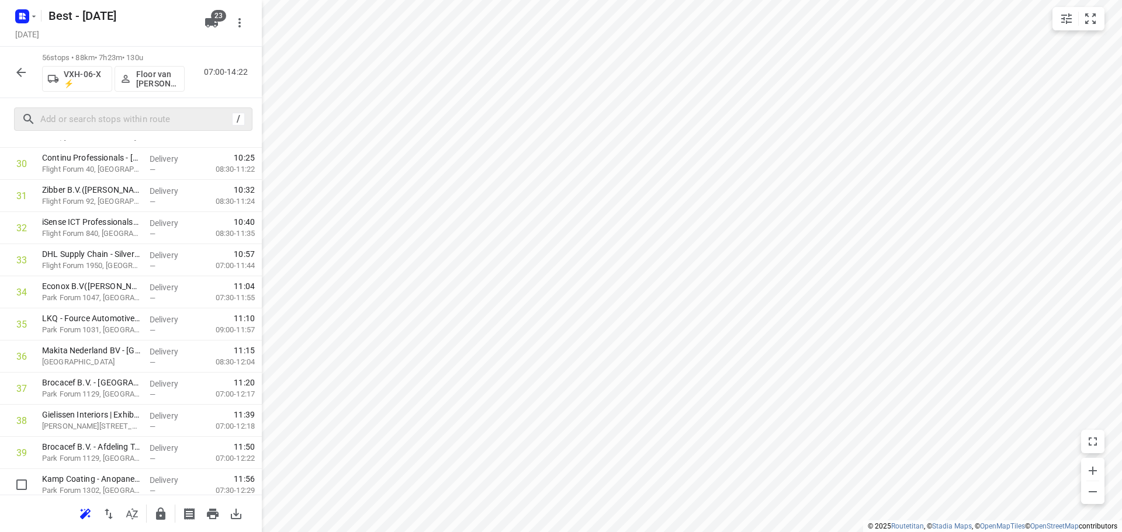
scroll to position [1191, 0]
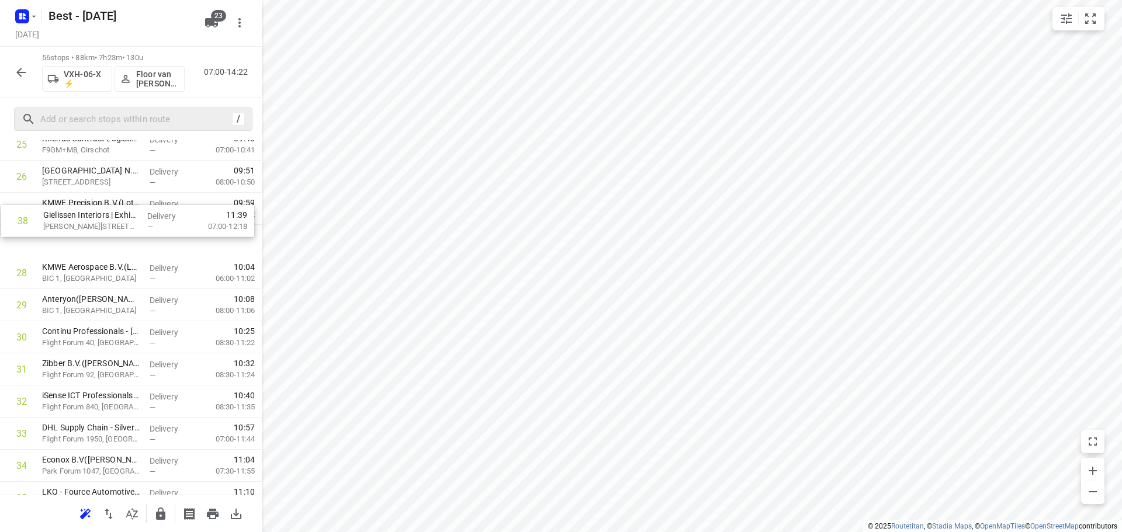
drag, startPoint x: 76, startPoint y: 245, endPoint x: 77, endPoint y: 220, distance: 25.7
click at [77, 220] on div "1 Matas Electronics BV(Bernadette Antonis) De Waal 42, Best Delivery — 07:02 06…" at bounding box center [131, 256] width 262 height 1799
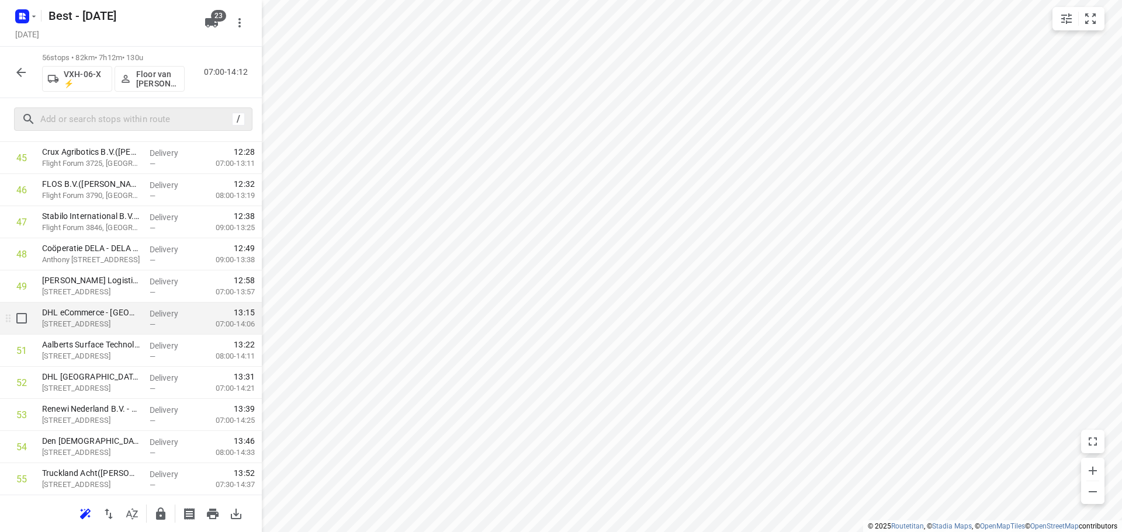
scroll to position [1569, 0]
drag, startPoint x: 117, startPoint y: 438, endPoint x: 117, endPoint y: 299, distance: 138.5
click at [156, 512] on icon "button" at bounding box center [161, 514] width 14 height 14
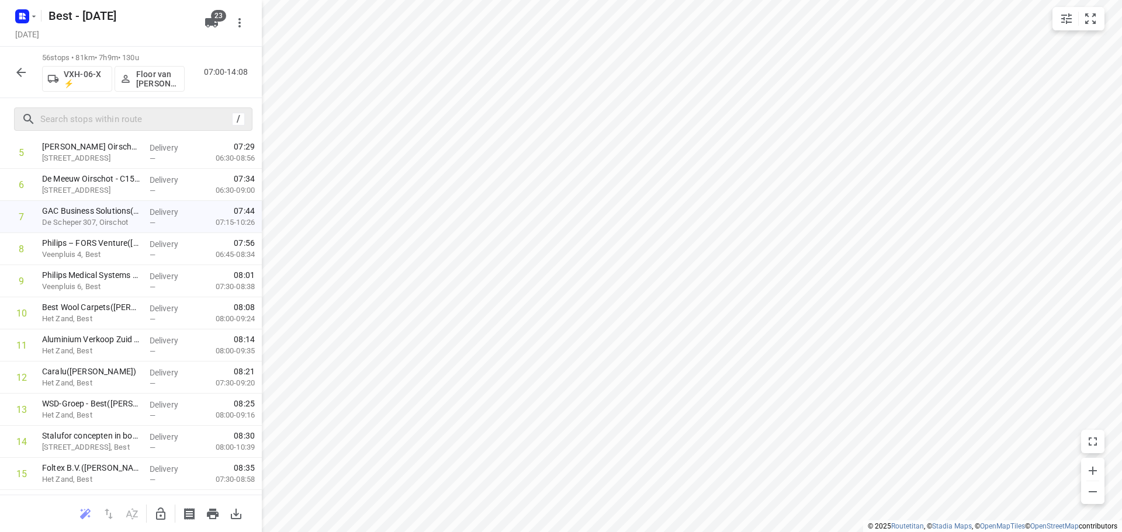
scroll to position [50, 0]
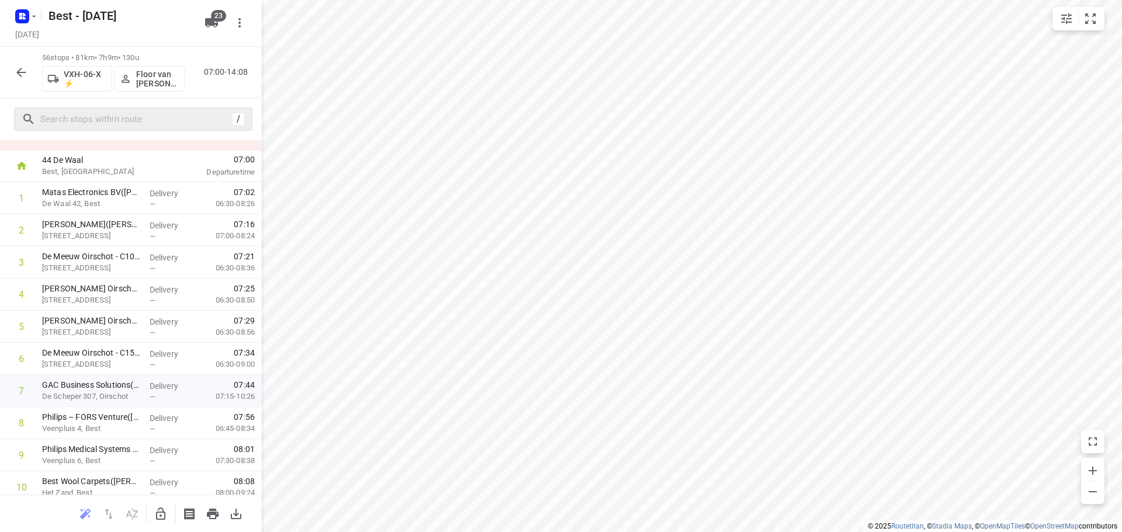
click at [206, 148] on div "4 stops were unscheduled" at bounding box center [131, 133] width 262 height 33
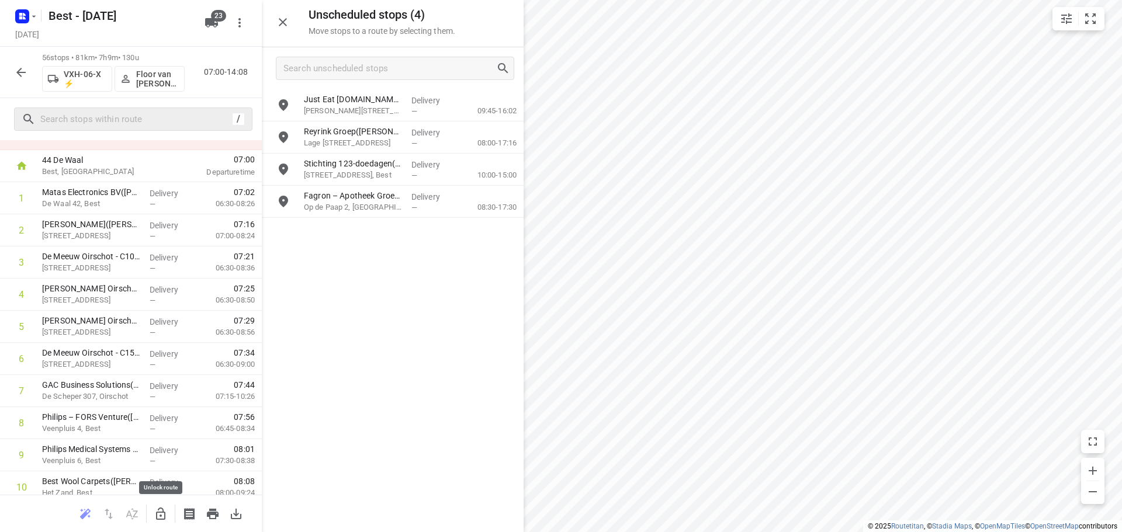
click at [150, 516] on button "button" at bounding box center [160, 513] width 23 height 23
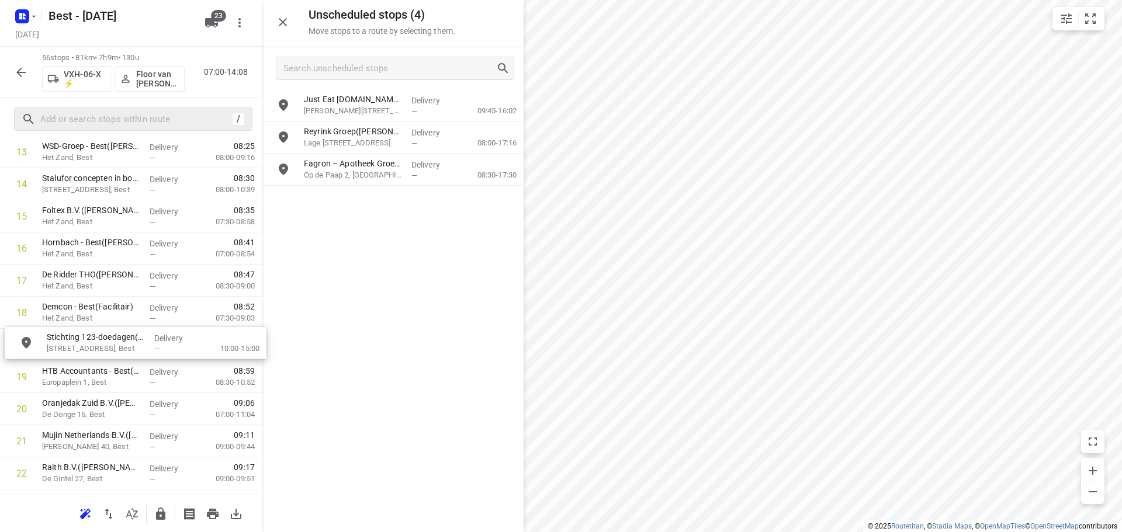
scroll to position [481, 0]
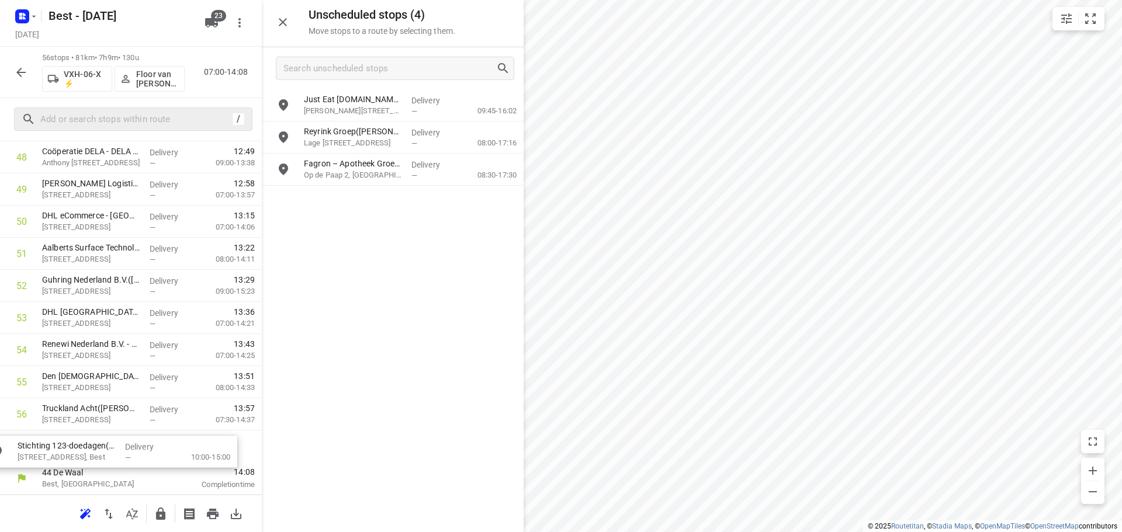
drag, startPoint x: 348, startPoint y: 168, endPoint x: 57, endPoint y: 453, distance: 407.4
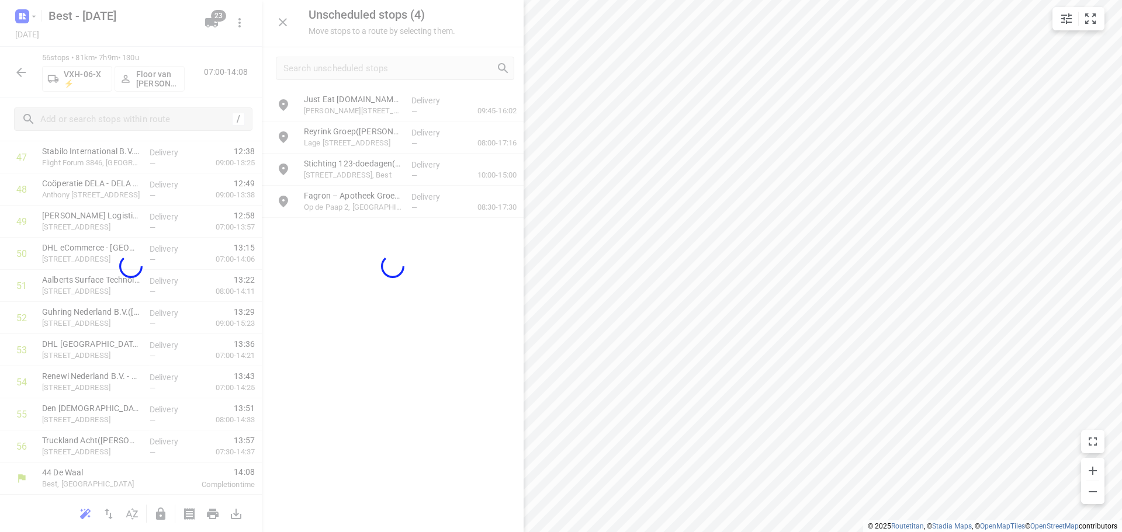
scroll to position [1569, 0]
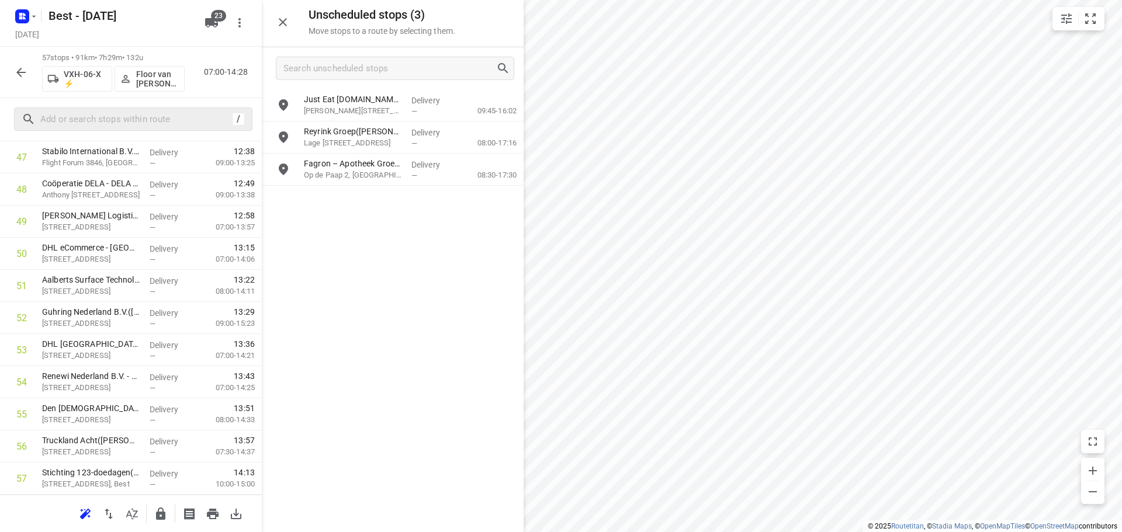
click at [292, 29] on button "button" at bounding box center [282, 22] width 23 height 23
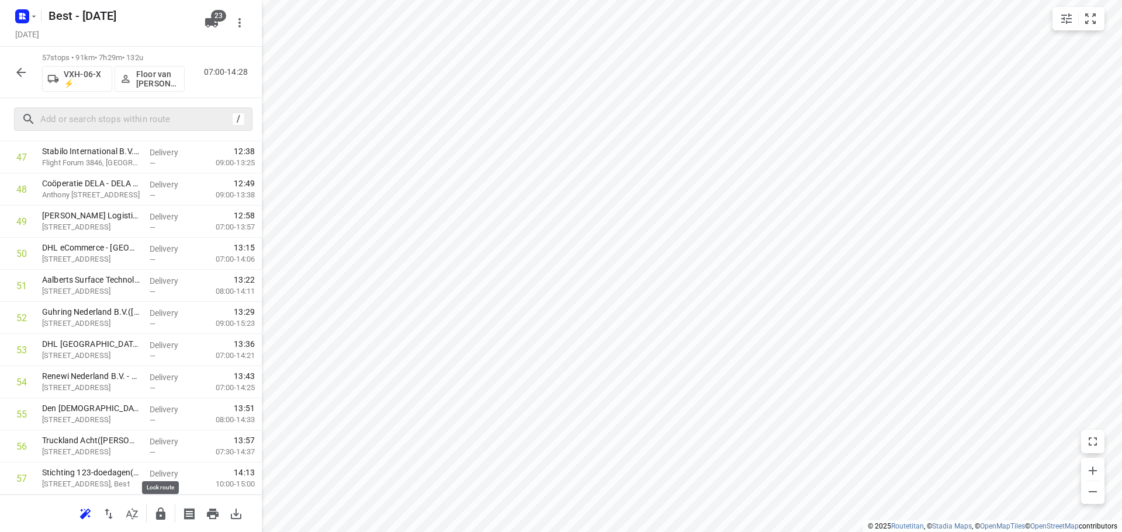
click at [159, 515] on icon "button" at bounding box center [160, 514] width 9 height 12
click at [20, 65] on icon "button" at bounding box center [21, 72] width 14 height 14
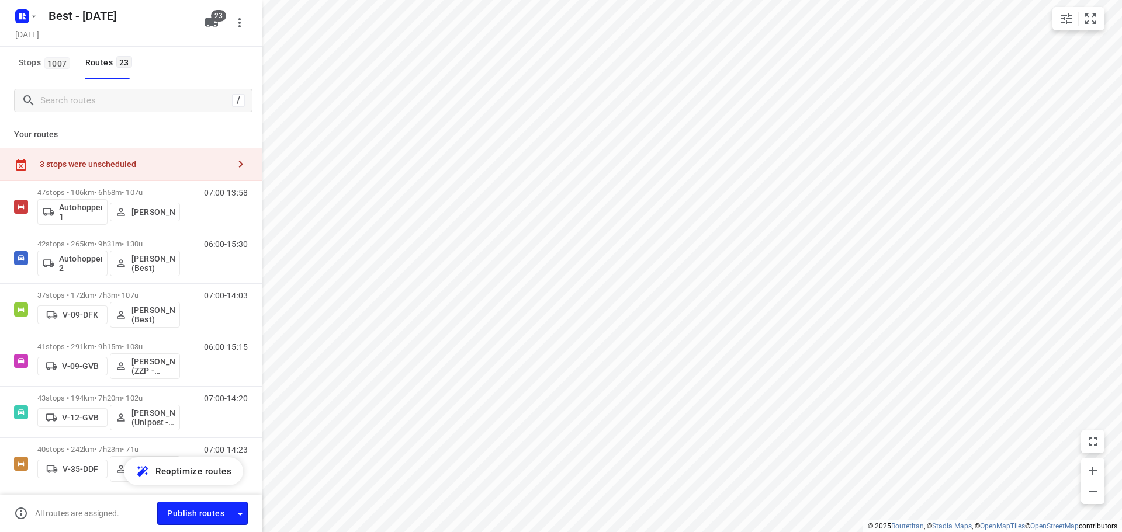
click at [149, 155] on div "3 stops were unscheduled" at bounding box center [131, 164] width 262 height 33
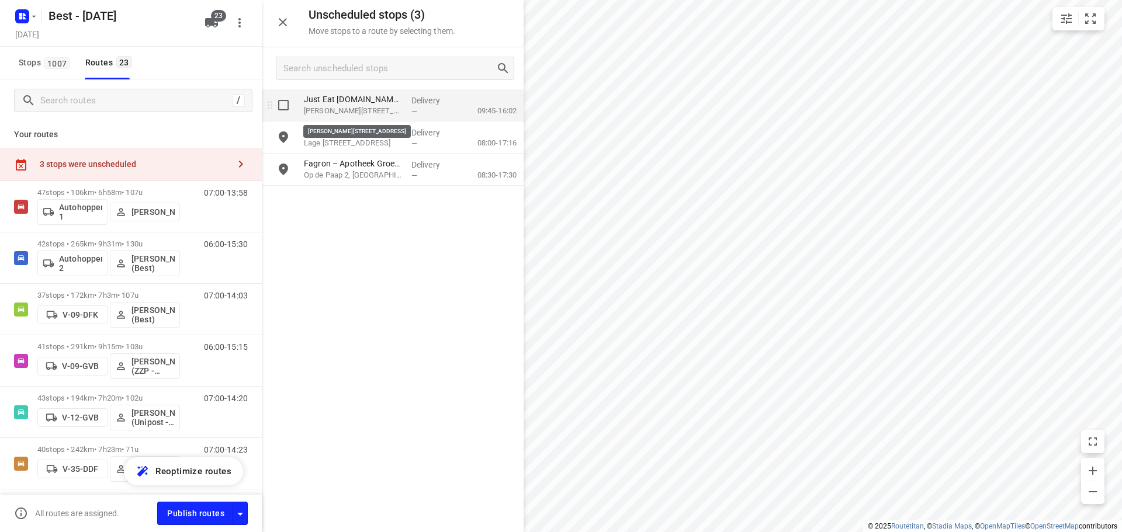
click at [365, 113] on p "Quinten Matsyslaan 77, Eindhoven" at bounding box center [353, 111] width 98 height 12
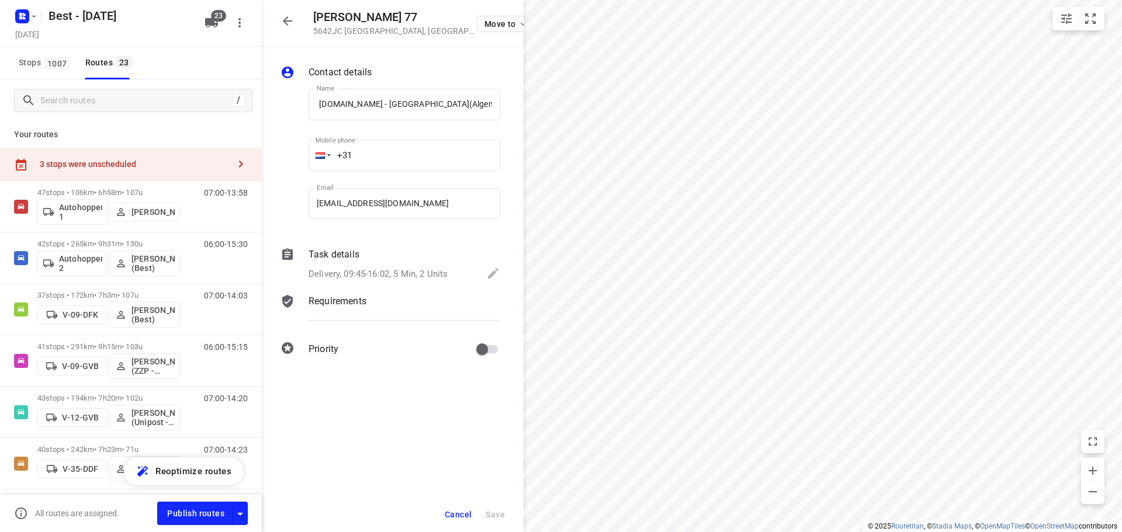
scroll to position [0, 0]
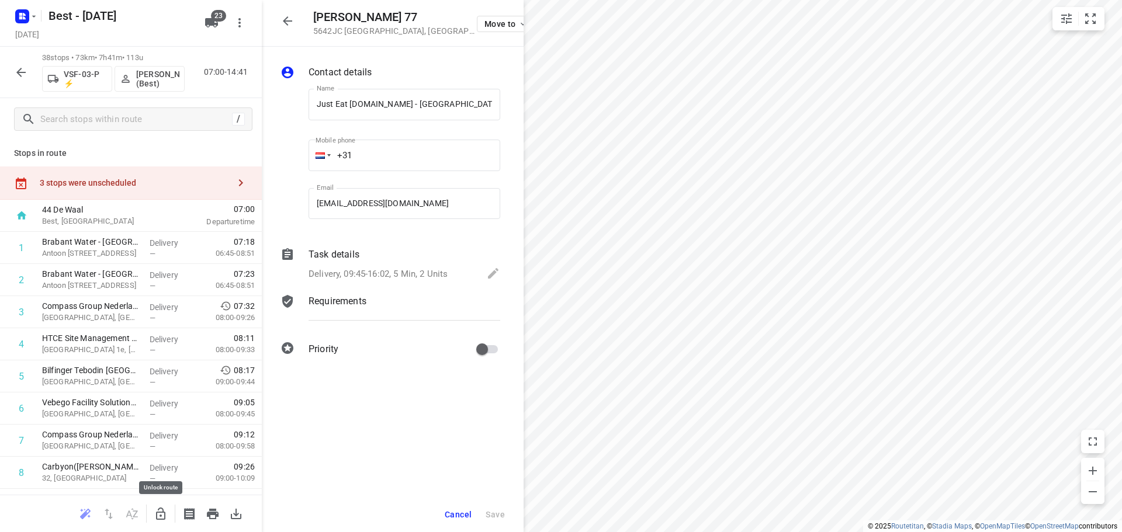
click at [160, 511] on icon "button" at bounding box center [161, 514] width 14 height 14
click at [306, 12] on div "Quinten Matsyslaan 77 5642JC Eindhoven , Netherlands Move to" at bounding box center [393, 23] width 262 height 47
click at [295, 16] on button "button" at bounding box center [287, 20] width 23 height 23
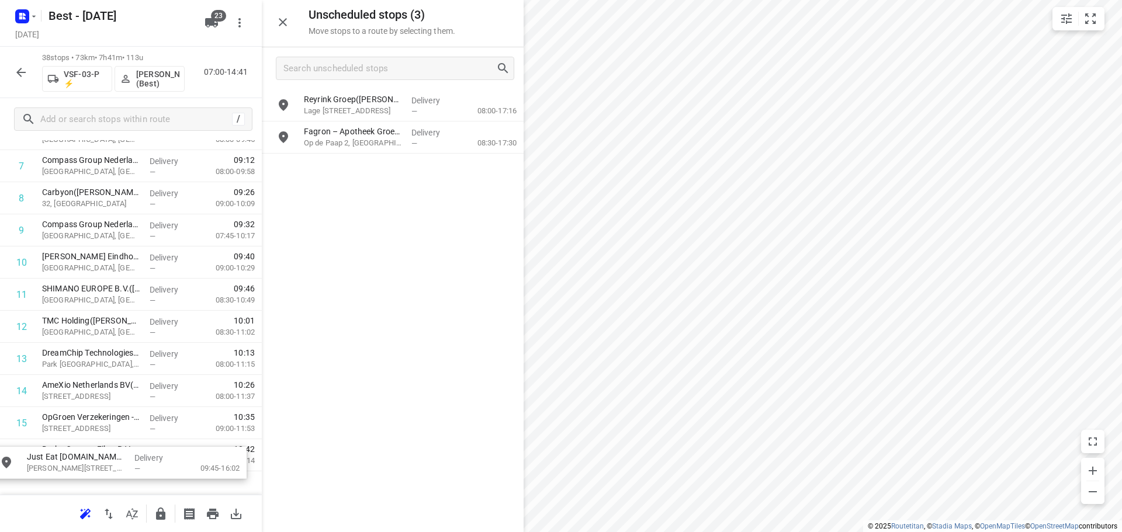
scroll to position [348, 0]
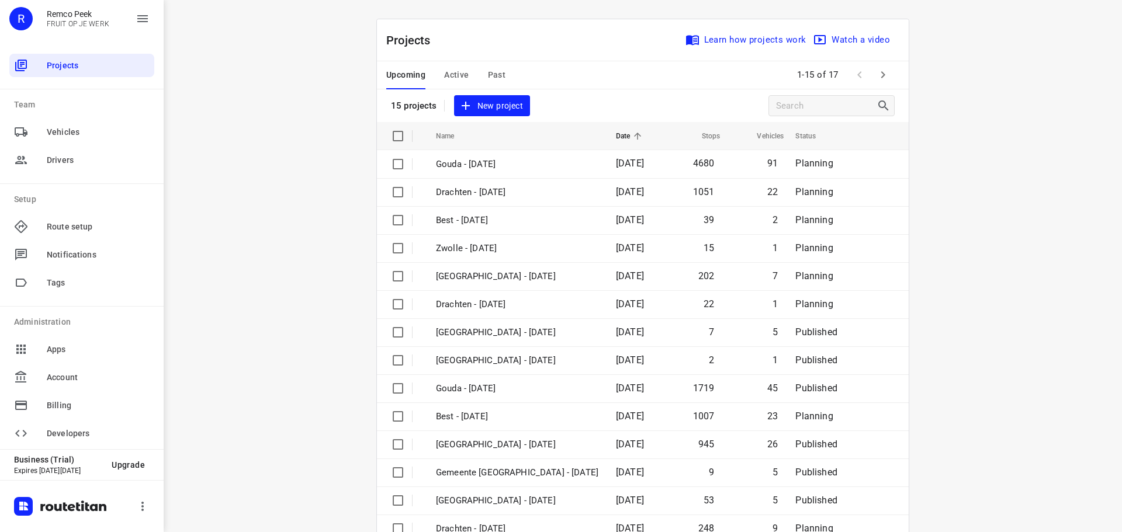
click at [444, 71] on span "Active" at bounding box center [456, 75] width 25 height 15
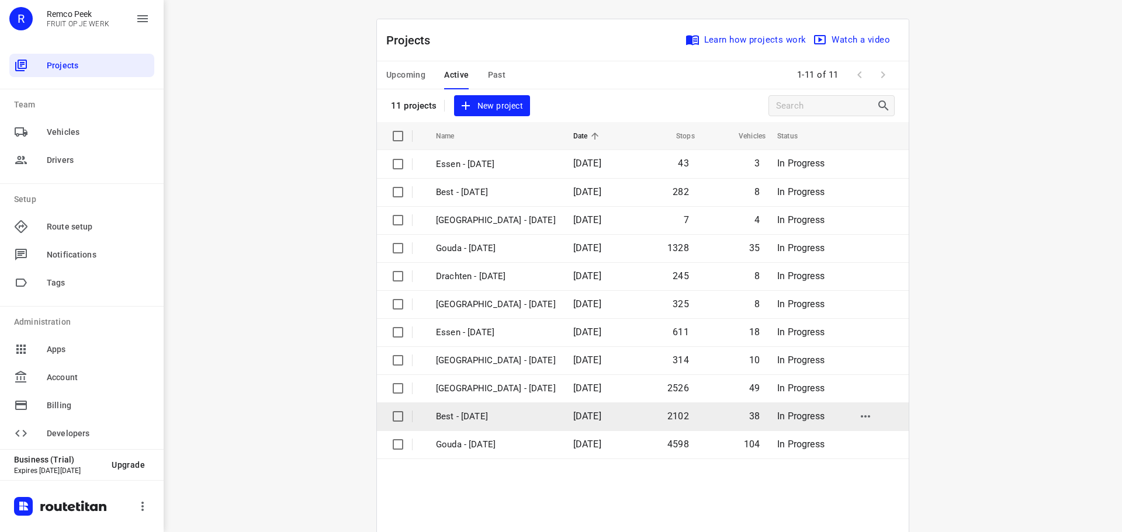
click at [478, 405] on td "Best - [DATE]" at bounding box center [494, 417] width 140 height 28
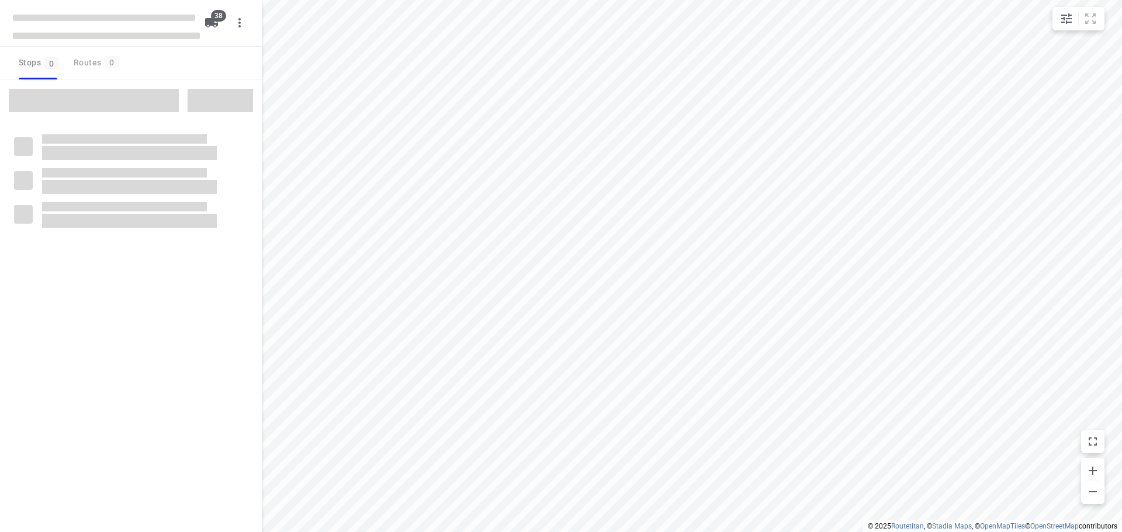
click at [119, 98] on span at bounding box center [94, 100] width 170 height 23
type input "distance"
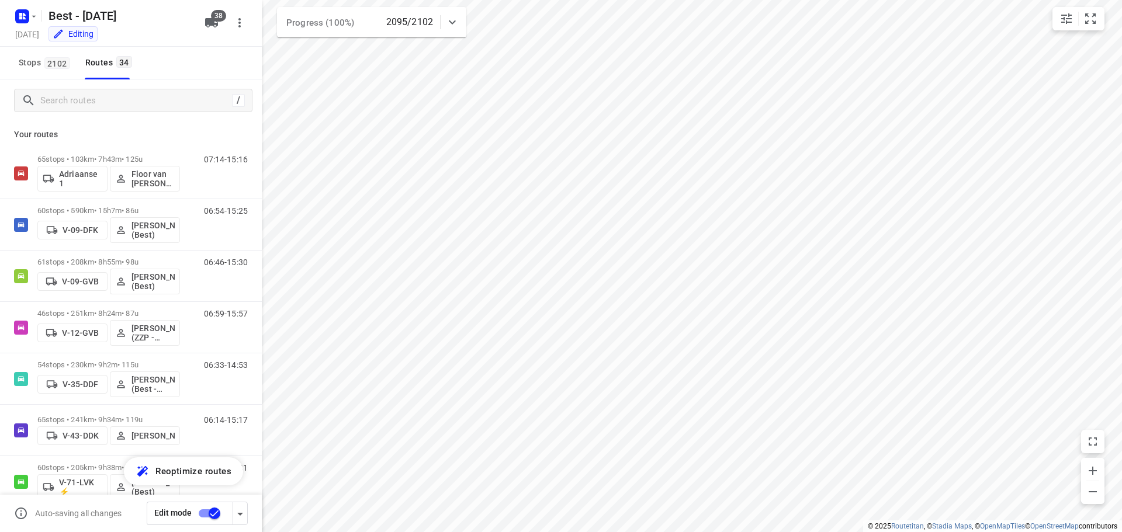
click at [122, 96] on div "/ Your routes 65 stops • 103km • 7h43m • 125u Adriaanse 1 Floor van [PERSON_NAM…" at bounding box center [131, 286] width 262 height 415
click at [122, 96] on input "Search routes" at bounding box center [134, 101] width 187 height 18
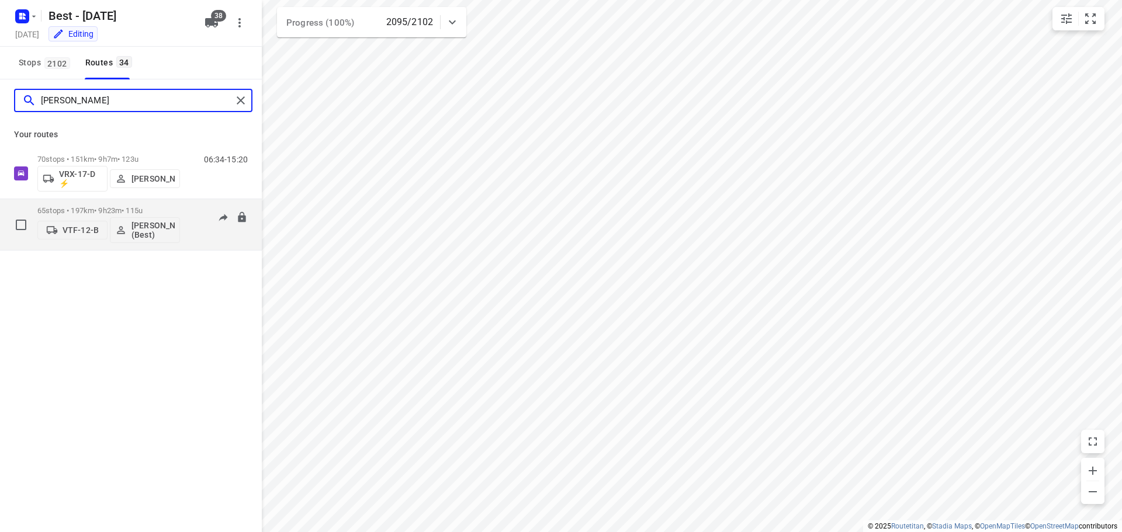
type input "[PERSON_NAME]"
click at [112, 209] on p "65 stops • 197km • 9h23m • 115u" at bounding box center [108, 210] width 143 height 9
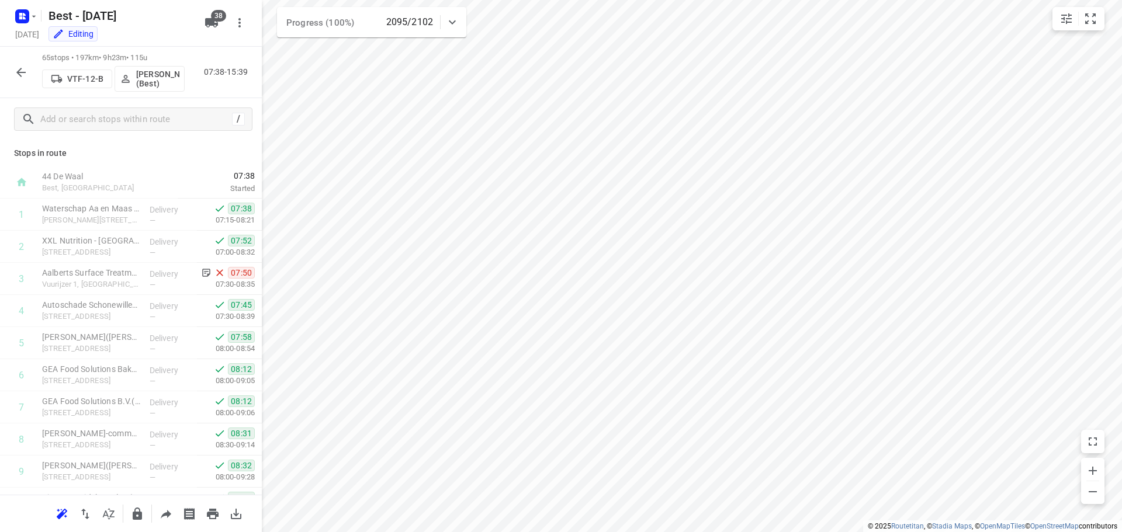
click at [103, 102] on div "/" at bounding box center [131, 119] width 262 height 42
click at [104, 110] on input "text" at bounding box center [146, 119] width 210 height 18
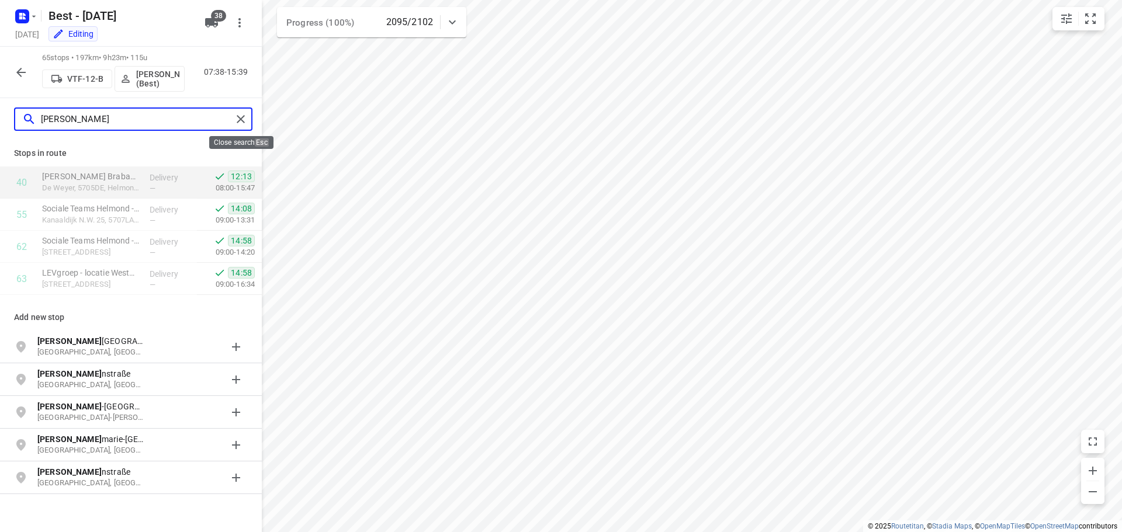
type input "[PERSON_NAME]"
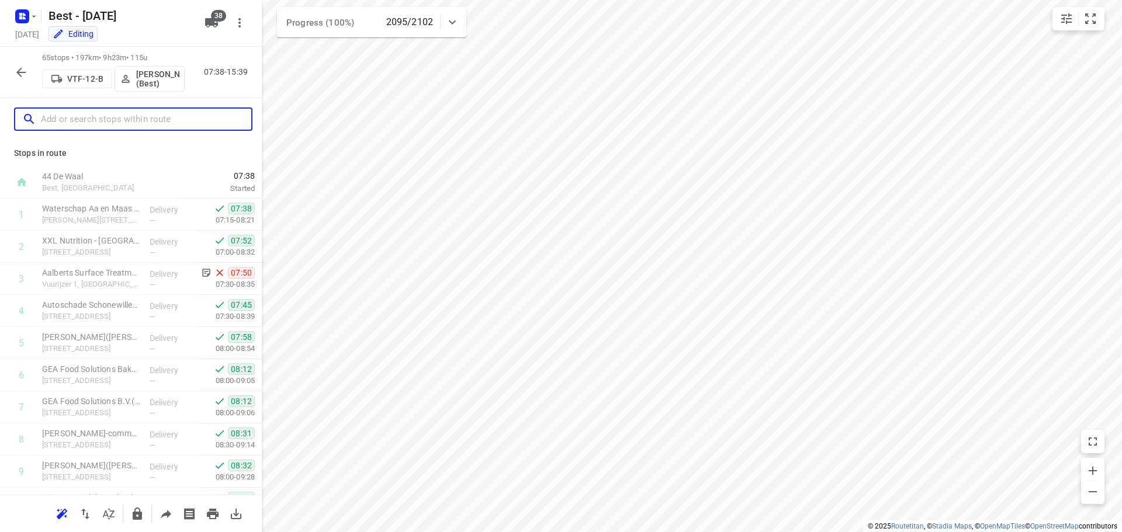
click at [71, 115] on input "text" at bounding box center [146, 119] width 210 height 18
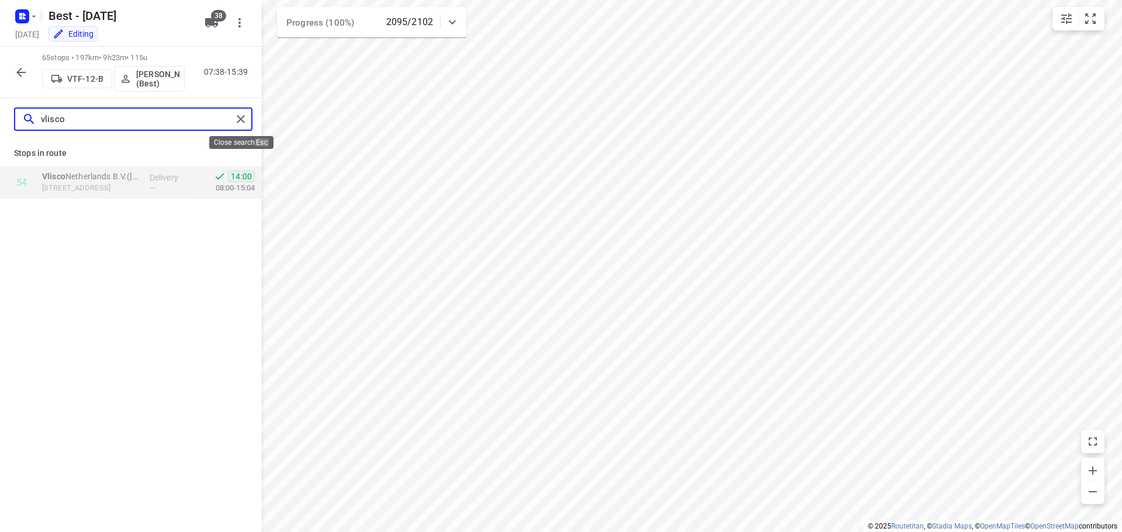
type input "vlisco"
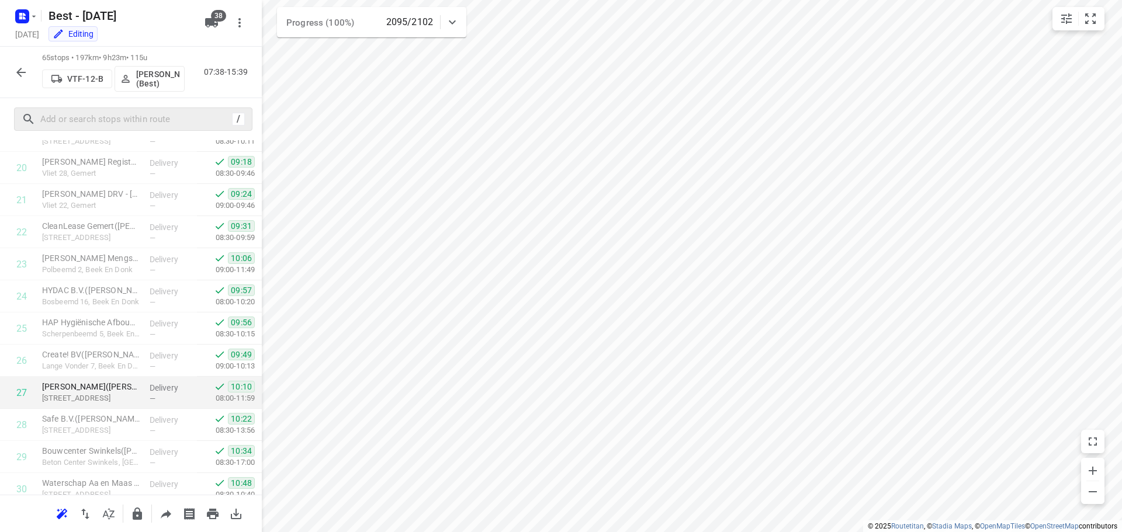
scroll to position [818, 0]
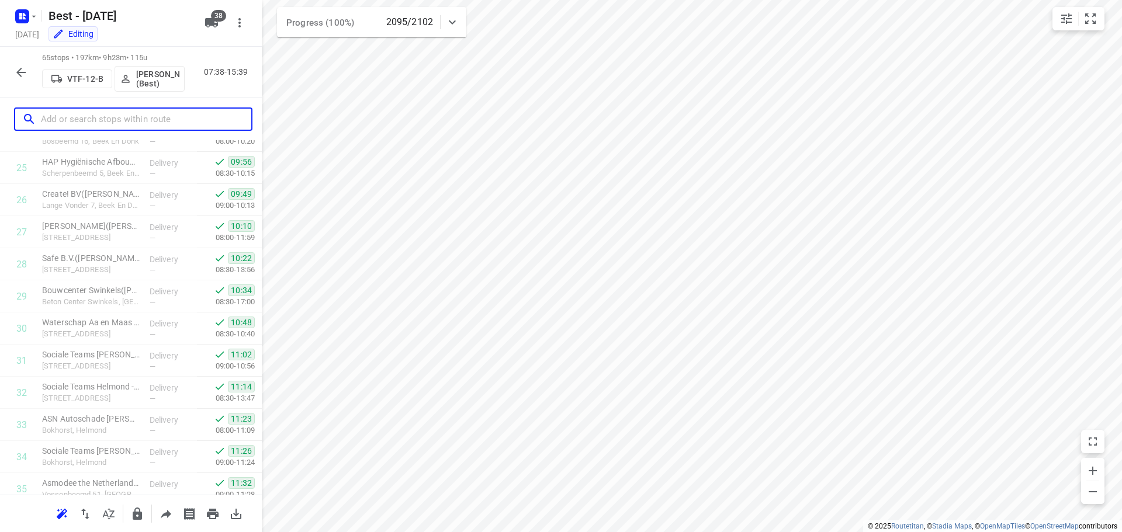
click at [139, 113] on input "text" at bounding box center [146, 119] width 210 height 18
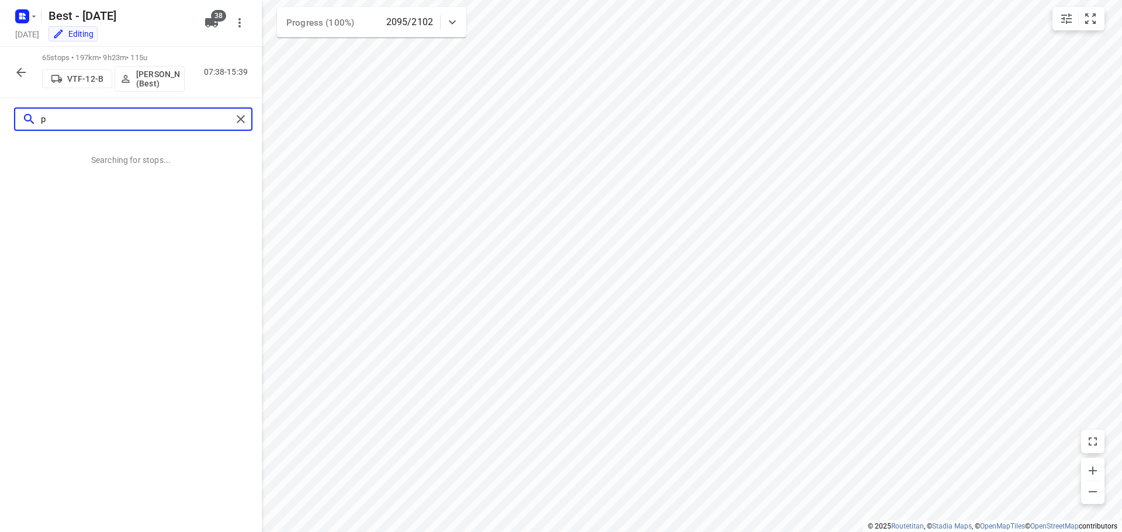
scroll to position [0, 0]
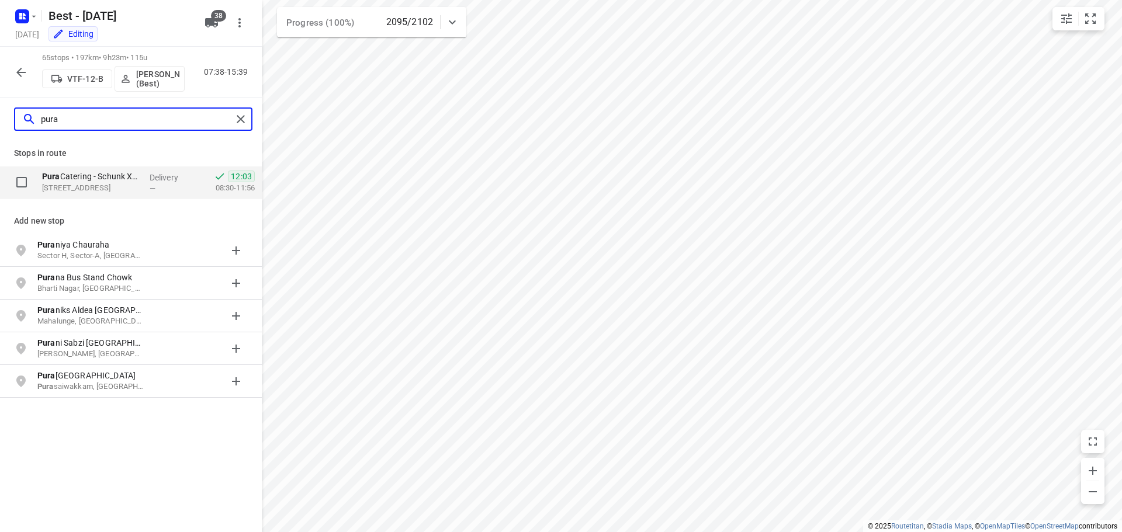
type input "pura"
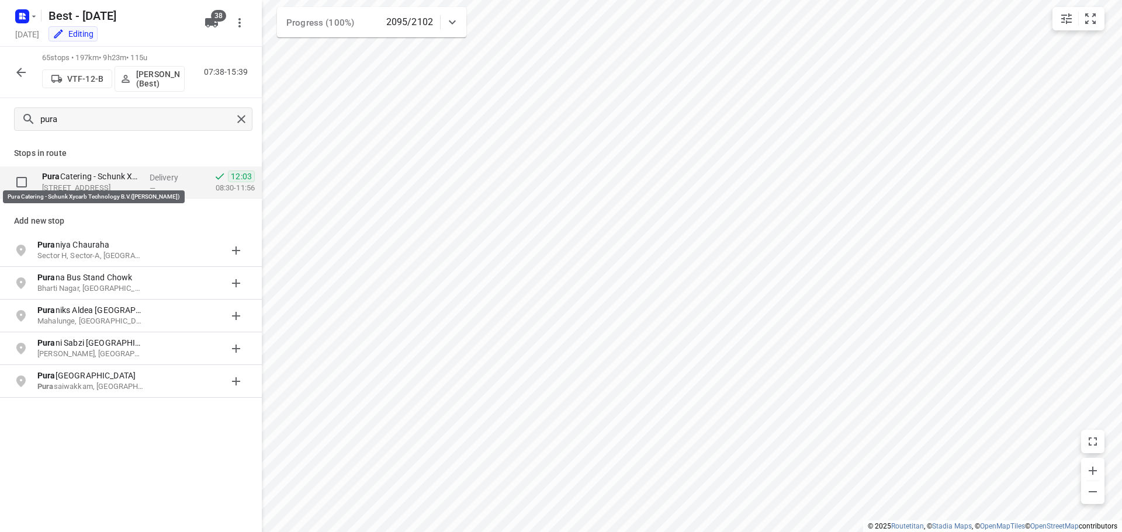
click at [126, 182] on p "Pura Catering - Schunk Xycarb Technology B.V.([PERSON_NAME])" at bounding box center [91, 177] width 98 height 12
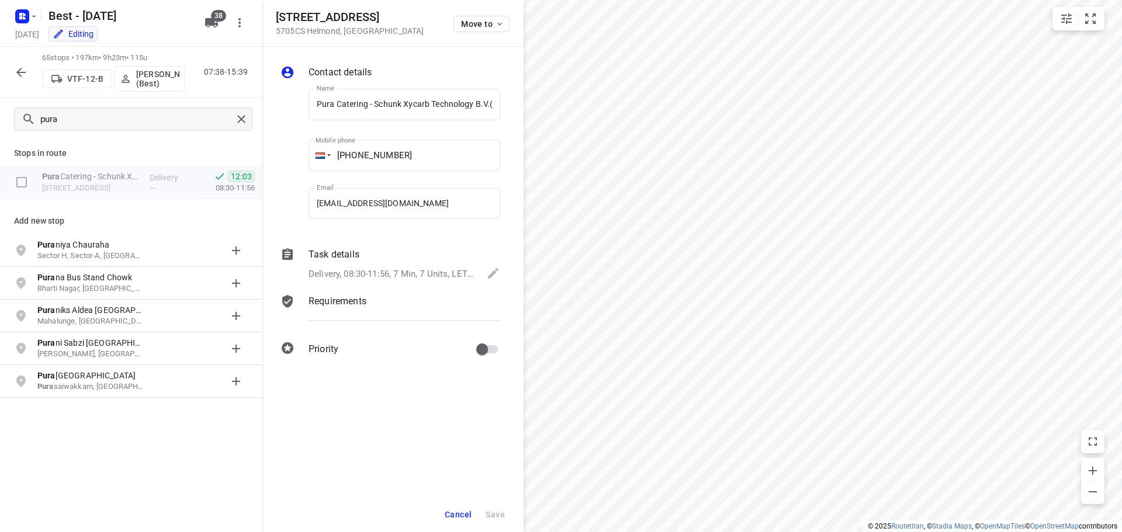
scroll to position [0, 73]
click at [393, 256] on div "Task details" at bounding box center [404, 255] width 192 height 14
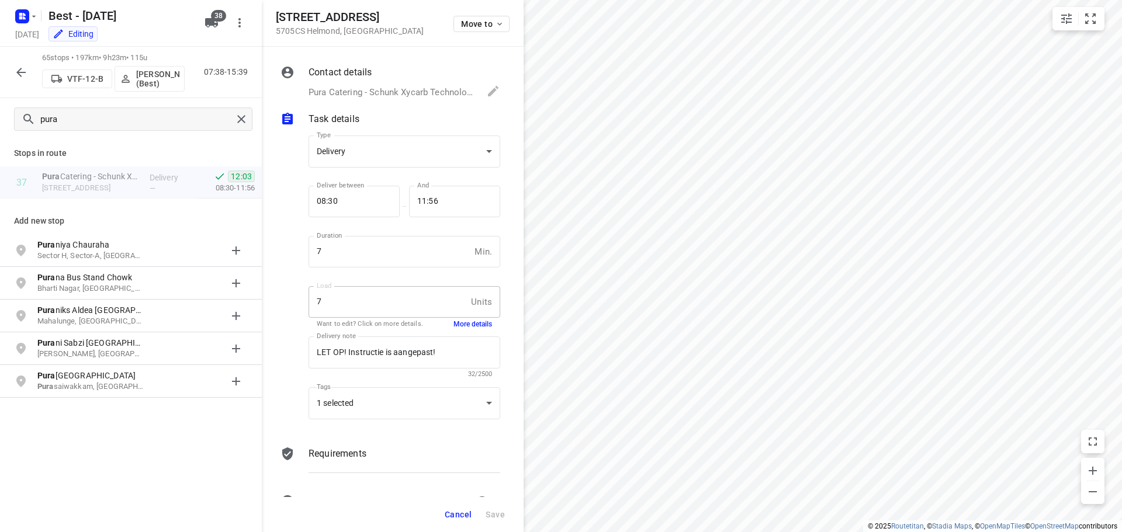
click at [459, 315] on div "7 Units Load" at bounding box center [404, 302] width 192 height 32
click at [457, 322] on button "More details" at bounding box center [472, 325] width 39 height 10
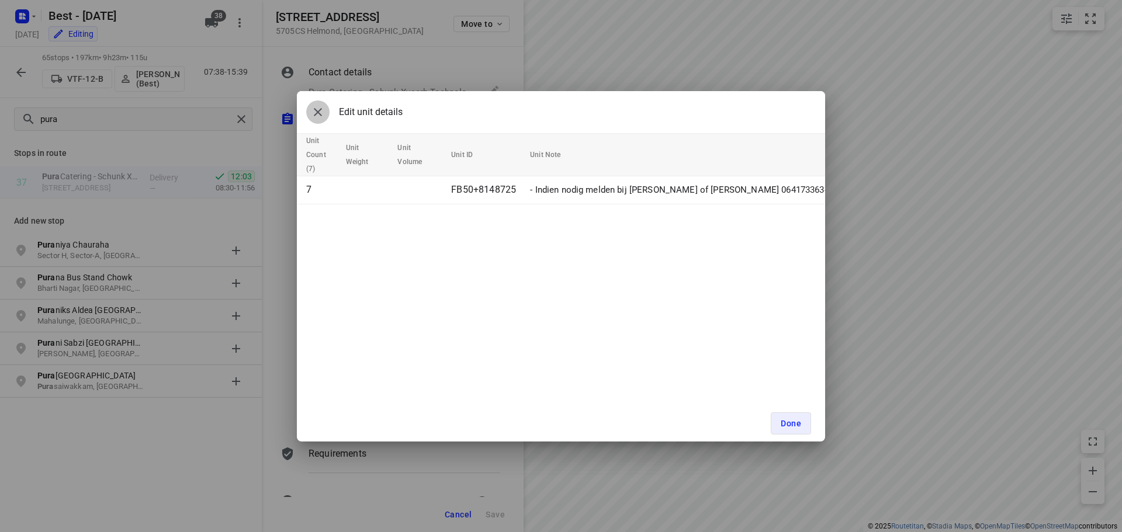
click at [319, 112] on icon "button" at bounding box center [318, 112] width 14 height 14
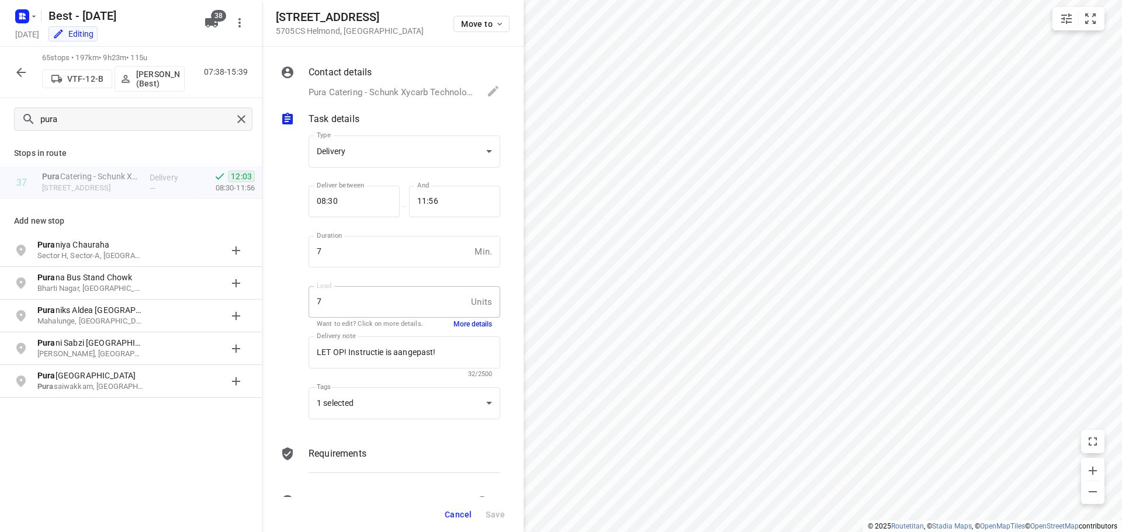
click at [460, 502] on div "Cancel Save" at bounding box center [393, 514] width 262 height 35
click at [458, 510] on span "Cancel" at bounding box center [458, 514] width 27 height 9
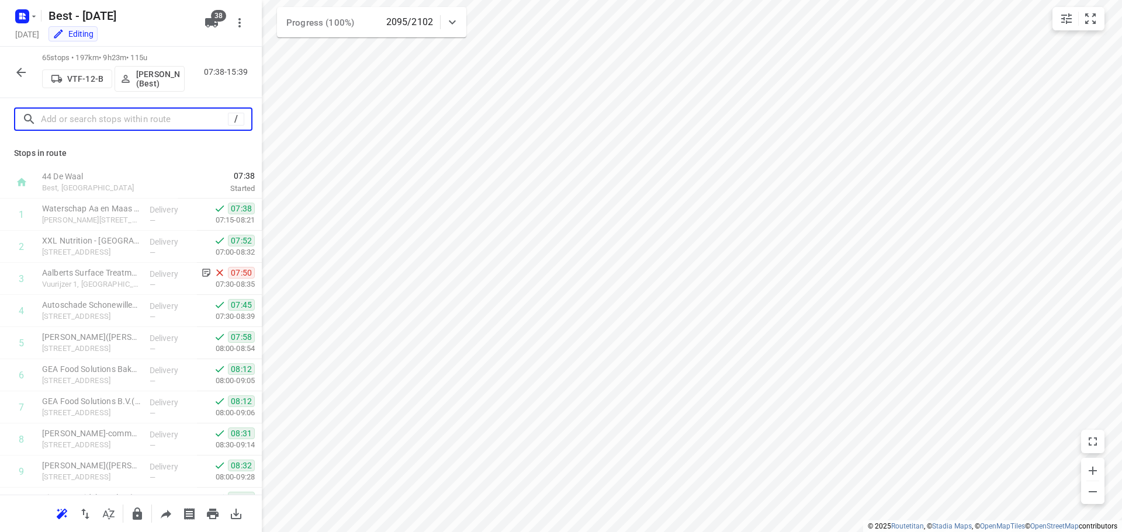
drag, startPoint x: 102, startPoint y: 115, endPoint x: 159, endPoint y: 103, distance: 58.6
click at [104, 115] on input "text" at bounding box center [134, 119] width 187 height 18
click at [63, 109] on div at bounding box center [133, 118] width 238 height 23
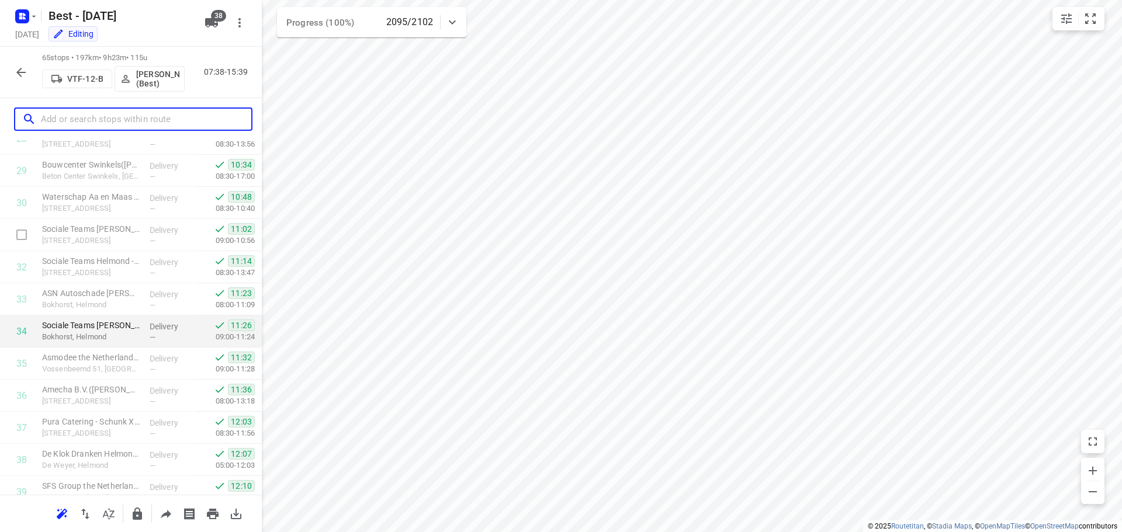
scroll to position [993, 0]
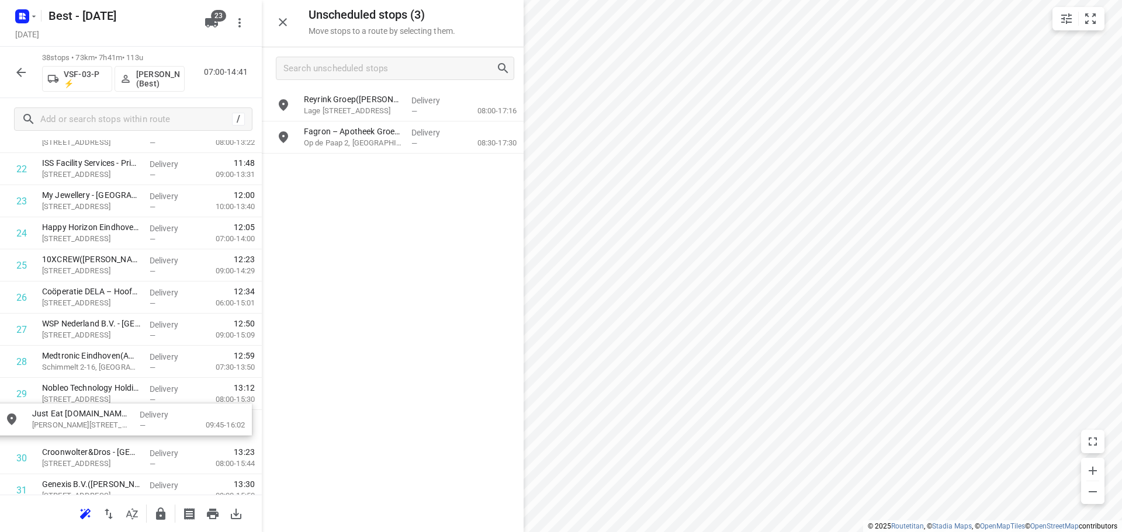
scroll to position [758, 0]
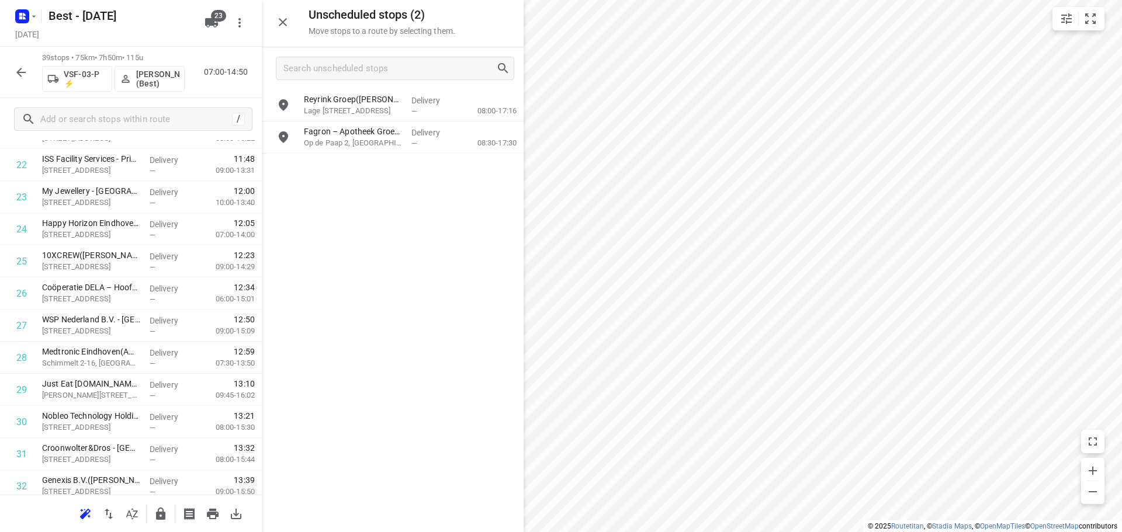
drag, startPoint x: 156, startPoint y: 508, endPoint x: 164, endPoint y: 500, distance: 11.6
click at [376, 137] on p "Fagron – Apotheek Groesbeek([PERSON_NAME])" at bounding box center [353, 132] width 98 height 12
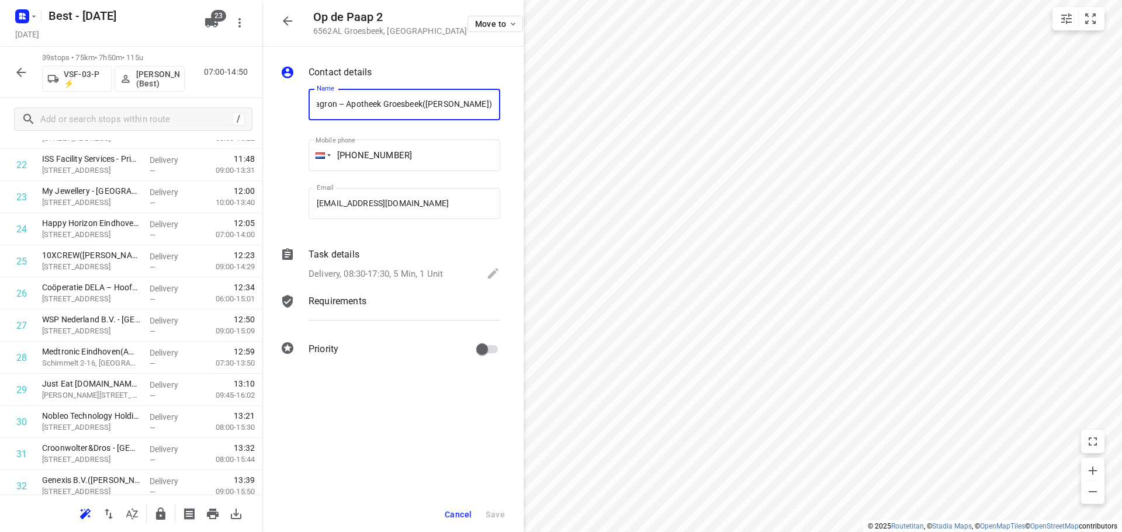
scroll to position [0, 0]
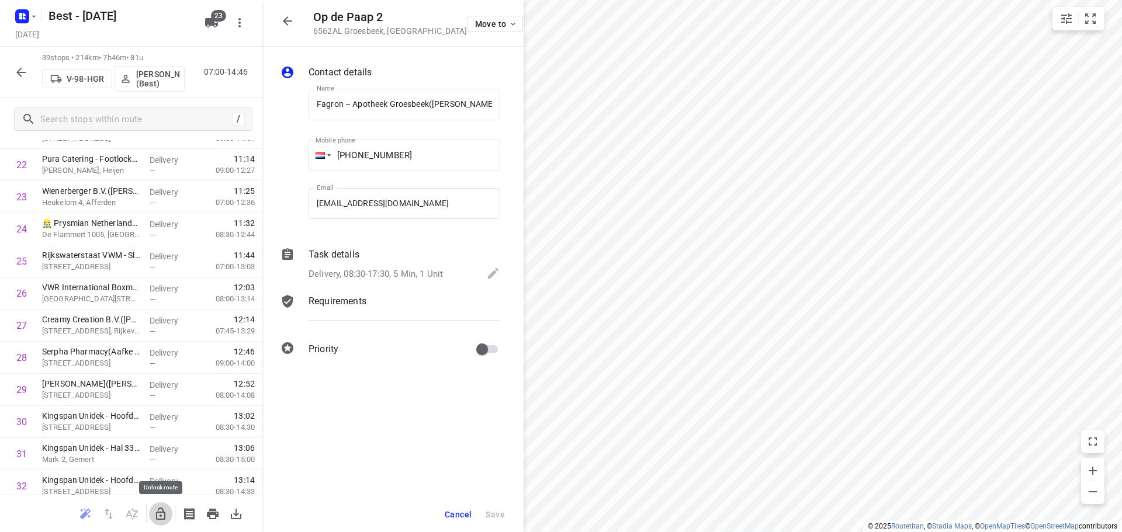
click at [155, 514] on icon "button" at bounding box center [161, 514] width 14 height 14
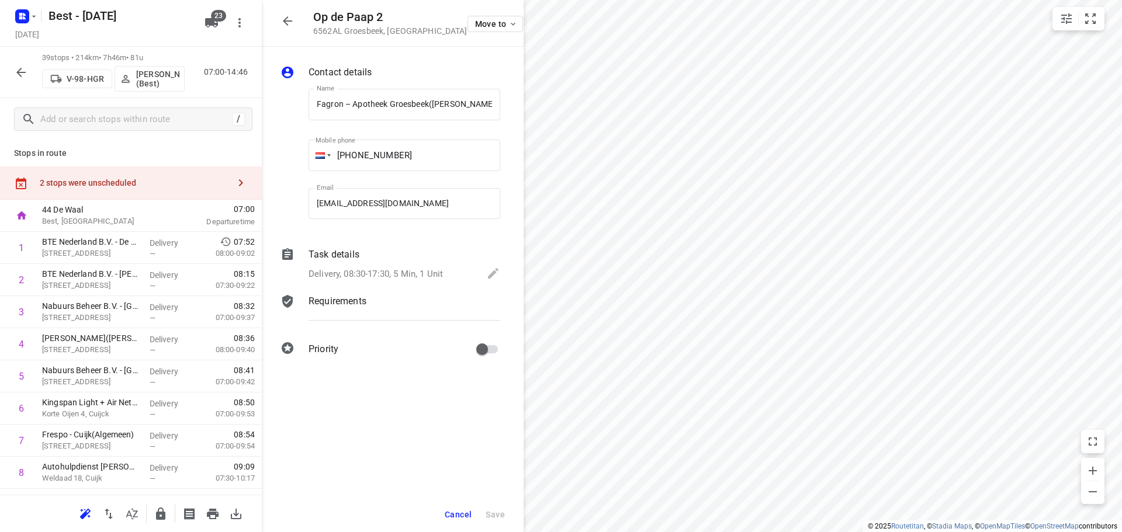
click at [216, 183] on div "2 stops were unscheduled" at bounding box center [134, 182] width 189 height 9
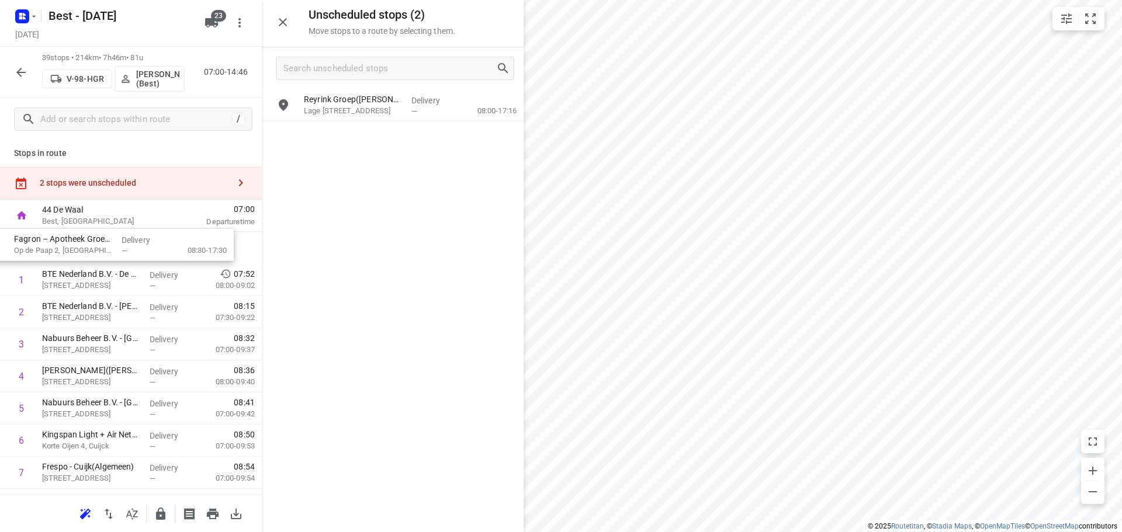
drag, startPoint x: 339, startPoint y: 147, endPoint x: 57, endPoint y: 255, distance: 302.0
click at [158, 502] on div at bounding box center [160, 513] width 23 height 23
click at [159, 512] on icon "button" at bounding box center [160, 514] width 9 height 12
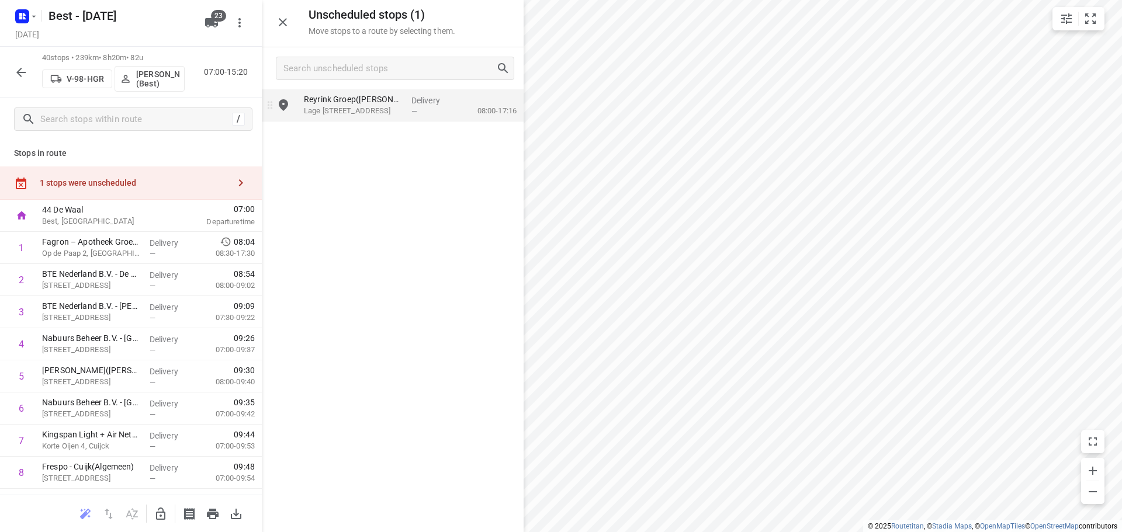
click at [352, 109] on p "Lage [STREET_ADDRESS]" at bounding box center [353, 111] width 98 height 12
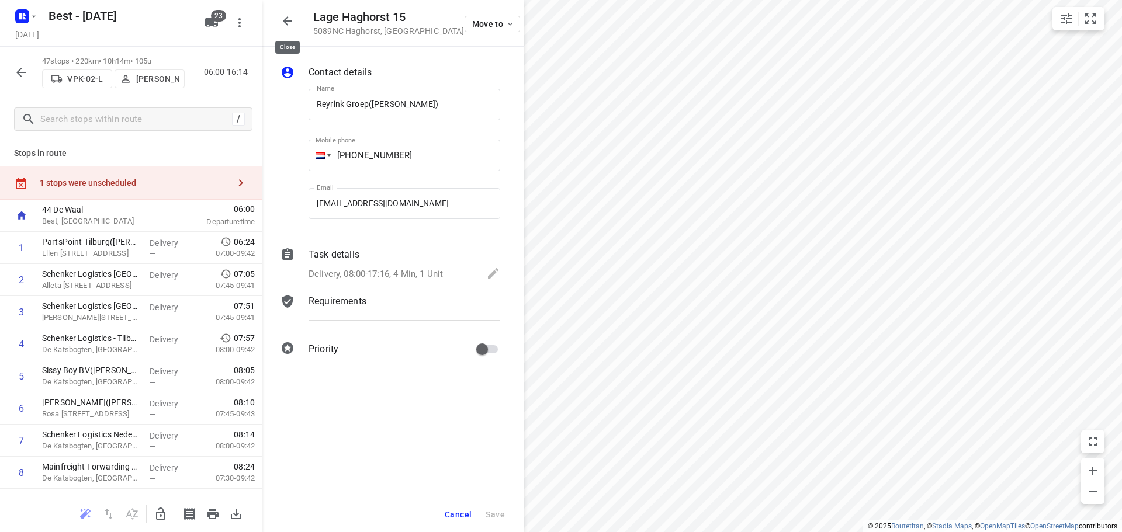
click at [283, 24] on icon "button" at bounding box center [287, 21] width 14 height 14
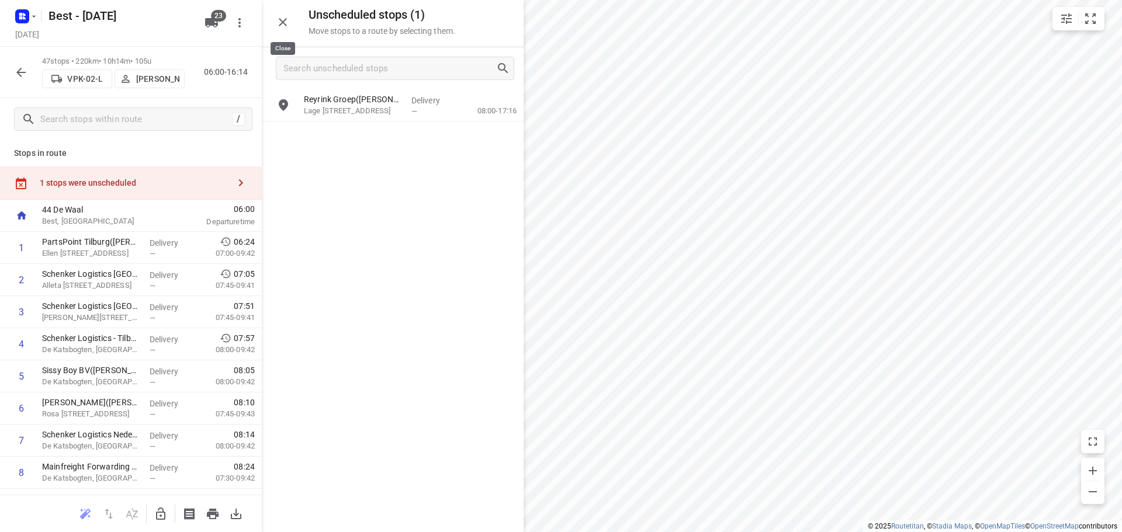
click at [280, 24] on icon "button" at bounding box center [283, 22] width 14 height 14
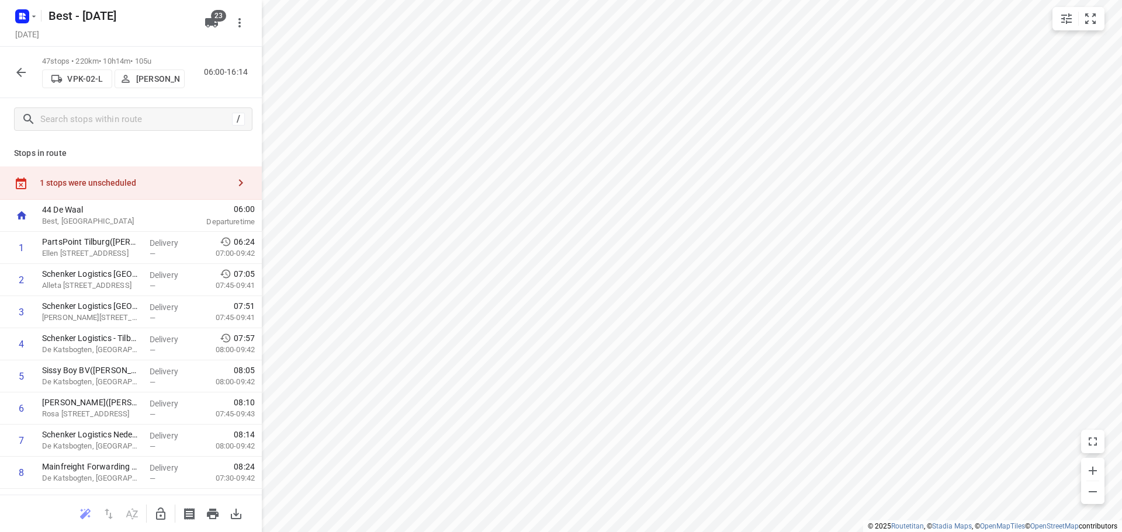
click at [25, 81] on button "button" at bounding box center [20, 72] width 23 height 23
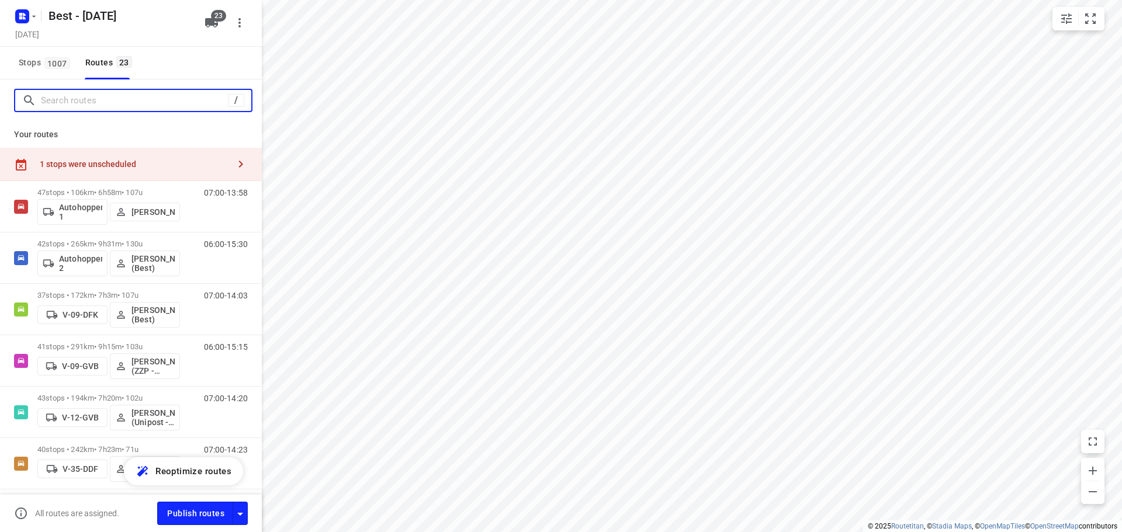
click at [68, 92] on input "Search routes" at bounding box center [134, 101] width 187 height 18
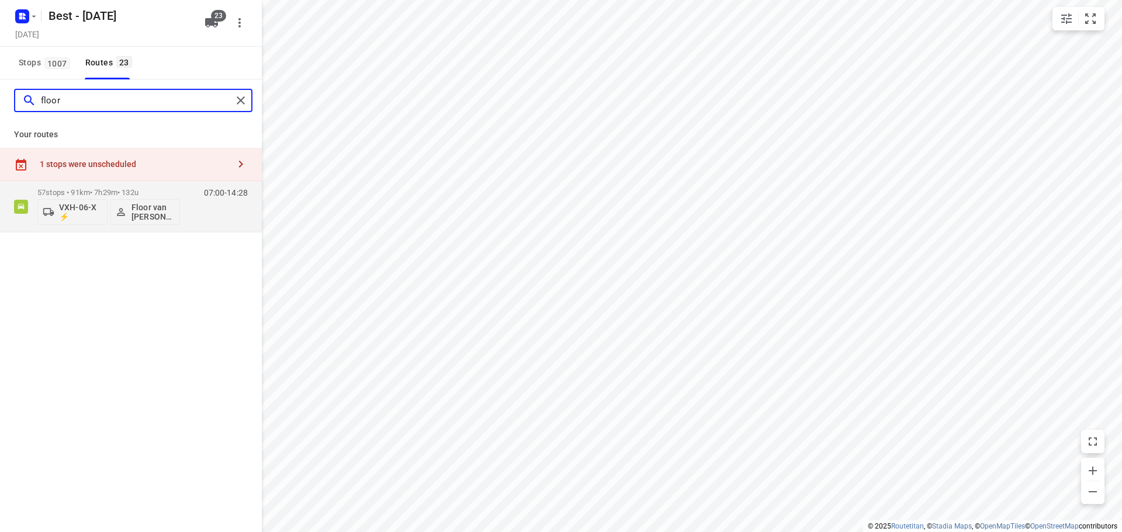
type input "floor"
click at [72, 180] on div "1 stops were unscheduled" at bounding box center [131, 164] width 262 height 33
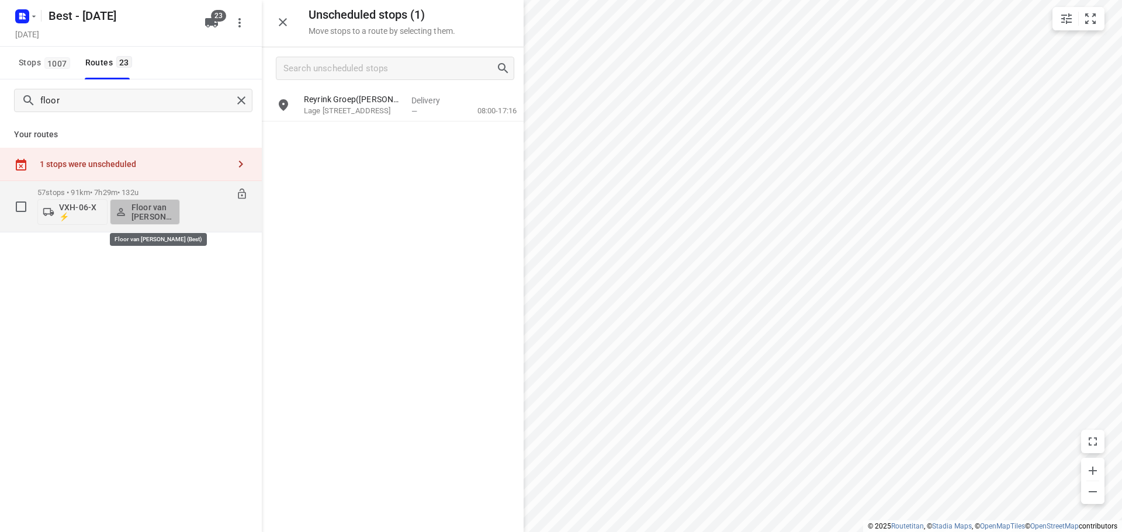
click at [115, 216] on icon "button" at bounding box center [121, 212] width 12 height 12
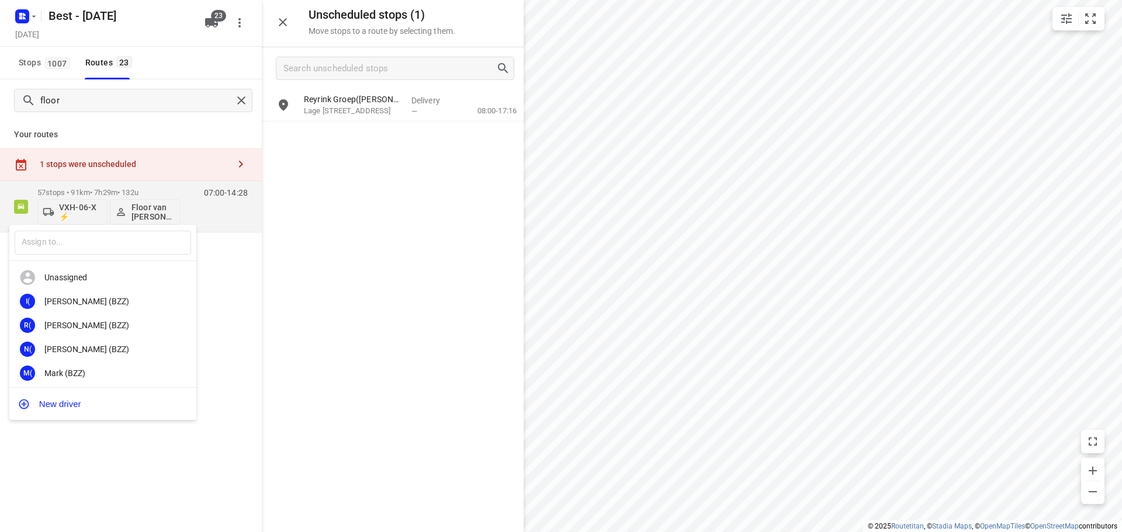
click at [113, 197] on div at bounding box center [561, 266] width 1122 height 532
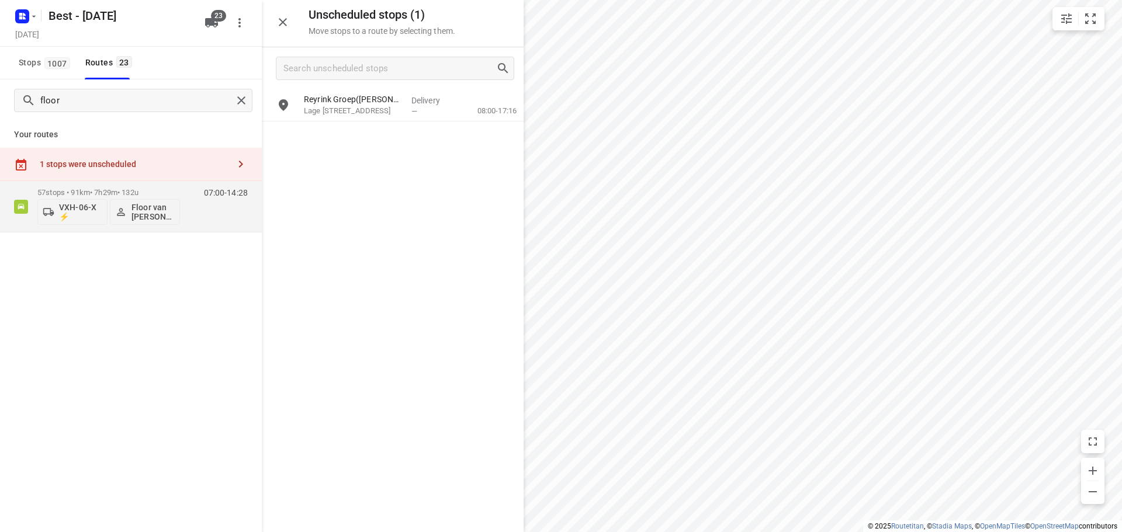
click at [113, 193] on div "​ Unassigned I( [PERSON_NAME] (BZZ) R( [PERSON_NAME] (BZZ) N( [PERSON_NAME] (BZ…" at bounding box center [561, 266] width 1122 height 532
click at [103, 192] on p "57 stops • 91km • 7h29m • 132u" at bounding box center [108, 192] width 143 height 9
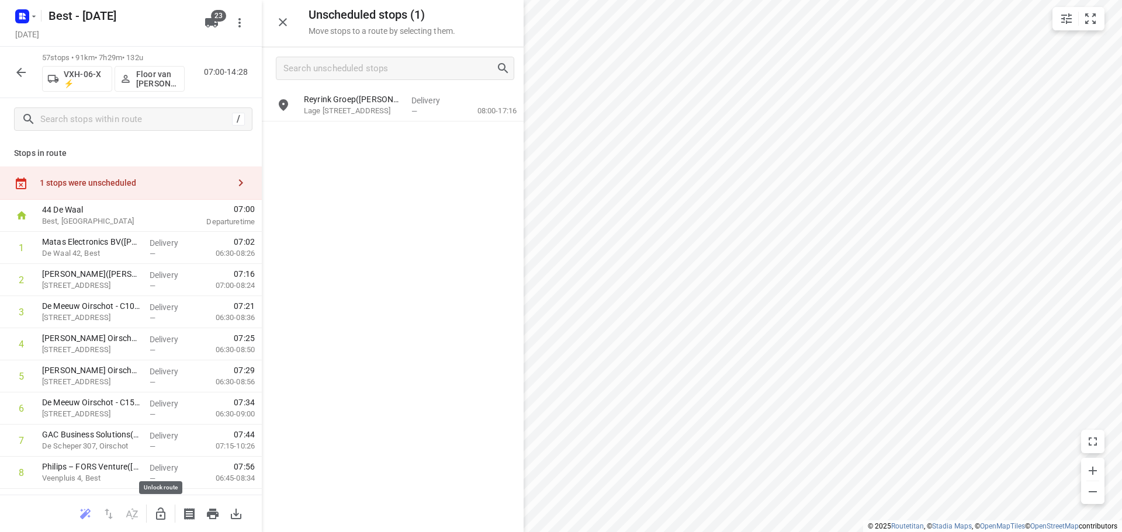
click at [152, 520] on button "button" at bounding box center [160, 513] width 23 height 23
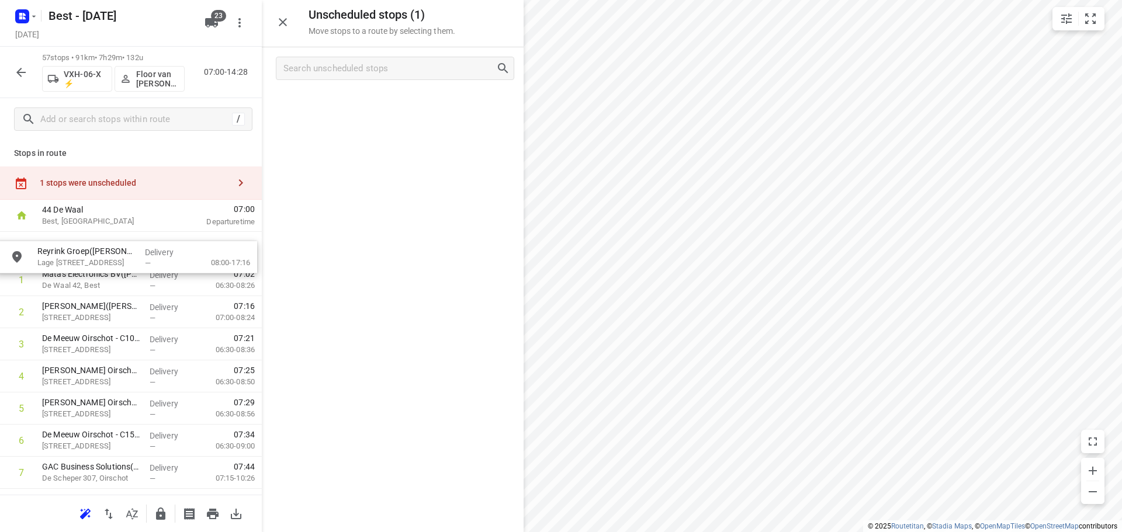
drag, startPoint x: 380, startPoint y: 116, endPoint x: 109, endPoint y: 265, distance: 309.3
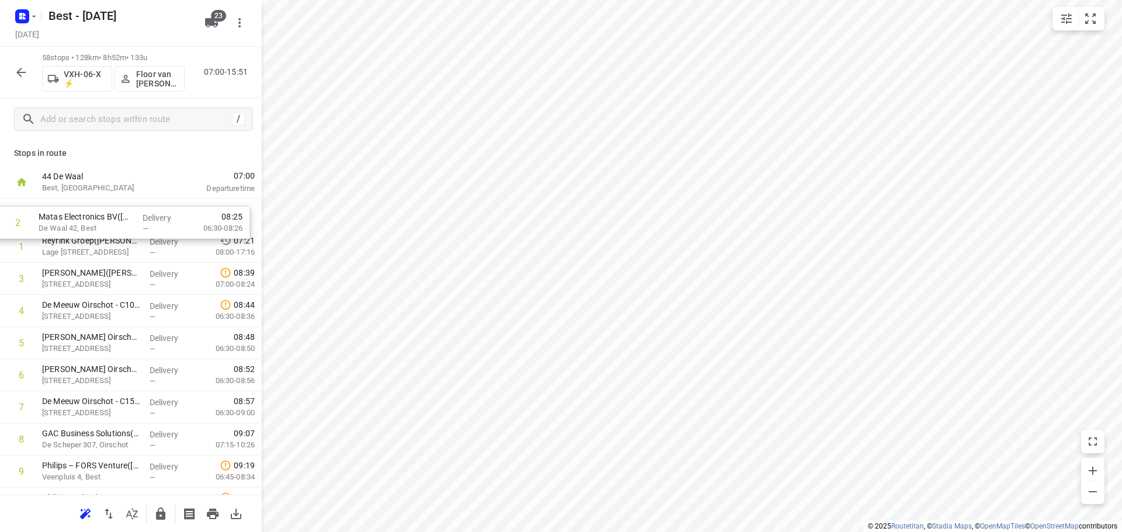
drag, startPoint x: 110, startPoint y: 245, endPoint x: 106, endPoint y: 231, distance: 15.0
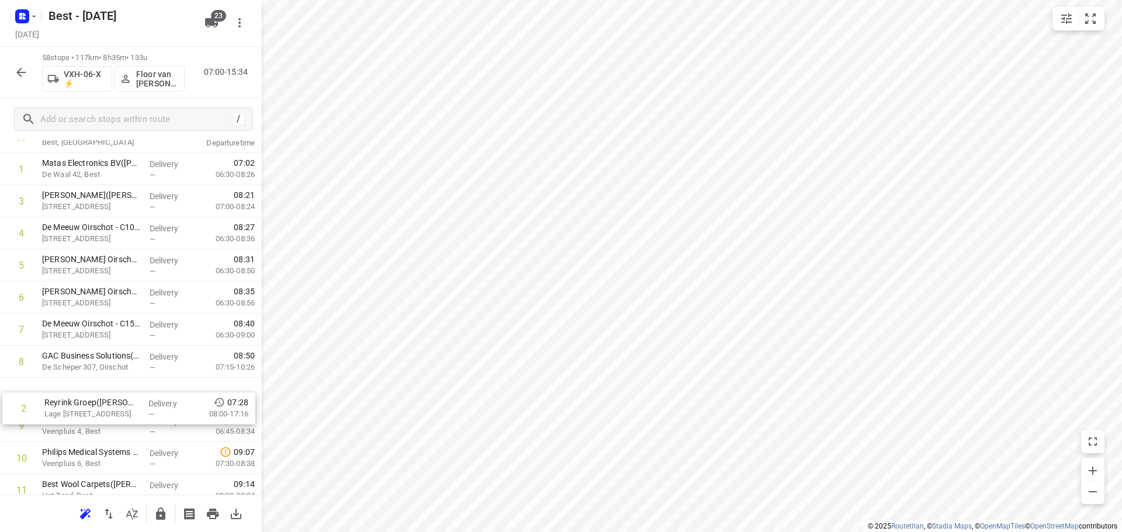
scroll to position [47, 0]
drag, startPoint x: 135, startPoint y: 245, endPoint x: 138, endPoint y: 393, distance: 147.8
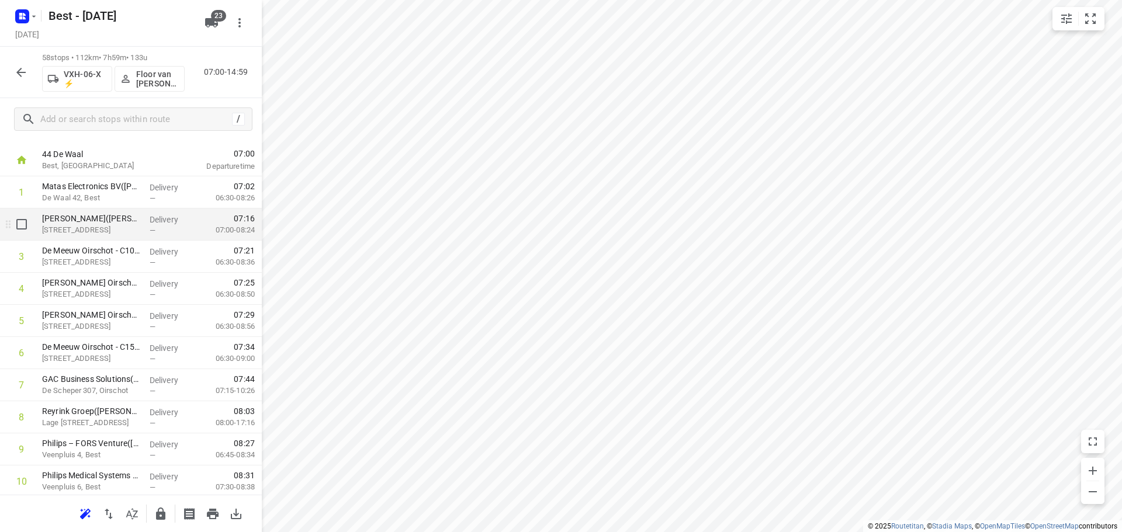
scroll to position [0, 0]
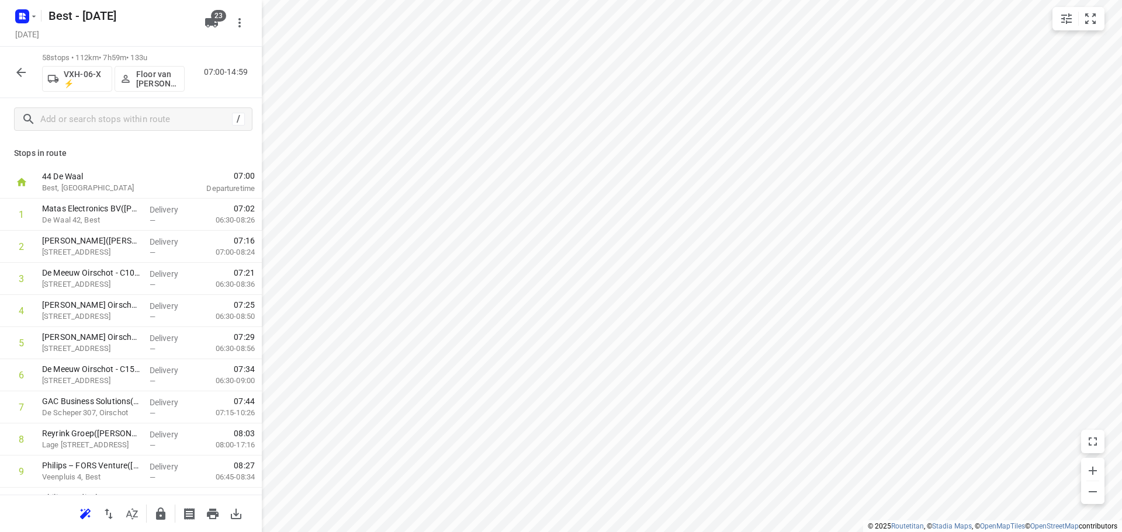
click at [159, 514] on icon "button" at bounding box center [160, 514] width 9 height 12
click at [33, 84] on div "58 stops • 112km • 7h59m • 133u VXH-06-X ⚡ Floor van Donzel (Best) 07:00-14:59" at bounding box center [131, 72] width 262 height 51
click at [9, 66] on div "58 stops • 112km • 7h59m • 133u VXH-06-X ⚡ Floor van Donzel (Best) 07:00-14:59" at bounding box center [131, 72] width 262 height 51
click at [22, 68] on icon "button" at bounding box center [20, 72] width 9 height 9
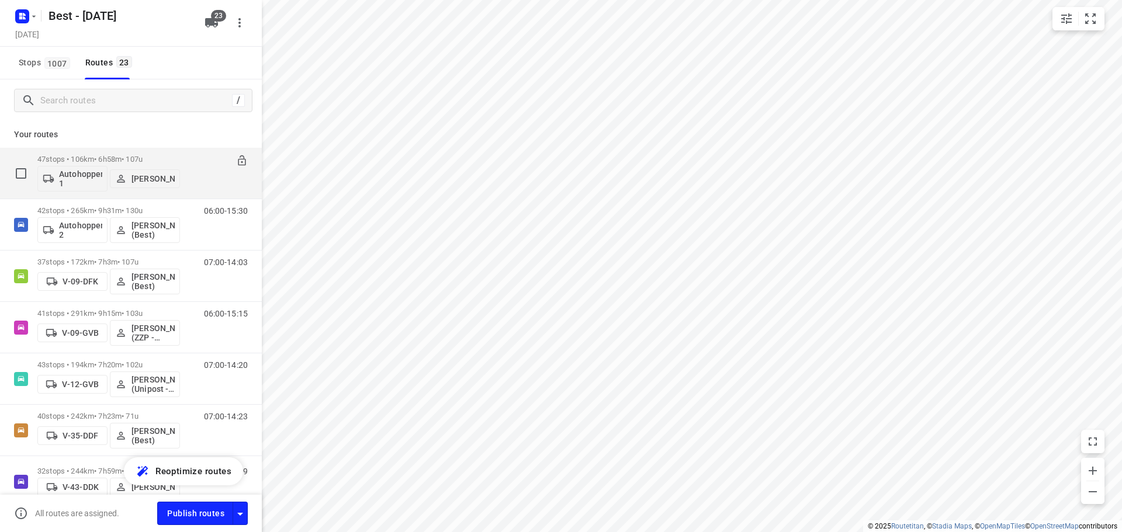
click at [81, 159] on p "47 stops • 106km • 6h58m • 107u" at bounding box center [108, 159] width 143 height 9
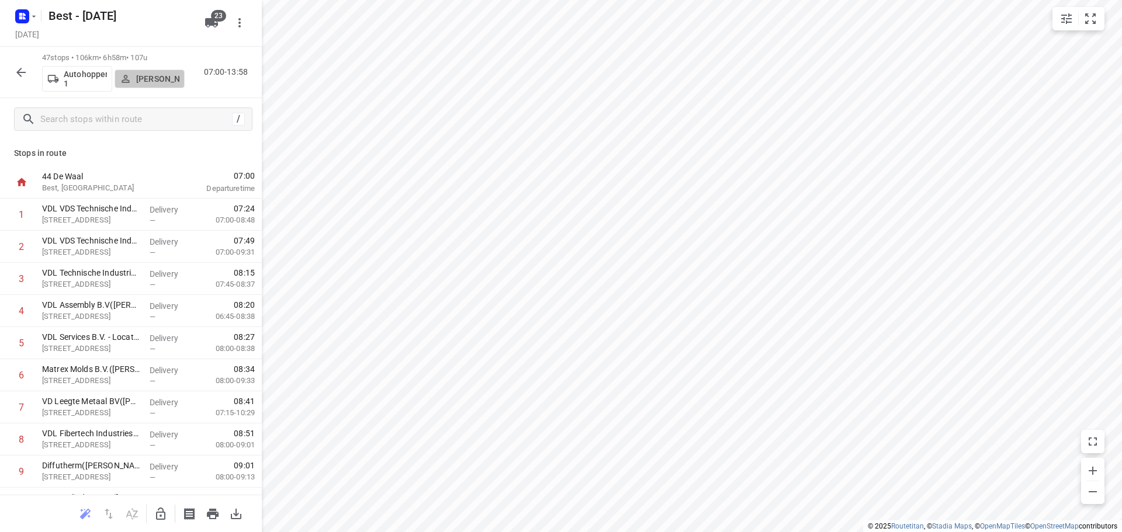
click at [139, 81] on p "[PERSON_NAME]" at bounding box center [157, 78] width 43 height 9
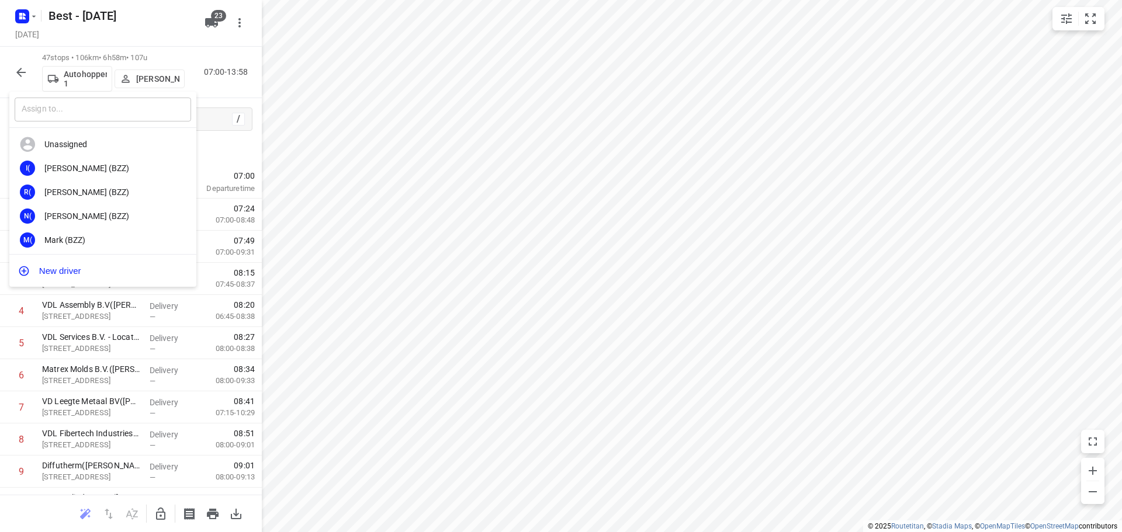
click at [96, 107] on input "text" at bounding box center [103, 110] width 176 height 24
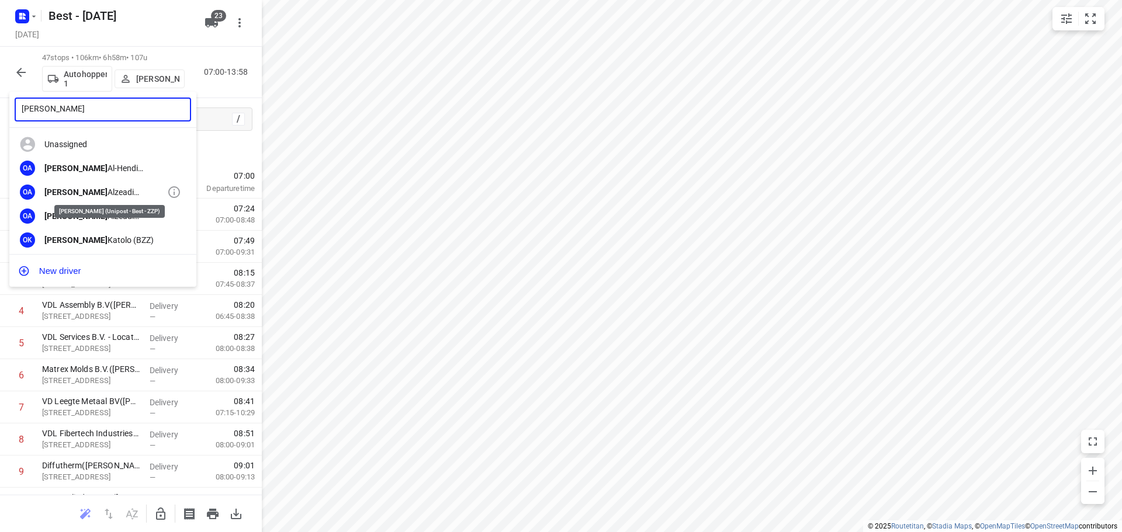
type input "[PERSON_NAME]"
click at [109, 188] on div "[PERSON_NAME] (Unipost - Best - ZZP)" at bounding box center [105, 192] width 123 height 9
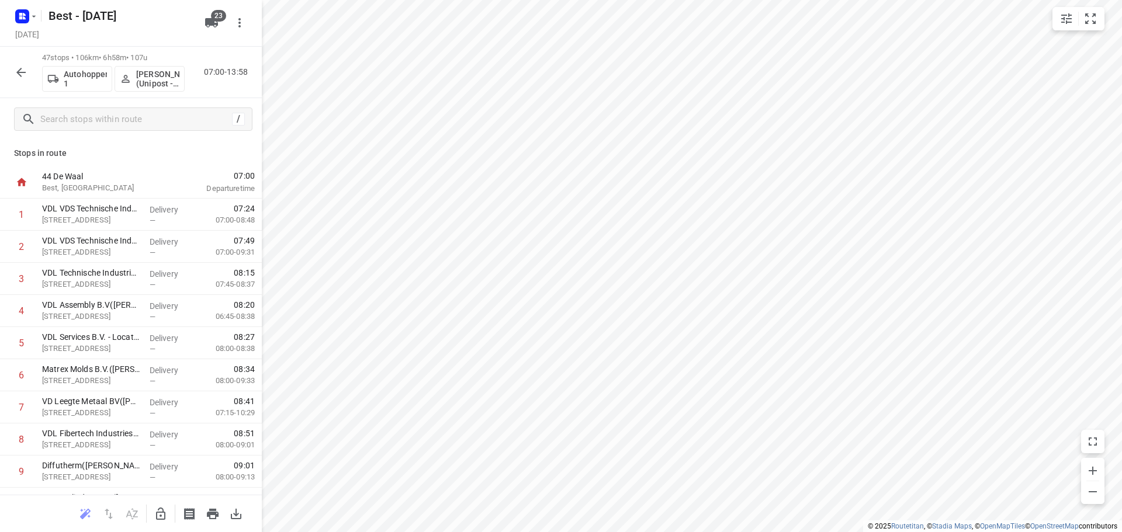
click at [11, 71] on button "button" at bounding box center [20, 72] width 23 height 23
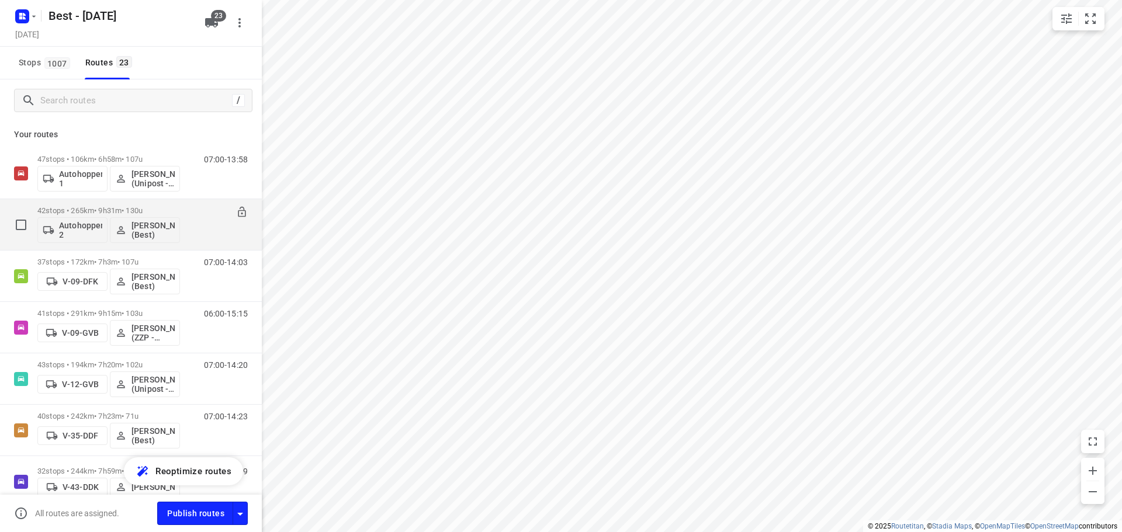
click at [94, 205] on div "42 stops • 265km • 9h31m • 130u Autohopper 2 [PERSON_NAME] (Best)" at bounding box center [108, 224] width 143 height 48
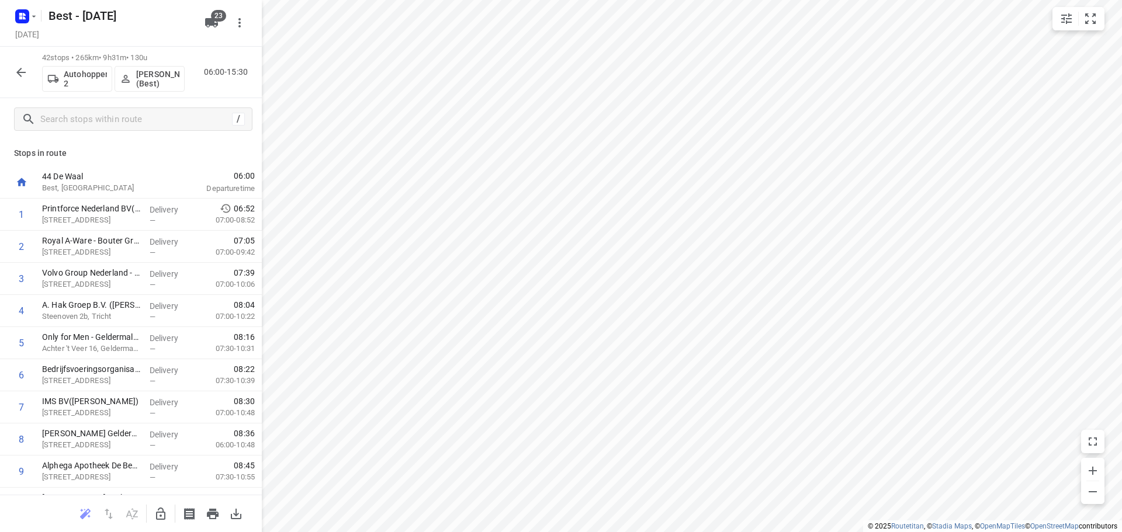
click at [75, 87] on p "Autohopper 2" at bounding box center [85, 79] width 43 height 19
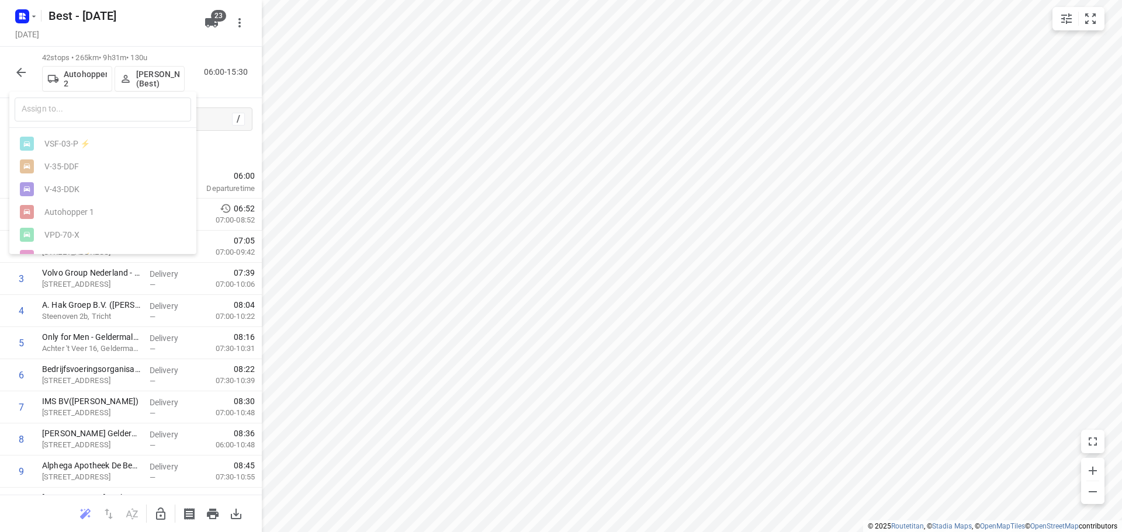
click at [78, 123] on div "​" at bounding box center [102, 110] width 187 height 36
click at [80, 113] on input "text" at bounding box center [103, 110] width 176 height 24
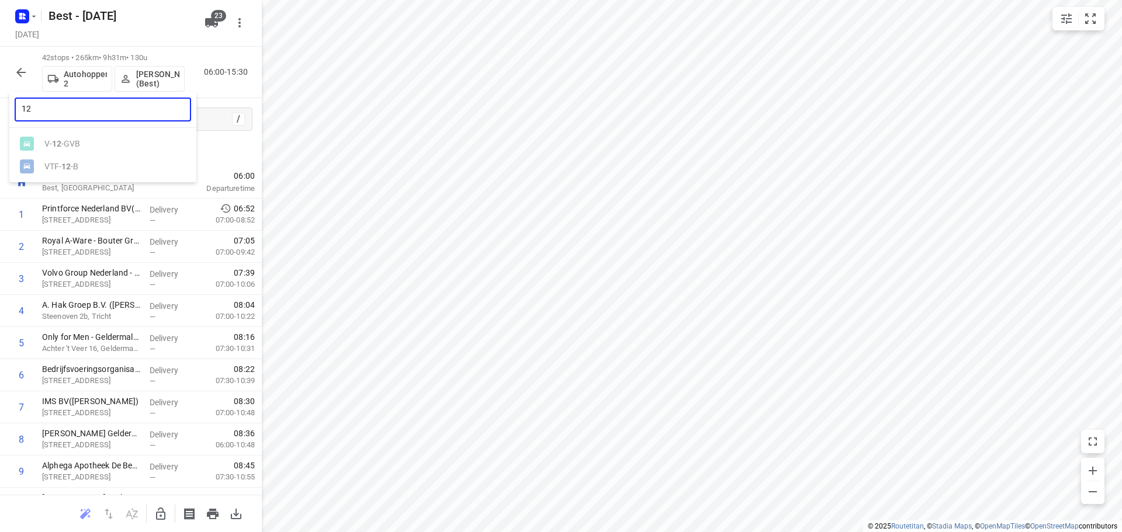
type input "12"
click at [265, 144] on div at bounding box center [561, 266] width 1122 height 532
click at [19, 71] on icon "button" at bounding box center [21, 72] width 14 height 14
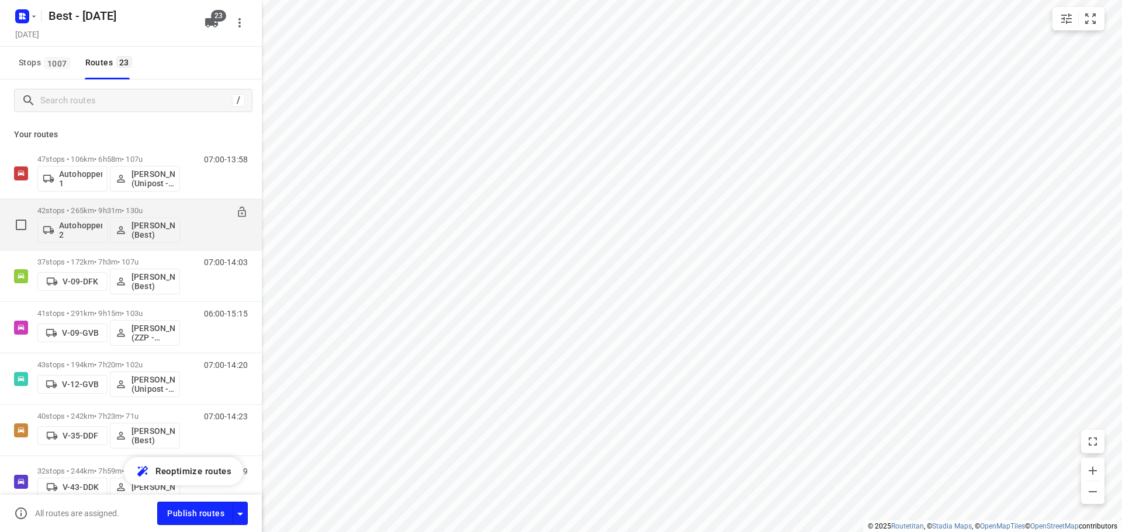
click at [77, 224] on p "Autohopper 2" at bounding box center [80, 230] width 43 height 19
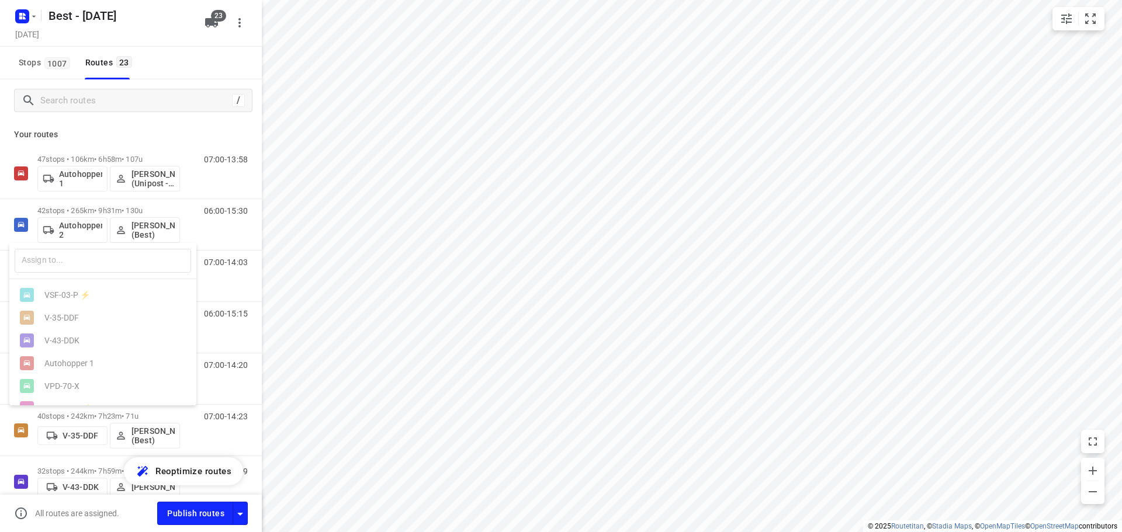
click at [157, 143] on div at bounding box center [561, 266] width 1122 height 532
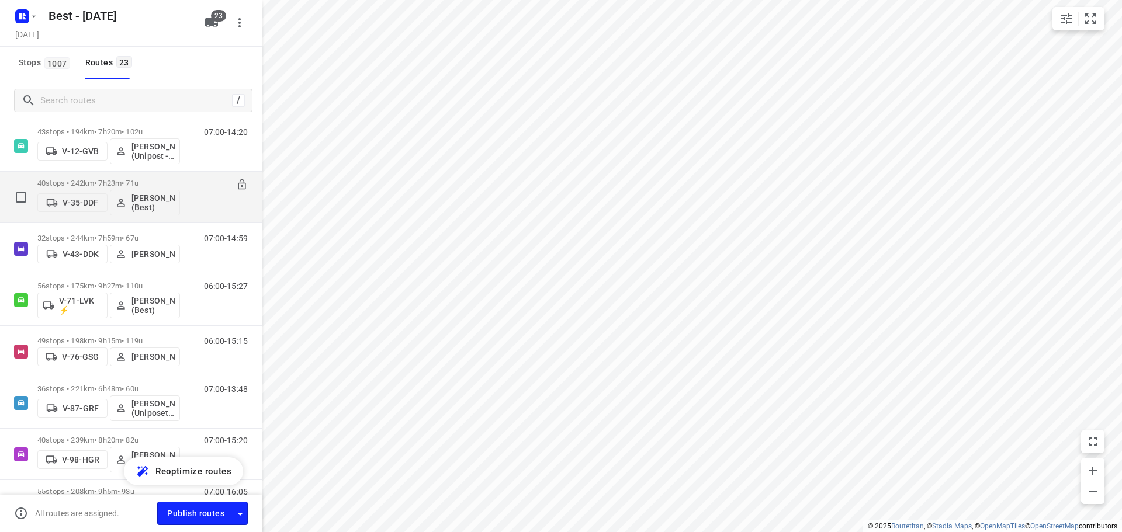
scroll to position [234, 0]
click at [74, 197] on p "V-35-DDF" at bounding box center [81, 201] width 36 height 9
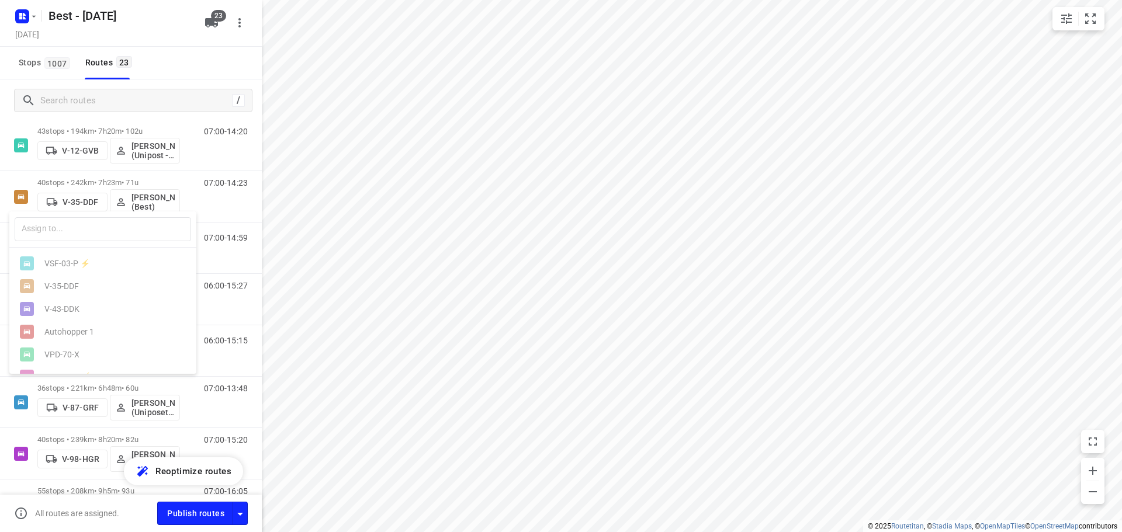
click at [82, 153] on div at bounding box center [561, 266] width 1122 height 532
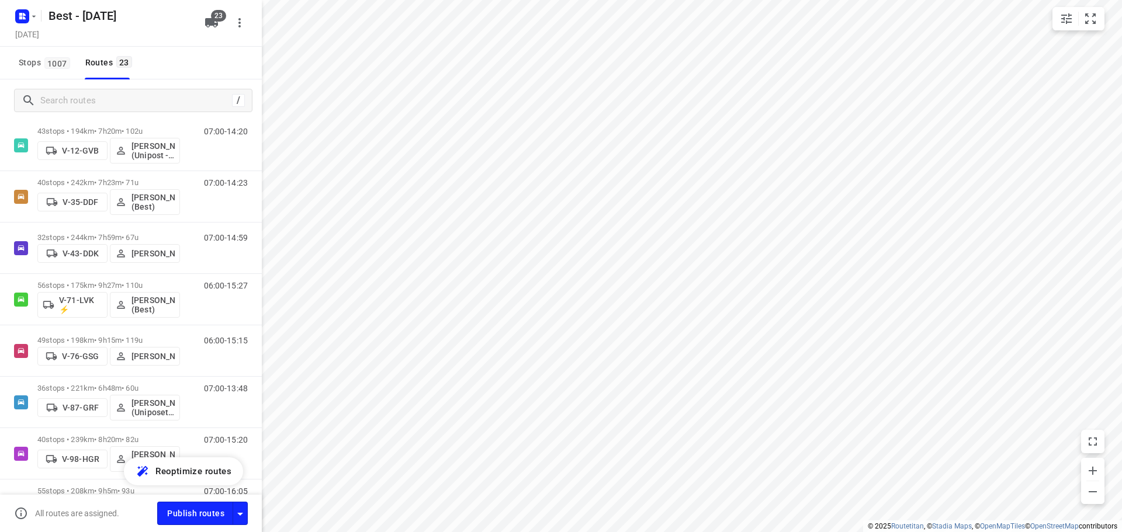
click at [82, 153] on p "V-12-GVB" at bounding box center [80, 150] width 37 height 9
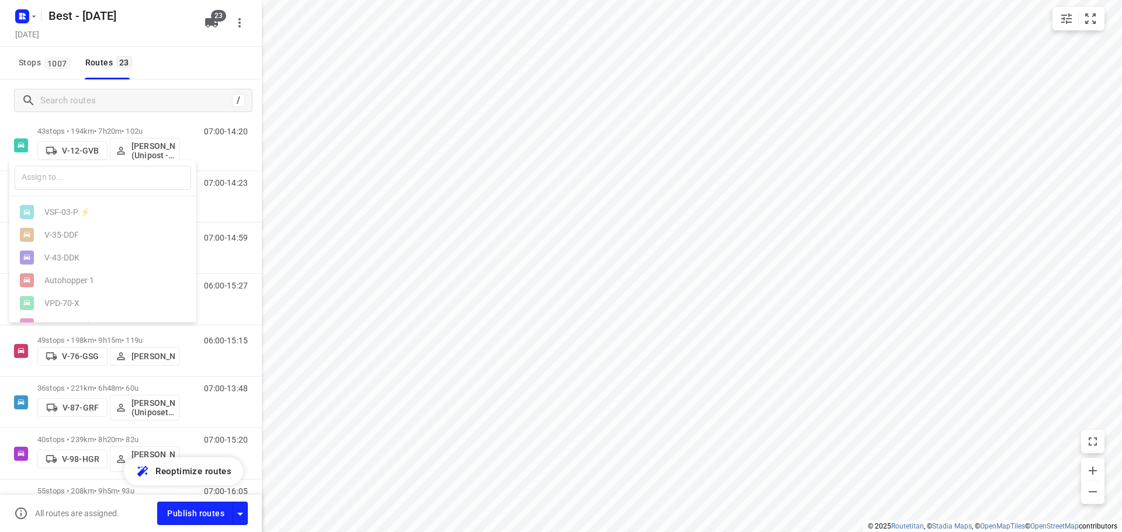
click at [206, 22] on div at bounding box center [561, 266] width 1122 height 532
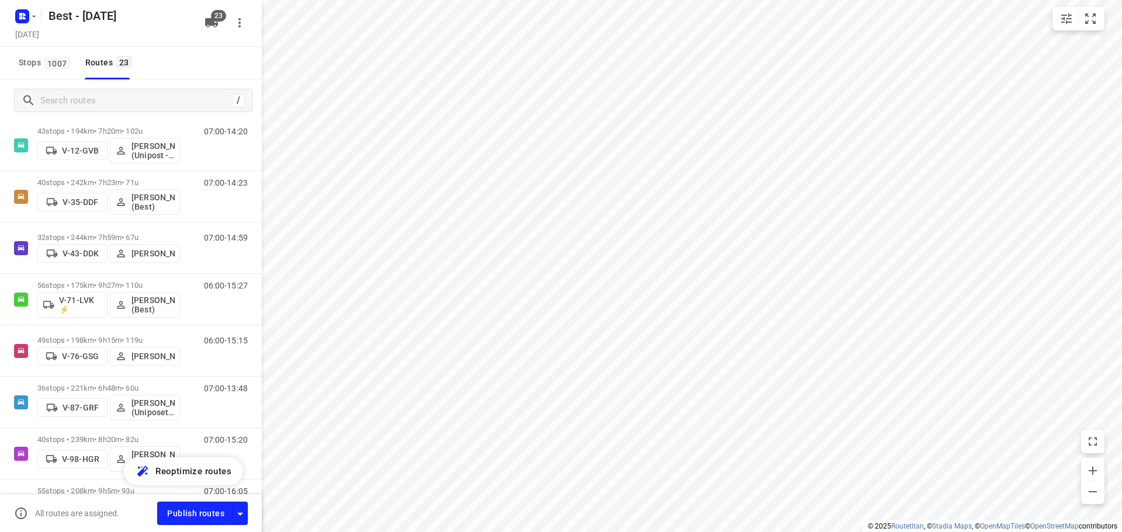
click at [208, 22] on div "​ VSF-03-P ⚡ V-35-DDF V-43-DDK Autohopper 1 VPD-70-X VRX-17-D ⚡ V-76-GSG VZD-17…" at bounding box center [561, 266] width 1122 height 532
click at [208, 22] on icon "button" at bounding box center [211, 22] width 13 height 9
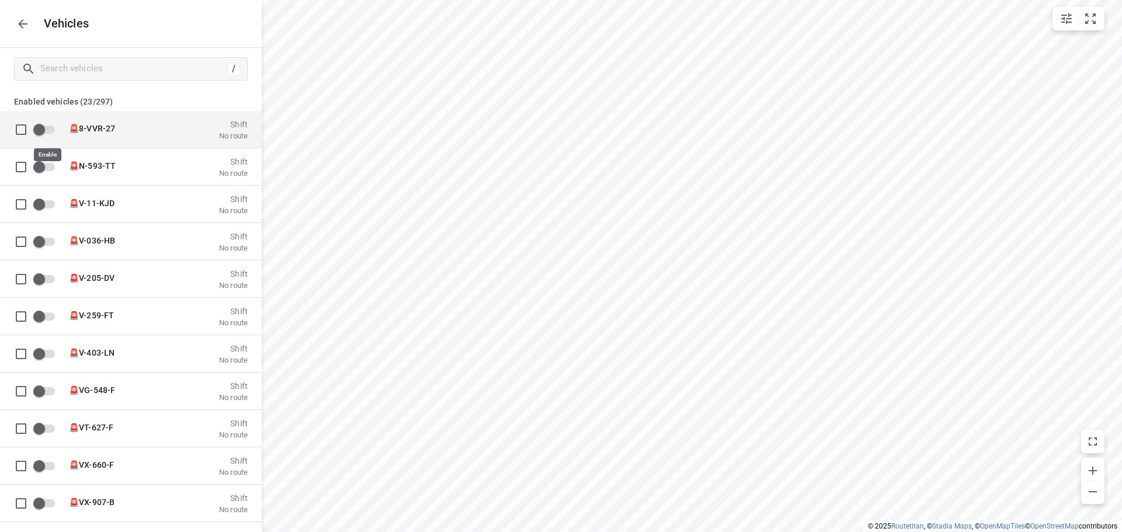
click at [50, 133] on input "grid" at bounding box center [39, 129] width 67 height 22
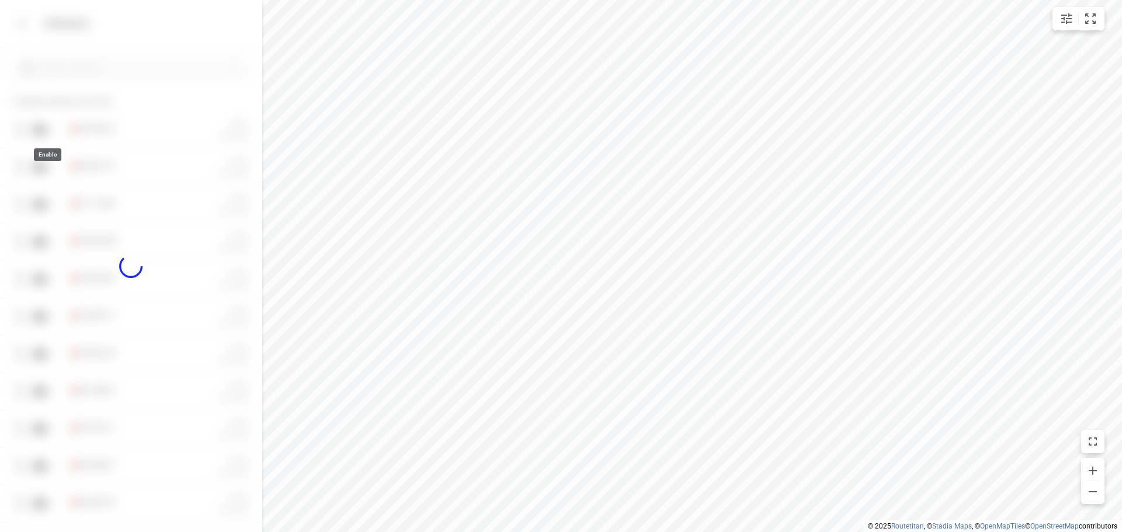
checkbox input "true"
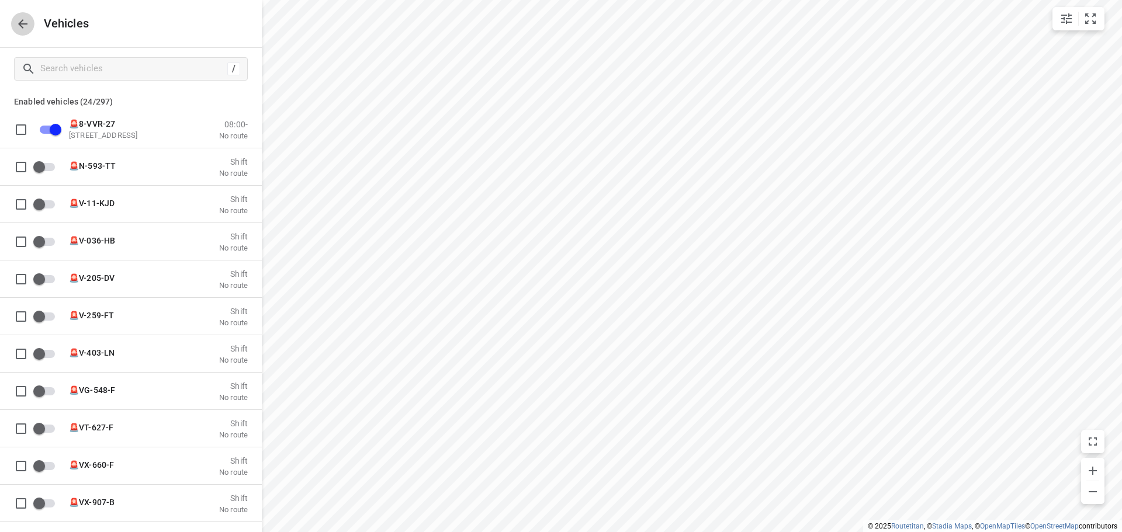
click at [28, 29] on icon "button" at bounding box center [23, 24] width 14 height 14
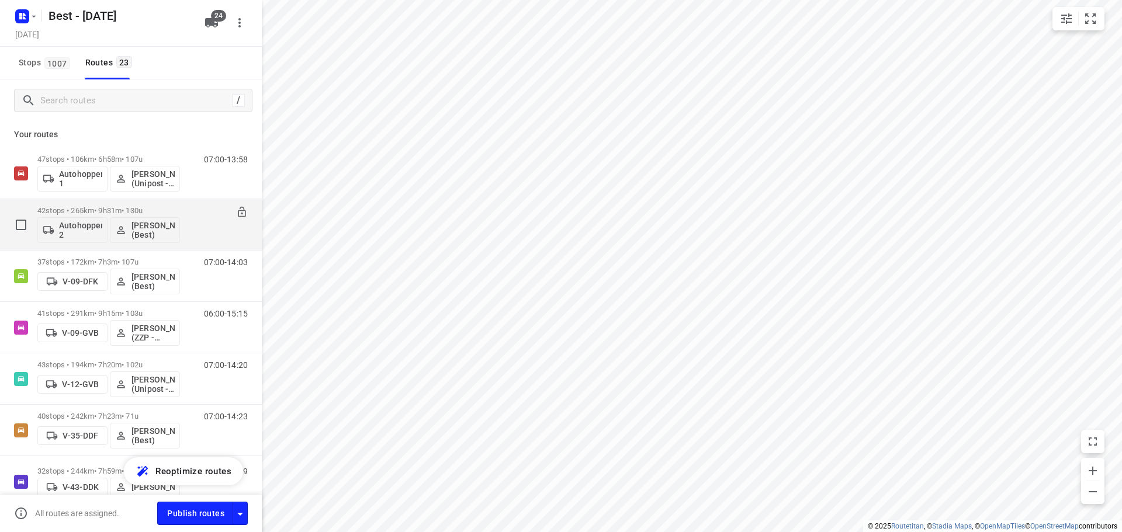
click at [70, 221] on p "Autohopper 2" at bounding box center [80, 230] width 43 height 19
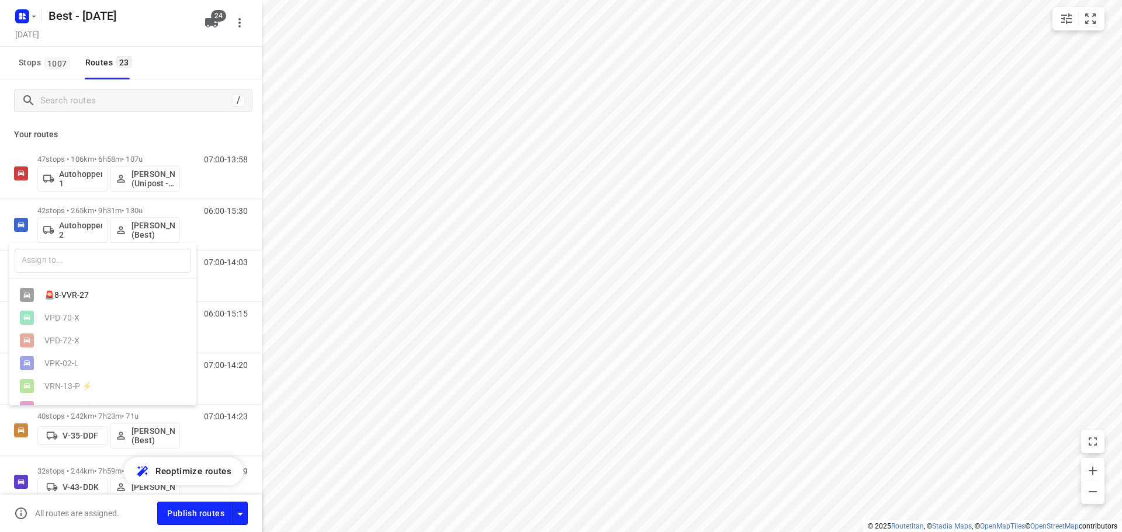
click at [72, 296] on div "🚨8-VVR-27" at bounding box center [105, 294] width 123 height 9
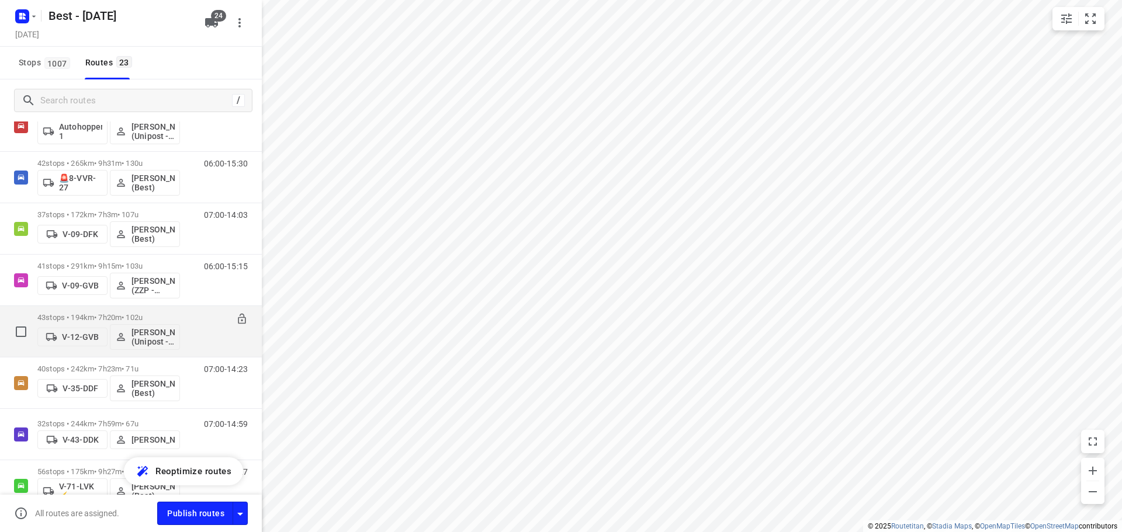
scroll to position [58, 0]
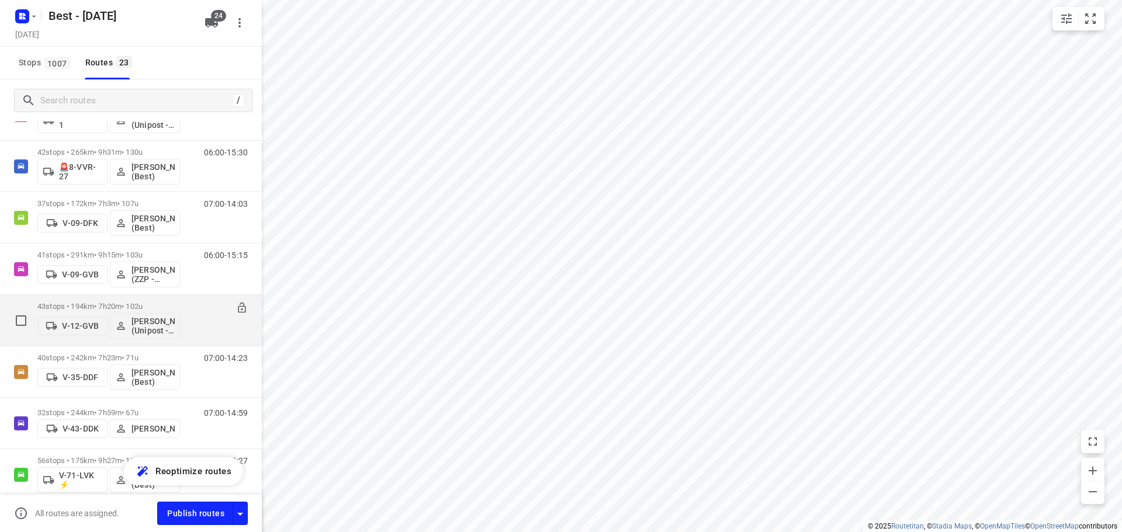
click at [74, 332] on button "V-12-GVB" at bounding box center [72, 326] width 70 height 19
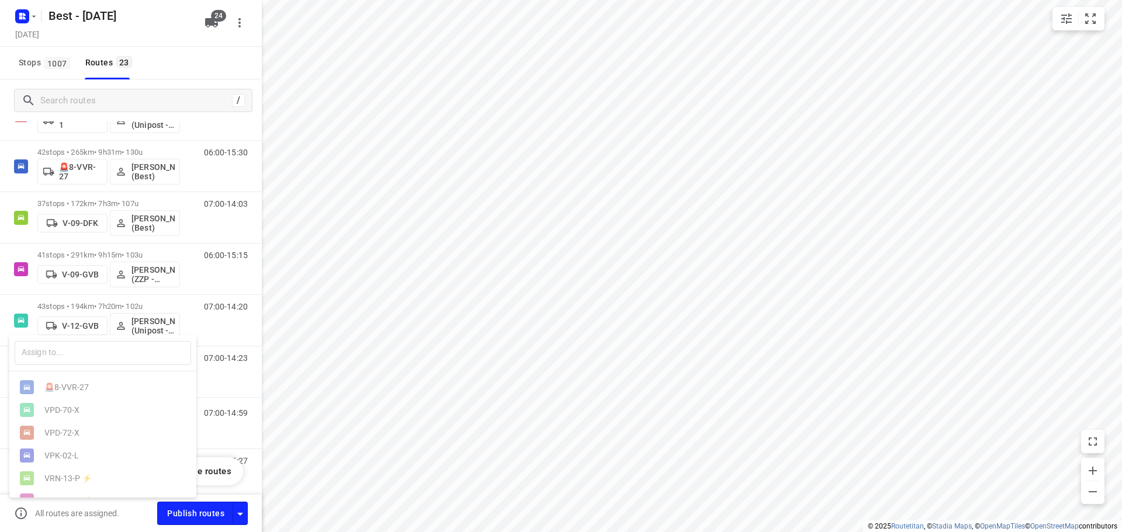
click at [81, 179] on div at bounding box center [561, 266] width 1122 height 532
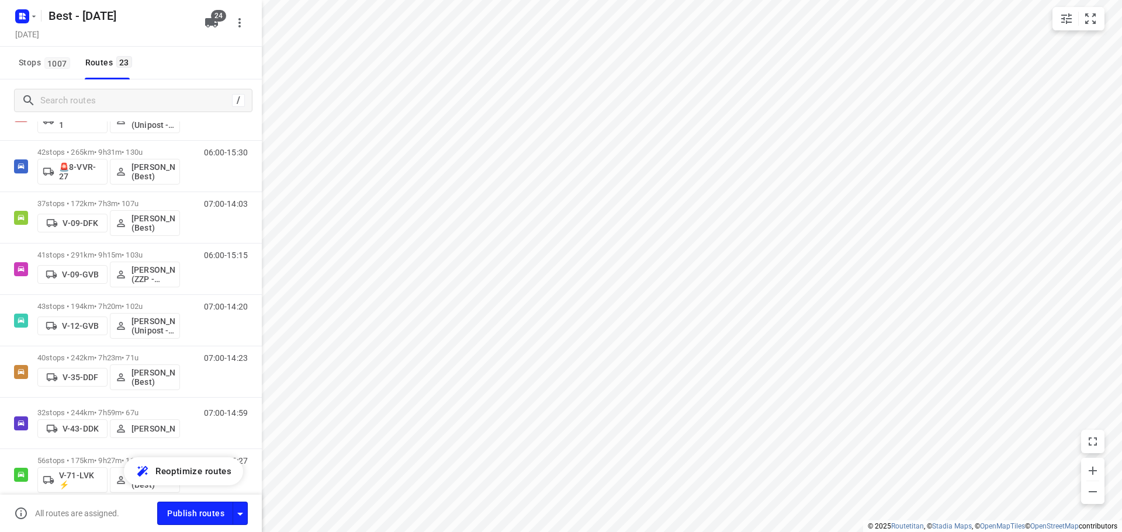
click at [81, 169] on p "🚨8-VVR-27" at bounding box center [80, 171] width 43 height 19
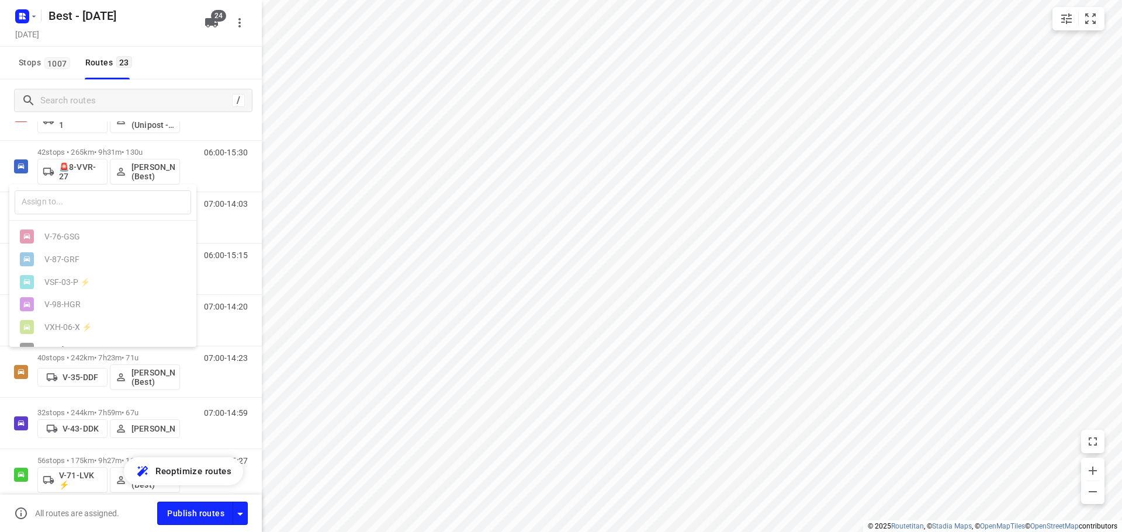
scroll to position [452, 0]
click at [83, 333] on div "Autohopper 2" at bounding box center [105, 330] width 123 height 9
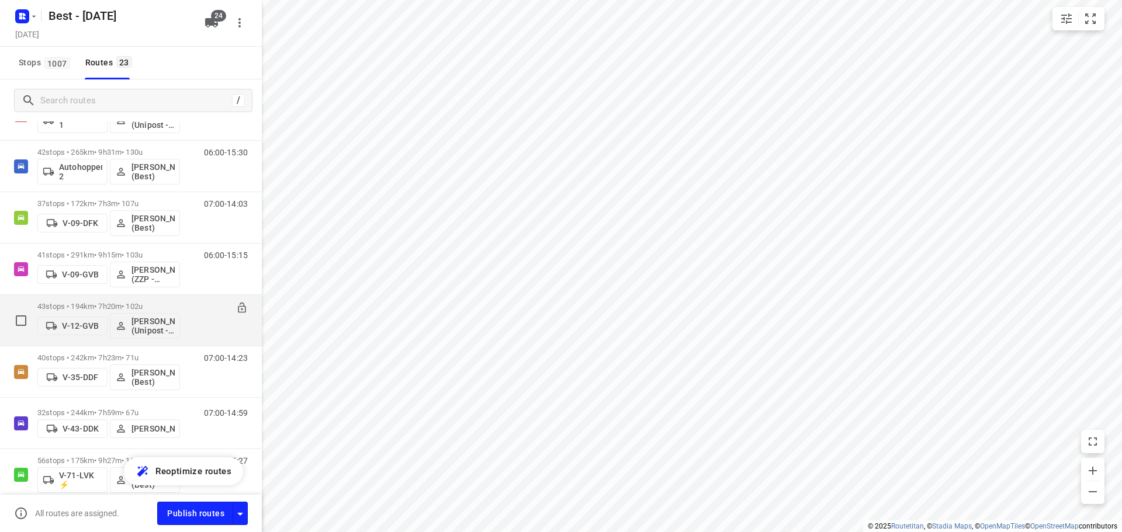
click at [64, 324] on p "V-12-GVB" at bounding box center [80, 325] width 37 height 9
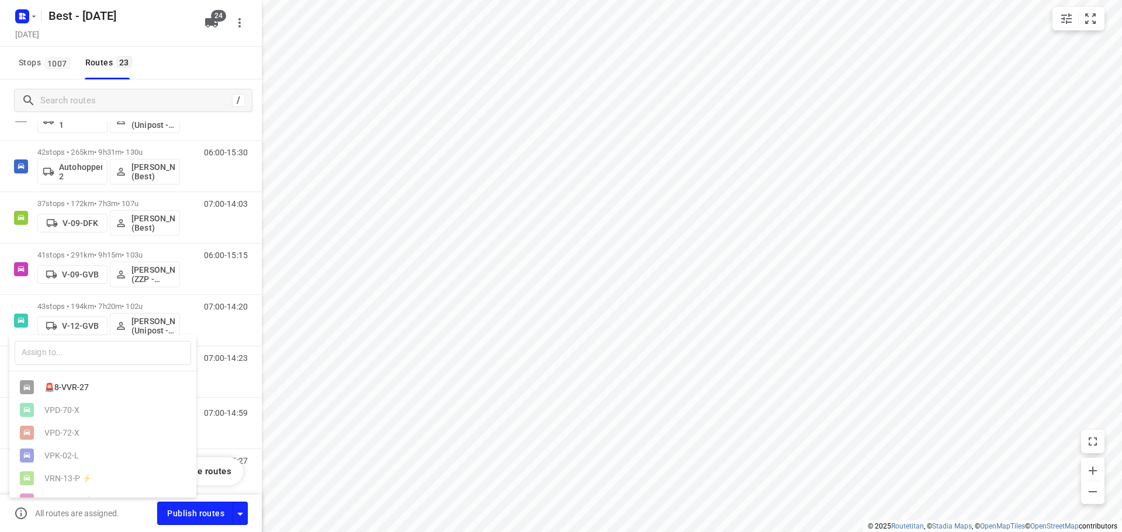
drag, startPoint x: 50, startPoint y: 382, endPoint x: 50, endPoint y: 338, distance: 43.8
click at [50, 383] on div "🚨8-VVR-27" at bounding box center [102, 387] width 187 height 23
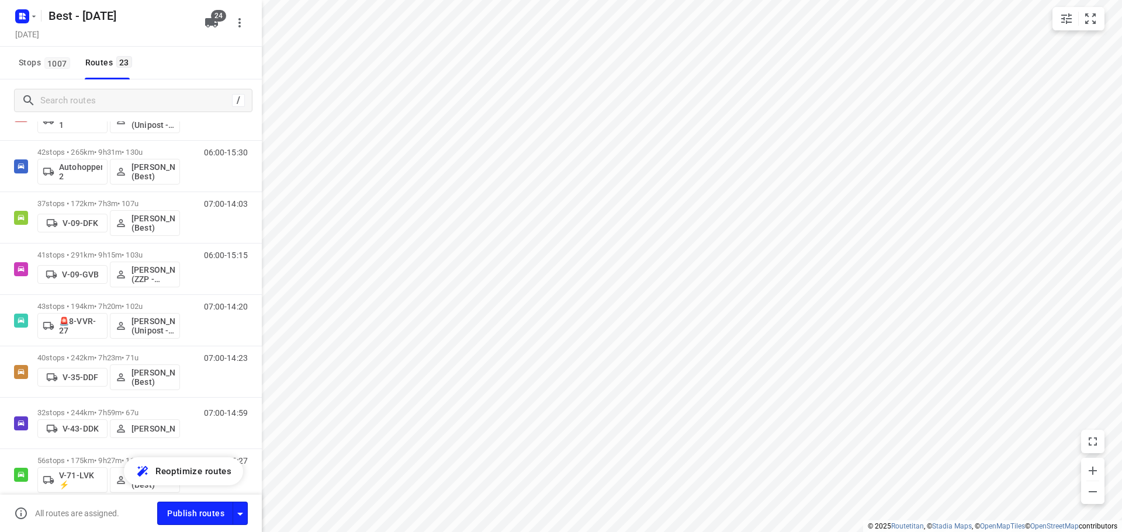
click at [78, 170] on p "Autohopper 2" at bounding box center [80, 171] width 43 height 19
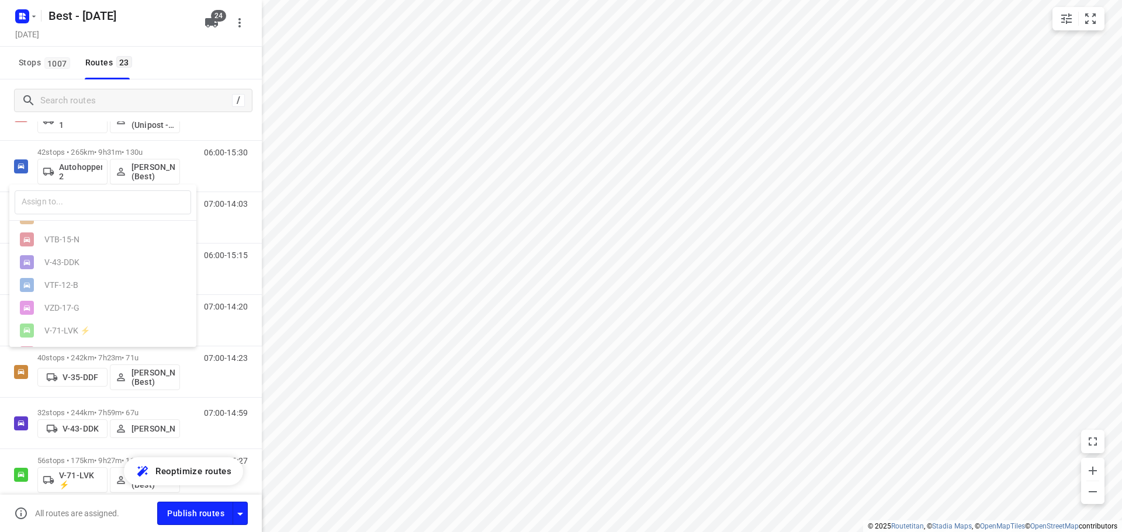
scroll to position [234, 0]
click at [68, 258] on div "V-12-GVB" at bounding box center [105, 252] width 123 height 9
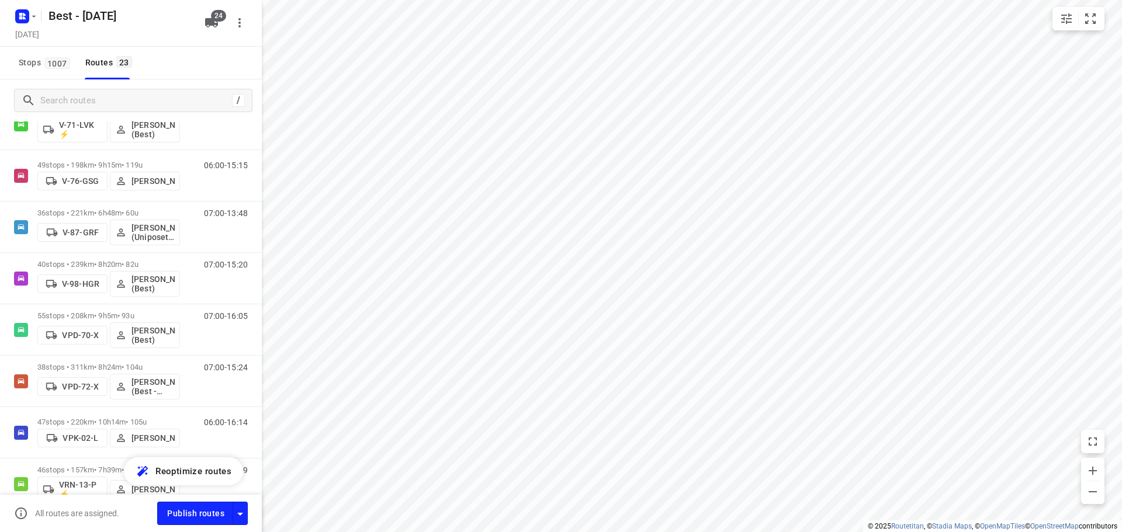
scroll to position [351, 0]
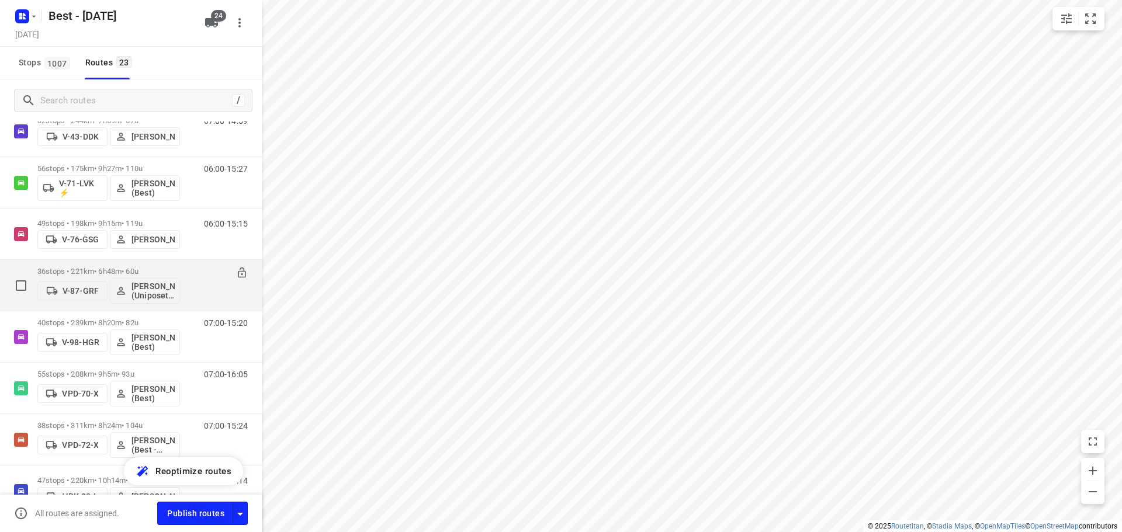
click at [140, 266] on div "36 stops • 221km • 6h48m • 60u V-87-GRF [PERSON_NAME] (Uniposet- Best- ZZP)" at bounding box center [108, 285] width 143 height 48
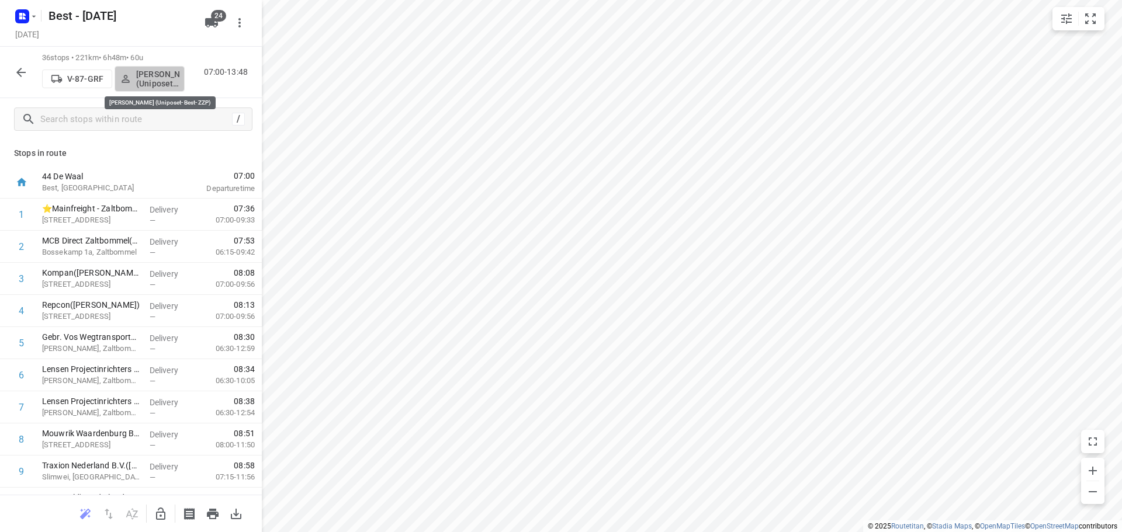
click at [156, 84] on p "[PERSON_NAME] (Uniposet- Best- ZZP)" at bounding box center [157, 79] width 43 height 19
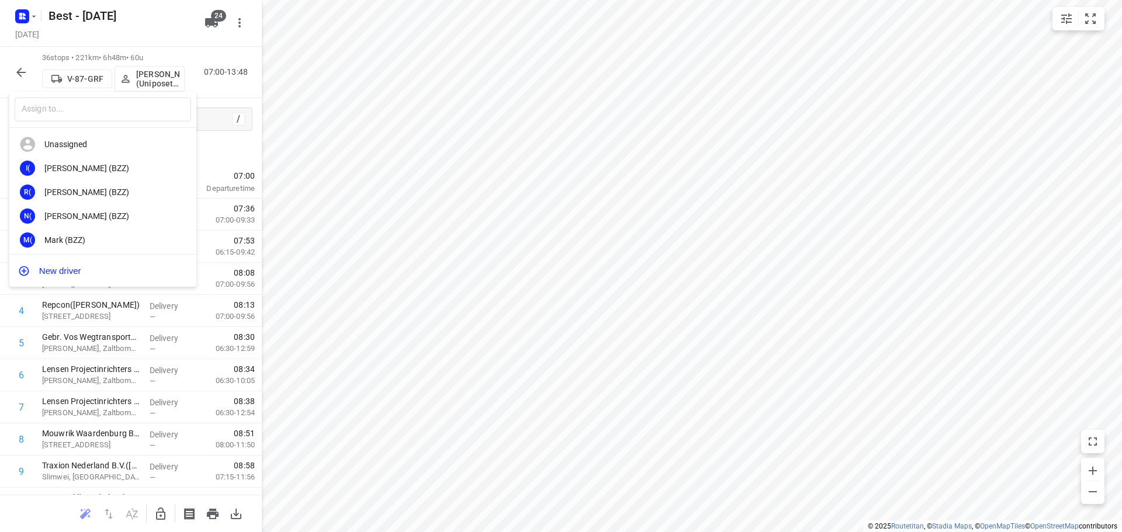
click at [110, 108] on input "text" at bounding box center [103, 110] width 176 height 24
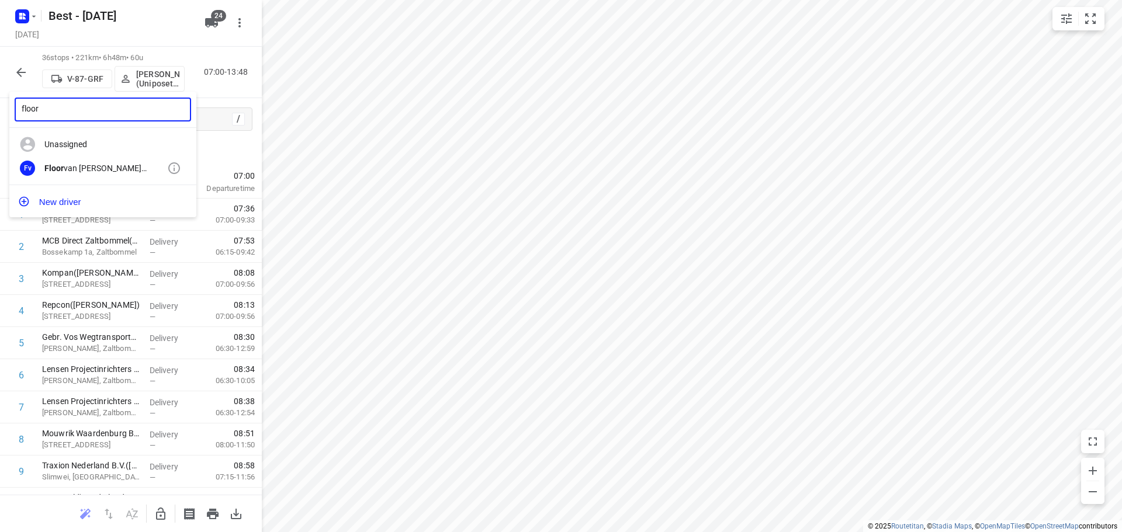
type input "floor"
click at [111, 164] on div "Floor van [PERSON_NAME] (Best)" at bounding box center [105, 168] width 123 height 9
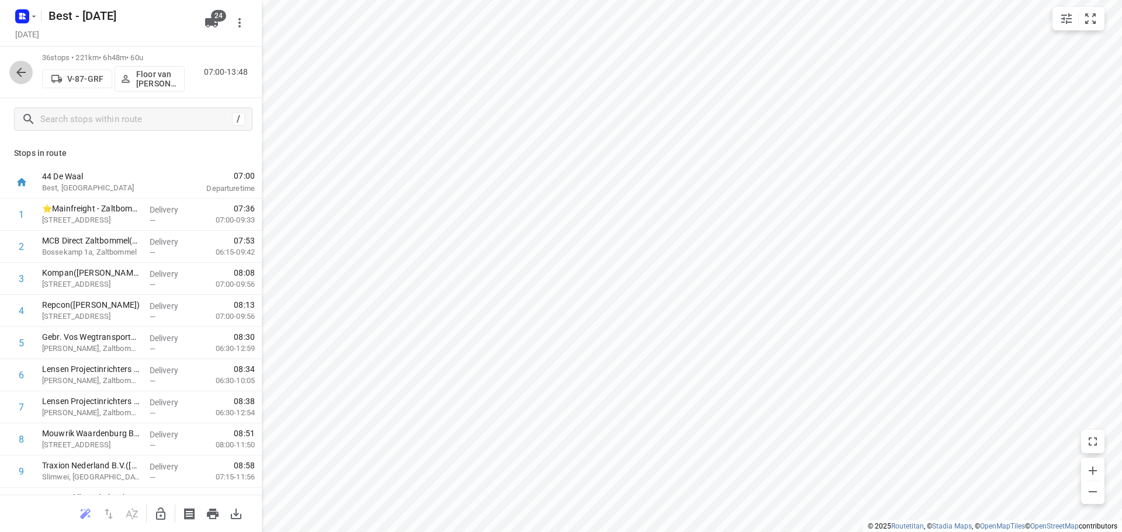
click at [23, 72] on icon "button" at bounding box center [20, 72] width 9 height 9
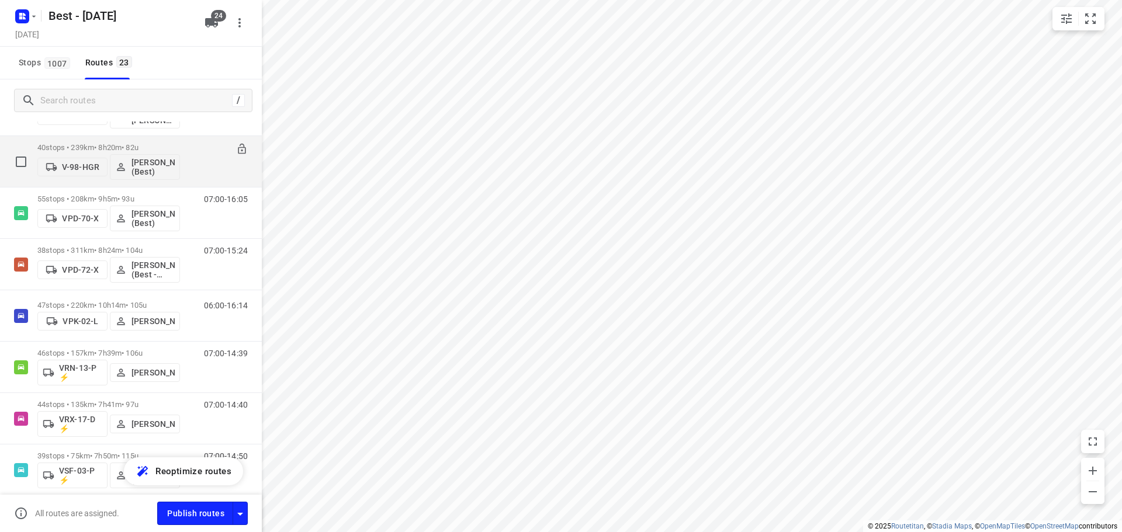
scroll to position [584, 0]
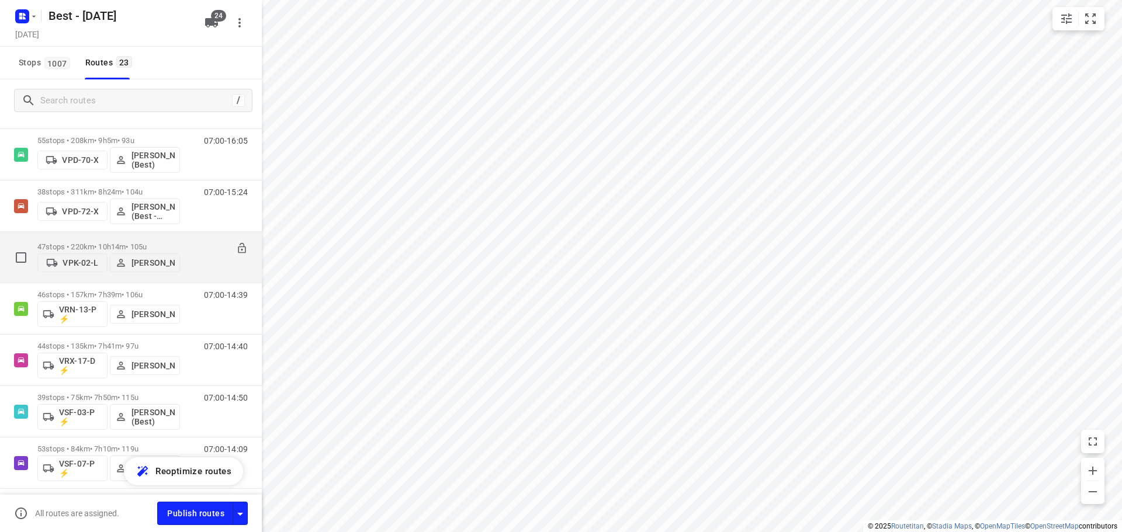
click at [92, 237] on div "47 stops • 220km • 10h14m • 105u VPK-02-[PERSON_NAME]" at bounding box center [108, 257] width 143 height 41
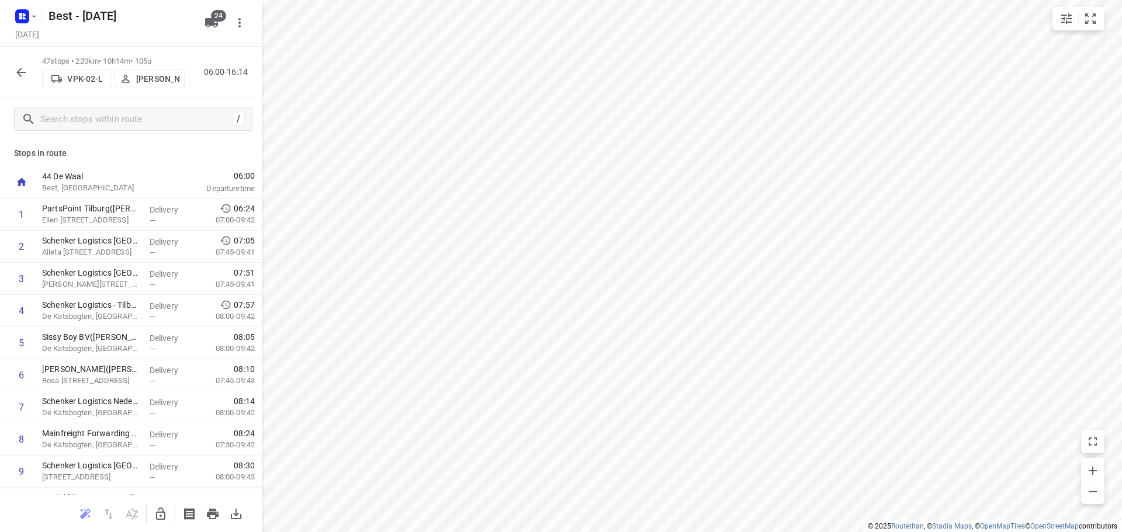
click at [143, 74] on p "[PERSON_NAME]" at bounding box center [157, 78] width 43 height 9
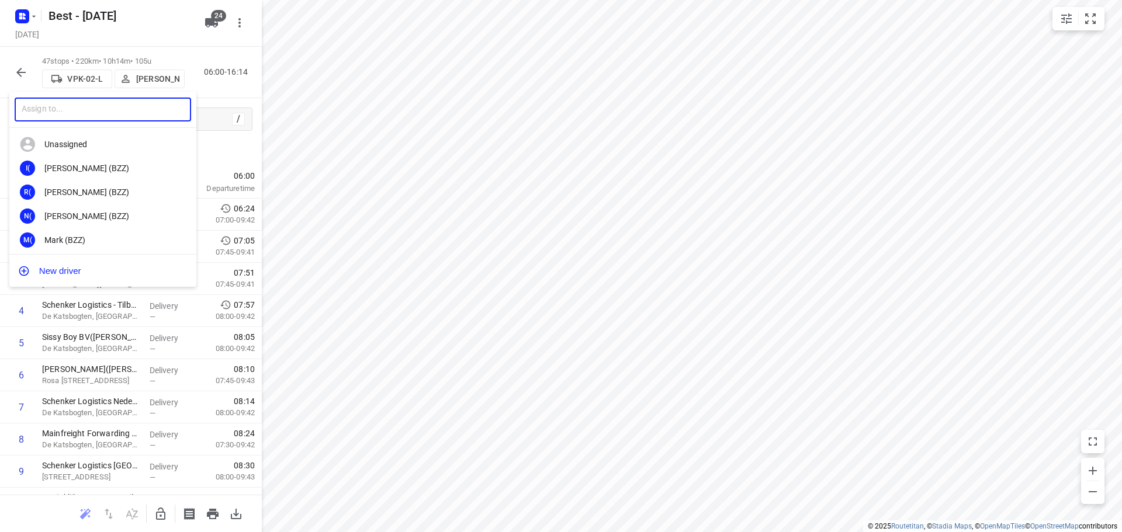
click at [118, 108] on input "text" at bounding box center [103, 110] width 176 height 24
type input "z"
type input "[PERSON_NAME]"
click at [93, 162] on div "AA [PERSON_NAME] (Unipost - Best - ZZP)" at bounding box center [102, 169] width 187 height 24
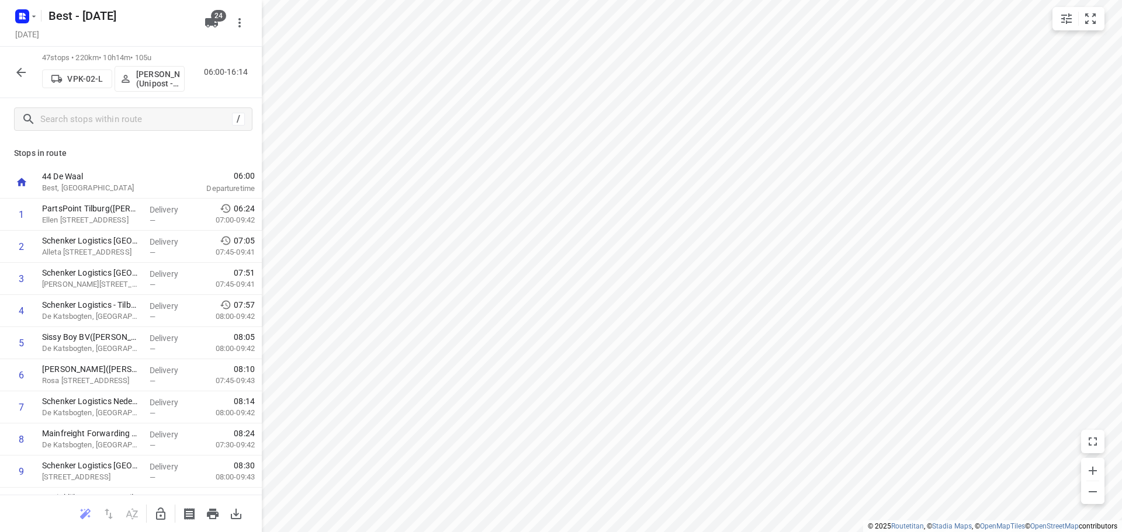
click at [22, 79] on icon "button" at bounding box center [21, 72] width 14 height 14
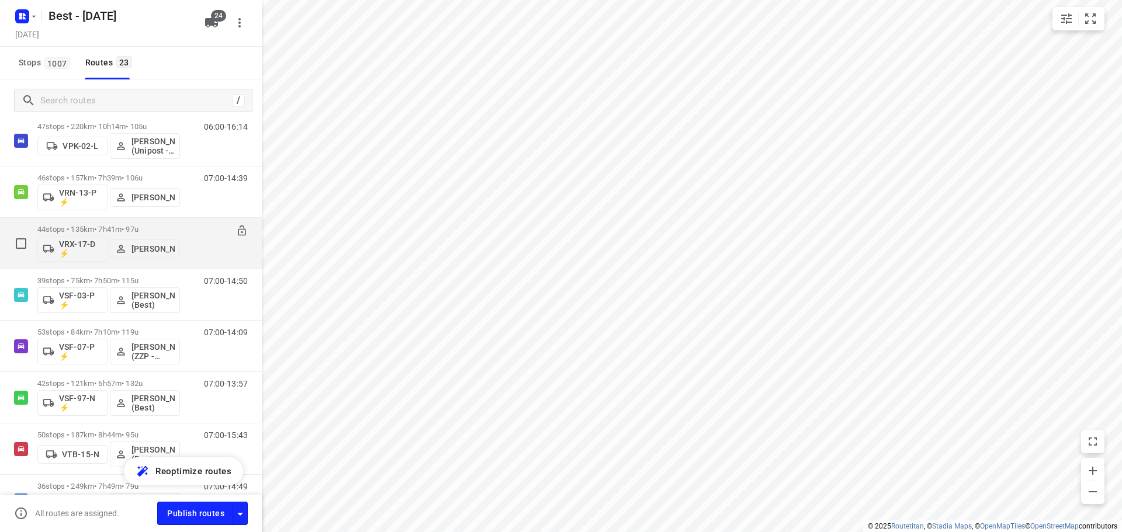
scroll to position [876, 0]
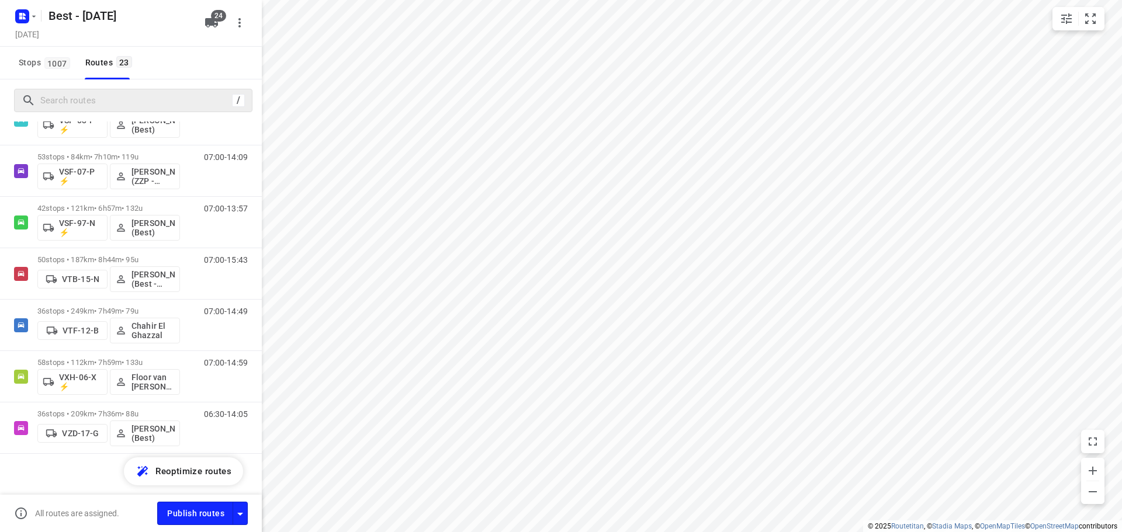
click at [88, 90] on div "/" at bounding box center [133, 100] width 238 height 23
click at [79, 94] on input "Search routes" at bounding box center [134, 101] width 187 height 18
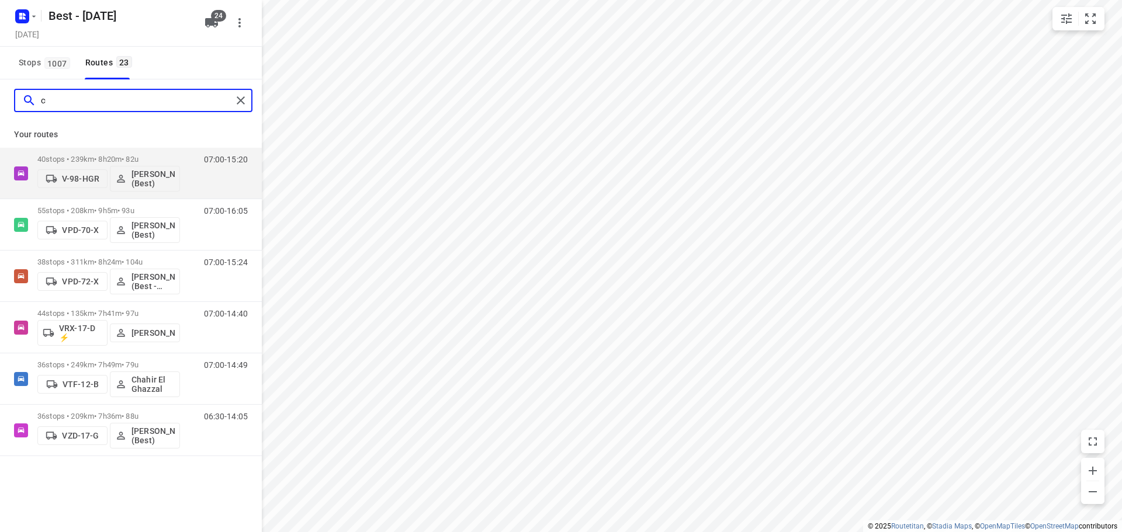
scroll to position [0, 0]
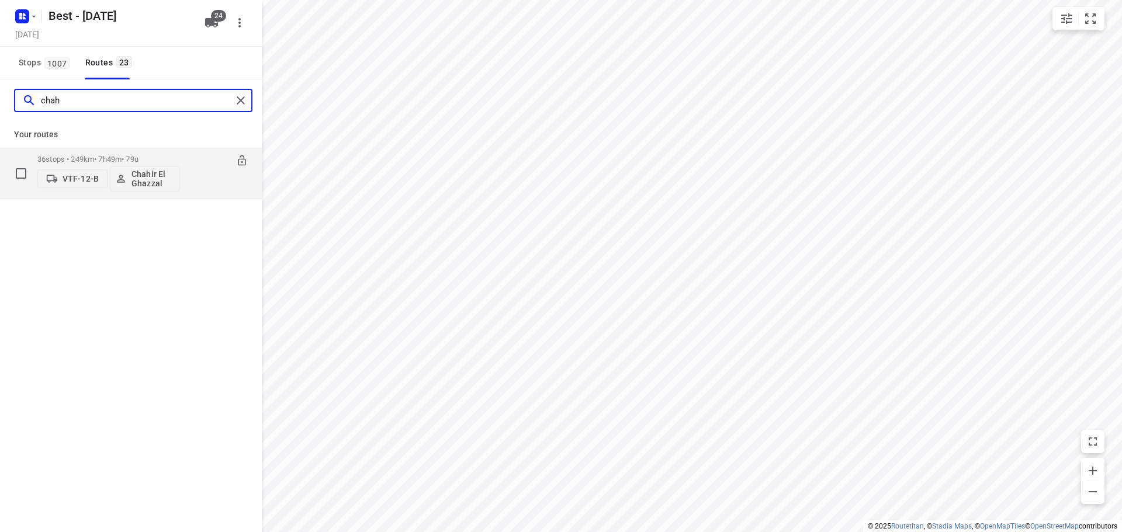
type input "chah"
click at [69, 174] on span "VTF-12-B" at bounding box center [73, 179] width 60 height 12
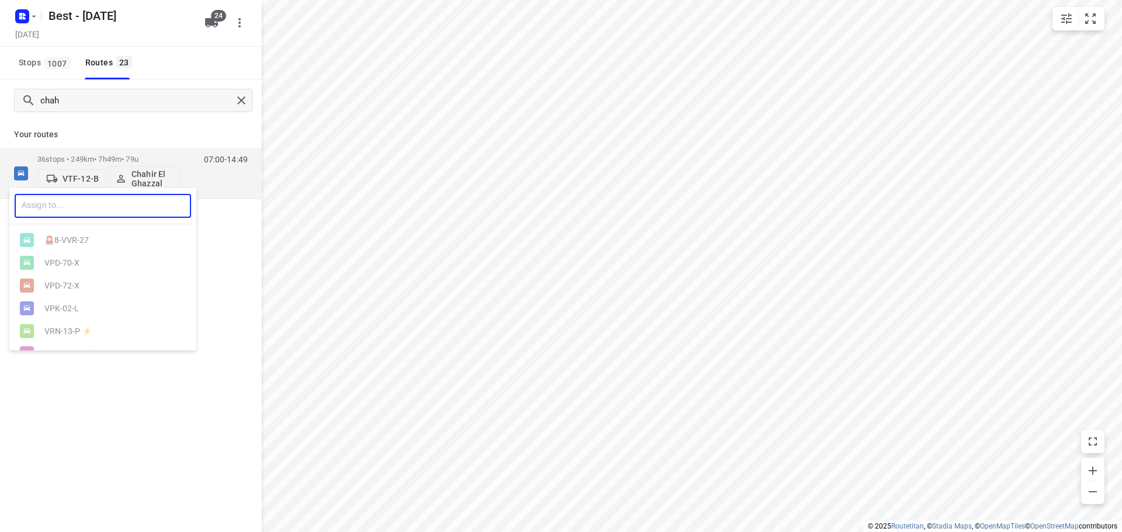
click at [78, 201] on input "text" at bounding box center [103, 206] width 176 height 24
type input "81"
click at [224, 22] on div at bounding box center [561, 266] width 1122 height 532
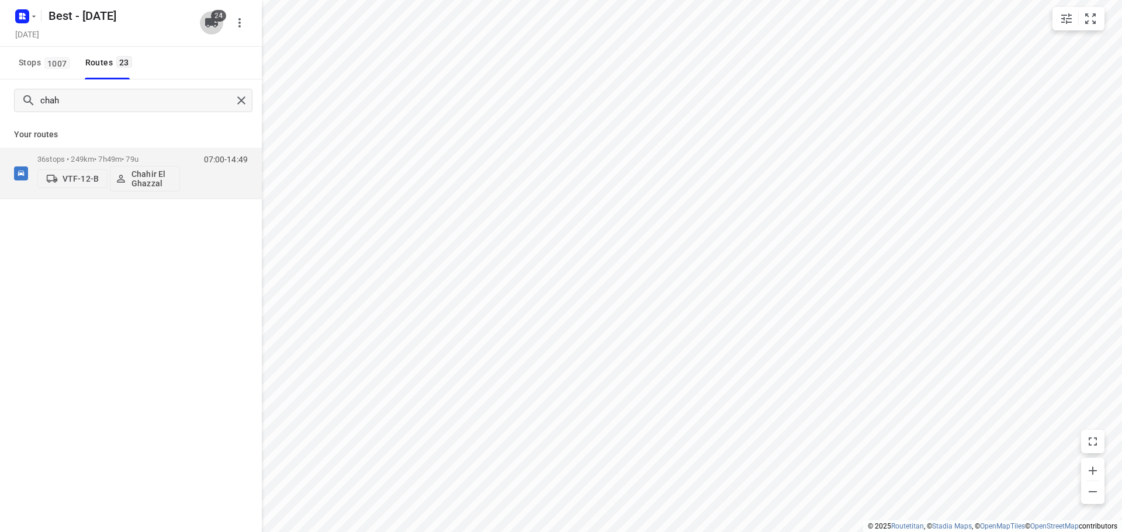
click at [219, 23] on button "24" at bounding box center [211, 22] width 23 height 23
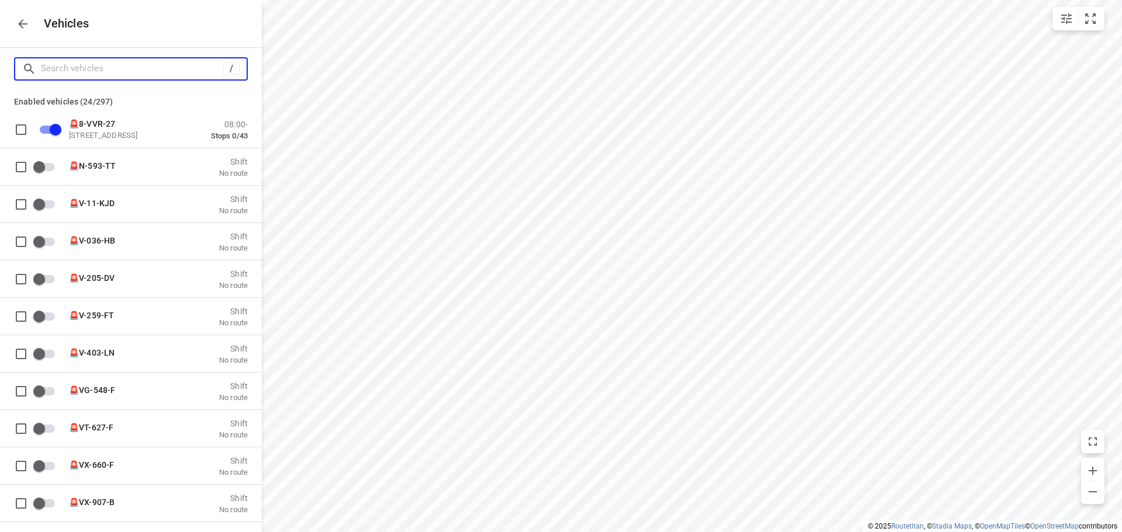
click at [183, 68] on input "Search vehicles" at bounding box center [132, 69] width 182 height 18
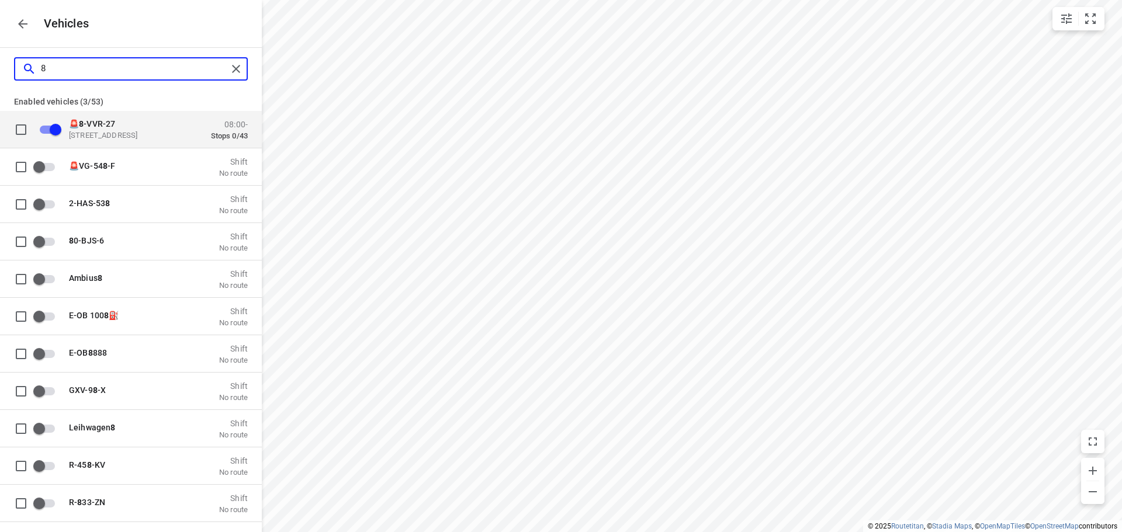
type input "81"
checkbox input "false"
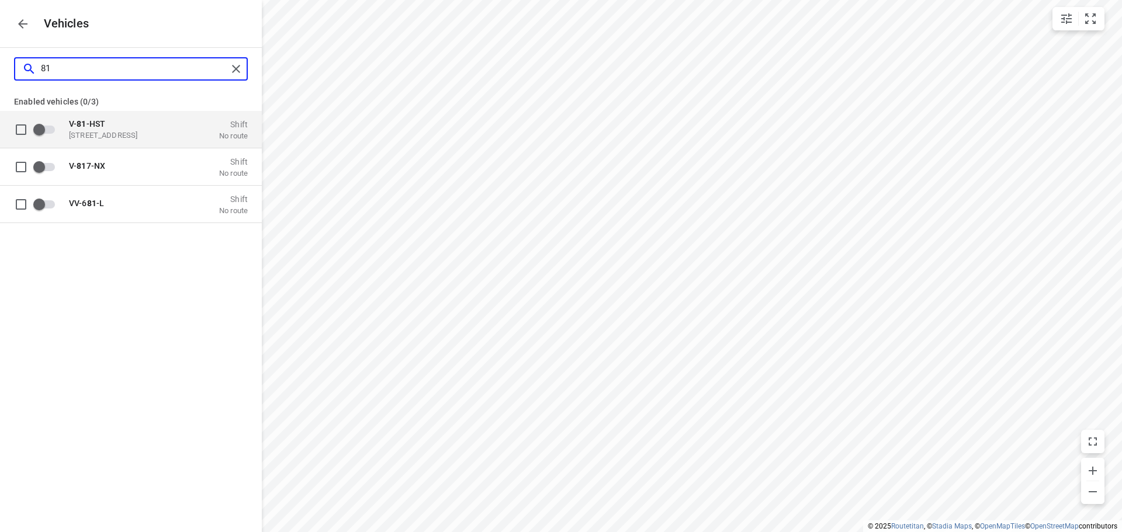
type input "81"
click at [121, 122] on p "V- 81 -HST" at bounding box center [127, 123] width 117 height 9
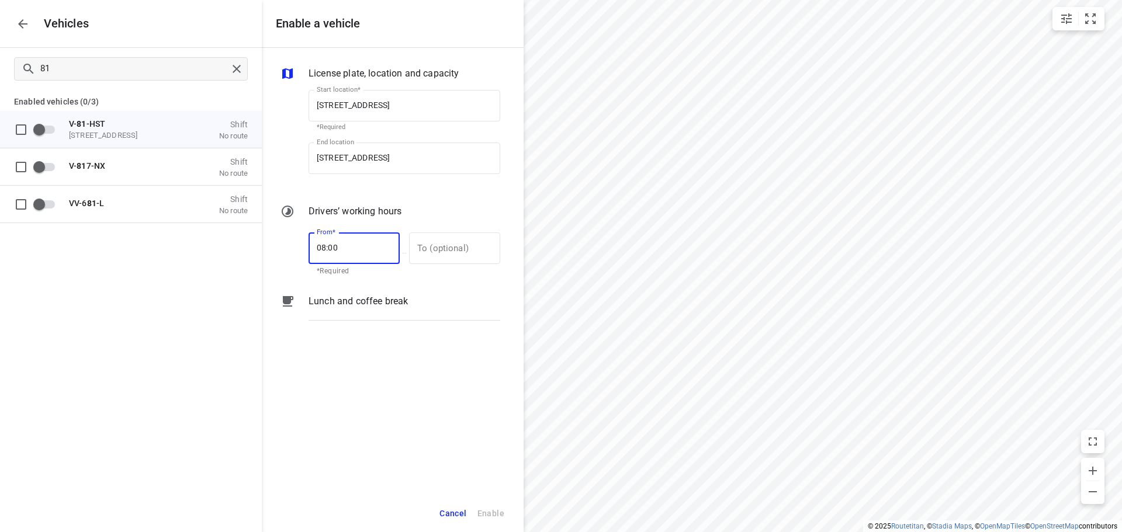
drag, startPoint x: 347, startPoint y: 241, endPoint x: 273, endPoint y: 228, distance: 74.7
click at [285, 241] on div "From* 08:00 From* *Required — To (optional) To (optional)" at bounding box center [390, 253] width 224 height 50
type input "07:00"
click at [450, 252] on input "text" at bounding box center [448, 249] width 78 height 32
type input "17:00"
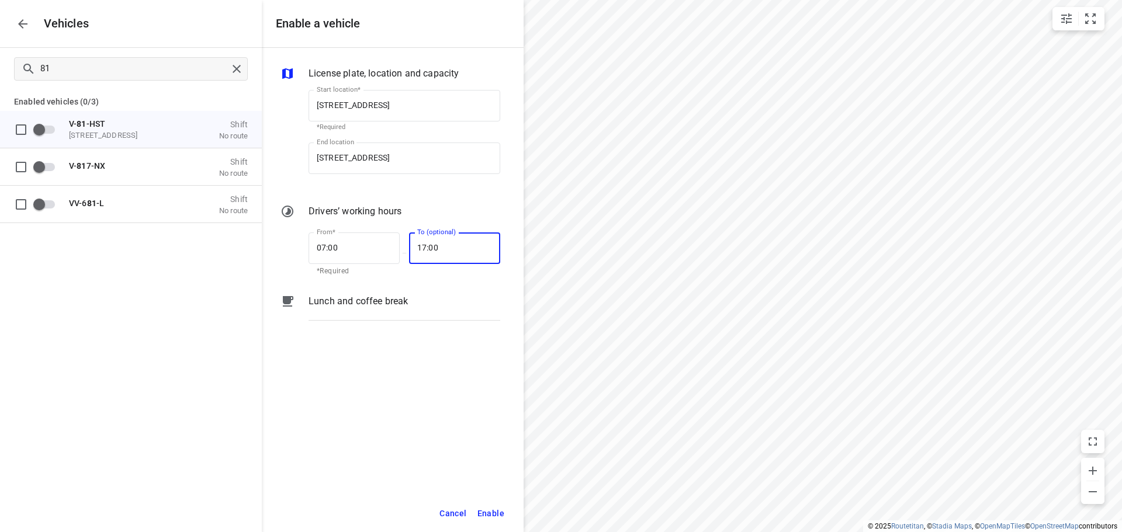
click at [488, 515] on span "Enable" at bounding box center [490, 514] width 27 height 15
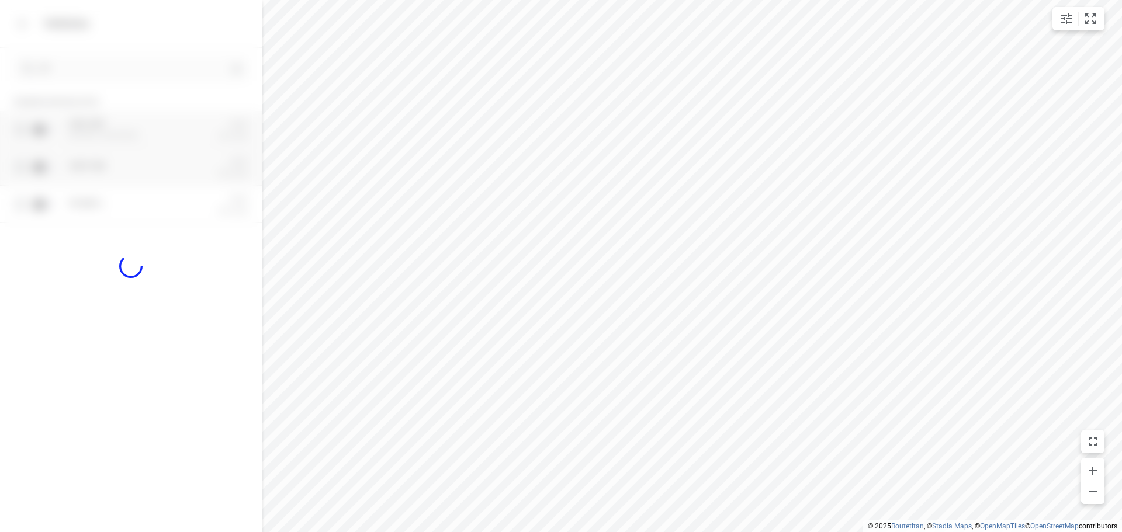
checkbox input "true"
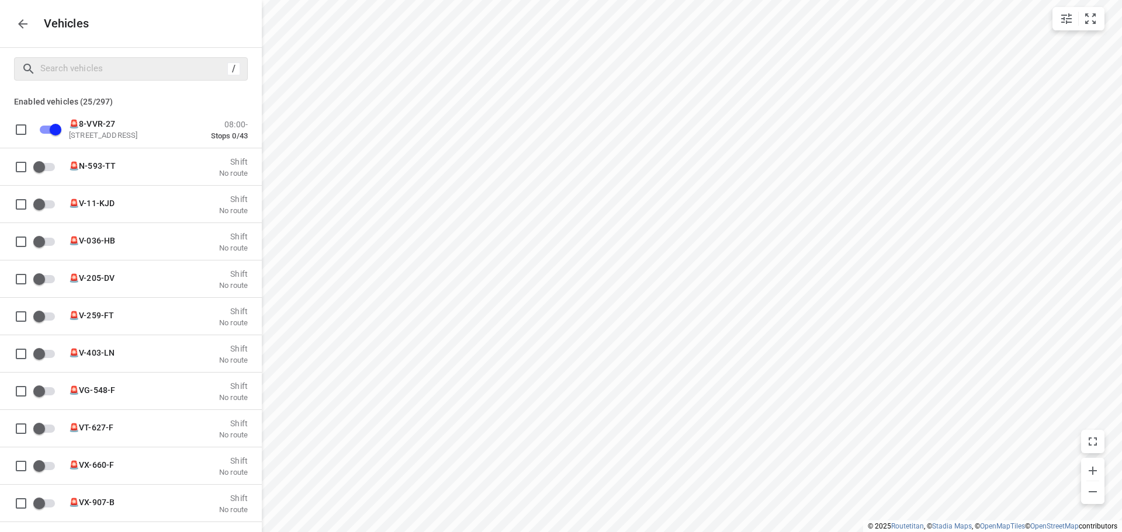
click at [29, 26] on icon "button" at bounding box center [23, 24] width 14 height 14
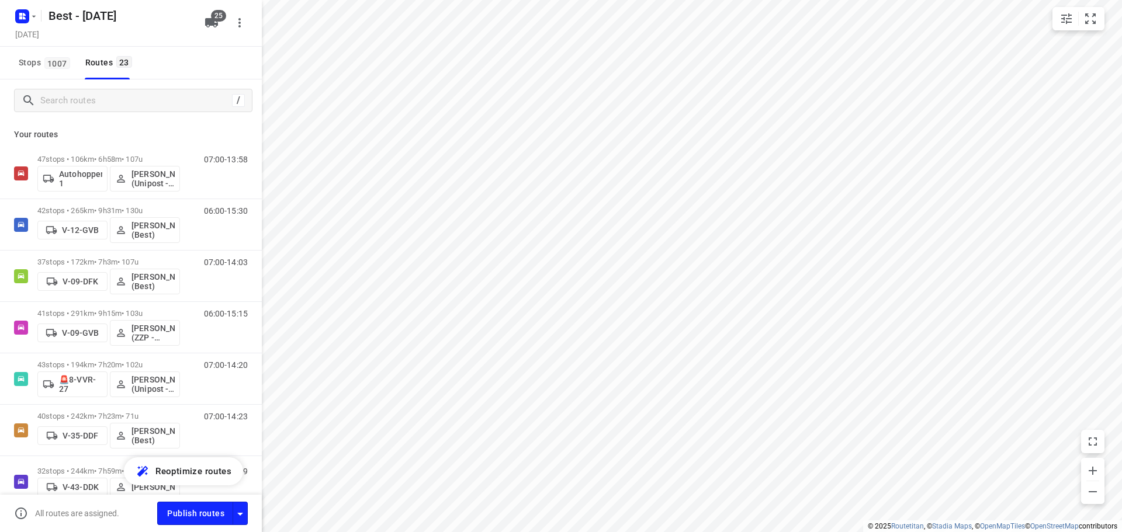
click at [77, 53] on div "Stops 1007 Routes 23" at bounding box center [75, 63] width 122 height 33
click at [76, 93] on input "Search routes" at bounding box center [146, 101] width 210 height 18
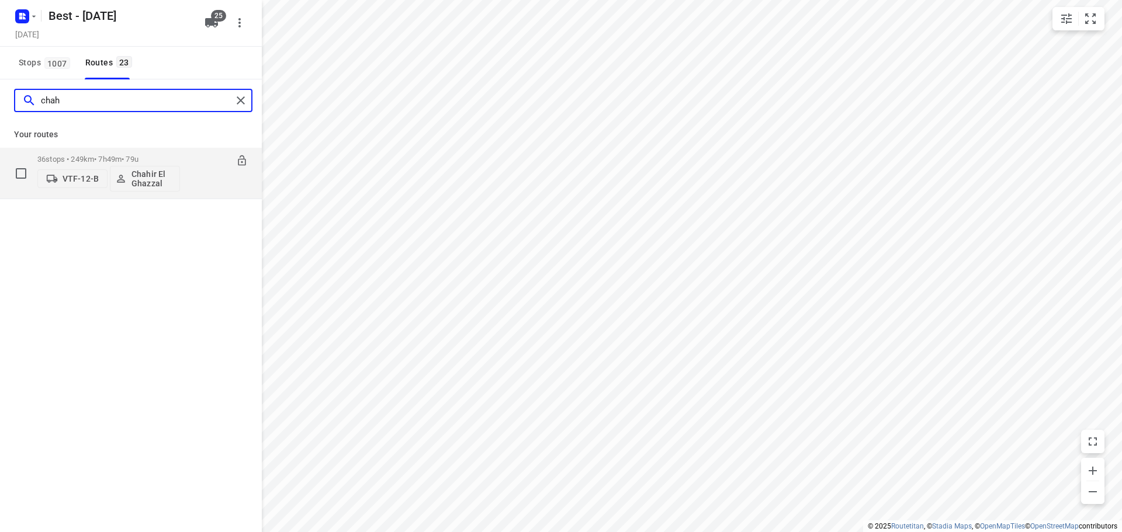
type input "chah"
click at [86, 181] on p "VTF-12-B" at bounding box center [81, 178] width 36 height 9
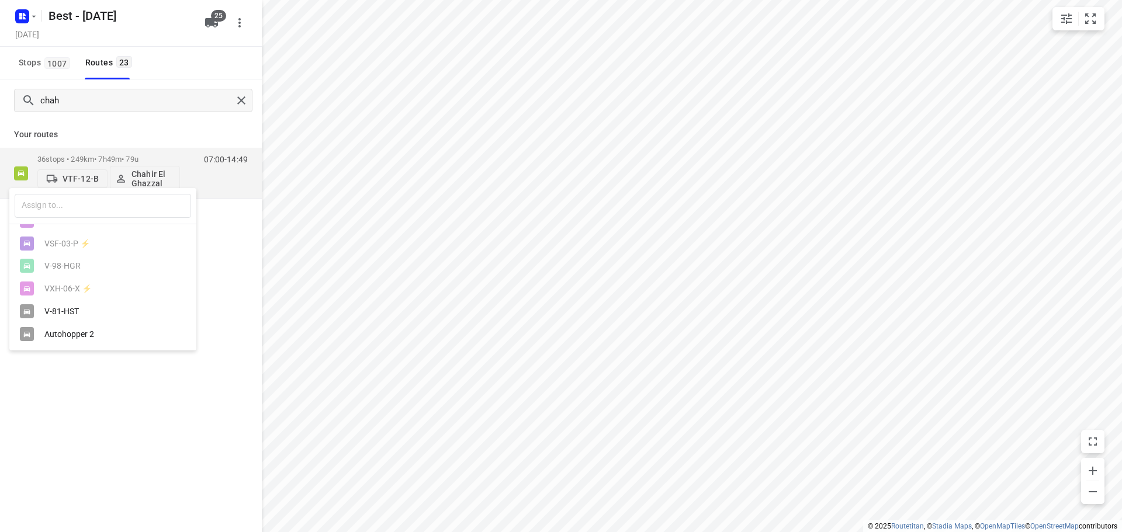
scroll to position [475, 0]
click at [82, 315] on div "V-81-HST" at bounding box center [105, 311] width 123 height 9
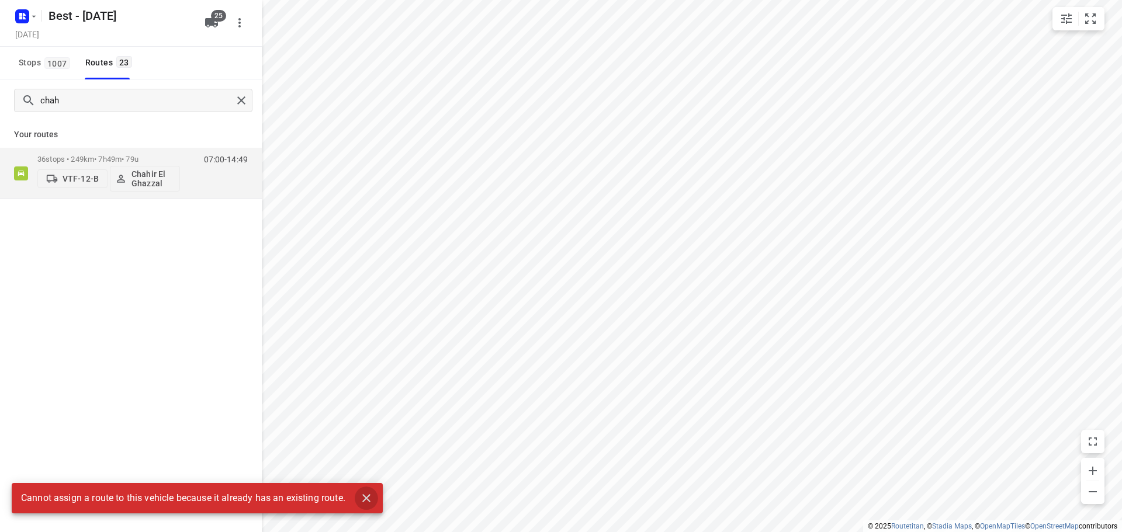
click at [365, 495] on icon "button" at bounding box center [366, 498] width 8 height 8
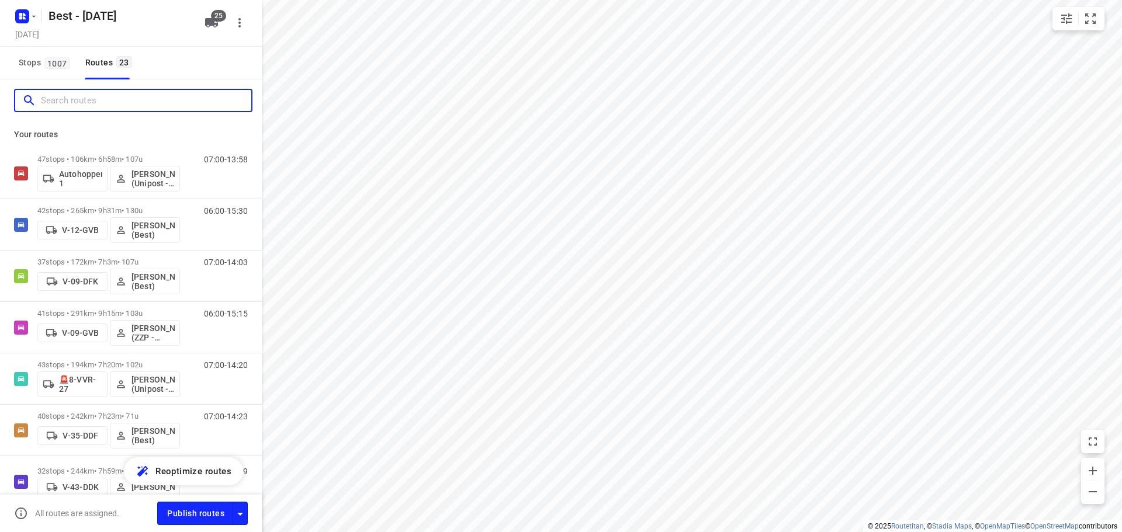
click at [174, 100] on input "Search routes" at bounding box center [146, 101] width 210 height 18
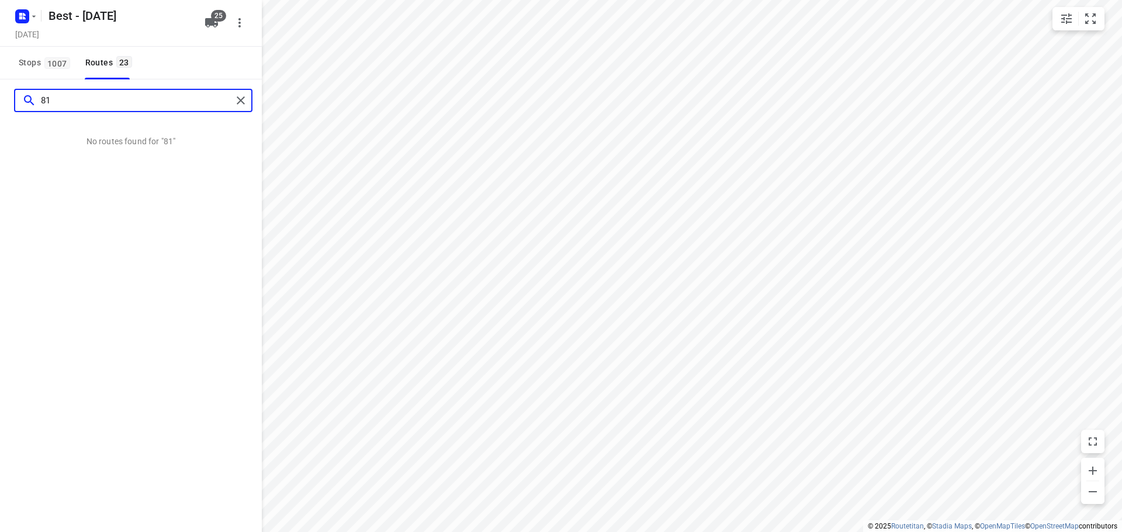
type input "81"
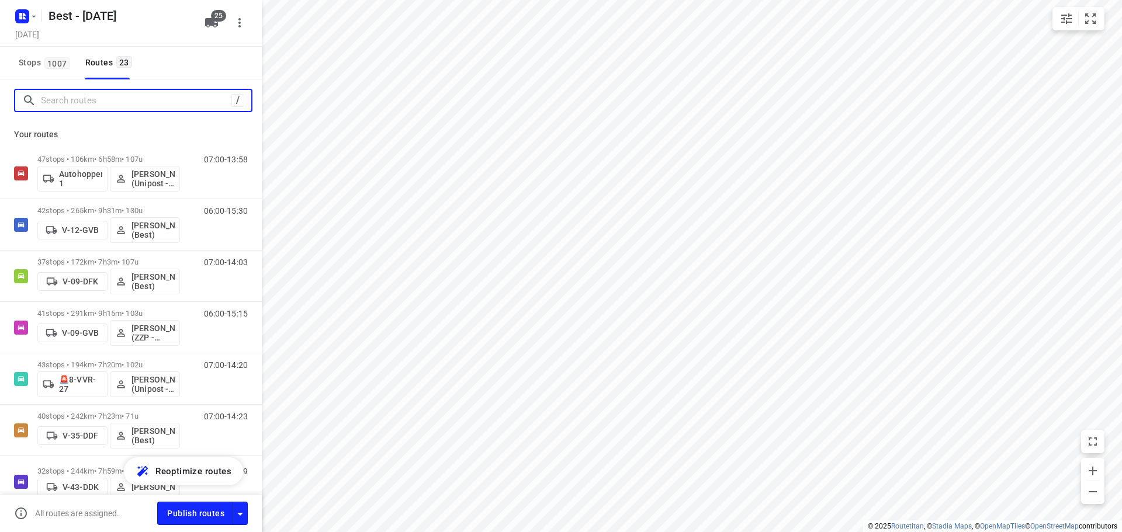
click at [72, 100] on input "Search routes" at bounding box center [136, 101] width 190 height 18
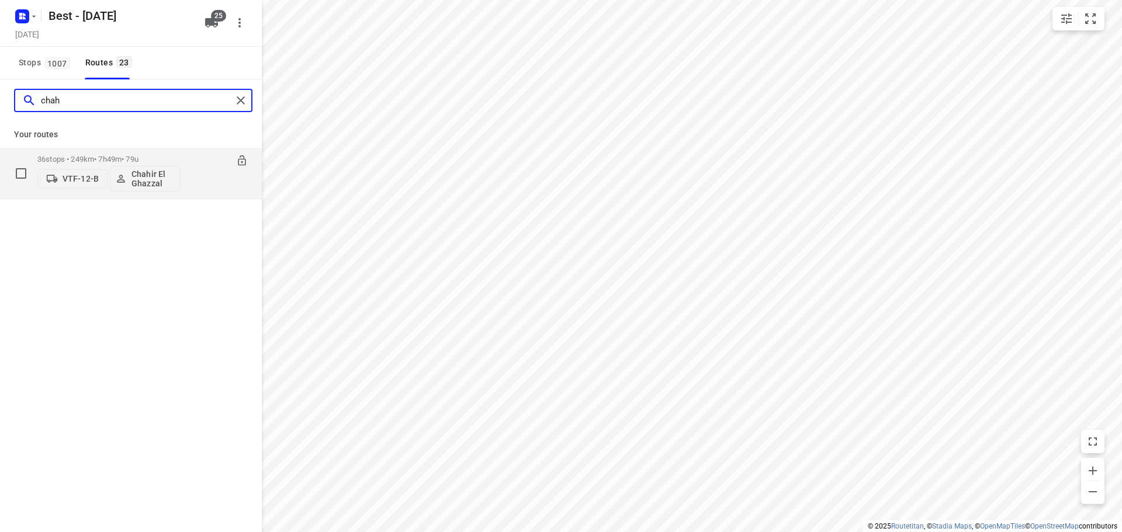
type input "chah"
click at [76, 174] on span "VTF-12-B" at bounding box center [73, 179] width 60 height 12
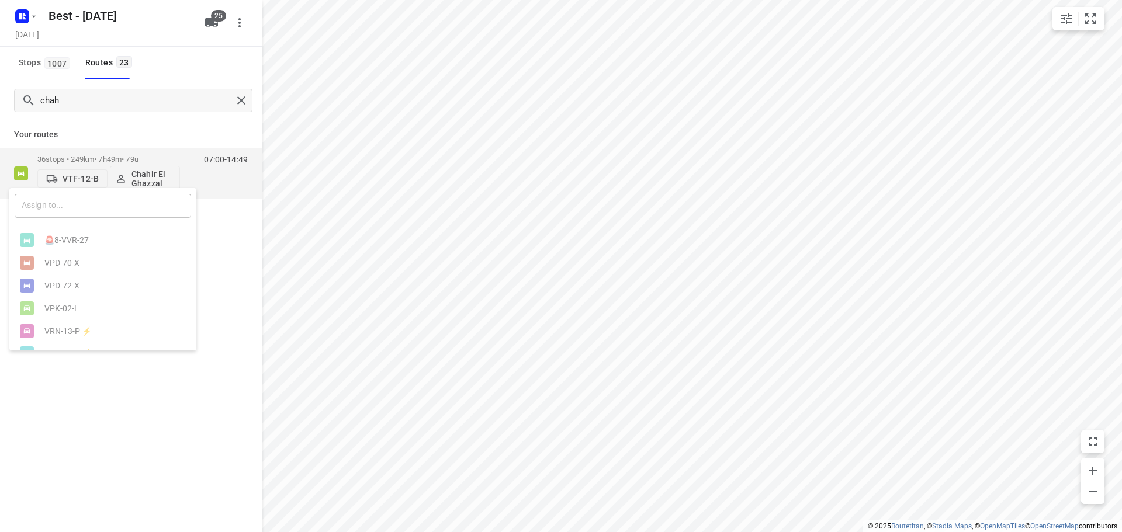
click at [136, 209] on input "text" at bounding box center [103, 206] width 176 height 24
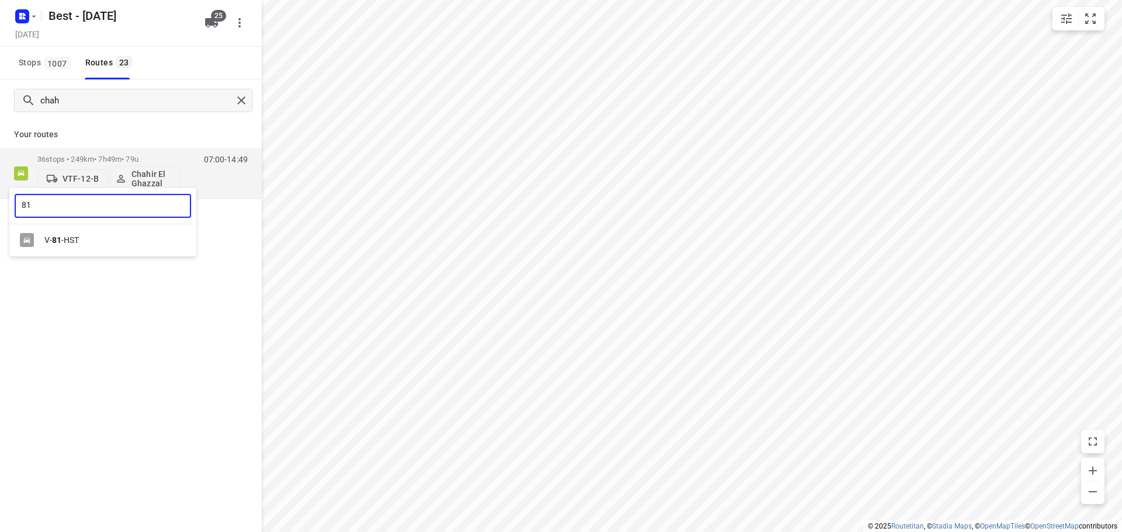
type input "81"
click at [94, 232] on div "V- 81 -HST" at bounding box center [102, 240] width 187 height 23
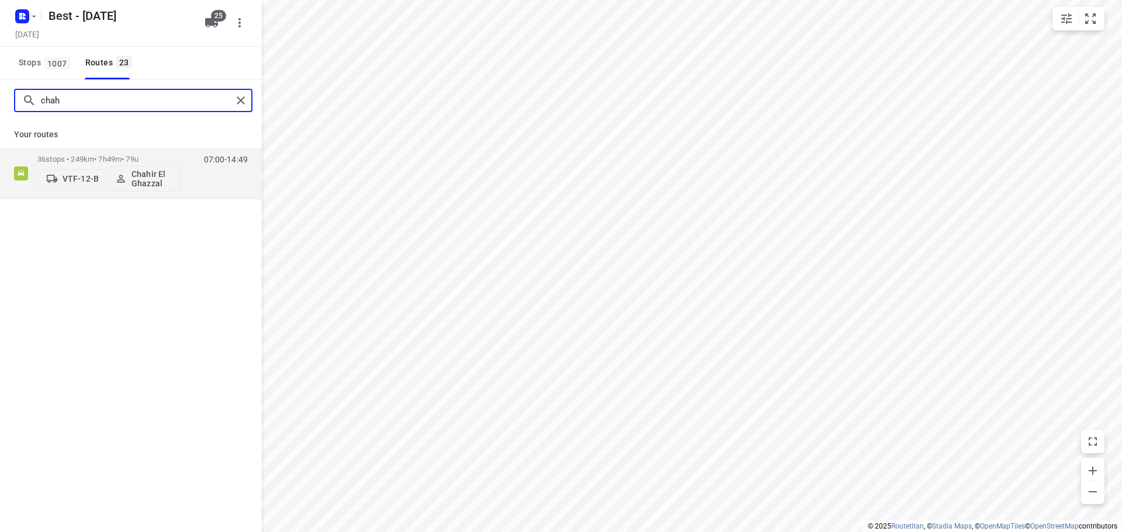
click at [231, 100] on input "chah" at bounding box center [136, 101] width 191 height 18
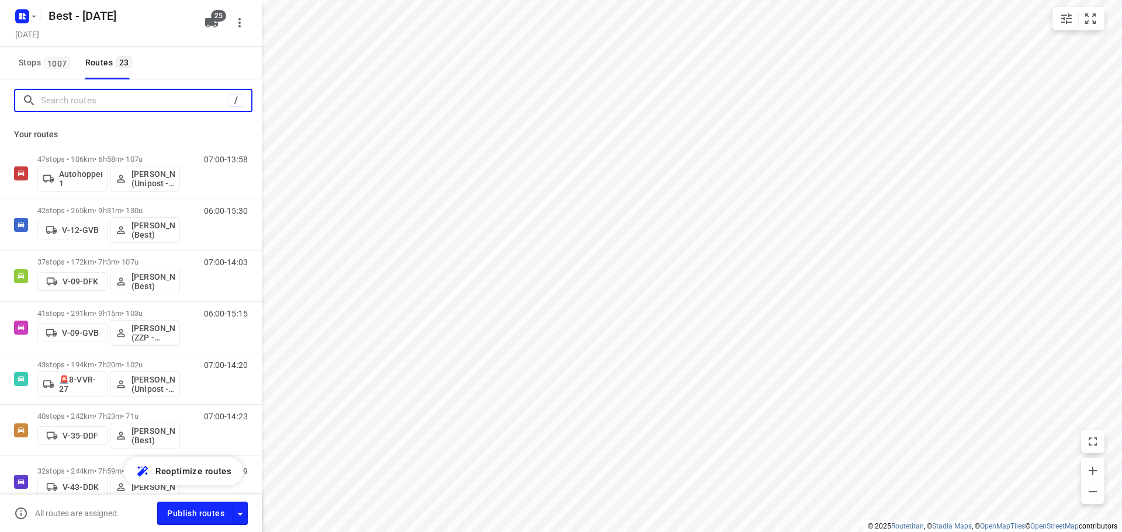
click at [208, 108] on input "Search routes" at bounding box center [134, 101] width 187 height 18
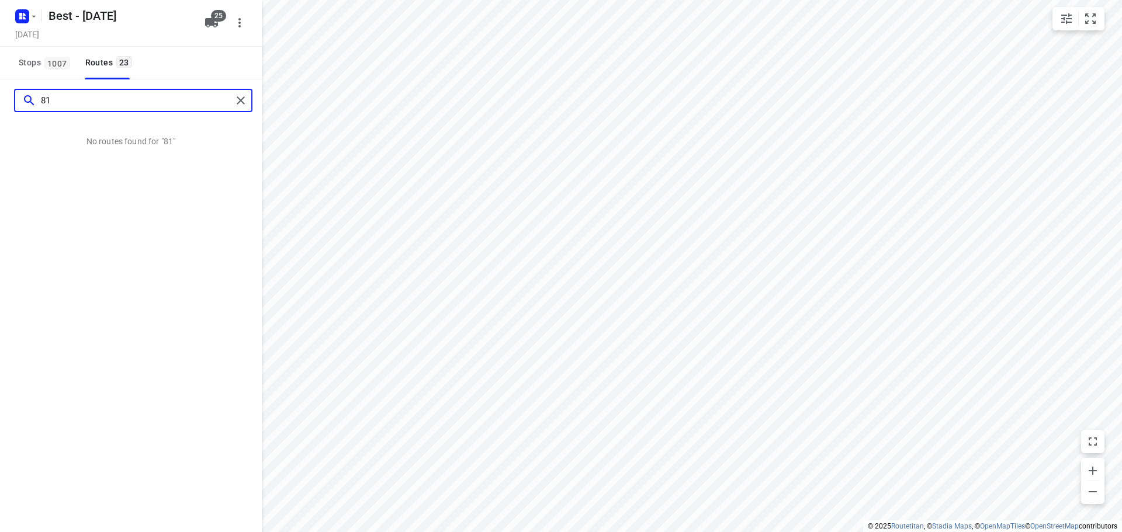
type input "8"
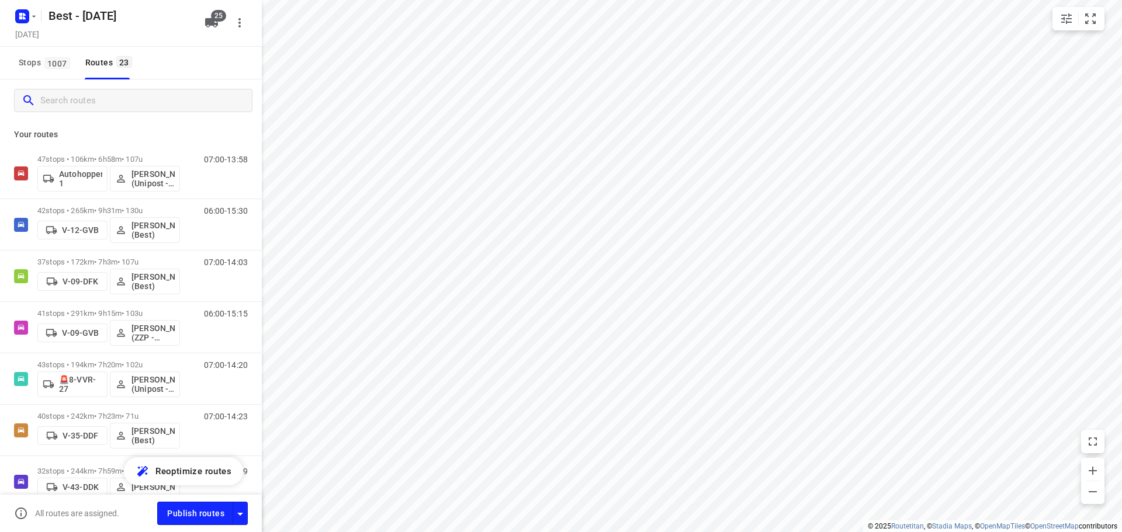
click at [208, 20] on icon "button" at bounding box center [211, 22] width 13 height 9
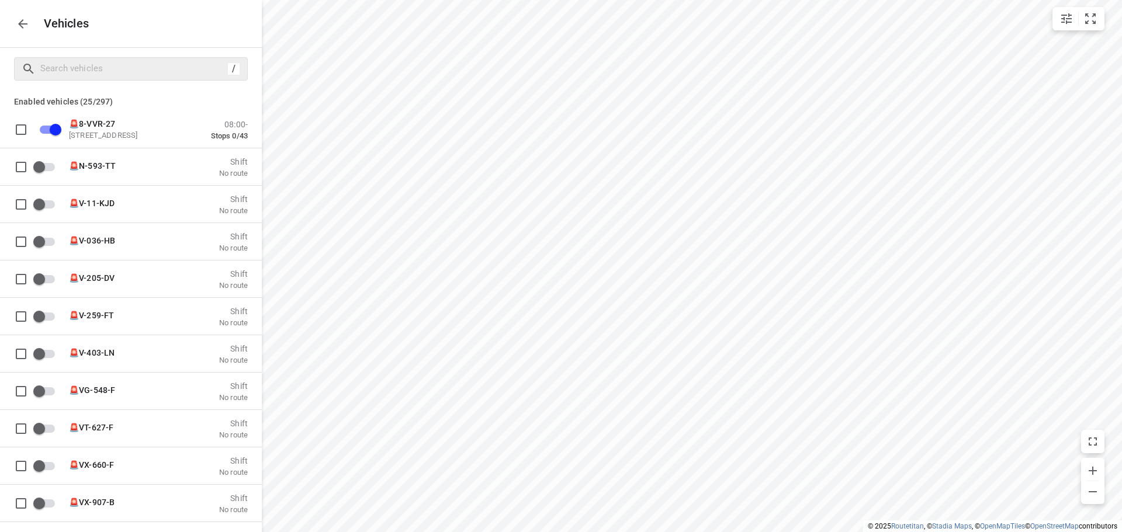
click at [117, 59] on div "/" at bounding box center [131, 68] width 234 height 23
click at [14, 25] on button "button" at bounding box center [22, 23] width 23 height 23
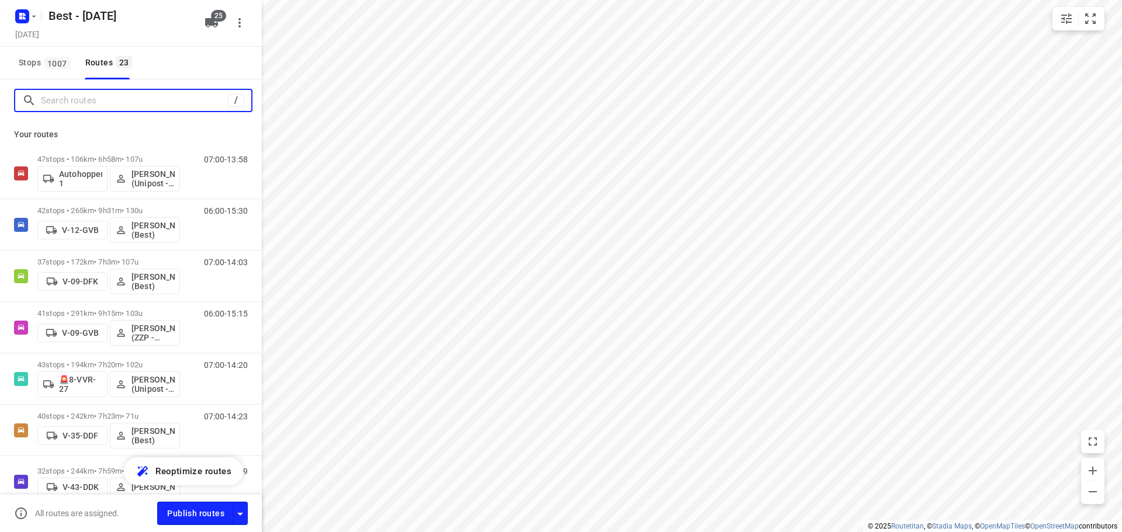
click at [140, 107] on input "Search routes" at bounding box center [134, 101] width 187 height 18
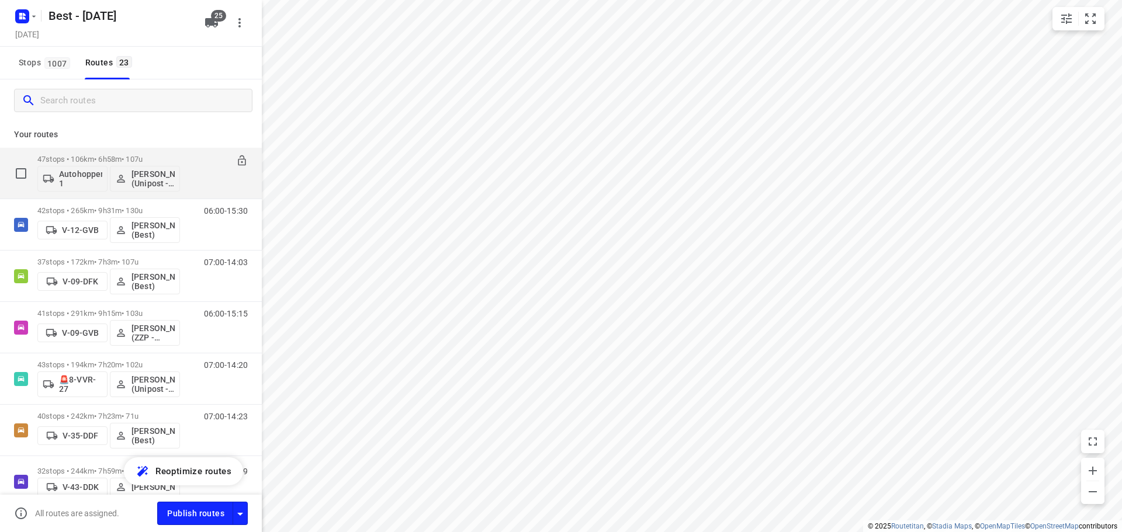
click at [67, 171] on p "Autohopper 1" at bounding box center [80, 178] width 43 height 19
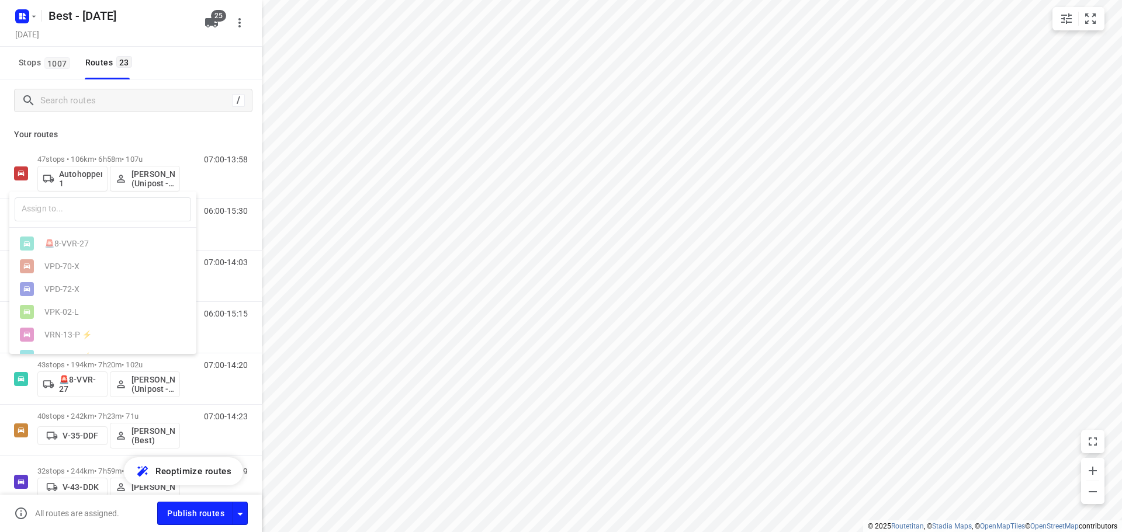
click at [70, 191] on div "​ 🚨8-VVR-27 VPD-70-X VPD-72-X VPK-02-L VRN-13-P ⚡ VRX-17-D ⚡ VSF-07-P ⚡ VSF-97-…" at bounding box center [561, 266] width 1122 height 532
click at [70, 177] on div at bounding box center [561, 266] width 1122 height 532
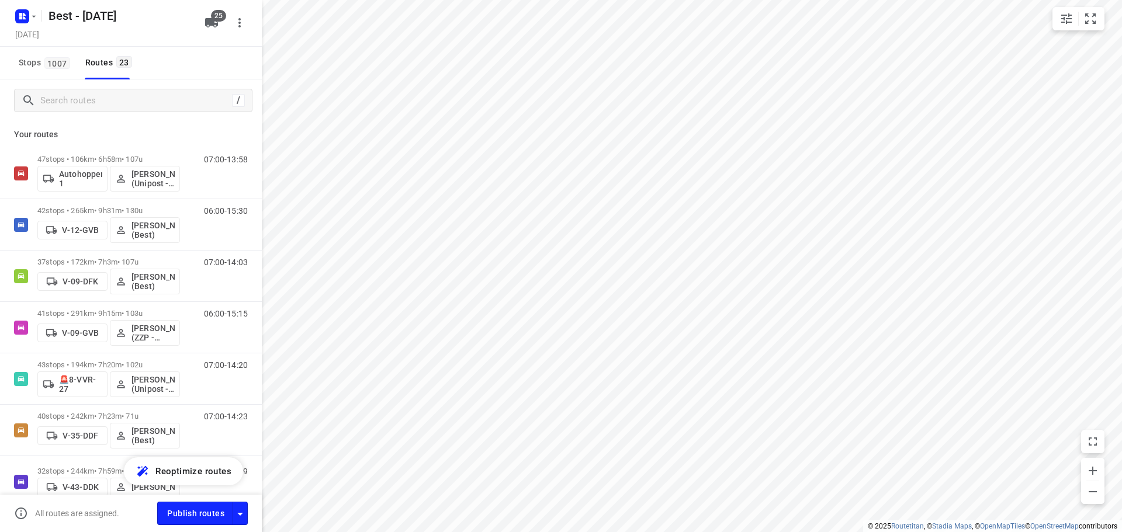
click at [72, 114] on div "/" at bounding box center [131, 100] width 262 height 42
click at [81, 105] on input "Search routes" at bounding box center [146, 101] width 210 height 18
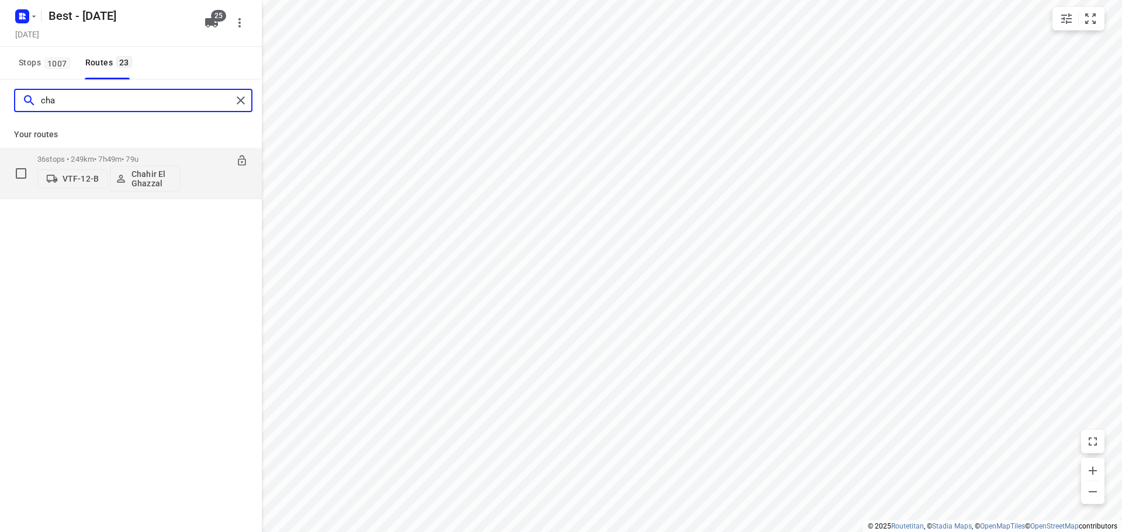
type input "cha"
click at [60, 181] on span "VTF-12-B" at bounding box center [73, 179] width 60 height 12
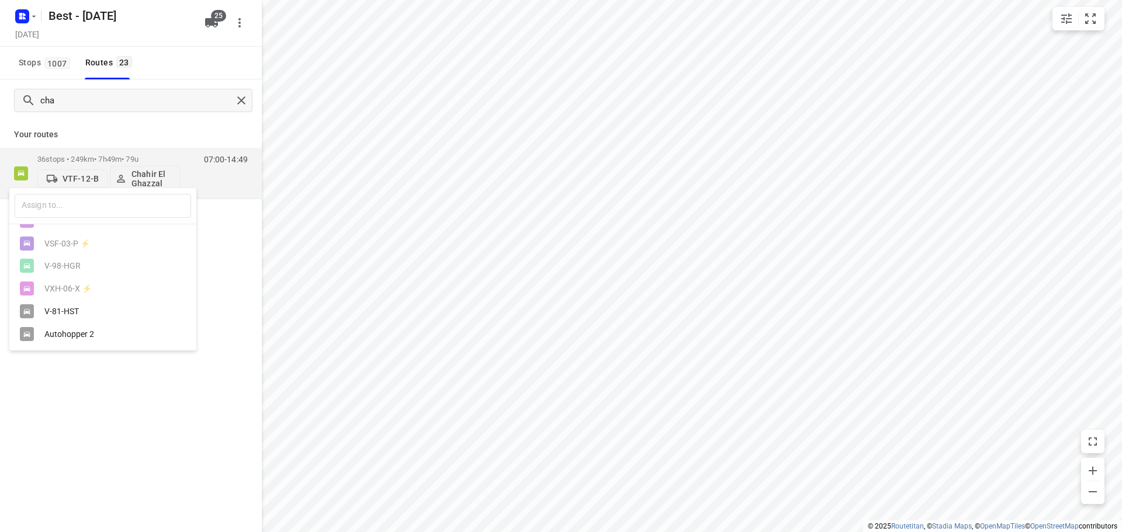
click at [95, 326] on div "Autohopper 2" at bounding box center [102, 334] width 187 height 23
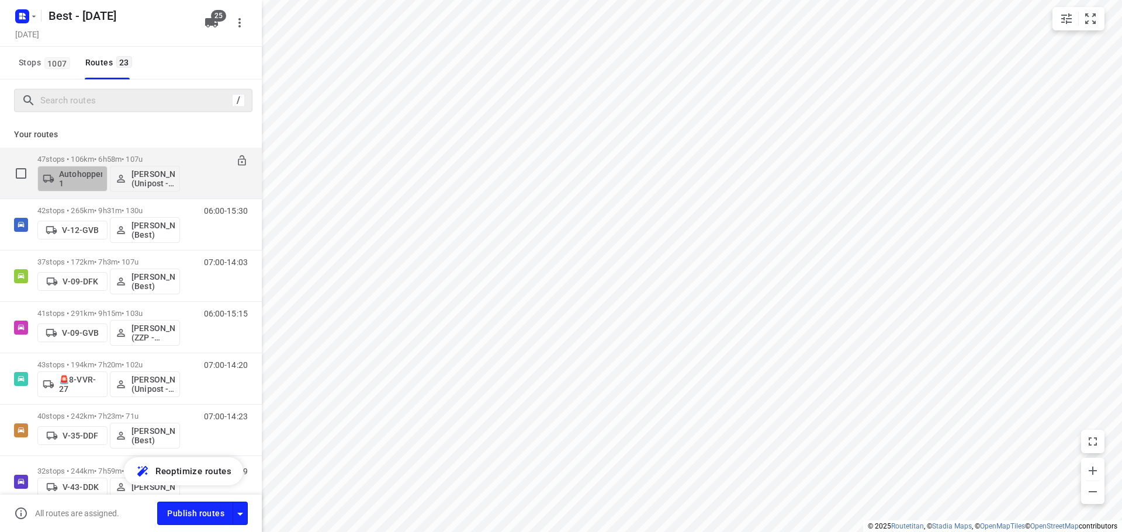
click at [73, 173] on p "Autohopper 1" at bounding box center [80, 178] width 43 height 19
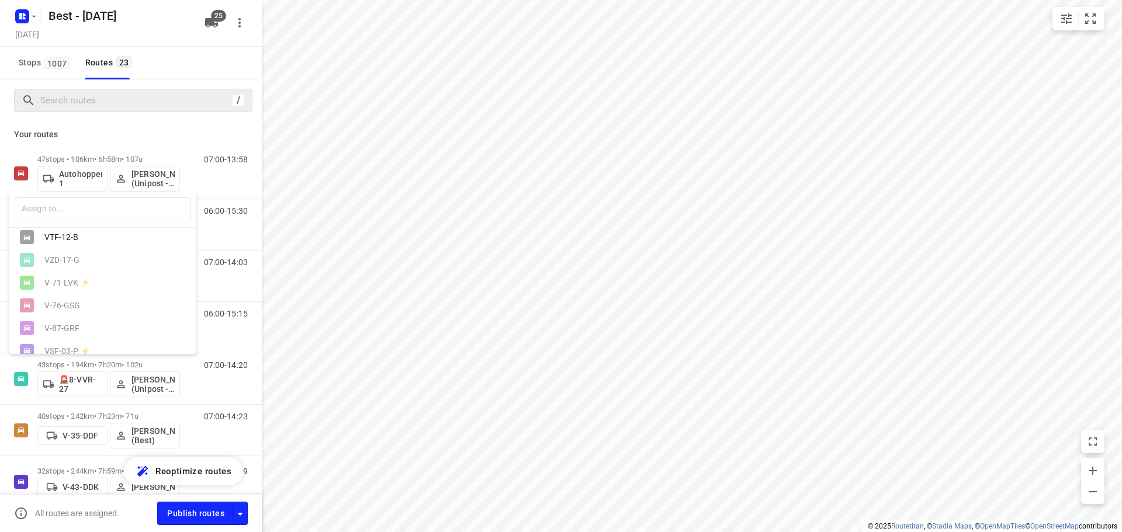
scroll to position [351, 0]
click at [102, 238] on div "VTF-12-B" at bounding box center [105, 233] width 123 height 9
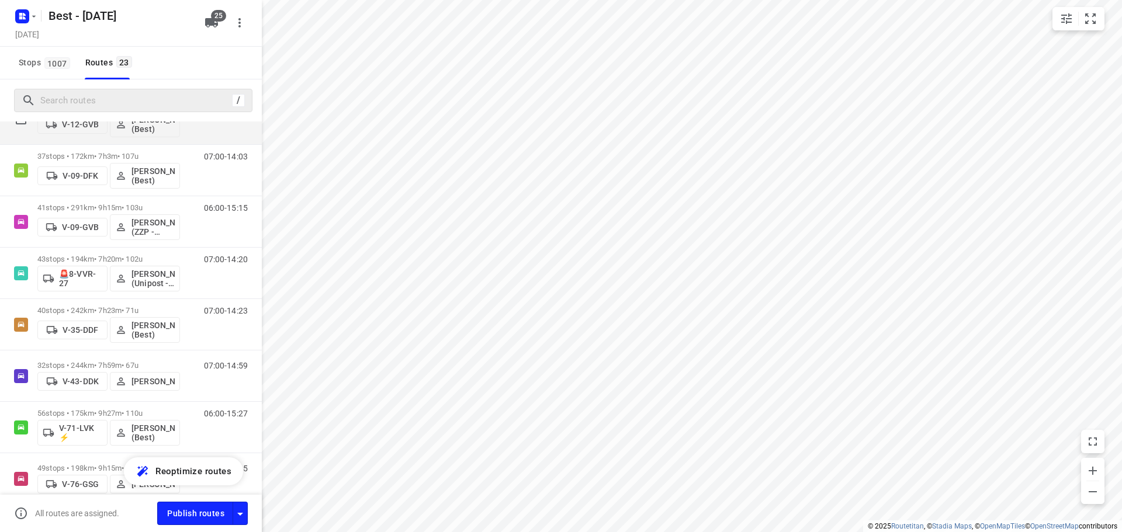
scroll to position [58, 0]
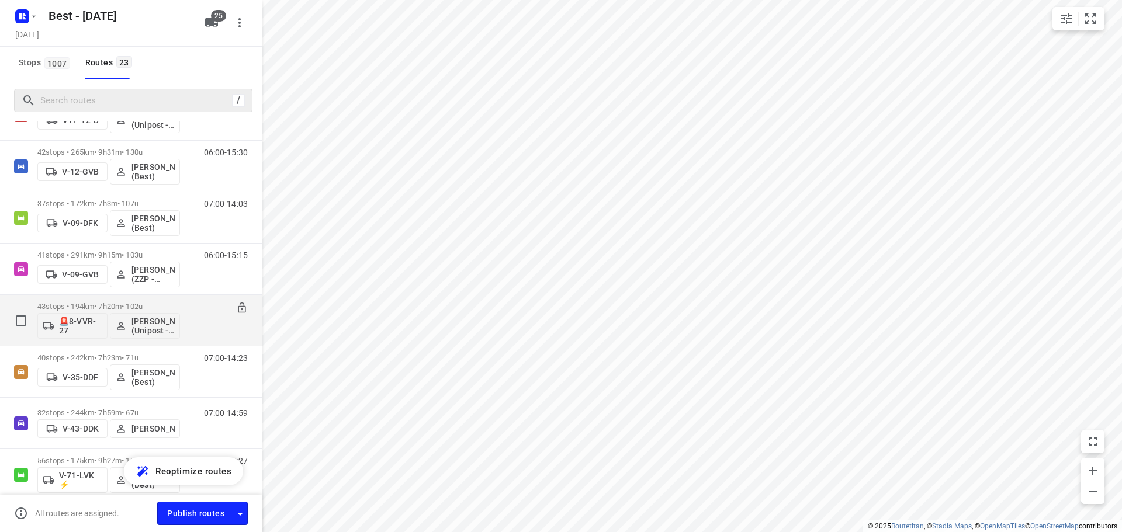
click at [62, 320] on p "🚨8-VVR-27" at bounding box center [80, 326] width 43 height 19
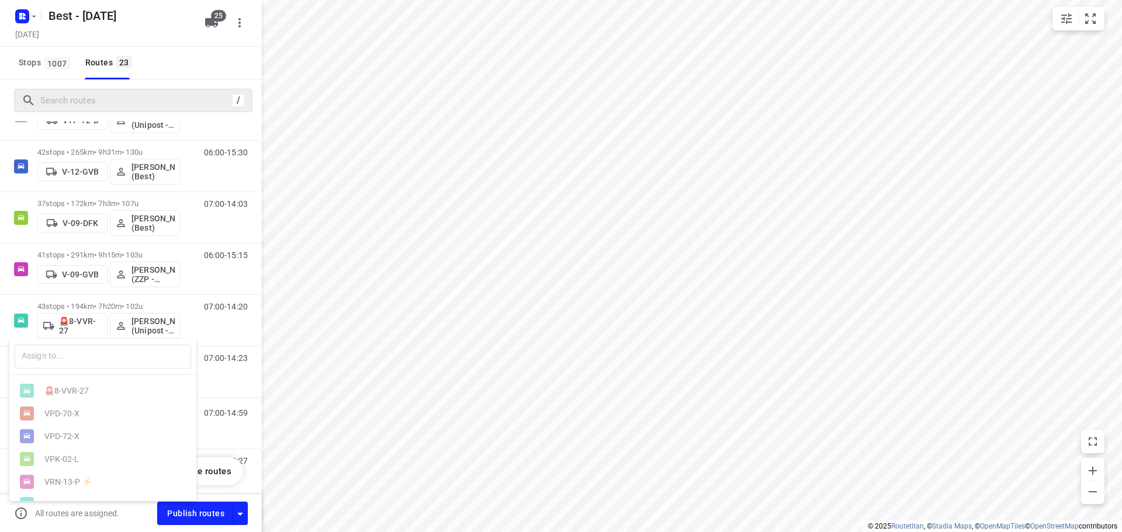
click at [181, 74] on div at bounding box center [561, 266] width 1122 height 532
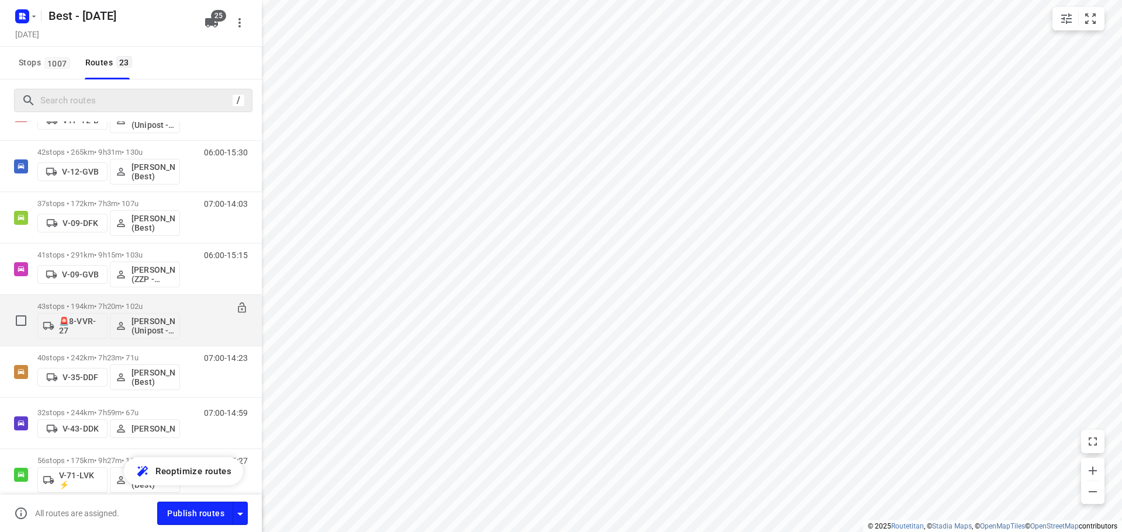
click at [116, 308] on p "43 stops • 194km • 7h20m • 102u" at bounding box center [108, 306] width 143 height 9
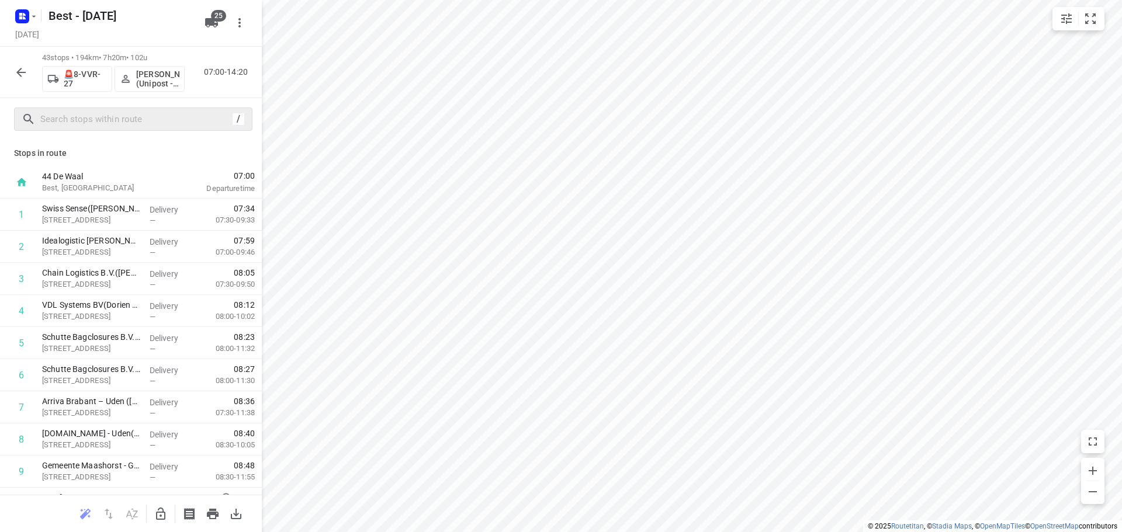
click at [127, 107] on div "/" at bounding box center [133, 118] width 238 height 23
click at [127, 117] on input "text" at bounding box center [136, 119] width 190 height 18
click at [136, 74] on span "[PERSON_NAME] (Unipost - Best - ZZP)" at bounding box center [150, 79] width 60 height 19
click at [137, 78] on p "Assign driver" at bounding box center [161, 78] width 50 height 9
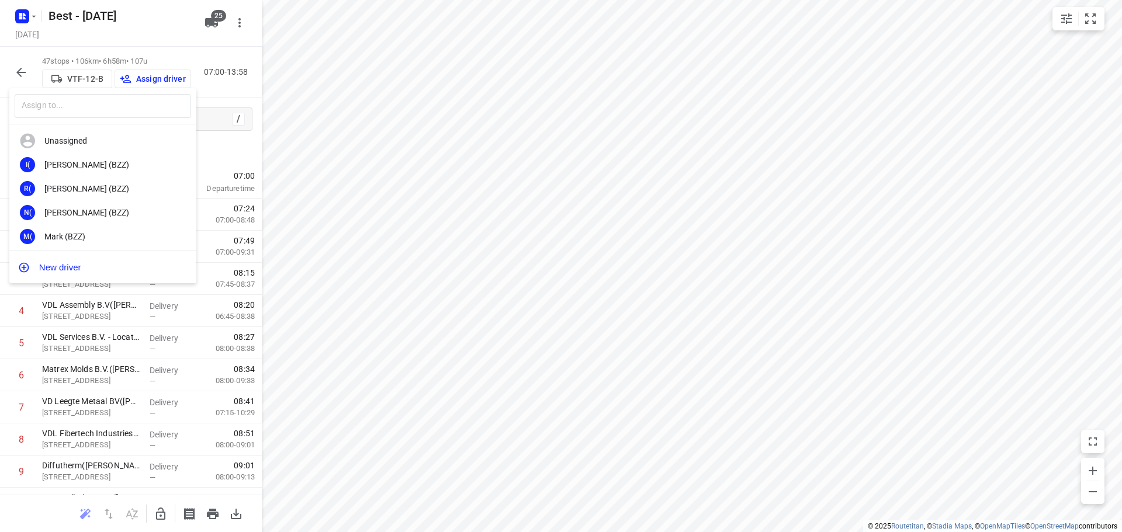
click at [134, 117] on input "text" at bounding box center [103, 106] width 176 height 24
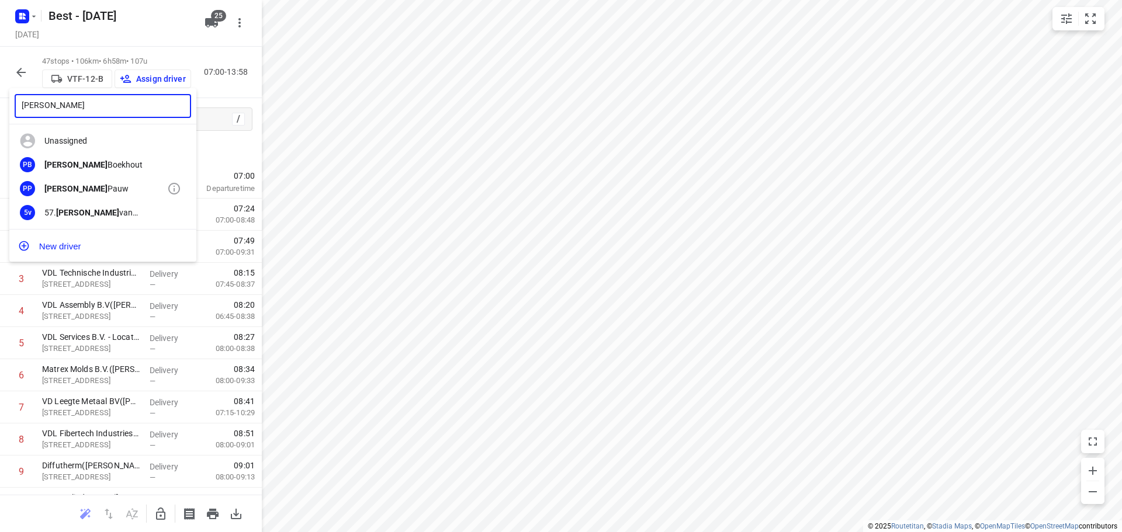
type input "[PERSON_NAME]"
click at [101, 188] on div "[PERSON_NAME]" at bounding box center [105, 188] width 123 height 9
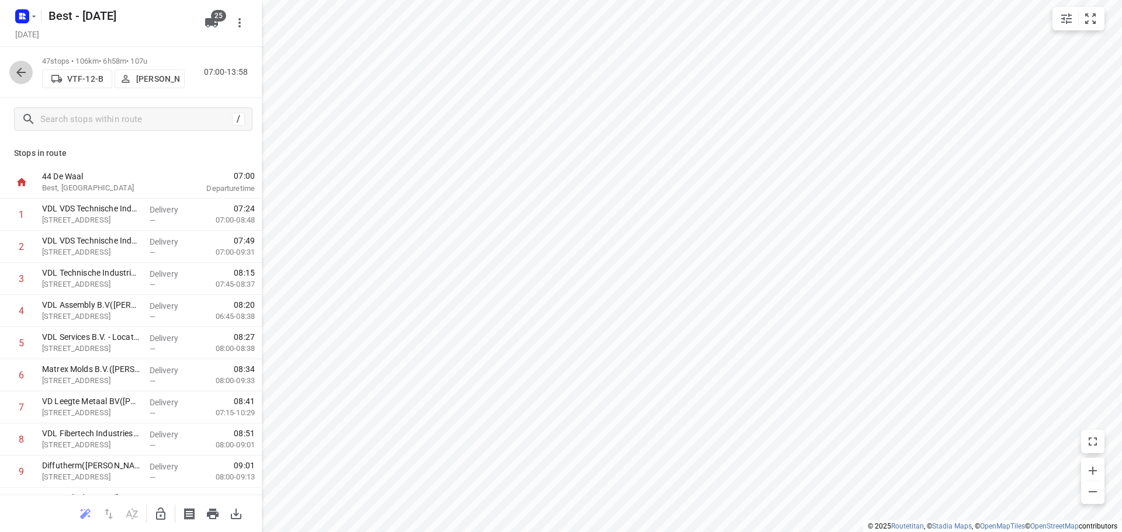
click at [23, 77] on icon "button" at bounding box center [21, 72] width 14 height 14
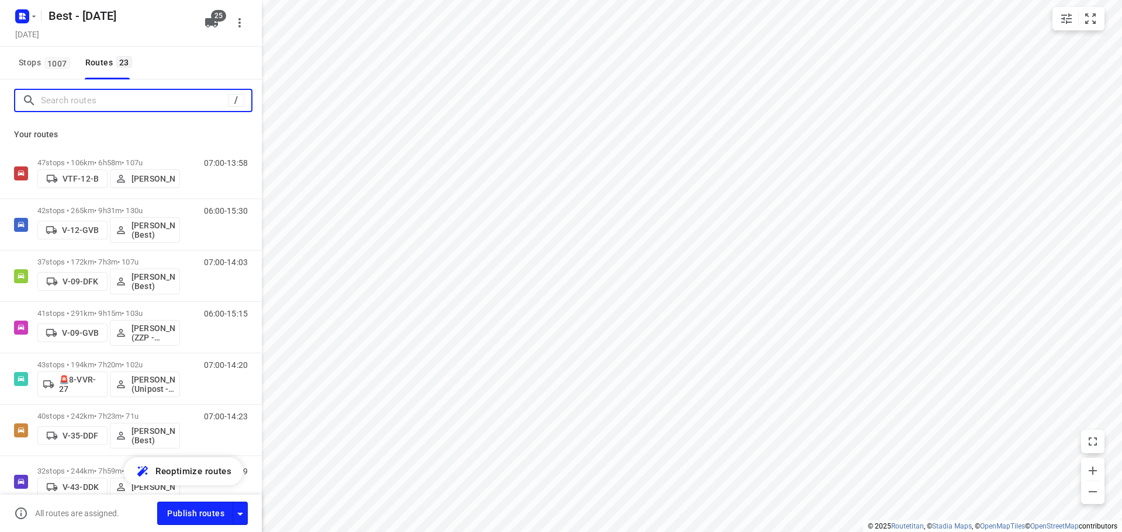
click at [56, 106] on input "Search routes" at bounding box center [134, 101] width 187 height 18
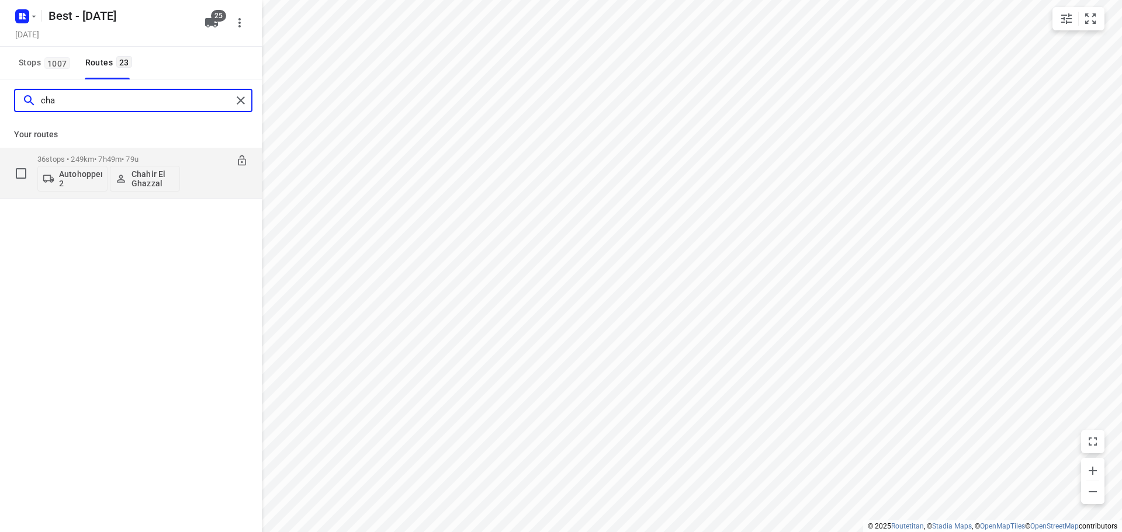
type input "cha"
click at [73, 185] on p "Autohopper 2" at bounding box center [80, 178] width 43 height 19
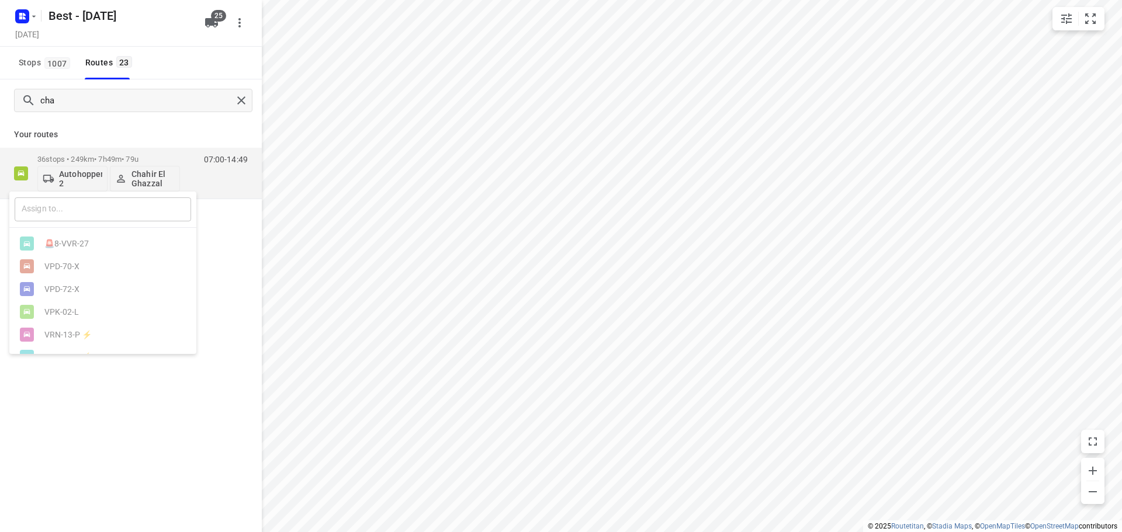
click at [94, 216] on input "text" at bounding box center [103, 209] width 176 height 24
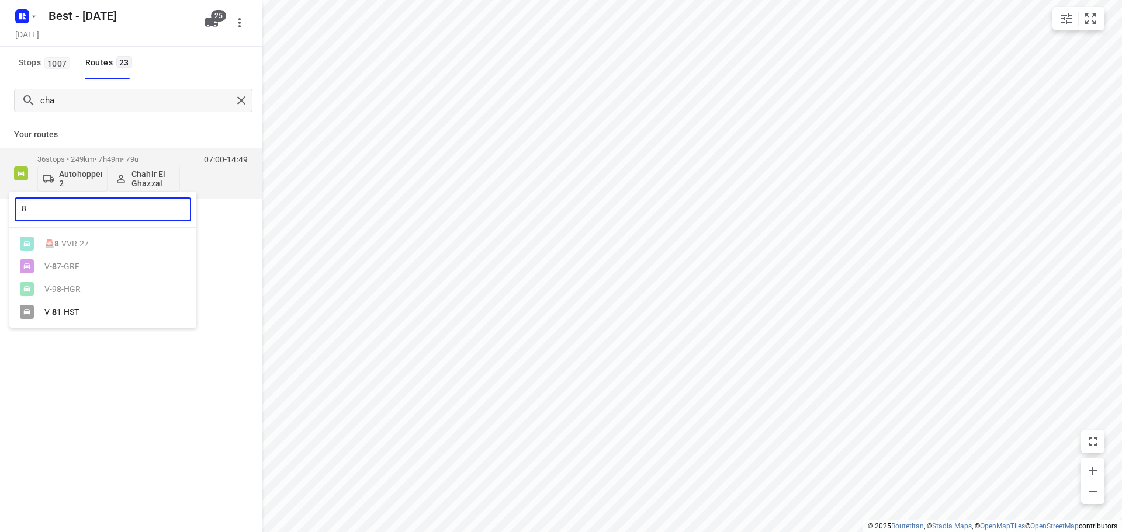
type input "8"
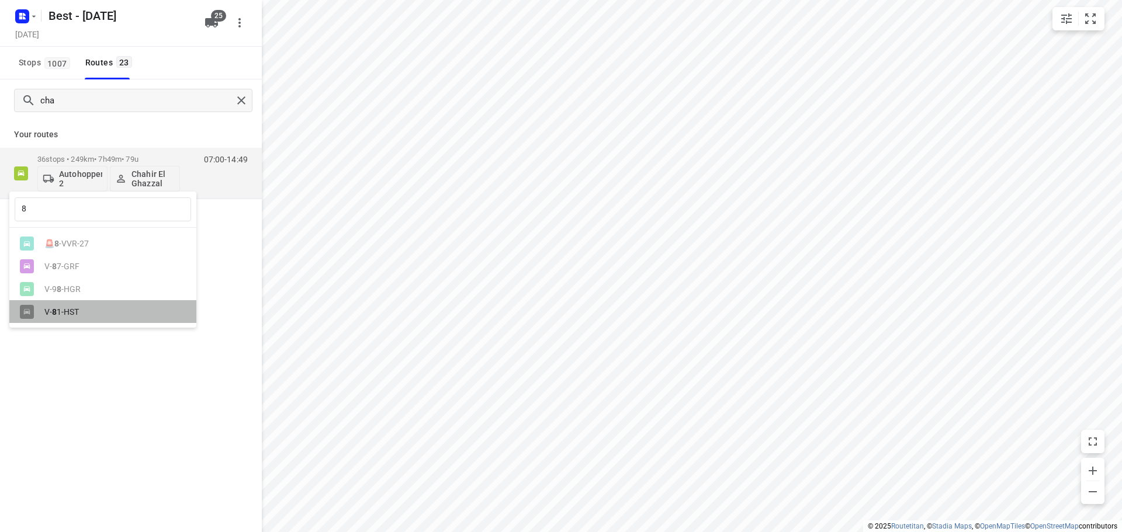
click at [52, 322] on div "V- 8 1-HST" at bounding box center [102, 311] width 187 height 23
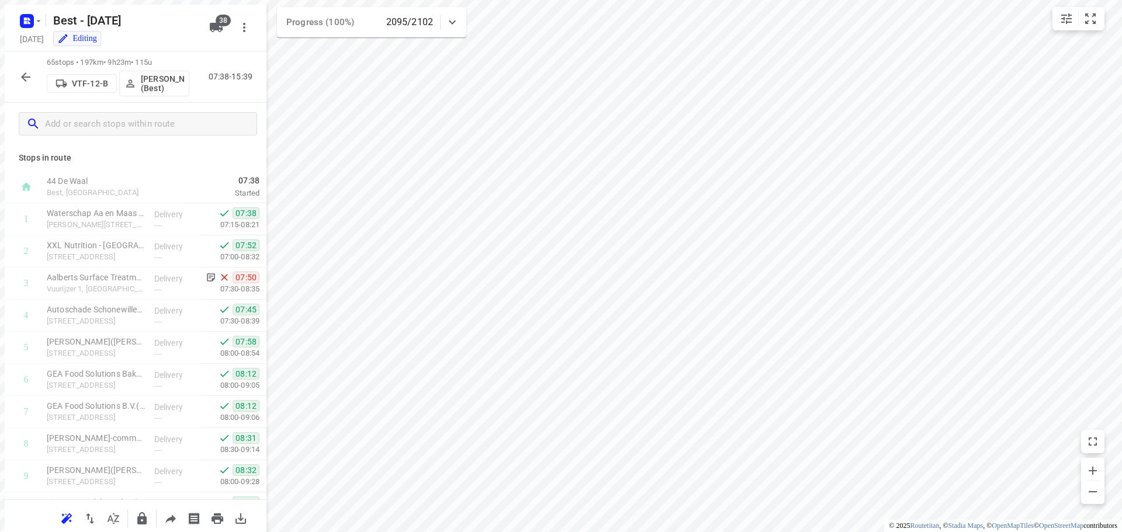
click at [47, 75] on button "VTF-12-B" at bounding box center [82, 83] width 70 height 19
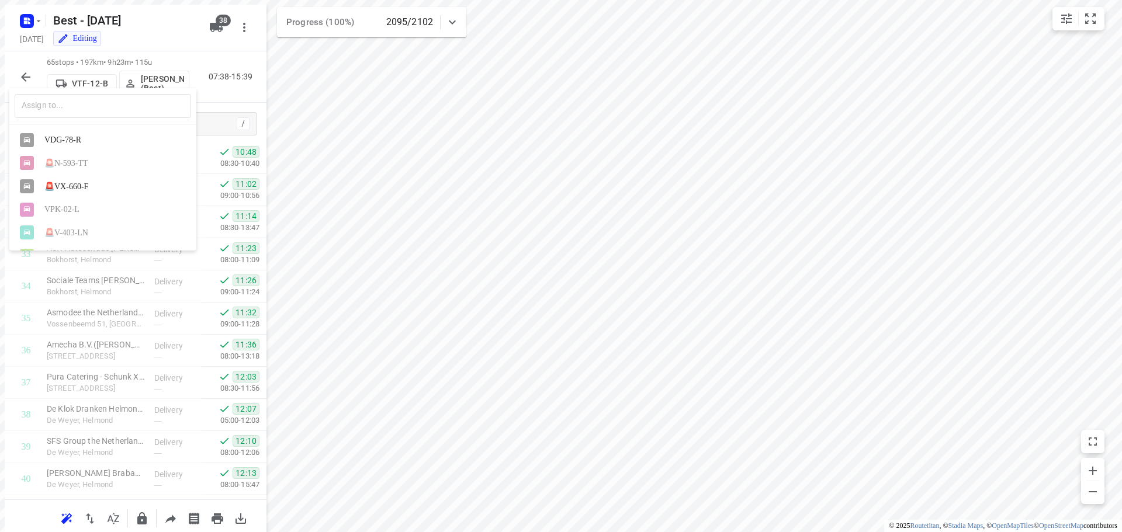
click at [30, 73] on div at bounding box center [561, 266] width 1122 height 532
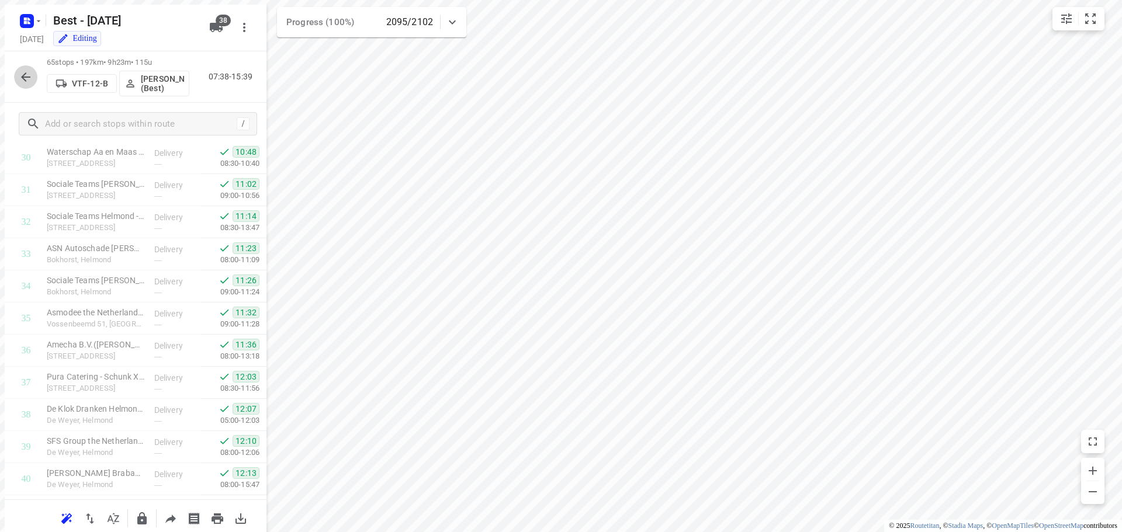
click at [21, 73] on icon "button" at bounding box center [25, 76] width 9 height 9
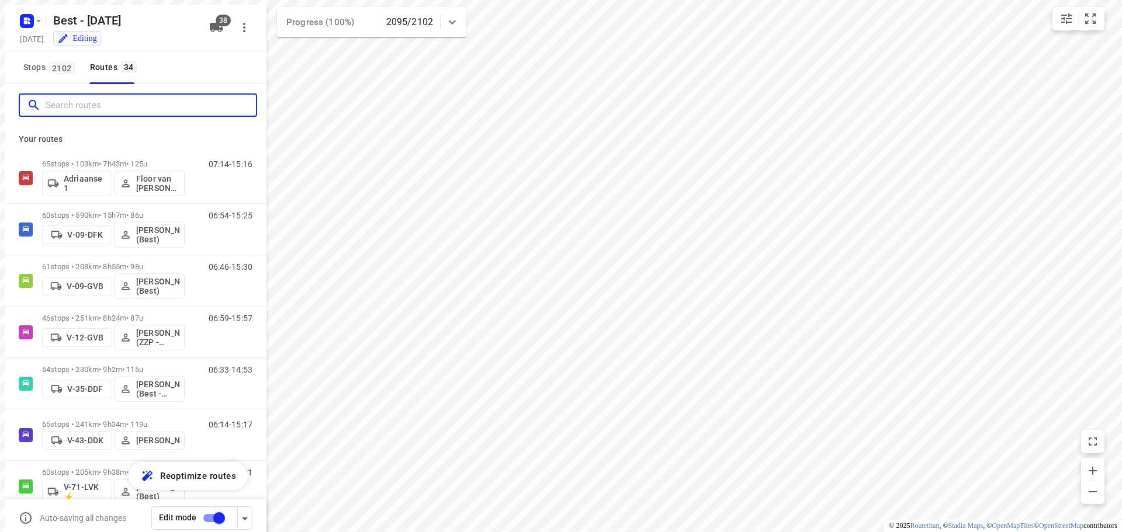
click at [51, 101] on input "Search routes" at bounding box center [151, 105] width 210 height 18
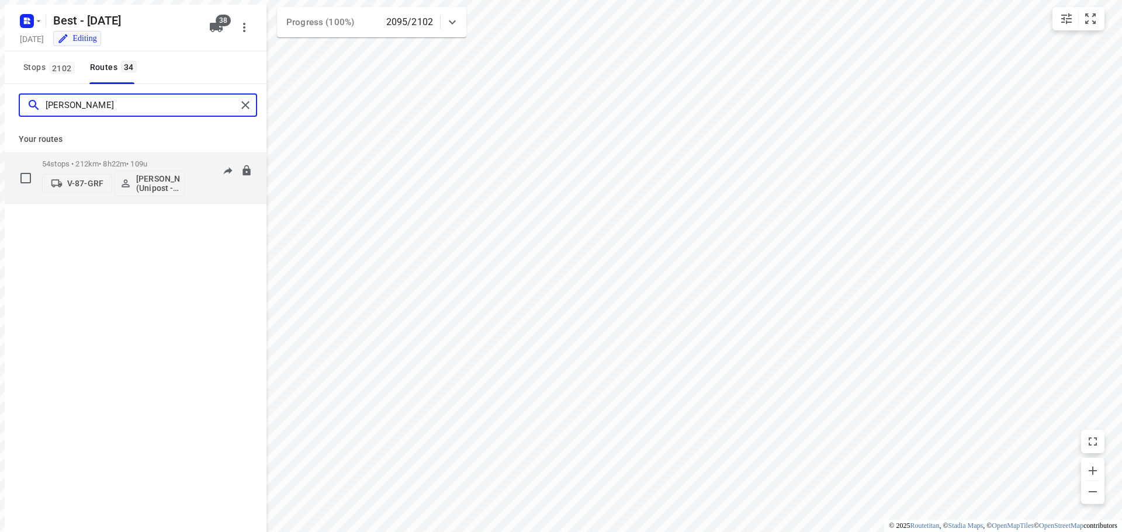
type input "[PERSON_NAME]"
click at [103, 168] on div "V-87-GRF [PERSON_NAME] (Unipost - Best - ZZP)" at bounding box center [113, 182] width 143 height 28
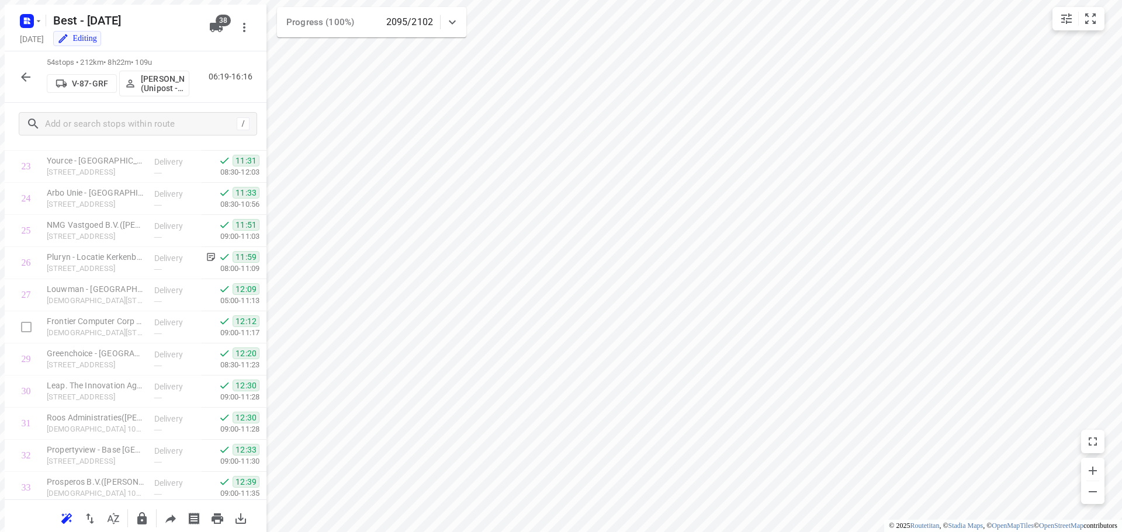
scroll to position [1052, 0]
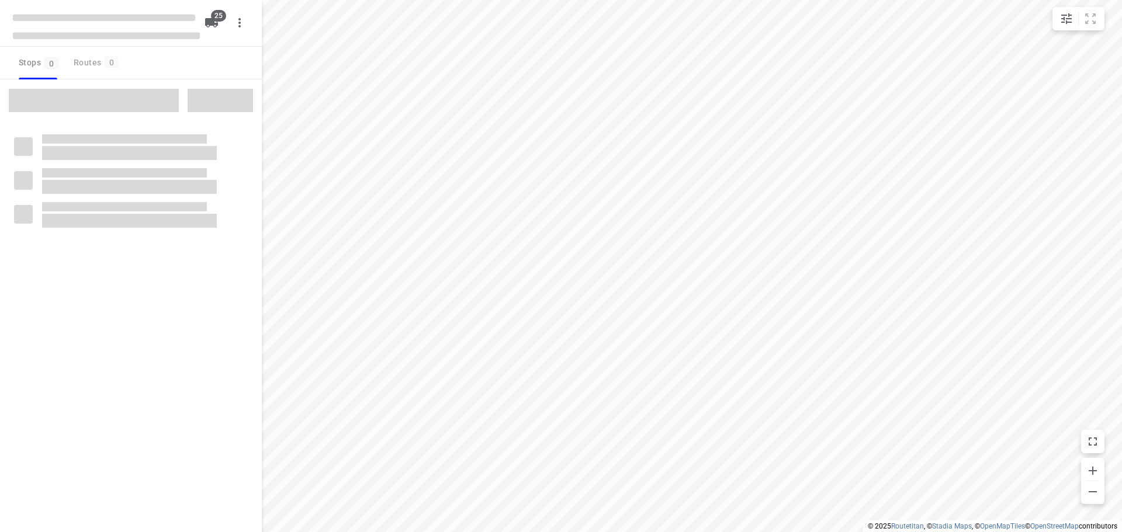
type input "distance"
checkbox input "true"
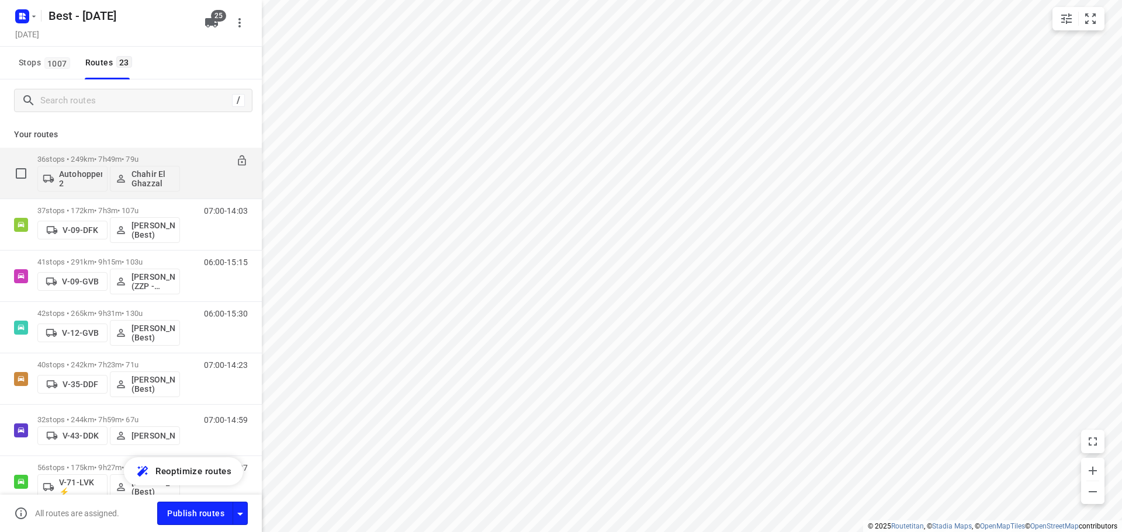
click at [144, 86] on div "/ Your routes 36 stops • 249km • 7h49m • 79u Autohopper 2 Chahir El Ghazzal 07:…" at bounding box center [131, 286] width 262 height 415
click at [139, 96] on div "/ Your routes 36 stops • 249km • 7h49m • 79u Autohopper 2 Chahir El Ghazzal 07:…" at bounding box center [131, 286] width 262 height 415
click at [73, 172] on p "Autohopper 2" at bounding box center [80, 178] width 43 height 19
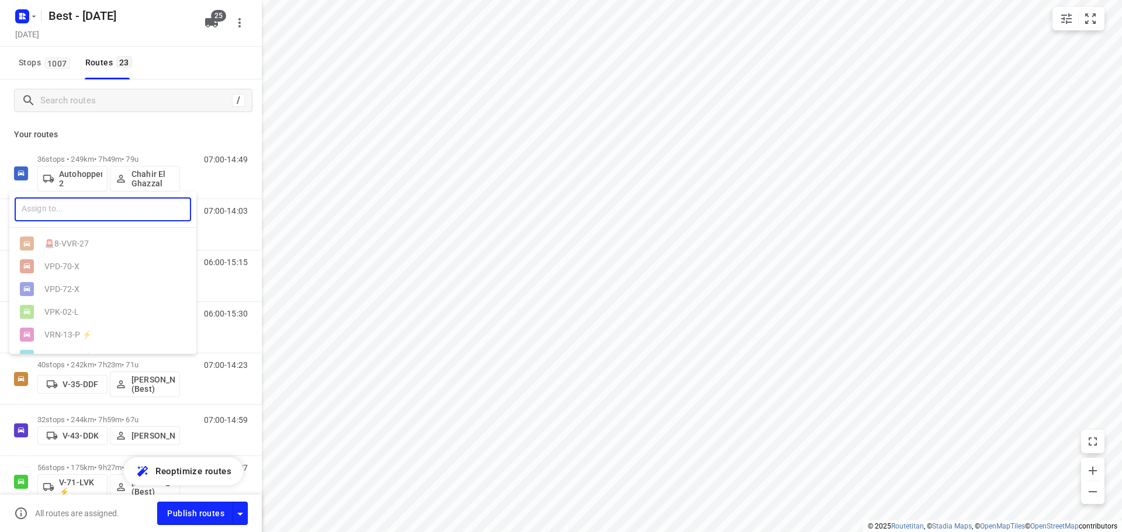
drag, startPoint x: 88, startPoint y: 204, endPoint x: 109, endPoint y: 196, distance: 22.6
click at [89, 204] on input "text" at bounding box center [103, 209] width 176 height 24
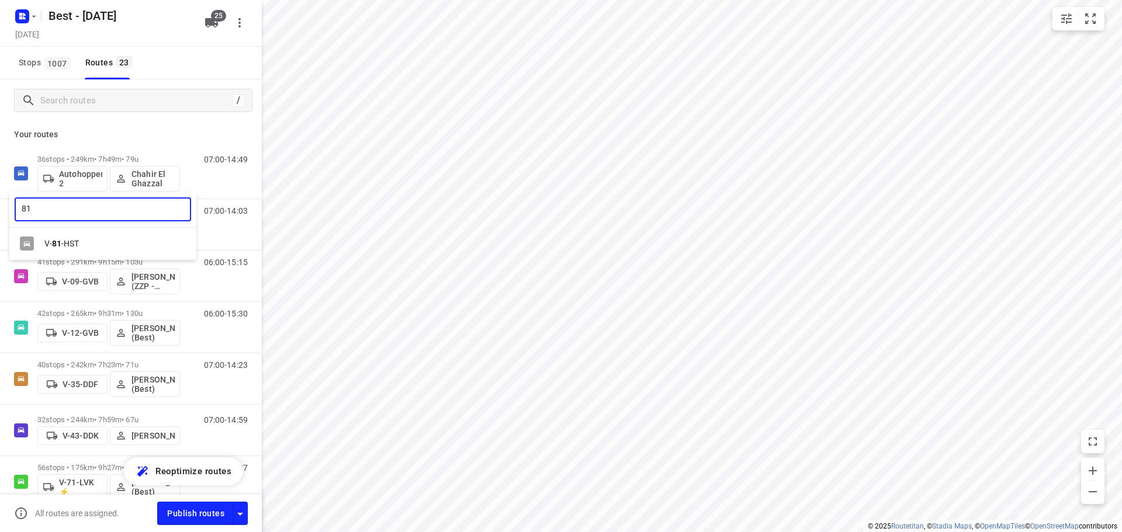
type input "81"
click at [101, 245] on div "V- 81 -HST" at bounding box center [105, 243] width 123 height 9
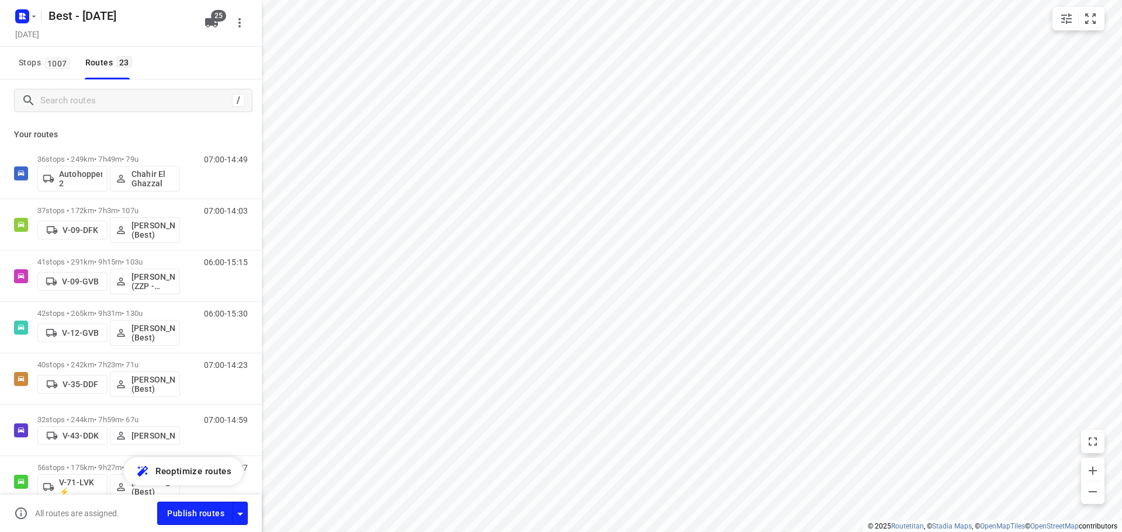
click at [214, 29] on icon "button" at bounding box center [211, 23] width 14 height 14
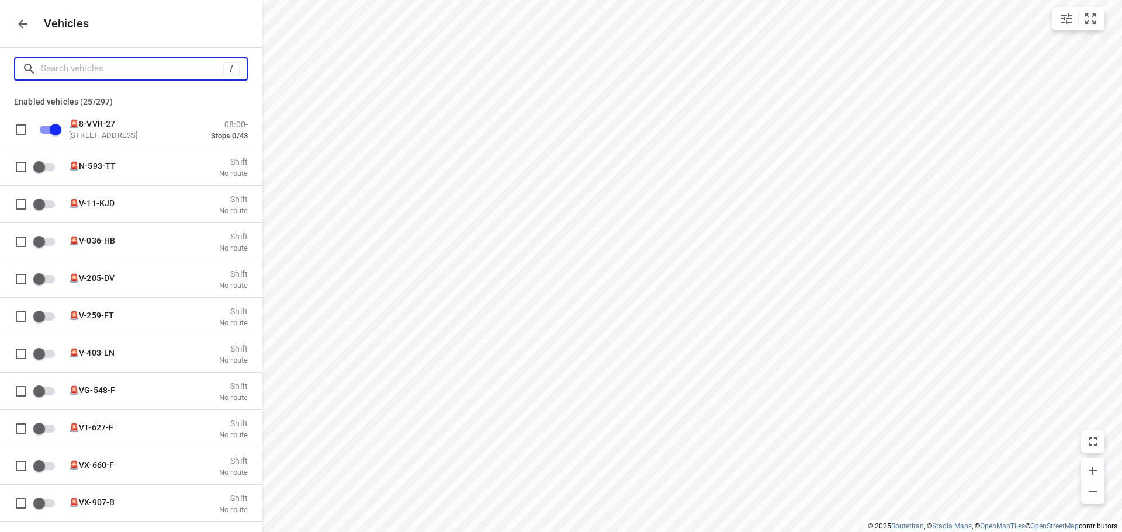
click at [179, 75] on input "Search vehicles" at bounding box center [132, 69] width 182 height 18
type input "8"
checkbox input "true"
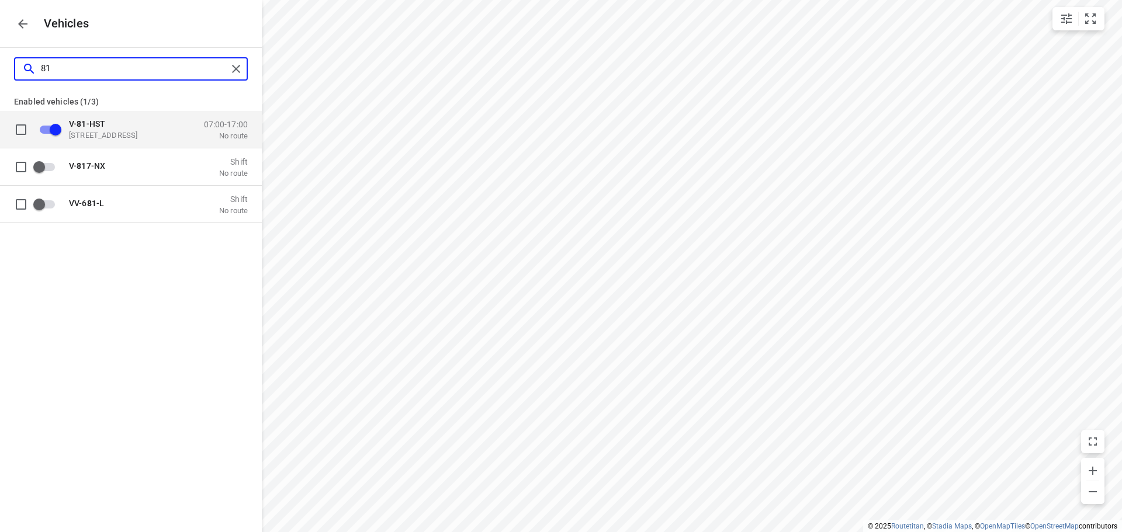
type input "81"
click at [61, 124] on input "grid" at bounding box center [55, 129] width 67 height 22
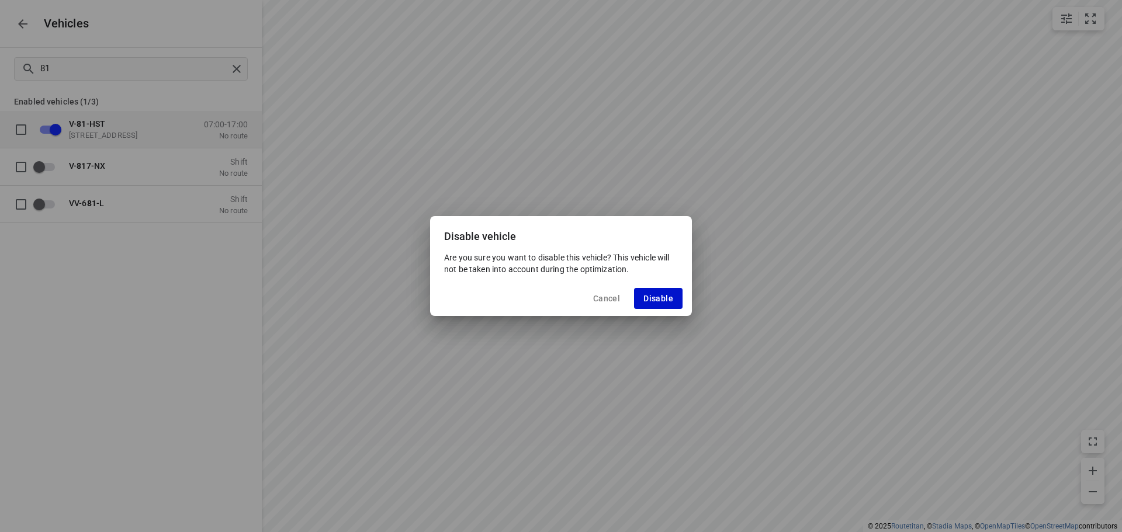
click at [672, 297] on span "Disable" at bounding box center [658, 298] width 30 height 9
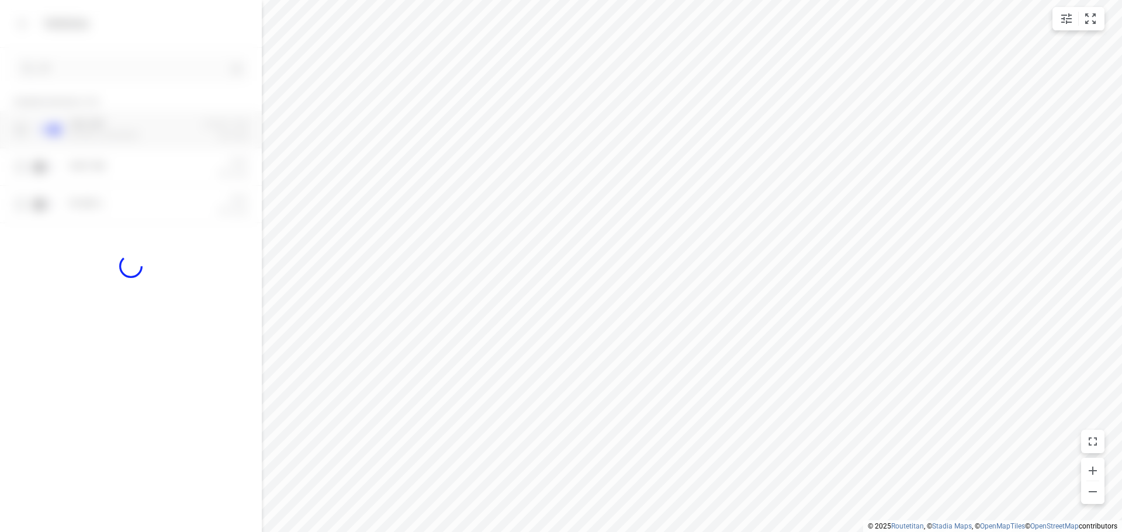
checkbox input "false"
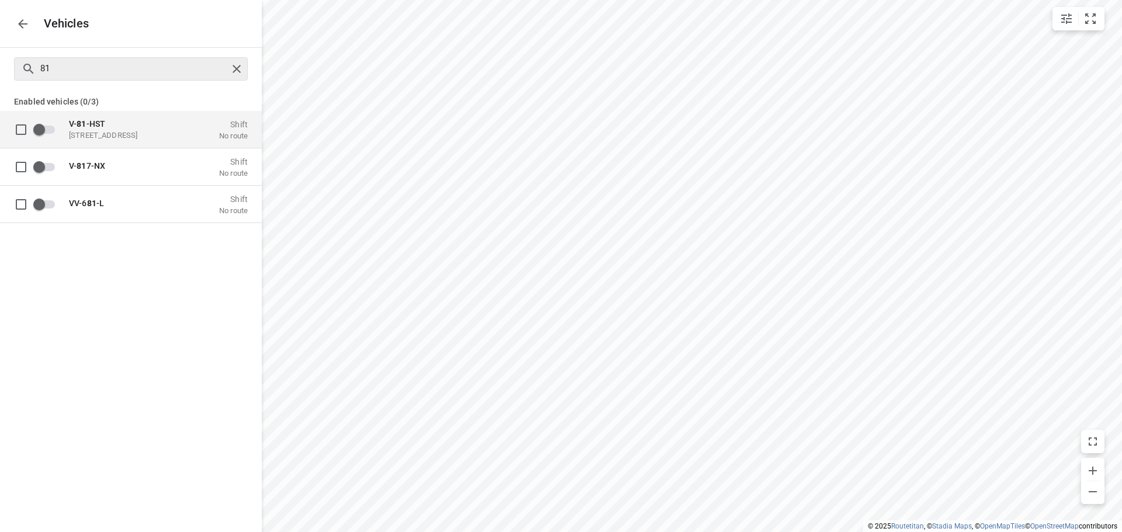
checkbox input "true"
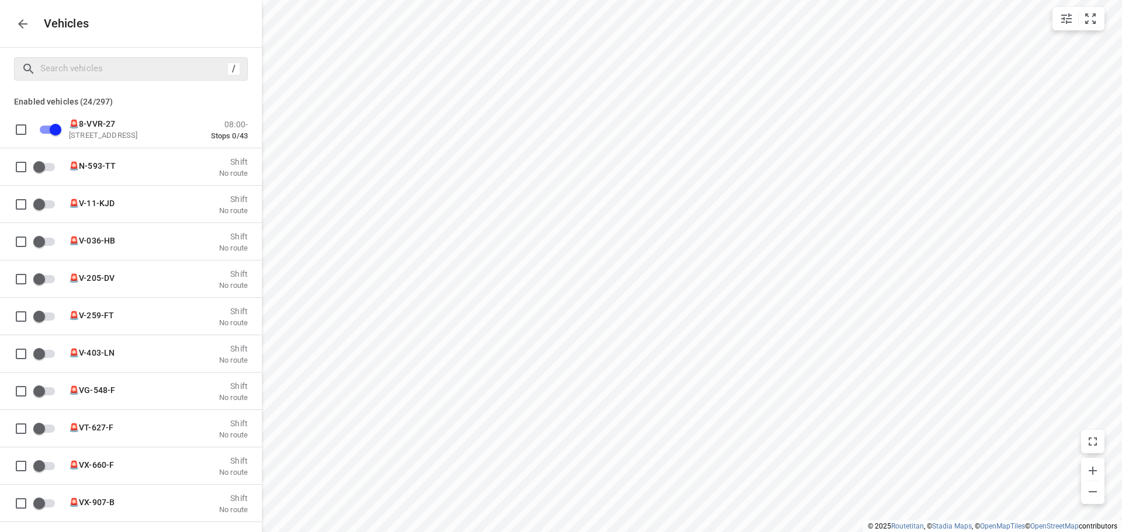
drag, startPoint x: 20, startPoint y: 36, endPoint x: 18, endPoint y: 26, distance: 10.7
click at [19, 32] on div "Vehicles" at bounding box center [131, 23] width 262 height 47
click at [18, 26] on icon "button" at bounding box center [23, 24] width 14 height 14
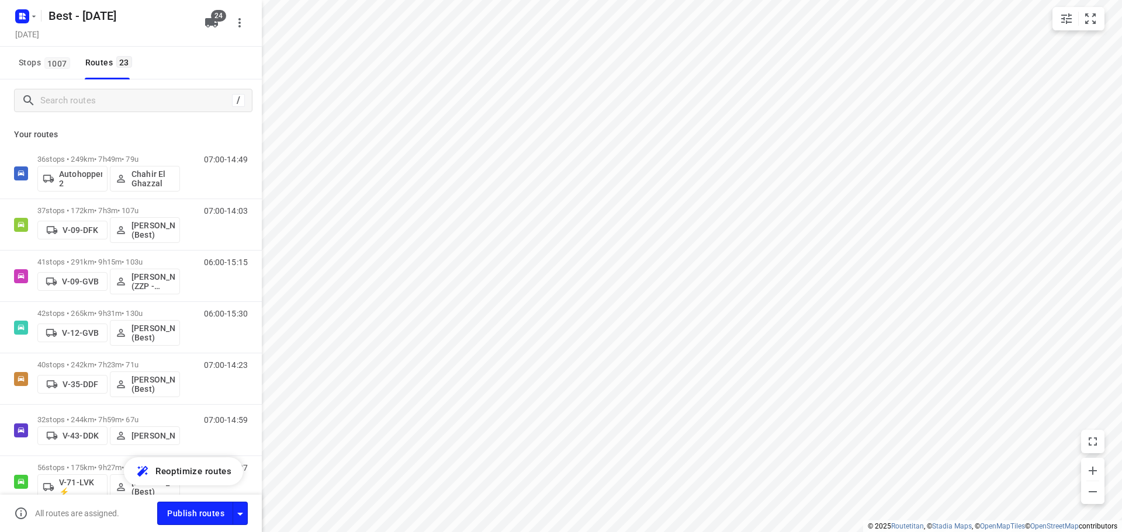
click at [86, 86] on div "/" at bounding box center [131, 100] width 262 height 42
click at [88, 102] on input "Search routes" at bounding box center [136, 101] width 190 height 18
click at [205, 15] on button "24" at bounding box center [211, 22] width 23 height 23
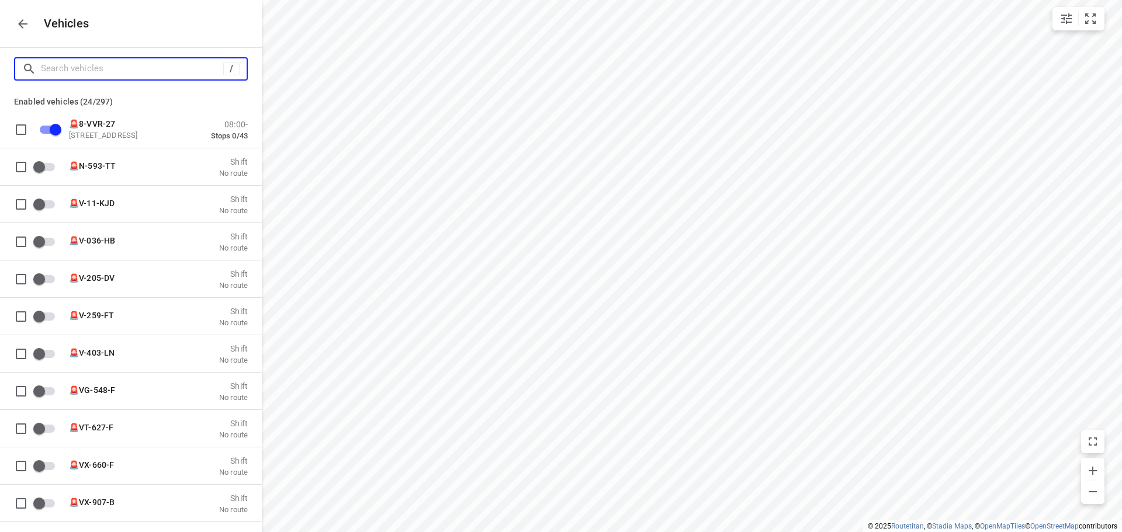
click at [154, 64] on input "Search vehicles" at bounding box center [132, 69] width 182 height 18
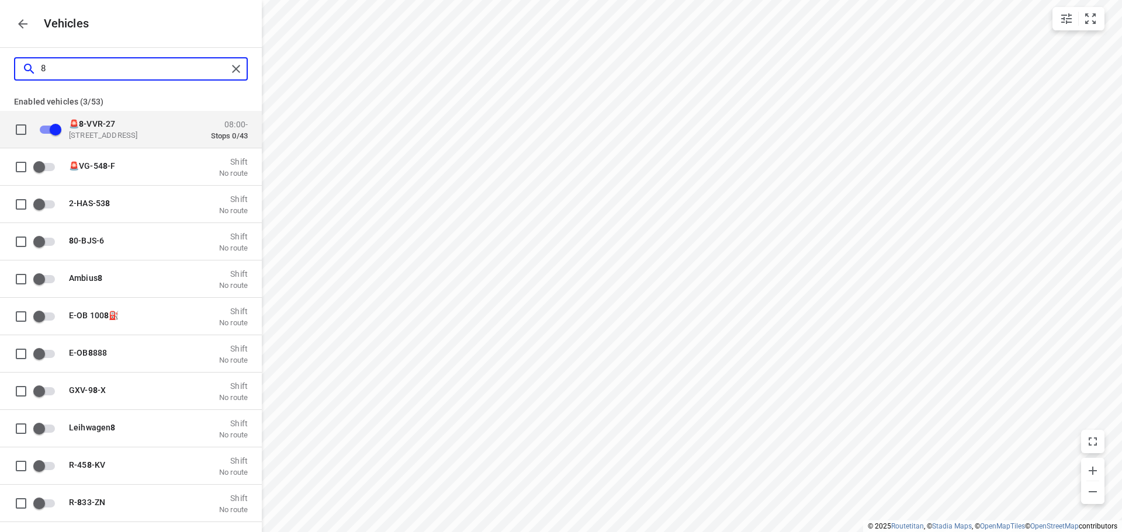
type input "81"
checkbox input "false"
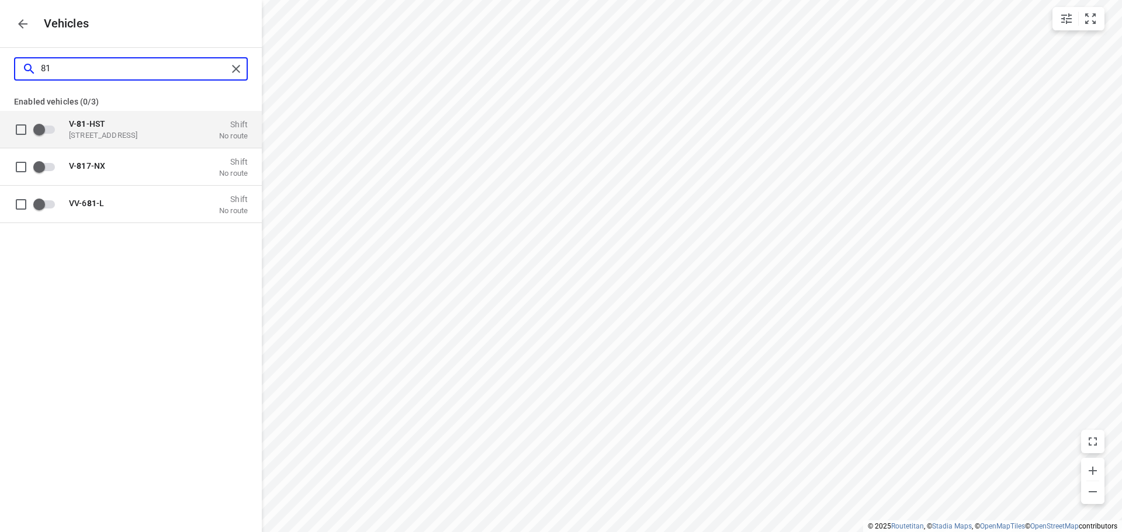
type input "81"
click at [224, 127] on p "Shift" at bounding box center [233, 123] width 29 height 9
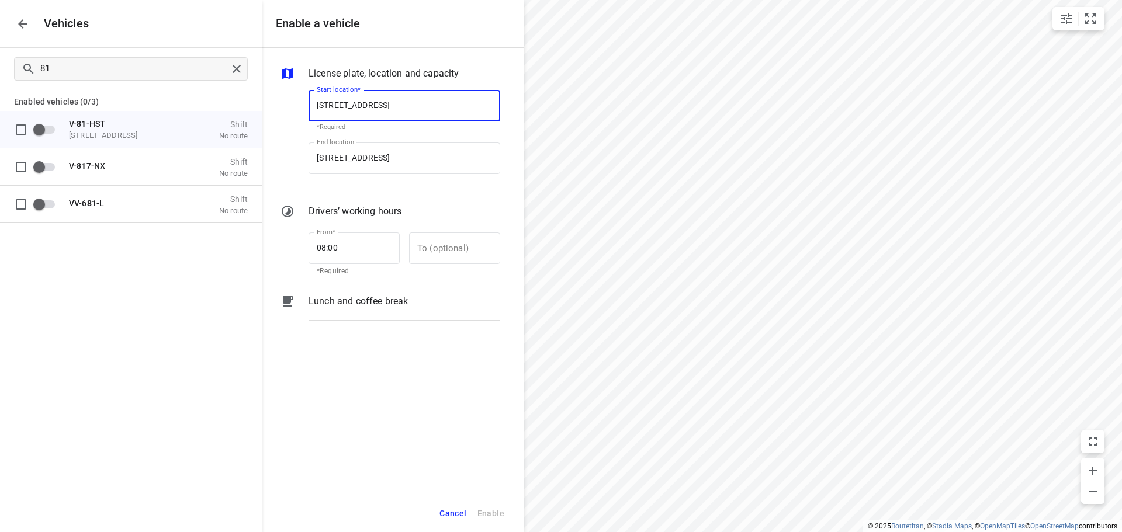
click at [445, 120] on input "[STREET_ADDRESS]" at bounding box center [404, 106] width 192 height 32
drag, startPoint x: 455, startPoint y: 112, endPoint x: 265, endPoint y: 110, distance: 189.9
click at [276, 108] on div "License plate, location and capacity Start location* [STREET_ADDRESS] Start loc…" at bounding box center [393, 271] width 262 height 447
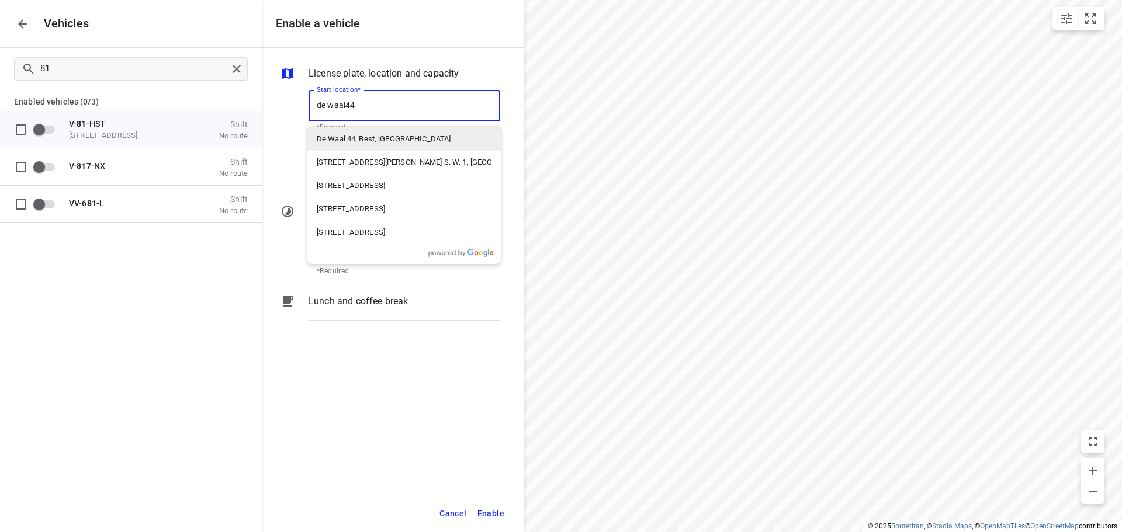
click at [400, 137] on p "De Waal 44, Best, [GEOGRAPHIC_DATA]" at bounding box center [384, 139] width 134 height 12
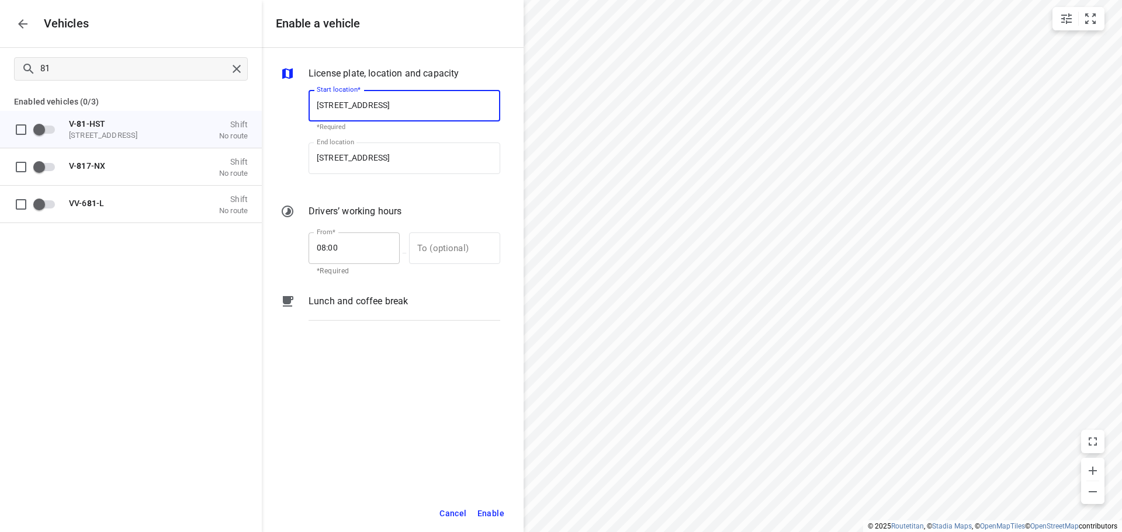
type input "[STREET_ADDRESS]"
click at [345, 254] on input "08:00" at bounding box center [347, 249] width 78 height 32
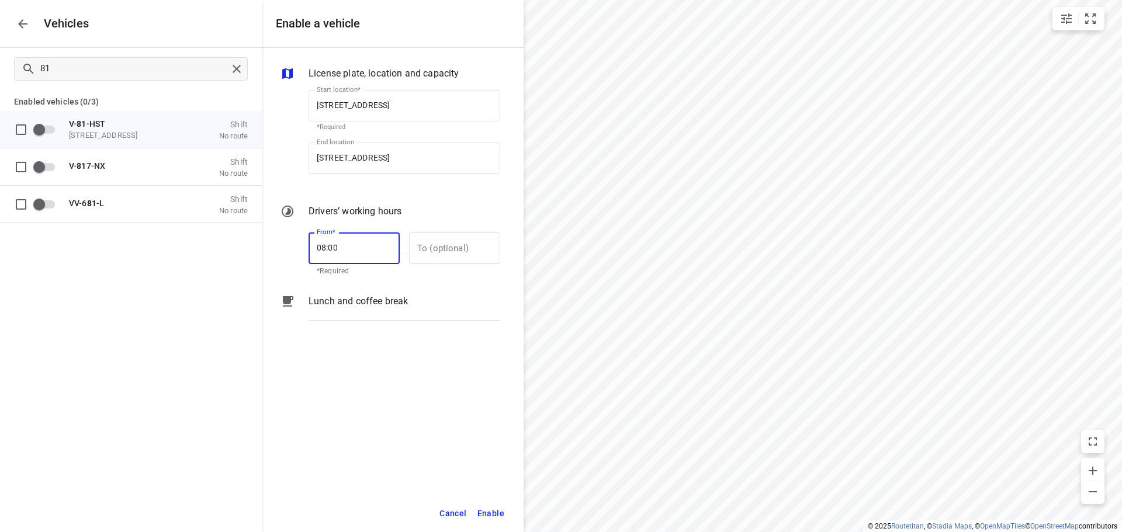
drag, startPoint x: 345, startPoint y: 254, endPoint x: 271, endPoint y: 240, distance: 75.4
click at [272, 241] on div "License plate, location and capacity Start location* [STREET_ADDRESS] Start loc…" at bounding box center [393, 271] width 262 height 447
type input "1_:__"
type input "07:00"
click at [441, 235] on input "text" at bounding box center [448, 249] width 78 height 32
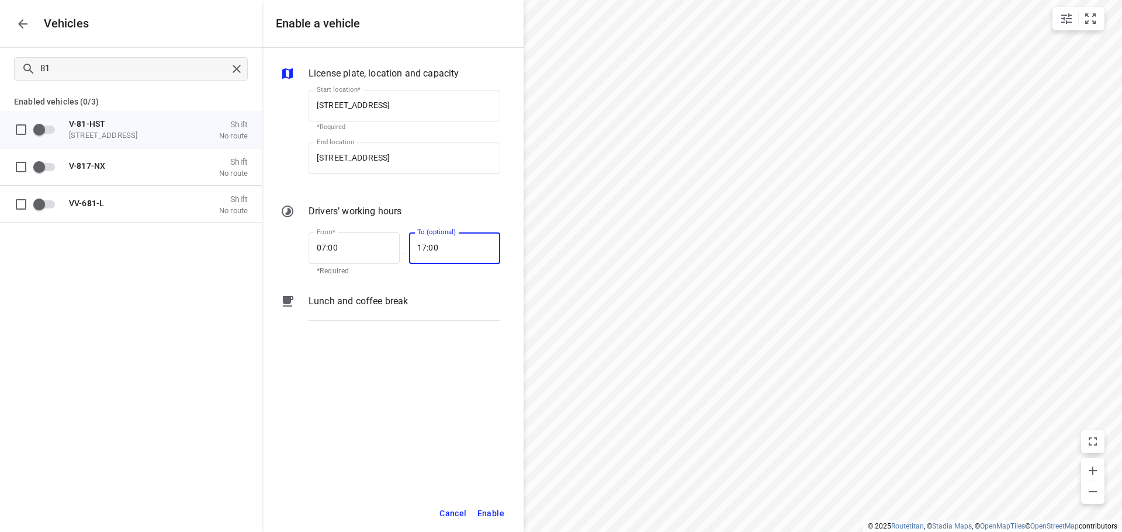
type input "17:00"
click at [500, 518] on span "Enable" at bounding box center [490, 514] width 27 height 15
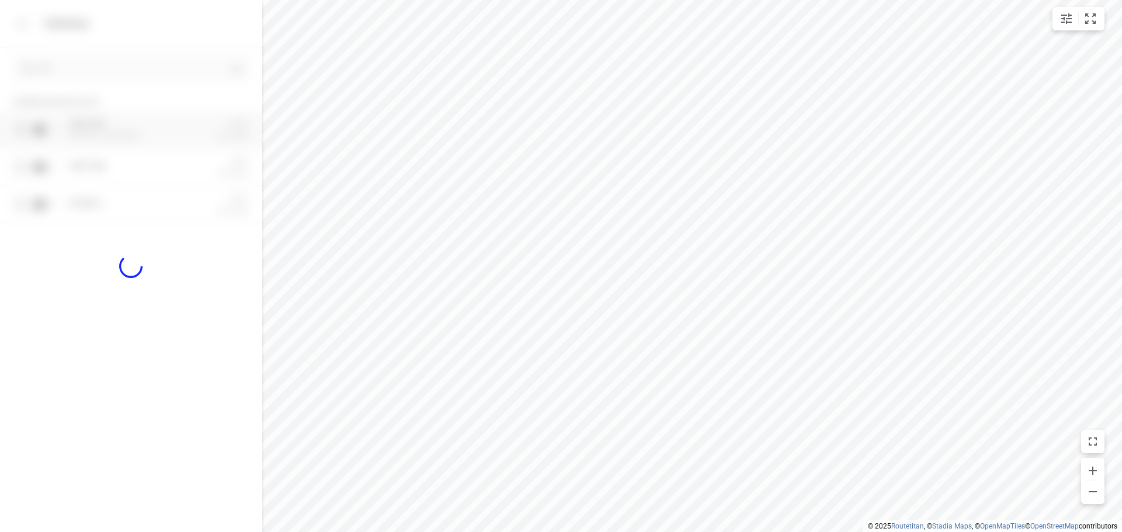
checkbox input "true"
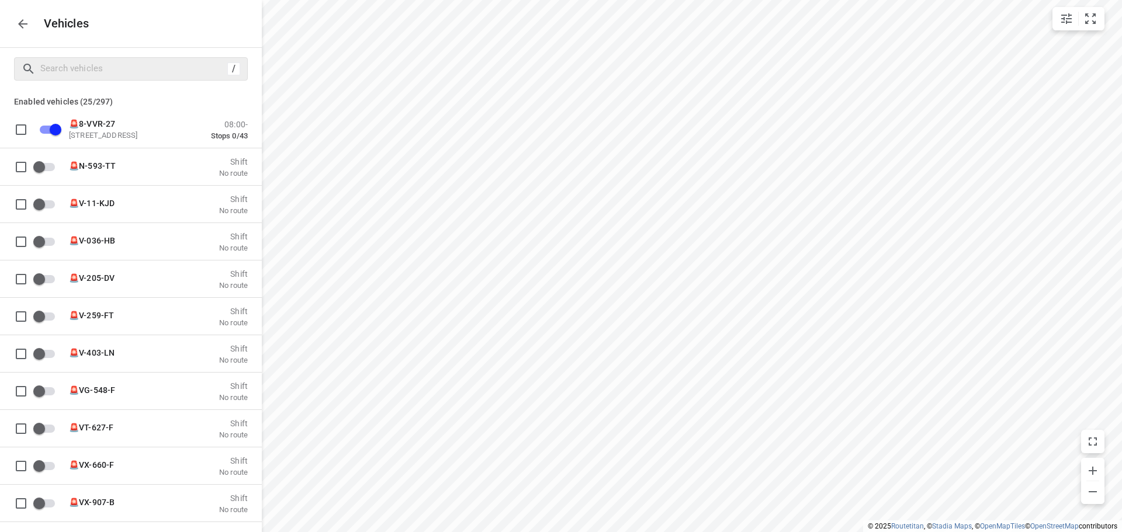
click at [10, 16] on div "Vehicles" at bounding box center [131, 23] width 262 height 47
click at [16, 23] on icon "button" at bounding box center [23, 24] width 14 height 14
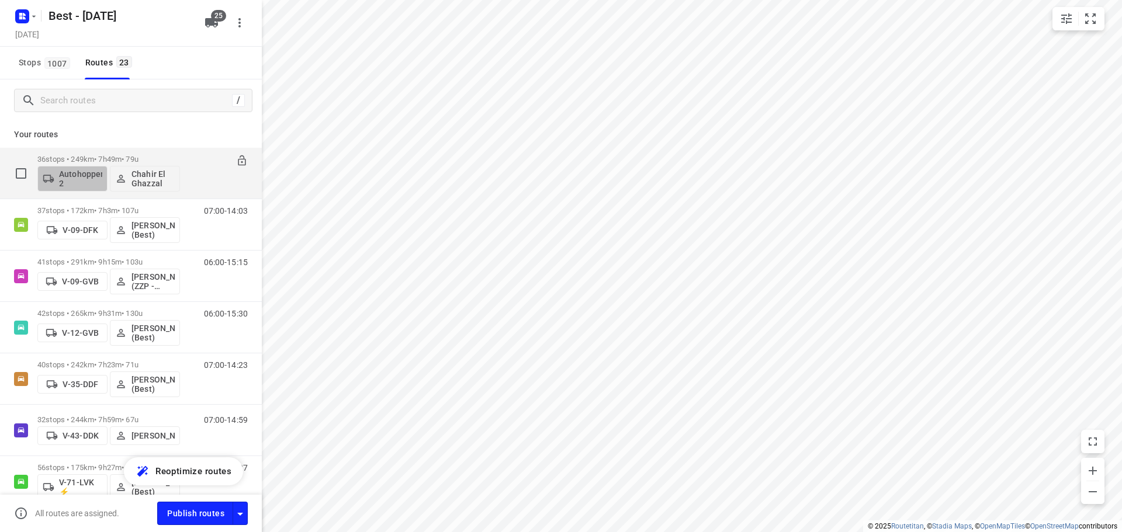
click at [86, 185] on p "Autohopper 2" at bounding box center [80, 178] width 43 height 19
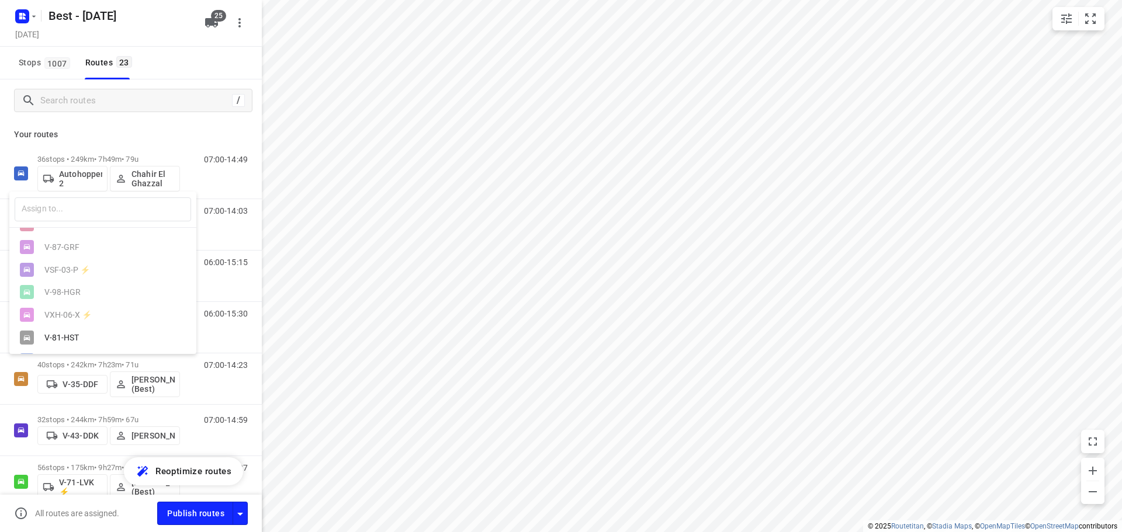
scroll to position [475, 0]
click at [107, 317] on div "V-81-HST" at bounding box center [105, 314] width 123 height 9
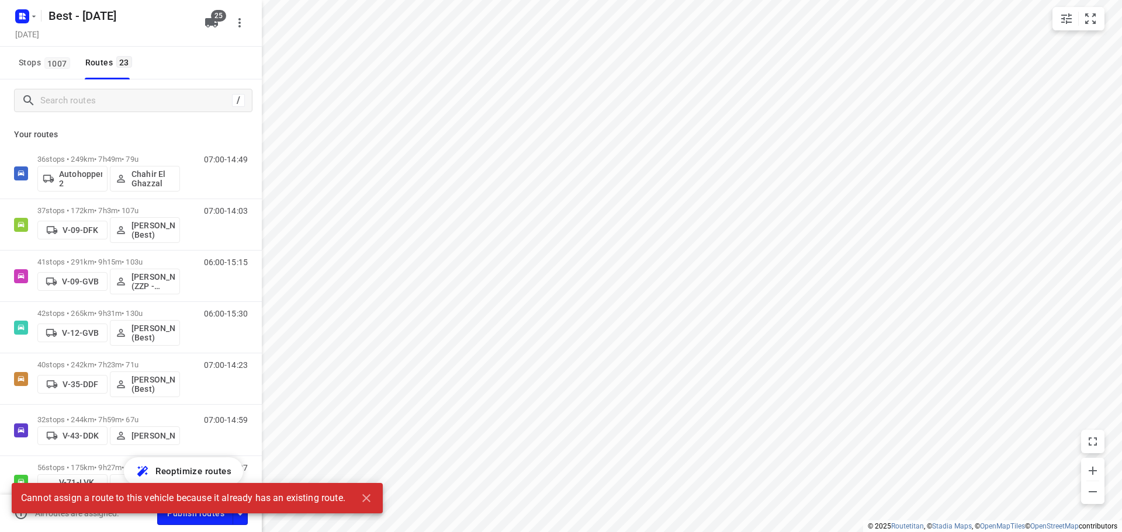
click at [324, 516] on div "Cannot assign a route to this vehicle because it already has an existing route." at bounding box center [197, 501] width 371 height 37
click at [320, 505] on div "Cannot assign a route to this vehicle because it already has an existing route." at bounding box center [183, 498] width 324 height 23
click at [365, 500] on icon "button" at bounding box center [366, 498] width 14 height 14
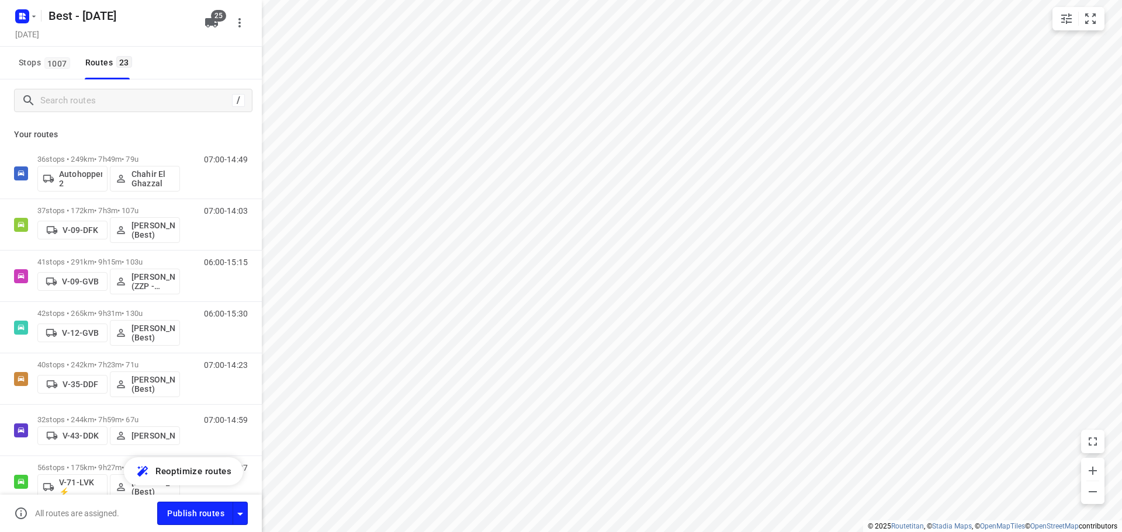
click at [60, 88] on div "/" at bounding box center [131, 100] width 262 height 42
click at [60, 92] on input "Search routes" at bounding box center [146, 101] width 210 height 18
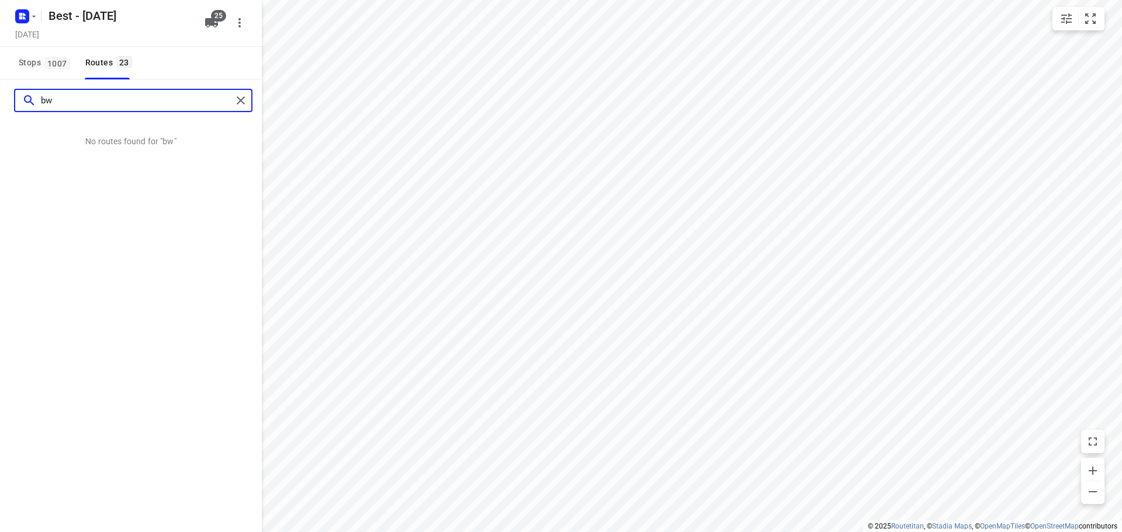
type input "b"
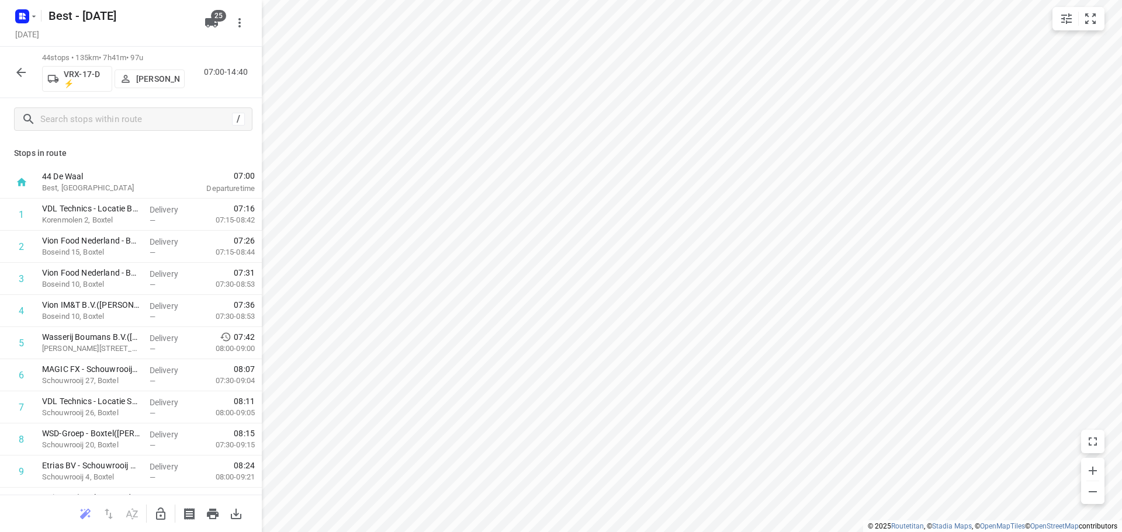
click at [18, 63] on button "button" at bounding box center [20, 72] width 23 height 23
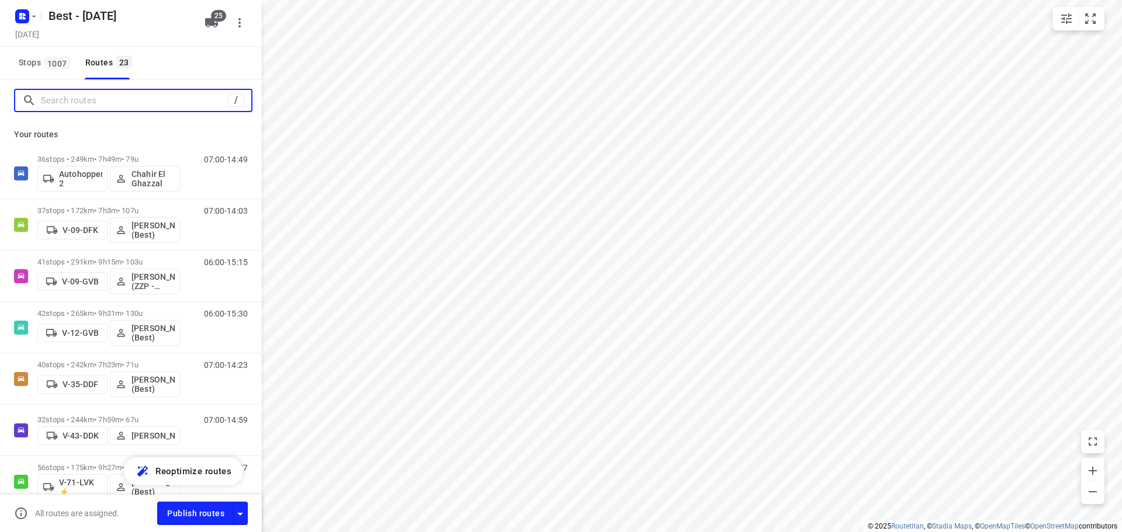
click at [78, 106] on input "Search routes" at bounding box center [134, 101] width 187 height 18
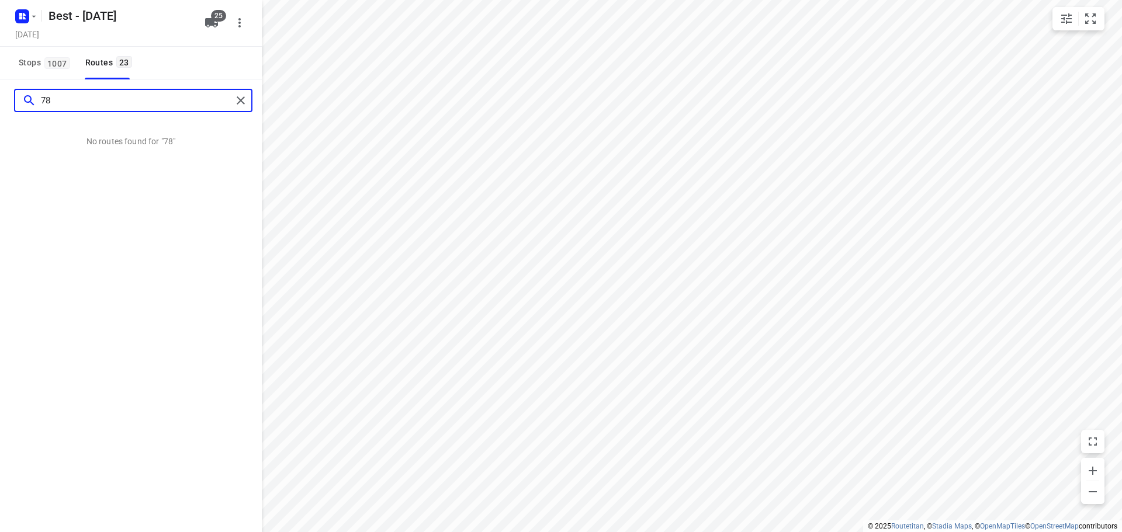
type input "7"
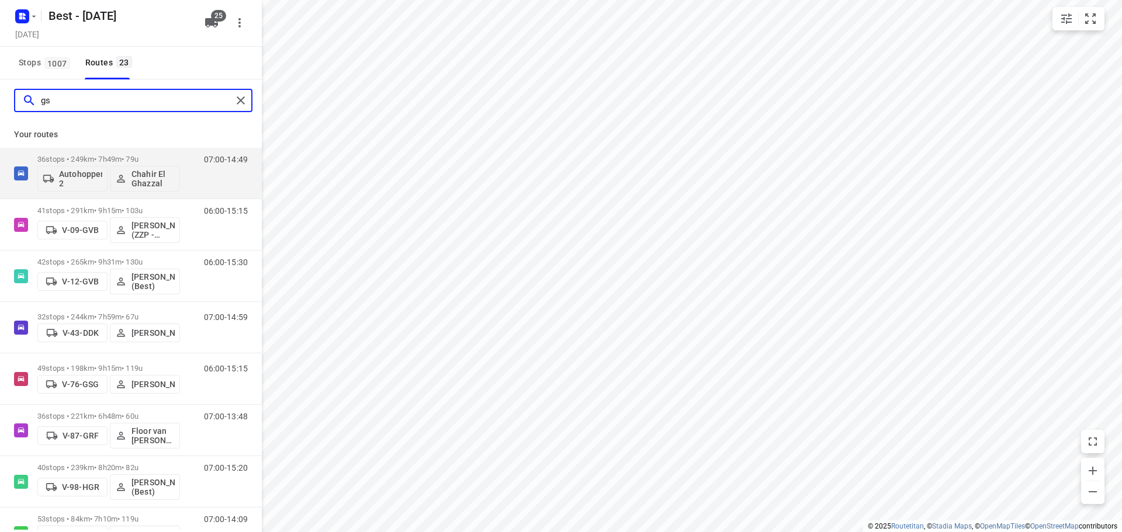
type input "g"
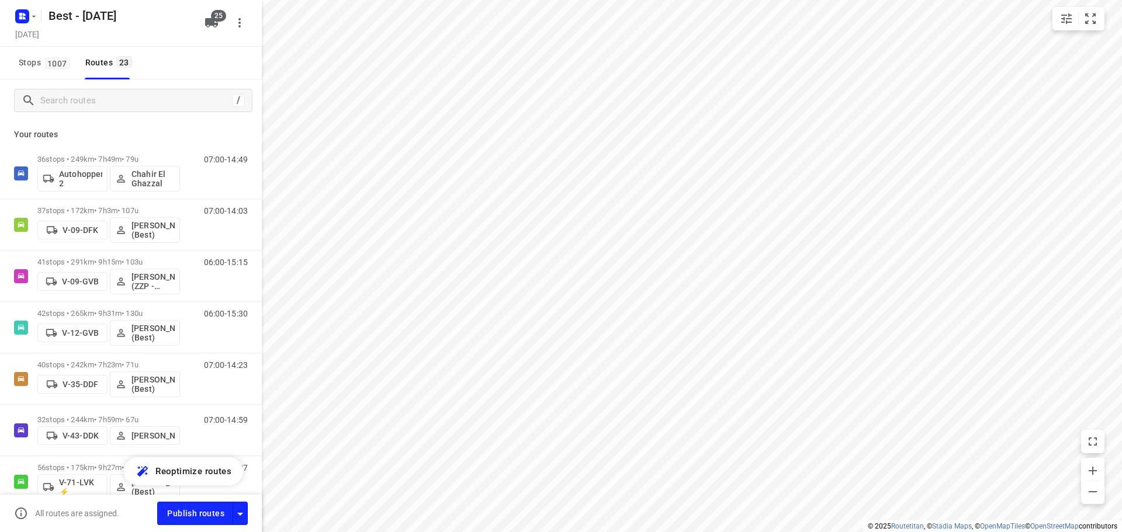
click at [199, 14] on div "Best - [DATE] [DATE]" at bounding box center [106, 22] width 187 height 41
click at [203, 19] on button "25" at bounding box center [211, 22] width 23 height 23
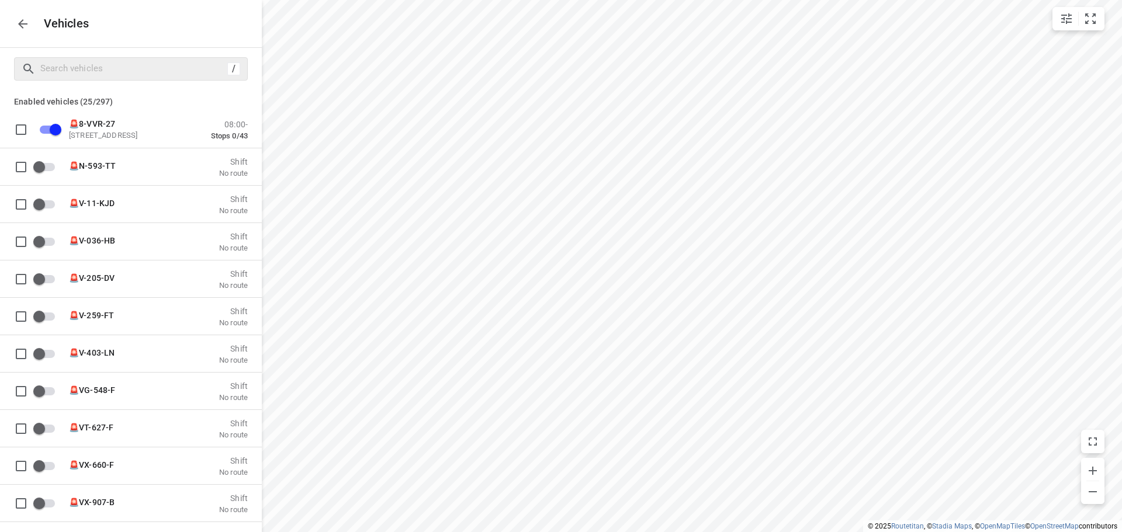
drag, startPoint x: 60, startPoint y: 58, endPoint x: 71, endPoint y: 58, distance: 11.1
click at [65, 58] on div "/" at bounding box center [131, 68] width 234 height 23
click at [72, 69] on input "Search vehicles" at bounding box center [132, 69] width 182 height 18
type input "8"
checkbox input "true"
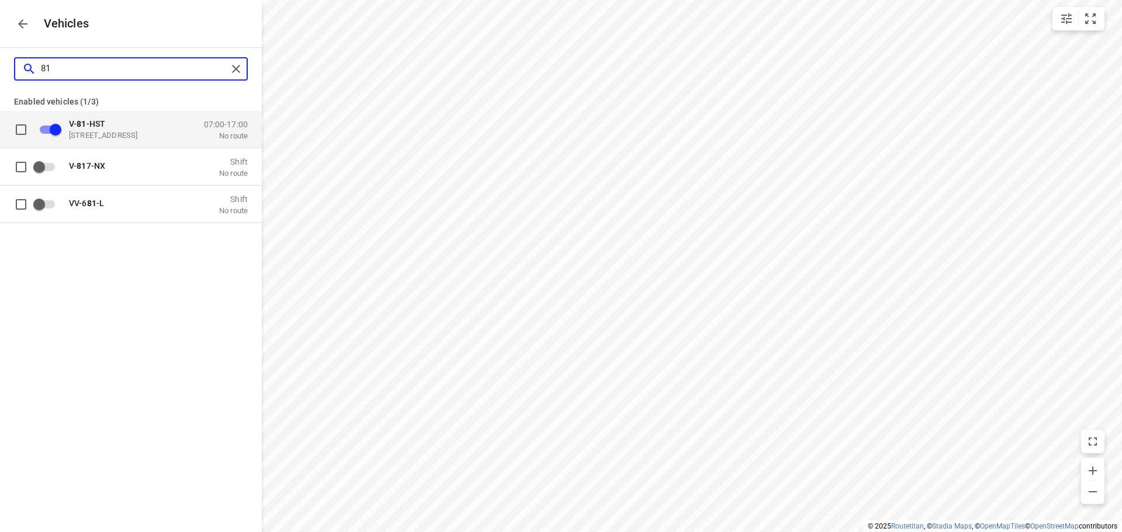
type input "81"
drag, startPoint x: 107, startPoint y: 116, endPoint x: 74, endPoint y: 116, distance: 33.3
click at [71, 116] on div "V- 81 -HST De Waal 44, 5684 PH Best, [GEOGRAPHIC_DATA] 07:00-17:00 No route" at bounding box center [140, 129] width 215 height 37
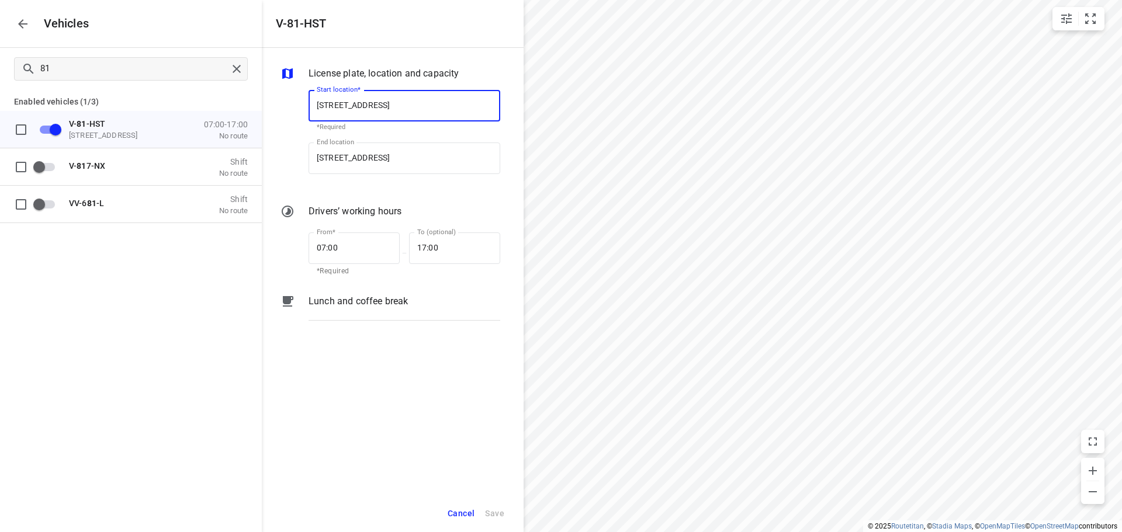
click at [377, 101] on input "[STREET_ADDRESS]" at bounding box center [404, 106] width 192 height 32
click at [17, 22] on icon "button" at bounding box center [23, 24] width 14 height 14
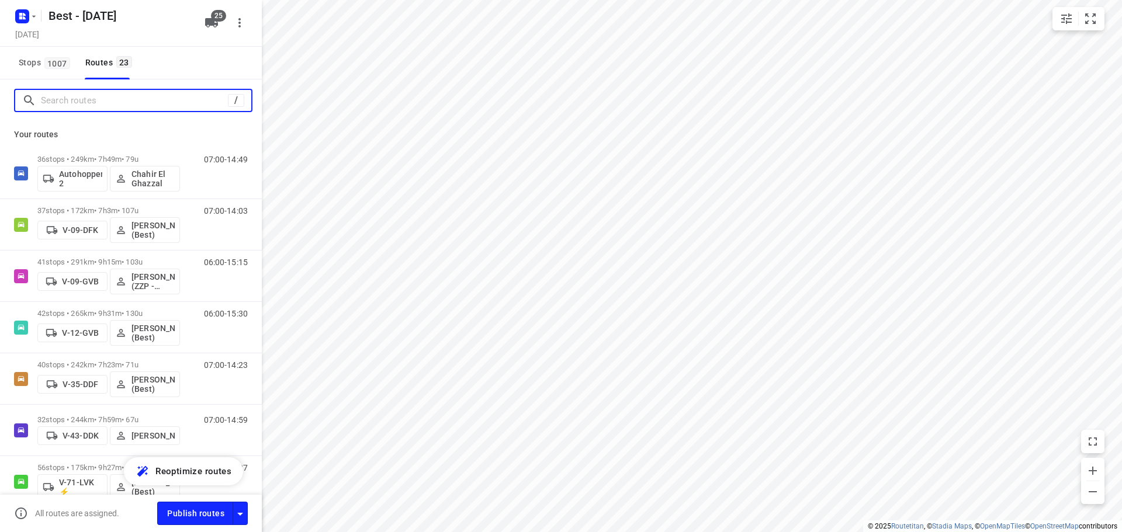
click at [71, 101] on input "Search routes" at bounding box center [134, 101] width 187 height 18
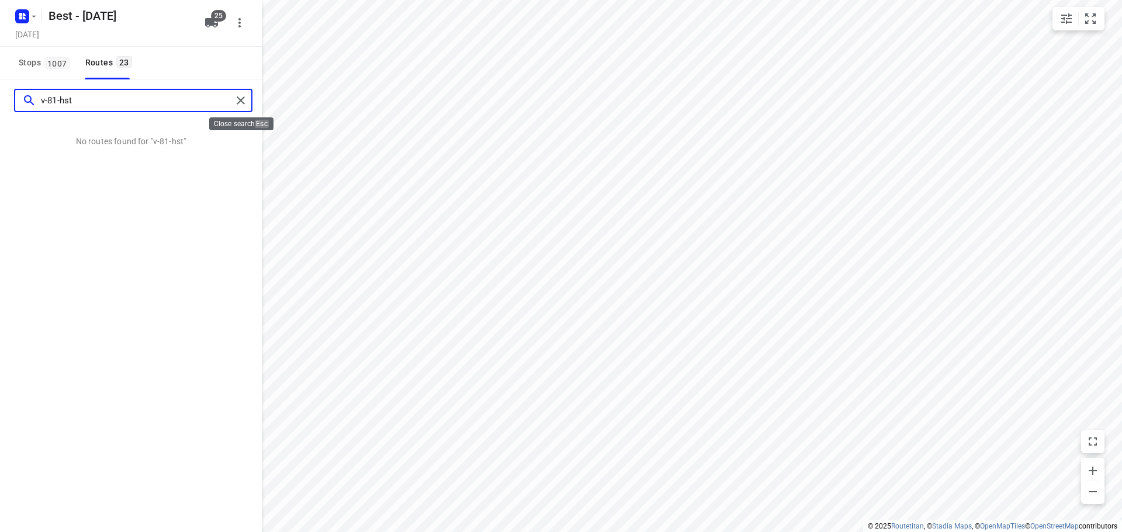
type input "v-81-hst"
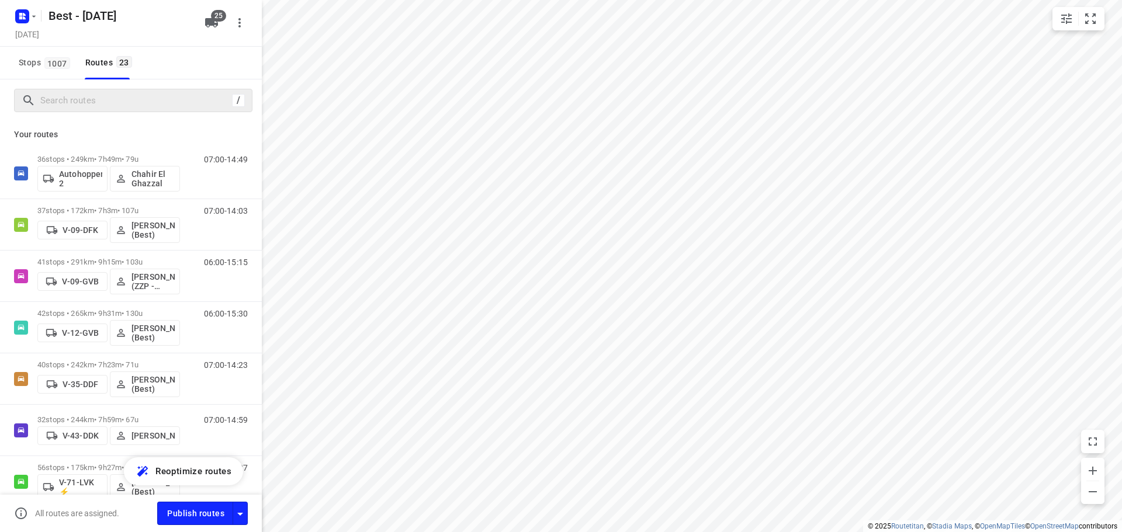
click at [71, 87] on div "/" at bounding box center [131, 100] width 262 height 42
click at [76, 95] on input "Search routes" at bounding box center [136, 101] width 190 height 18
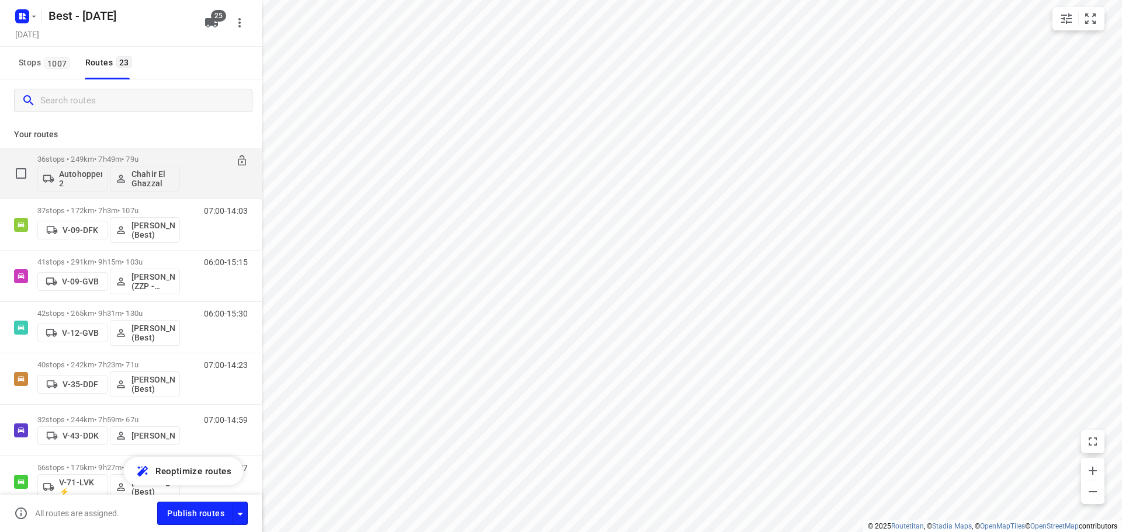
click at [71, 178] on p "Autohopper 2" at bounding box center [80, 178] width 43 height 19
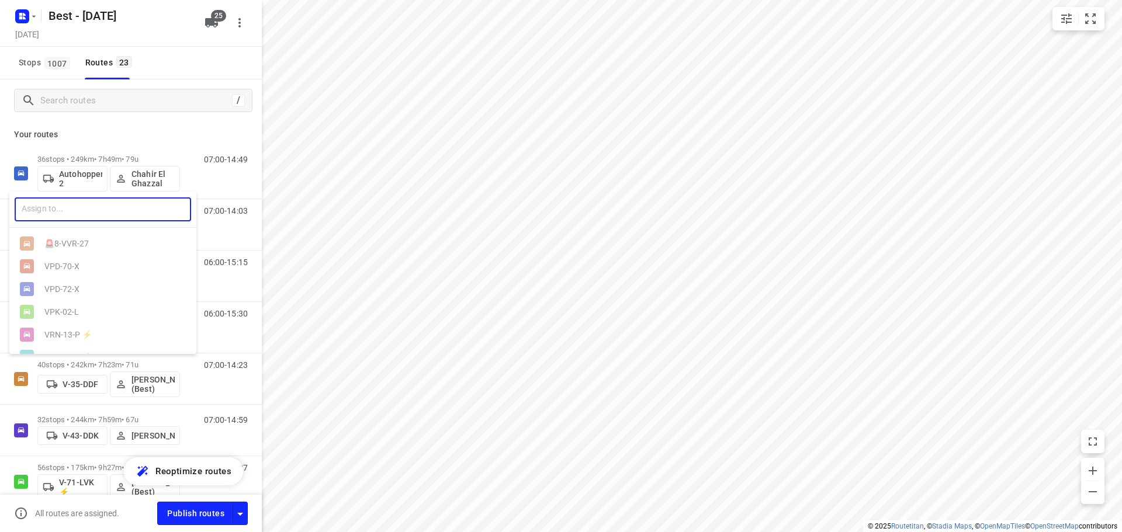
click at [156, 213] on input "text" at bounding box center [103, 209] width 176 height 24
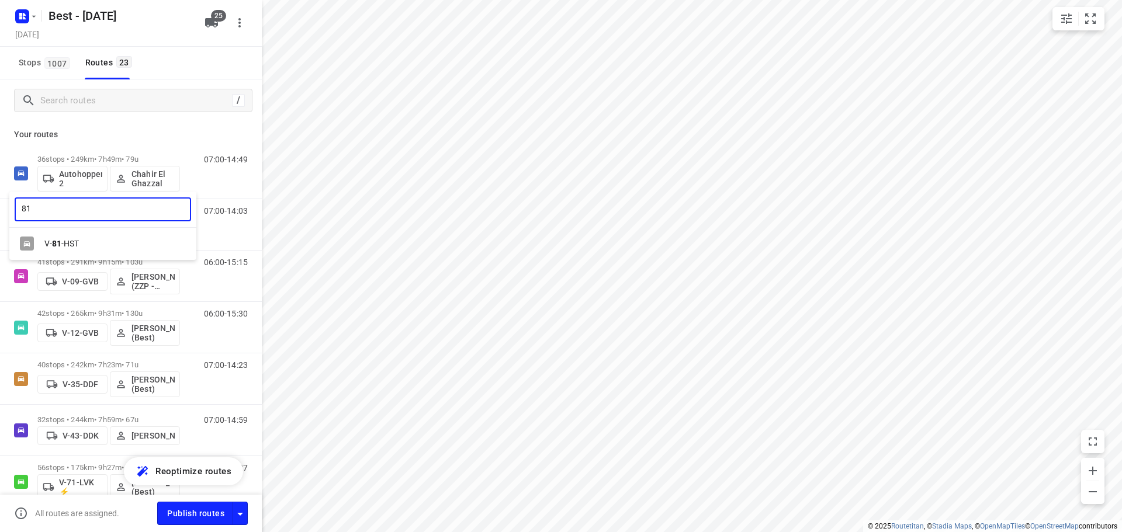
type input "81"
click at [48, 252] on div "V- 81 -HST" at bounding box center [102, 244] width 187 height 23
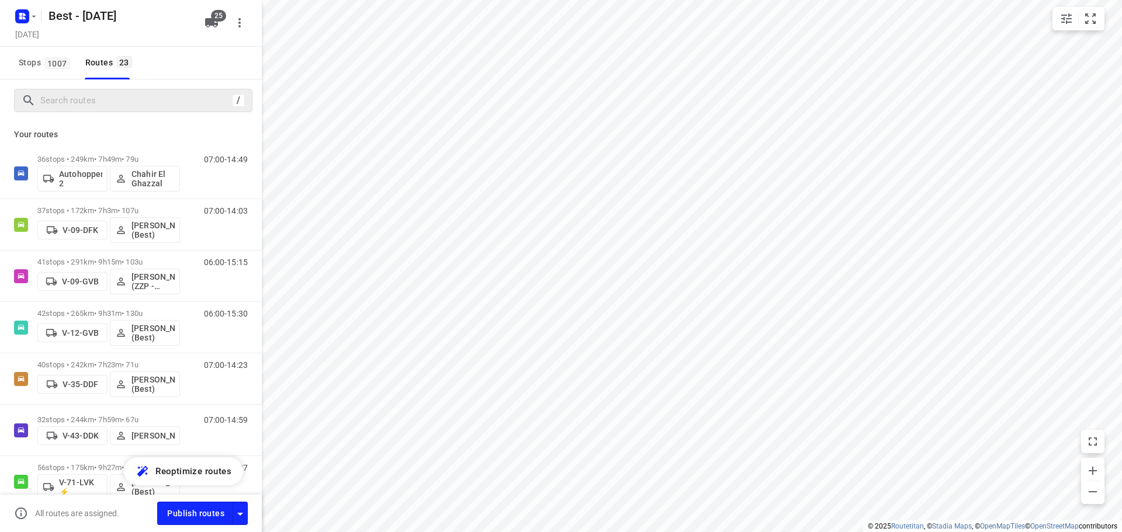
click at [74, 111] on div "/" at bounding box center [133, 100] width 238 height 23
click at [86, 95] on input "Search routes" at bounding box center [136, 101] width 190 height 18
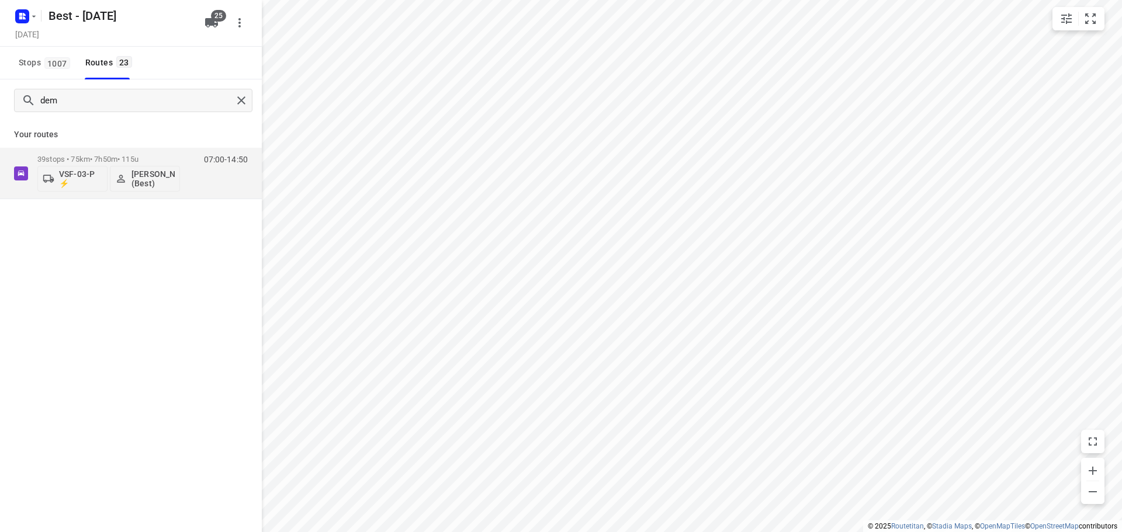
drag, startPoint x: 51, startPoint y: 85, endPoint x: 38, endPoint y: 82, distance: 13.8
click at [38, 82] on div "dem" at bounding box center [131, 100] width 262 height 42
click at [144, 95] on input "dem" at bounding box center [136, 101] width 191 height 18
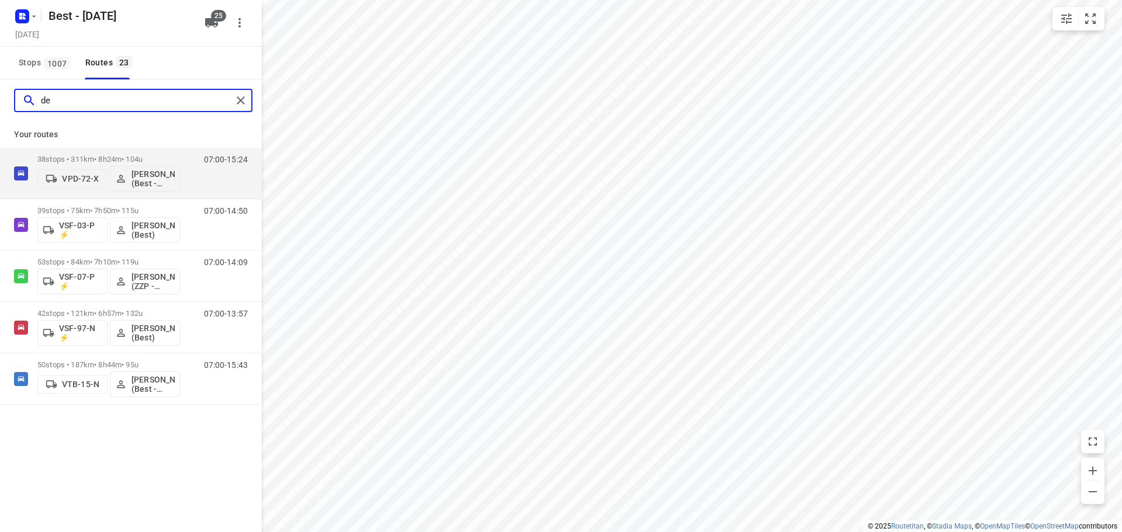
type input "d"
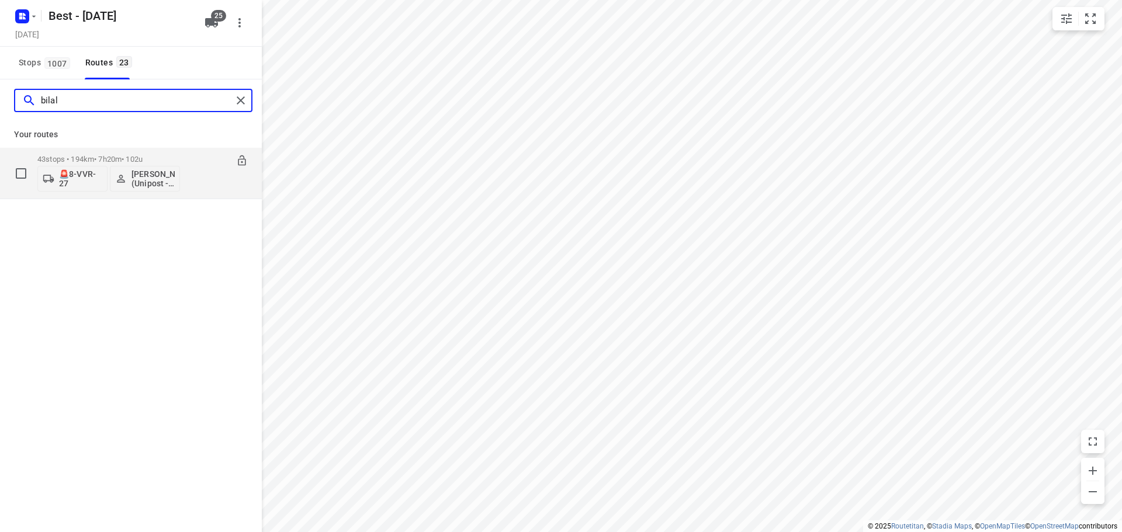
type input "bilal"
click at [86, 179] on p "🚨8-VVR-27" at bounding box center [80, 178] width 43 height 19
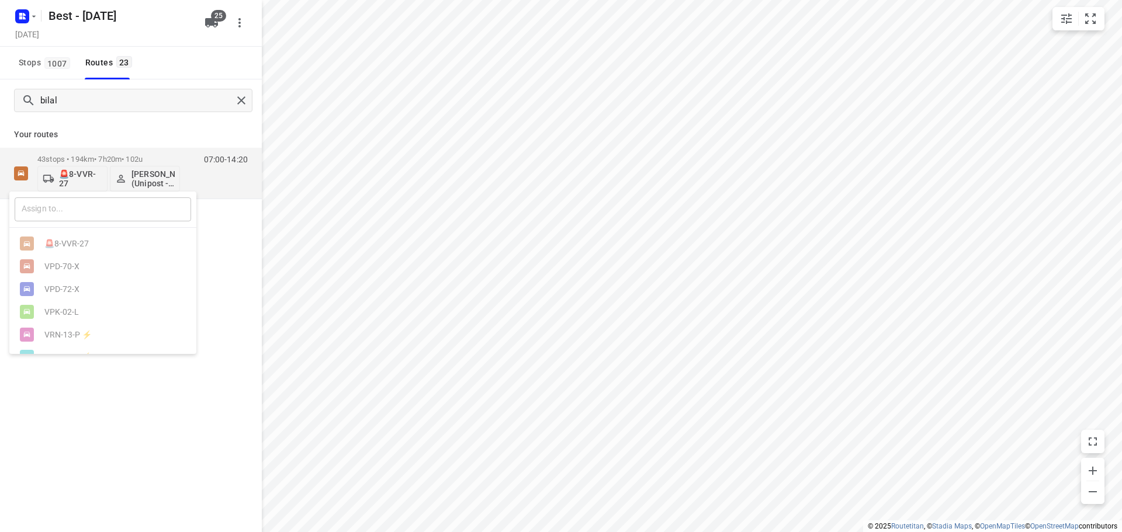
click at [92, 207] on input "text" at bounding box center [103, 209] width 176 height 24
click at [205, 27] on div at bounding box center [561, 266] width 1122 height 532
click at [209, 22] on icon "button" at bounding box center [211, 22] width 13 height 9
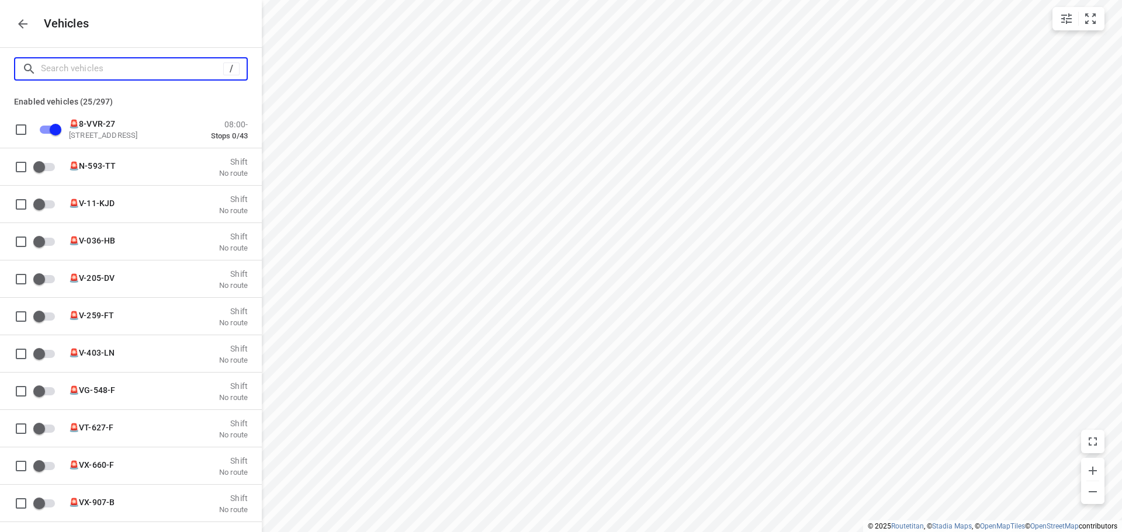
click at [115, 63] on input "Search vehicles" at bounding box center [132, 69] width 182 height 18
type input "5"
checkbox input "false"
checkbox input "true"
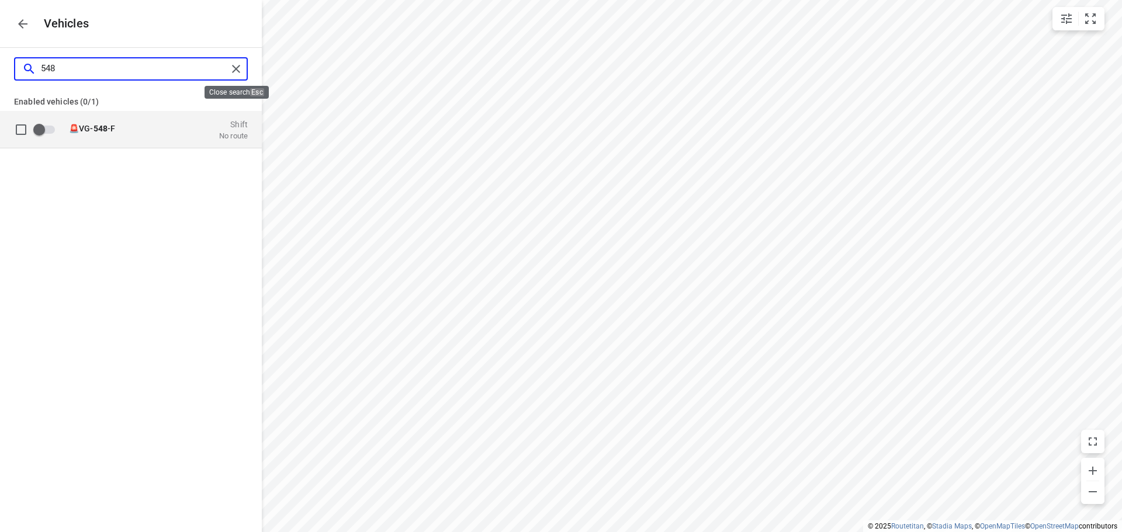
type input "548"
click at [173, 117] on div "🚨VG- 548 -F Shift No route" at bounding box center [140, 129] width 215 height 37
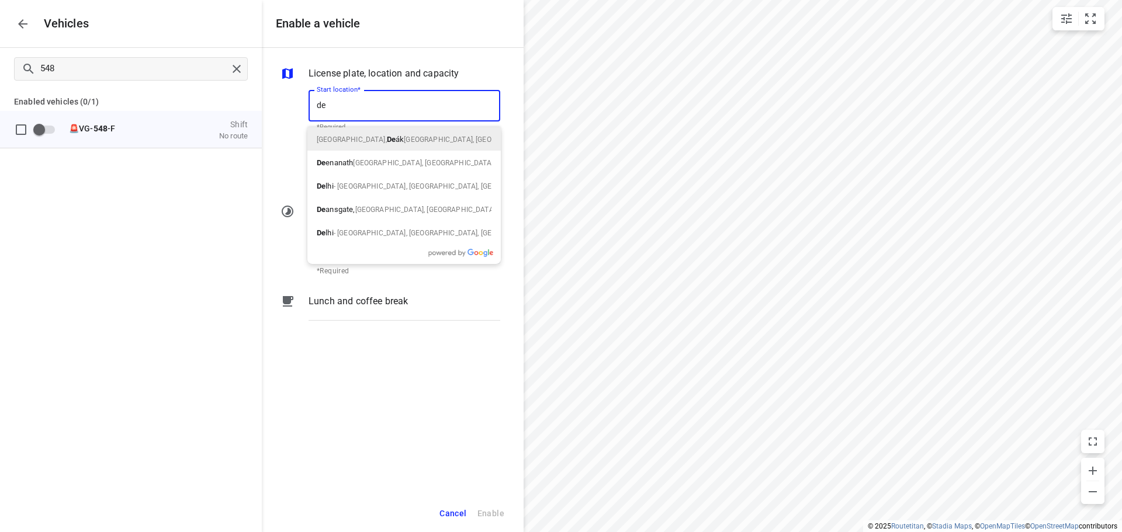
type input "d"
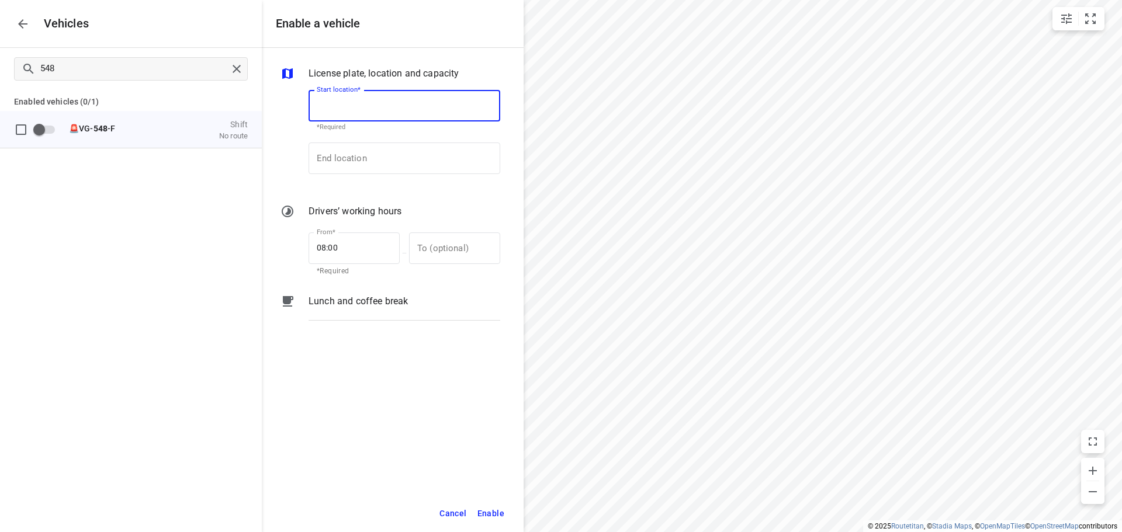
click at [459, 515] on span "Cancel" at bounding box center [452, 514] width 27 height 15
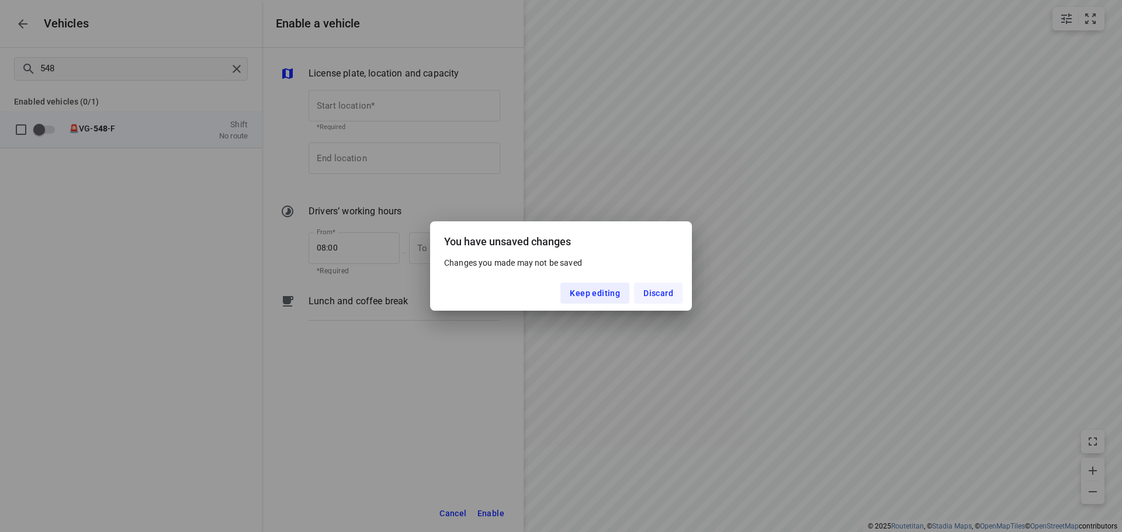
click at [656, 296] on span "Discard" at bounding box center [658, 293] width 30 height 9
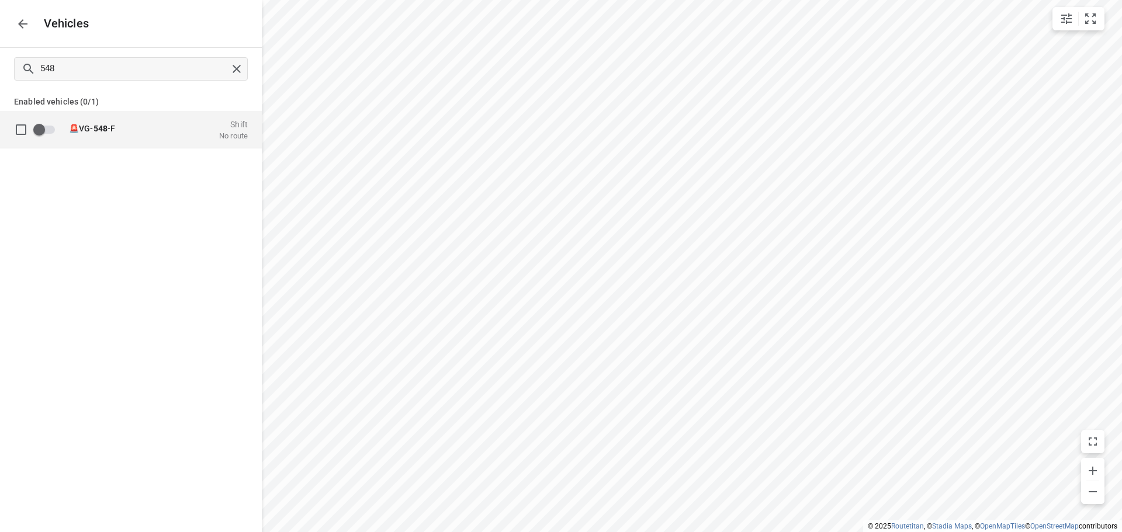
click at [11, 23] on button "button" at bounding box center [22, 23] width 23 height 23
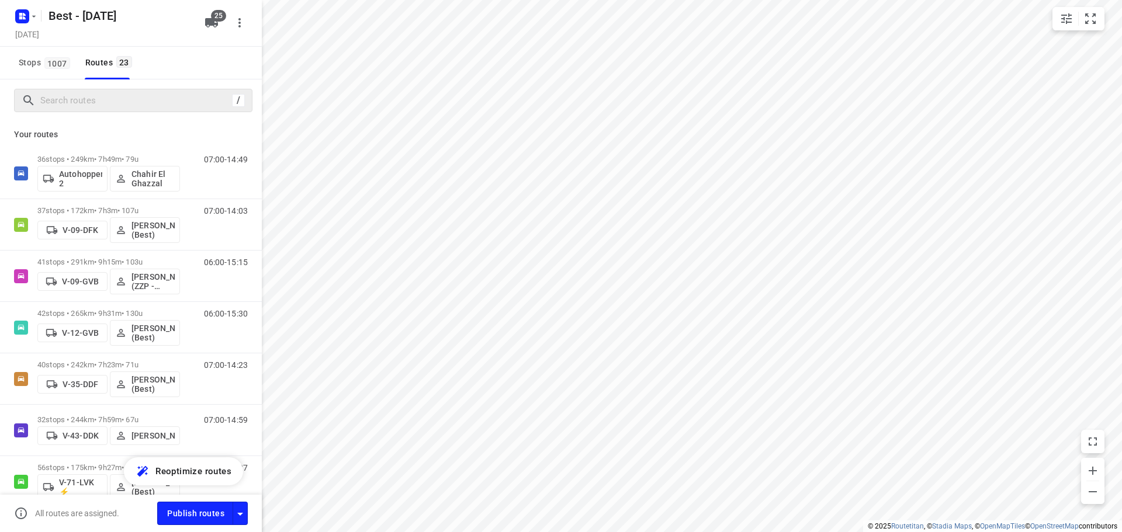
click at [111, 110] on div "/" at bounding box center [133, 100] width 238 height 23
click at [134, 106] on input "Search routes" at bounding box center [134, 101] width 187 height 18
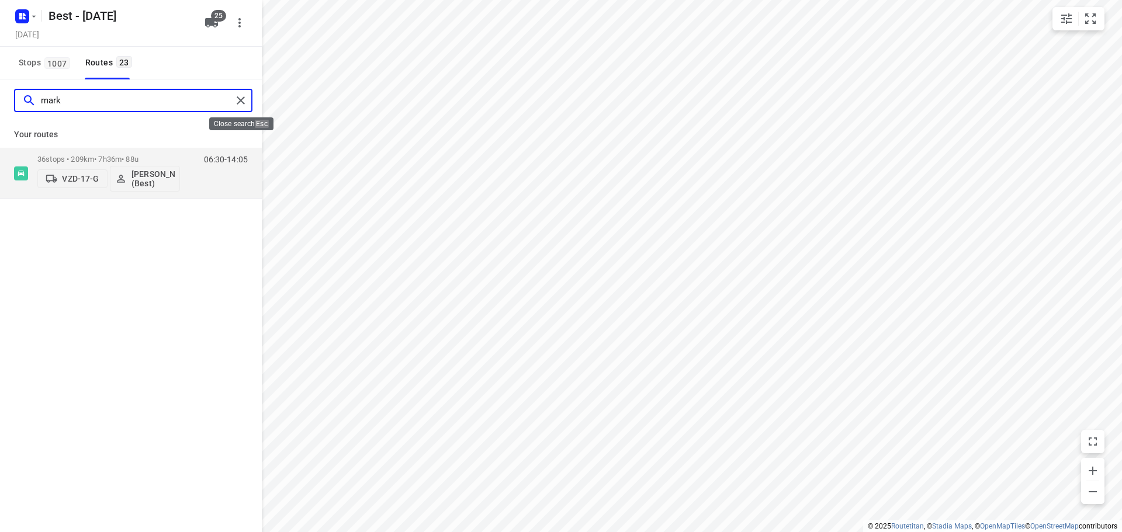
type input "mark"
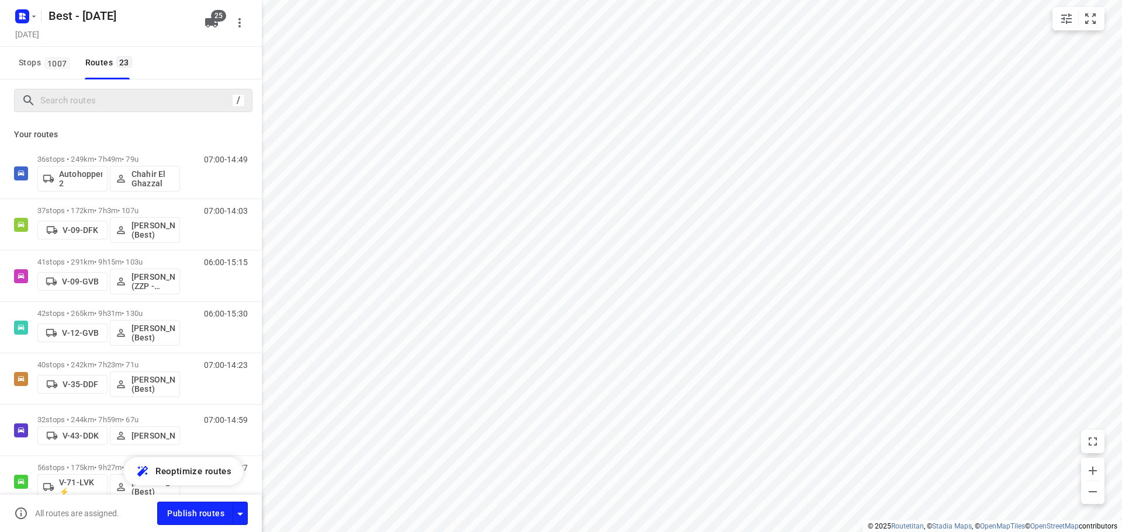
click at [175, 110] on div "/" at bounding box center [133, 100] width 238 height 23
click at [234, 89] on div "/" at bounding box center [133, 100] width 238 height 23
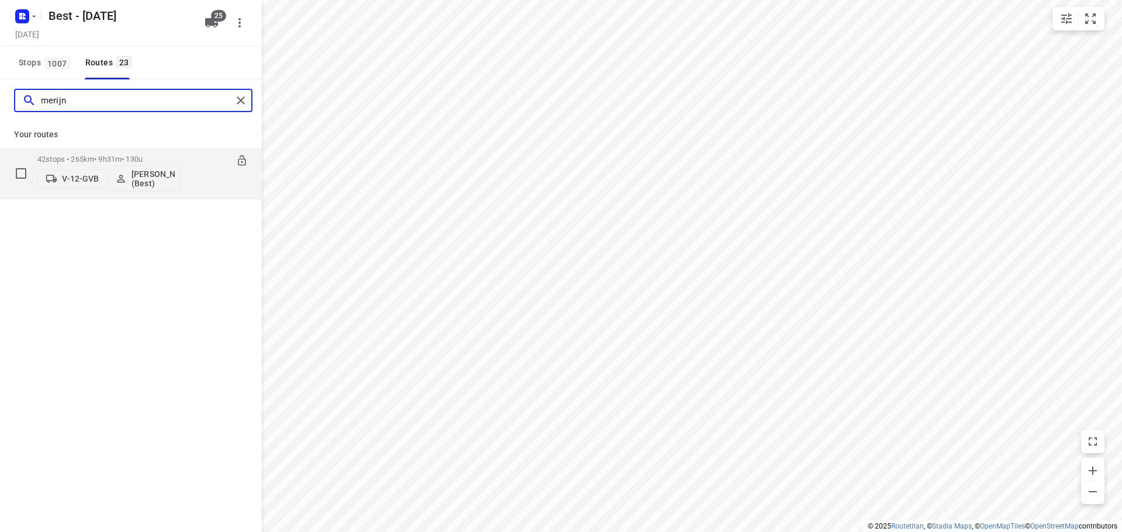
type input "merijn"
click at [103, 158] on p "42 stops • 265km • 9h31m • 130u" at bounding box center [108, 159] width 143 height 9
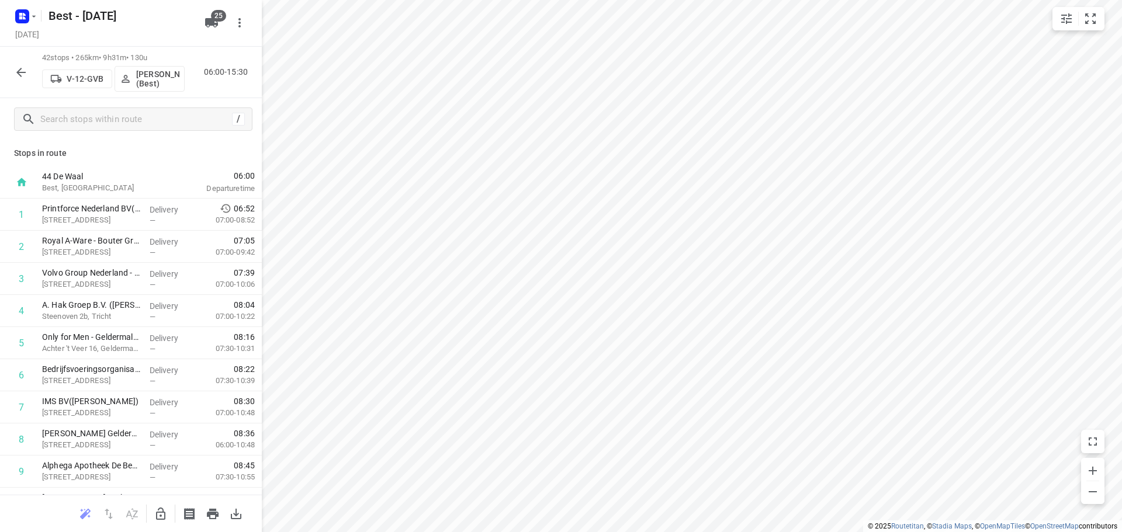
click at [18, 75] on icon "button" at bounding box center [21, 72] width 14 height 14
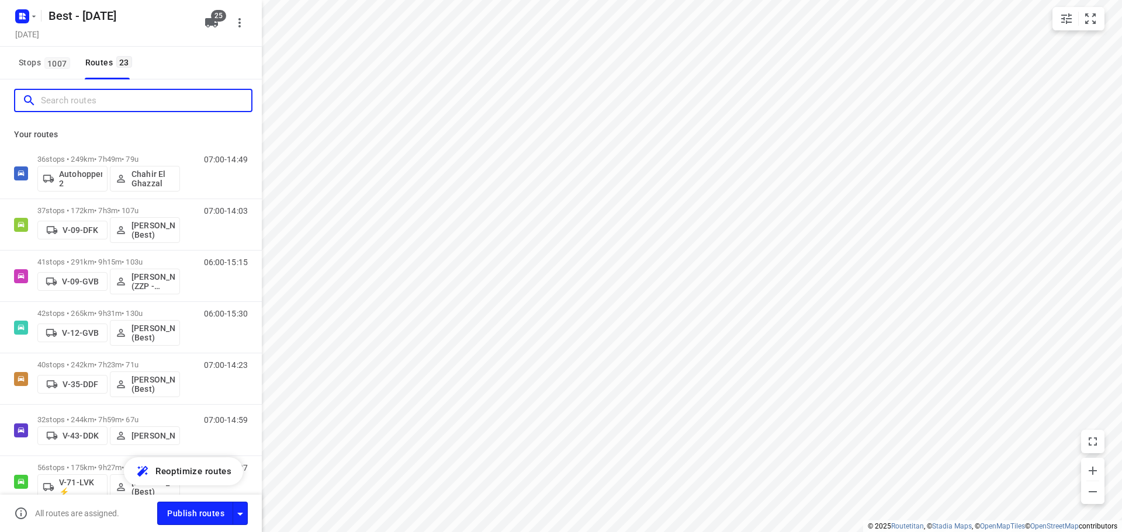
click at [130, 93] on input "Search routes" at bounding box center [146, 101] width 210 height 18
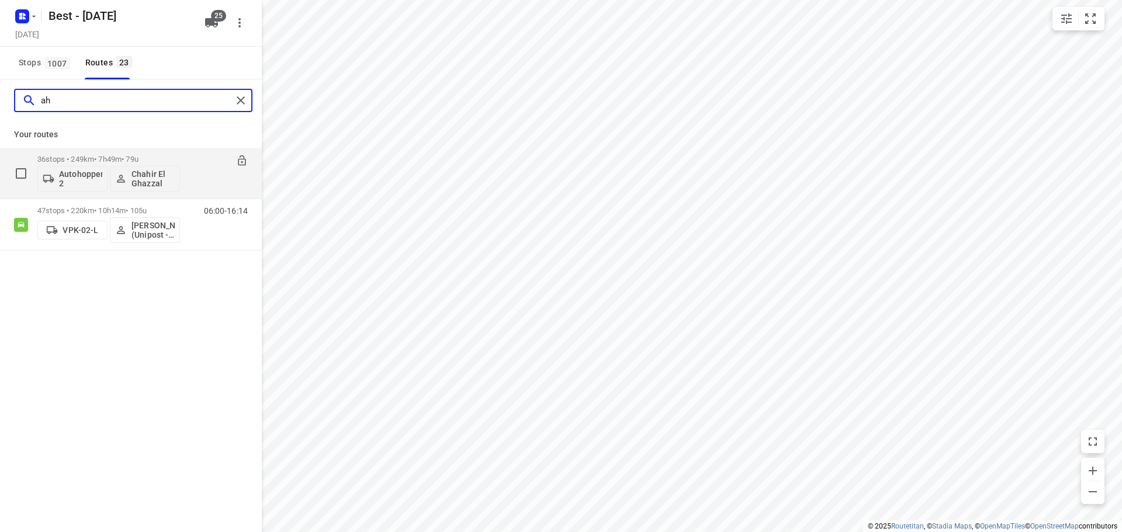
type input "ah"
click at [83, 175] on p "Autohopper 2" at bounding box center [80, 178] width 43 height 19
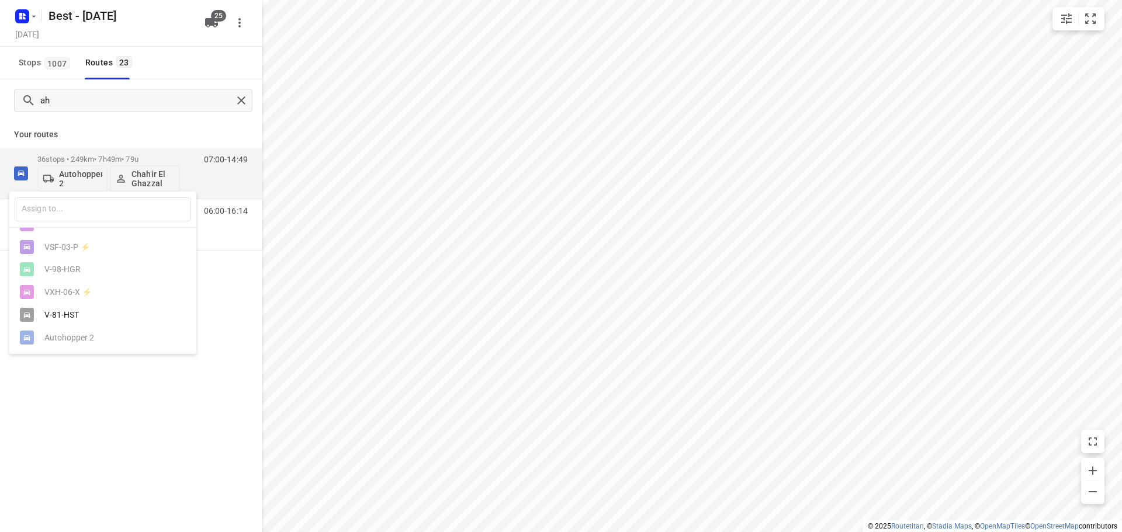
click at [74, 316] on div "V-81-HST" at bounding box center [105, 314] width 123 height 9
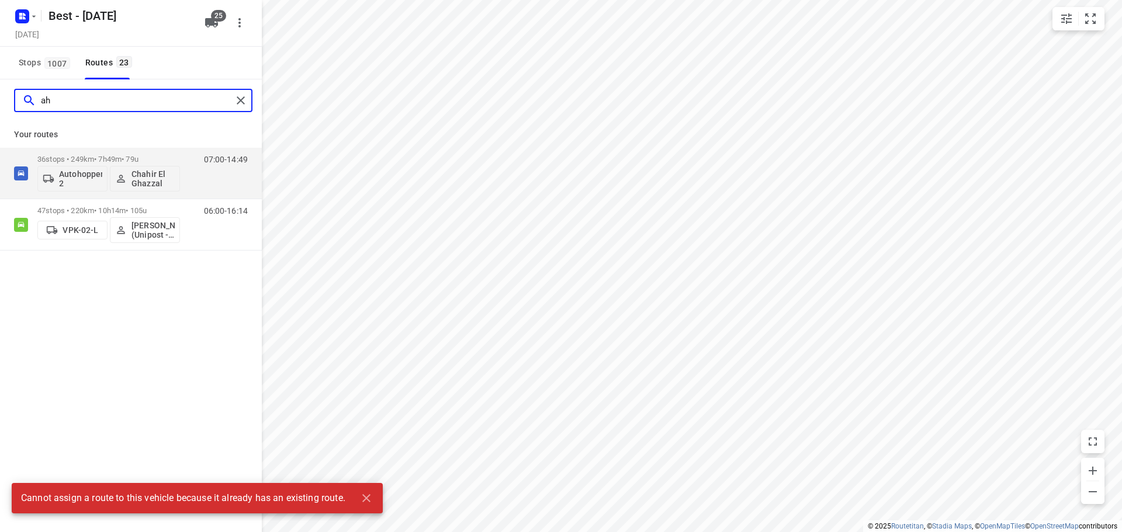
click at [234, 93] on div "ah" at bounding box center [133, 100] width 238 height 23
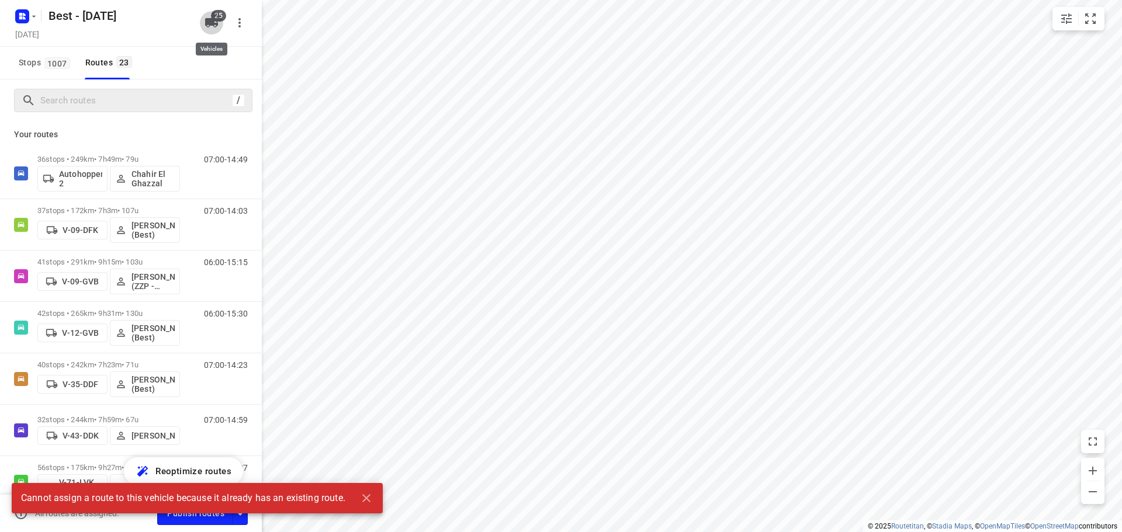
click at [214, 17] on span "25" at bounding box center [218, 16] width 15 height 12
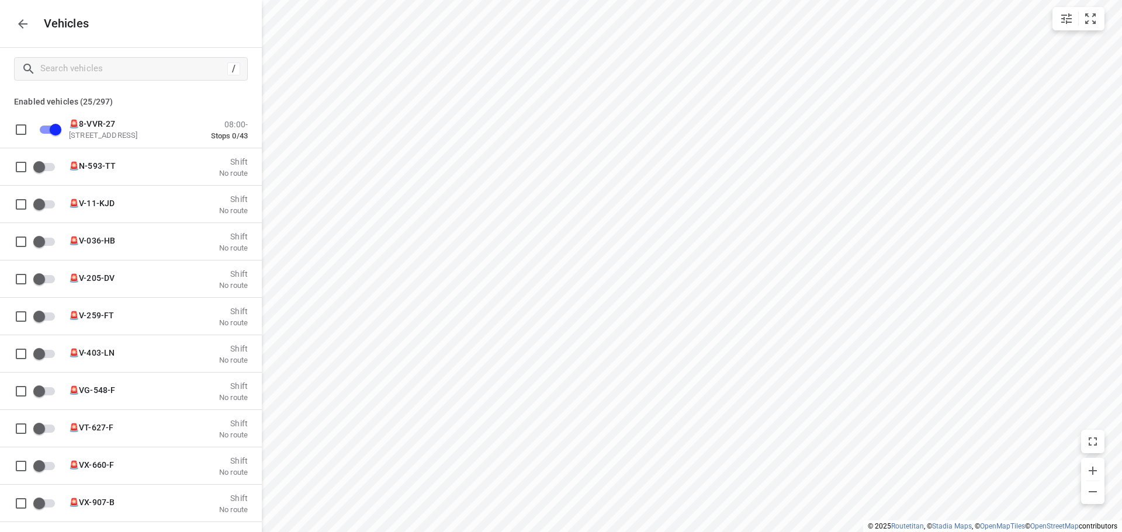
click at [18, 27] on icon "button" at bounding box center [23, 24] width 14 height 14
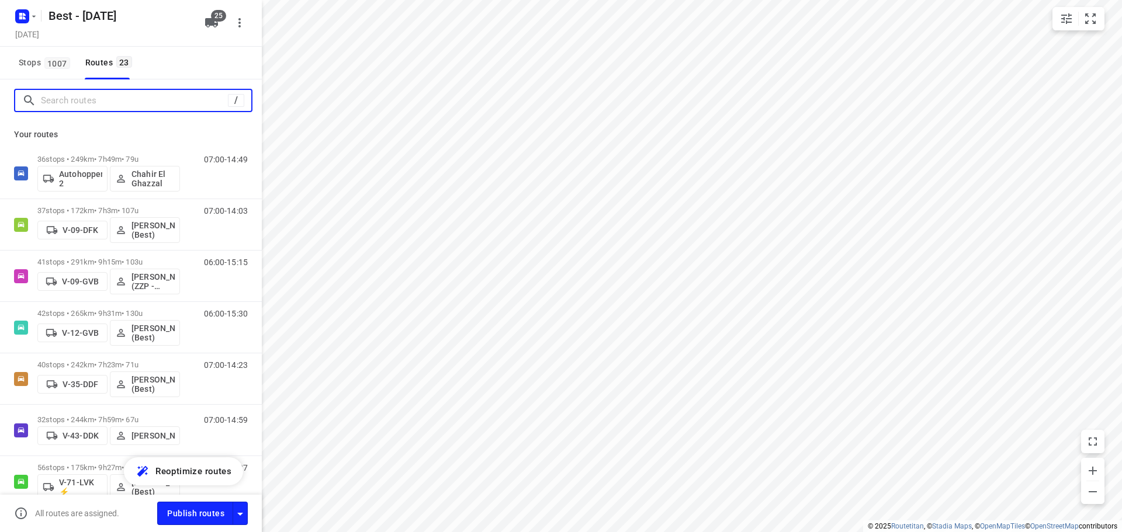
click at [65, 102] on input "Search routes" at bounding box center [134, 101] width 187 height 18
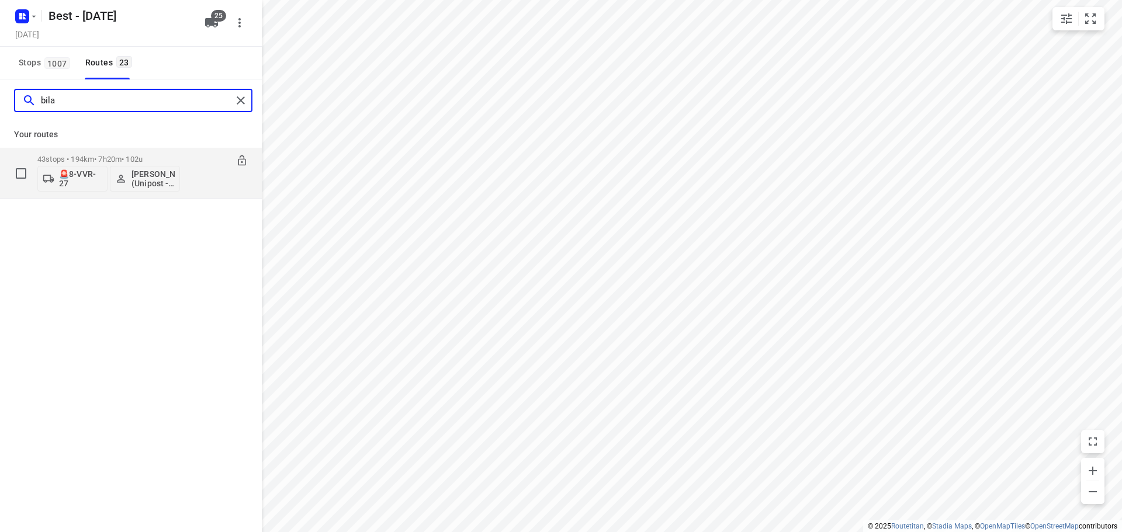
type input "bila"
click at [201, 193] on div "07:00-14:20" at bounding box center [218, 176] width 58 height 43
click at [136, 158] on p "43 stops • 194km • 7h20m • 102u" at bounding box center [108, 159] width 143 height 9
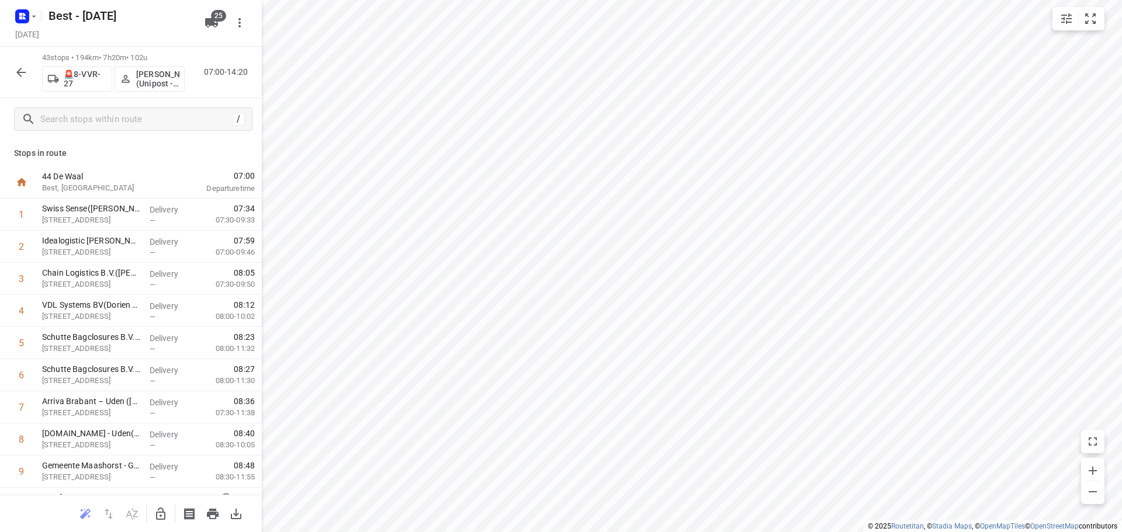
click at [81, 177] on p "44 De Waal" at bounding box center [103, 177] width 122 height 12
click at [74, 78] on p "🚨8-VVR-27" at bounding box center [85, 79] width 43 height 19
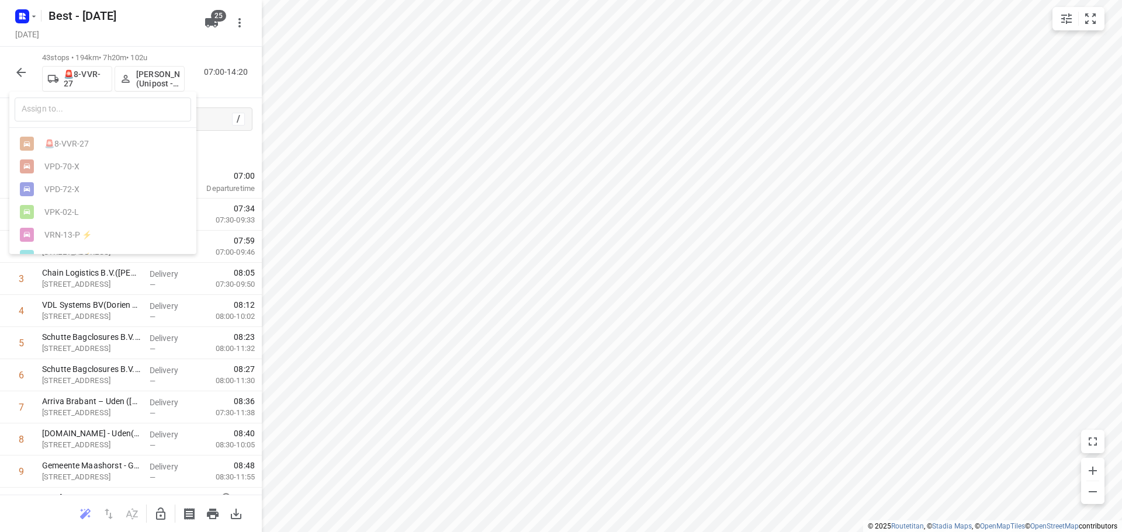
click at [79, 128] on div "🚨8-VVR-27 VPD-70-X VPD-72-X VPK-02-L VRN-13-P ⚡ VRX-17-D ⚡ VSF-07-P ⚡ VSF-97-N …" at bounding box center [102, 191] width 187 height 126
click at [81, 117] on input "text" at bounding box center [103, 110] width 176 height 24
click at [214, 25] on div at bounding box center [561, 266] width 1122 height 532
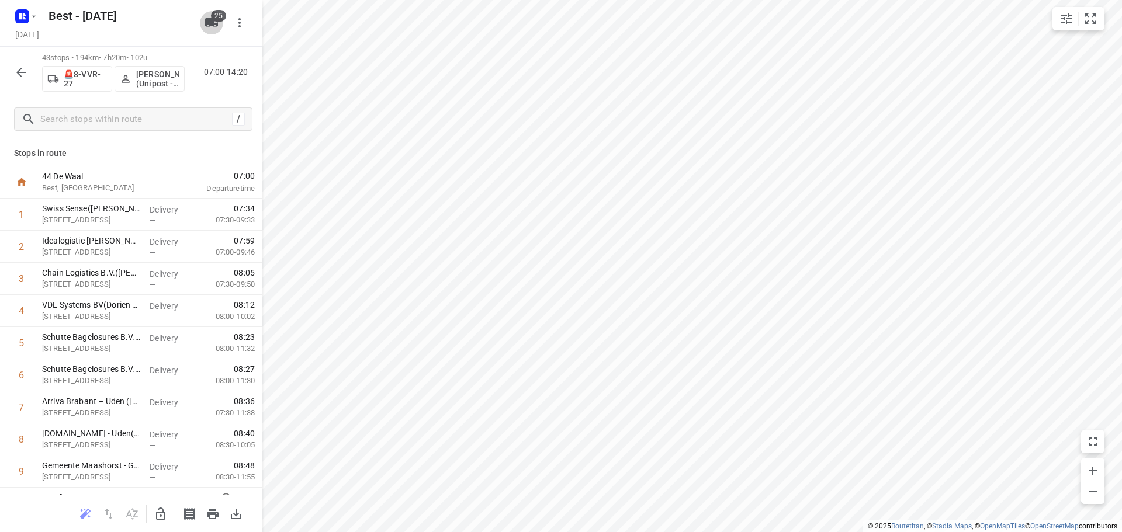
click at [209, 20] on icon "button" at bounding box center [211, 22] width 13 height 9
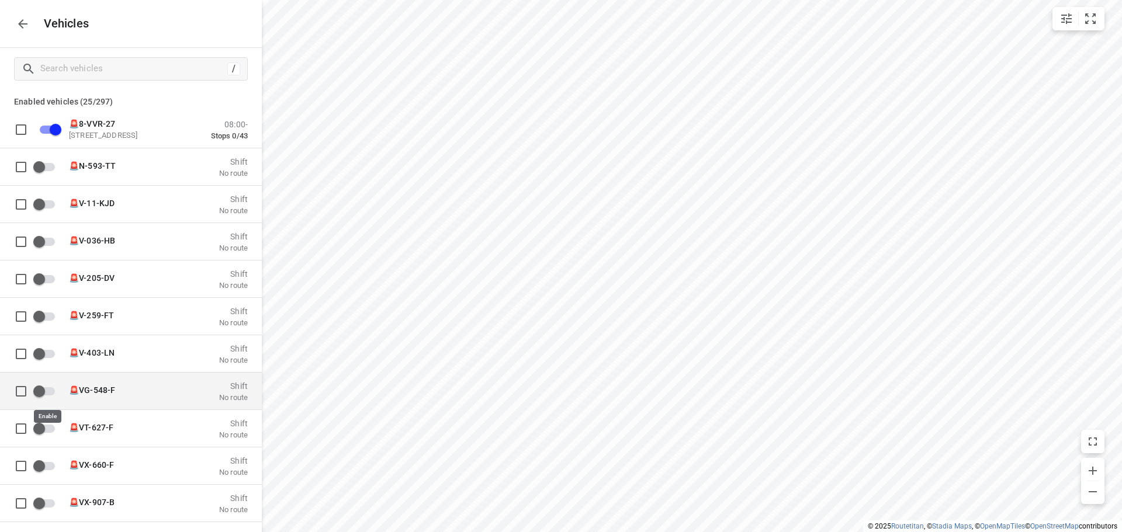
click at [34, 394] on input "grid" at bounding box center [39, 391] width 67 height 22
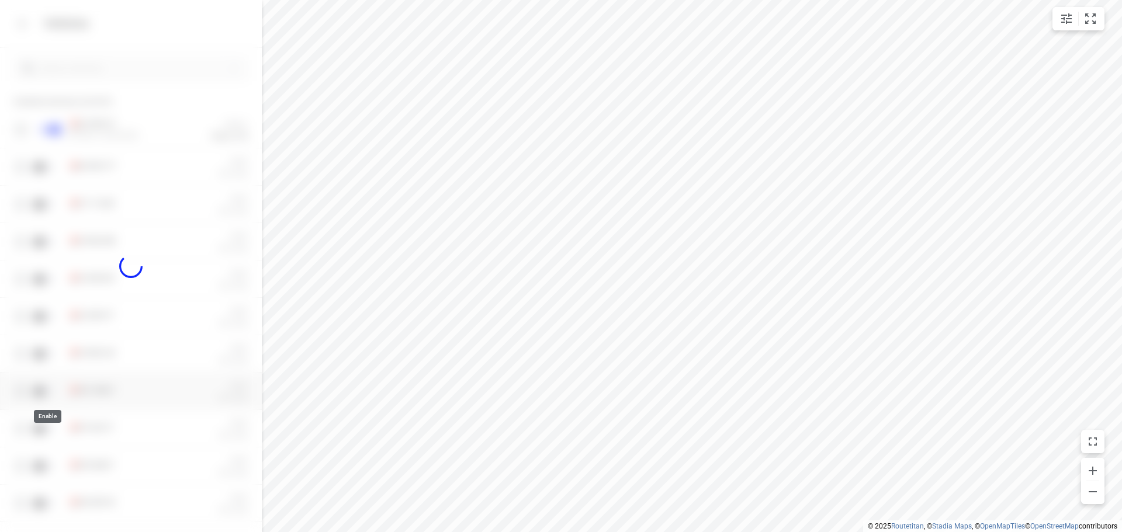
checkbox input "true"
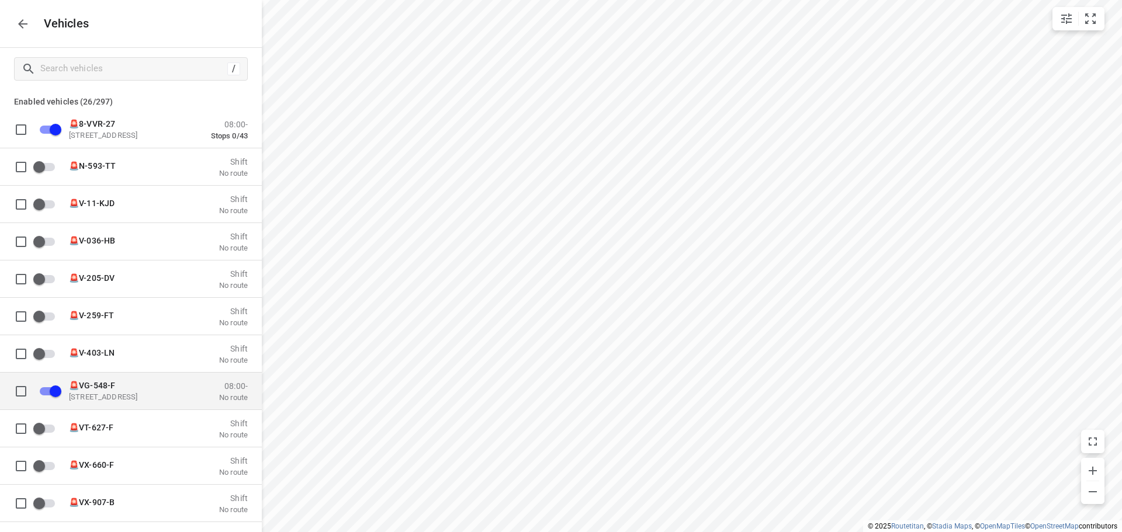
click at [103, 385] on span "🚨VG-548-F" at bounding box center [92, 384] width 46 height 9
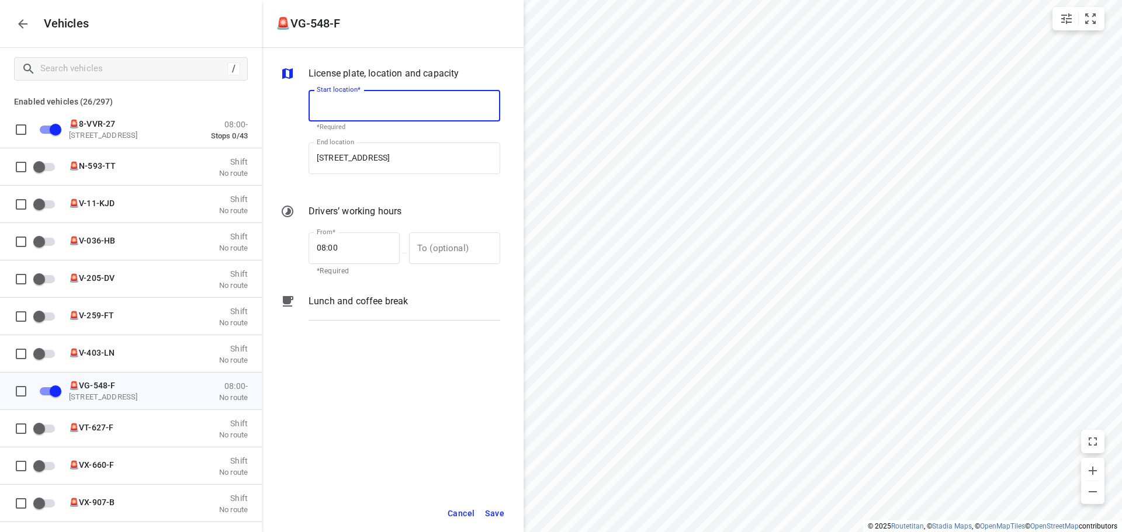
scroll to position [0, 0]
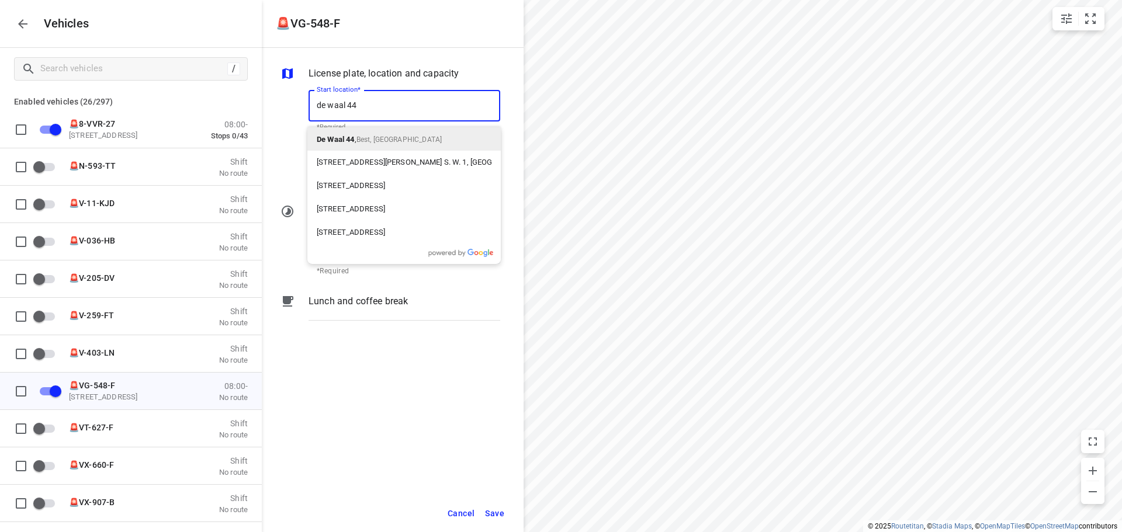
click at [393, 143] on span "Best, [GEOGRAPHIC_DATA]" at bounding box center [398, 140] width 85 height 8
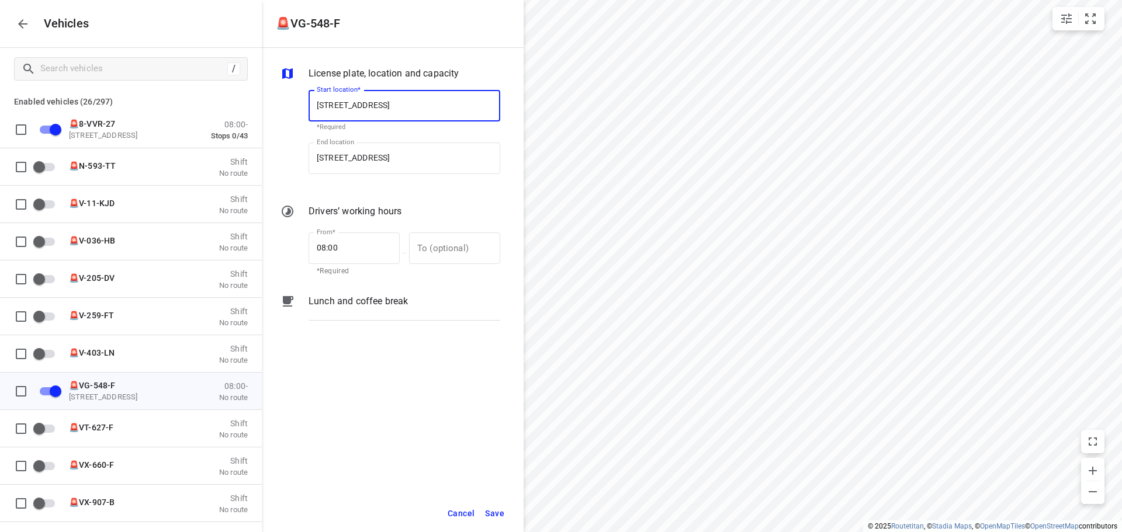
type input "De Waal 44, 5684 PH Best, Netherlands"
click at [23, 31] on button "button" at bounding box center [22, 23] width 23 height 23
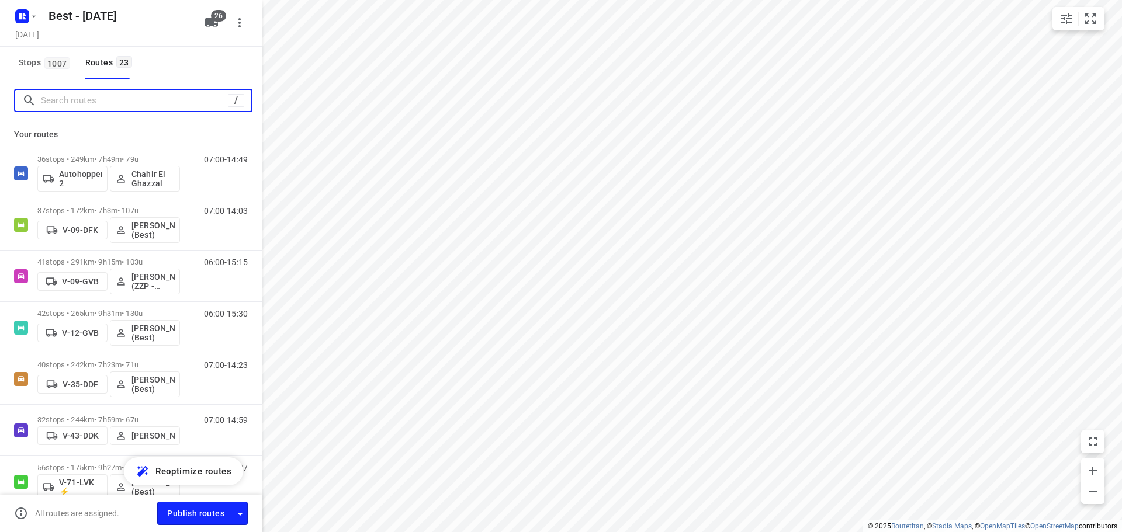
click at [70, 94] on input "Search routes" at bounding box center [134, 101] width 187 height 18
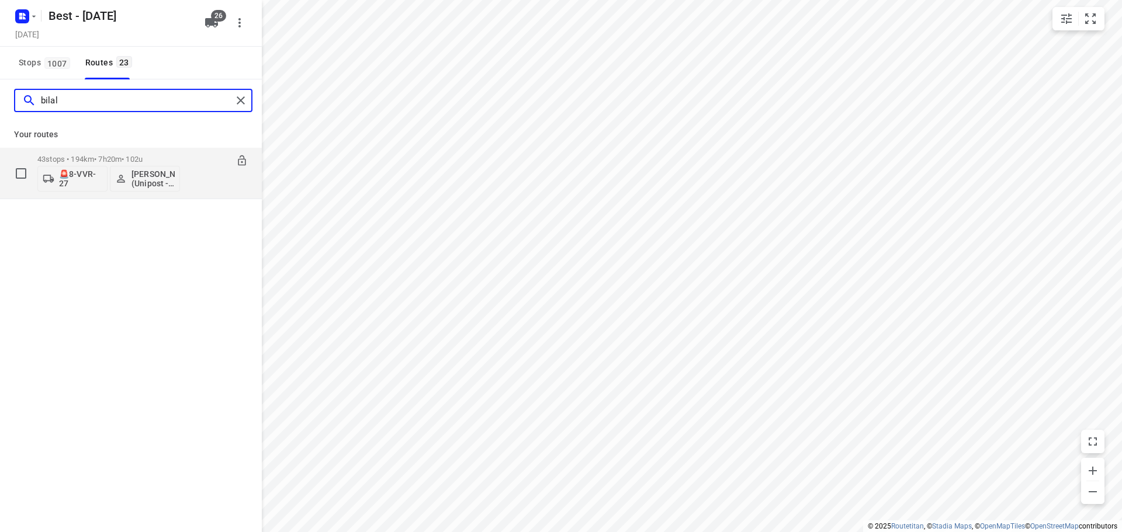
type input "bilal"
click at [241, 161] on icon at bounding box center [242, 161] width 12 height 12
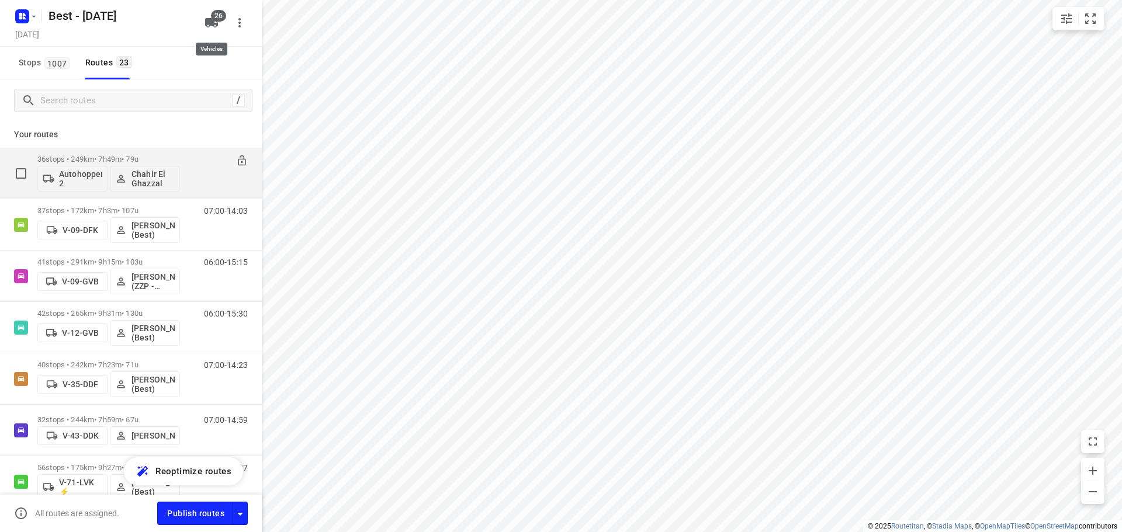
click at [208, 11] on button "26" at bounding box center [211, 22] width 23 height 23
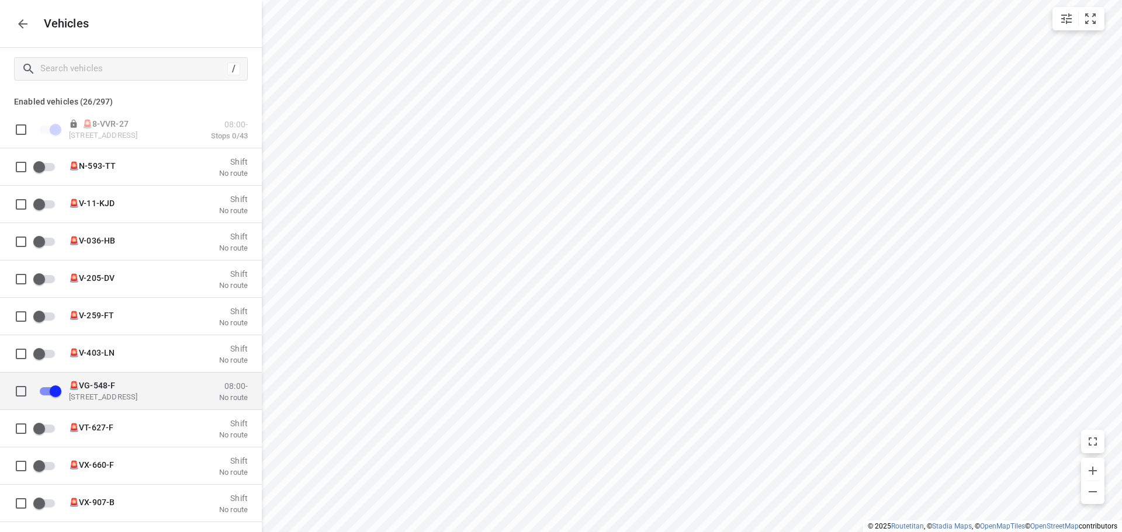
click at [92, 391] on div "🚨VG-548-F Zuidbaan 527, 2841 MD Moordrecht, Netherlands" at bounding box center [127, 390] width 117 height 21
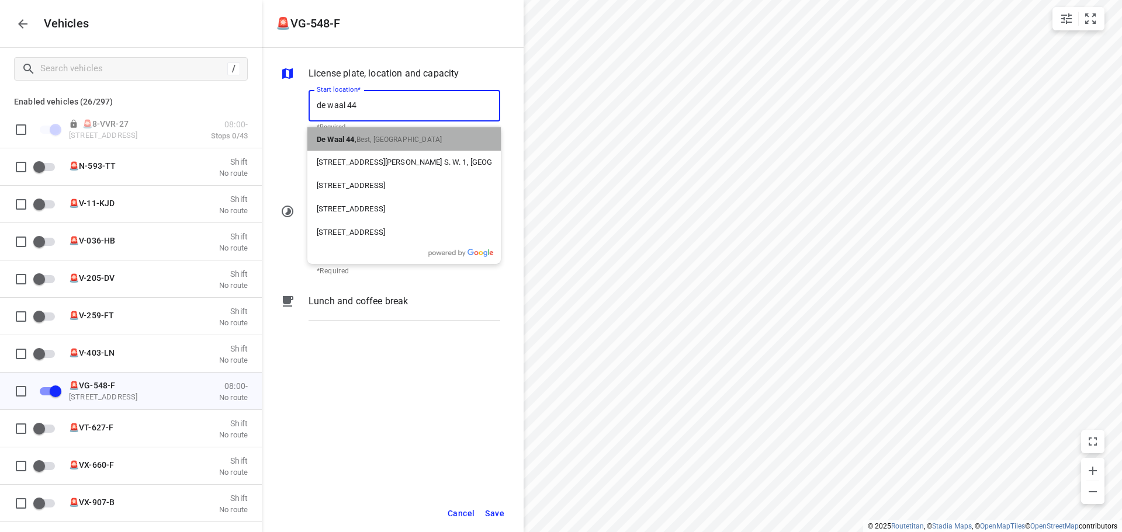
click at [417, 136] on div "De Waal 44 , Best, Netherlands" at bounding box center [403, 138] width 193 height 23
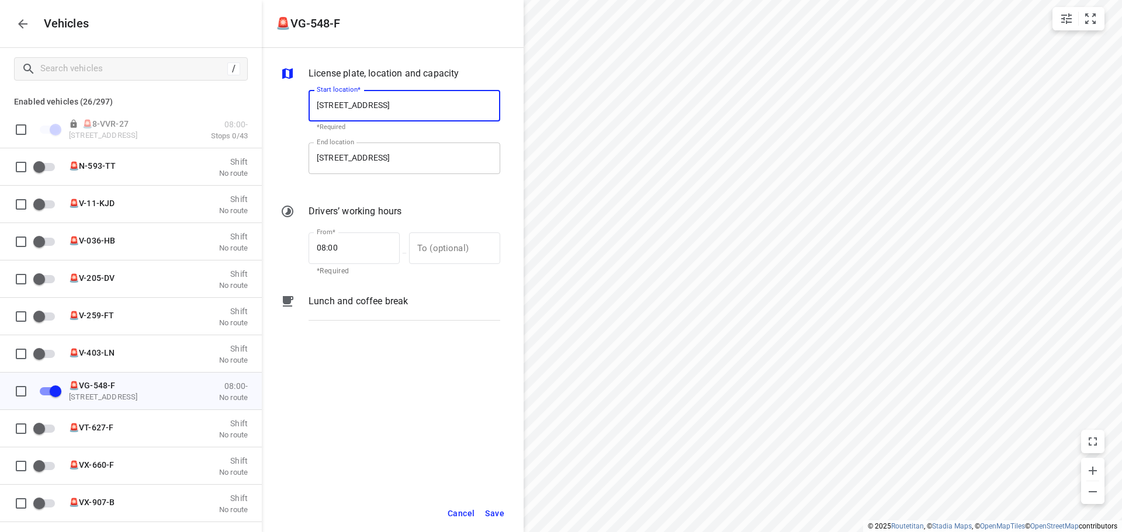
type input "De Waal 44, 5684 PH Best, Netherlands"
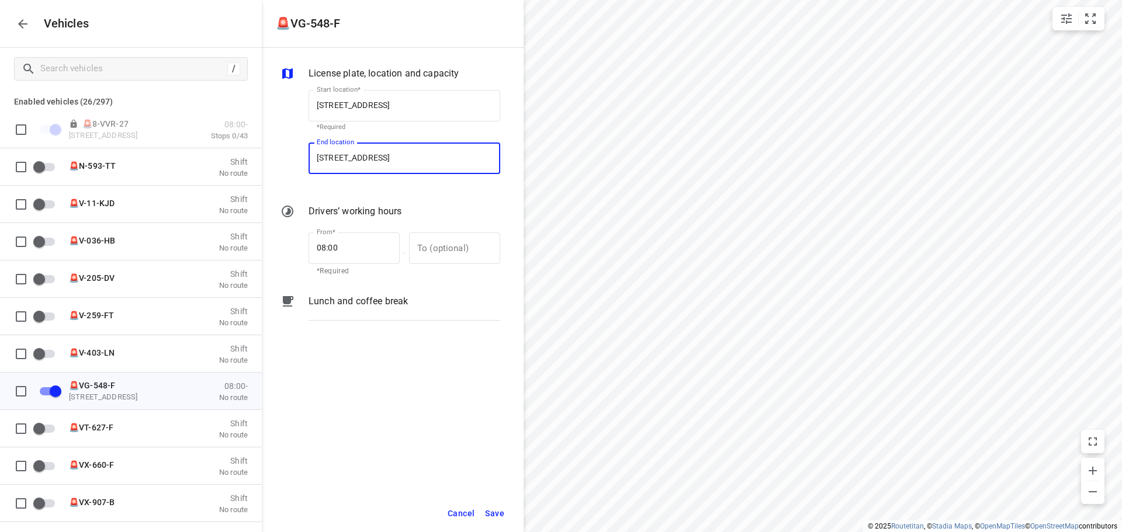
click at [404, 167] on input "Zuidbaan 527, 2841 MD Moordrecht, Netherlands" at bounding box center [404, 159] width 192 height 32
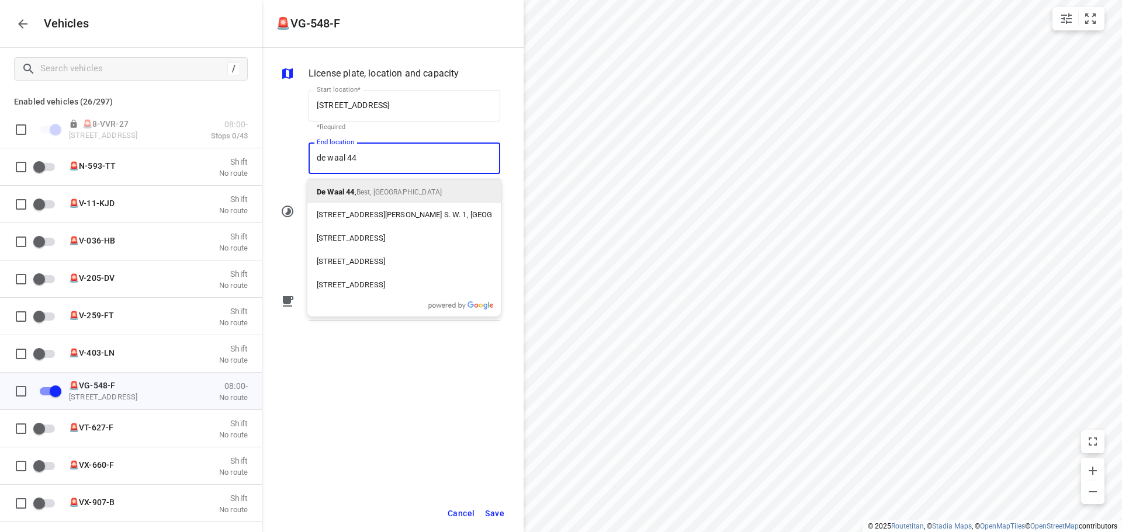
type input "de waal 44"
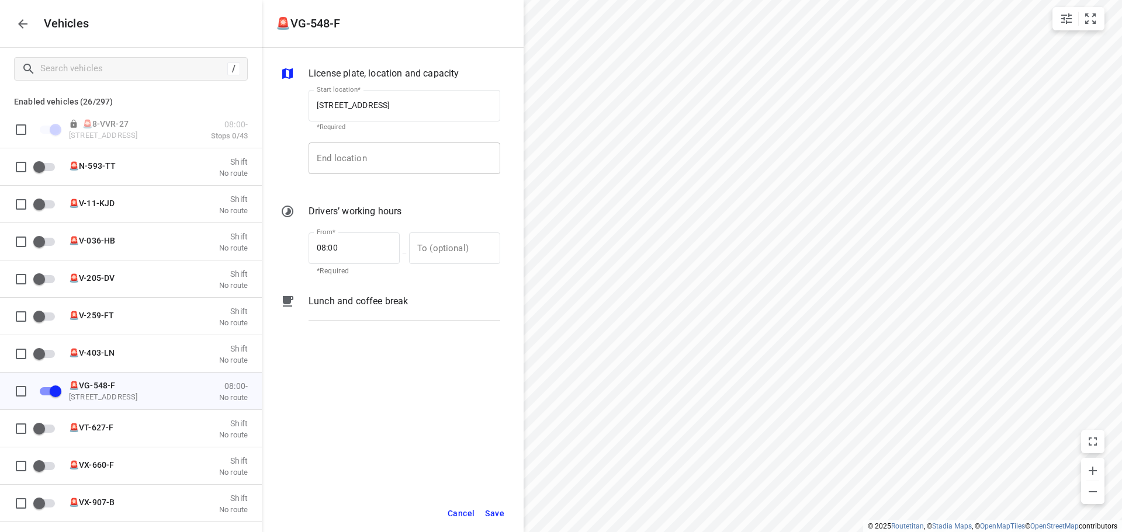
click at [338, 150] on input "End location" at bounding box center [404, 159] width 192 height 32
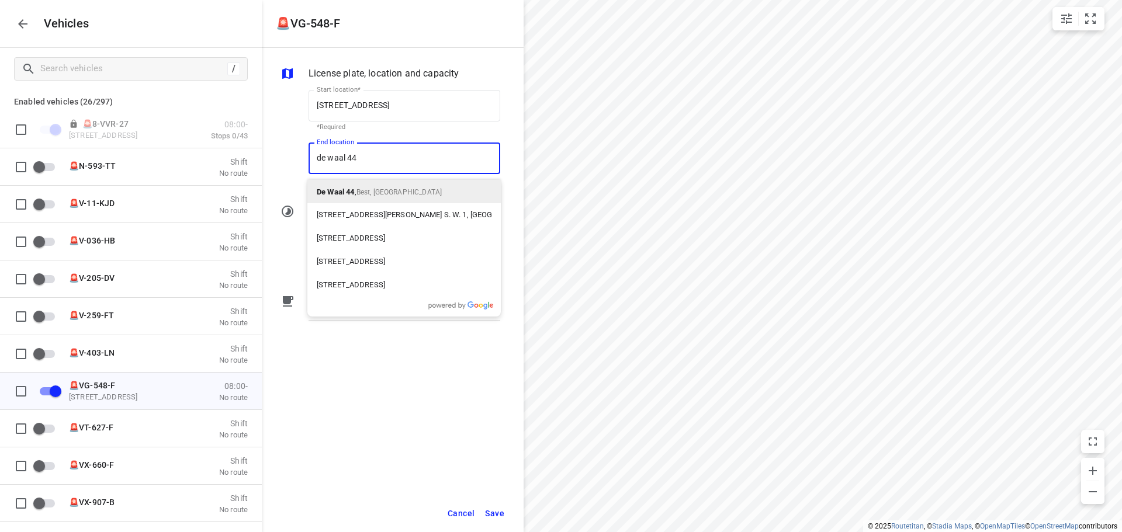
click at [360, 202] on div "De Waal 44 , Best, Netherlands" at bounding box center [403, 191] width 193 height 23
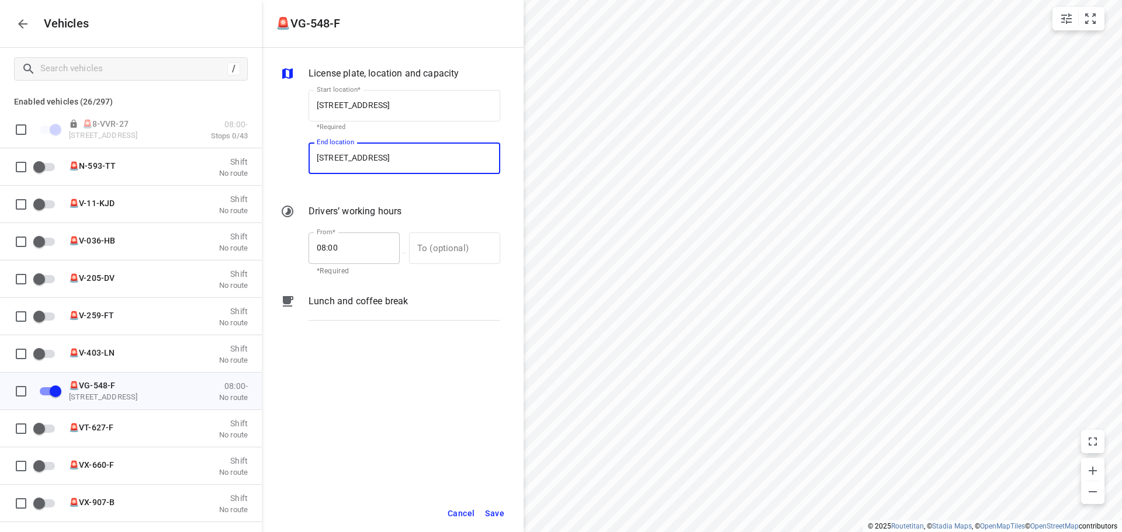
type input "De Waal 44, 5684 PH Best, Netherlands"
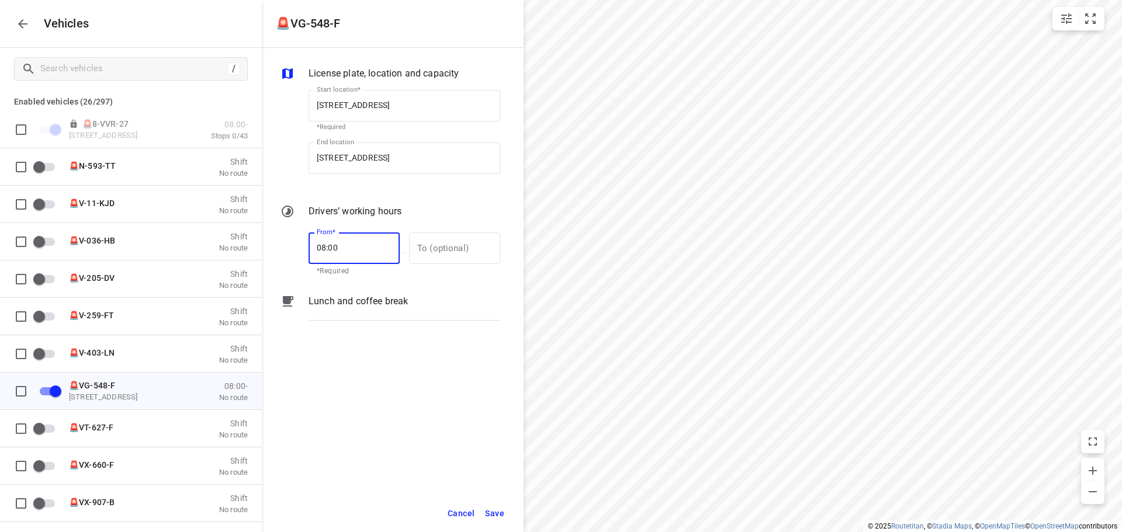
drag, startPoint x: 354, startPoint y: 250, endPoint x: 287, endPoint y: 248, distance: 67.2
click at [287, 248] on div "From* 08:00 From* *Required — To (optional) To (optional)" at bounding box center [390, 253] width 224 height 50
type input "07:00"
click at [459, 245] on input "text" at bounding box center [448, 249] width 78 height 32
type input "17:00"
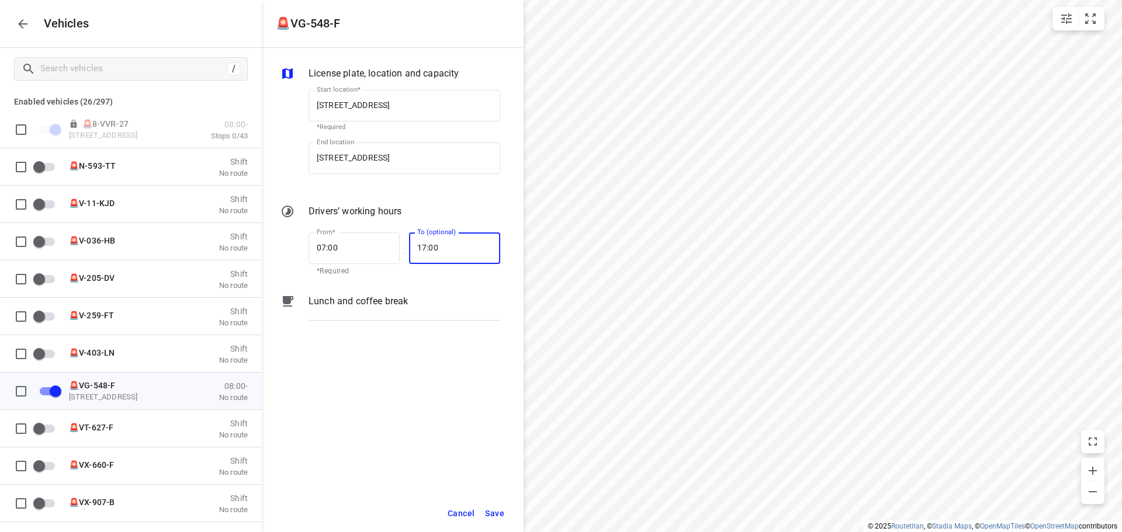
click at [494, 518] on span "Save" at bounding box center [494, 514] width 19 height 15
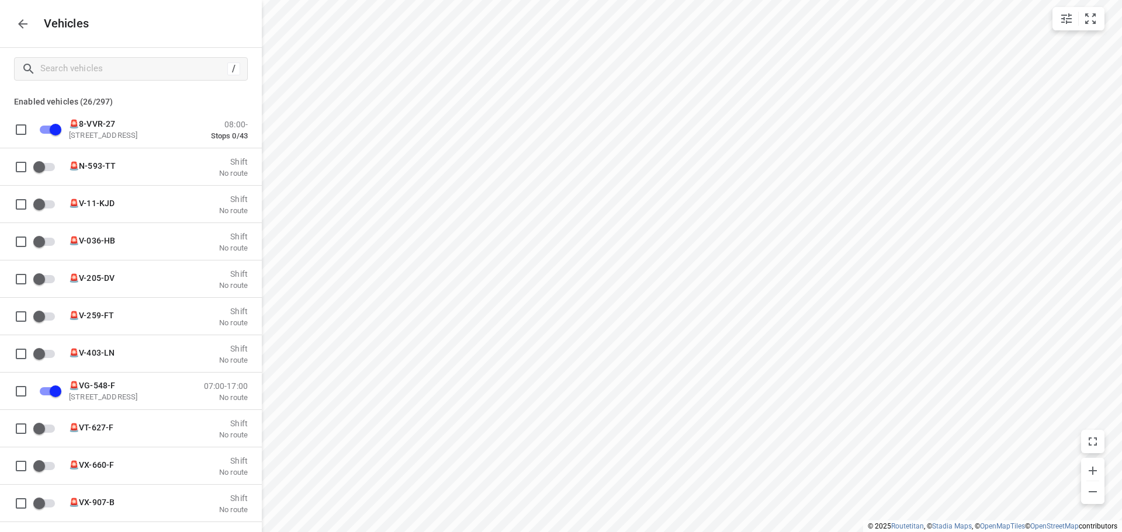
click at [9, 21] on div "Vehicles" at bounding box center [131, 23] width 262 height 47
click at [17, 21] on icon "button" at bounding box center [23, 24] width 14 height 14
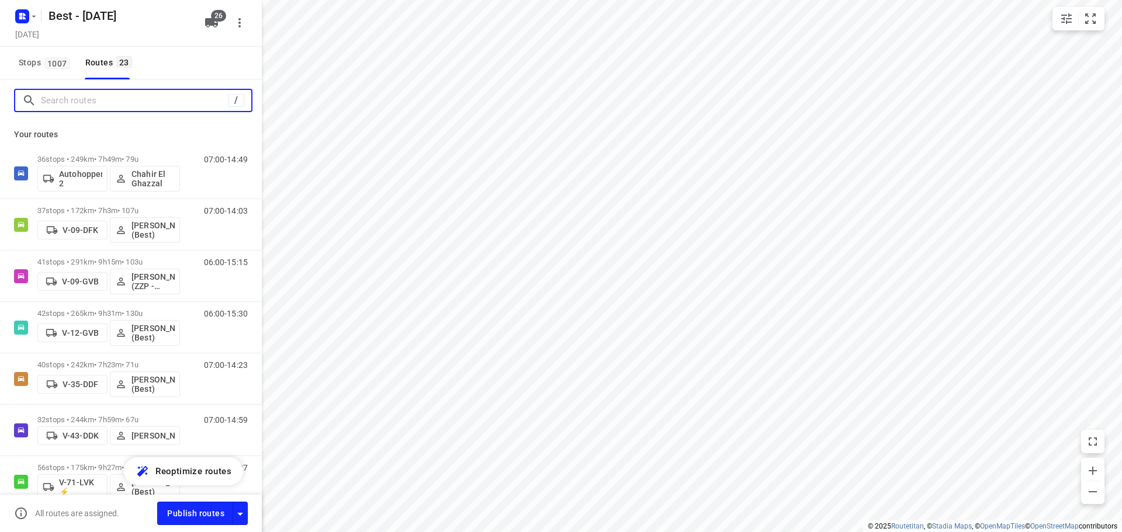
click at [103, 106] on input "Search routes" at bounding box center [134, 101] width 187 height 18
click at [204, 24] on icon "button" at bounding box center [211, 23] width 14 height 14
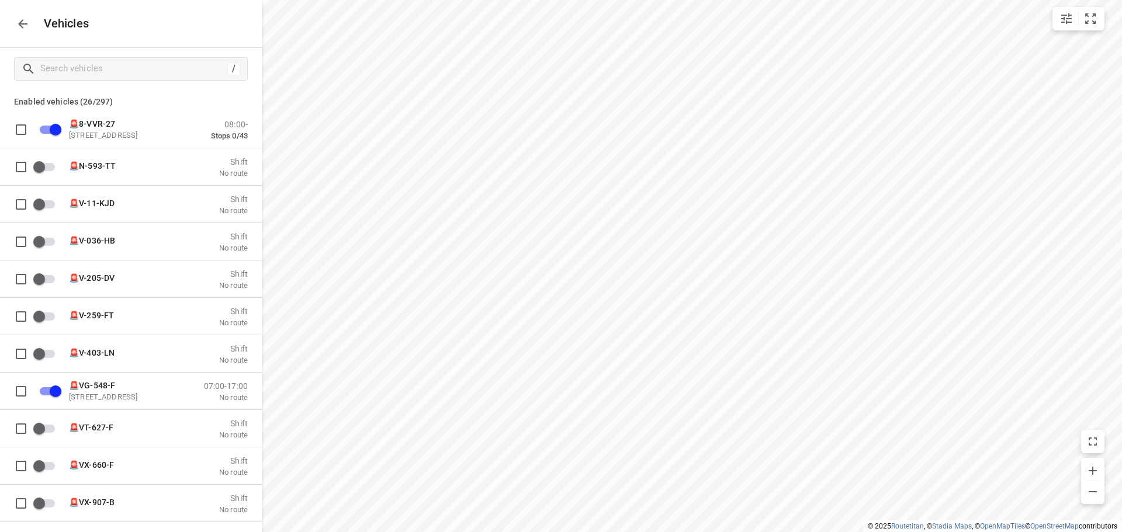
click at [26, 24] on icon "button" at bounding box center [22, 23] width 9 height 9
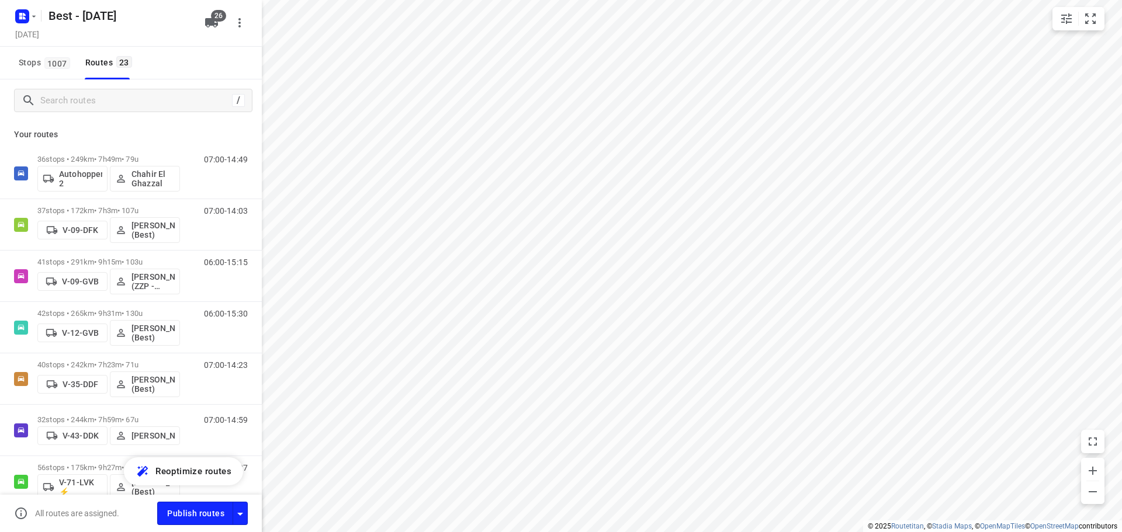
click at [113, 87] on div "/" at bounding box center [131, 100] width 262 height 42
click at [115, 98] on input "Search routes" at bounding box center [146, 101] width 210 height 18
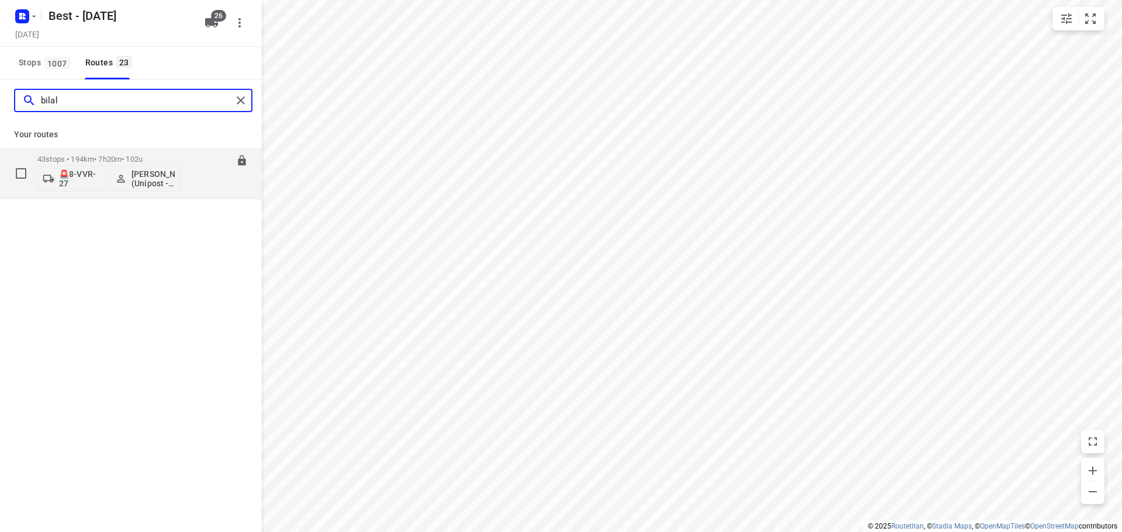
type input "bilal"
click at [70, 194] on div "43 stops • 194km • 7h20m • 102u 🚨8-VVR-27 Bilal Alzeadi (Unipost - Best - ZZP)" at bounding box center [108, 173] width 143 height 48
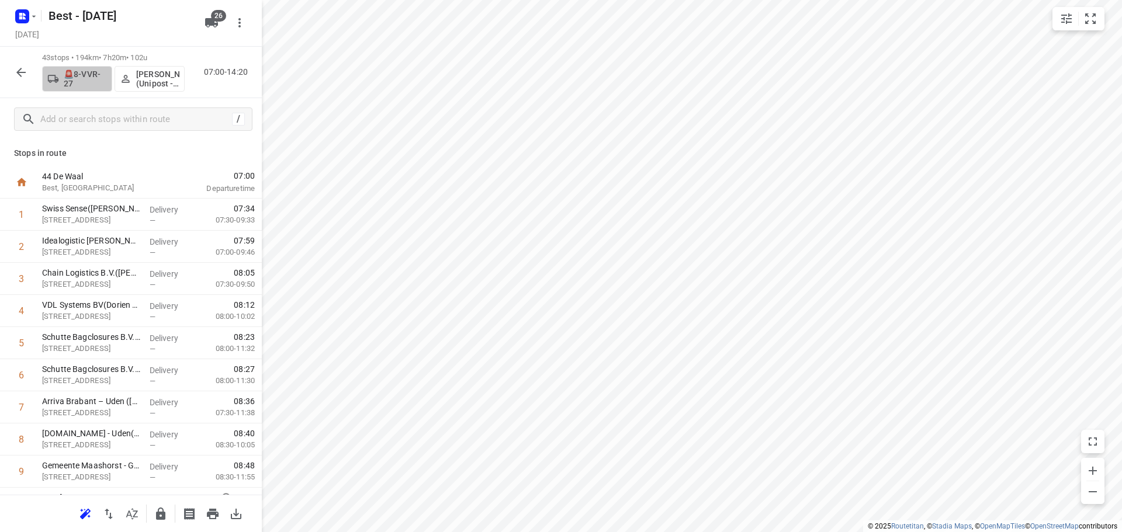
click at [91, 68] on button "🚨8-VVR-27" at bounding box center [77, 79] width 70 height 26
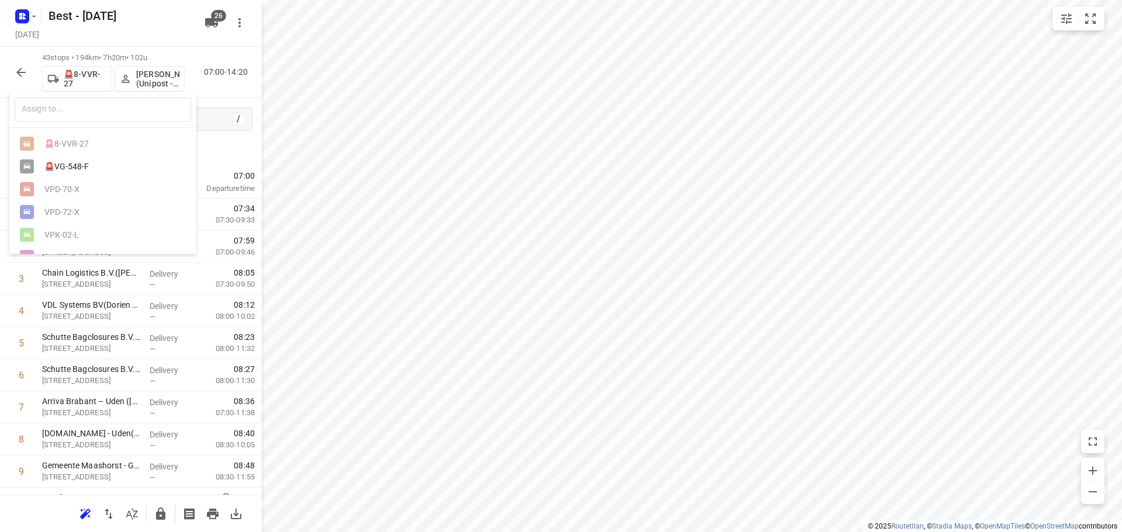
click at [86, 171] on div "🚨VG-548-F" at bounding box center [105, 166] width 123 height 9
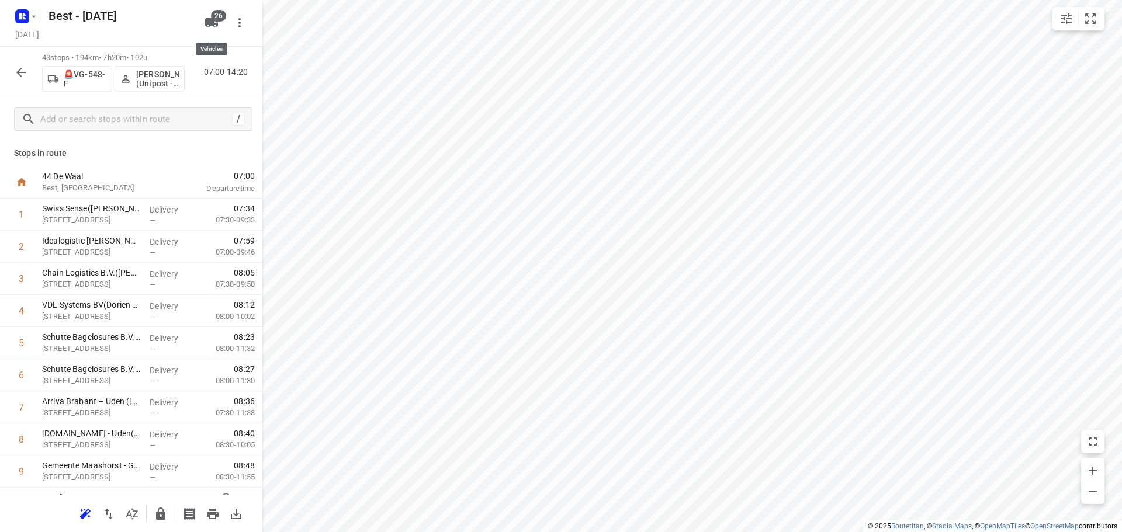
click at [212, 26] on icon "button" at bounding box center [211, 22] width 13 height 9
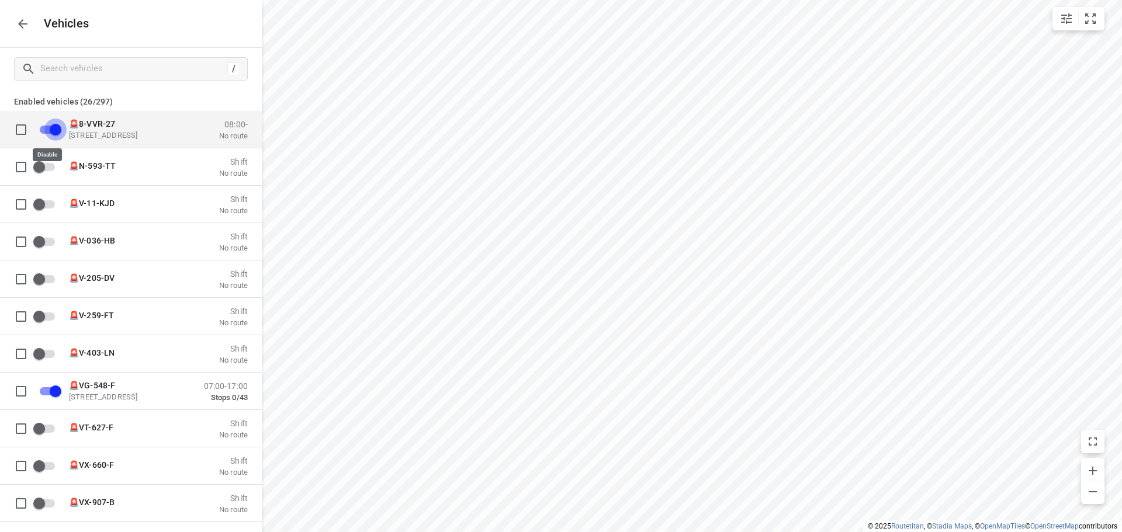
click at [51, 136] on input "grid" at bounding box center [55, 129] width 67 height 22
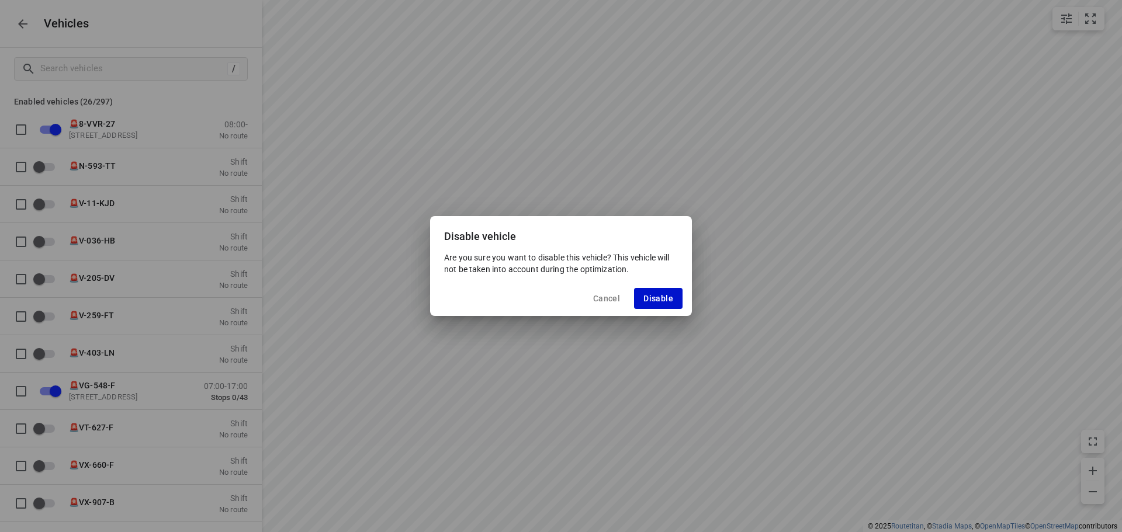
click at [660, 293] on button "Disable" at bounding box center [658, 298] width 48 height 21
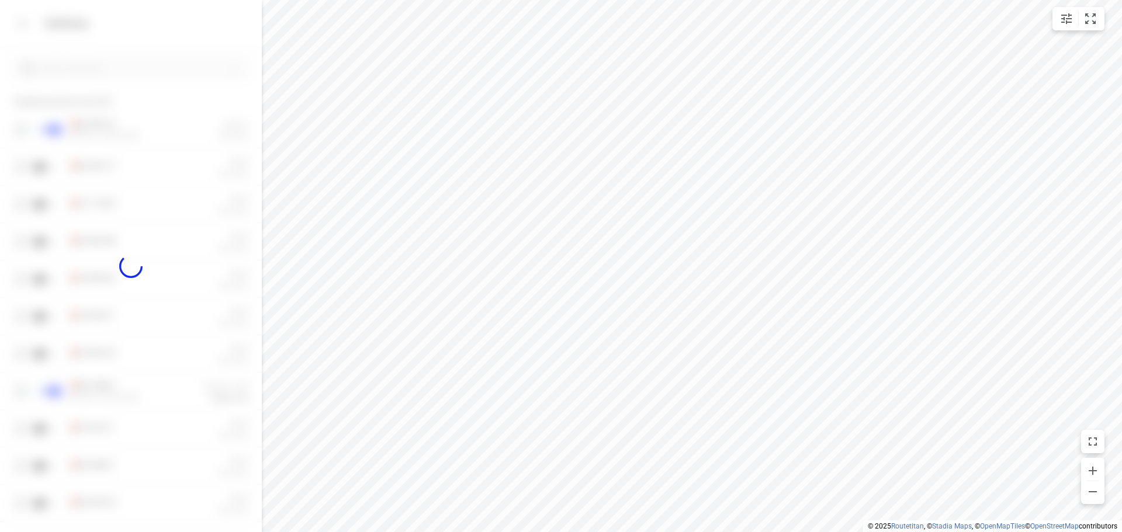
checkbox input "false"
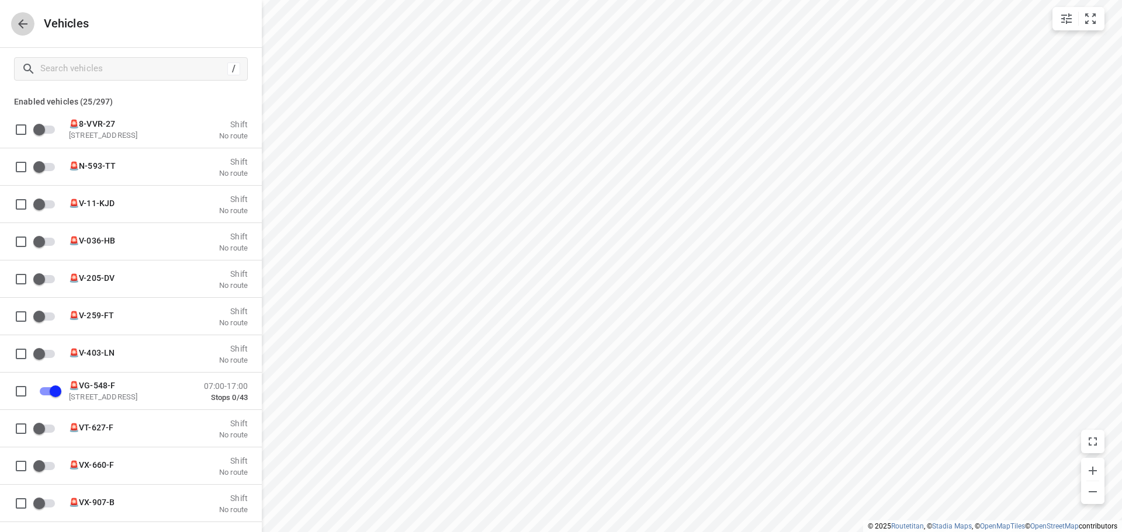
click at [16, 22] on icon "button" at bounding box center [23, 24] width 14 height 14
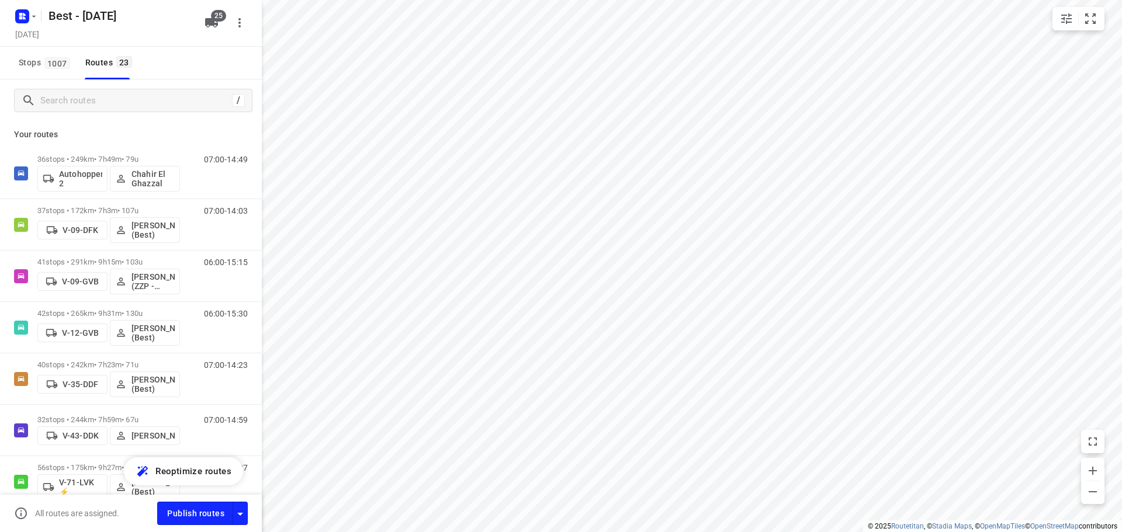
click at [215, 35] on div "Best - Wednesday Wednesday, Aug 13 25" at bounding box center [131, 23] width 262 height 47
click at [213, 24] on icon "button" at bounding box center [211, 22] width 13 height 9
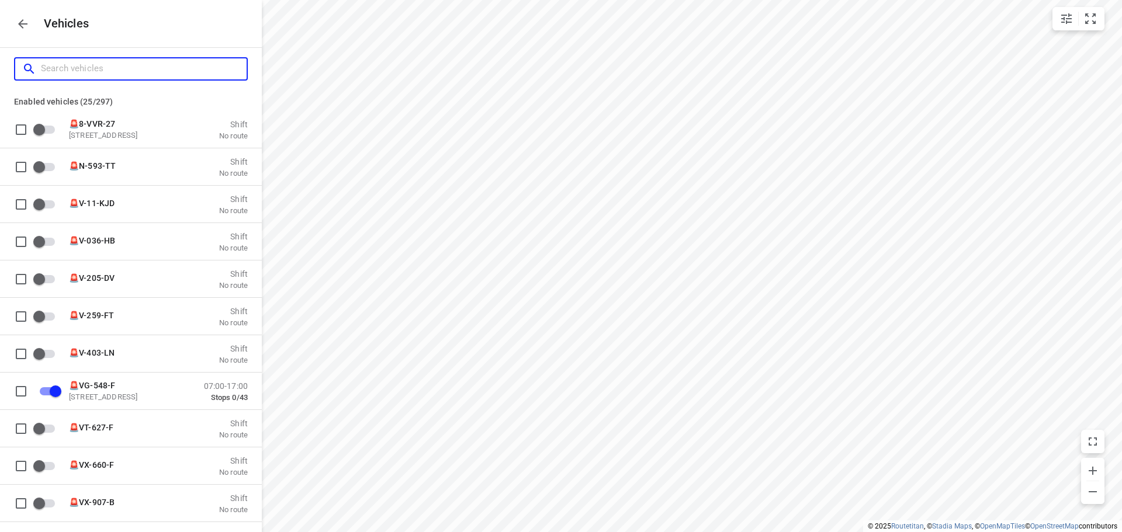
click at [149, 64] on input "Search vehicles" at bounding box center [144, 69] width 206 height 18
type input "8"
checkbox input "true"
checkbox input "false"
checkbox input "true"
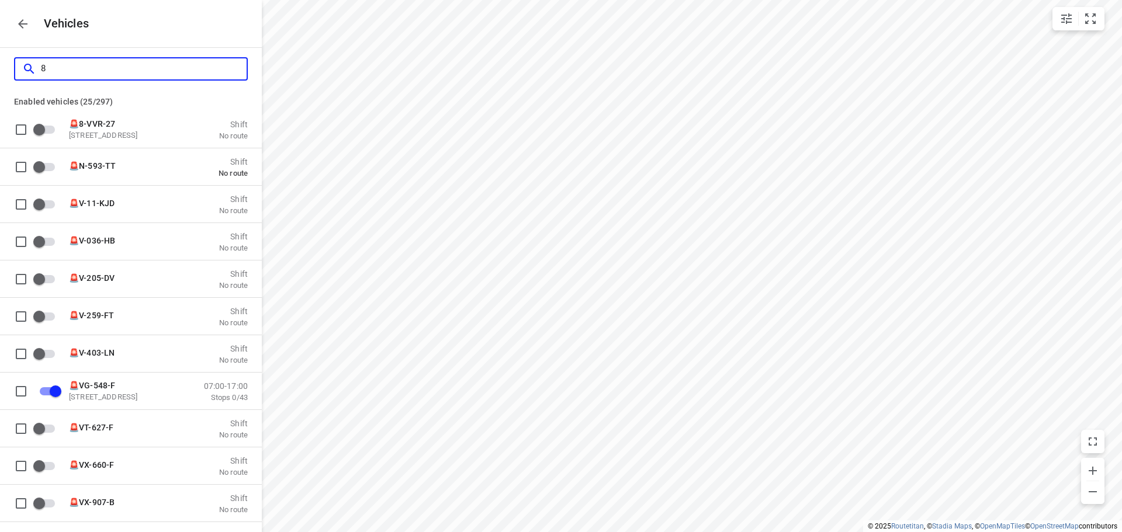
type input "81"
checkbox input "true"
checkbox input "false"
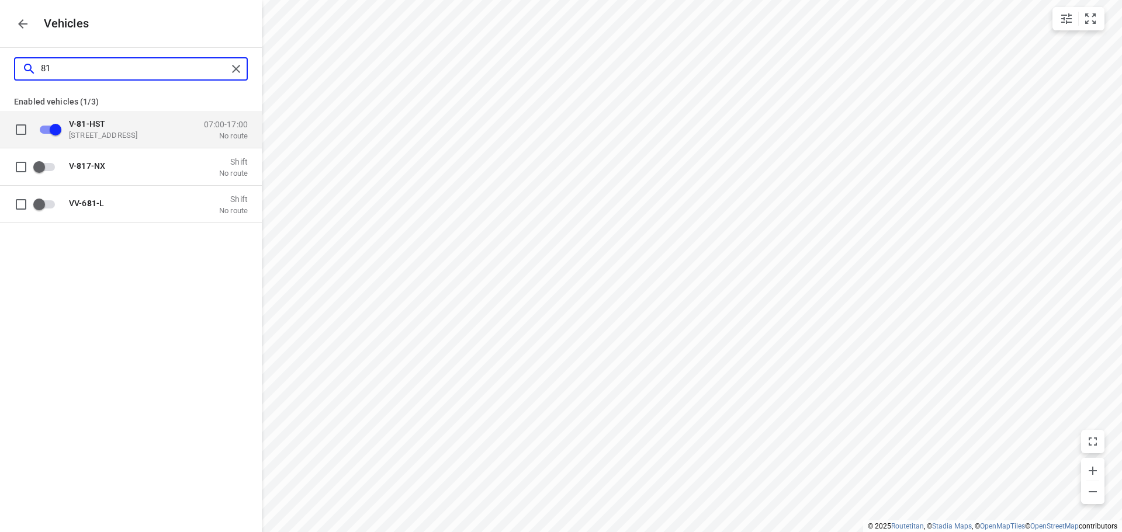
type input "81"
click at [55, 127] on input "grid" at bounding box center [55, 129] width 67 height 22
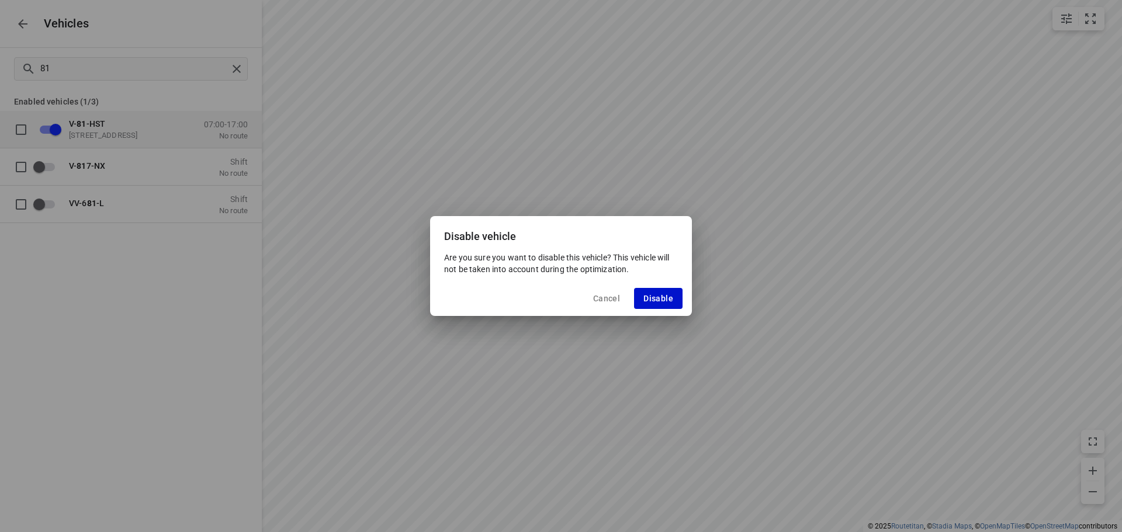
drag, startPoint x: 660, startPoint y: 300, endPoint x: 649, endPoint y: 290, distance: 14.5
click at [660, 300] on span "Disable" at bounding box center [658, 298] width 30 height 9
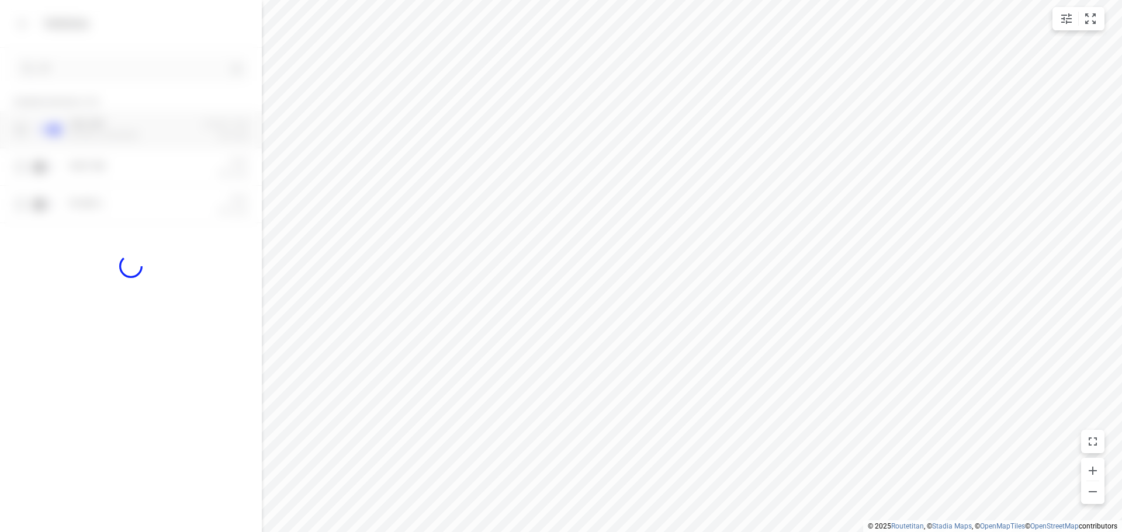
checkbox input "false"
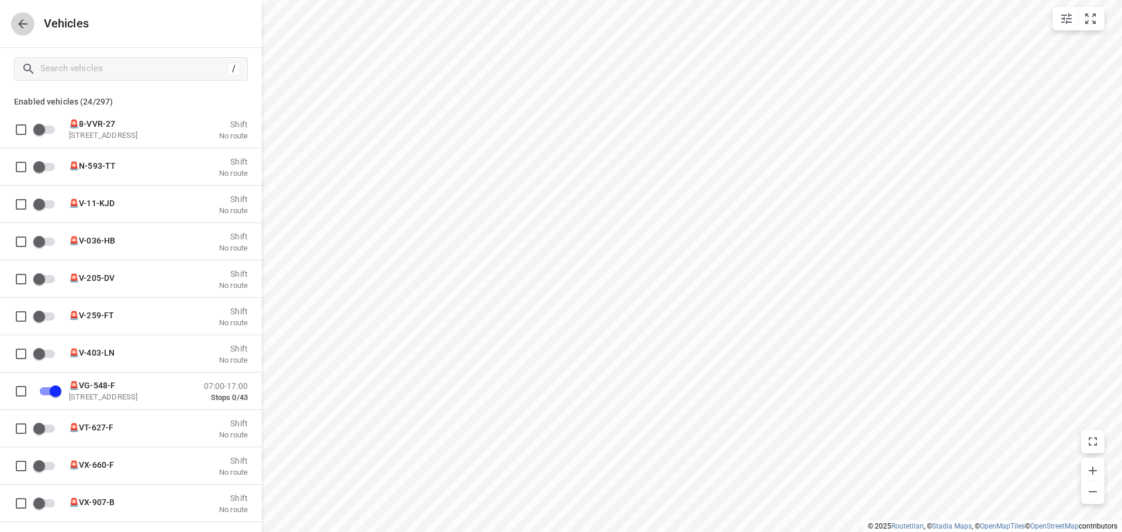
click at [19, 30] on icon "button" at bounding box center [23, 24] width 14 height 14
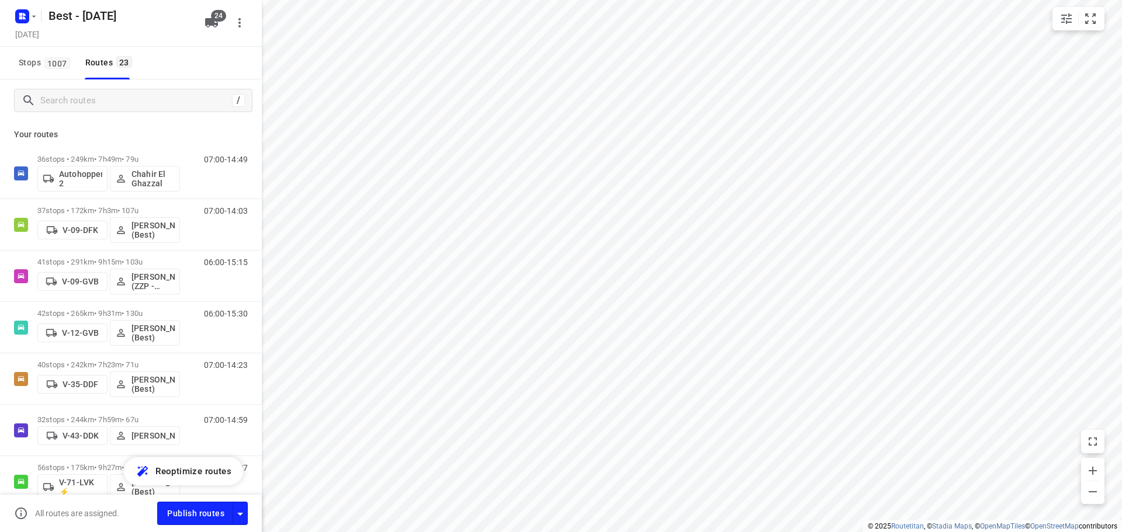
click at [214, 27] on icon "button" at bounding box center [211, 23] width 14 height 14
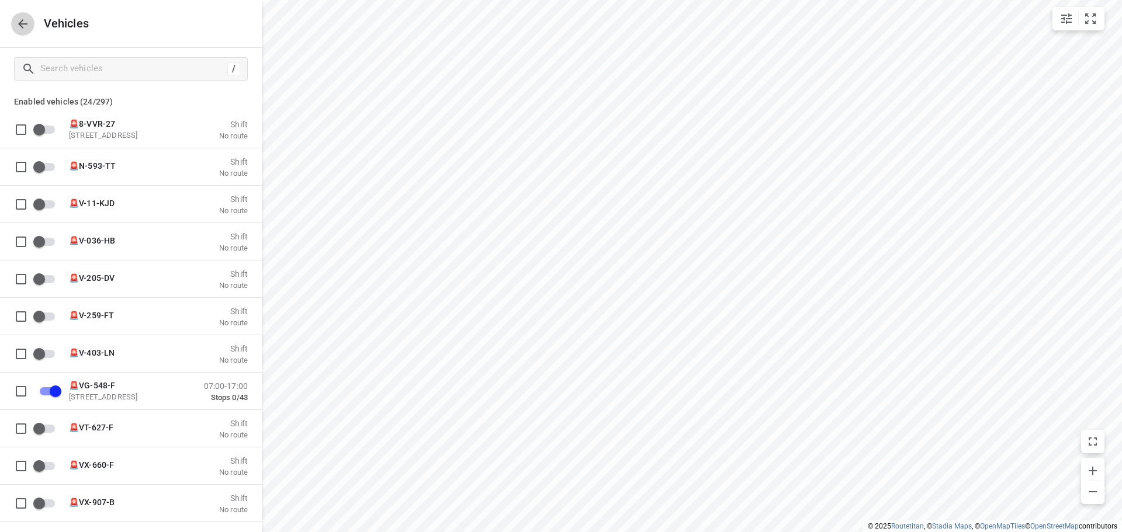
click at [24, 27] on icon "button" at bounding box center [23, 24] width 14 height 14
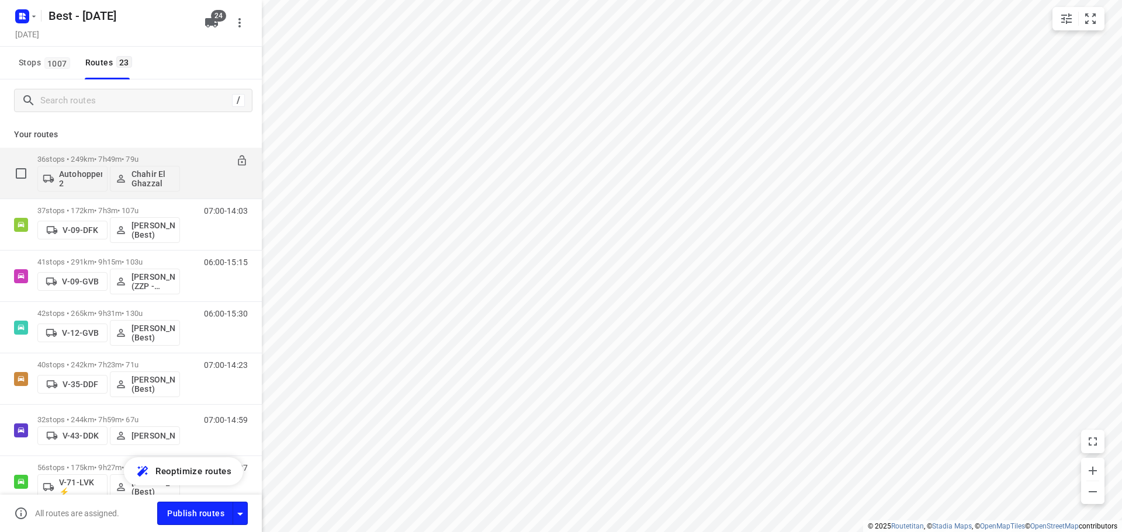
click at [73, 179] on p "Autohopper 2" at bounding box center [80, 178] width 43 height 19
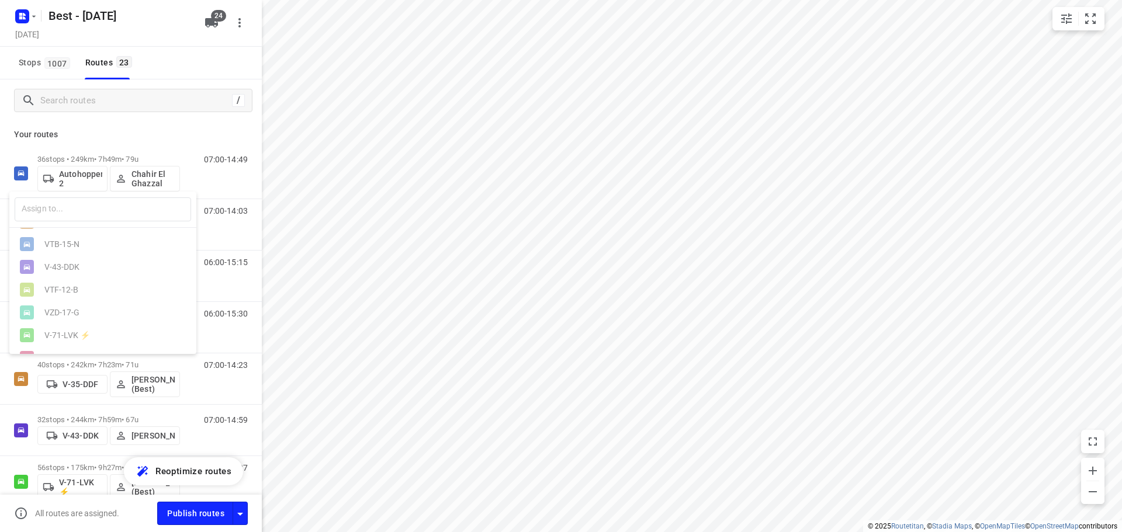
scroll to position [175, 0]
click at [131, 129] on div at bounding box center [561, 266] width 1122 height 532
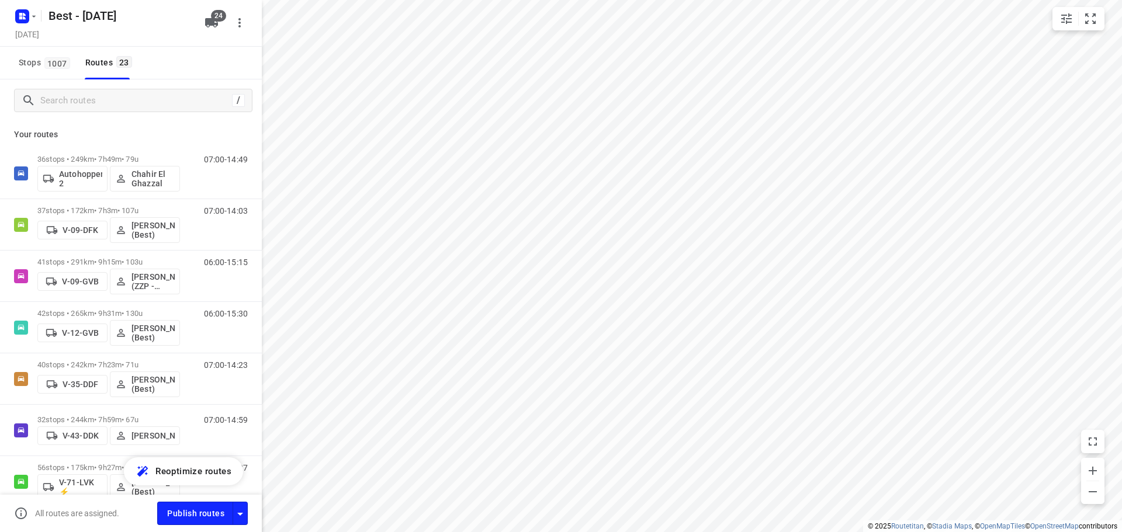
click at [211, 26] on icon "button" at bounding box center [211, 23] width 14 height 14
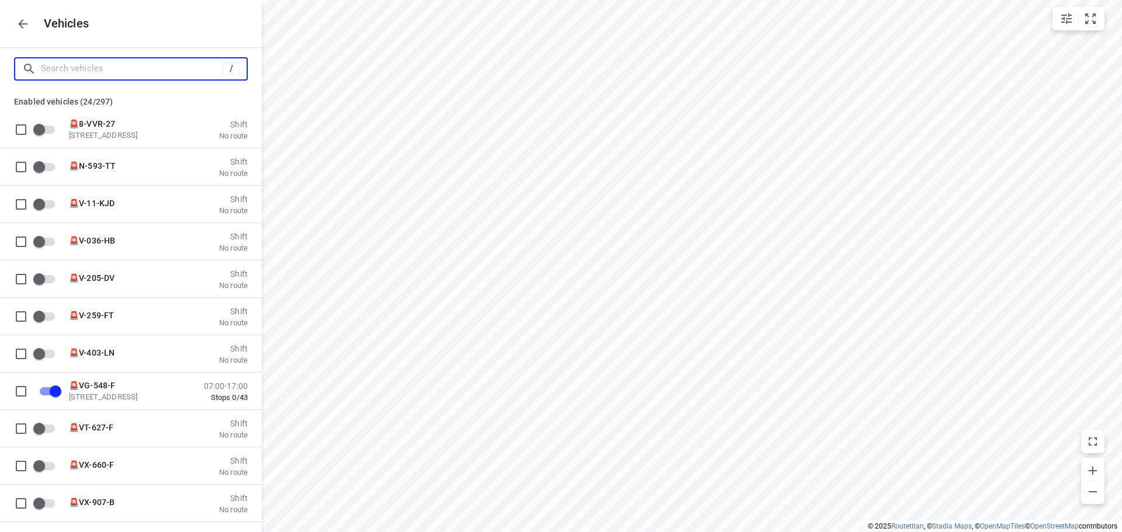
click at [169, 63] on input "Search vehicles" at bounding box center [132, 69] width 182 height 18
type input "a"
checkbox input "false"
checkbox input "true"
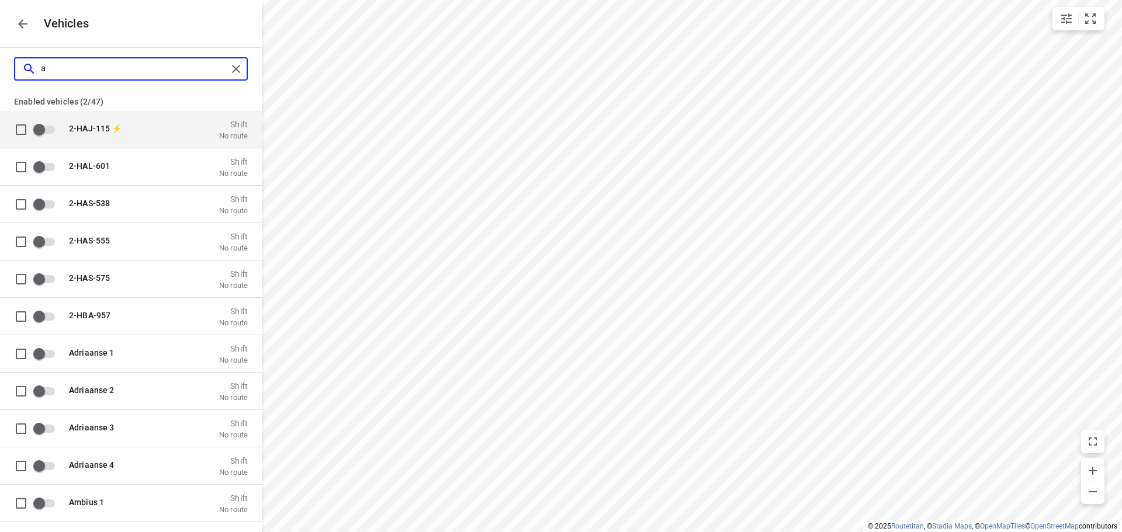
type input "au"
checkbox input "true"
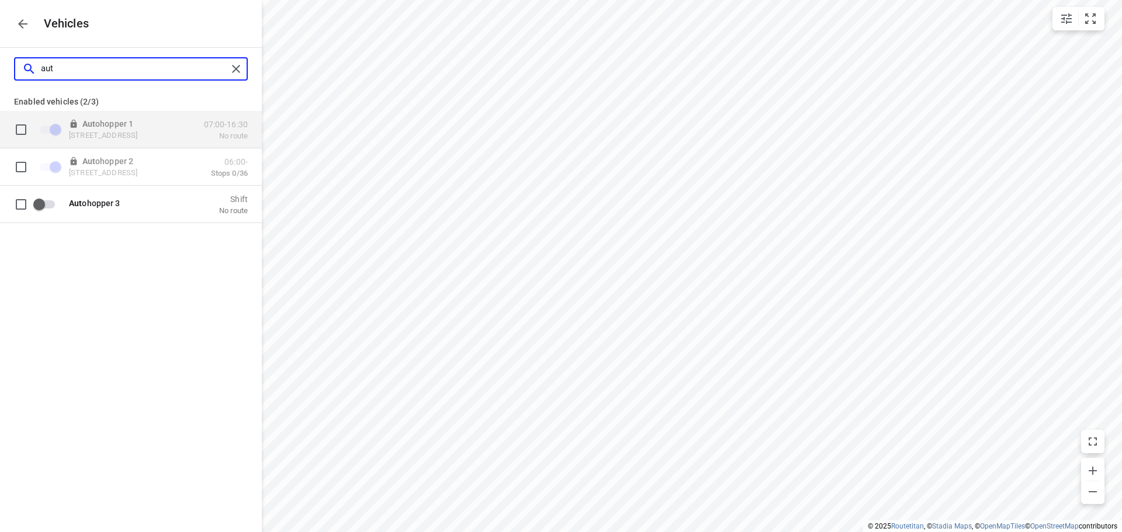
type input "aut"
checkbox input "false"
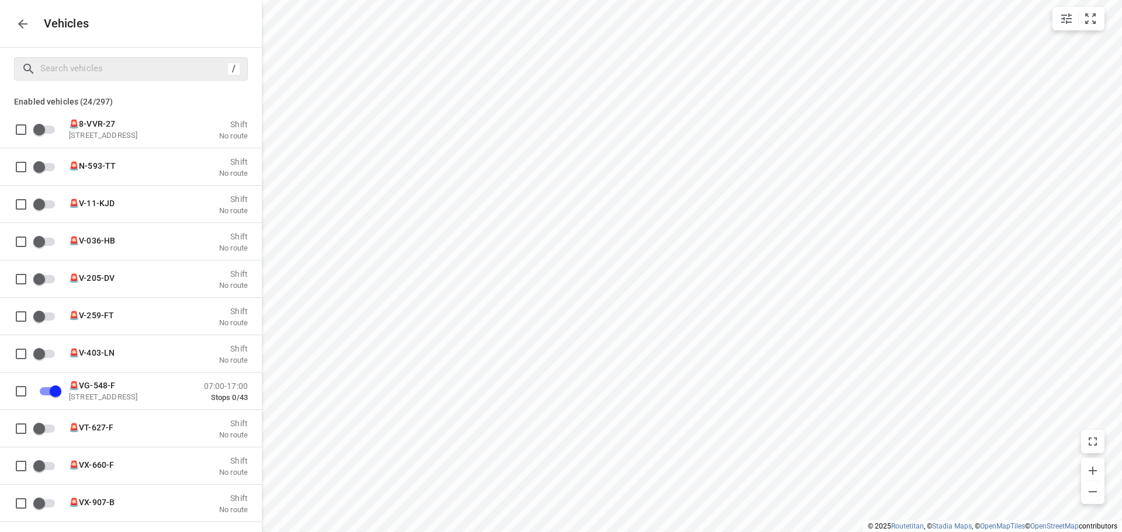
click at [27, 22] on icon "button" at bounding box center [23, 24] width 14 height 14
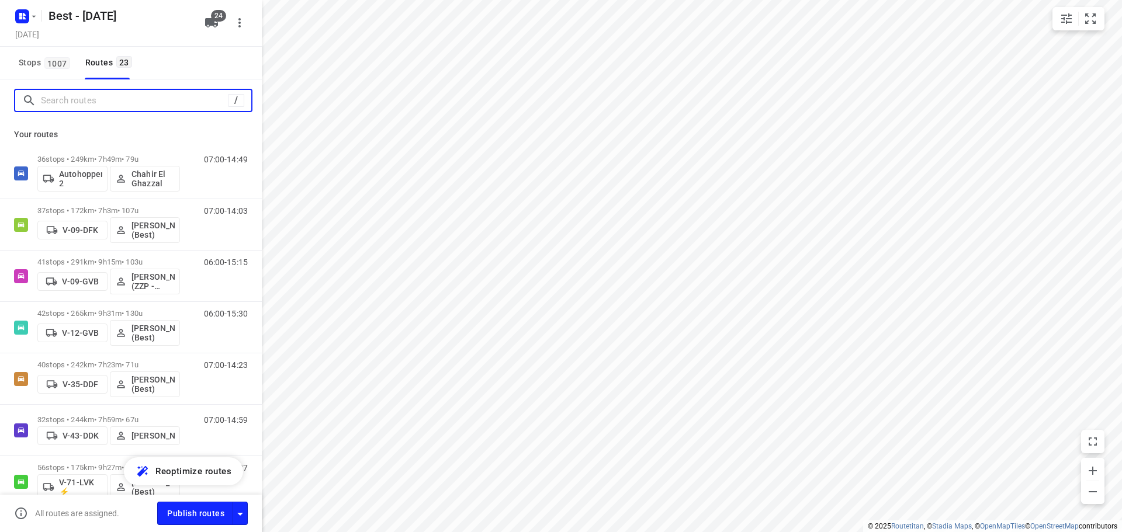
click at [91, 104] on input "Search routes" at bounding box center [134, 101] width 187 height 18
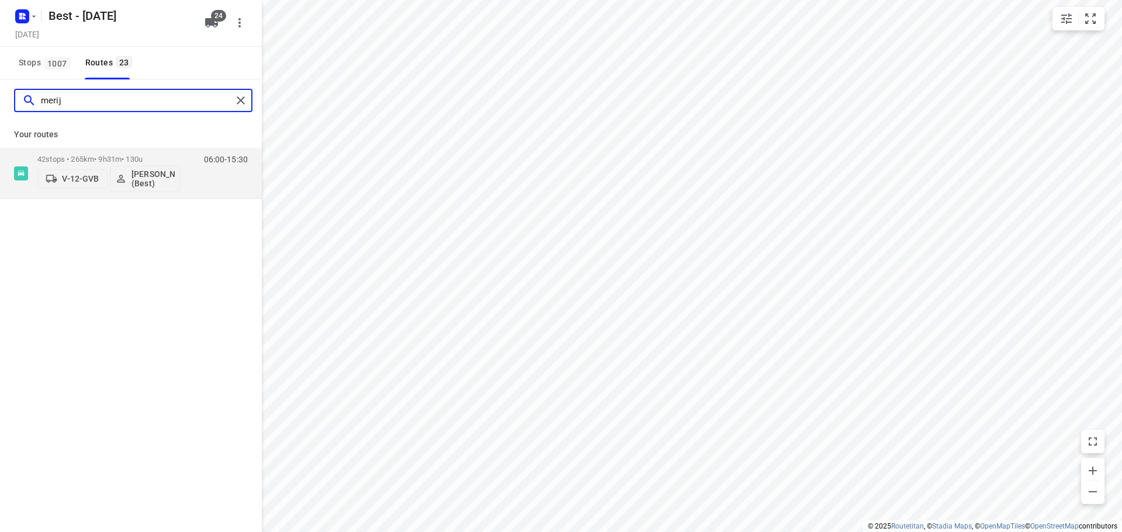
type input "merij"
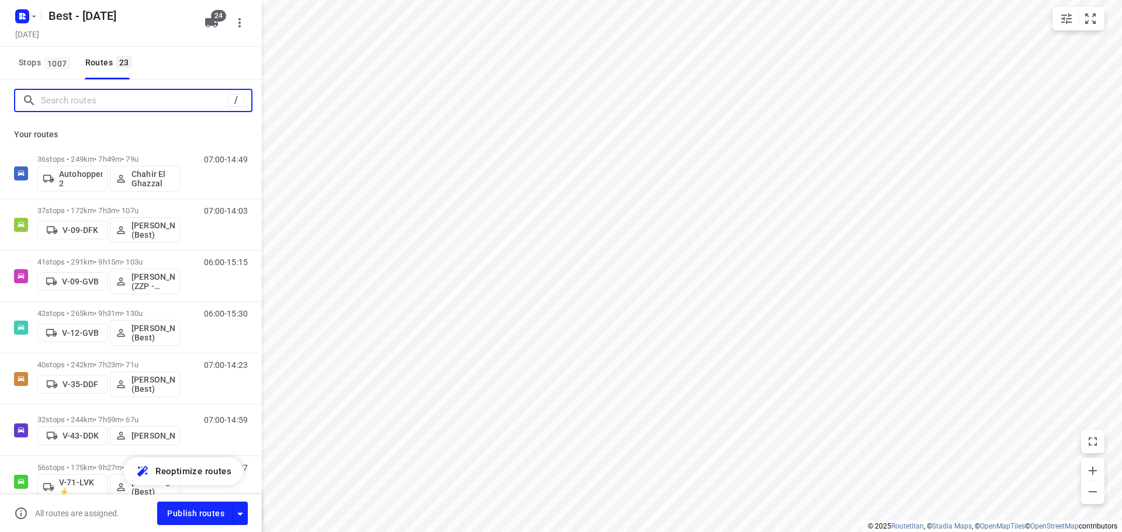
click at [161, 106] on input "Search routes" at bounding box center [134, 101] width 187 height 18
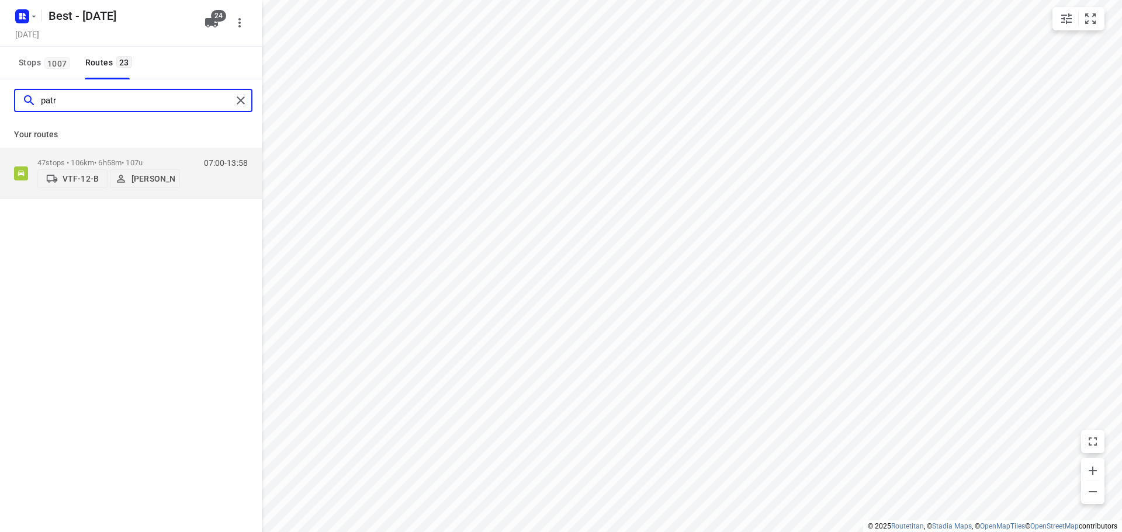
type input "patr"
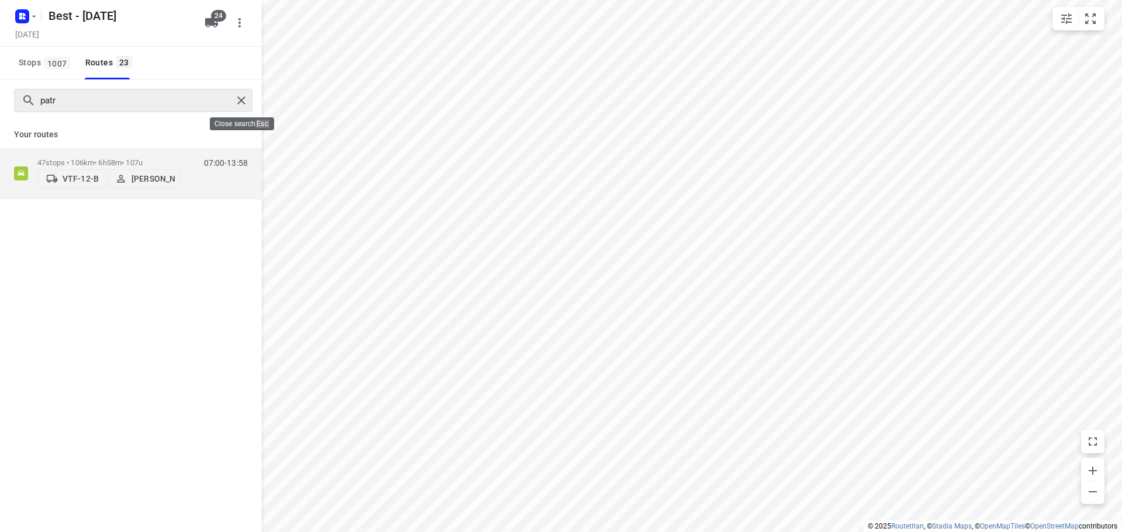
click at [233, 108] on div at bounding box center [243, 101] width 21 height 18
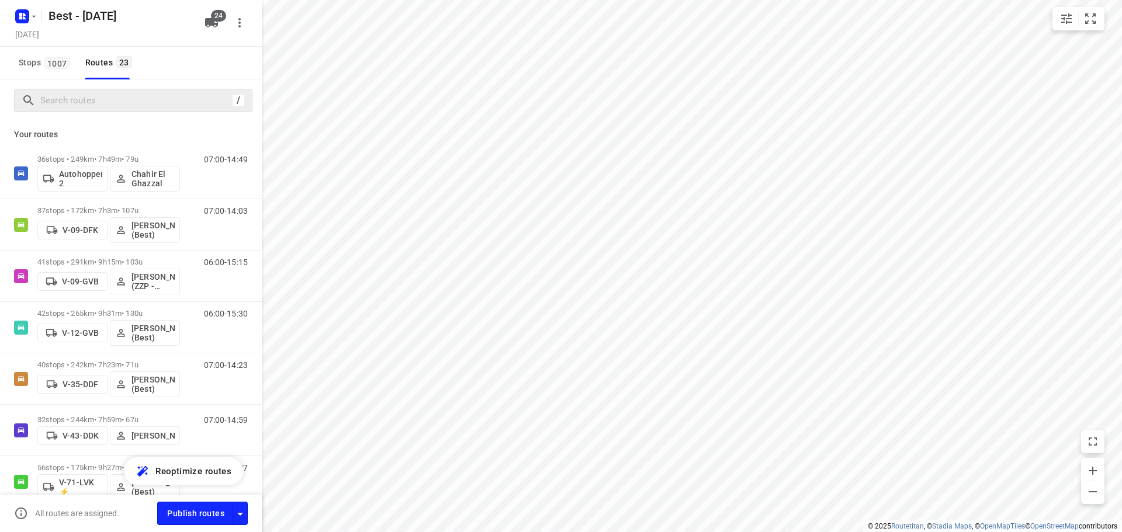
click at [172, 110] on div "/" at bounding box center [133, 100] width 238 height 23
click at [170, 107] on input "Search routes" at bounding box center [134, 101] width 187 height 18
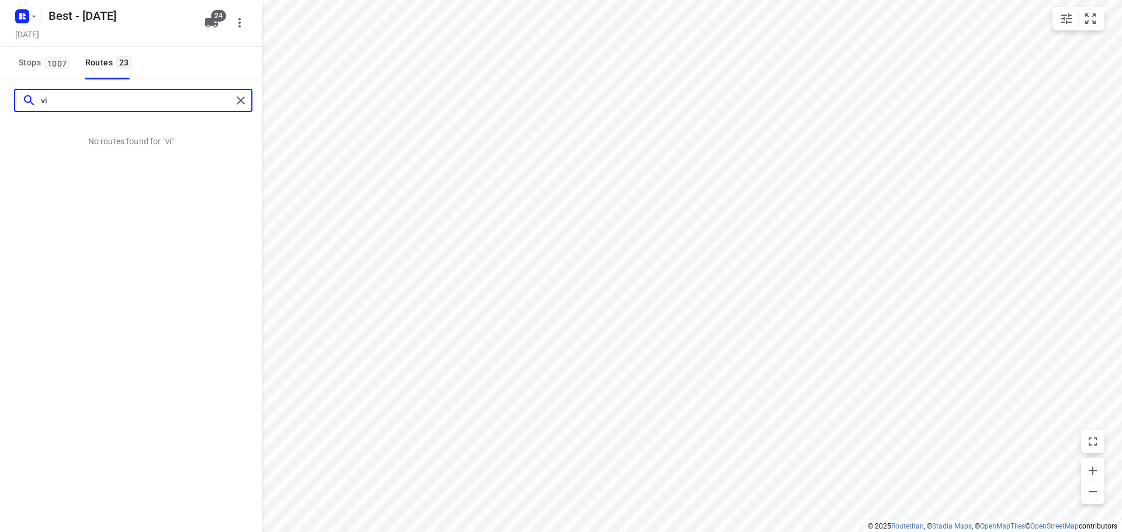
type input "v"
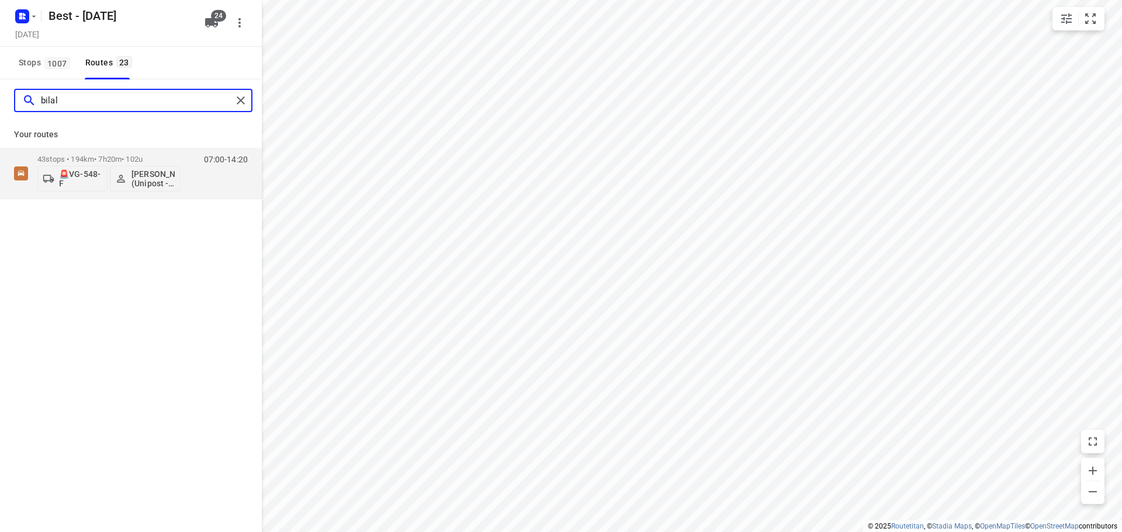
type input "bilal"
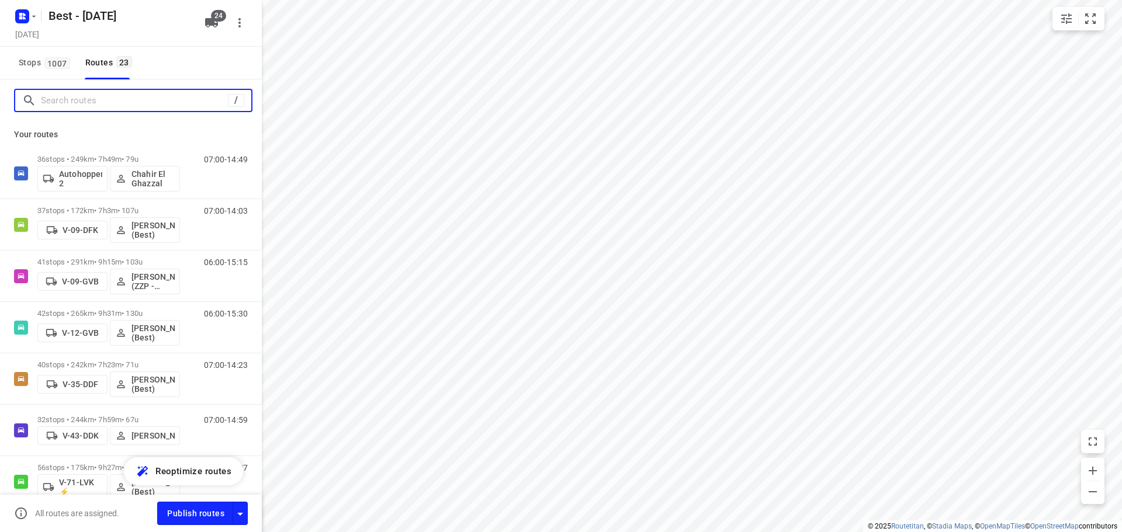
click at [201, 95] on input "Search routes" at bounding box center [134, 101] width 187 height 18
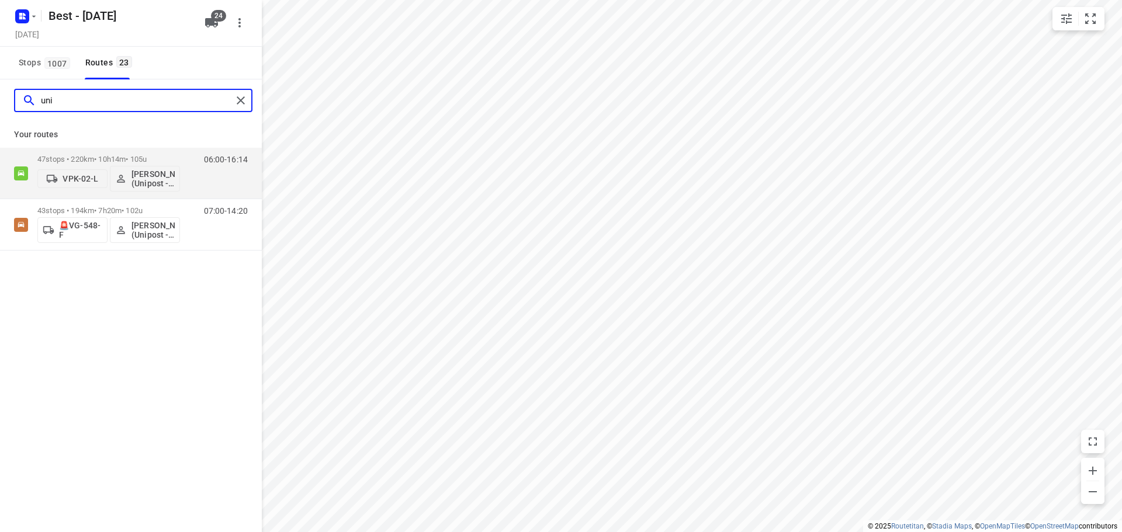
type input "uni"
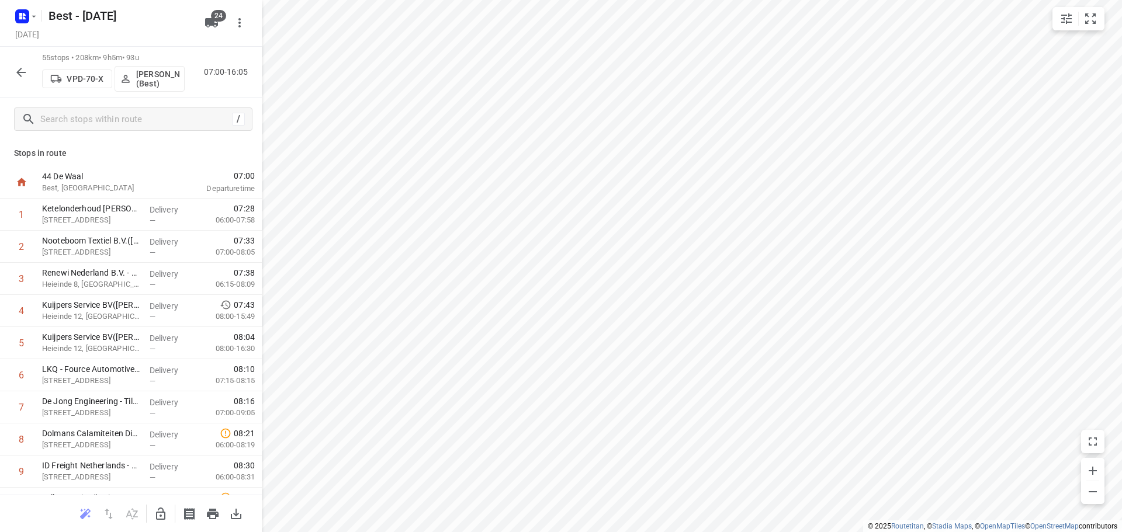
click at [139, 76] on p "[PERSON_NAME] (Best)" at bounding box center [157, 79] width 43 height 19
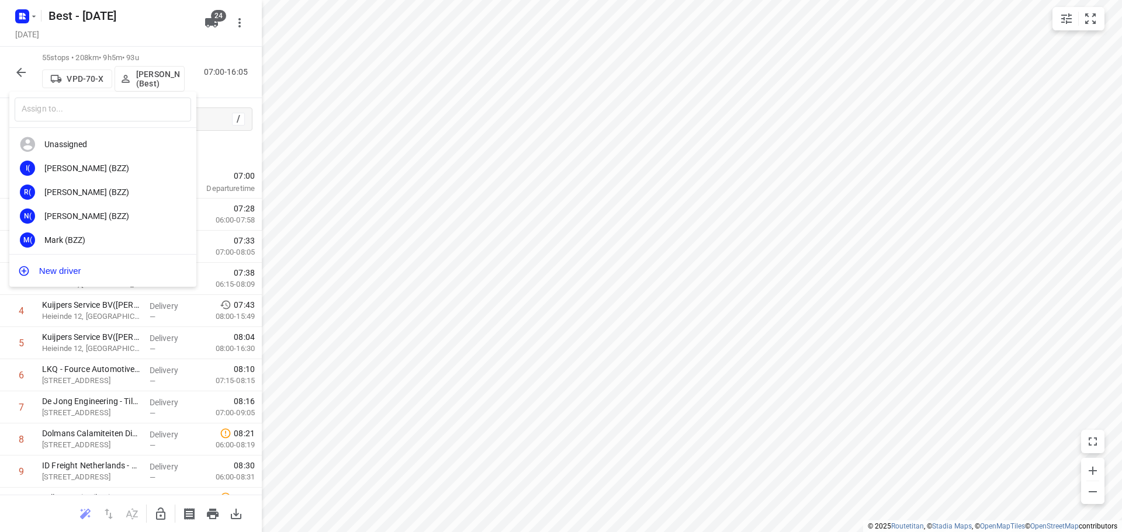
click at [130, 113] on input "text" at bounding box center [103, 110] width 176 height 24
type input "m"
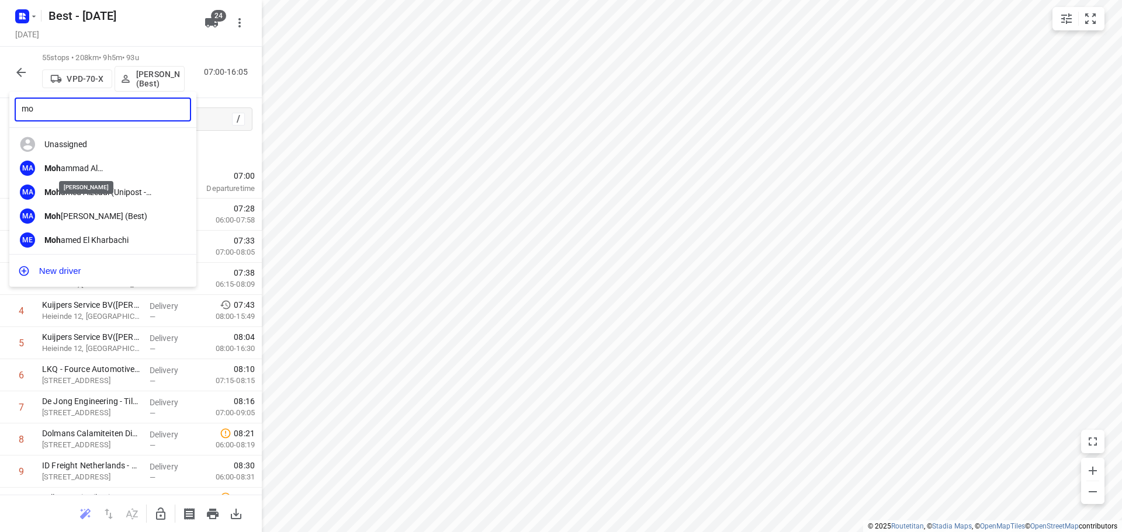
type input "m"
type input "r"
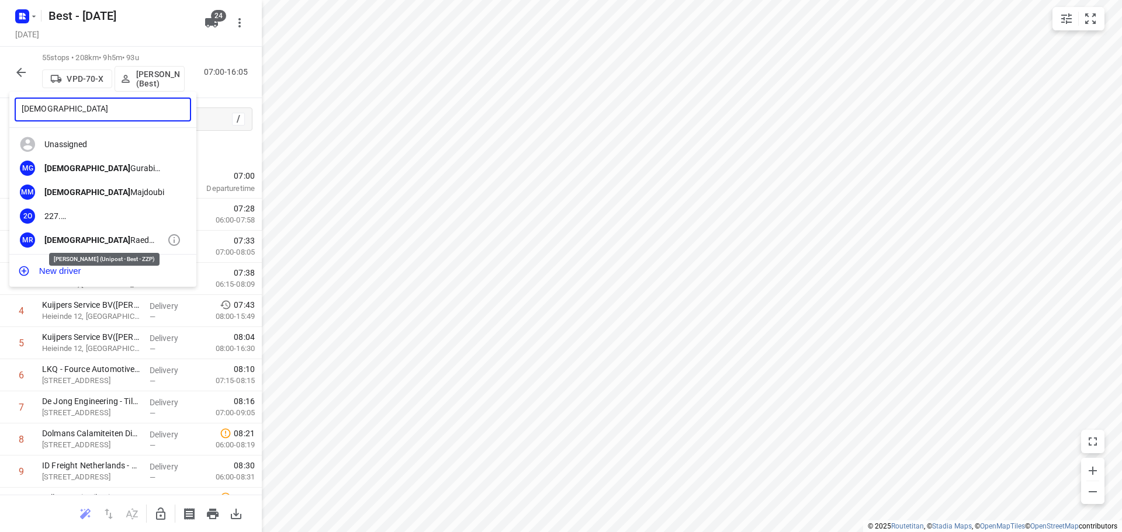
type input "mohammed"
click at [73, 243] on b "Mohammed" at bounding box center [87, 239] width 86 height 9
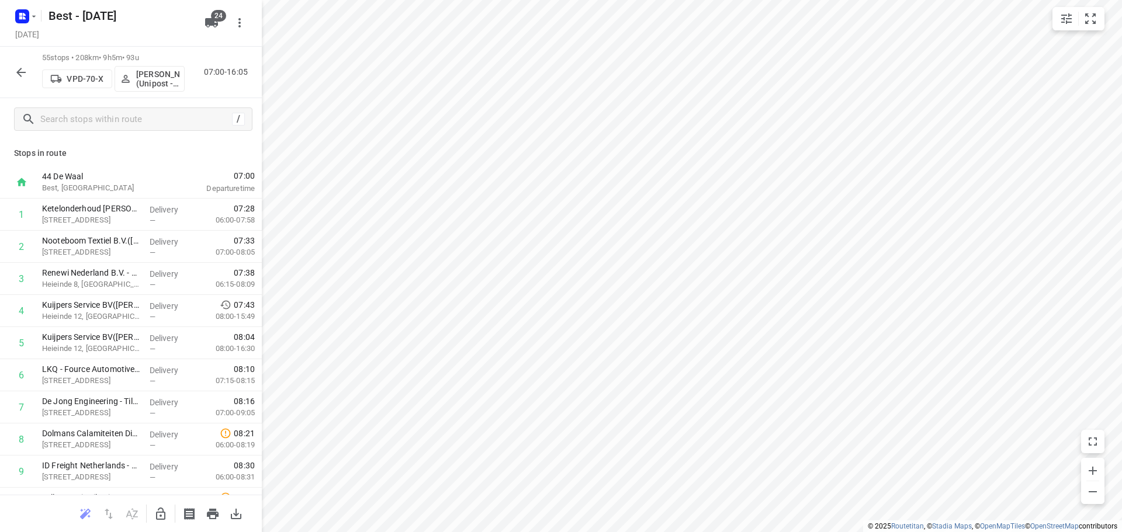
click at [13, 76] on button "button" at bounding box center [20, 72] width 23 height 23
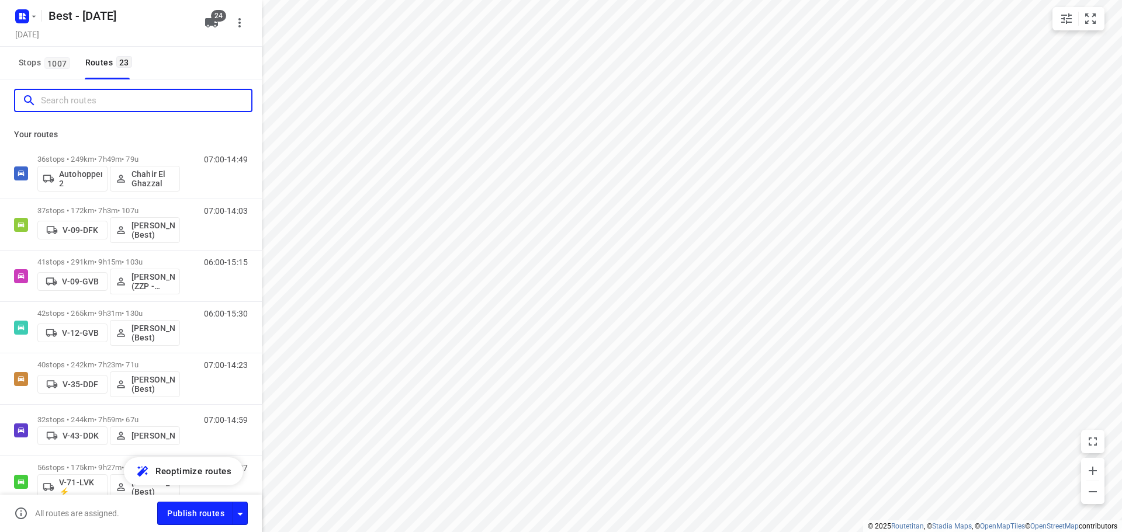
drag, startPoint x: 99, startPoint y: 102, endPoint x: 127, endPoint y: 83, distance: 33.2
click at [100, 99] on input "Search routes" at bounding box center [146, 101] width 210 height 18
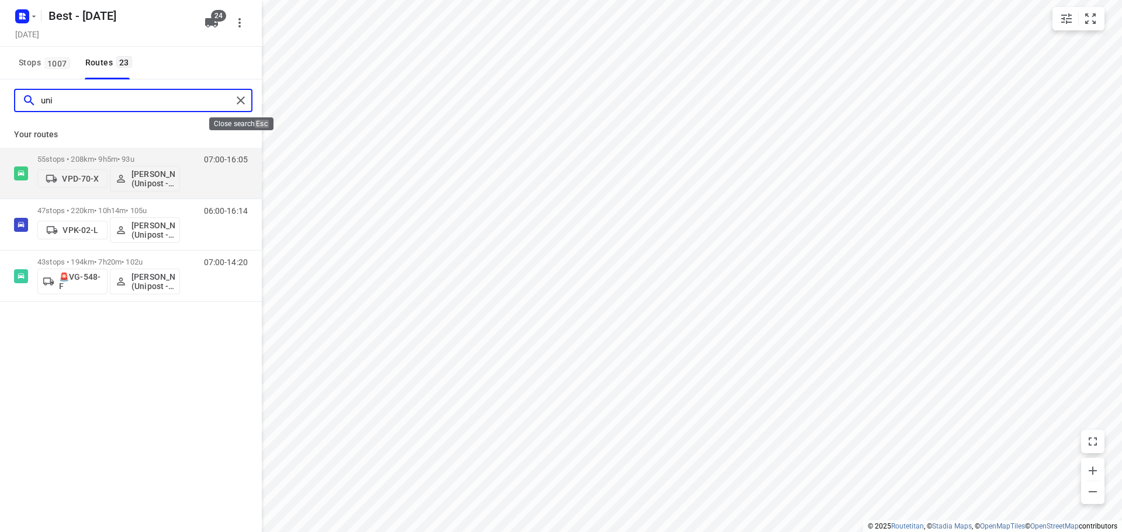
type input "uni"
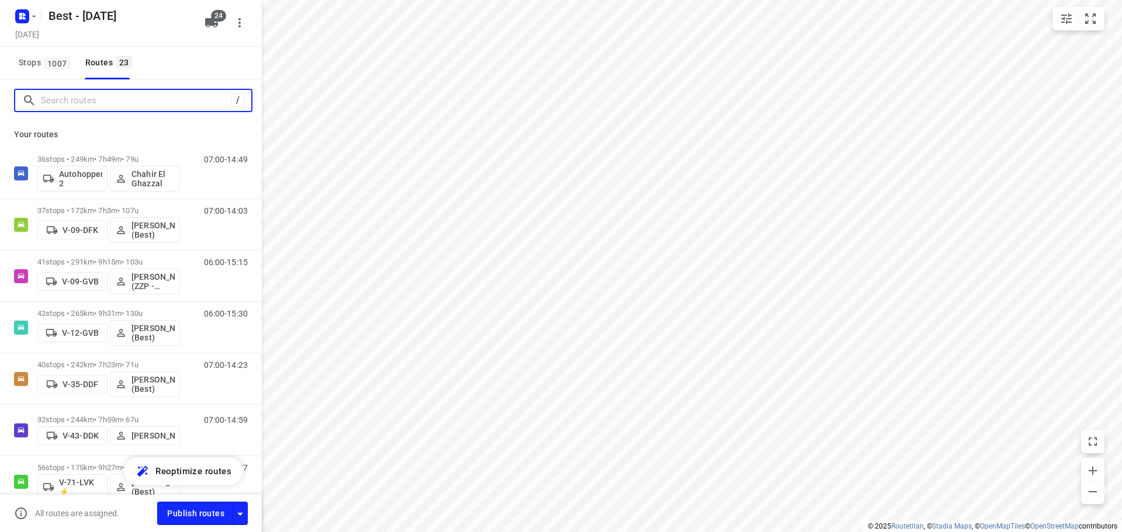
click at [81, 102] on input "Search routes" at bounding box center [136, 101] width 190 height 18
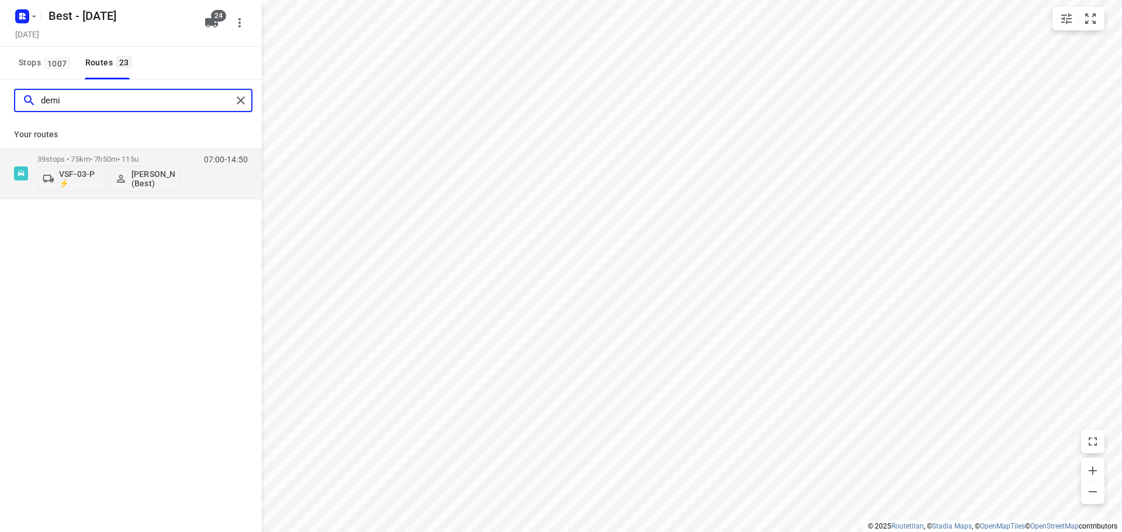
type input "demi"
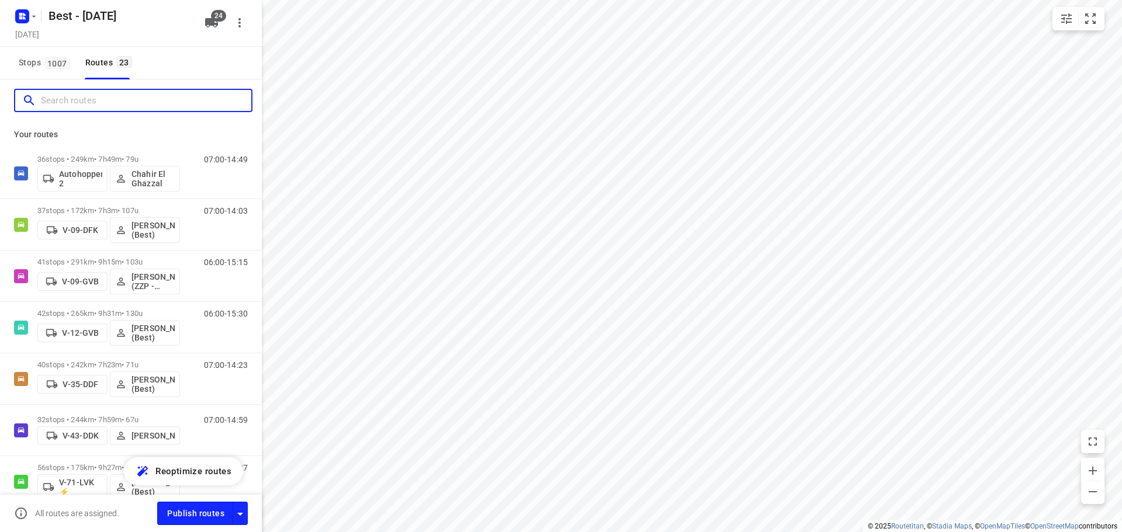
click at [142, 100] on input "Search routes" at bounding box center [146, 101] width 210 height 18
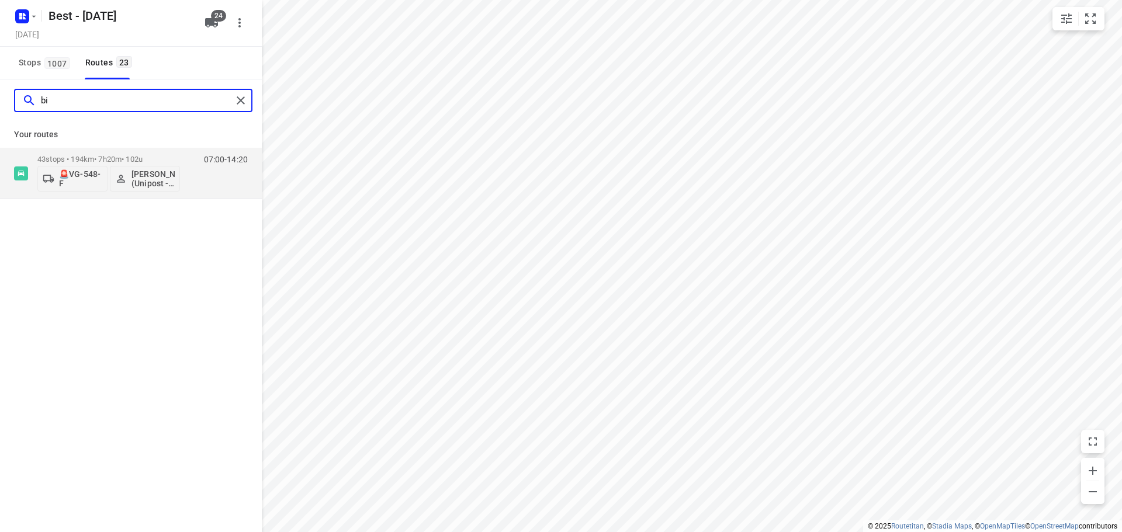
type input "b"
type input "pat"
click at [65, 162] on p "47 stops • 106km • 6h58m • 107u" at bounding box center [108, 162] width 143 height 9
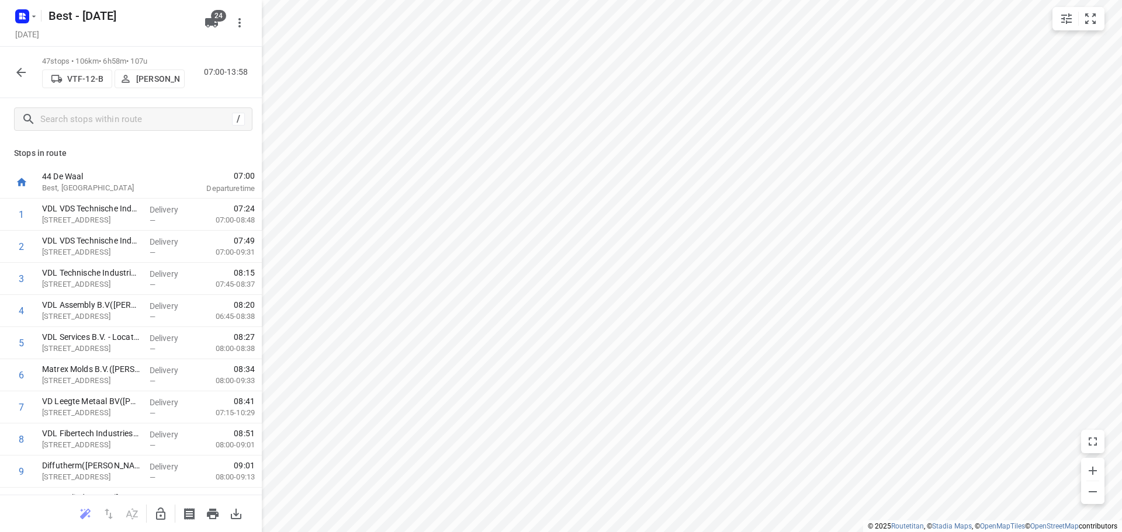
click at [18, 64] on button "button" at bounding box center [20, 72] width 23 height 23
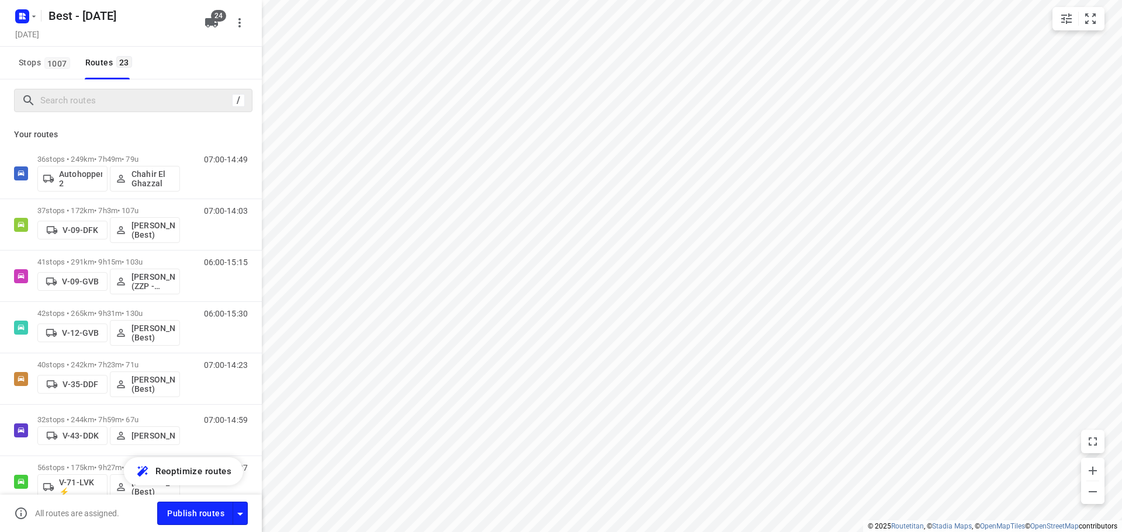
click at [60, 110] on div "/" at bounding box center [133, 100] width 238 height 23
click at [71, 104] on input "Search routes" at bounding box center [136, 101] width 190 height 18
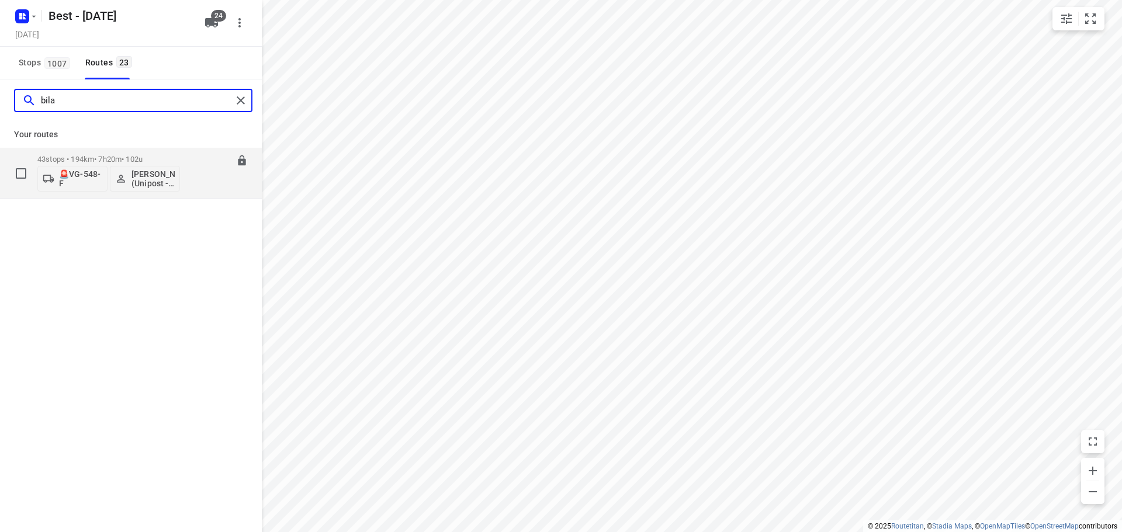
type input "bila"
click at [138, 159] on p "43 stops • 194km • 7h20m • 102u" at bounding box center [108, 159] width 143 height 9
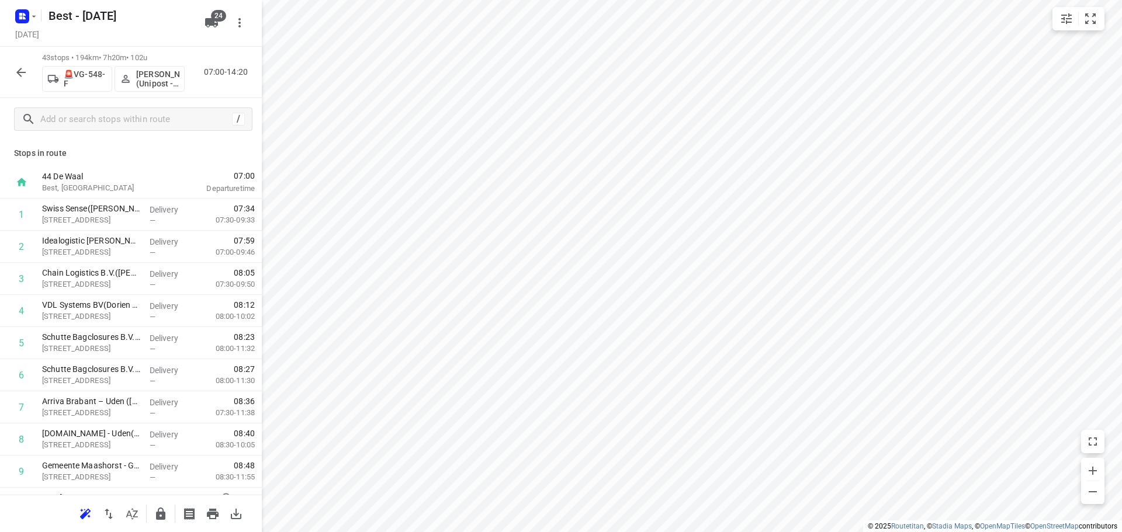
click at [19, 72] on icon "button" at bounding box center [20, 72] width 9 height 9
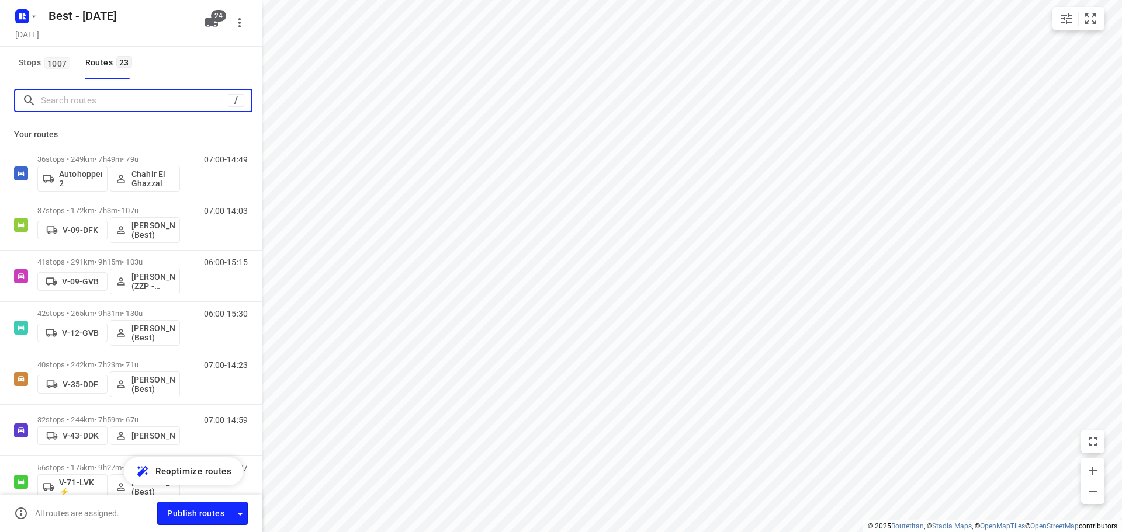
click at [50, 107] on input "Search routes" at bounding box center [134, 101] width 187 height 18
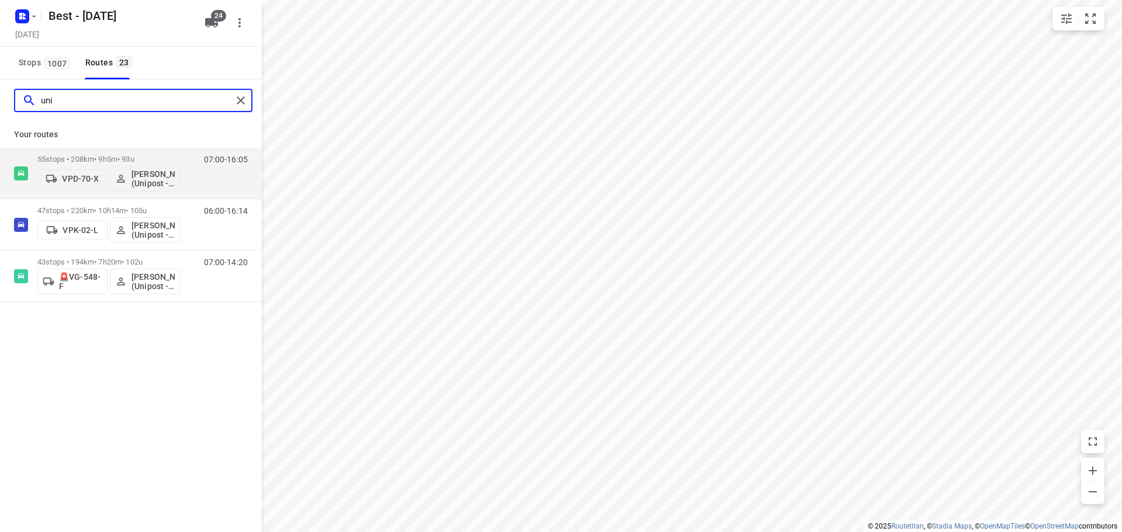
type input "uni"
click at [235, 94] on div at bounding box center [243, 101] width 21 height 18
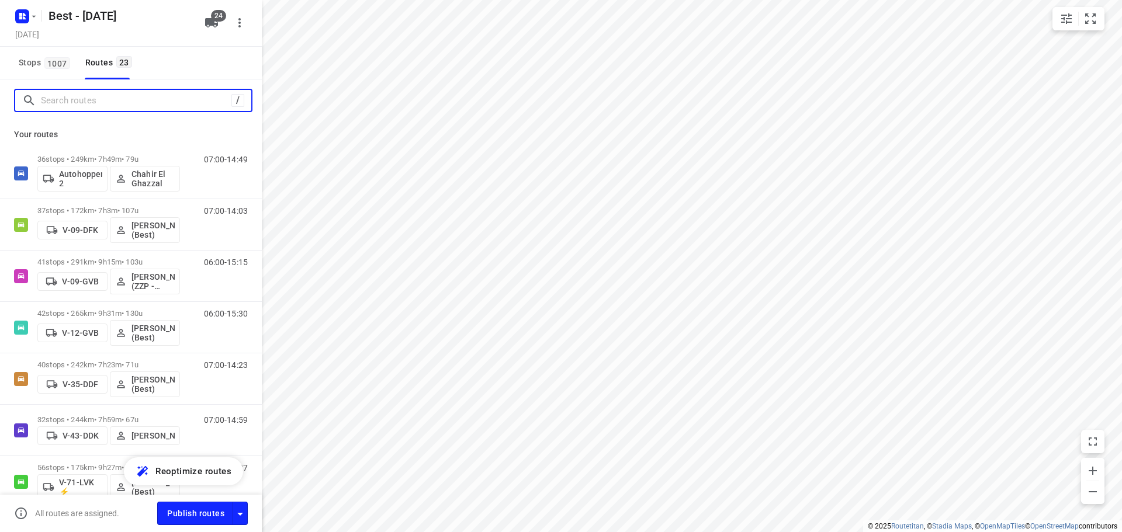
click at [154, 99] on input "Search routes" at bounding box center [136, 101] width 190 height 18
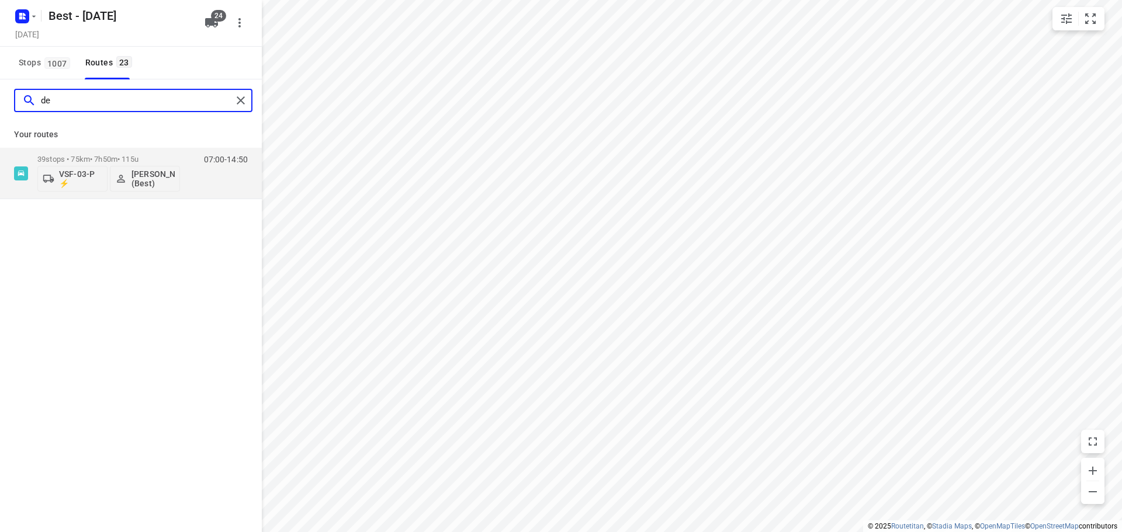
type input "d"
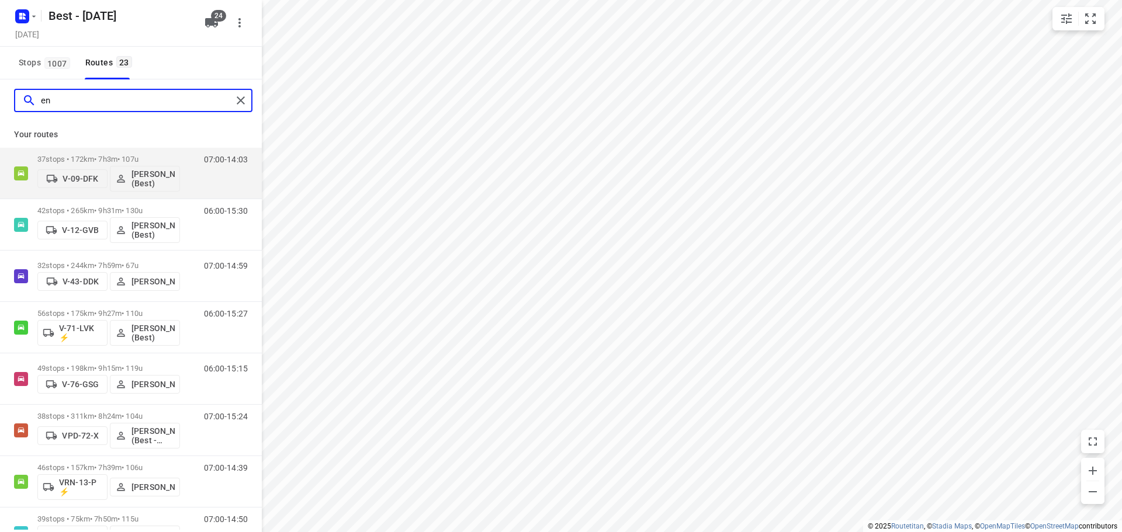
type input "e"
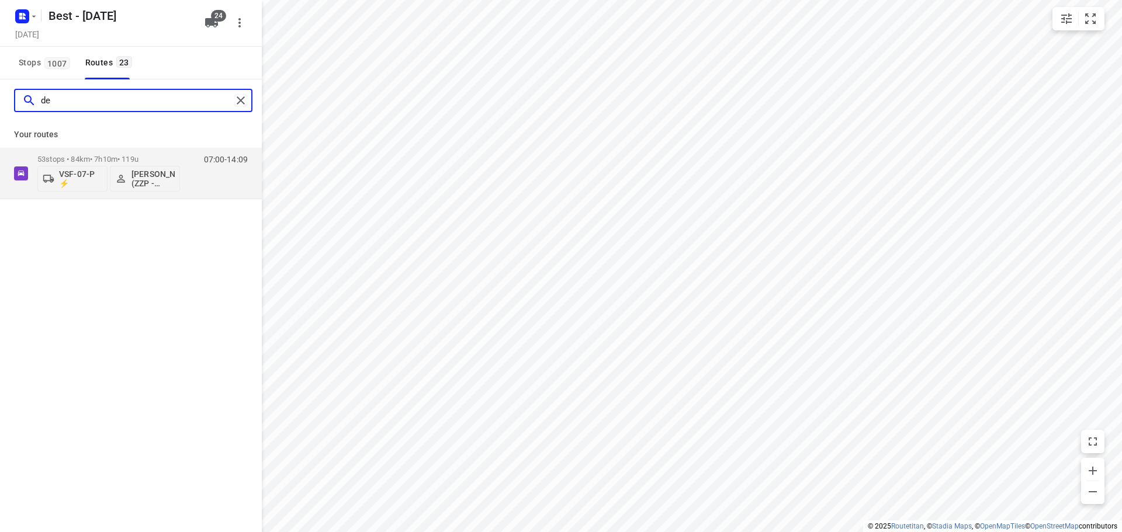
type input "d"
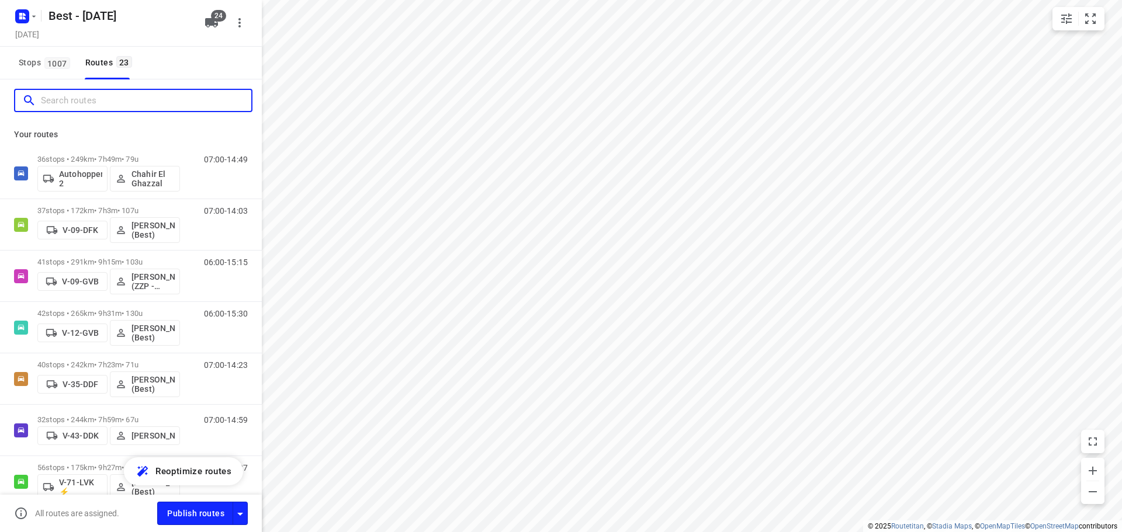
type input "k"
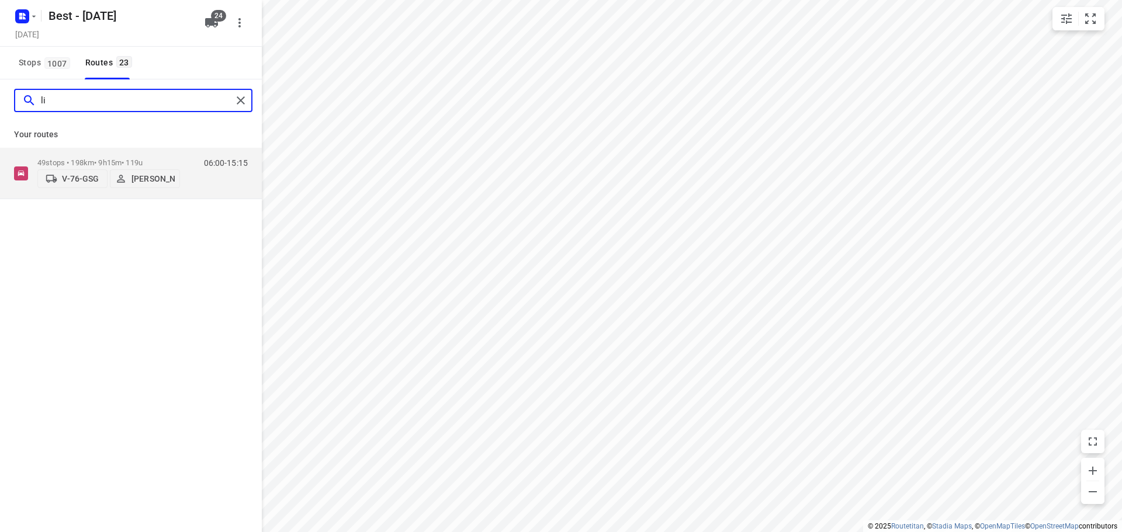
type input "l"
type input "b"
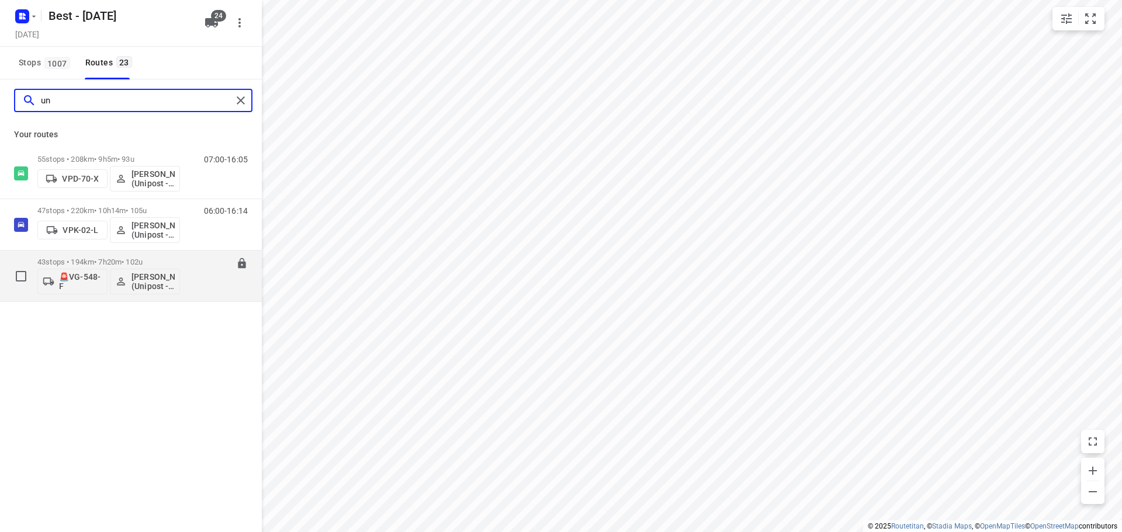
type input "un"
click at [80, 255] on div "43 stops • 194km • 7h20m • 102u 🚨VG-548-F Bilal Alzeadi (Unipost - Best - ZZP)" at bounding box center [108, 276] width 143 height 48
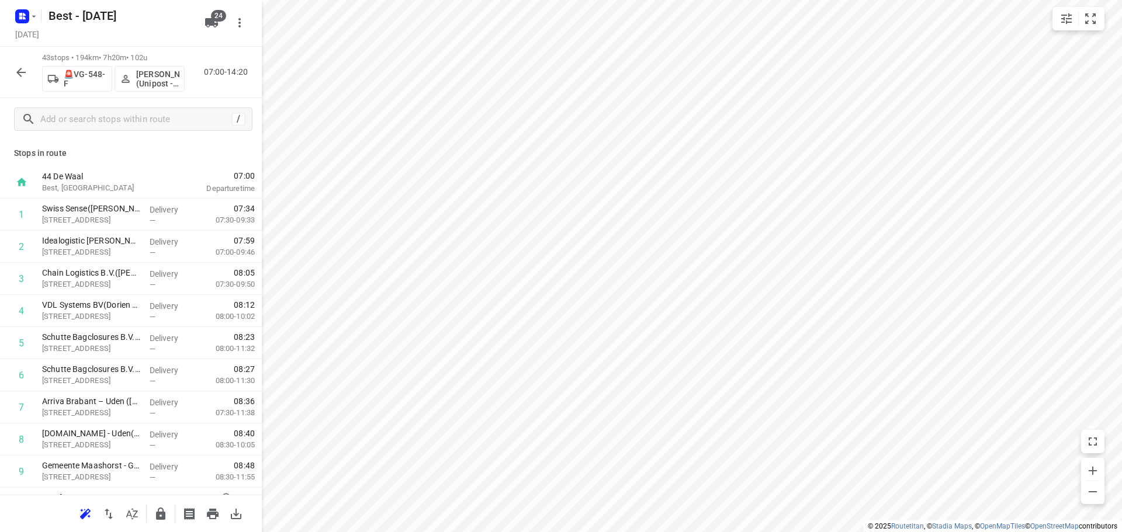
click at [26, 77] on icon "button" at bounding box center [21, 72] width 14 height 14
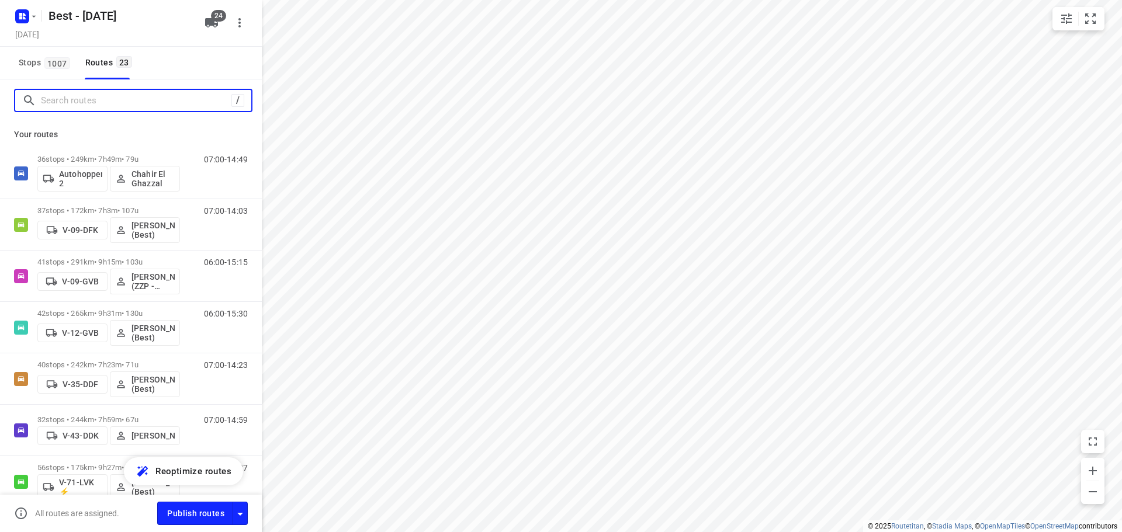
drag, startPoint x: 74, startPoint y: 107, endPoint x: 71, endPoint y: 93, distance: 14.9
click at [74, 107] on input "Search routes" at bounding box center [136, 101] width 190 height 18
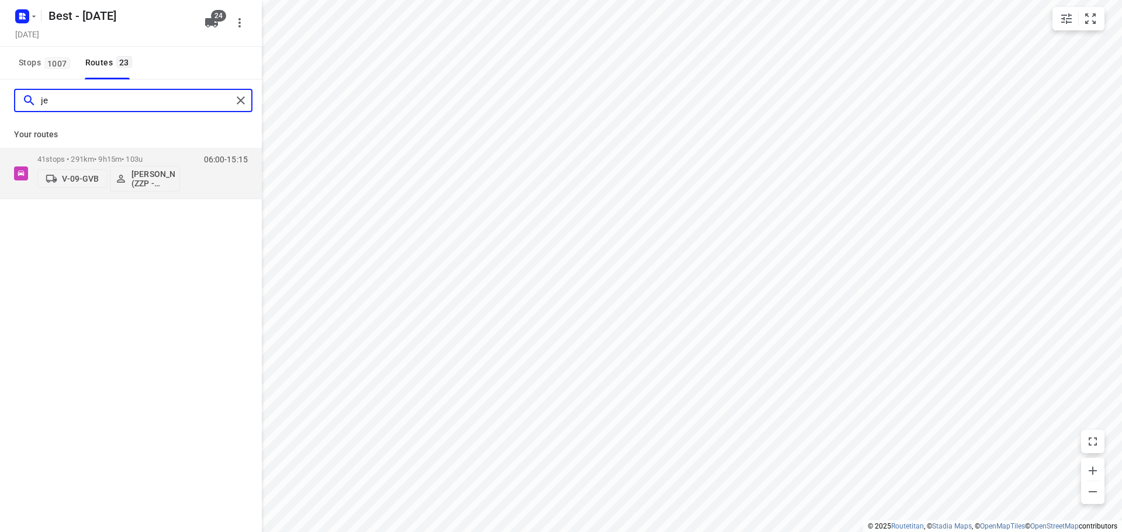
type input "j"
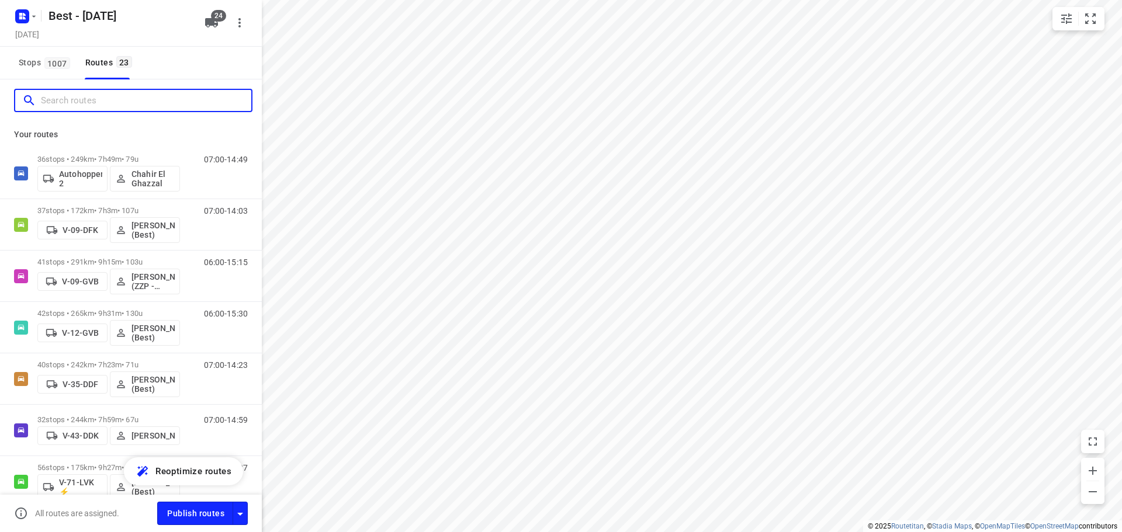
type input "j"
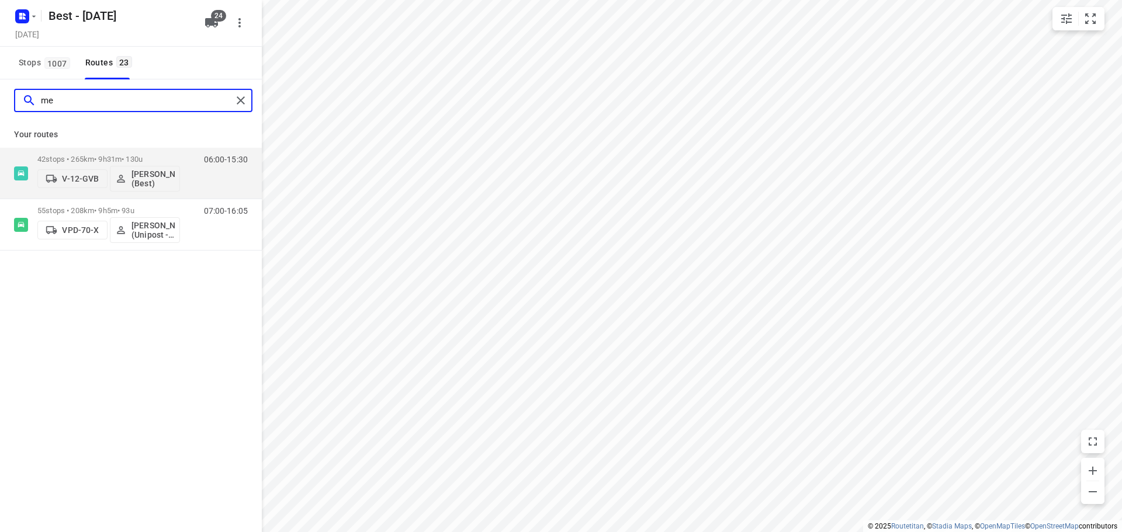
type input "m"
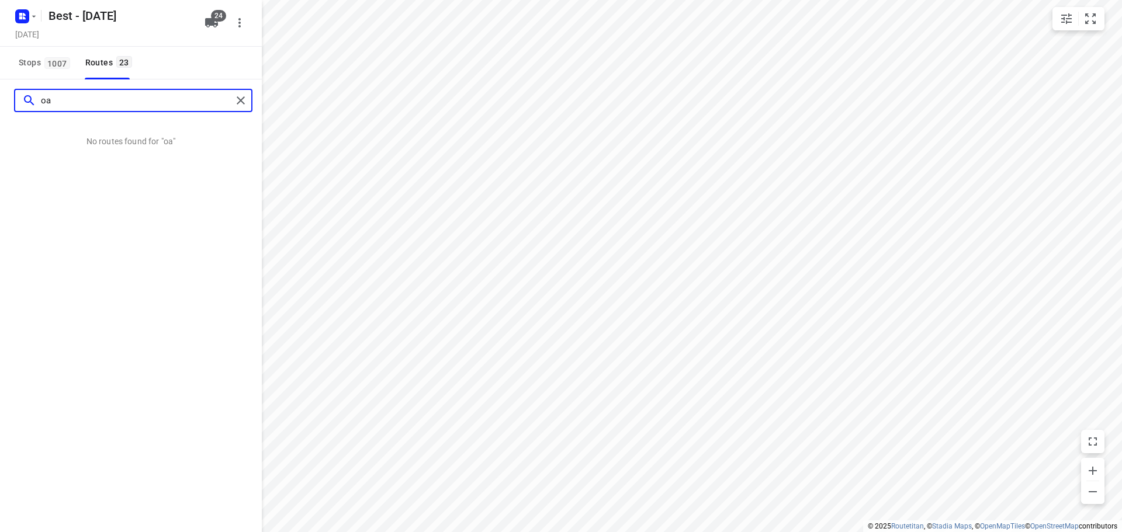
type input "o"
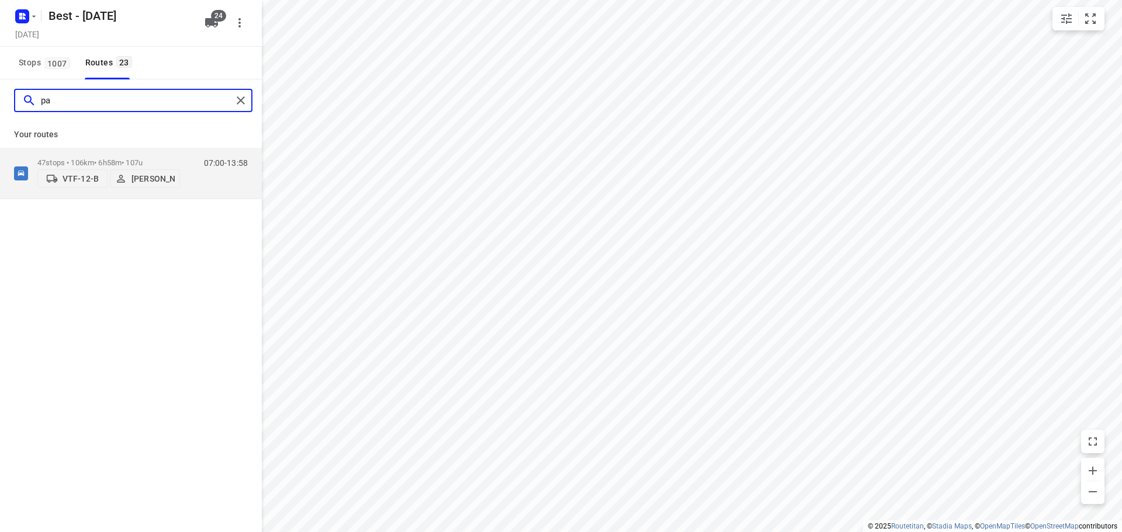
type input "p"
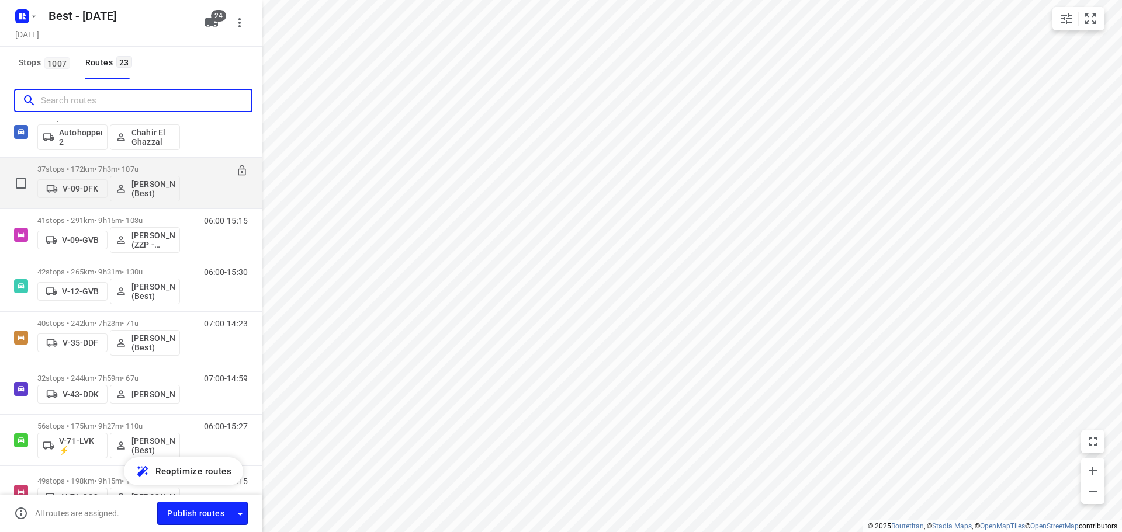
scroll to position [58, 0]
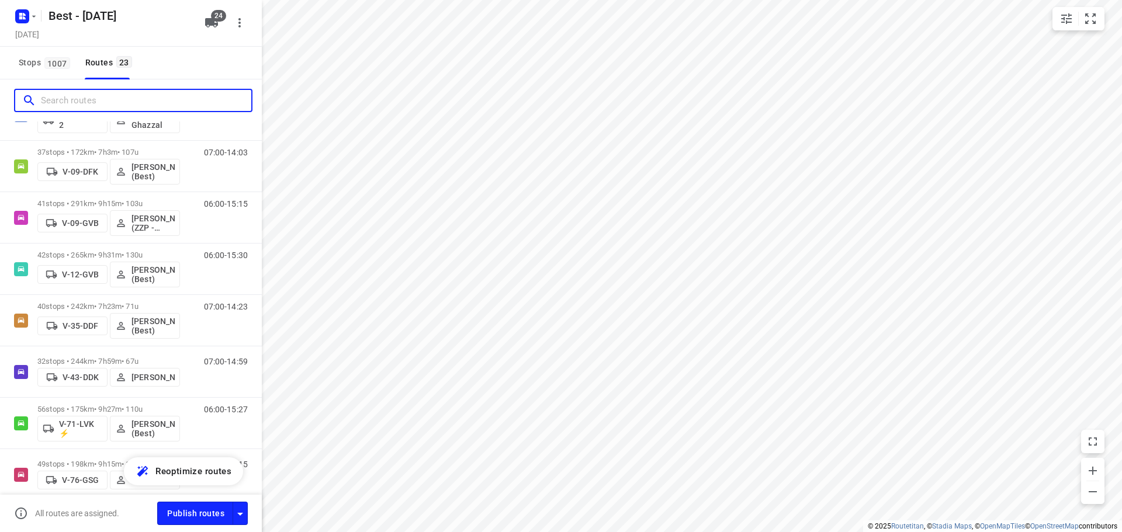
click at [45, 101] on input "Search routes" at bounding box center [146, 101] width 210 height 18
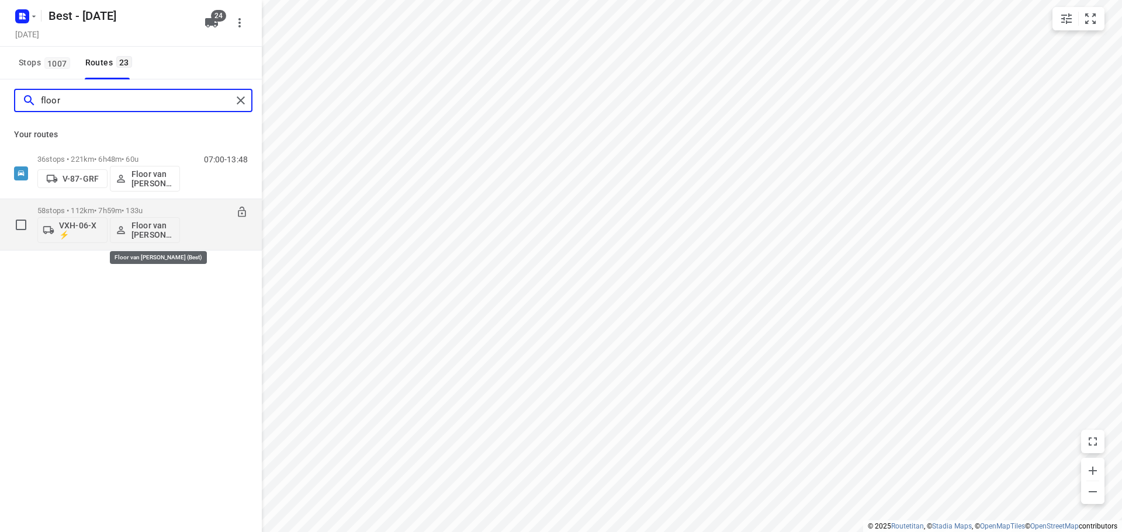
type input "floor"
click at [131, 220] on button "Floor van [PERSON_NAME] (Best)" at bounding box center [145, 230] width 70 height 26
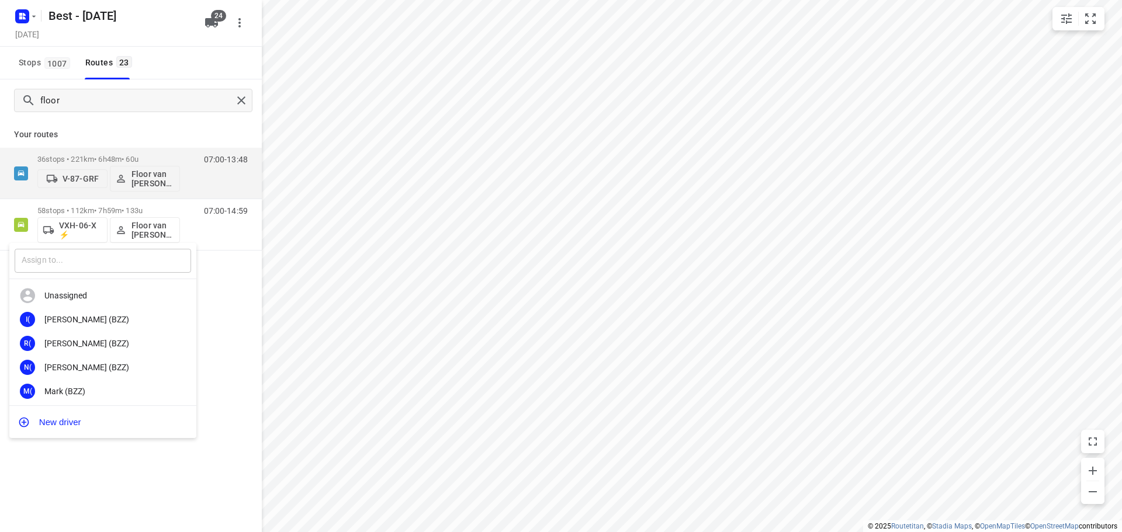
click at [136, 264] on input "text" at bounding box center [103, 261] width 176 height 24
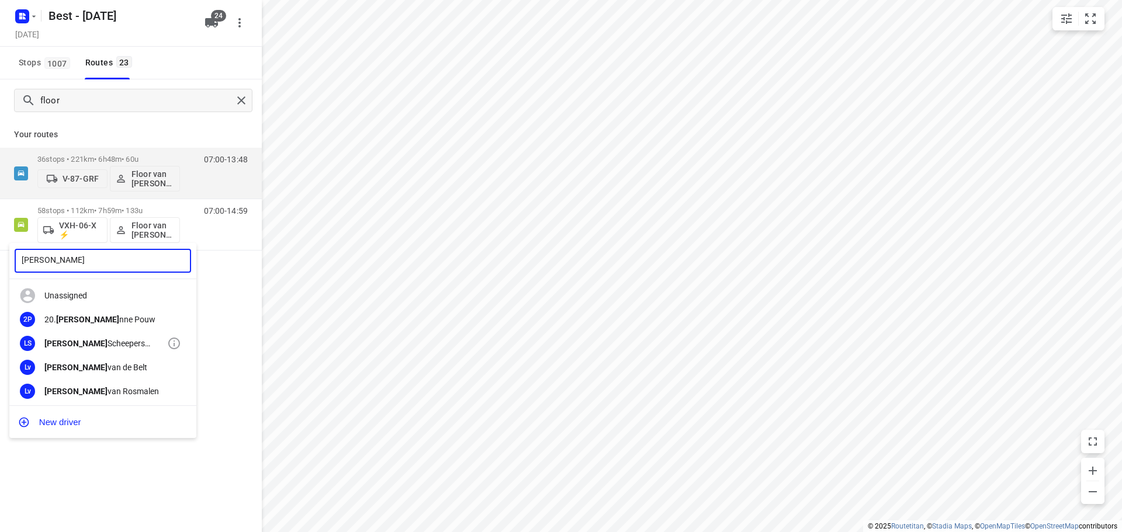
type input "lisa"
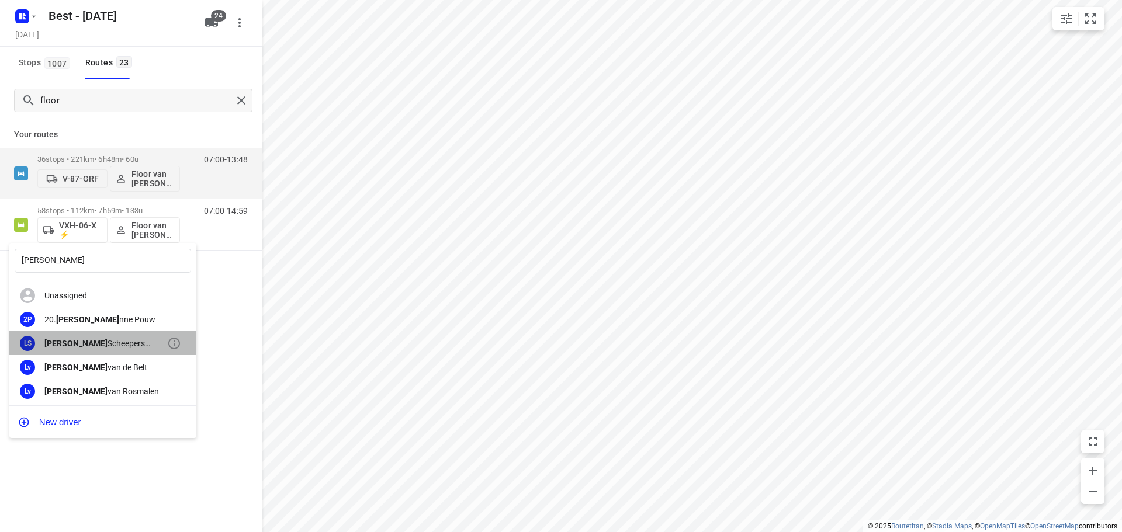
click at [109, 339] on div "Lisa Scheepers (Best)" at bounding box center [105, 343] width 123 height 9
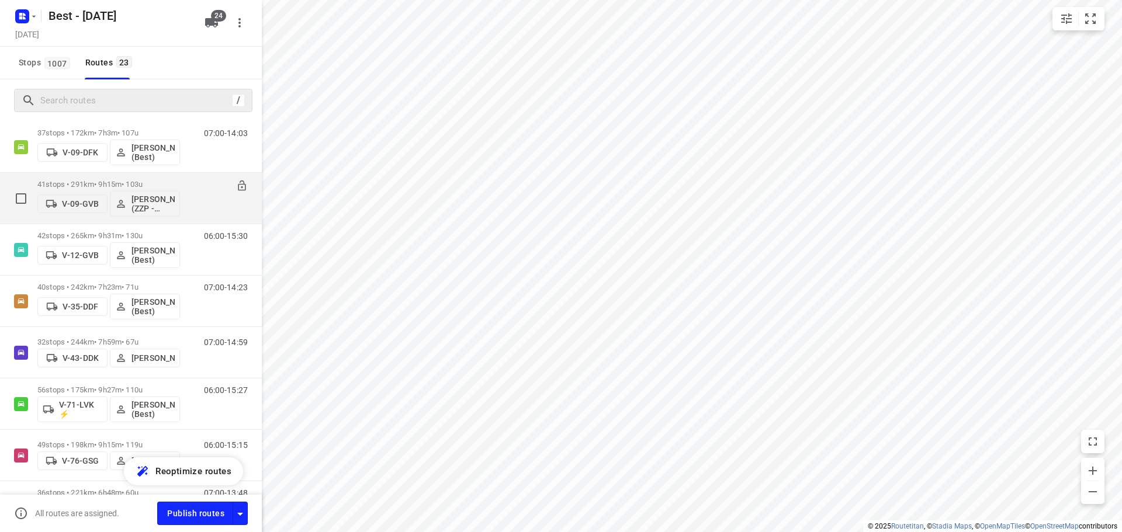
scroll to position [58, 0]
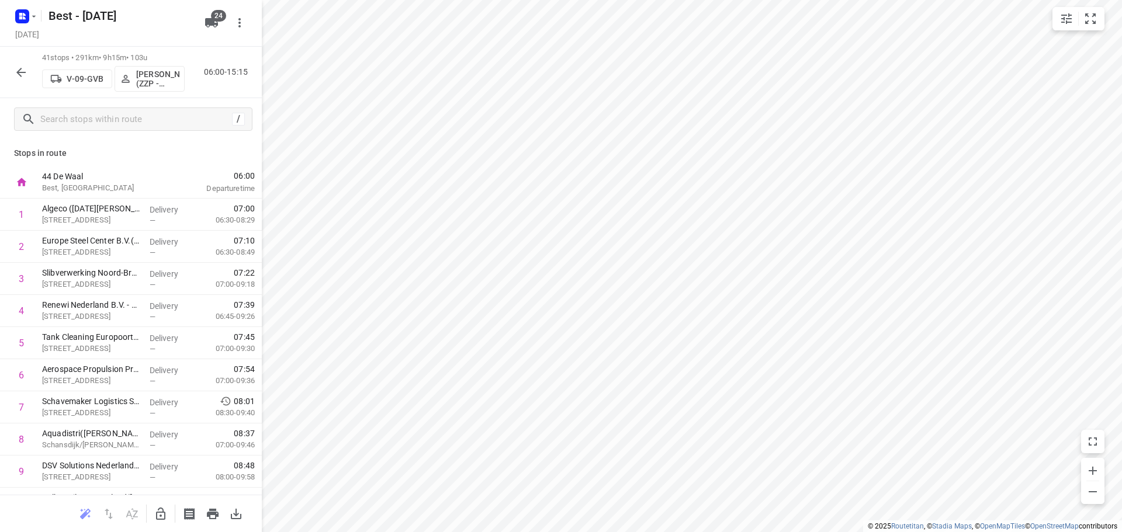
click at [27, 77] on icon "button" at bounding box center [21, 72] width 14 height 14
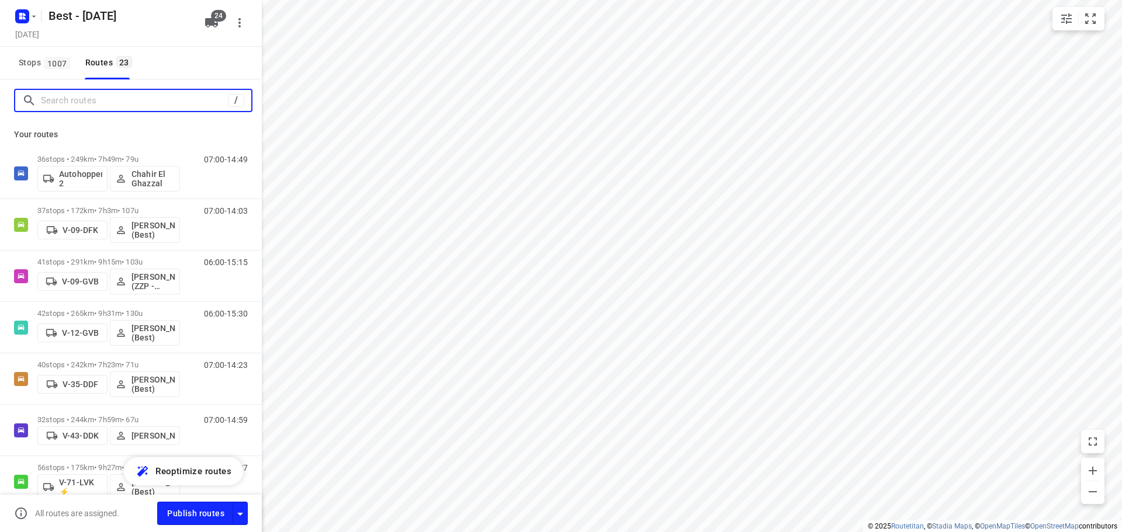
click at [79, 107] on input "Search routes" at bounding box center [134, 101] width 187 height 18
type input "a"
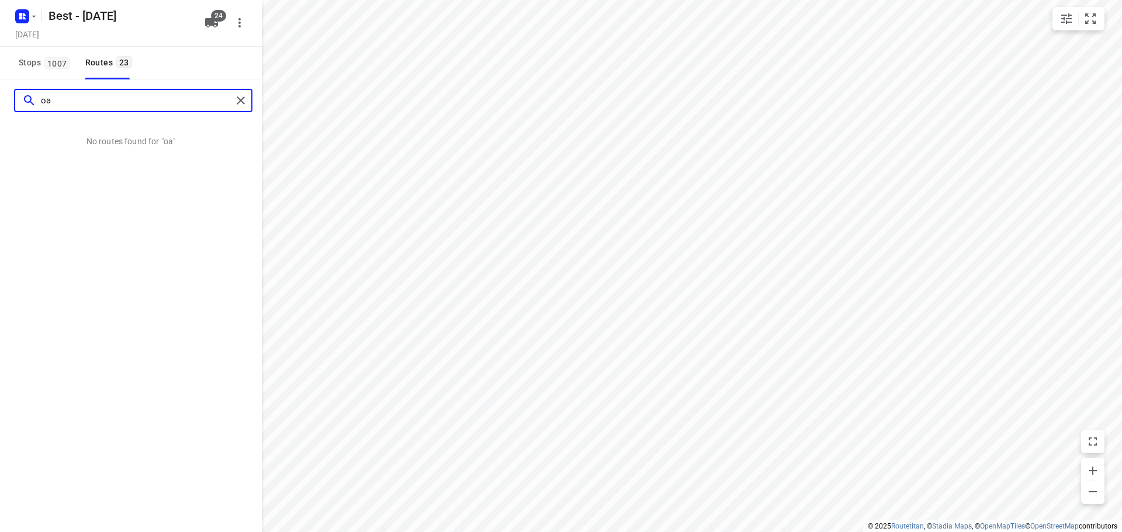
type input "o"
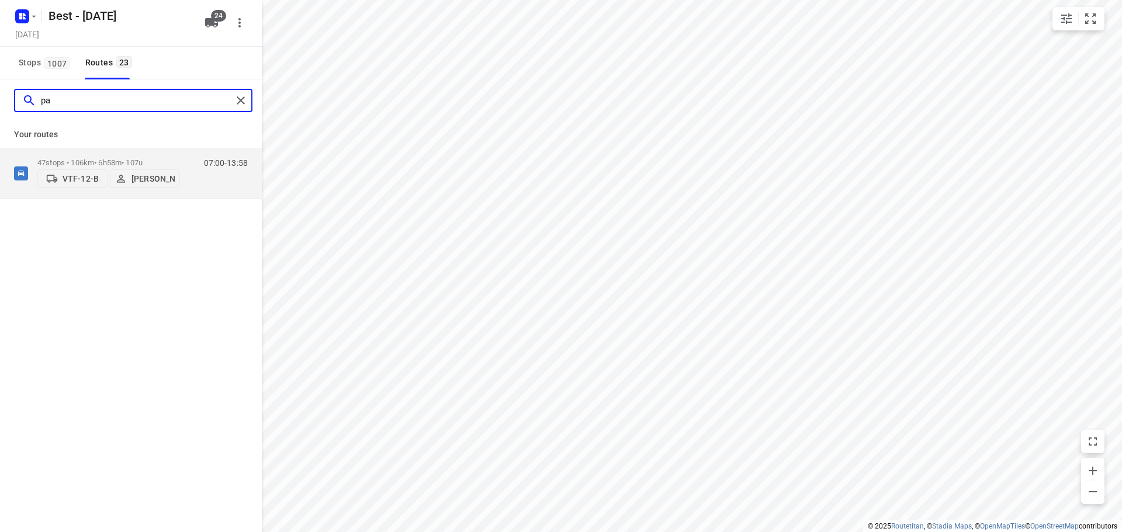
type input "p"
type input "floor"
click at [86, 157] on p "36 stops • 221km • 6h48m • 60u" at bounding box center [108, 159] width 143 height 9
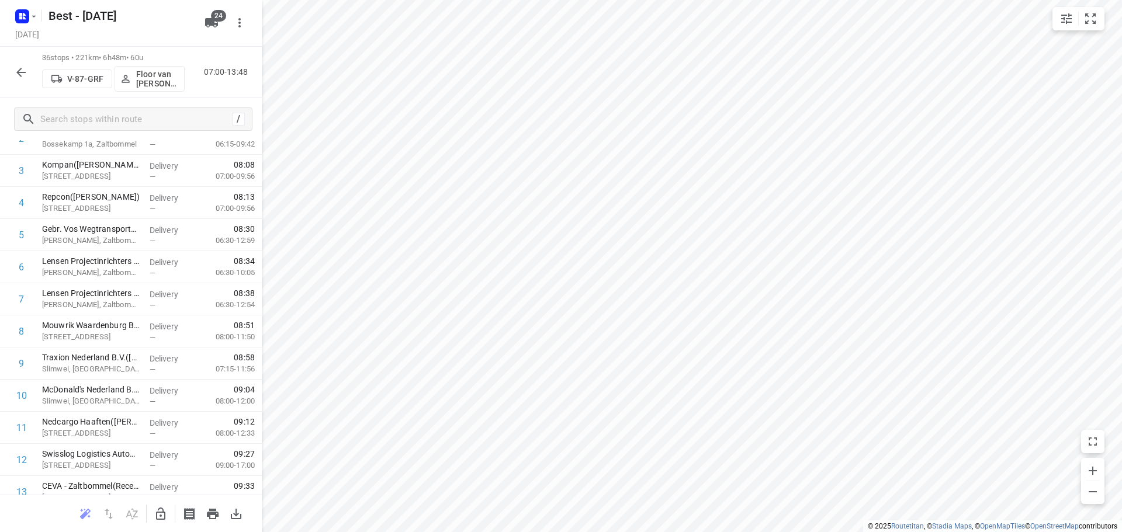
scroll to position [0, 0]
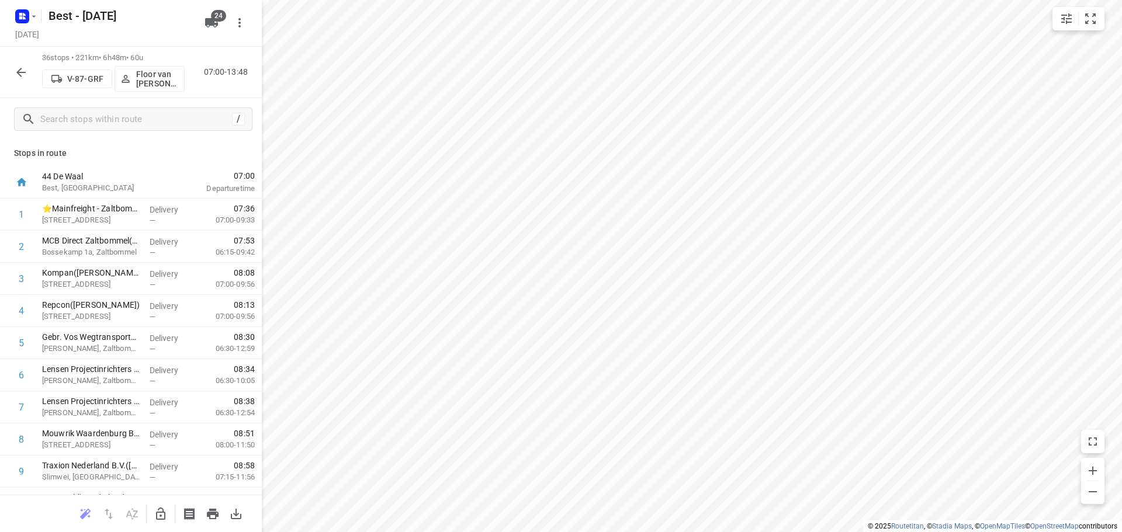
click at [22, 75] on icon "button" at bounding box center [21, 72] width 14 height 14
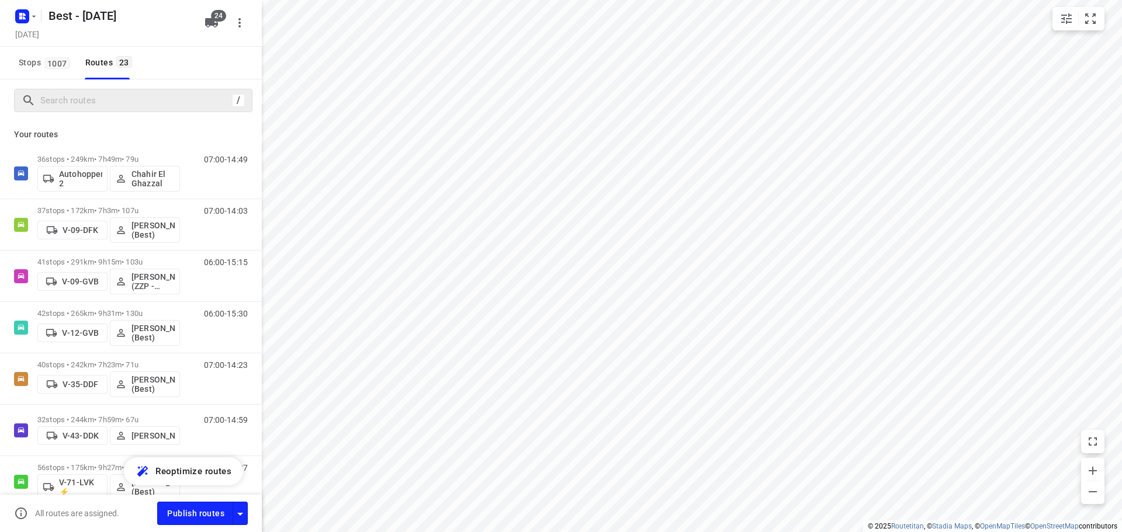
click at [30, 93] on icon at bounding box center [29, 100] width 14 height 14
drag, startPoint x: 48, startPoint y: 97, endPoint x: 65, endPoint y: 99, distance: 16.5
click at [50, 97] on input "Search routes" at bounding box center [134, 101] width 187 height 18
type input ";"
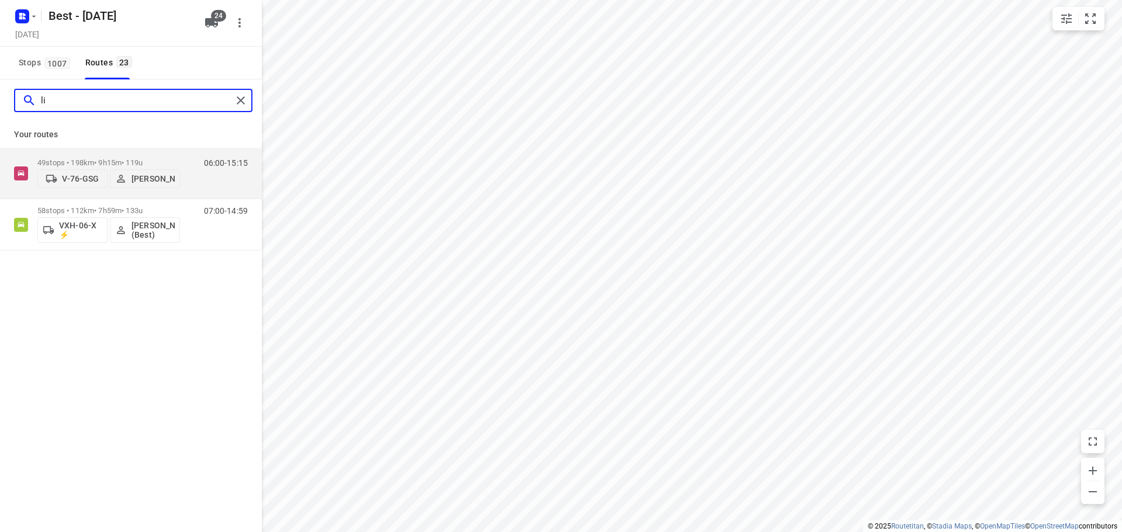
type input "l"
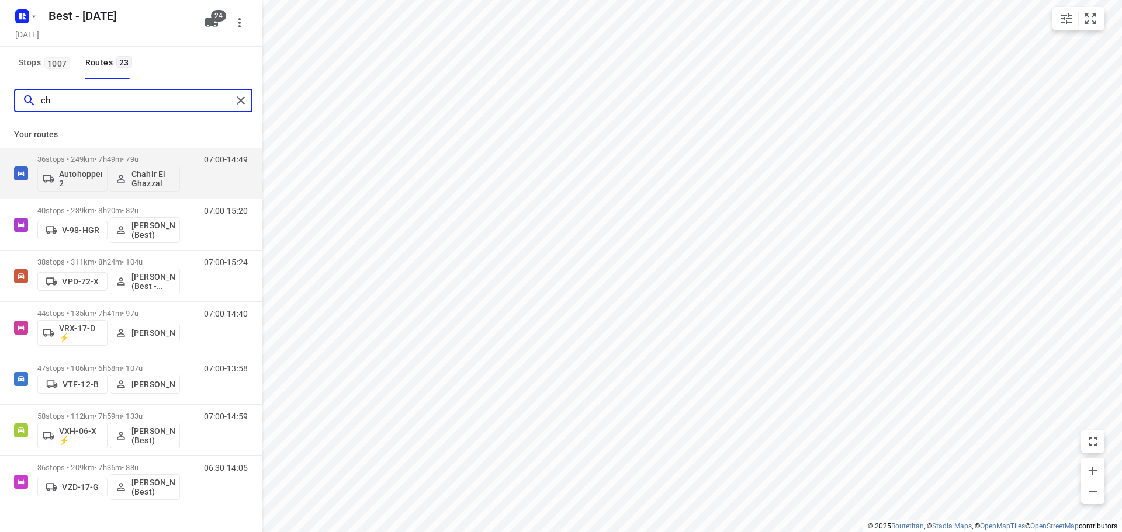
type input "c"
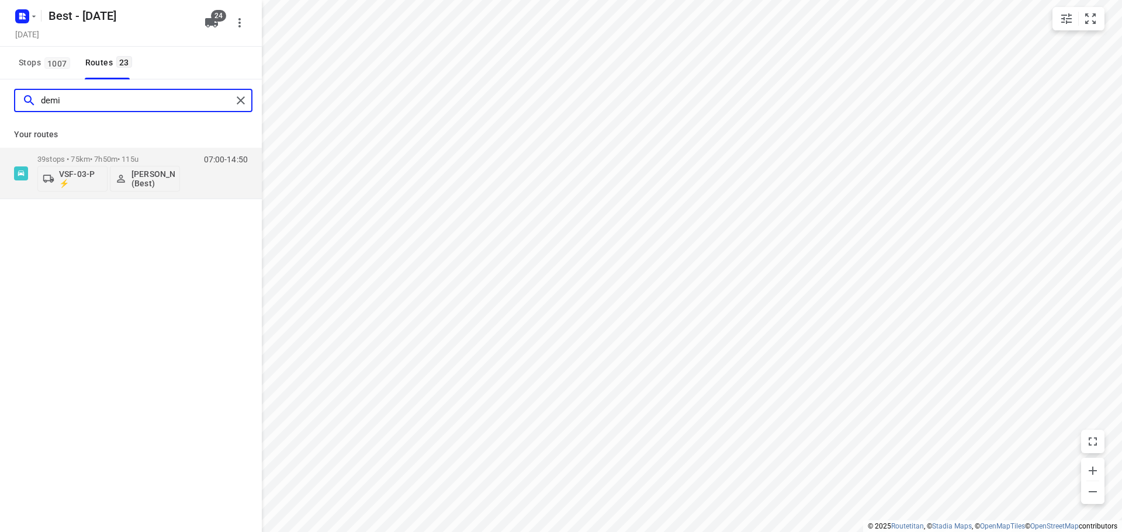
type input "demi"
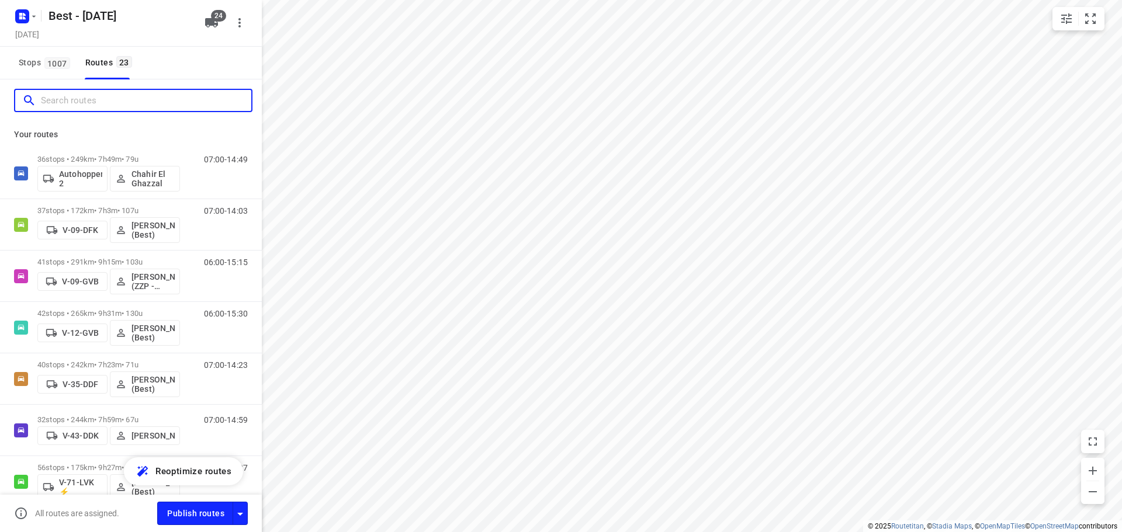
click at [166, 104] on input "Search routes" at bounding box center [146, 101] width 210 height 18
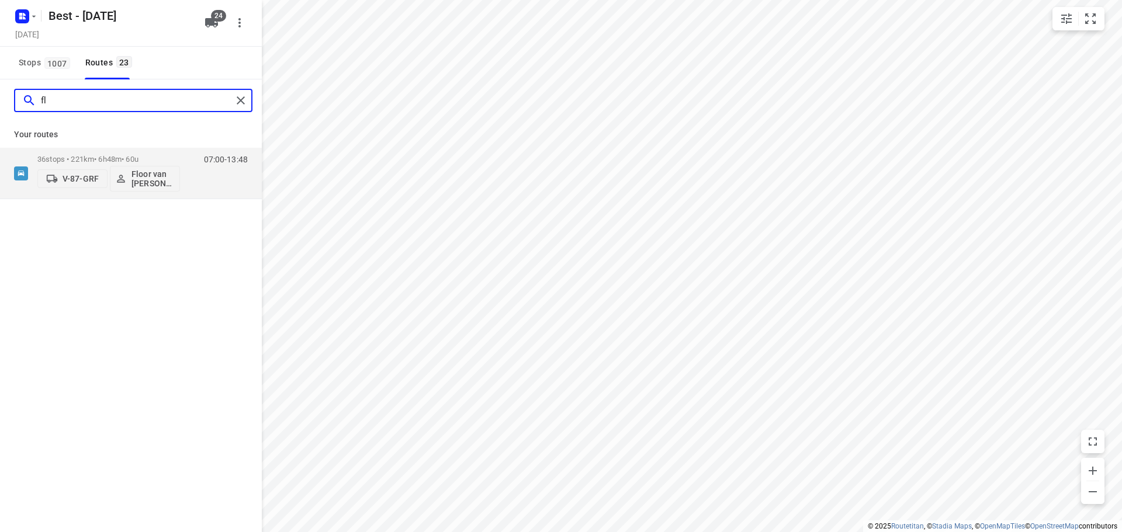
type input "f"
type input "bilal"
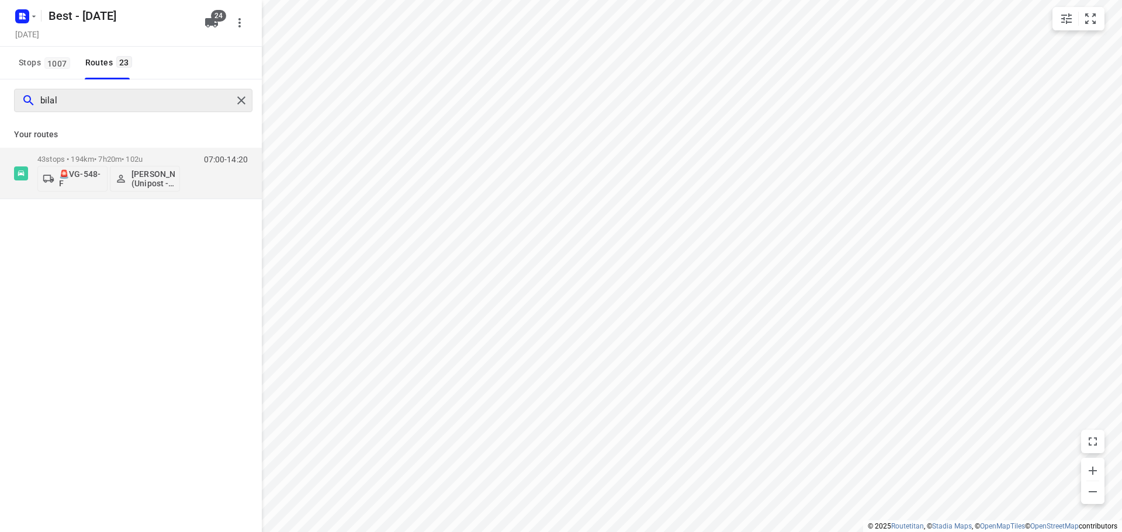
click at [254, 105] on div "bilal" at bounding box center [131, 100] width 262 height 42
click at [250, 104] on div at bounding box center [243, 101] width 21 height 18
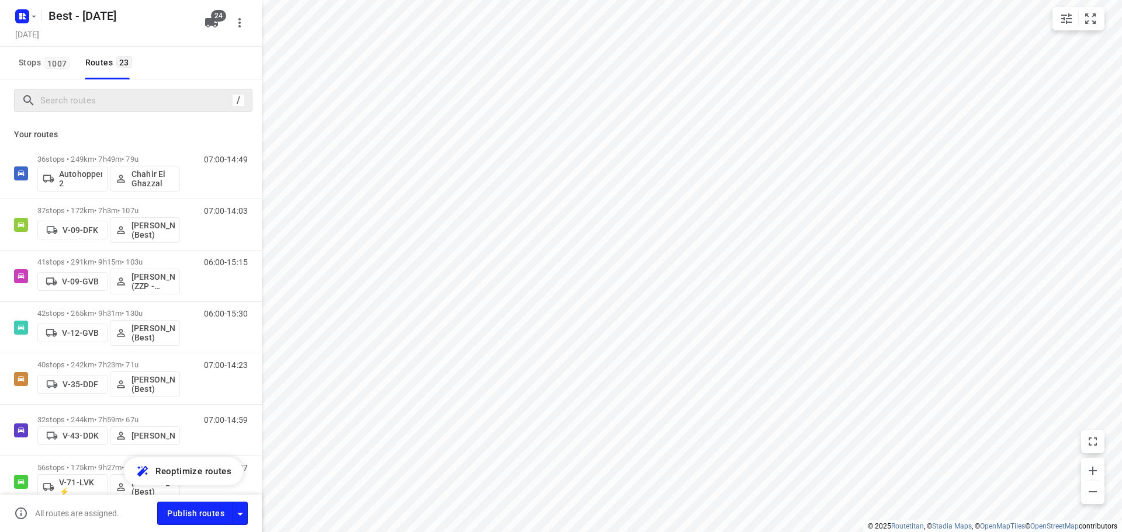
click at [249, 516] on div "Publish routes" at bounding box center [209, 513] width 105 height 23
click at [245, 516] on icon "button" at bounding box center [240, 514] width 14 height 14
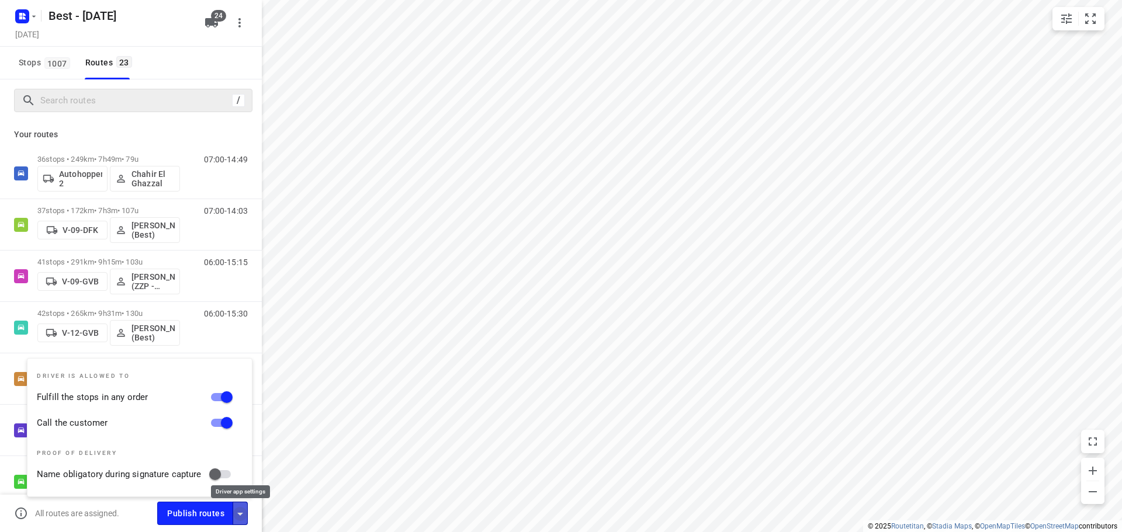
click at [245, 516] on icon "button" at bounding box center [240, 514] width 14 height 14
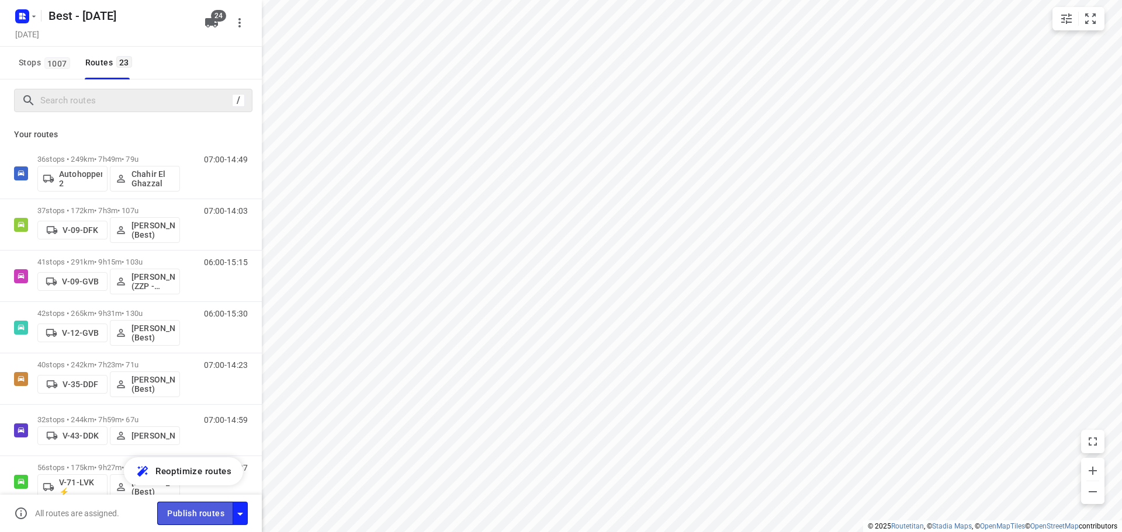
click at [203, 515] on span "Publish routes" at bounding box center [195, 514] width 57 height 15
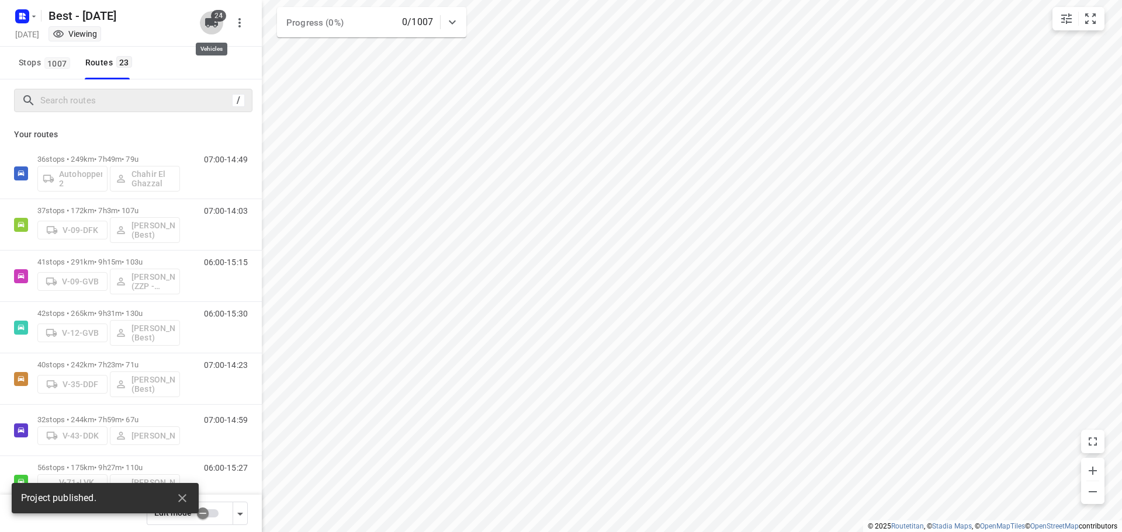
click at [217, 23] on icon "button" at bounding box center [211, 22] width 13 height 9
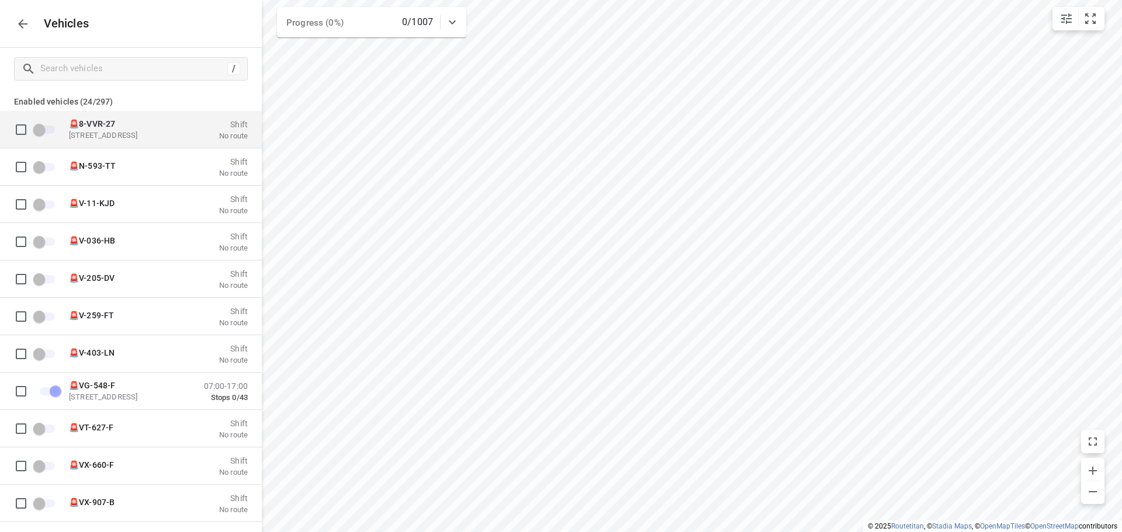
click at [120, 144] on div "🚨8-VVR-27 Zuidbaan 527, 2841 MD Moordrecht, Netherlands Shift No route" at bounding box center [140, 129] width 215 height 37
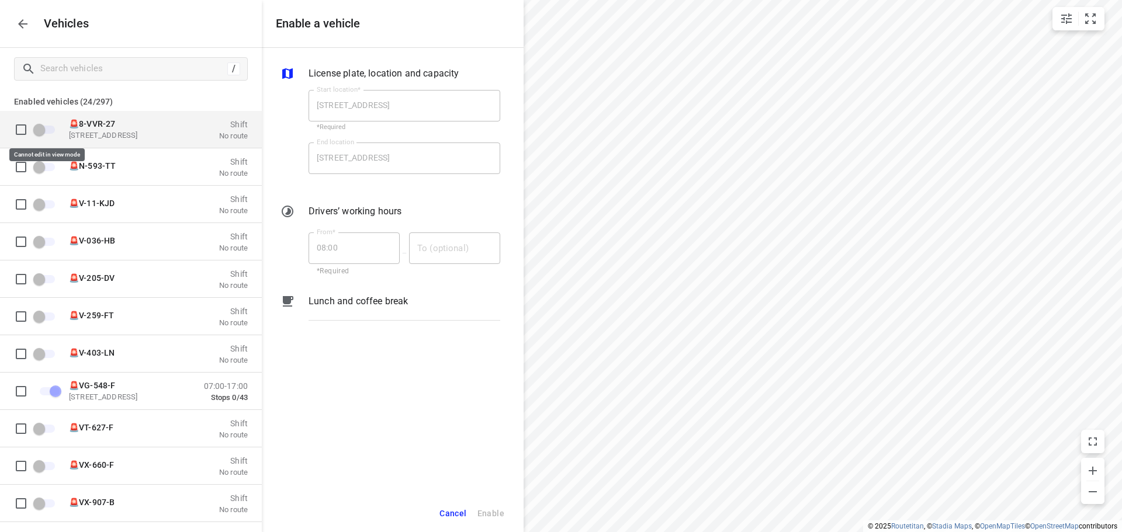
click at [30, 123] on span "grid" at bounding box center [45, 129] width 34 height 22
click at [43, 130] on span "grid" at bounding box center [45, 129] width 20 height 8
click at [36, 137] on span "grid" at bounding box center [45, 129] width 34 height 22
click at [11, 13] on div "Vehicles" at bounding box center [131, 23] width 262 height 47
click at [12, 15] on div "Vehicles" at bounding box center [131, 23] width 262 height 47
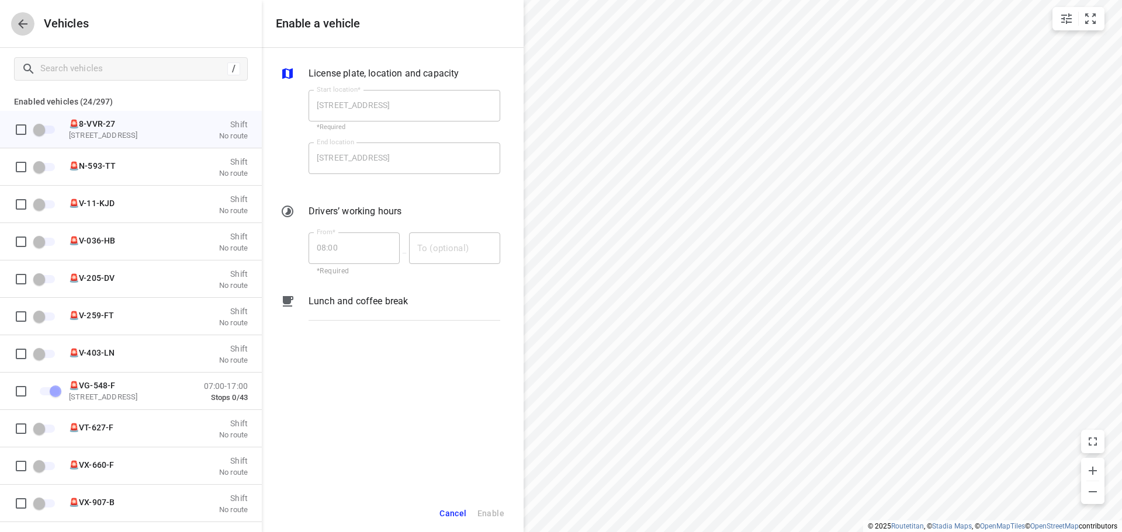
click at [17, 21] on icon "button" at bounding box center [23, 24] width 14 height 14
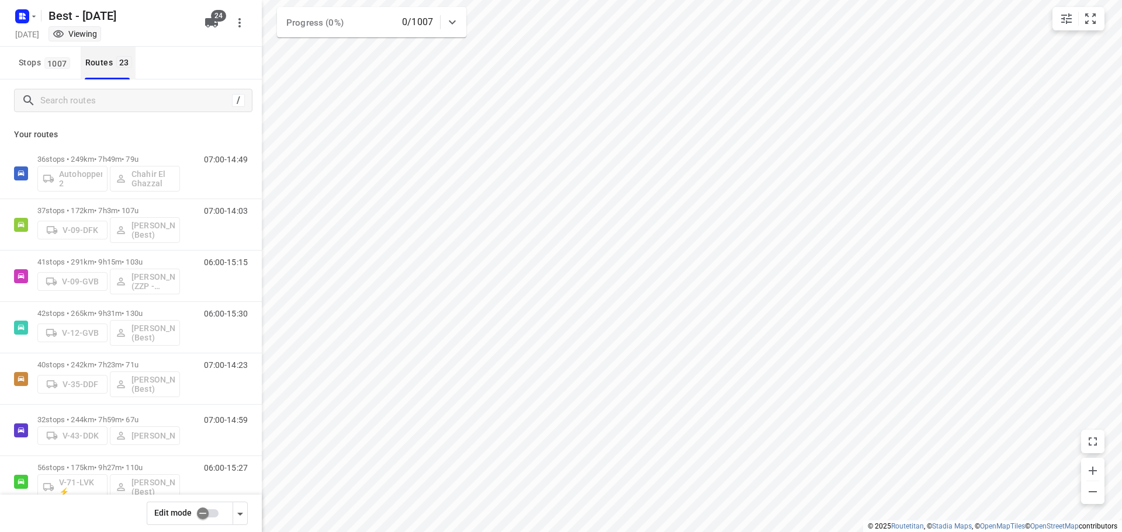
click at [86, 51] on button "Routes 23" at bounding box center [108, 63] width 55 height 33
click at [98, 96] on input "Search routes" at bounding box center [134, 101] width 187 height 18
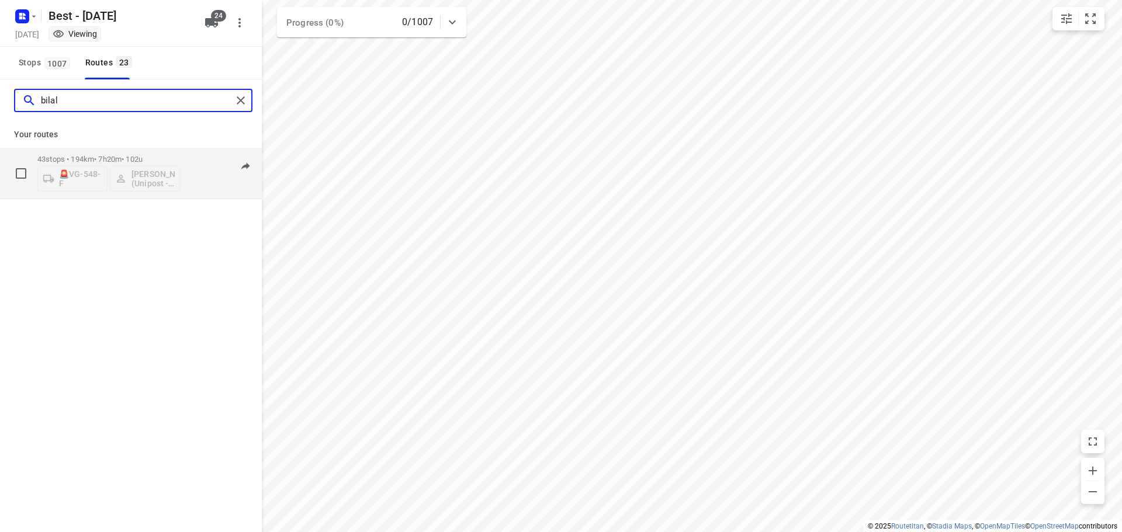
type input "bilal"
click at [195, 159] on div "07:00-14:20" at bounding box center [218, 176] width 58 height 43
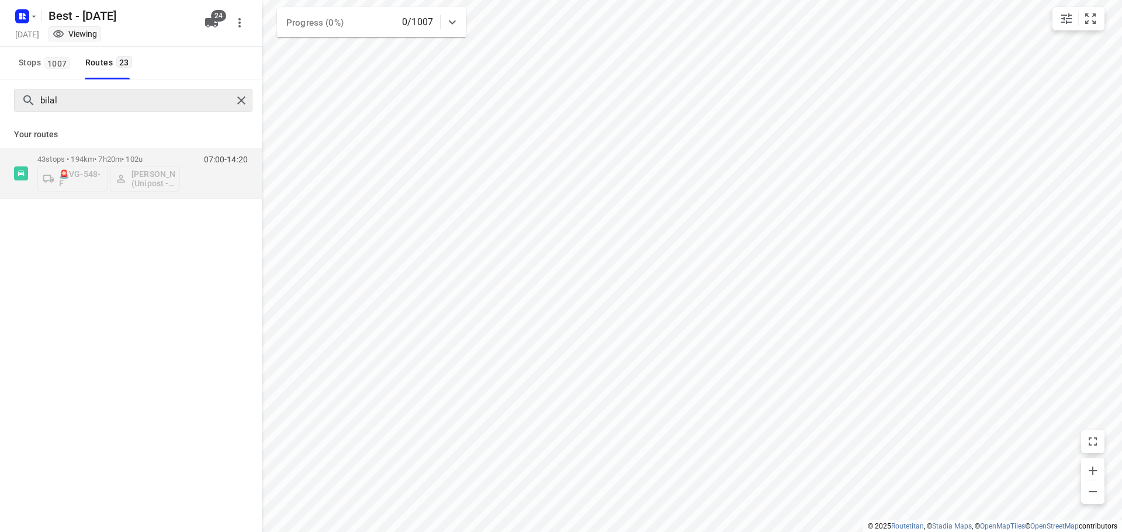
click at [233, 104] on div at bounding box center [243, 101] width 21 height 18
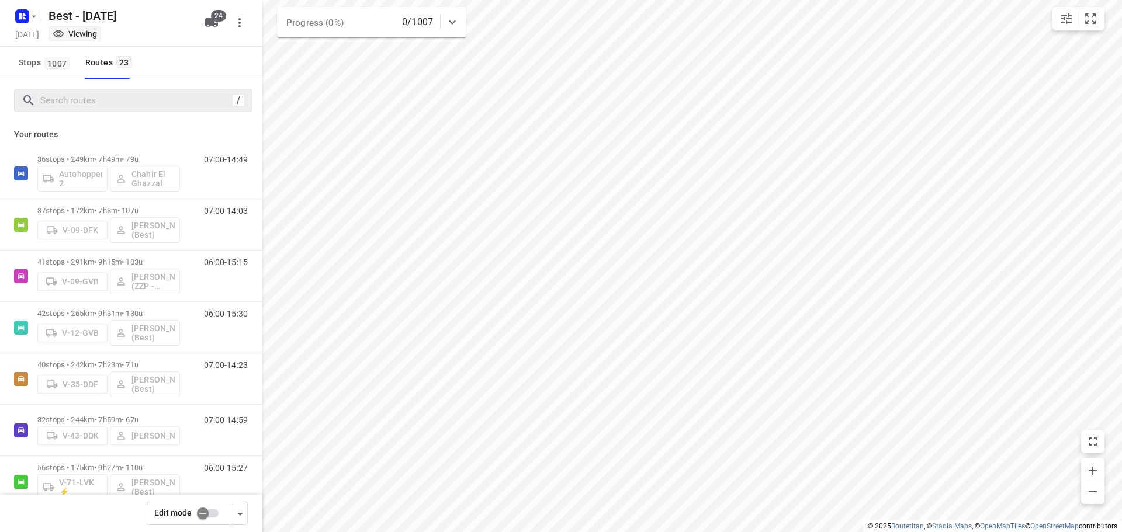
click at [203, 514] on input "checkbox" at bounding box center [202, 513] width 67 height 22
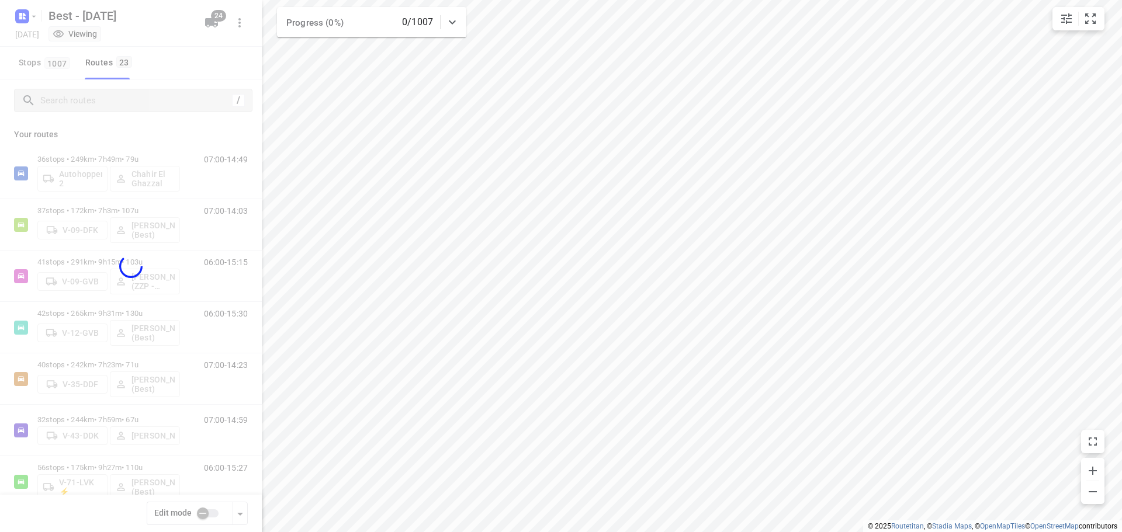
checkbox input "true"
click at [115, 103] on div at bounding box center [131, 266] width 262 height 532
click at [115, 101] on div at bounding box center [131, 266] width 262 height 532
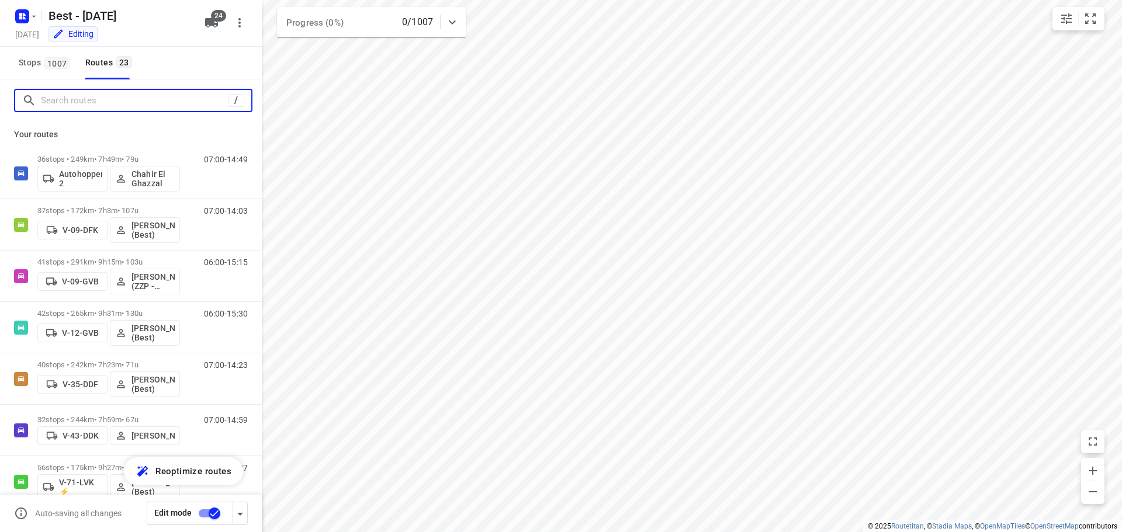
click at [115, 101] on input "Search routes" at bounding box center [134, 101] width 187 height 18
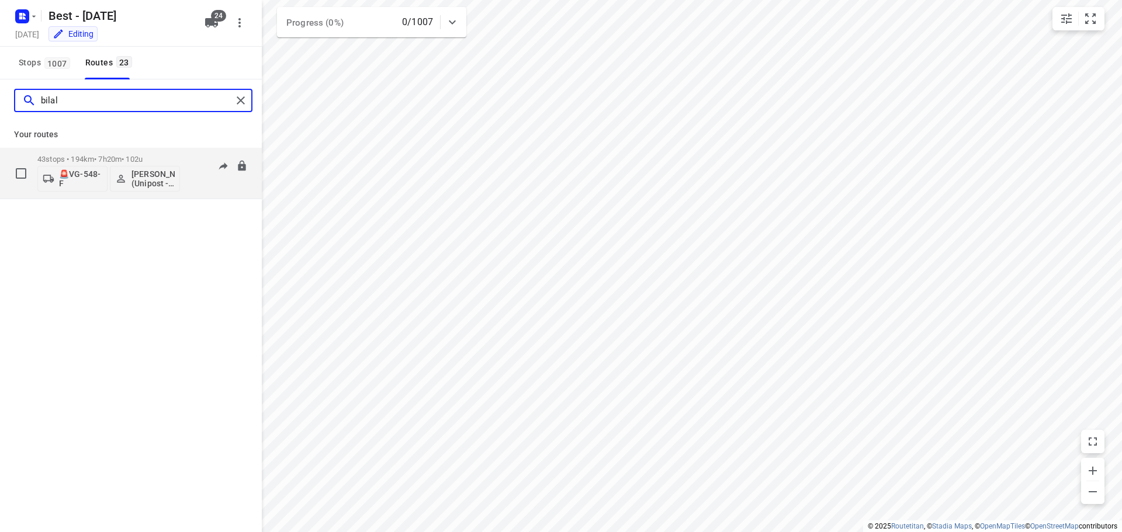
type input "bilal"
click at [128, 161] on p "43 stops • 194km • 7h20m • 102u" at bounding box center [108, 159] width 143 height 9
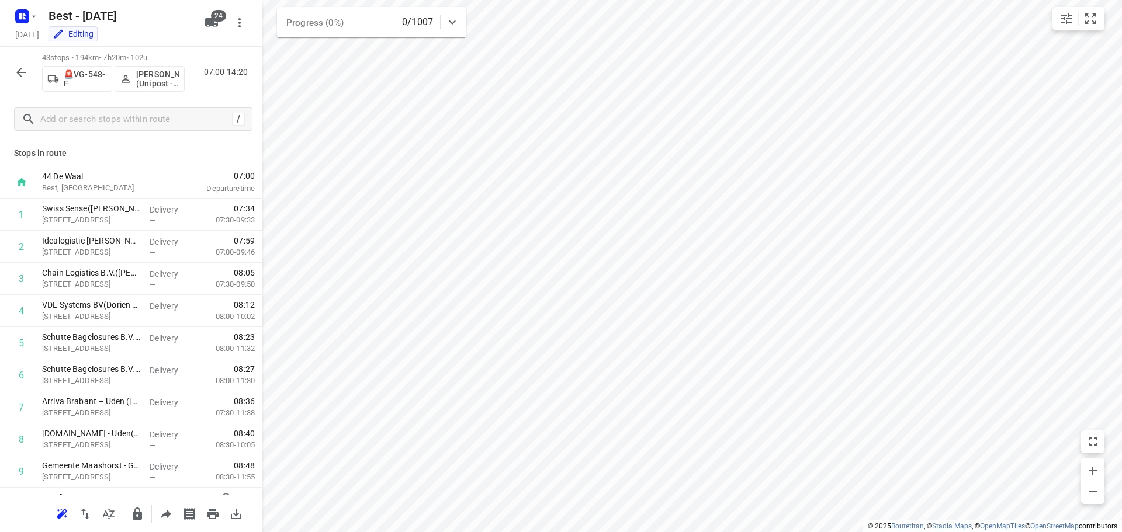
click at [84, 81] on p "🚨VG-548-F" at bounding box center [85, 79] width 43 height 19
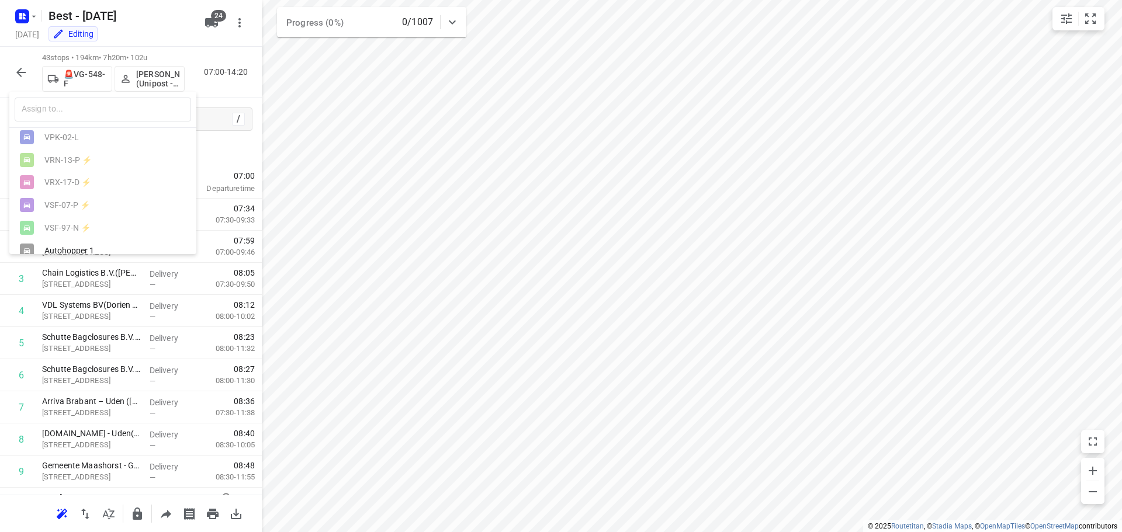
scroll to position [175, 0]
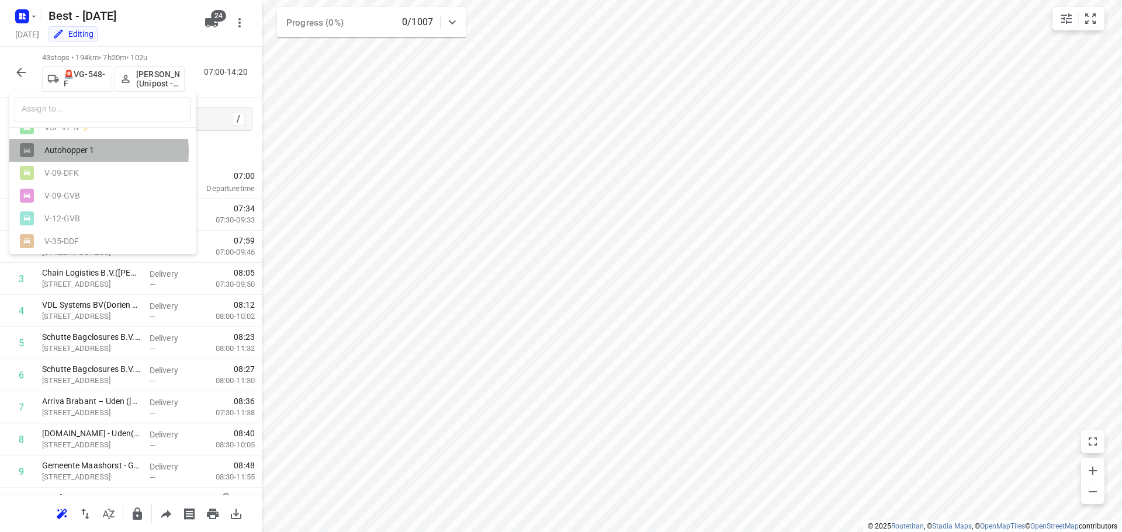
click at [78, 155] on div "Autohopper 1" at bounding box center [105, 149] width 123 height 9
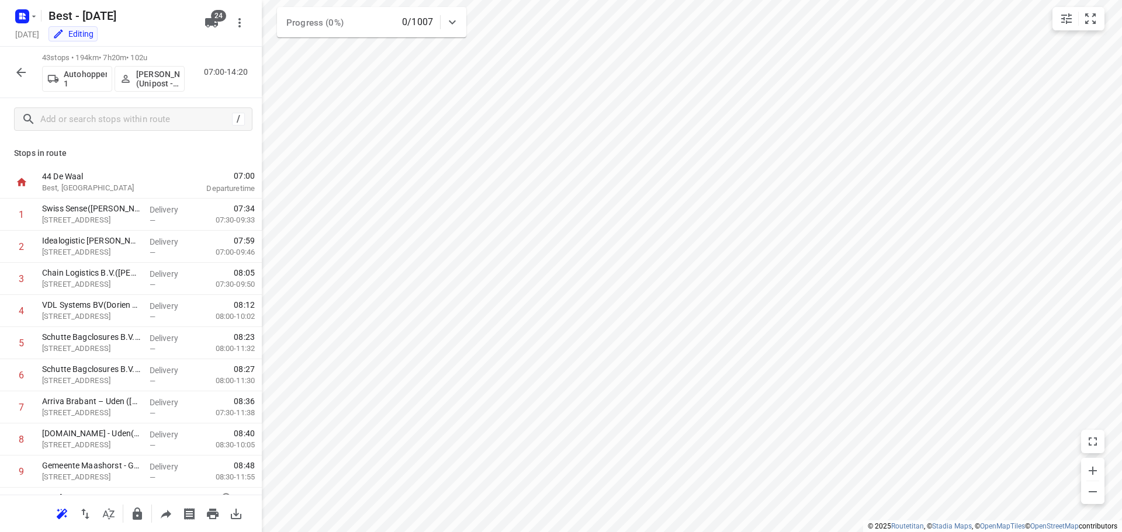
click at [17, 74] on icon "button" at bounding box center [21, 72] width 14 height 14
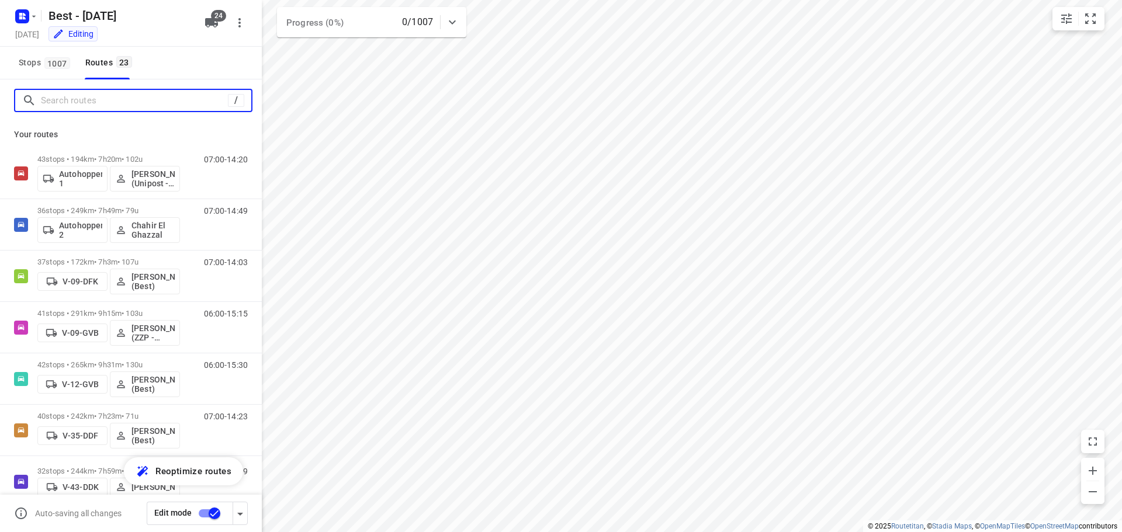
click at [64, 96] on input "Search routes" at bounding box center [134, 101] width 187 height 18
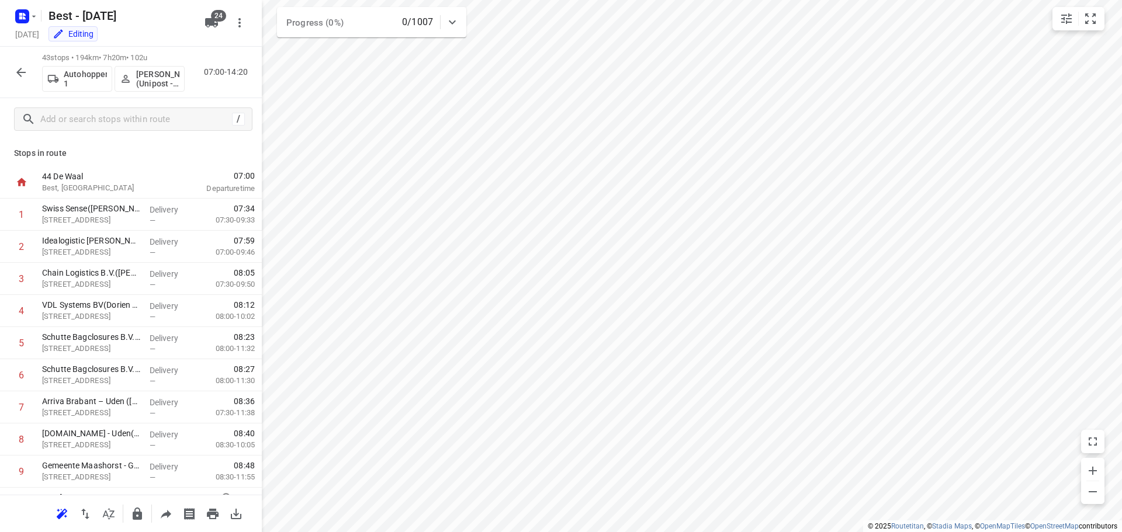
click at [26, 67] on icon "button" at bounding box center [21, 72] width 14 height 14
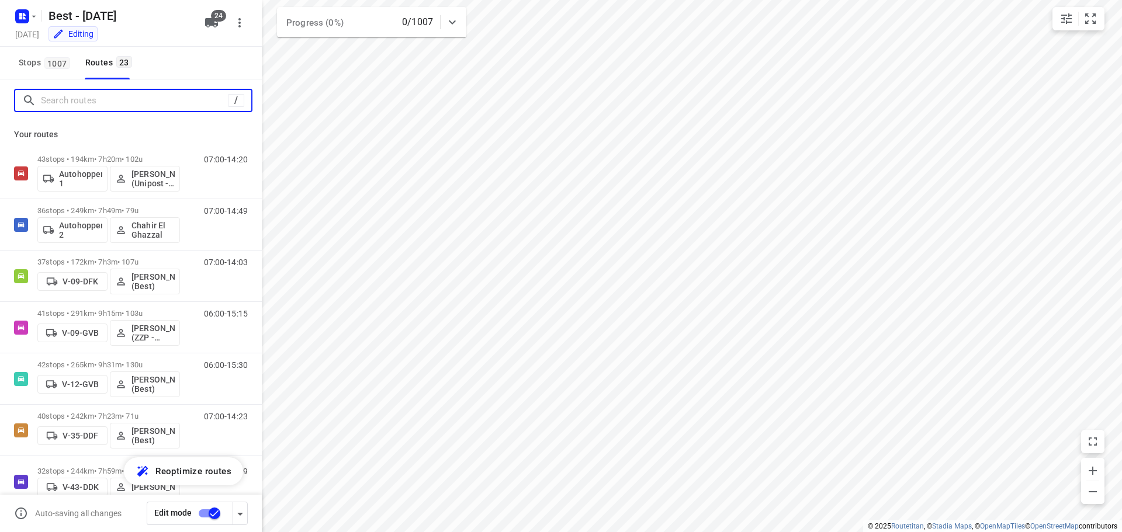
click at [57, 97] on input "Search routes" at bounding box center [134, 101] width 187 height 18
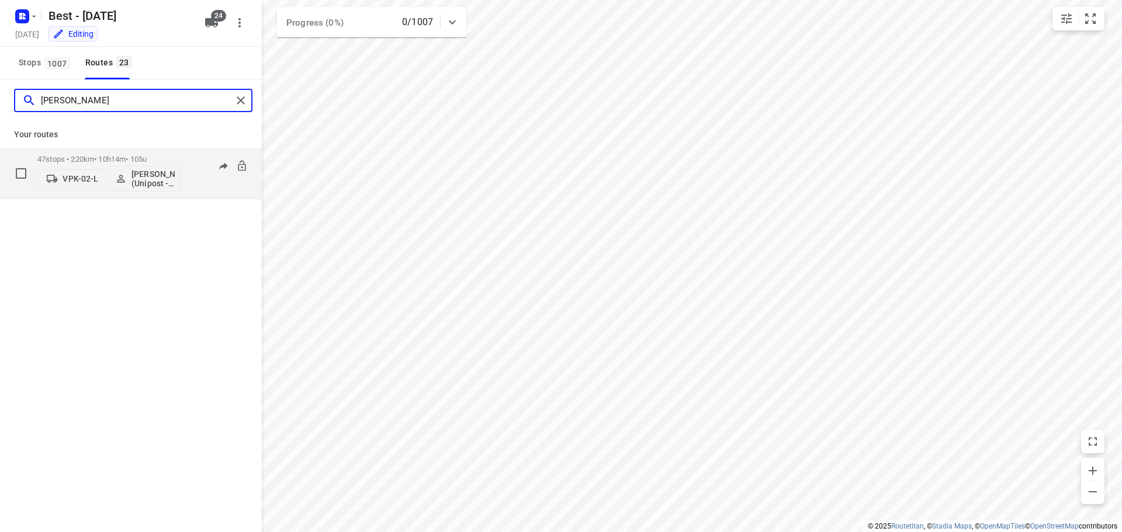
type input "ahmad"
click at [81, 173] on span "VPK-02-L" at bounding box center [73, 179] width 60 height 12
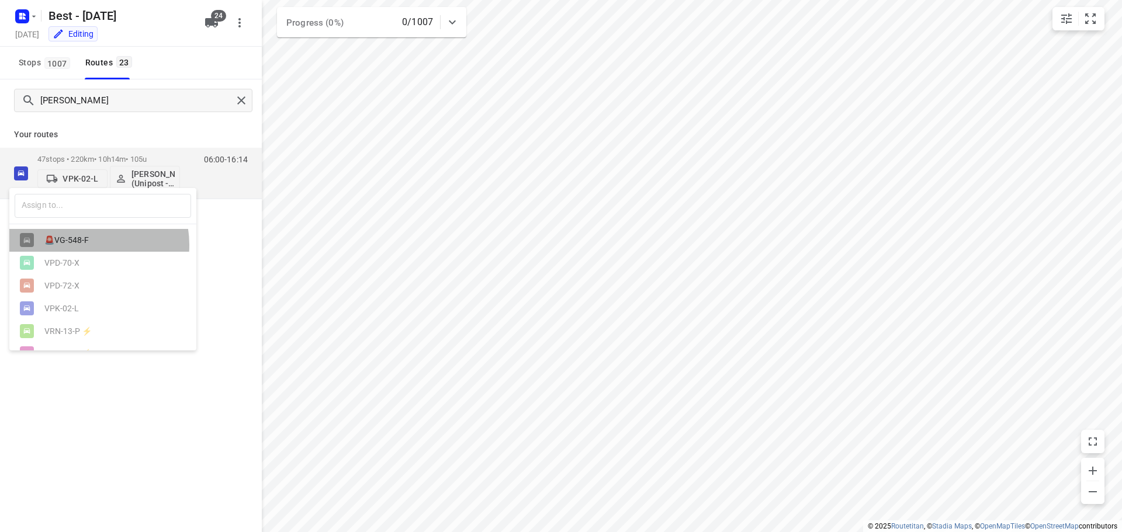
click at [86, 245] on div "🚨VG-548-F" at bounding box center [105, 239] width 123 height 9
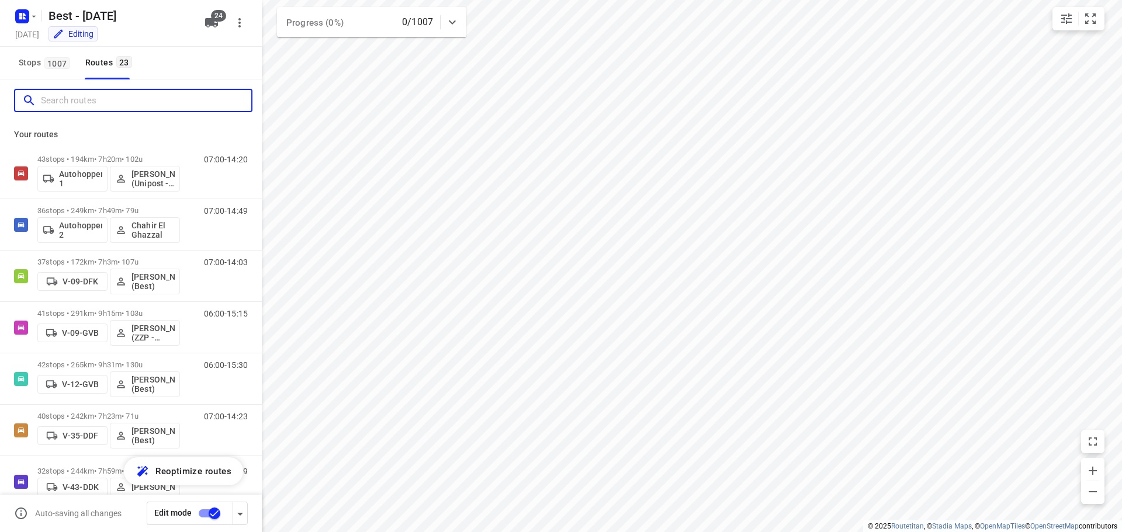
click at [197, 96] on input "Search routes" at bounding box center [146, 101] width 210 height 18
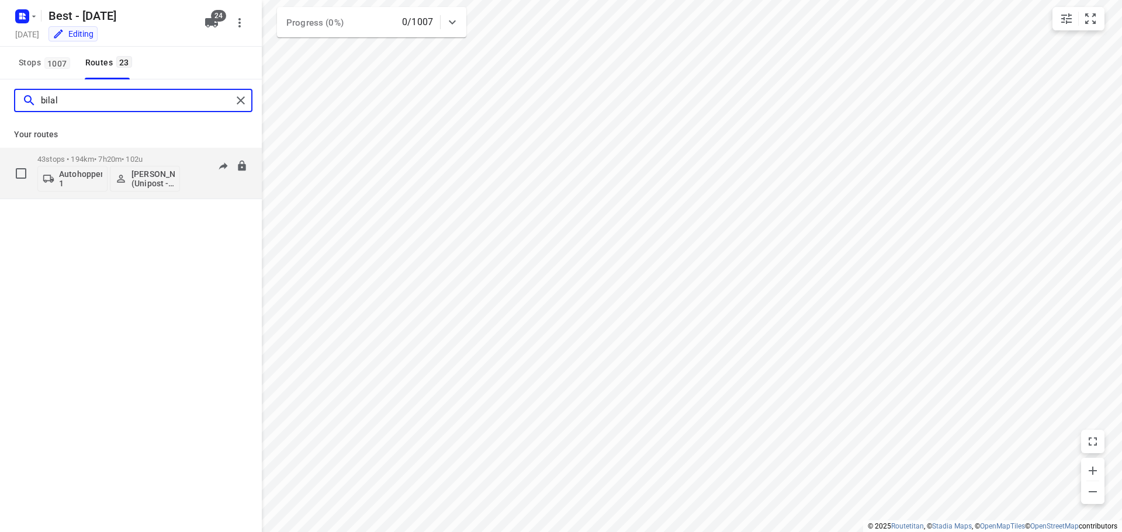
type input "bilal"
click at [71, 176] on p "Autohopper 1" at bounding box center [80, 178] width 43 height 19
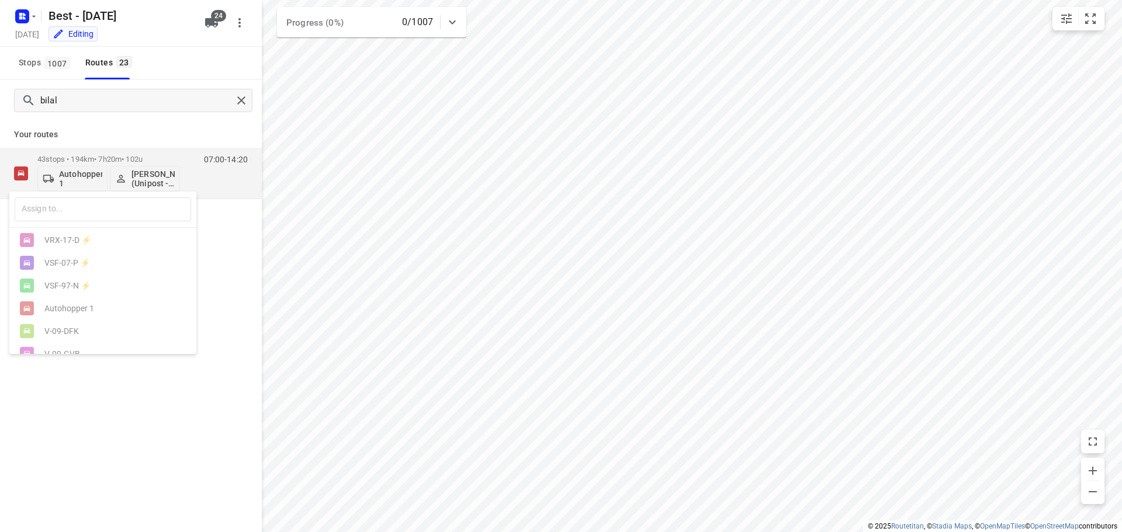
scroll to position [58, 0]
click at [84, 265] on div "VPK-02-L" at bounding box center [102, 253] width 187 height 23
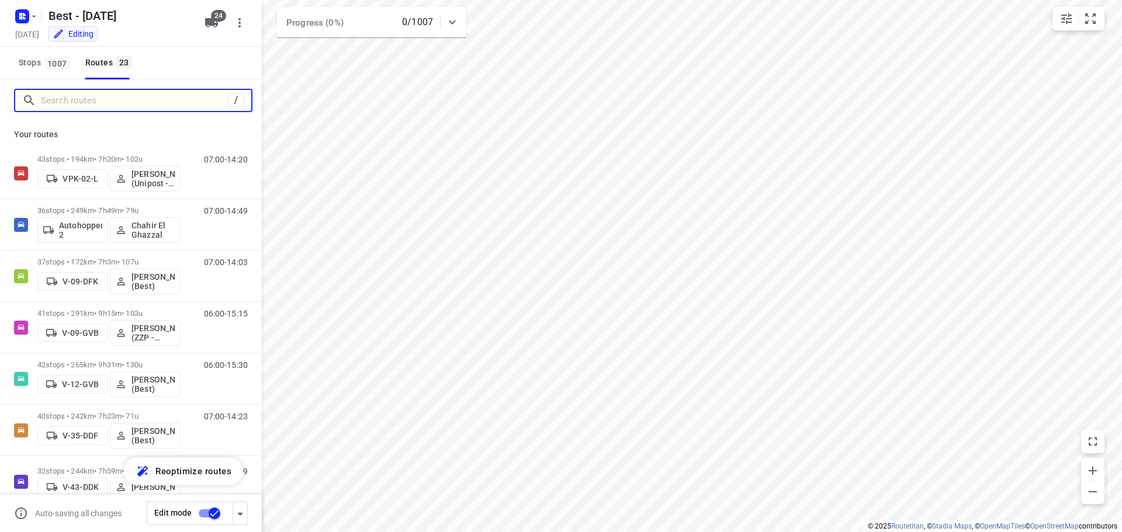
click at [160, 92] on input "Search routes" at bounding box center [134, 101] width 187 height 18
click at [201, 517] on input "checkbox" at bounding box center [214, 513] width 67 height 22
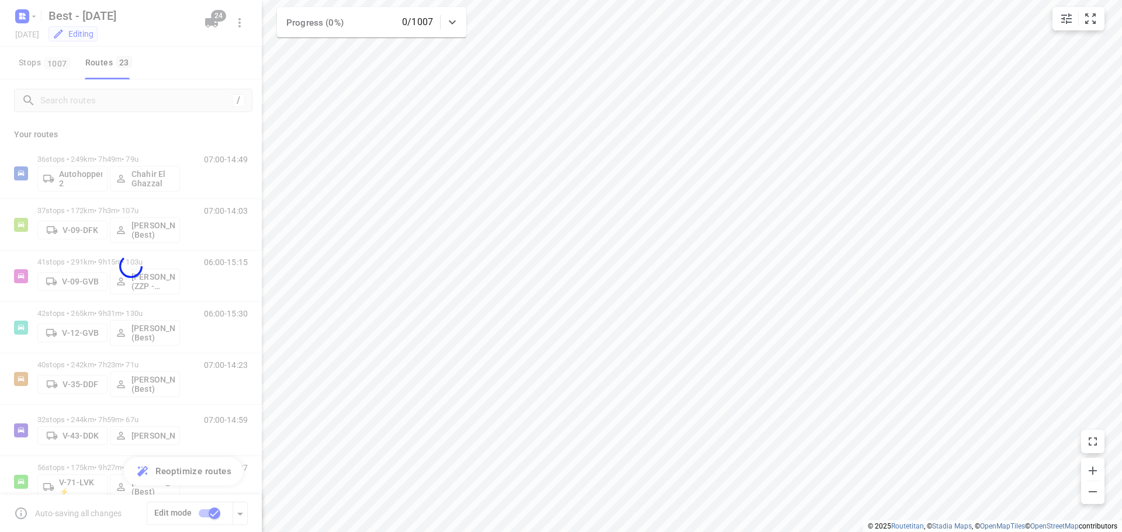
checkbox input "false"
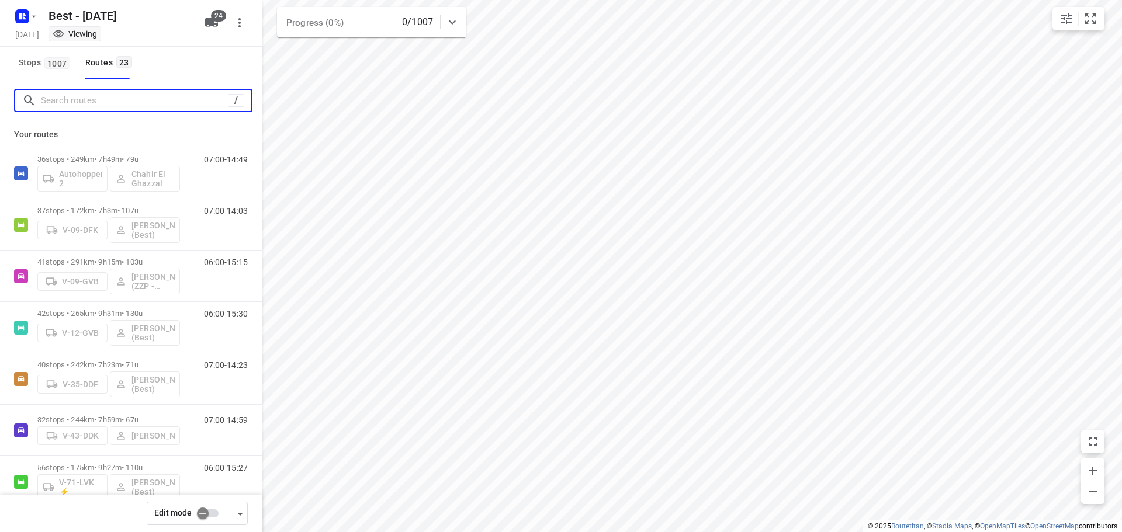
click at [89, 103] on input "Search routes" at bounding box center [134, 101] width 187 height 18
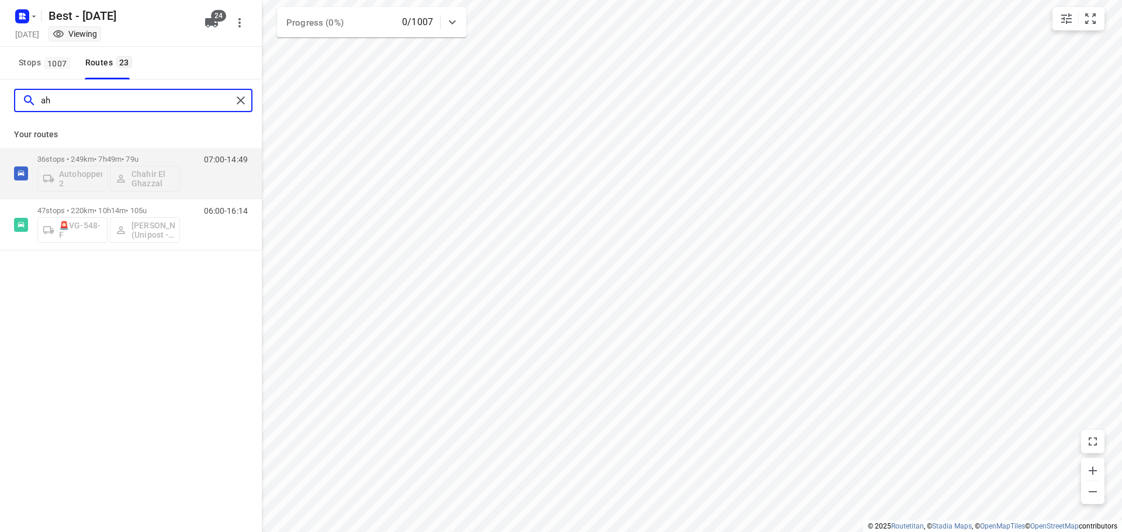
type input "a"
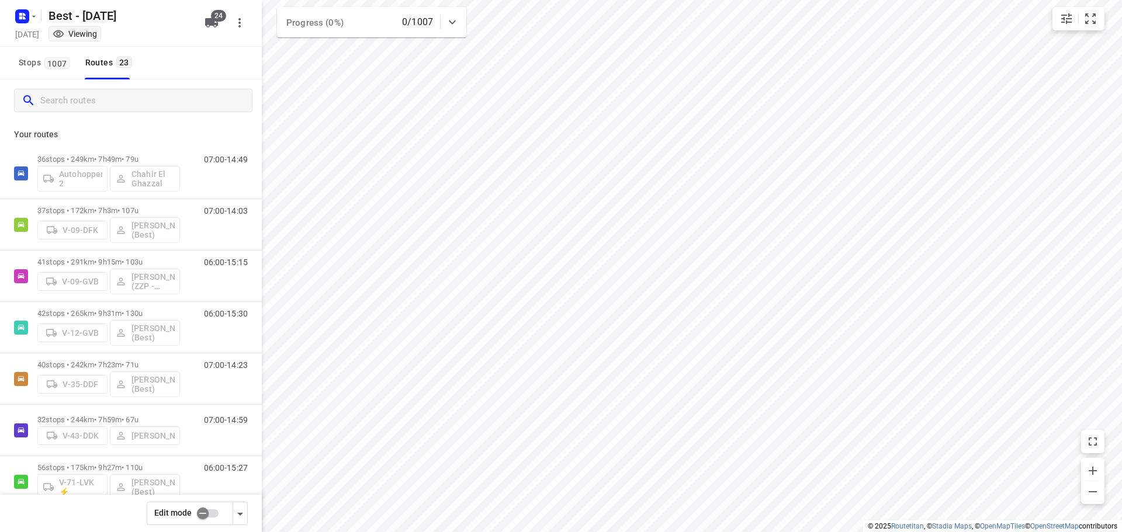
click at [209, 512] on input "checkbox" at bounding box center [202, 513] width 67 height 22
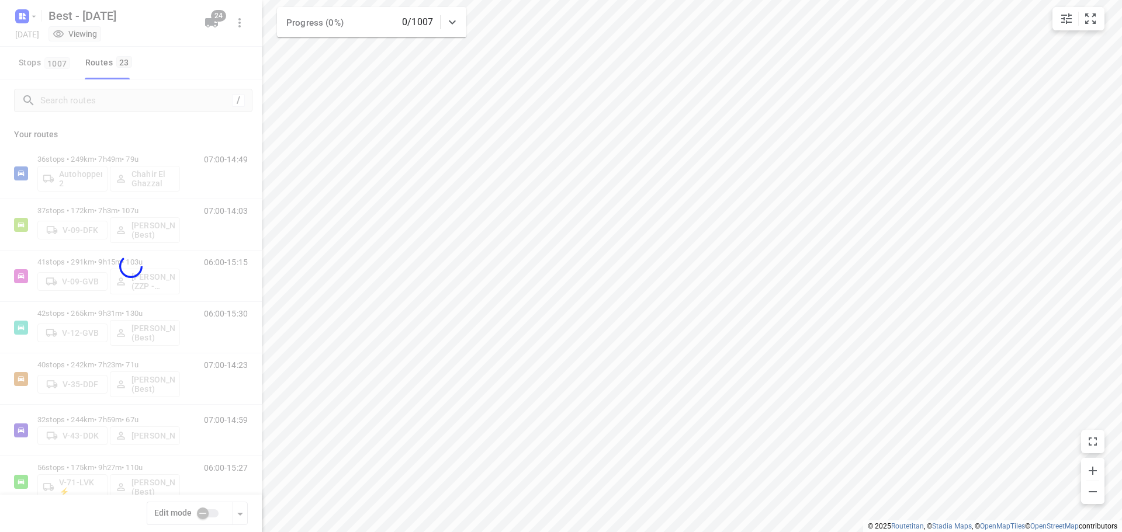
checkbox input "true"
click at [107, 97] on div at bounding box center [131, 266] width 262 height 532
click at [112, 95] on div at bounding box center [131, 266] width 262 height 532
click at [113, 98] on div at bounding box center [131, 266] width 262 height 532
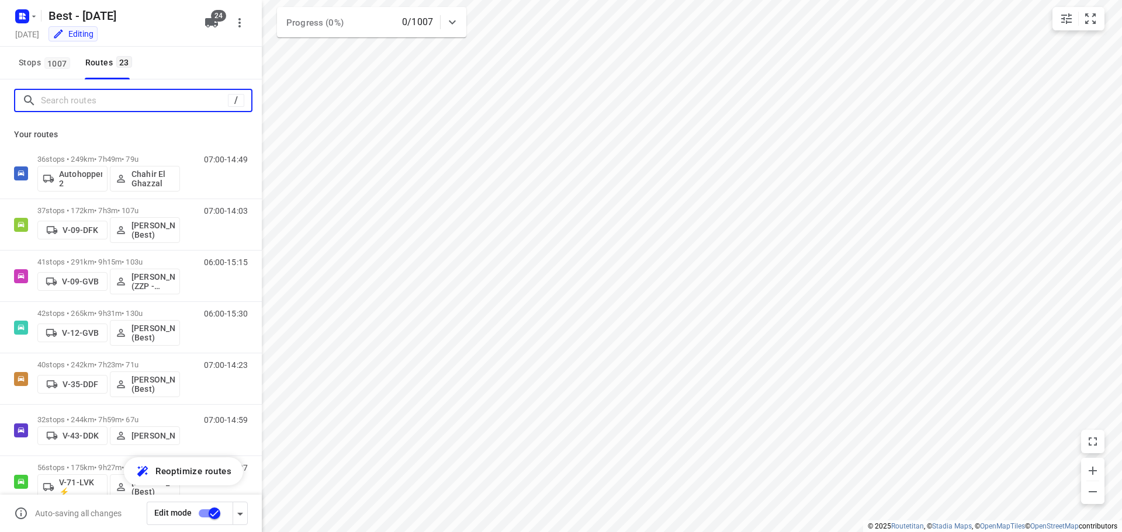
click at [112, 96] on input "Search routes" at bounding box center [134, 101] width 187 height 18
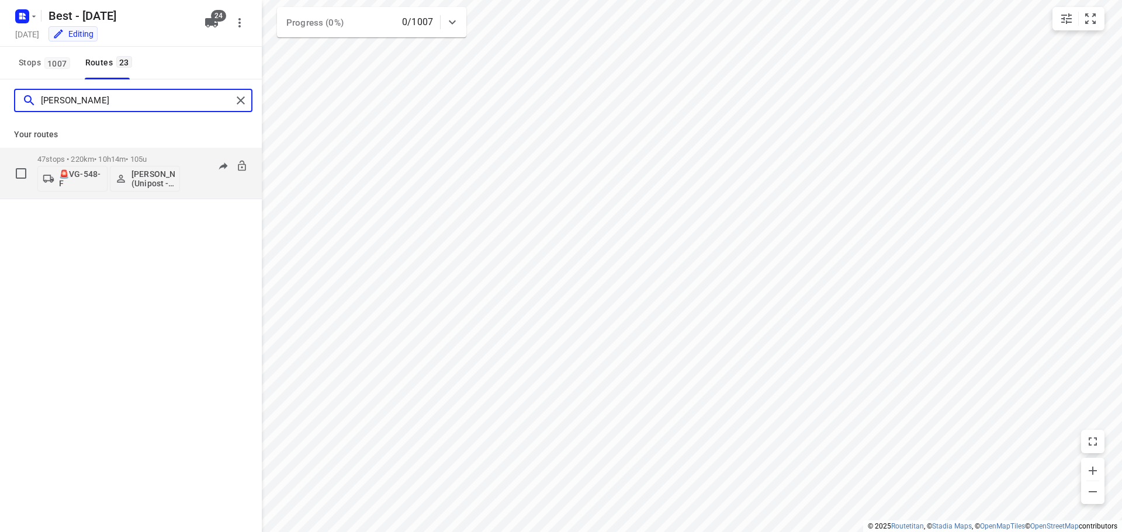
type input "ahmad"
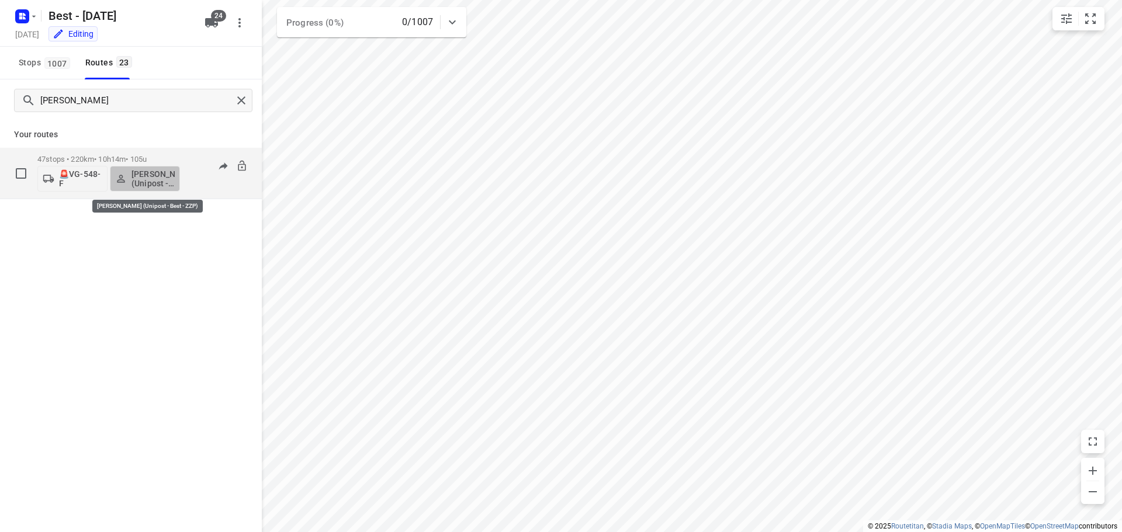
click at [115, 174] on icon "button" at bounding box center [121, 179] width 12 height 12
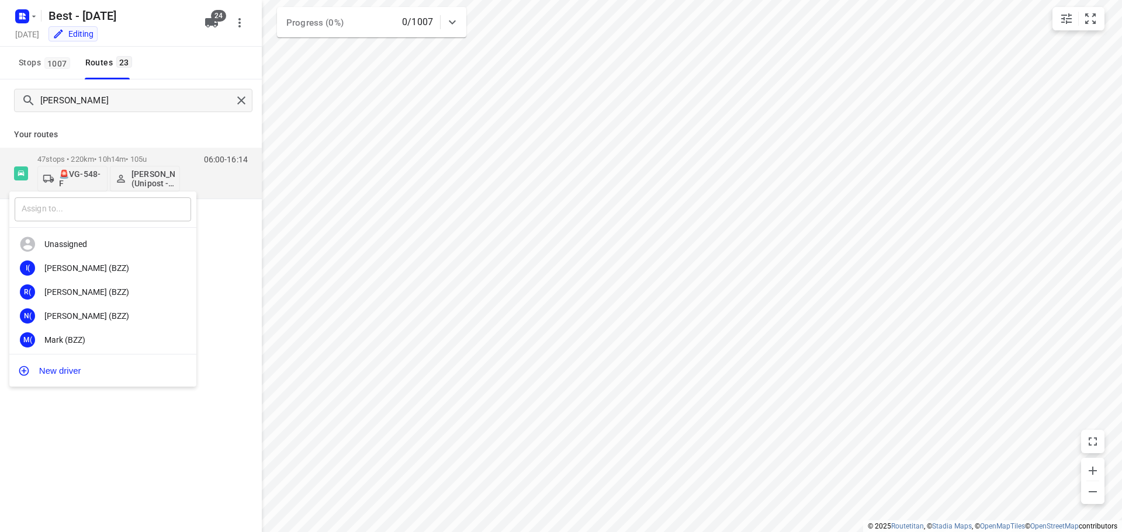
click at [79, 211] on input "text" at bounding box center [103, 209] width 176 height 24
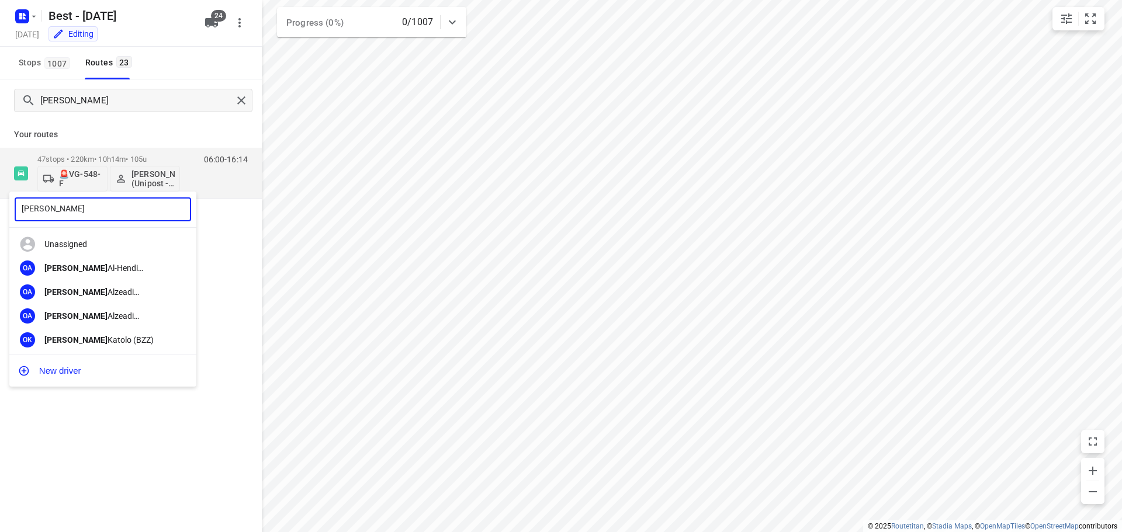
type input "omar"
click at [96, 318] on div "Omar Alzeadi (Unipost)" at bounding box center [105, 315] width 123 height 9
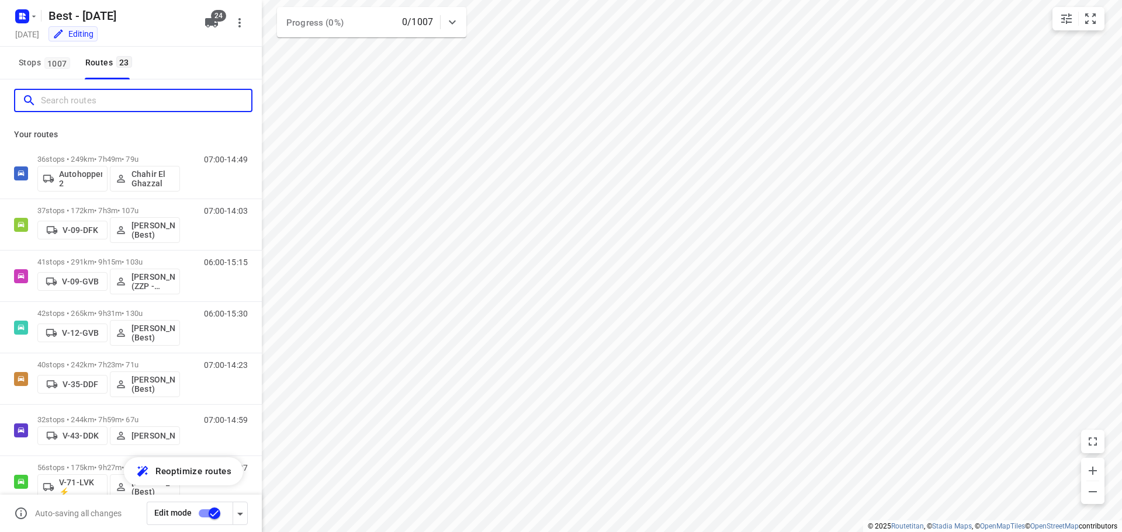
click at [164, 103] on input "Search routes" at bounding box center [146, 101] width 210 height 18
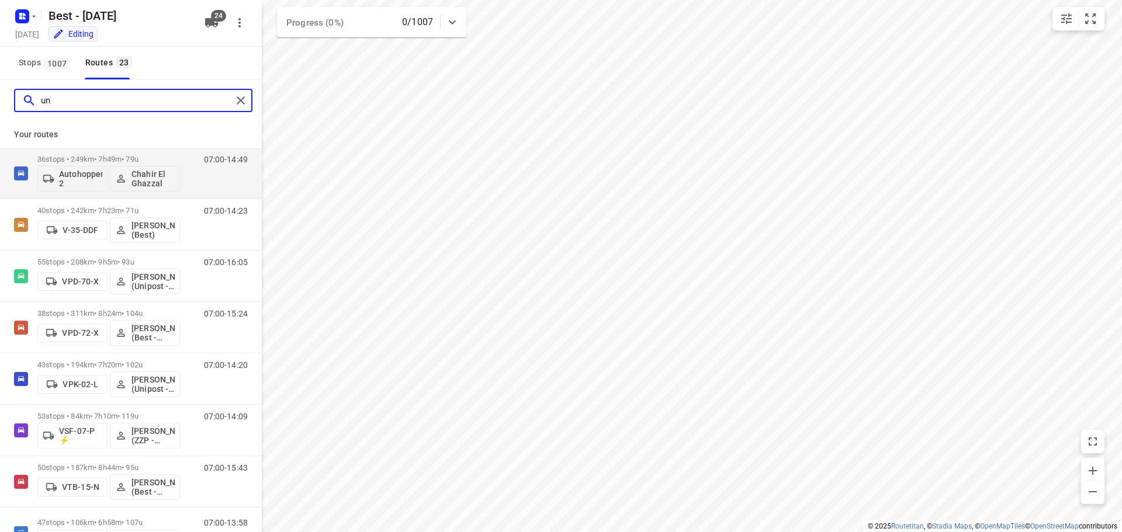
type input "uni"
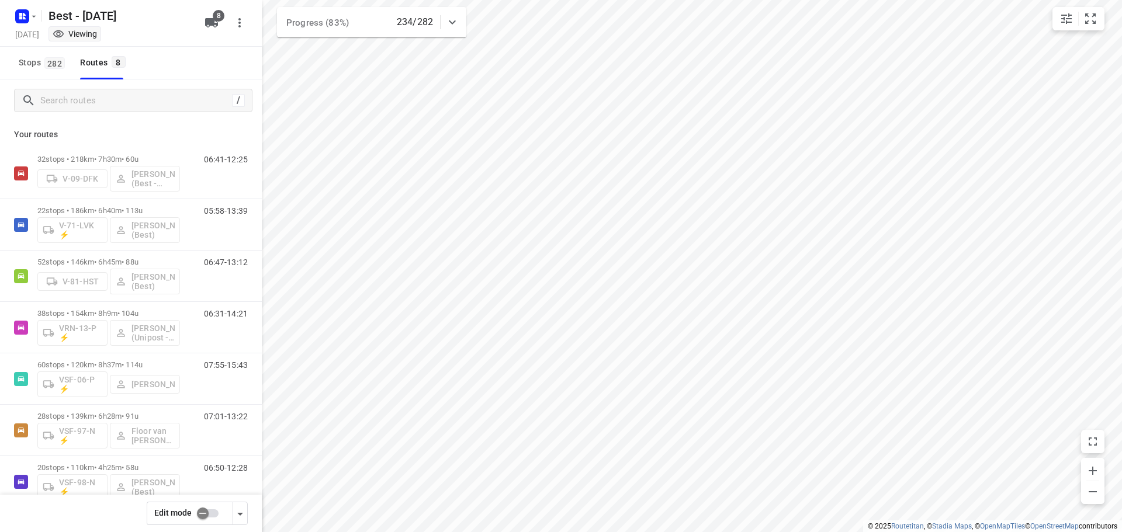
scroll to position [76, 0]
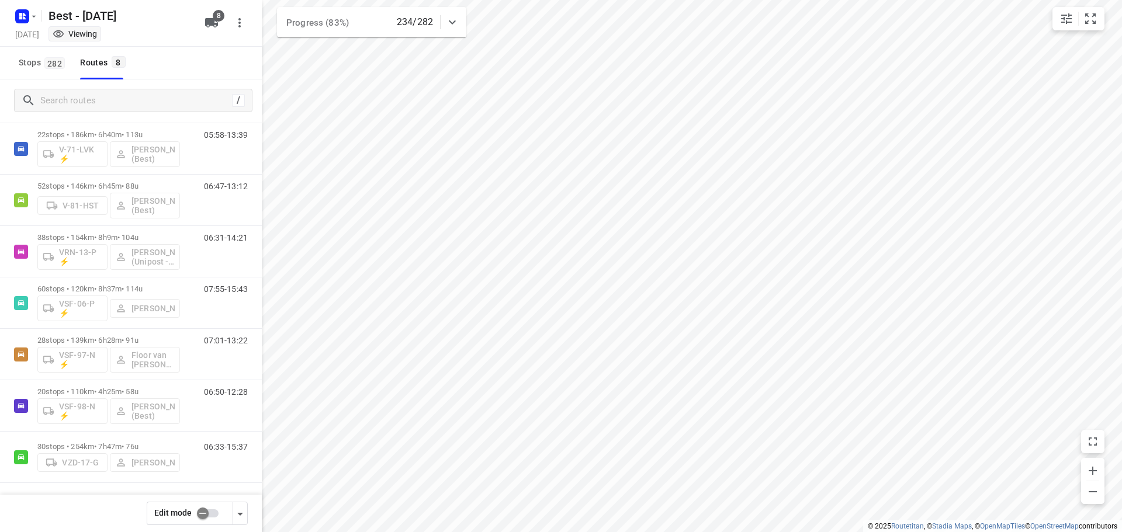
click at [203, 505] on input "checkbox" at bounding box center [202, 513] width 67 height 22
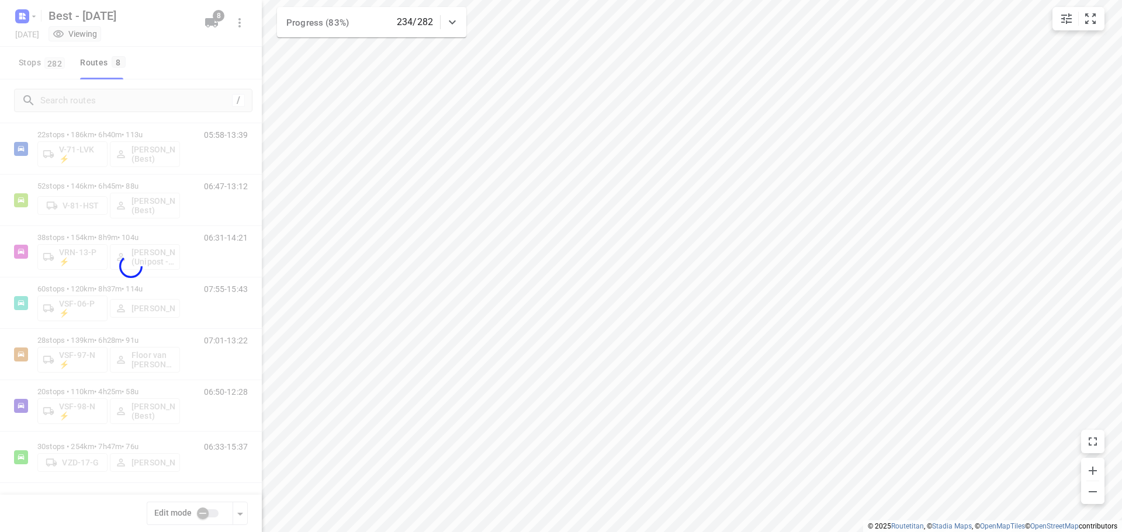
checkbox input "true"
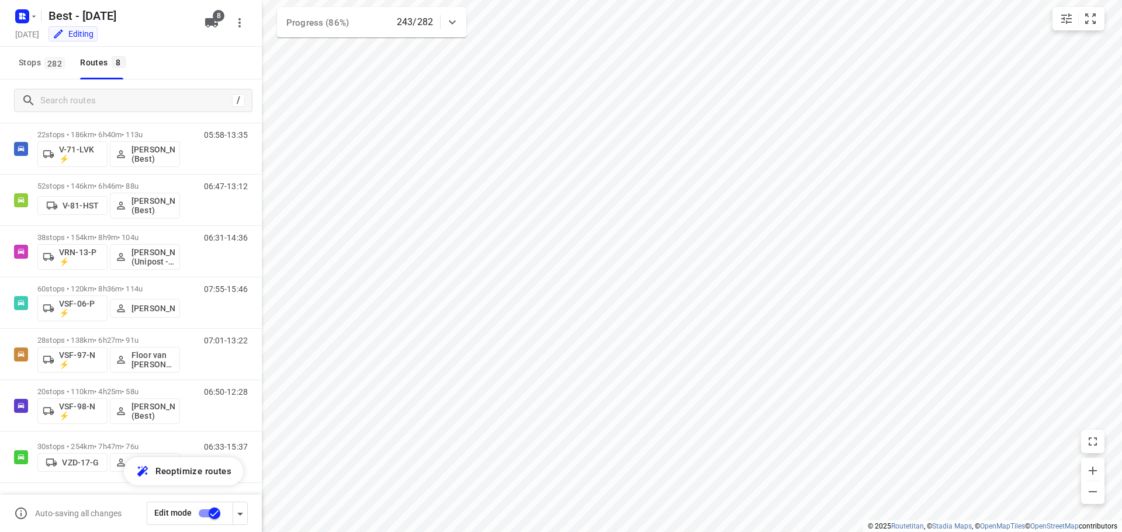
click at [192, 70] on div "Stops 282 Routes 8" at bounding box center [131, 63] width 262 height 33
click at [125, 103] on input "Search routes" at bounding box center [134, 101] width 187 height 18
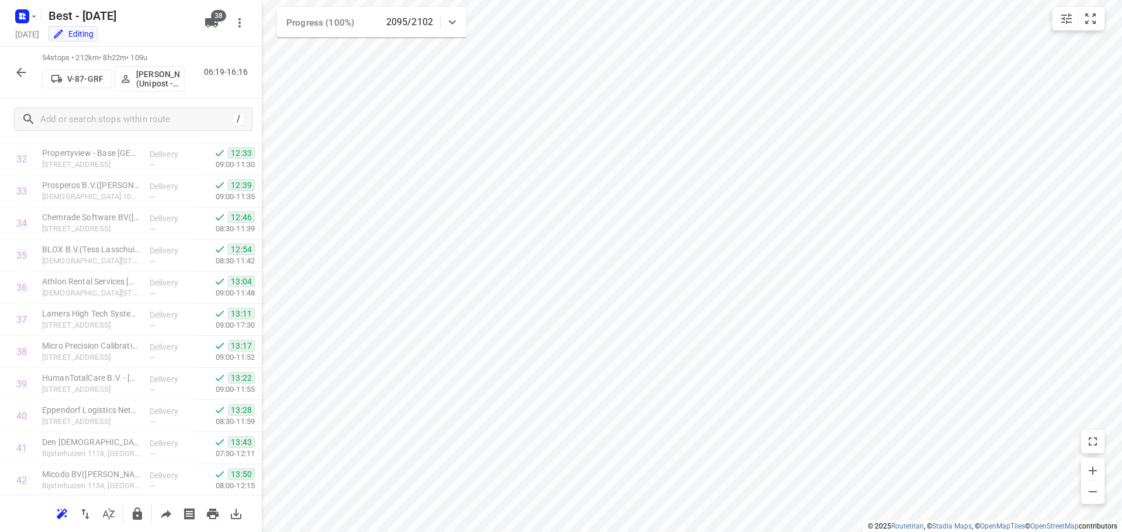
scroll to position [818, 0]
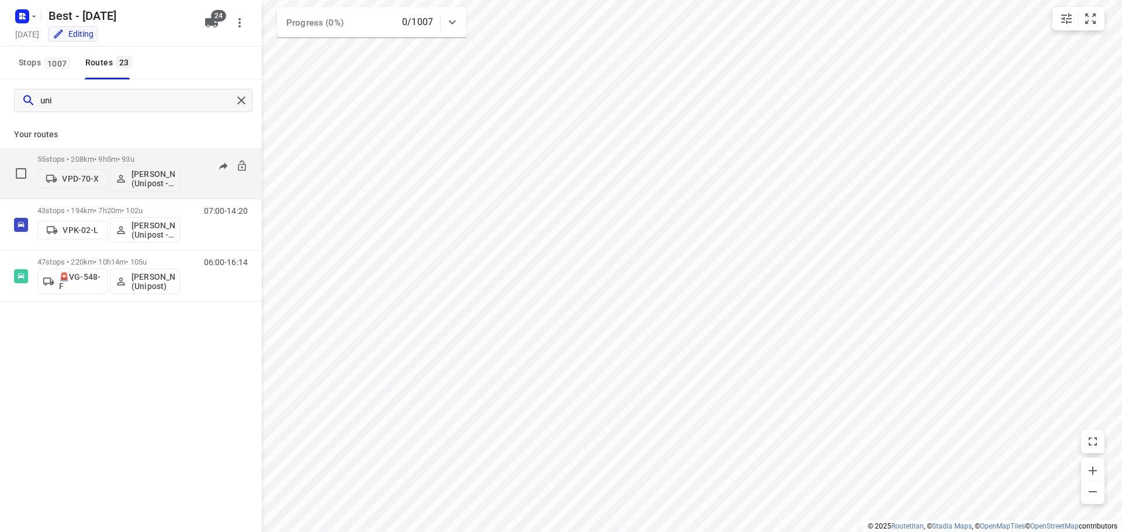
type input "uni"
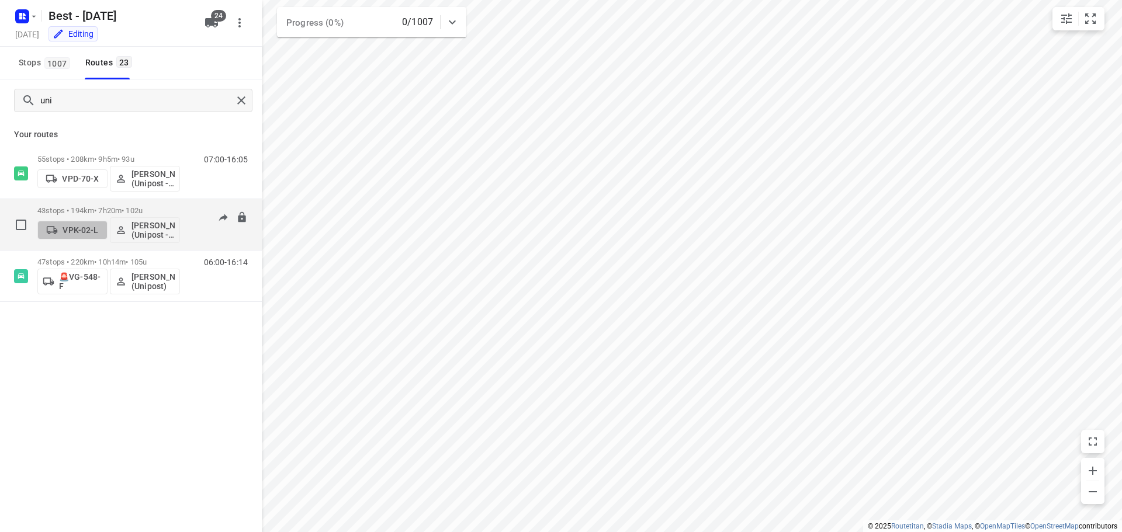
click at [75, 234] on p "VPK-02-L" at bounding box center [81, 230] width 36 height 9
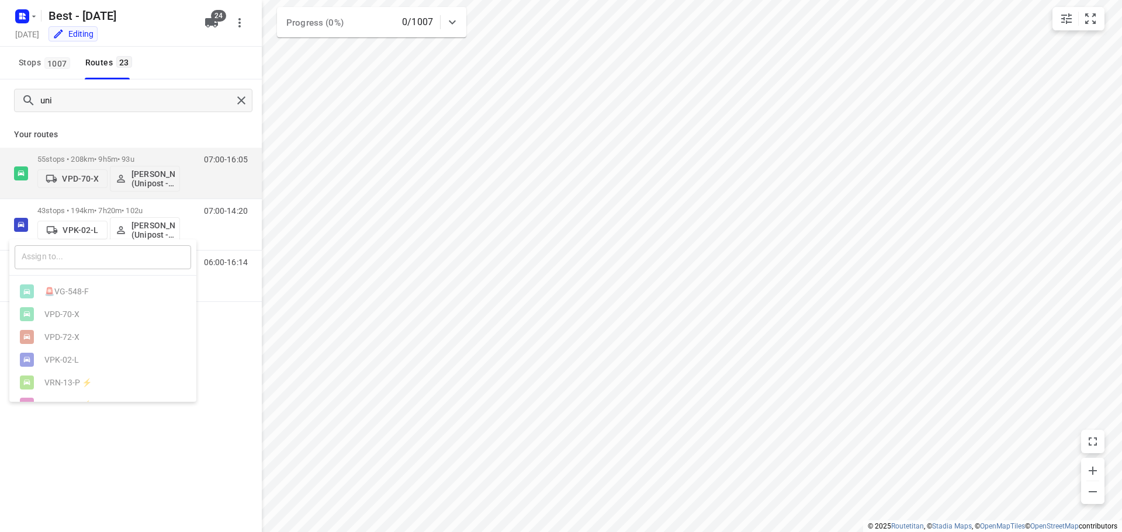
drag, startPoint x: 78, startPoint y: 501, endPoint x: 147, endPoint y: 253, distance: 257.1
click at [82, 470] on div at bounding box center [561, 266] width 1122 height 532
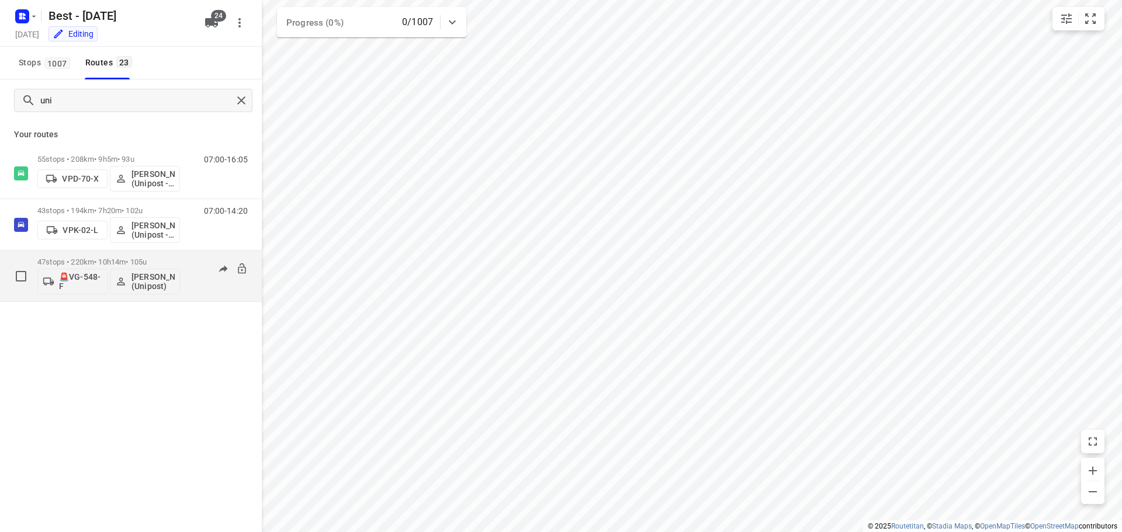
click at [52, 280] on icon "button" at bounding box center [49, 282] width 12 height 12
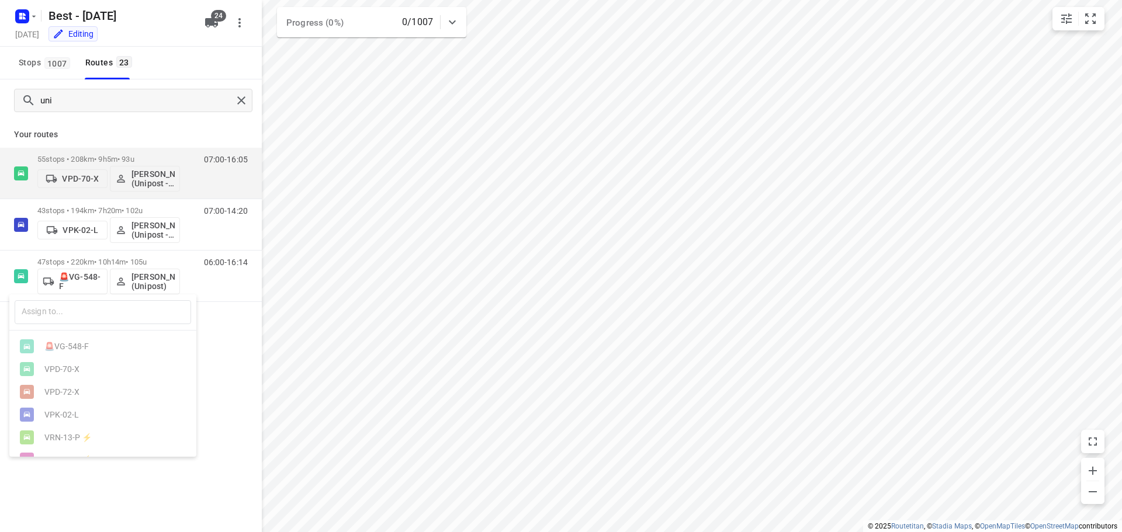
drag, startPoint x: 202, startPoint y: 501, endPoint x: 194, endPoint y: 425, distance: 76.3
click at [202, 486] on div at bounding box center [561, 266] width 1122 height 532
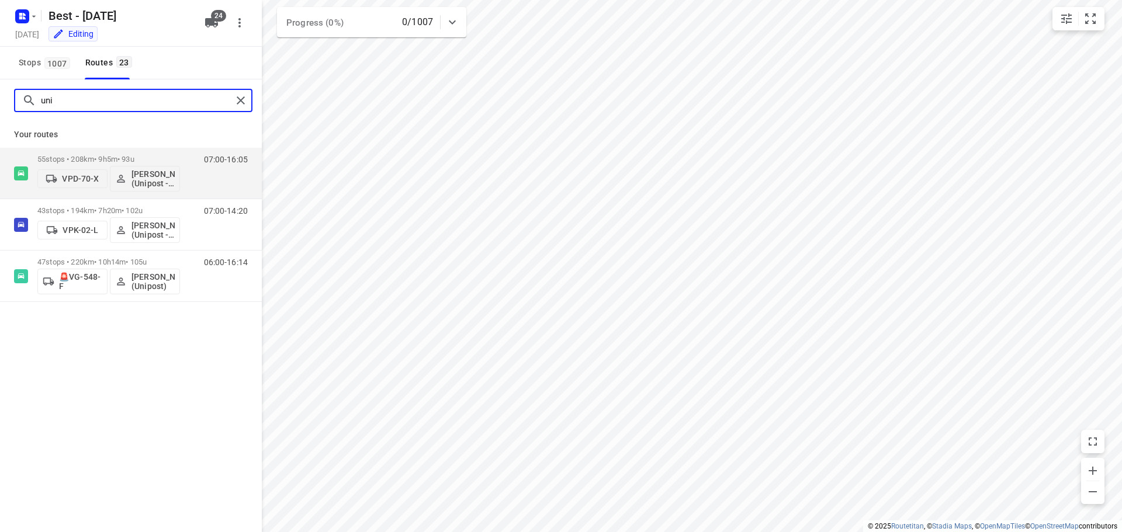
click at [230, 102] on input "uni" at bounding box center [136, 101] width 191 height 18
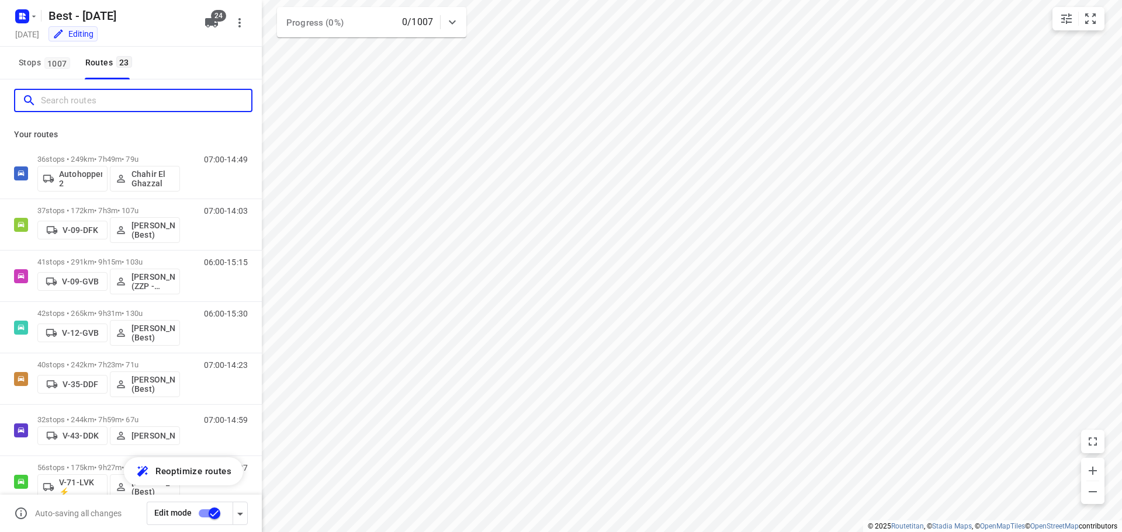
click at [152, 102] on input "Search routes" at bounding box center [146, 101] width 210 height 18
click at [115, 106] on input "Search routes" at bounding box center [146, 101] width 210 height 18
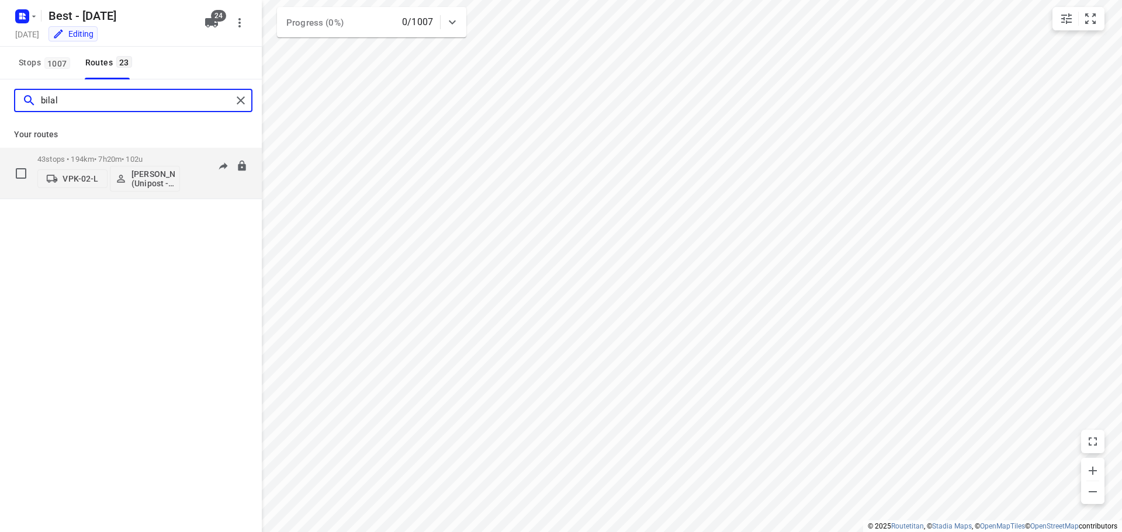
type input "bilal"
click at [88, 181] on p "VPK-02-L" at bounding box center [81, 178] width 36 height 9
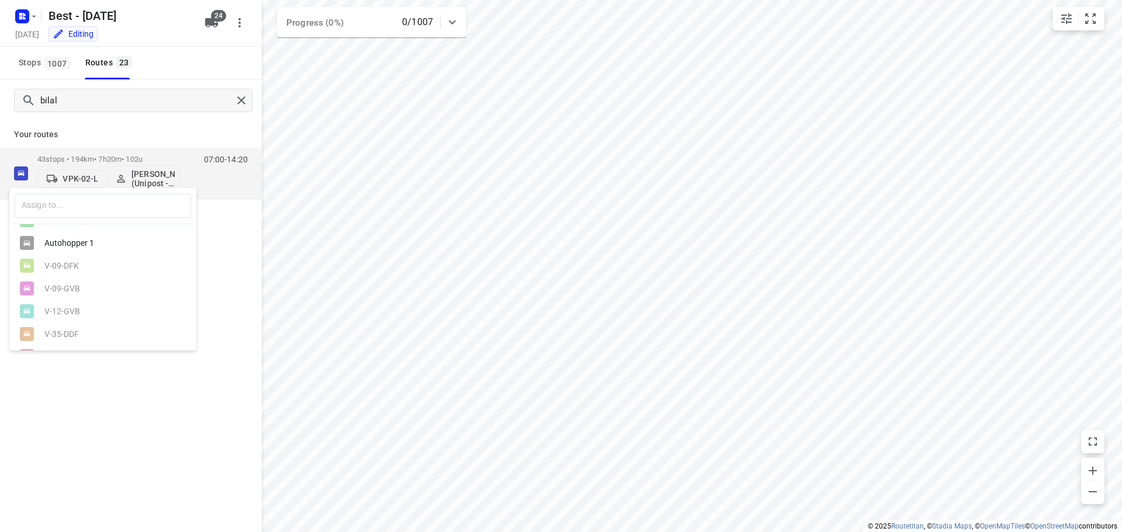
scroll to position [159, 0]
click at [85, 274] on div "Autohopper 1" at bounding box center [102, 262] width 187 height 23
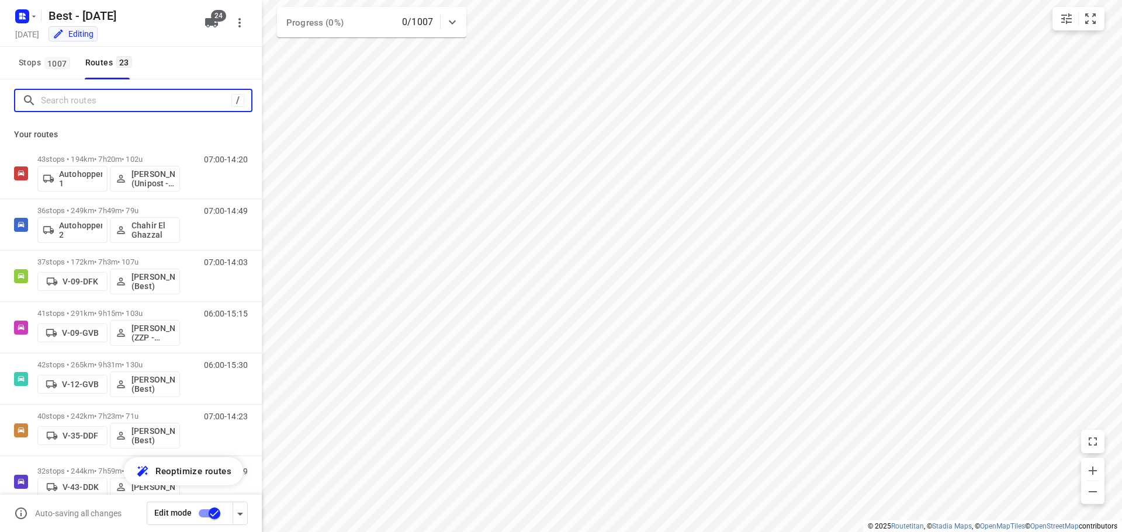
click at [178, 108] on input "Search routes" at bounding box center [136, 101] width 190 height 18
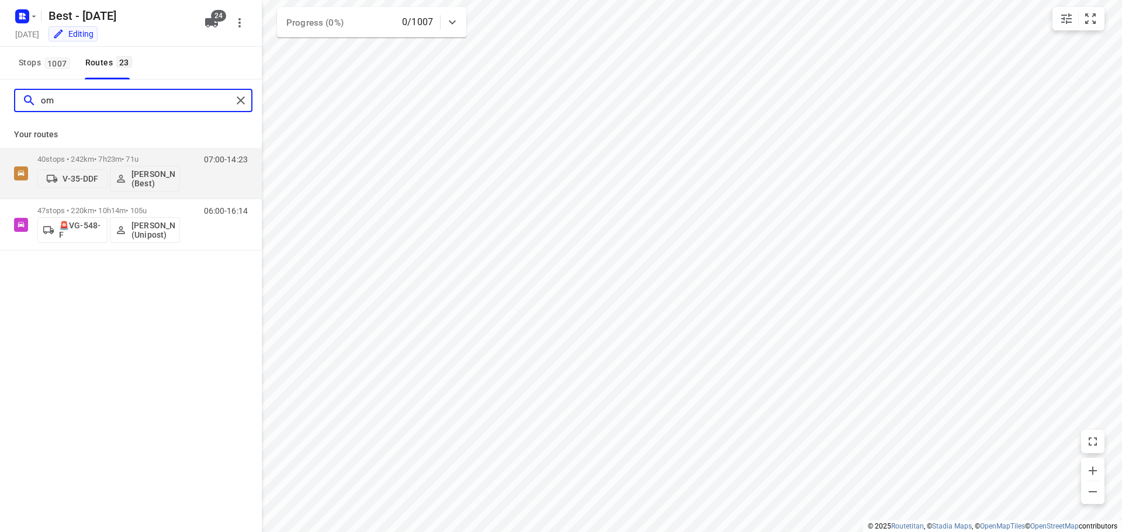
type input "o"
type input "un"
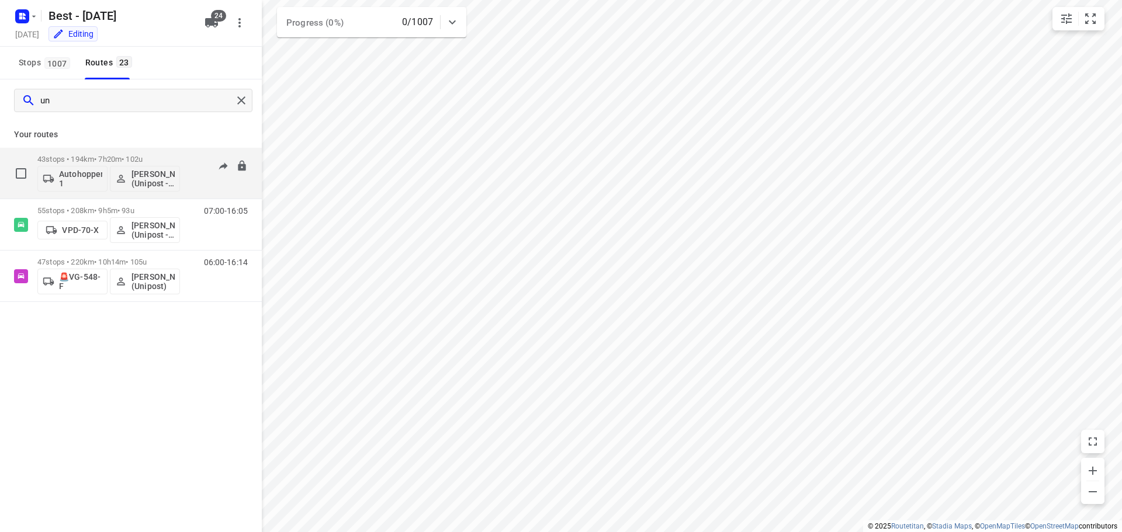
click at [80, 179] on p "Autohopper 1" at bounding box center [80, 178] width 43 height 19
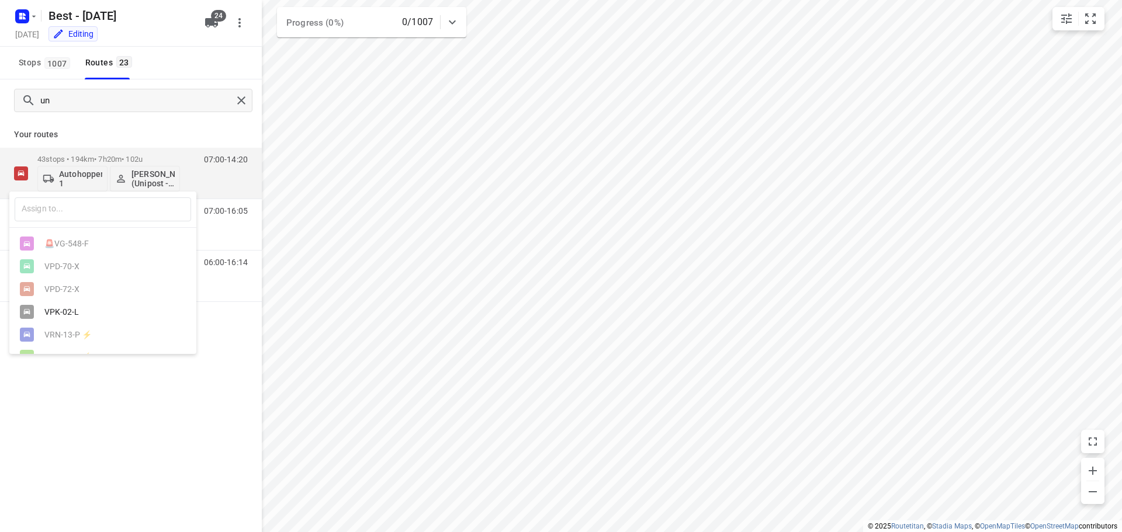
click at [28, 493] on div at bounding box center [561, 266] width 1122 height 532
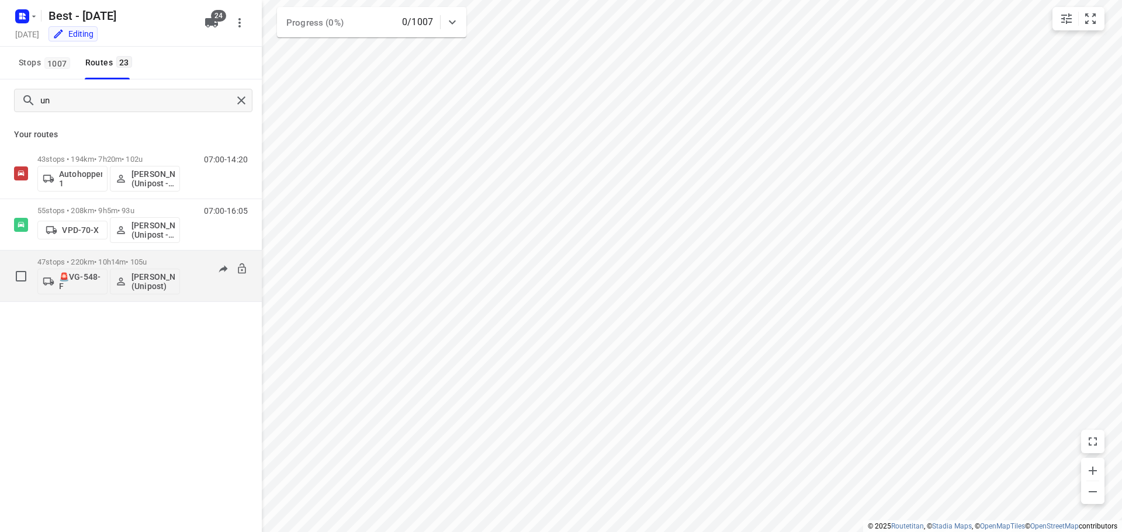
click at [65, 286] on p "🚨VG-548-F" at bounding box center [80, 281] width 43 height 19
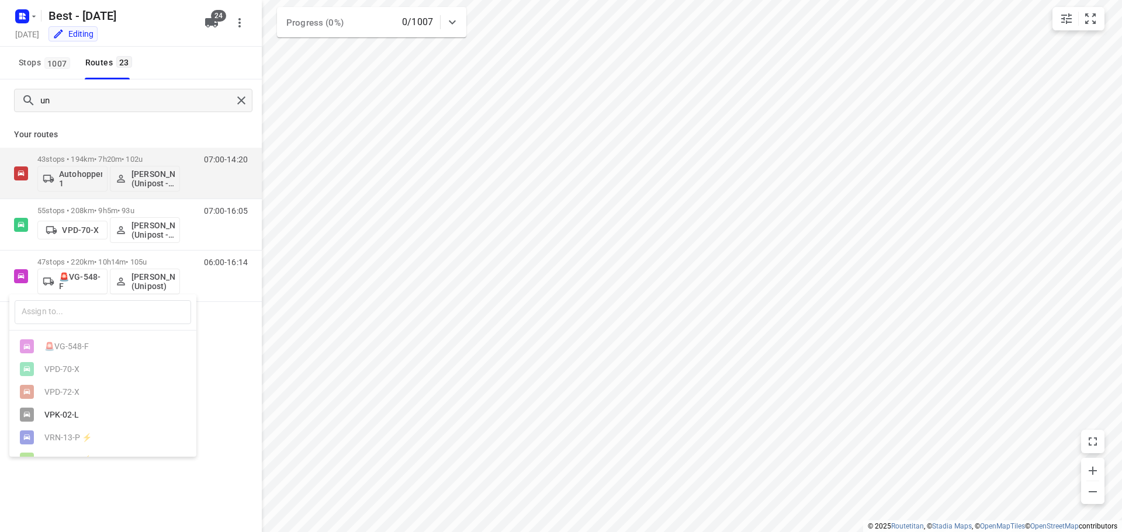
click at [61, 411] on div "VPK-02-L" at bounding box center [102, 414] width 187 height 23
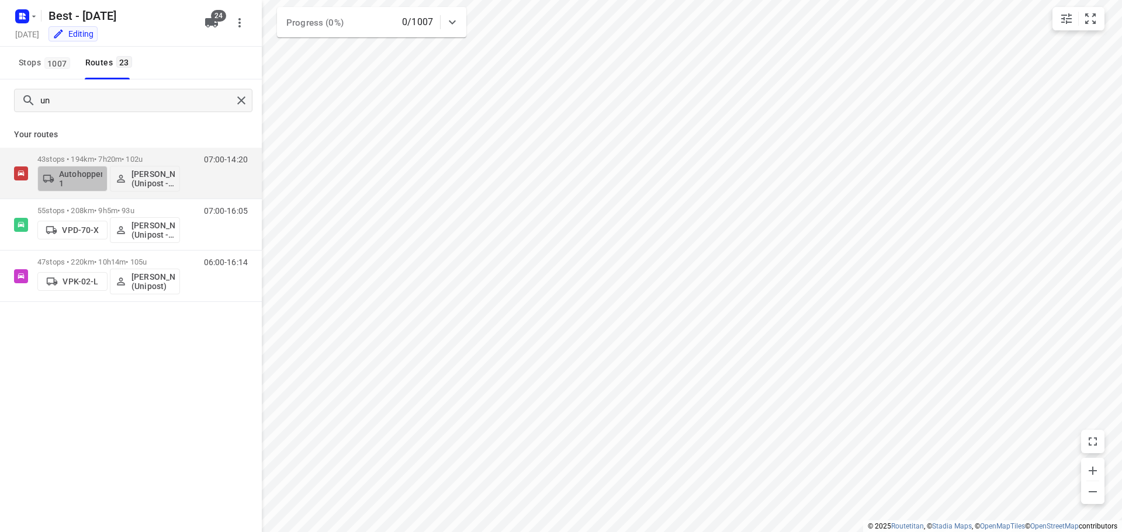
click at [74, 185] on p "Autohopper 1" at bounding box center [80, 178] width 43 height 19
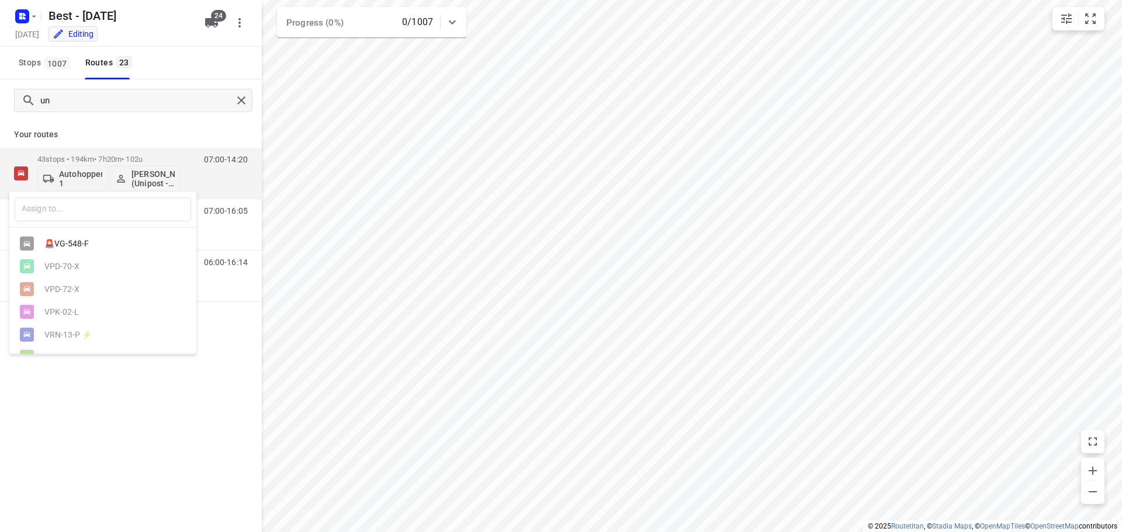
click at [89, 248] on div "🚨VG-548-F" at bounding box center [105, 243] width 123 height 9
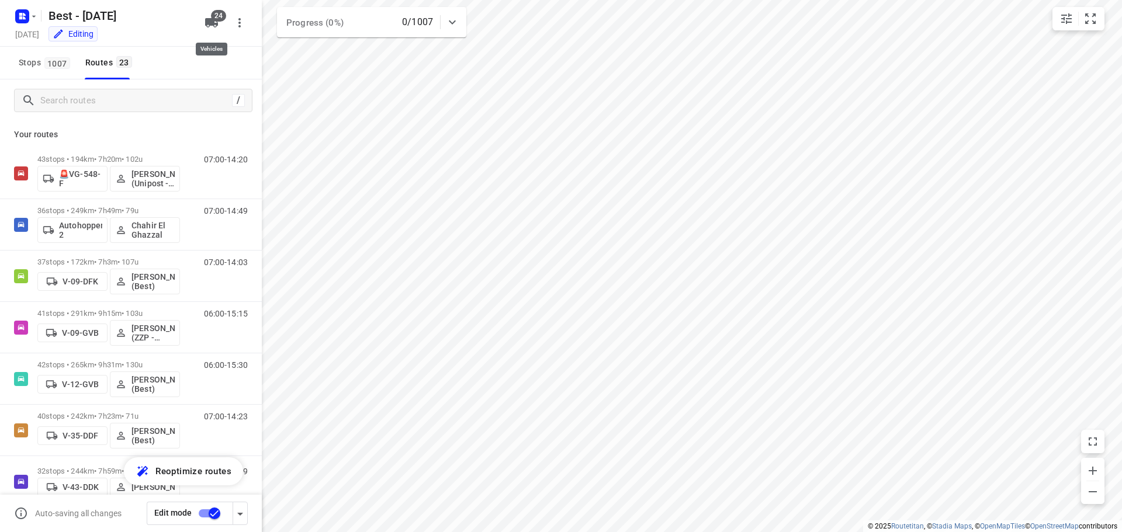
click at [201, 25] on button "24" at bounding box center [211, 22] width 23 height 23
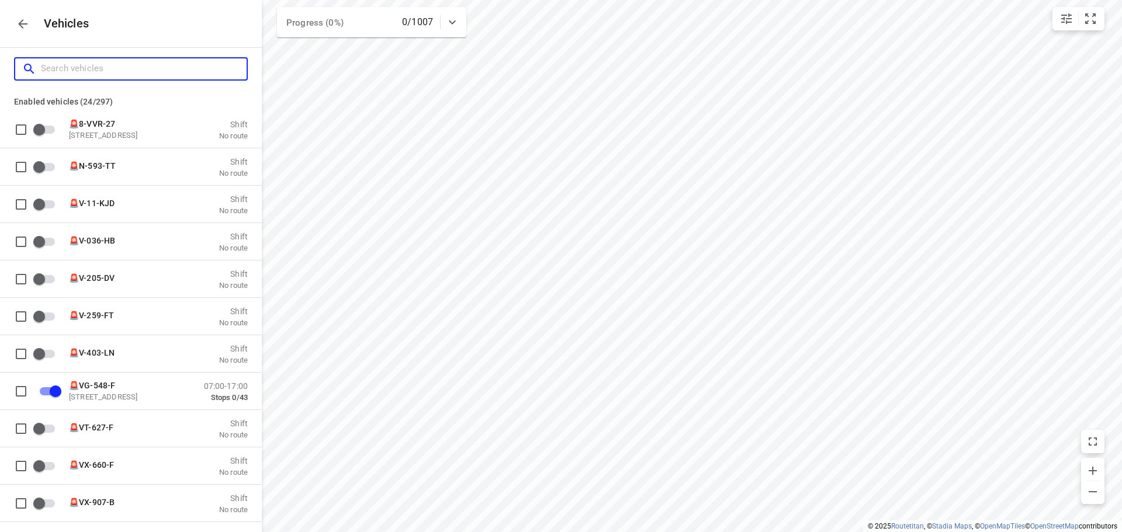
click at [171, 64] on input "Search vehicles" at bounding box center [144, 69] width 206 height 18
type input "a"
checkbox input "false"
checkbox input "true"
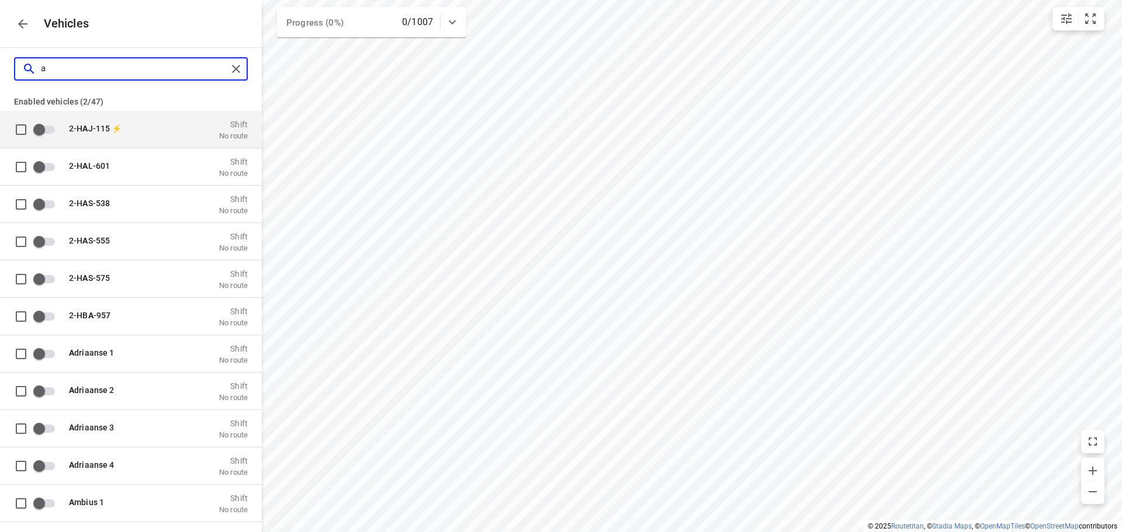
type input "au"
checkbox input "true"
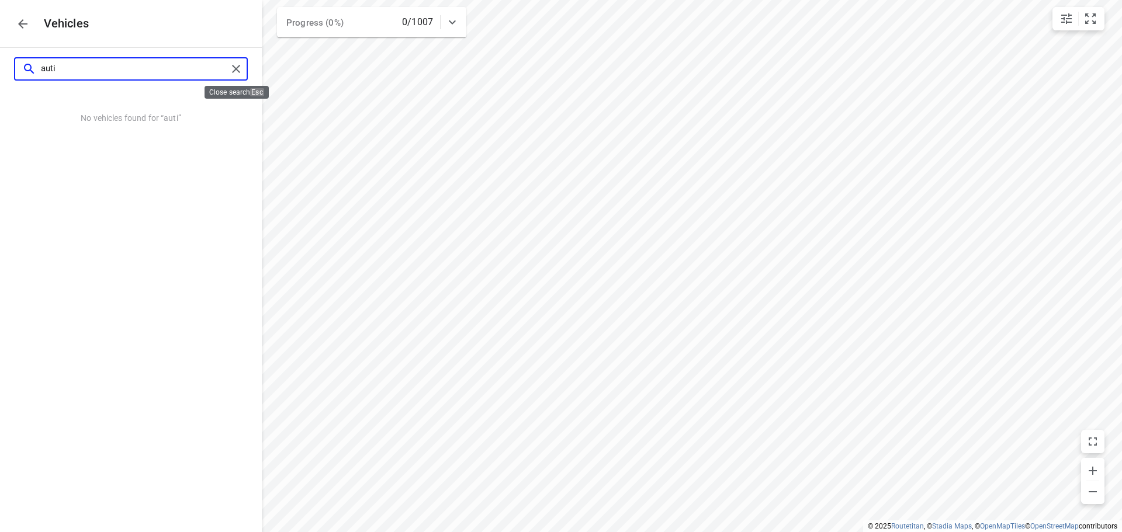
type input "auti"
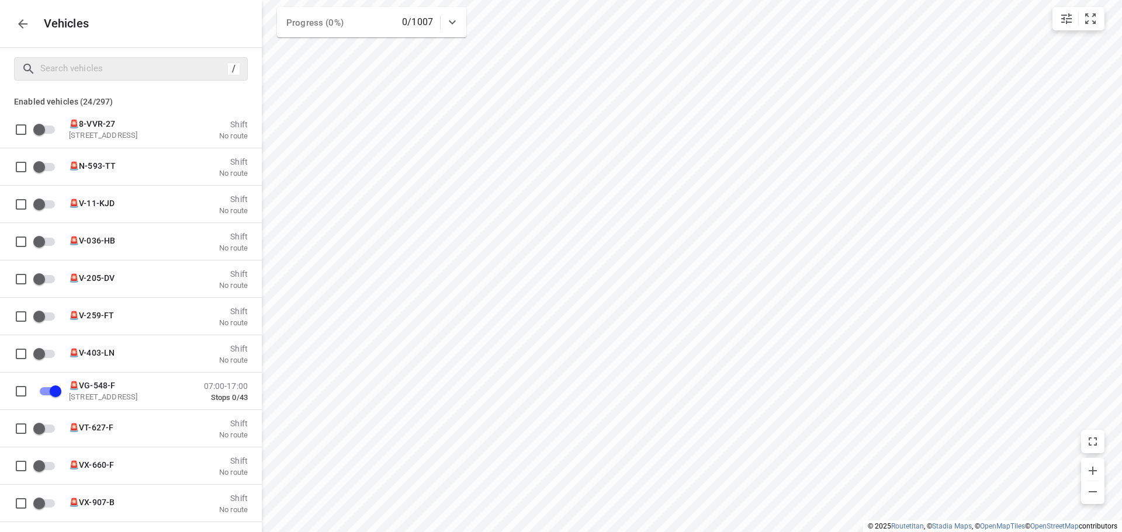
click at [17, 18] on icon "button" at bounding box center [23, 24] width 14 height 14
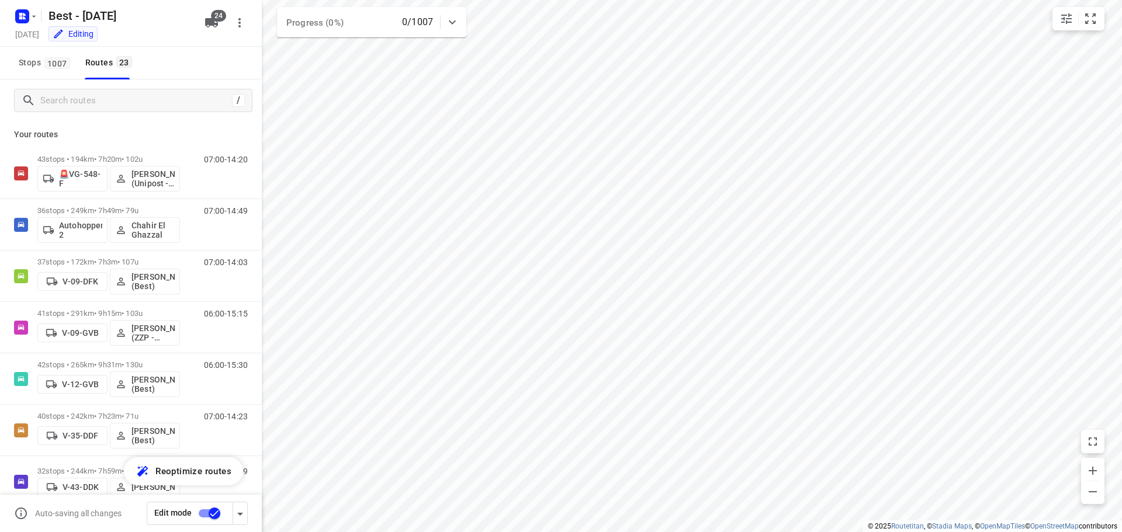
click at [202, 510] on input "checkbox" at bounding box center [214, 513] width 67 height 22
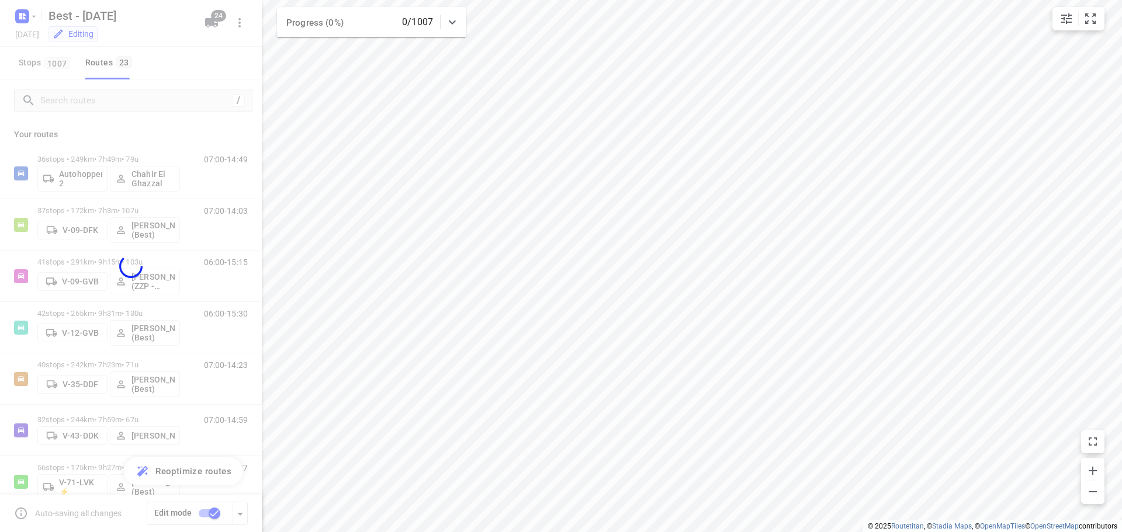
checkbox input "false"
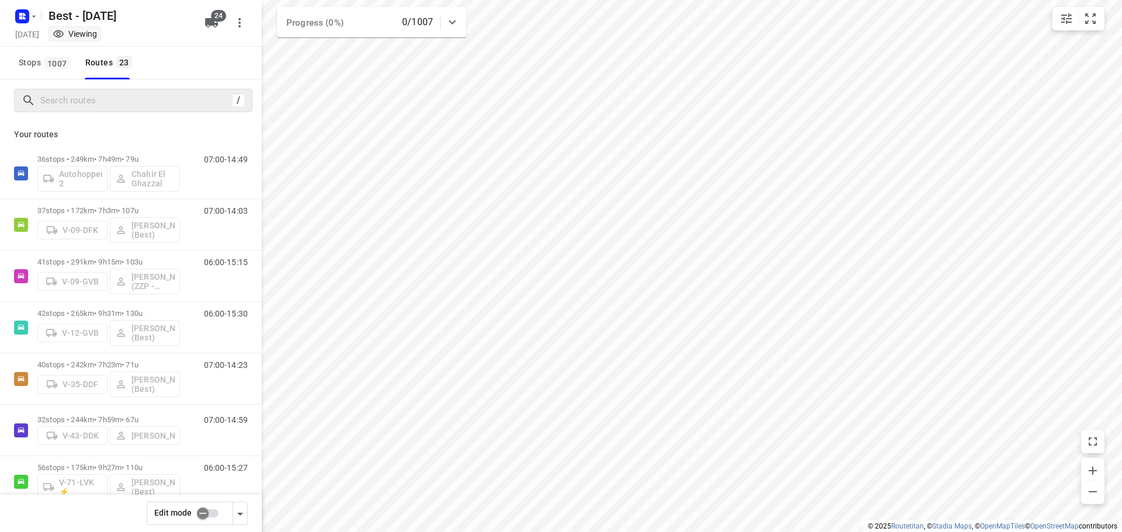
click at [147, 110] on div "/" at bounding box center [133, 100] width 238 height 23
click at [73, 107] on input "Search routes" at bounding box center [146, 101] width 210 height 18
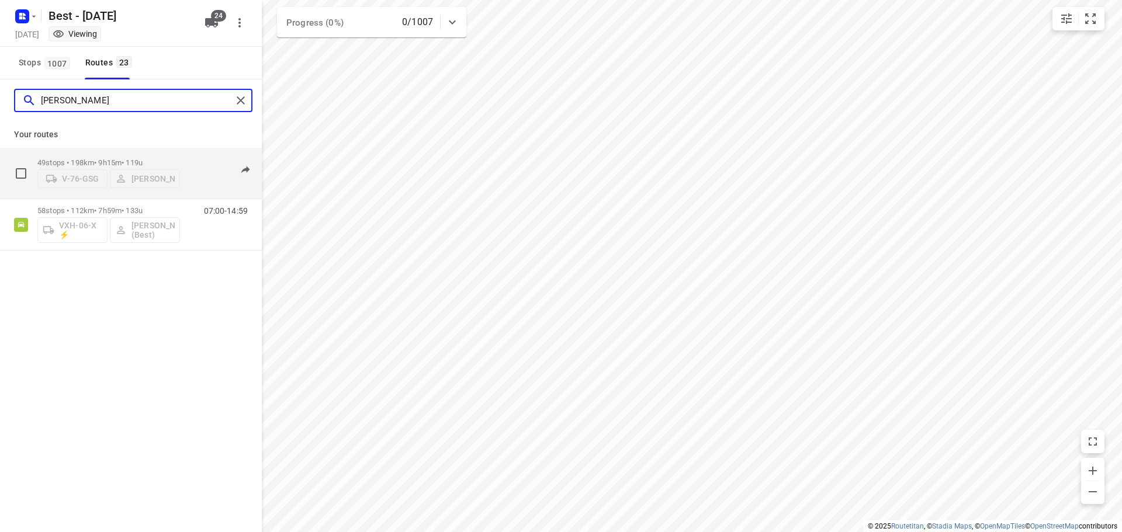
type input "lisa"
click at [82, 198] on div "49 stops • 198km • 9h15m • 119u V-76-GSG Lisa van Rosmalen 06:00-15:15" at bounding box center [131, 173] width 262 height 51
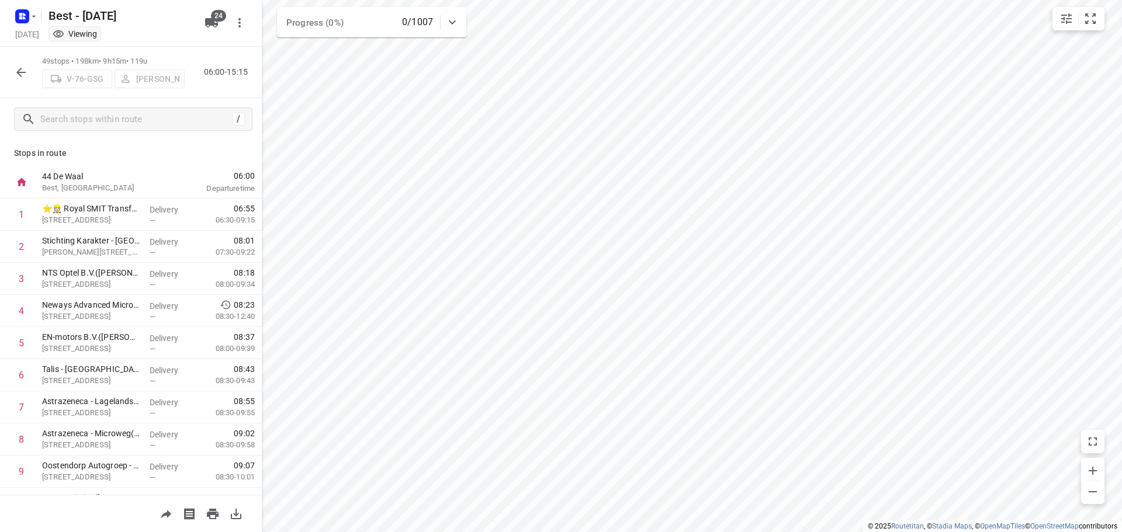
click at [30, 71] on button "button" at bounding box center [20, 72] width 23 height 23
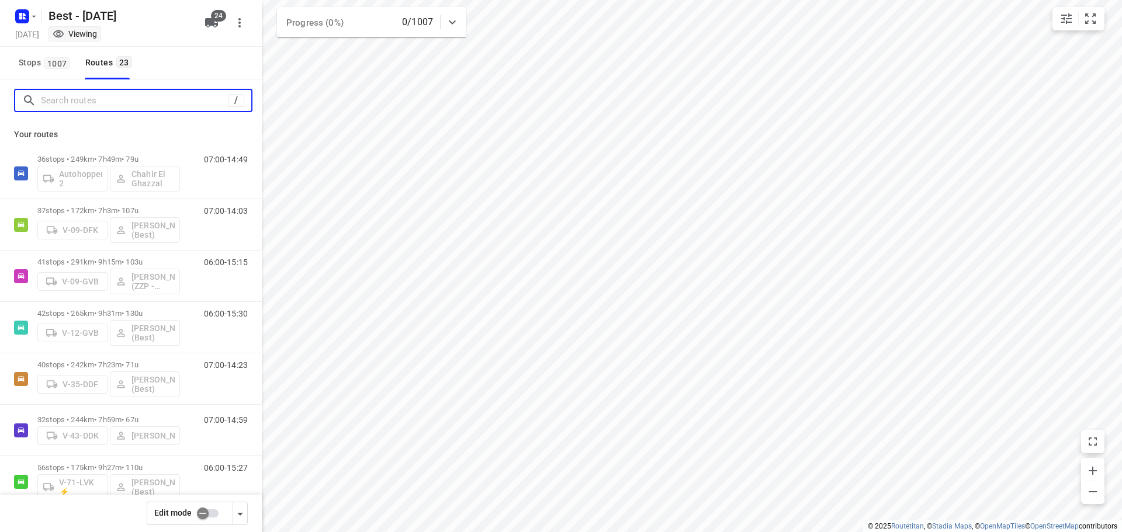
click at [115, 104] on input "Search routes" at bounding box center [134, 101] width 187 height 18
click at [115, 102] on input "Search routes" at bounding box center [146, 101] width 210 height 18
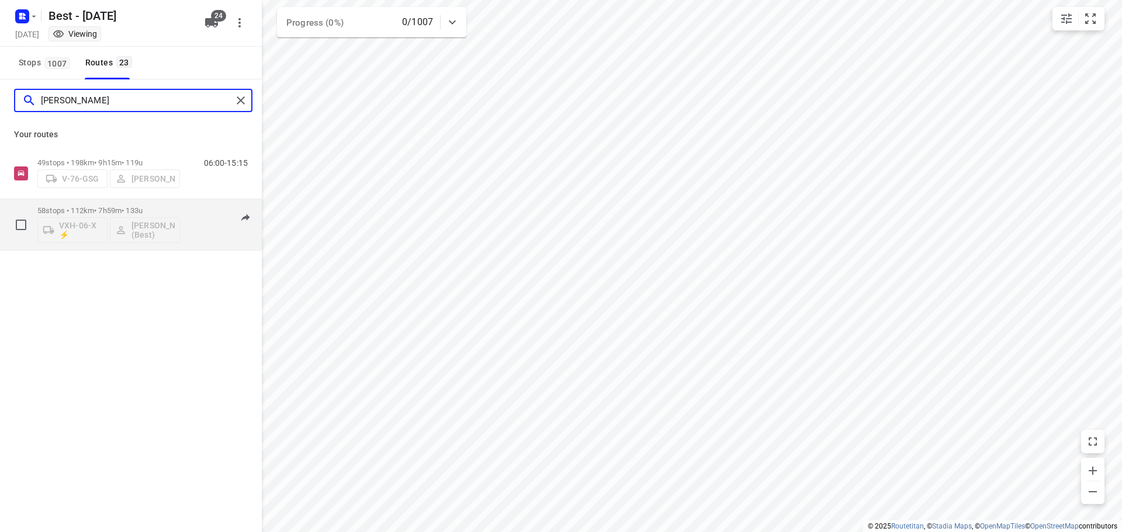
type input "lisa"
click at [115, 207] on p "58 stops • 112km • 7h59m • 133u" at bounding box center [108, 210] width 143 height 9
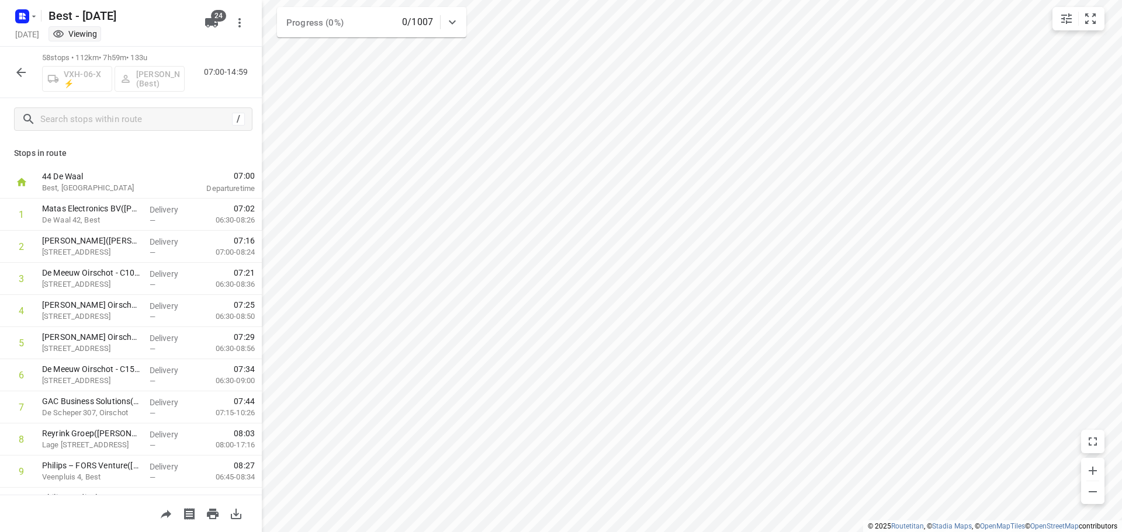
click at [29, 74] on button "button" at bounding box center [20, 72] width 23 height 23
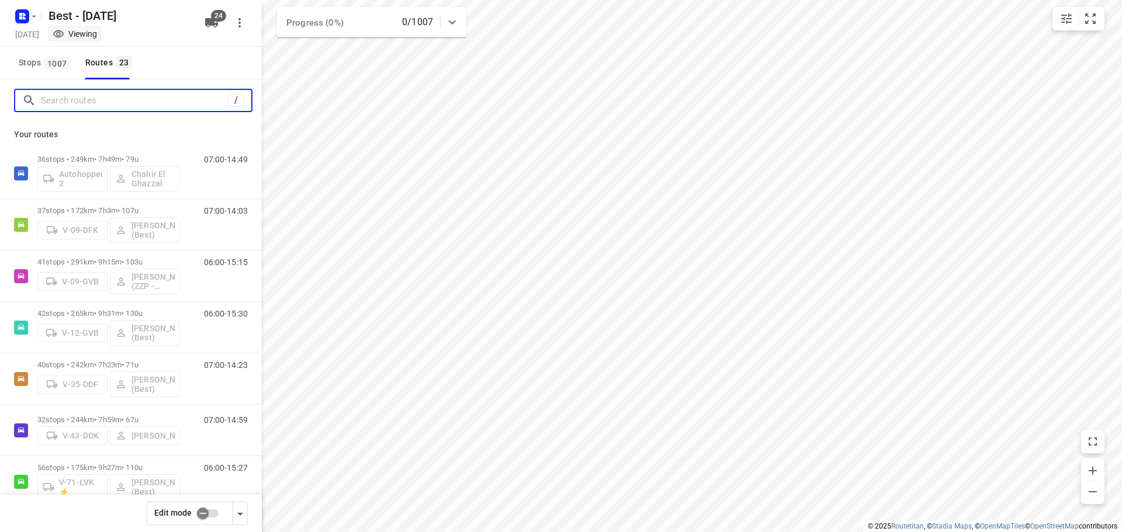
click at [47, 106] on input "Search routes" at bounding box center [134, 101] width 187 height 18
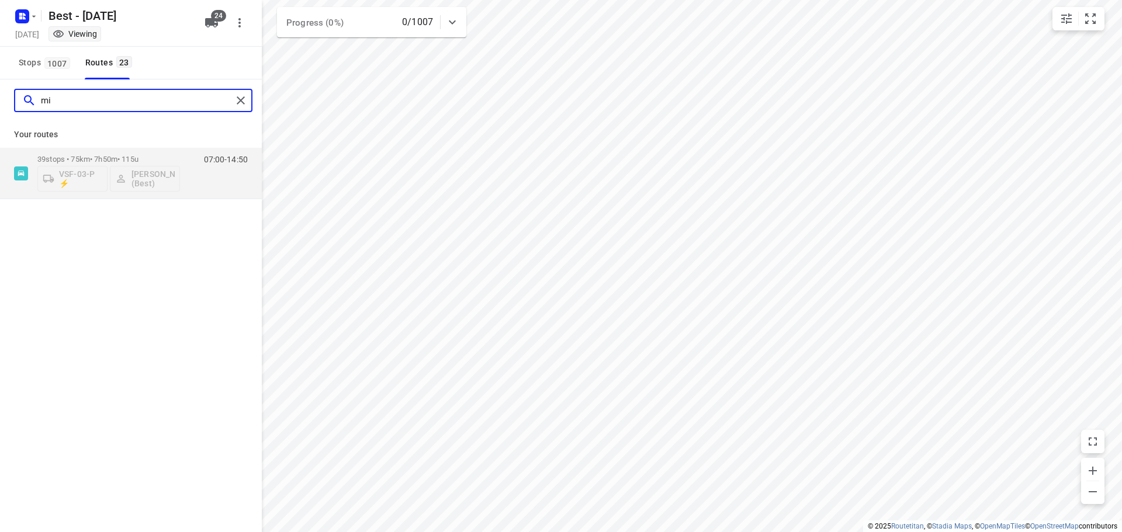
type input "m"
type input "omar"
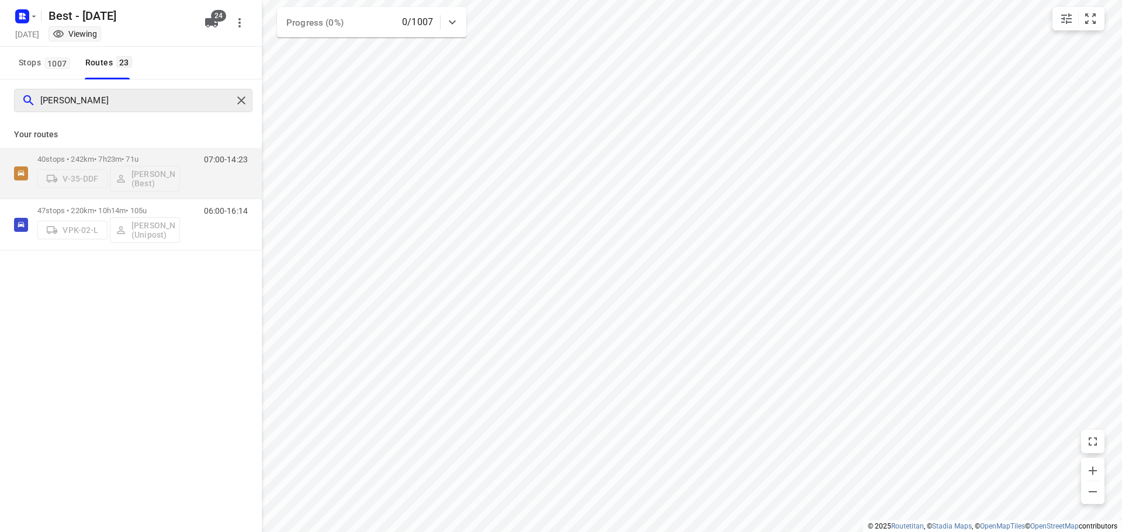
click at [251, 99] on div at bounding box center [243, 101] width 21 height 18
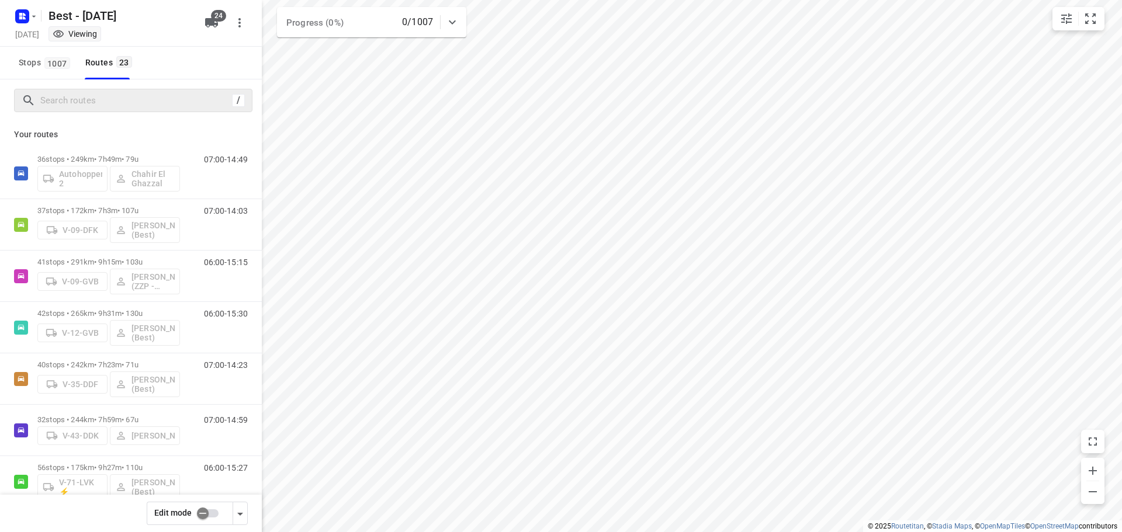
click at [101, 84] on div "/" at bounding box center [131, 100] width 262 height 42
drag, startPoint x: 101, startPoint y: 89, endPoint x: 151, endPoint y: 78, distance: 51.5
click at [107, 90] on div "/" at bounding box center [133, 100] width 238 height 23
click at [144, 98] on input "Search routes" at bounding box center [134, 101] width 187 height 18
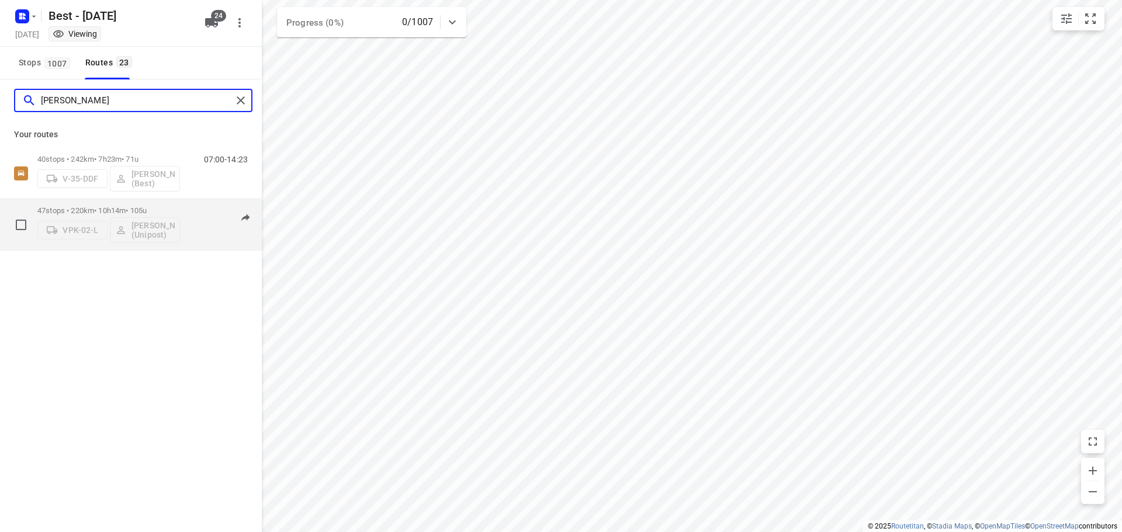
type input "omar"
click at [83, 210] on p "47 stops • 220km • 10h14m • 105u" at bounding box center [108, 210] width 143 height 9
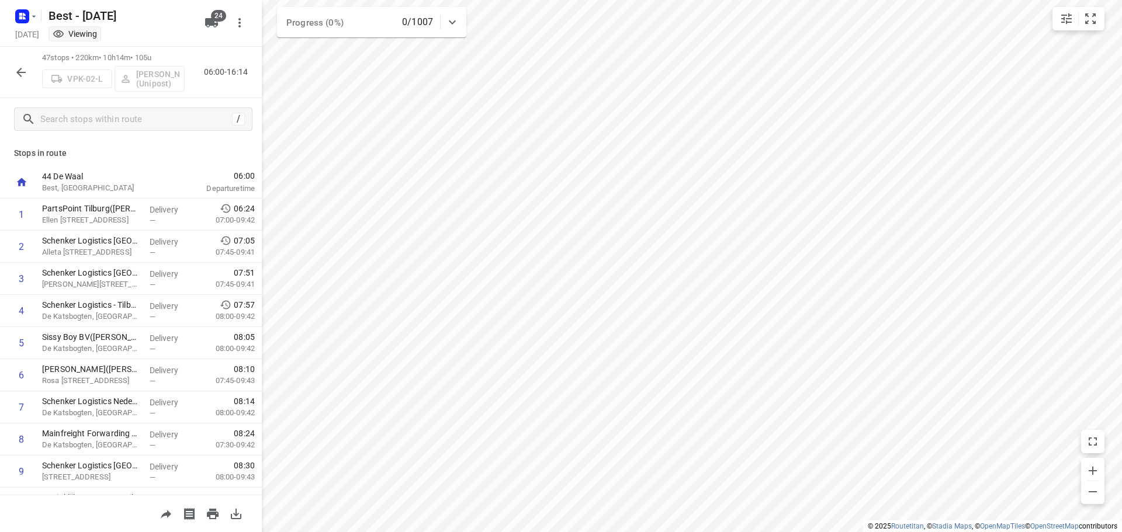
click at [23, 67] on icon "button" at bounding box center [21, 72] width 14 height 14
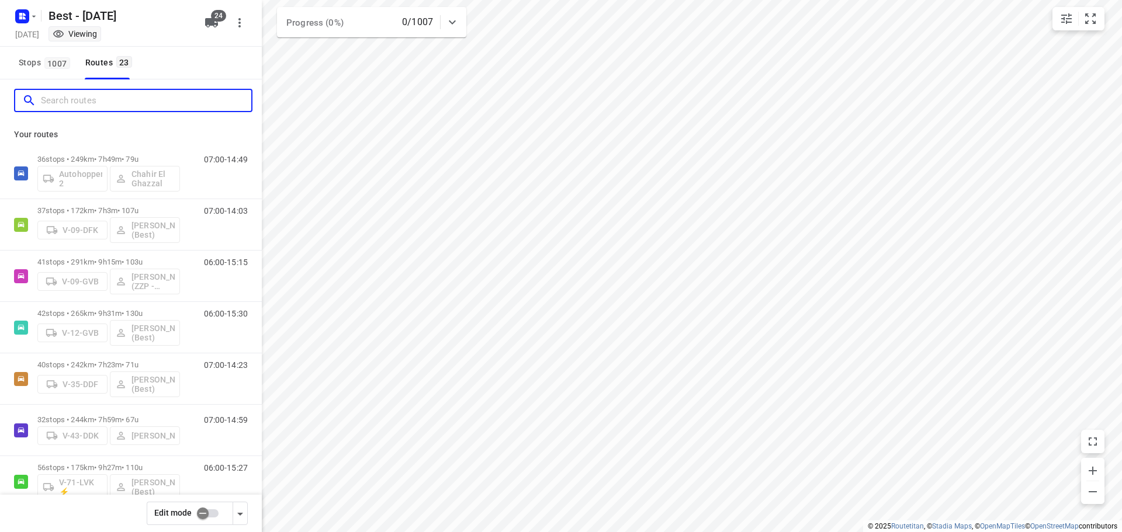
click at [55, 93] on input "Search routes" at bounding box center [146, 101] width 210 height 18
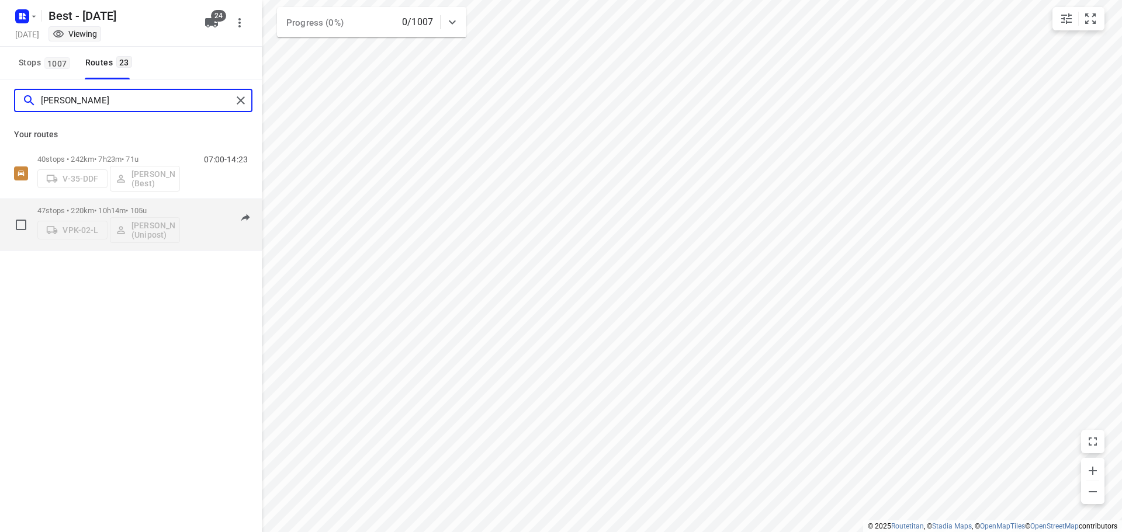
type input "omar"
click at [78, 207] on p "47 stops • 220km • 10h14m • 105u" at bounding box center [108, 210] width 143 height 9
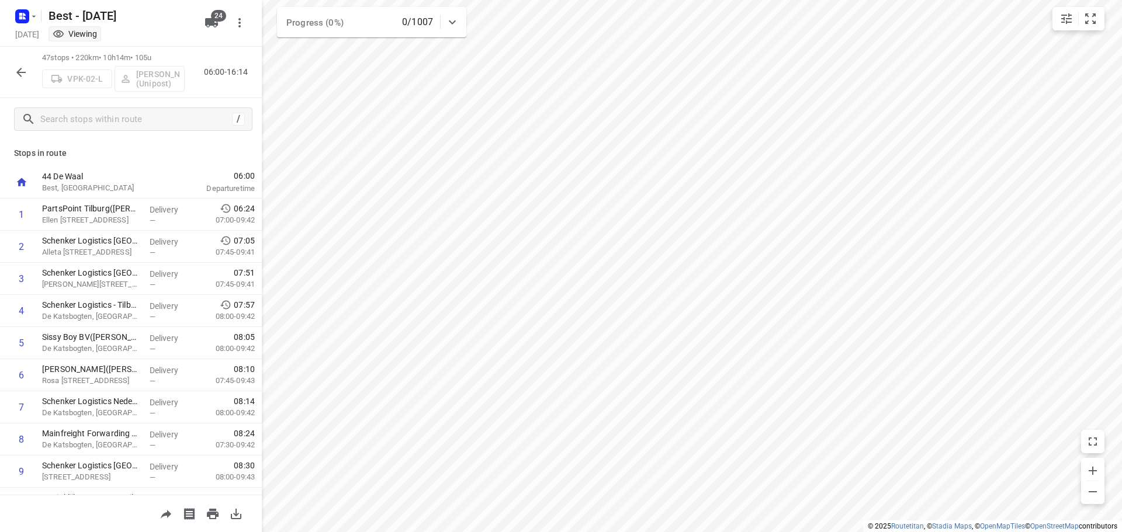
click at [23, 70] on icon "button" at bounding box center [21, 72] width 14 height 14
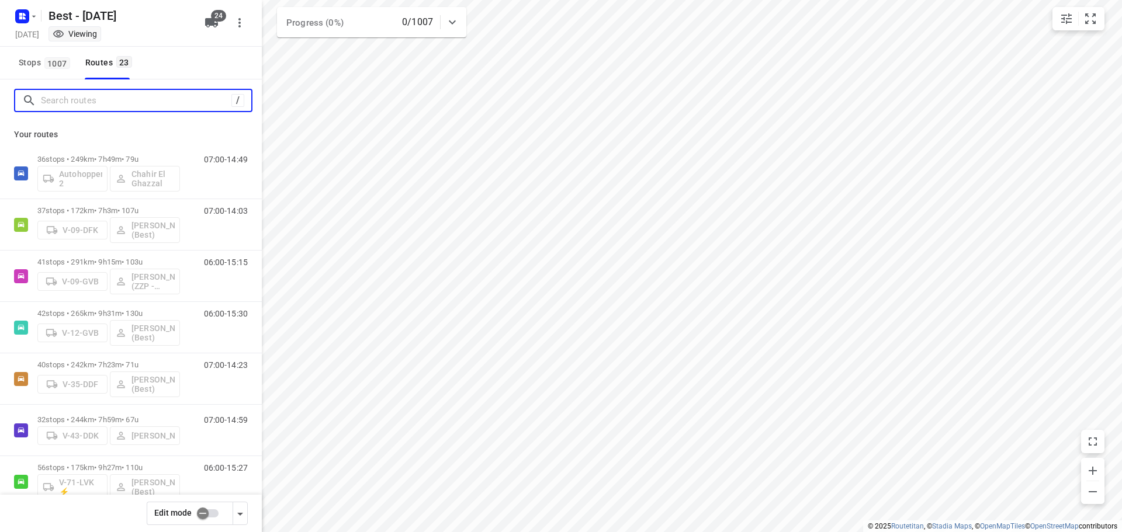
click at [51, 101] on input "Search routes" at bounding box center [136, 101] width 190 height 18
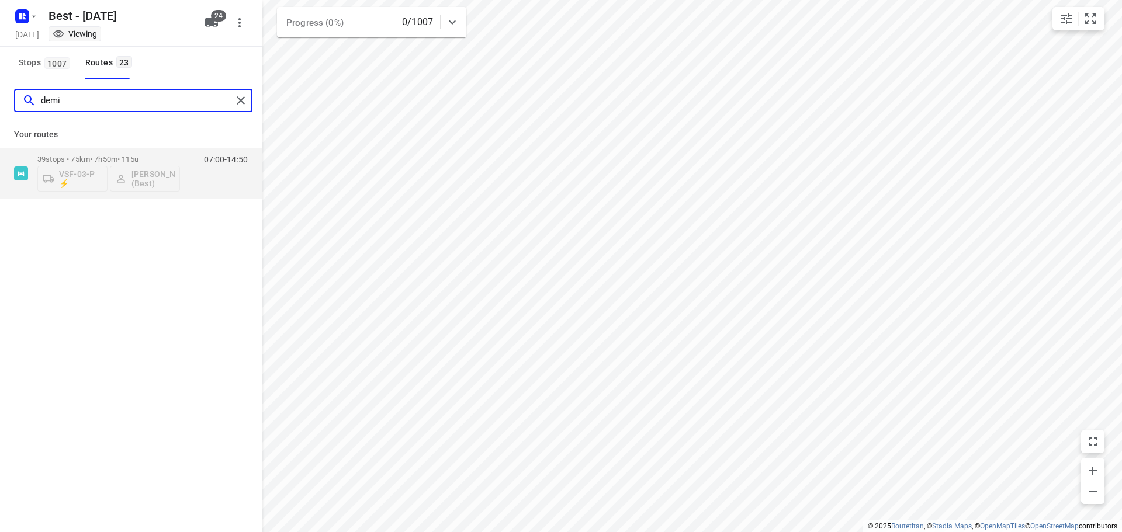
type input "demi"
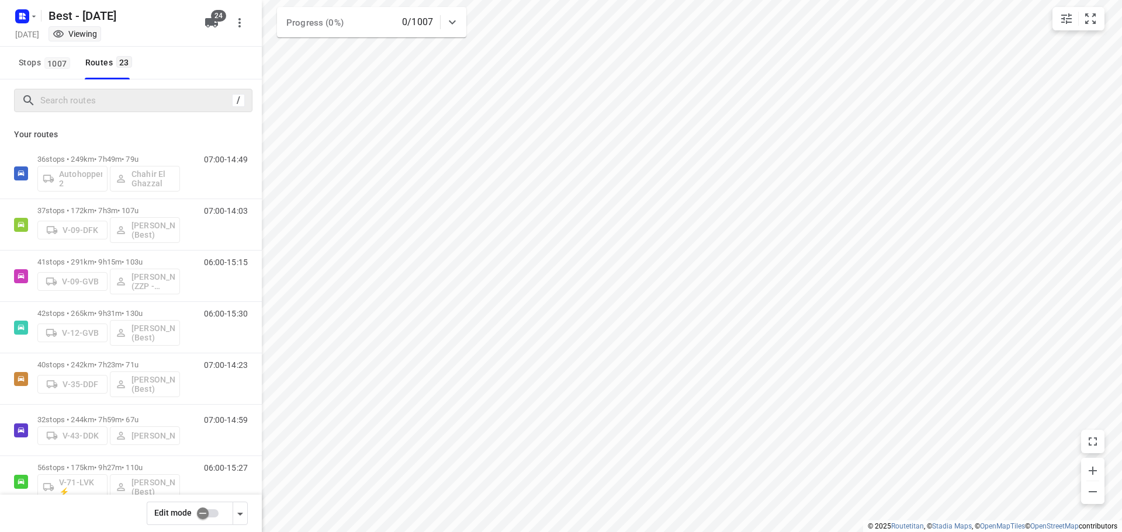
click at [200, 511] on input "checkbox" at bounding box center [202, 513] width 67 height 22
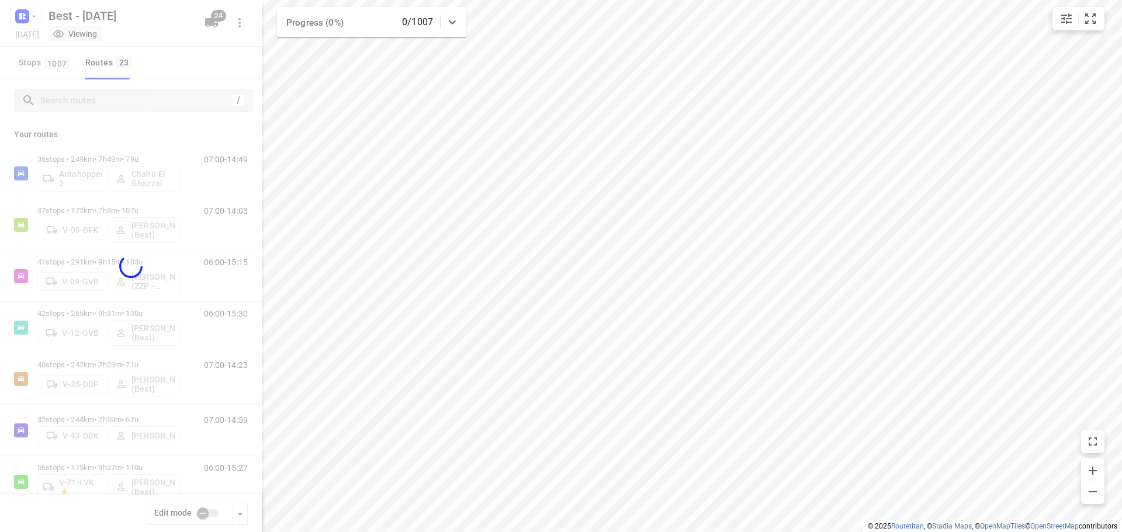
checkbox input "true"
click at [83, 96] on div at bounding box center [131, 266] width 262 height 532
click at [93, 96] on div at bounding box center [131, 266] width 262 height 532
click at [94, 96] on div at bounding box center [131, 266] width 262 height 532
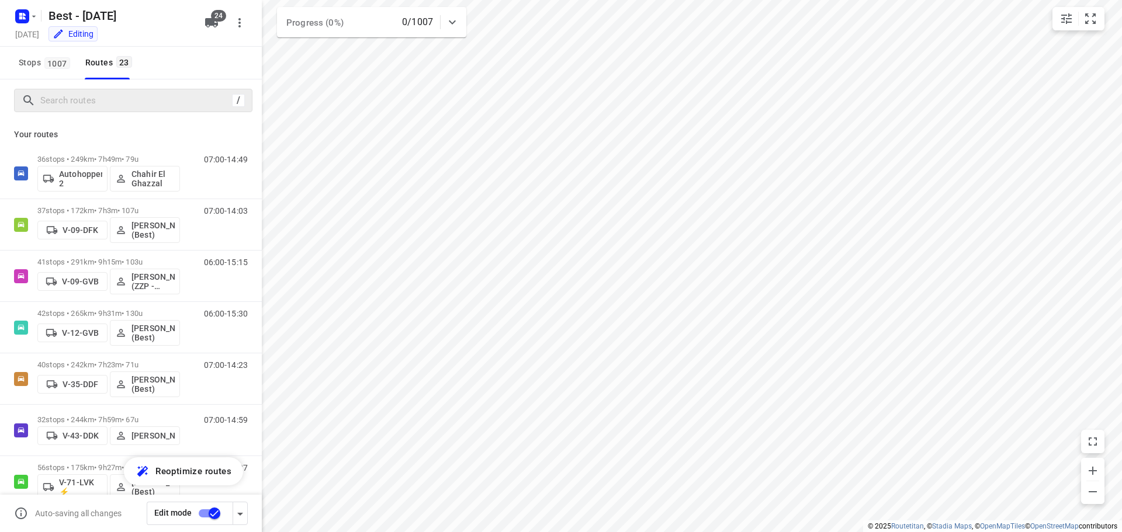
drag, startPoint x: 95, startPoint y: 94, endPoint x: 94, endPoint y: 63, distance: 31.6
click at [93, 80] on div at bounding box center [131, 266] width 262 height 532
drag, startPoint x: 94, startPoint y: 63, endPoint x: 95, endPoint y: 75, distance: 12.9
click at [94, 74] on button "Routes 23" at bounding box center [108, 63] width 55 height 33
click at [96, 92] on input "Search routes" at bounding box center [146, 101] width 210 height 18
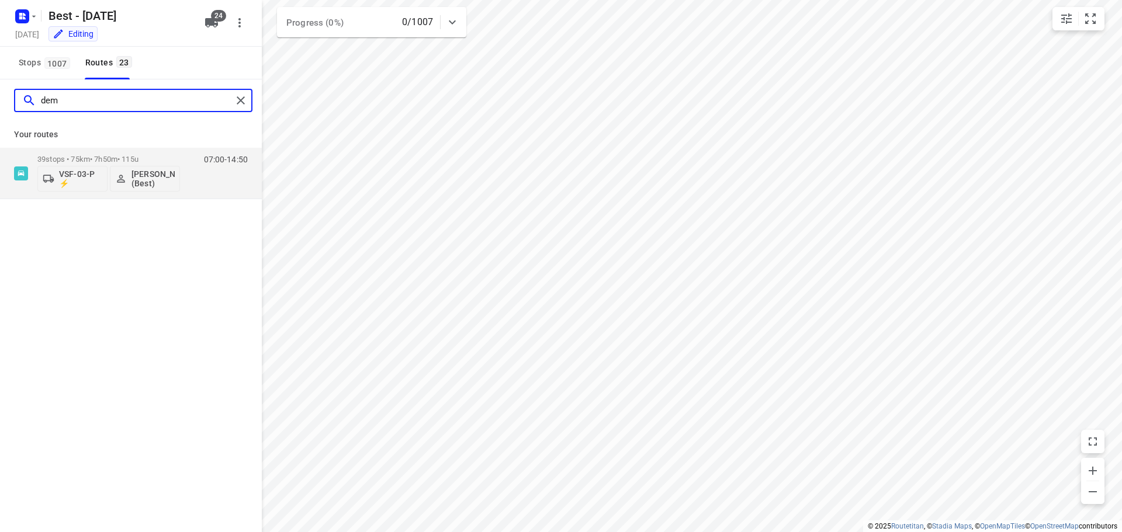
type input "dem"
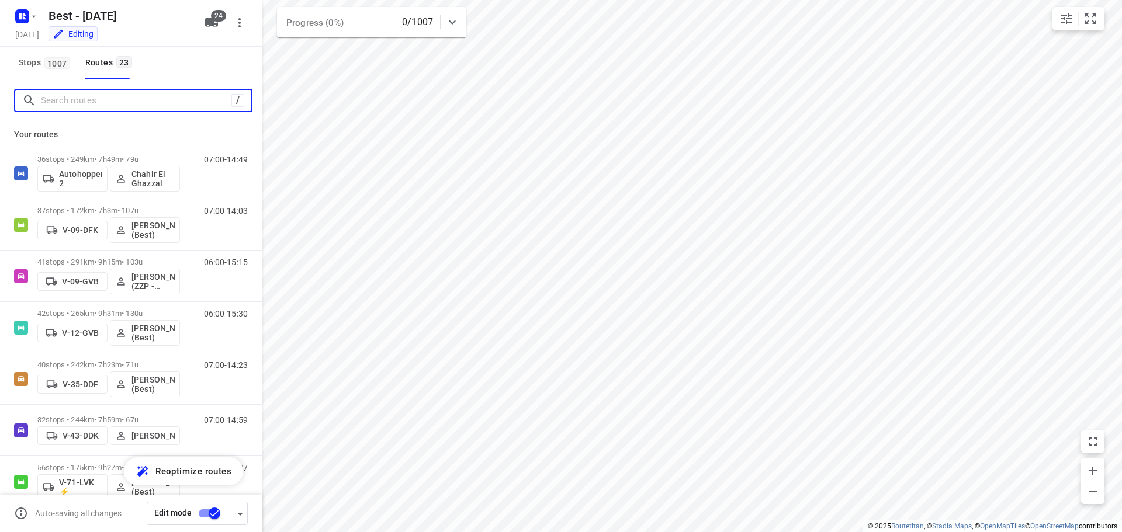
click at [169, 100] on input "Search routes" at bounding box center [136, 101] width 190 height 18
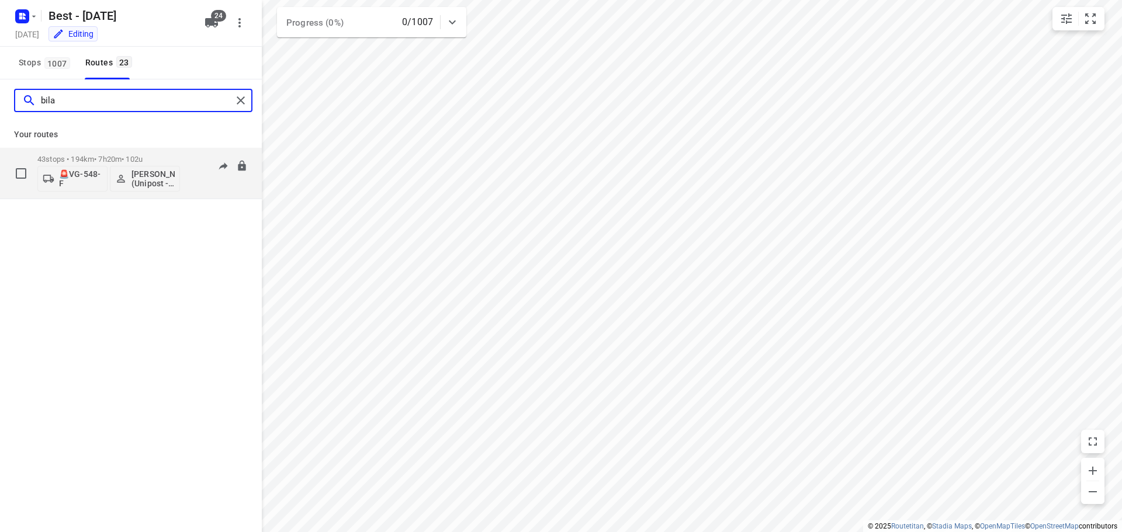
type input "bila"
click at [68, 174] on p "🚨VG-548-F" at bounding box center [80, 178] width 43 height 19
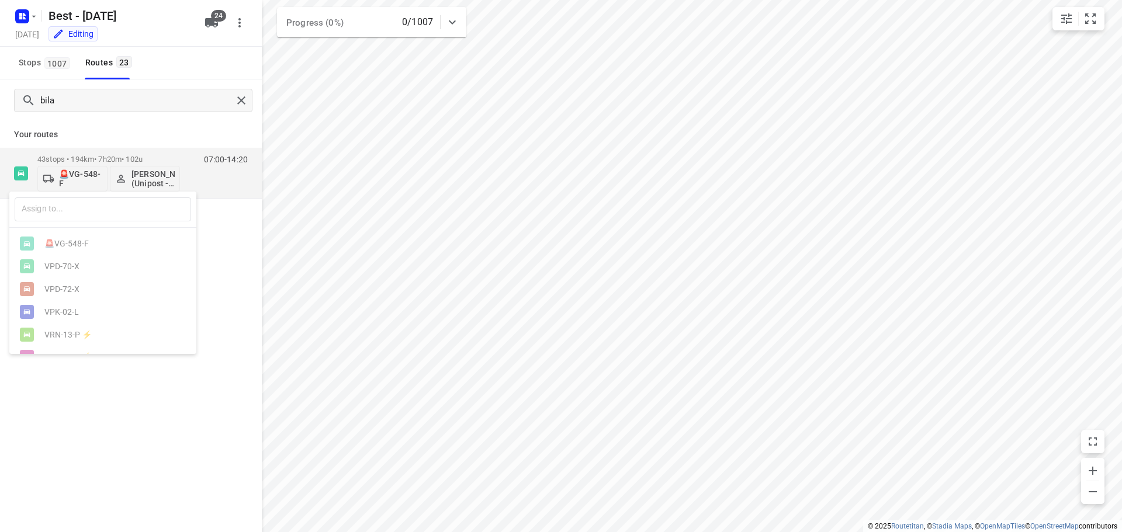
click at [148, 167] on div at bounding box center [561, 266] width 1122 height 532
click at [140, 177] on div "​ 🚨VG-548-F VPD-70-X VPD-72-X VPK-02-L VRN-13-P ⚡ VRX-17-D ⚡ VSF-07-P ⚡ VSF-97-…" at bounding box center [561, 266] width 1122 height 532
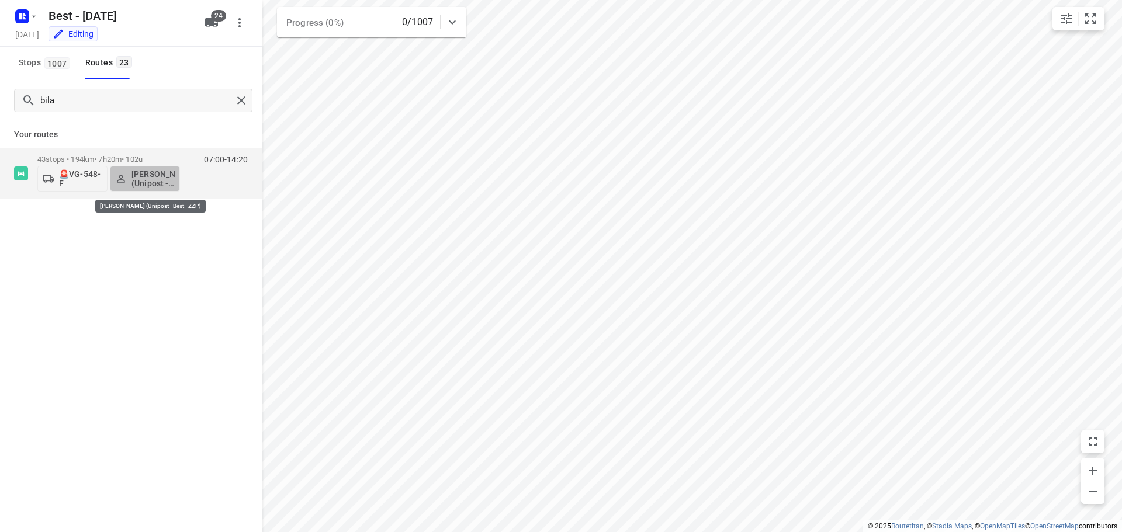
click at [140, 177] on p "[PERSON_NAME] (Unipost - Best - ZZP)" at bounding box center [152, 178] width 43 height 19
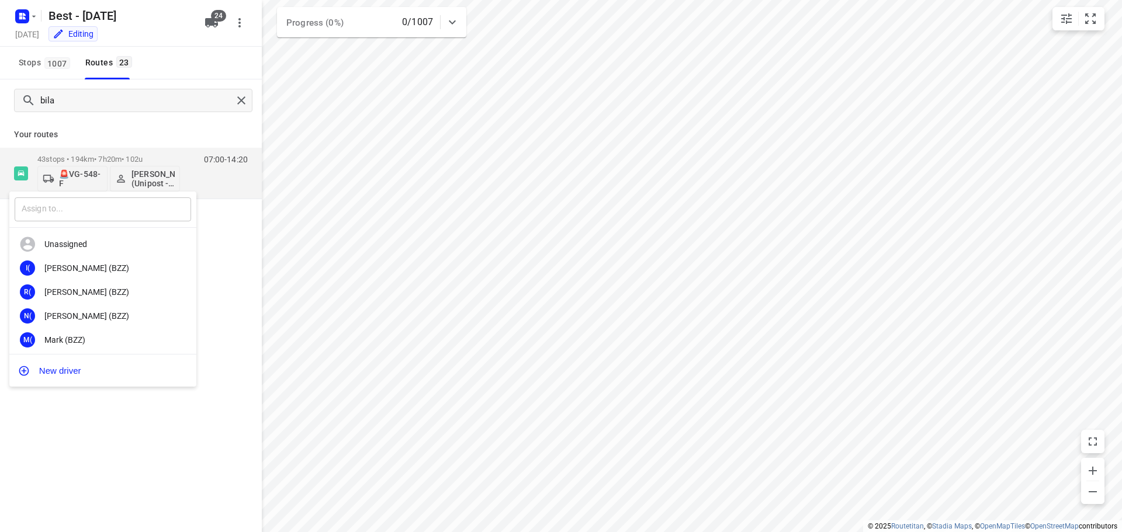
click at [112, 211] on input "text" at bounding box center [103, 209] width 176 height 24
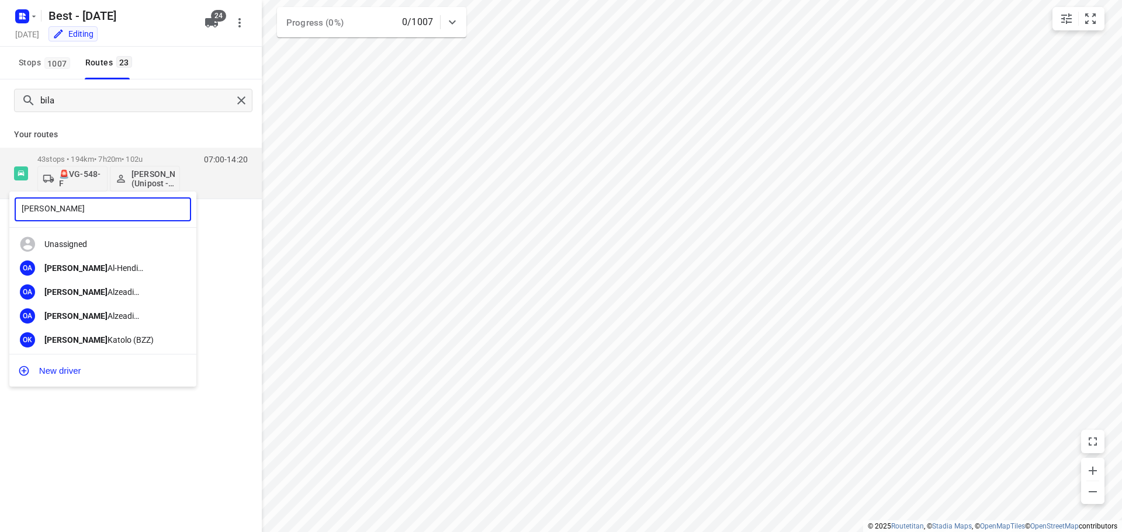
type input "omar"
click at [147, 448] on div at bounding box center [561, 266] width 1122 height 532
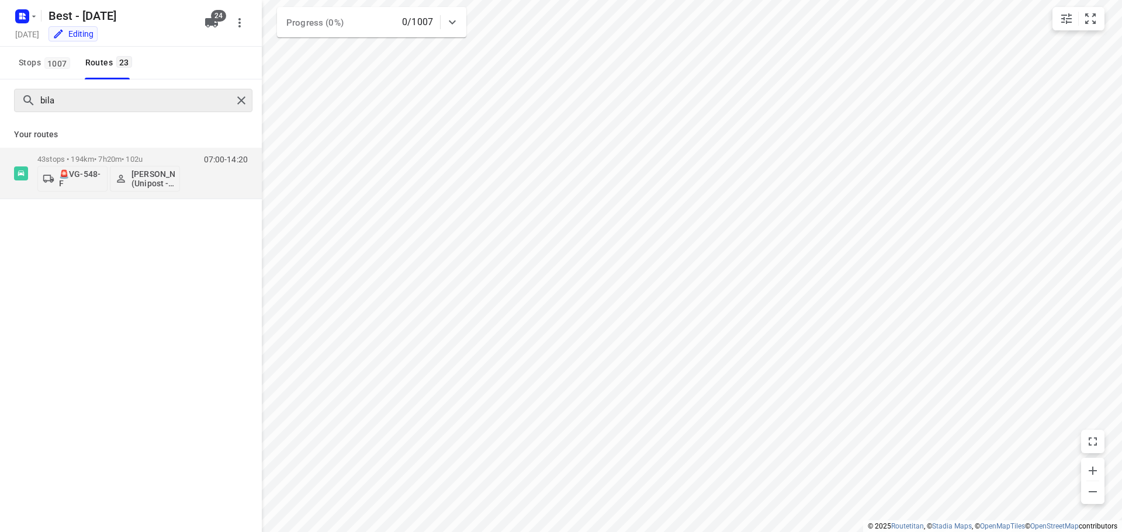
click at [252, 102] on div at bounding box center [243, 101] width 21 height 18
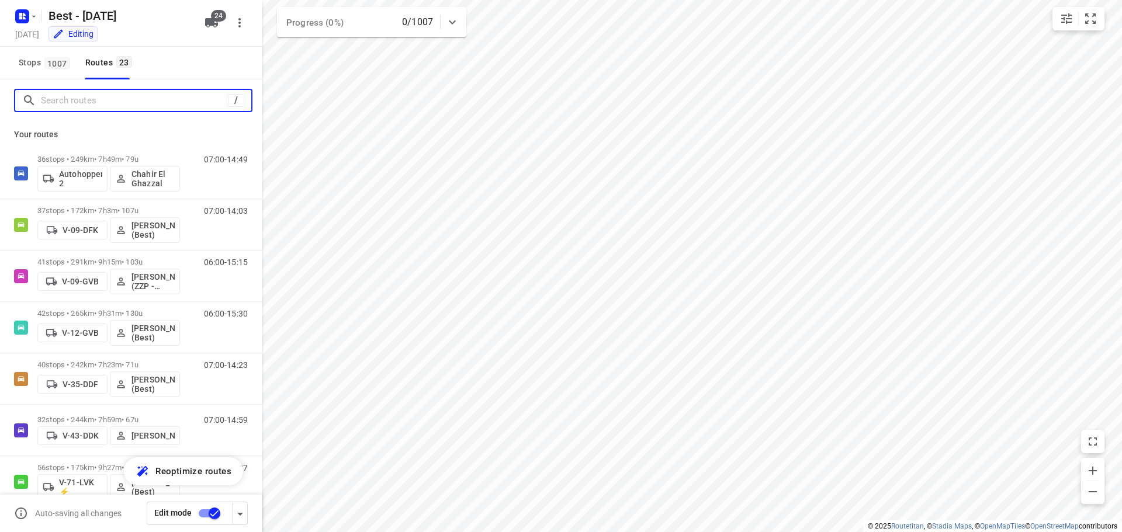
click at [136, 104] on input "Search routes" at bounding box center [134, 101] width 187 height 18
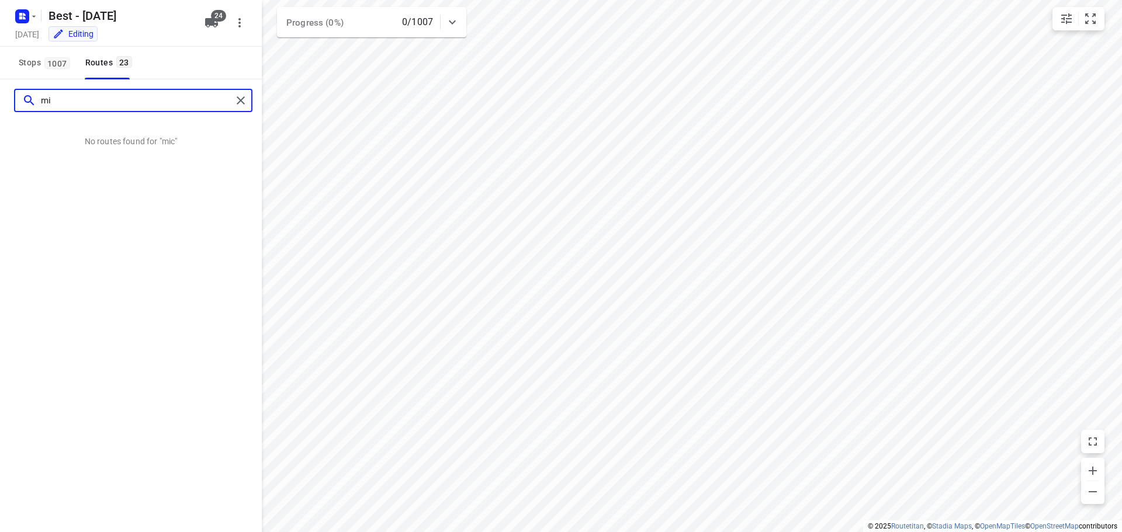
type input "m"
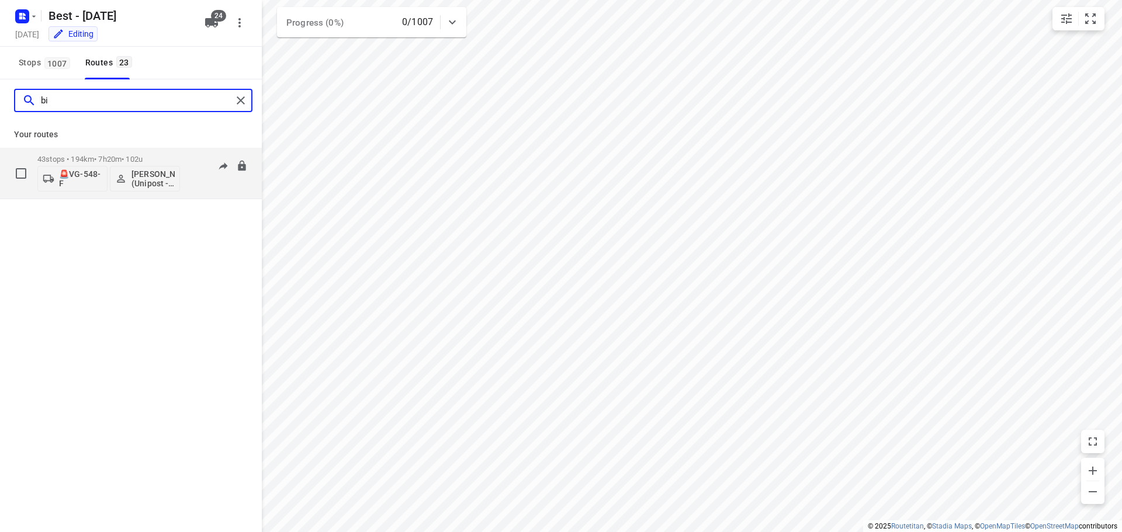
type input "bi"
click at [129, 179] on span "[PERSON_NAME] (Unipost - Best - ZZP)" at bounding box center [145, 178] width 60 height 19
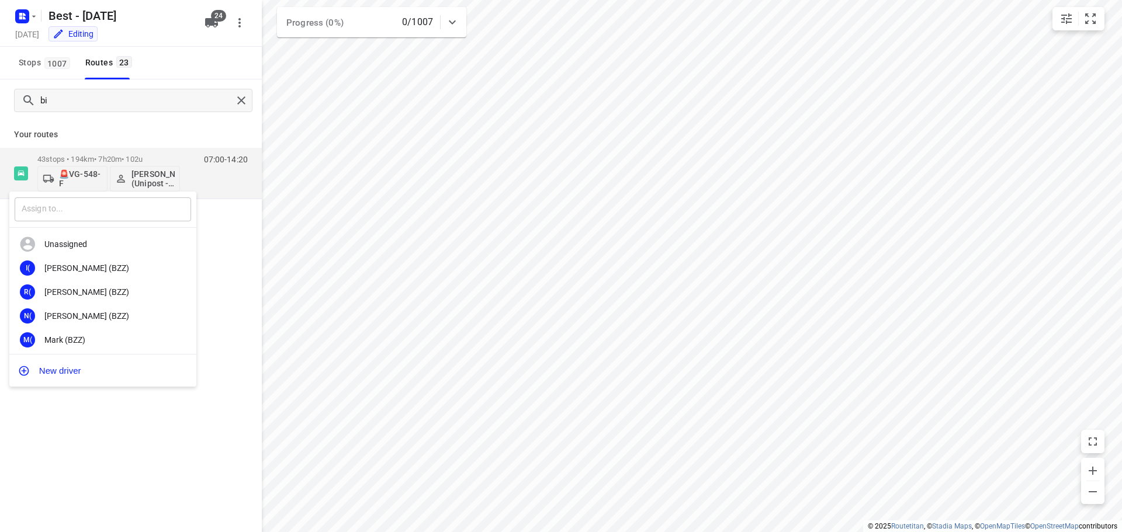
click at [118, 203] on input "text" at bounding box center [103, 209] width 176 height 24
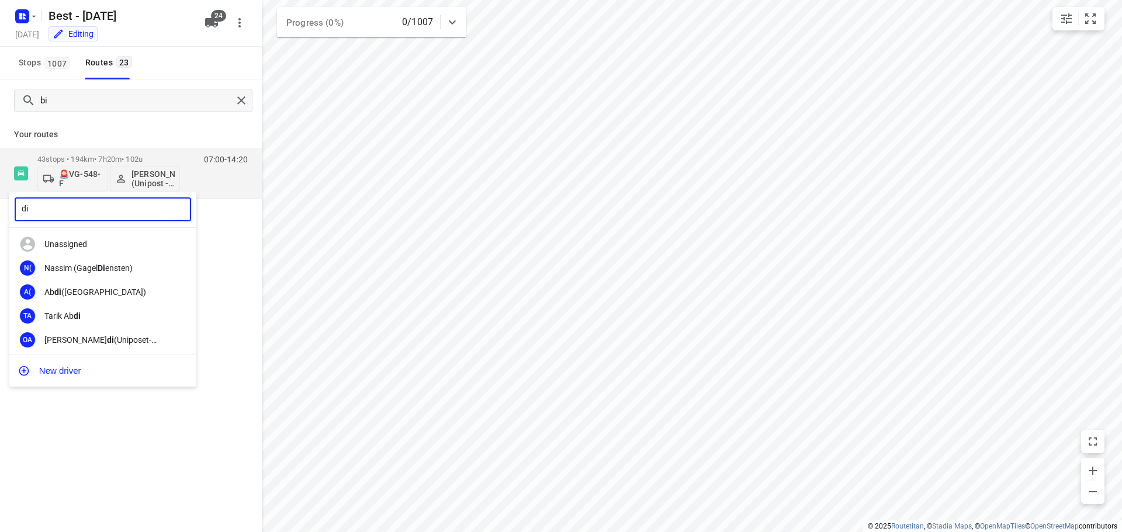
type input "d"
type input "michae"
click at [104, 266] on div "Michae l Diallo (Unipost - Best - ZZP)" at bounding box center [105, 267] width 123 height 9
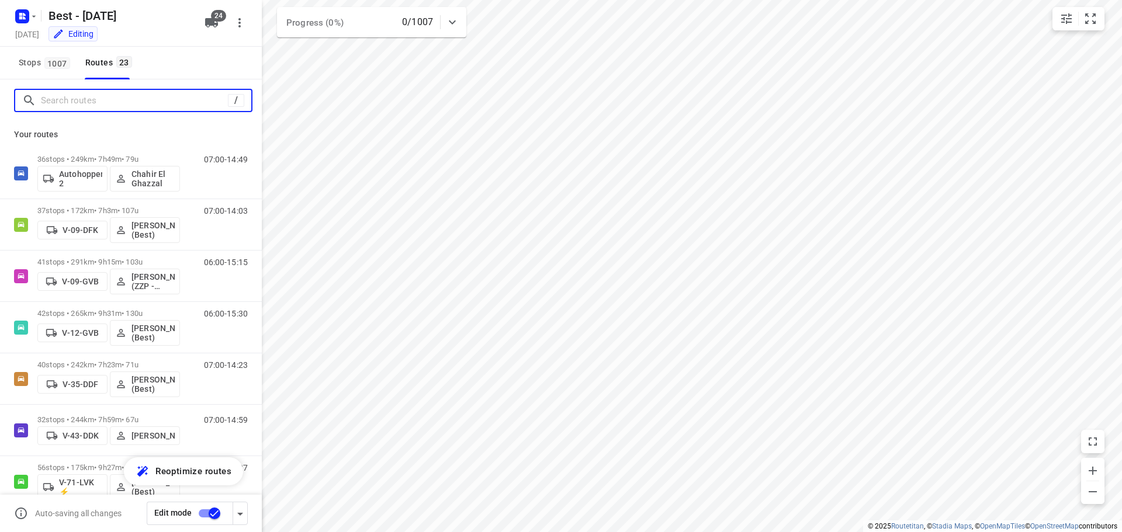
click at [175, 99] on input "Search routes" at bounding box center [134, 101] width 187 height 18
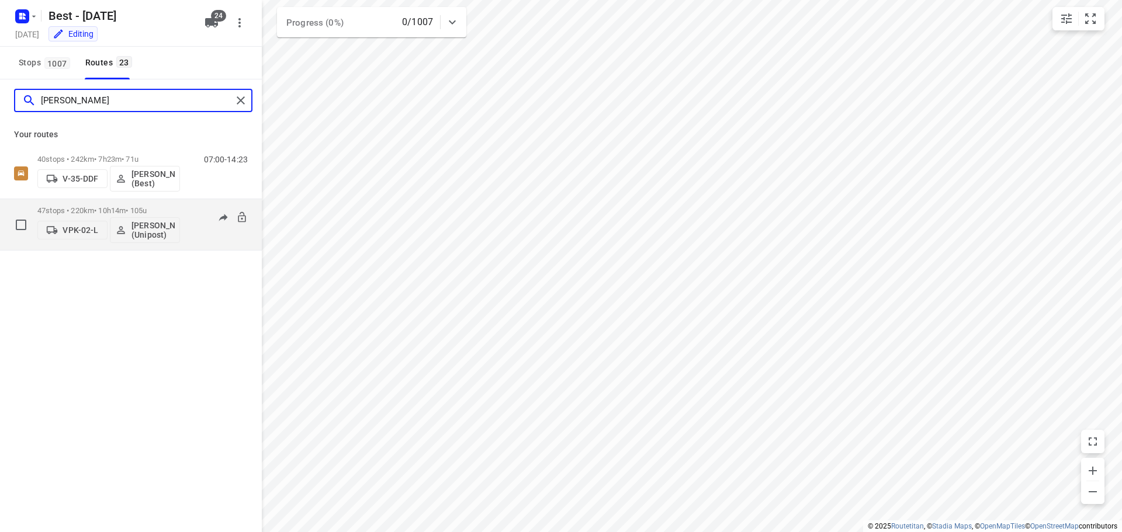
type input "omar"
click at [67, 234] on p "VPK-02-L" at bounding box center [81, 230] width 36 height 9
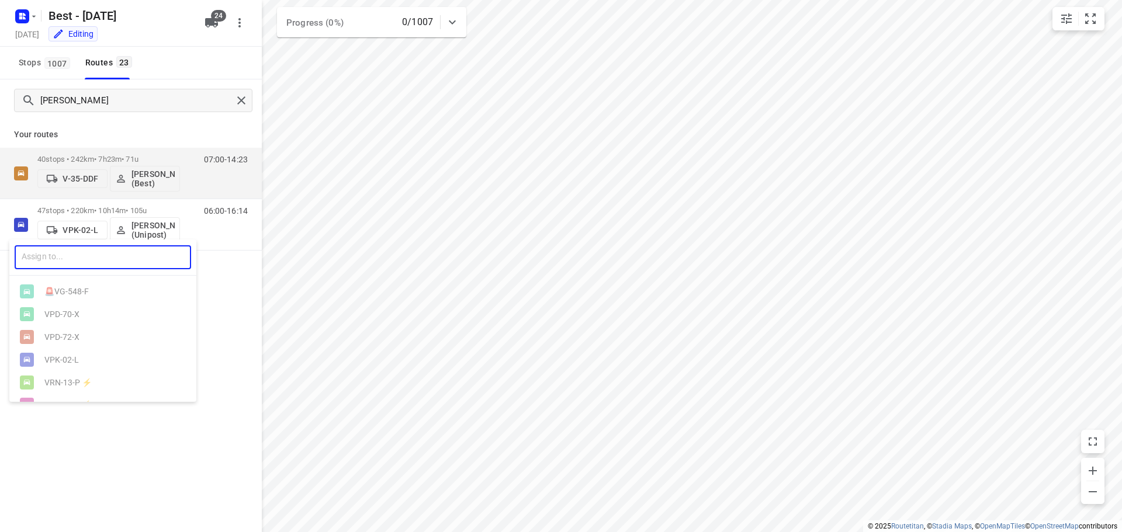
click at [63, 264] on input "text" at bounding box center [103, 257] width 176 height 24
type input "548"
click at [81, 297] on ul "🚨VG- 548 -F" at bounding box center [102, 291] width 187 height 23
click at [118, 396] on div at bounding box center [561, 266] width 1122 height 532
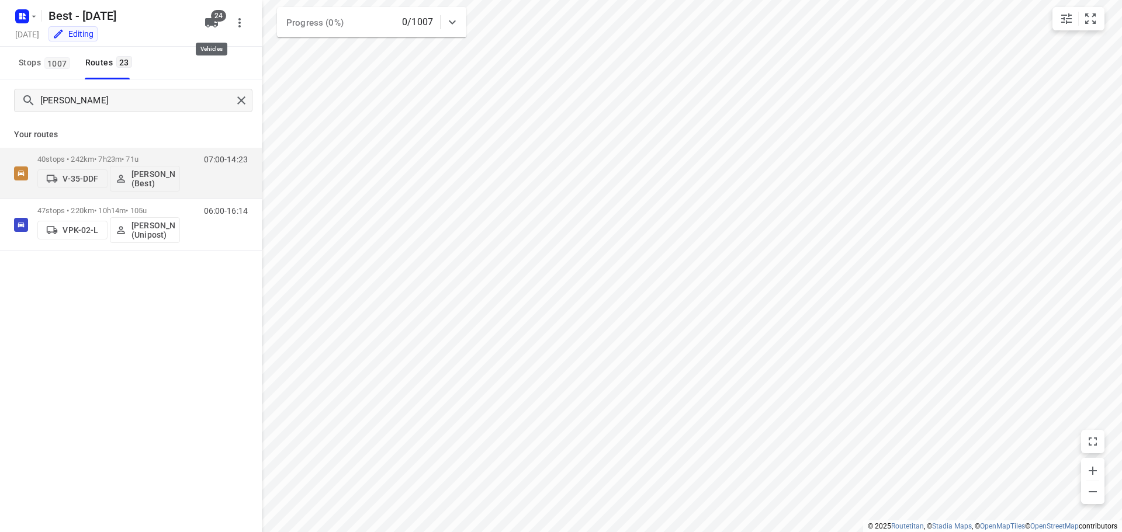
click at [217, 12] on span "24" at bounding box center [218, 16] width 15 height 12
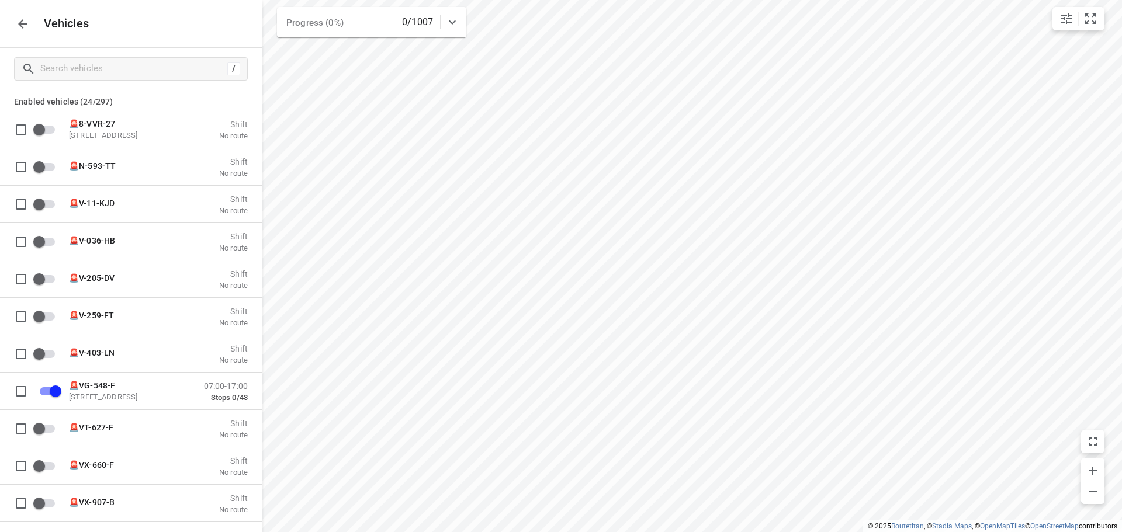
click at [13, 19] on button "button" at bounding box center [22, 23] width 23 height 23
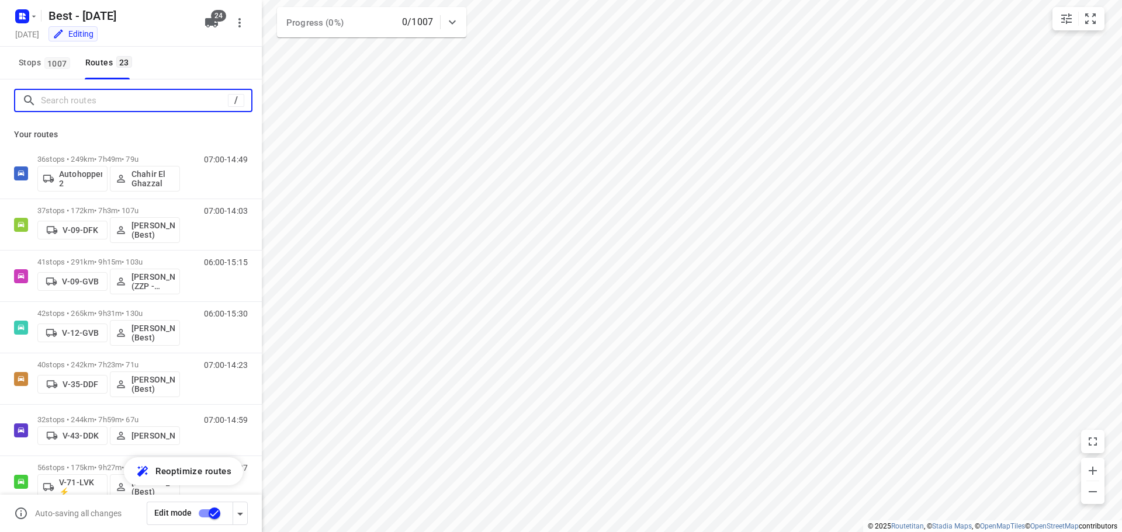
click at [105, 93] on input "Search routes" at bounding box center [134, 101] width 187 height 18
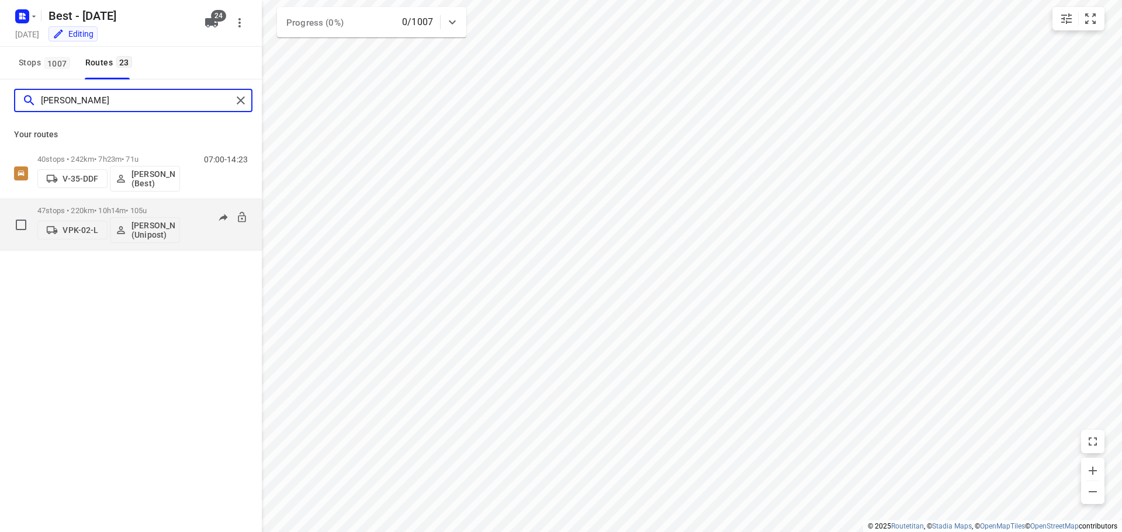
type input "omar"
click at [78, 231] on p "VPK-02-L" at bounding box center [81, 230] width 36 height 9
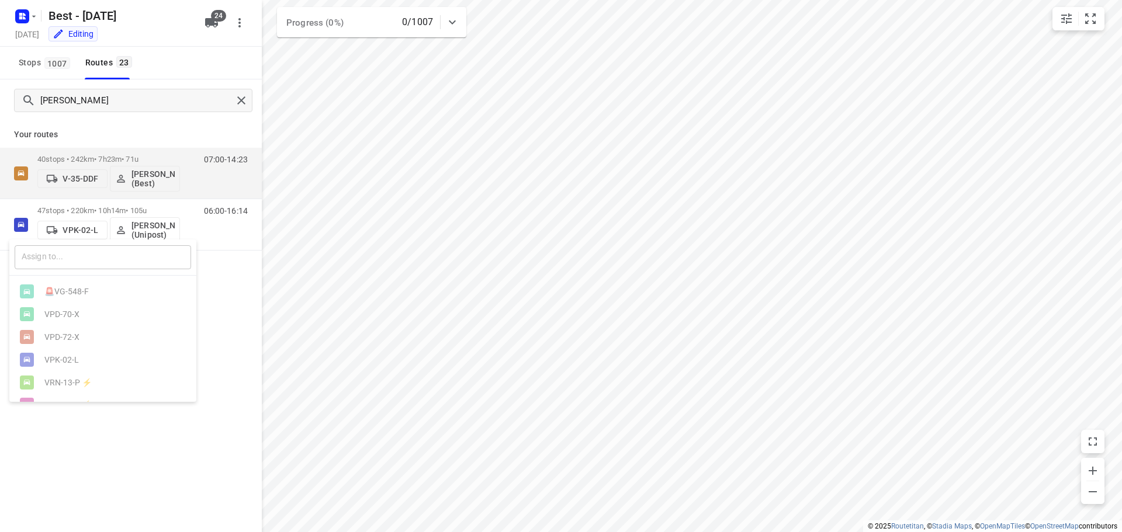
click at [89, 254] on input "text" at bounding box center [103, 257] width 176 height 24
click at [154, 226] on div at bounding box center [561, 266] width 1122 height 532
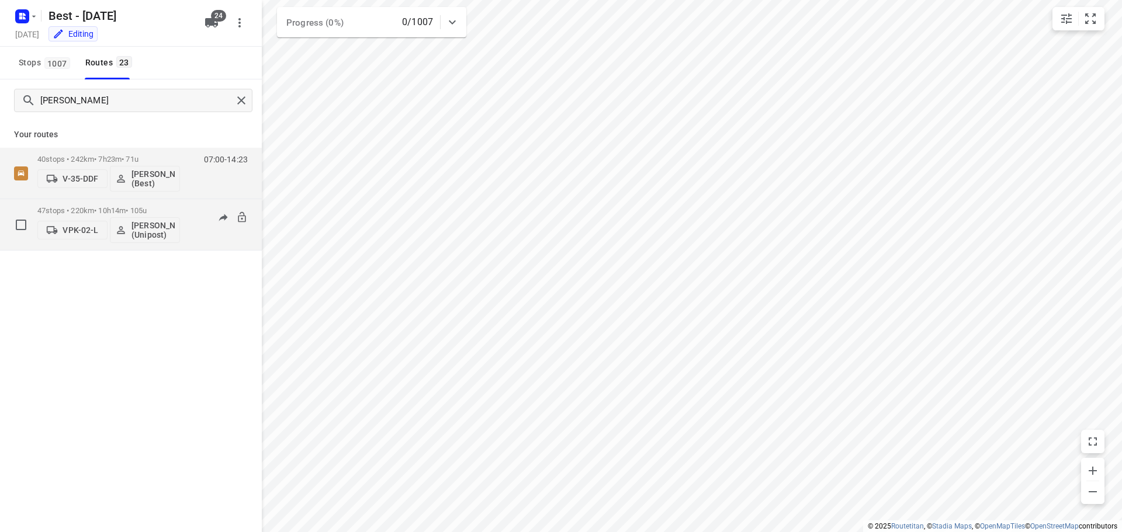
click at [150, 228] on p "Omar Alzeadi (Unipost)" at bounding box center [152, 230] width 43 height 19
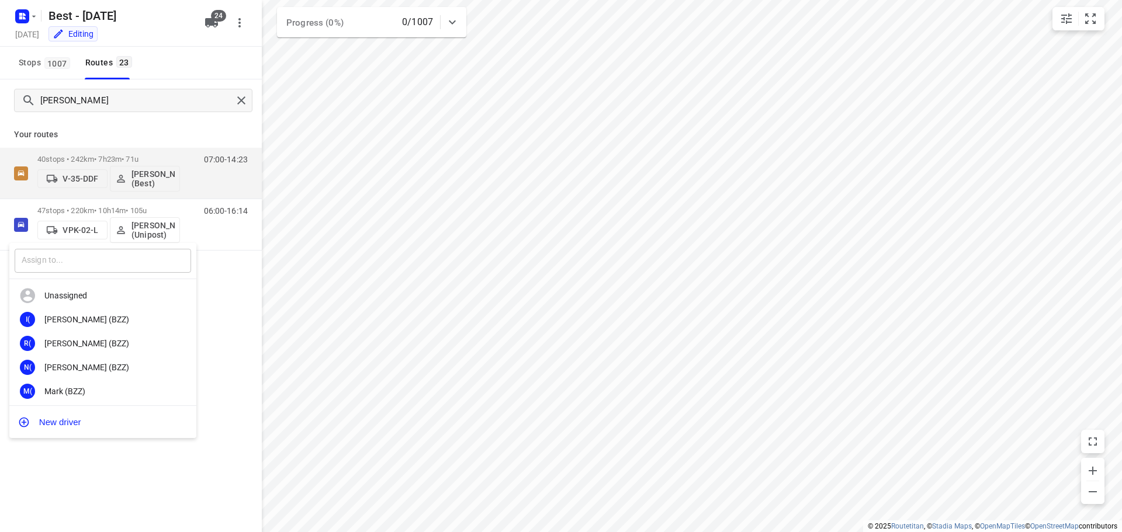
click at [117, 255] on input "text" at bounding box center [103, 261] width 176 height 24
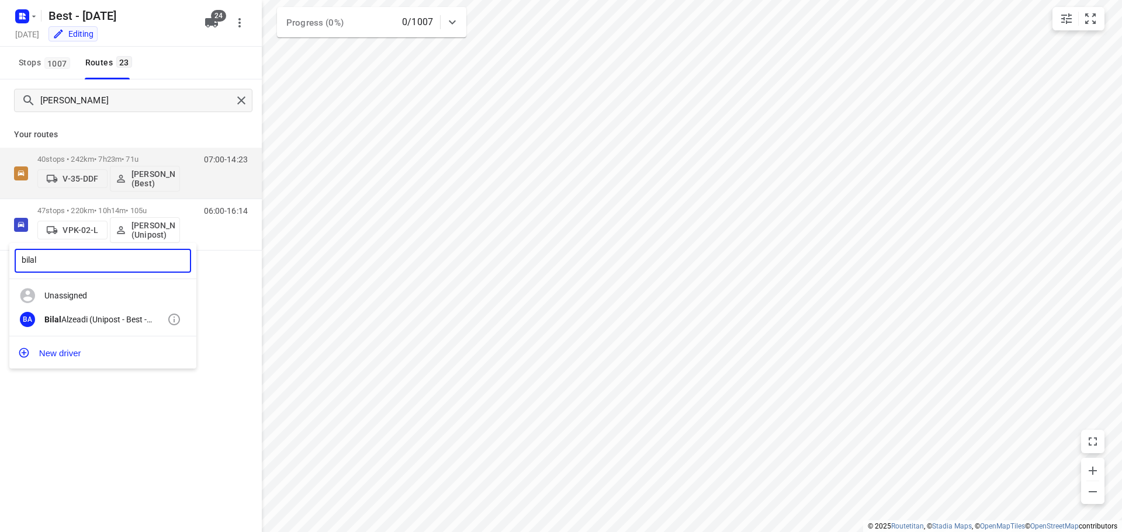
type input "bilal"
click at [97, 308] on div "BA Bilal Alzeadi (Unipost - Best - ZZP)" at bounding box center [102, 320] width 187 height 24
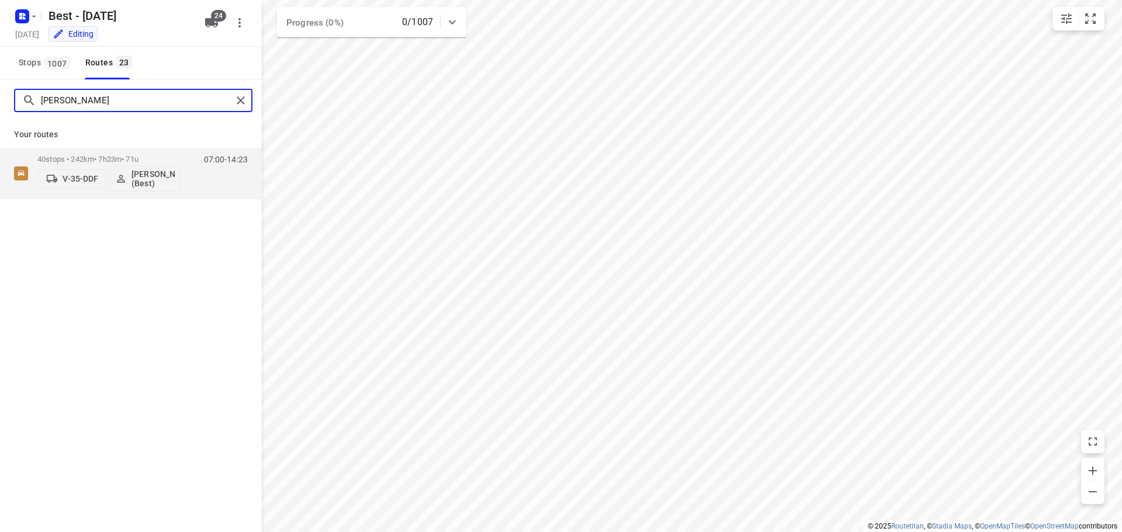
drag, startPoint x: 123, startPoint y: 109, endPoint x: 138, endPoint y: 108, distance: 15.2
click at [124, 108] on input "omar" at bounding box center [136, 101] width 191 height 18
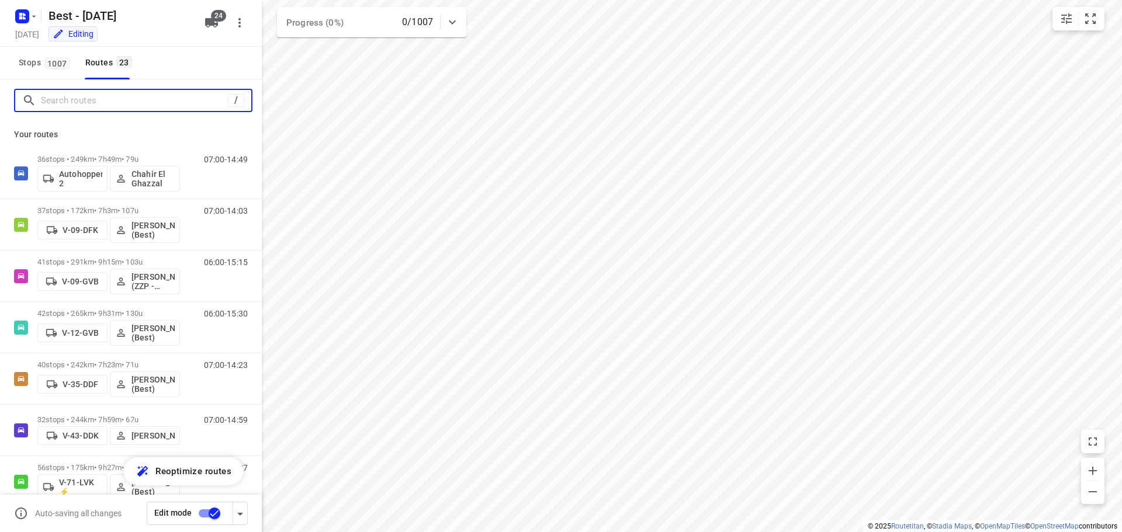
click at [158, 105] on input "Search routes" at bounding box center [134, 101] width 187 height 18
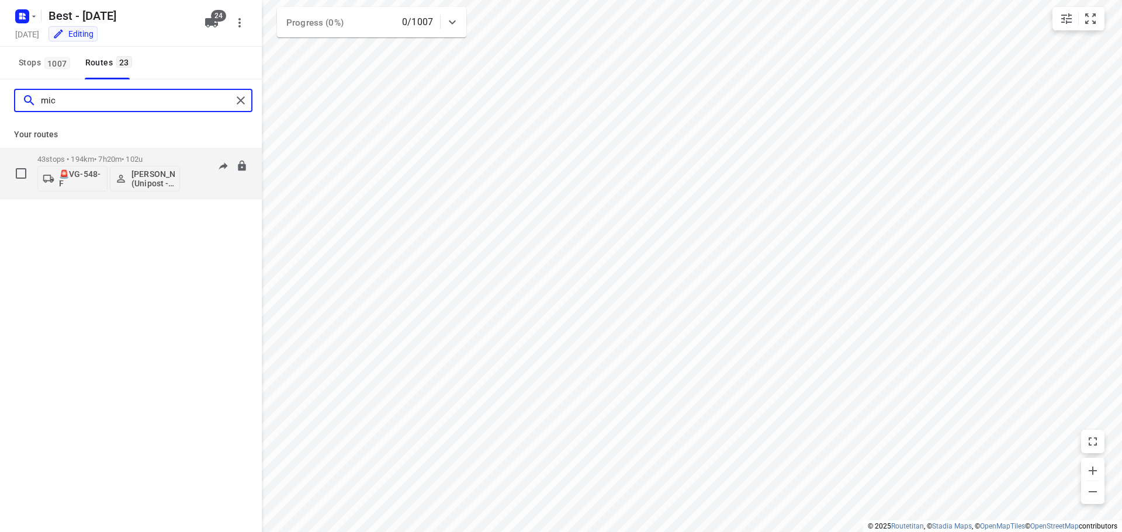
type input "mic"
click at [80, 171] on p "🚨VG-548-F" at bounding box center [80, 178] width 43 height 19
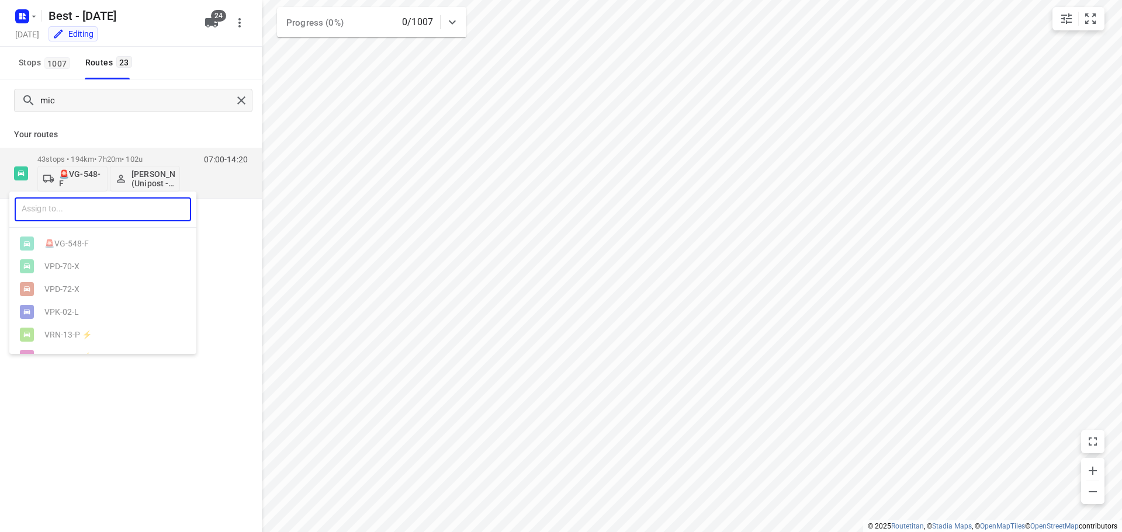
click at [81, 210] on input "text" at bounding box center [103, 209] width 176 height 24
type input "02"
click at [54, 269] on div at bounding box center [561, 266] width 1122 height 532
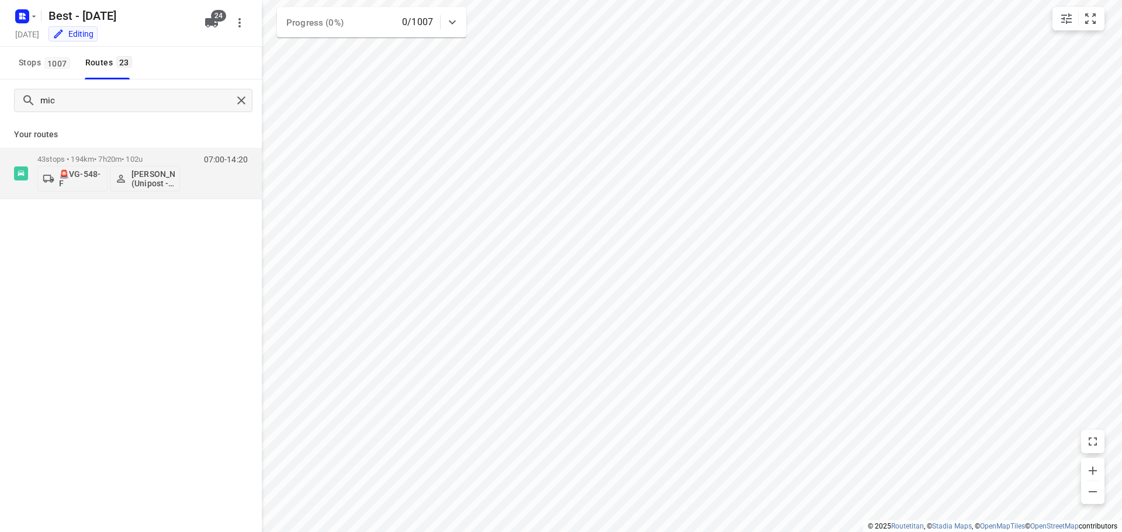
click at [63, 303] on div "02 ​ VPK- 02 -L" at bounding box center [561, 266] width 1122 height 532
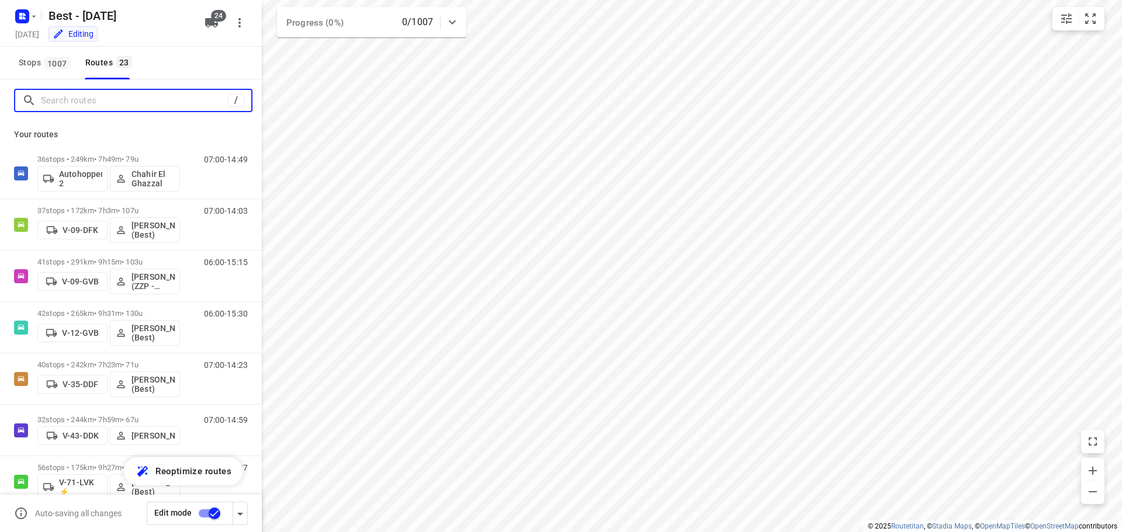
click at [196, 99] on input "Search routes" at bounding box center [134, 101] width 187 height 18
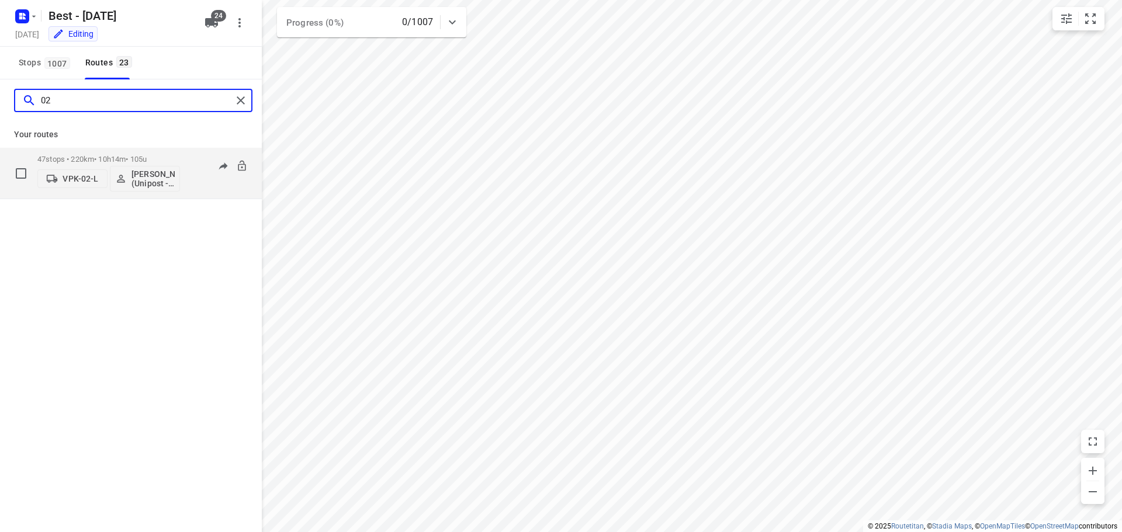
type input "02"
click at [67, 185] on button "VPK-02-L" at bounding box center [72, 178] width 70 height 19
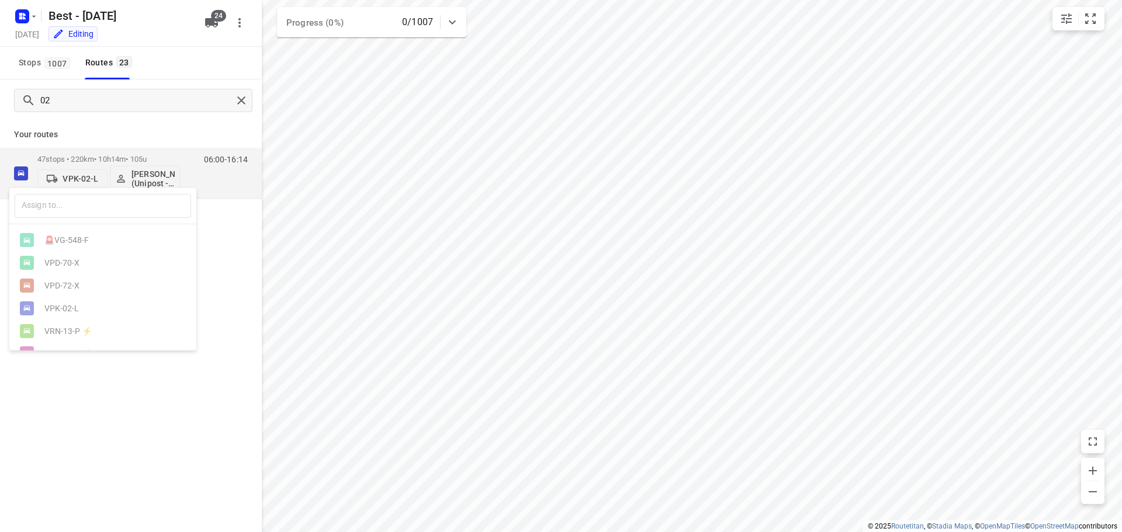
click at [213, 7] on div at bounding box center [561, 266] width 1122 height 532
click at [210, 18] on div "​ 🚨VG-548-F VPD-70-X VPD-72-X VPK-02-L VRN-13-P ⚡ VRX-17-D ⚡ VSF-07-P ⚡ VSF-97-…" at bounding box center [561, 266] width 1122 height 532
click at [210, 18] on icon "button" at bounding box center [211, 23] width 14 height 14
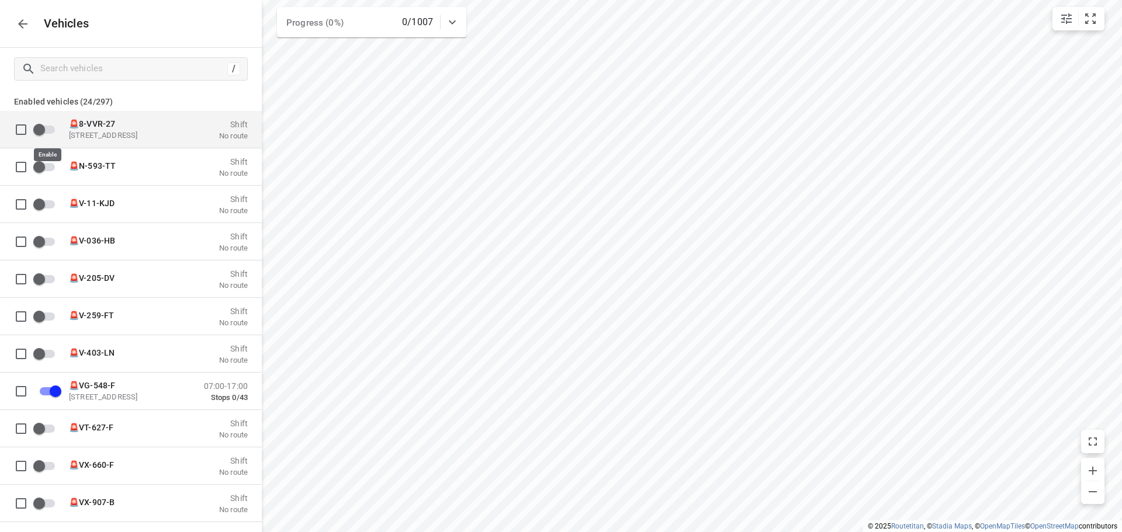
click at [44, 127] on input "grid" at bounding box center [39, 129] width 67 height 22
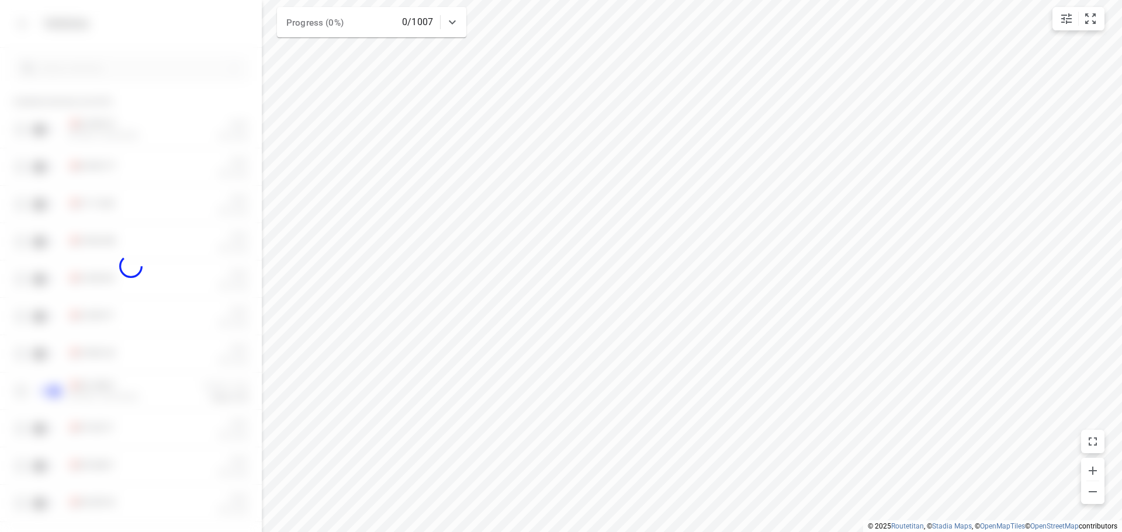
checkbox input "true"
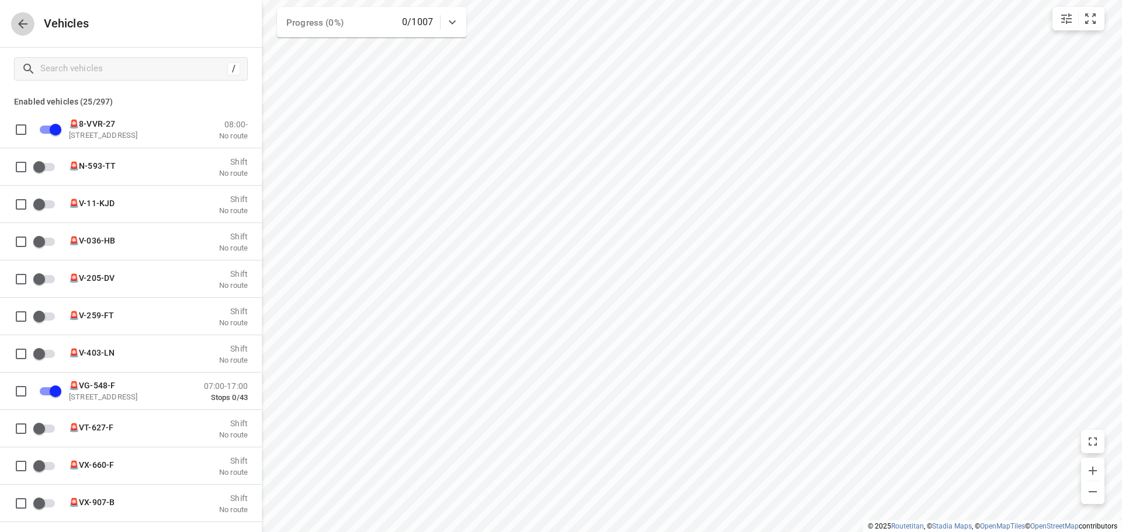
click at [22, 30] on icon "button" at bounding box center [23, 24] width 14 height 14
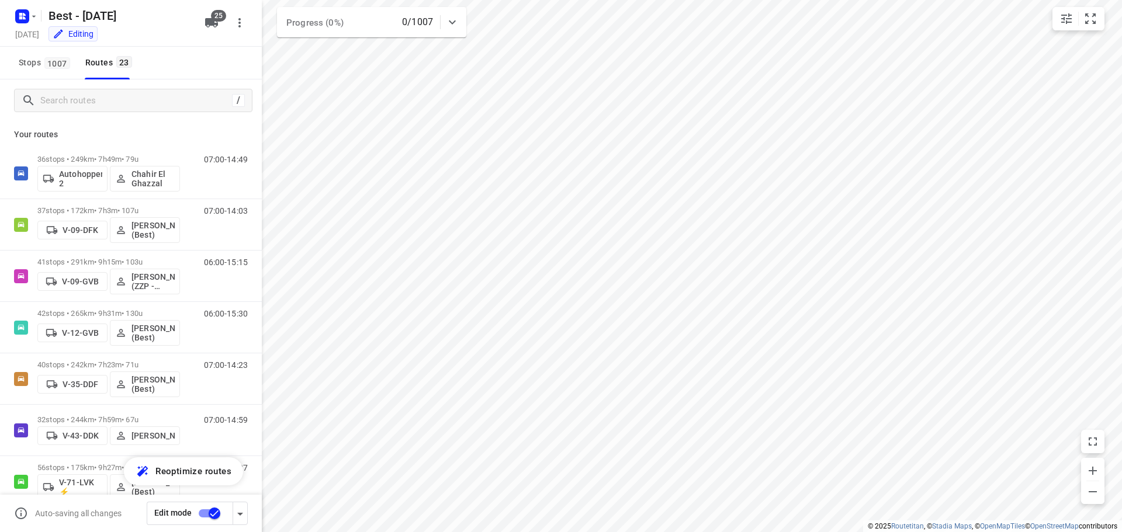
click at [77, 112] on div "/" at bounding box center [131, 100] width 262 height 42
click at [80, 102] on input "Search routes" at bounding box center [146, 101] width 210 height 18
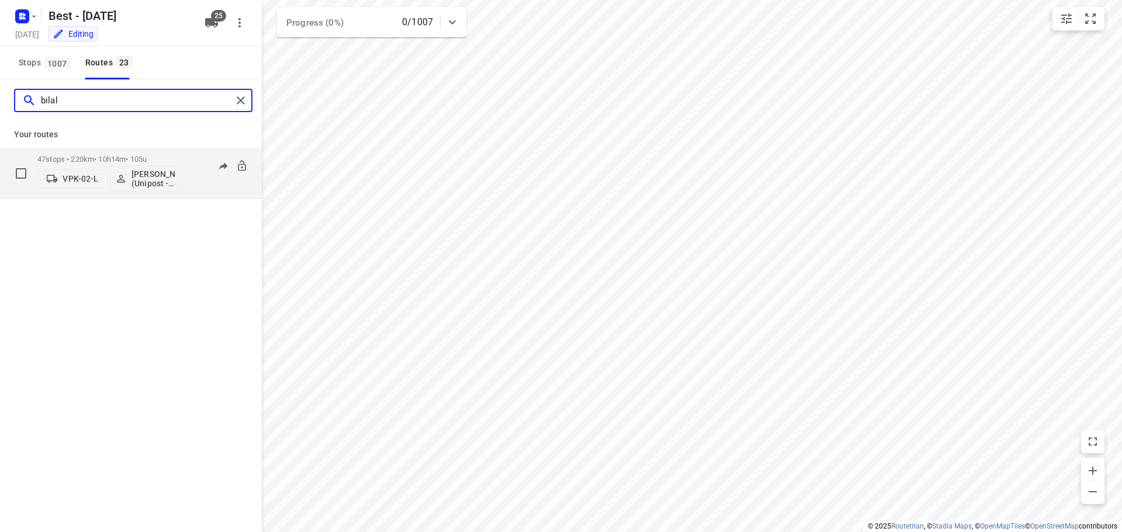
type input "bilal"
click at [71, 180] on p "VPK-02-L" at bounding box center [81, 178] width 36 height 9
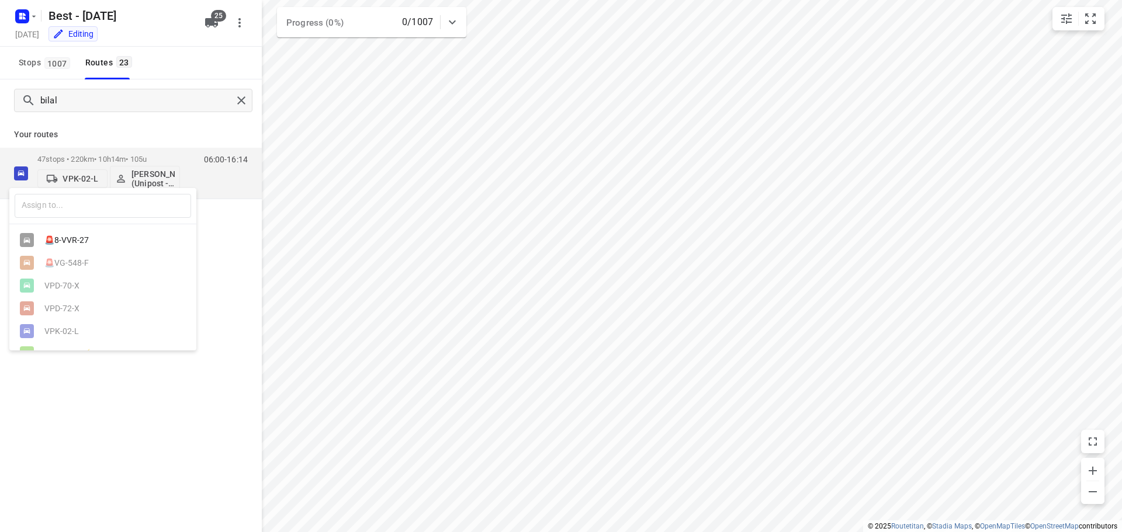
click at [87, 237] on div "🚨8-VVR-27" at bounding box center [105, 239] width 123 height 9
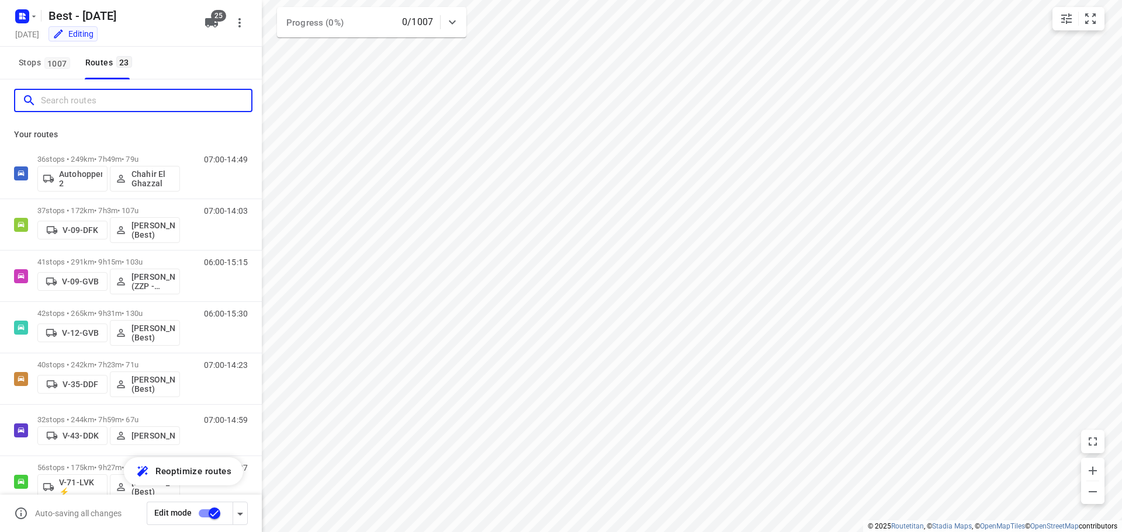
click at [150, 94] on input "Search routes" at bounding box center [146, 101] width 210 height 18
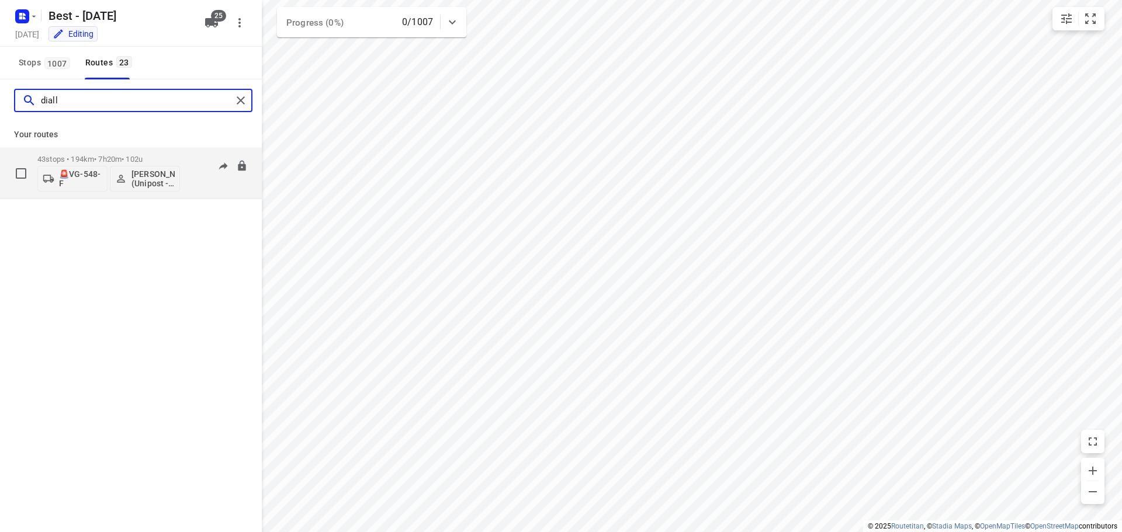
type input "diall"
click at [81, 178] on p "🚨VG-548-F" at bounding box center [80, 178] width 43 height 19
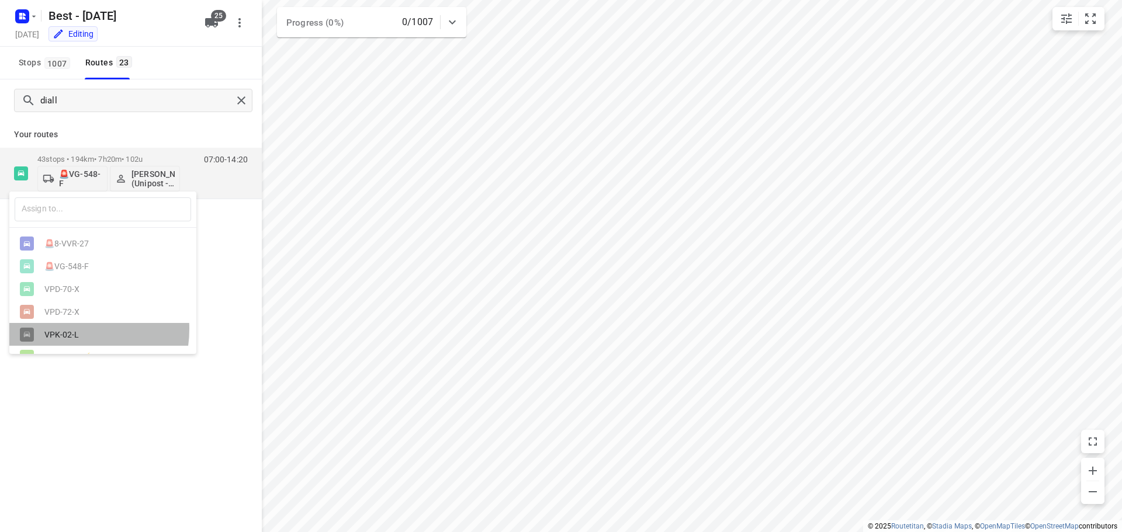
click at [61, 334] on div "VPK-02-L" at bounding box center [102, 334] width 187 height 23
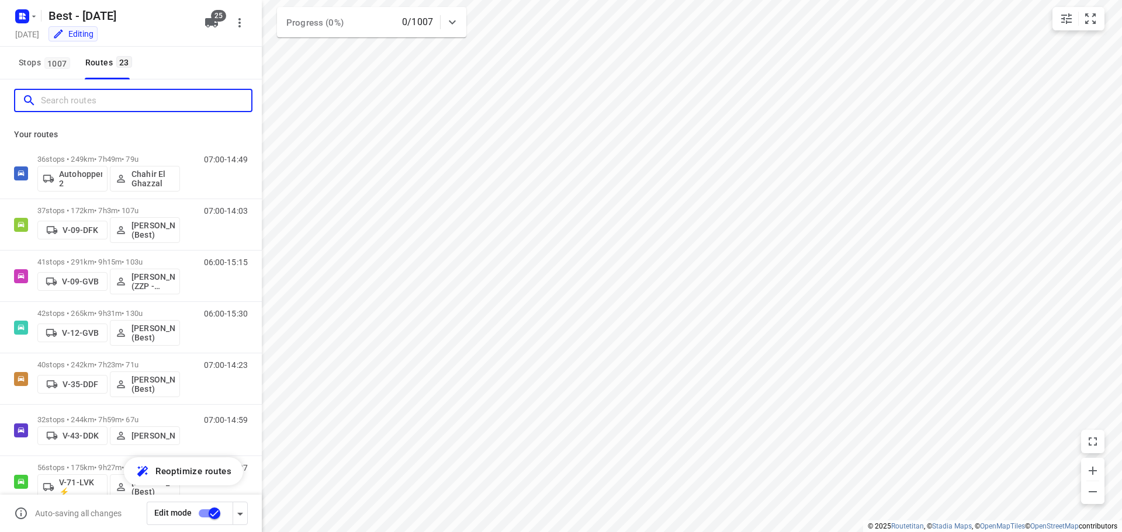
click at [195, 99] on input "Search routes" at bounding box center [146, 101] width 210 height 18
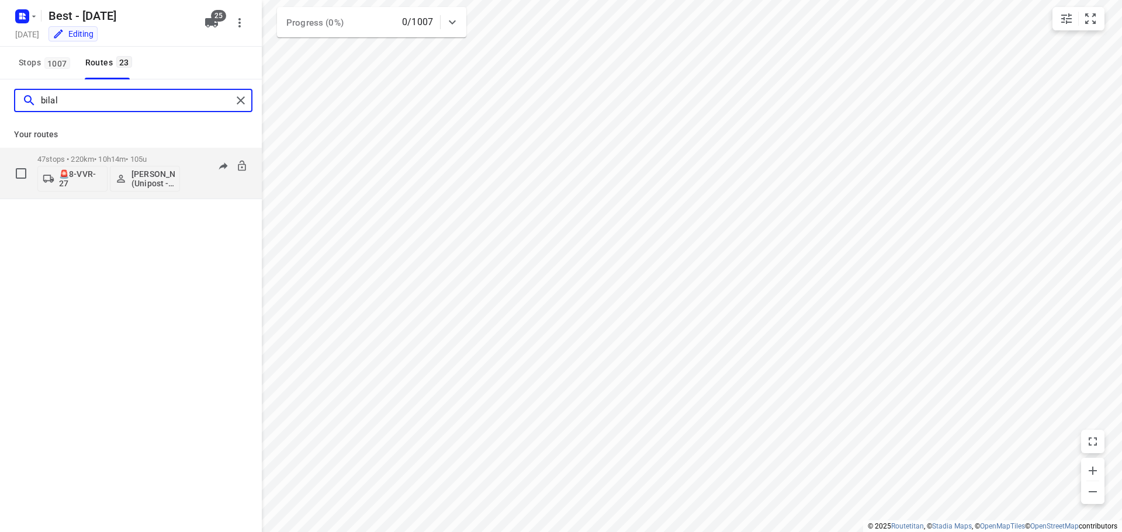
type input "bilal"
click at [67, 185] on p "🚨8-VVR-27" at bounding box center [80, 178] width 43 height 19
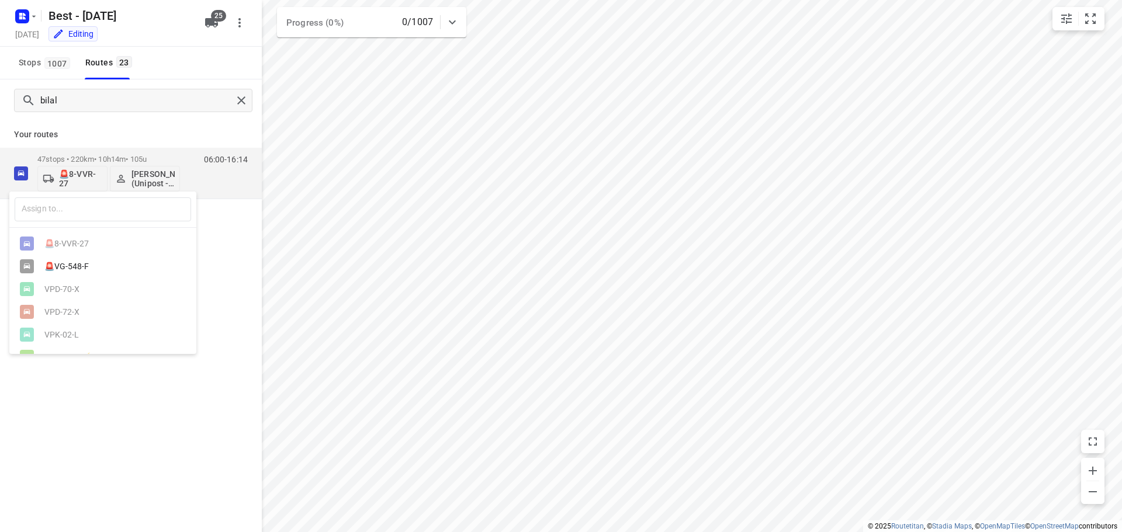
click at [74, 269] on div "🚨VG-548-F" at bounding box center [105, 266] width 123 height 9
click at [210, 18] on icon "button" at bounding box center [211, 22] width 13 height 9
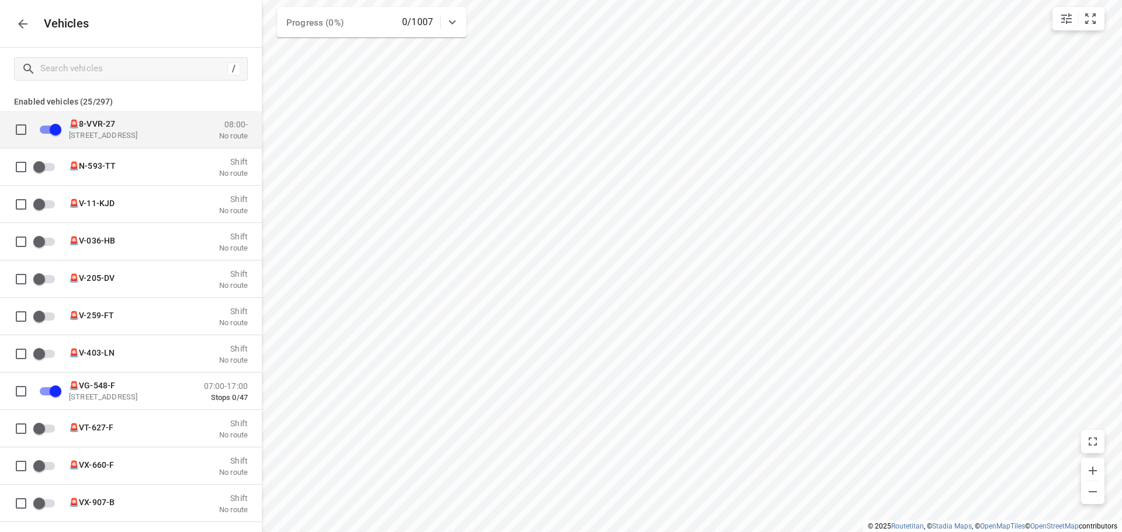
click at [52, 124] on input "grid" at bounding box center [55, 129] width 67 height 22
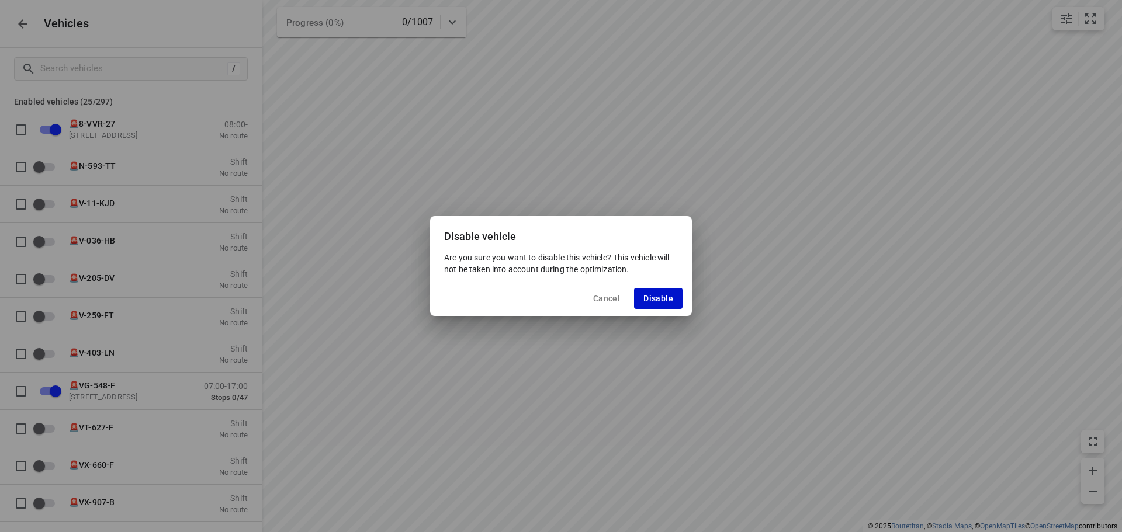
click at [650, 293] on button "Disable" at bounding box center [658, 298] width 48 height 21
checkbox input "false"
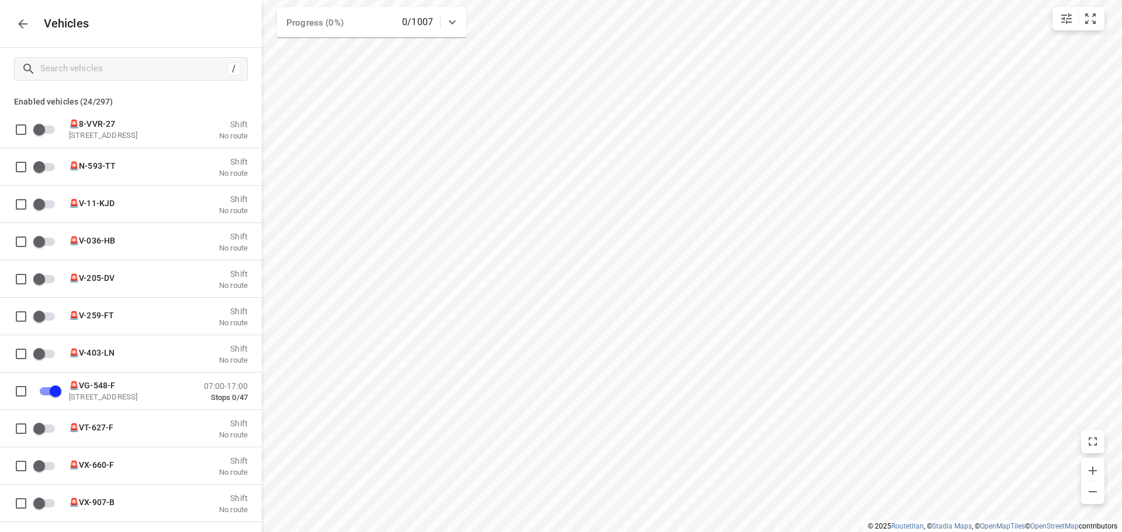
click at [33, 25] on button "button" at bounding box center [22, 23] width 23 height 23
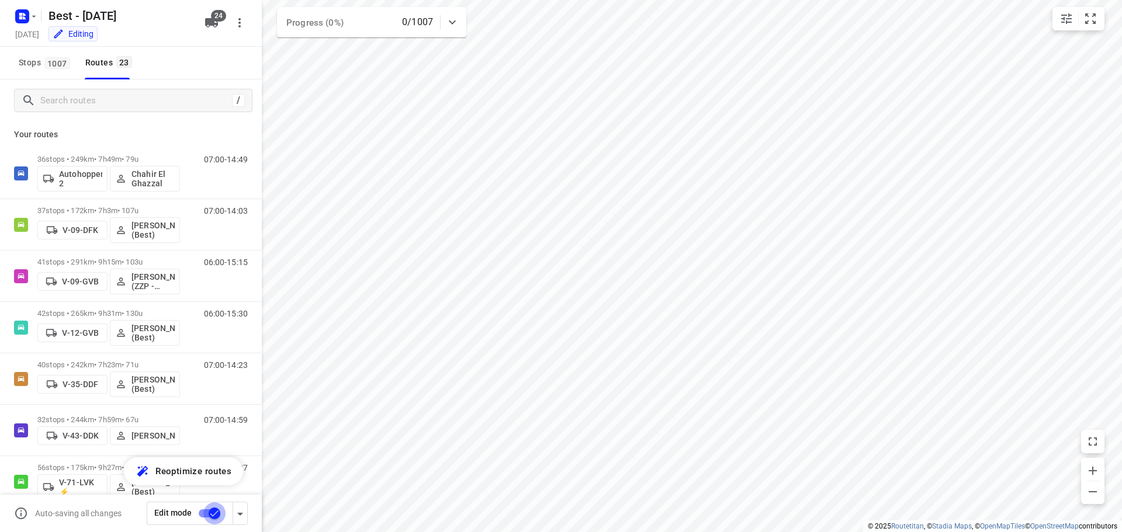
click at [207, 514] on input "checkbox" at bounding box center [214, 513] width 67 height 22
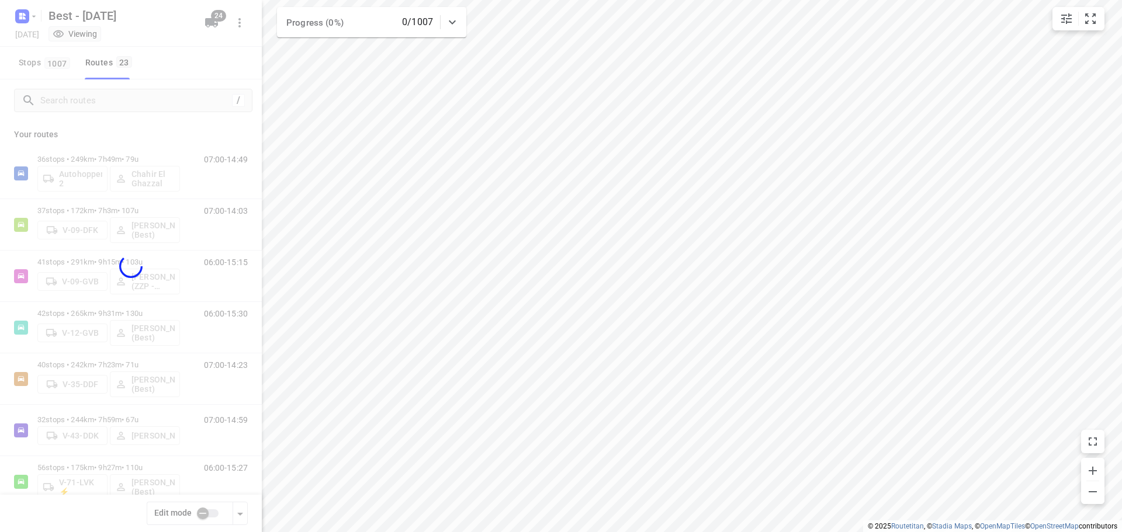
checkbox input "false"
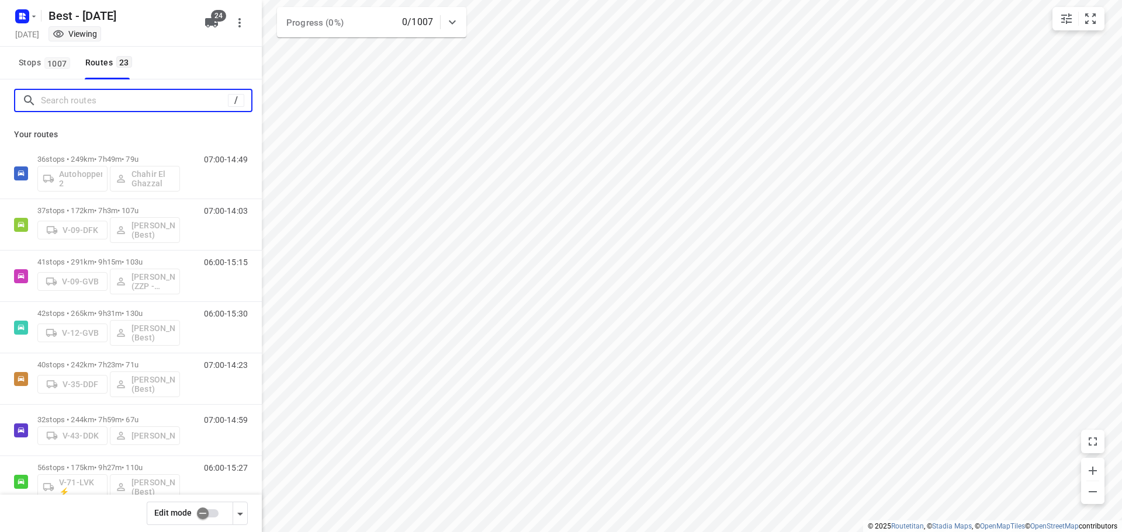
click at [97, 94] on input "Search routes" at bounding box center [134, 101] width 187 height 18
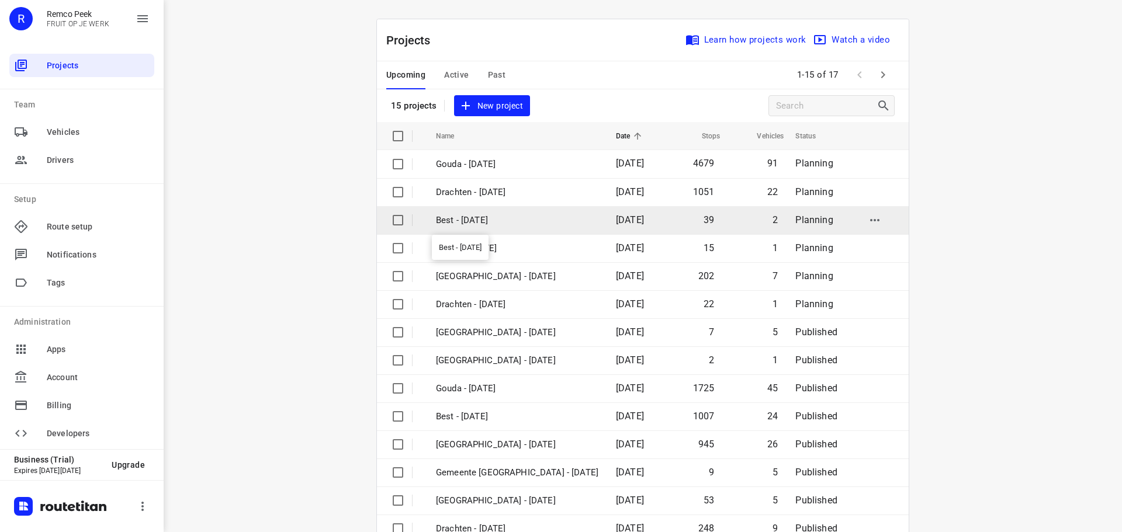
click at [506, 224] on p "Best - [DATE]" at bounding box center [517, 220] width 162 height 13
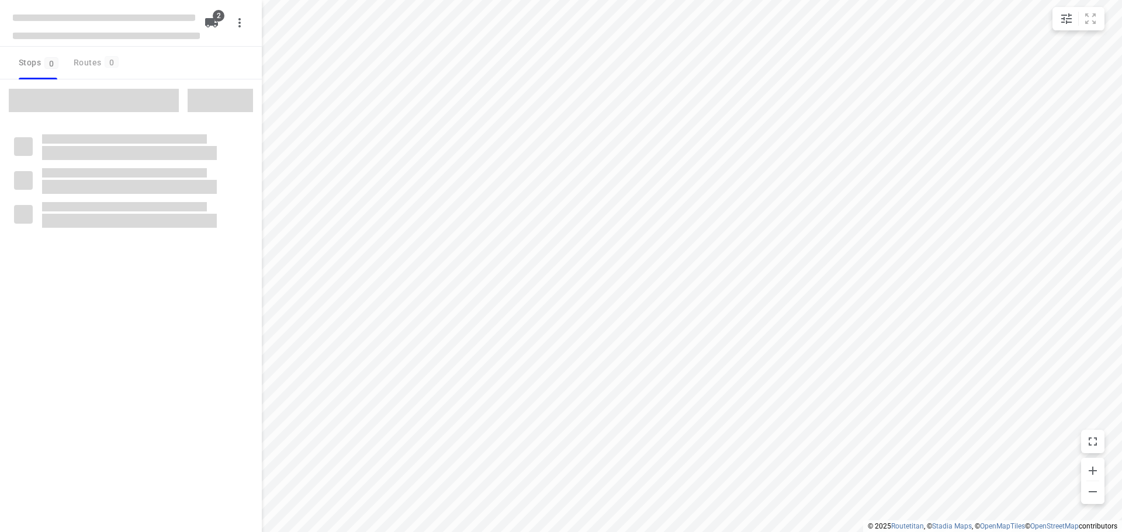
type input "distance"
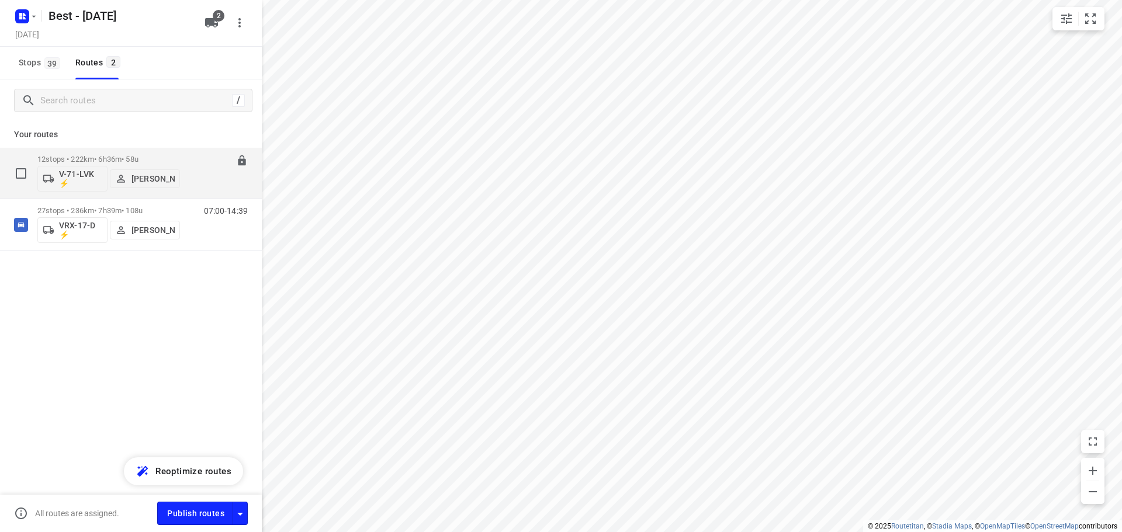
click at [82, 158] on p "12 stops • 222km • 6h36m • 58u" at bounding box center [108, 159] width 143 height 9
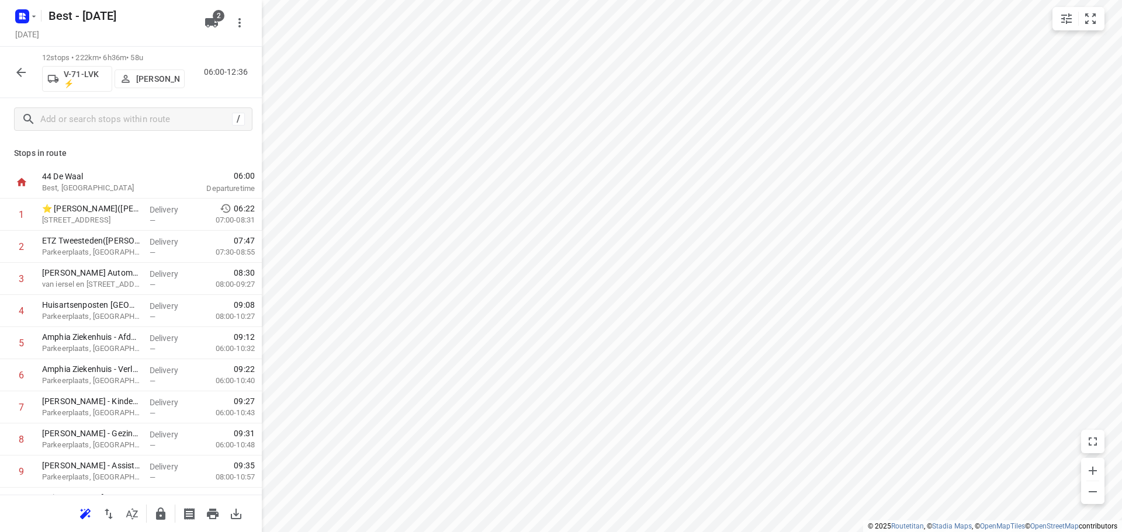
click at [17, 72] on icon "button" at bounding box center [20, 72] width 9 height 9
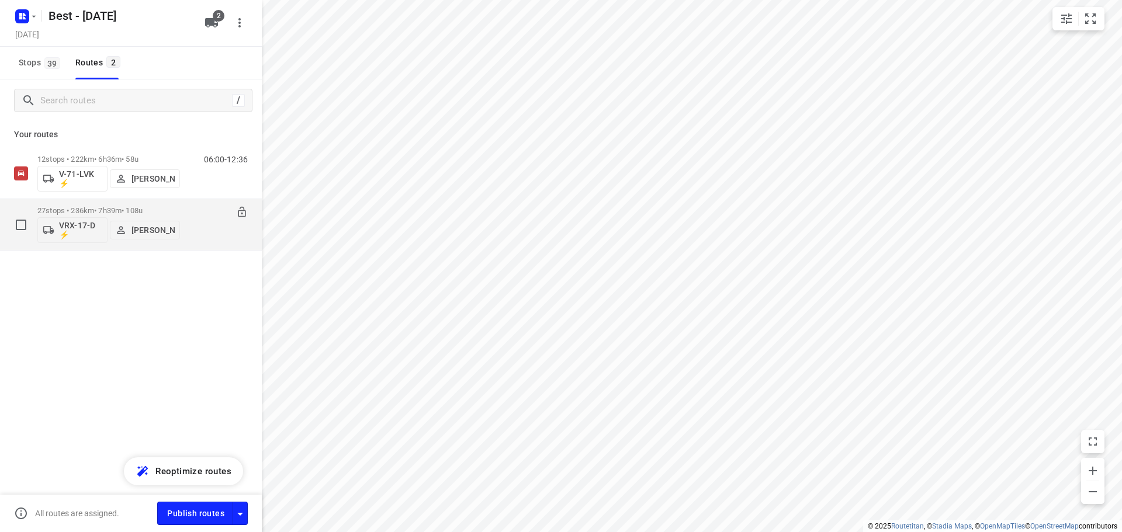
click at [117, 206] on p "27 stops • 236km • 7h39m • 108u" at bounding box center [108, 210] width 143 height 9
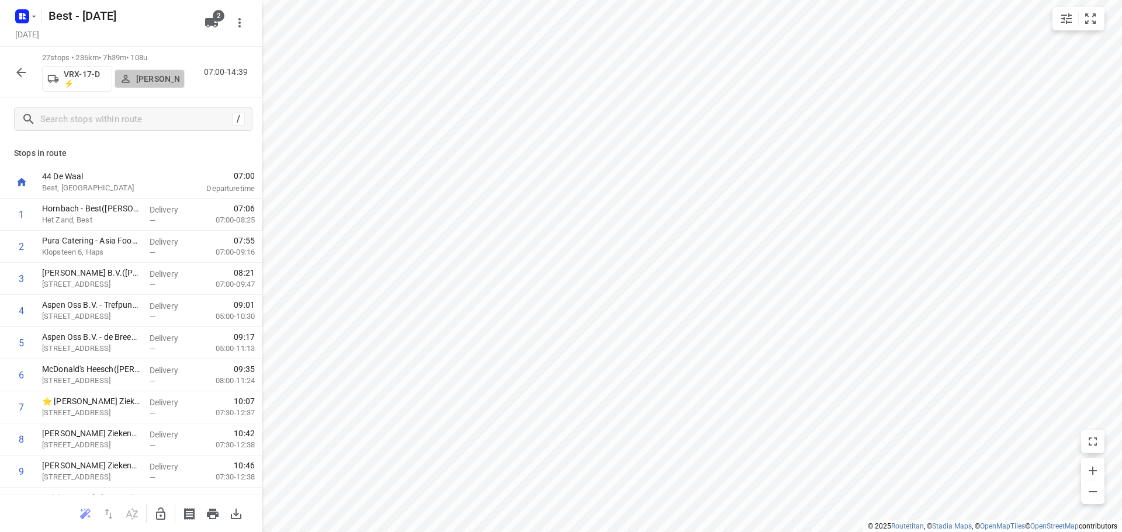
click at [161, 73] on span "[PERSON_NAME]" at bounding box center [150, 79] width 60 height 12
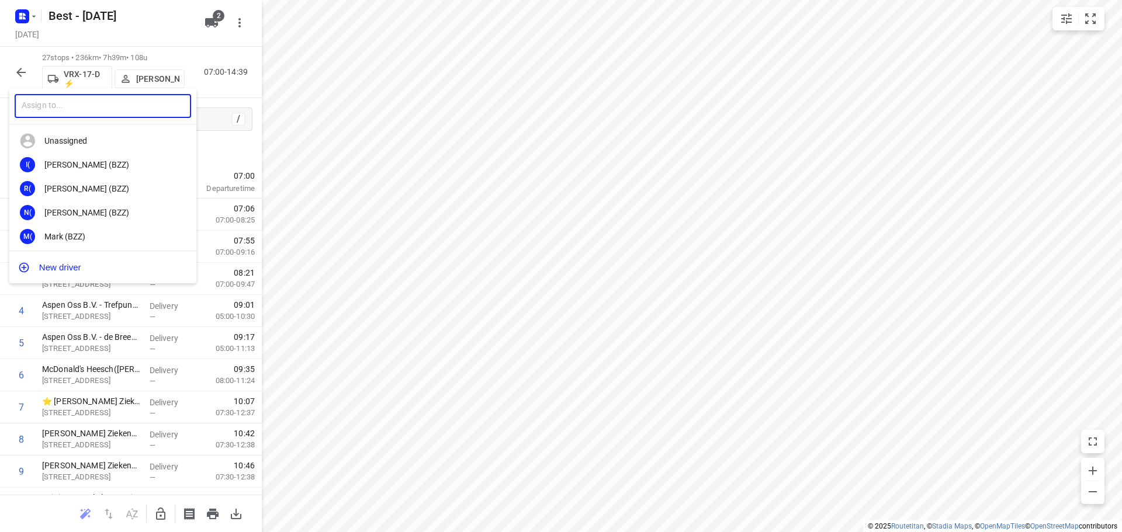
click at [126, 115] on input "text" at bounding box center [103, 106] width 176 height 24
type input "[PERSON_NAME]"
click at [75, 240] on div "[PERSON_NAME]" at bounding box center [105, 236] width 123 height 9
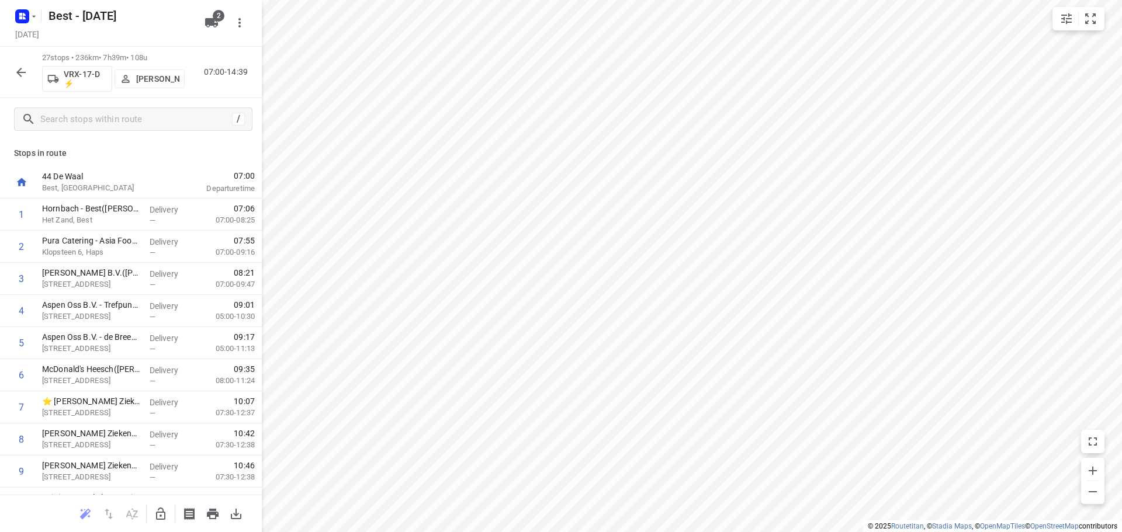
click at [17, 65] on icon "button" at bounding box center [21, 72] width 14 height 14
click at [12, 64] on button "button" at bounding box center [20, 72] width 23 height 23
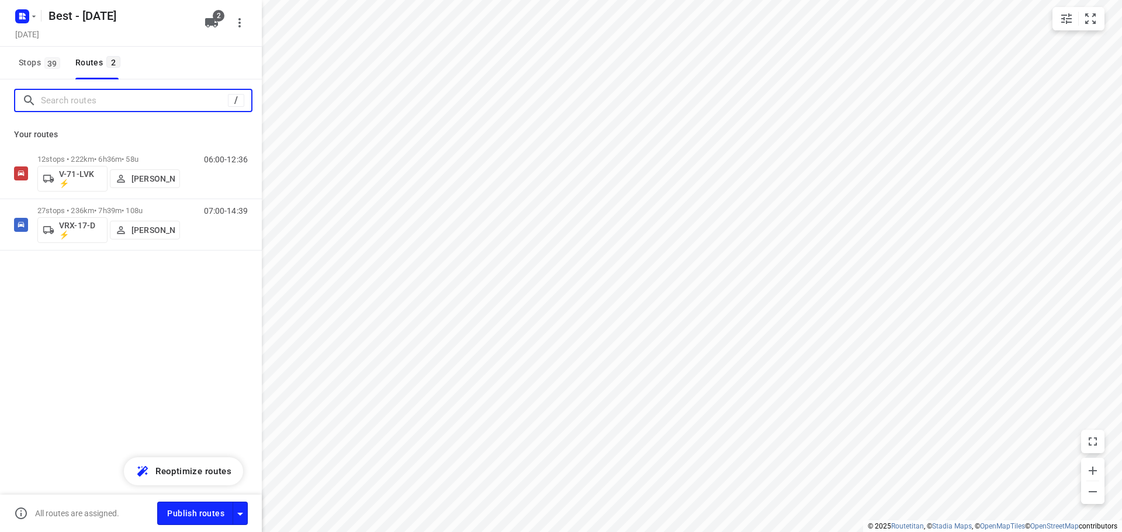
click at [55, 101] on input "Search routes" at bounding box center [134, 101] width 187 height 18
click at [33, 18] on icon "button" at bounding box center [33, 16] width 9 height 9
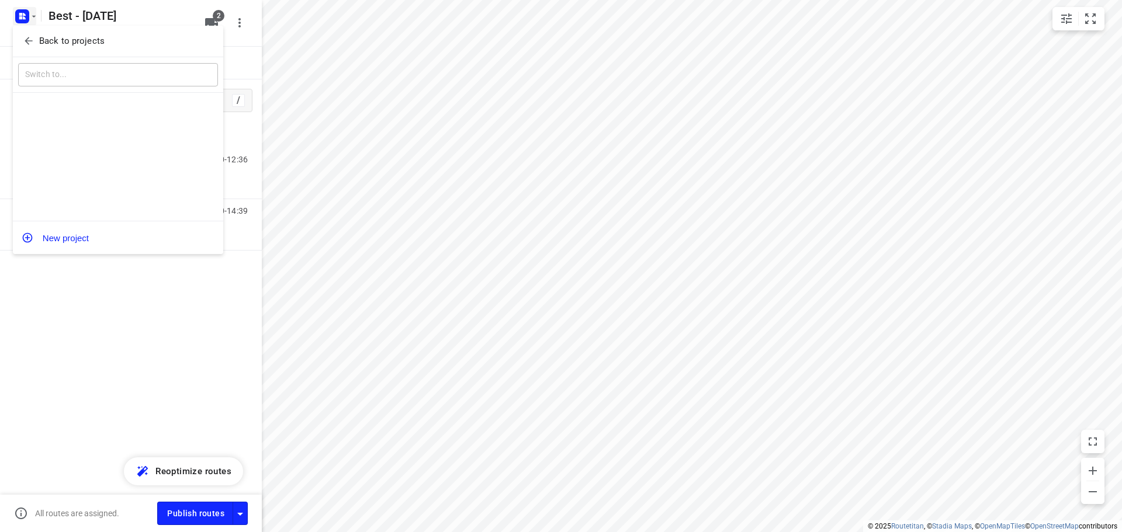
click at [30, 36] on icon "button" at bounding box center [29, 41] width 12 height 12
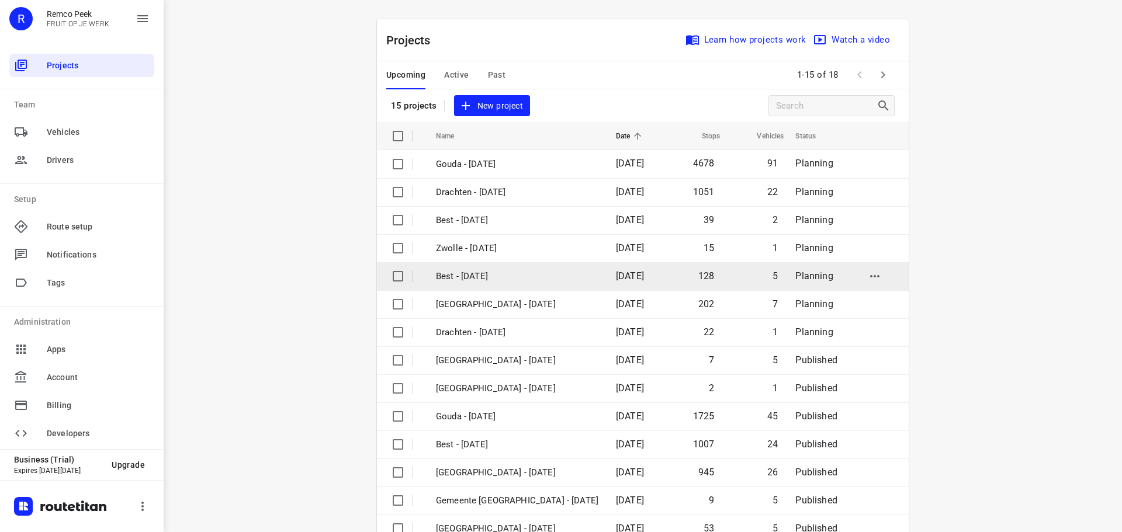
click at [507, 287] on td "Best - [DATE]" at bounding box center [515, 276] width 182 height 28
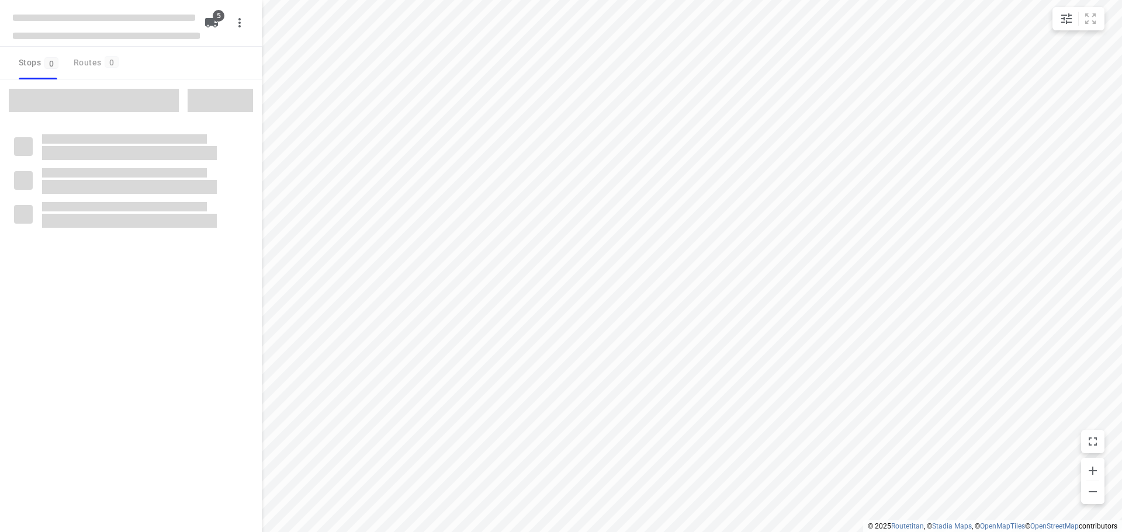
type input "distance"
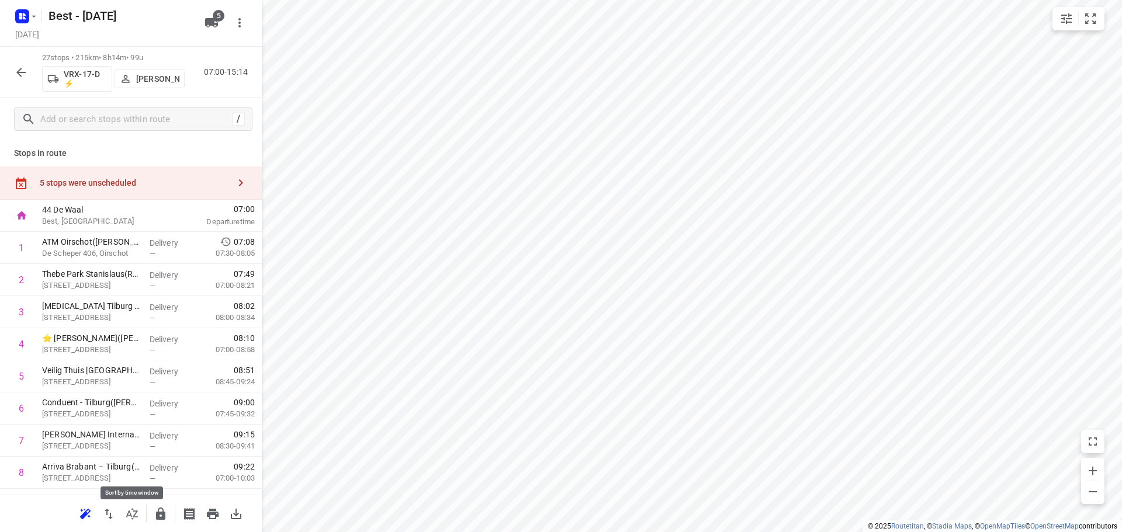
click at [137, 516] on icon "button" at bounding box center [132, 514] width 14 height 14
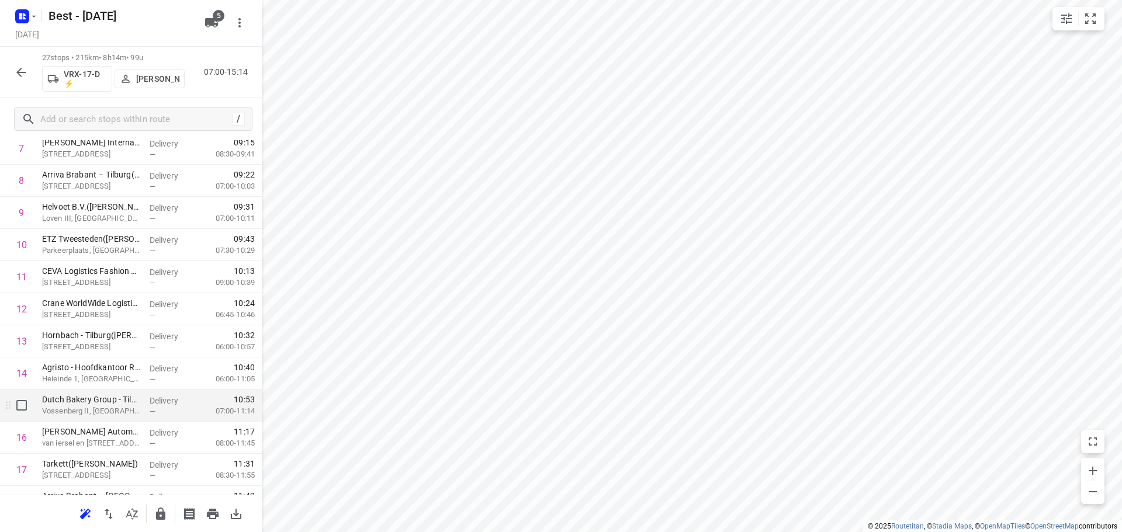
scroll to position [409, 0]
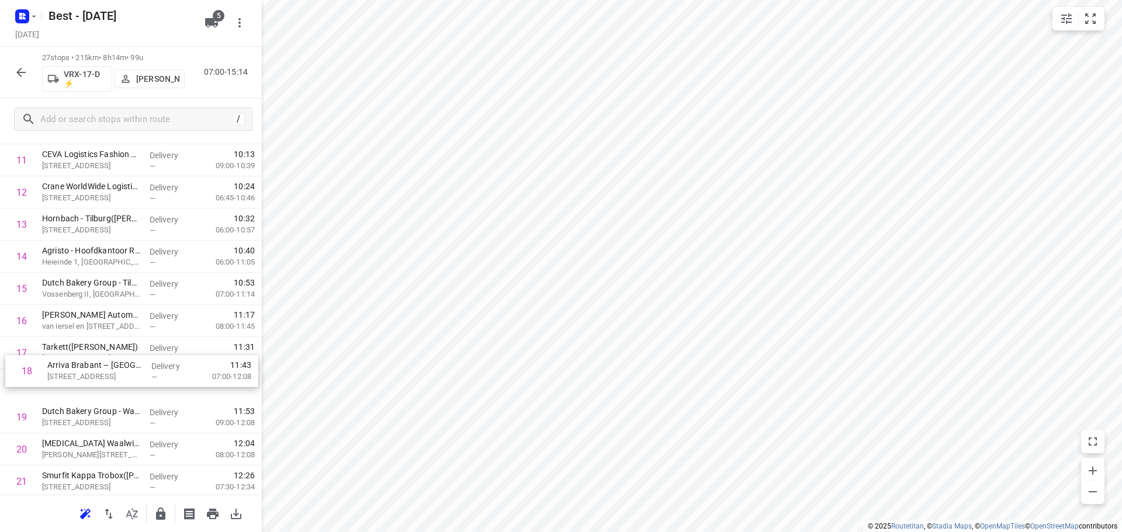
drag, startPoint x: 123, startPoint y: 400, endPoint x: 129, endPoint y: 382, distance: 19.0
click at [129, 382] on div "1 ATM Oirschot([PERSON_NAME]) De Scheper 406, Oirschot Delivery — 07:08 07:30-0…" at bounding box center [131, 257] width 262 height 868
drag, startPoint x: 112, startPoint y: 419, endPoint x: 117, endPoint y: 395, distance: 25.1
click at [117, 395] on div "1 ATM Oirschot([PERSON_NAME]) De Scheper 406, Oirschot Delivery — 07:08 07:30-0…" at bounding box center [131, 256] width 262 height 868
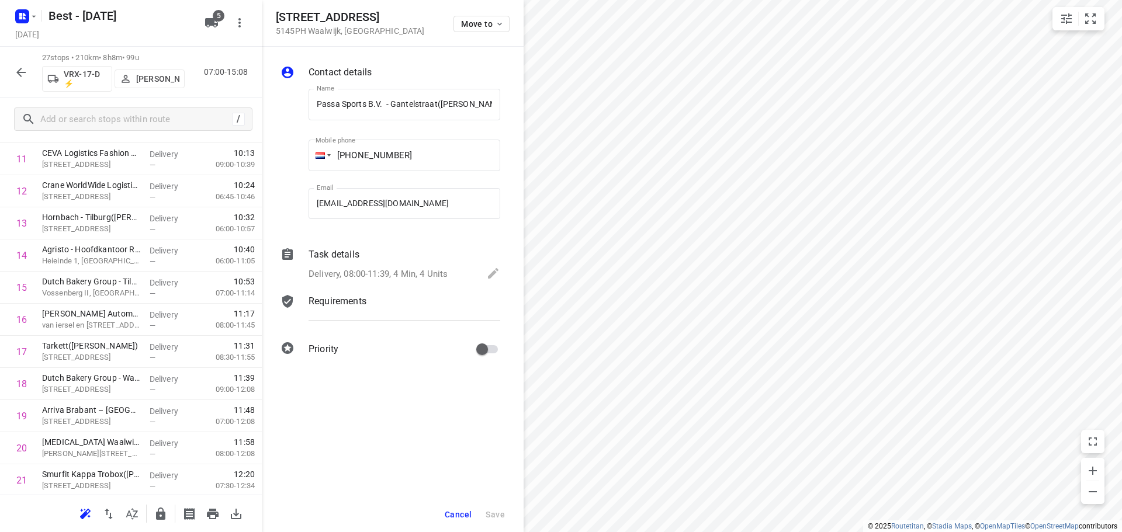
scroll to position [0, 16]
click at [467, 26] on span "Move to" at bounding box center [482, 23] width 43 height 9
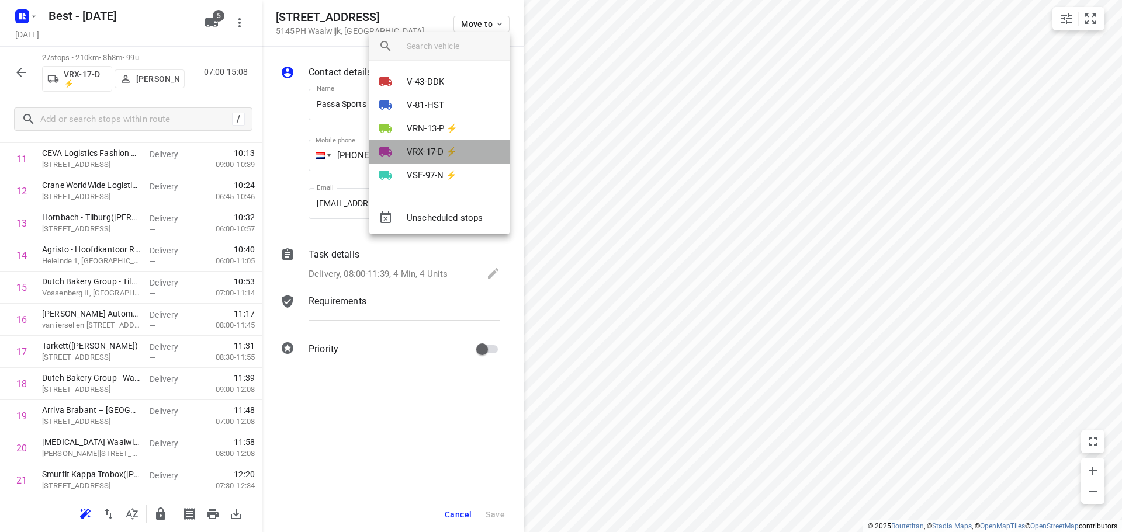
click at [417, 145] on p "VRX-17-D ⚡" at bounding box center [432, 151] width 50 height 13
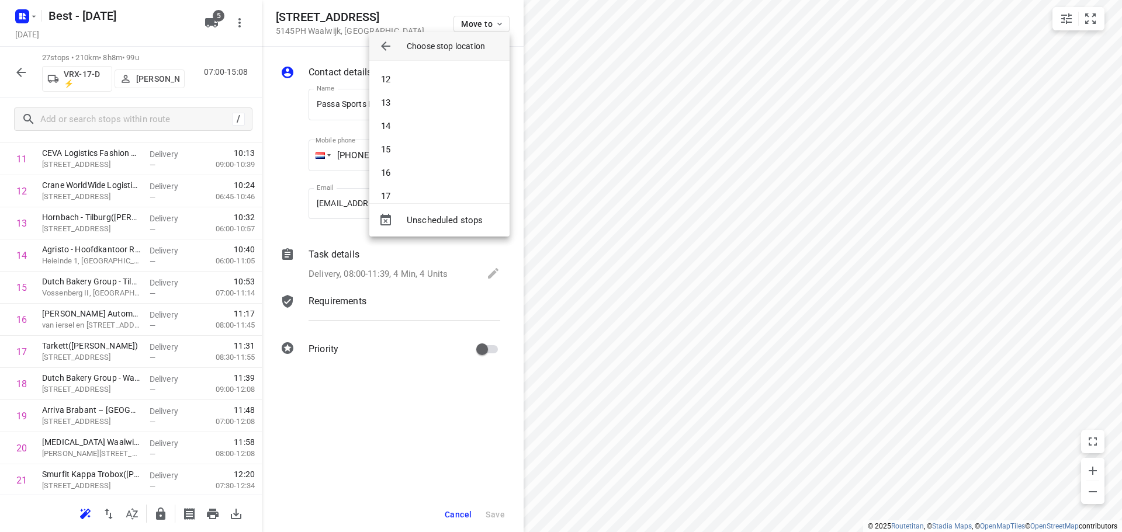
scroll to position [292, 0]
click at [400, 197] on li "19" at bounding box center [439, 205] width 140 height 23
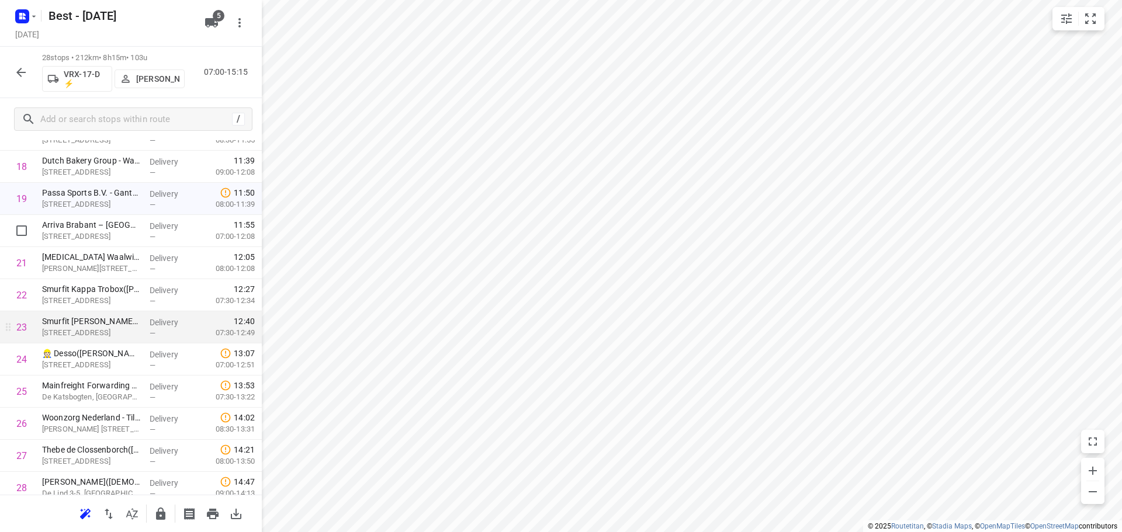
scroll to position [644, 0]
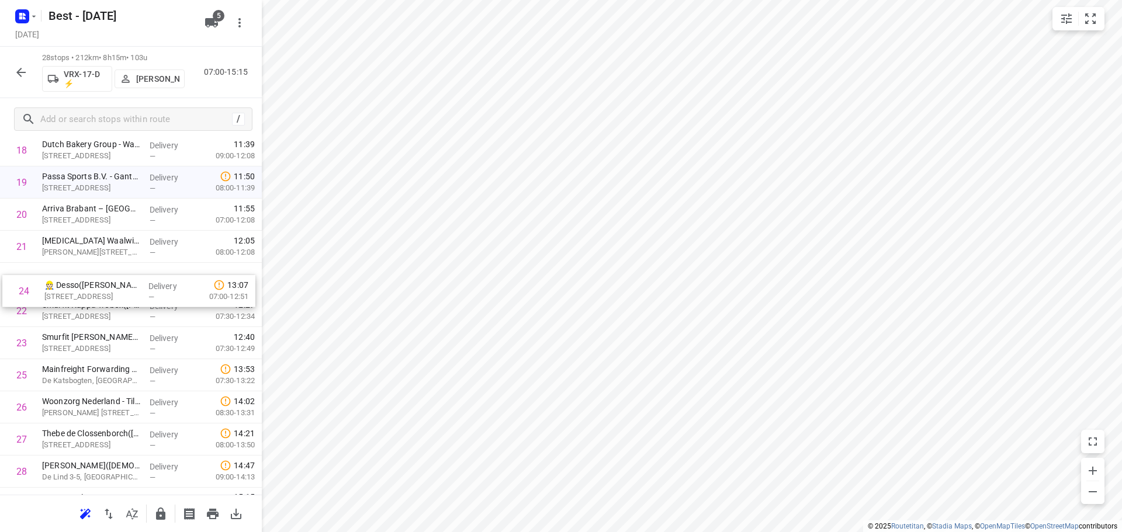
drag, startPoint x: 113, startPoint y: 333, endPoint x: 116, endPoint y: 268, distance: 64.9
click at [116, 269] on div "1 ATM Oirschot([PERSON_NAME]) De Scheper 406, Oirschot Delivery — 07:08 07:30-0…" at bounding box center [131, 38] width 262 height 900
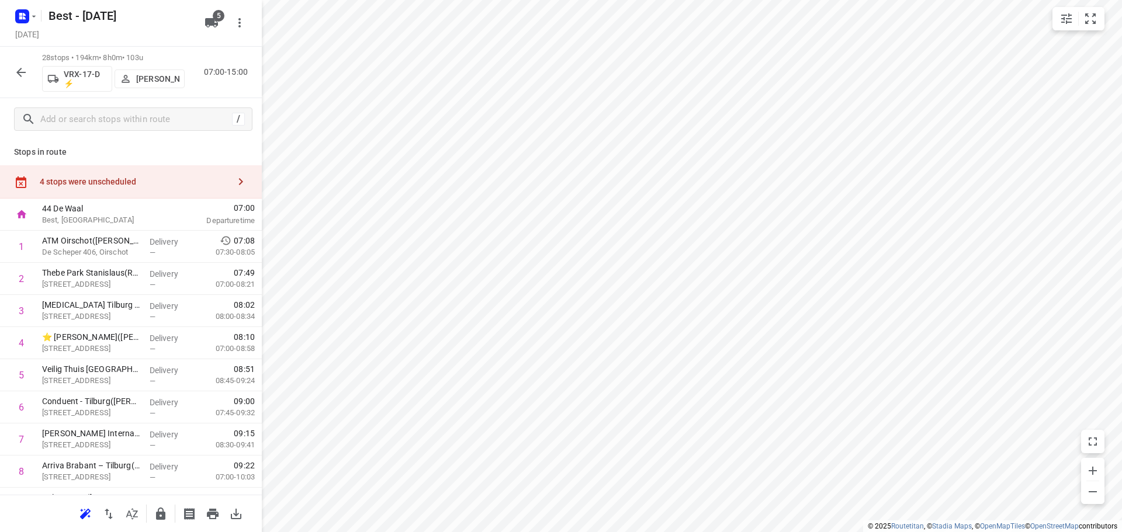
scroll to position [0, 0]
click at [167, 191] on div "4 stops were unscheduled" at bounding box center [131, 183] width 262 height 33
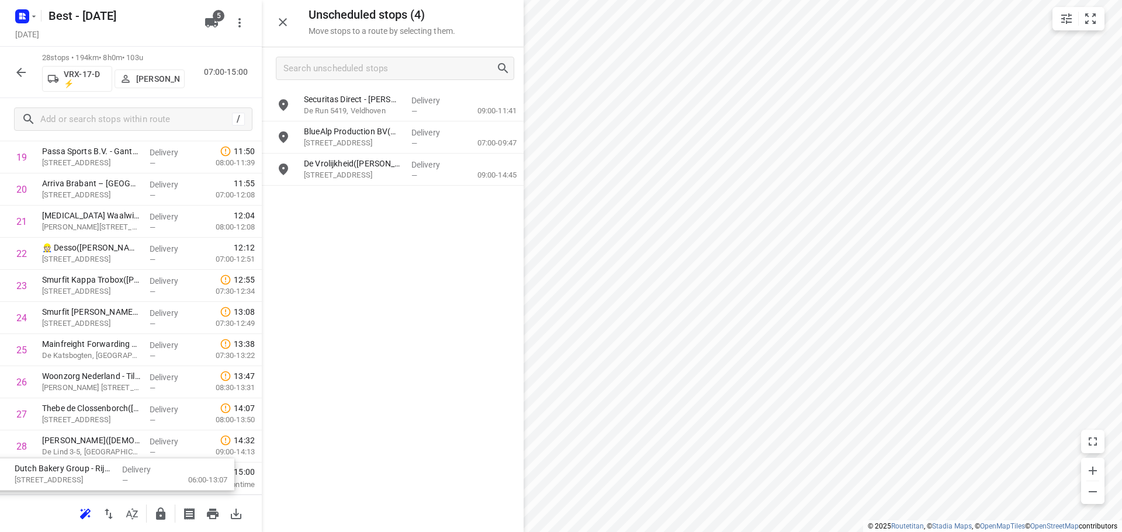
scroll to position [709, 0]
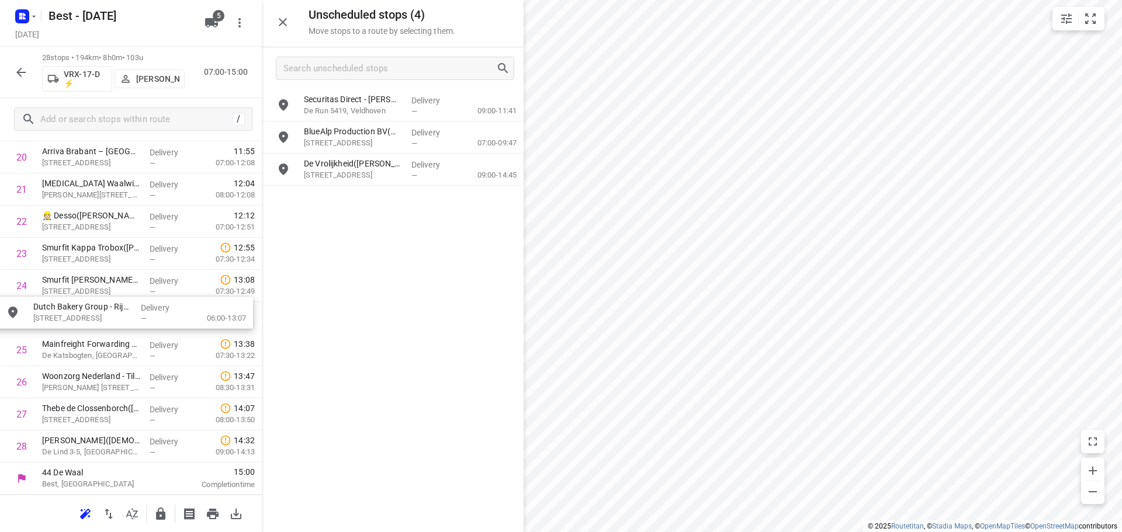
drag, startPoint x: 363, startPoint y: 110, endPoint x: 92, endPoint y: 321, distance: 344.3
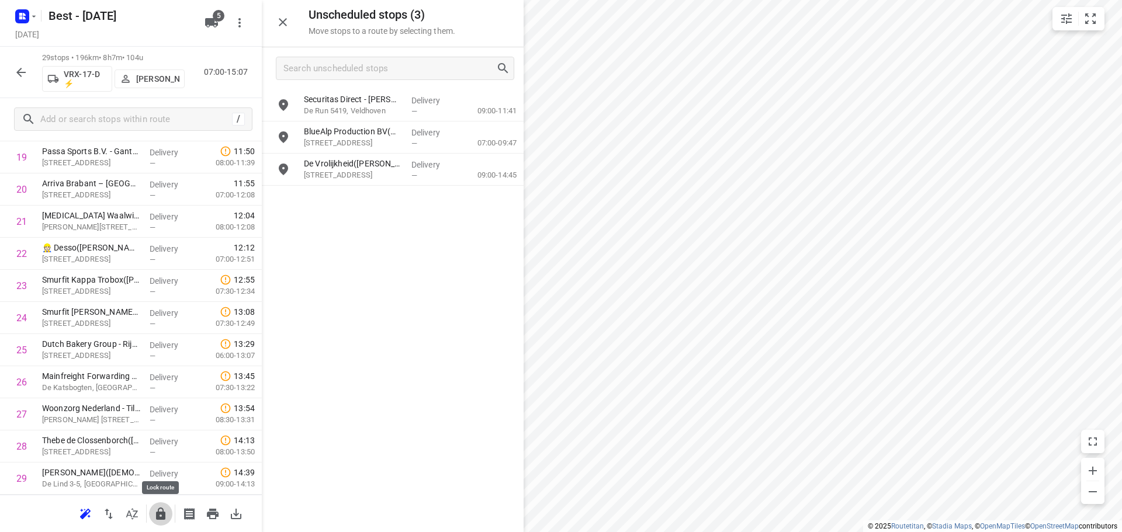
click at [157, 518] on icon "button" at bounding box center [160, 514] width 9 height 12
click at [15, 61] on div at bounding box center [20, 72] width 23 height 23
click at [21, 86] on div "29 stops • 196km • 8h7m • 104u VRX-17-D ⚡ [PERSON_NAME] 07:00-15:07" at bounding box center [131, 72] width 262 height 51
click at [20, 80] on button "button" at bounding box center [20, 72] width 23 height 23
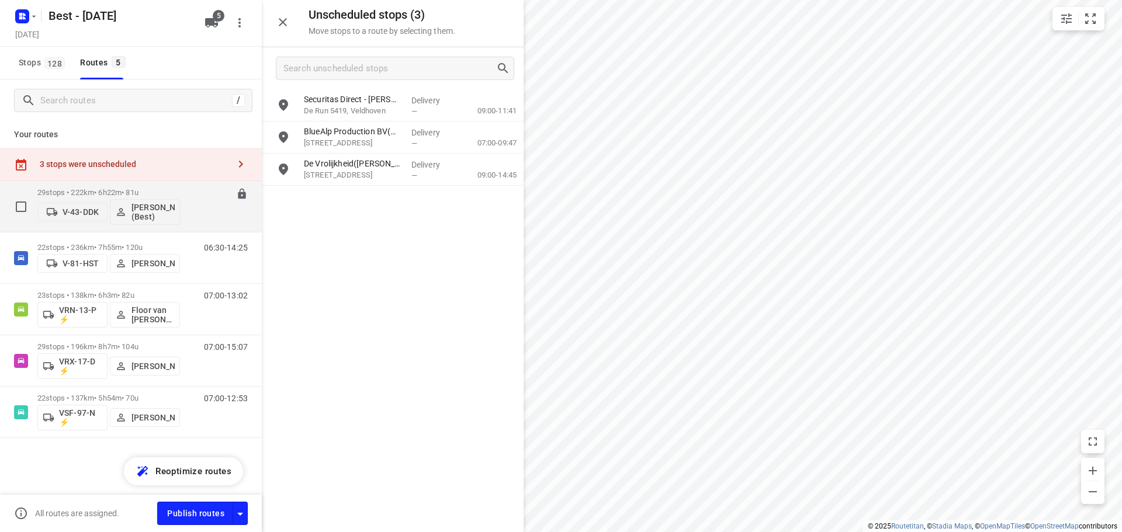
click at [129, 193] on p "29 stops • 222km • 6h22m • 81u" at bounding box center [108, 192] width 143 height 9
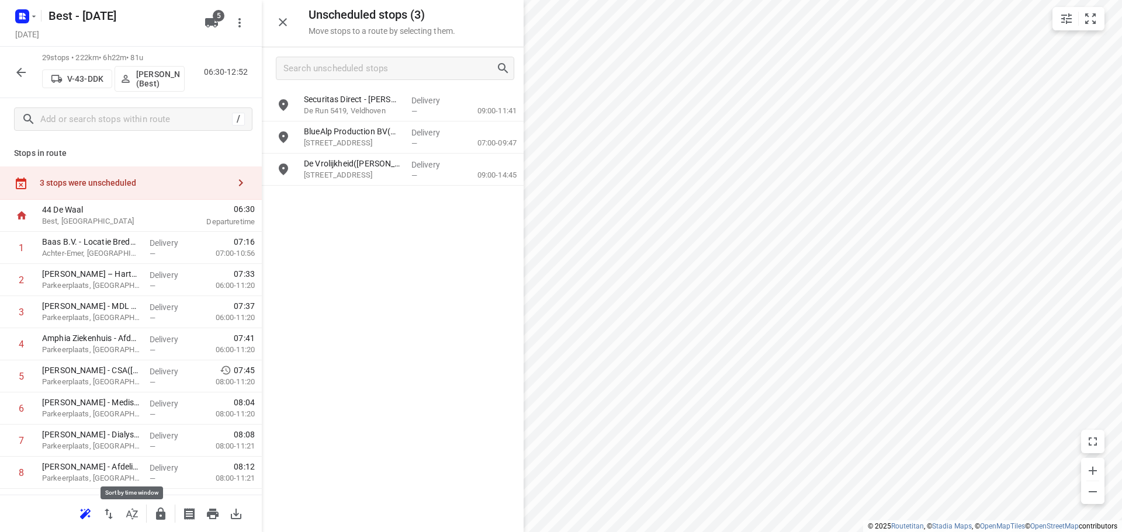
click at [132, 512] on icon "button" at bounding box center [132, 514] width 14 height 14
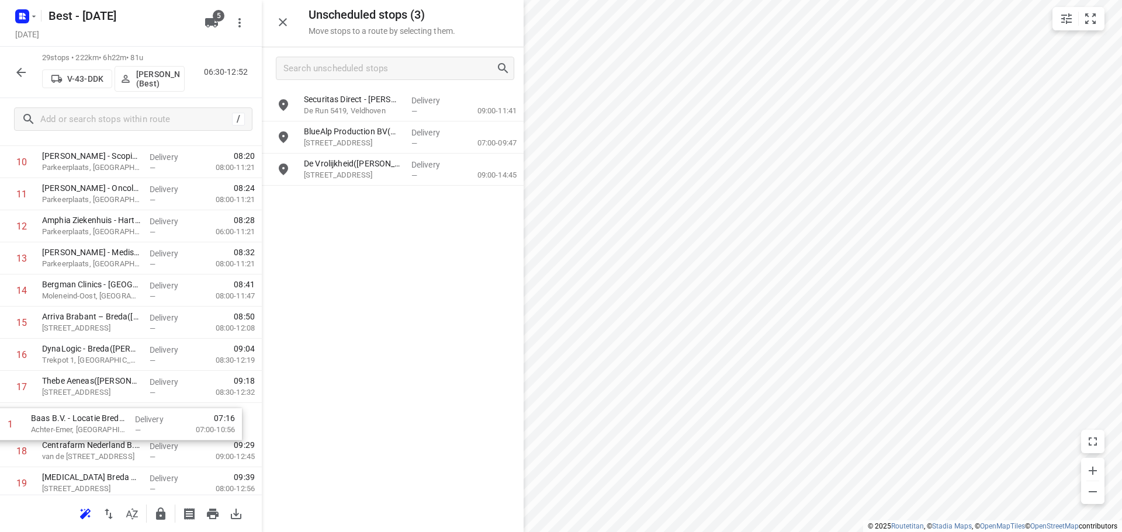
scroll to position [344, 0]
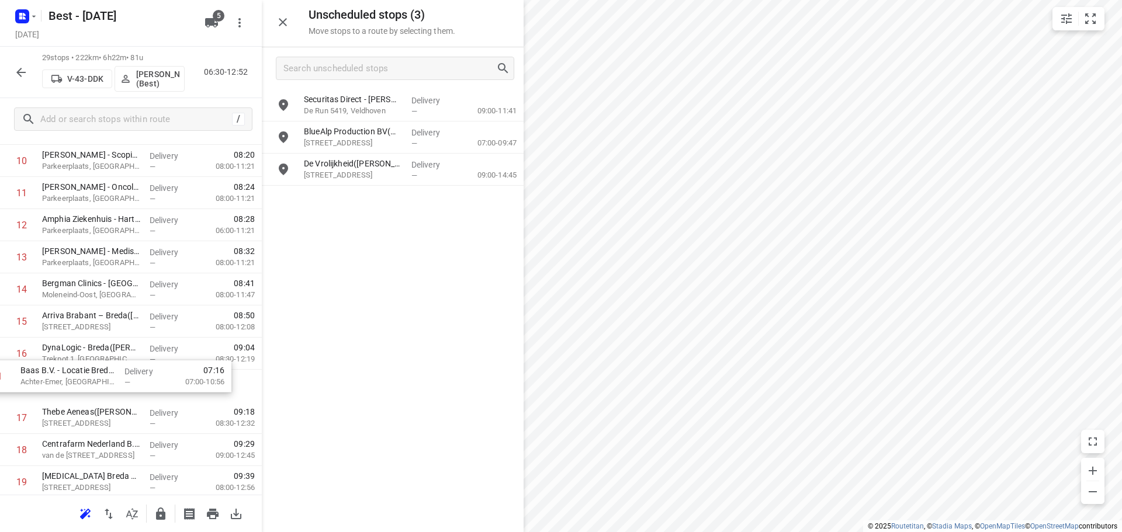
drag, startPoint x: 136, startPoint y: 193, endPoint x: 115, endPoint y: 391, distance: 198.5
click at [115, 391] on div "1 Baas B.V. - Locatie Breda (Ajla Basic ) Achter-[GEOGRAPHIC_DATA], Breda Deliv…" at bounding box center [131, 354] width 262 height 932
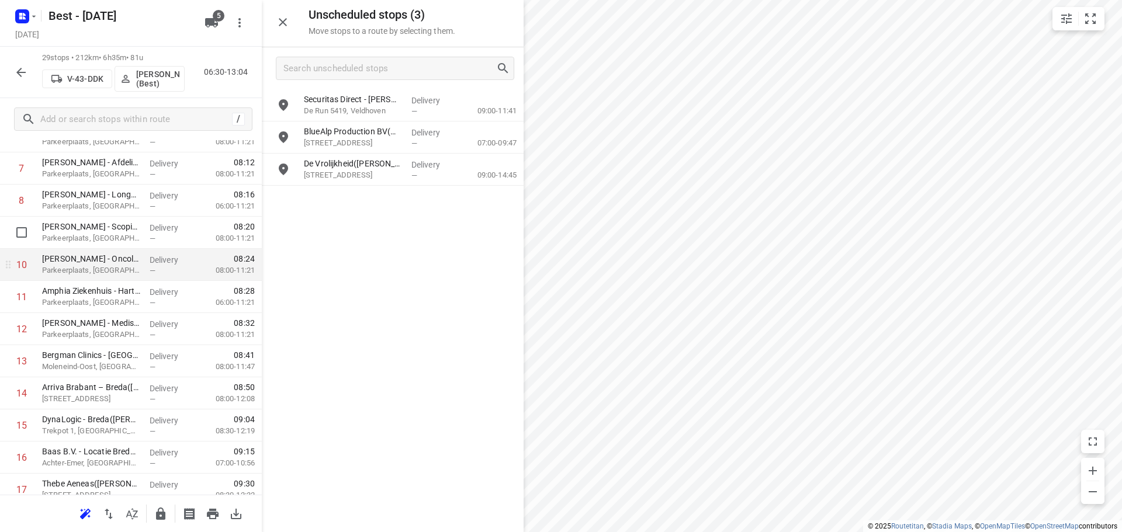
scroll to position [292, 0]
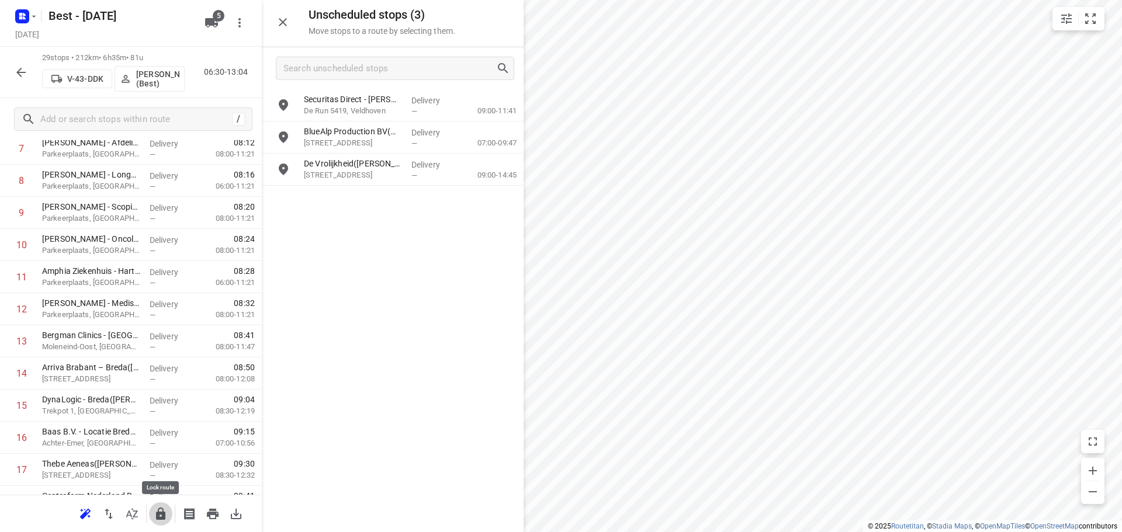
click at [164, 508] on icon "button" at bounding box center [161, 514] width 14 height 14
click at [158, 518] on button "button" at bounding box center [160, 513] width 23 height 23
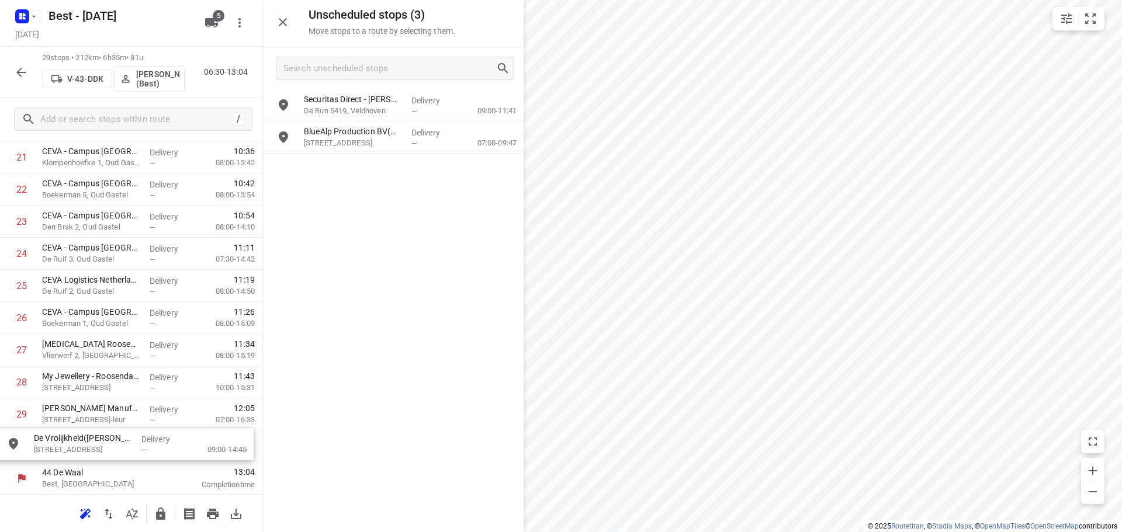
drag, startPoint x: 361, startPoint y: 158, endPoint x: 86, endPoint y: 437, distance: 391.6
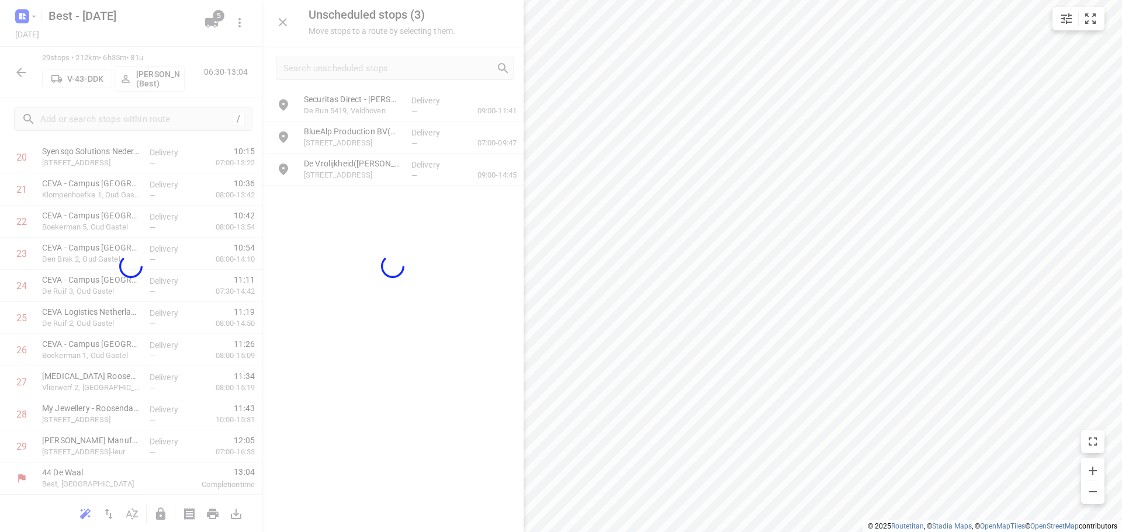
scroll to position [701, 0]
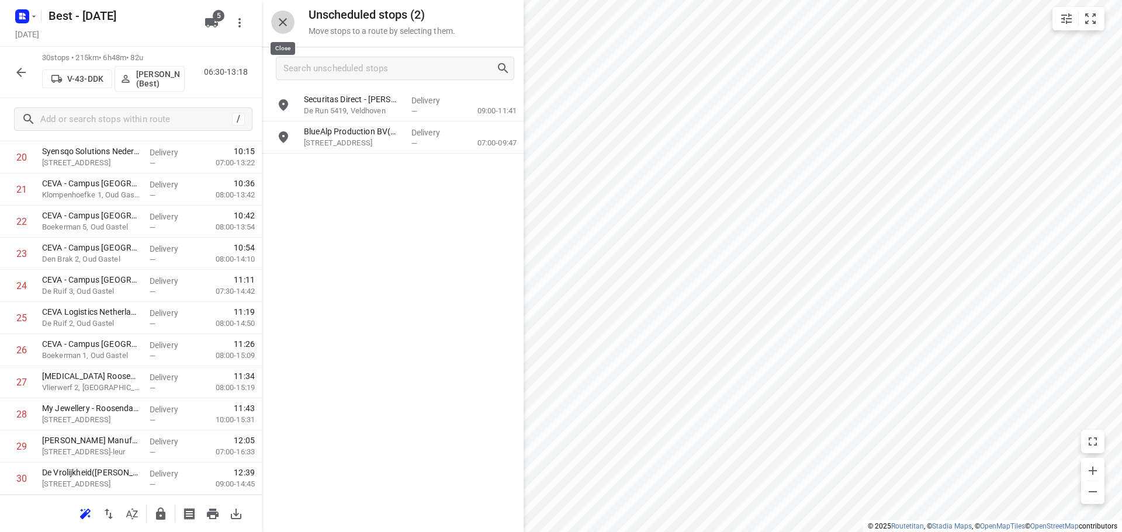
click at [274, 20] on button "button" at bounding box center [282, 22] width 23 height 23
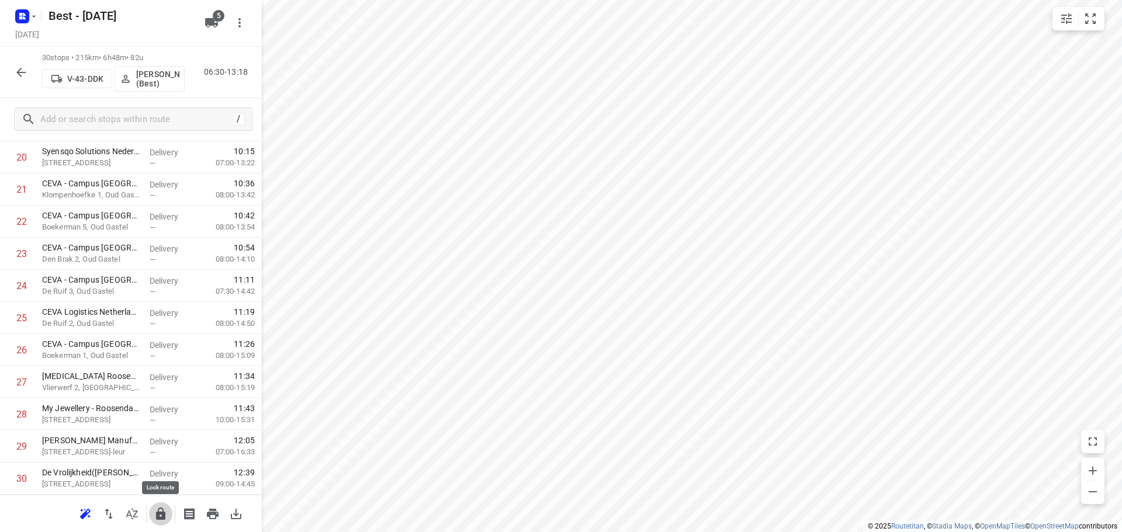
click at [165, 517] on icon "button" at bounding box center [160, 514] width 9 height 12
click at [13, 71] on button "button" at bounding box center [20, 72] width 23 height 23
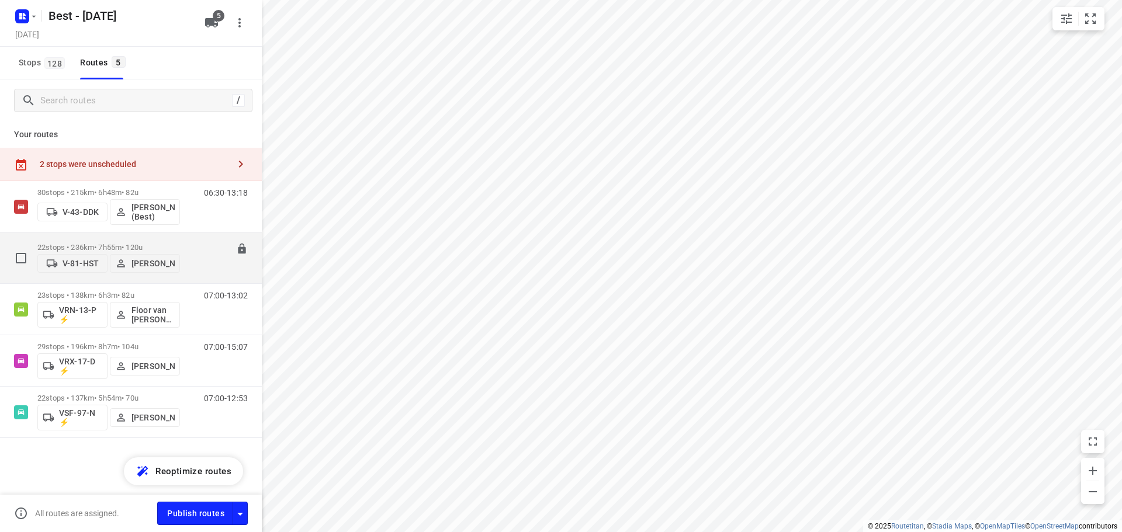
click at [120, 243] on p "22 stops • 236km • 7h55m • 120u" at bounding box center [108, 247] width 143 height 9
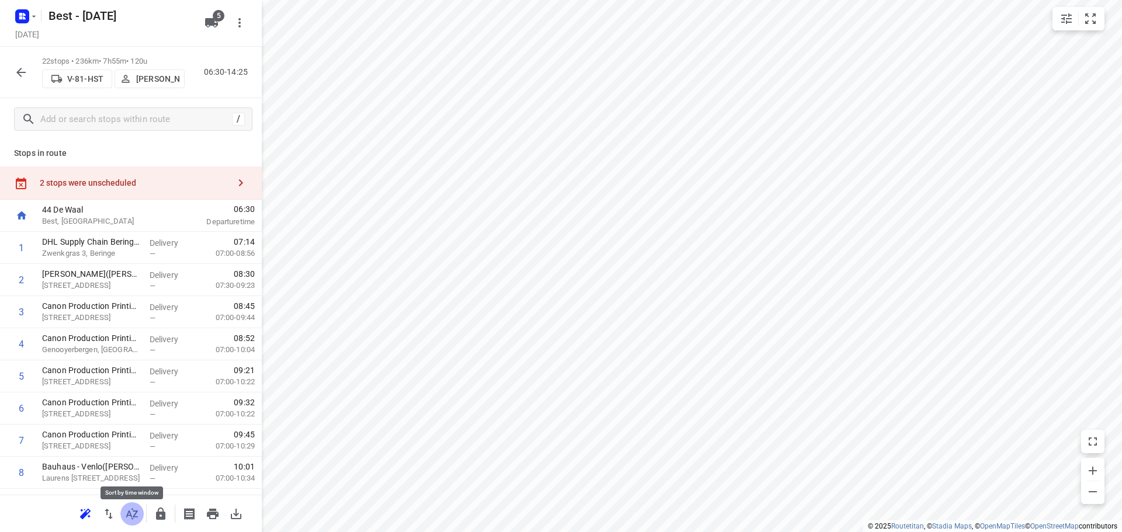
click at [134, 509] on icon "button" at bounding box center [132, 514] width 14 height 14
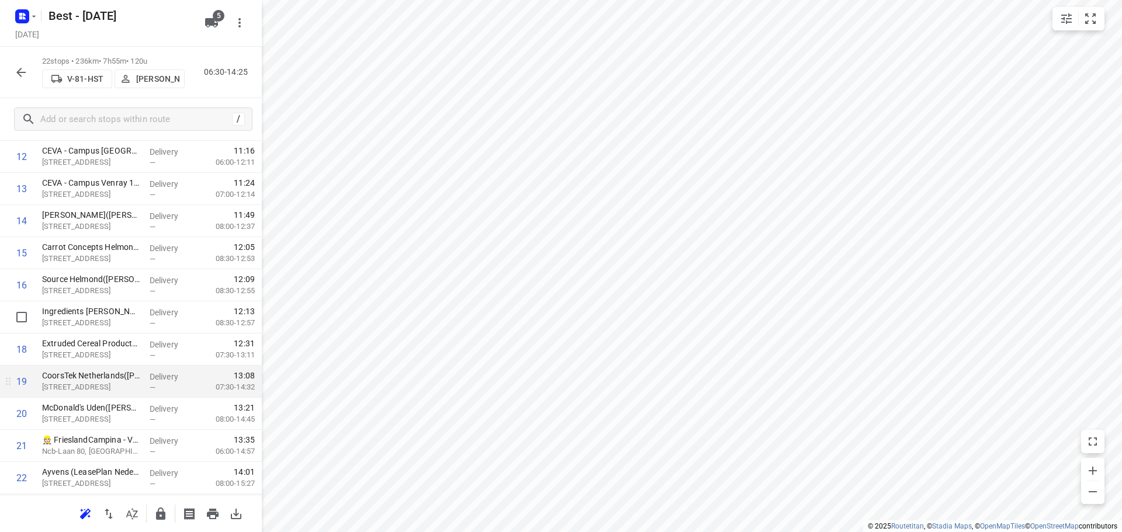
scroll to position [476, 0]
click at [158, 514] on icon "button" at bounding box center [160, 514] width 9 height 12
click at [24, 77] on icon "button" at bounding box center [21, 72] width 14 height 14
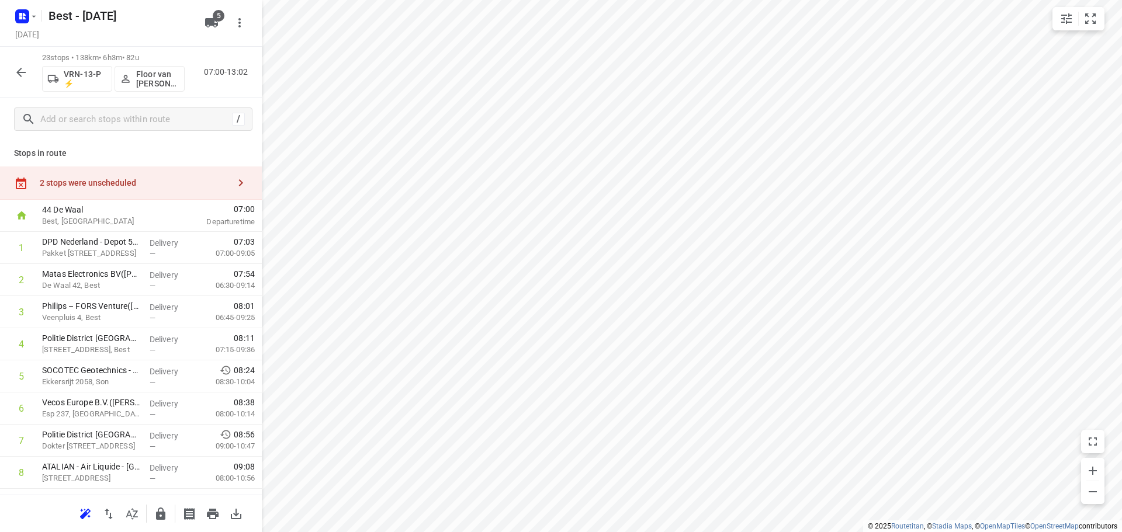
click at [134, 512] on icon "button" at bounding box center [132, 514] width 14 height 14
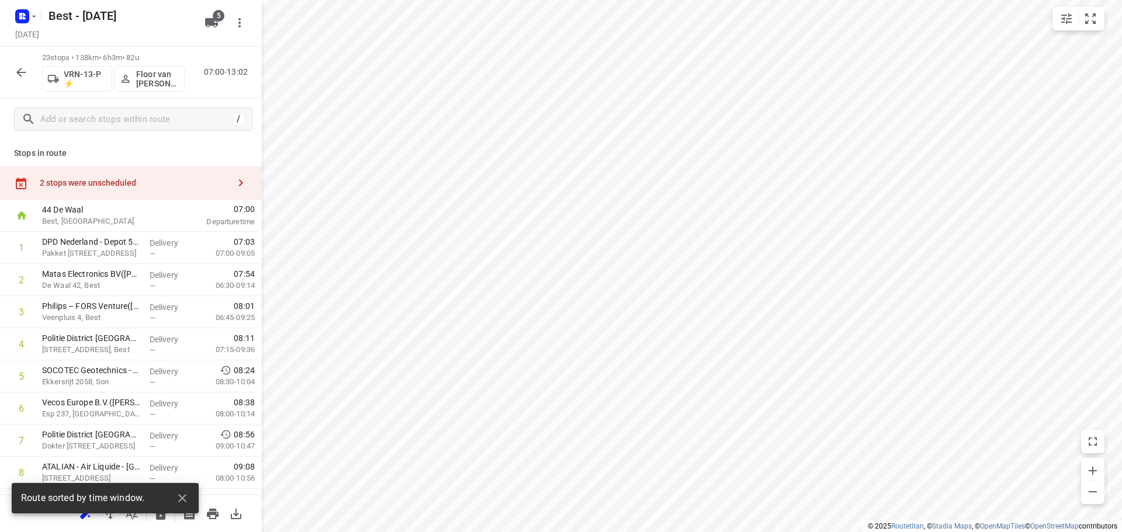
click at [114, 176] on div "2 stops were unscheduled" at bounding box center [131, 183] width 262 height 33
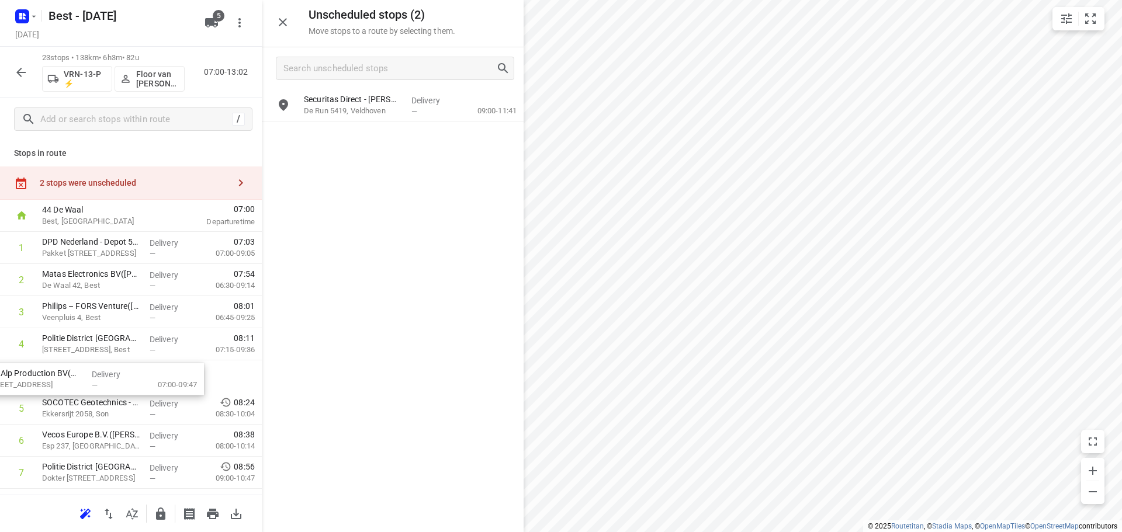
drag, startPoint x: 345, startPoint y: 142, endPoint x: 26, endPoint y: 384, distance: 400.7
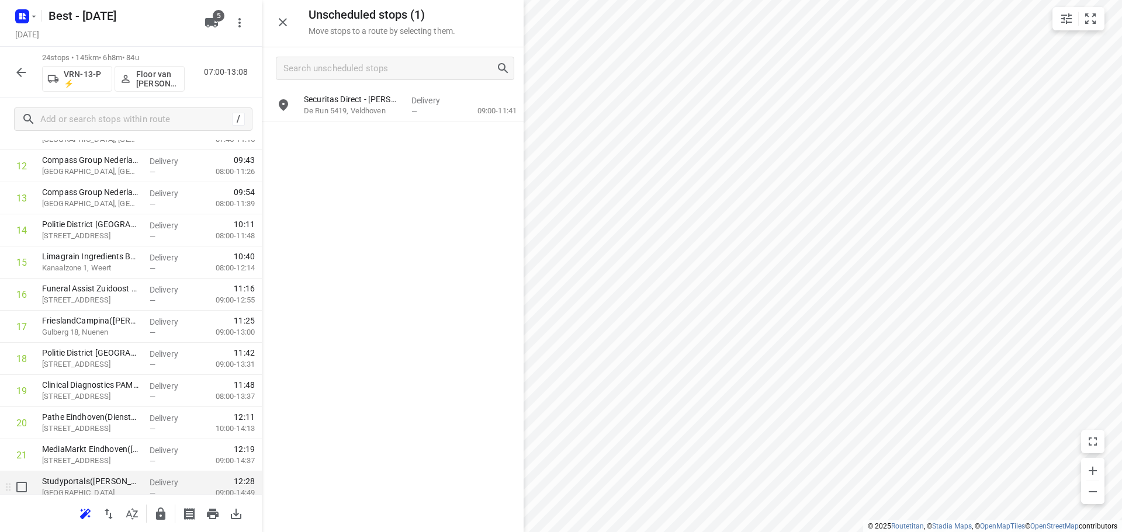
scroll to position [540, 0]
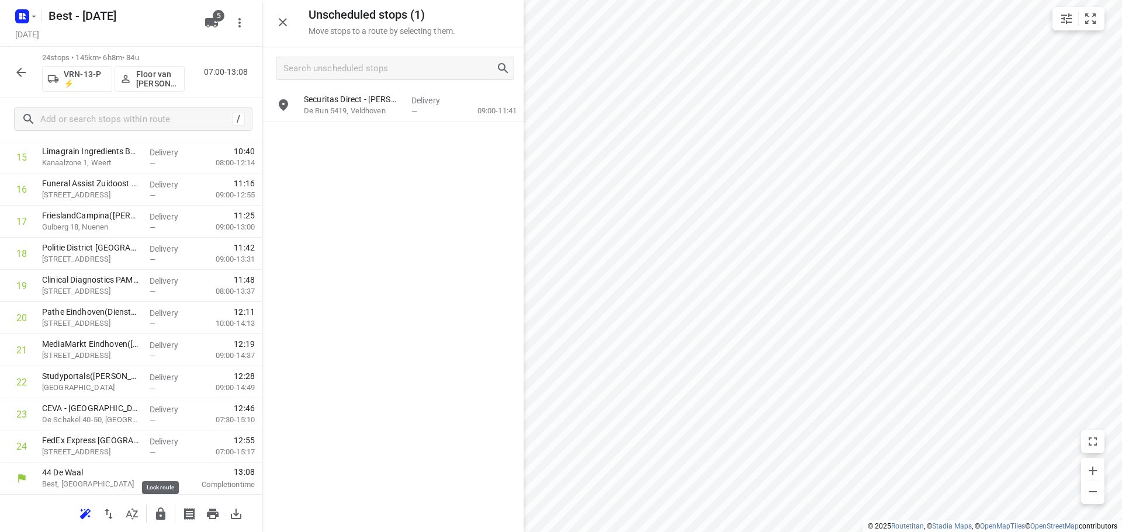
click at [168, 521] on button "button" at bounding box center [160, 513] width 23 height 23
click at [24, 76] on icon "button" at bounding box center [21, 72] width 14 height 14
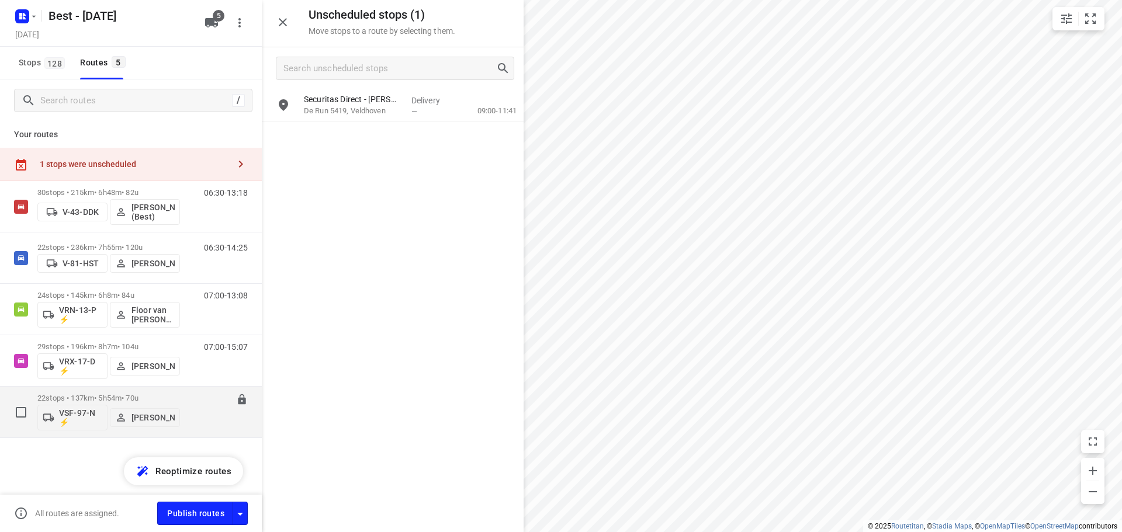
click at [116, 398] on p "22 stops • 137km • 5h54m • 70u" at bounding box center [108, 398] width 143 height 9
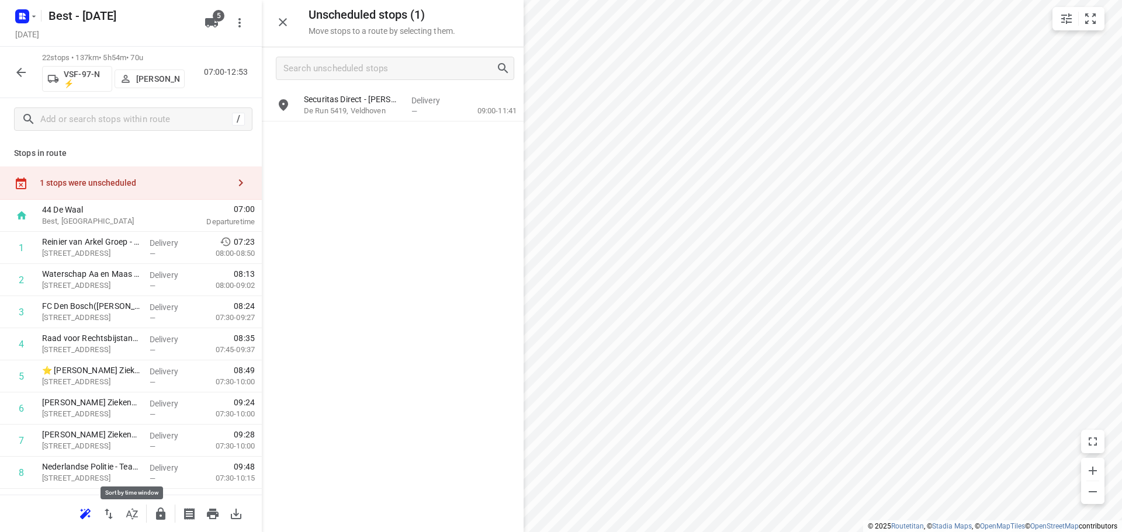
click at [138, 519] on icon "button" at bounding box center [132, 514] width 14 height 14
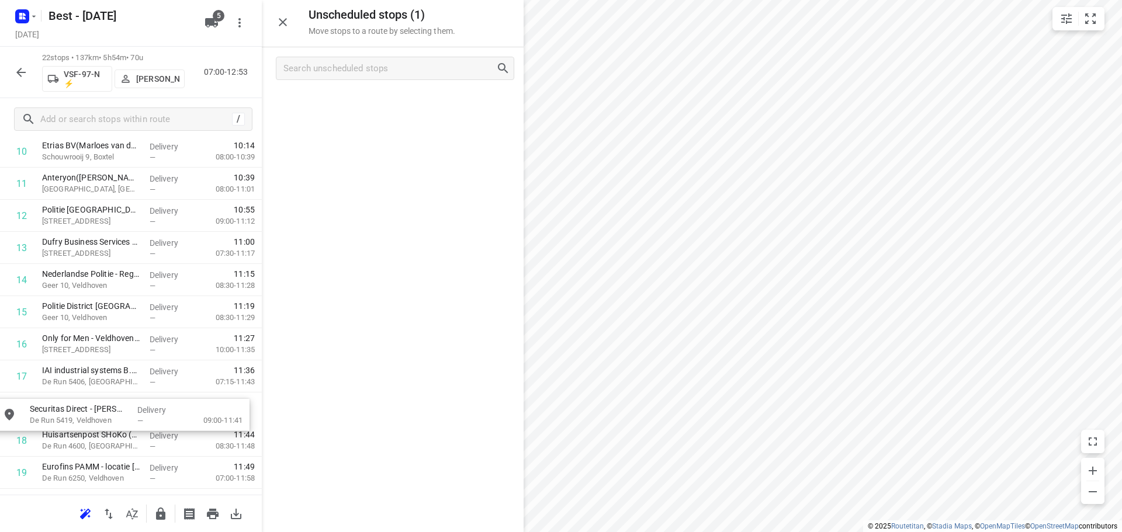
drag, startPoint x: 308, startPoint y: 253, endPoint x: 120, endPoint y: 419, distance: 251.2
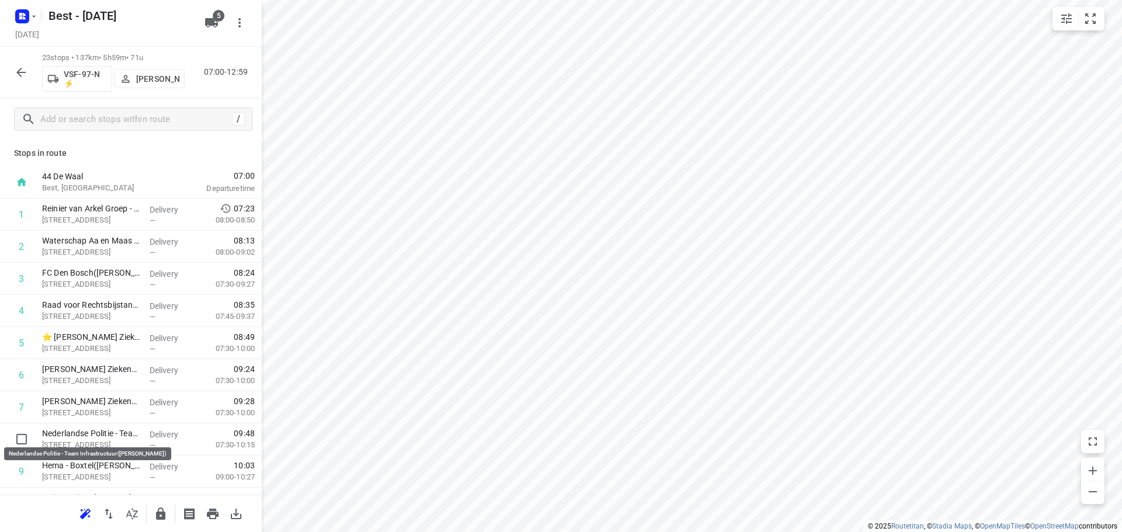
scroll to position [1, 0]
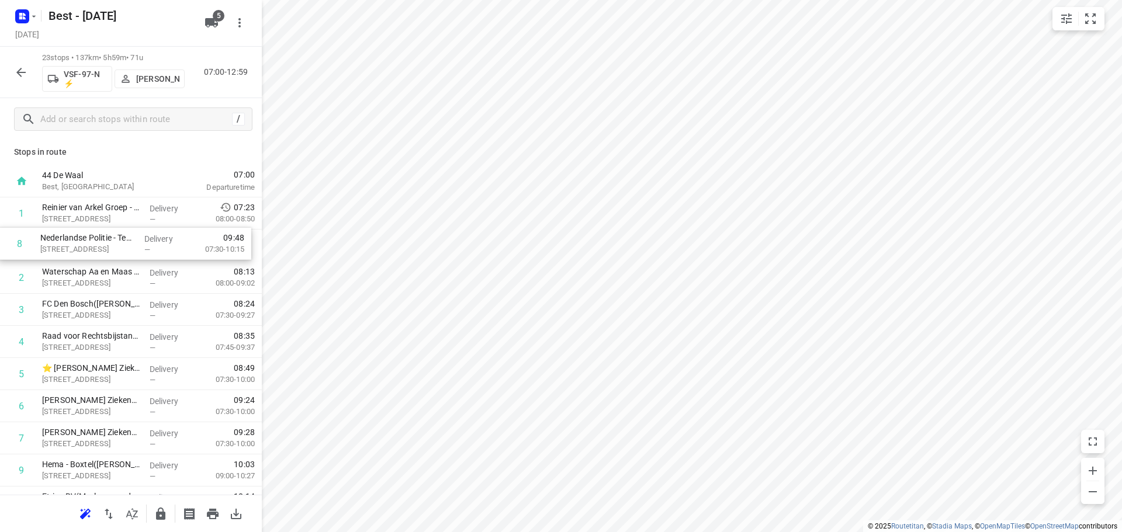
drag, startPoint x: 99, startPoint y: 432, endPoint x: 96, endPoint y: 227, distance: 205.7
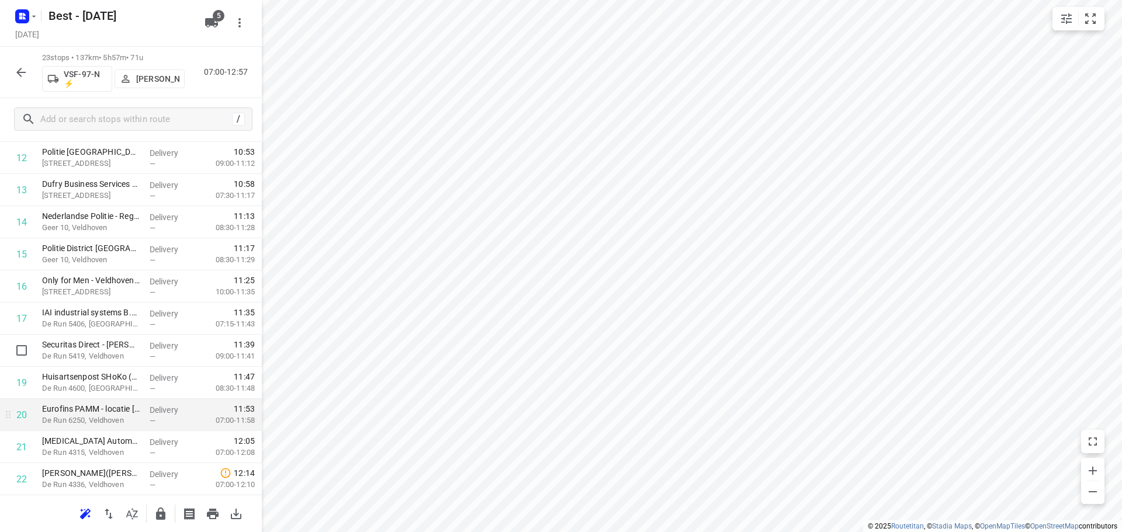
scroll to position [475, 0]
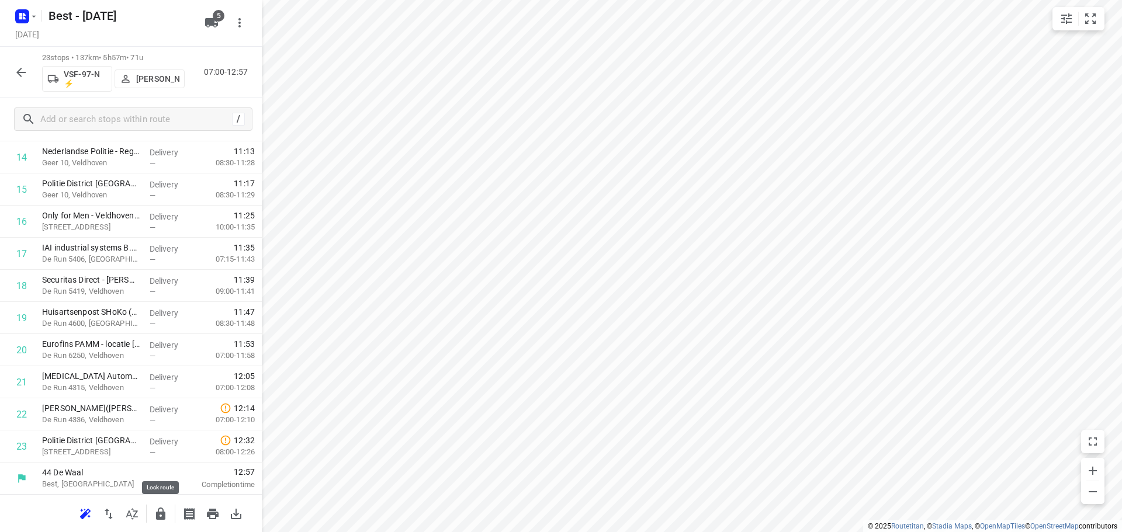
click at [155, 509] on icon "button" at bounding box center [161, 514] width 14 height 14
click at [22, 70] on icon "button" at bounding box center [21, 72] width 14 height 14
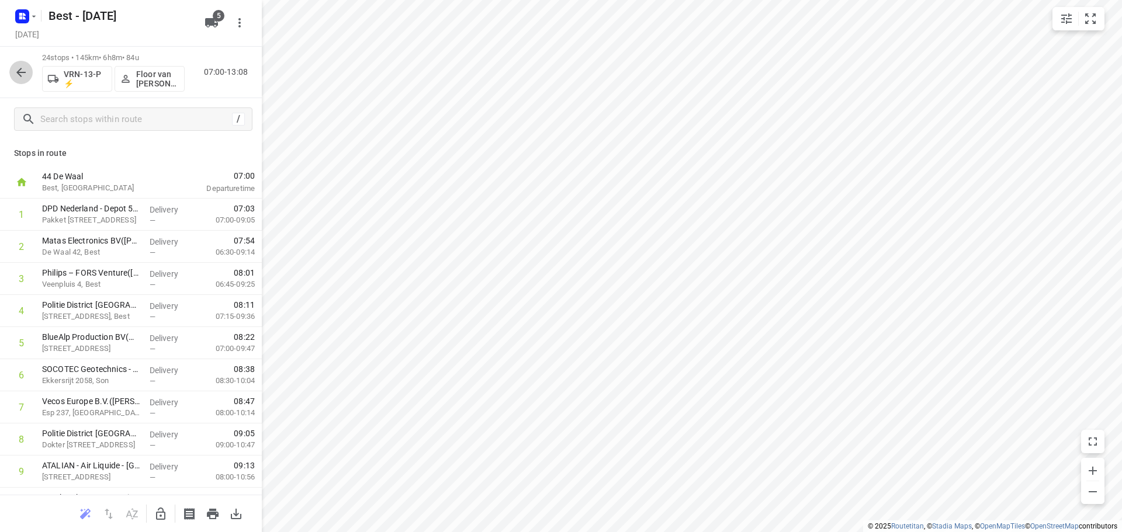
click at [26, 79] on button "button" at bounding box center [20, 72] width 23 height 23
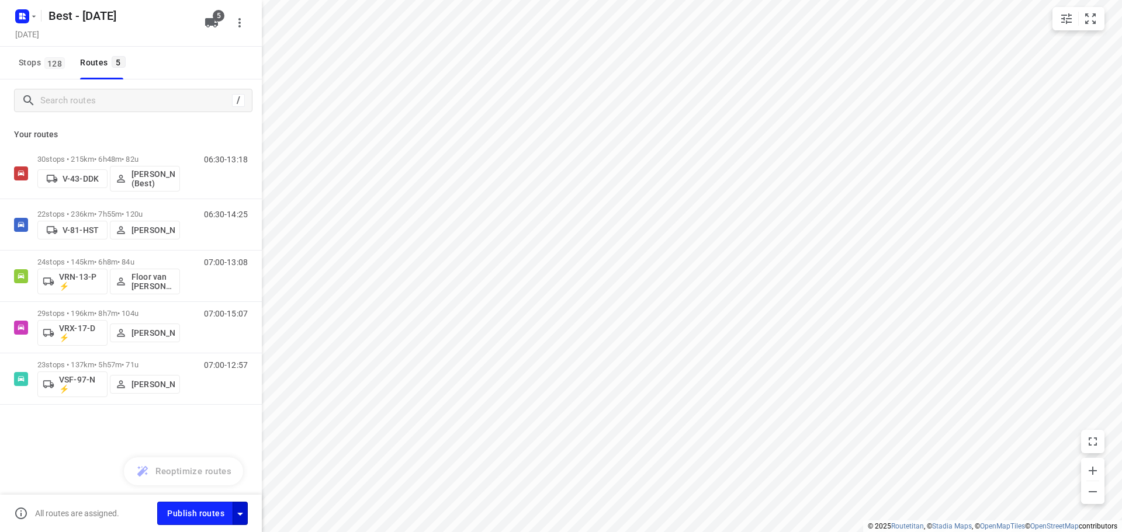
click at [240, 516] on icon "button" at bounding box center [240, 514] width 14 height 14
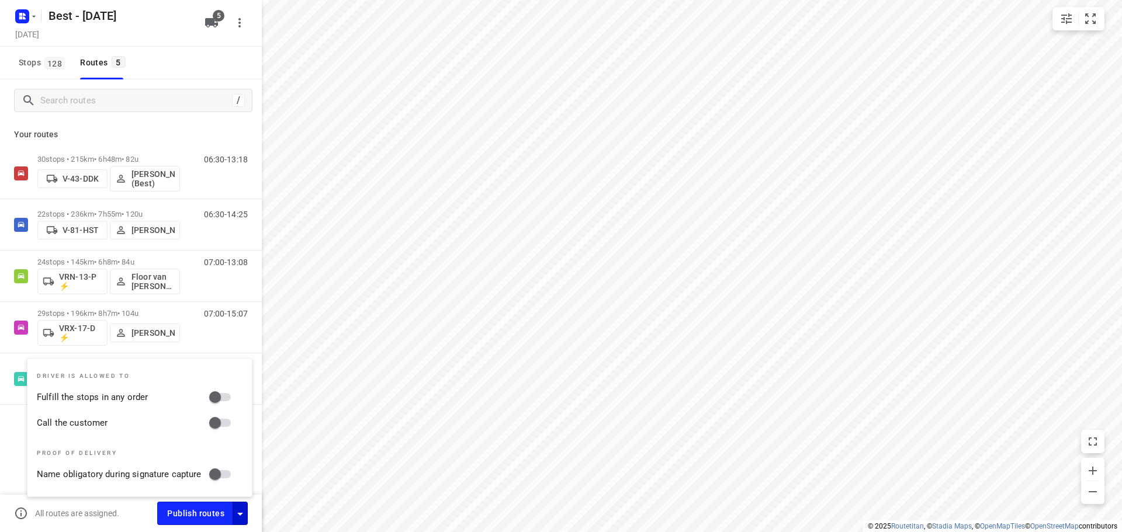
click at [217, 400] on input "Fulfill the stops in any order" at bounding box center [215, 397] width 67 height 22
checkbox input "true"
click at [219, 427] on input "Call the customer" at bounding box center [215, 423] width 67 height 22
checkbox input "true"
click at [243, 32] on button "button" at bounding box center [239, 22] width 23 height 23
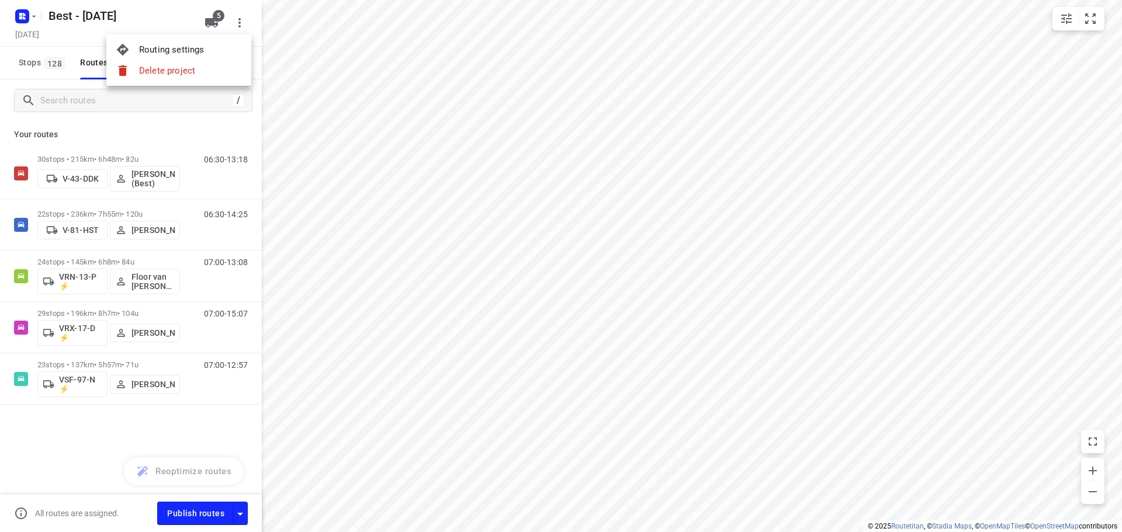
click at [189, 48] on div "Routing settings" at bounding box center [190, 49] width 103 height 9
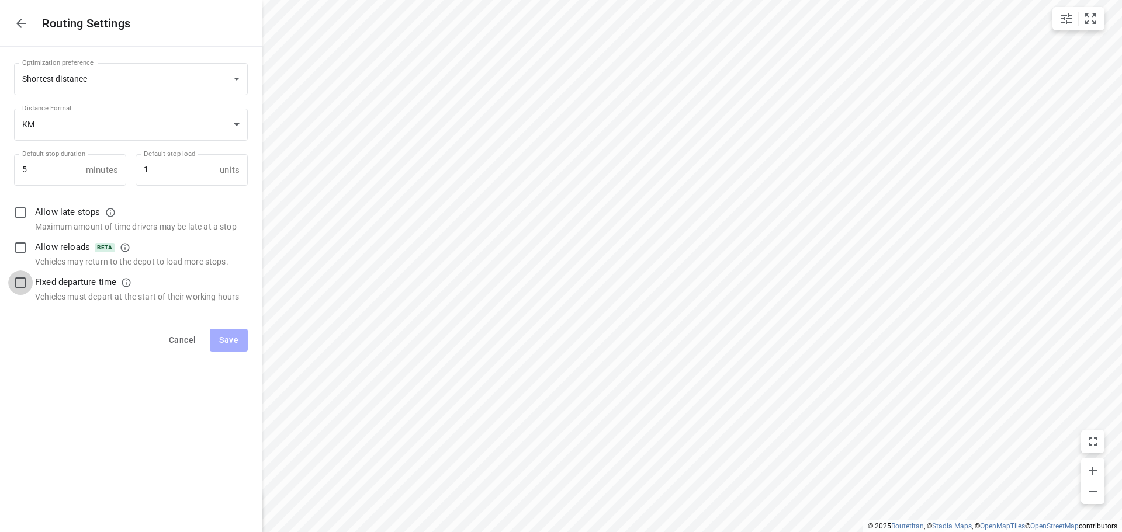
click at [15, 273] on input "checkbox" at bounding box center [20, 283] width 25 height 25
checkbox input "true"
drag, startPoint x: 221, startPoint y: 341, endPoint x: 251, endPoint y: 348, distance: 30.6
click at [221, 341] on span "Save" at bounding box center [228, 340] width 19 height 15
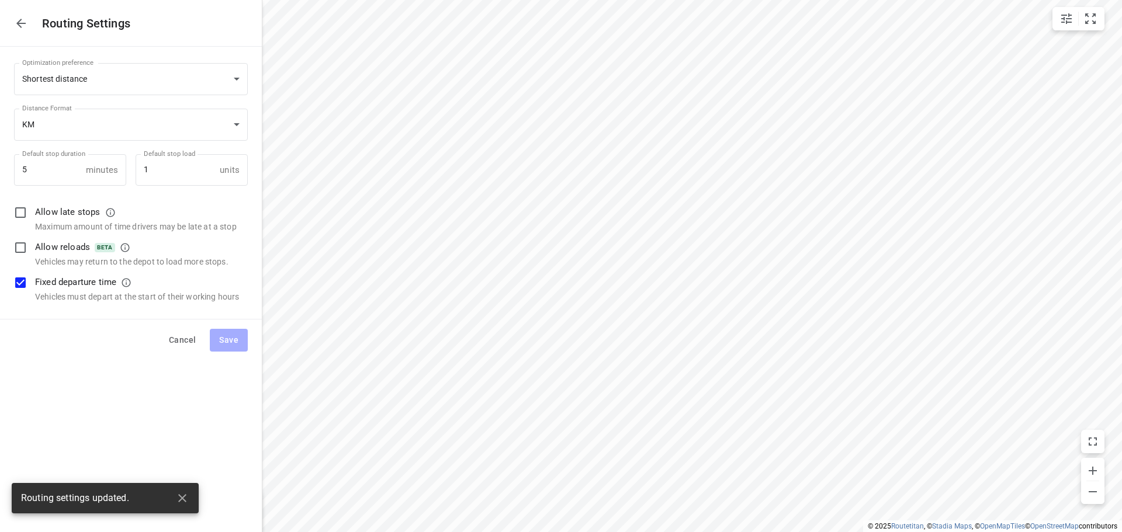
click at [16, 16] on icon "button" at bounding box center [21, 23] width 14 height 14
type input "distance"
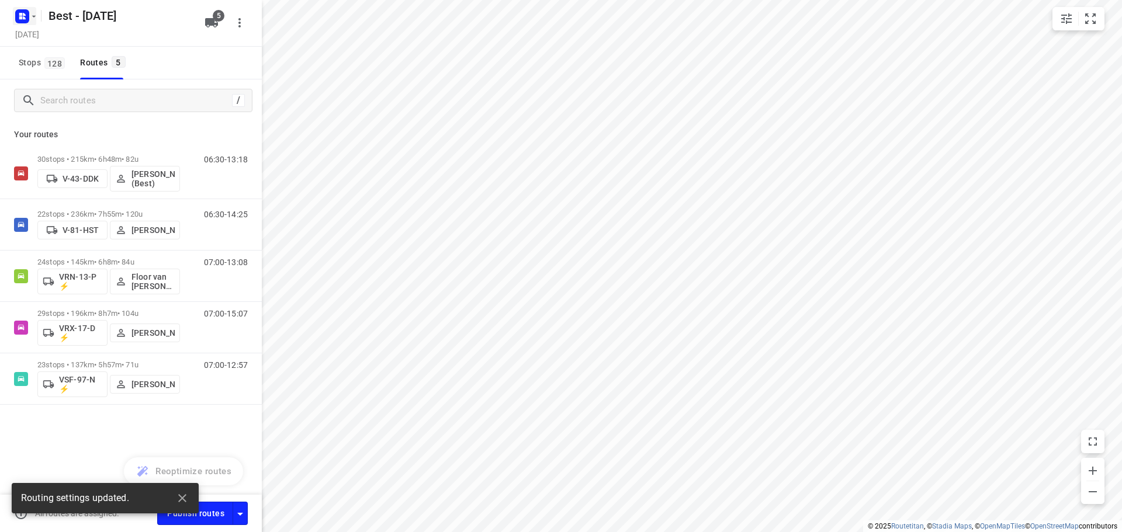
click at [25, 11] on rect "button" at bounding box center [22, 16] width 14 height 14
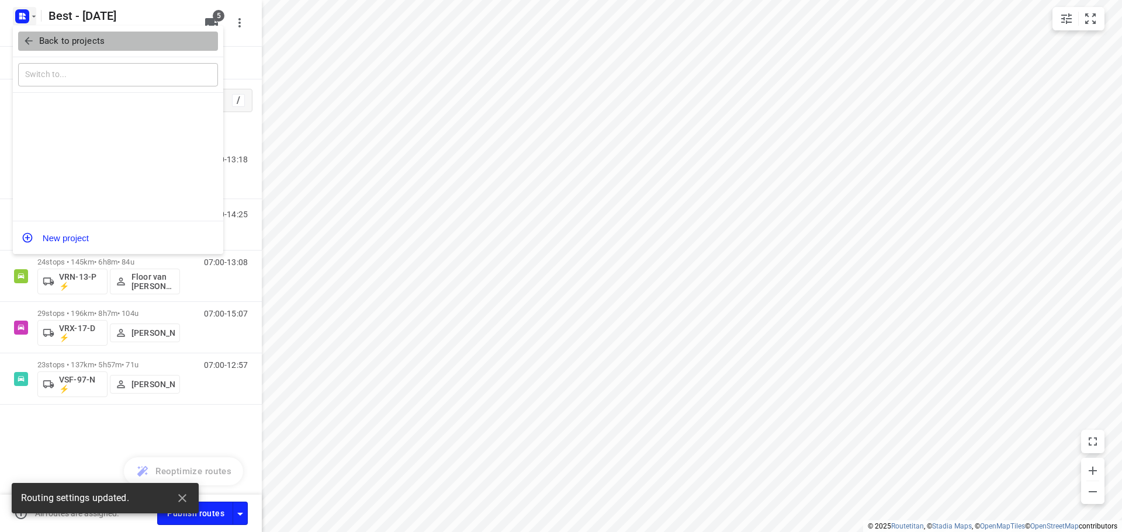
click at [25, 32] on button "Back to projects" at bounding box center [118, 41] width 200 height 19
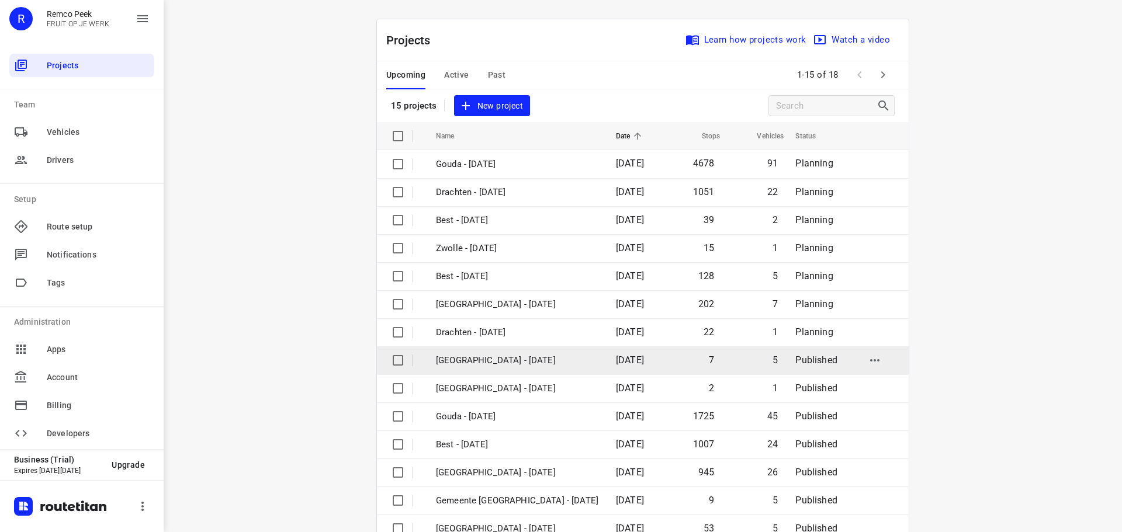
scroll to position [58, 0]
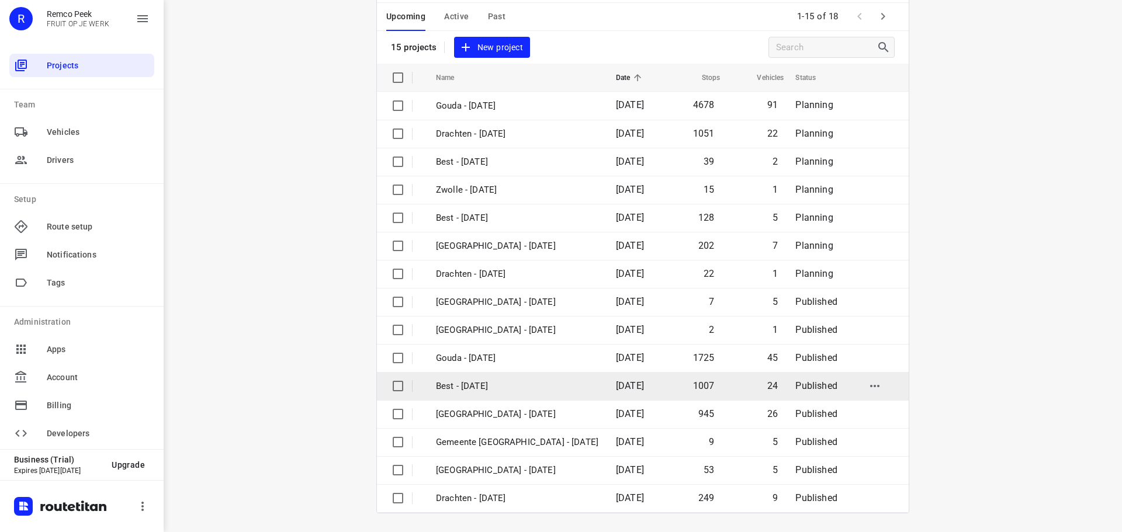
click at [498, 377] on td "Best - [DATE]" at bounding box center [515, 386] width 182 height 28
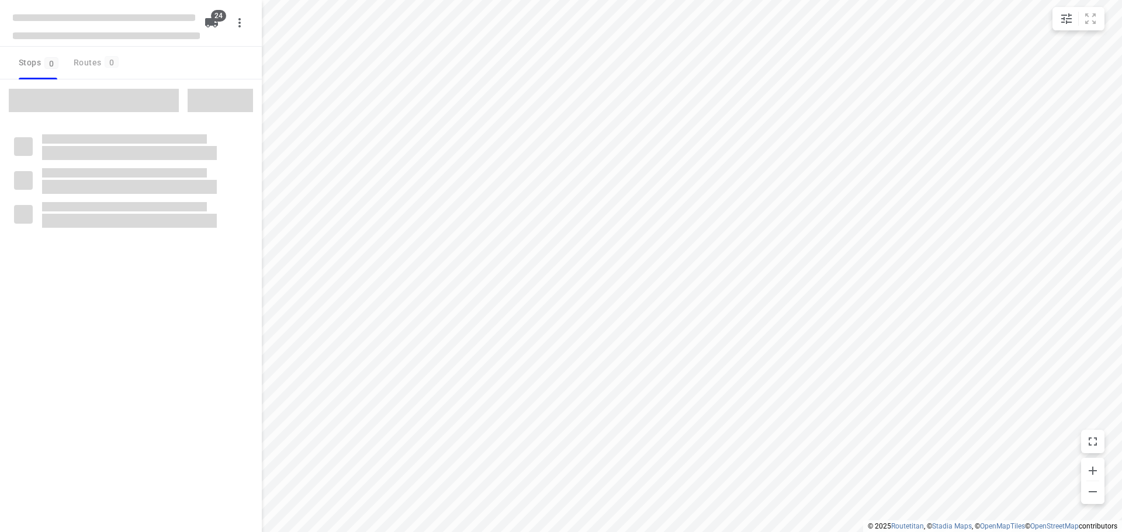
type input "distance"
checkbox input "true"
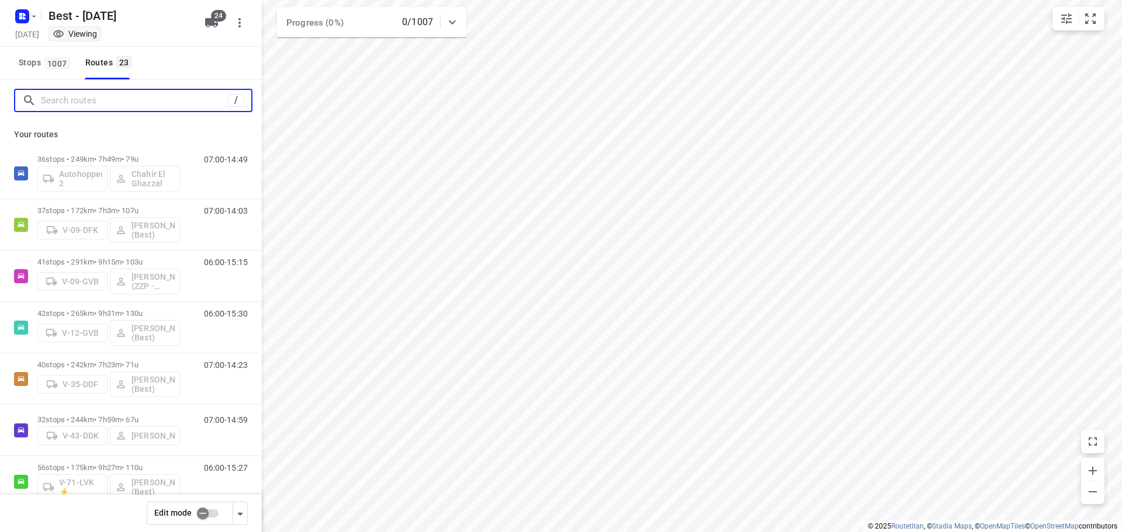
click at [94, 98] on input "Search routes" at bounding box center [134, 101] width 187 height 18
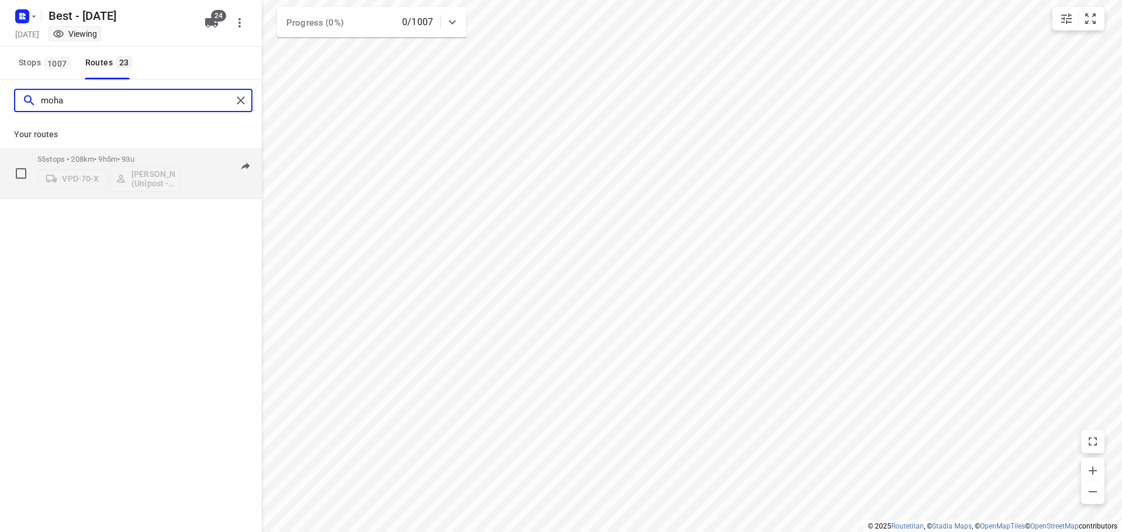
type input "moha"
click at [109, 164] on div "VPD-70-X [PERSON_NAME] (Unipost - Best - ZZP)" at bounding box center [108, 178] width 143 height 28
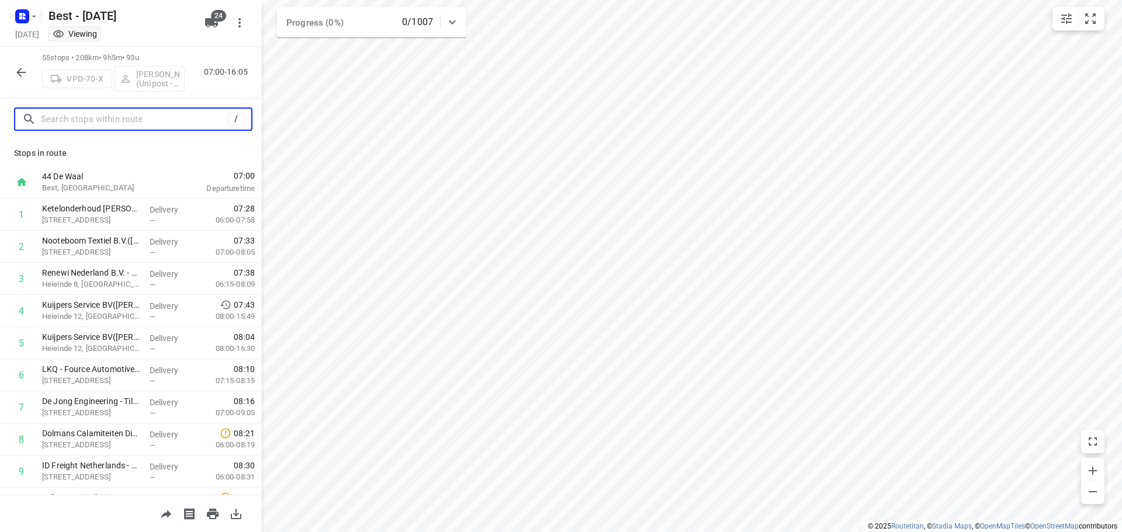
click at [113, 124] on input "text" at bounding box center [134, 119] width 187 height 18
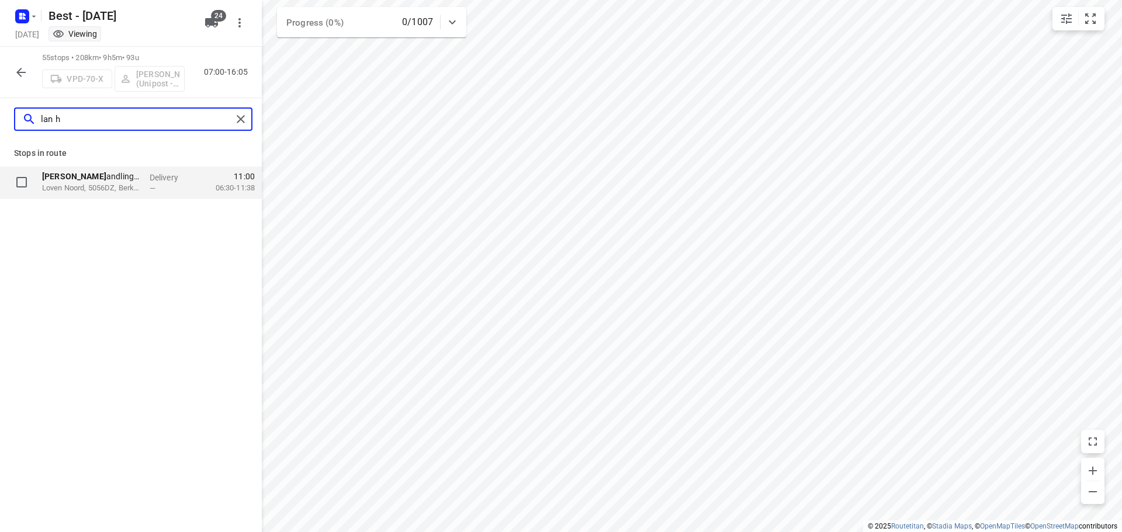
type input "lan h"
click at [164, 175] on p "Delivery" at bounding box center [171, 178] width 43 height 12
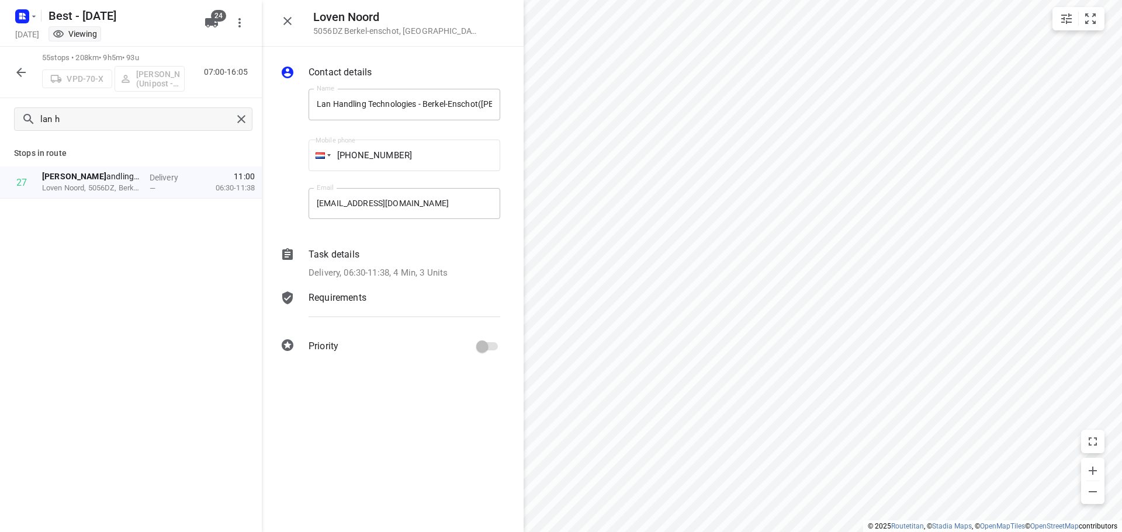
click at [350, 251] on p "Task details" at bounding box center [333, 255] width 51 height 14
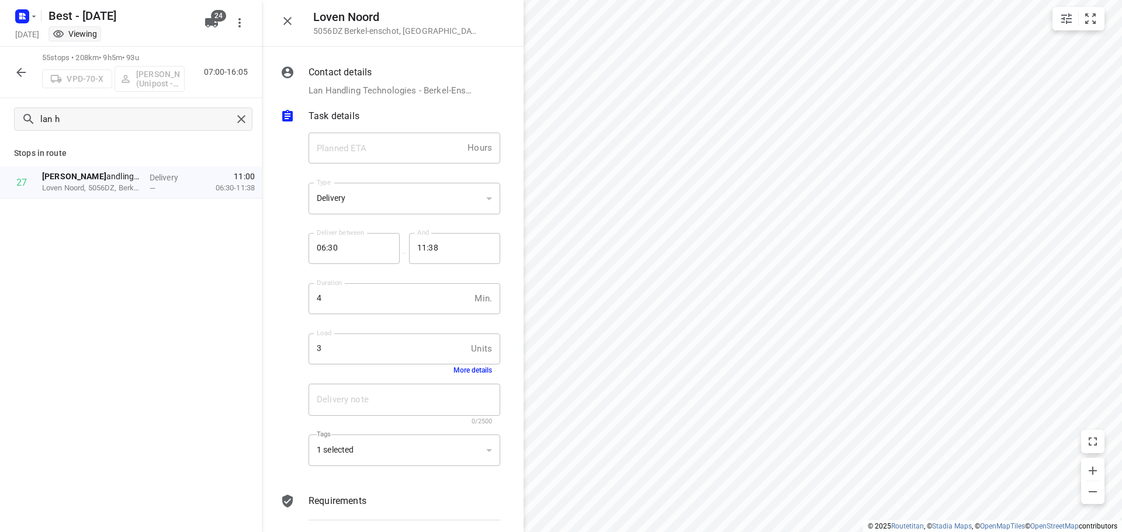
click at [462, 367] on button "More details" at bounding box center [472, 370] width 39 height 8
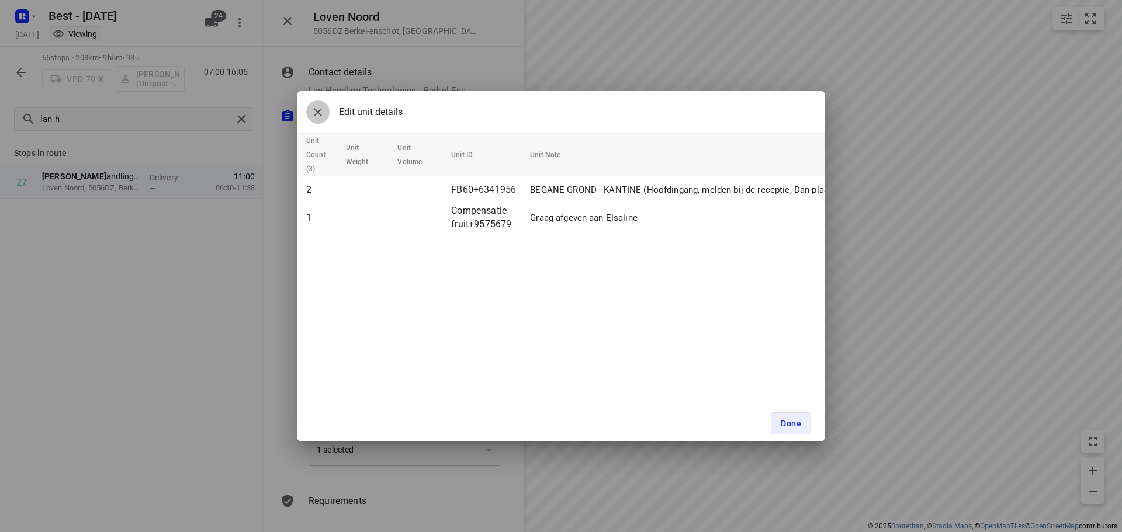
click at [318, 116] on icon "button" at bounding box center [318, 112] width 14 height 14
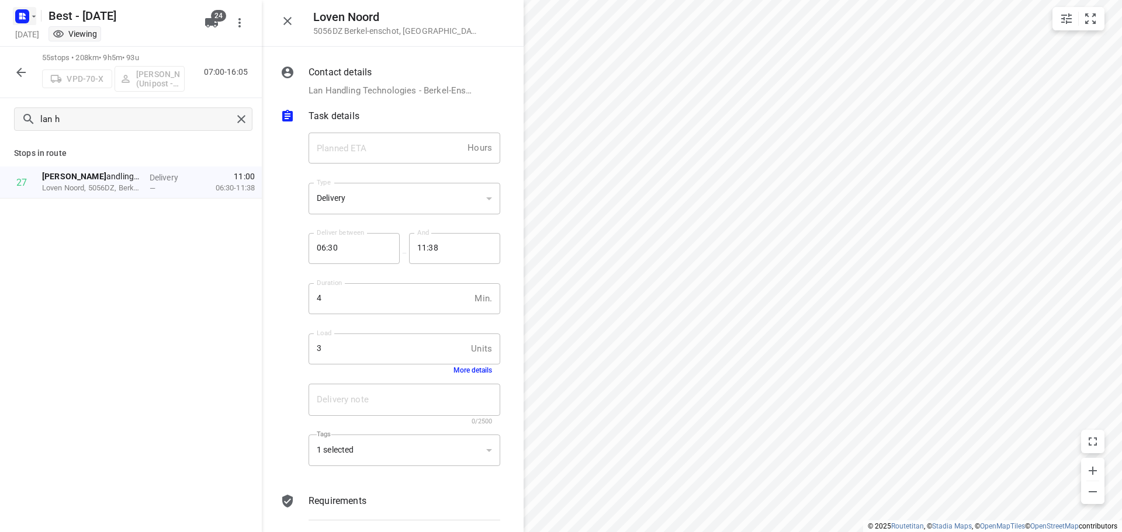
click at [27, 18] on rect "button" at bounding box center [22, 16] width 14 height 14
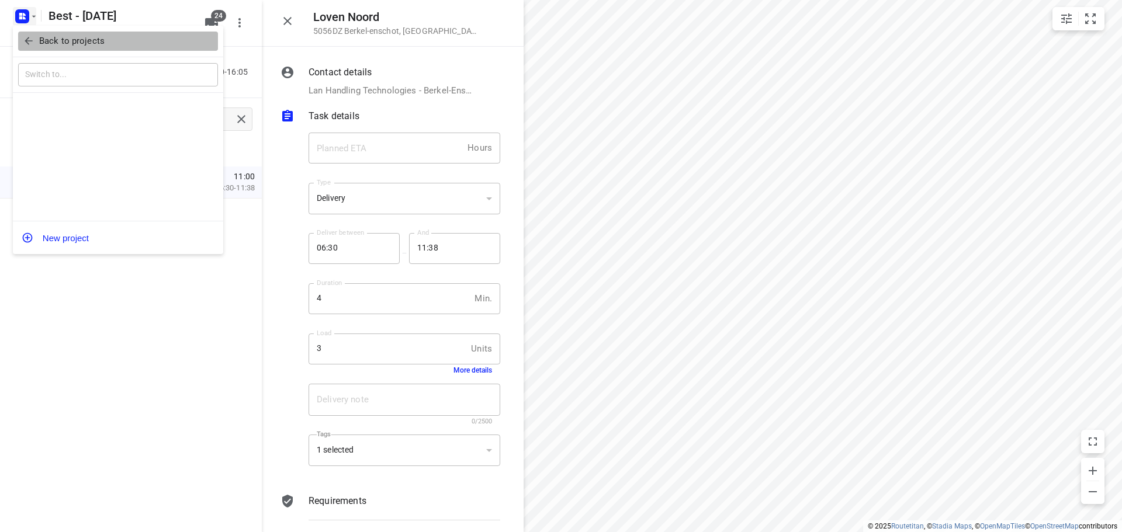
click at [33, 44] on icon "button" at bounding box center [29, 41] width 12 height 12
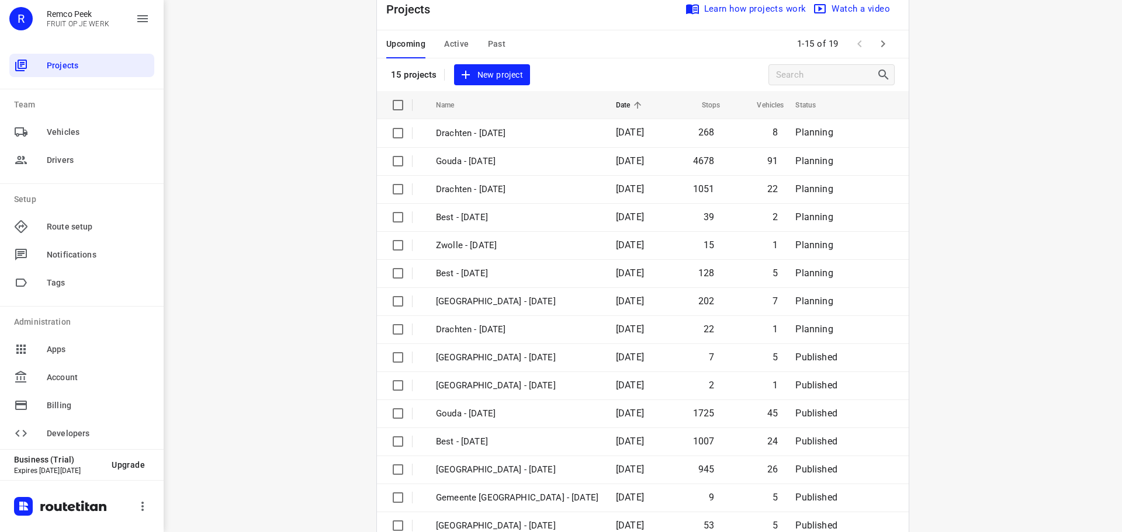
scroll to position [58, 0]
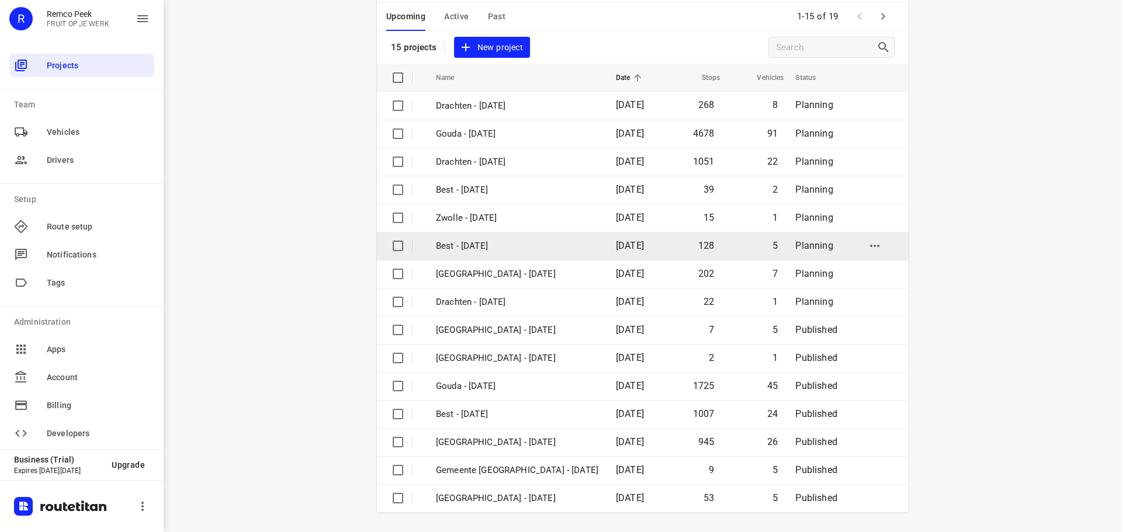
click at [479, 235] on td "Best - [DATE]" at bounding box center [515, 246] width 182 height 28
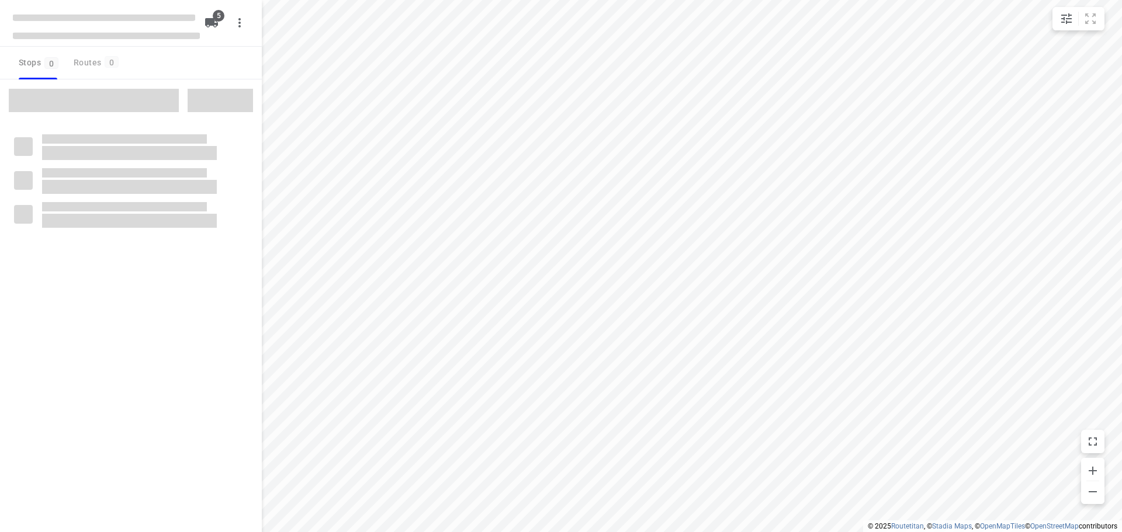
type input "distance"
checkbox input "true"
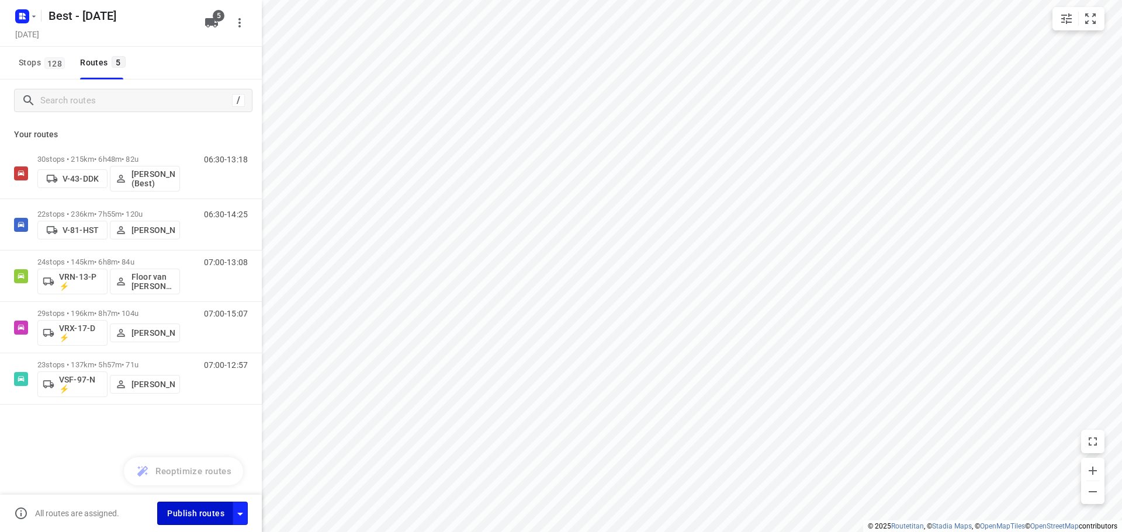
click at [195, 510] on span "Publish routes" at bounding box center [195, 514] width 57 height 15
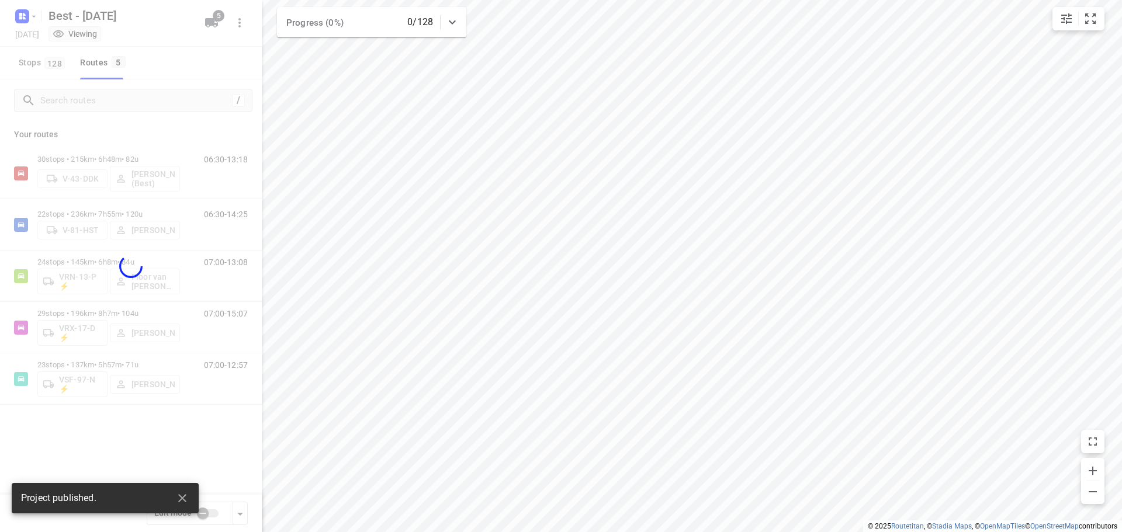
click at [21, 11] on div at bounding box center [131, 266] width 262 height 532
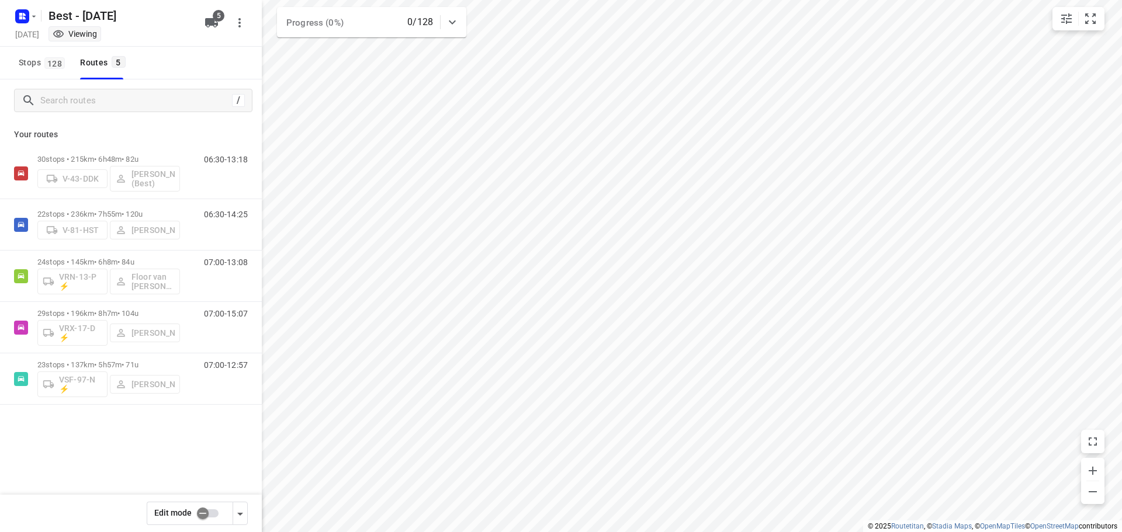
drag, startPoint x: 21, startPoint y: 11, endPoint x: 23, endPoint y: 4, distance: 7.4
click at [23, 4] on div "Best - [DATE] [DATE] Viewing" at bounding box center [106, 22] width 187 height 41
click at [16, 9] on icon "button" at bounding box center [22, 16] width 19 height 19
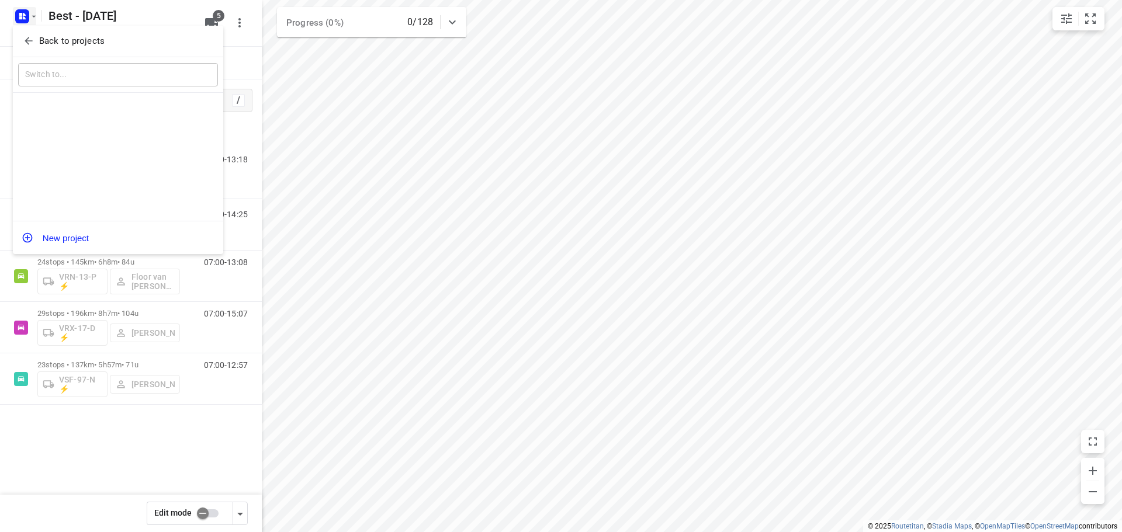
click at [29, 34] on span "Back to projects" at bounding box center [118, 40] width 190 height 13
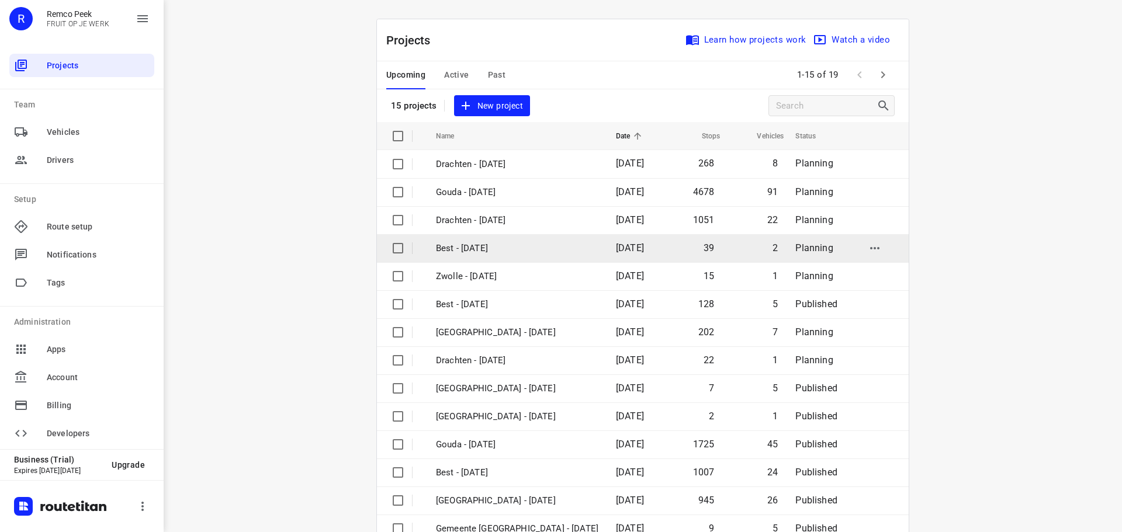
click at [484, 249] on p "Best - [DATE]" at bounding box center [517, 248] width 162 height 13
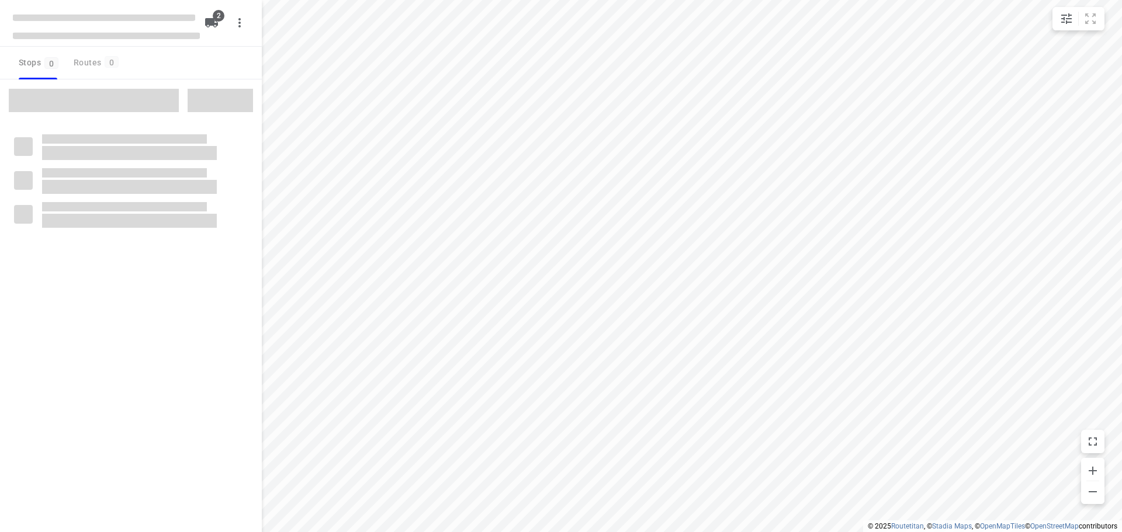
type input "distance"
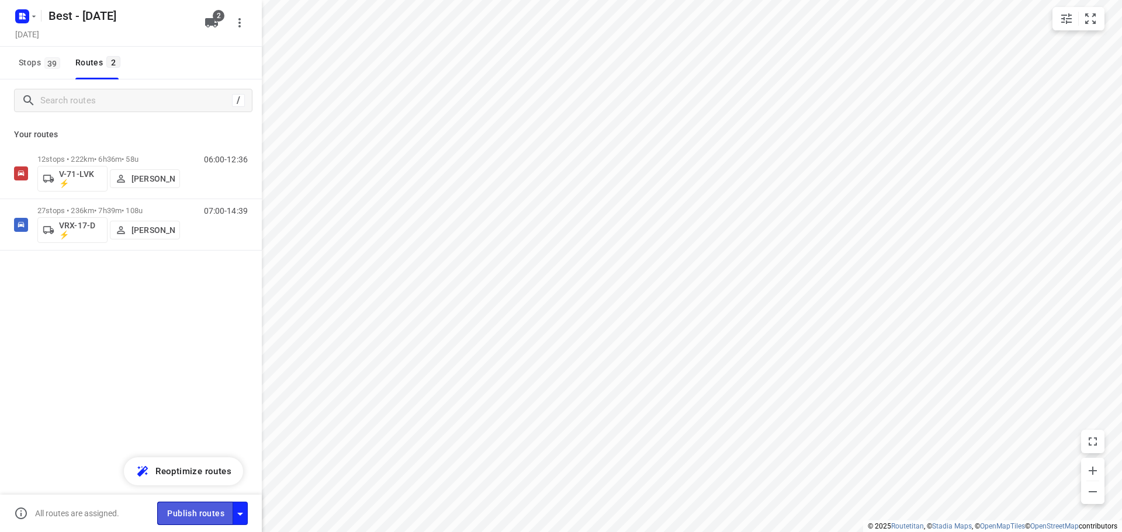
drag, startPoint x: 209, startPoint y: 515, endPoint x: 206, endPoint y: 509, distance: 6.3
click at [206, 509] on span "Publish routes" at bounding box center [195, 514] width 57 height 15
